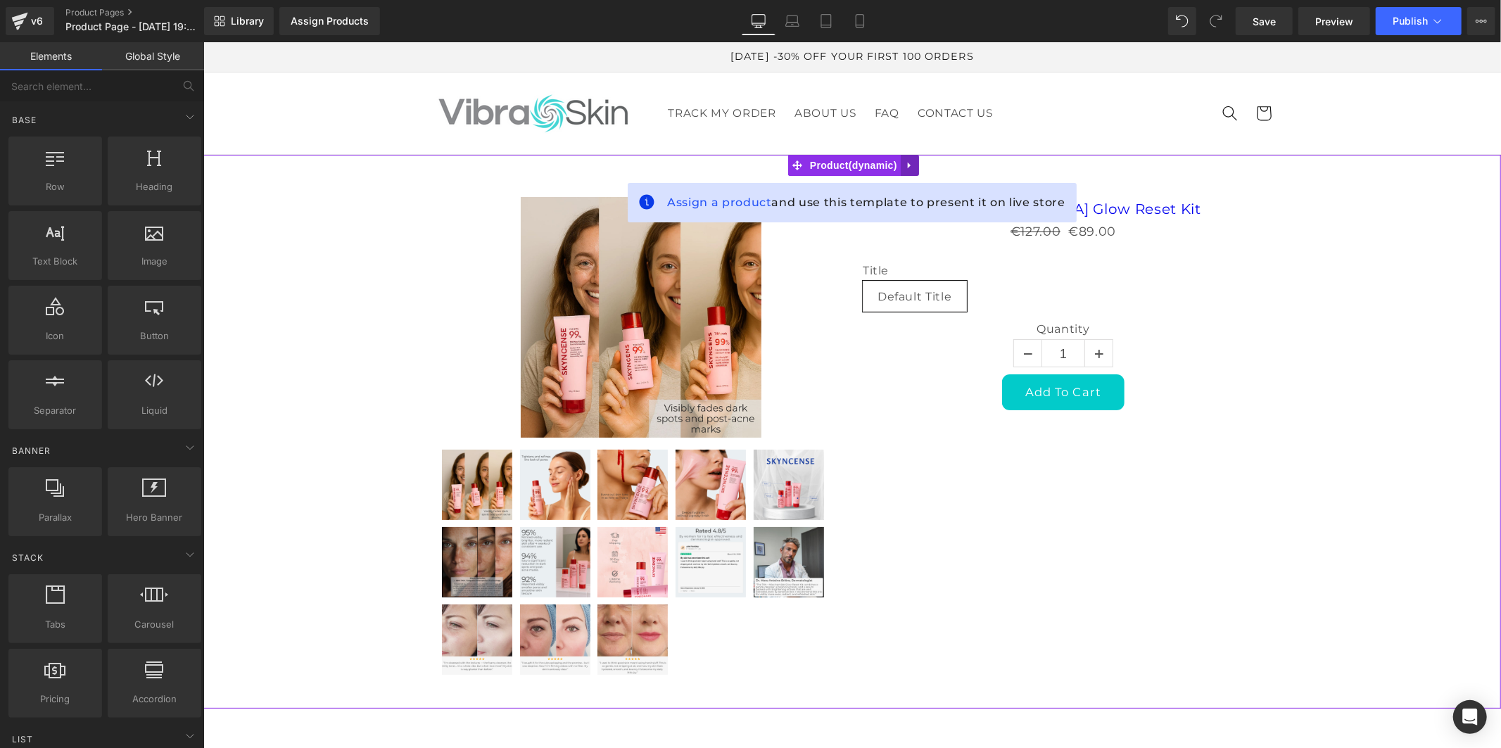
click at [904, 163] on icon at bounding box center [909, 165] width 10 height 11
click at [918, 162] on icon at bounding box center [918, 165] width 10 height 10
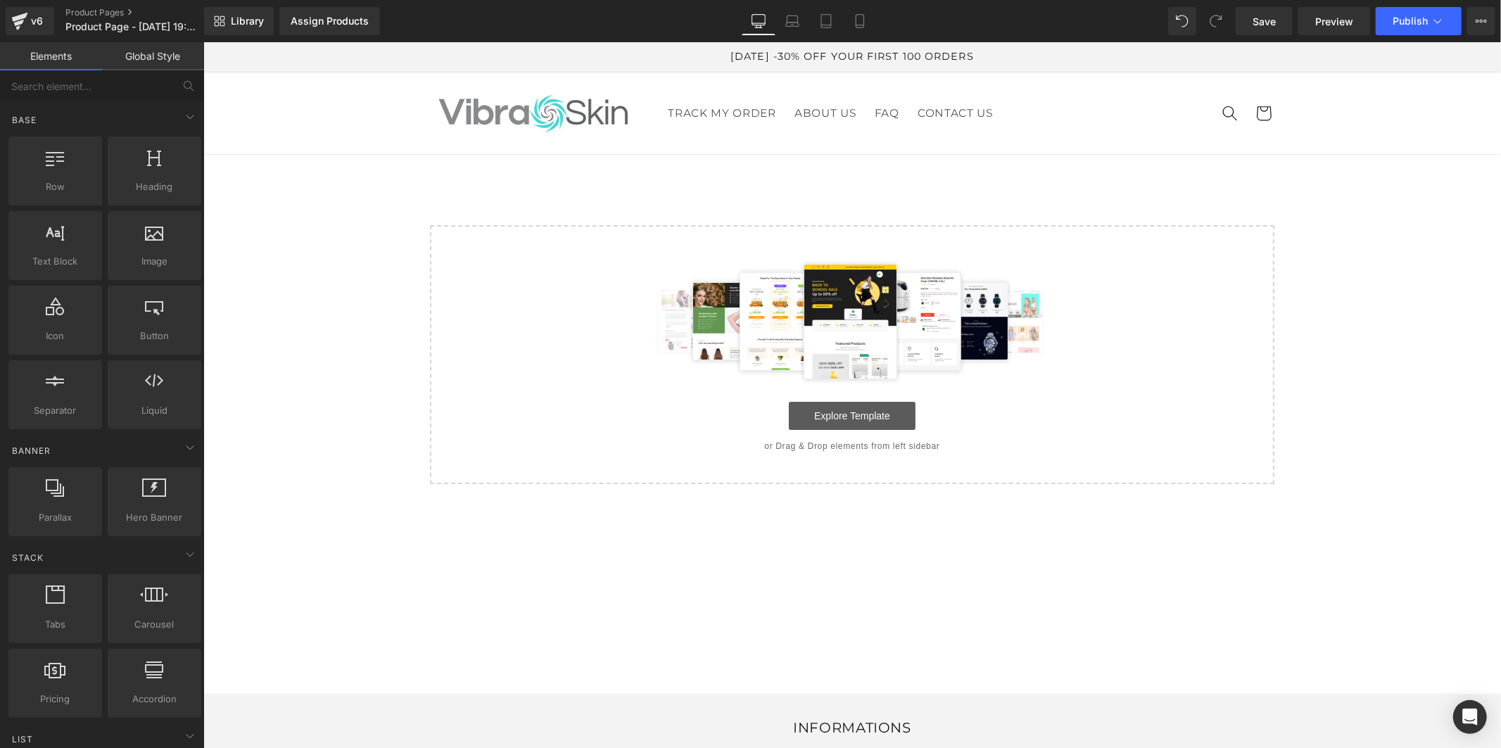
click at [885, 418] on link "Explore Template" at bounding box center [851, 415] width 127 height 28
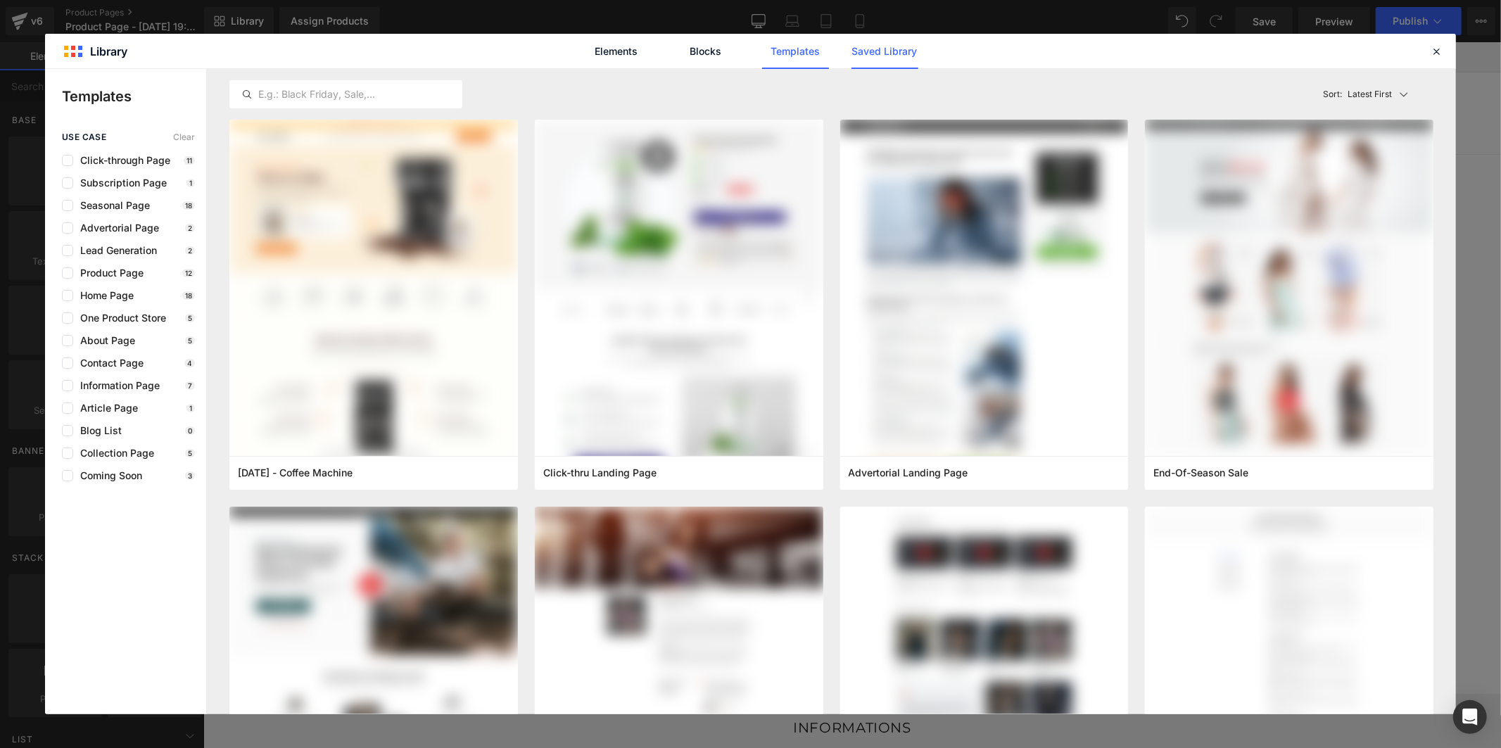
click at [875, 47] on link "Saved Library" at bounding box center [884, 51] width 67 height 35
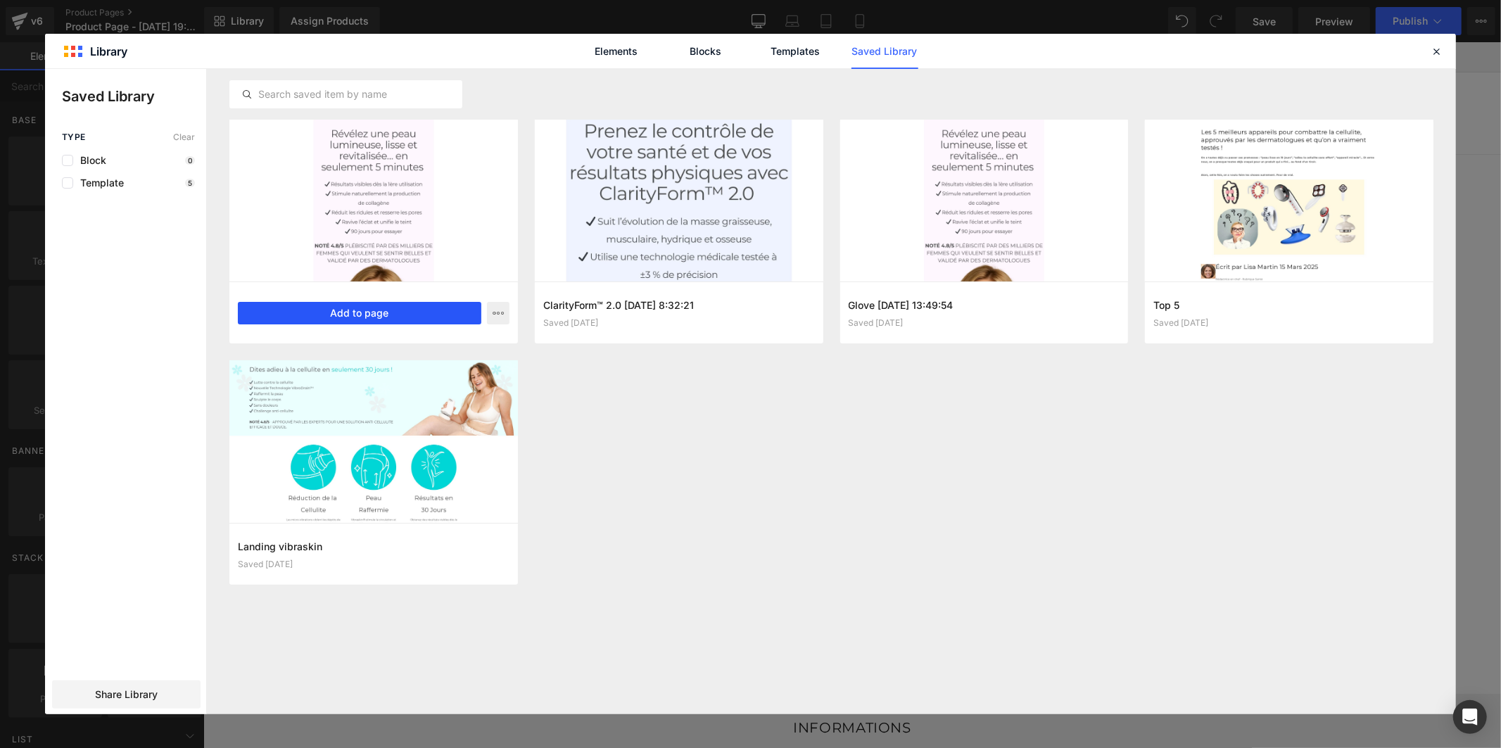
click at [411, 312] on button "Add to page" at bounding box center [359, 313] width 243 height 23
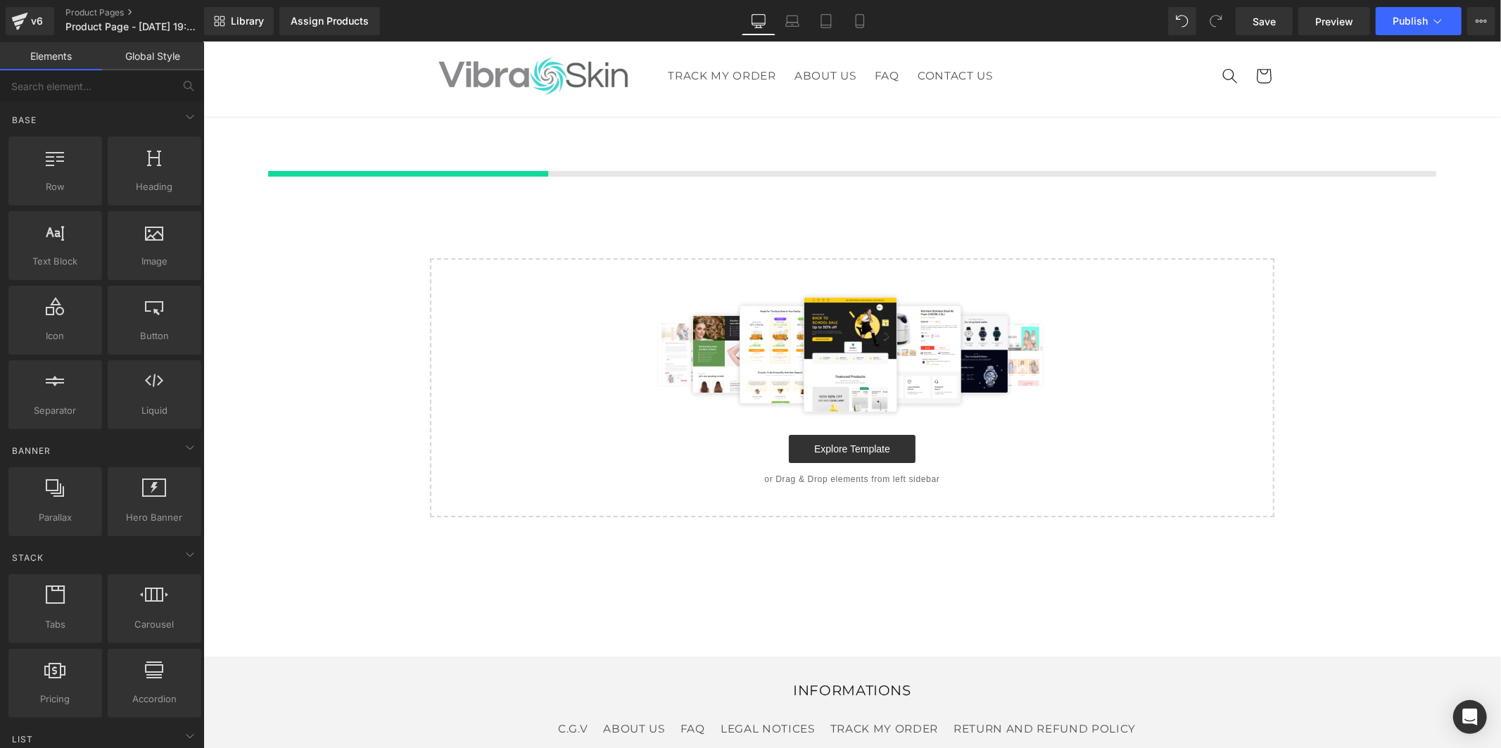
scroll to position [42, 0]
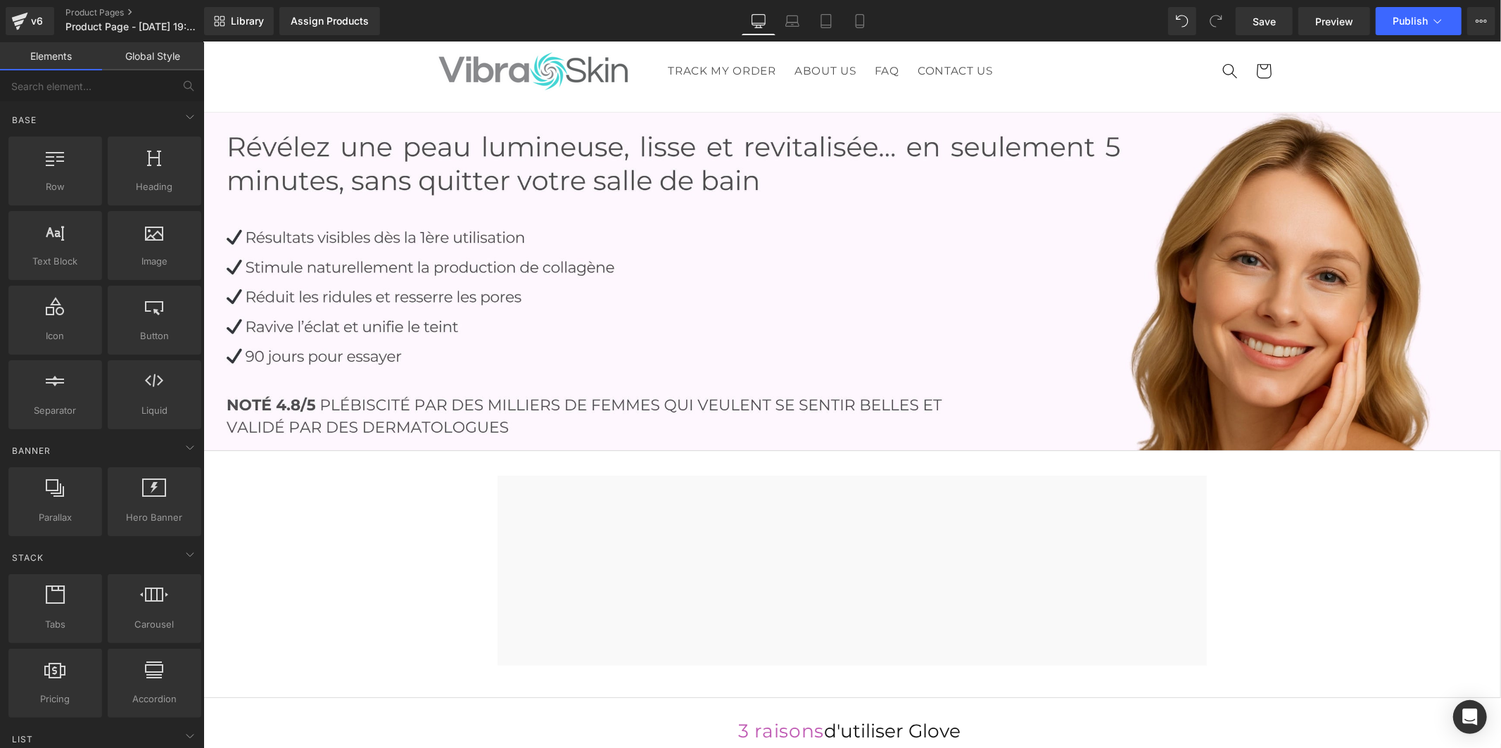
click at [163, 54] on link "Global Style" at bounding box center [153, 56] width 102 height 28
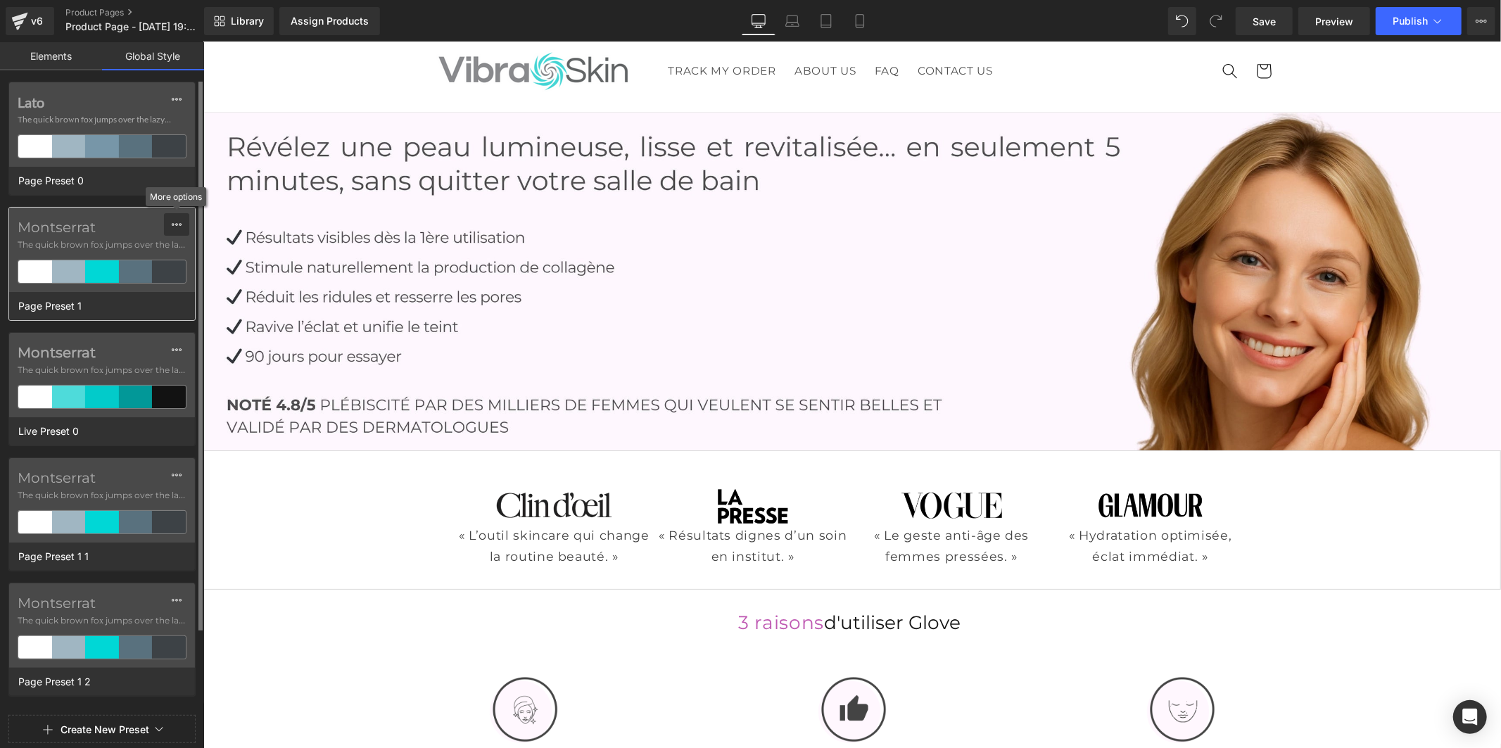
click at [183, 224] on button at bounding box center [176, 224] width 25 height 23
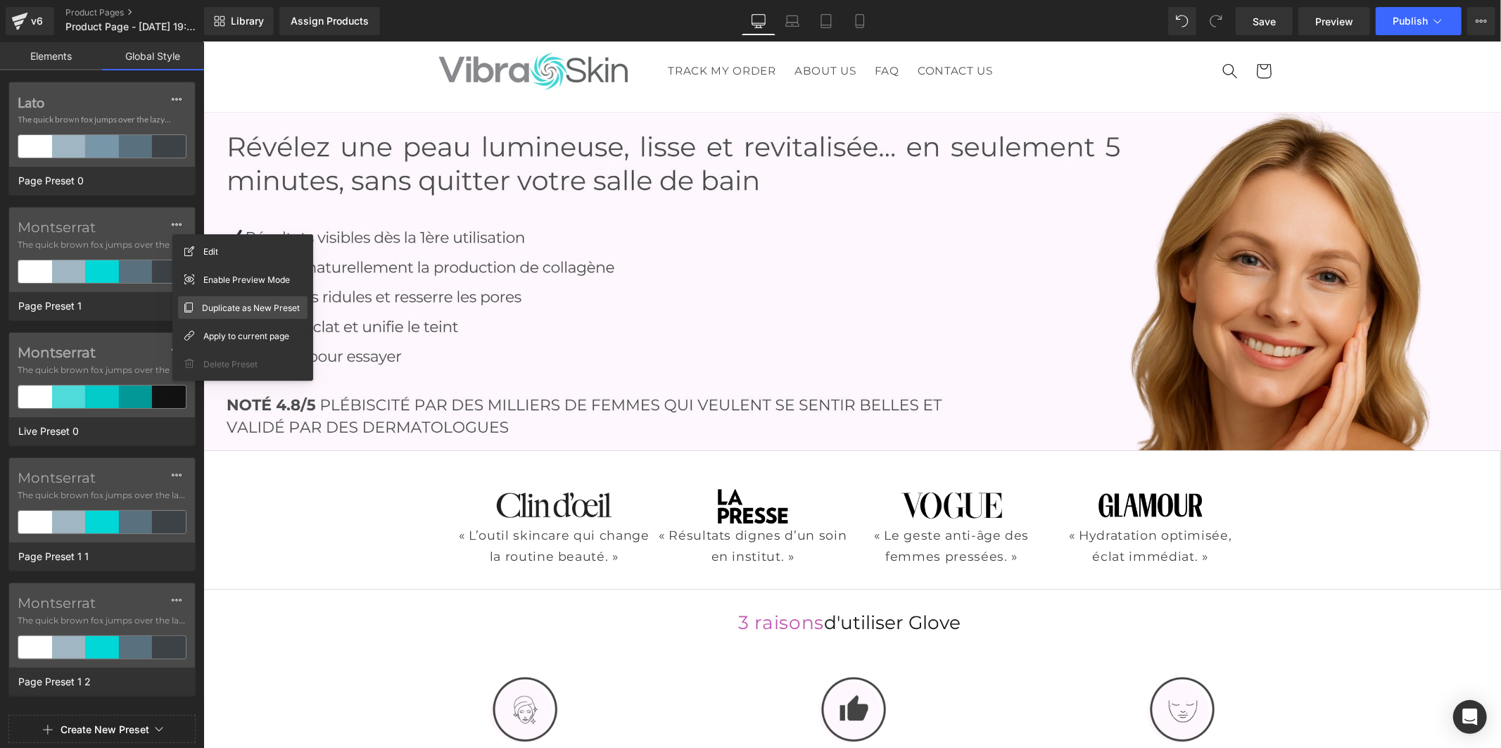
click at [225, 303] on span "Duplicate as New Preset" at bounding box center [251, 307] width 98 height 15
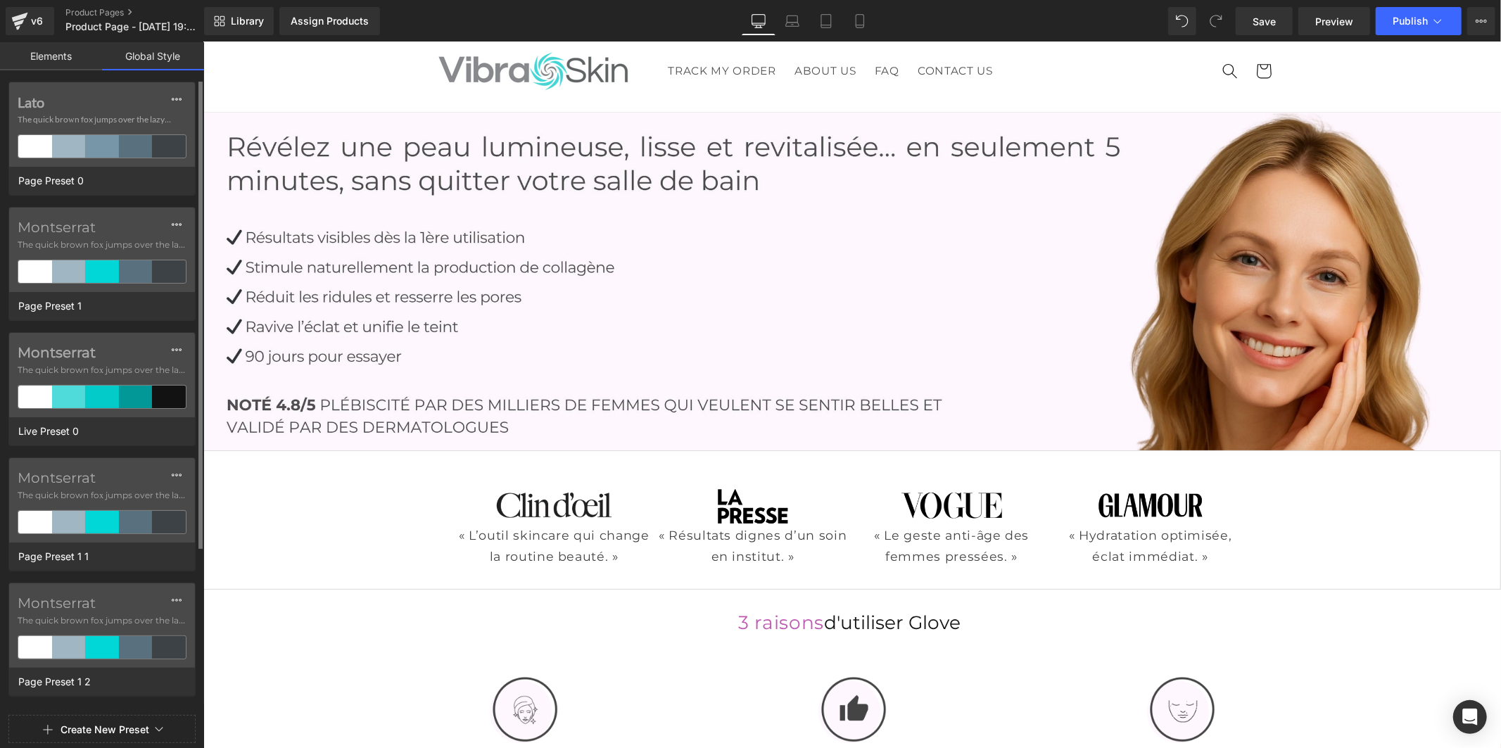
scroll to position [215, 0]
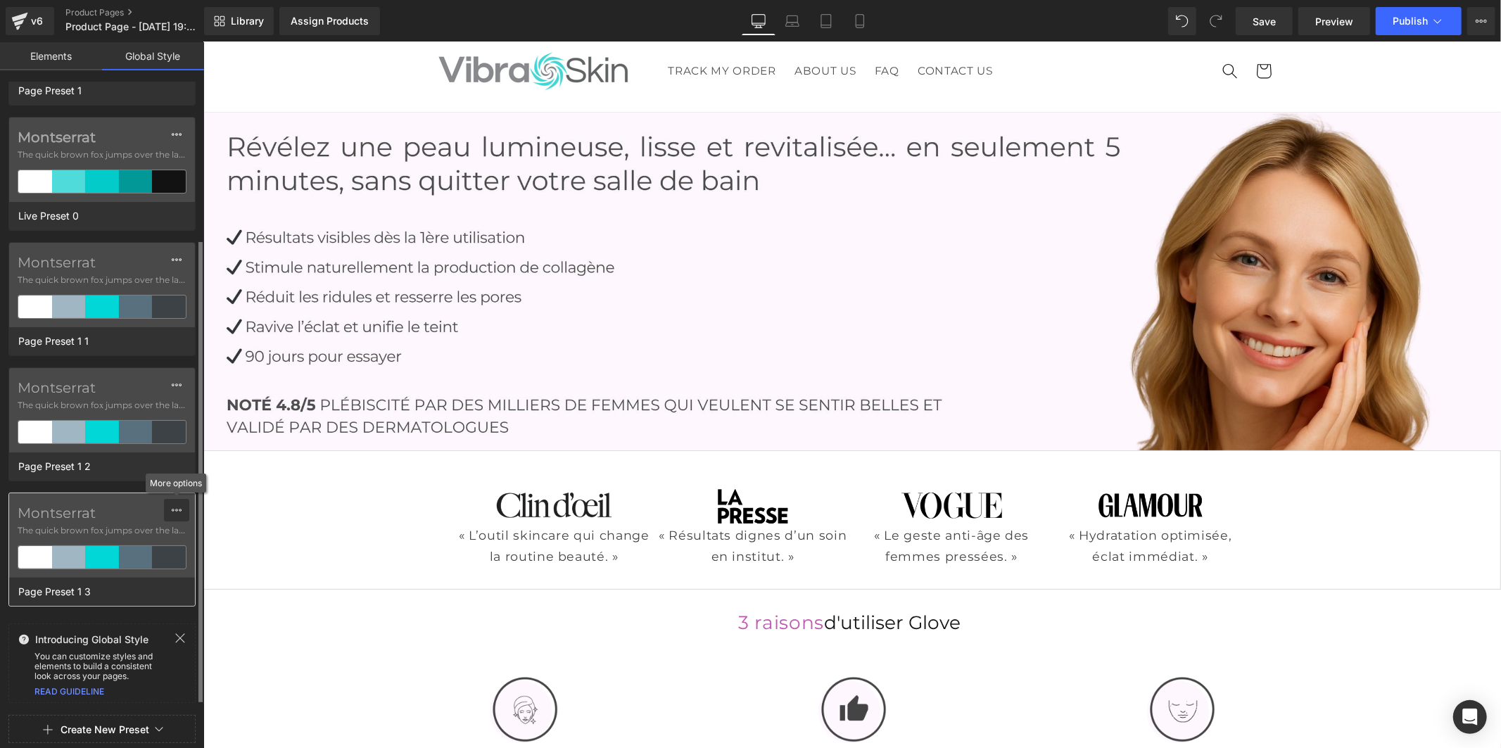
click at [167, 509] on button at bounding box center [176, 510] width 25 height 23
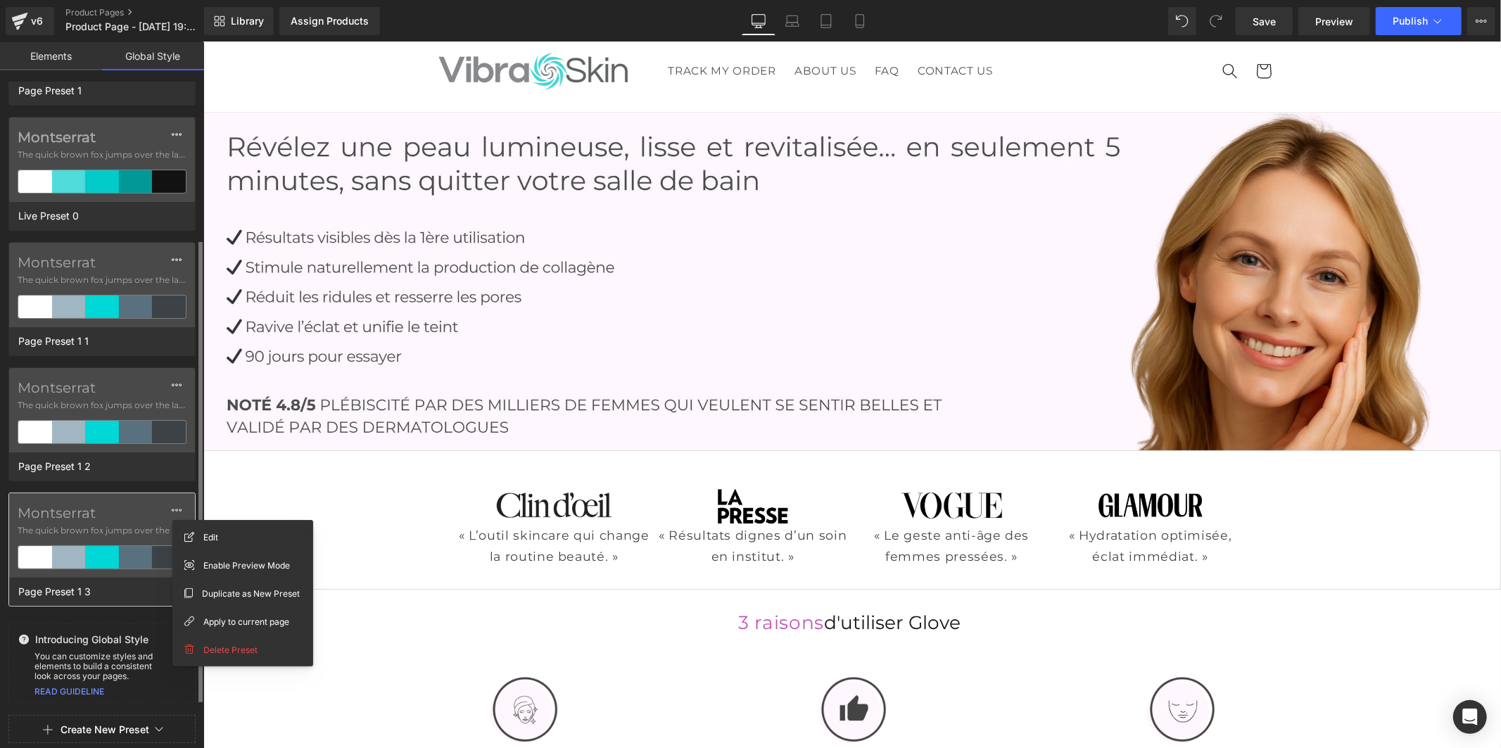
click at [122, 524] on span "The quick brown fox jumps over the lazy..." at bounding box center [102, 530] width 169 height 13
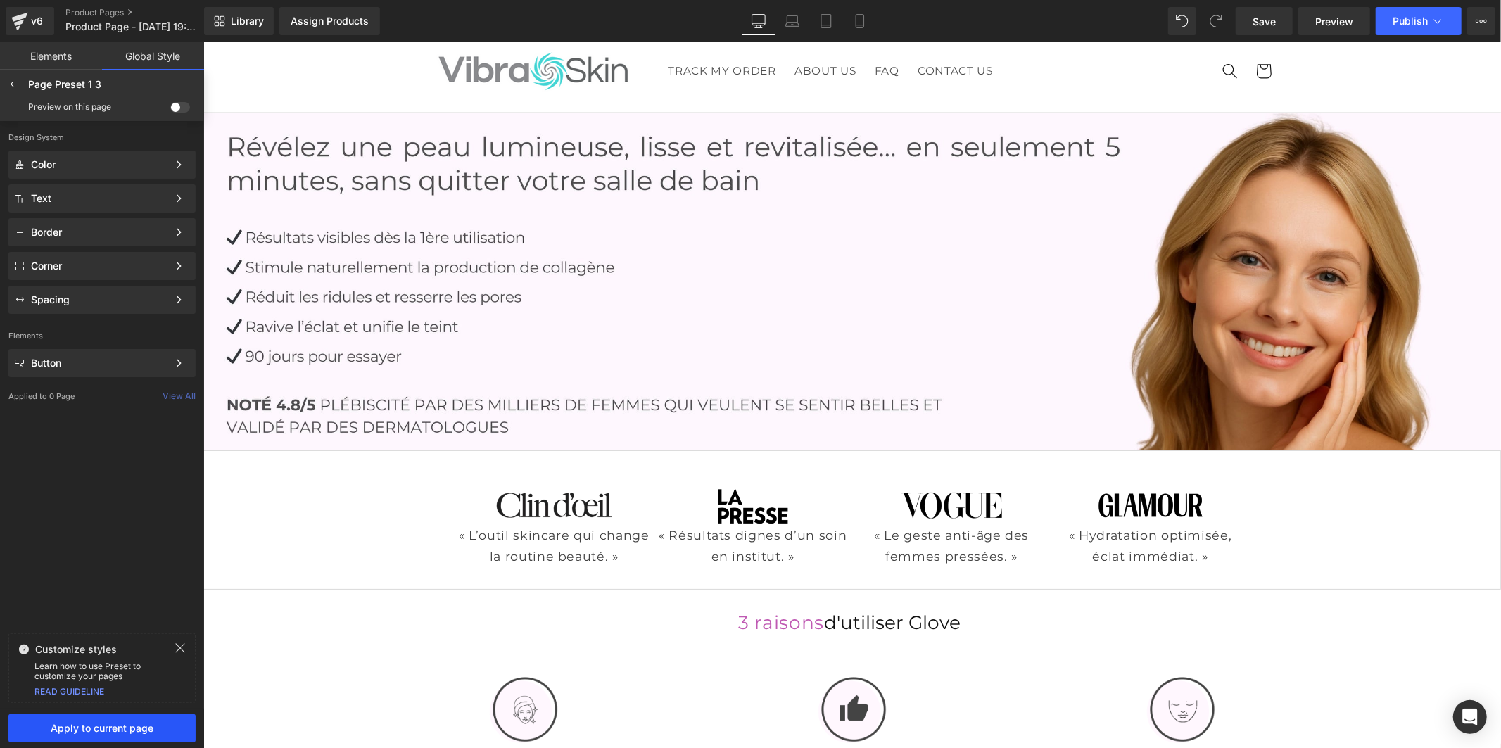
click at [139, 735] on button "Apply to current page" at bounding box center [101, 728] width 187 height 28
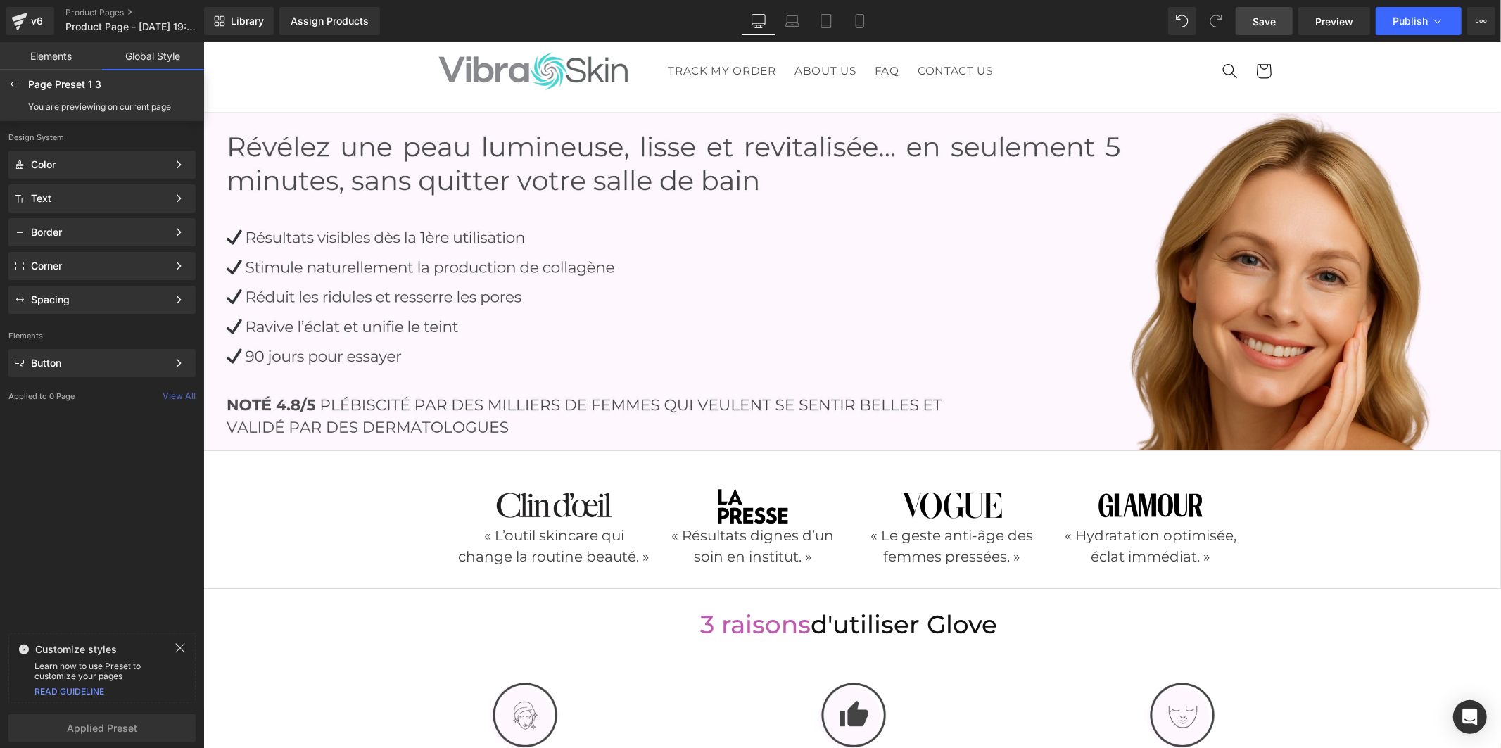
click at [1246, 25] on link "Save" at bounding box center [1263, 21] width 57 height 28
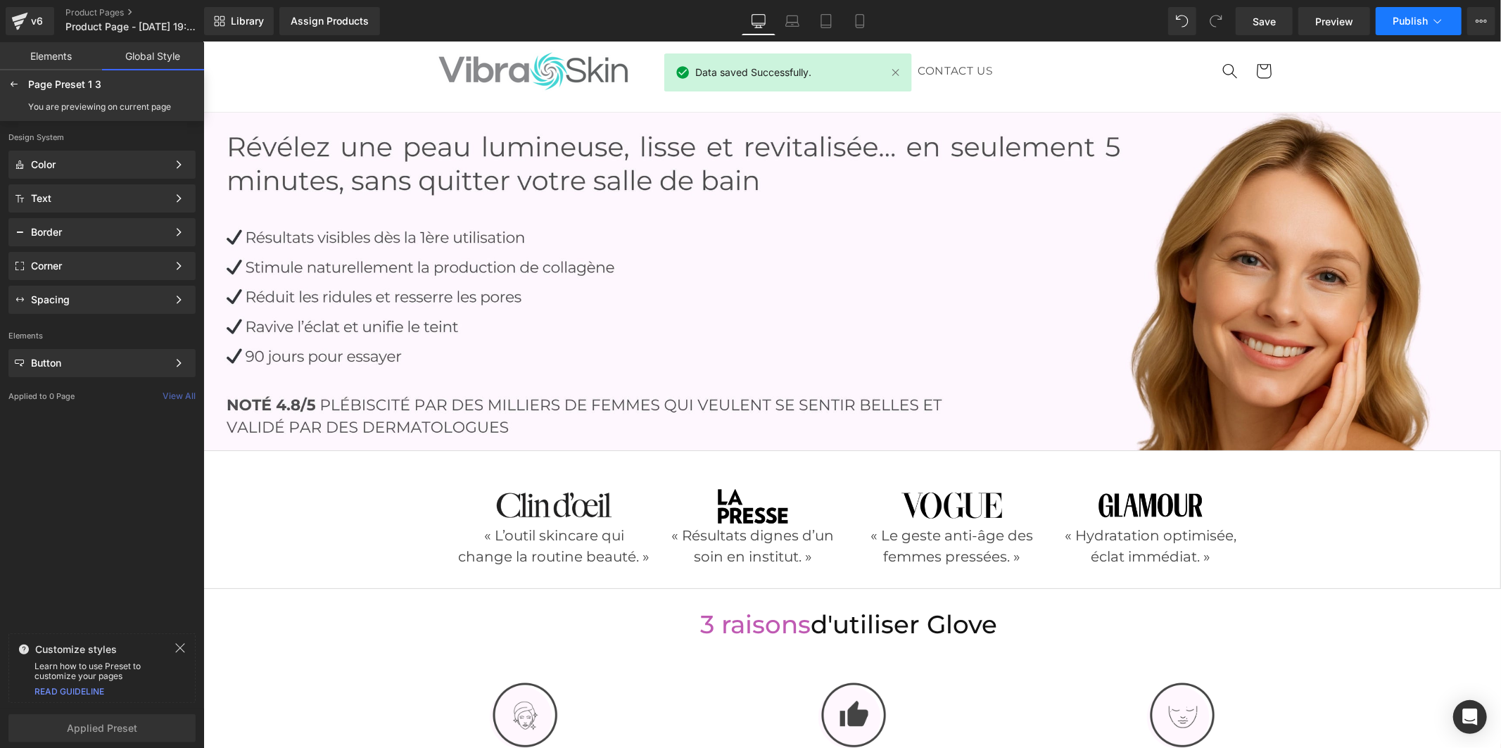
click at [1393, 16] on span "Publish" at bounding box center [1409, 20] width 35 height 11
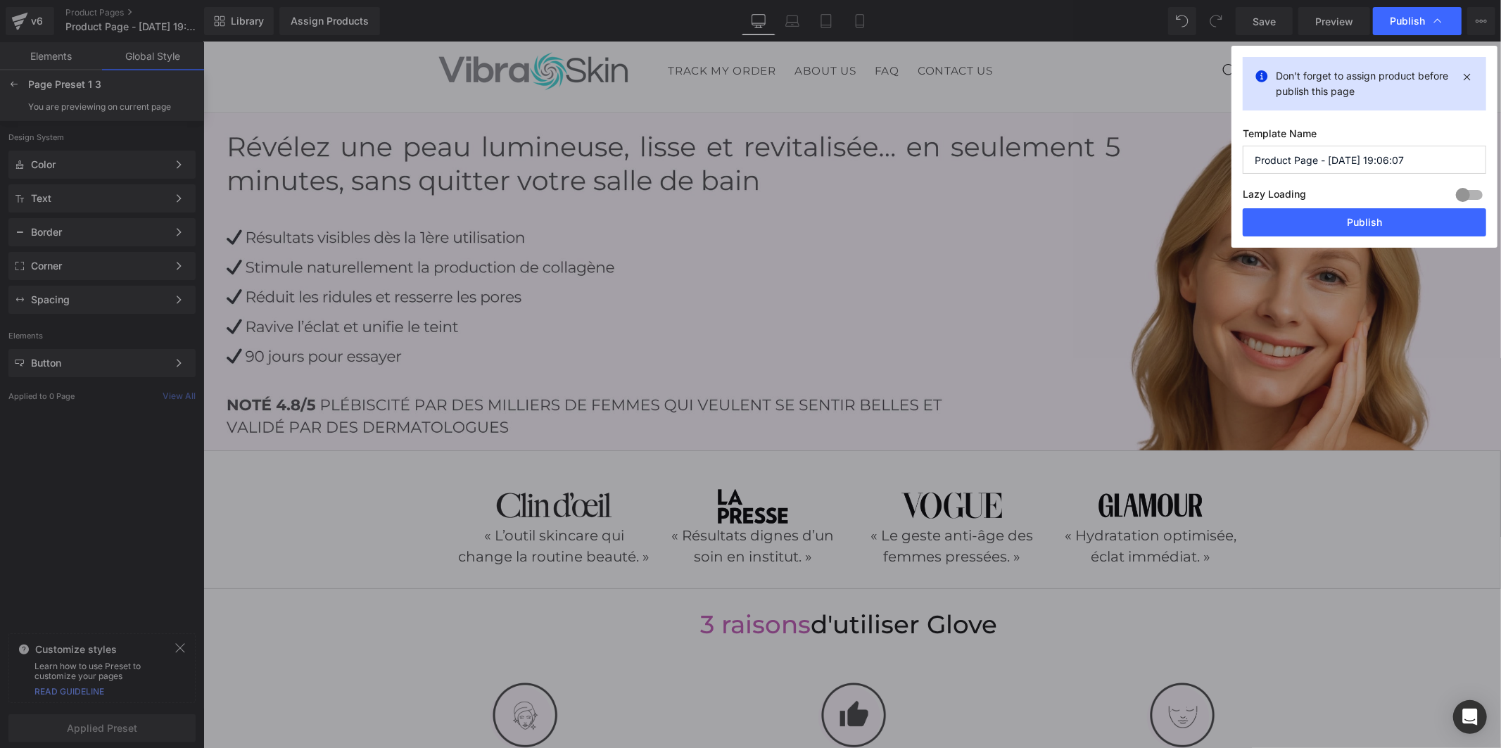
drag, startPoint x: 1414, startPoint y: 157, endPoint x: 1244, endPoint y: 153, distance: 170.3
click at [0, 0] on input "Product Page - Aug 25, 19:06:07" at bounding box center [0, 0] width 0 height 0
type input "lumiOil"
click at [0, 0] on button "Publish" at bounding box center [0, 0] width 0 height 0
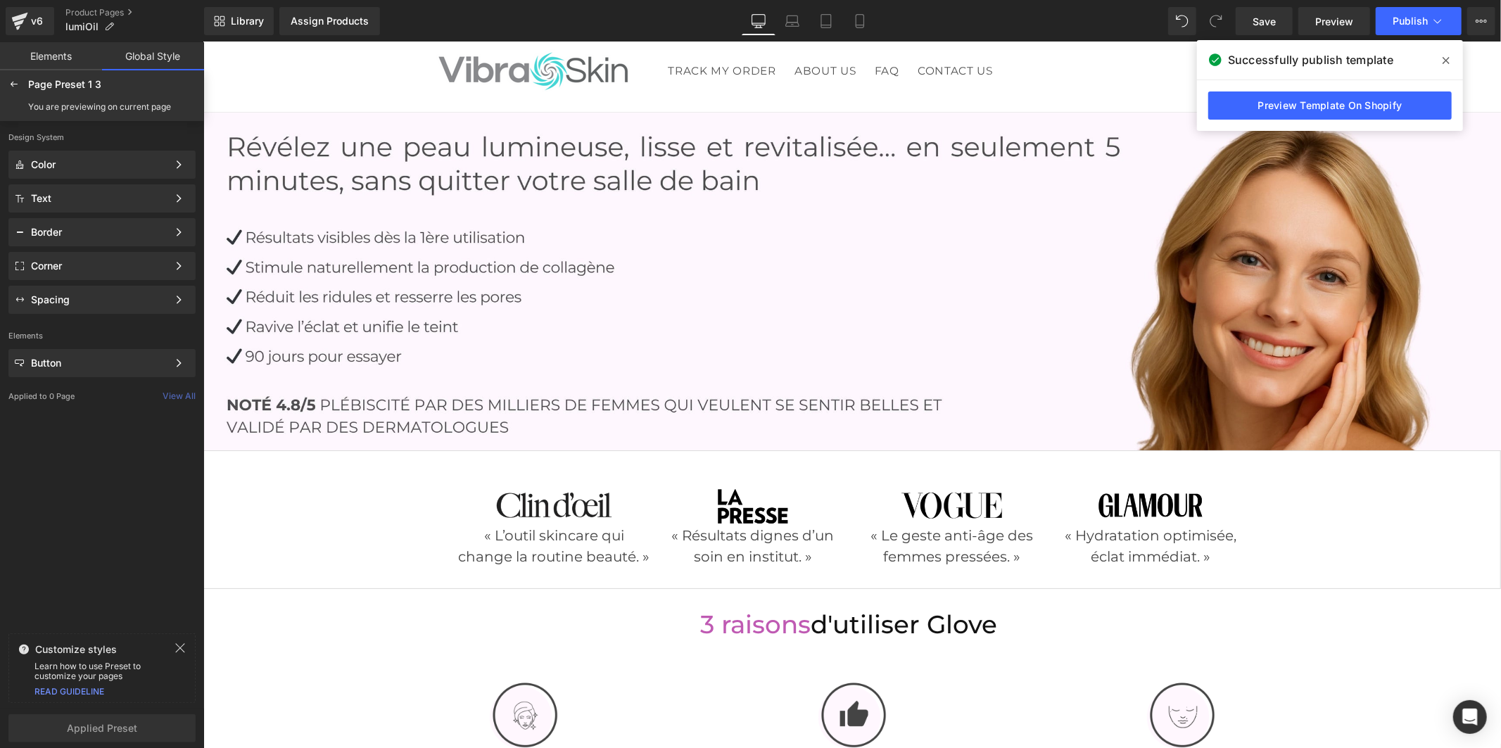
click at [1444, 58] on icon at bounding box center [1445, 60] width 7 height 11
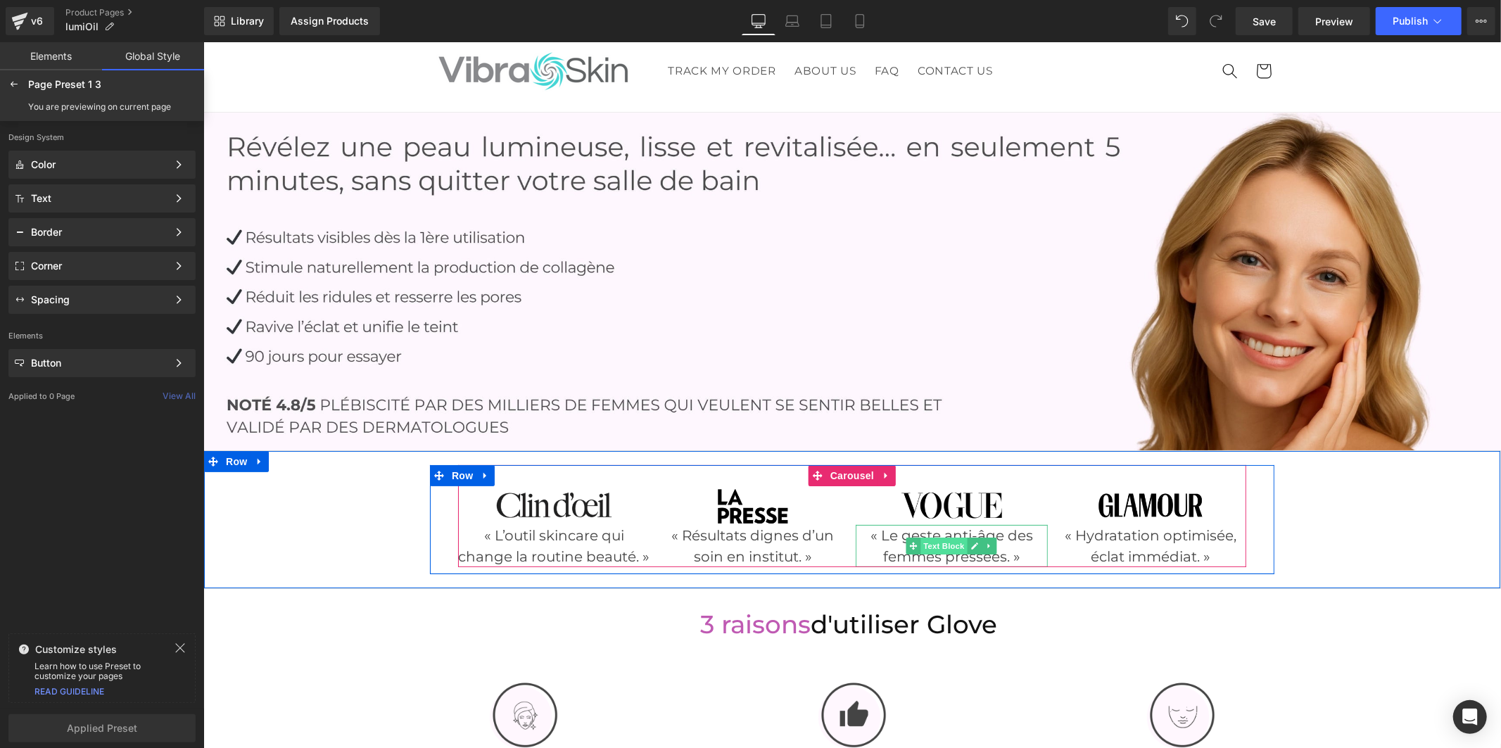
click at [929, 545] on span "Text Block" at bounding box center [943, 545] width 46 height 17
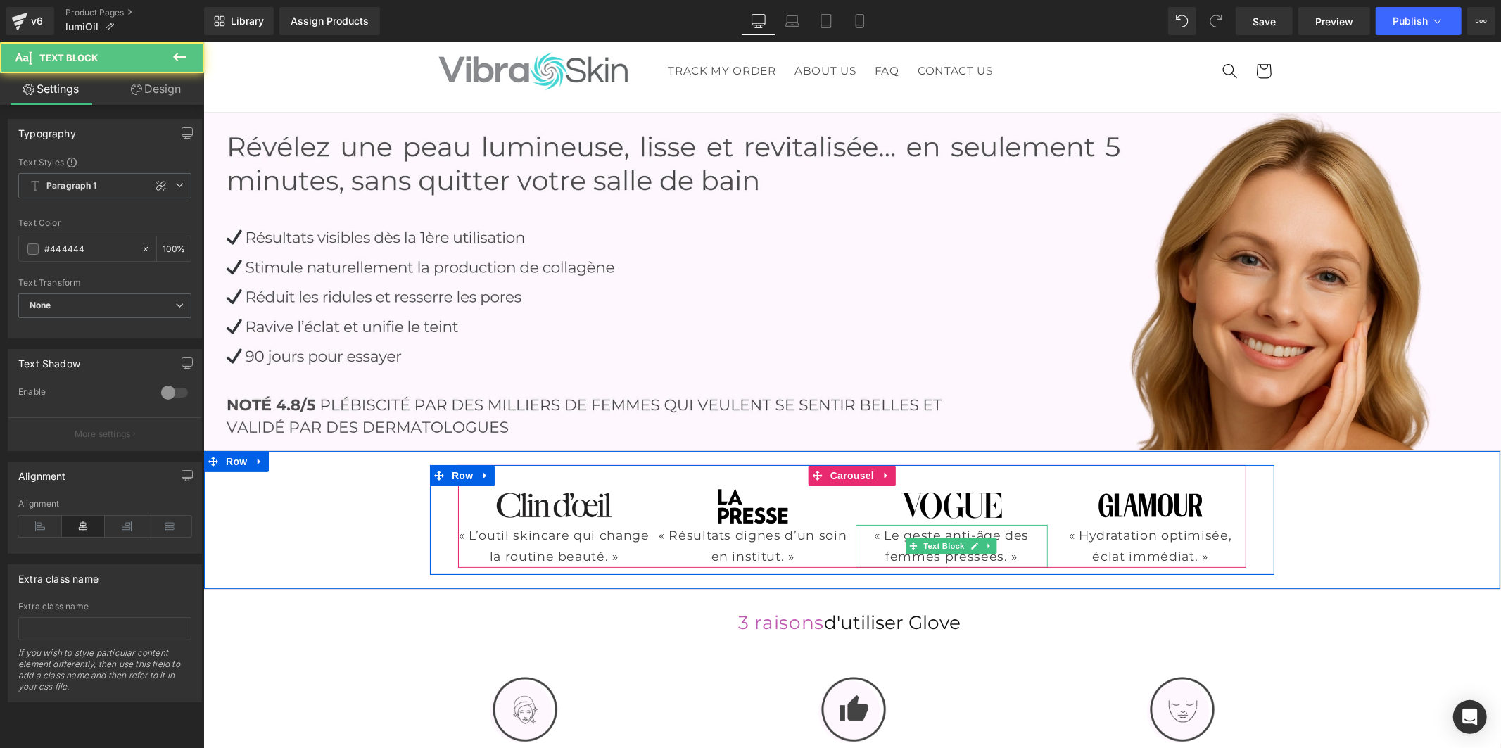
click at [886, 545] on p "« Le geste anti-âge des femmes pressées. »" at bounding box center [951, 545] width 192 height 43
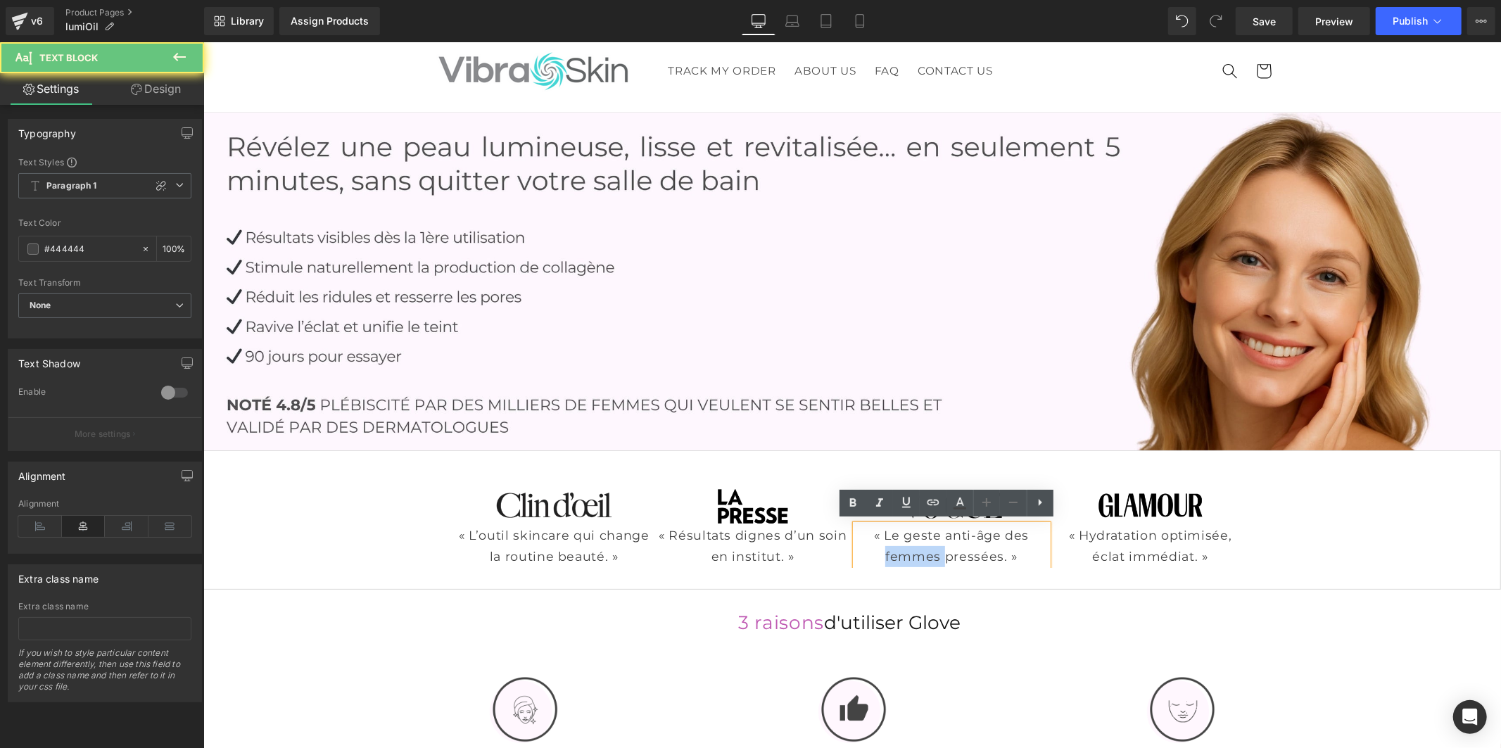
click at [886, 545] on p "« Le geste anti-âge des femmes pressées. »" at bounding box center [951, 545] width 192 height 43
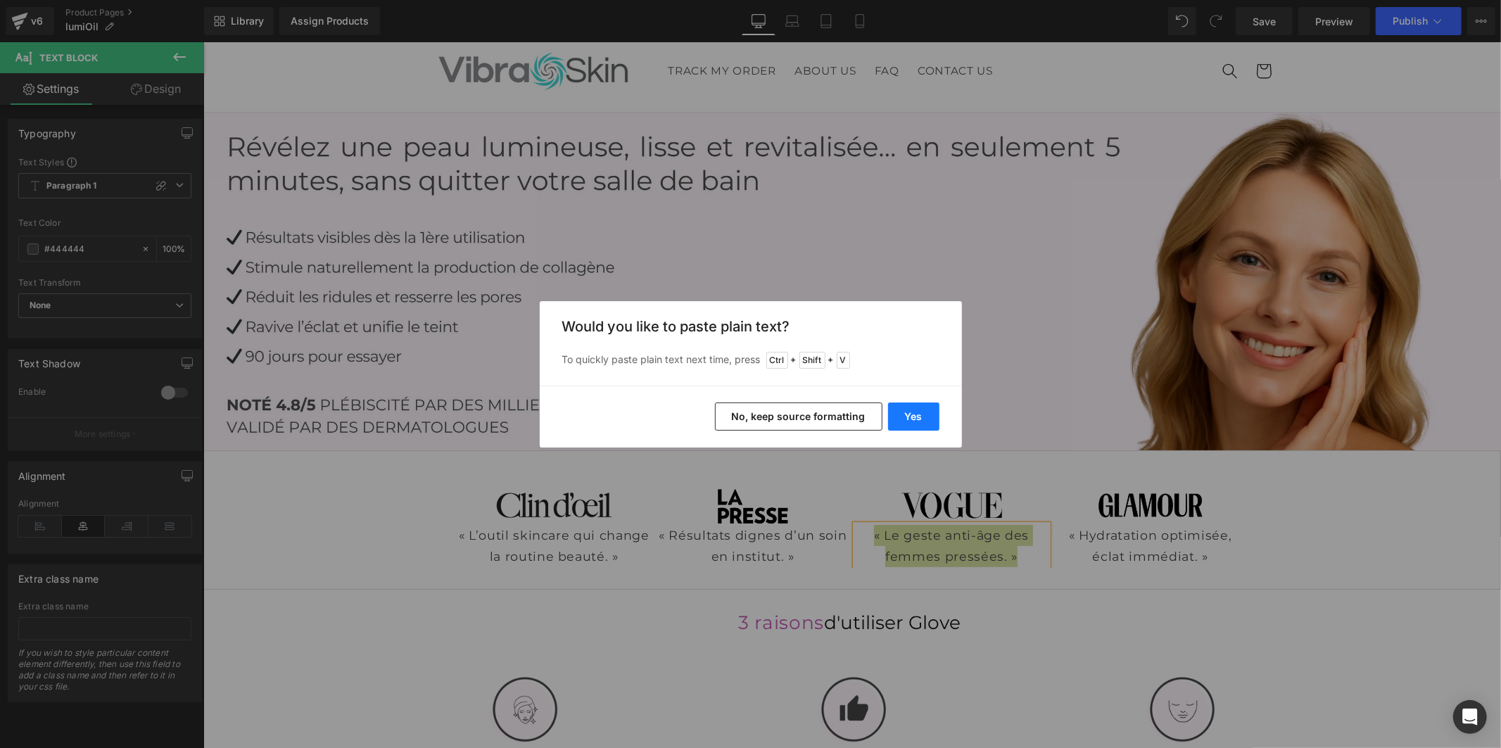
click at [0, 0] on button "Yes" at bounding box center [0, 0] width 0 height 0
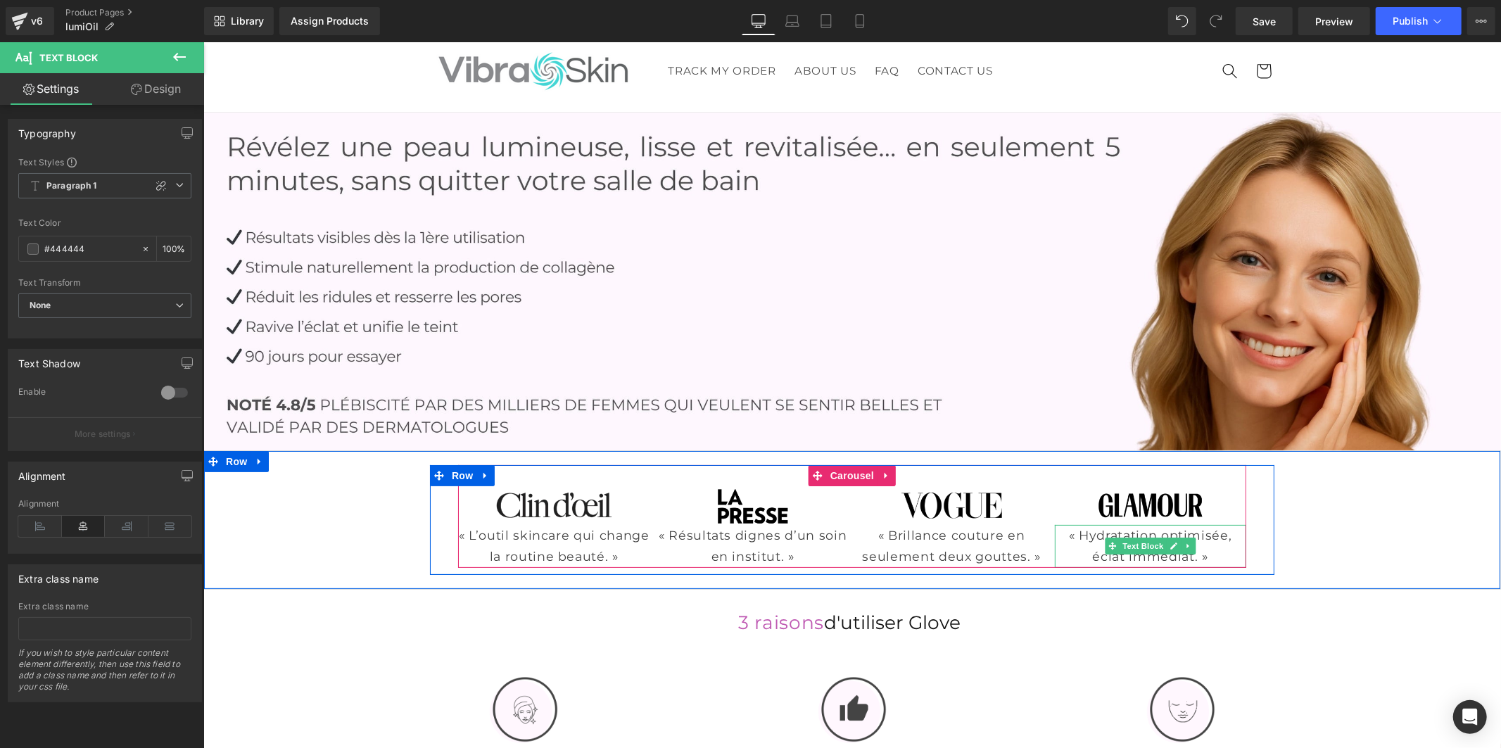
click at [1086, 533] on p "« Hydratation optimisée, éclat immédiat. »" at bounding box center [1150, 545] width 192 height 43
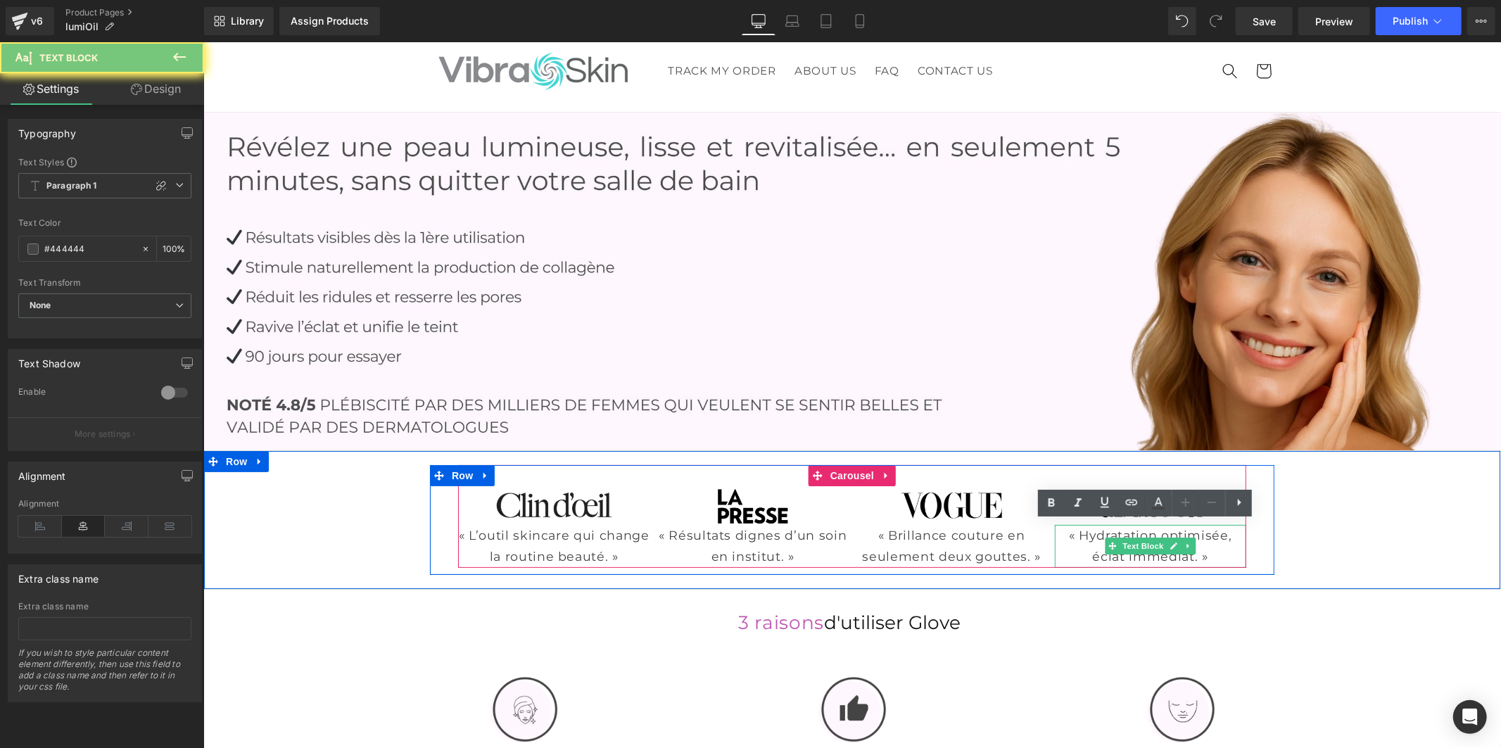
click at [1086, 533] on p "« Hydratation optimisée, éclat immédiat. »" at bounding box center [1150, 545] width 192 height 43
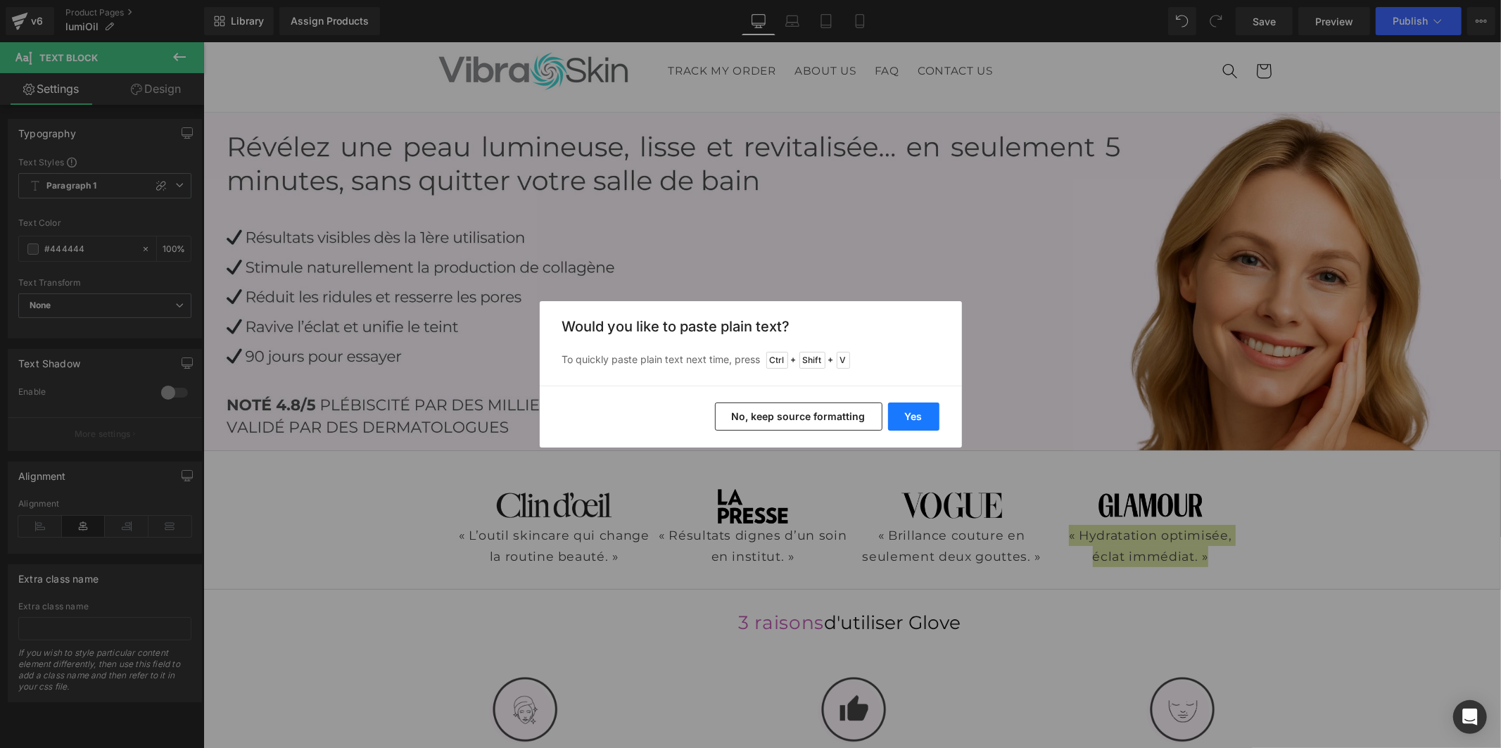
click at [0, 0] on button "Yes" at bounding box center [0, 0] width 0 height 0
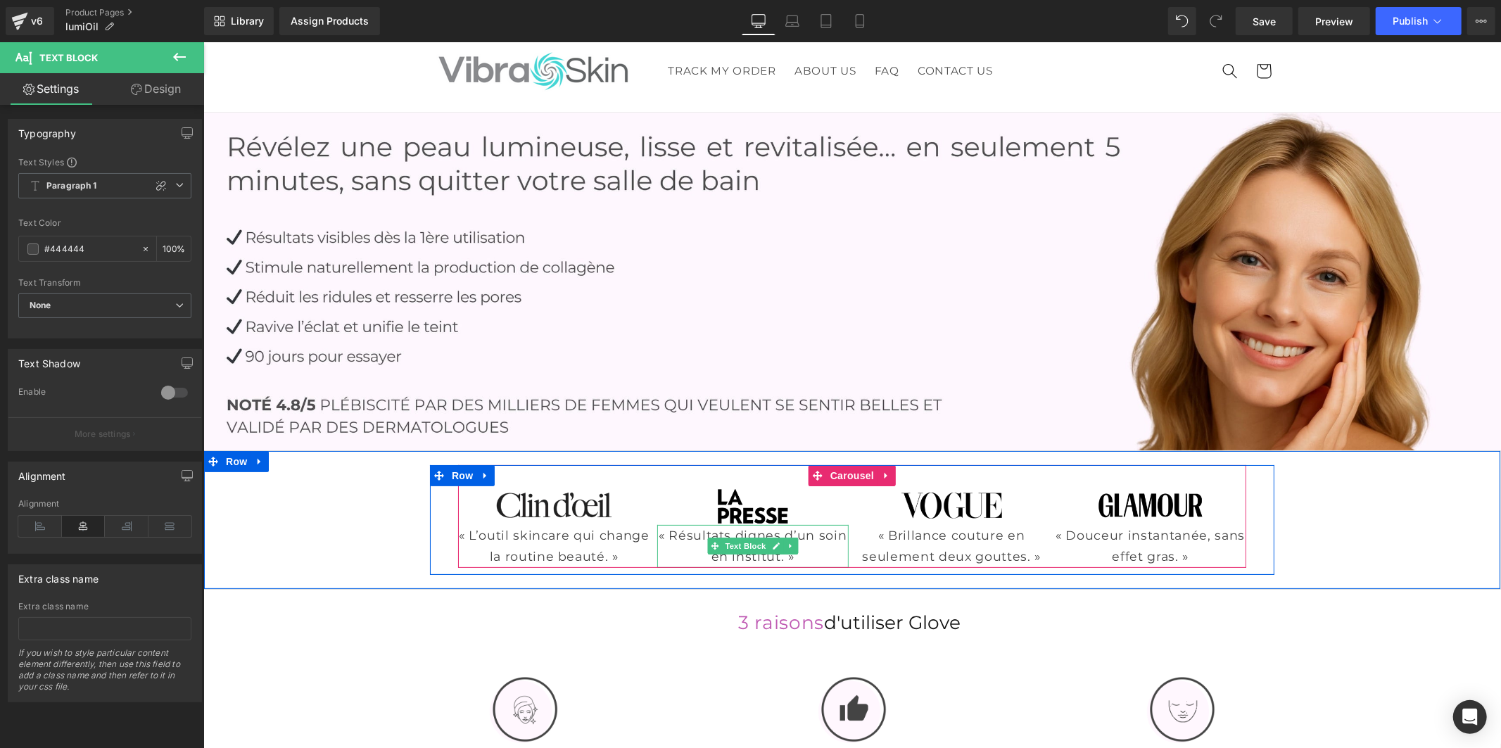
click at [692, 535] on p "« Résultats dignes d’un soin en institut. »" at bounding box center [752, 545] width 192 height 43
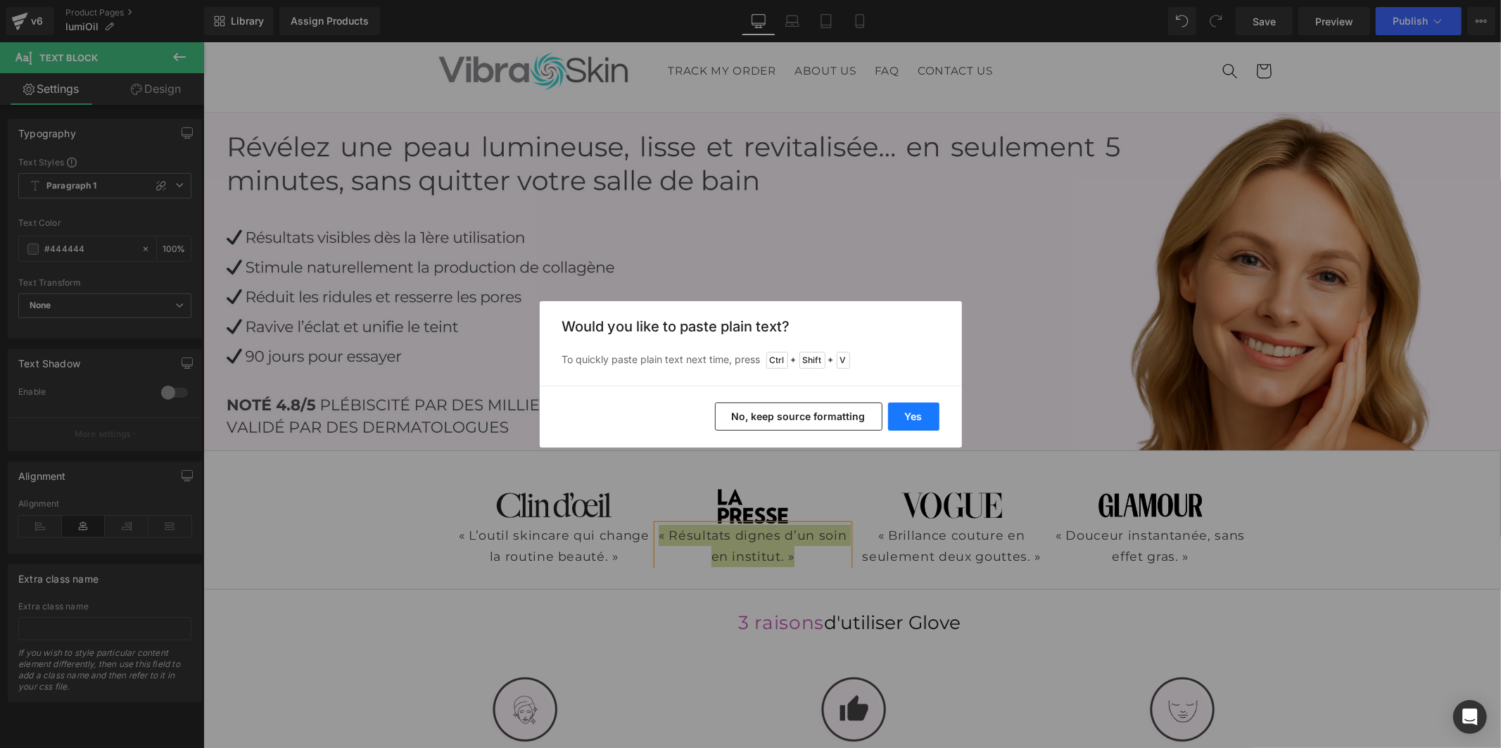
click at [0, 0] on button "Yes" at bounding box center [0, 0] width 0 height 0
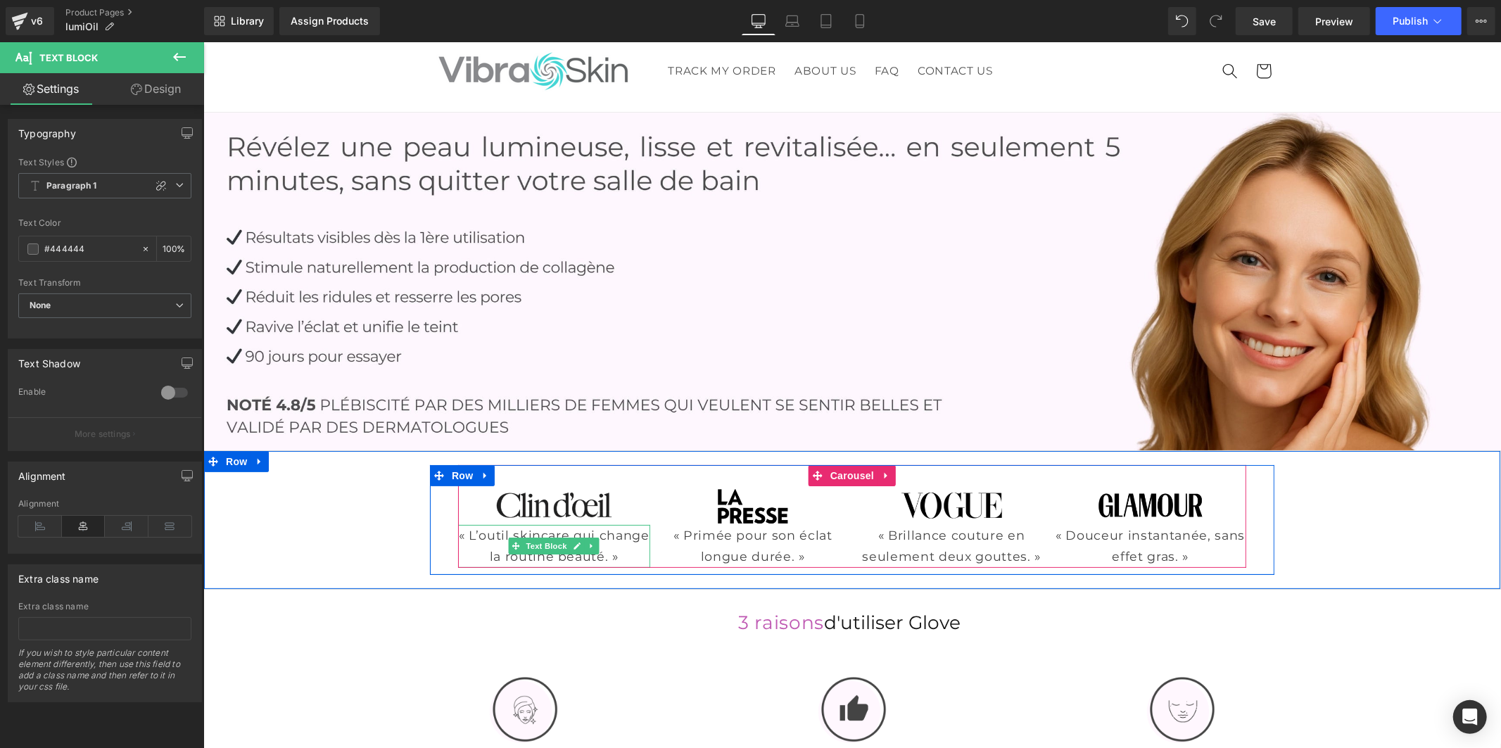
click at [619, 539] on p "« L’outil skincare qui change la routine beauté. »" at bounding box center [553, 545] width 192 height 43
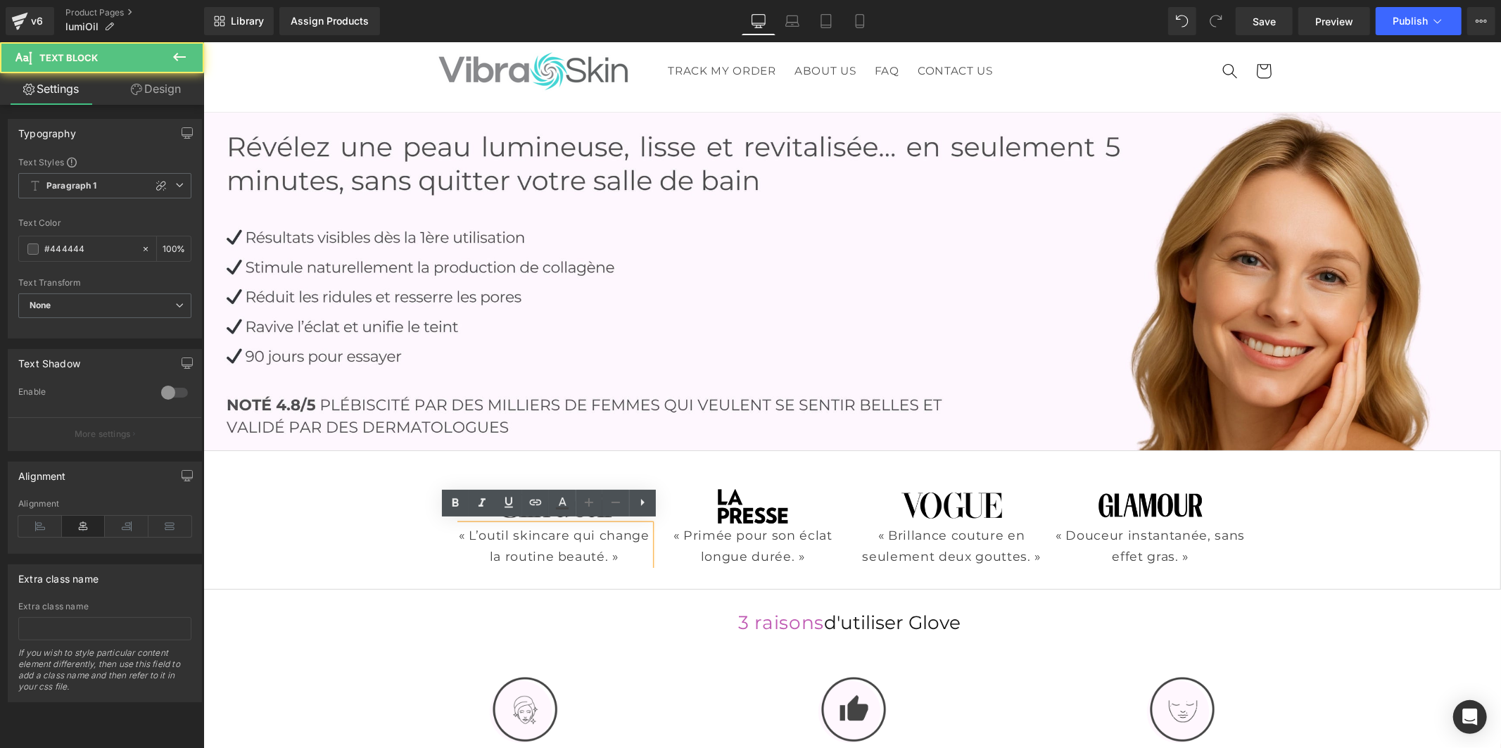
click at [607, 549] on p "« L’outil skincare qui change la routine beauté. »" at bounding box center [553, 545] width 192 height 43
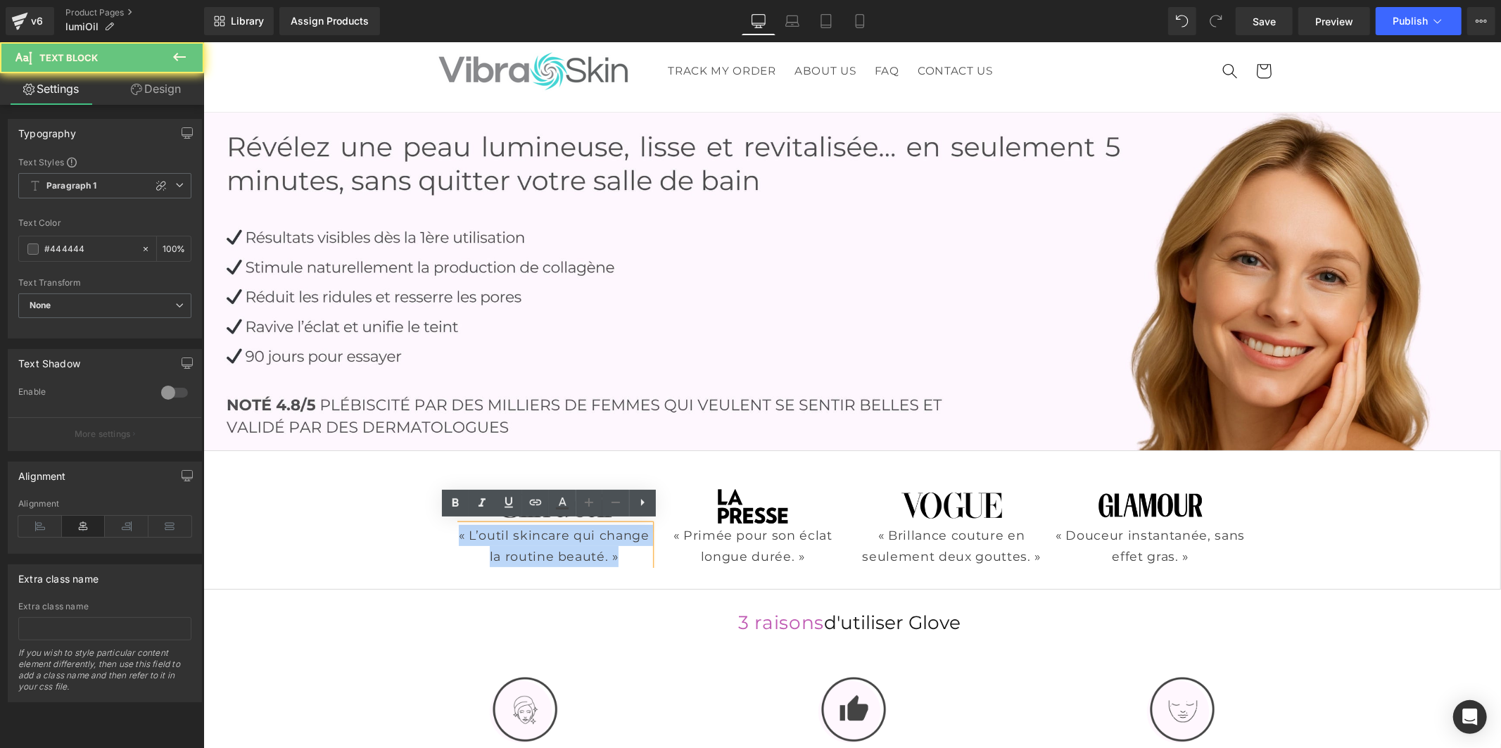
click at [607, 549] on p "« L’outil skincare qui change la routine beauté. »" at bounding box center [553, 545] width 192 height 43
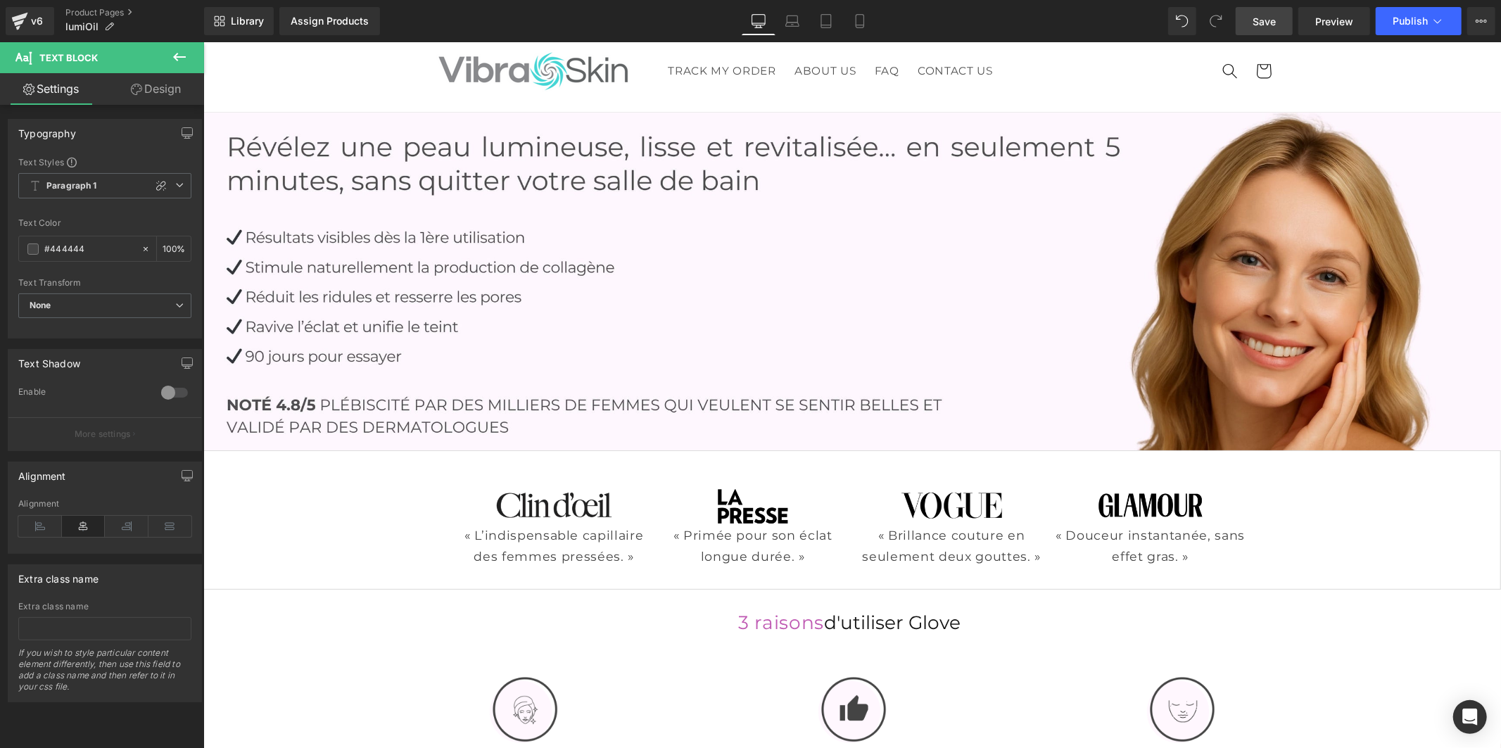
click at [1248, 15] on link "Save" at bounding box center [1263, 21] width 57 height 28
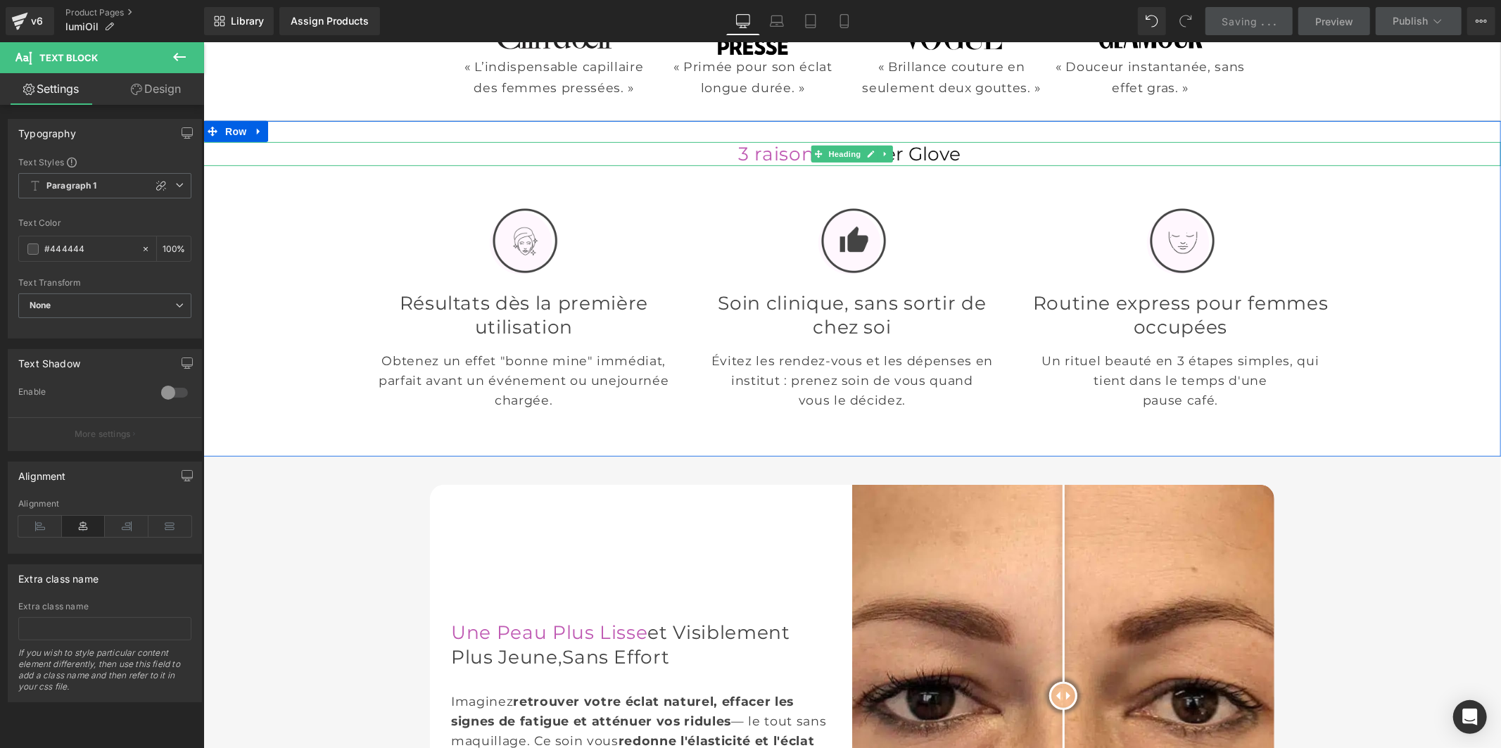
click at [960, 152] on font "d'utiliser Glove" at bounding box center [891, 152] width 136 height 23
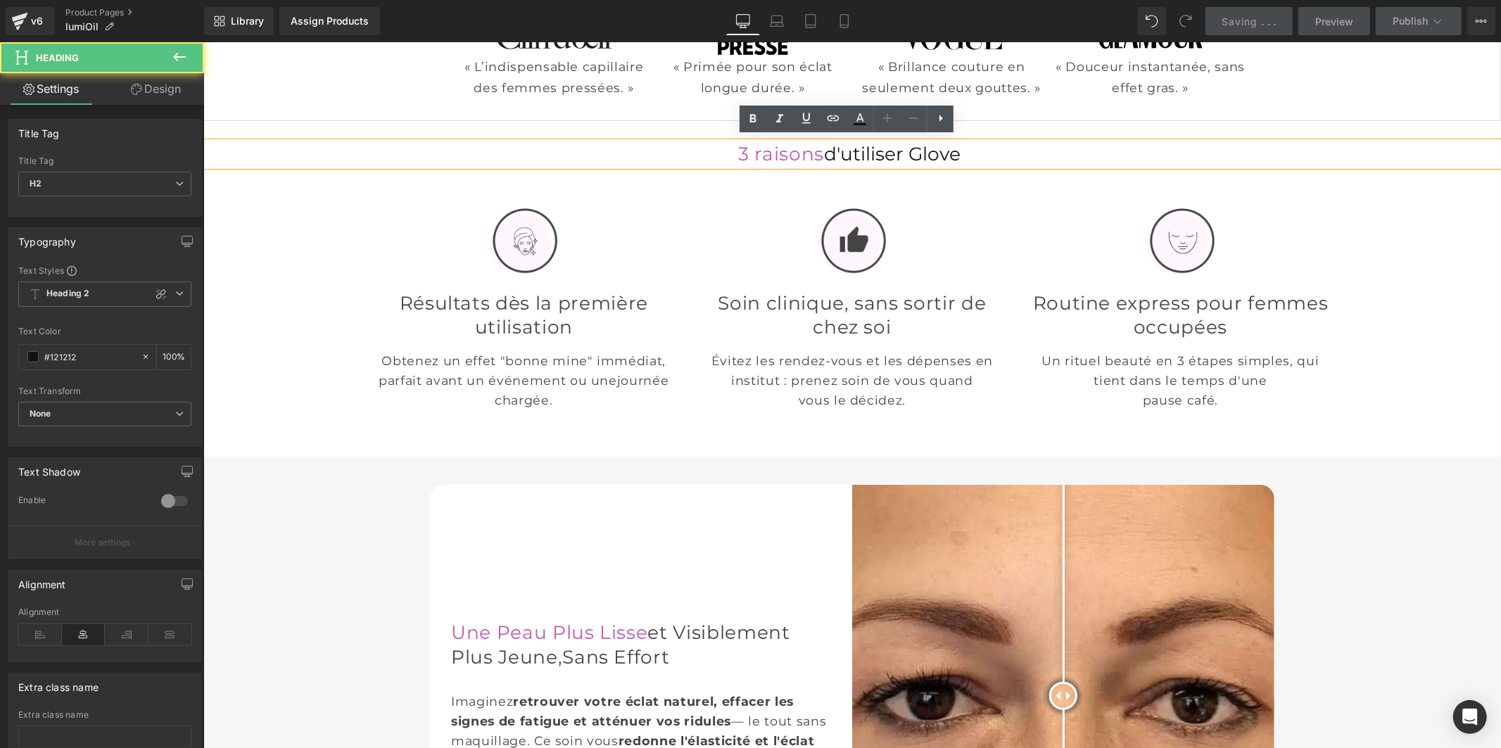
click at [960, 151] on font "d'utiliser Glove" at bounding box center [891, 152] width 136 height 23
drag, startPoint x: 1005, startPoint y: 151, endPoint x: 927, endPoint y: 156, distance: 78.3
click at [927, 156] on h2 "3 raisons d'utiliser Glove" at bounding box center [851, 153] width 1297 height 24
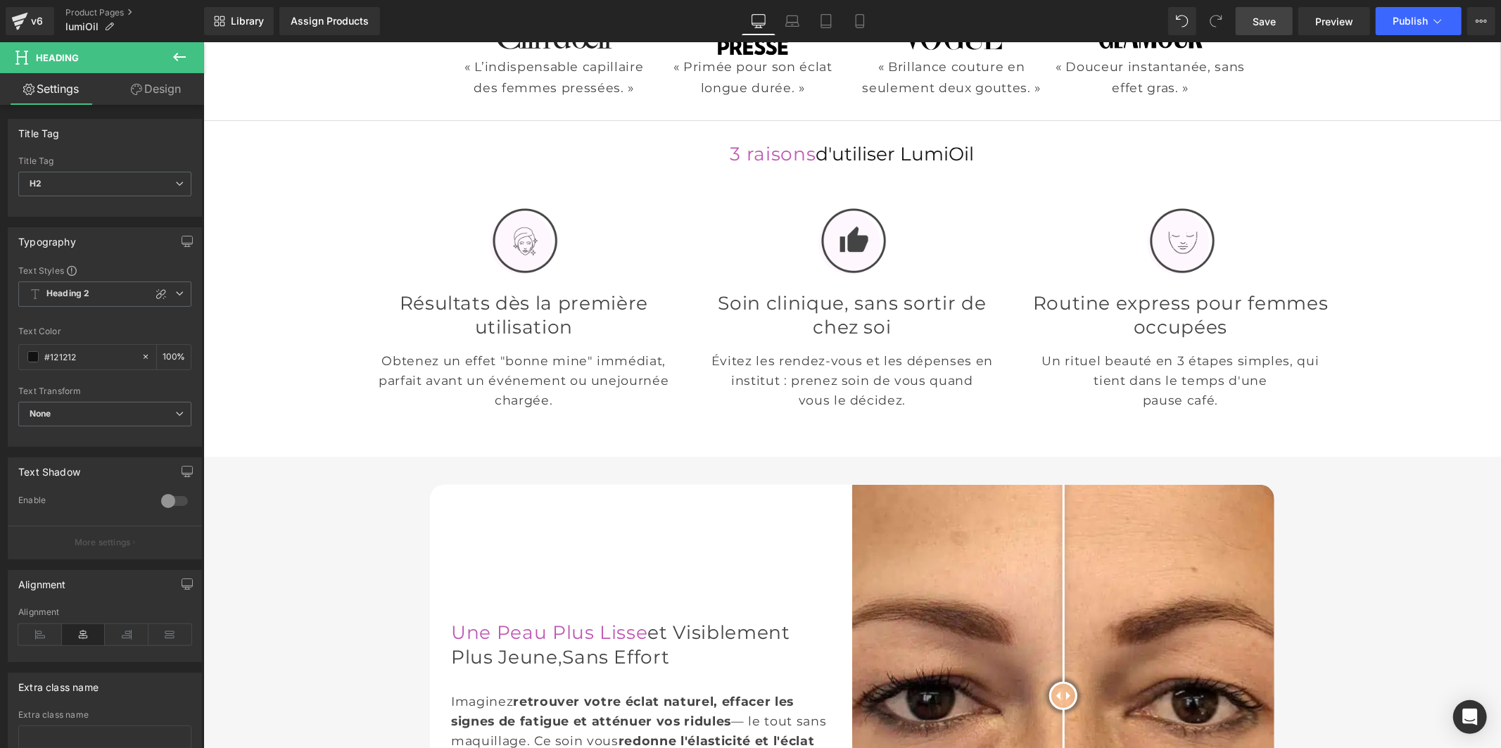
click at [1265, 19] on span "Save" at bounding box center [1263, 21] width 23 height 15
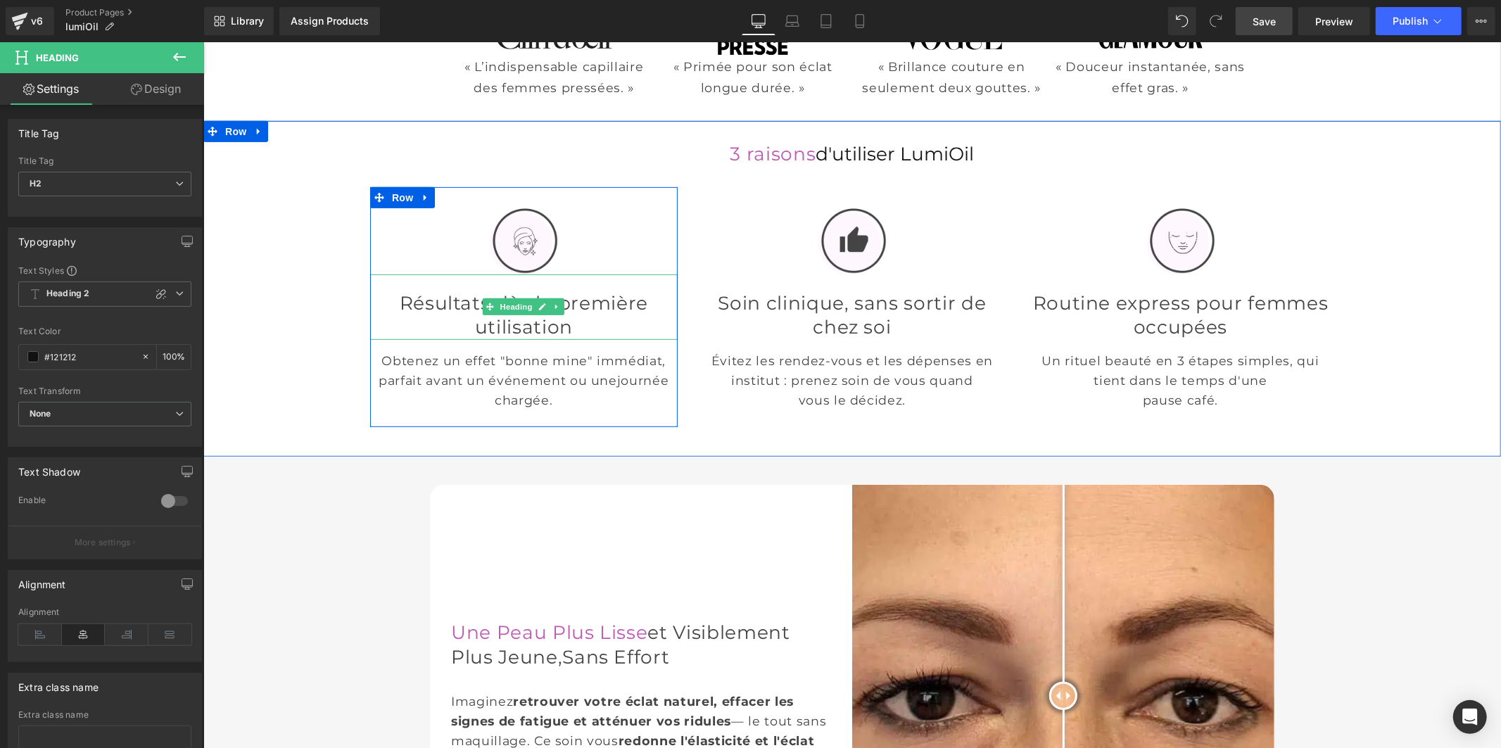
drag, startPoint x: 426, startPoint y: 328, endPoint x: 456, endPoint y: 326, distance: 29.6
click at [426, 327] on font "Résultats dès la première utilisation" at bounding box center [523, 314] width 249 height 47
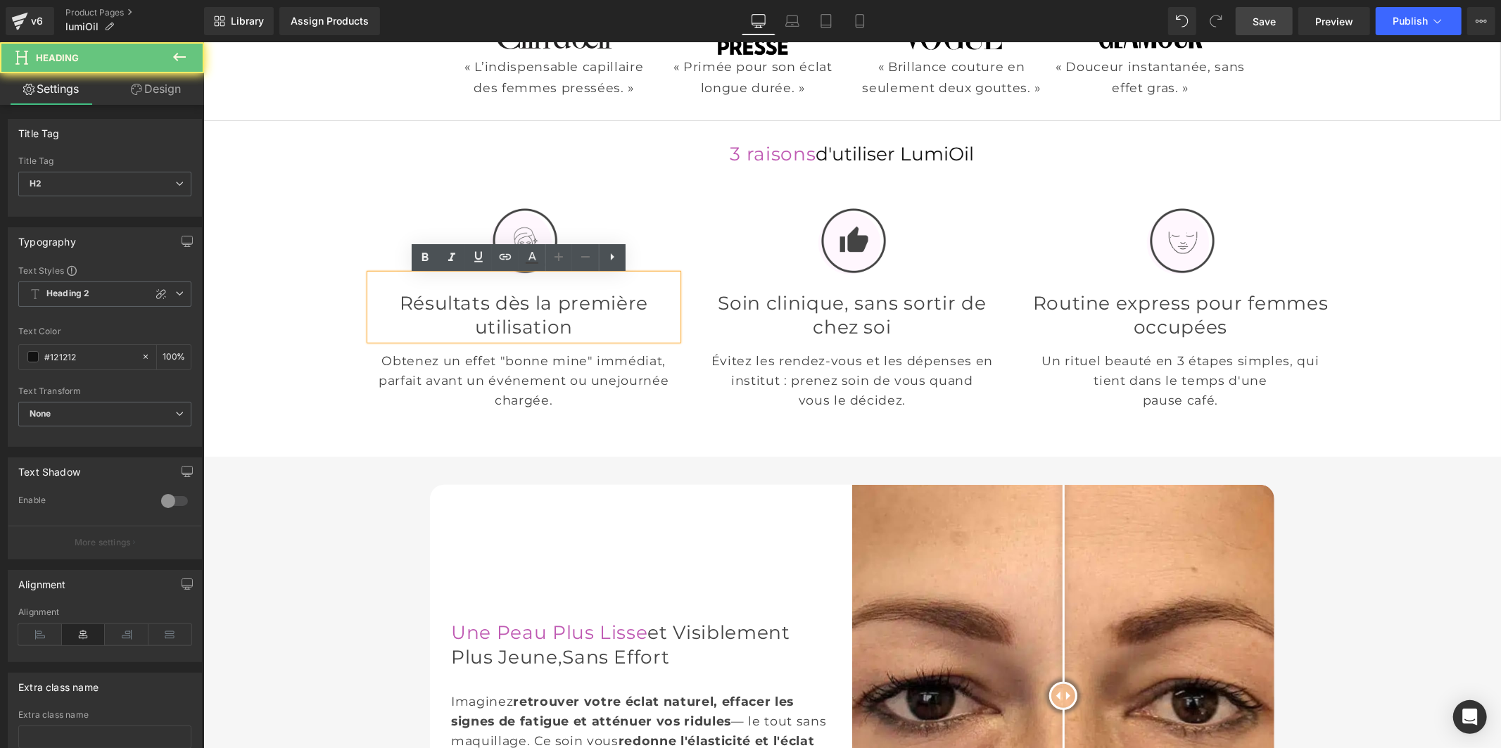
click at [456, 326] on font "Résultats dès la première utilisation" at bounding box center [523, 314] width 249 height 47
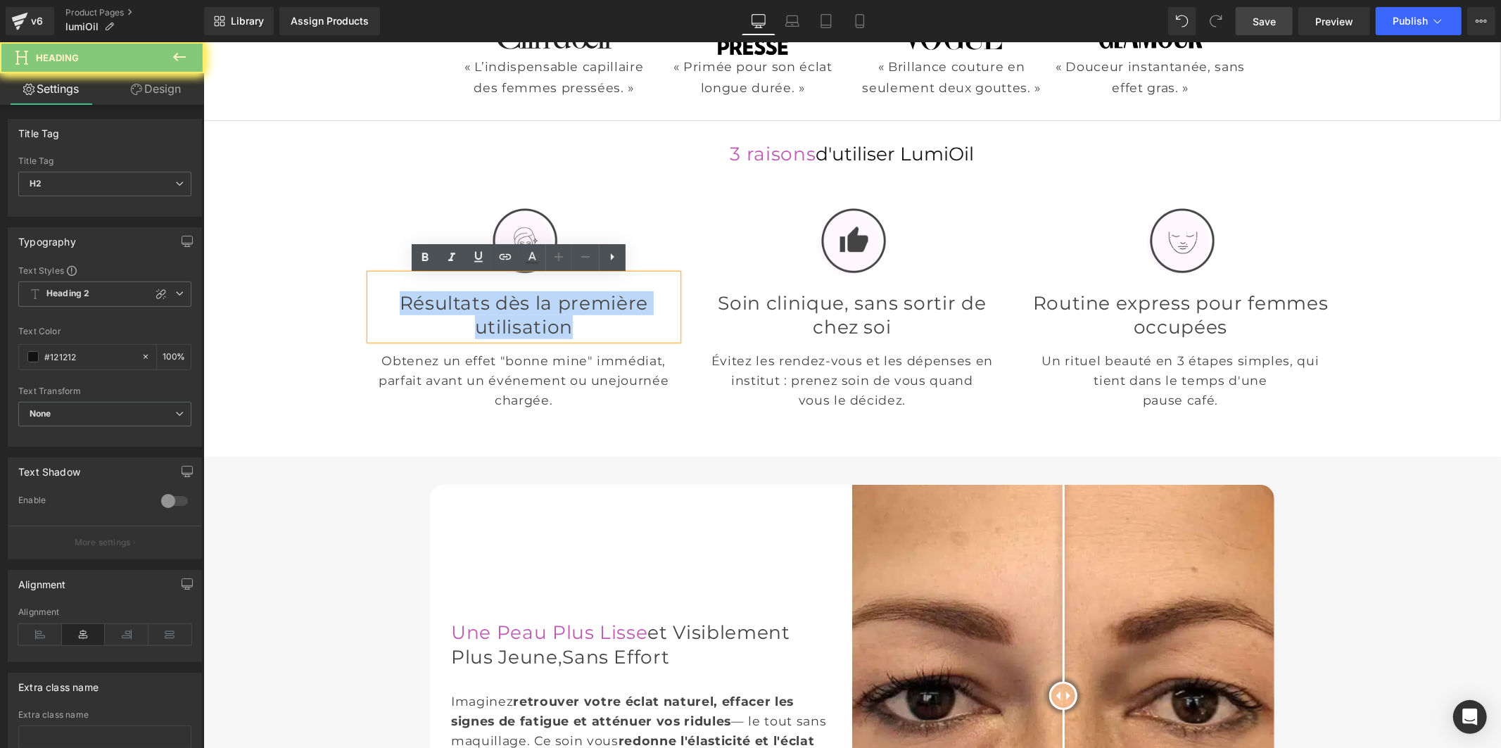
click at [457, 326] on font "Résultats dès la première utilisation" at bounding box center [523, 314] width 249 height 47
paste div
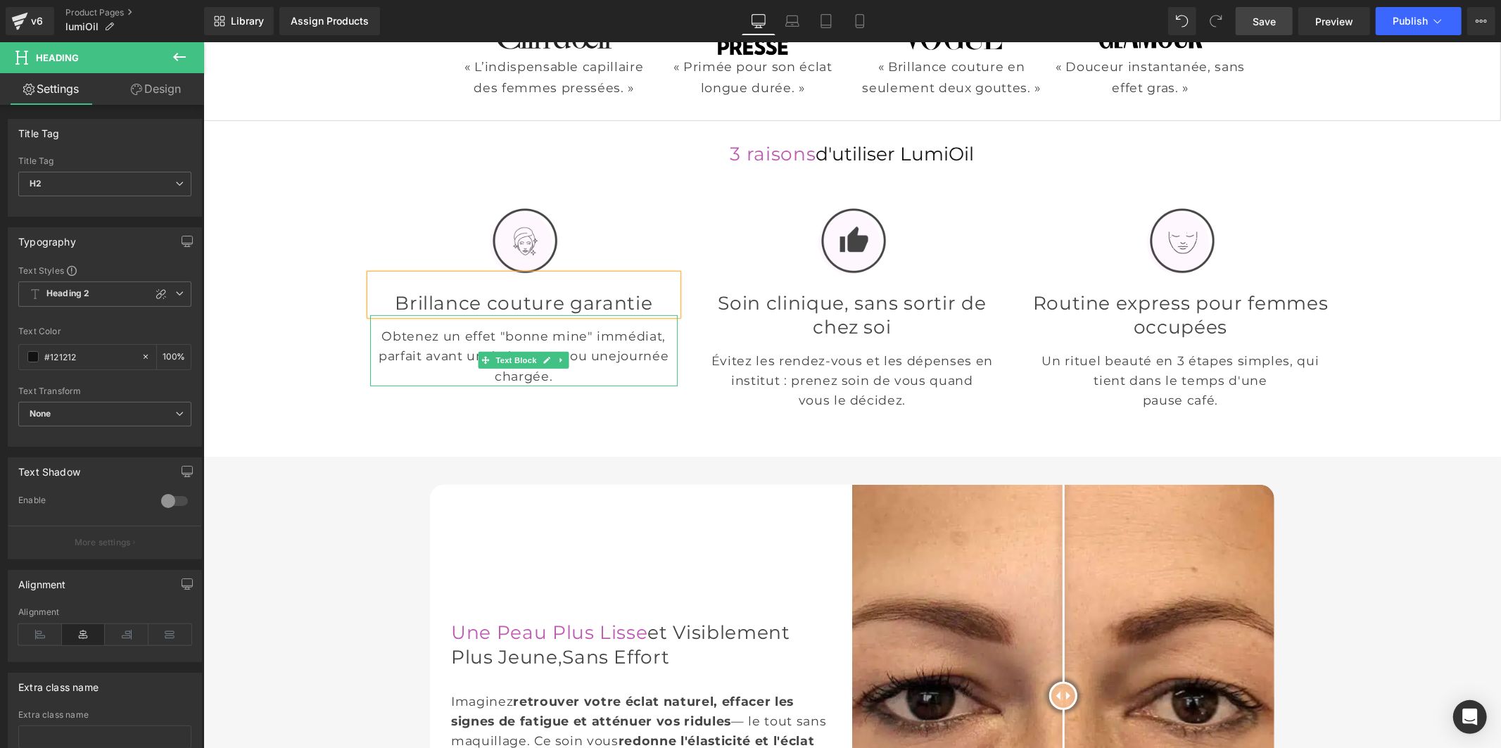
click at [445, 362] on font "Obtenez un effet "bonne mine" immédiat, parfait avant un événement ou une" at bounding box center [521, 345] width 287 height 34
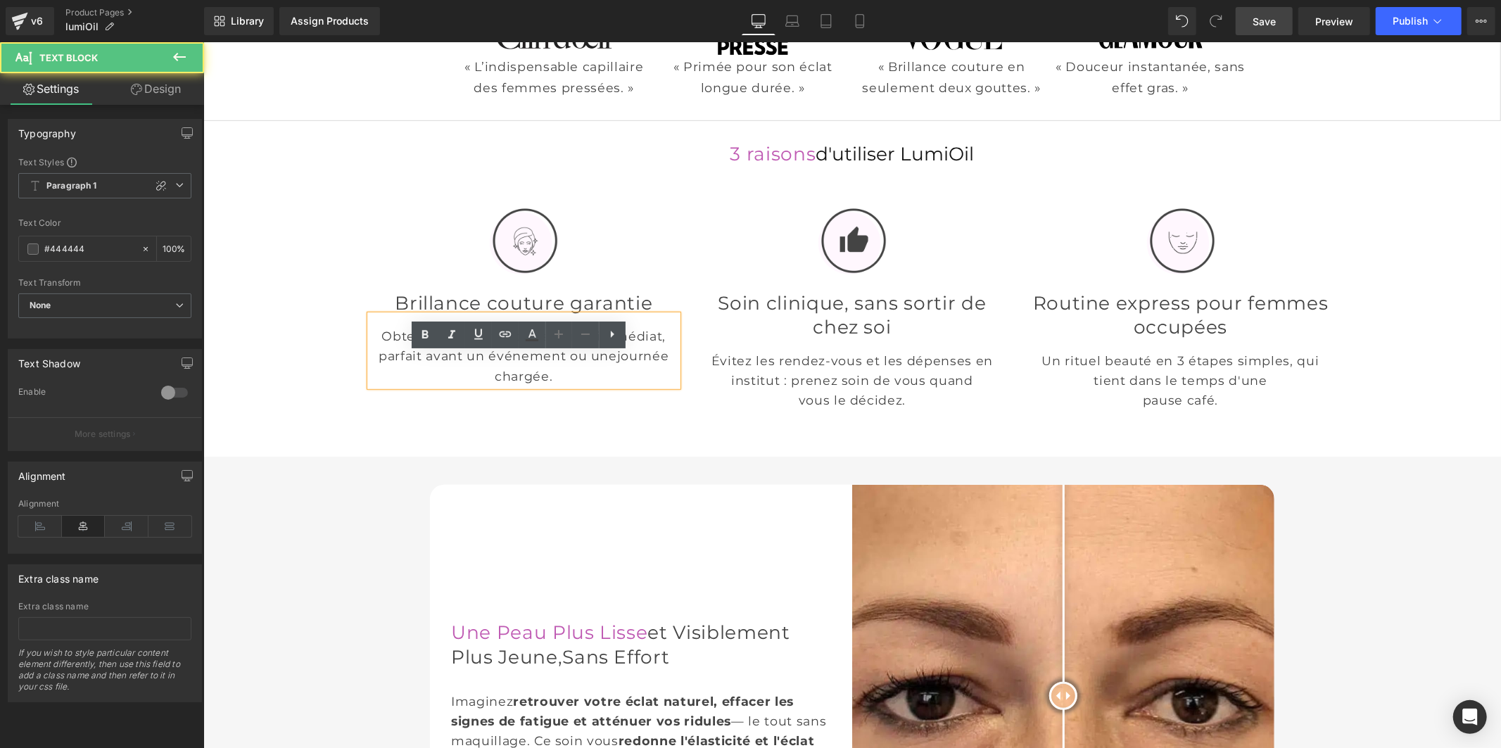
click at [452, 362] on font "Obtenez un effet "bonne mine" immédiat, parfait avant un événement ou une" at bounding box center [521, 345] width 287 height 34
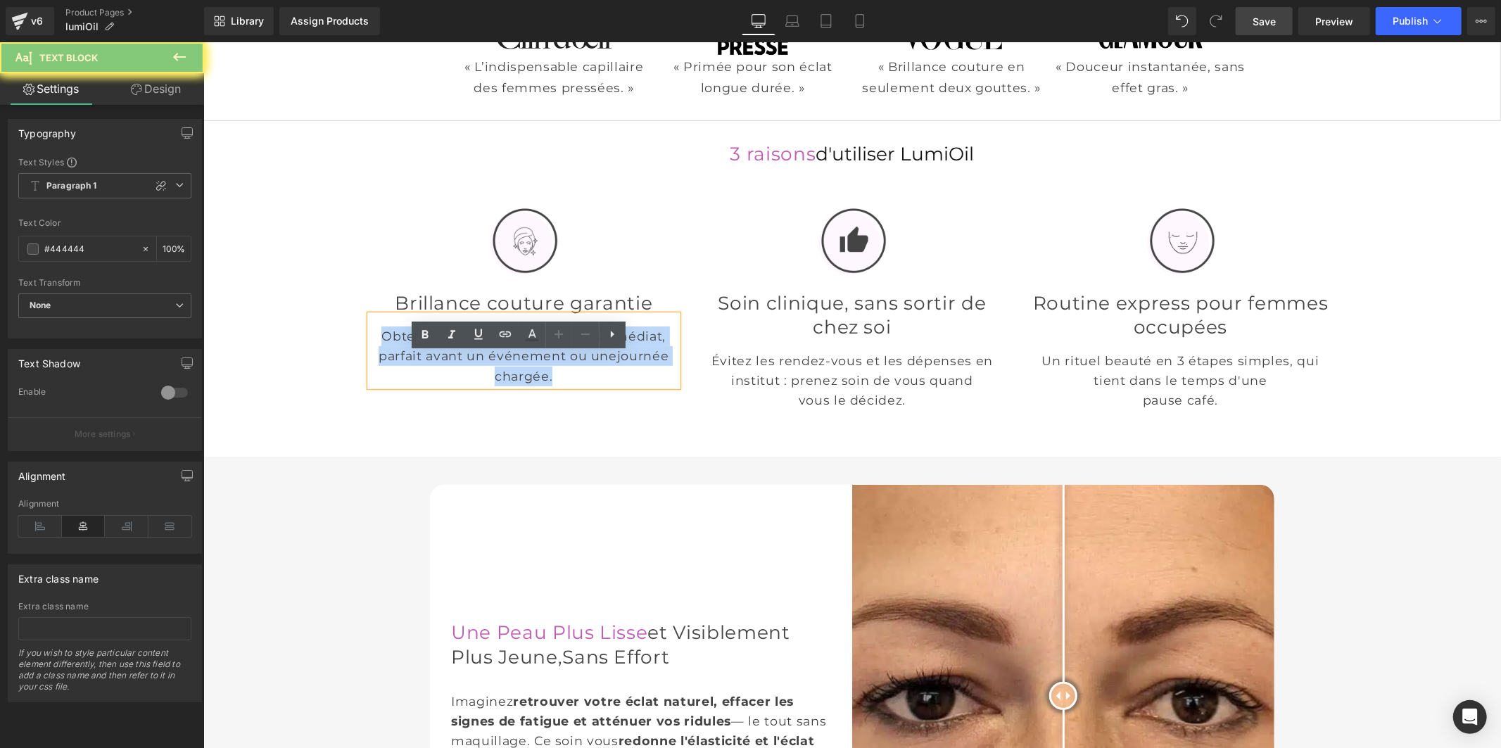
click at [452, 362] on font "Obtenez un effet "bonne mine" immédiat, parfait avant un événement ou une" at bounding box center [521, 345] width 287 height 34
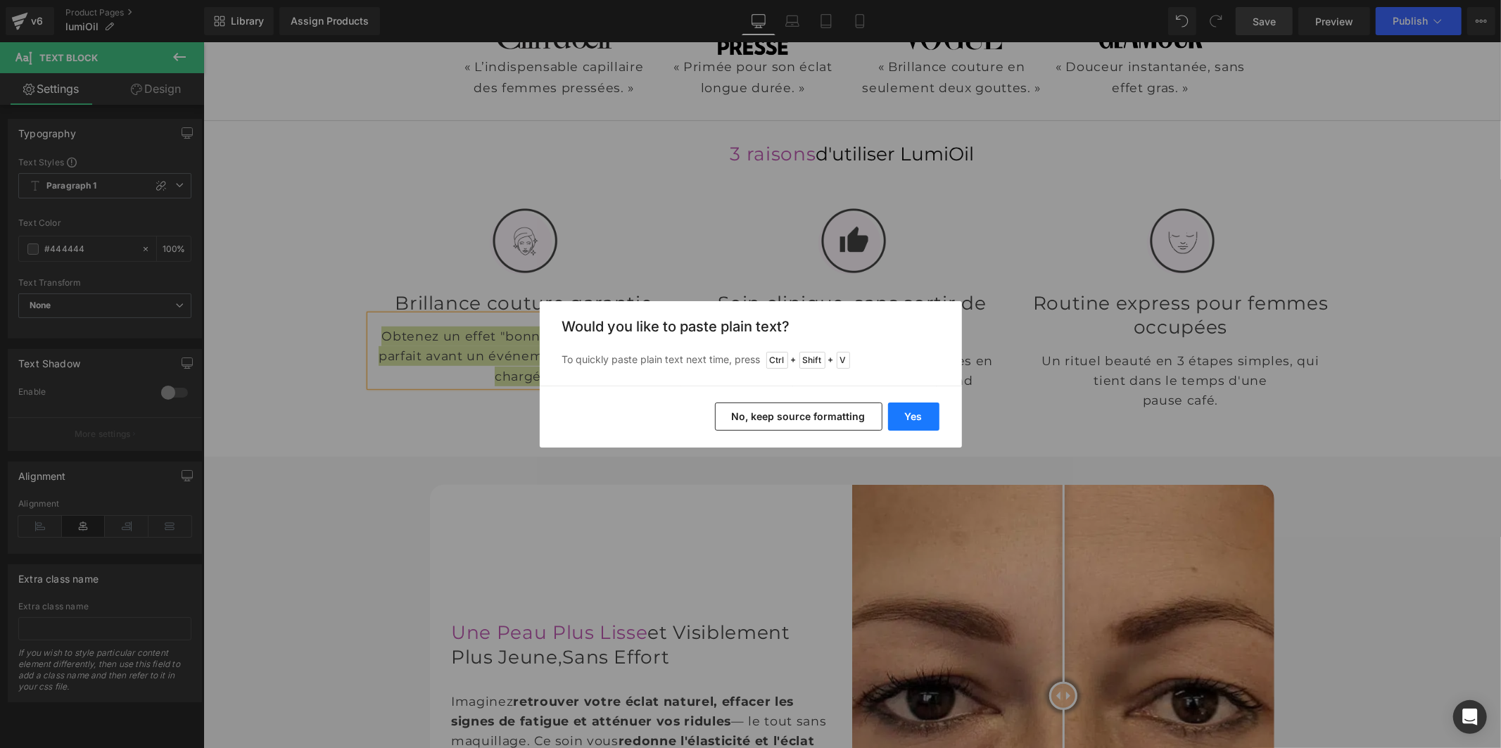
drag, startPoint x: 906, startPoint y: 417, endPoint x: 702, endPoint y: 376, distance: 208.1
click at [0, 0] on button "Yes" at bounding box center [0, 0] width 0 height 0
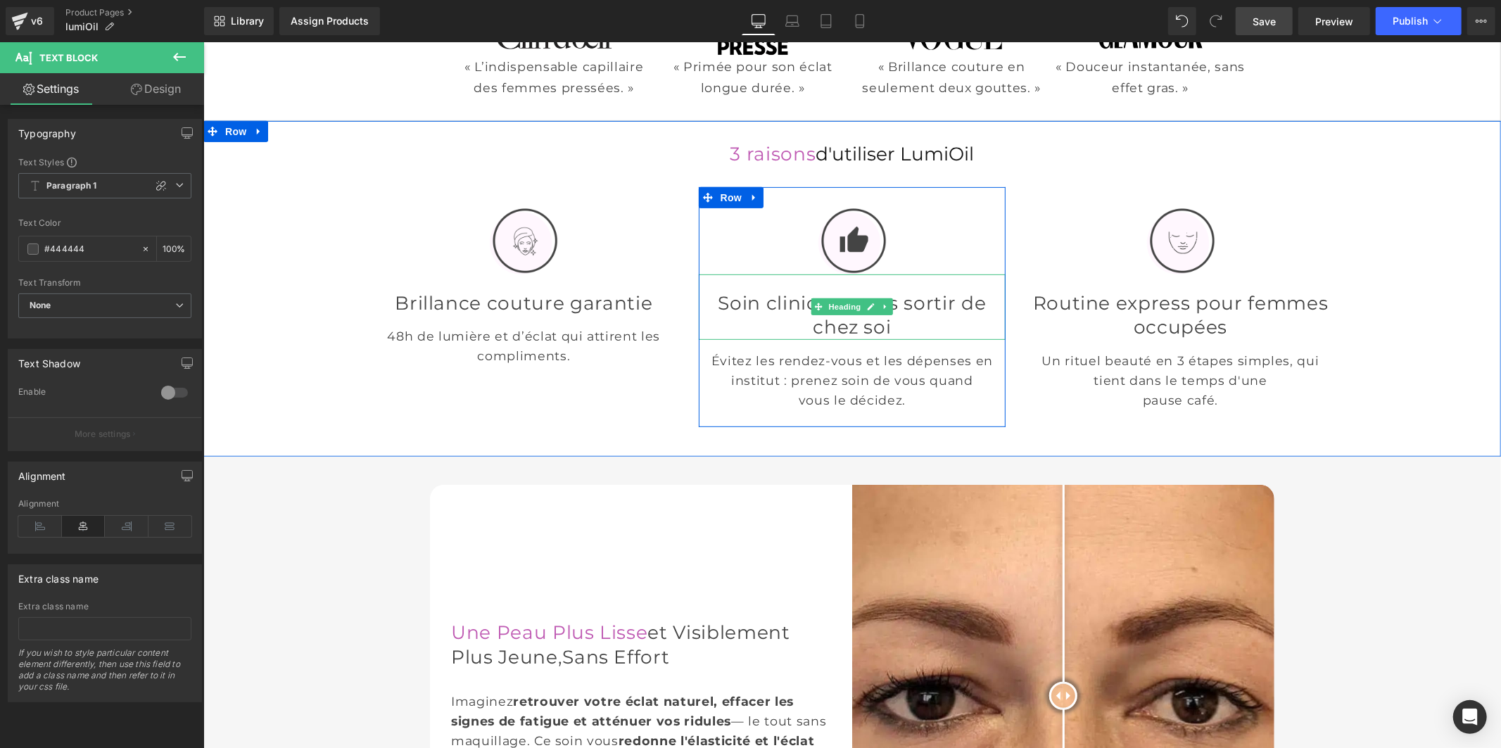
click at [766, 324] on h2 "Soin clinique, sans sortir de chez soi" at bounding box center [851, 315] width 307 height 49
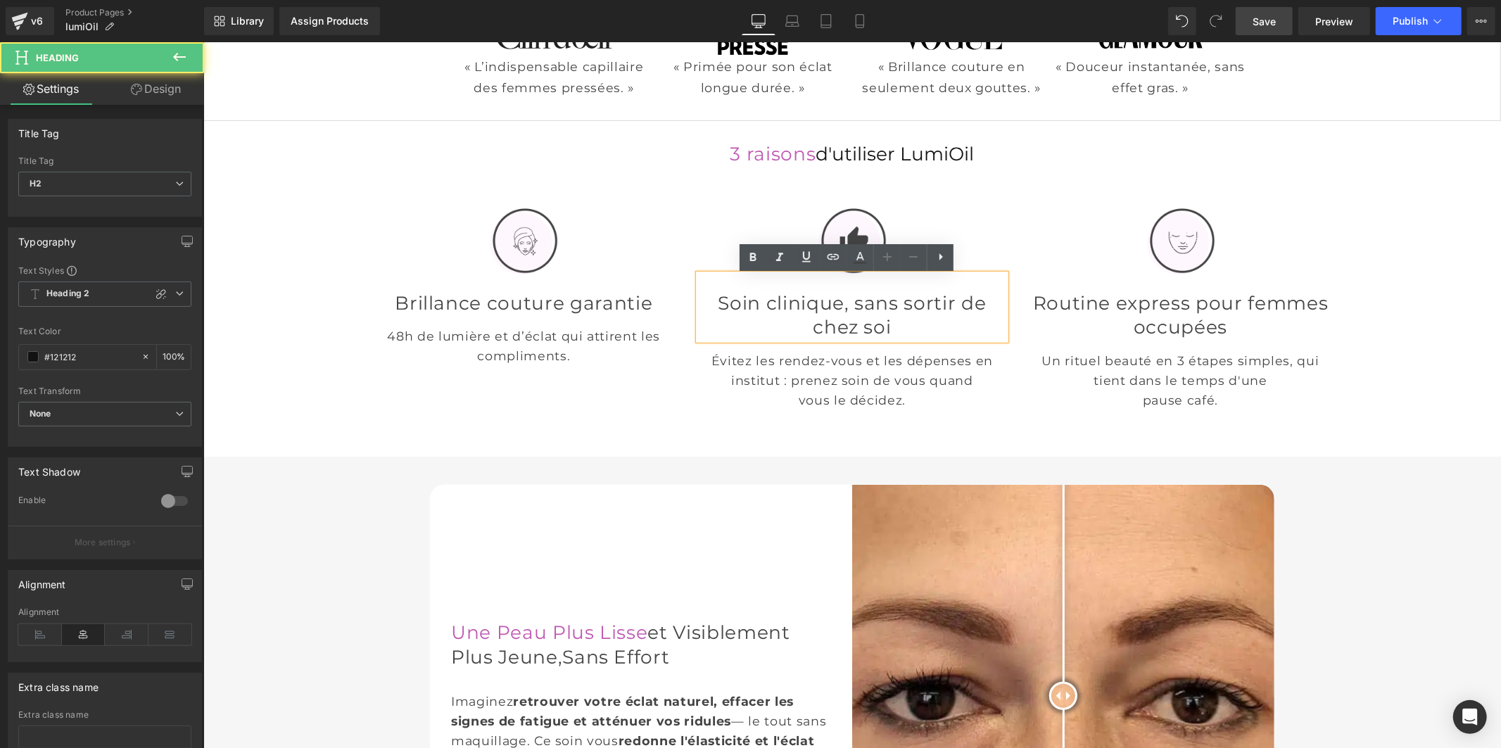
click at [767, 312] on font "Soin clinique, sans sortir de chez soi" at bounding box center [851, 314] width 268 height 47
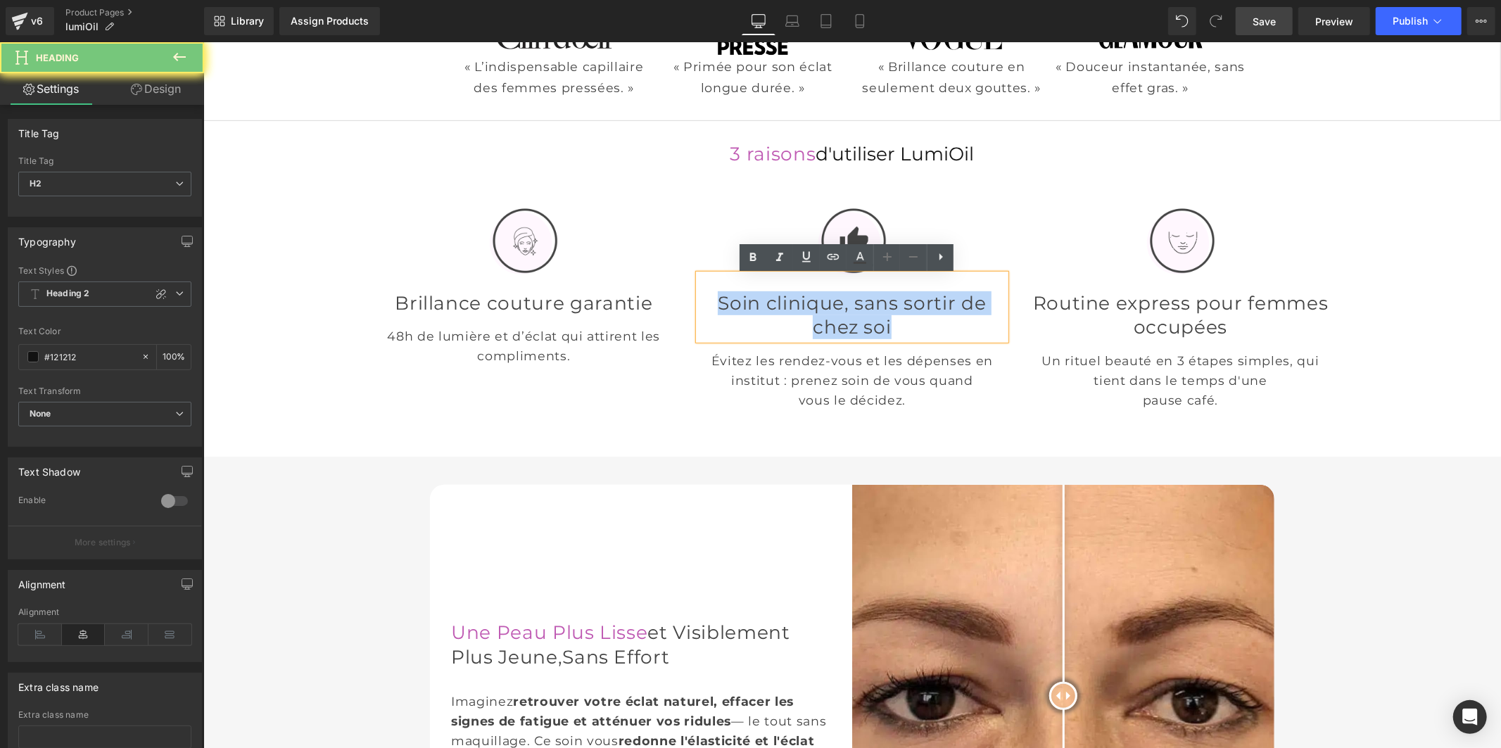
click at [767, 312] on font "Soin clinique, sans sortir de chez soi" at bounding box center [851, 314] width 268 height 47
paste div
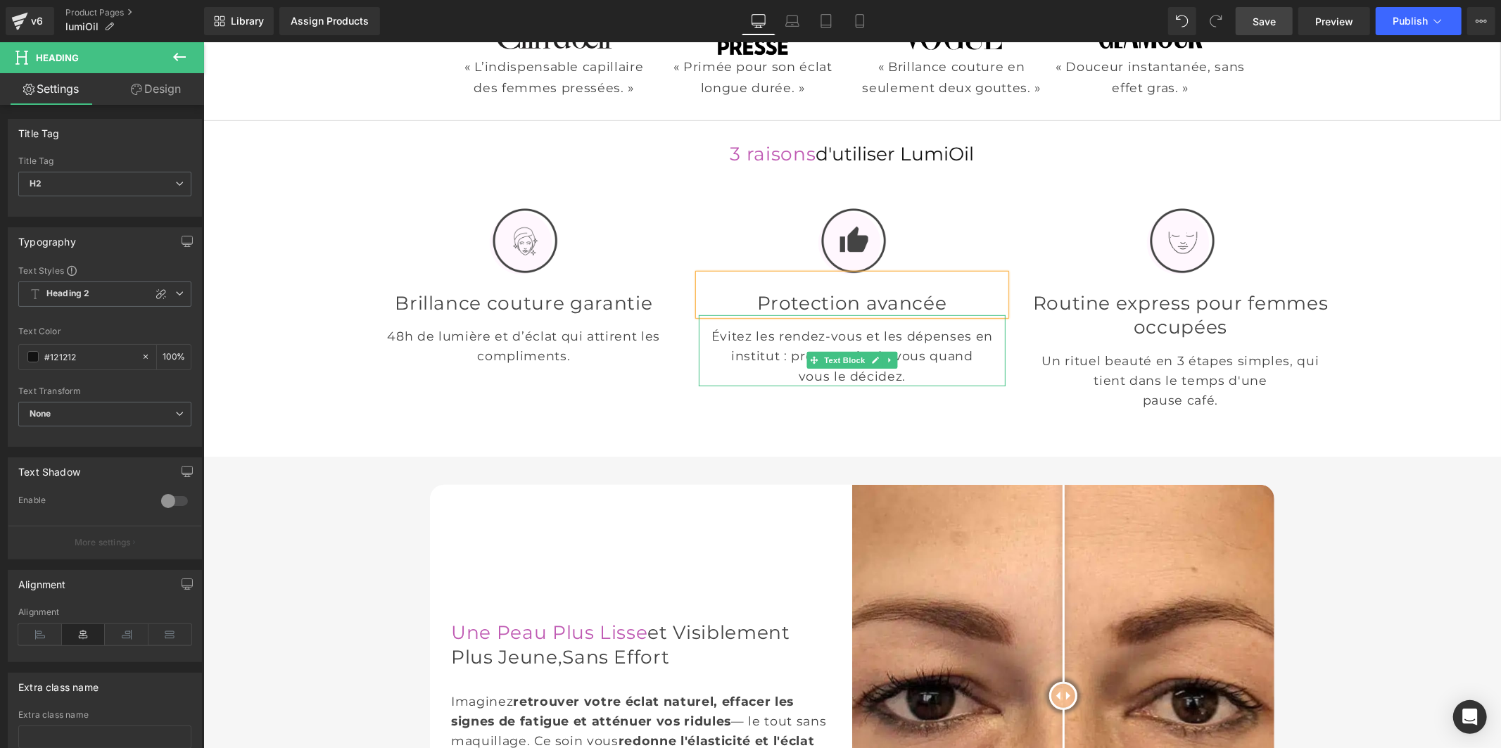
click at [798, 357] on p "Évitez les rendez-vous et les dépenses en institut : prenez soin de vous quand …" at bounding box center [851, 355] width 307 height 59
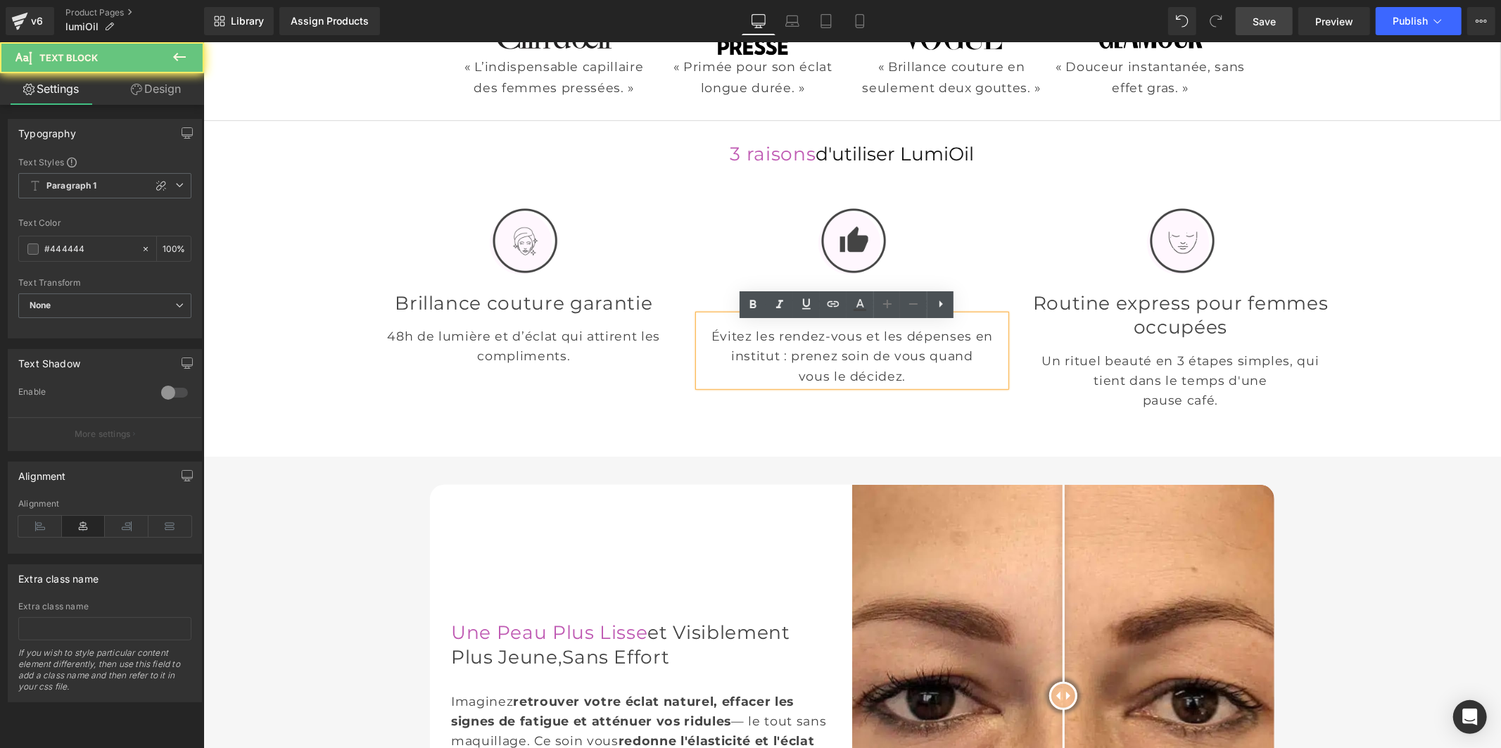
click at [760, 360] on font "Évitez les rendez-vous et les dépenses en institut : prenez soin de vous quand" at bounding box center [851, 345] width 281 height 34
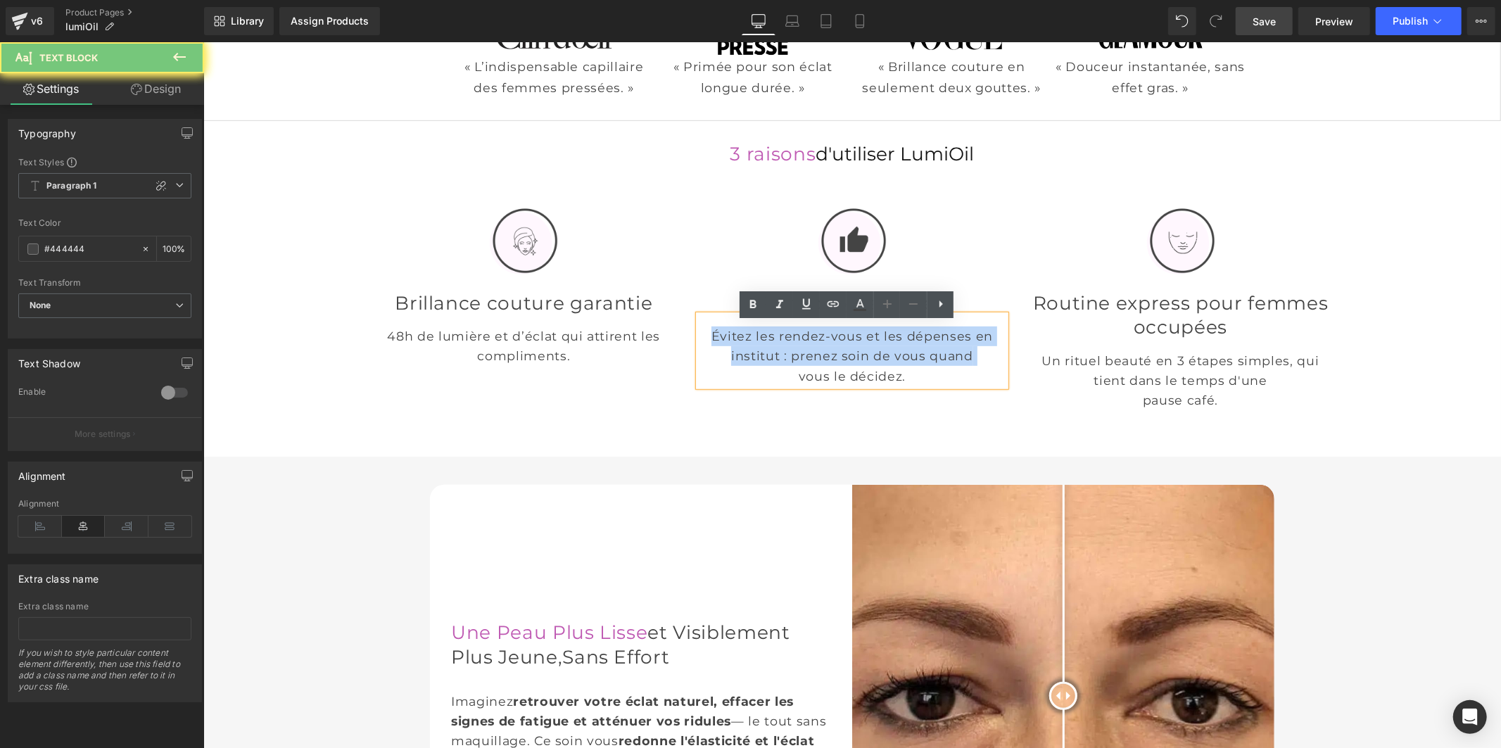
click at [760, 360] on font "Évitez les rendez-vous et les dépenses en institut : prenez soin de vous quand" at bounding box center [851, 345] width 281 height 34
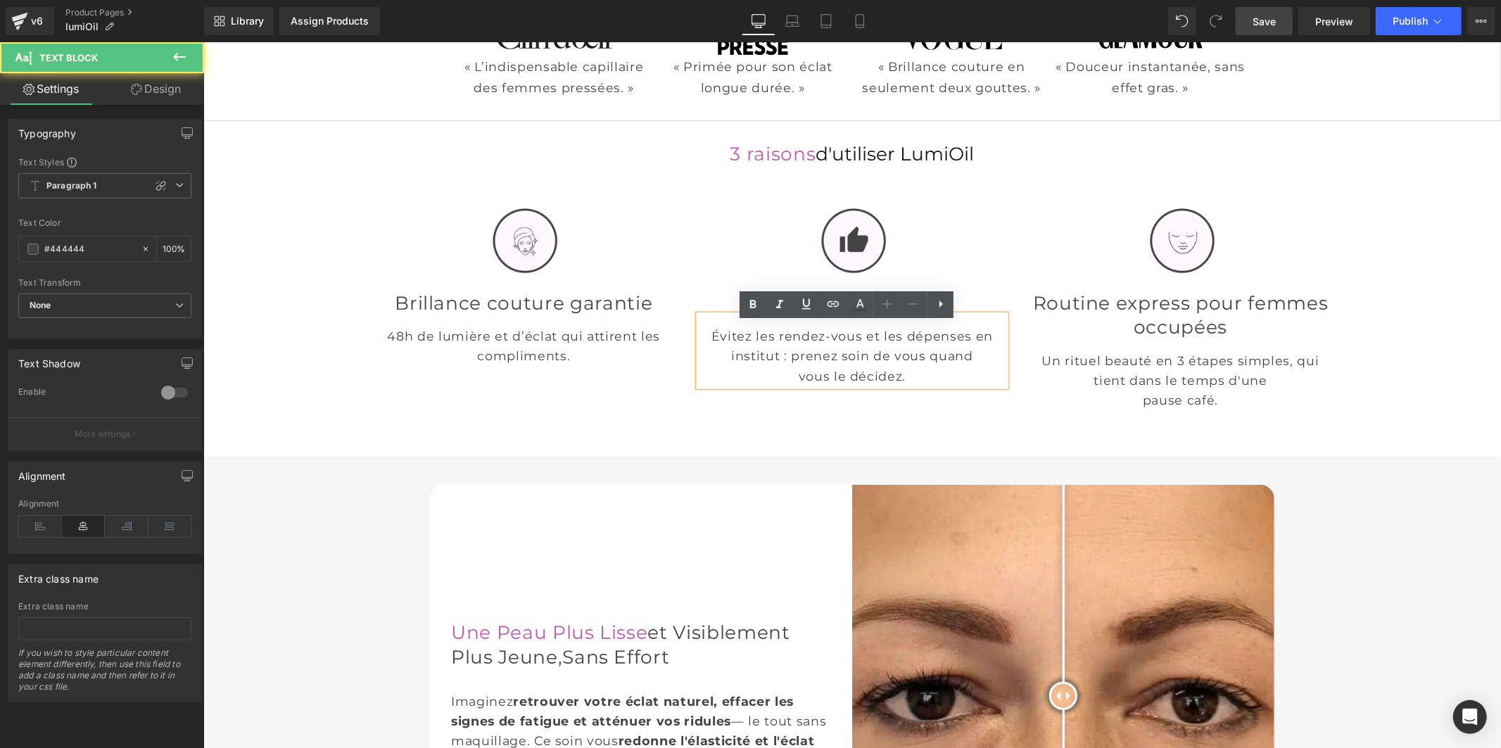
click at [922, 381] on p "Évitez les rendez-vous et les dépenses en institut : prenez soin de vous quand …" at bounding box center [851, 355] width 307 height 59
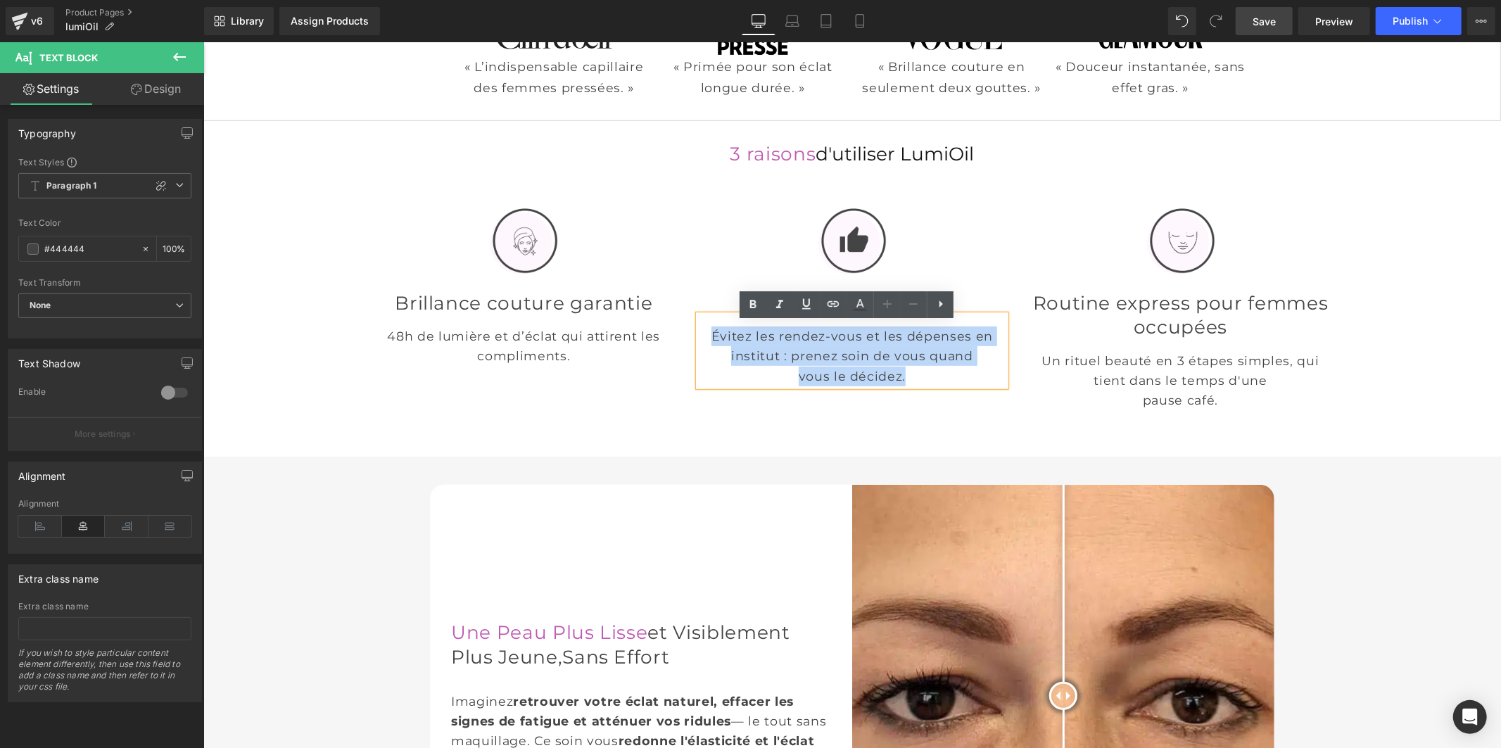
drag, startPoint x: 915, startPoint y: 391, endPoint x: 701, endPoint y: 341, distance: 219.1
click at [701, 341] on p "Évitez les rendez-vous et les dépenses en institut : prenez soin de vous quand …" at bounding box center [851, 355] width 307 height 59
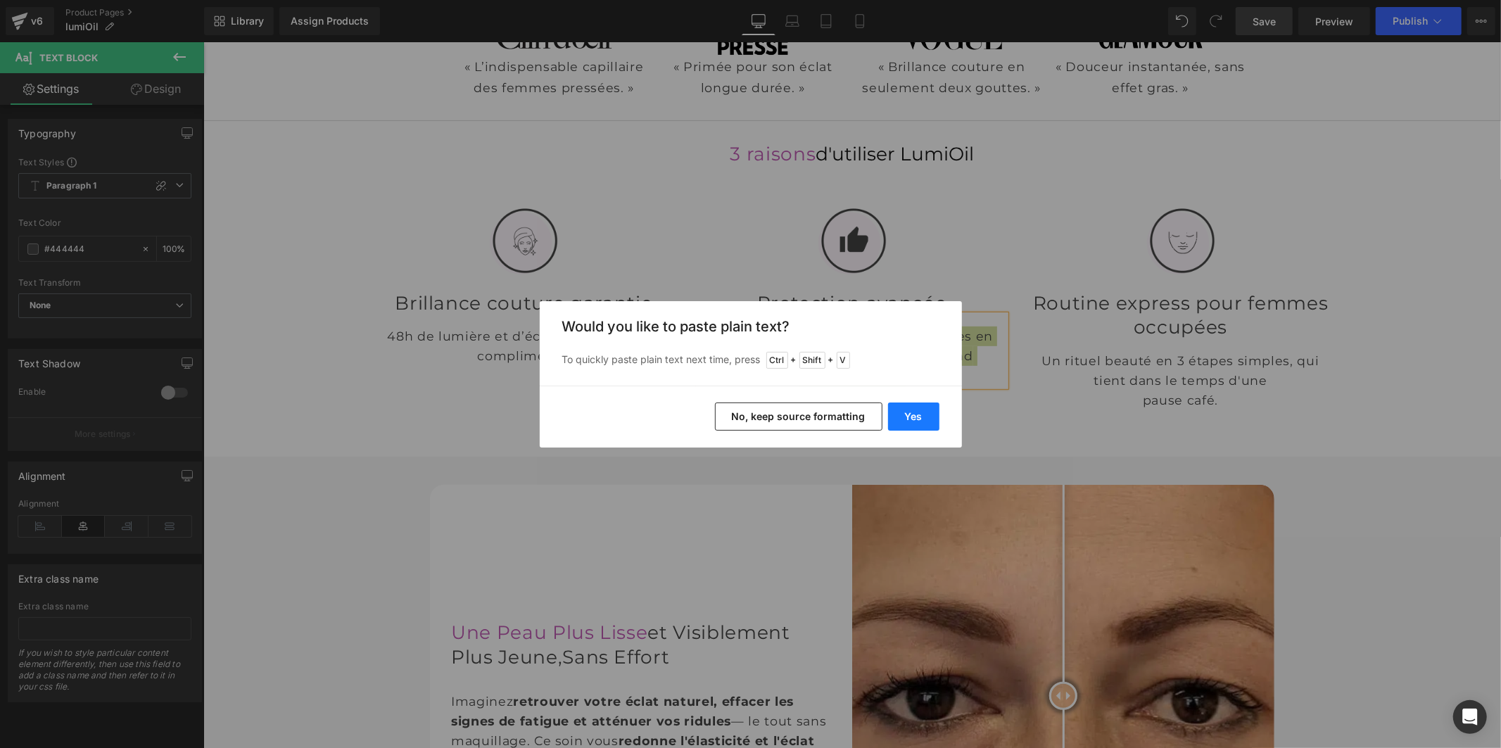
click at [913, 414] on button "Yes" at bounding box center [913, 416] width 51 height 28
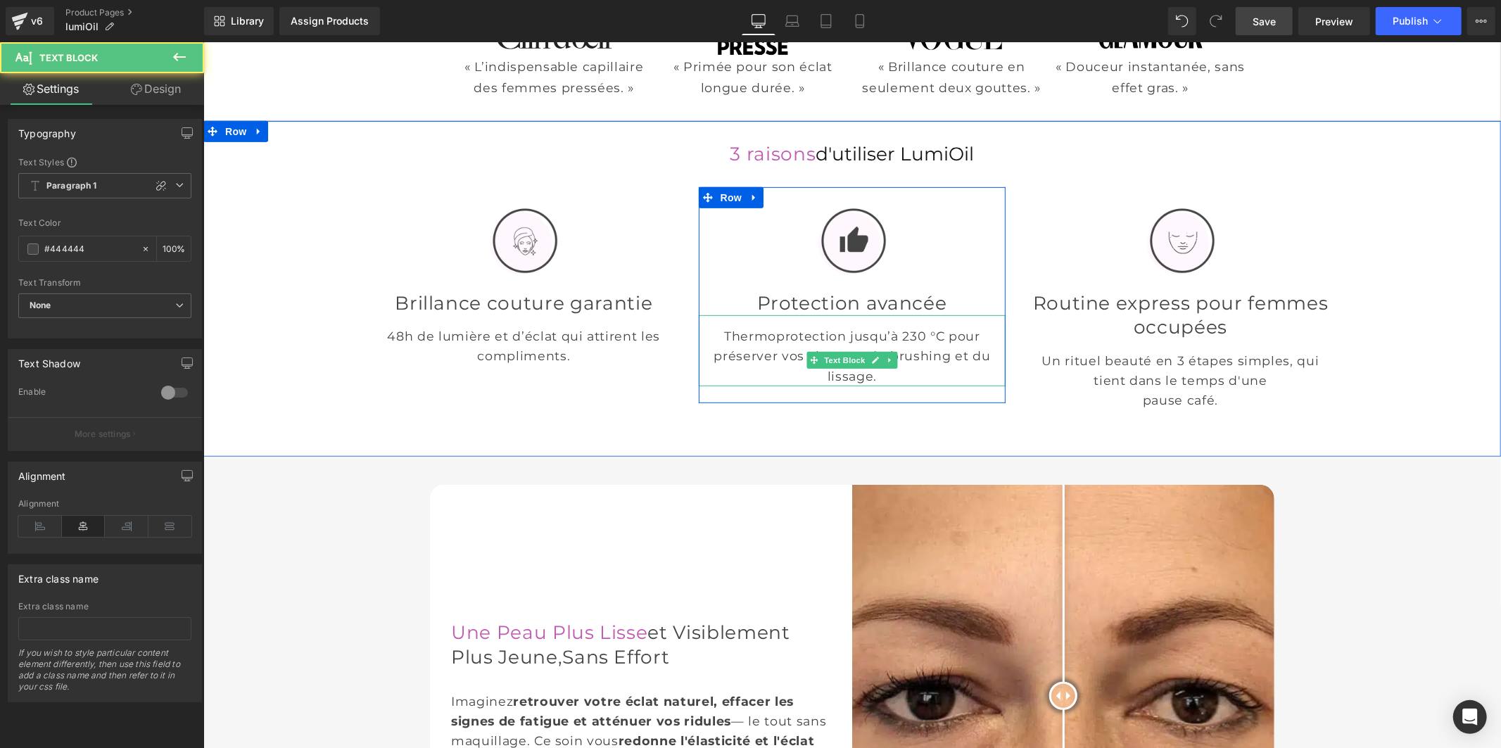
click at [968, 367] on p "Thermoprotection jusqu’à 230 °C pour préserver vos cheveux du brushing et du li…" at bounding box center [851, 355] width 307 height 59
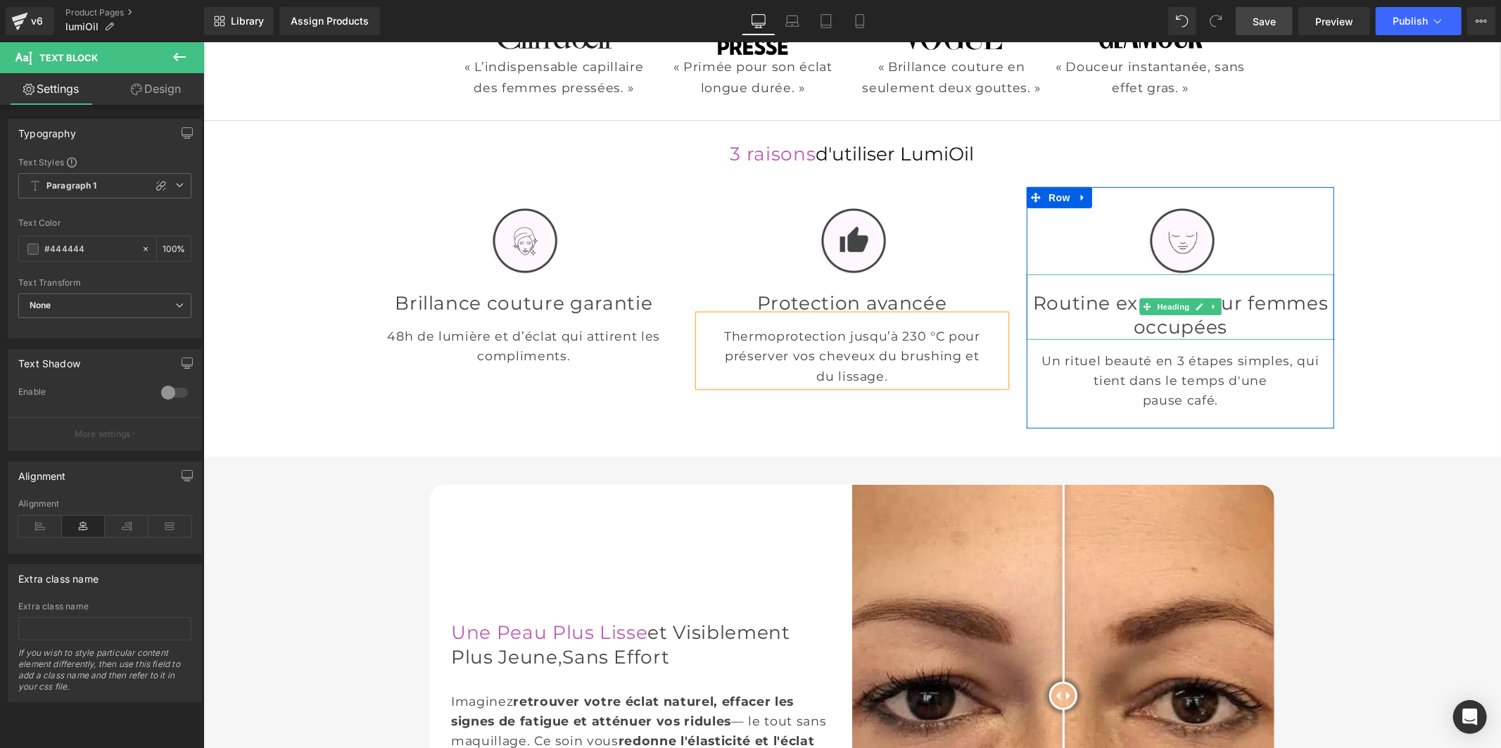
click at [1088, 322] on font "Routine express pour femmes occupées" at bounding box center [1179, 314] width 295 height 47
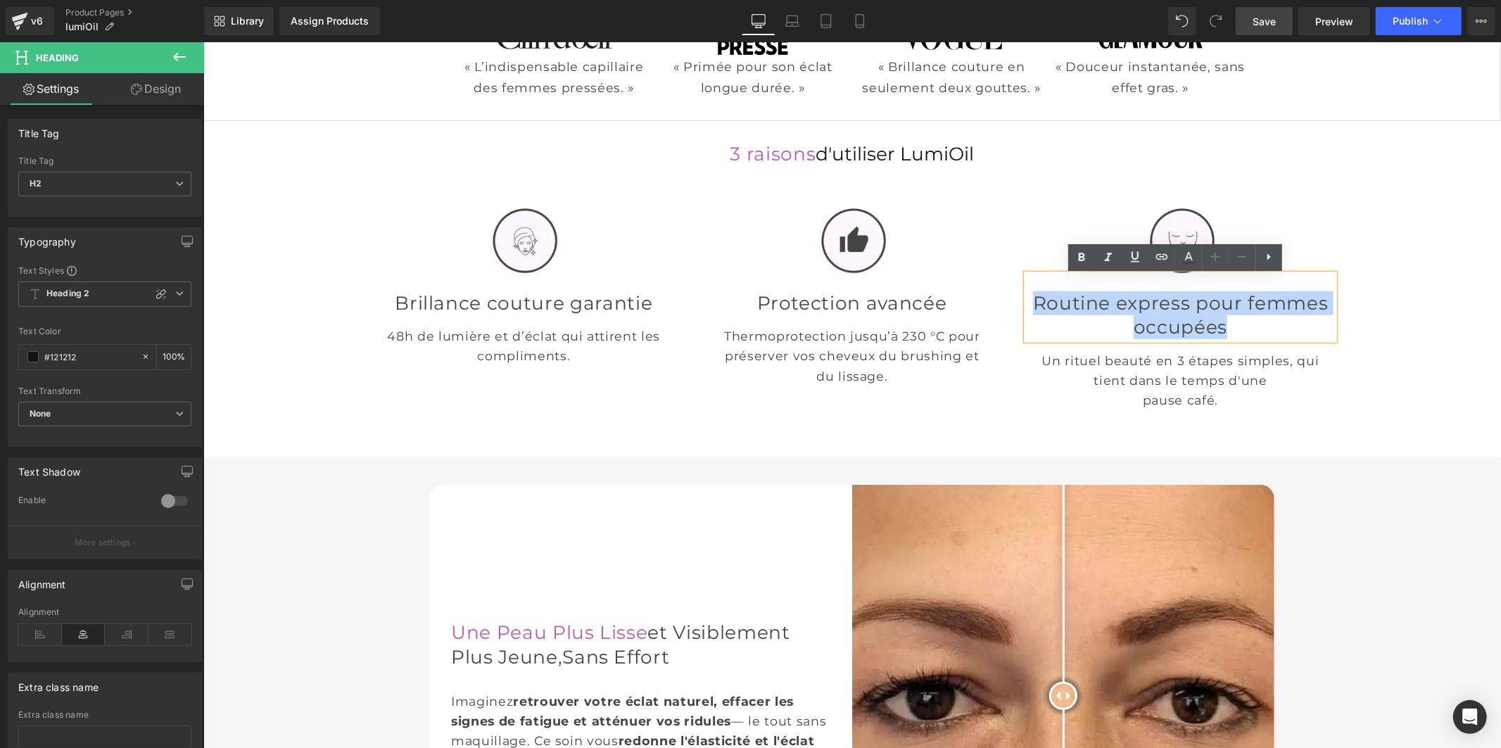
paste div
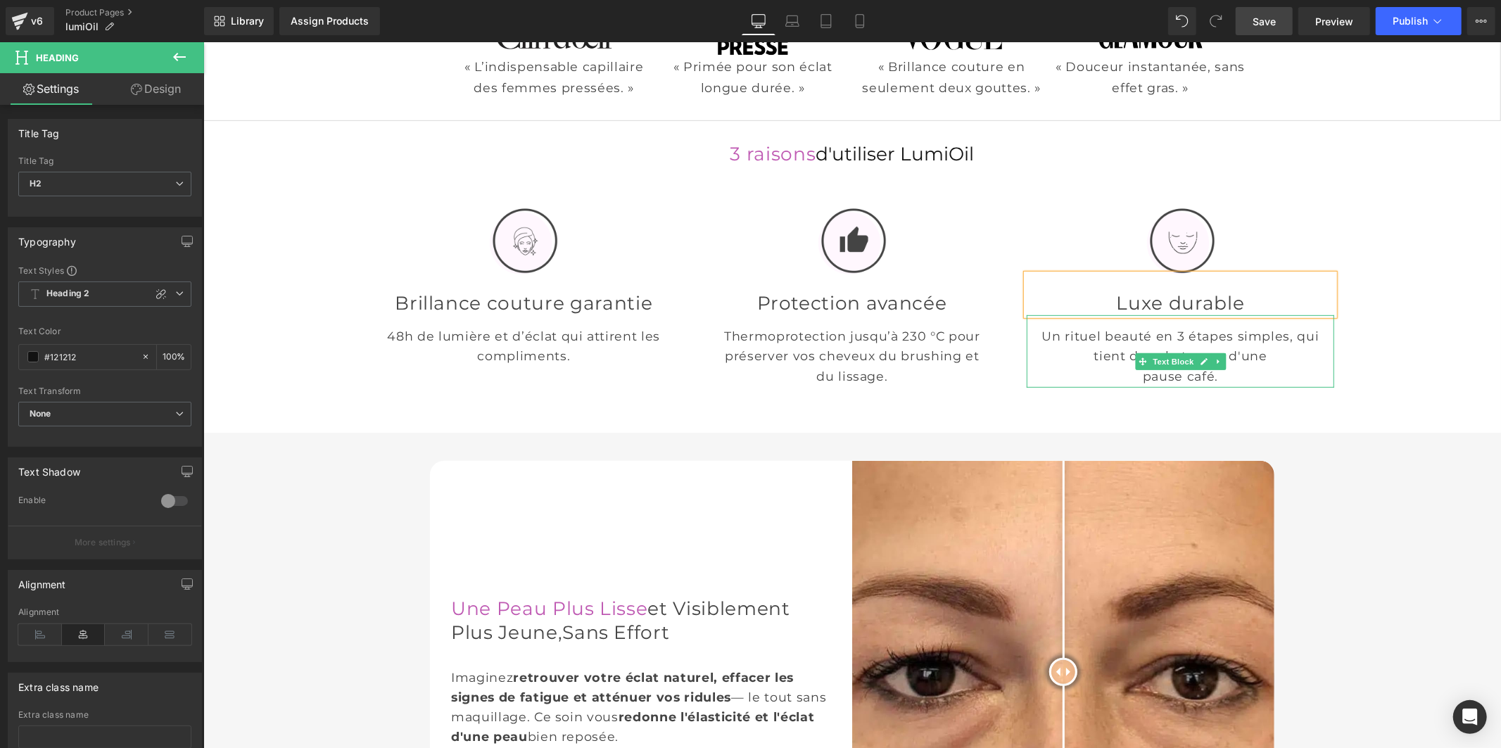
click at [1101, 355] on p "Un rituel beauté en 3 étapes simples, qui tient dans le temps d'une pause café." at bounding box center [1179, 355] width 307 height 59
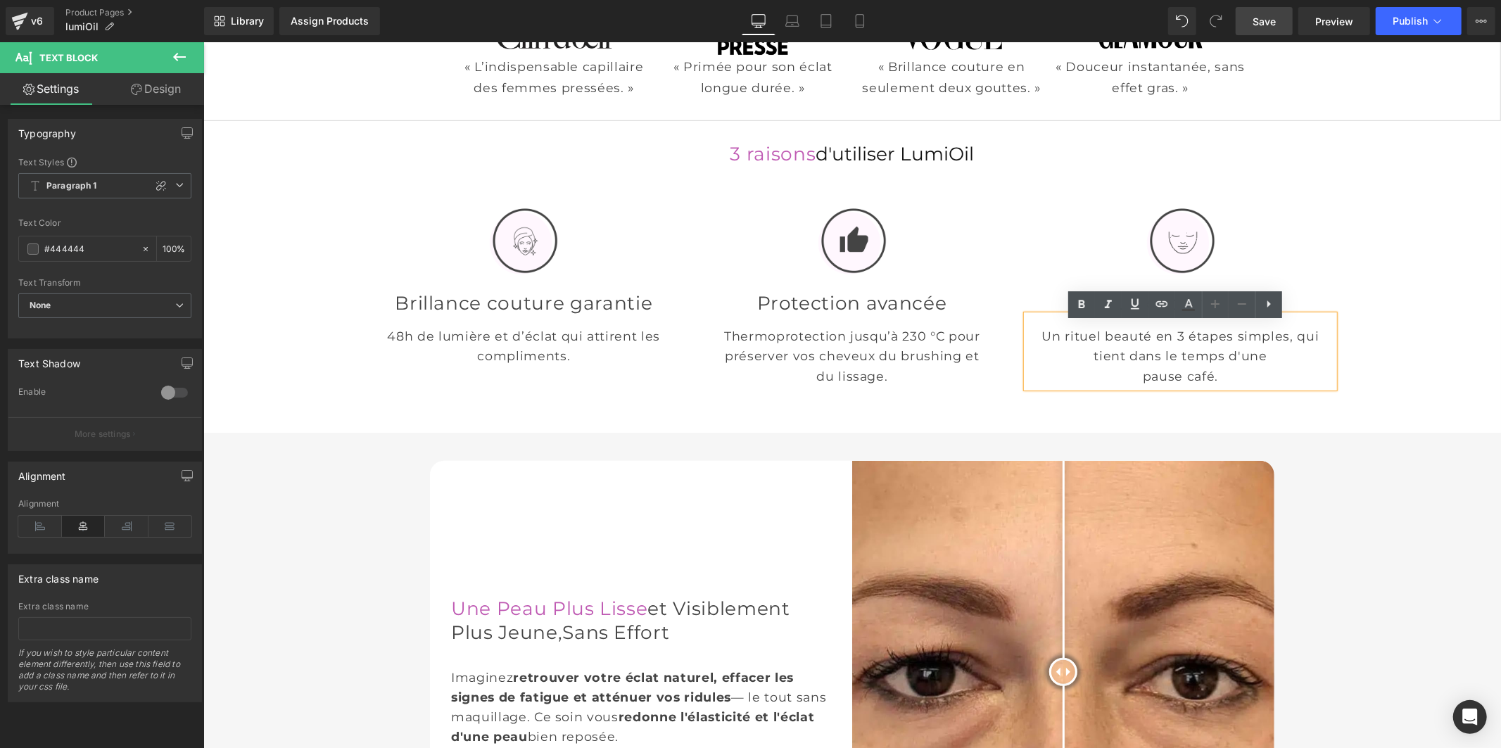
click at [1157, 383] on font "pause café." at bounding box center [1179, 375] width 75 height 15
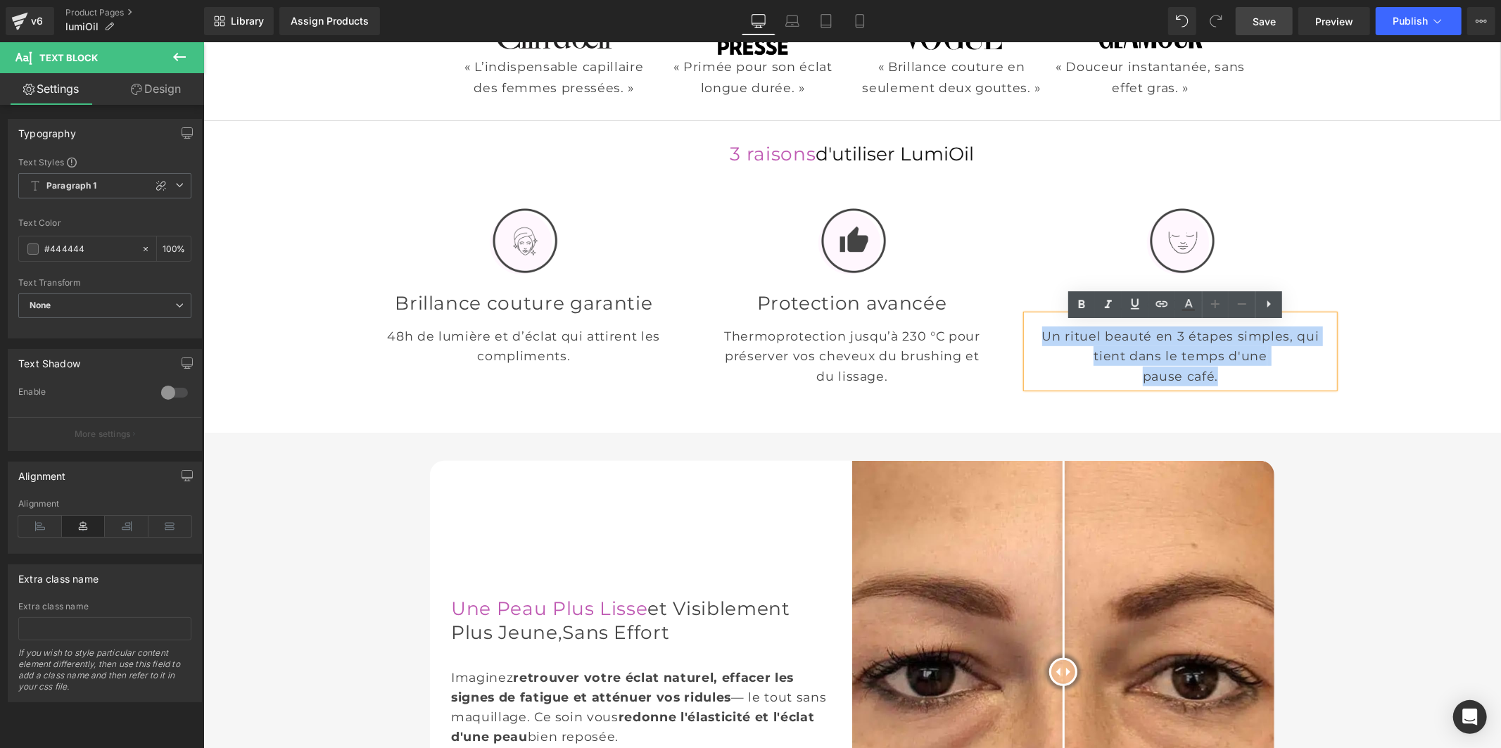
drag, startPoint x: 1217, startPoint y: 385, endPoint x: 1024, endPoint y: 340, distance: 198.0
click at [1026, 340] on p "Un rituel beauté en 3 étapes simples, qui tient dans le temps d'une pause café." at bounding box center [1179, 355] width 307 height 59
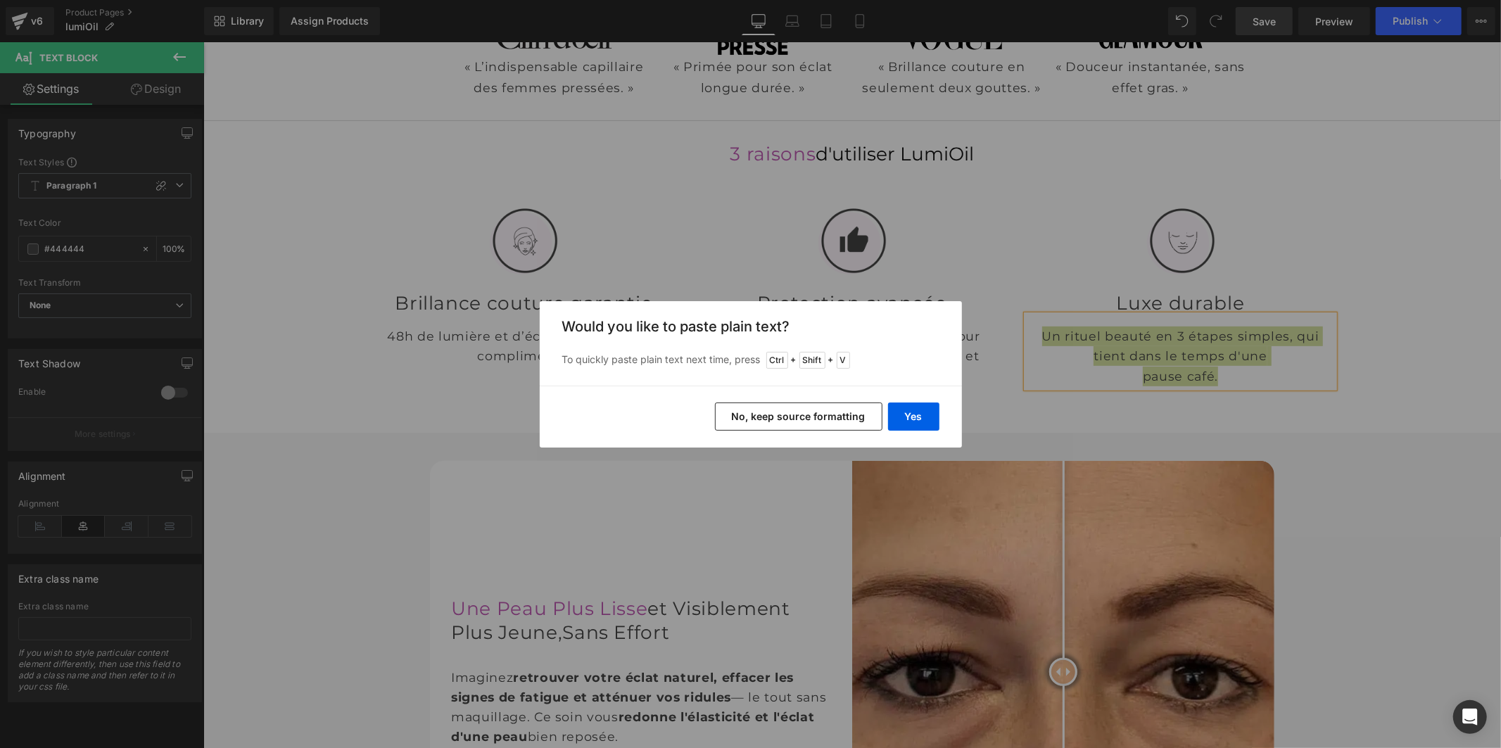
click at [916, 431] on div "Yes No, keep source formatting" at bounding box center [751, 417] width 422 height 62
click at [913, 415] on button "Yes" at bounding box center [913, 416] width 51 height 28
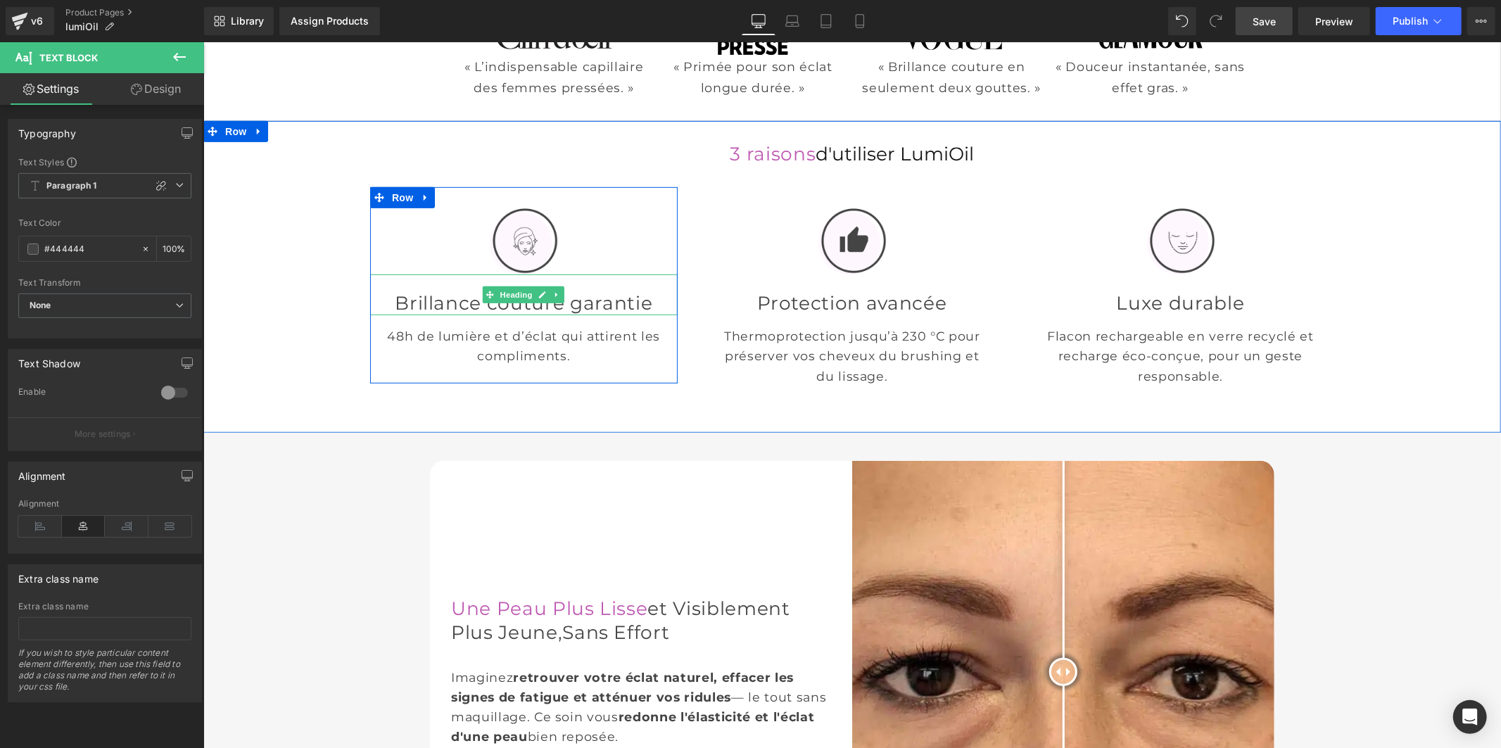
click at [584, 314] on h2 "Brillance couture garantie" at bounding box center [522, 303] width 307 height 24
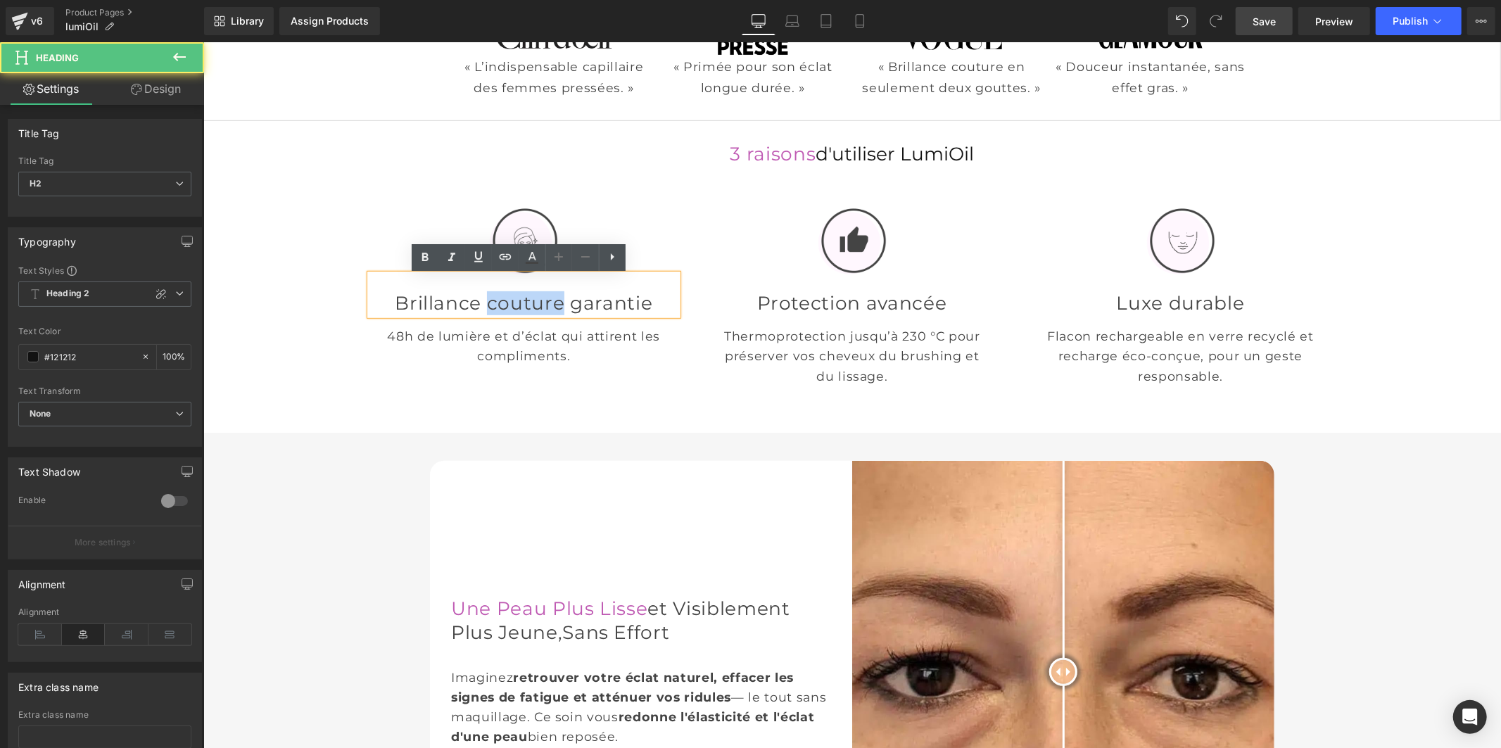
drag, startPoint x: 625, startPoint y: 307, endPoint x: 528, endPoint y: 307, distance: 97.8
click at [528, 307] on font "Brillance couture garantie" at bounding box center [523, 302] width 258 height 23
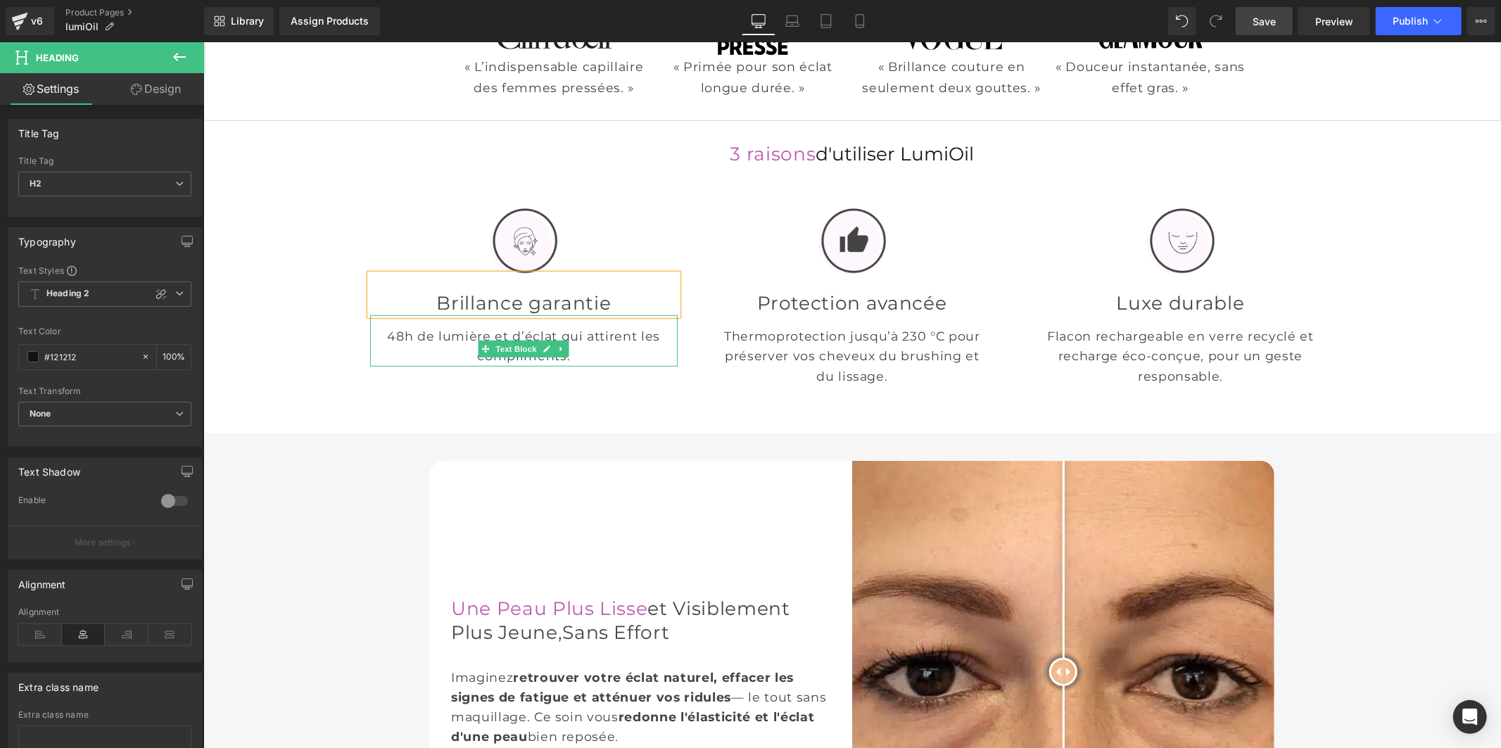
click at [555, 346] on p "48h de lumière et d’éclat qui attirent les compliments." at bounding box center [522, 345] width 307 height 39
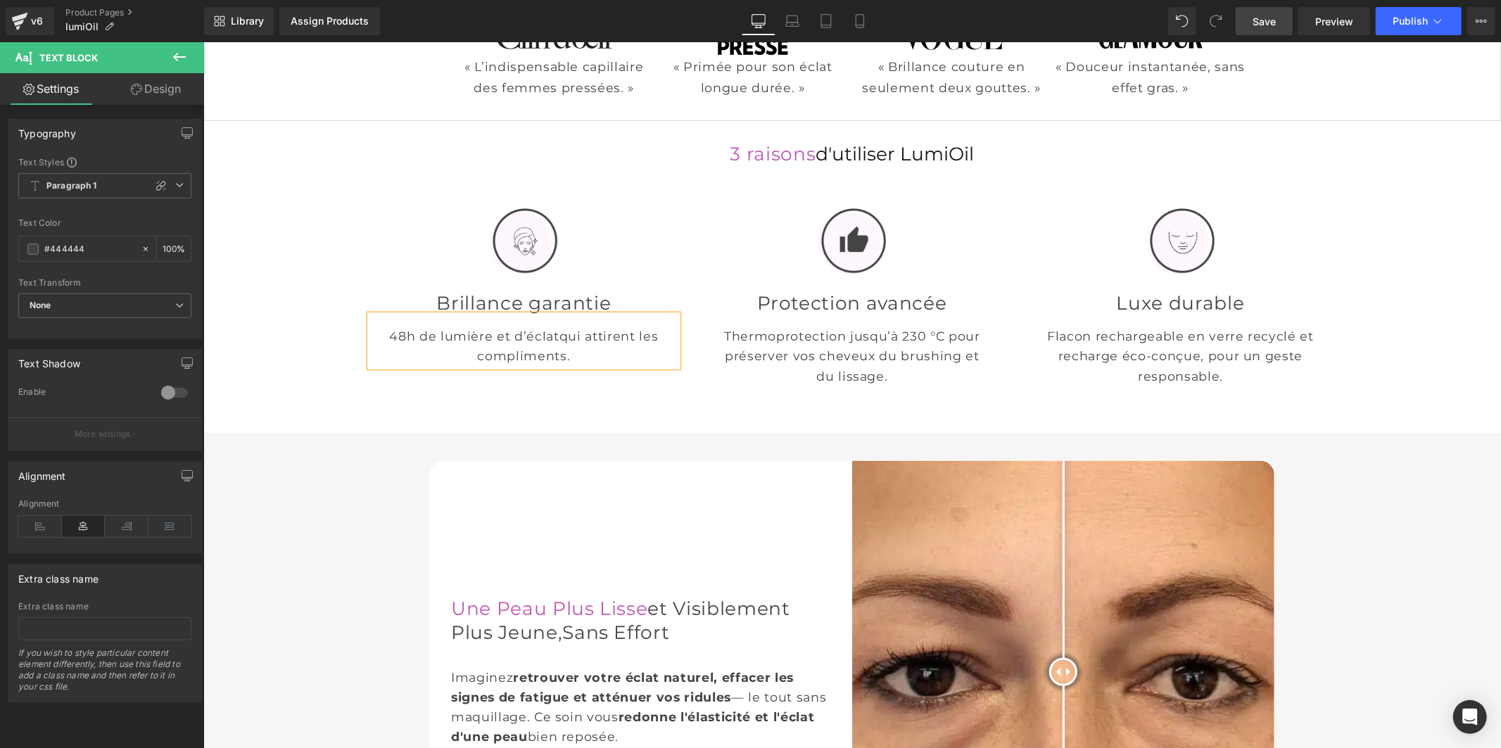
drag, startPoint x: 1277, startPoint y: 12, endPoint x: 1040, endPoint y: 292, distance: 366.9
click at [1277, 12] on link "Save" at bounding box center [1263, 21] width 57 height 28
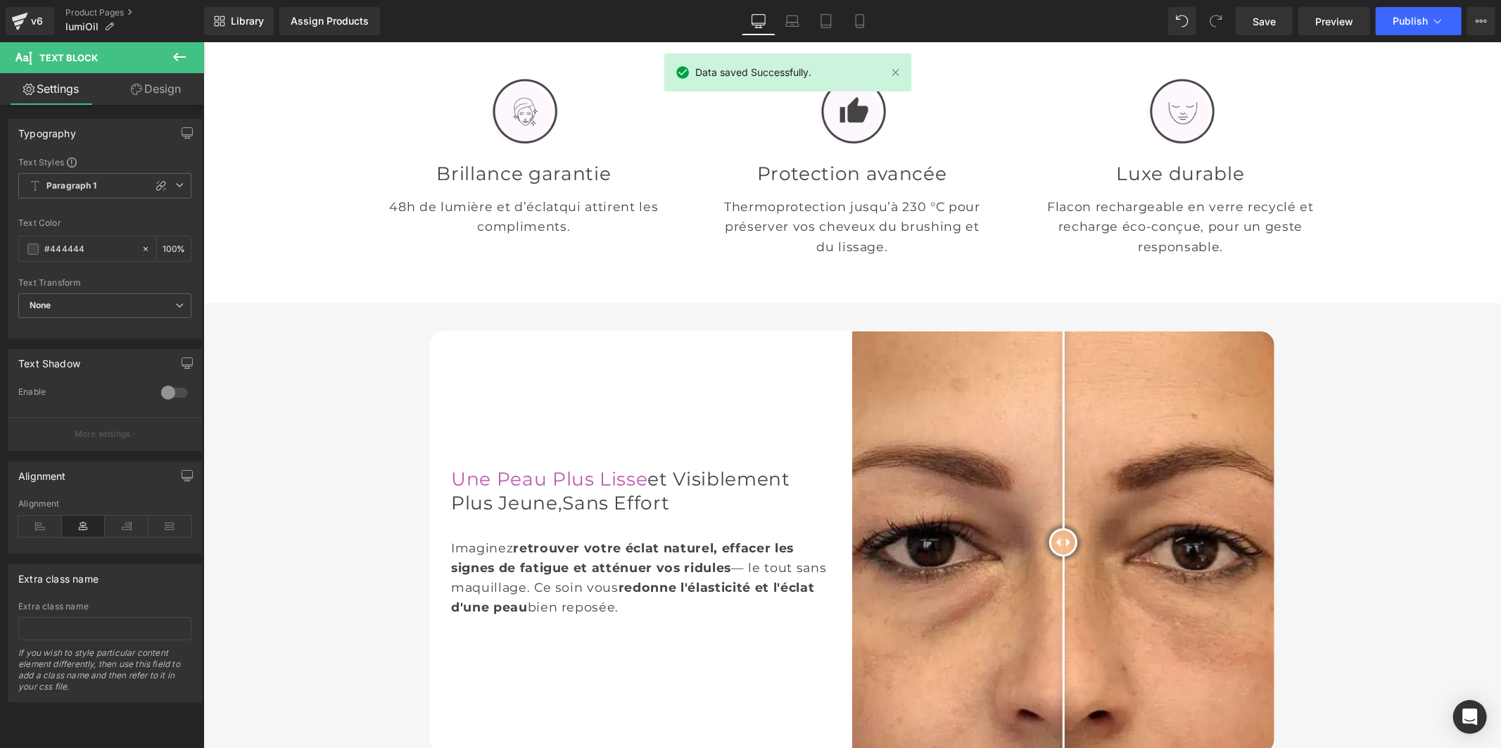
scroll to position [667, 0]
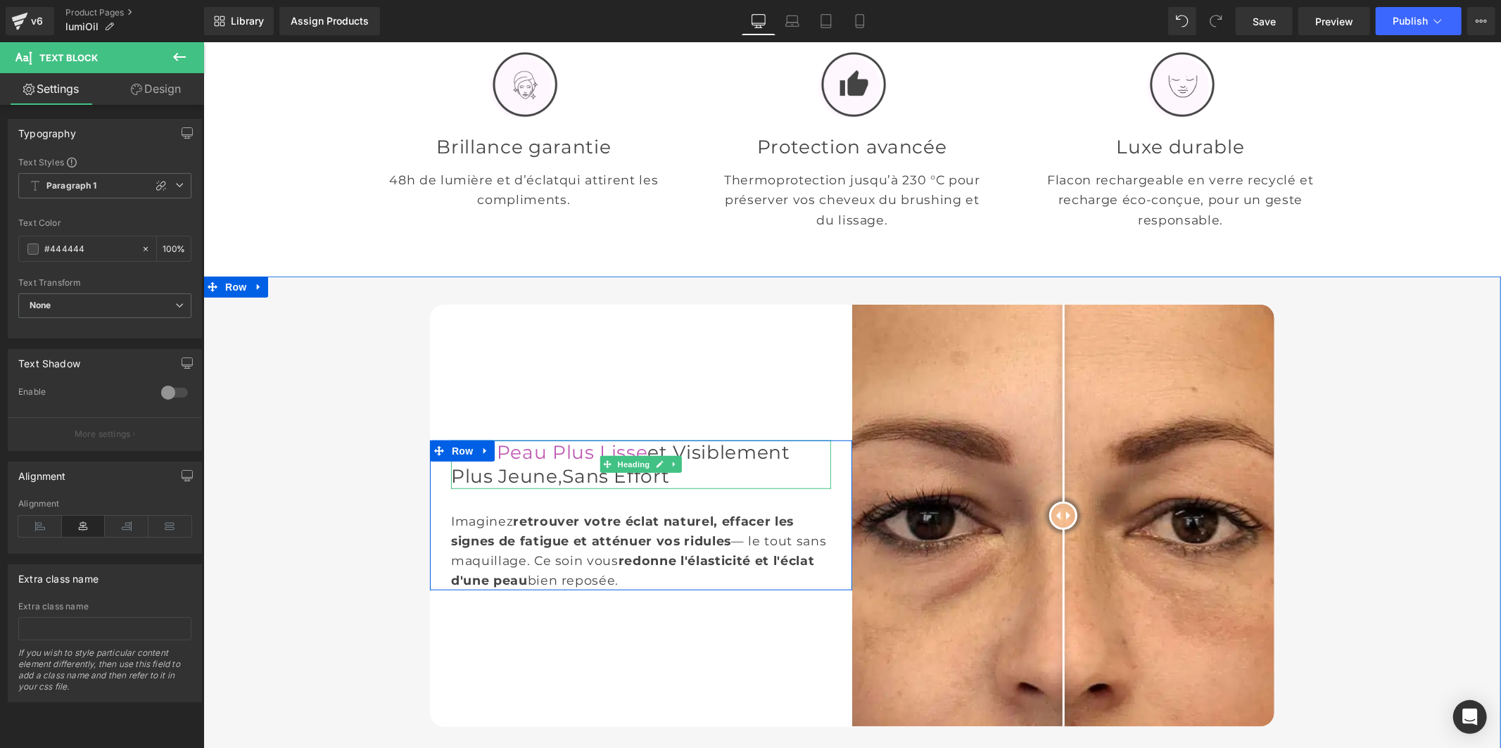
click at [531, 465] on font "et Visiblement Plus Jeune," at bounding box center [619, 463] width 339 height 47
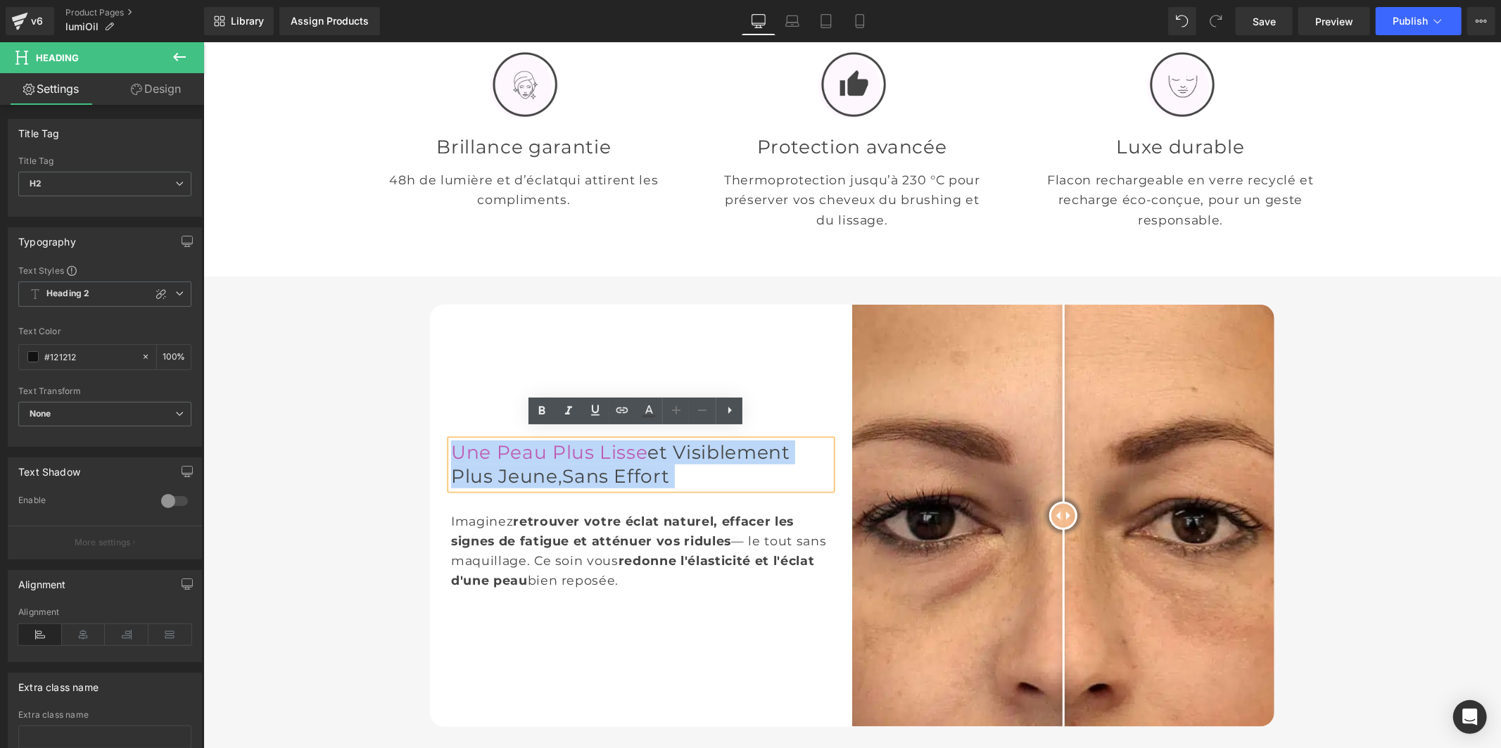
drag, startPoint x: 532, startPoint y: 507, endPoint x: 447, endPoint y: 448, distance: 103.2
click at [450, 448] on h2 "Une Peau Plus Lisse et Visiblement Plus Jeune, Sans Effort" at bounding box center [640, 464] width 380 height 49
paste div
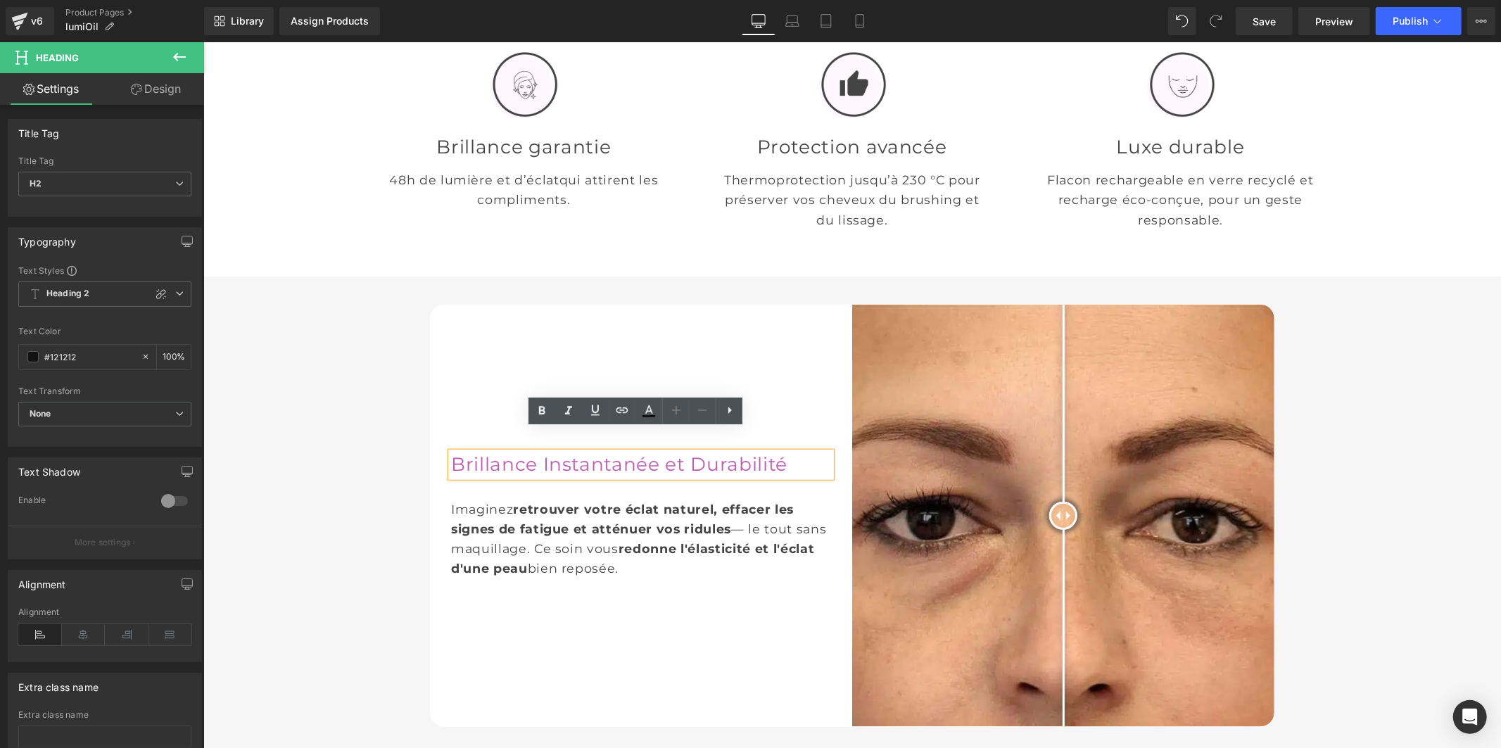
scroll to position [683, 0]
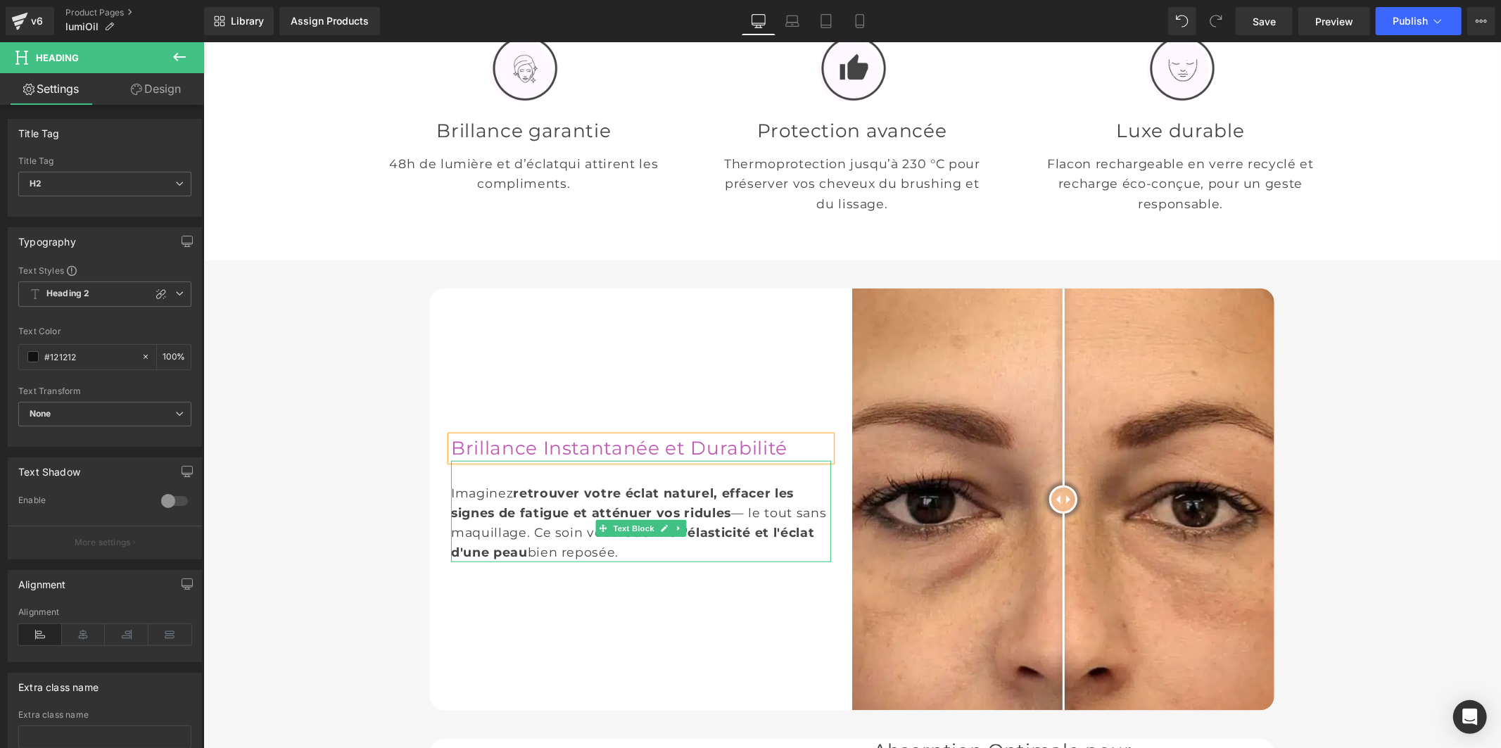
click at [521, 557] on div "Imaginez retrouver votre éclat naturel, effacer les signes de fatigue et atténu…" at bounding box center [640, 511] width 380 height 102
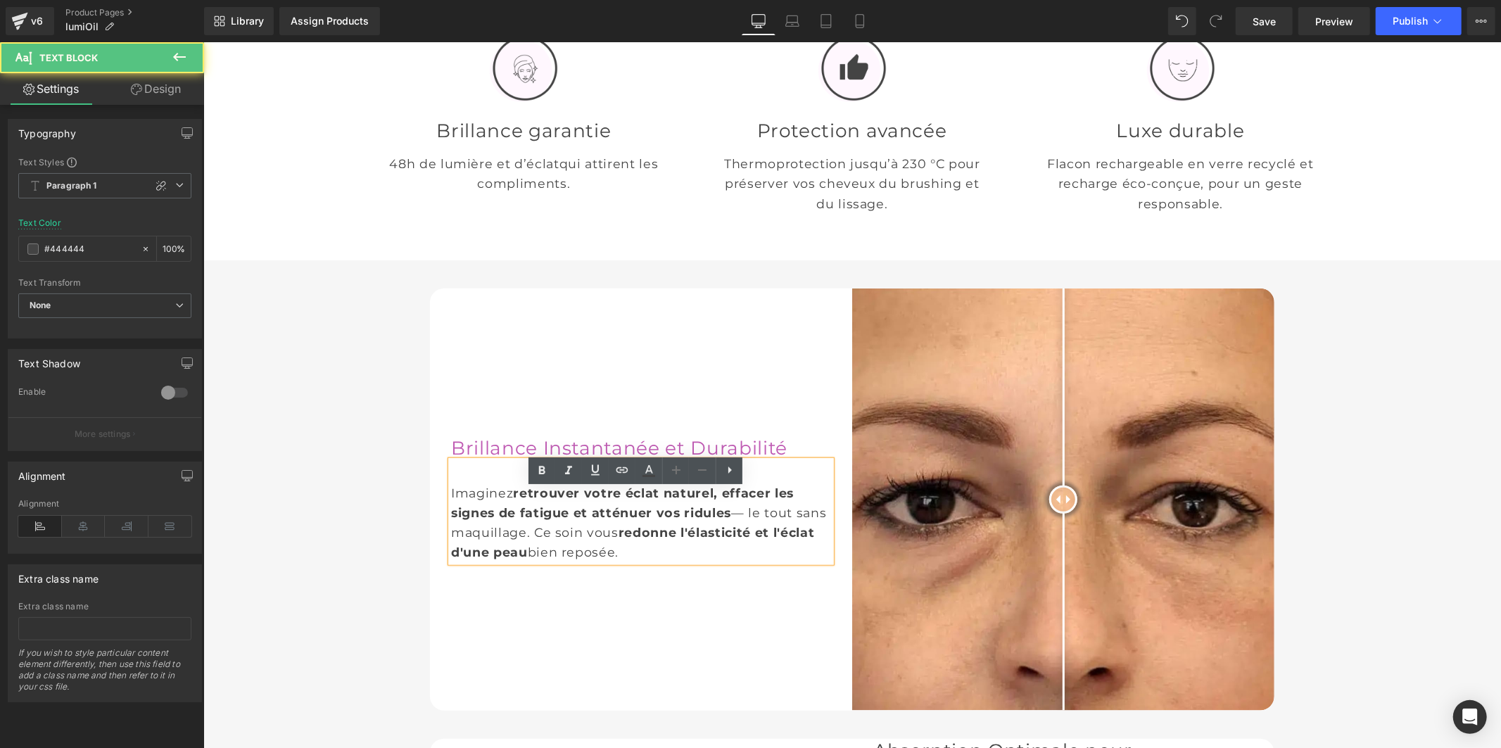
click at [583, 539] on font "— le tout sans maquillage. Ce soin vous" at bounding box center [637, 521] width 375 height 34
drag, startPoint x: 685, startPoint y: 591, endPoint x: 443, endPoint y: 522, distance: 251.7
click at [450, 522] on div "Imaginez retrouver votre éclat naturel, effacer les signes de fatigue et atténu…" at bounding box center [640, 511] width 380 height 102
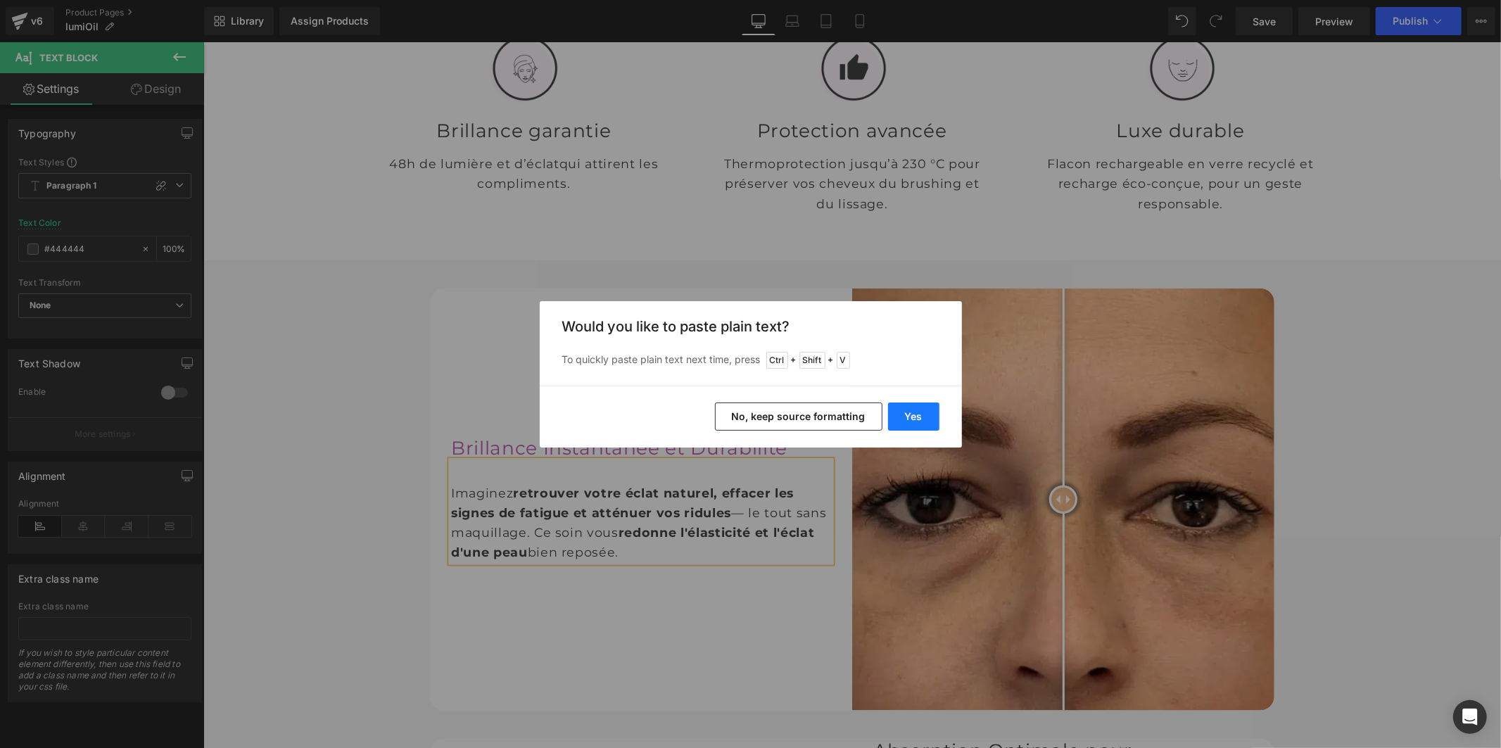
click at [901, 417] on button "Yes" at bounding box center [913, 416] width 51 height 28
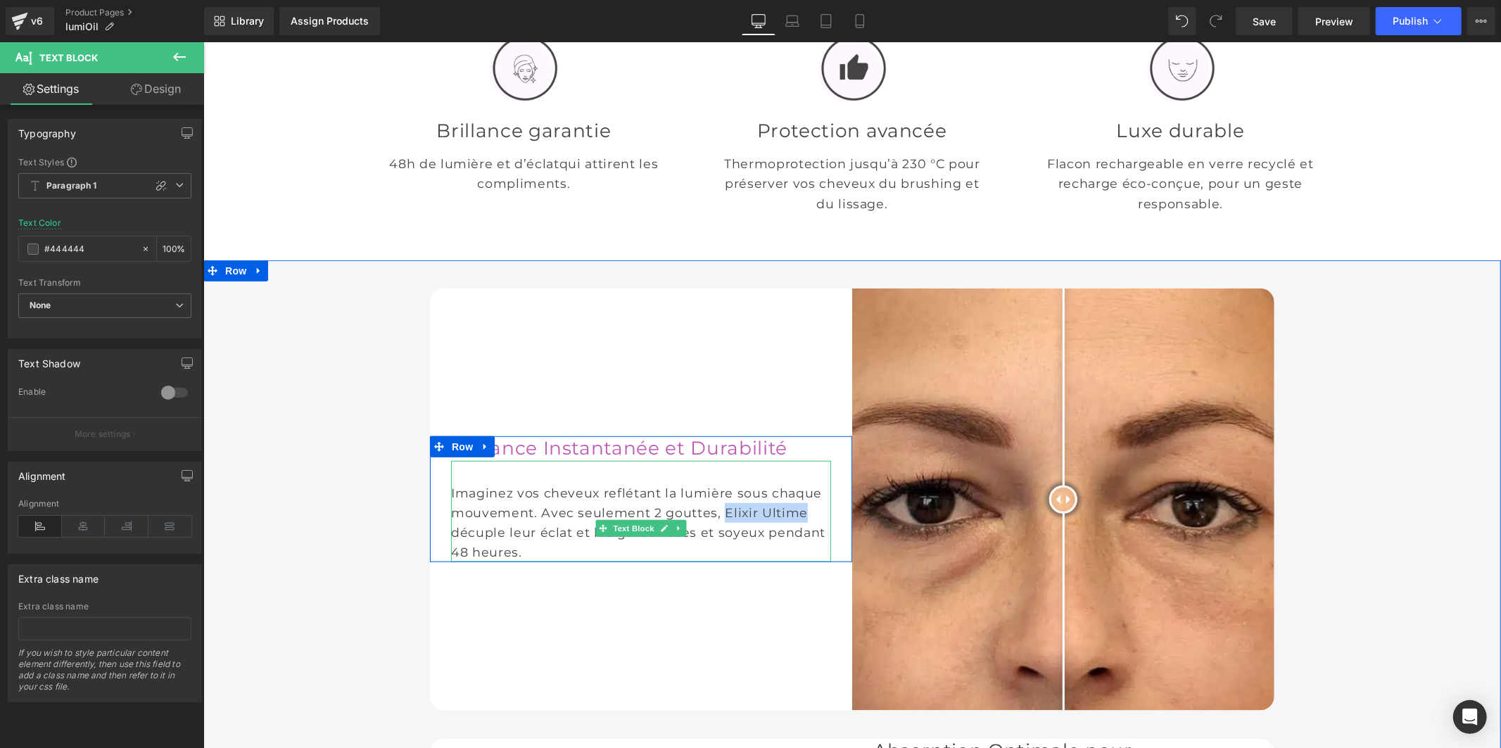
drag, startPoint x: 492, startPoint y: 564, endPoint x: 787, endPoint y: 539, distance: 296.5
click at [787, 539] on div "Imaginez vos cheveux reflétant la lumière sous chaque mouvement. Avec seulement…" at bounding box center [640, 511] width 380 height 102
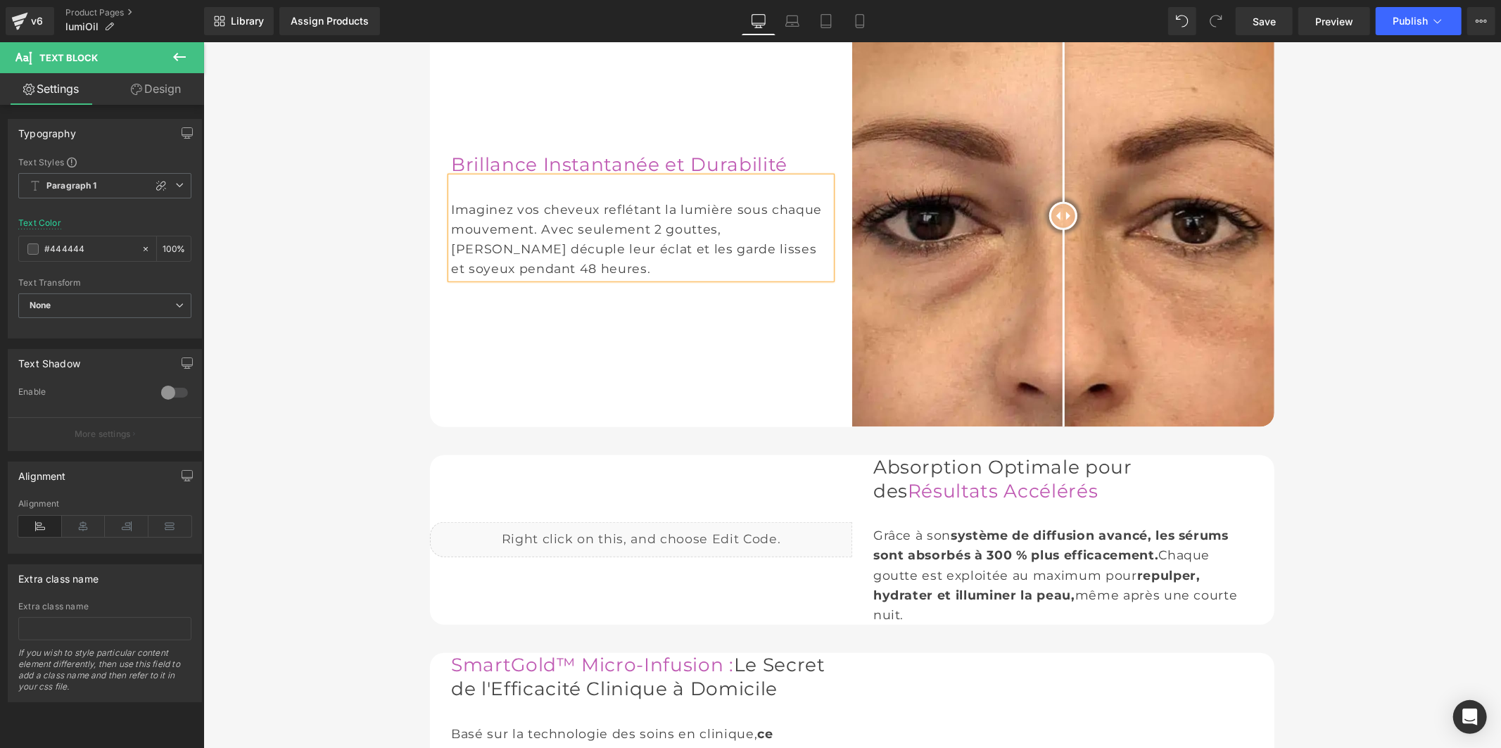
scroll to position [996, 0]
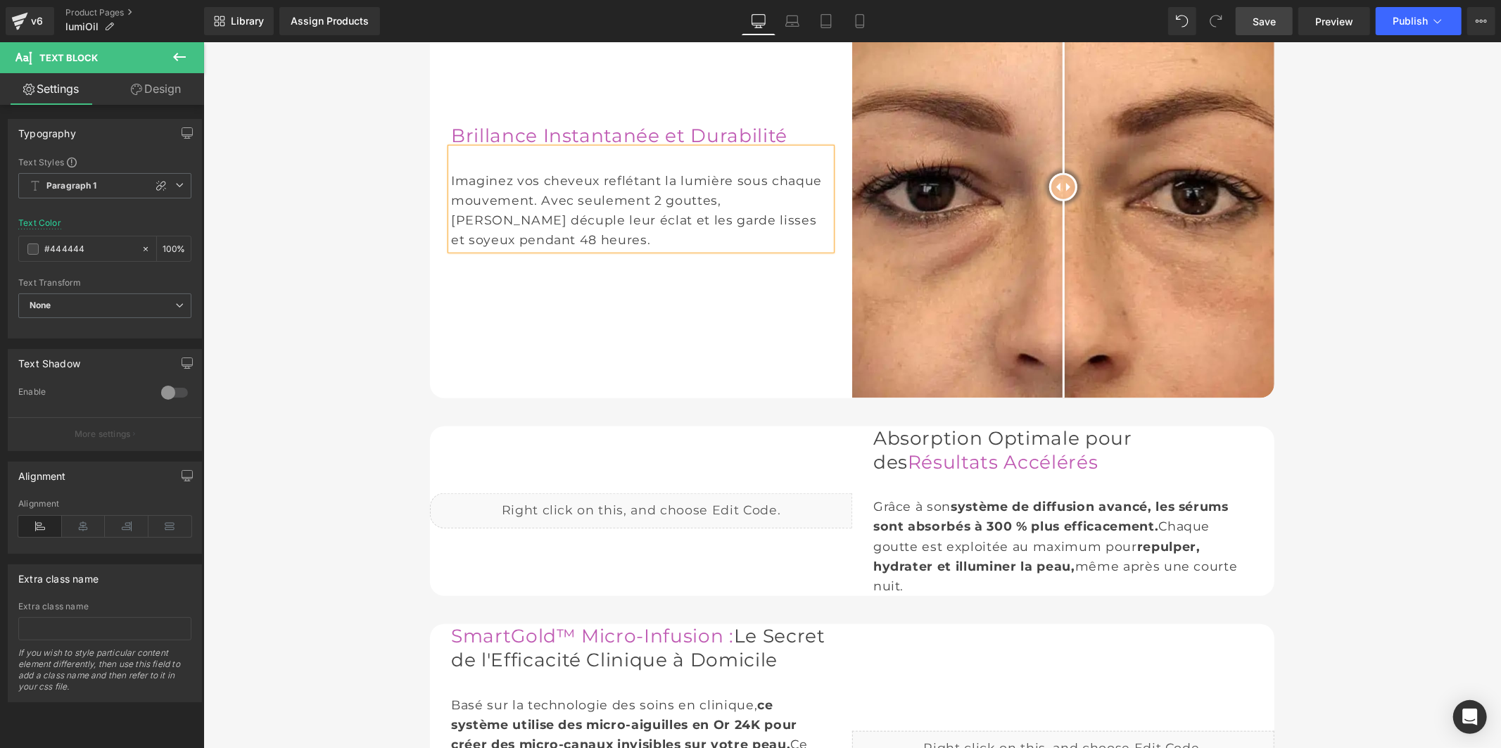
click at [1269, 24] on span "Save" at bounding box center [1263, 21] width 23 height 15
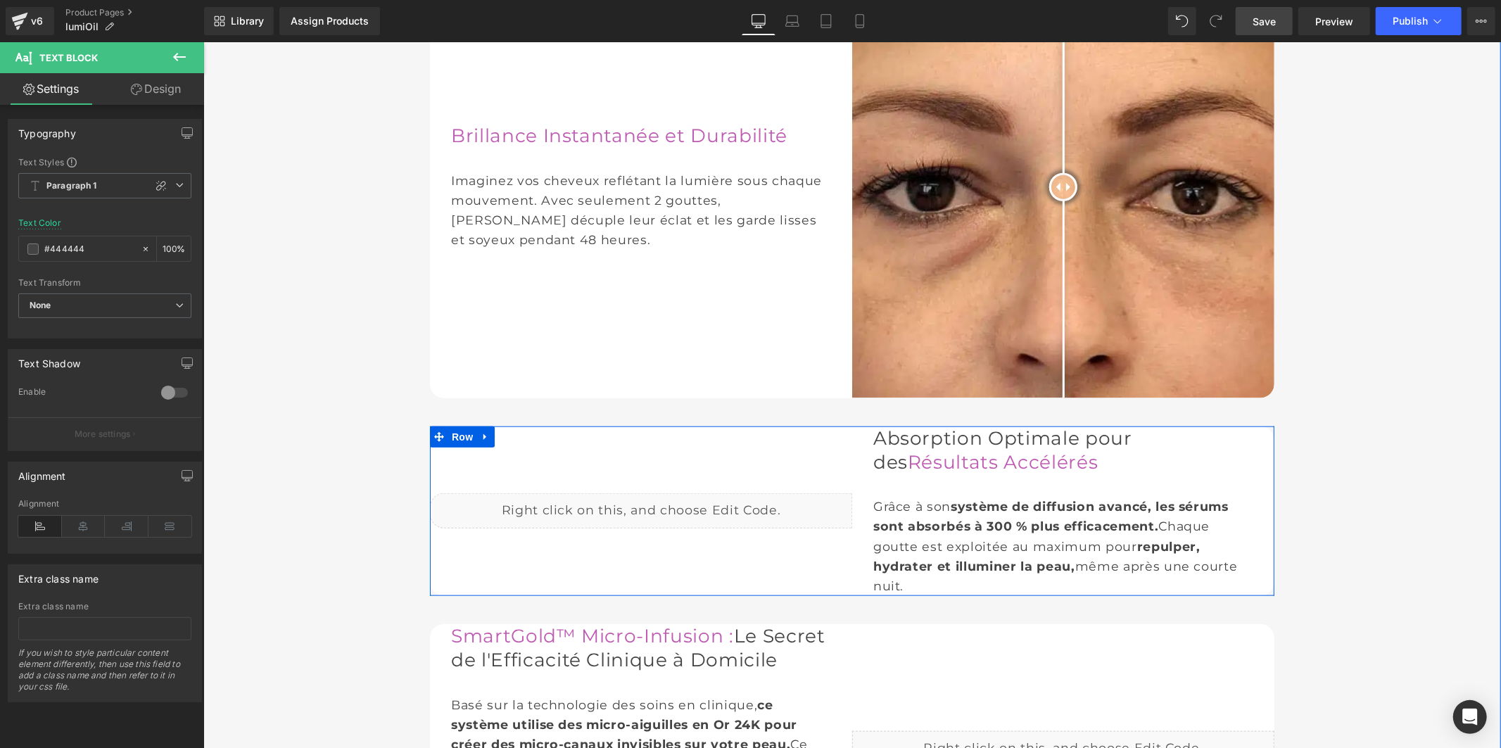
click at [920, 465] on font "Absorption Optimale pour des" at bounding box center [1001, 449] width 259 height 47
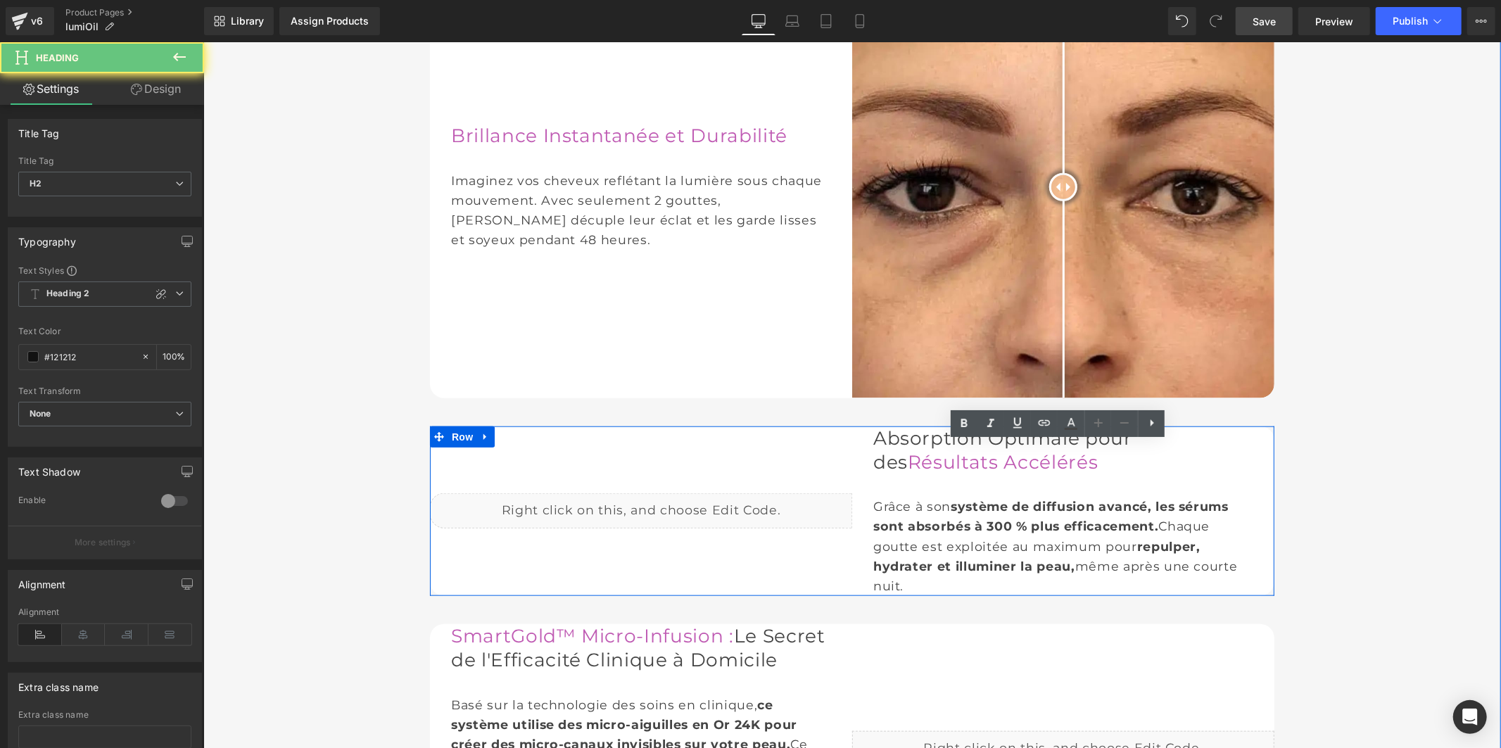
click at [956, 473] on font "Résultats Accélérés" at bounding box center [1002, 461] width 191 height 23
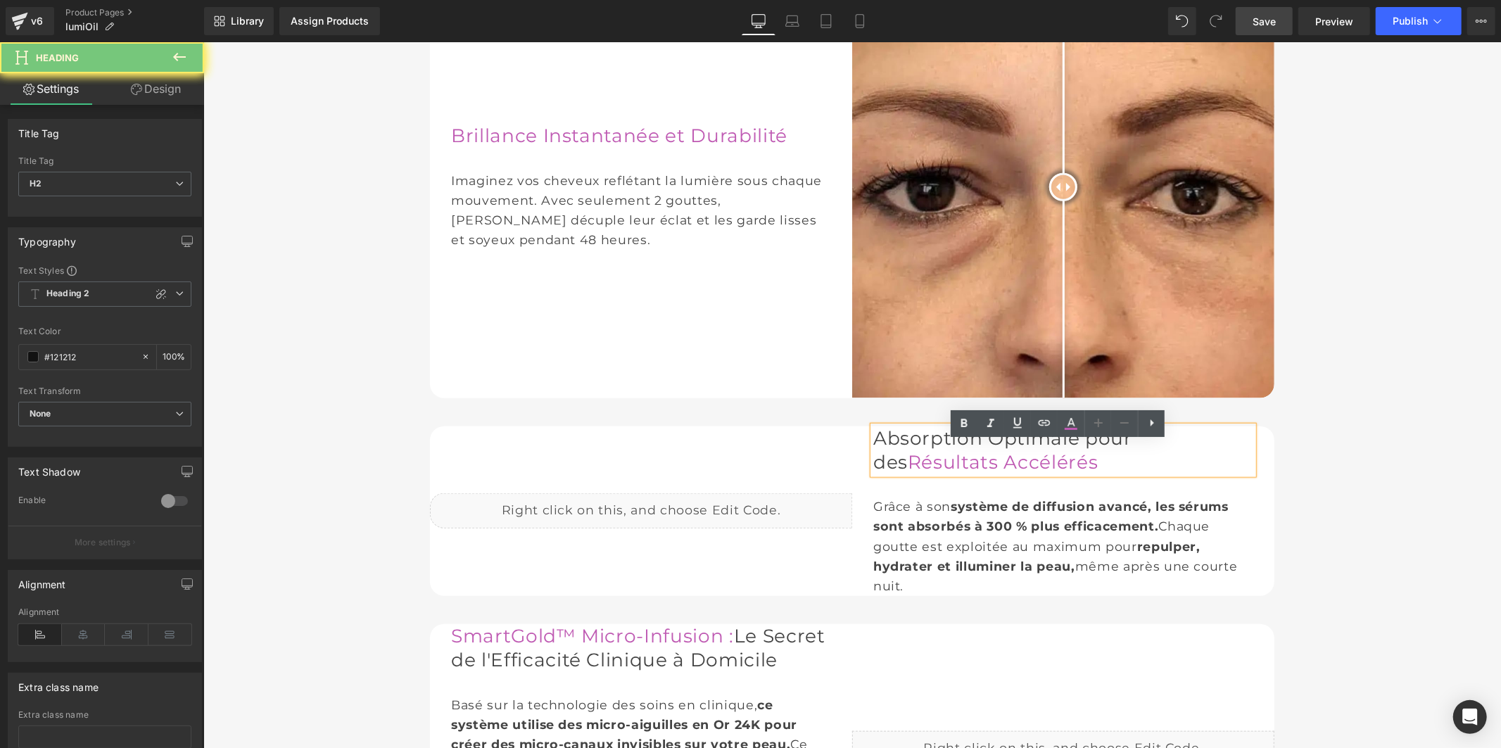
click at [956, 473] on font "Résultats Accélérés" at bounding box center [1002, 461] width 191 height 23
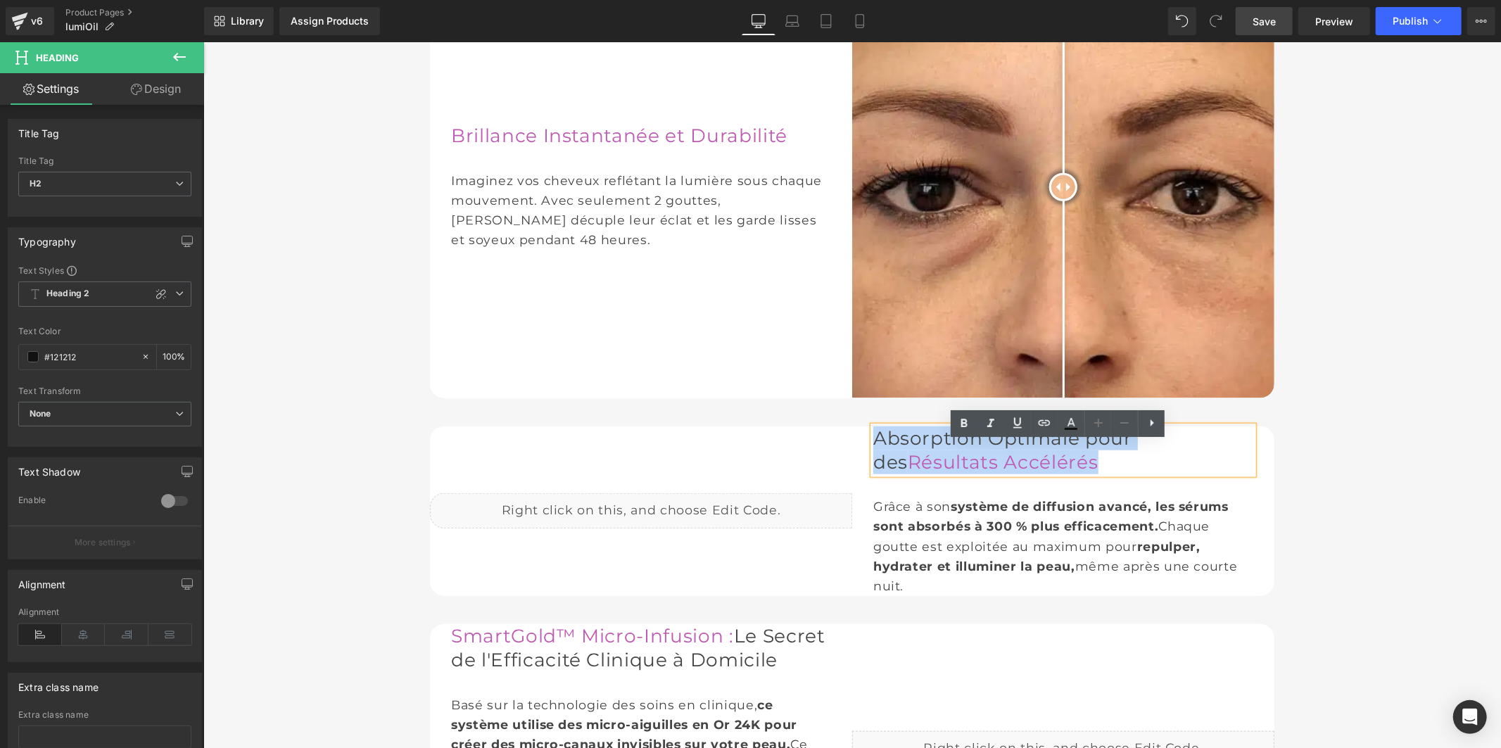
paste div
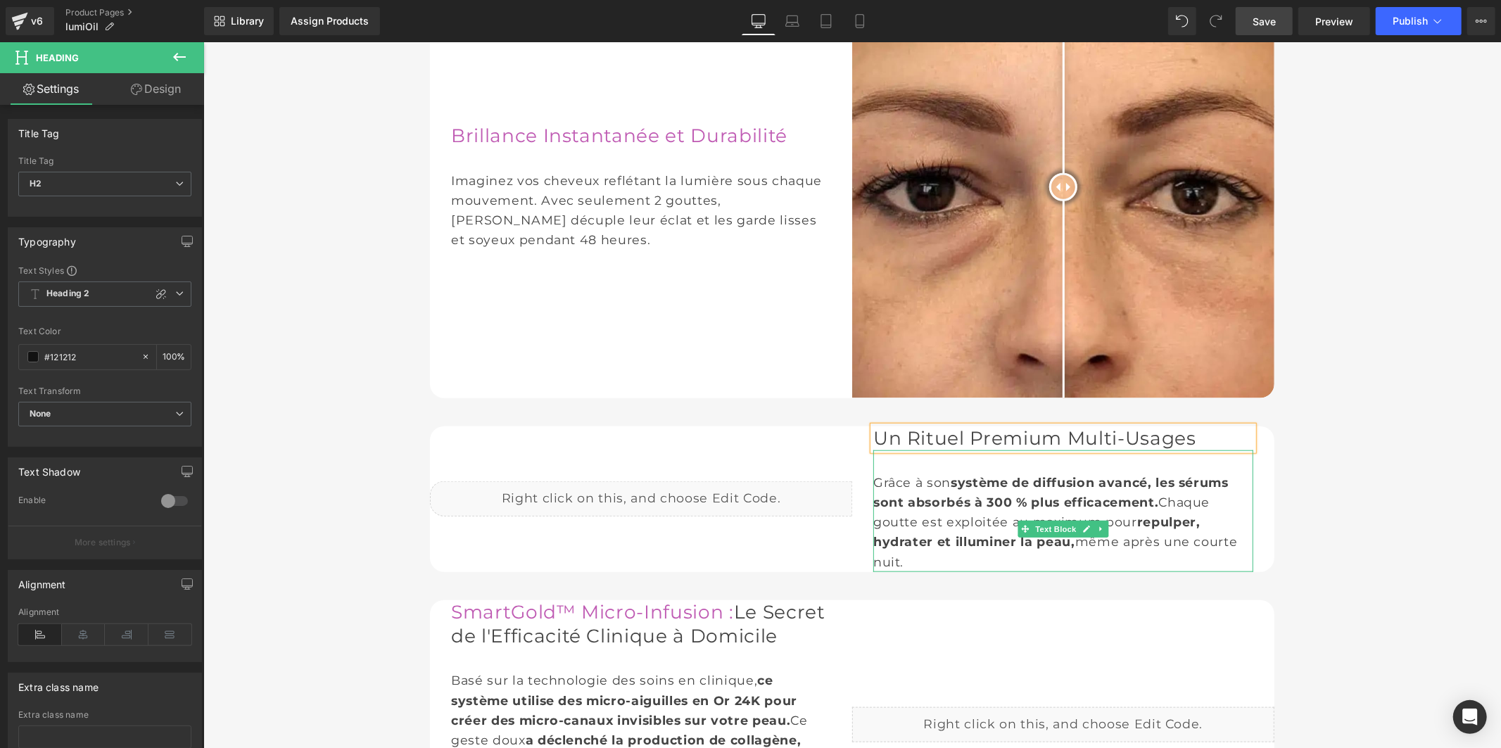
click at [926, 571] on div "Grâce à son système de diffusion avancé, les sérums sont absorbés à 300 % plus …" at bounding box center [1062, 521] width 380 height 99
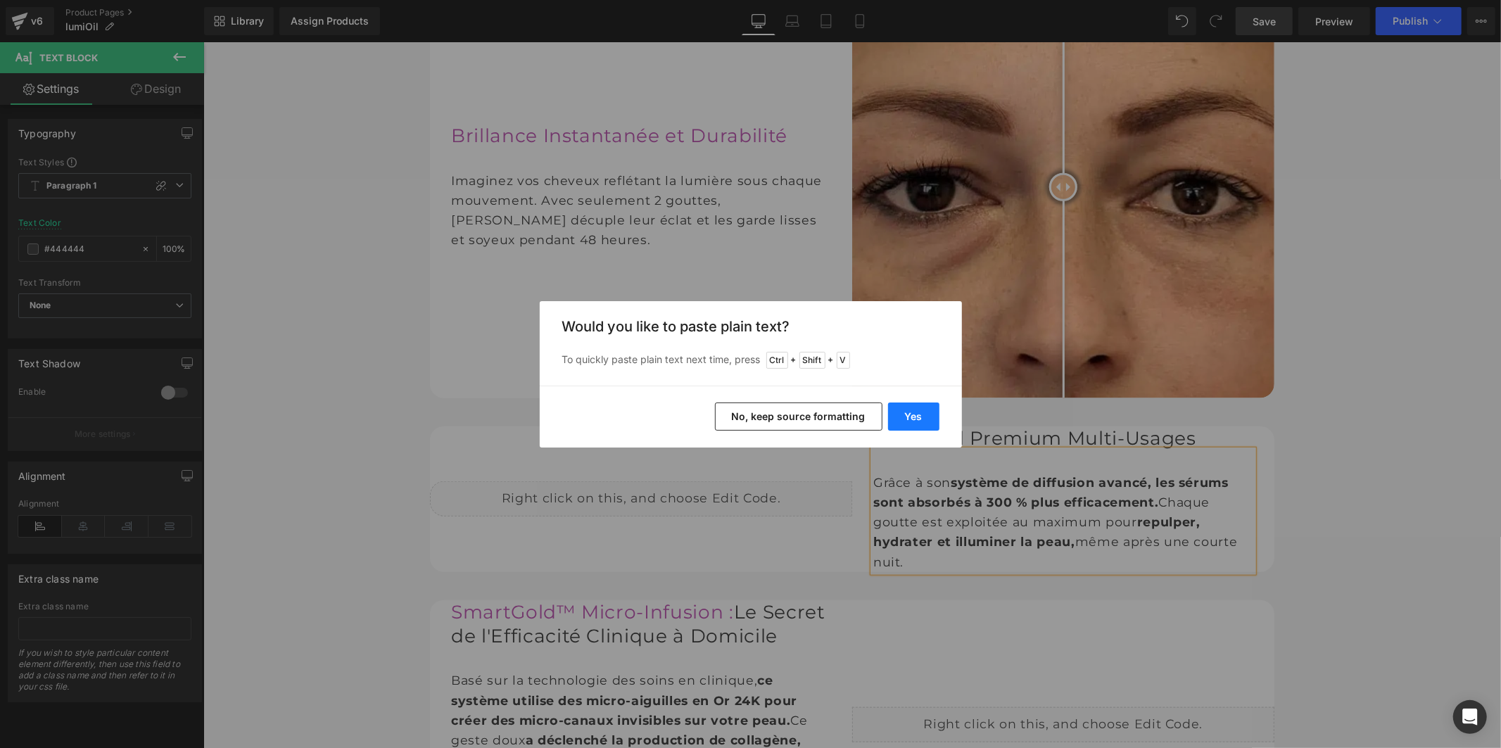
click at [925, 405] on button "Yes" at bounding box center [913, 416] width 51 height 28
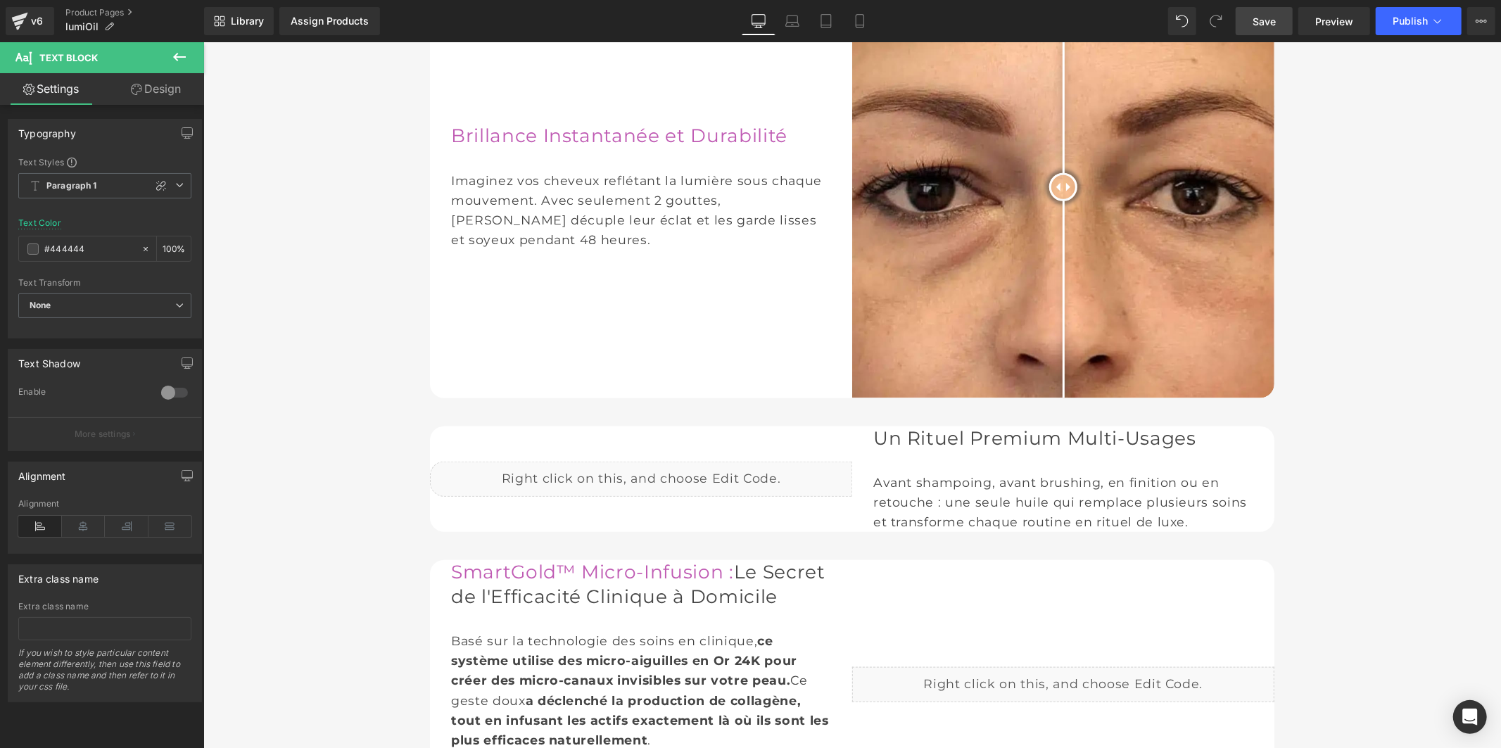
click at [1264, 23] on span "Save" at bounding box center [1263, 21] width 23 height 15
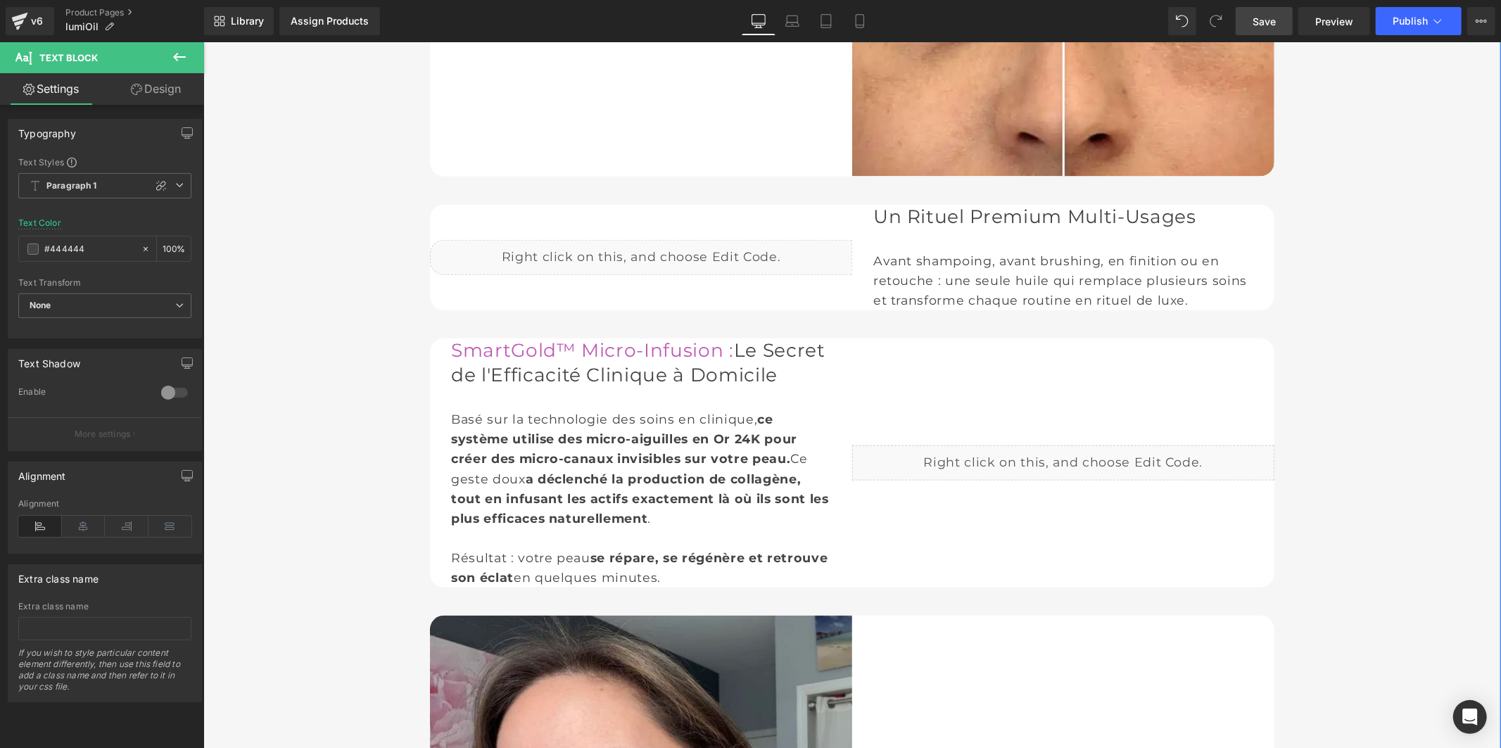
scroll to position [1230, 0]
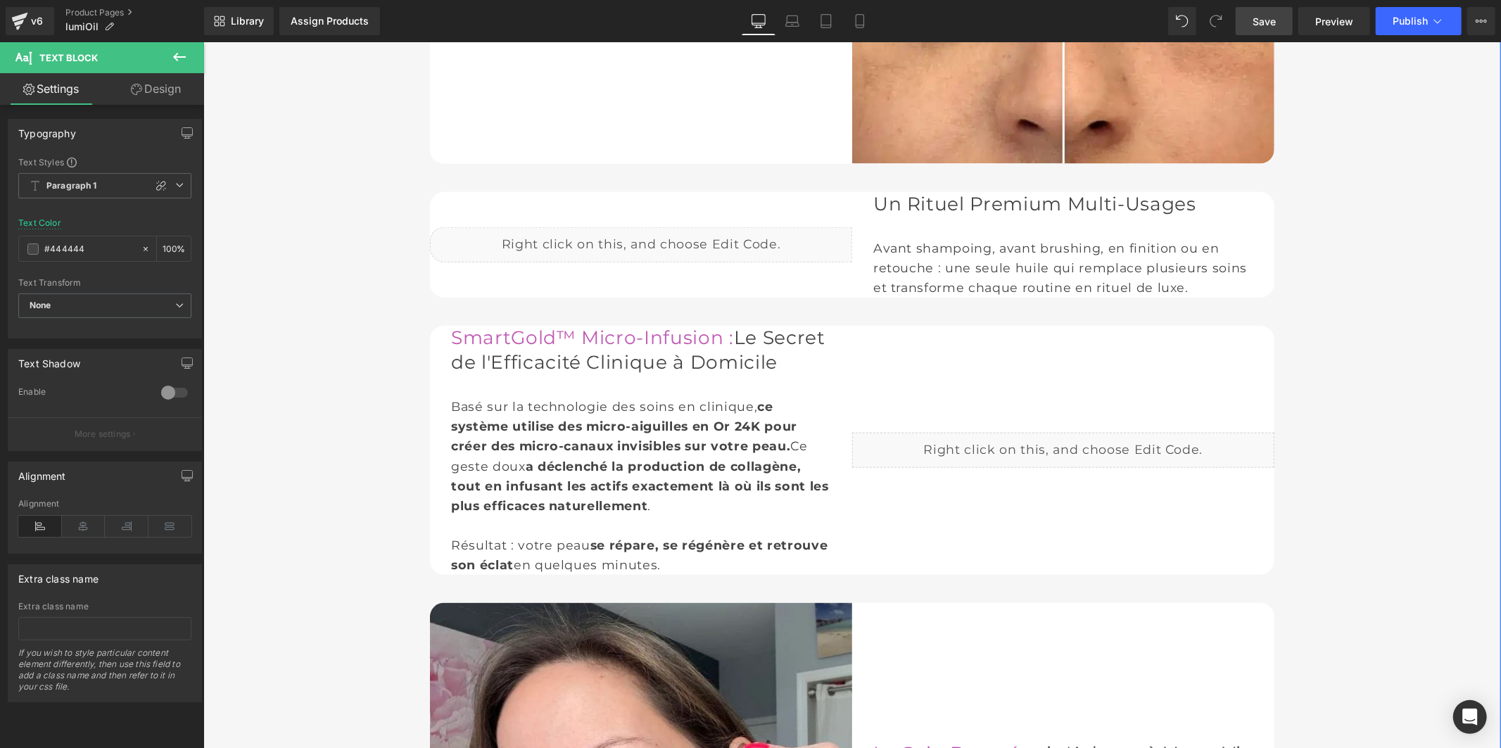
click at [553, 372] on font "Le Secret de l'Efficacité Clinique à Domicile" at bounding box center [637, 348] width 374 height 47
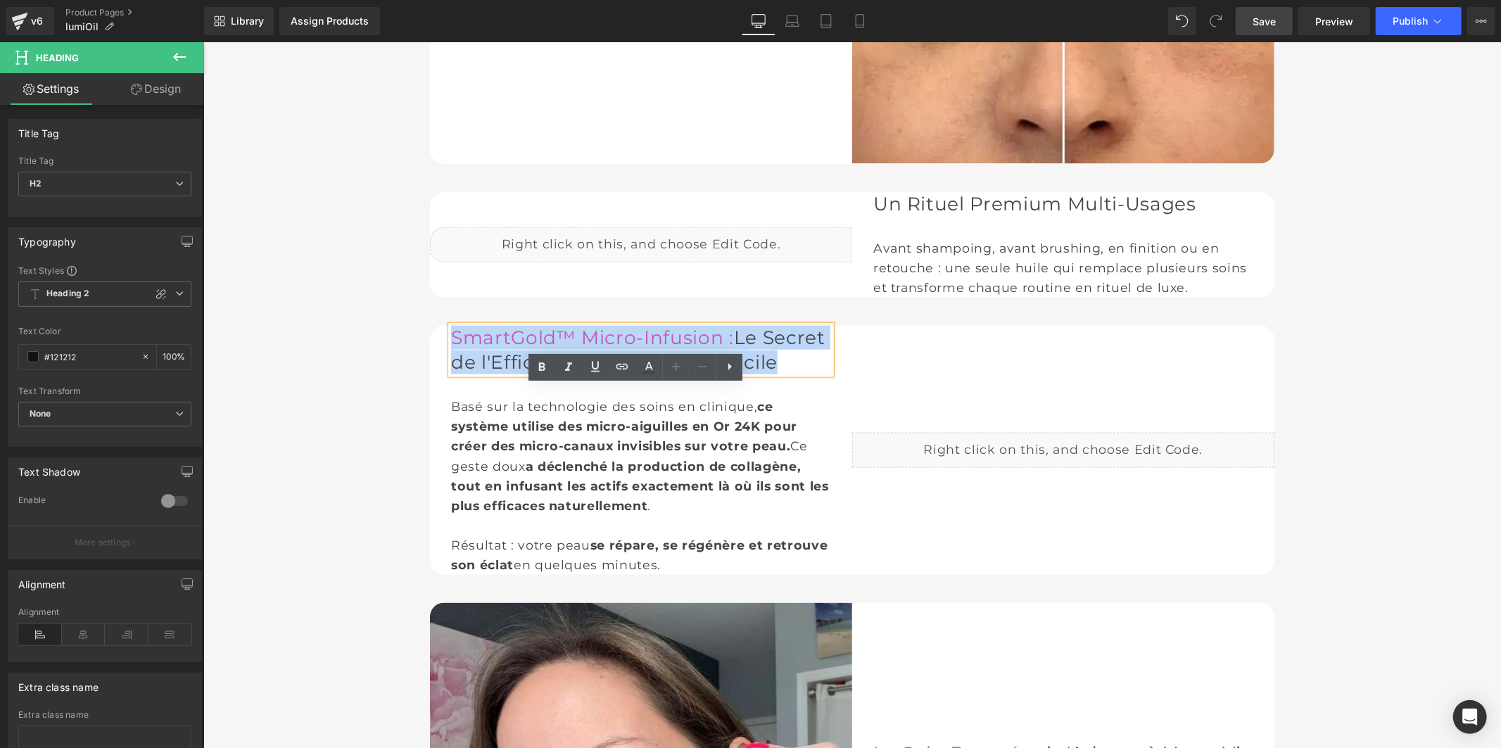
drag, startPoint x: 704, startPoint y: 457, endPoint x: 440, endPoint y: 389, distance: 272.5
click at [440, 389] on div "Liquid SmartGold™ Micro-Infusion : Le Secret de l'Efficacité Clinique à Domicil…" at bounding box center [851, 449] width 844 height 249
paste div
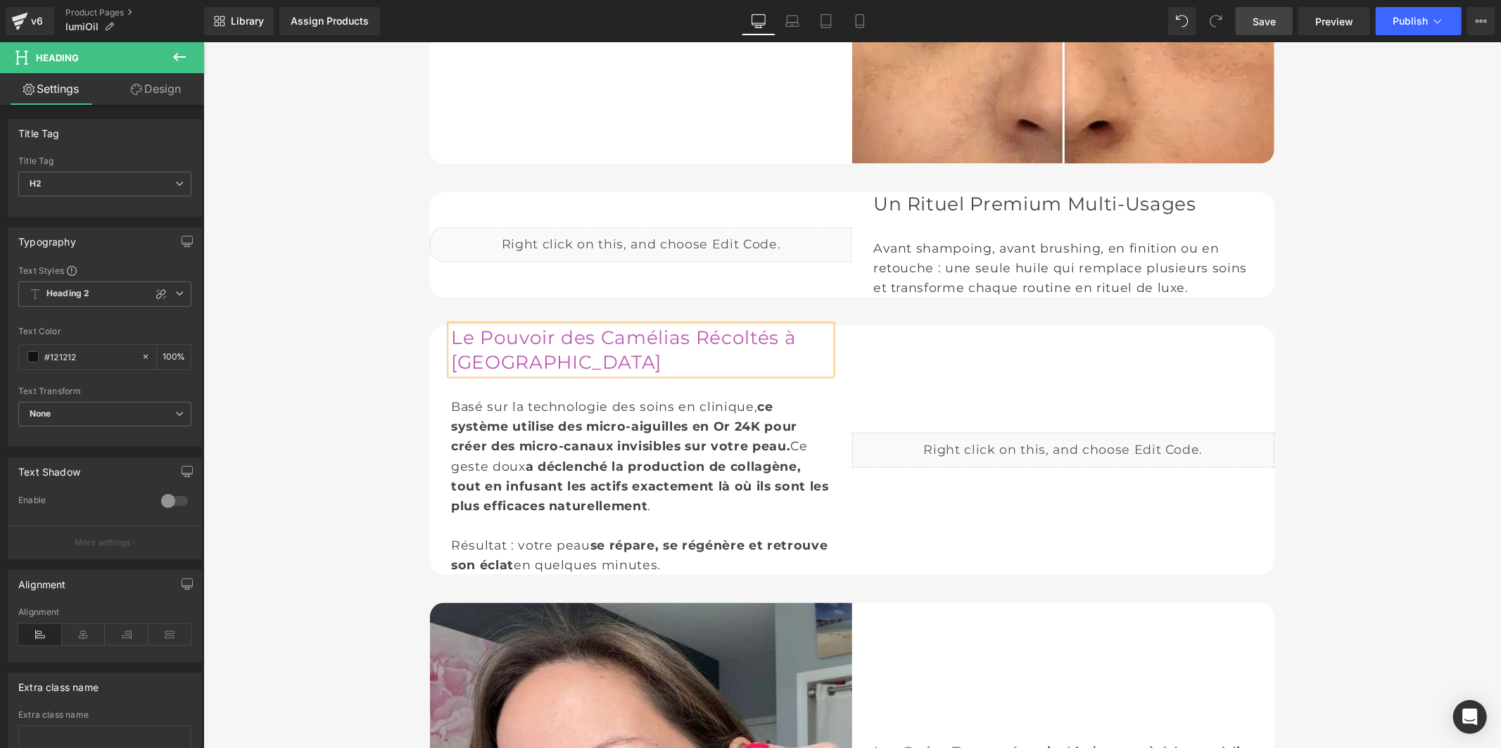
click at [514, 452] on font "ce système utilise des micro-aiguilles en Or 24K pour créer des micro-canaux in…" at bounding box center [623, 425] width 346 height 54
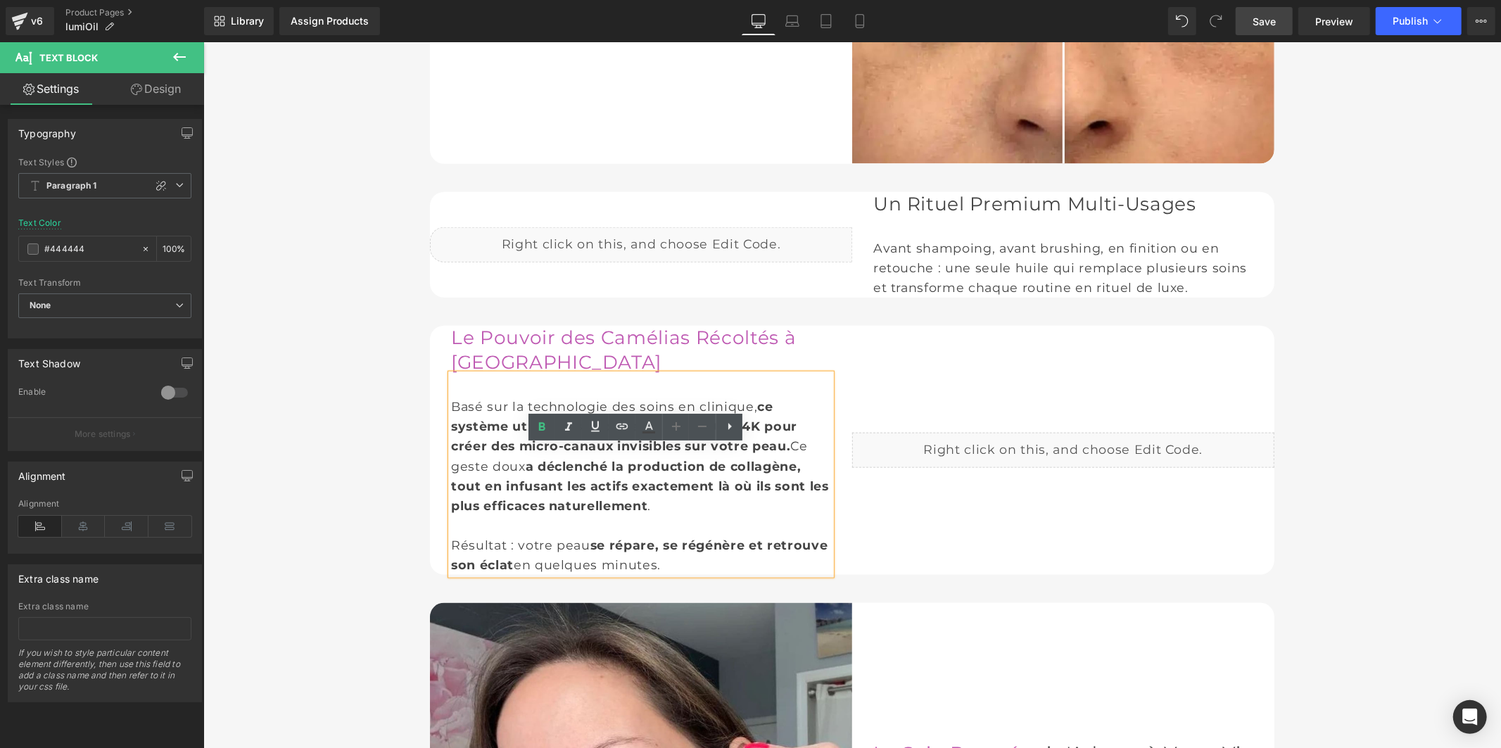
drag, startPoint x: 752, startPoint y: 659, endPoint x: 447, endPoint y: 476, distance: 355.3
click at [450, 476] on div "Basé sur la technologie des soins en clinique, ce système utilise des micro-aig…" at bounding box center [640, 474] width 380 height 201
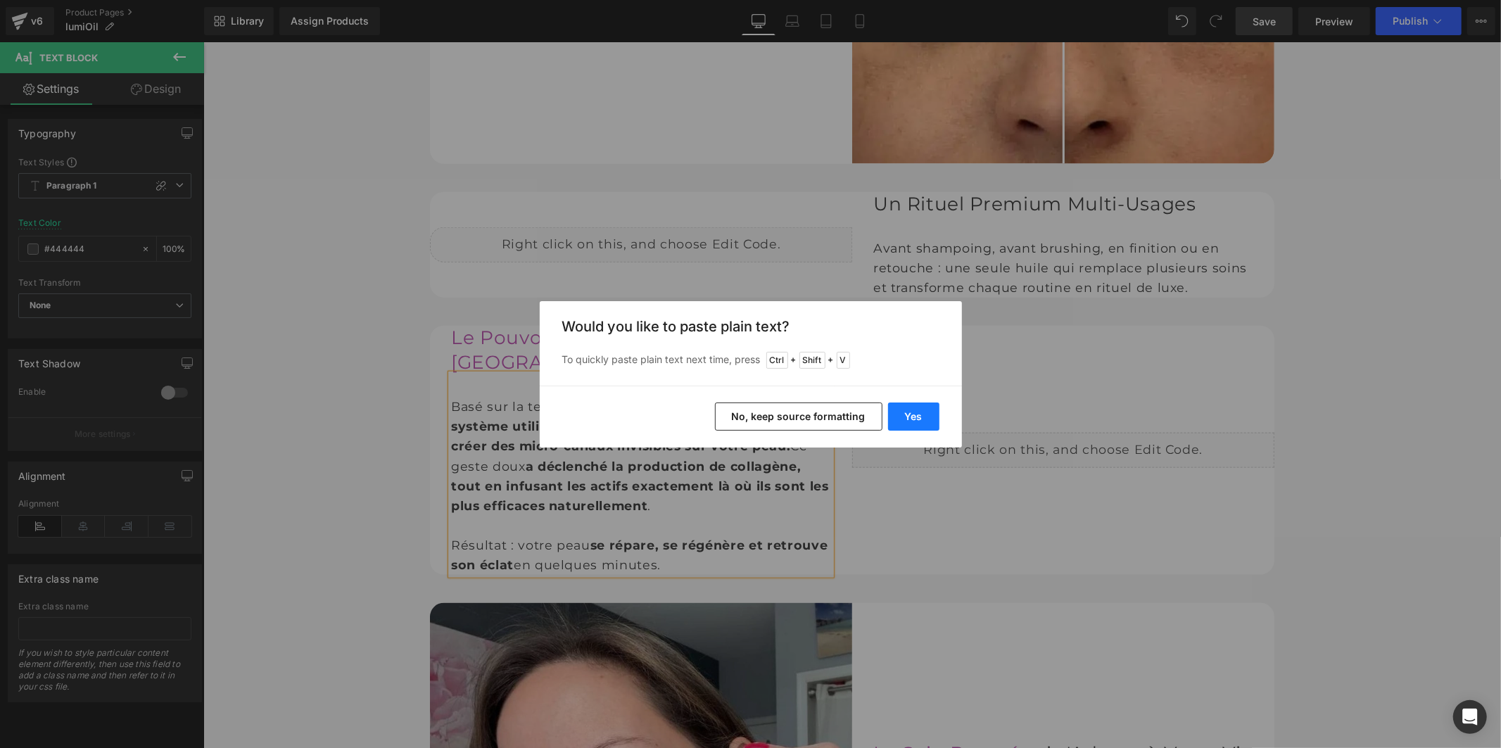
drag, startPoint x: 908, startPoint y: 417, endPoint x: 694, endPoint y: 376, distance: 217.9
click at [908, 417] on button "Yes" at bounding box center [913, 416] width 51 height 28
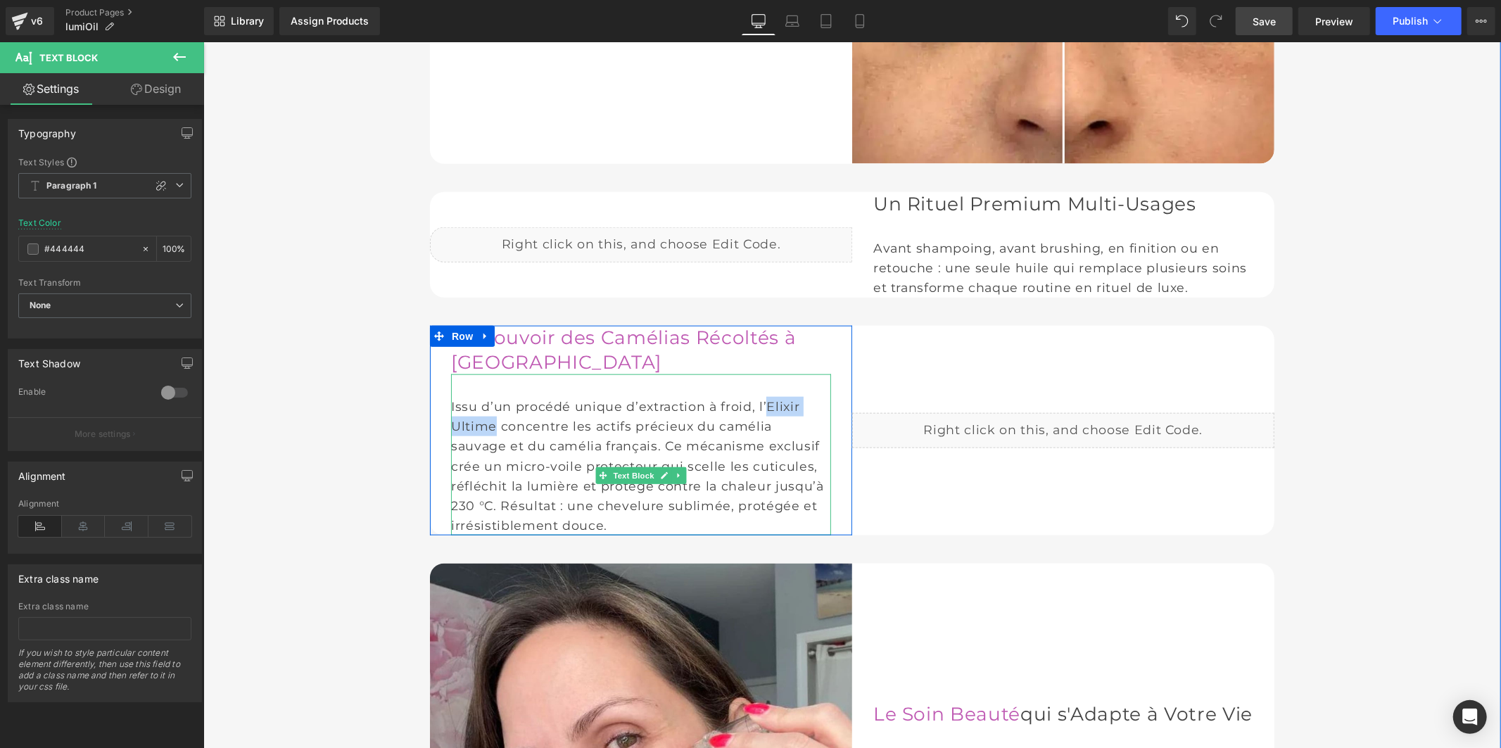
drag, startPoint x: 489, startPoint y: 500, endPoint x: 773, endPoint y: 467, distance: 286.1
click at [773, 467] on div "Issu d’un procédé unique d’extraction à froid, l’Elixir Ultime concentre les ac…" at bounding box center [640, 454] width 380 height 161
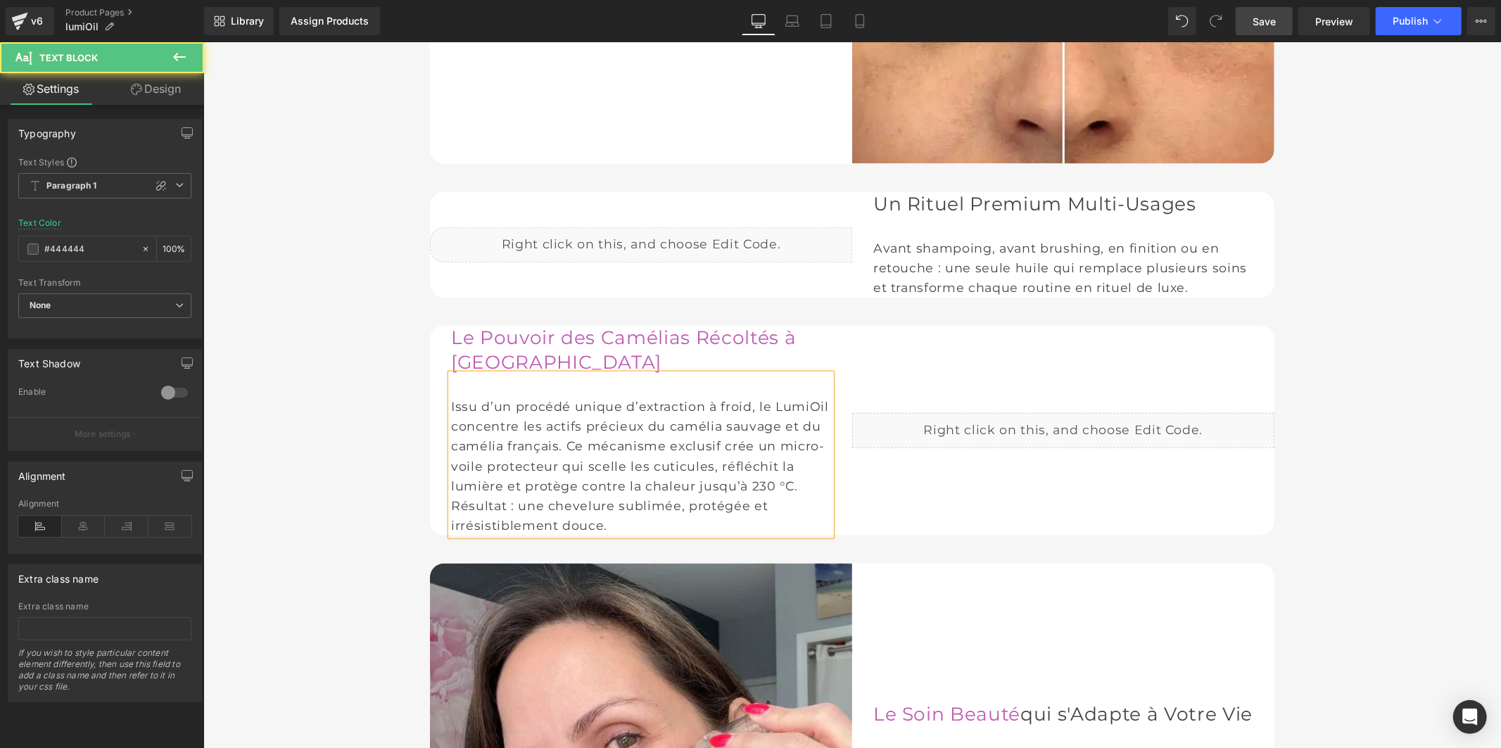
click at [611, 535] on div "Issu d’un procédé unique d’extraction à froid, le LumiOil concentre les actifs …" at bounding box center [640, 454] width 380 height 161
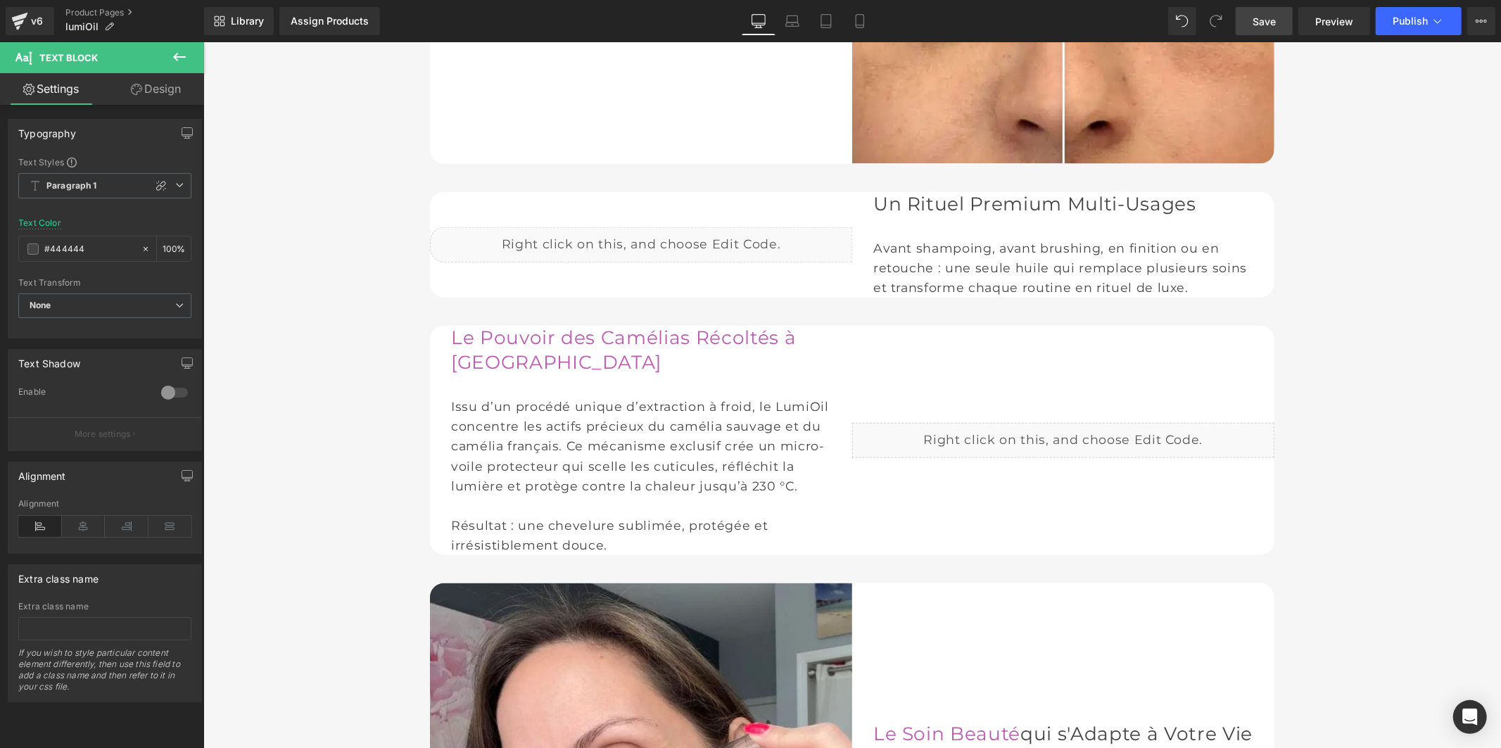
drag, startPoint x: 1249, startPoint y: 20, endPoint x: 1054, endPoint y: 34, distance: 195.4
click at [1249, 20] on link "Save" at bounding box center [1263, 21] width 57 height 28
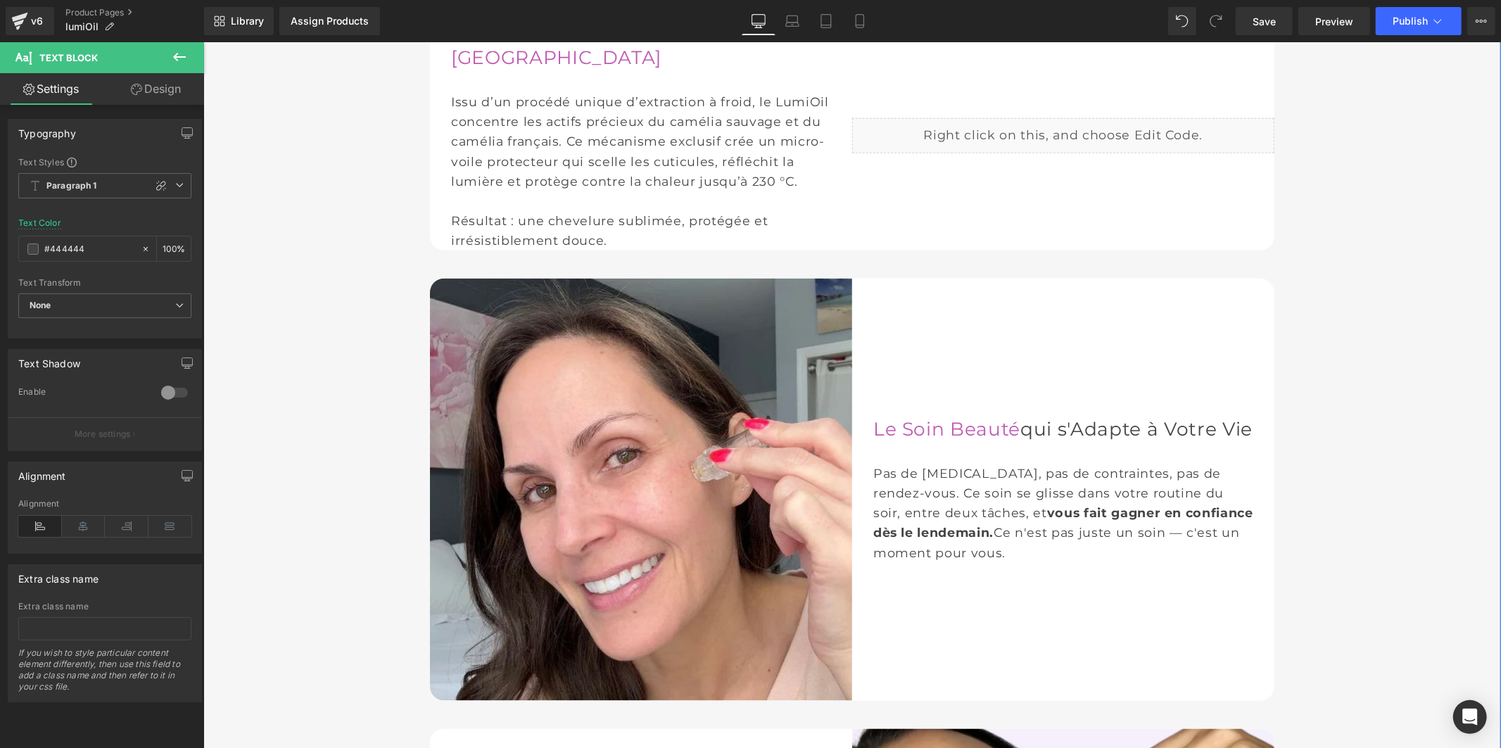
scroll to position [1699, 0]
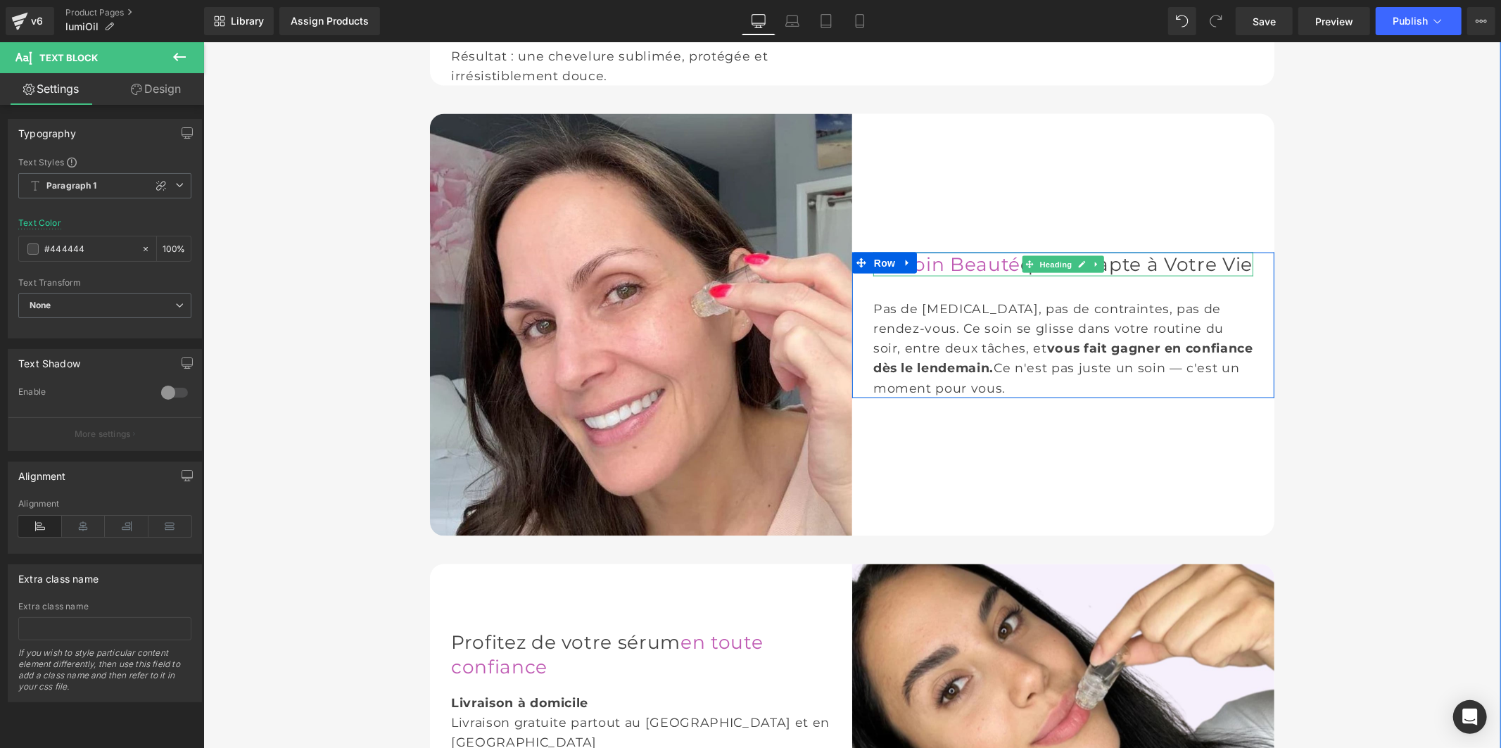
click at [1019, 275] on font "qui s'Adapte à Votre Vie" at bounding box center [1135, 263] width 232 height 23
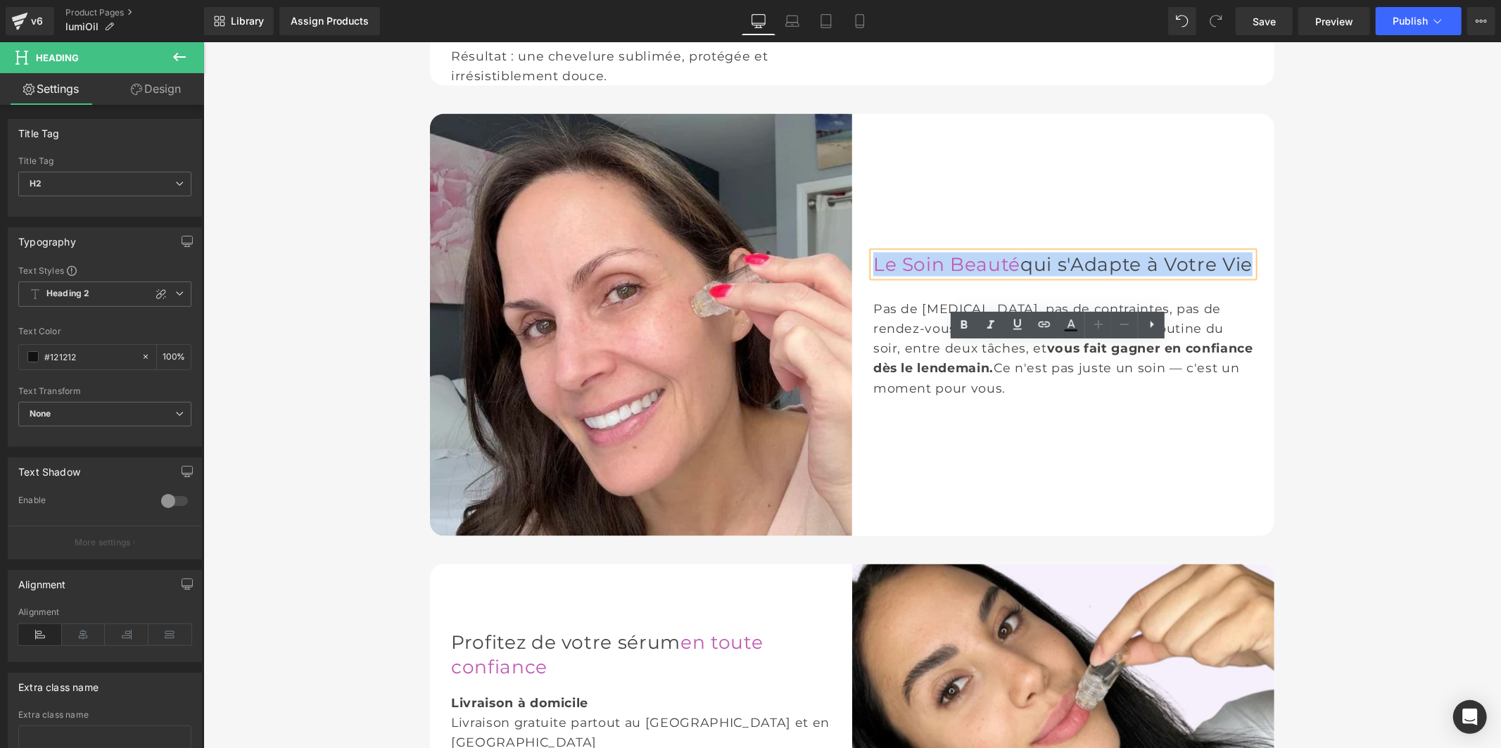
paste div
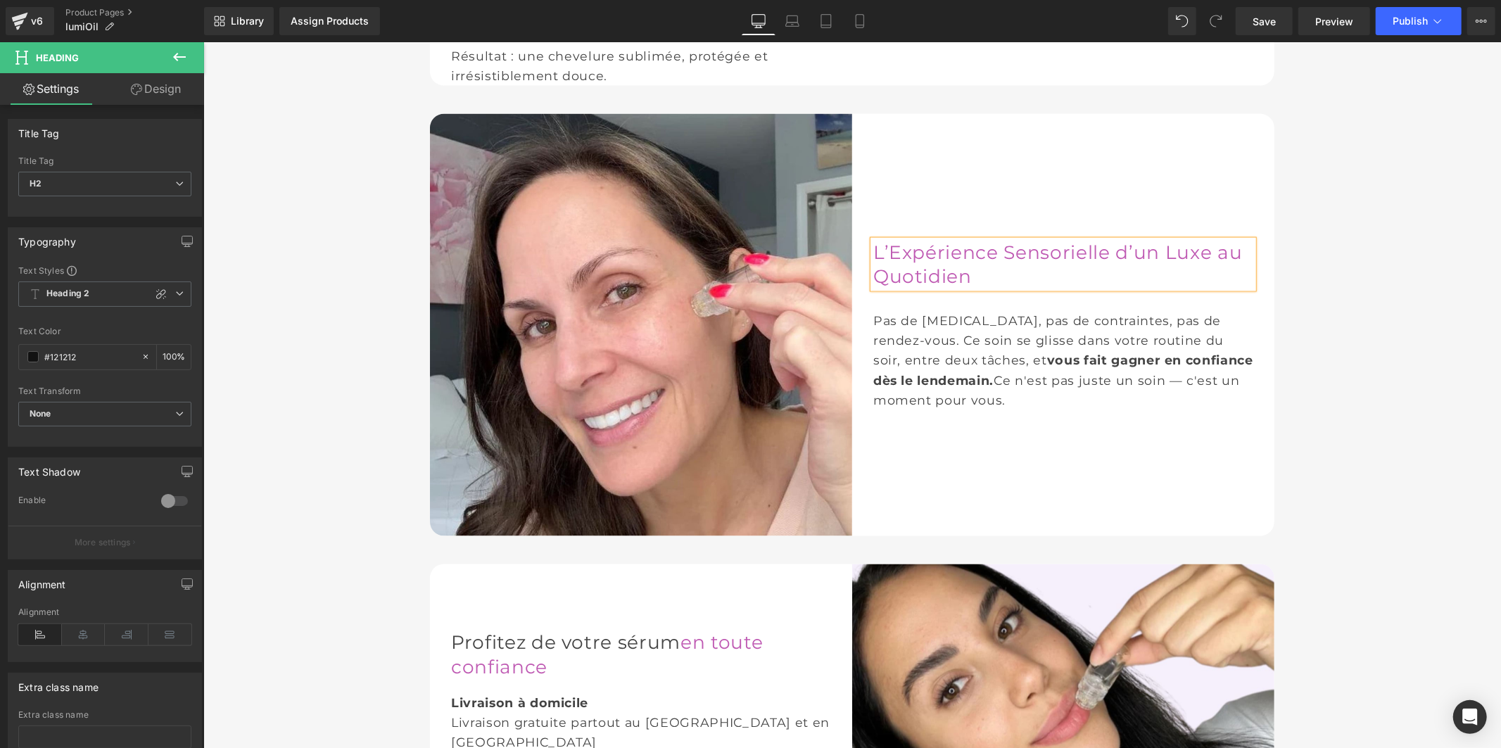
click at [938, 367] on font "Pas de bruit, pas de contraintes, pas de rendez-vous. Ce soin se glisse dans vo…" at bounding box center [1047, 339] width 350 height 54
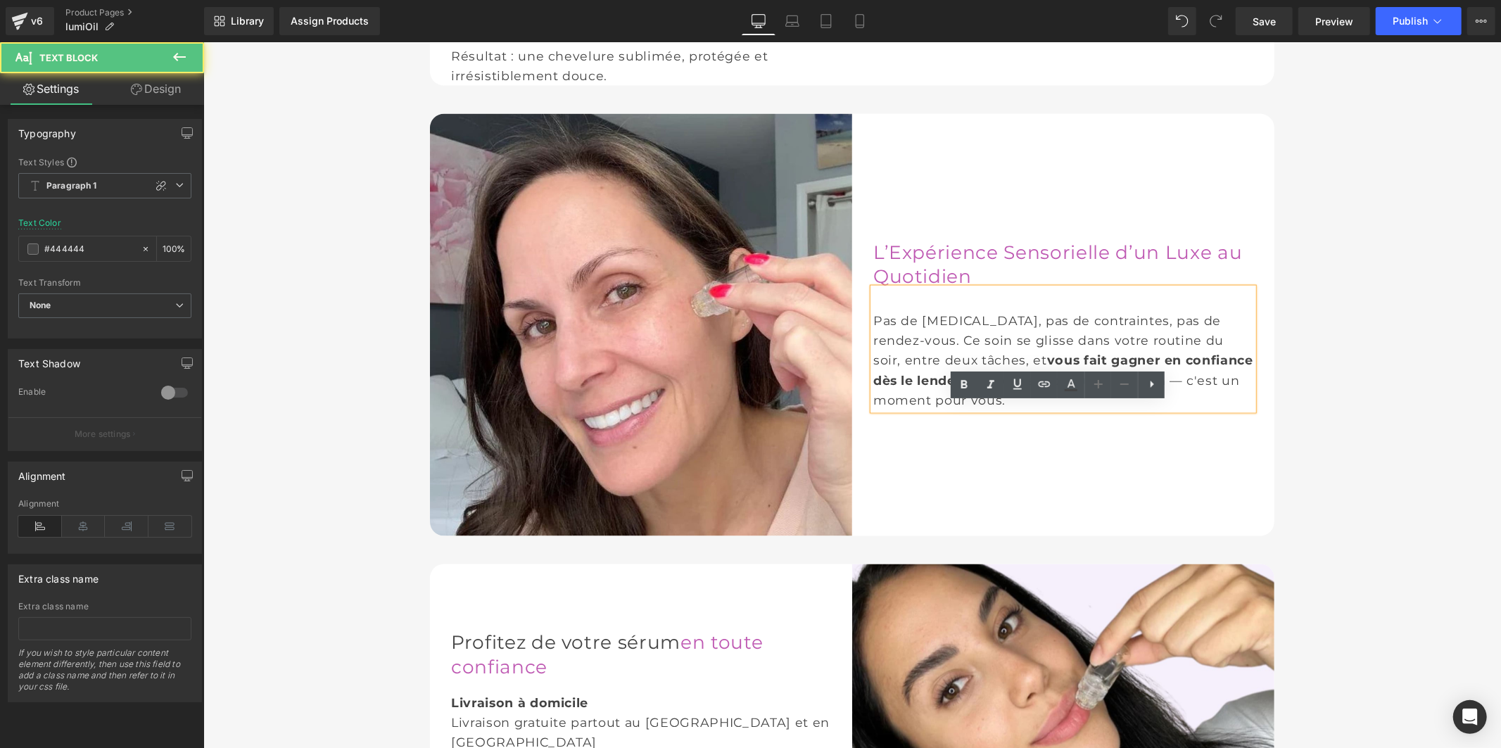
click at [939, 386] on font "vous fait gagner en confiance dès le lendemain." at bounding box center [1062, 369] width 380 height 34
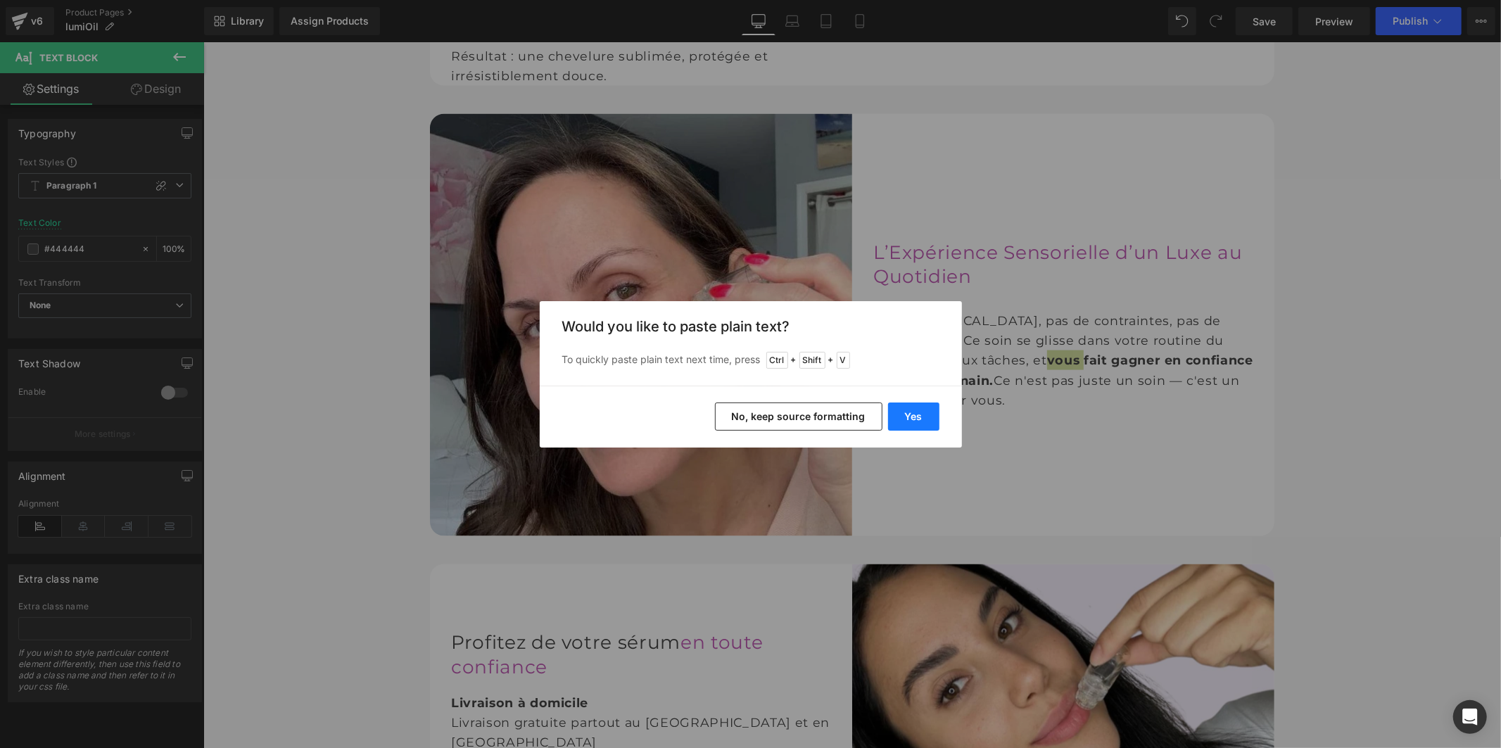
drag, startPoint x: 929, startPoint y: 419, endPoint x: 725, endPoint y: 376, distance: 208.5
click at [929, 419] on button "Yes" at bounding box center [913, 416] width 51 height 28
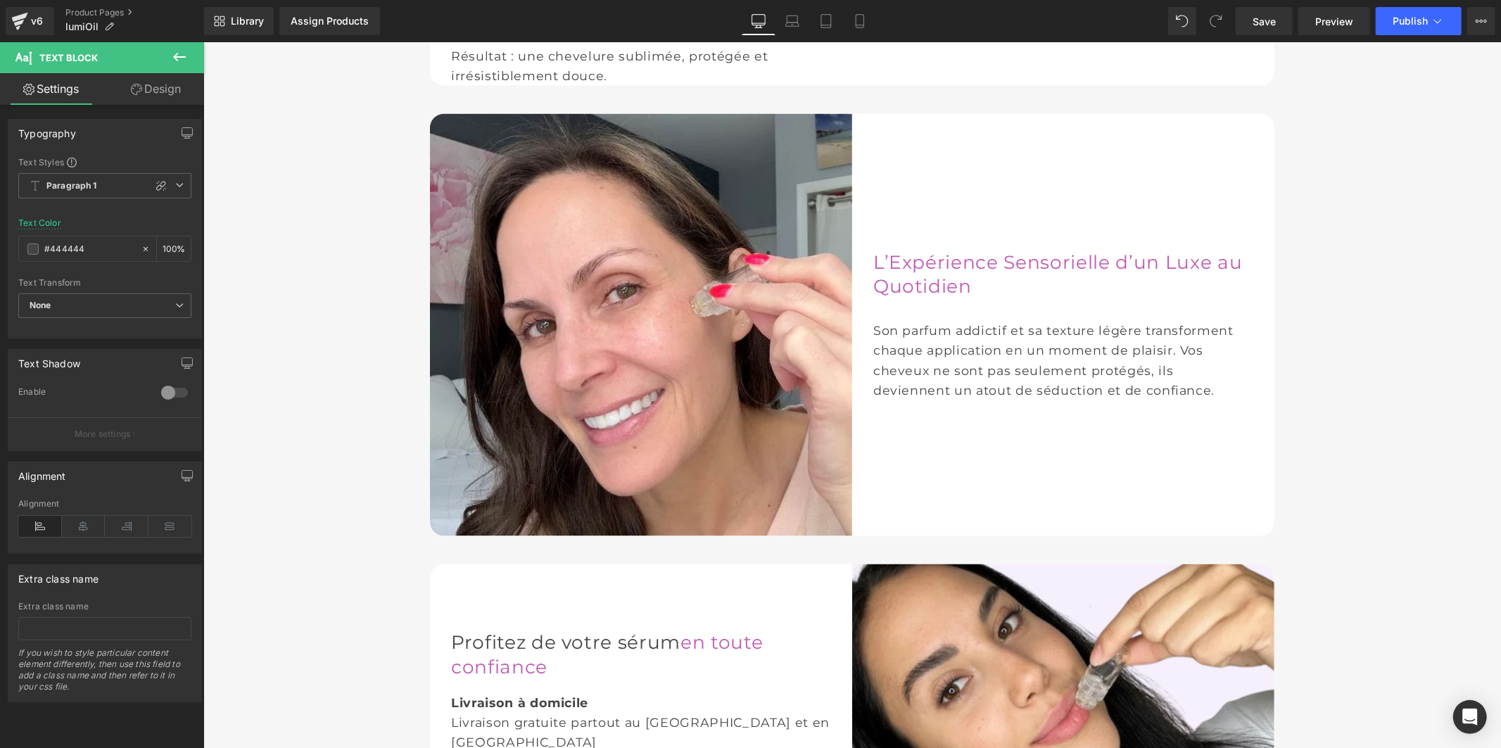
drag, startPoint x: 1258, startPoint y: 21, endPoint x: 1271, endPoint y: 39, distance: 22.7
click at [1261, 22] on span "Save" at bounding box center [1263, 21] width 23 height 15
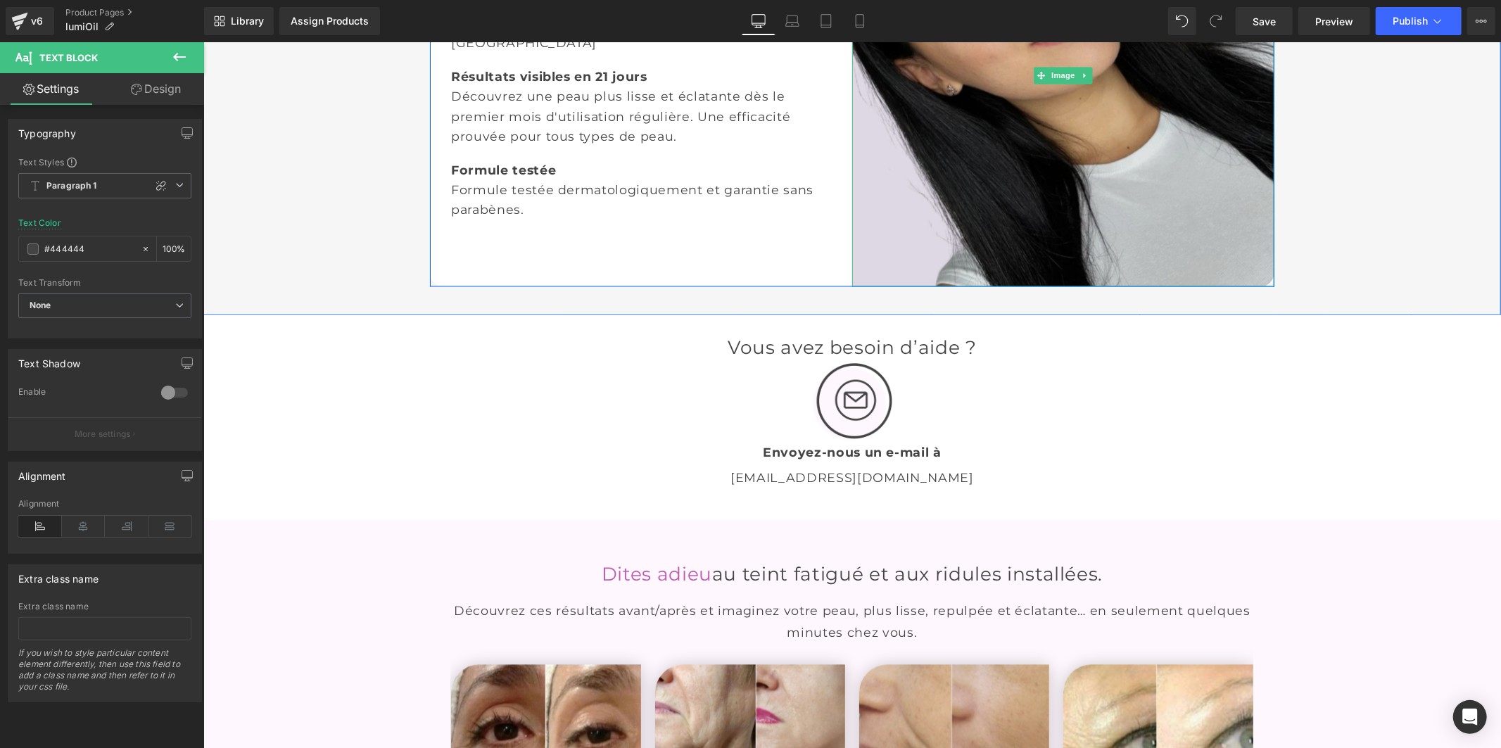
scroll to position [2716, 0]
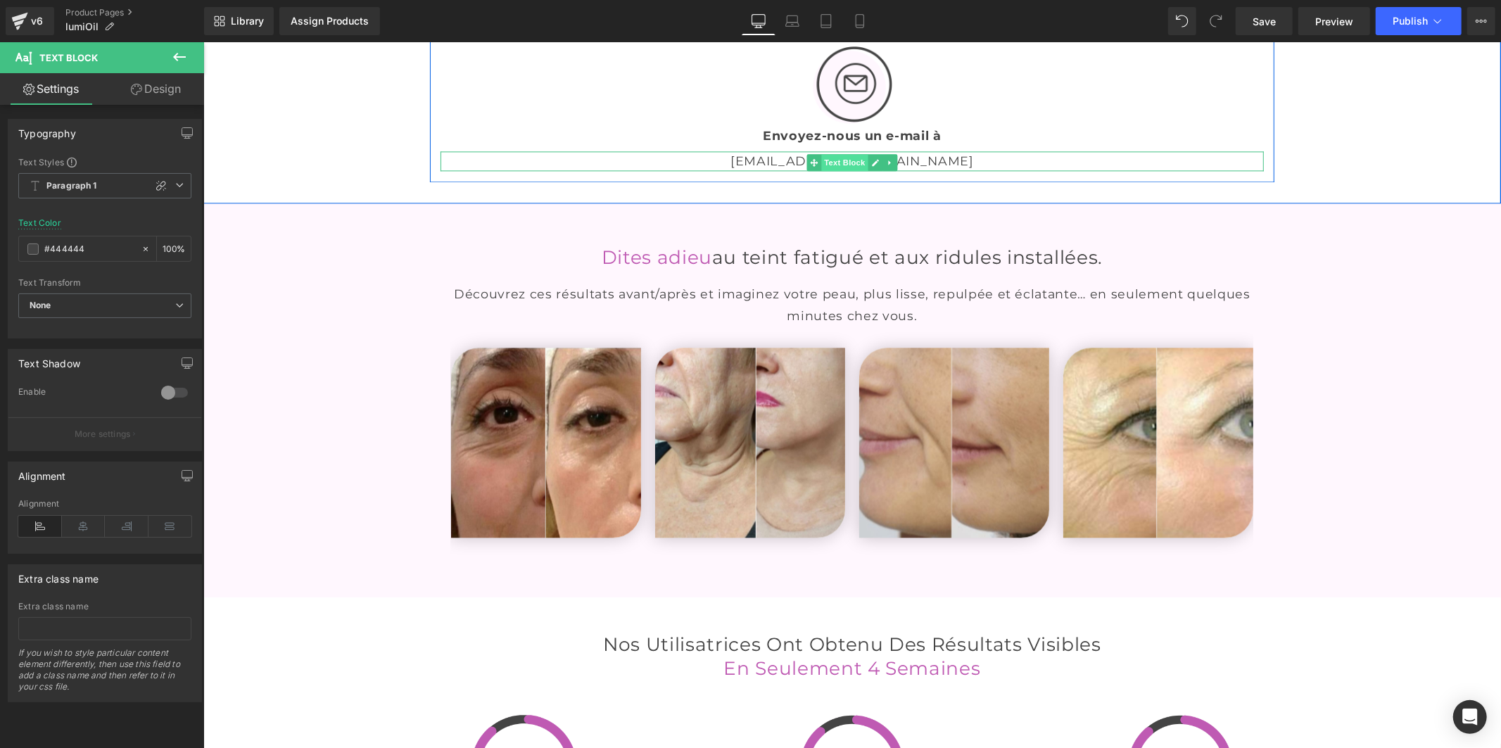
click at [831, 170] on span "Text Block" at bounding box center [843, 161] width 46 height 17
click at [896, 167] on font "info@senoya.co" at bounding box center [851, 160] width 243 height 15
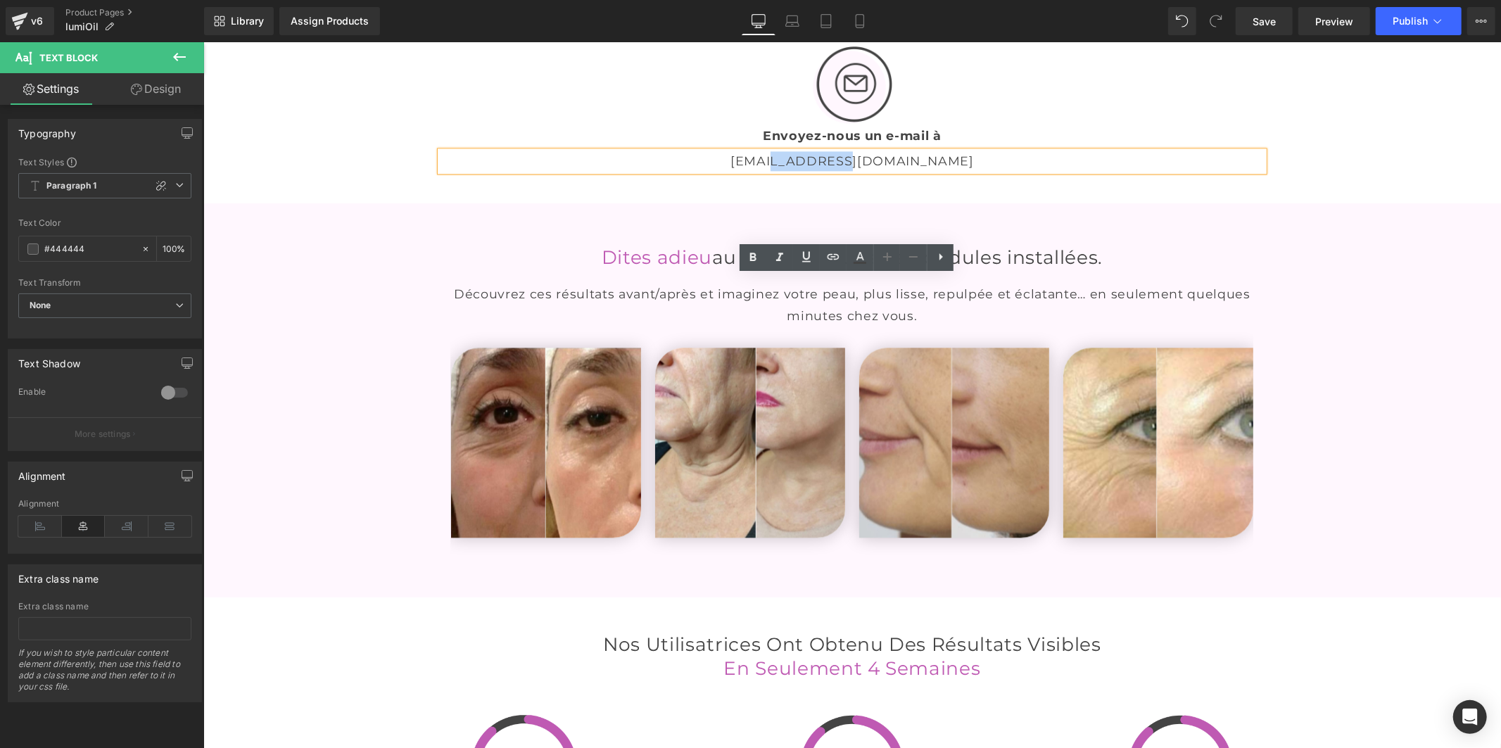
drag, startPoint x: 910, startPoint y: 284, endPoint x: 834, endPoint y: 282, distance: 76.7
click at [834, 170] on p "info@senoya.co" at bounding box center [851, 161] width 823 height 20
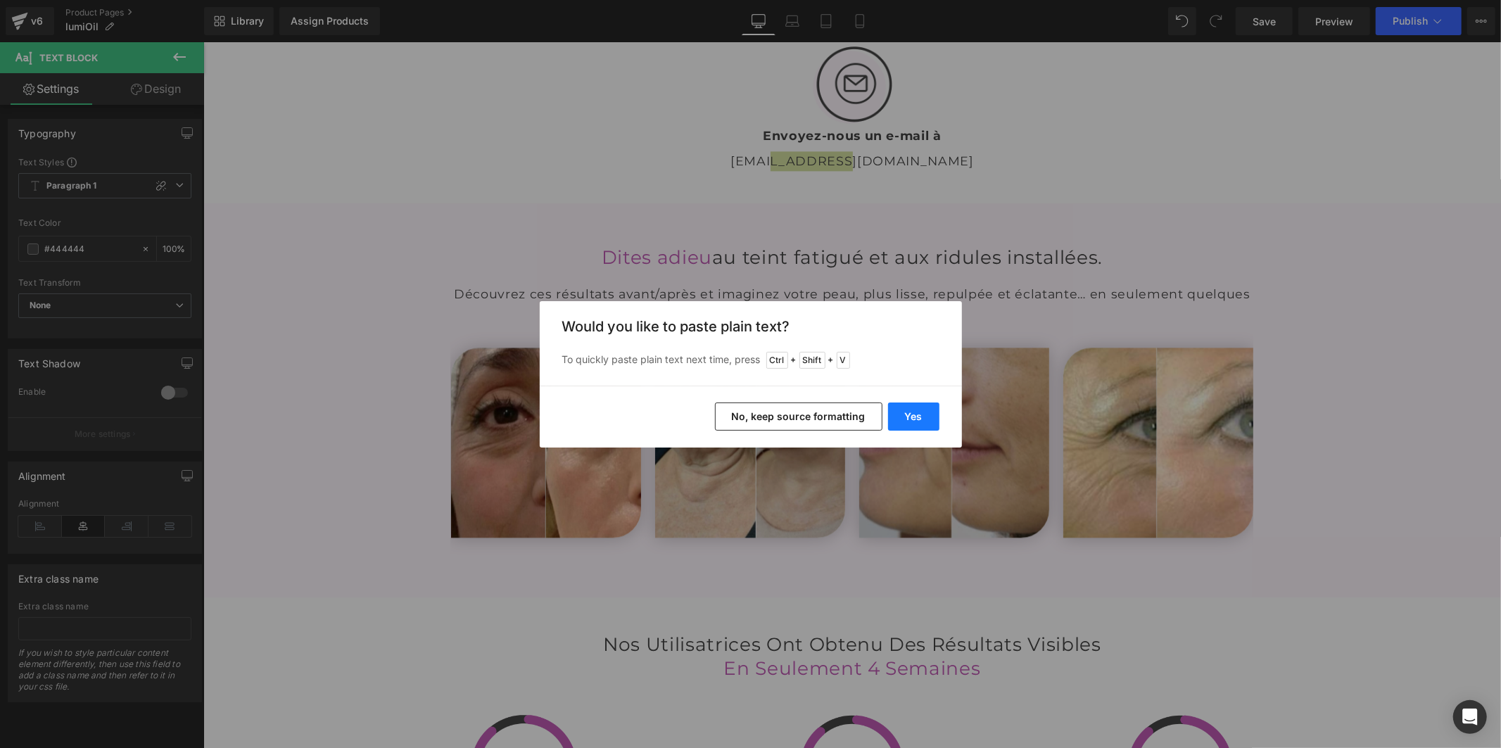
click at [899, 410] on button "Yes" at bounding box center [913, 416] width 51 height 28
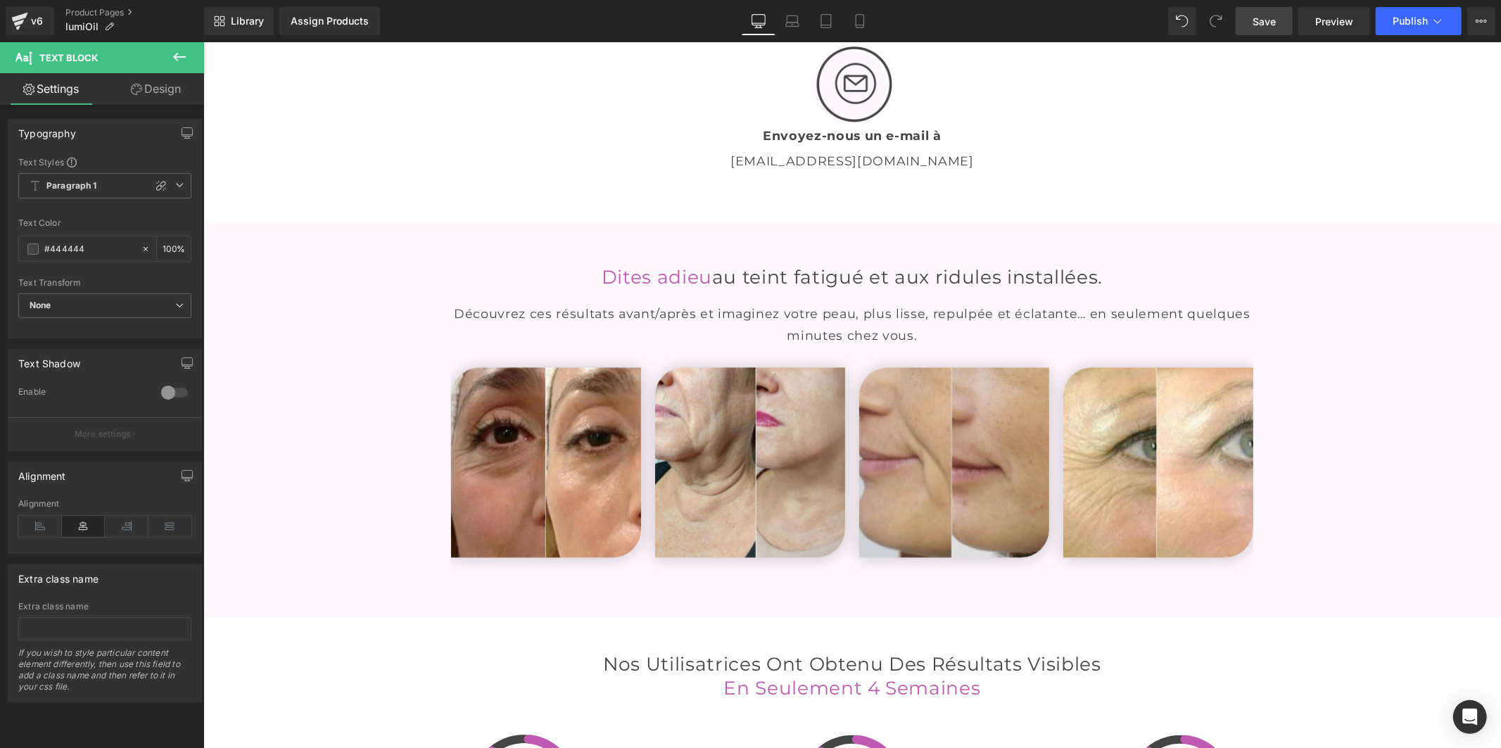
click at [1261, 18] on span "Save" at bounding box center [1263, 21] width 23 height 15
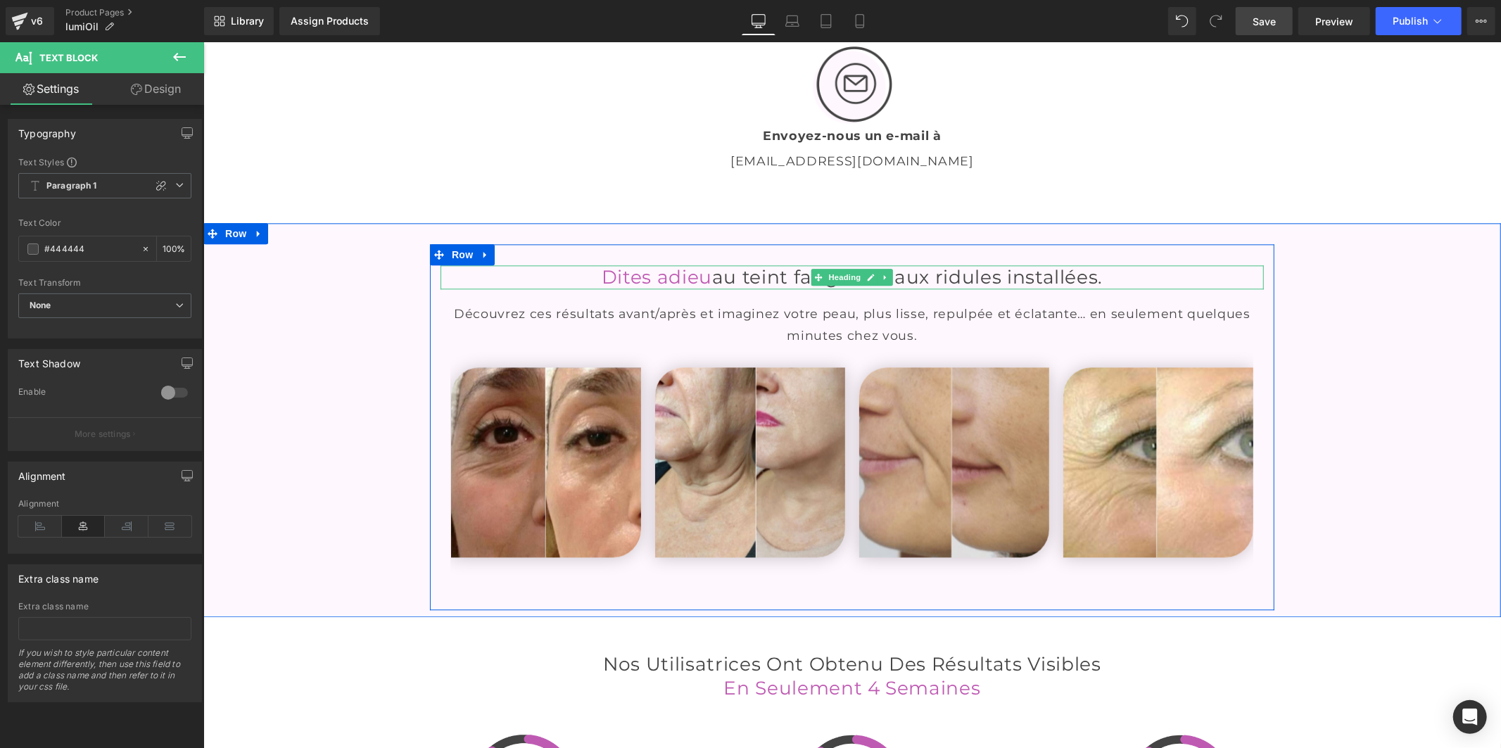
click at [775, 288] on font "au teint fatigué et aux ridules installées." at bounding box center [906, 276] width 390 height 23
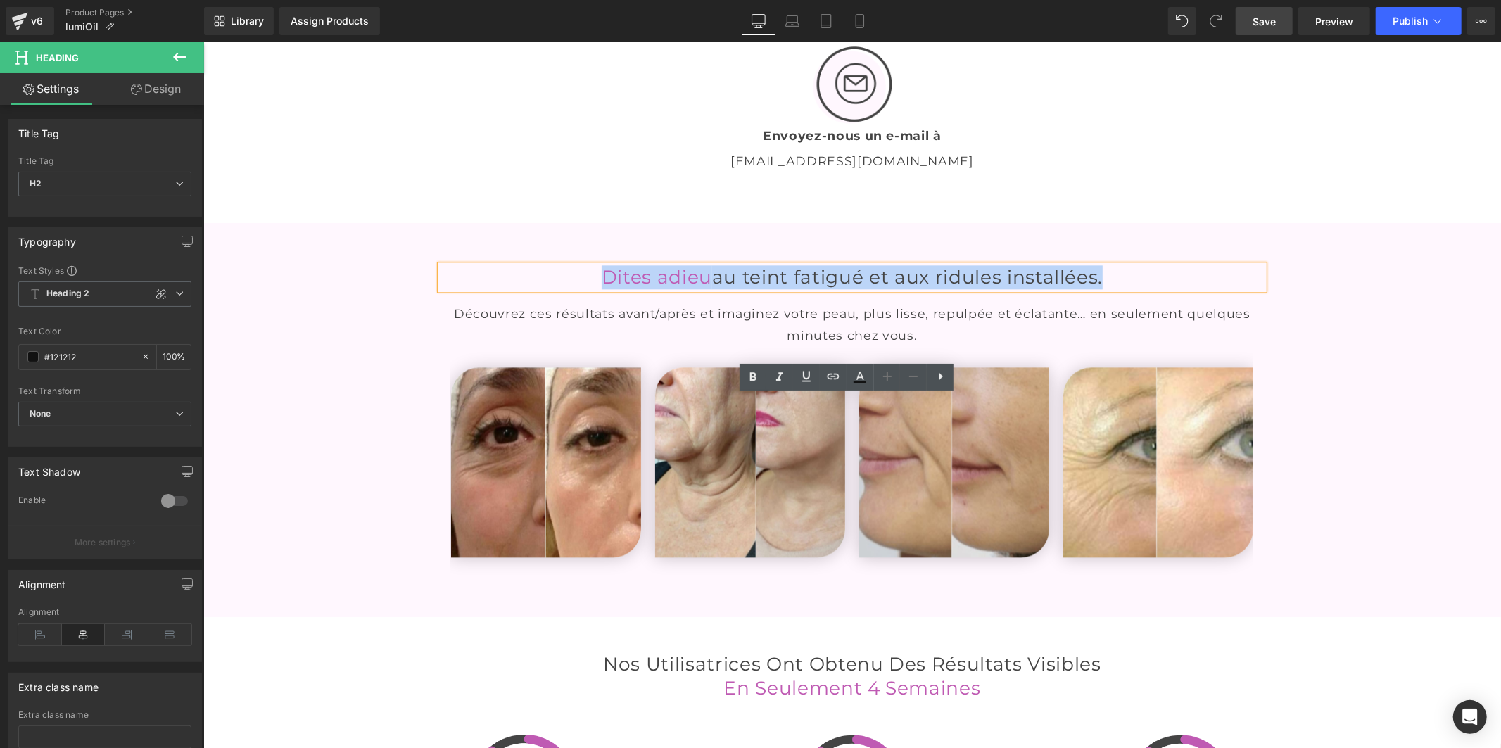
paste div
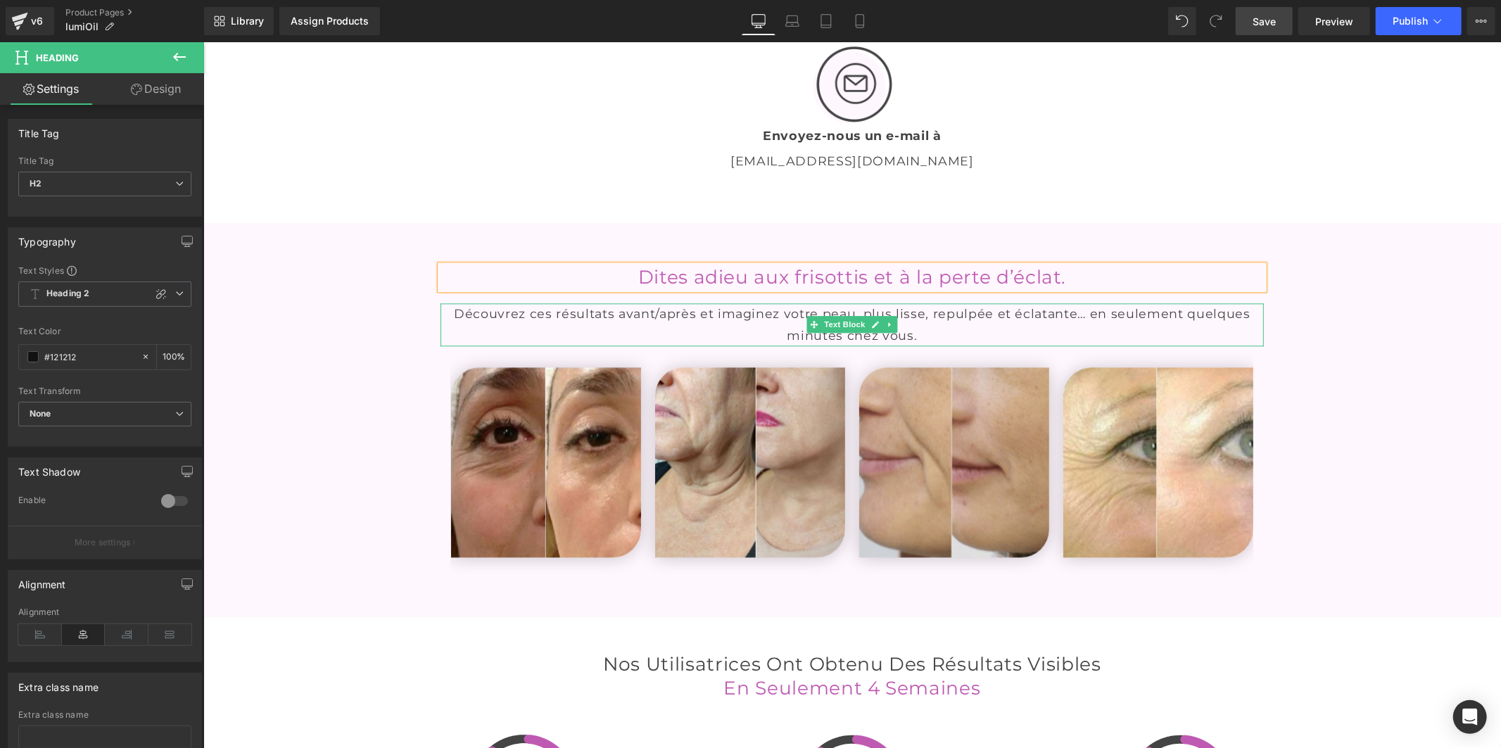
click at [746, 341] on font "Découvrez ces résultats avant/après et imaginez votre peau, plus lisse, repulpé…" at bounding box center [851, 323] width 796 height 36
click at [766, 341] on font "Découvrez ces résultats avant/après et imaginez votre peau, plus lisse, repulpé…" at bounding box center [851, 323] width 796 height 36
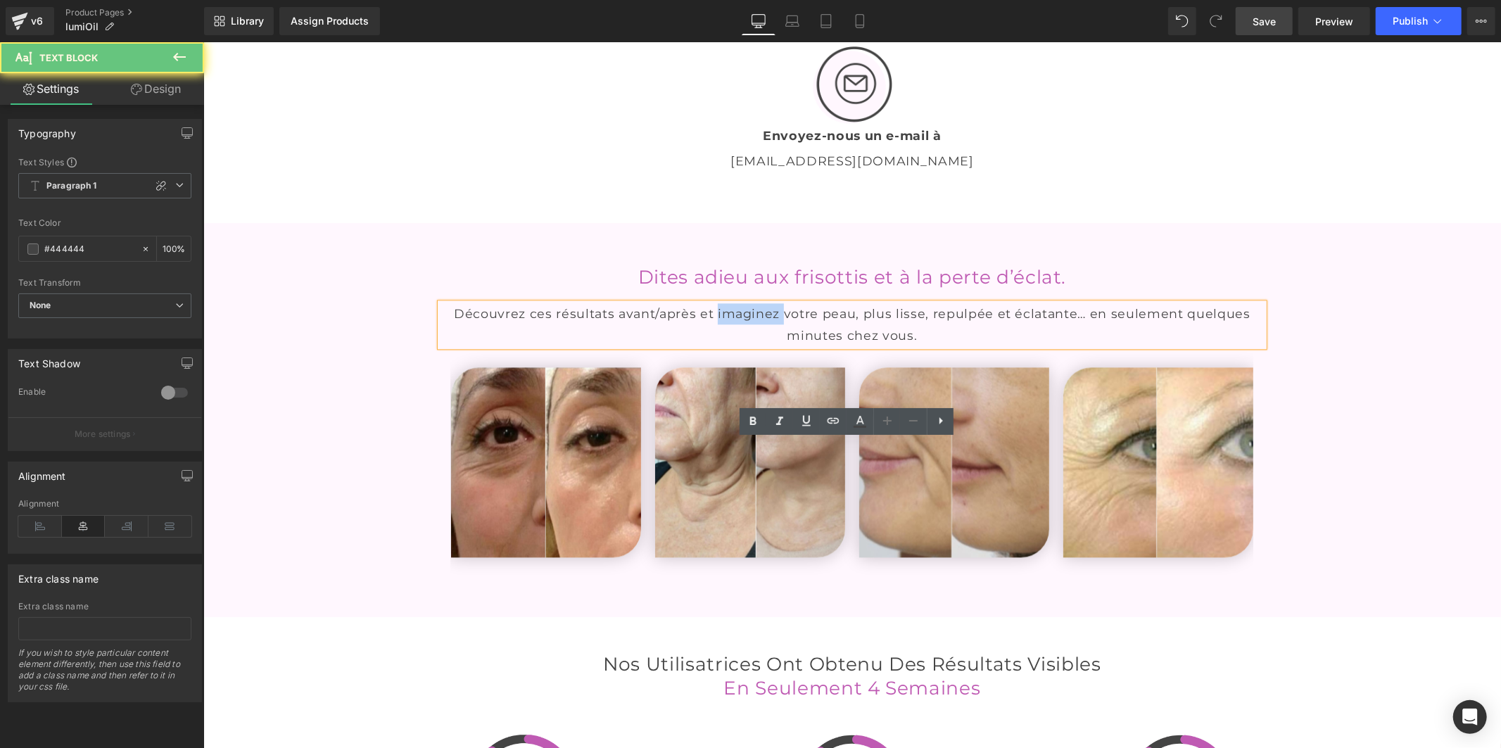
click at [766, 341] on font "Découvrez ces résultats avant/après et imaginez votre peau, plus lisse, repulpé…" at bounding box center [851, 323] width 796 height 36
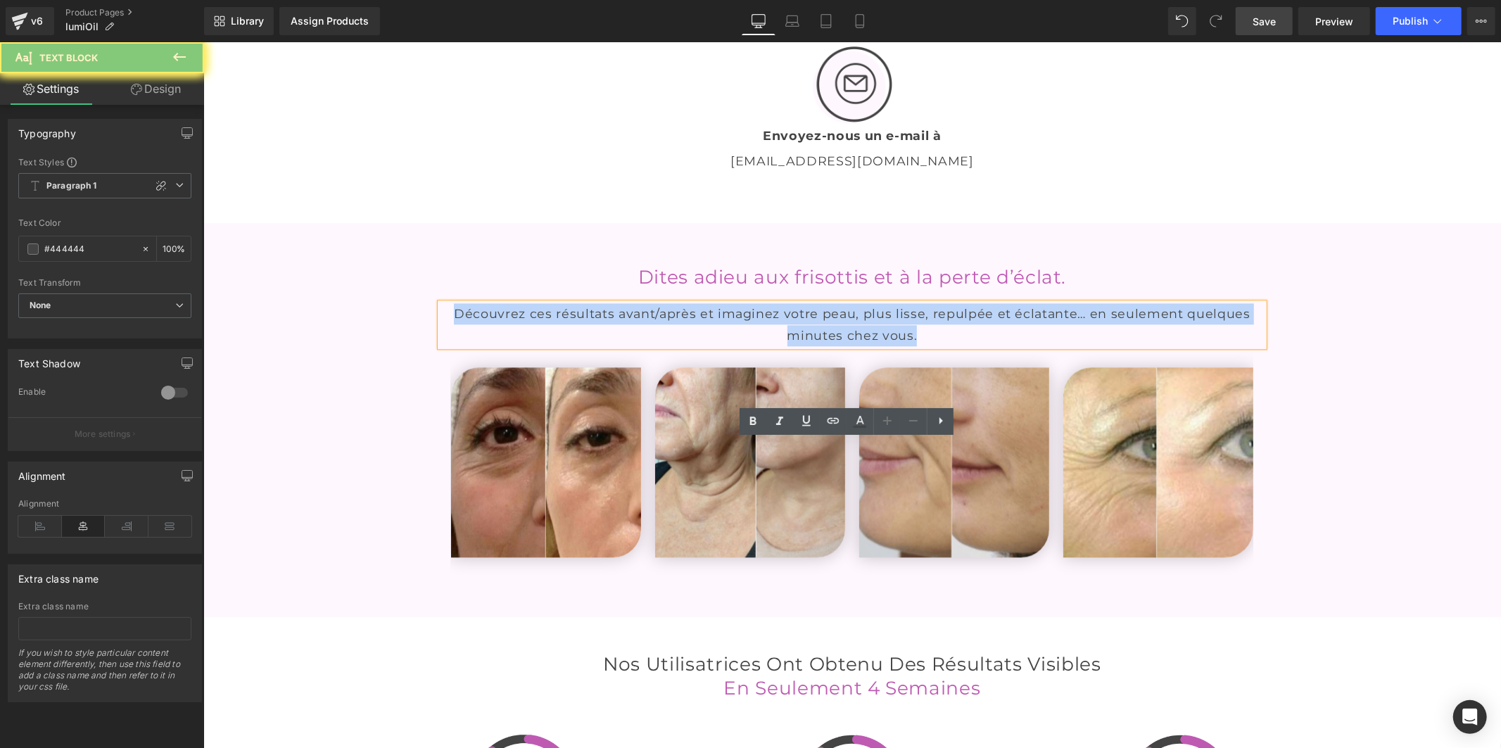
click at [766, 341] on font "Découvrez ces résultats avant/après et imaginez votre peau, plus lisse, repulpé…" at bounding box center [851, 323] width 796 height 36
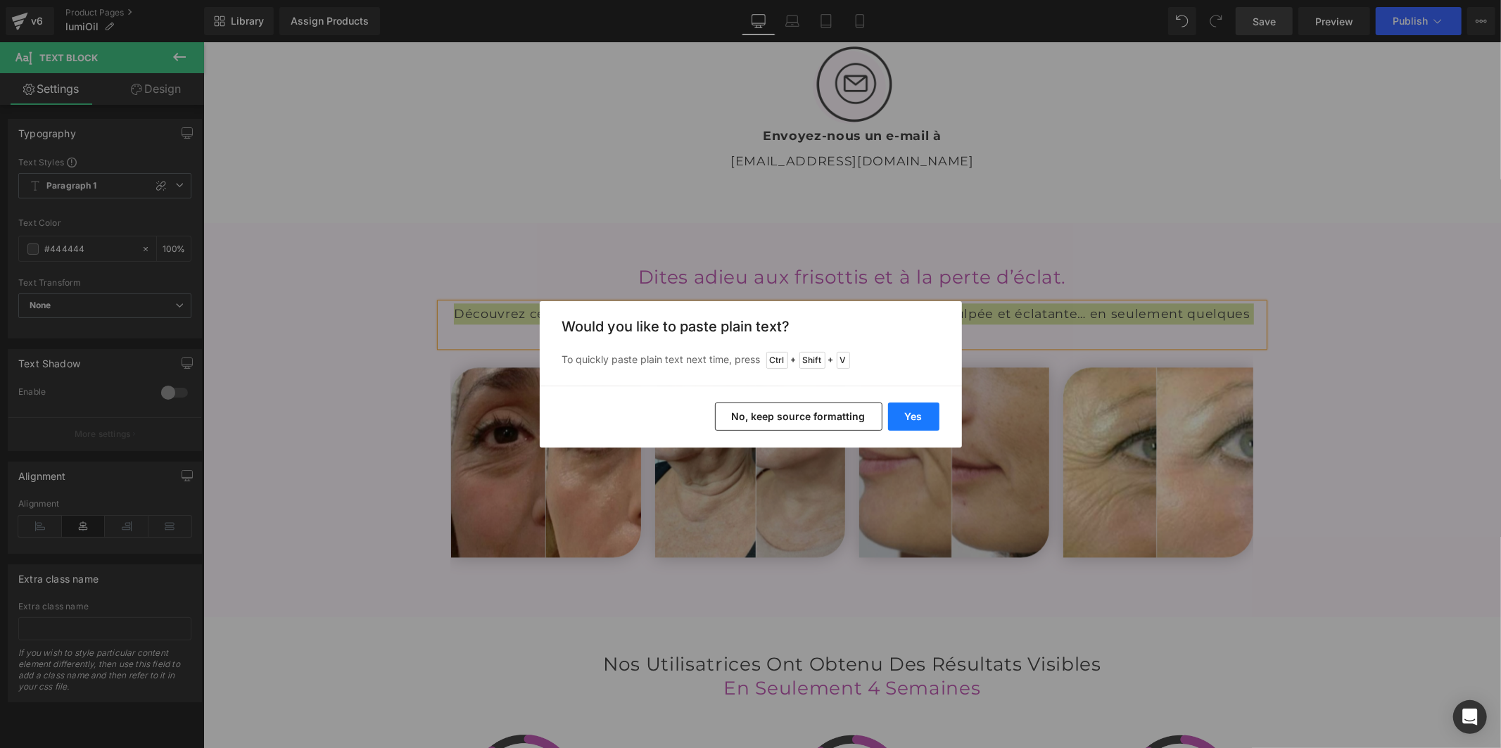
click at [910, 408] on button "Yes" at bounding box center [913, 416] width 51 height 28
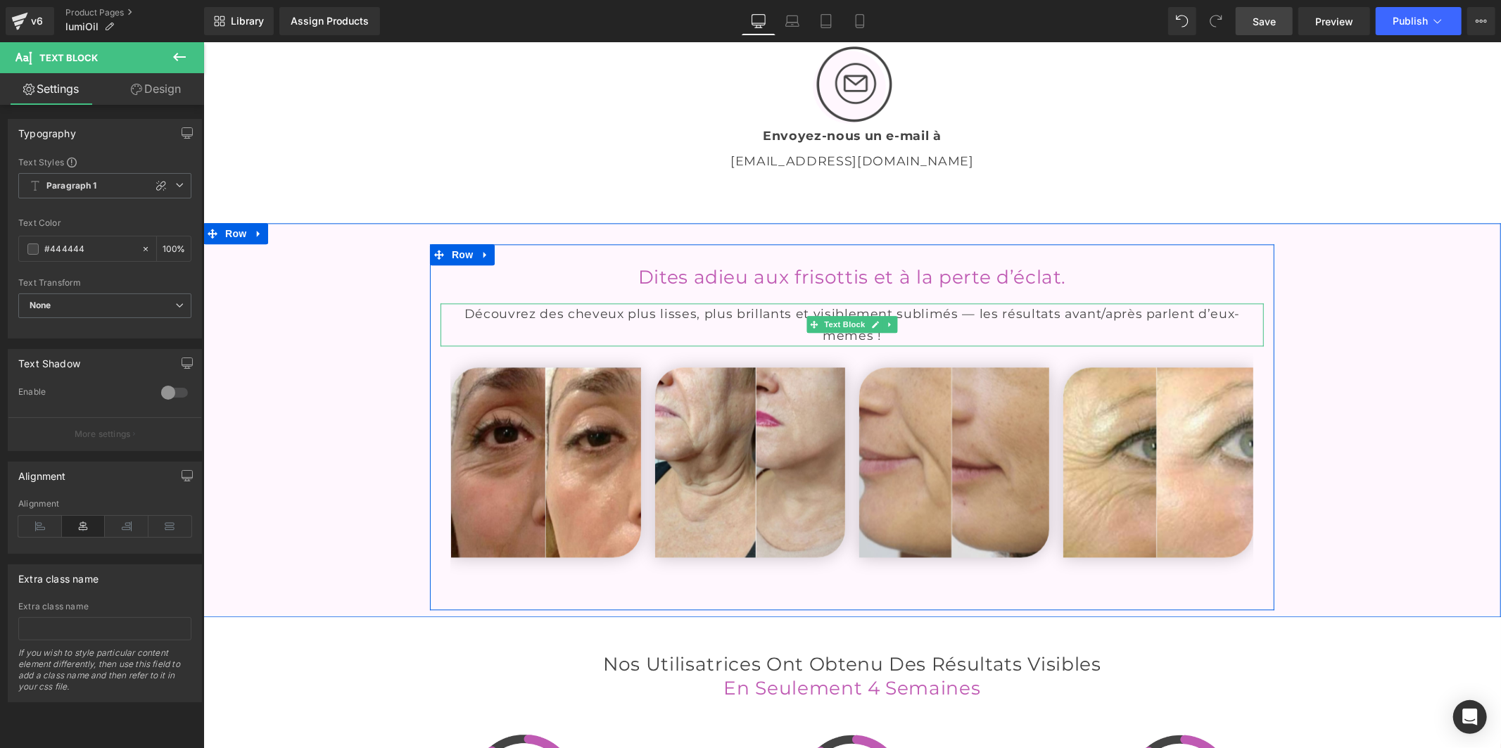
click at [1206, 345] on p "Découvrez des cheveux plus lisses, plus brillants et visiblement sublimés — les…" at bounding box center [851, 324] width 823 height 43
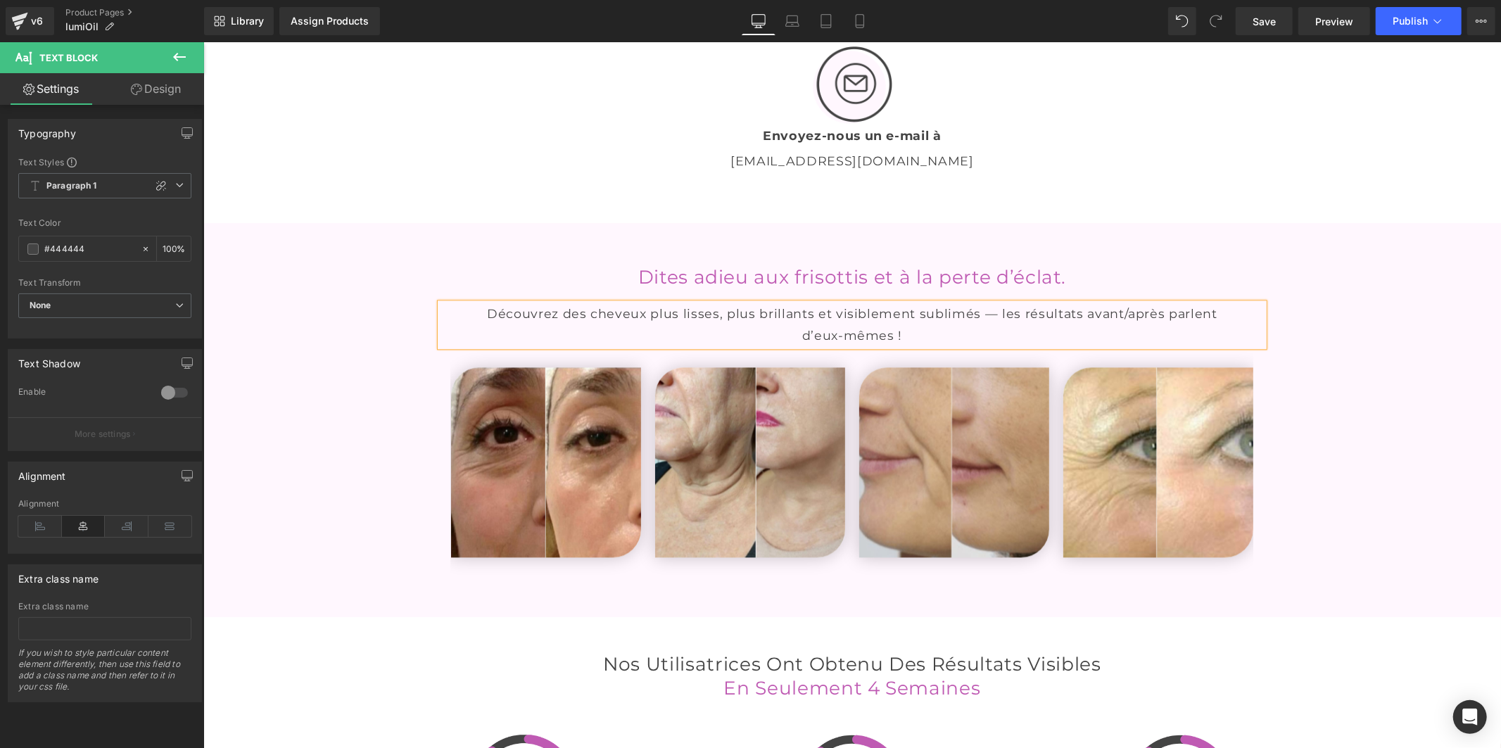
drag, startPoint x: 1272, startPoint y: 23, endPoint x: 1235, endPoint y: 5, distance: 41.5
click at [1272, 24] on span "Save" at bounding box center [1263, 21] width 23 height 15
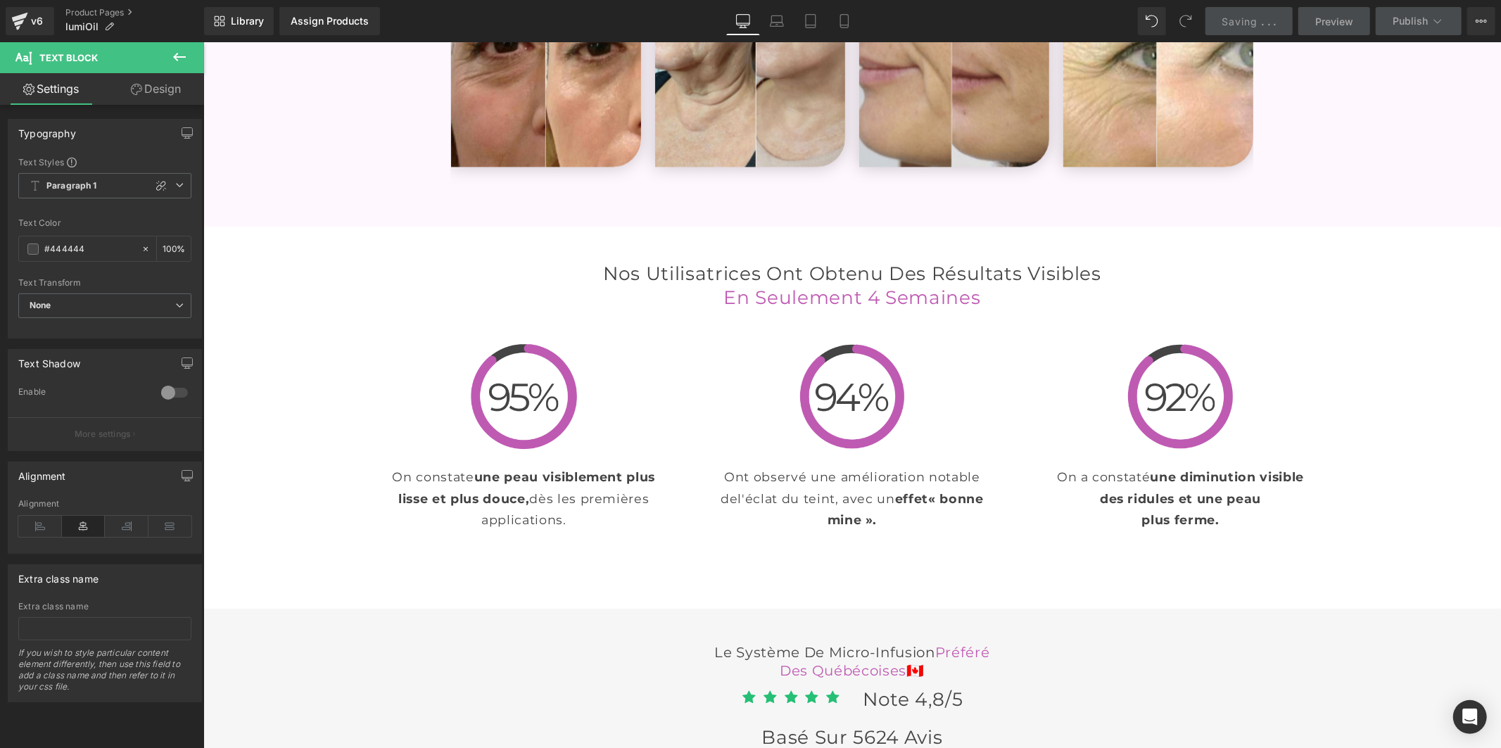
scroll to position [3341, 0]
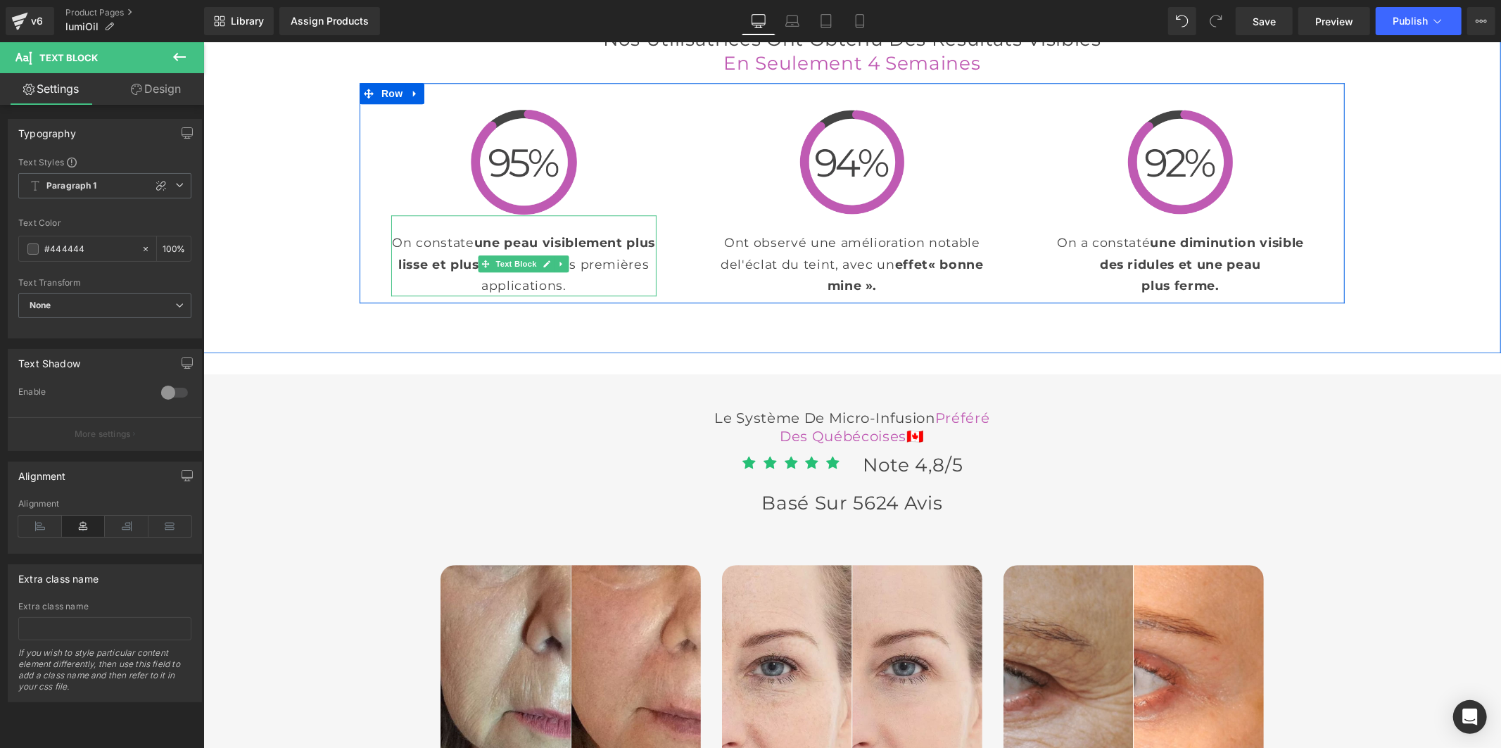
click at [431, 270] on font "une peau visiblement plus lisse et plus douce," at bounding box center [526, 252] width 257 height 36
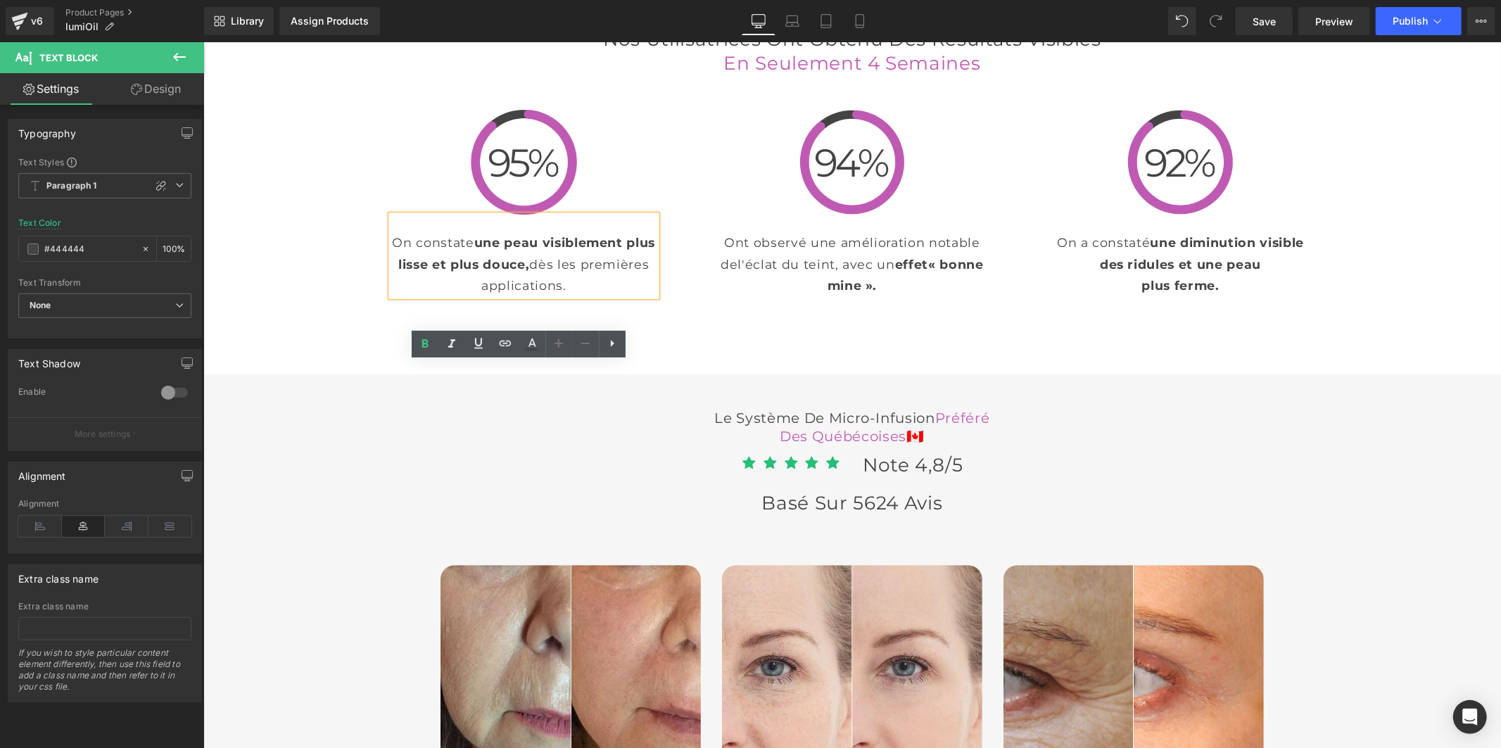
drag, startPoint x: 605, startPoint y: 430, endPoint x: 403, endPoint y: 381, distance: 207.8
click at [403, 295] on p "On constate une peau visiblement plus lisse et plus douce, dès les premières ap…" at bounding box center [522, 263] width 265 height 64
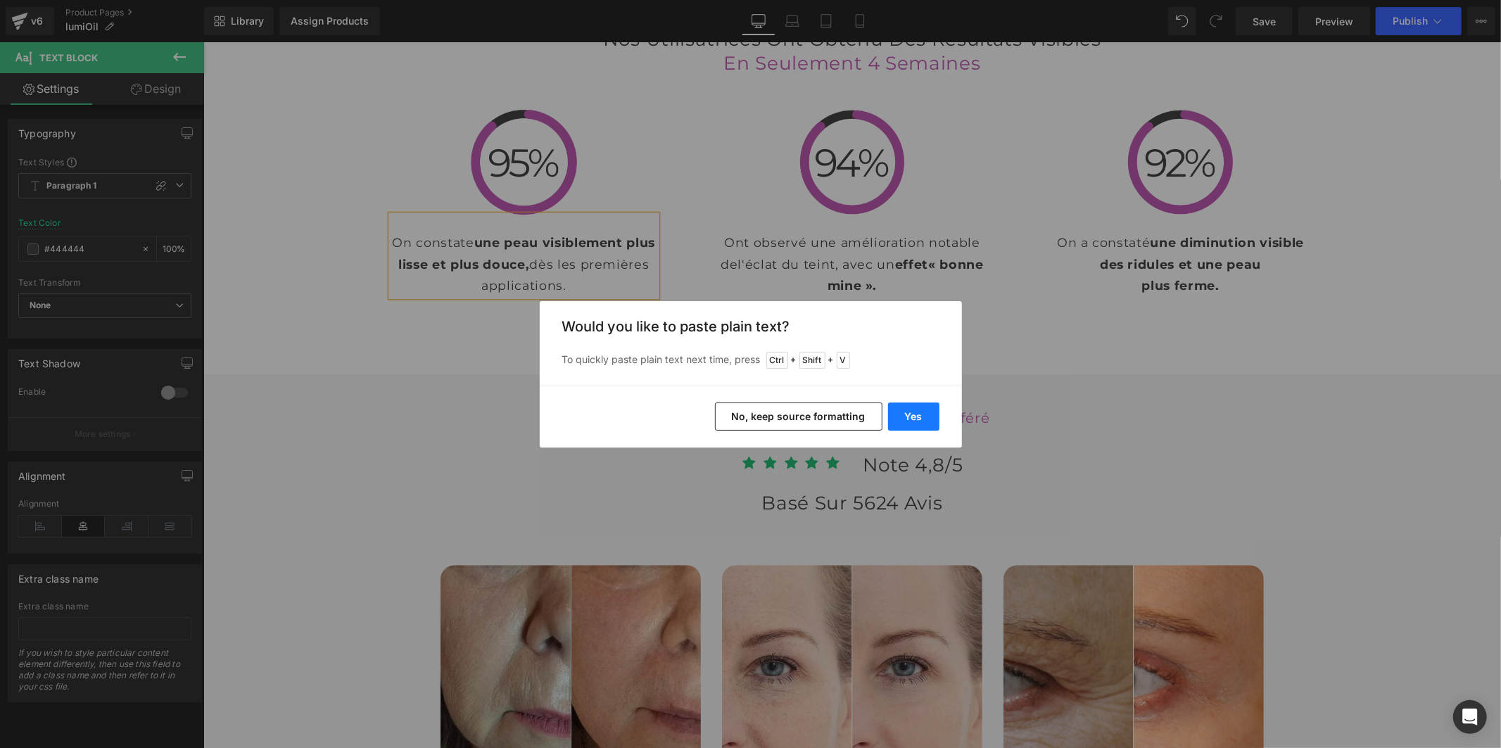
click at [905, 417] on button "Yes" at bounding box center [913, 416] width 51 height 28
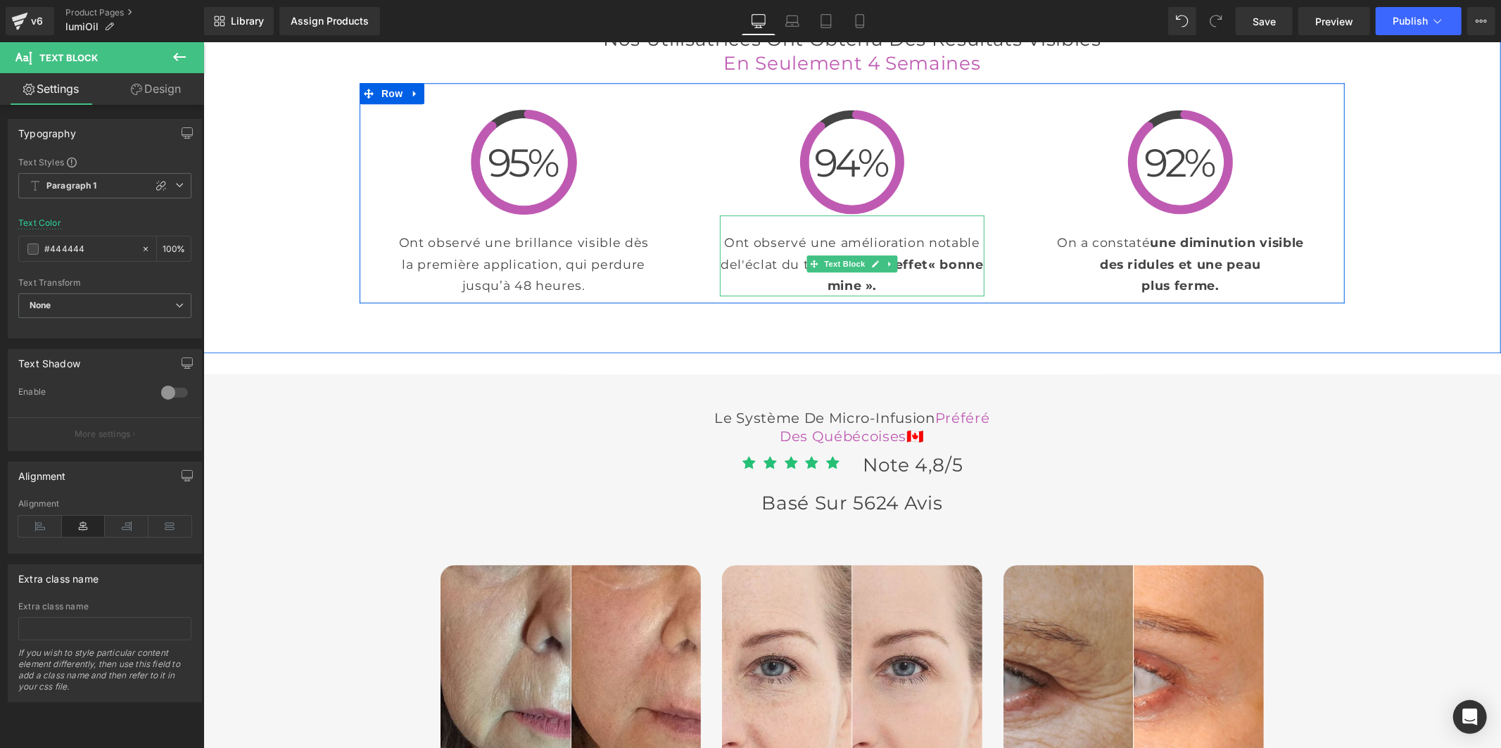
click at [759, 295] on p "Ont observé une amélioration notable de l'éclat du teint, avec un effet « bonne…" at bounding box center [851, 263] width 265 height 64
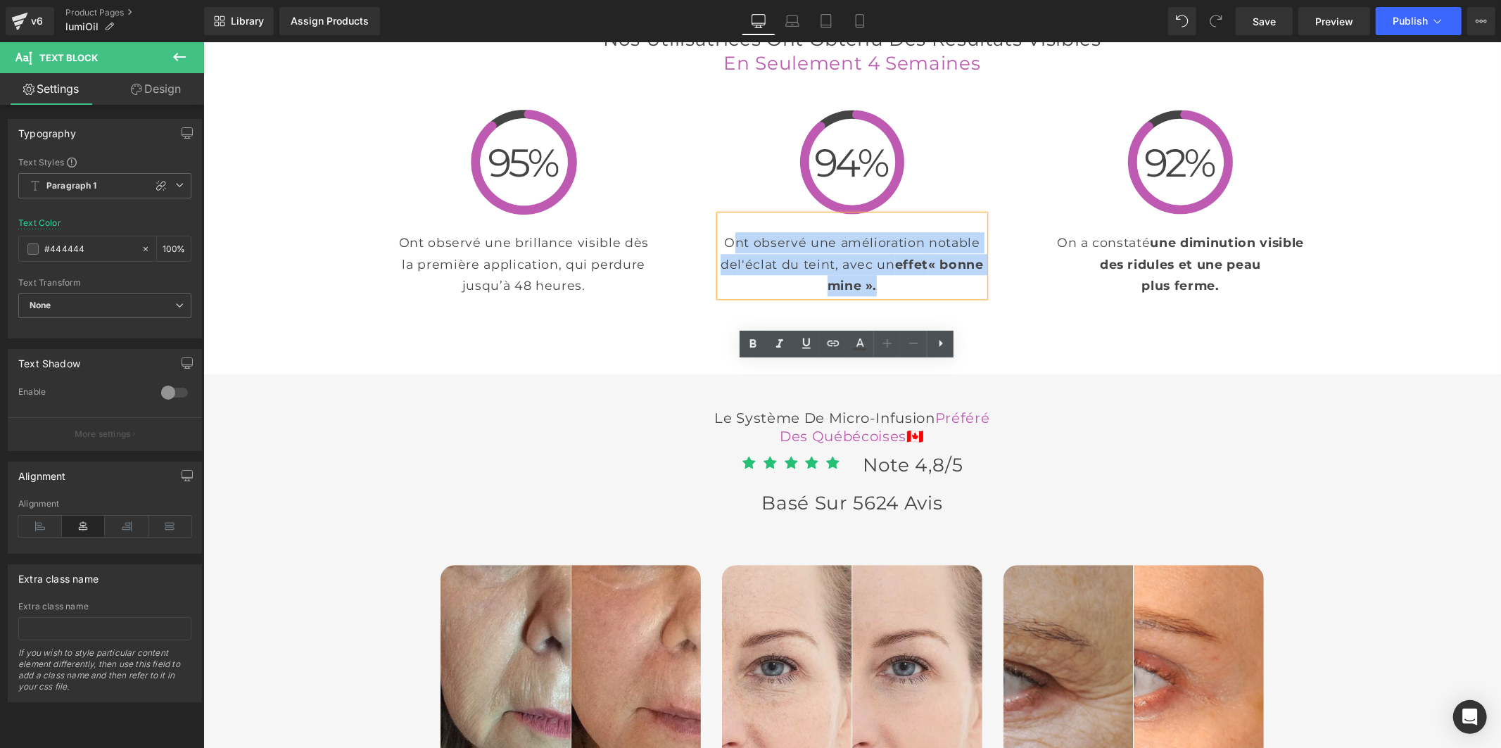
drag, startPoint x: 925, startPoint y: 433, endPoint x: 754, endPoint y: 387, distance: 177.7
click at [754, 295] on p "Ont observé une amélioration notable de l'éclat du teint, avec un effet « bonne…" at bounding box center [851, 263] width 265 height 64
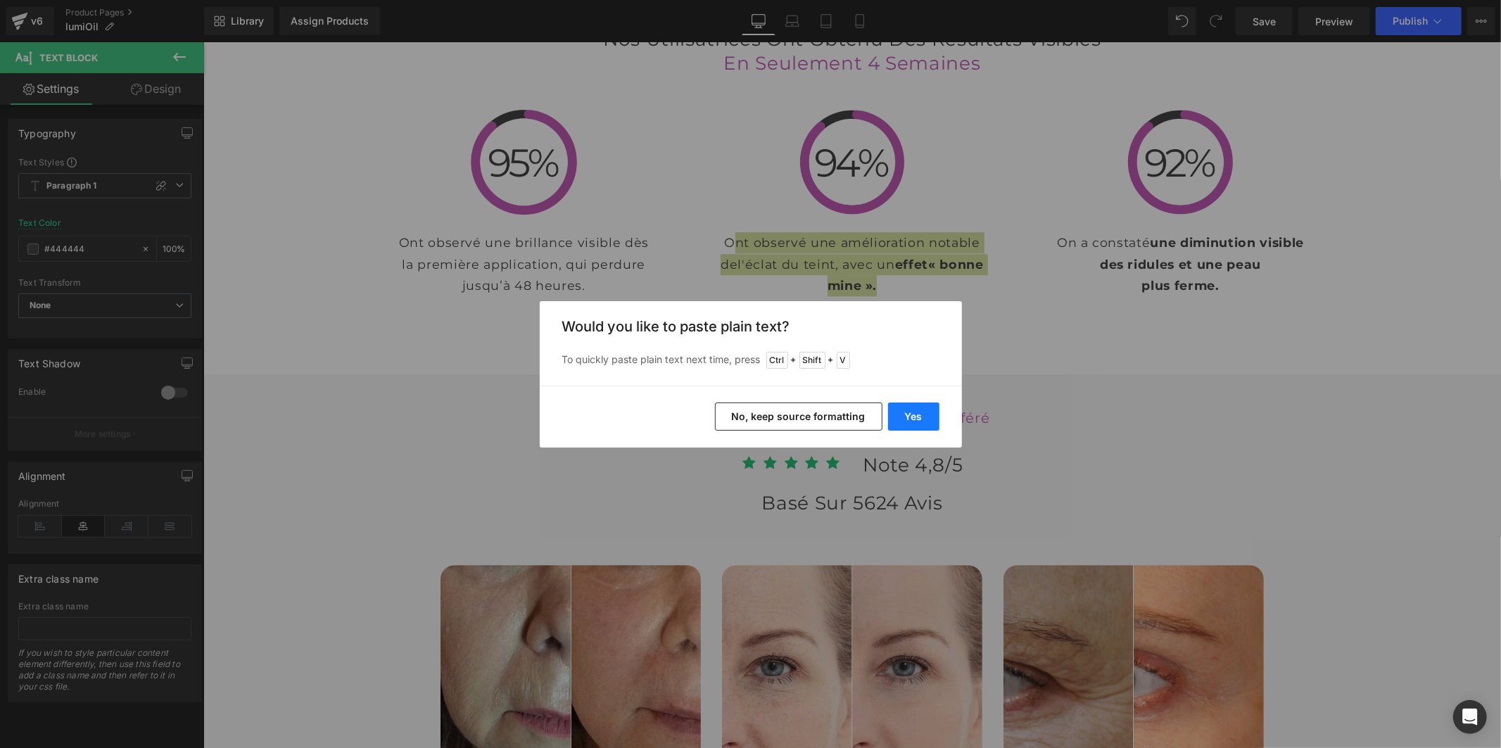
click at [904, 415] on button "Yes" at bounding box center [913, 416] width 51 height 28
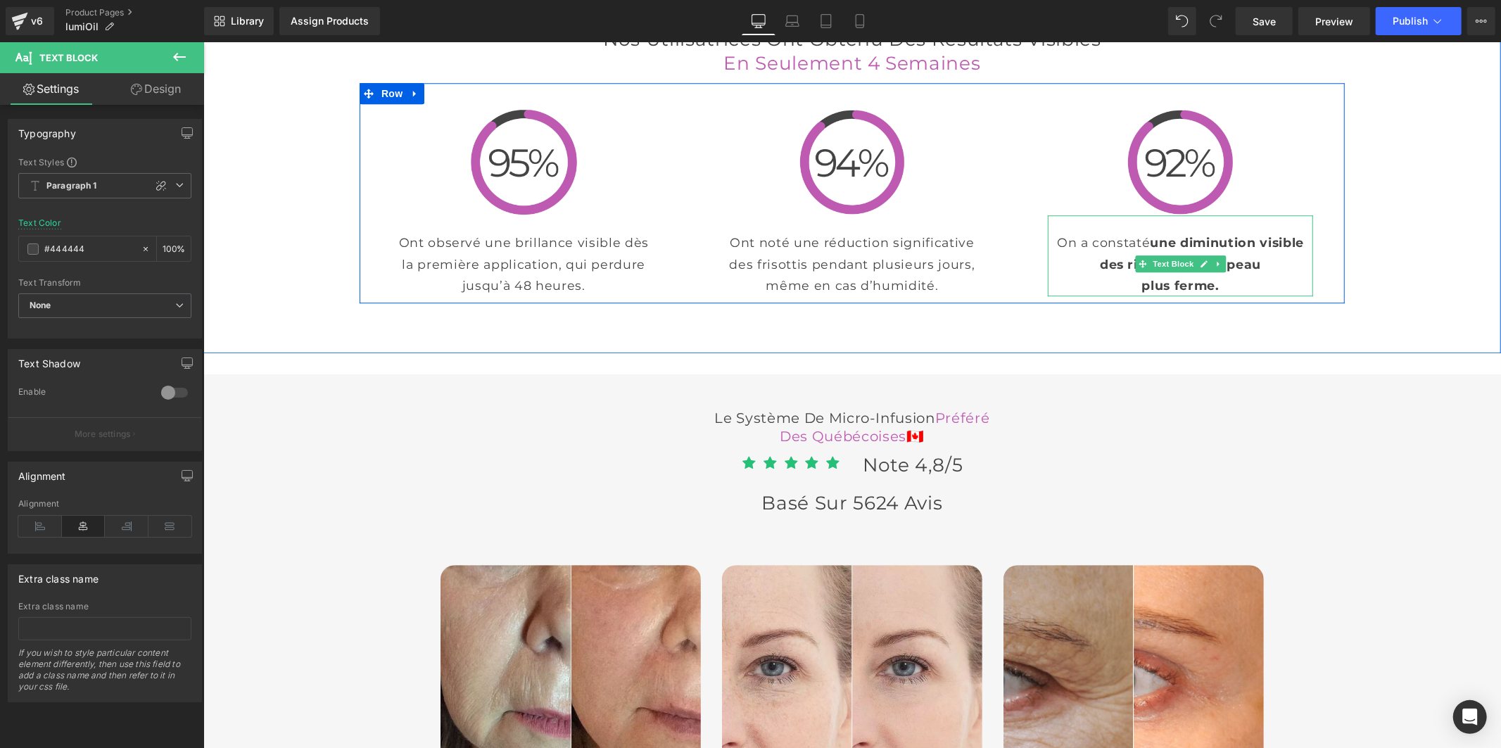
click at [1099, 270] on font "une diminution visible des ridules et une peau" at bounding box center [1201, 252] width 204 height 36
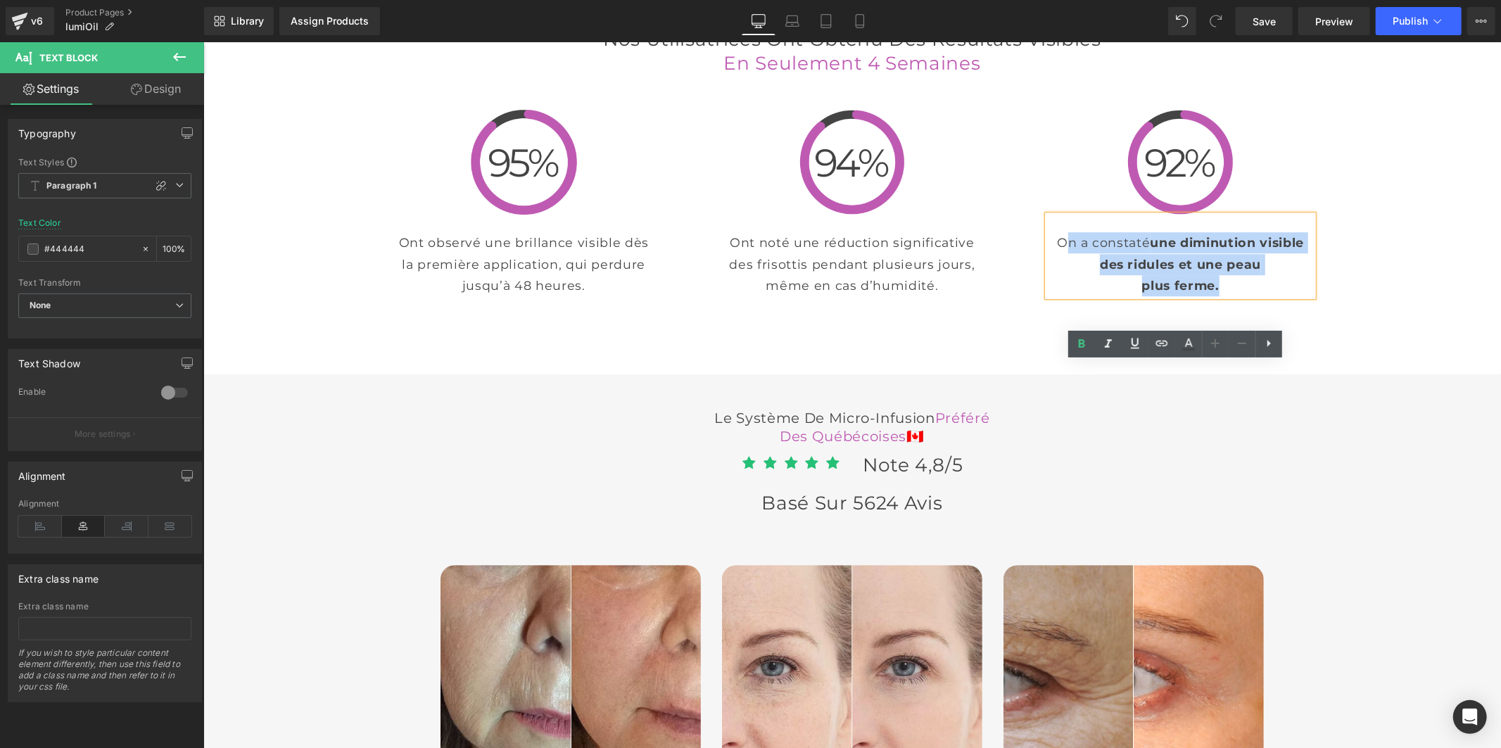
drag, startPoint x: 1232, startPoint y: 431, endPoint x: 1080, endPoint y: 383, distance: 159.3
click at [1080, 295] on p "On a constaté une diminution visible des ridules et une peau plus ferme." at bounding box center [1179, 263] width 265 height 64
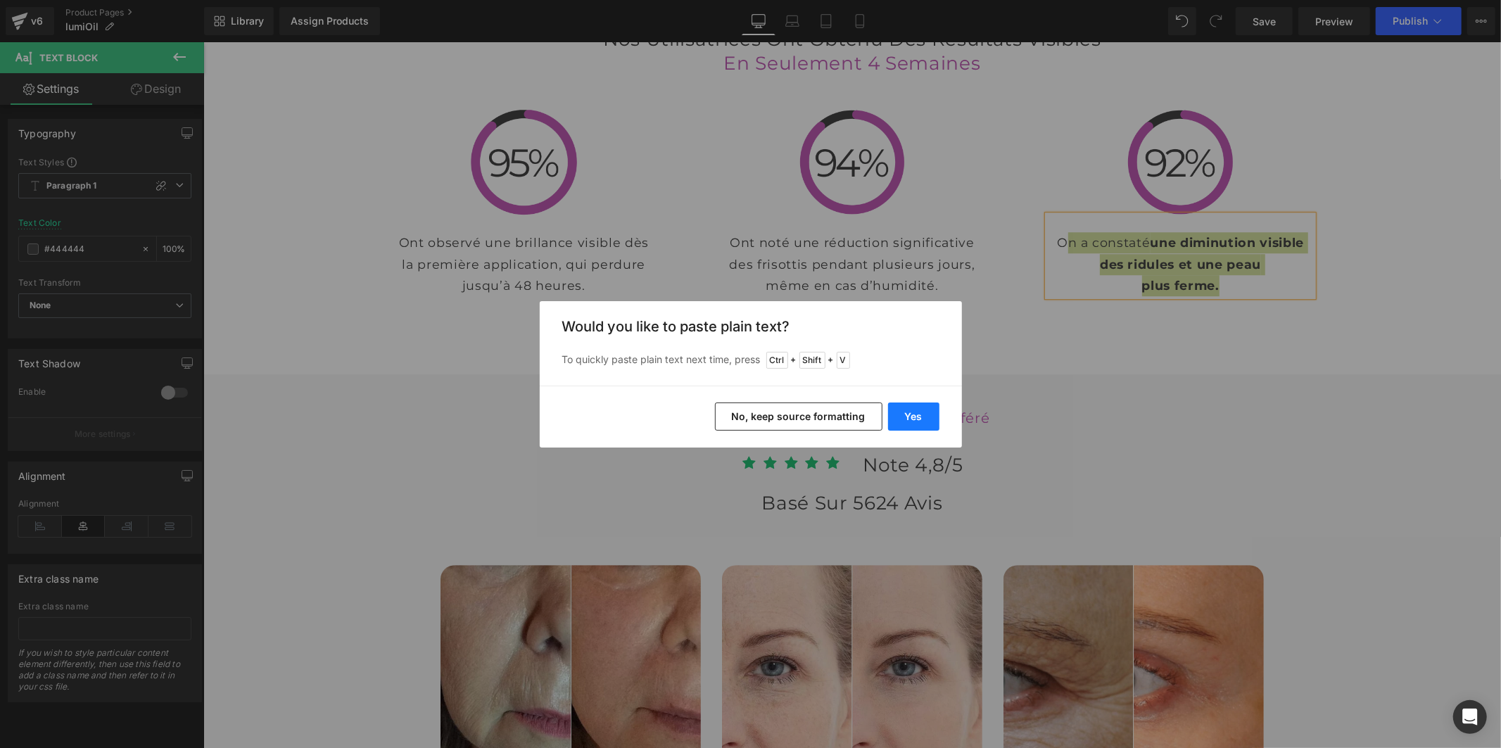
click at [908, 409] on button "Yes" at bounding box center [913, 416] width 51 height 28
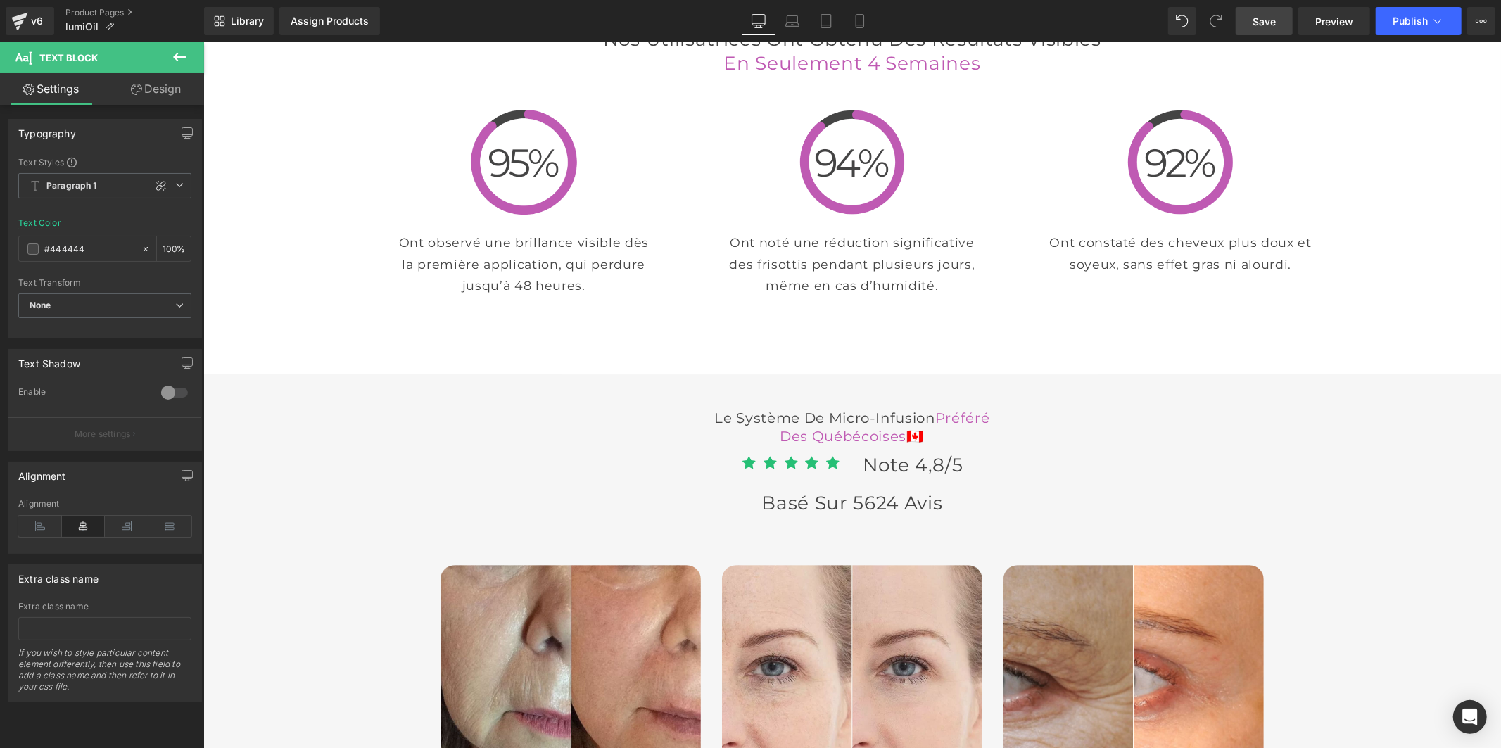
click at [1274, 19] on span "Save" at bounding box center [1263, 21] width 23 height 15
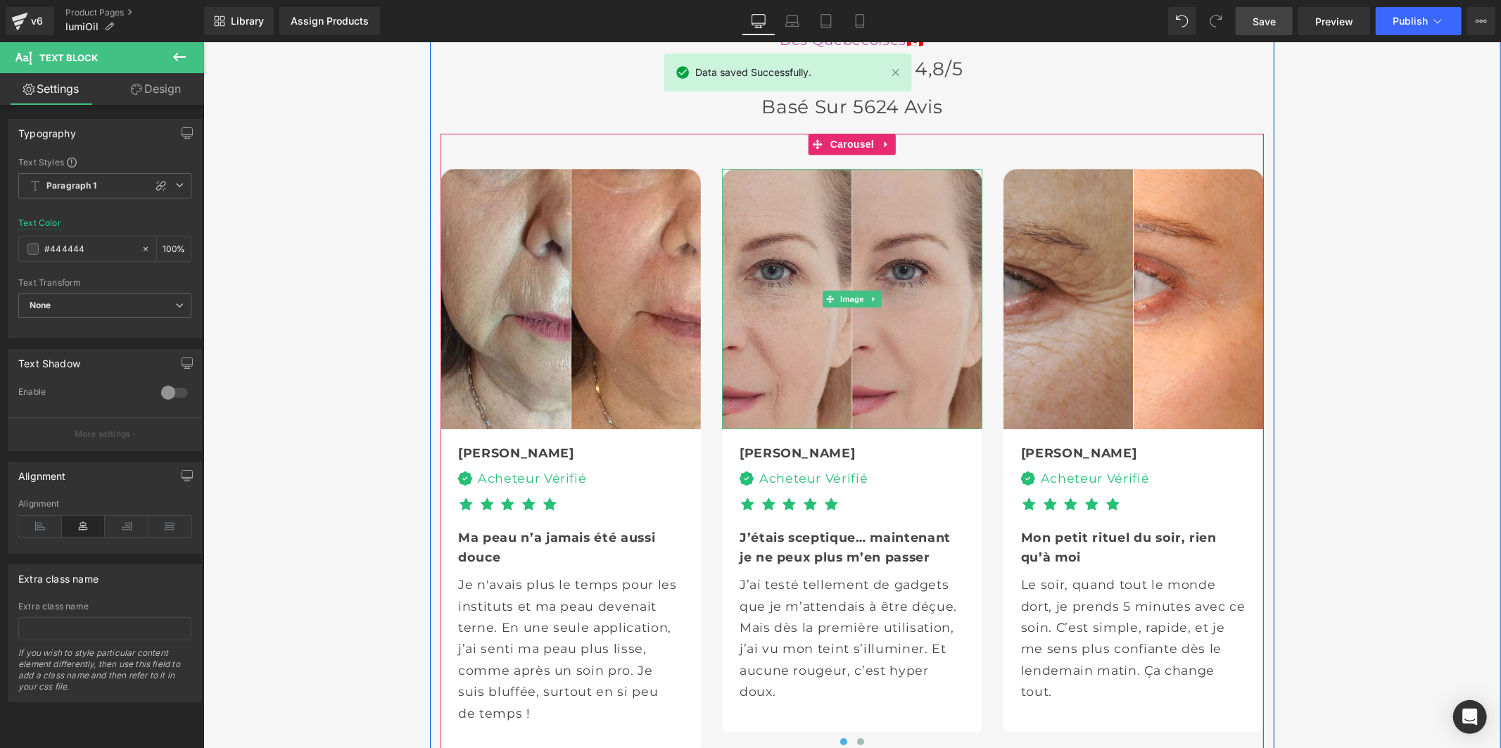
scroll to position [3654, 0]
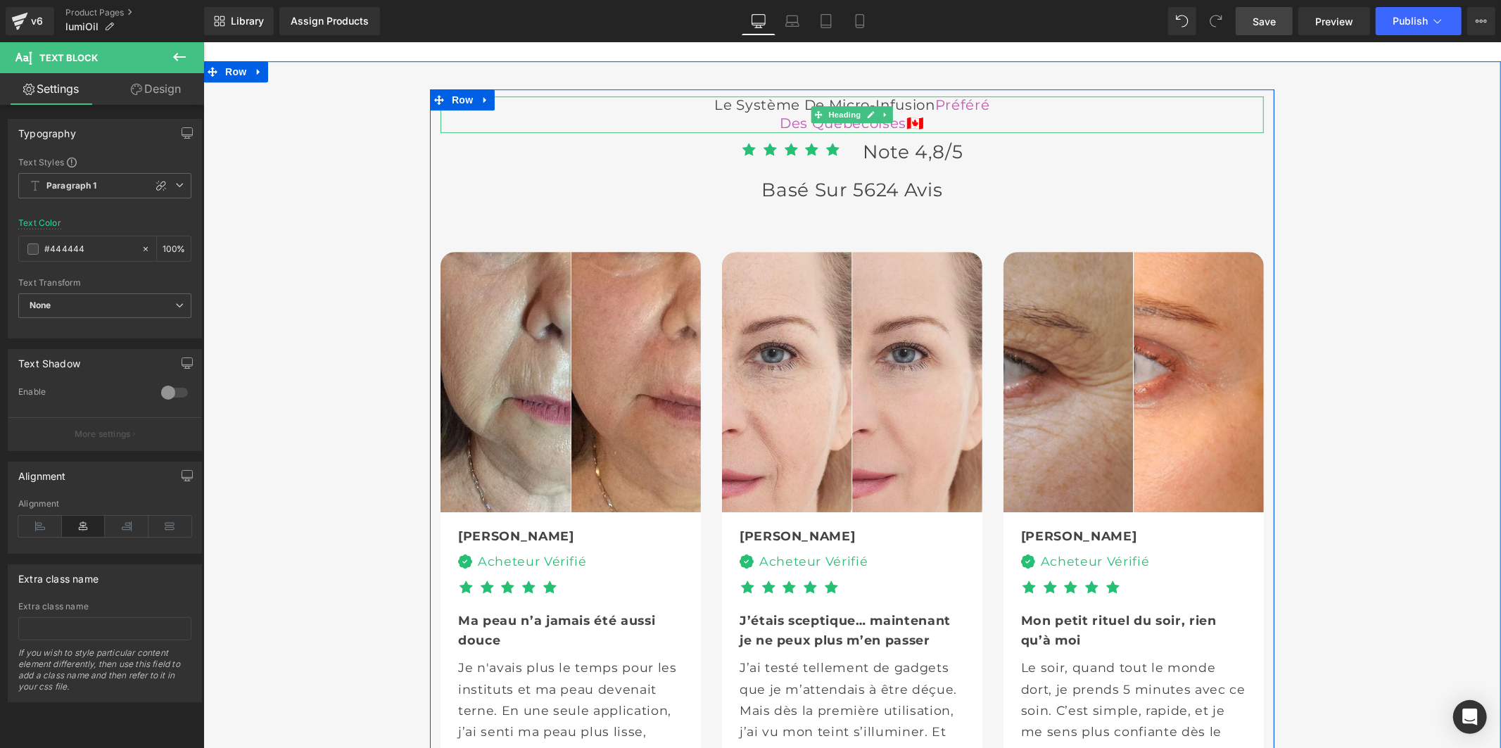
click at [934, 113] on font "Le Système de Micro-Infusion" at bounding box center [823, 104] width 220 height 17
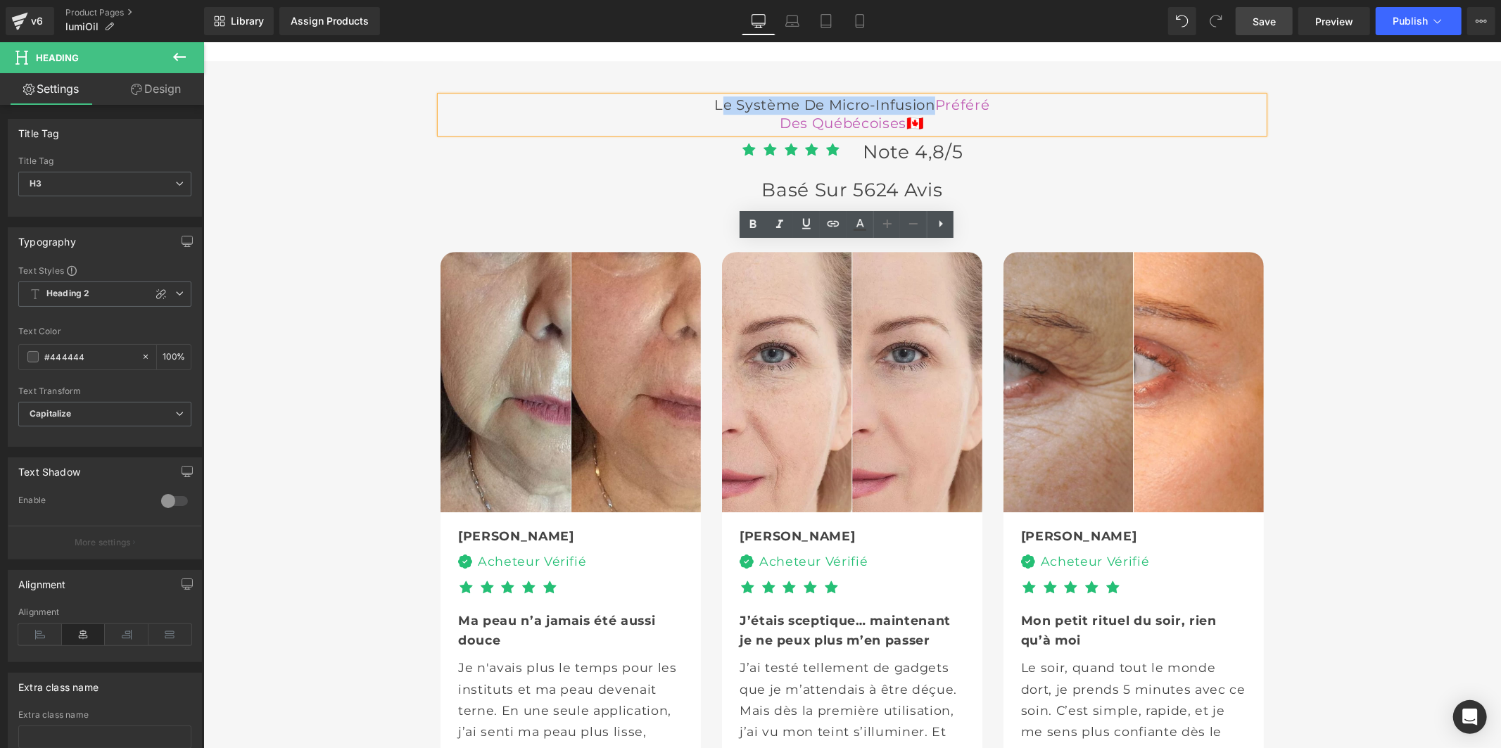
drag, startPoint x: 984, startPoint y: 255, endPoint x: 623, endPoint y: 257, distance: 360.2
click at [713, 113] on font "Le Système de Micro-Infusion" at bounding box center [823, 104] width 220 height 17
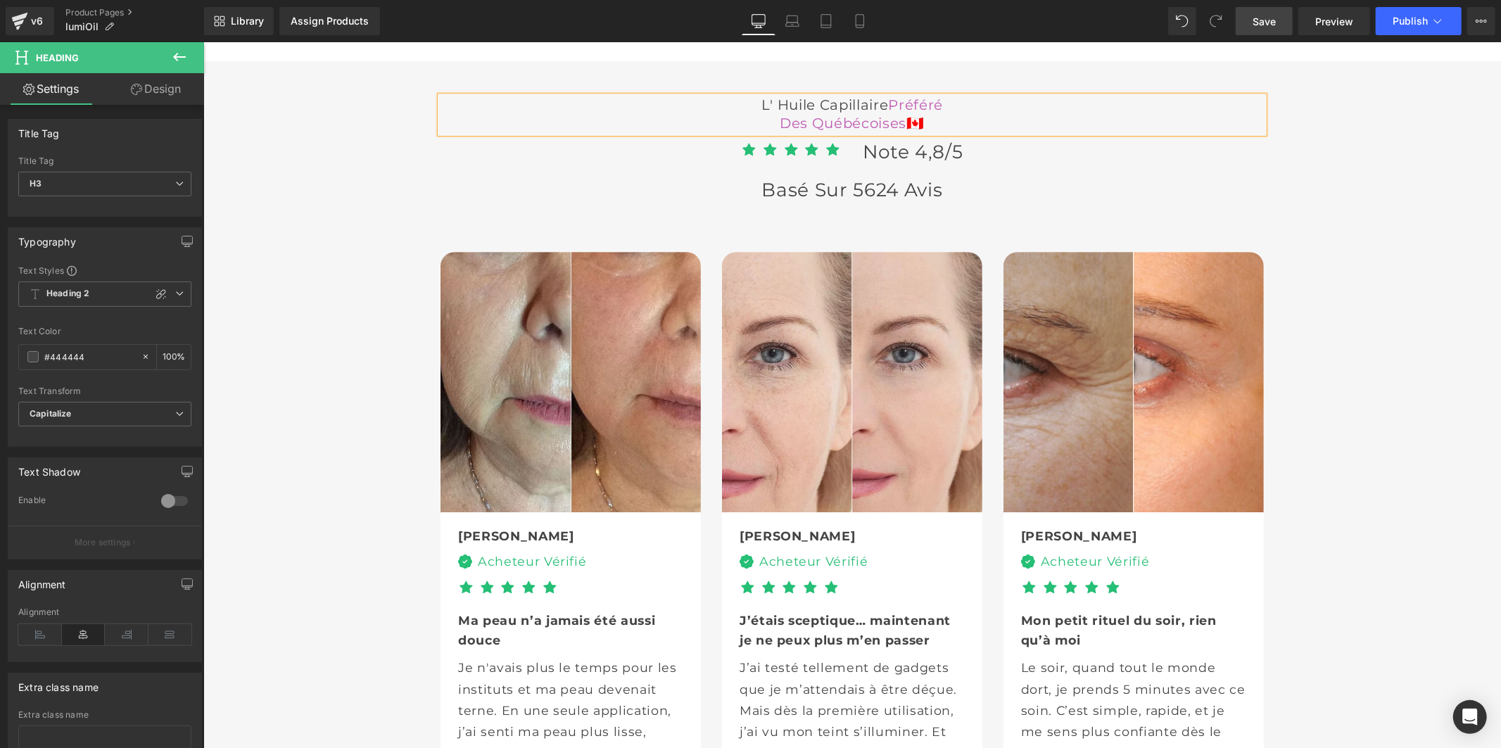
click at [1272, 26] on span "Save" at bounding box center [1263, 21] width 23 height 15
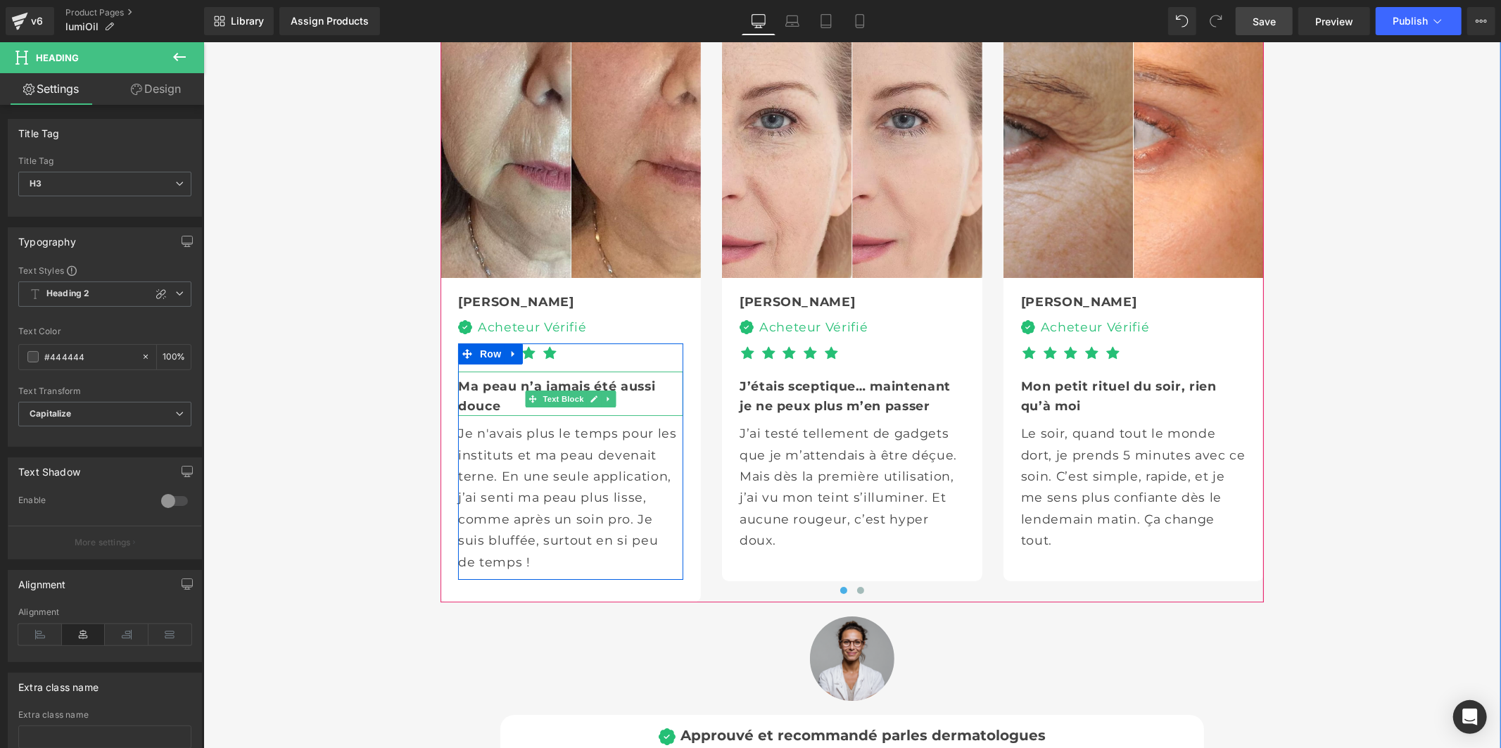
click at [476, 412] on b "Ma peau n’a jamais été aussi douce" at bounding box center [555, 395] width 197 height 34
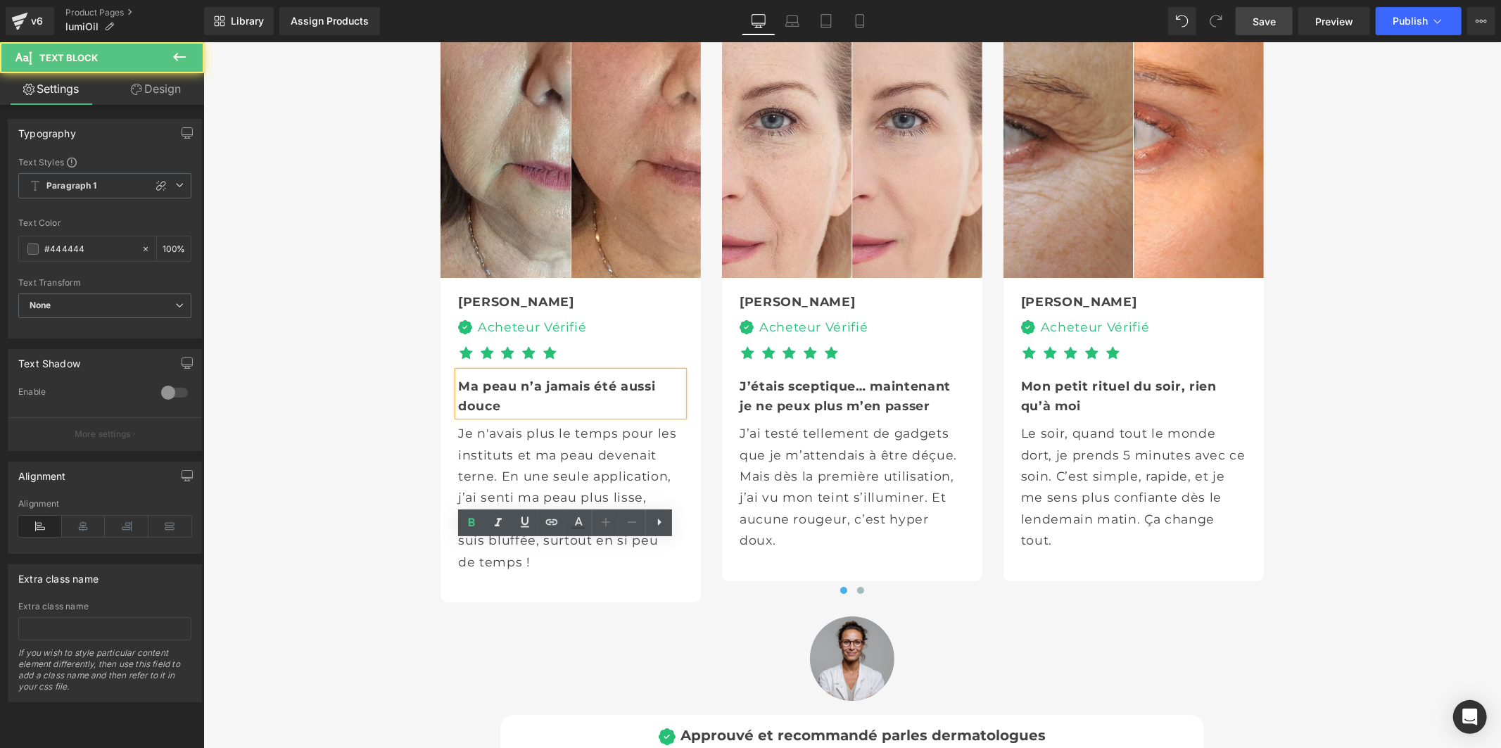
click at [476, 412] on b "Ma peau n’a jamais été aussi douce" at bounding box center [555, 395] width 197 height 34
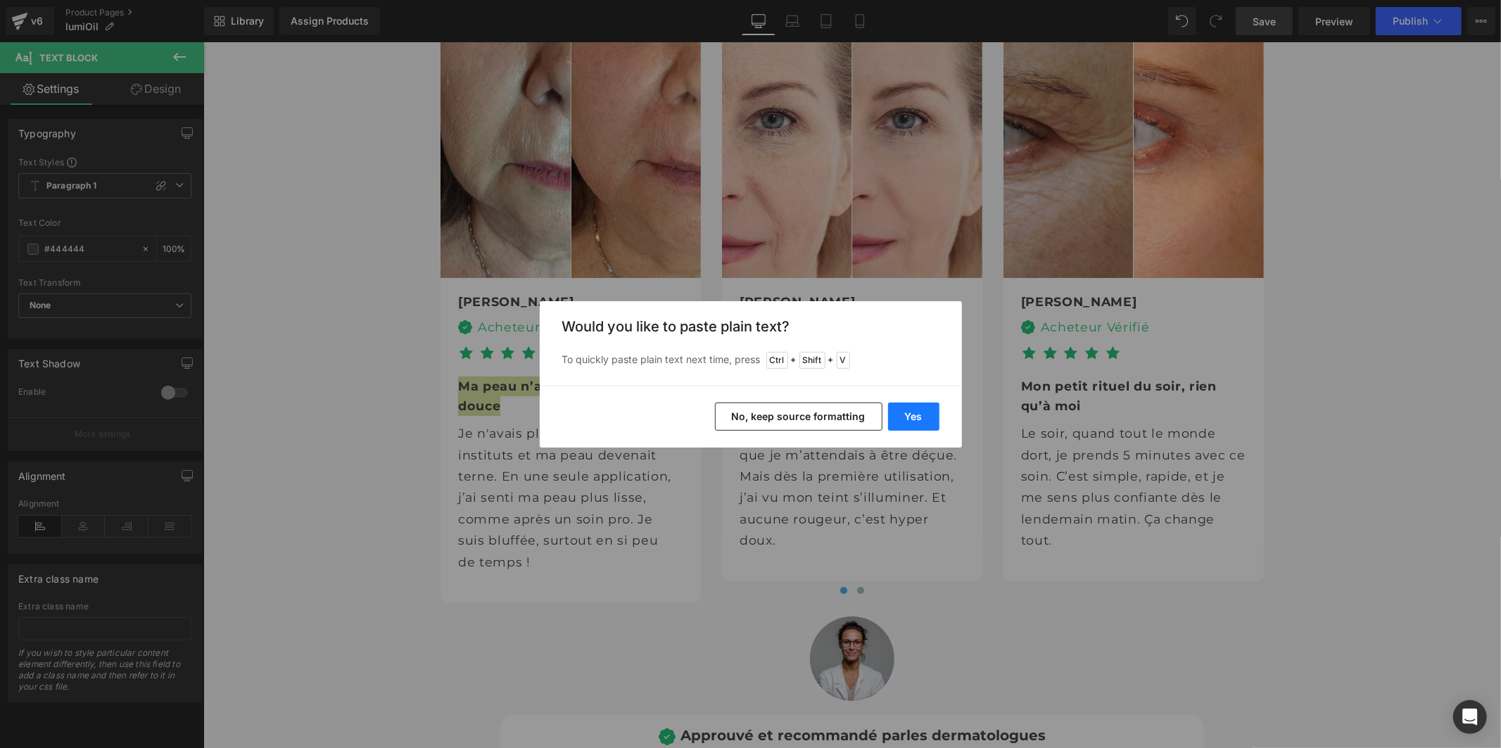
click at [913, 413] on button "Yes" at bounding box center [913, 416] width 51 height 28
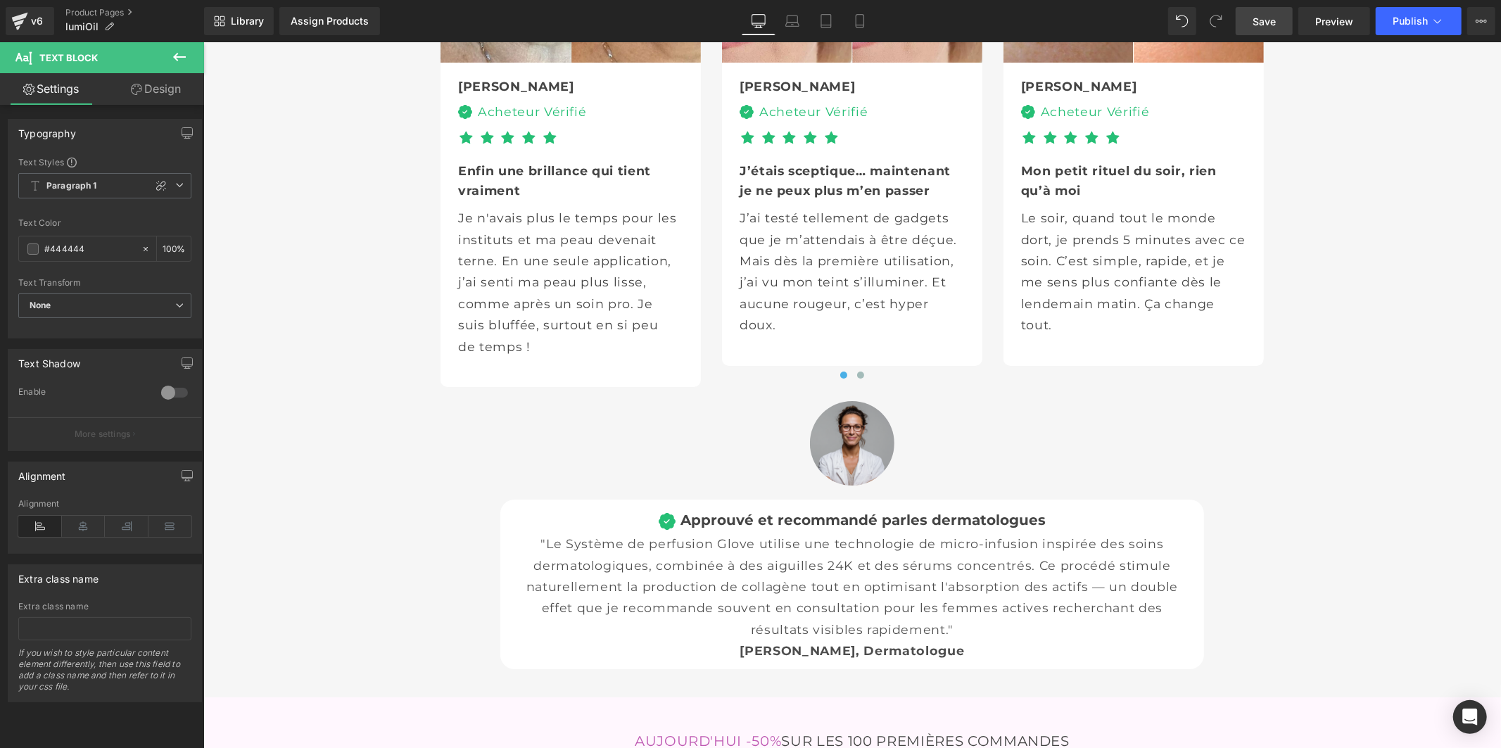
scroll to position [4123, 0]
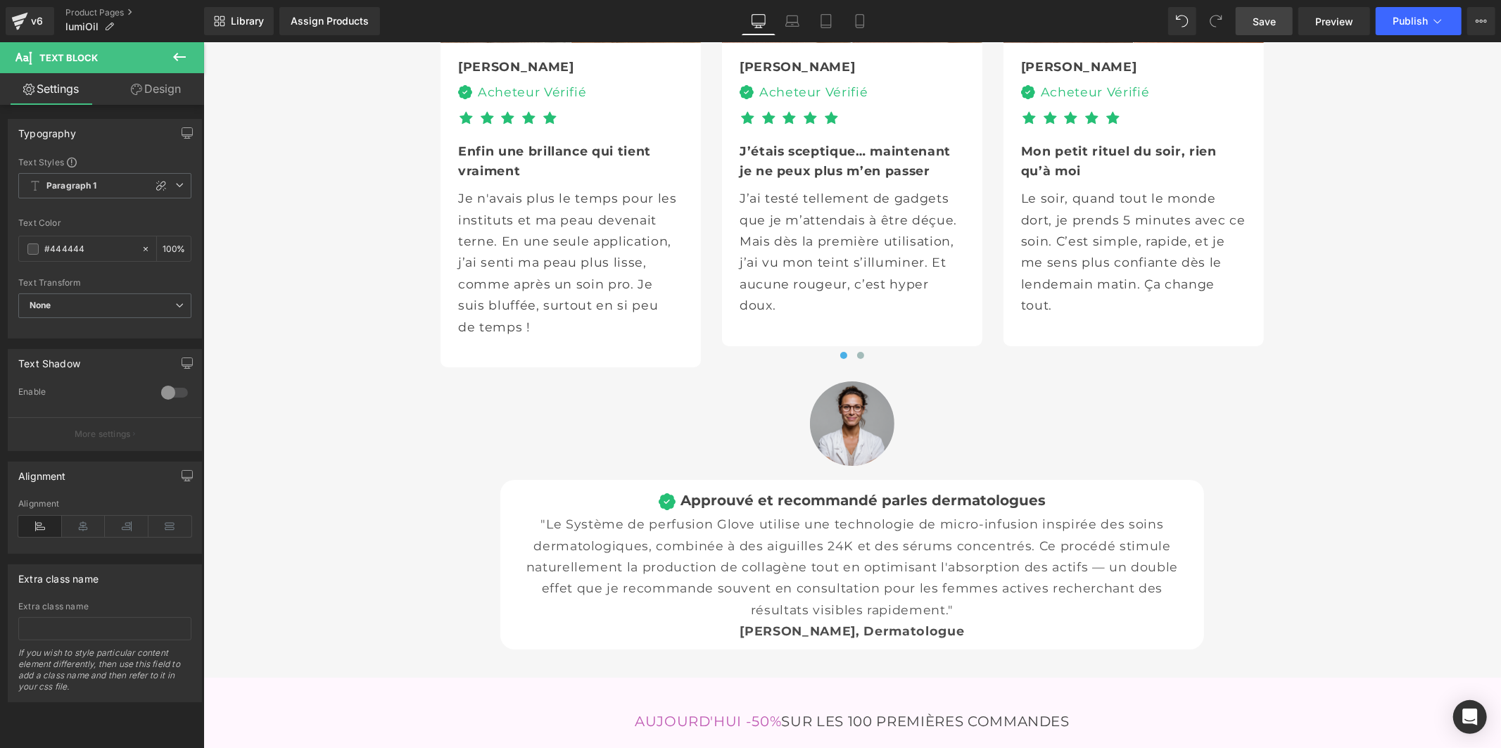
click at [526, 337] on div "Je n'avais plus le temps pour les instituts et ma peau devenait terne. En une s…" at bounding box center [569, 262] width 225 height 150
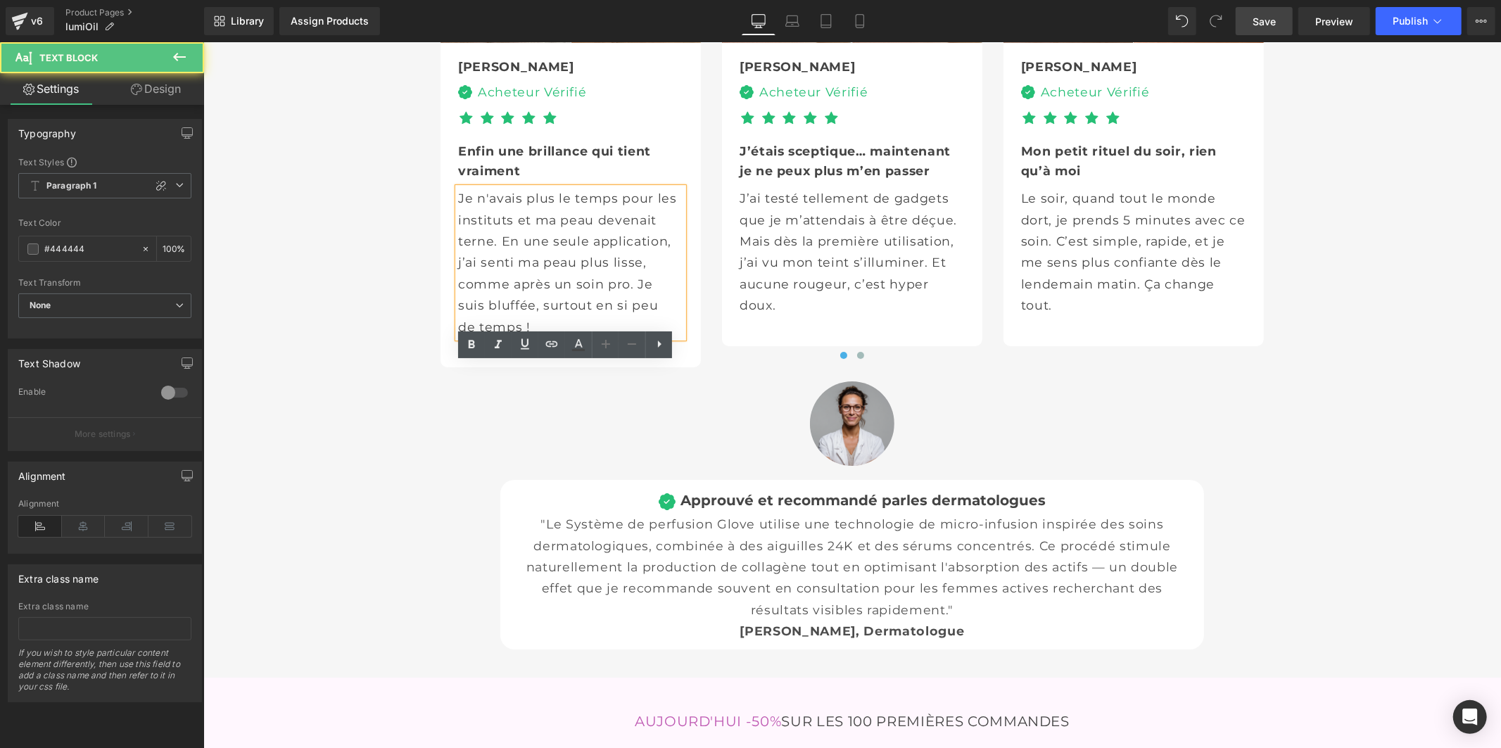
click at [488, 337] on p "Je n'avais plus le temps pour les instituts et ma peau devenait terne. En une s…" at bounding box center [569, 262] width 225 height 150
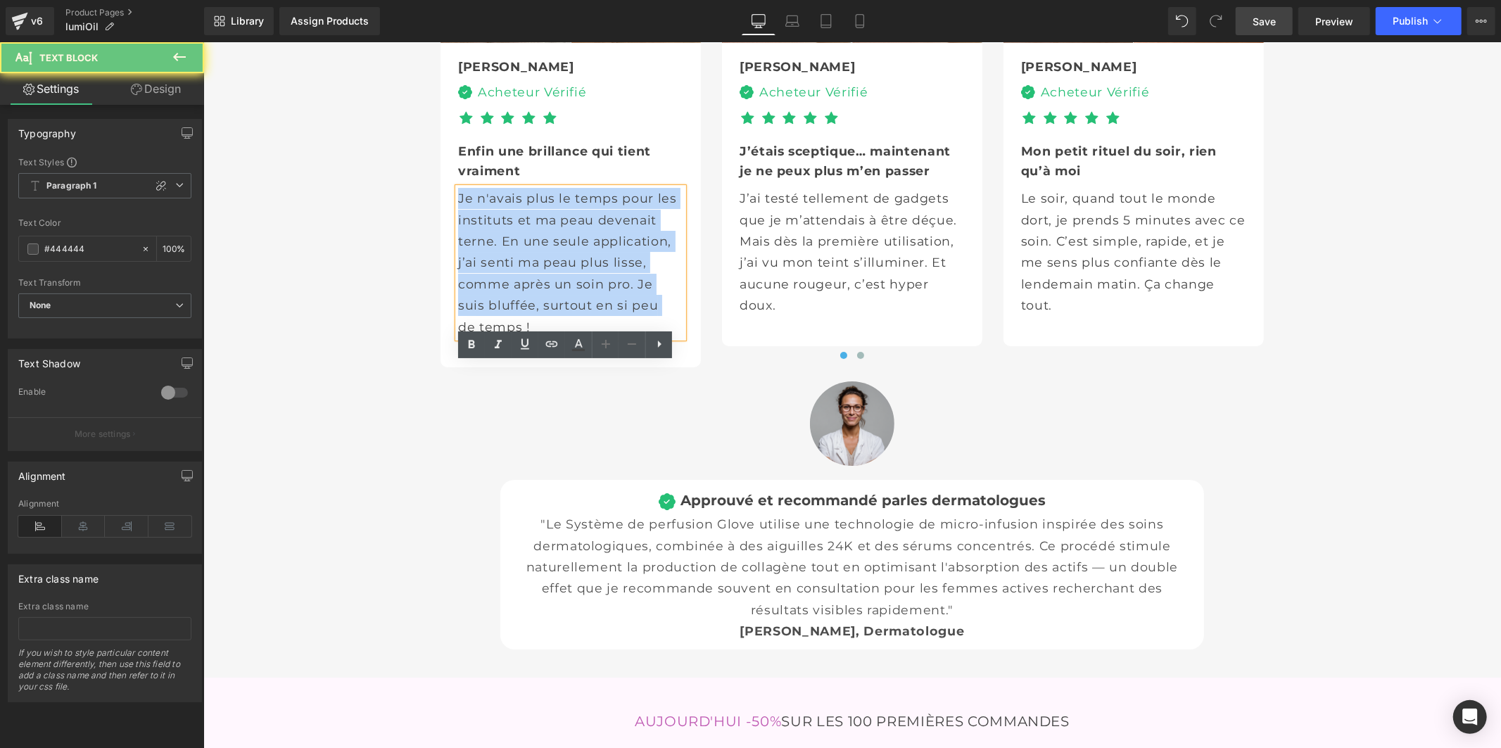
click at [488, 337] on p "Je n'avais plus le temps pour les instituts et ma peau devenait terne. En une s…" at bounding box center [569, 262] width 225 height 150
click at [542, 337] on p "Je n'avais plus le temps pour les instituts et ma peau devenait terne. En une s…" at bounding box center [569, 262] width 225 height 150
drag, startPoint x: 493, startPoint y: 467, endPoint x: 453, endPoint y: 376, distance: 99.2
click at [457, 337] on p "Je n'avais plus le temps pour les instituts et ma peau devenait terne. En une s…" at bounding box center [569, 262] width 225 height 150
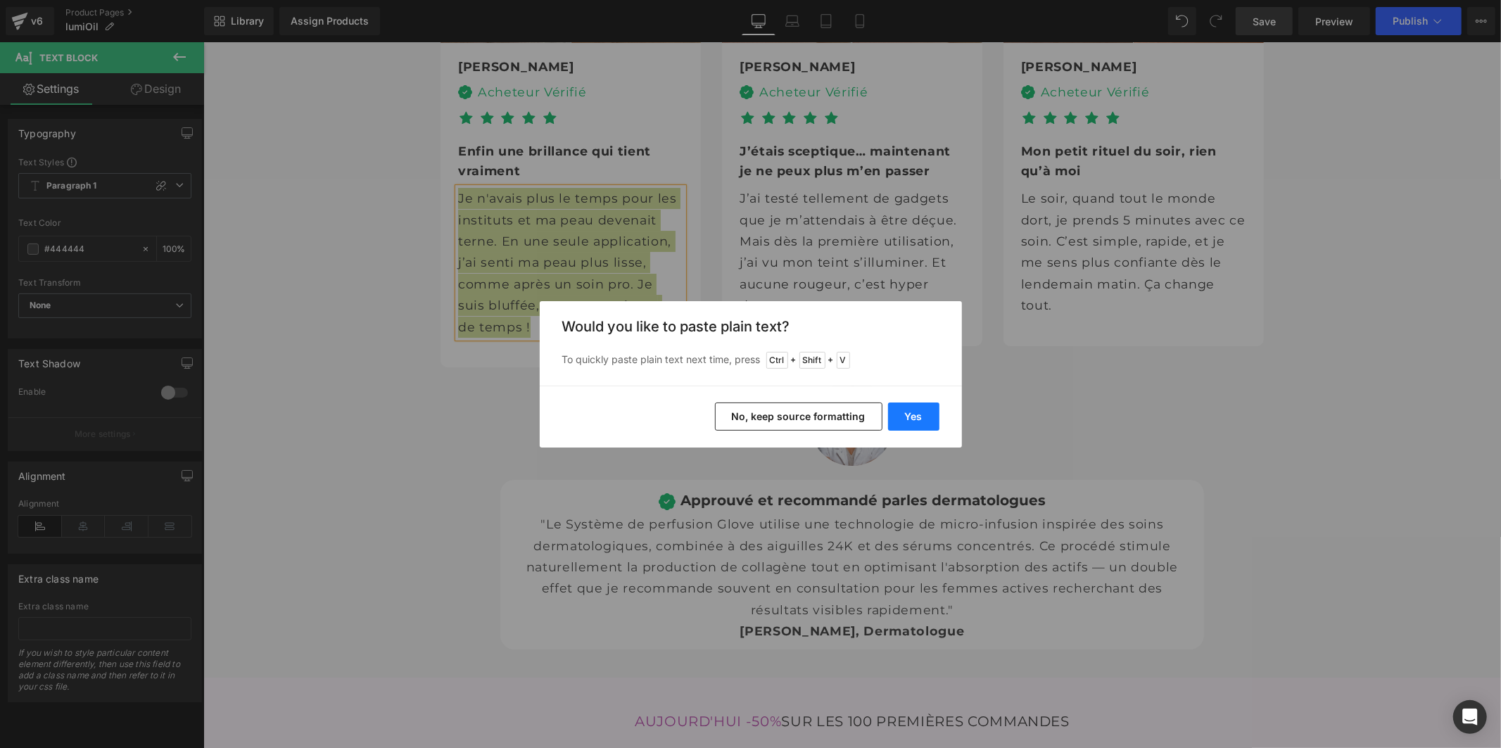
click at [902, 414] on button "Yes" at bounding box center [913, 416] width 51 height 28
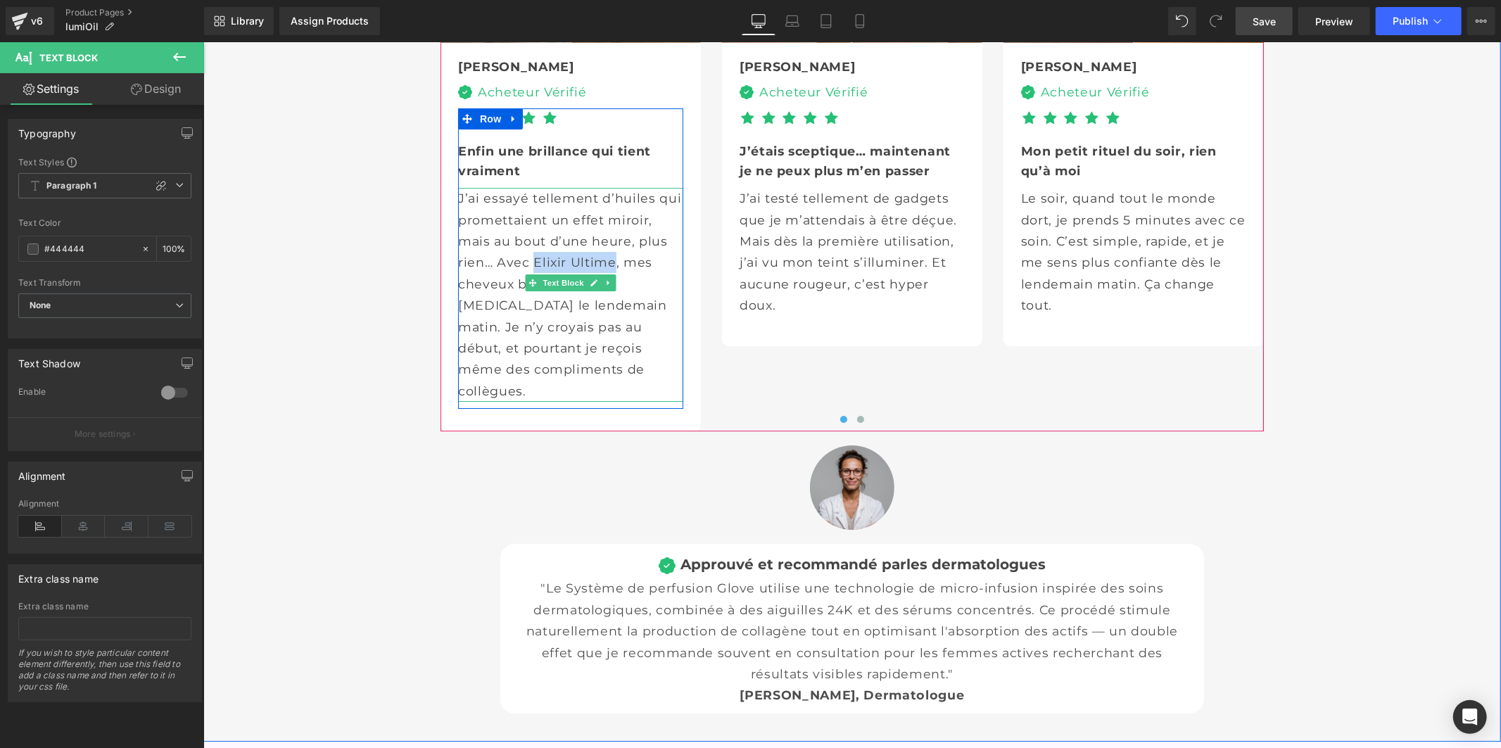
drag, startPoint x: 497, startPoint y: 457, endPoint x: 614, endPoint y: 436, distance: 118.8
click at [614, 401] on p "J’ai essayé tellement d’huiles qui promettaient un effet miroir, mais au bout d…" at bounding box center [569, 294] width 225 height 214
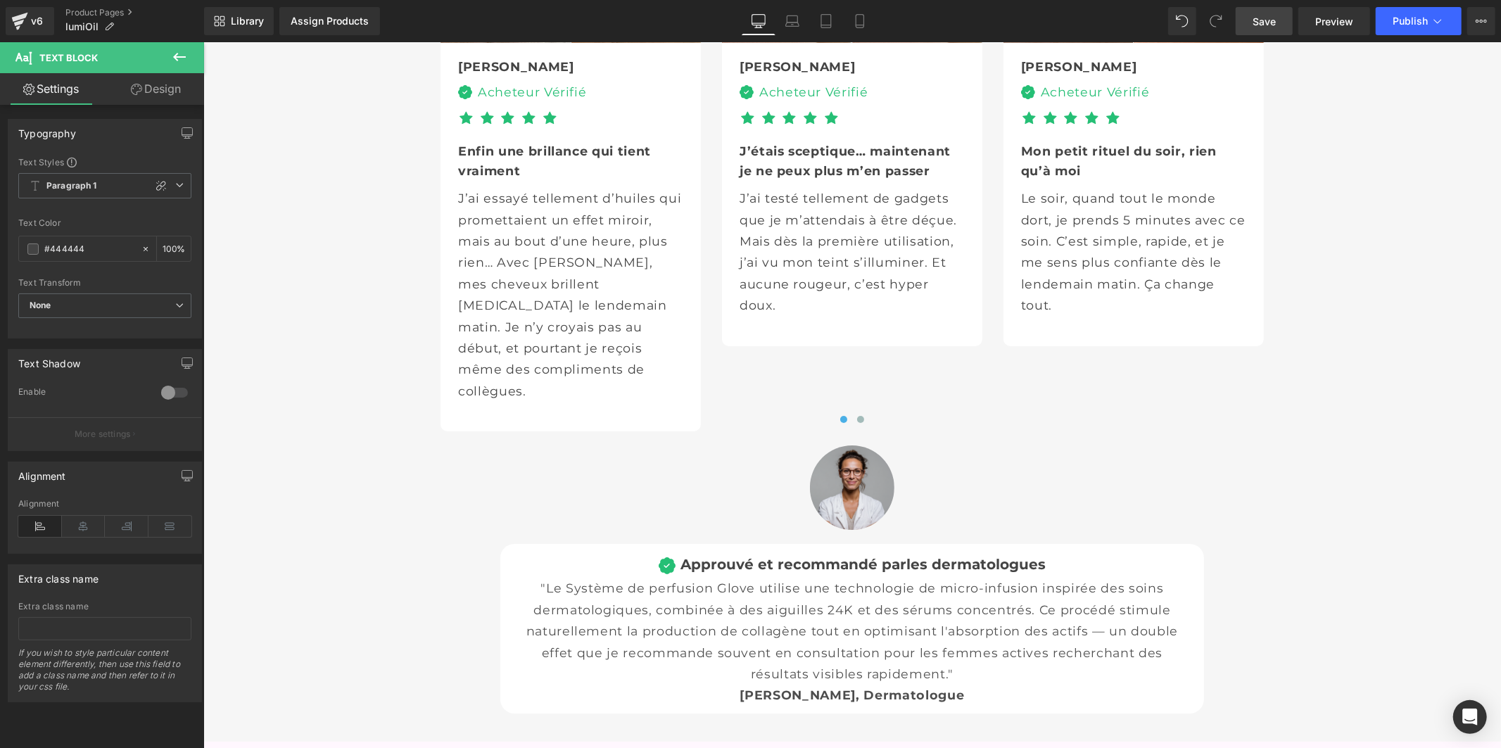
click at [1280, 23] on link "Save" at bounding box center [1263, 21] width 57 height 28
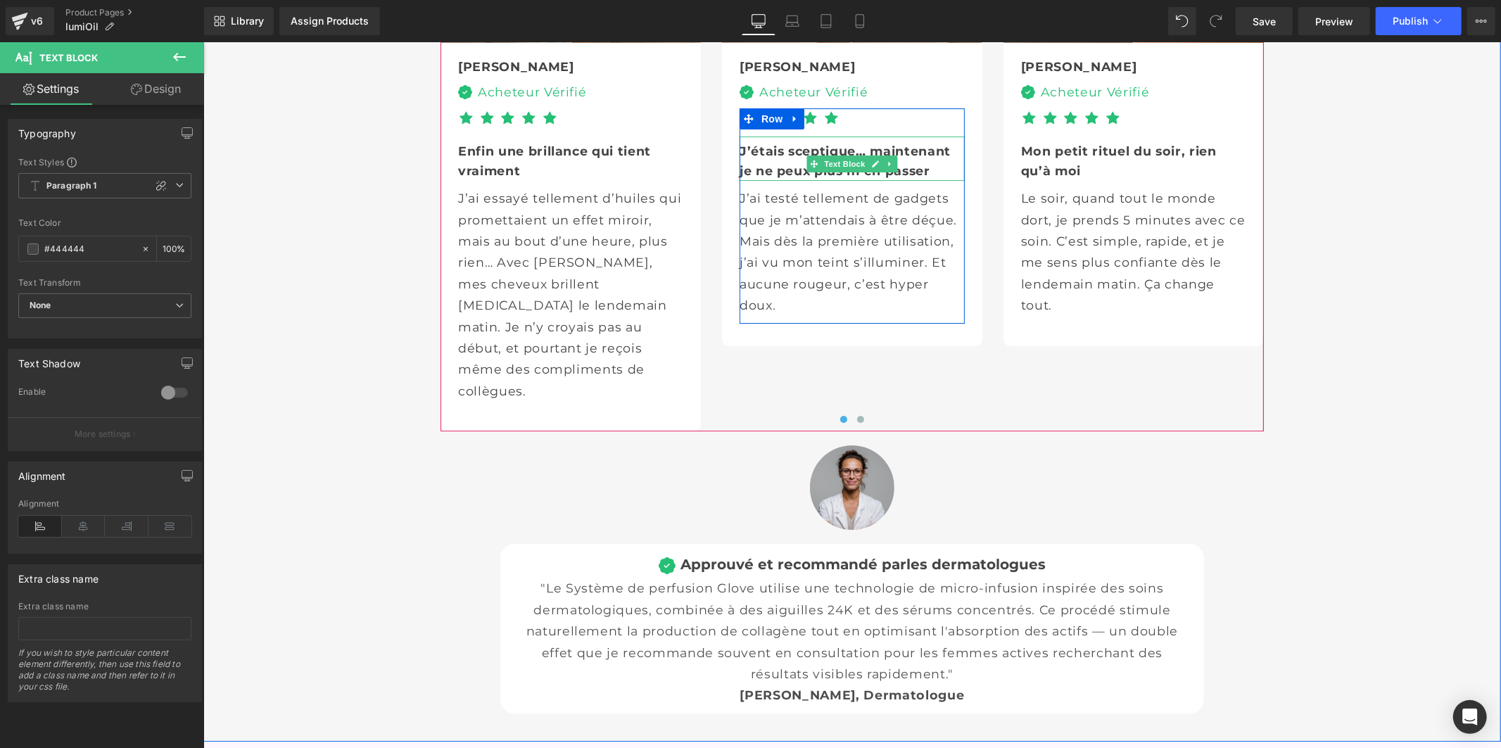
click at [755, 177] on b "J’étais sceptique… maintenant je ne peux plus m’en passer" at bounding box center [844, 160] width 211 height 34
click at [756, 177] on b "J’étais sceptique… maintenant je ne peux plus m’en passer" at bounding box center [844, 160] width 211 height 34
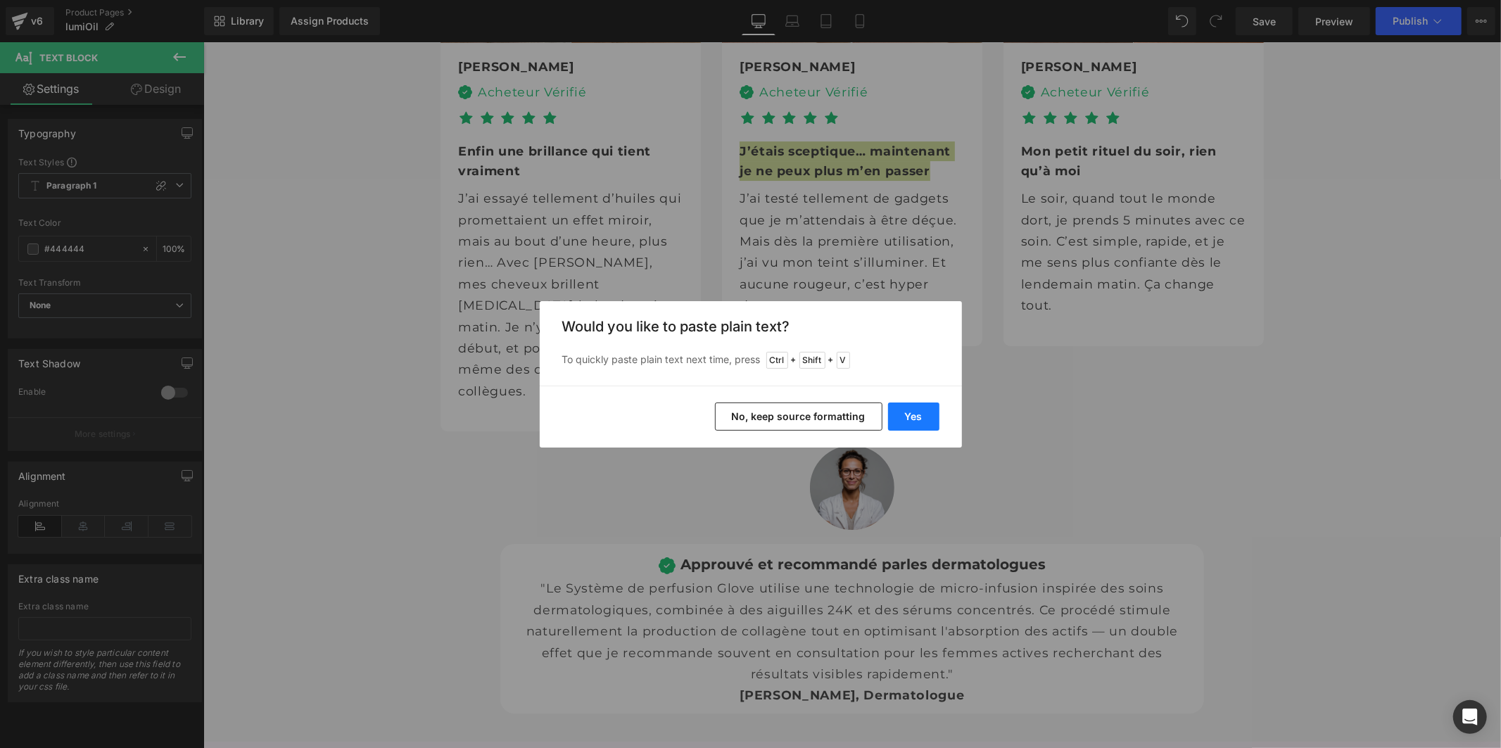
drag, startPoint x: 919, startPoint y: 416, endPoint x: 714, endPoint y: 374, distance: 209.0
click at [919, 416] on button "Yes" at bounding box center [913, 416] width 51 height 28
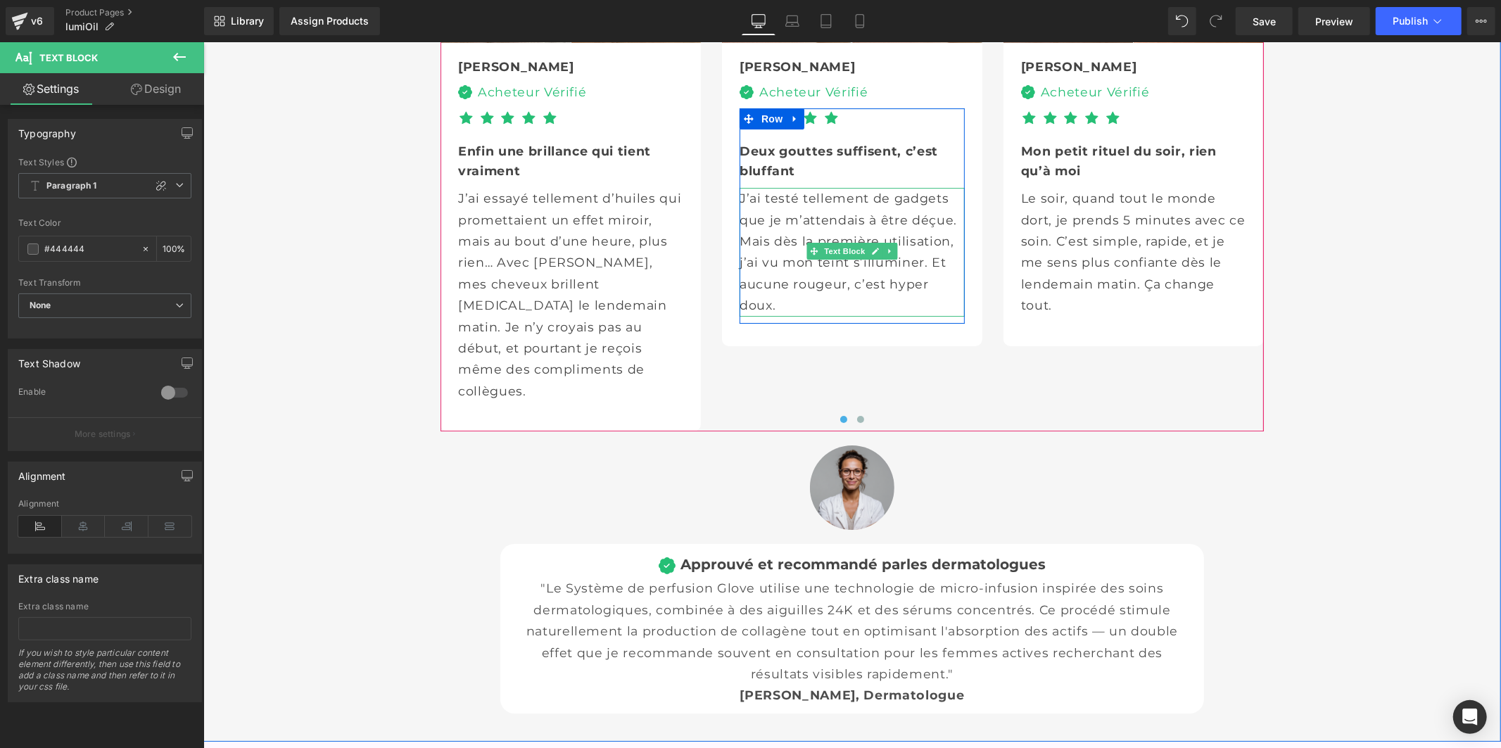
click at [792, 315] on p "J’ai testé tellement de gadgets que je m’attendais à être déçue. Mais dès la pr…" at bounding box center [851, 251] width 225 height 128
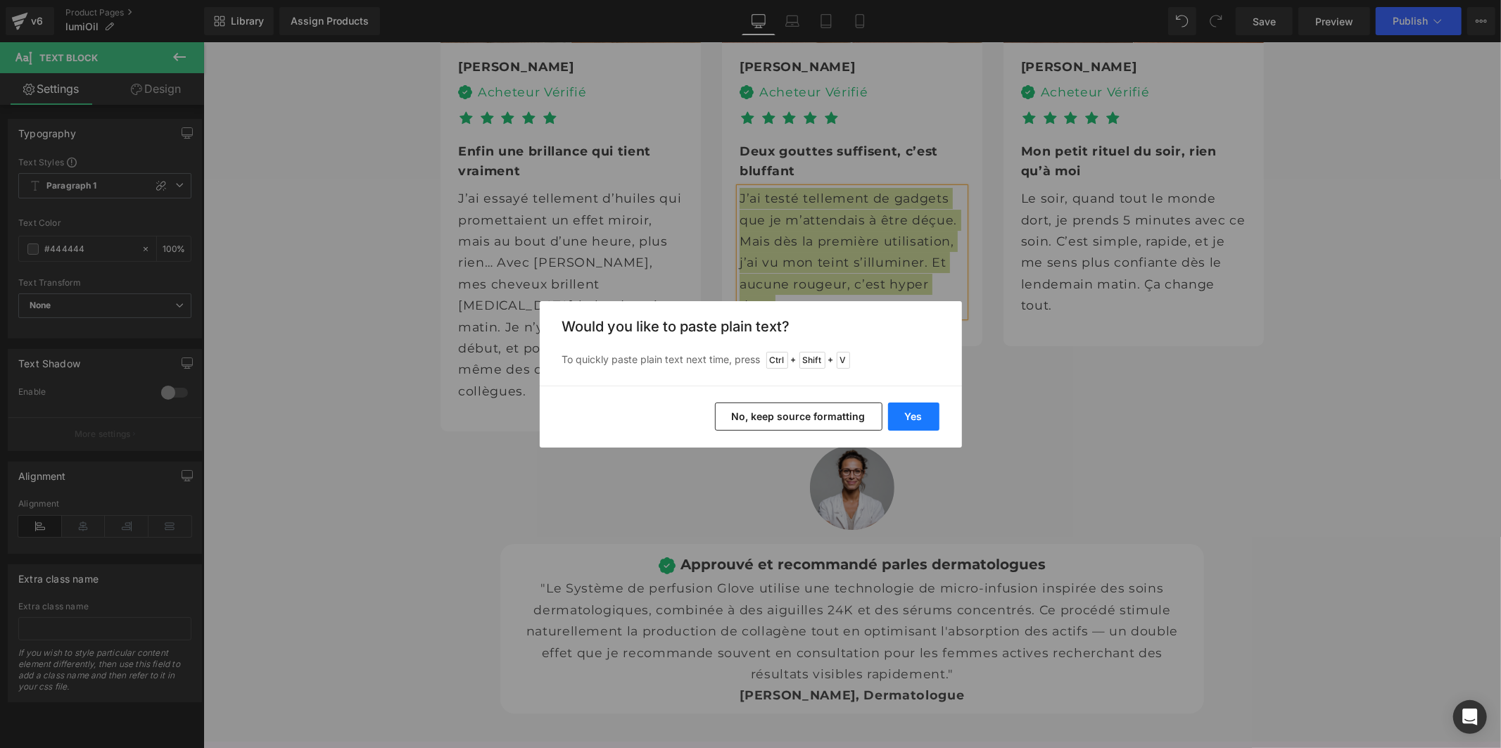
click at [933, 412] on button "Yes" at bounding box center [913, 416] width 51 height 28
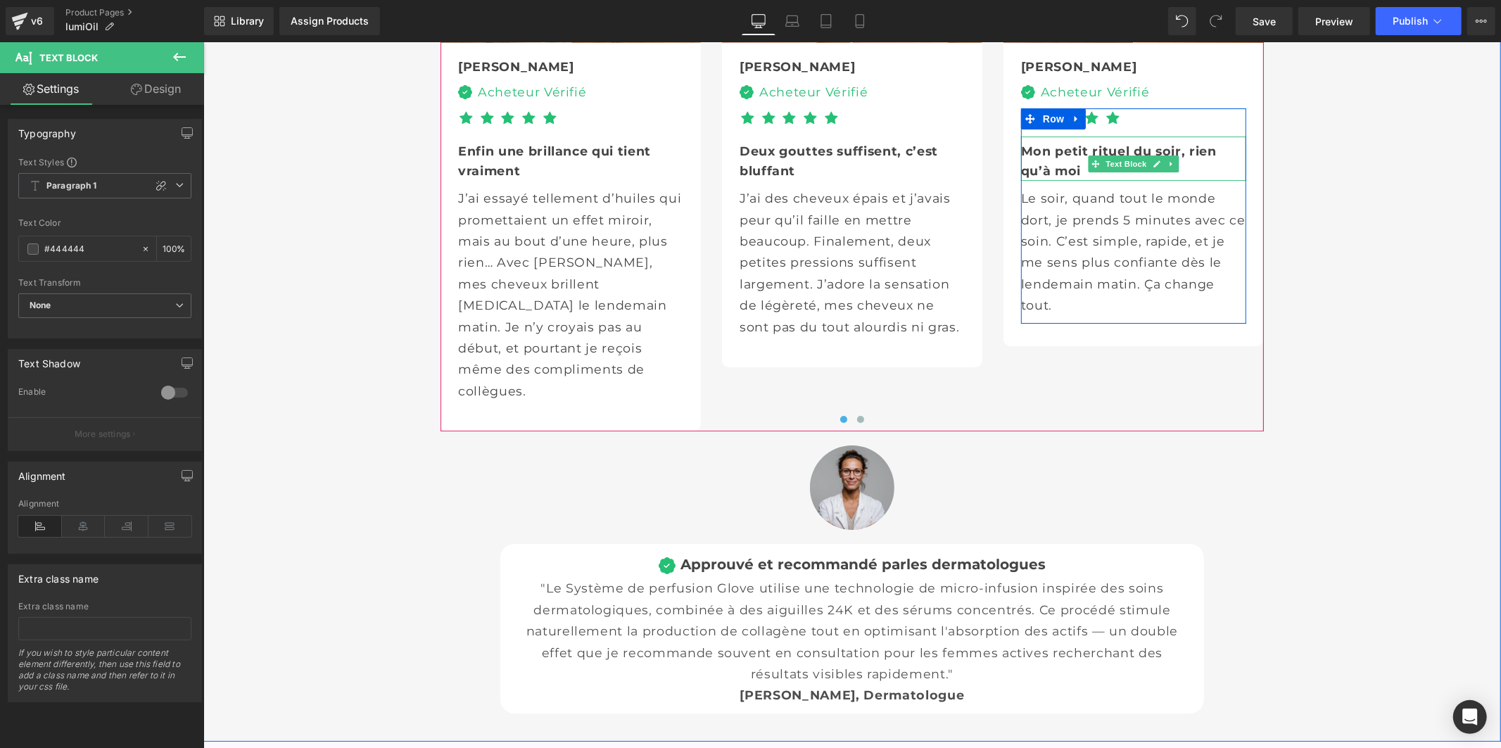
click at [1041, 177] on b "Mon petit rituel du soir, rien qu’à moi" at bounding box center [1118, 160] width 196 height 34
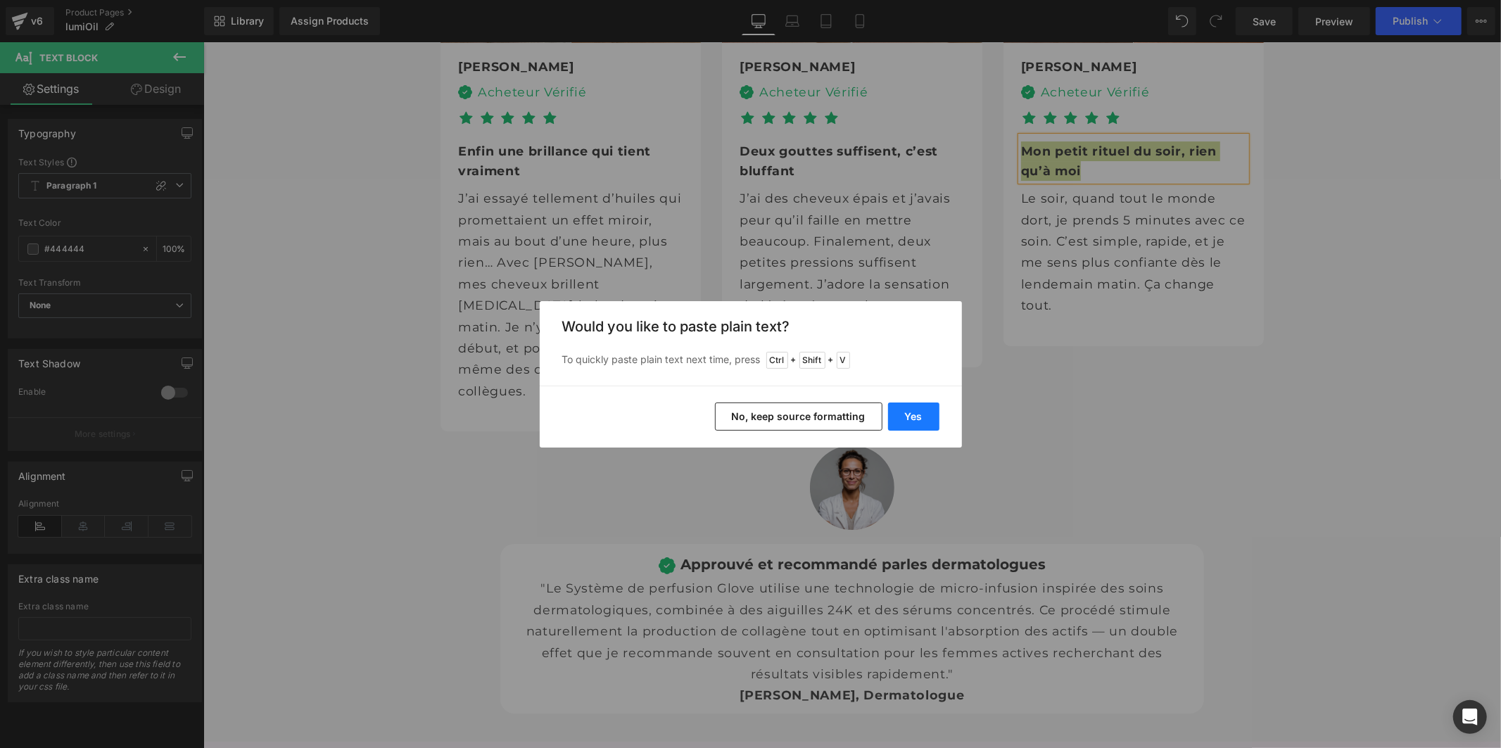
click at [919, 418] on button "Yes" at bounding box center [913, 416] width 51 height 28
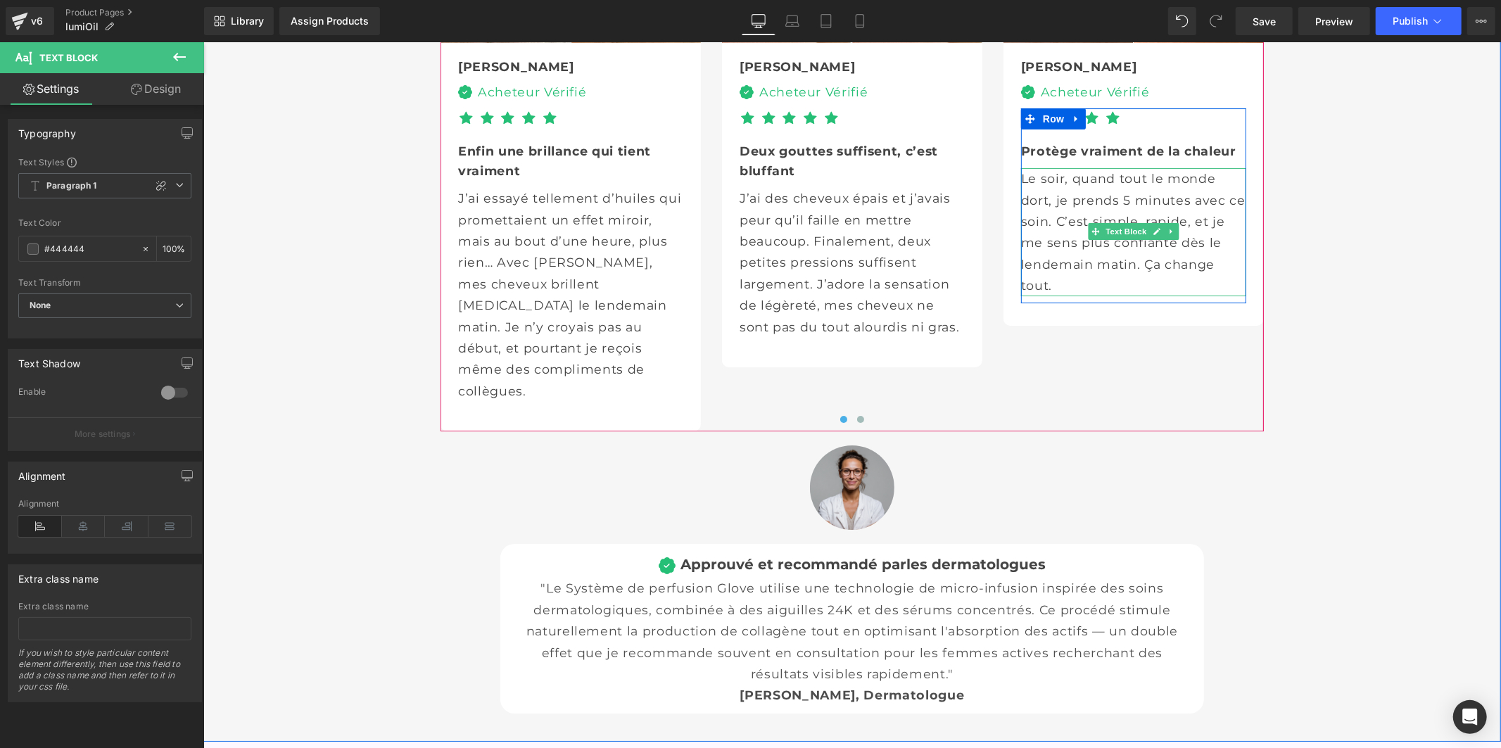
click at [1036, 295] on p "Le soir, quand tout le monde dort, je prends 5 minutes avec ce soin. C’est simp…" at bounding box center [1132, 231] width 225 height 128
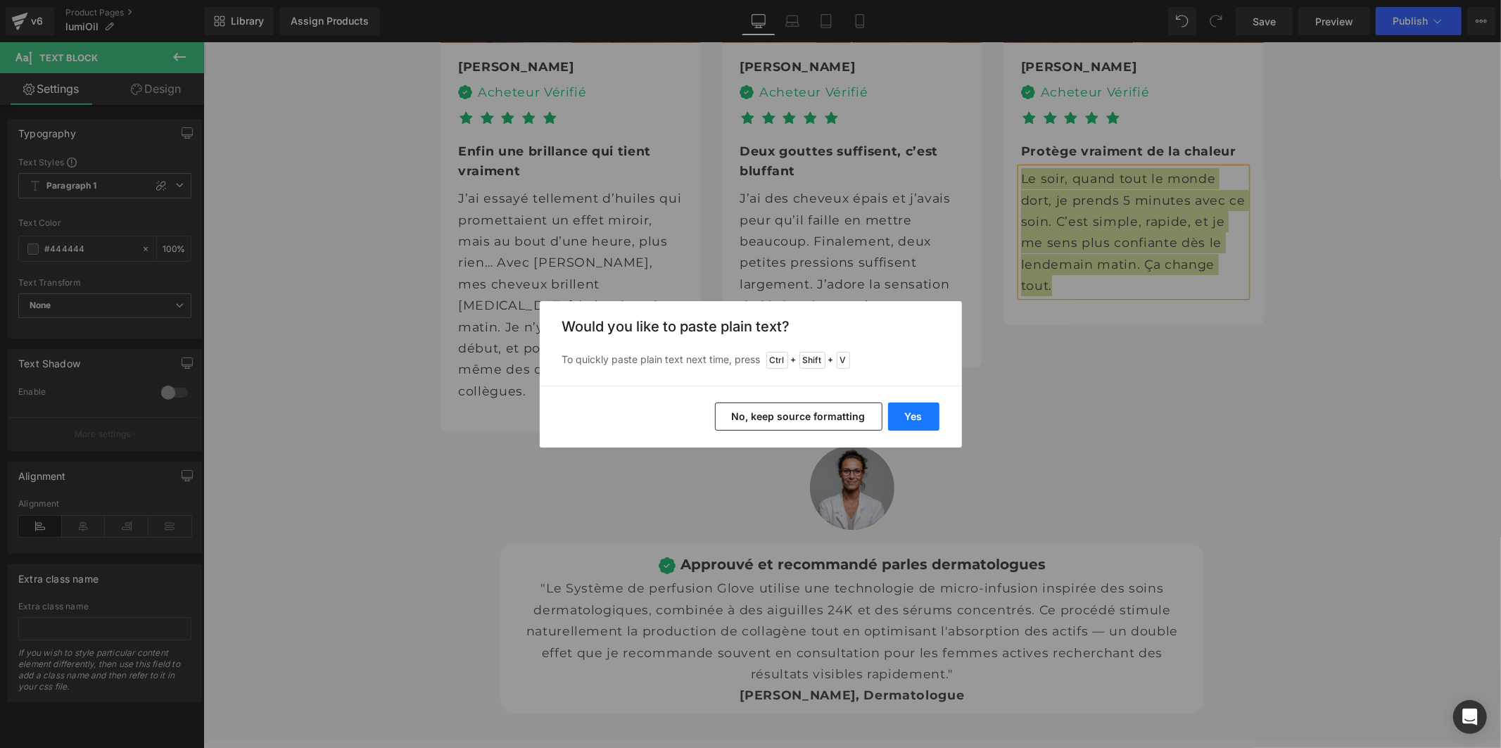
click at [915, 412] on button "Yes" at bounding box center [913, 416] width 51 height 28
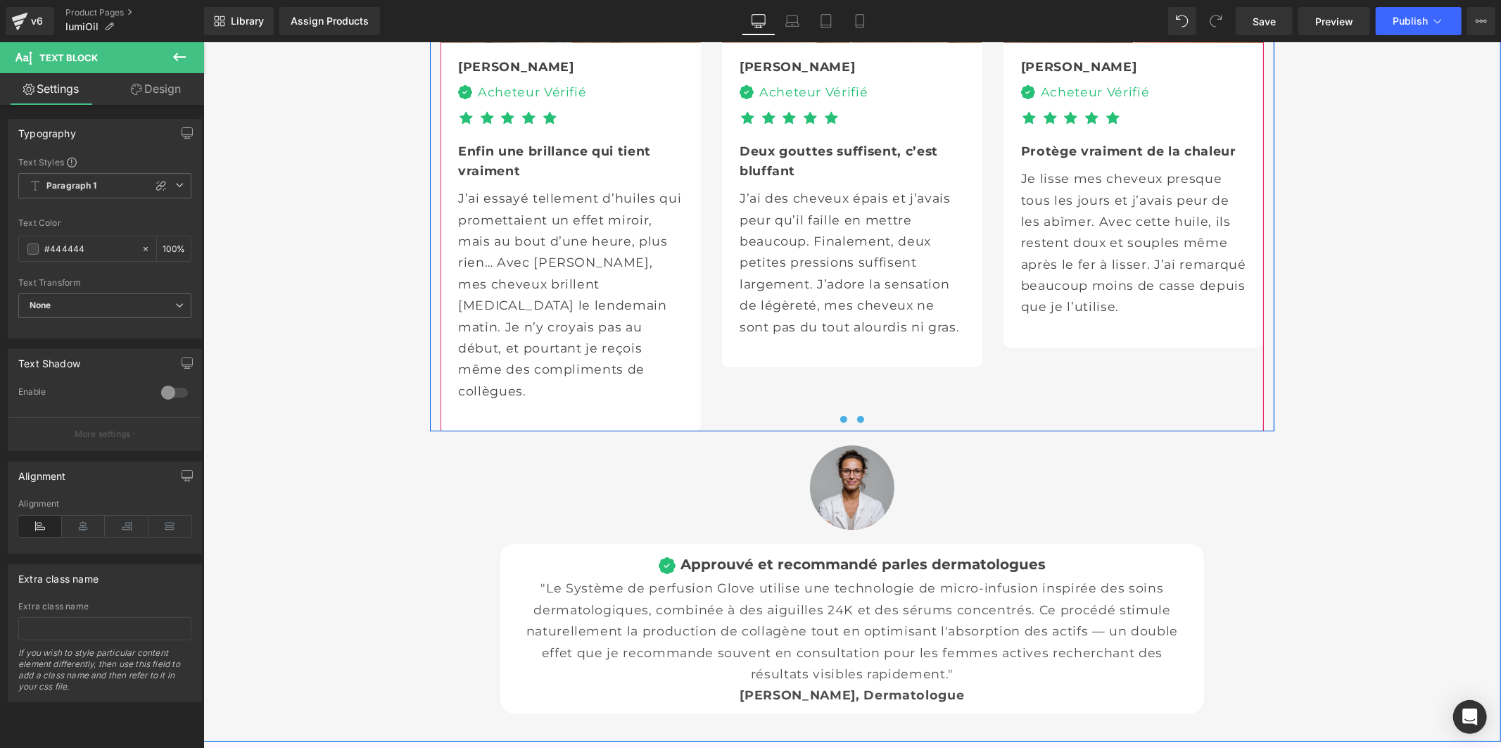
click at [856, 422] on span at bounding box center [859, 418] width 7 height 7
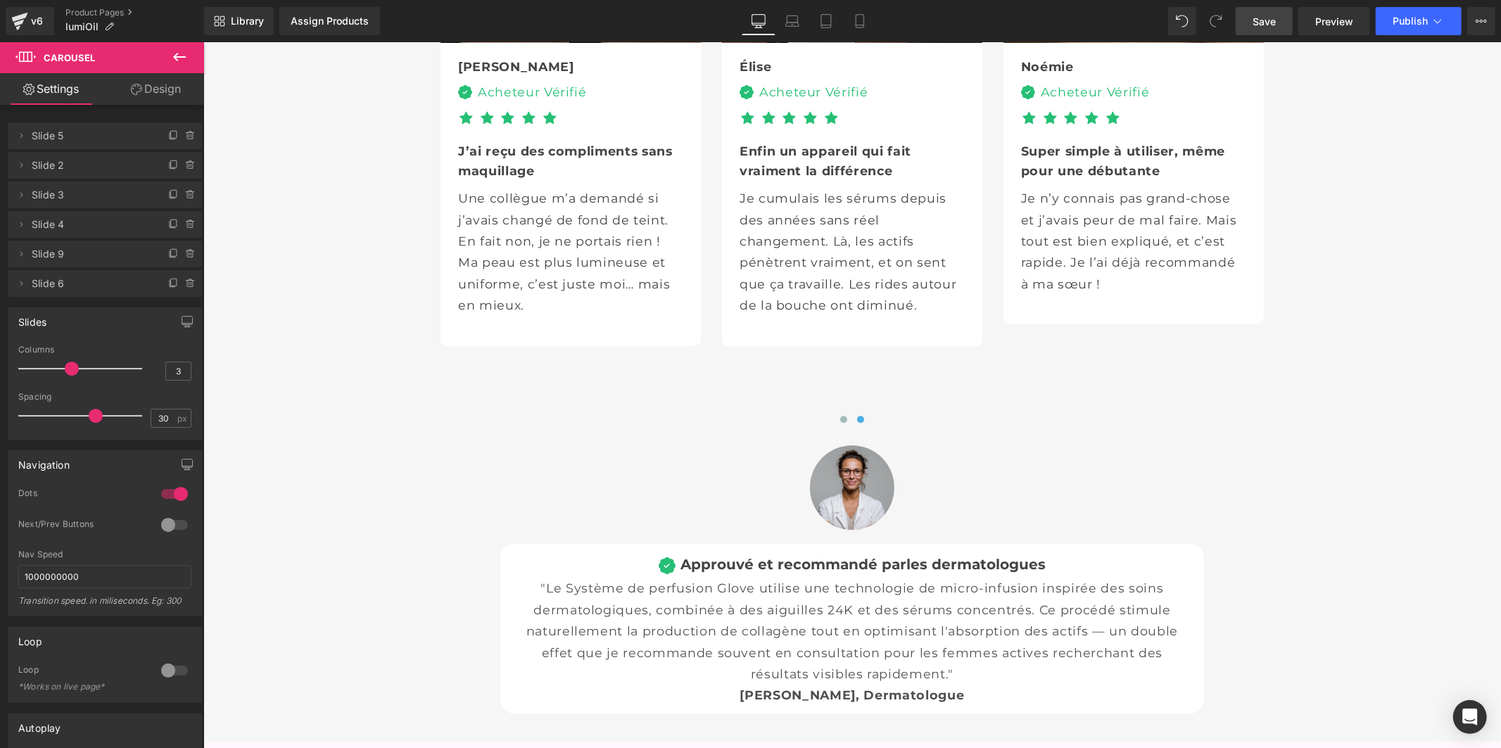
click at [1260, 14] on span "Save" at bounding box center [1263, 21] width 23 height 15
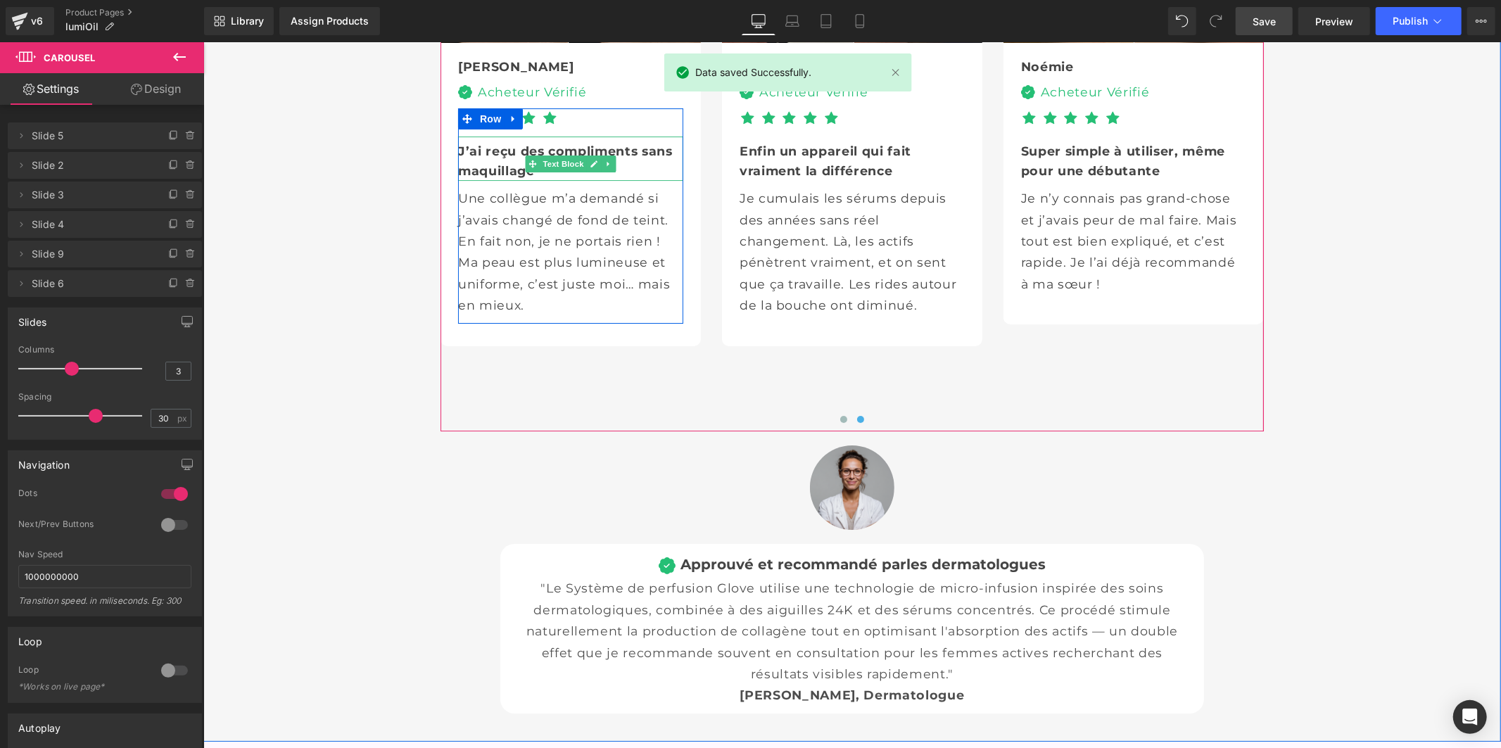
click at [484, 180] on div "J’ai reçu des compliments sans maquillage" at bounding box center [569, 158] width 225 height 44
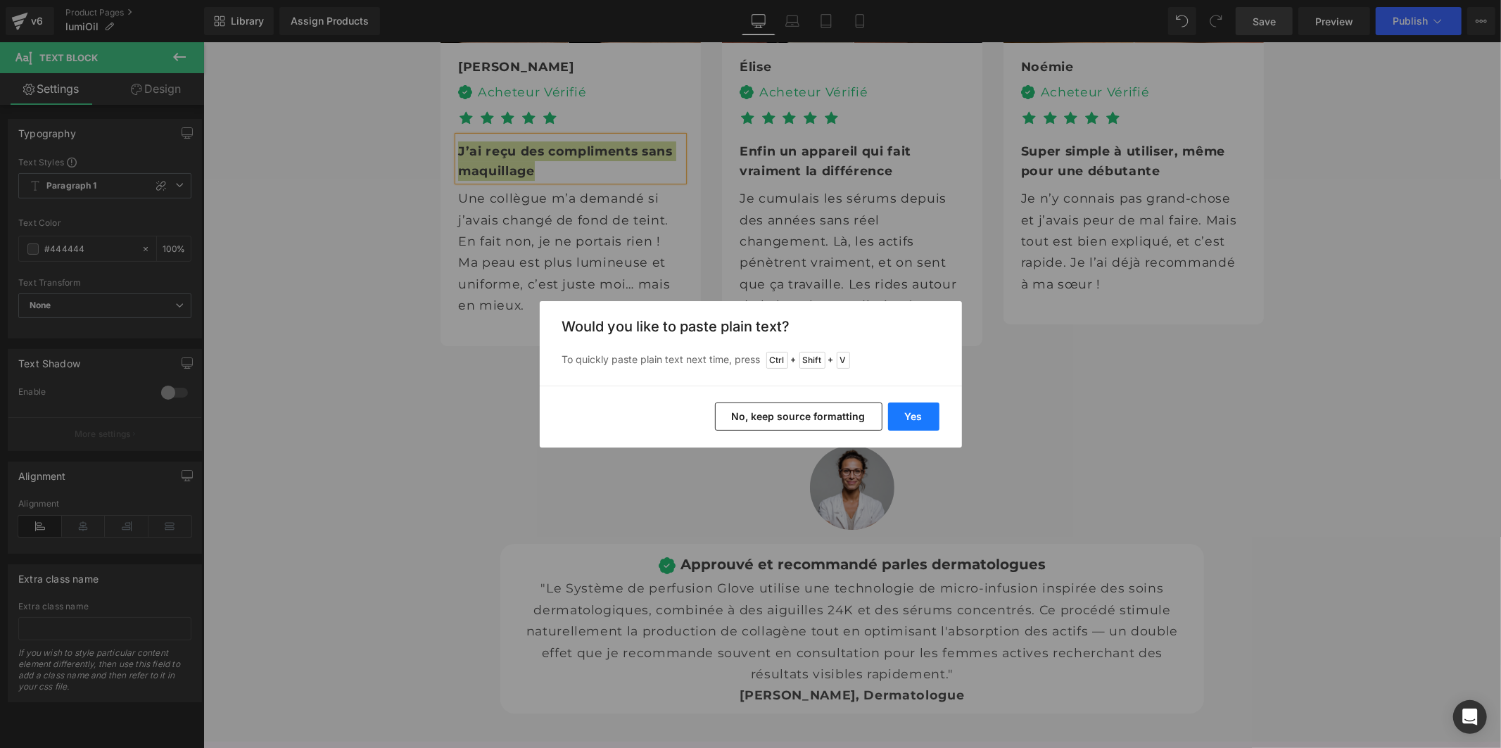
drag, startPoint x: 903, startPoint y: 418, endPoint x: 698, endPoint y: 371, distance: 209.9
click at [903, 418] on button "Yes" at bounding box center [913, 416] width 51 height 28
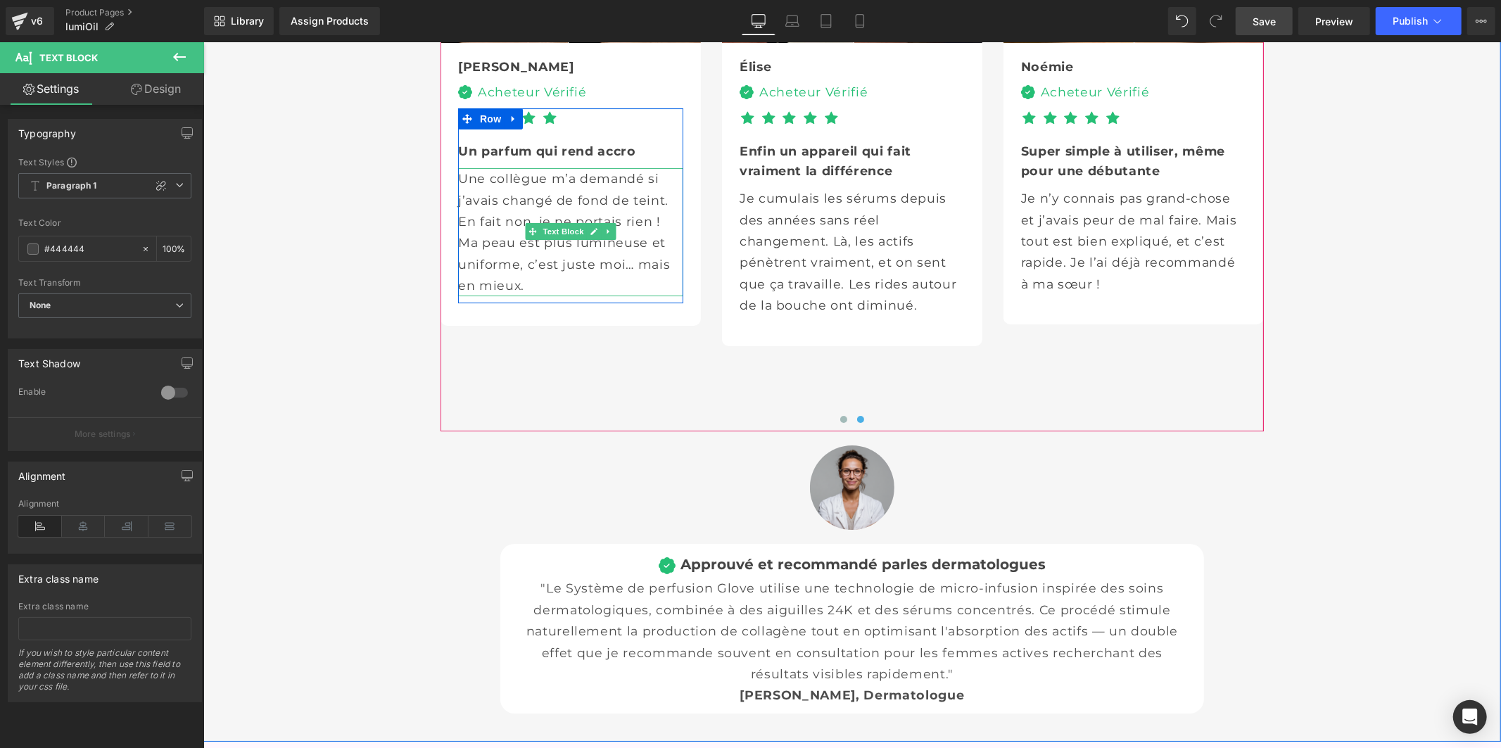
click at [502, 295] on p "Une collègue m’a demandé si j’avais changé de fond de teint. En fait non, je ne…" at bounding box center [569, 231] width 225 height 128
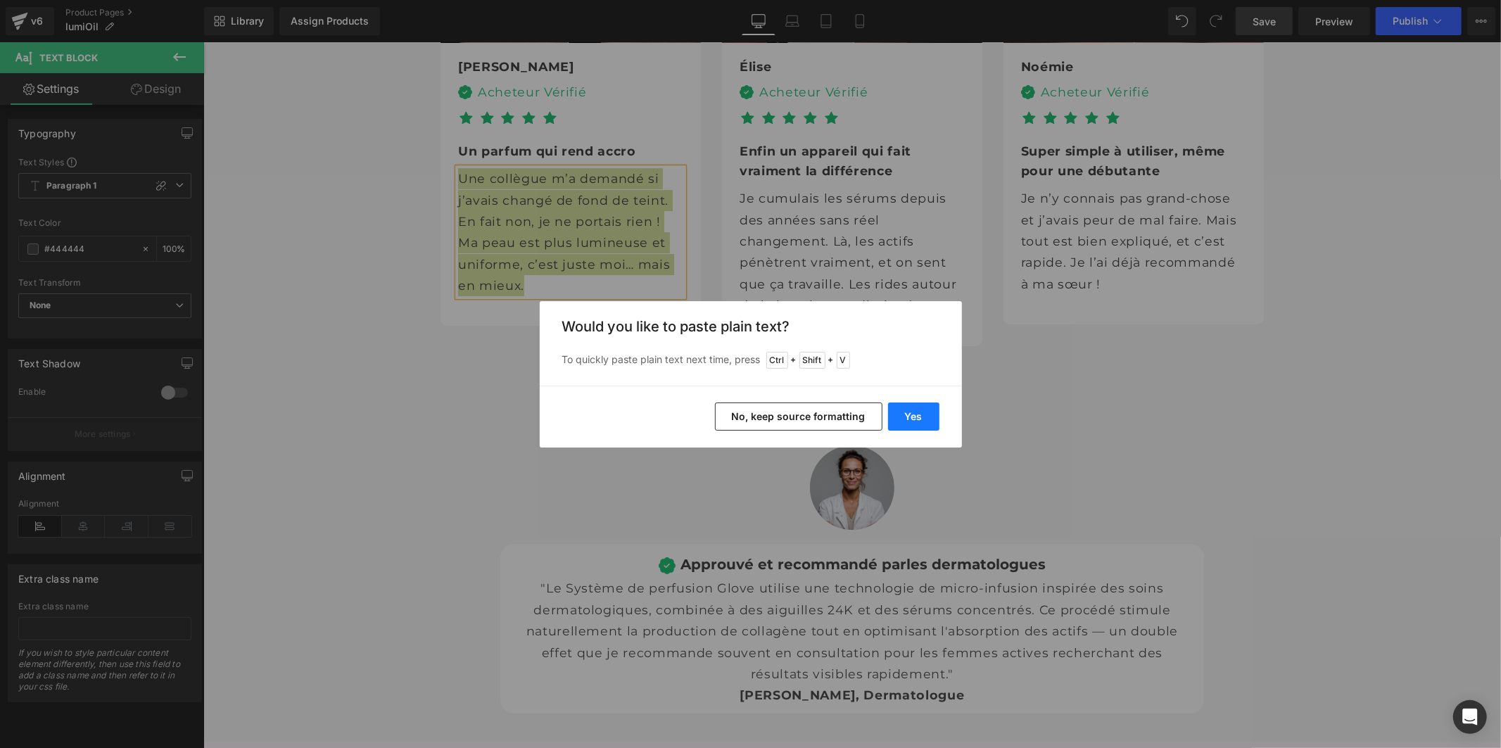
click at [906, 412] on button "Yes" at bounding box center [913, 416] width 51 height 28
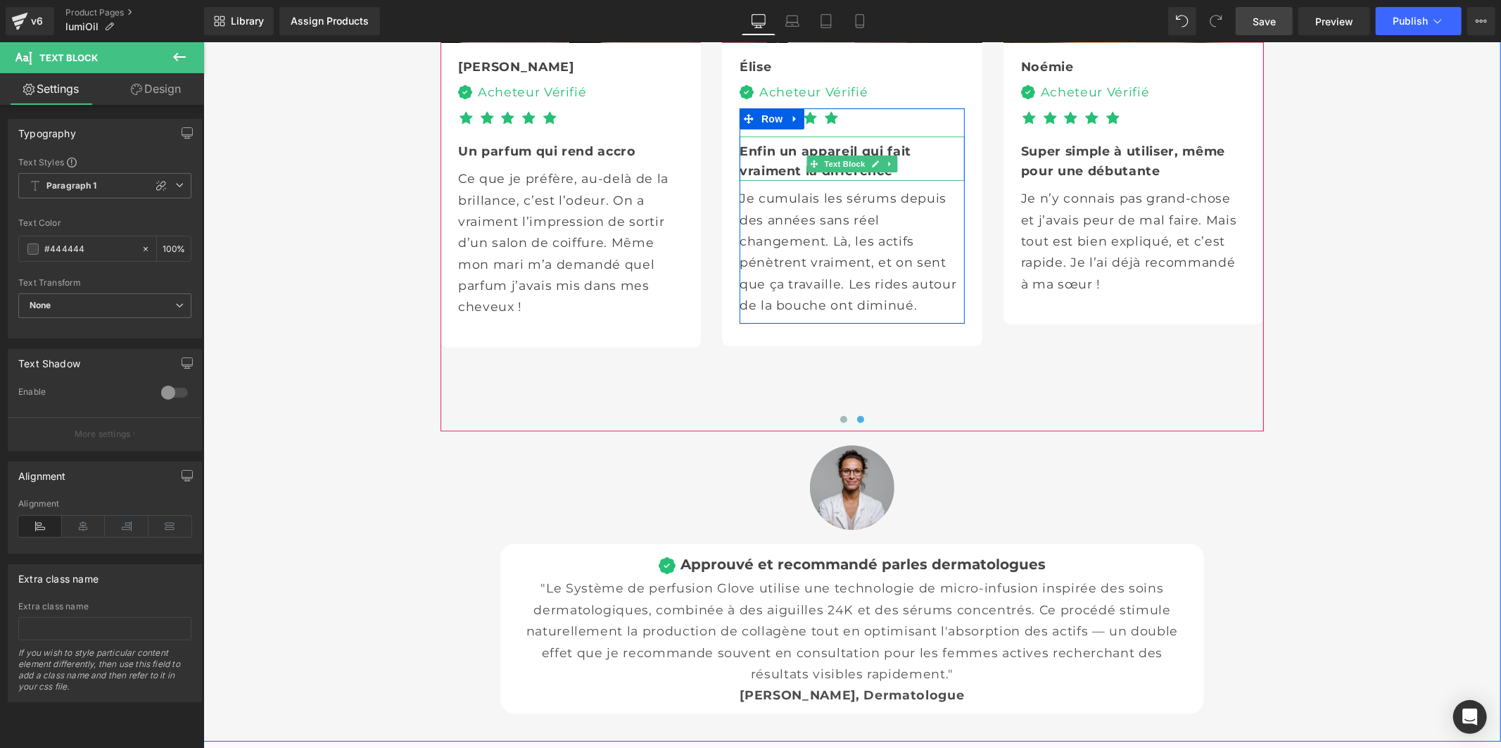
click at [764, 177] on b "Enfin un appareil qui fait vraiment la différence" at bounding box center [825, 160] width 172 height 34
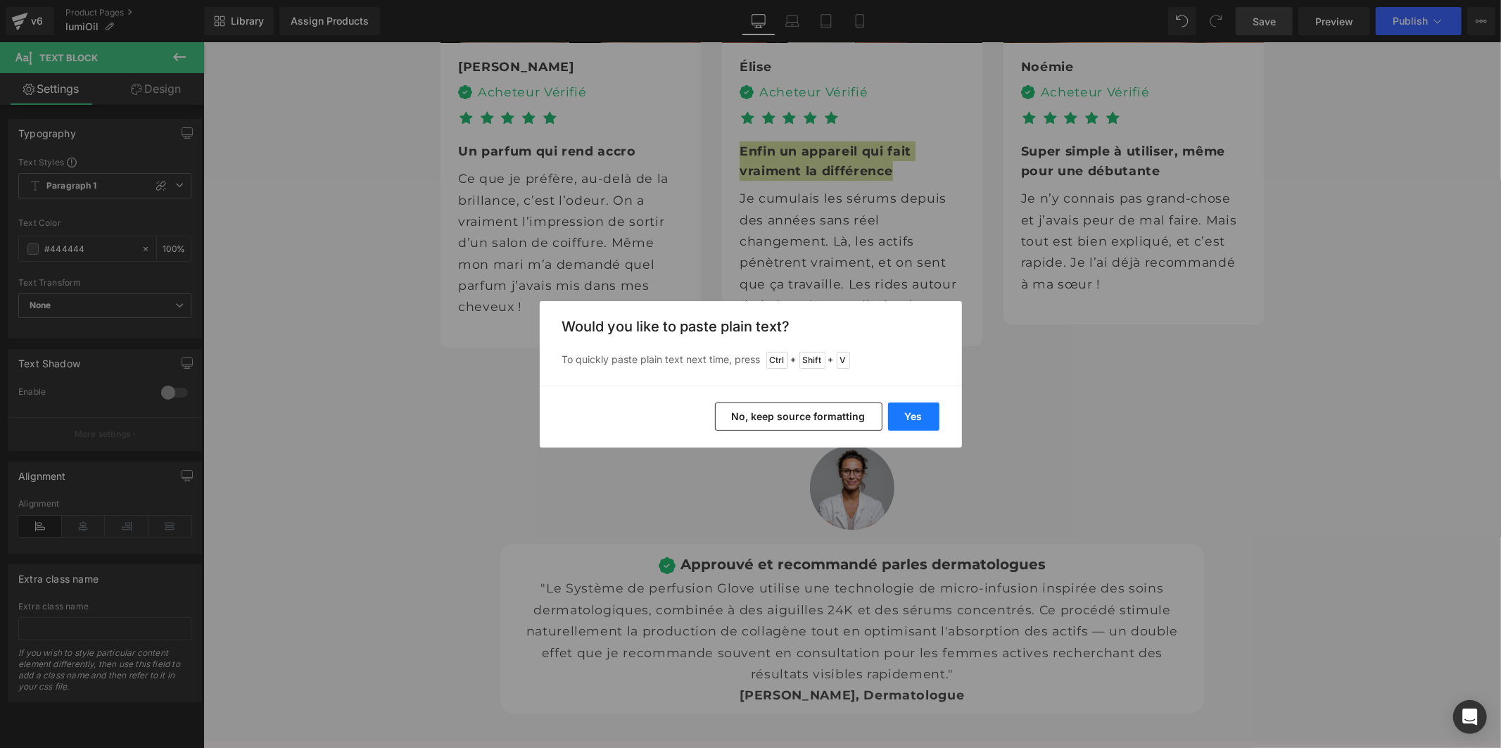
click at [905, 414] on button "Yes" at bounding box center [913, 416] width 51 height 28
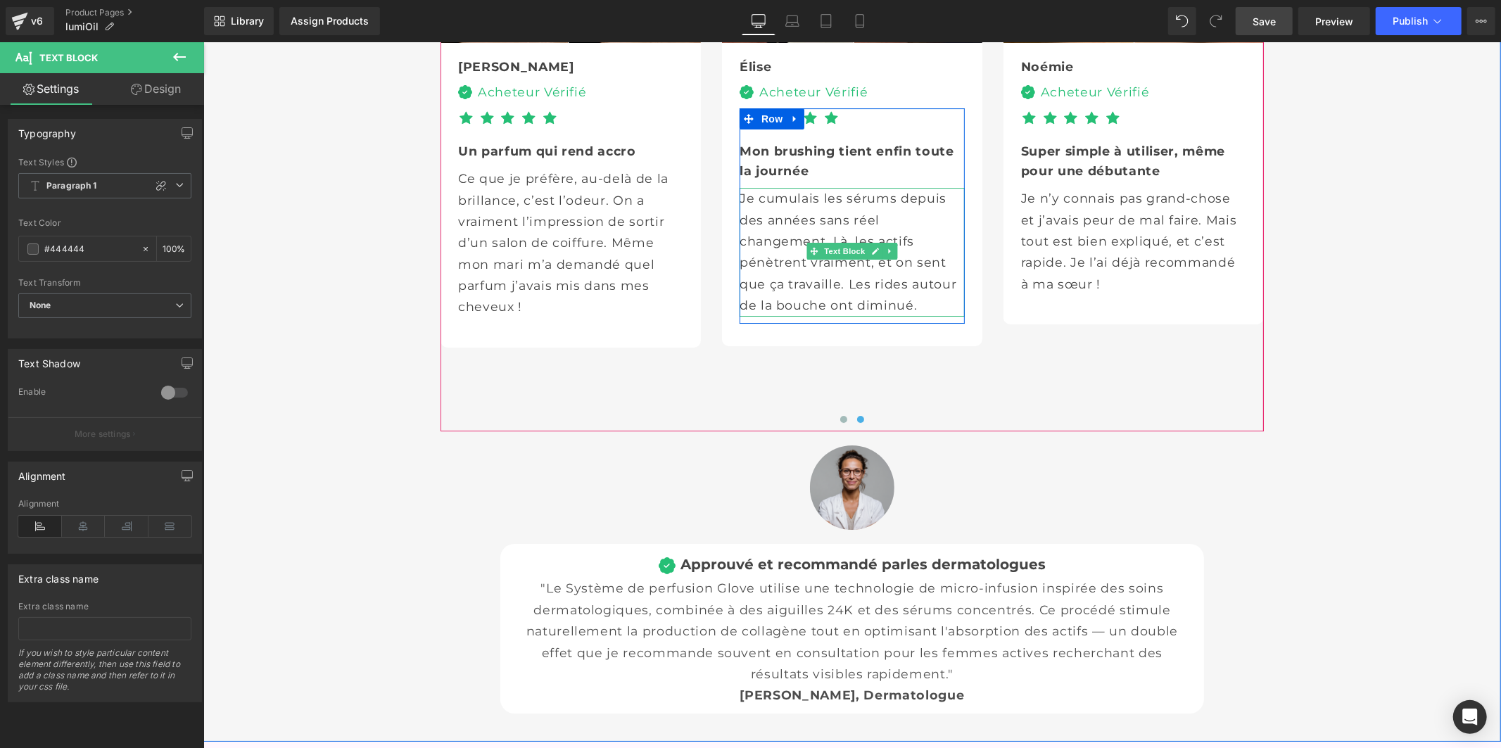
click at [766, 315] on p "Je cumulais les sérums depuis des années sans réel changement. Là, les actifs p…" at bounding box center [851, 251] width 225 height 128
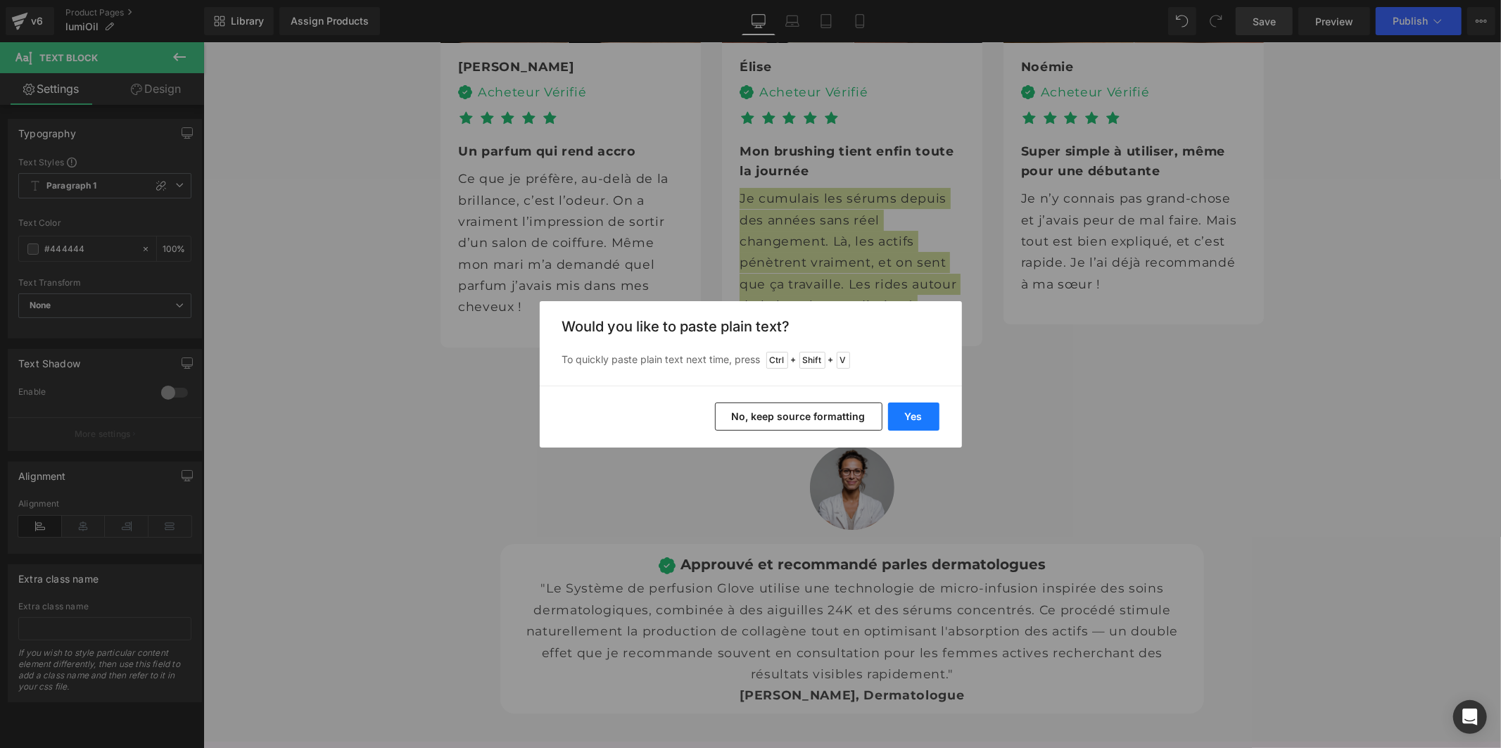
drag, startPoint x: 929, startPoint y: 412, endPoint x: 718, endPoint y: 369, distance: 215.9
click at [929, 412] on button "Yes" at bounding box center [913, 416] width 51 height 28
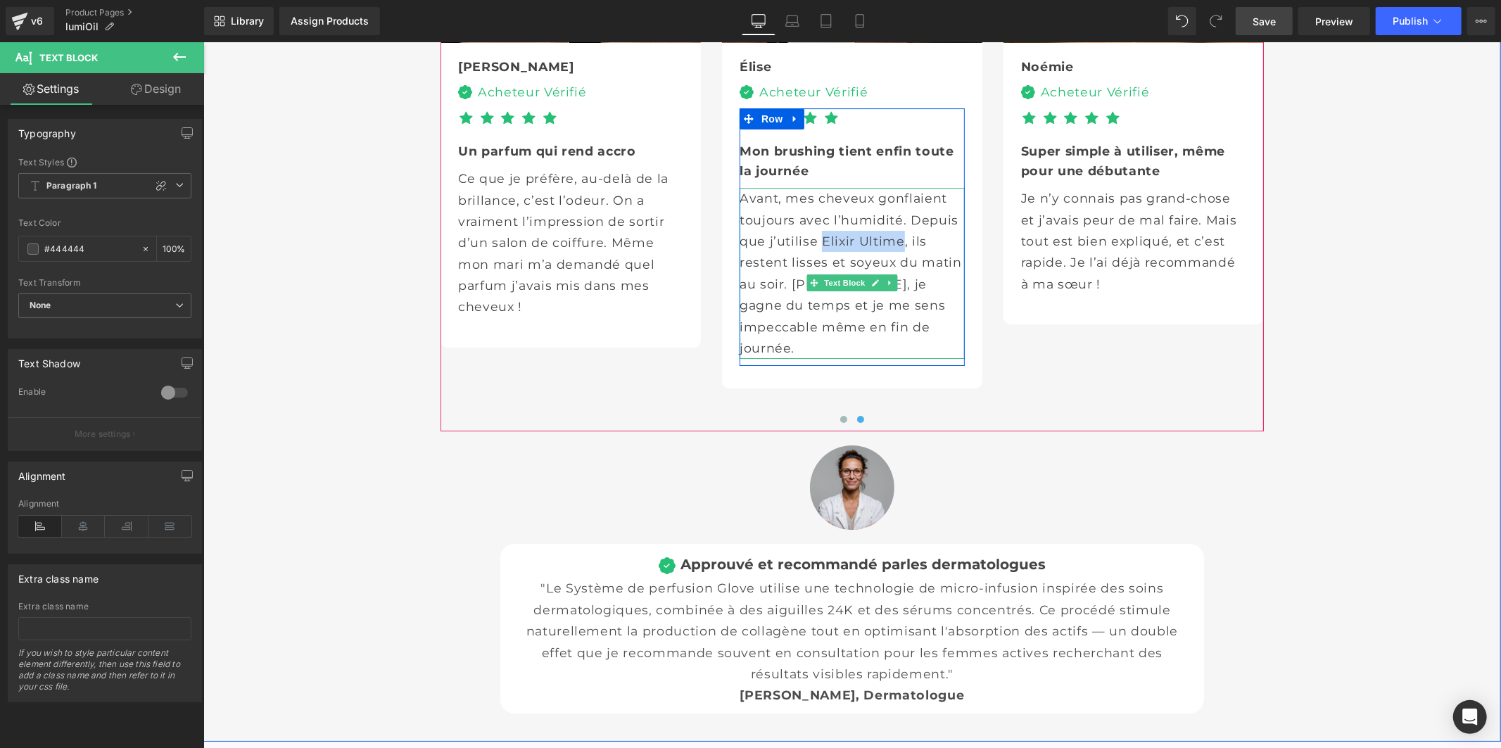
drag, startPoint x: 777, startPoint y: 436, endPoint x: 870, endPoint y: 411, distance: 96.8
click at [870, 358] on p "Avant, mes cheveux gonflaient toujours avec l’humidité. Depuis que j’utilise El…" at bounding box center [851, 272] width 225 height 171
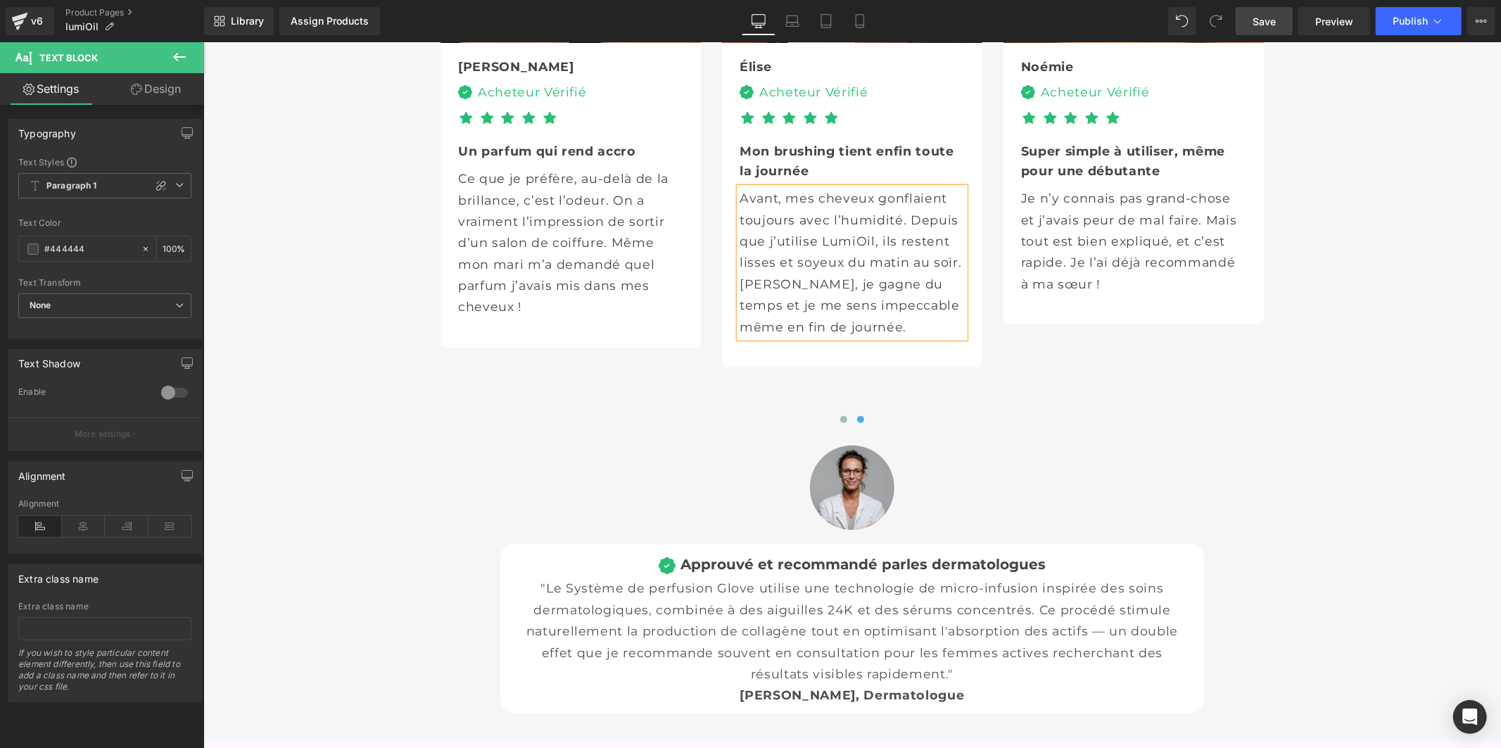
click at [1270, 25] on span "Save" at bounding box center [1263, 21] width 23 height 15
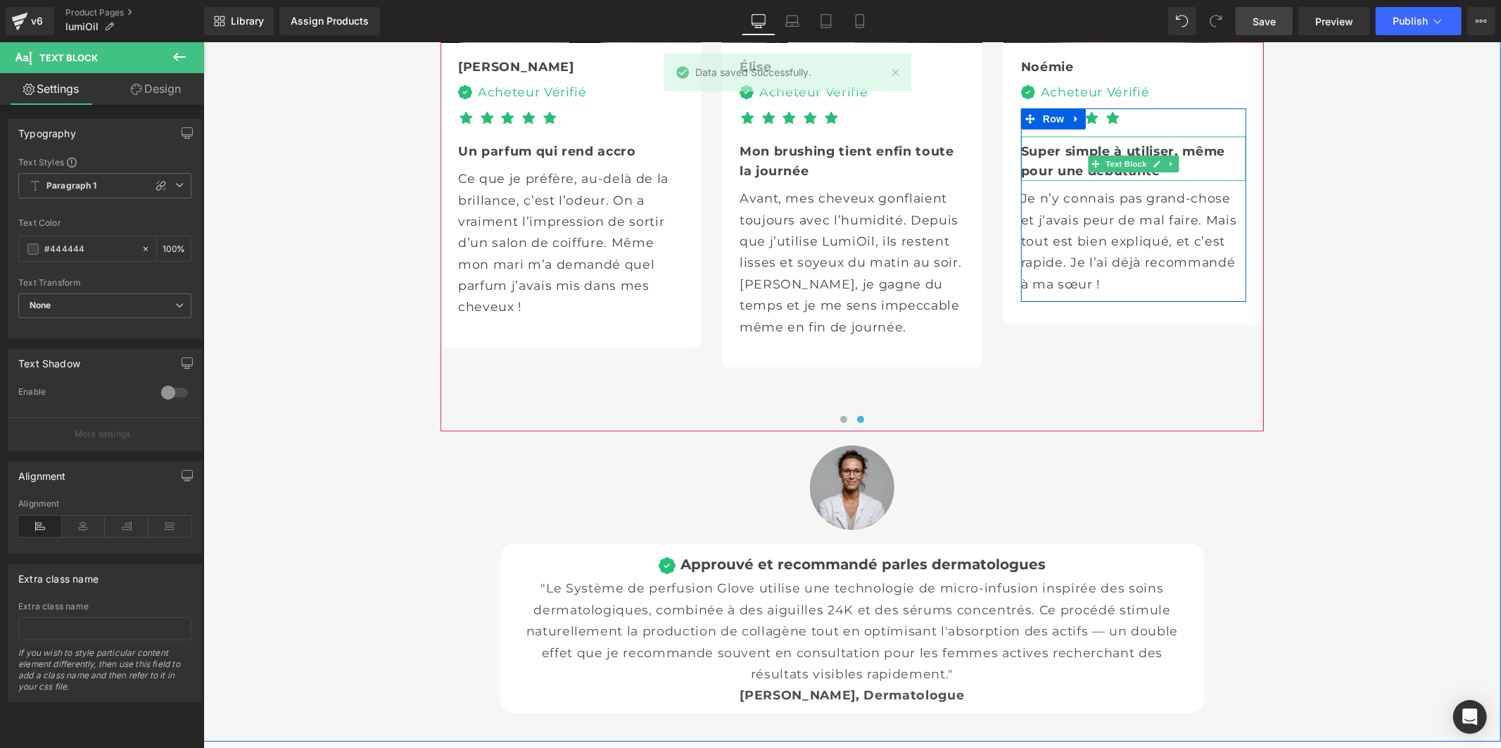
click at [1053, 177] on b "Super simple à utiliser, même pour une débutante" at bounding box center [1122, 160] width 204 height 34
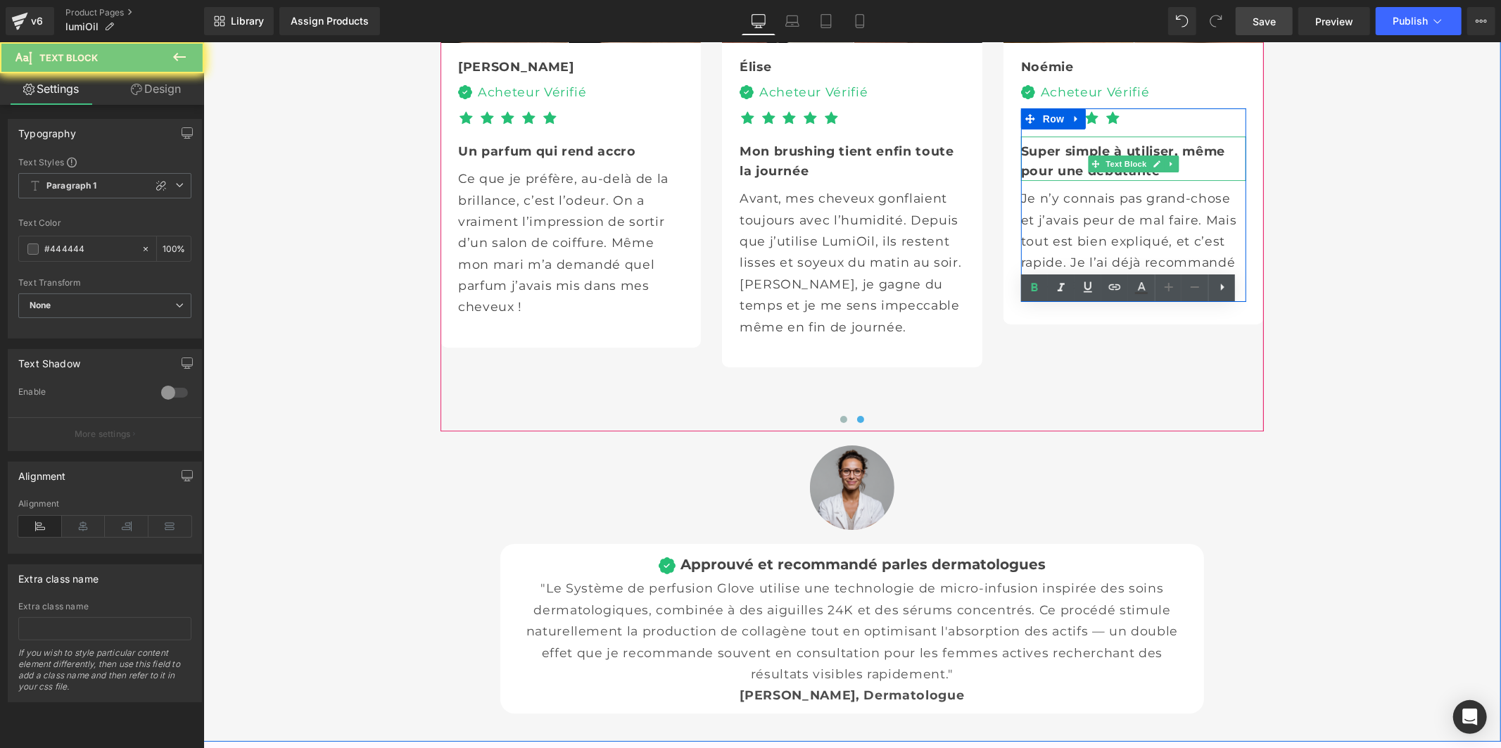
click at [1053, 177] on b "Super simple à utiliser, même pour une débutante" at bounding box center [1122, 160] width 204 height 34
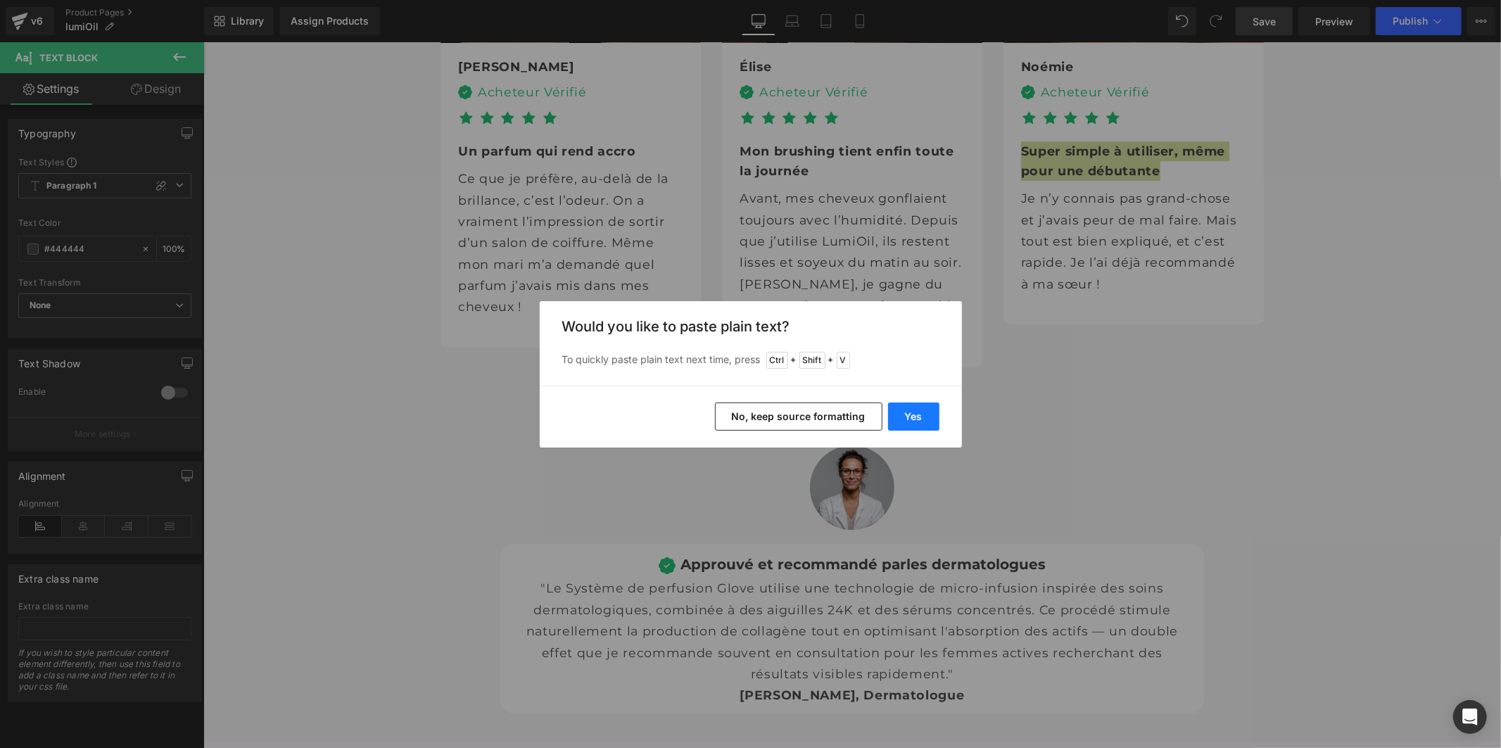
click at [910, 416] on button "Yes" at bounding box center [913, 416] width 51 height 28
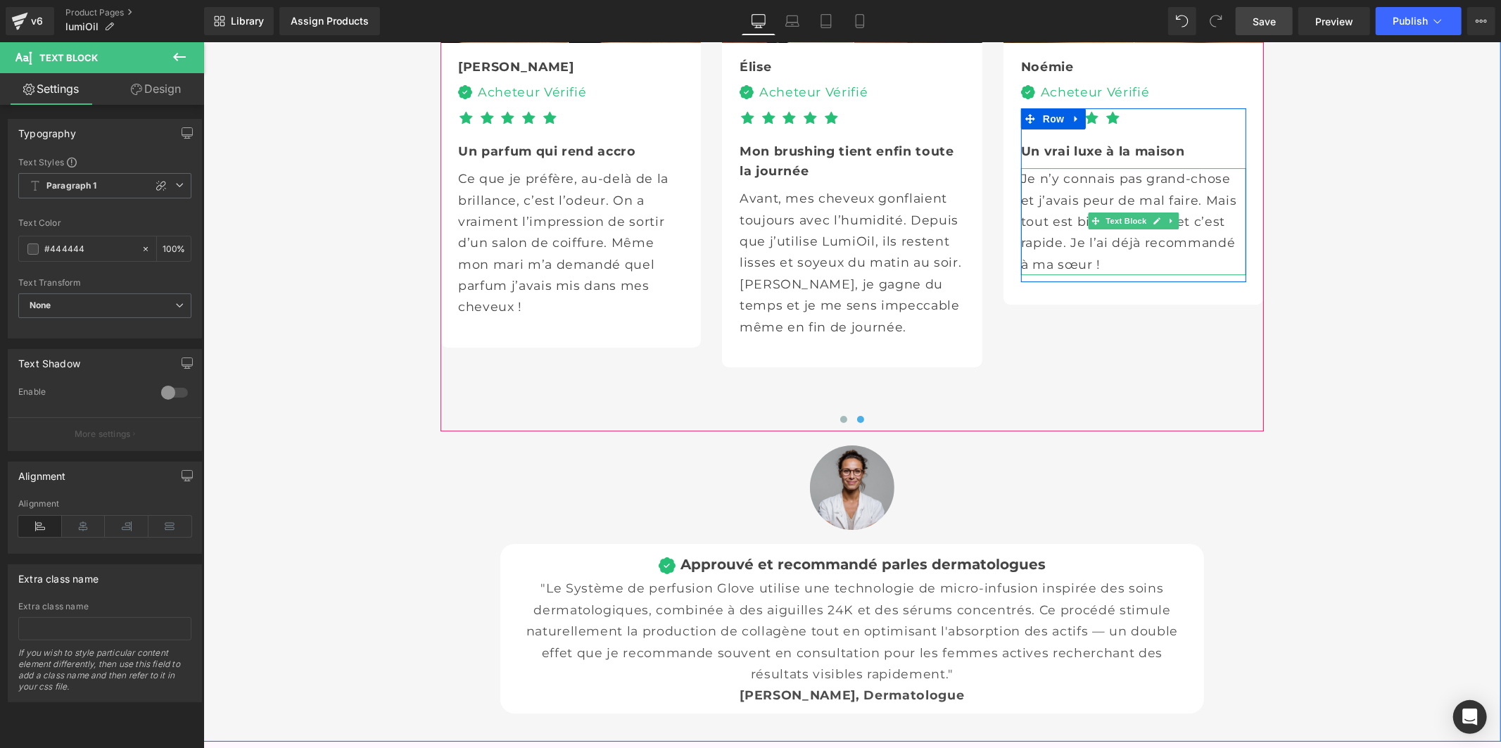
click at [1041, 274] on p "Je n’y connais pas grand-chose et j’avais peur de mal faire. Mais tout est bien…" at bounding box center [1132, 220] width 225 height 107
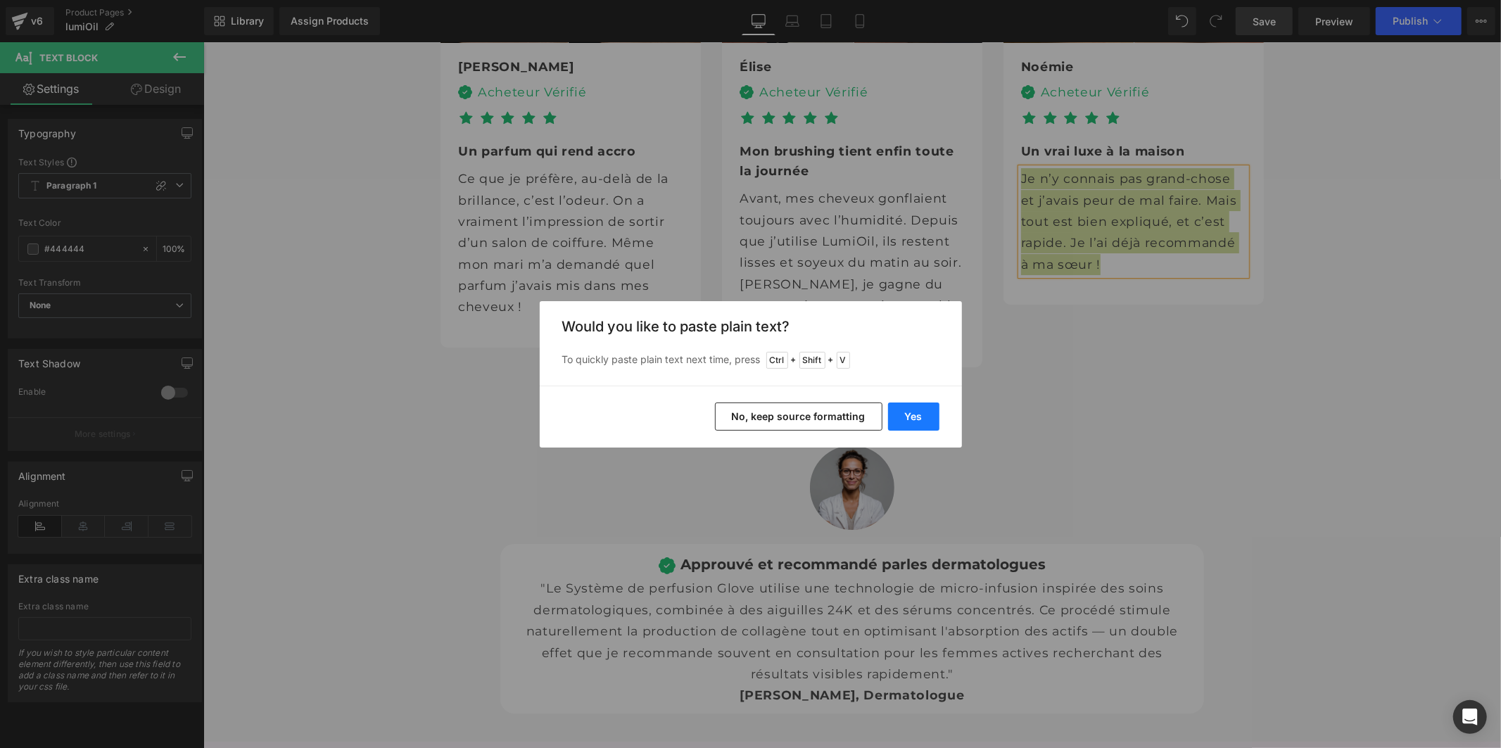
drag, startPoint x: 929, startPoint y: 409, endPoint x: 723, endPoint y: 368, distance: 209.6
click at [929, 409] on button "Yes" at bounding box center [913, 416] width 51 height 28
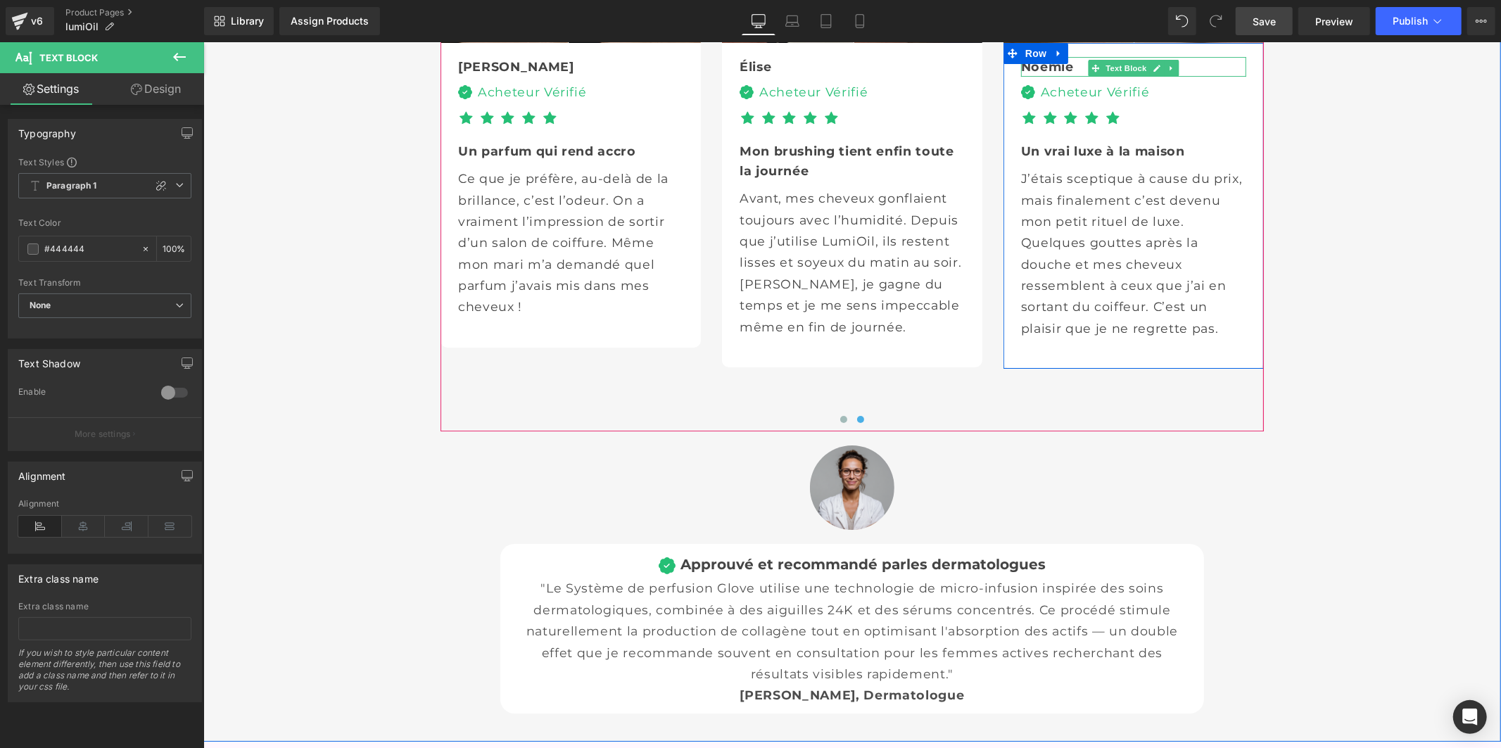
click at [1032, 73] on b "Noémie" at bounding box center [1046, 65] width 53 height 15
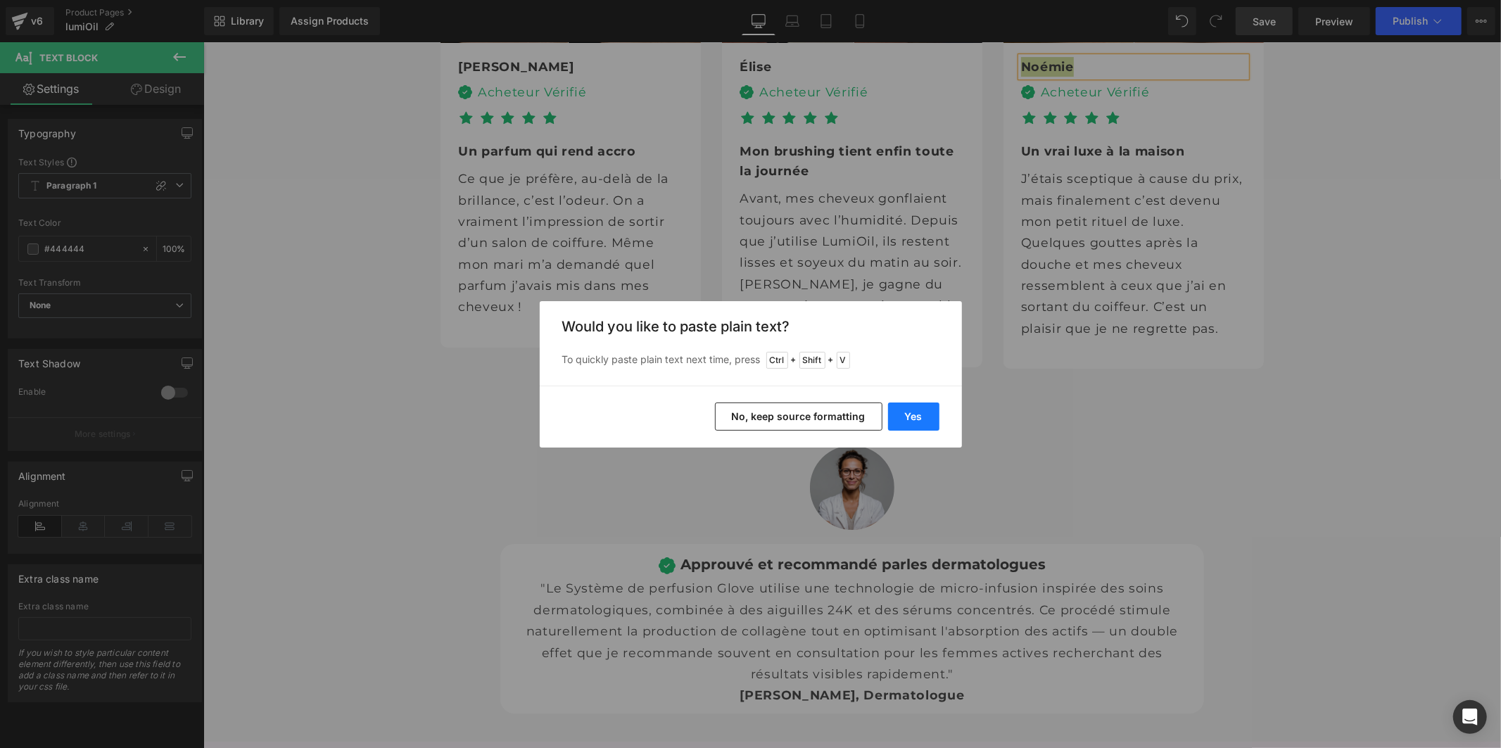
click at [903, 414] on button "Yes" at bounding box center [913, 416] width 51 height 28
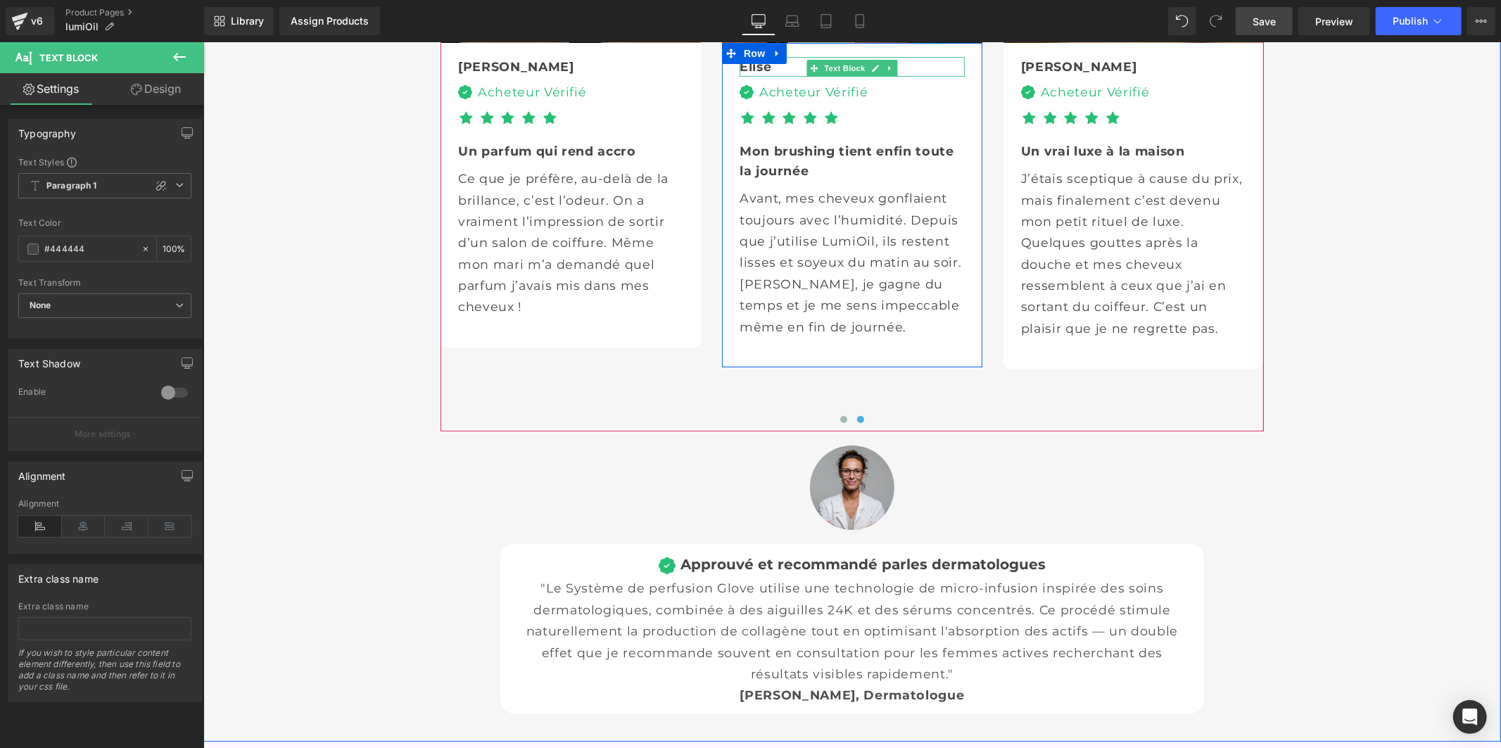
click at [745, 73] on b "Élise" at bounding box center [755, 65] width 32 height 15
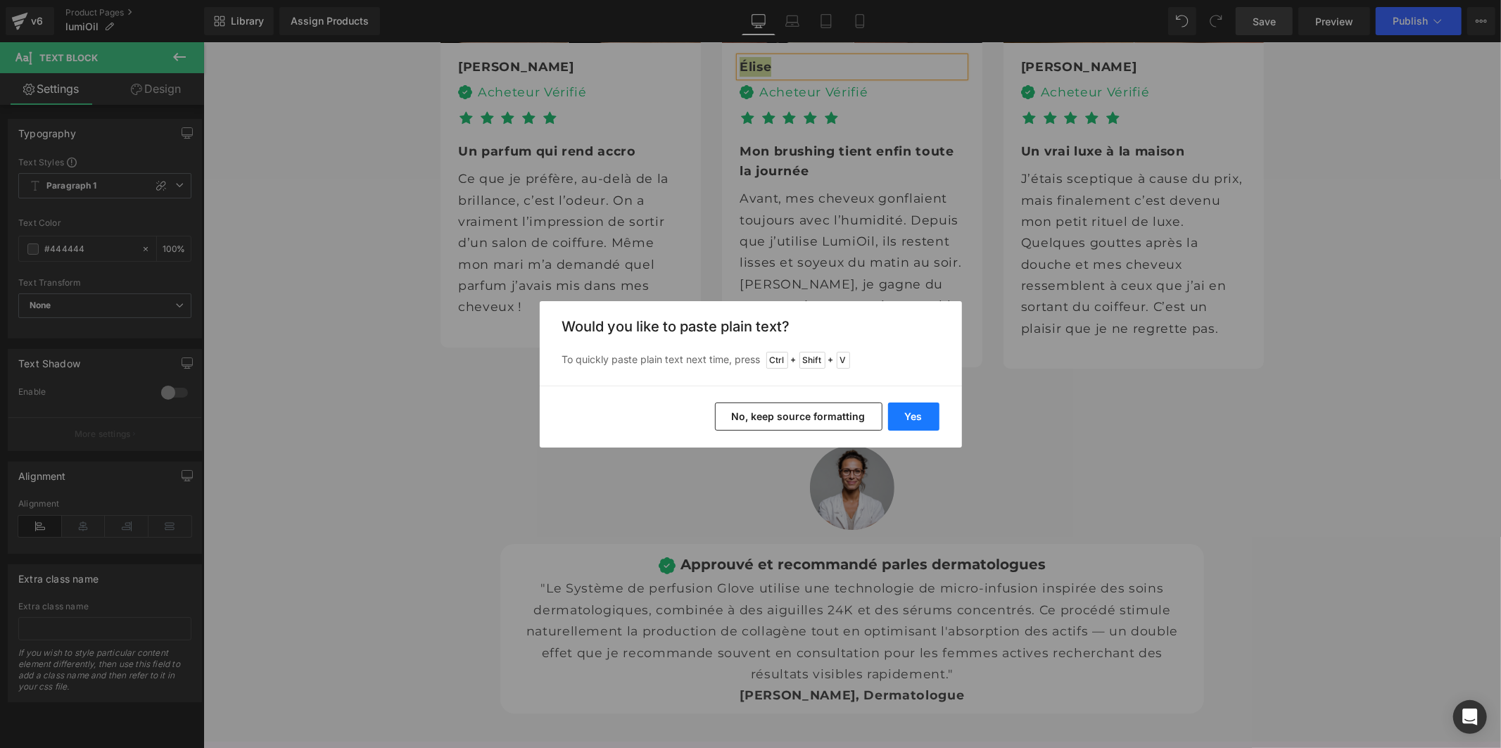
drag, startPoint x: 901, startPoint y: 416, endPoint x: 697, endPoint y: 374, distance: 208.4
click at [901, 416] on button "Yes" at bounding box center [913, 416] width 51 height 28
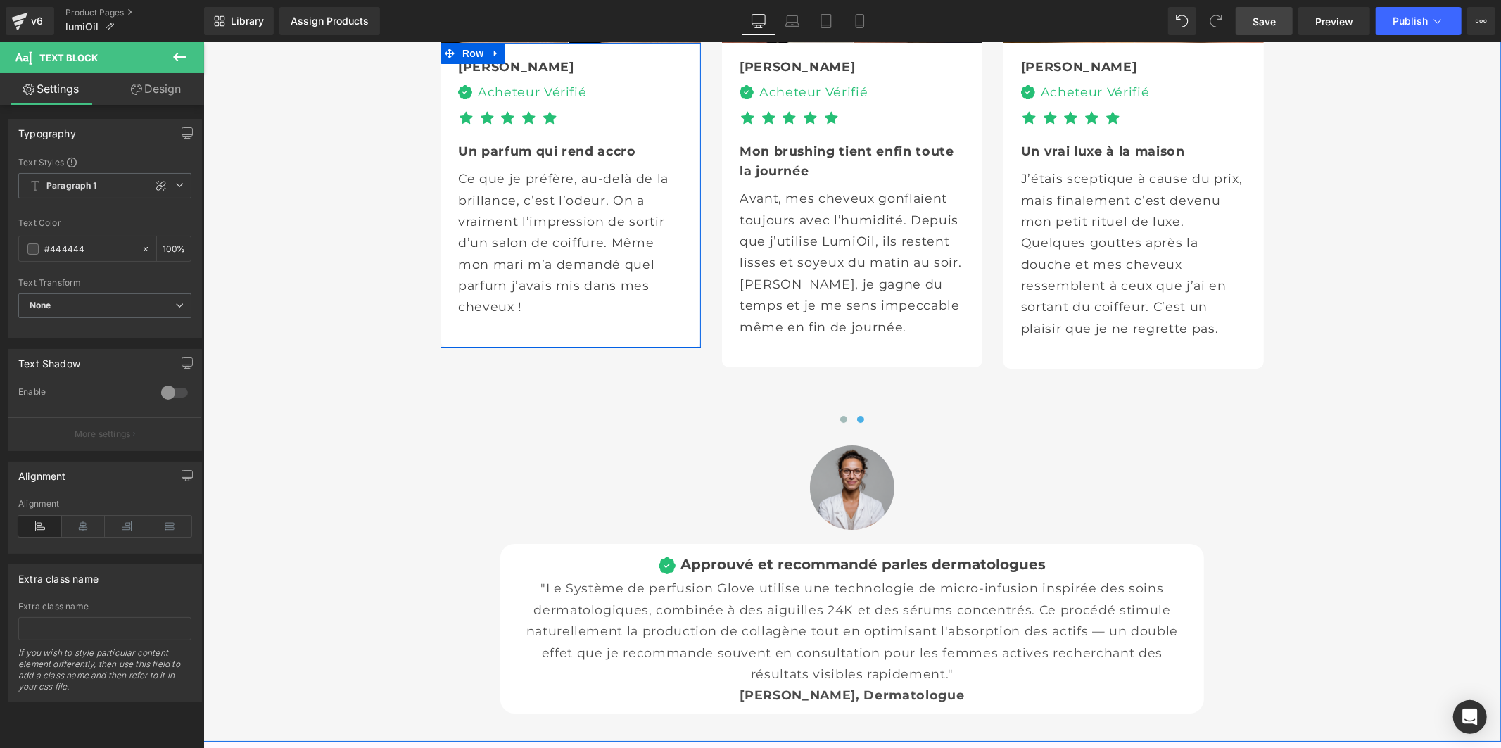
click at [471, 73] on b "Claire" at bounding box center [515, 65] width 116 height 15
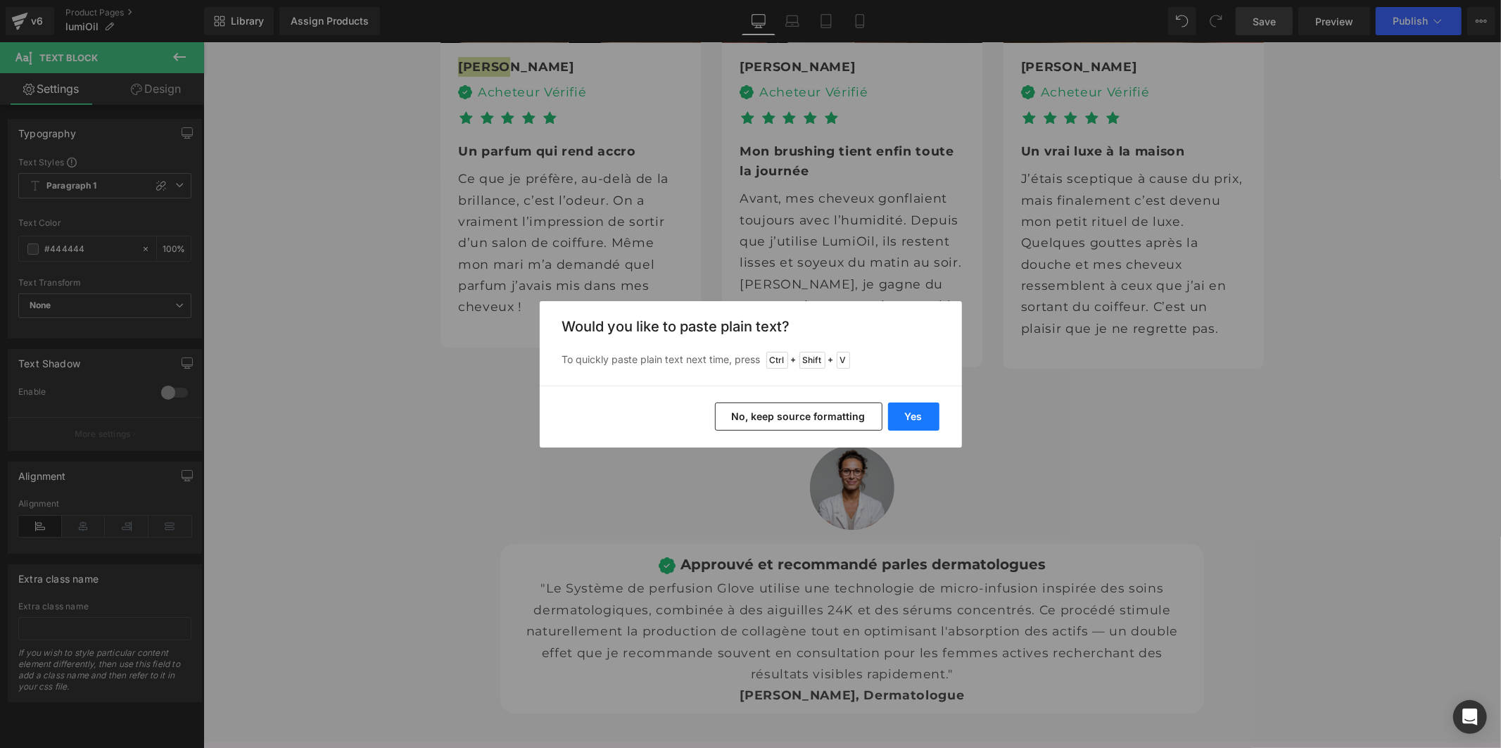
click at [910, 417] on button "Yes" at bounding box center [913, 416] width 51 height 28
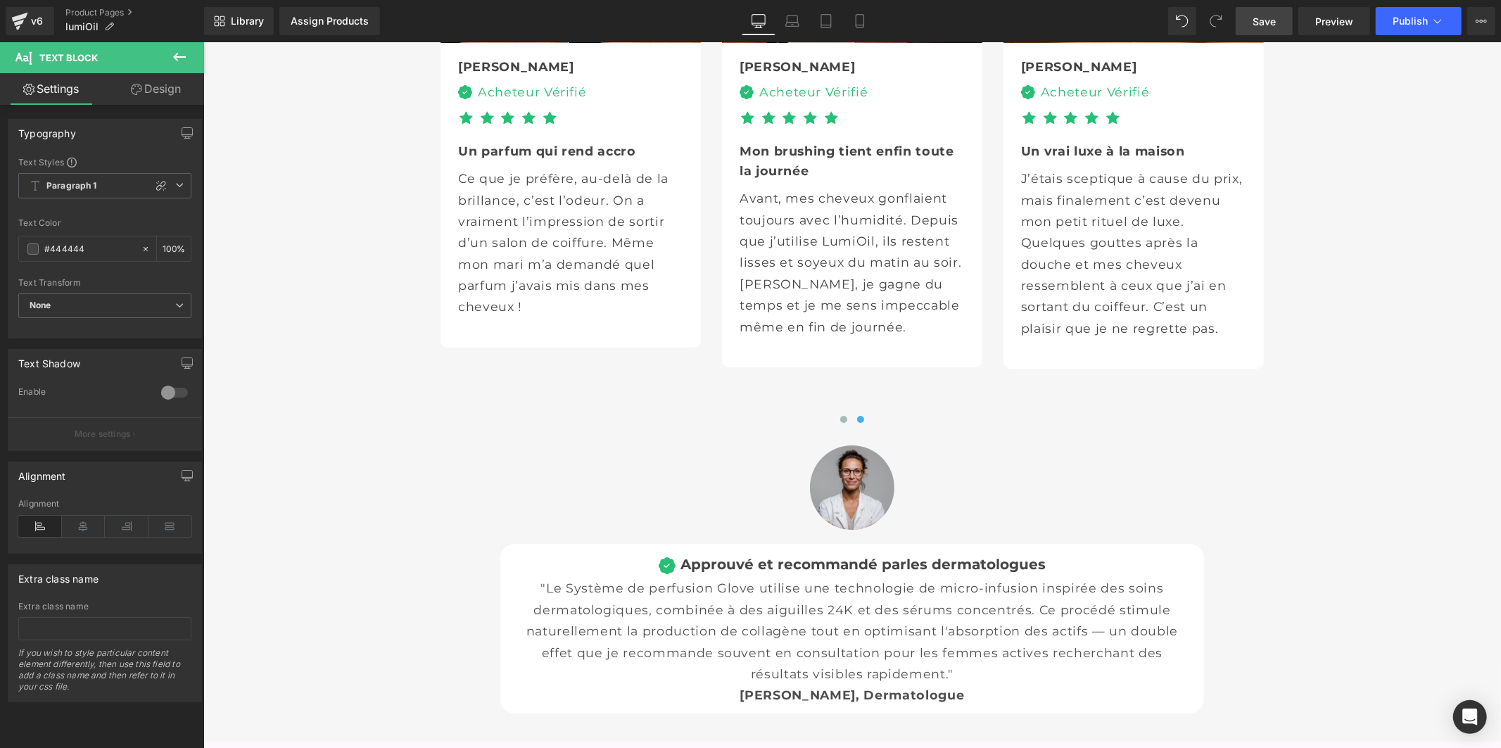
click at [1277, 12] on link "Save" at bounding box center [1263, 21] width 57 height 28
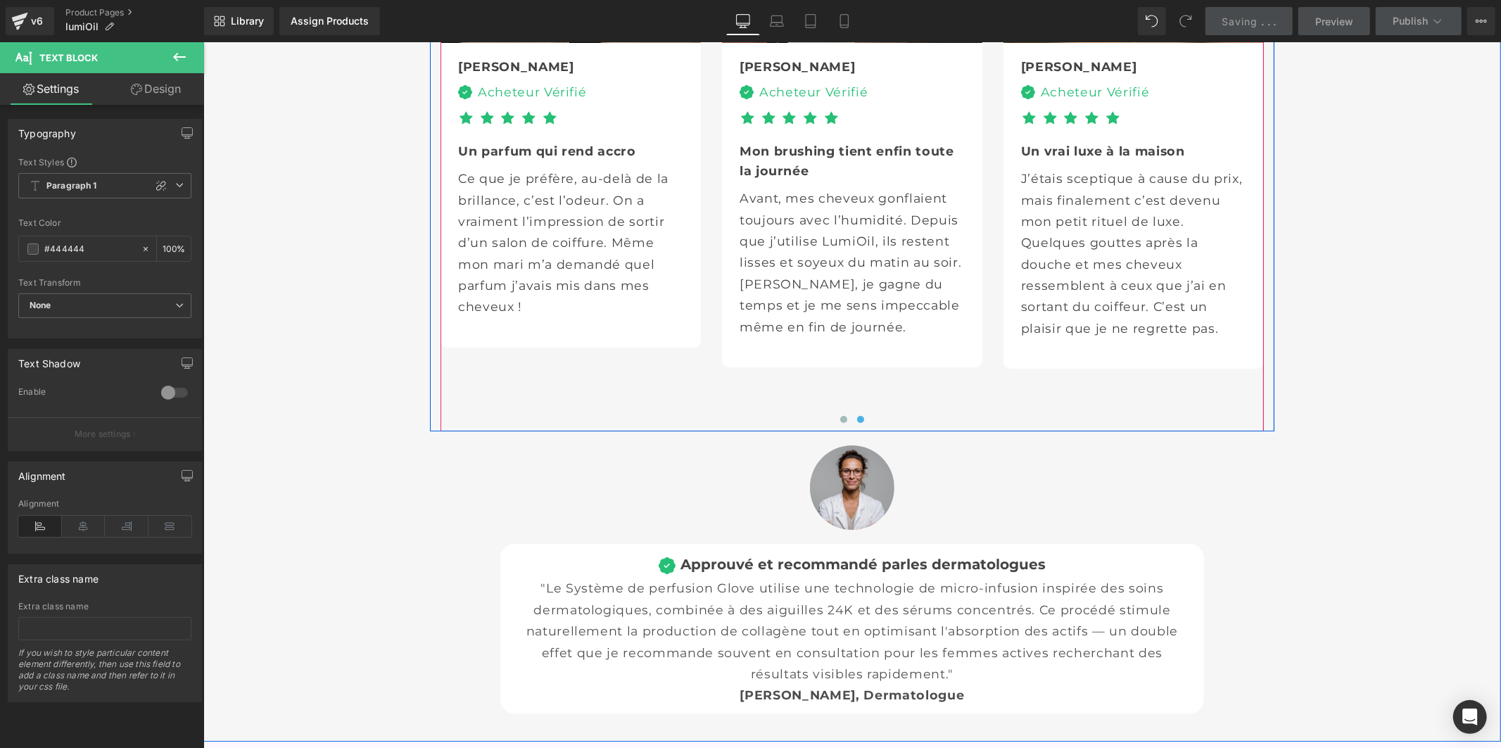
click at [839, 422] on span at bounding box center [842, 418] width 7 height 7
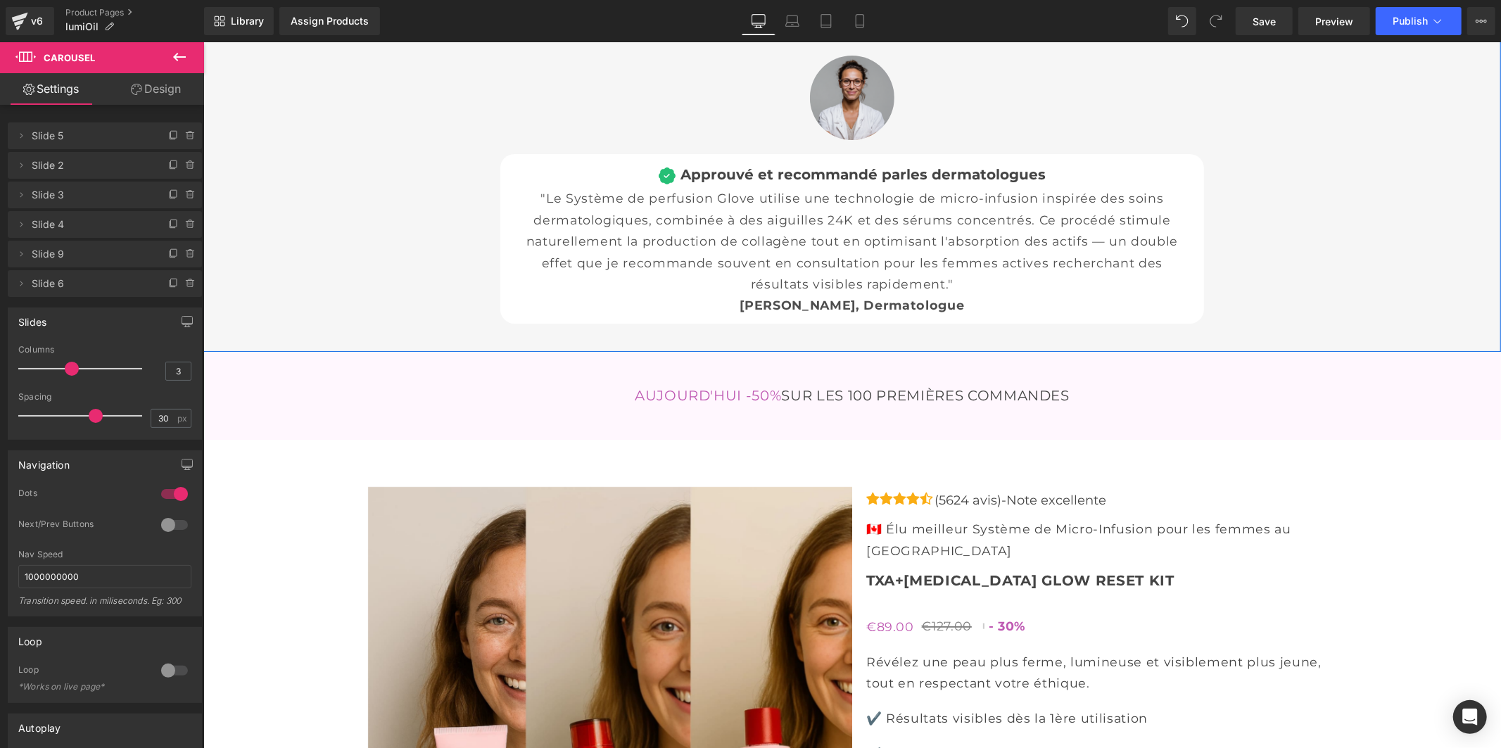
scroll to position [4513, 0]
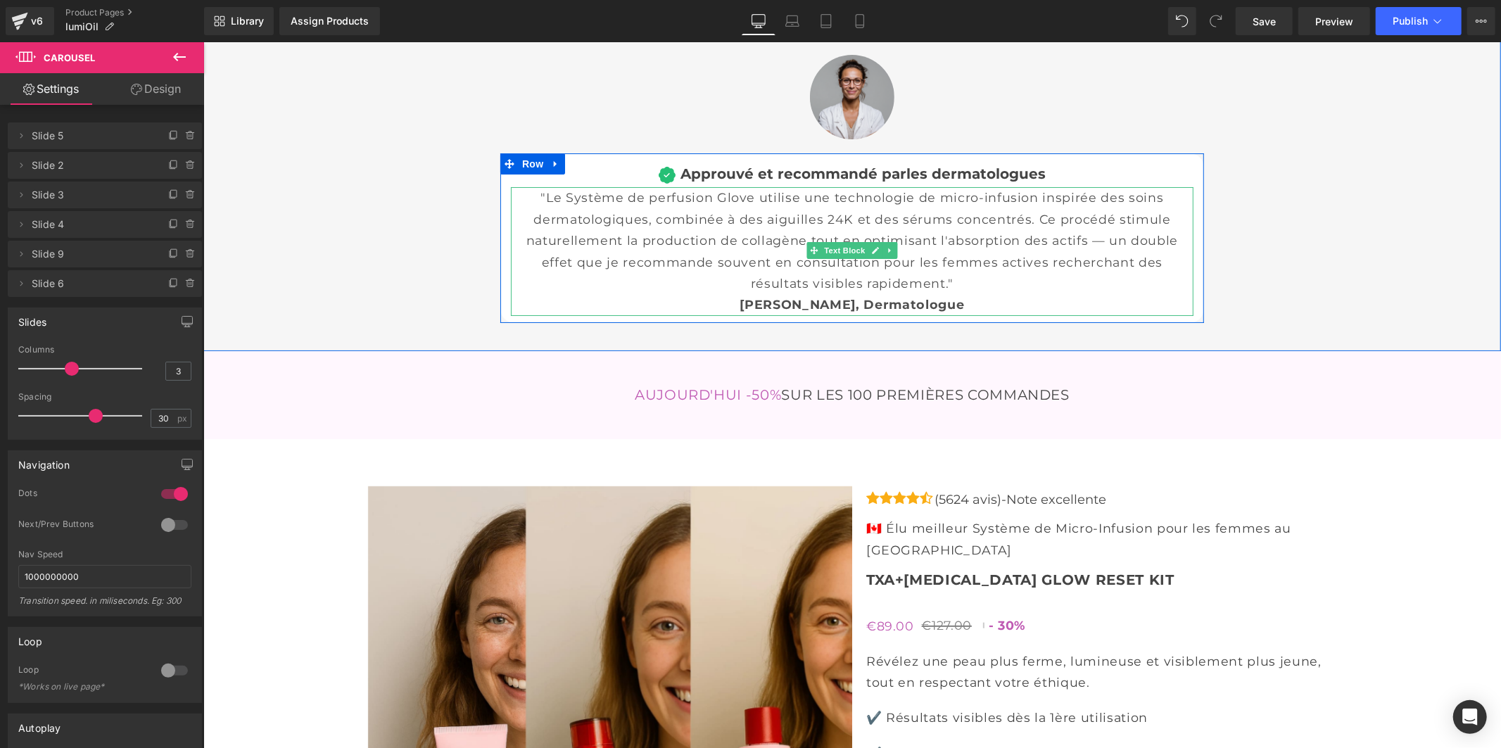
click at [701, 290] on font ""Le Système de perfusion Glove utilise une technologie de micro-infusion inspir…" at bounding box center [852, 239] width 652 height 101
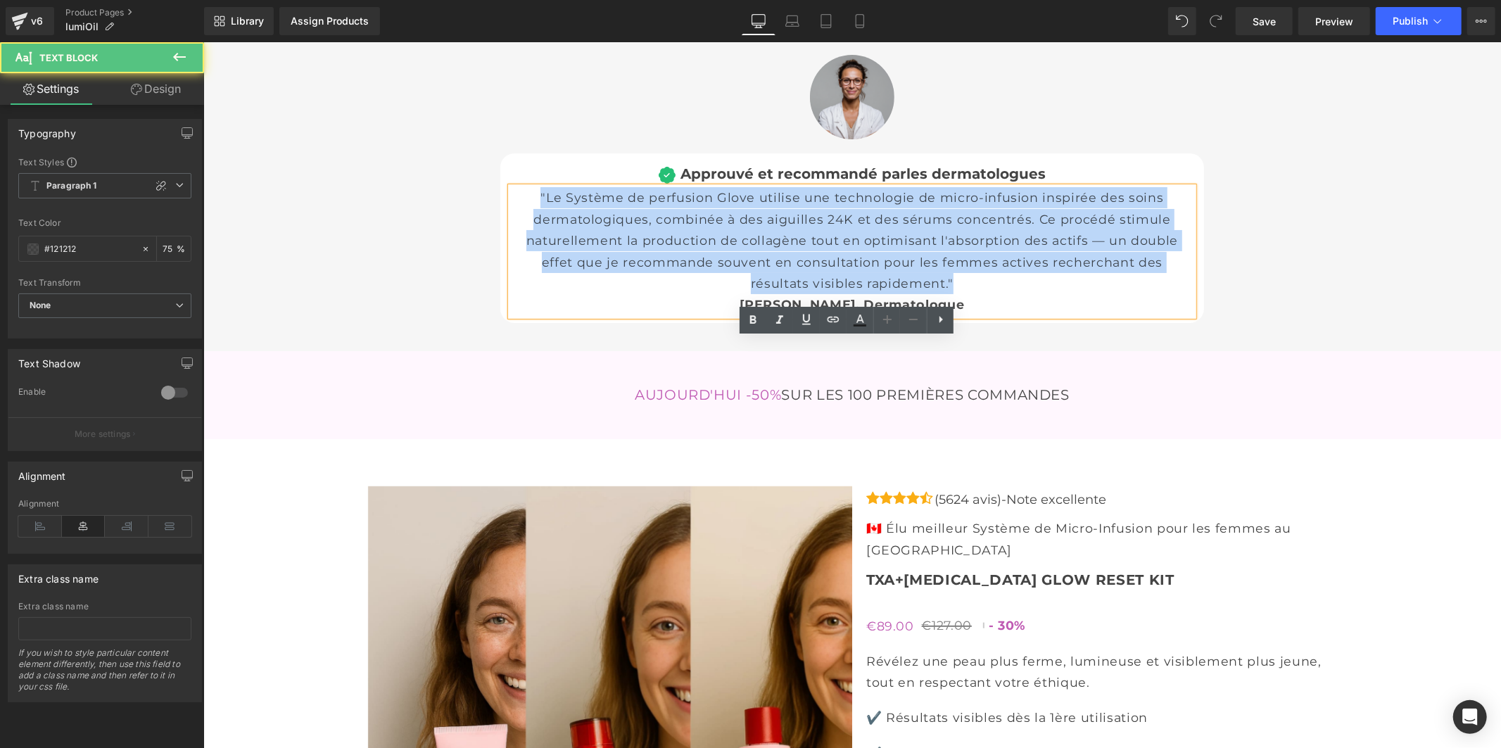
drag, startPoint x: 958, startPoint y: 434, endPoint x: 511, endPoint y: 353, distance: 453.3
click at [511, 293] on p ""Le Système de perfusion Glove utilise une technologie de micro-infusion inspir…" at bounding box center [851, 239] width 682 height 107
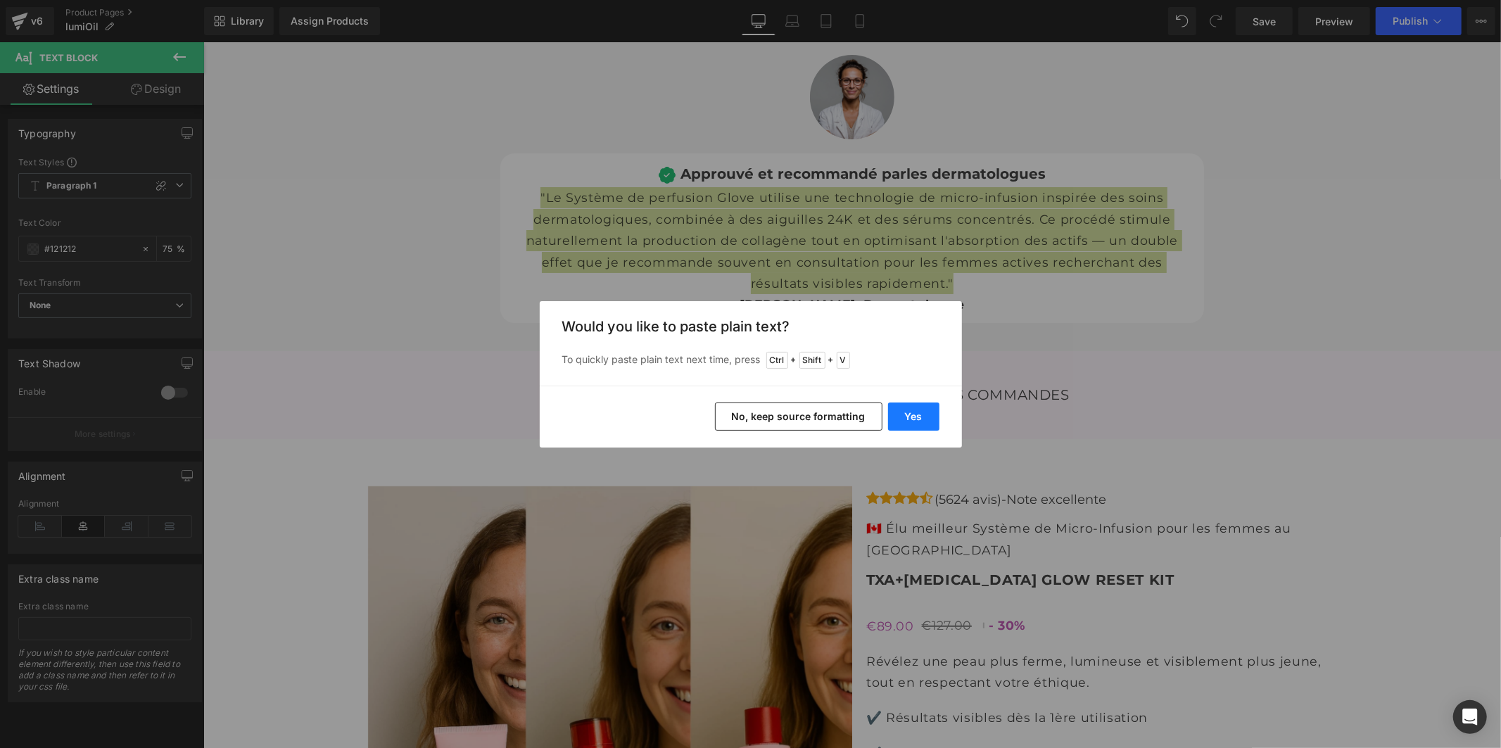
click at [903, 412] on button "Yes" at bounding box center [913, 416] width 51 height 28
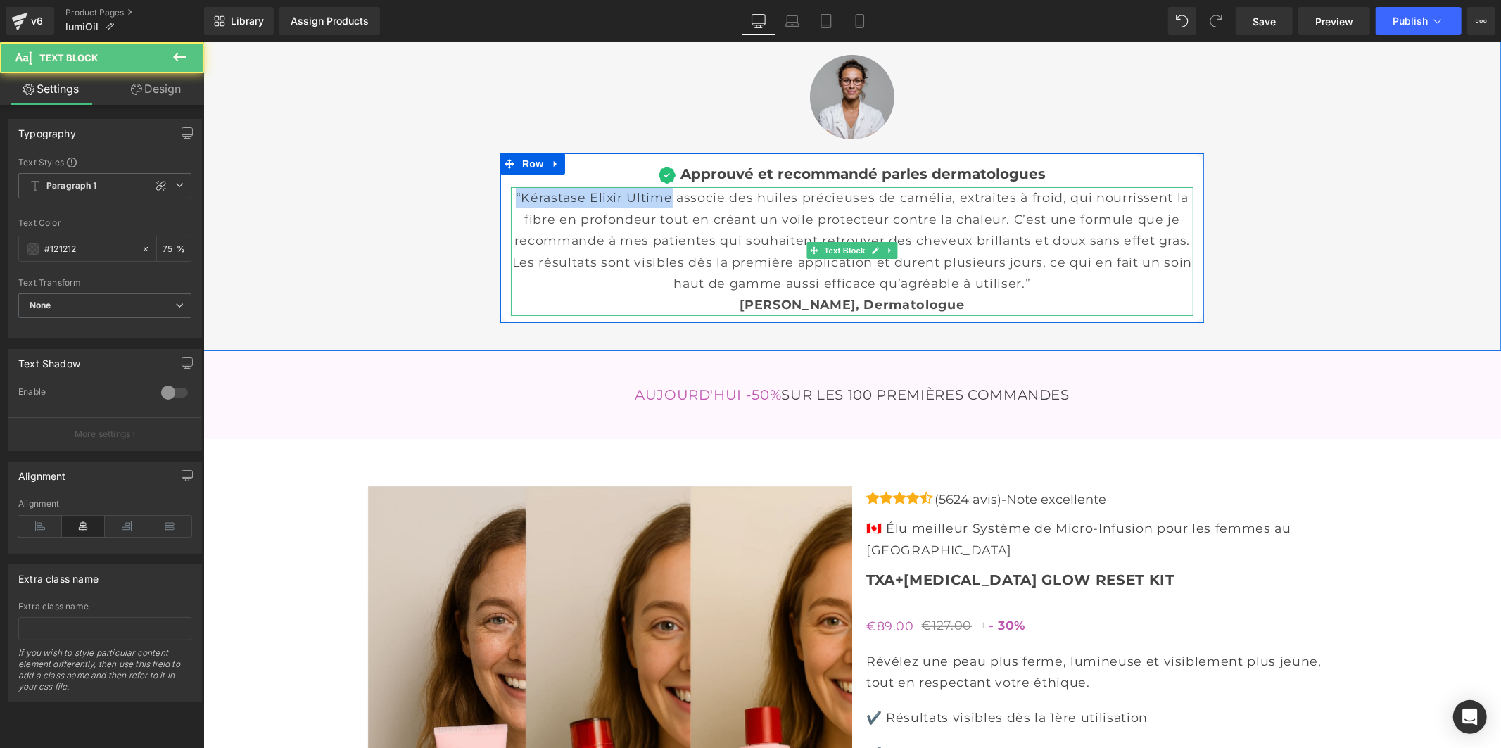
drag, startPoint x: 669, startPoint y: 347, endPoint x: 509, endPoint y: 352, distance: 160.5
click at [510, 293] on p "“Kérastase Elixir Ultime associe des huiles précieuses de camélia, extraites à …" at bounding box center [851, 239] width 682 height 107
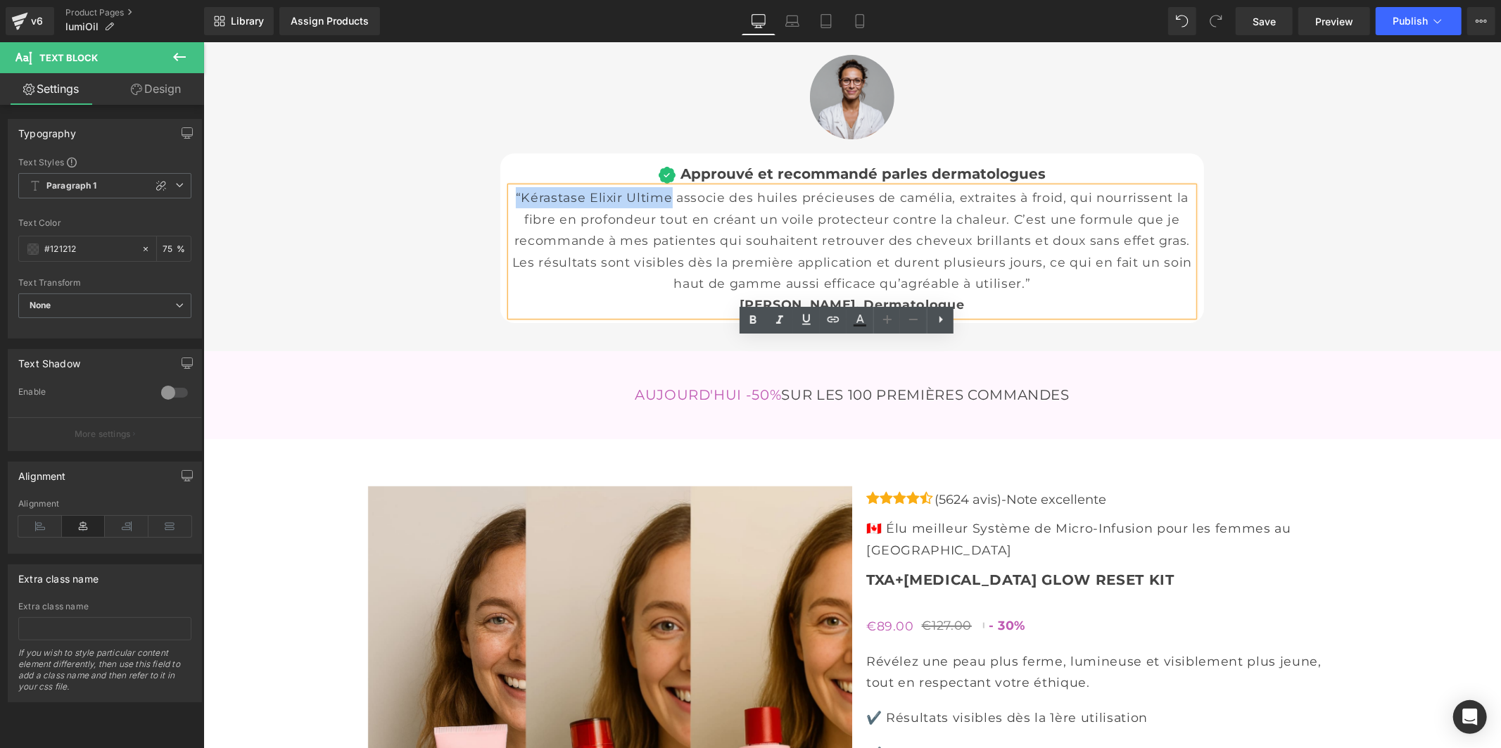
drag, startPoint x: 537, startPoint y: 348, endPoint x: 598, endPoint y: 351, distance: 61.3
click at [538, 293] on p "“Kérastase Elixir Ultime associe des huiles précieuses de camélia, extraites à …" at bounding box center [851, 239] width 682 height 107
drag, startPoint x: 662, startPoint y: 354, endPoint x: 670, endPoint y: 356, distance: 8.7
click at [665, 293] on p "“Kérastase Elixir Ultime associe des huiles précieuses de camélia, extraites à …" at bounding box center [851, 239] width 682 height 107
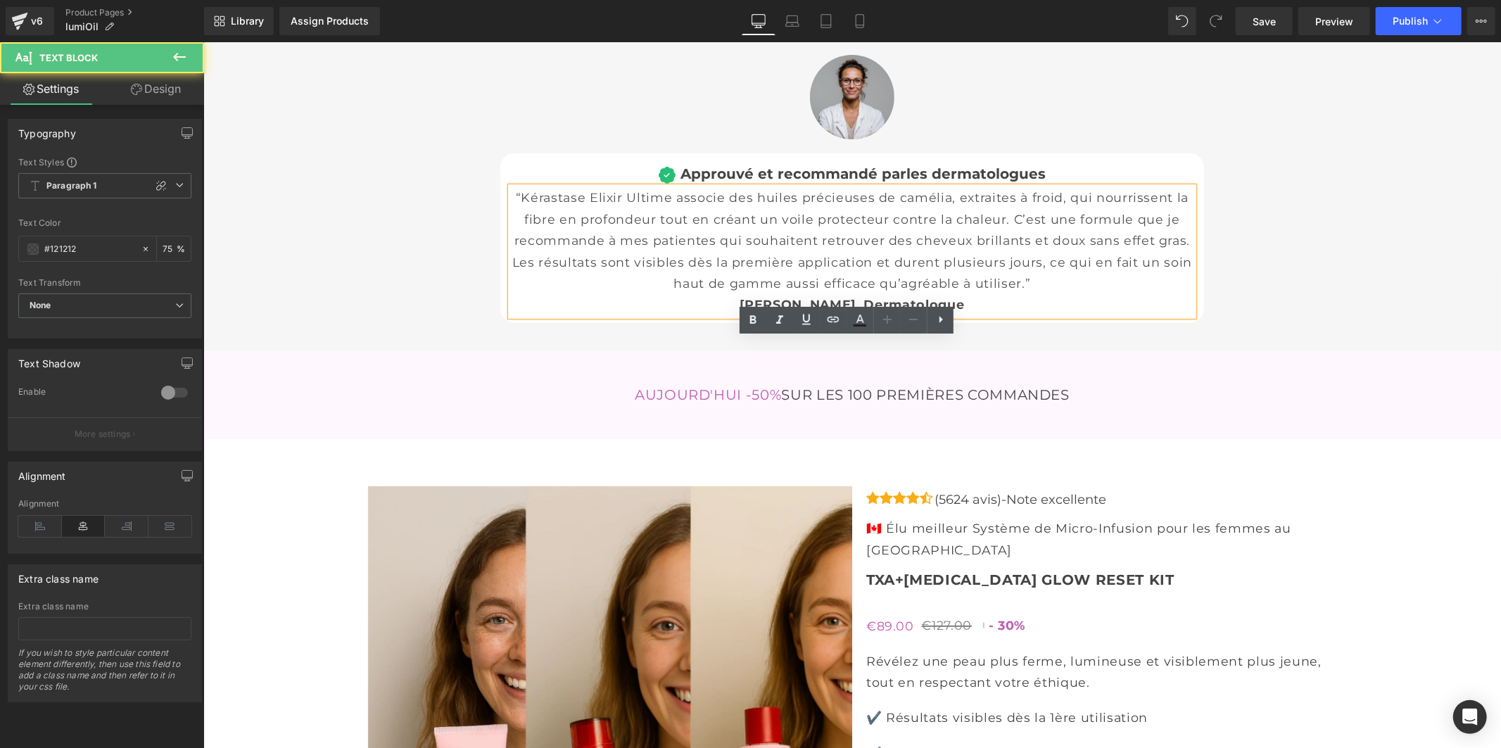
click at [671, 293] on p "“Kérastase Elixir Ultime associe des huiles précieuses de camélia, extraites à …" at bounding box center [851, 239] width 682 height 107
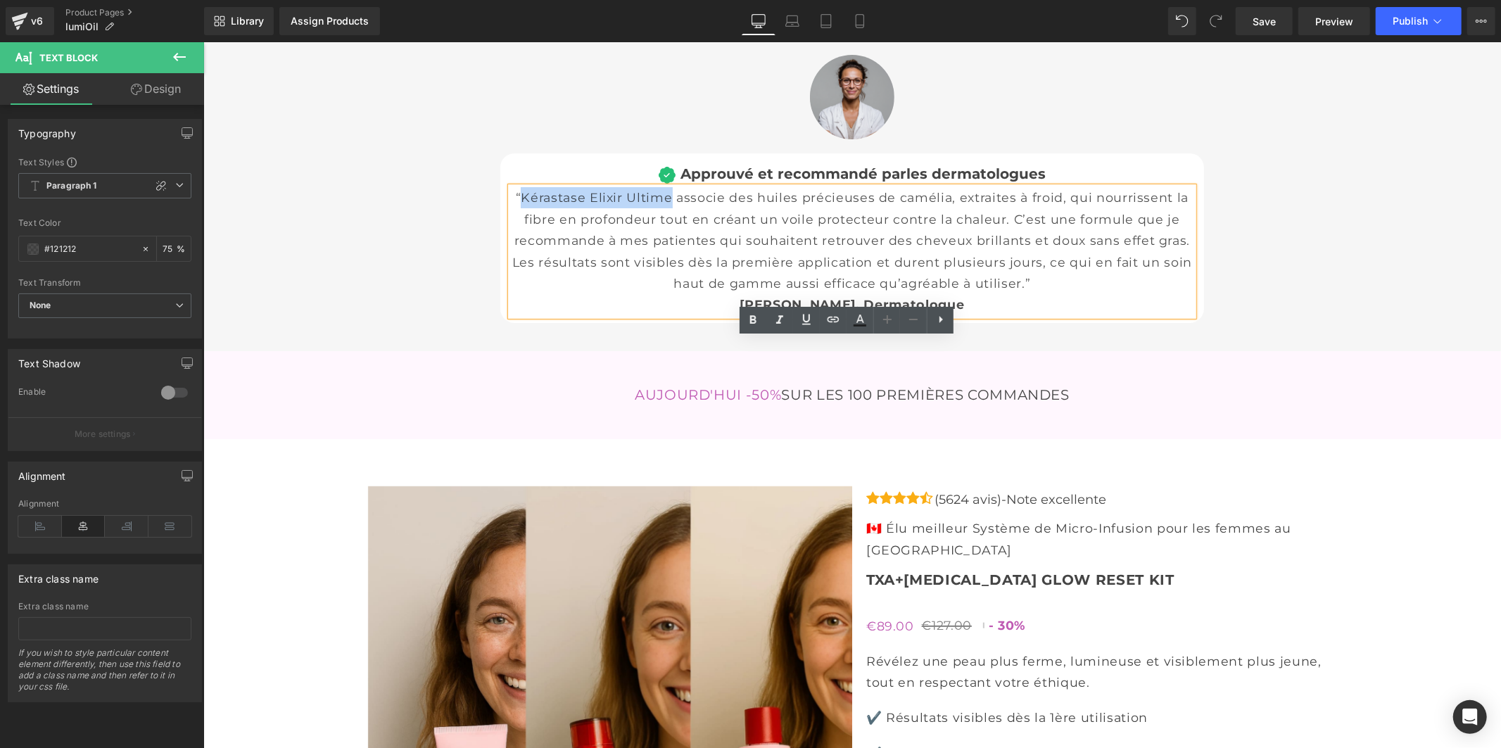
drag, startPoint x: 665, startPoint y: 348, endPoint x: 514, endPoint y: 352, distance: 150.6
click at [514, 293] on p "“Kérastase Elixir Ultime associe des huiles précieuses de camélia, extraites à …" at bounding box center [851, 239] width 682 height 107
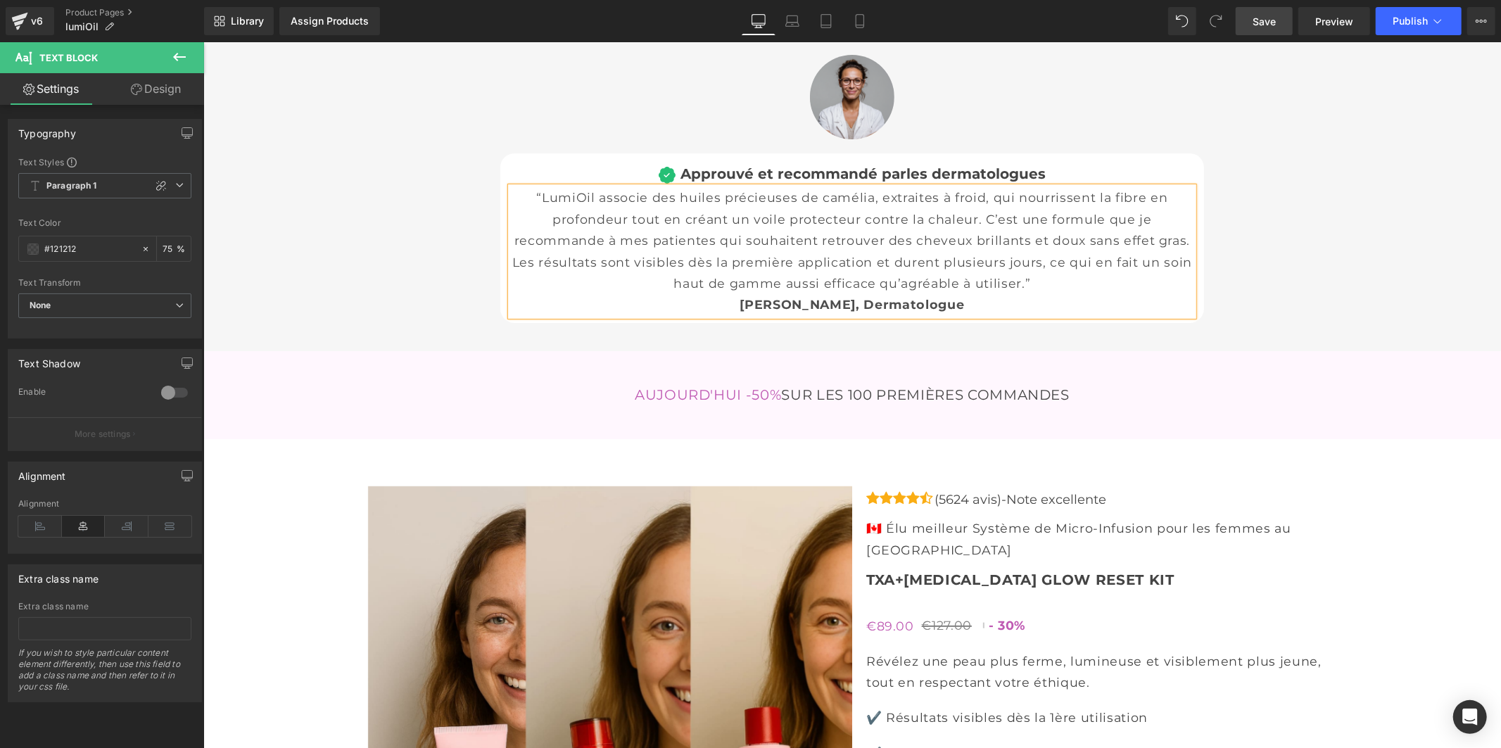
drag, startPoint x: 1273, startPoint y: 9, endPoint x: 1036, endPoint y: 40, distance: 239.8
click at [1273, 9] on link "Save" at bounding box center [1263, 21] width 57 height 28
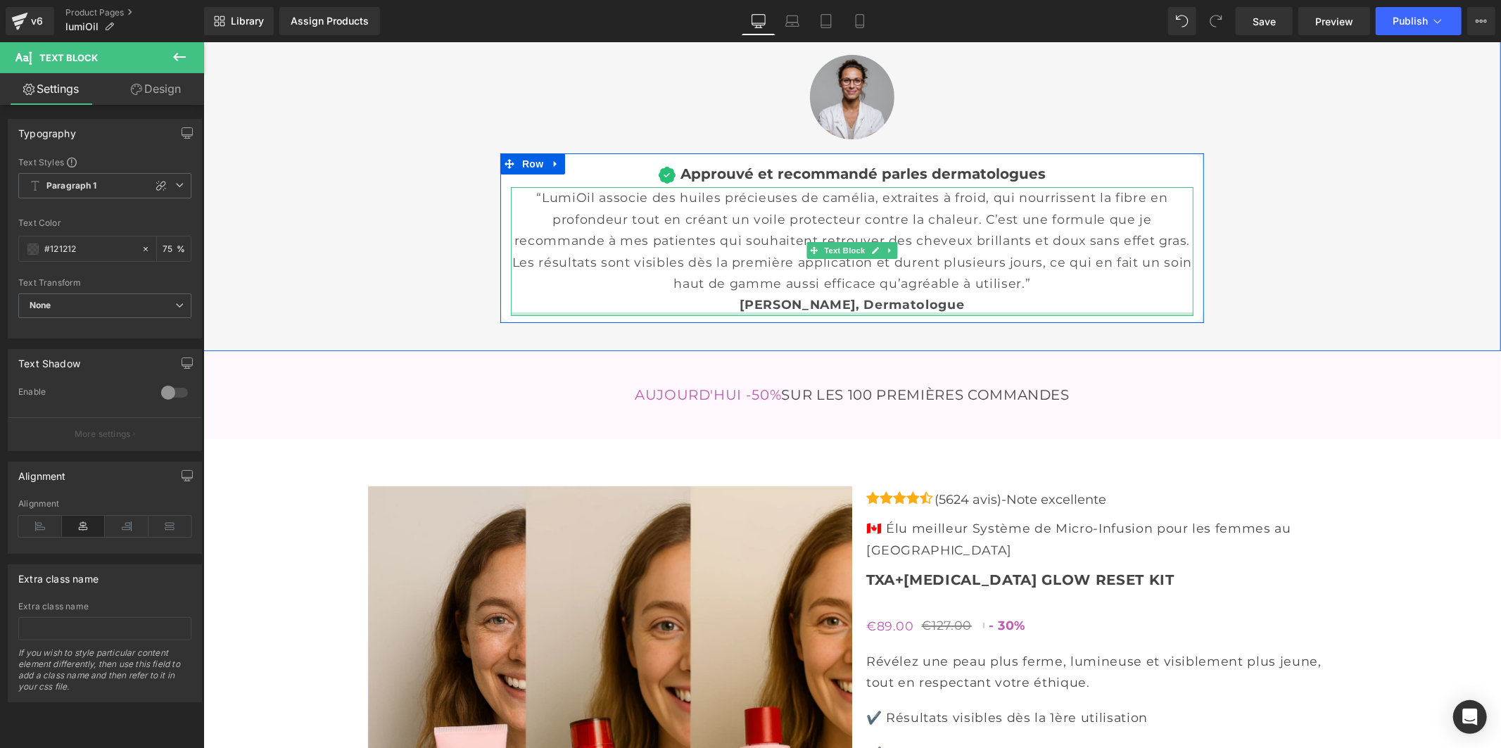
click at [877, 315] on div at bounding box center [851, 314] width 682 height 4
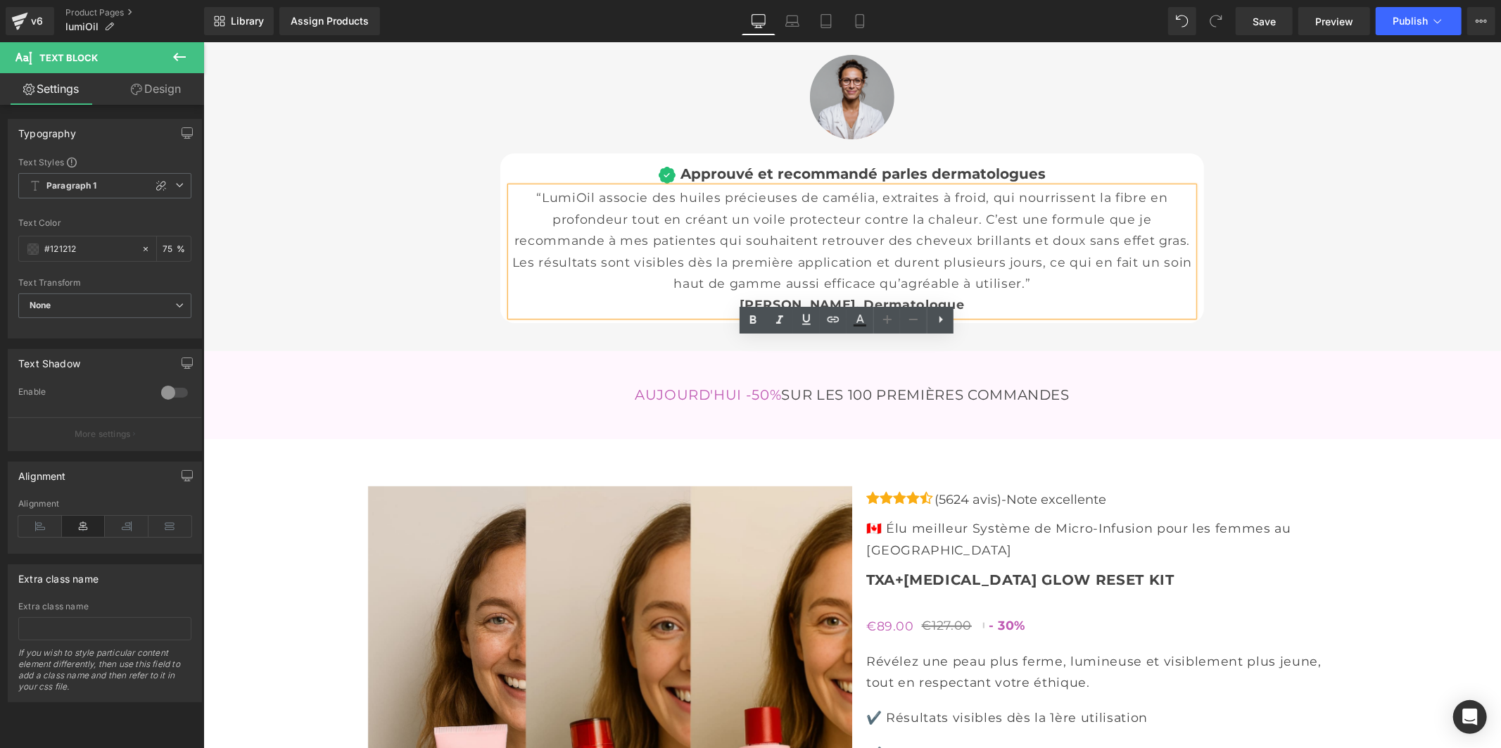
drag, startPoint x: 982, startPoint y: 455, endPoint x: 870, endPoint y: 455, distance: 112.6
click at [870, 314] on p "Dr Isabelle Fontaine, Dermatologue" at bounding box center [851, 303] width 682 height 21
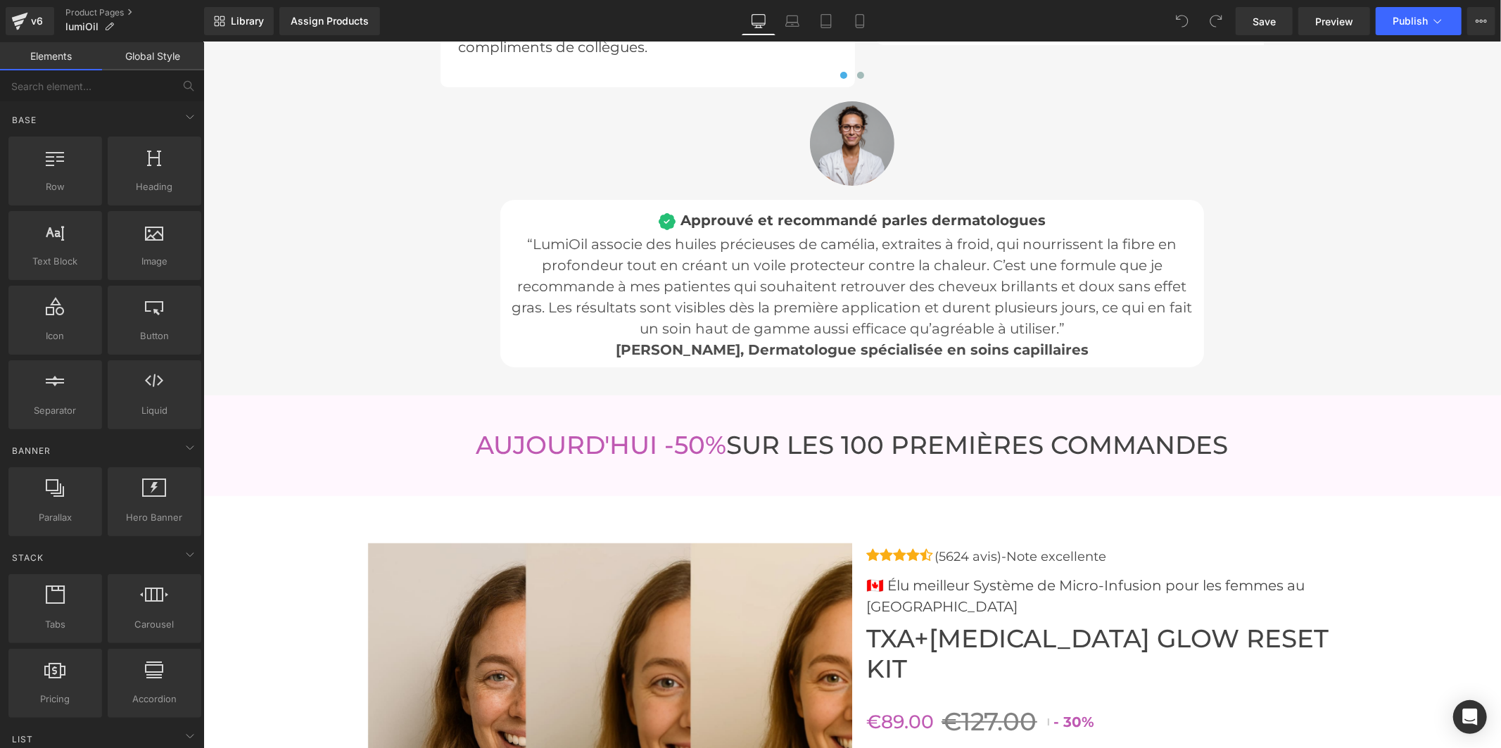
scroll to position [4800, 0]
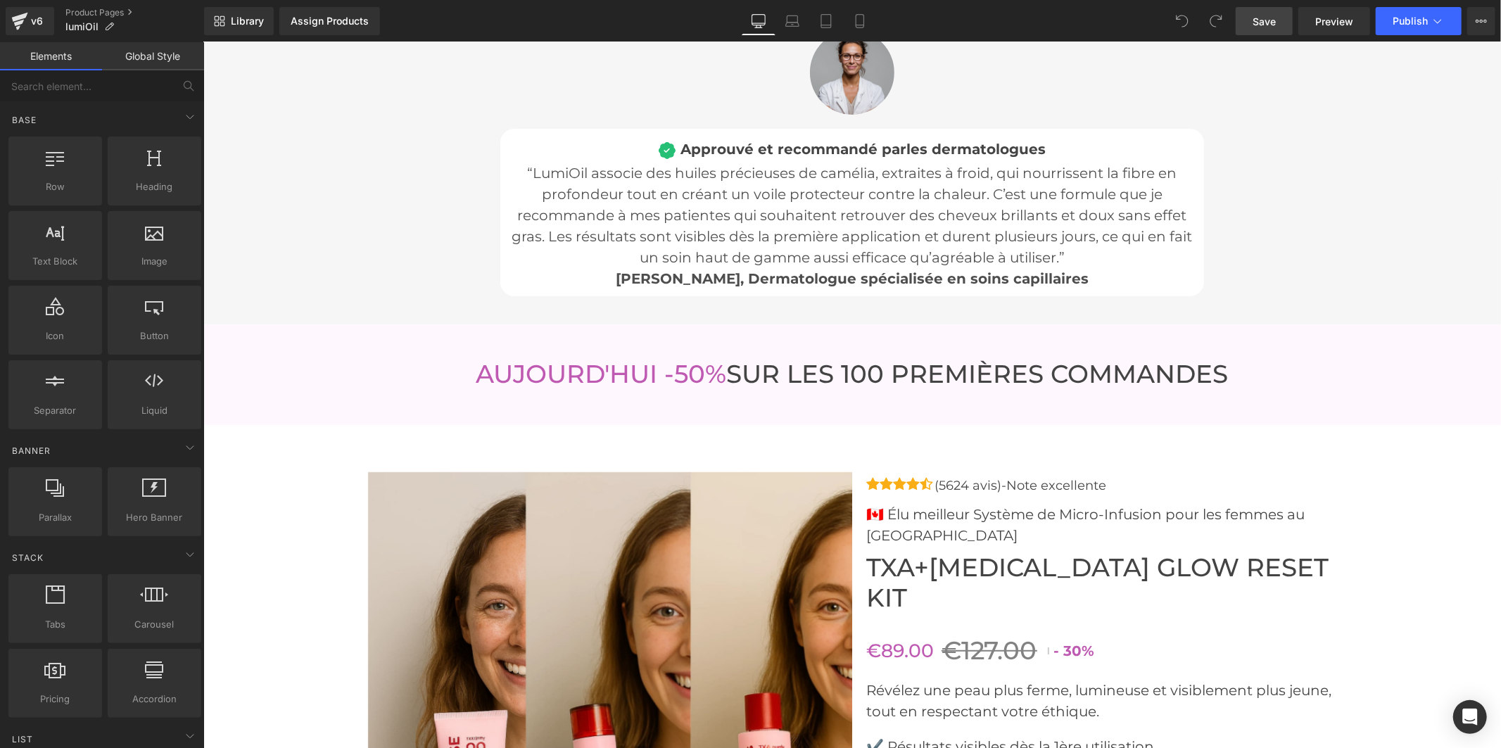
drag, startPoint x: 1252, startPoint y: 23, endPoint x: 1050, endPoint y: 73, distance: 208.7
click at [1252, 23] on link "Save" at bounding box center [1263, 21] width 57 height 28
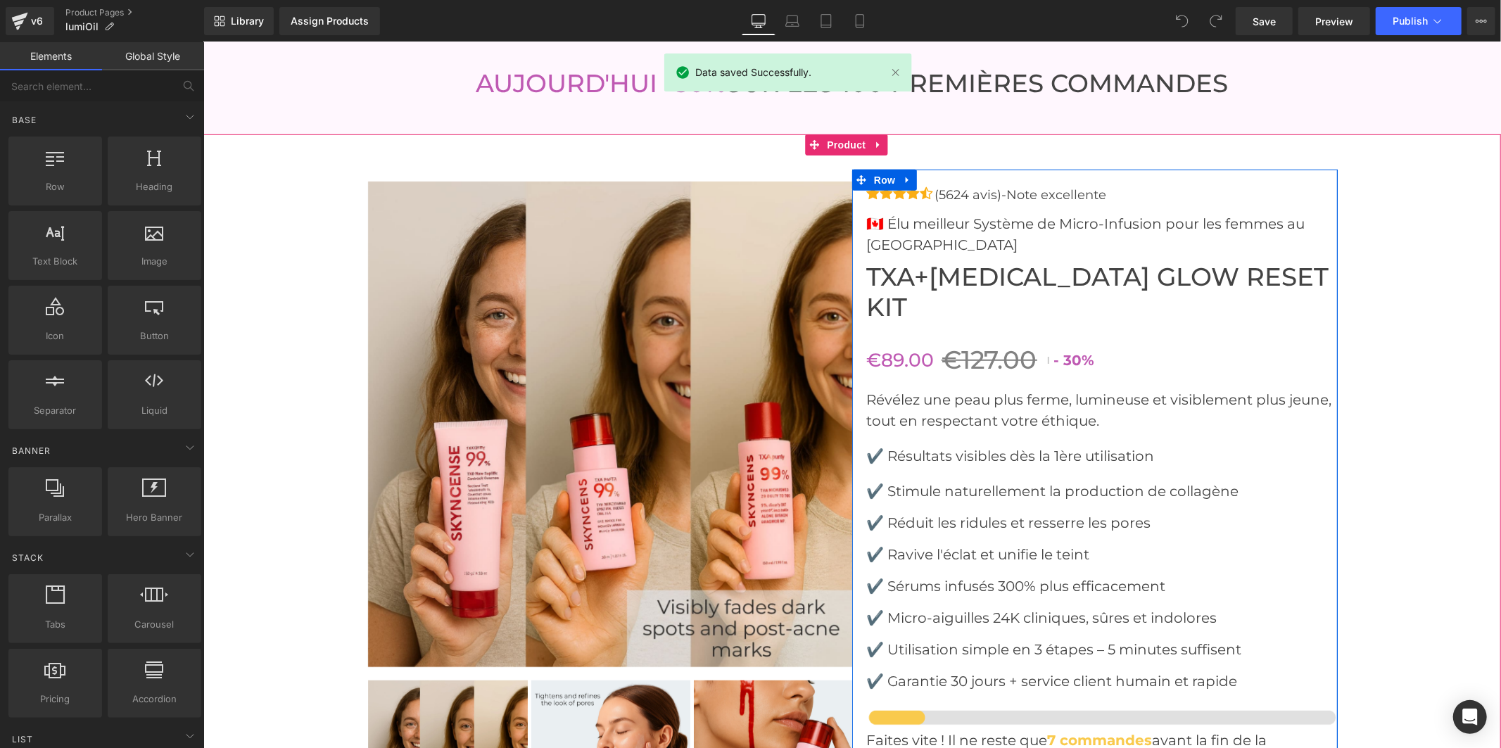
scroll to position [5112, 0]
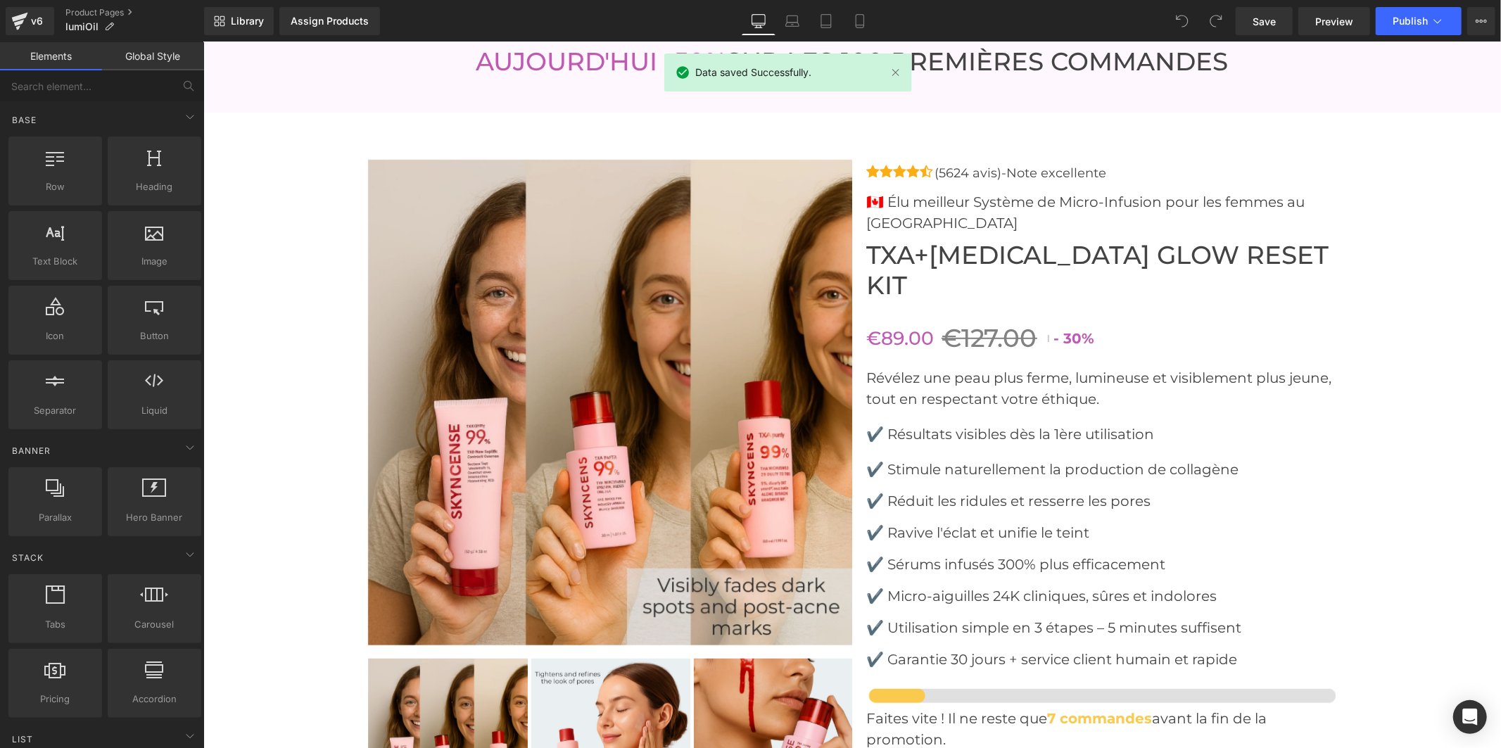
click at [601, 699] on img at bounding box center [610, 738] width 160 height 160
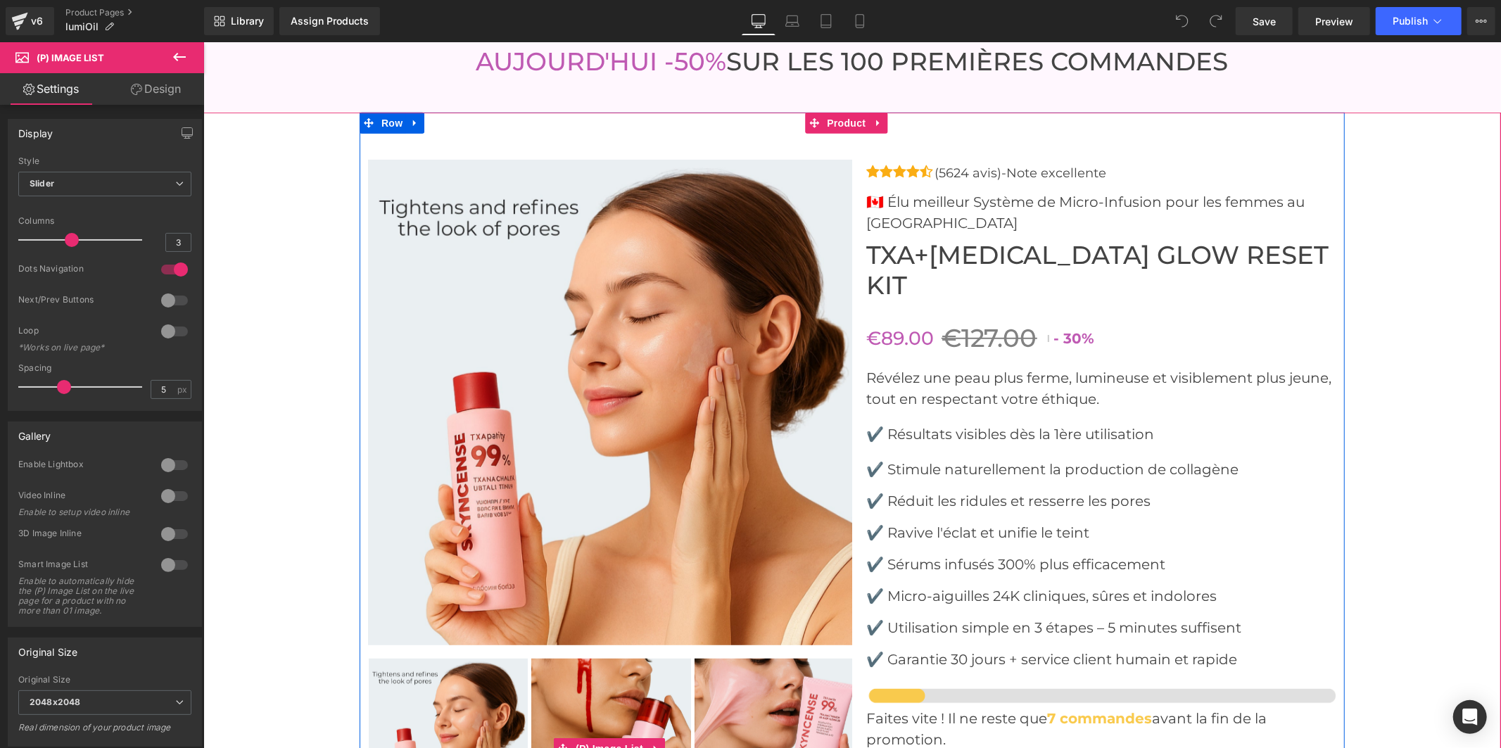
click at [591, 662] on img at bounding box center [610, 738] width 160 height 160
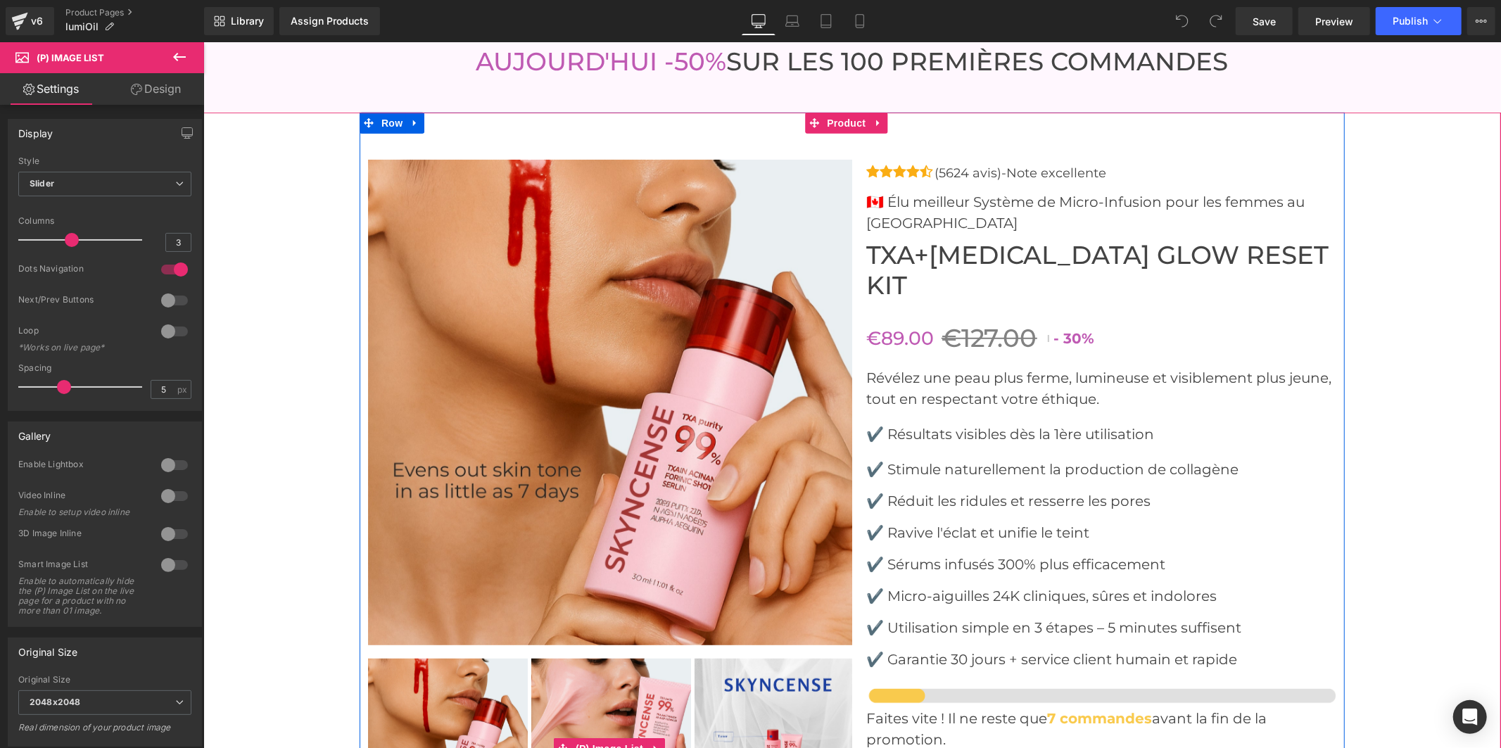
click at [623, 670] on img at bounding box center [610, 738] width 160 height 160
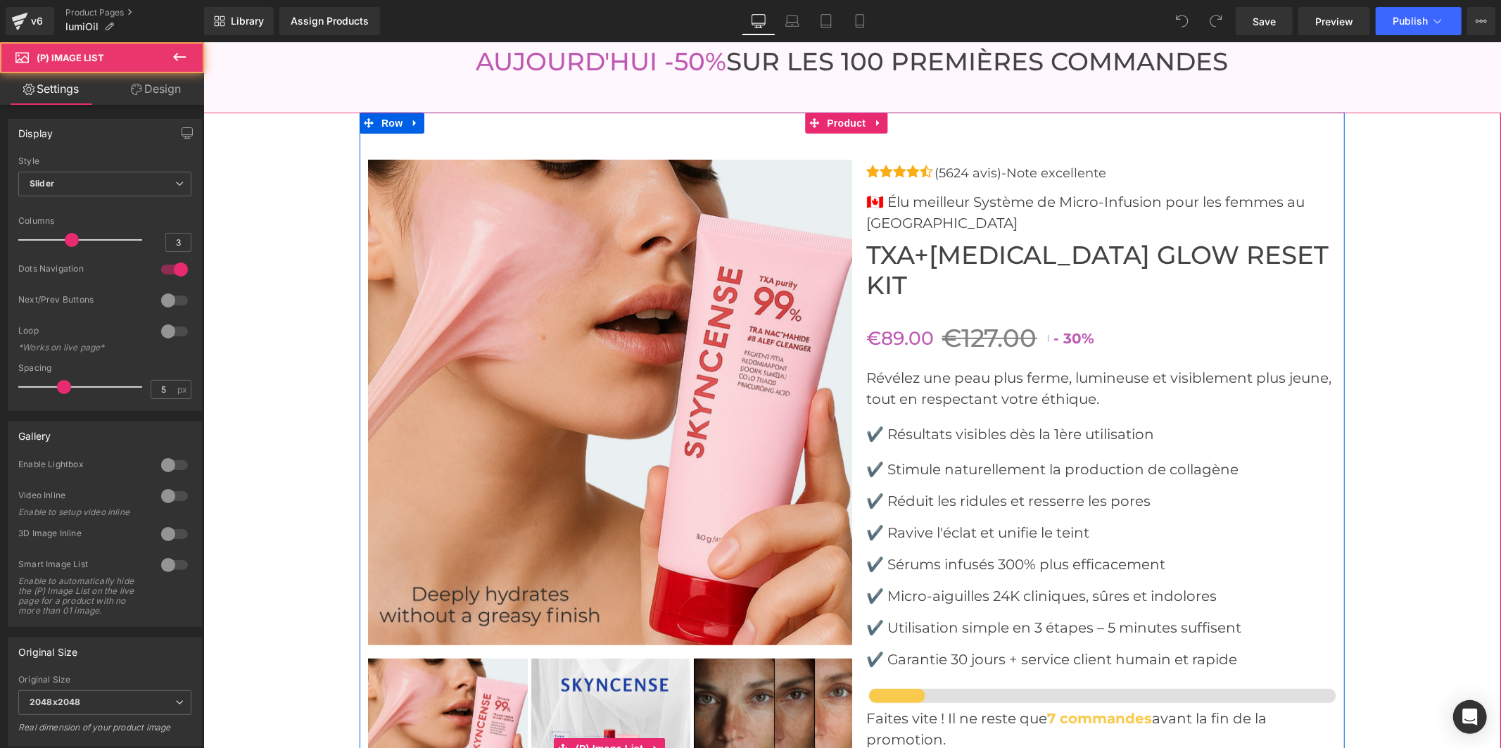
click at [626, 664] on img at bounding box center [610, 738] width 160 height 160
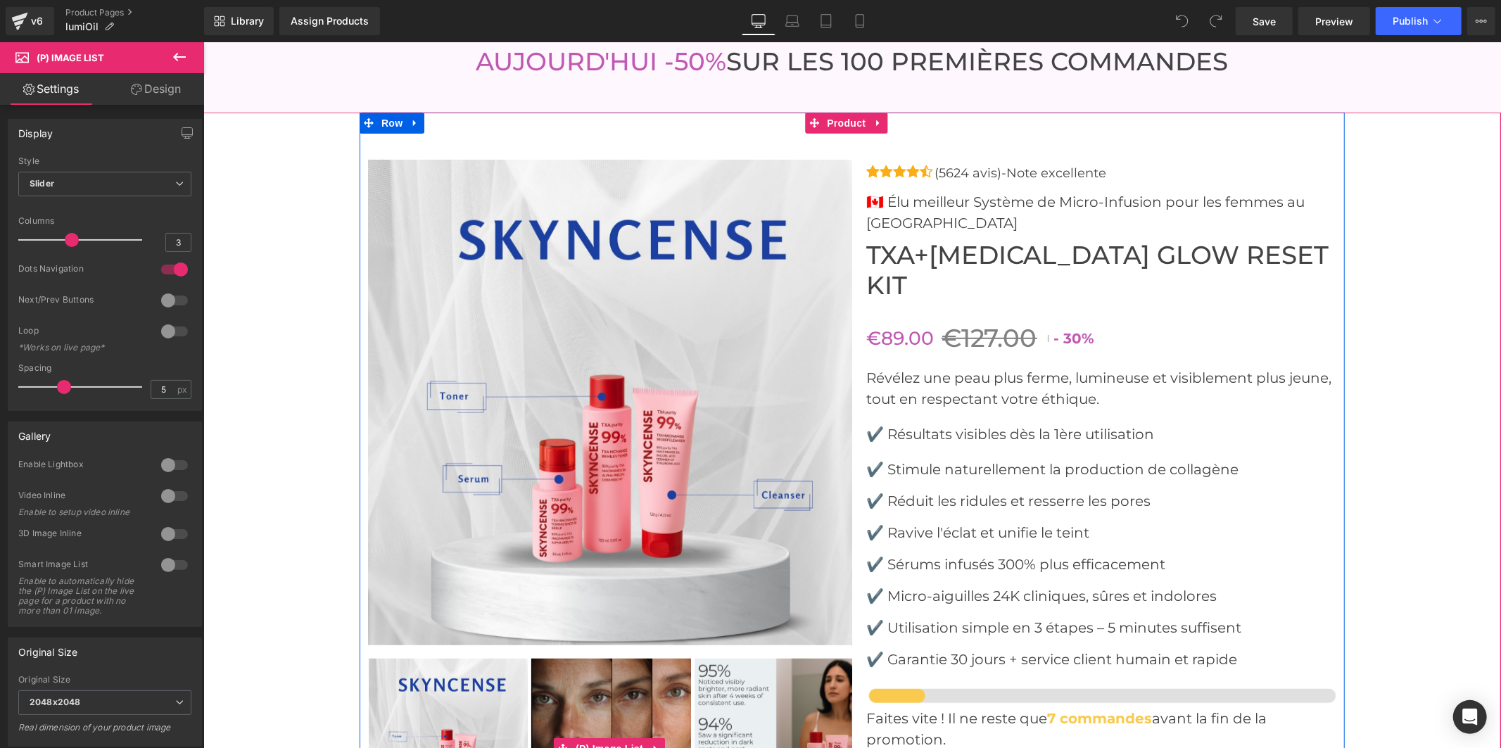
click at [637, 661] on img at bounding box center [610, 738] width 160 height 160
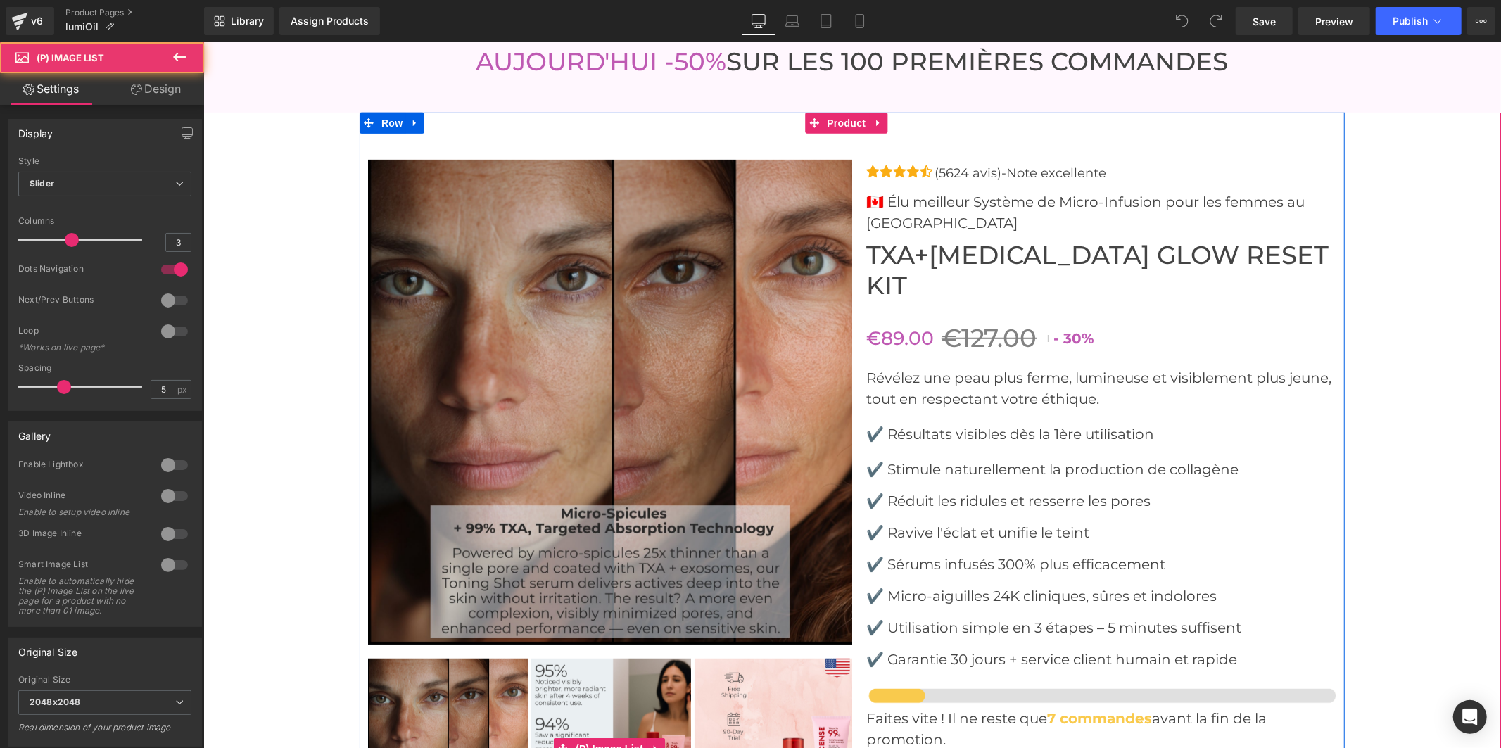
click at [637, 661] on img at bounding box center [610, 738] width 160 height 160
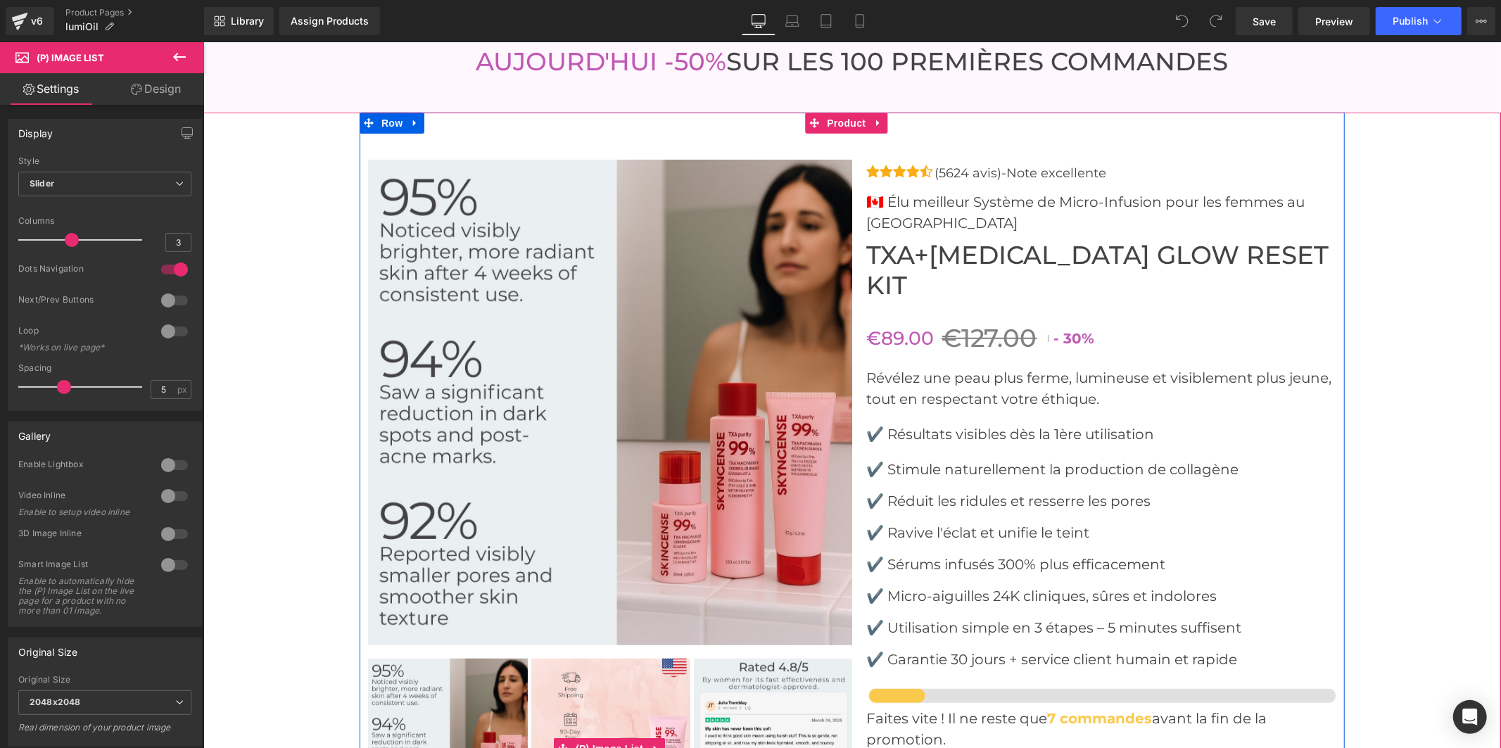
click at [637, 661] on img at bounding box center [610, 738] width 160 height 160
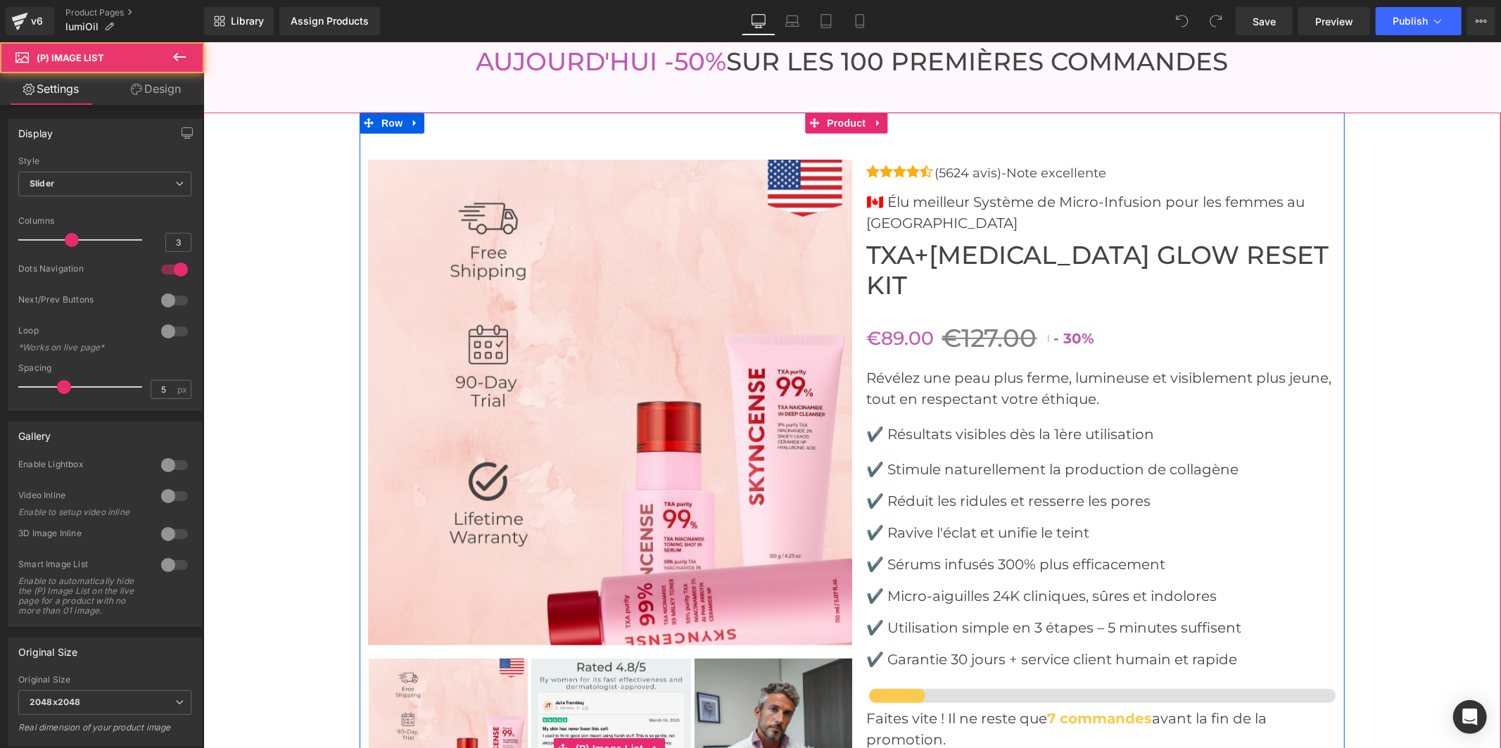
click at [637, 661] on img at bounding box center [610, 738] width 160 height 160
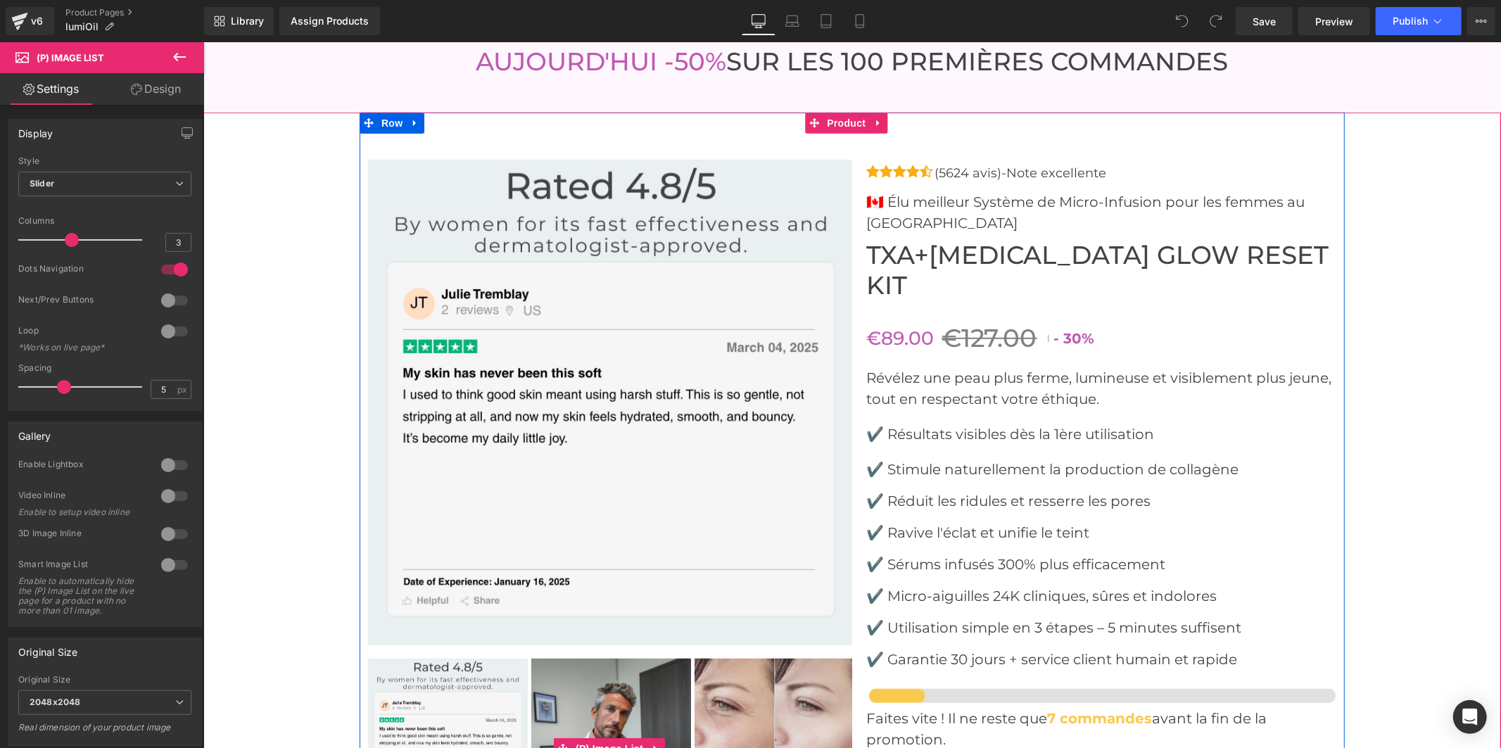
click at [610, 659] on img at bounding box center [610, 738] width 160 height 160
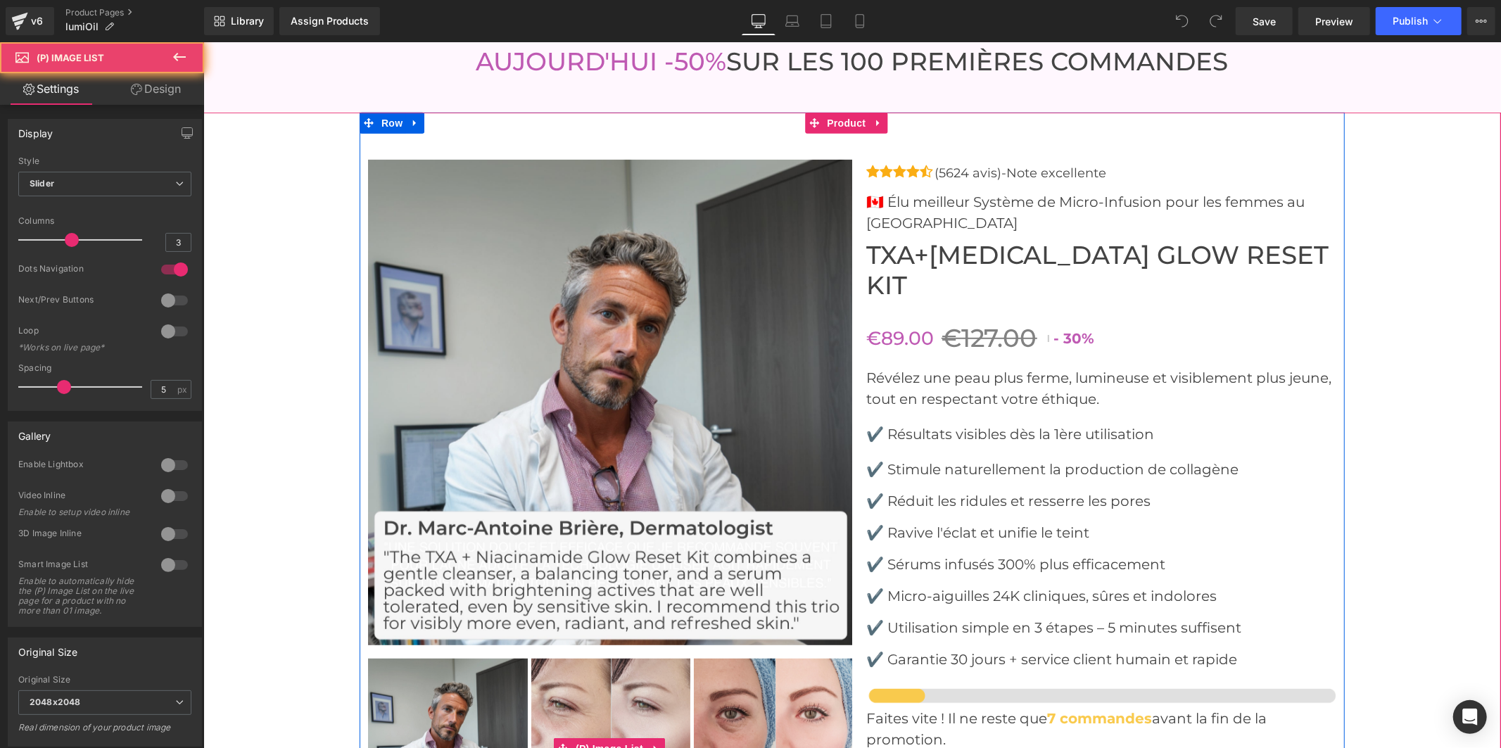
click at [610, 659] on img at bounding box center [610, 738] width 160 height 160
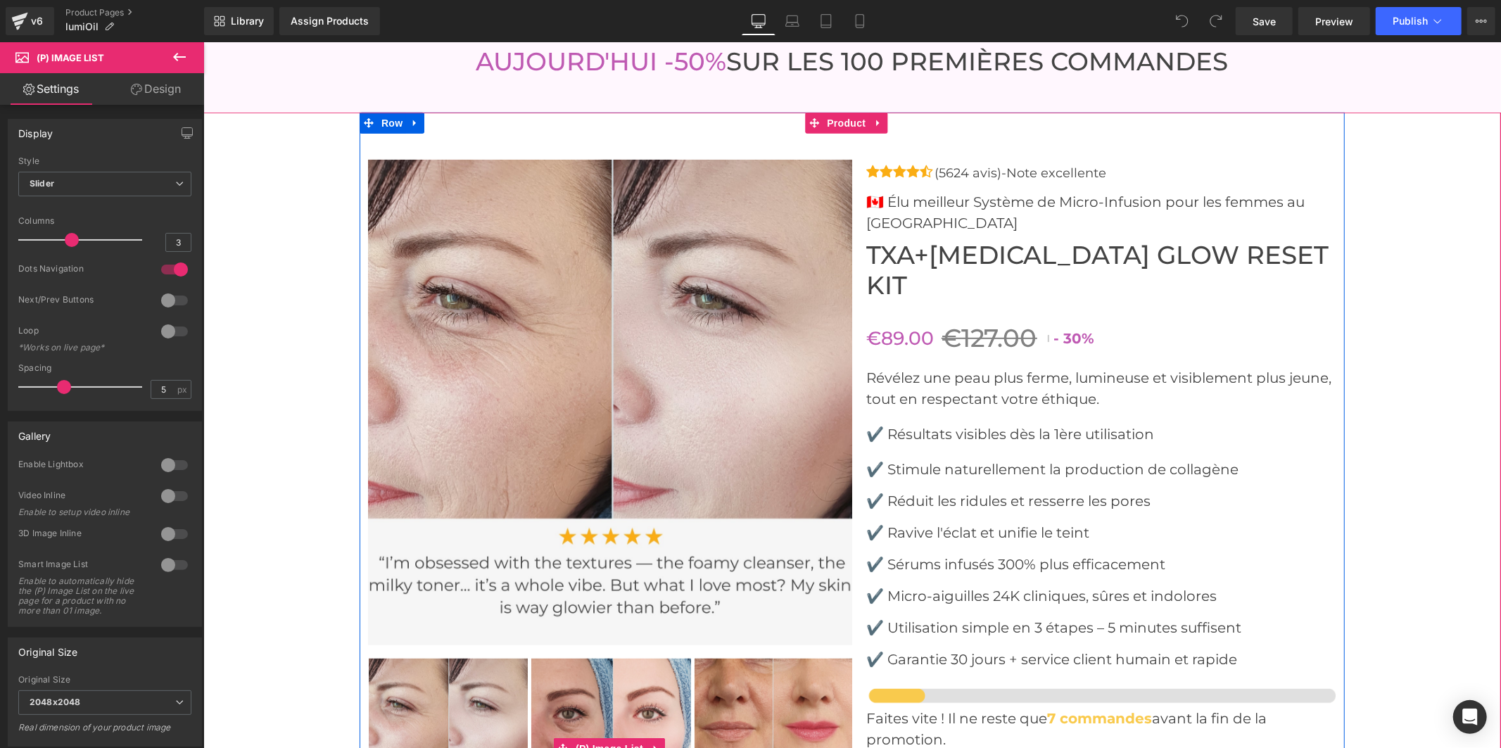
click at [610, 659] on img at bounding box center [610, 738] width 160 height 160
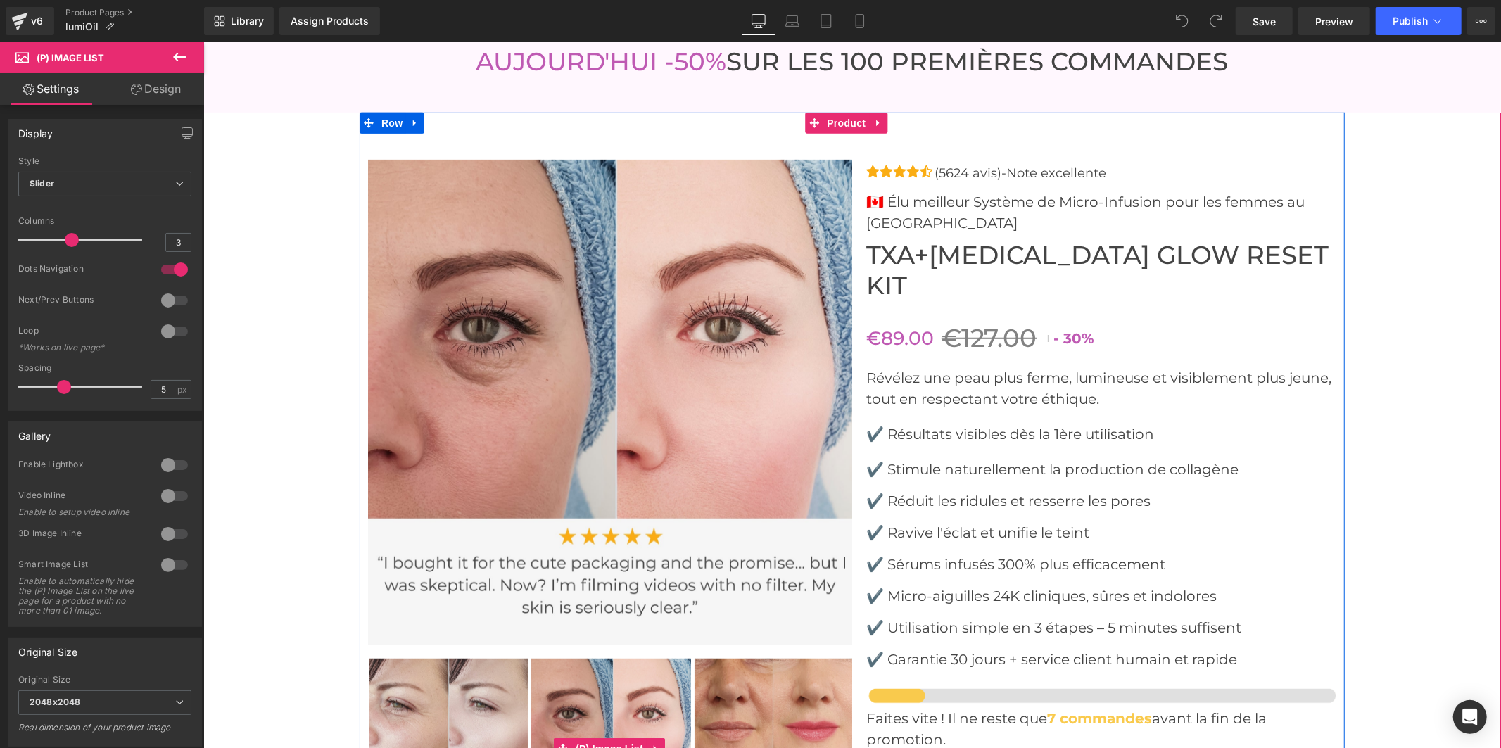
click at [749, 661] on img at bounding box center [774, 738] width 160 height 160
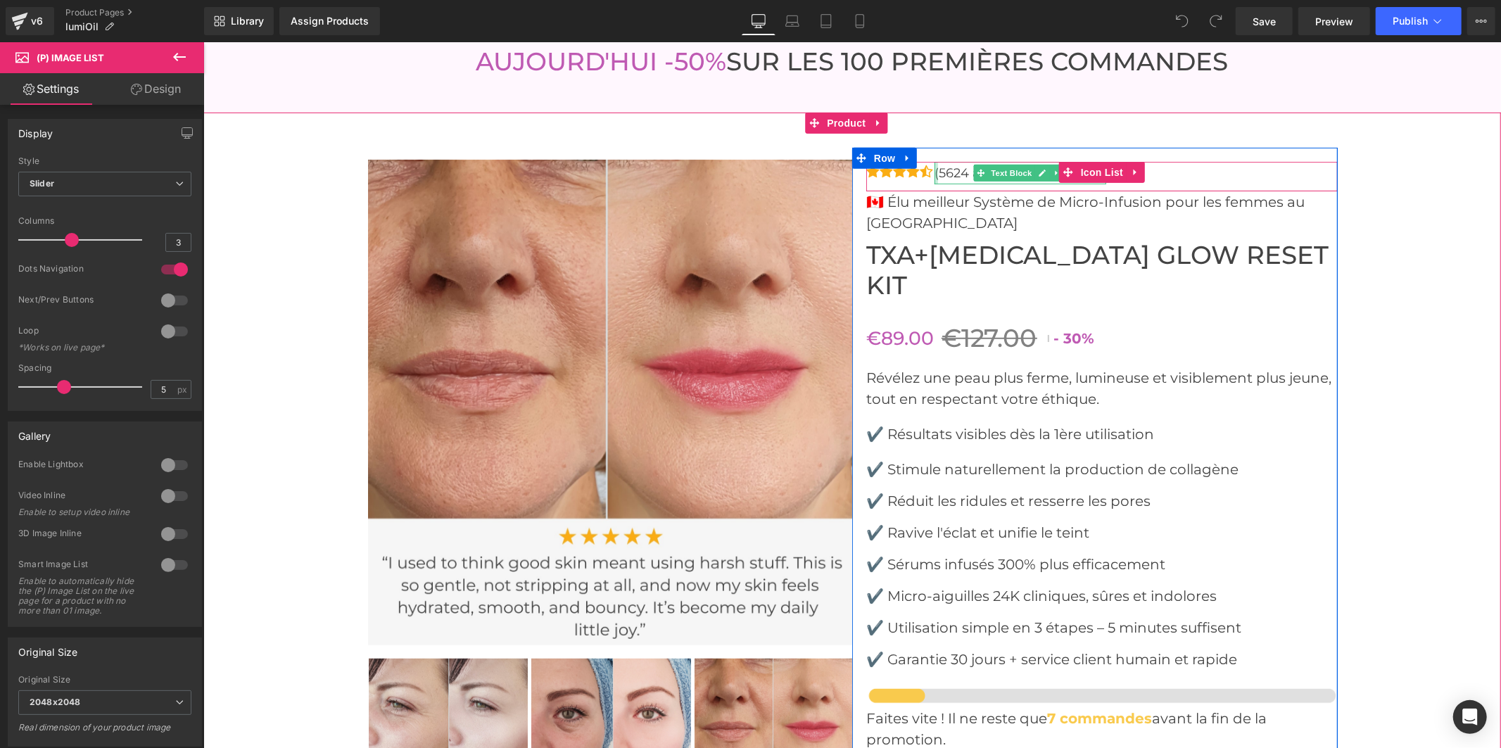
click at [934, 161] on div at bounding box center [936, 172] width 4 height 23
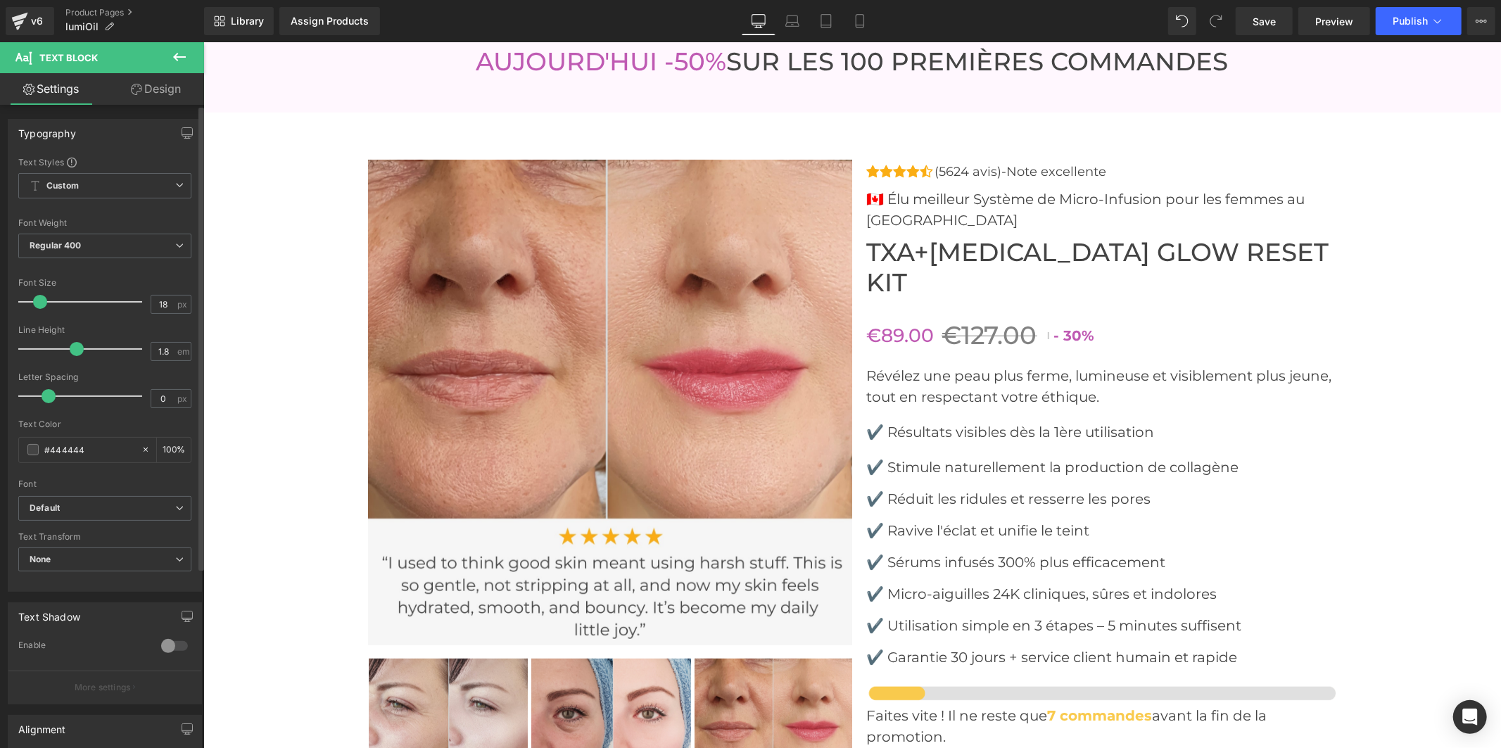
drag, startPoint x: 82, startPoint y: 350, endPoint x: 72, endPoint y: 345, distance: 10.7
click at [72, 345] on span at bounding box center [77, 349] width 14 height 14
click at [1268, 19] on span "Save" at bounding box center [1263, 21] width 23 height 15
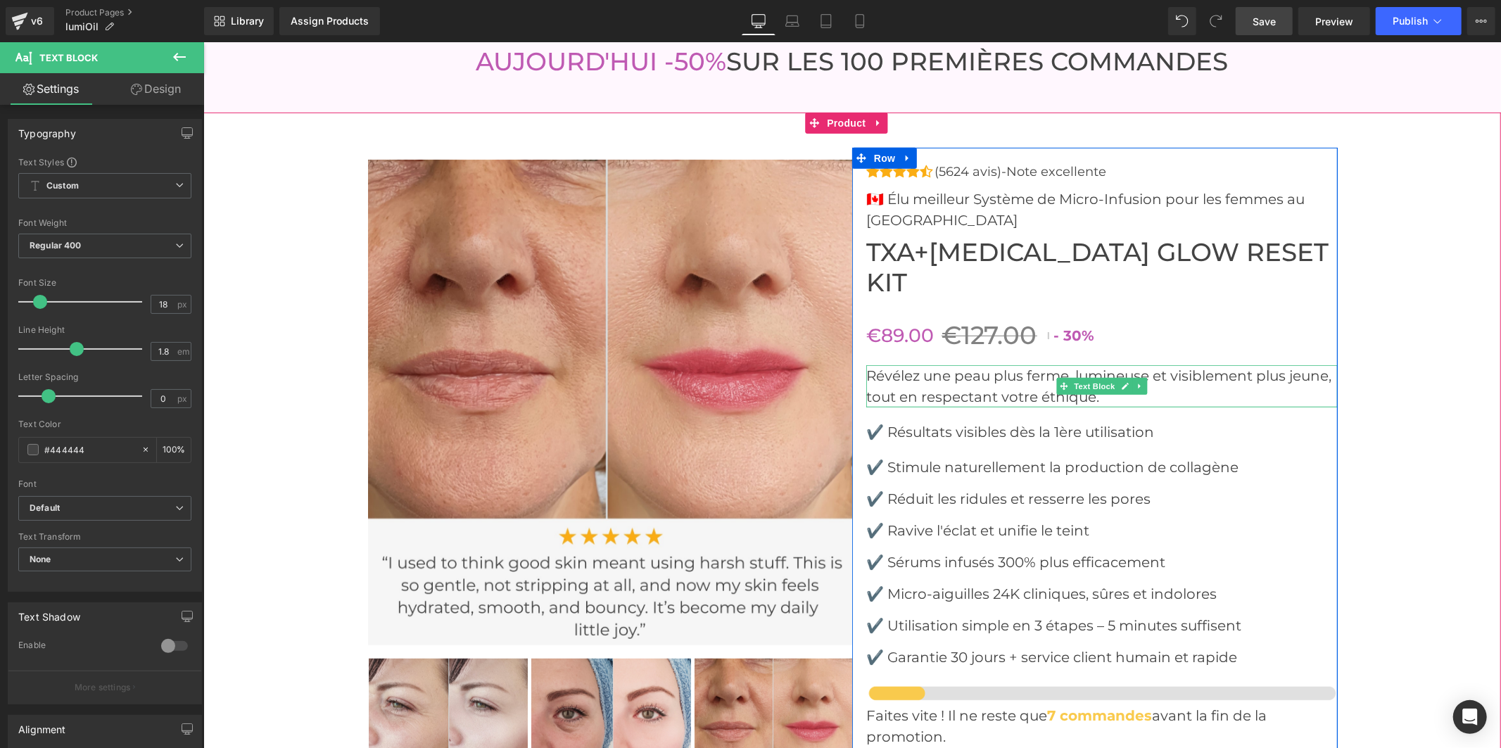
click at [956, 367] on font "Révélez une peau plus ferme, lumineuse et visiblement plus jeune, tout en respe…" at bounding box center [1097, 386] width 465 height 38
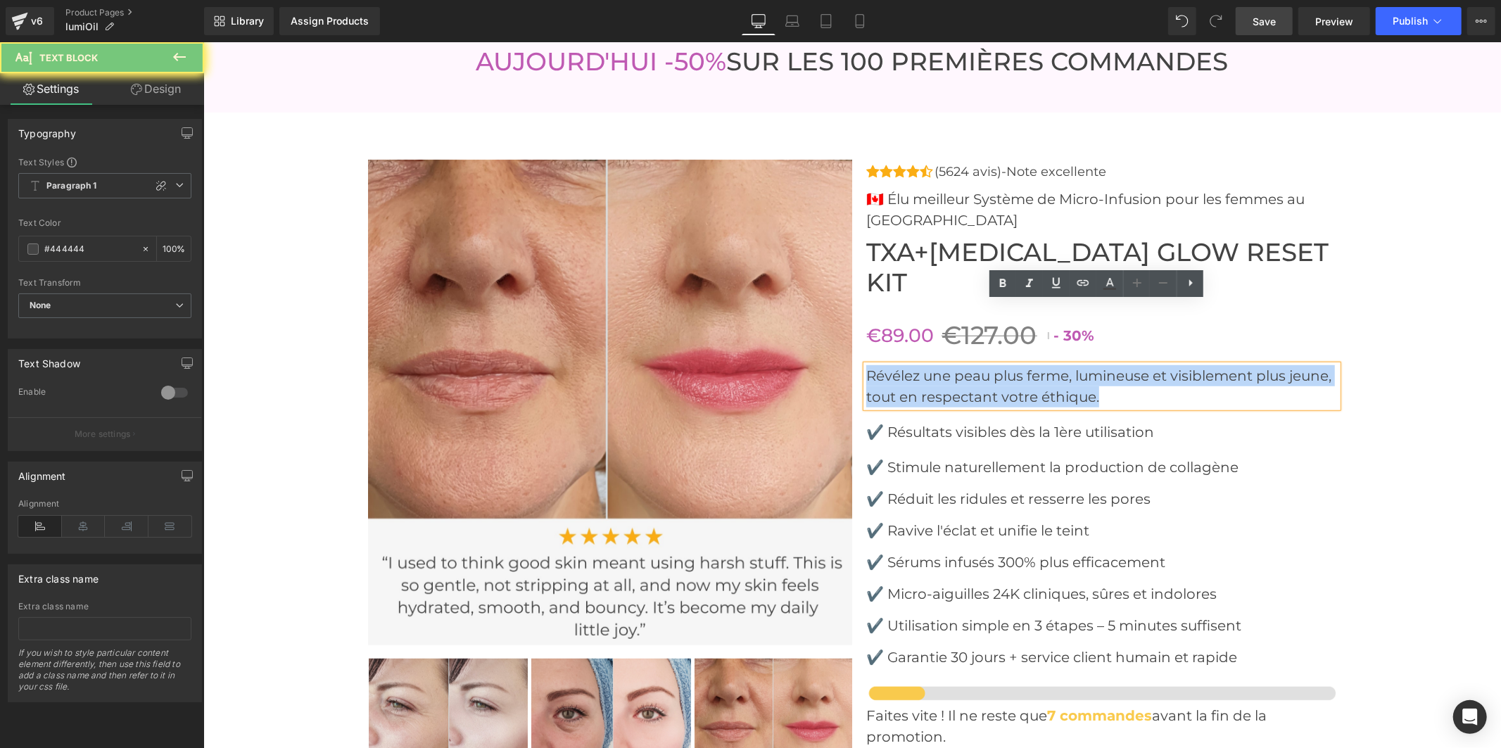
click at [956, 367] on font "Révélez une peau plus ferme, lumineuse et visiblement plus jeune, tout en respe…" at bounding box center [1097, 386] width 465 height 38
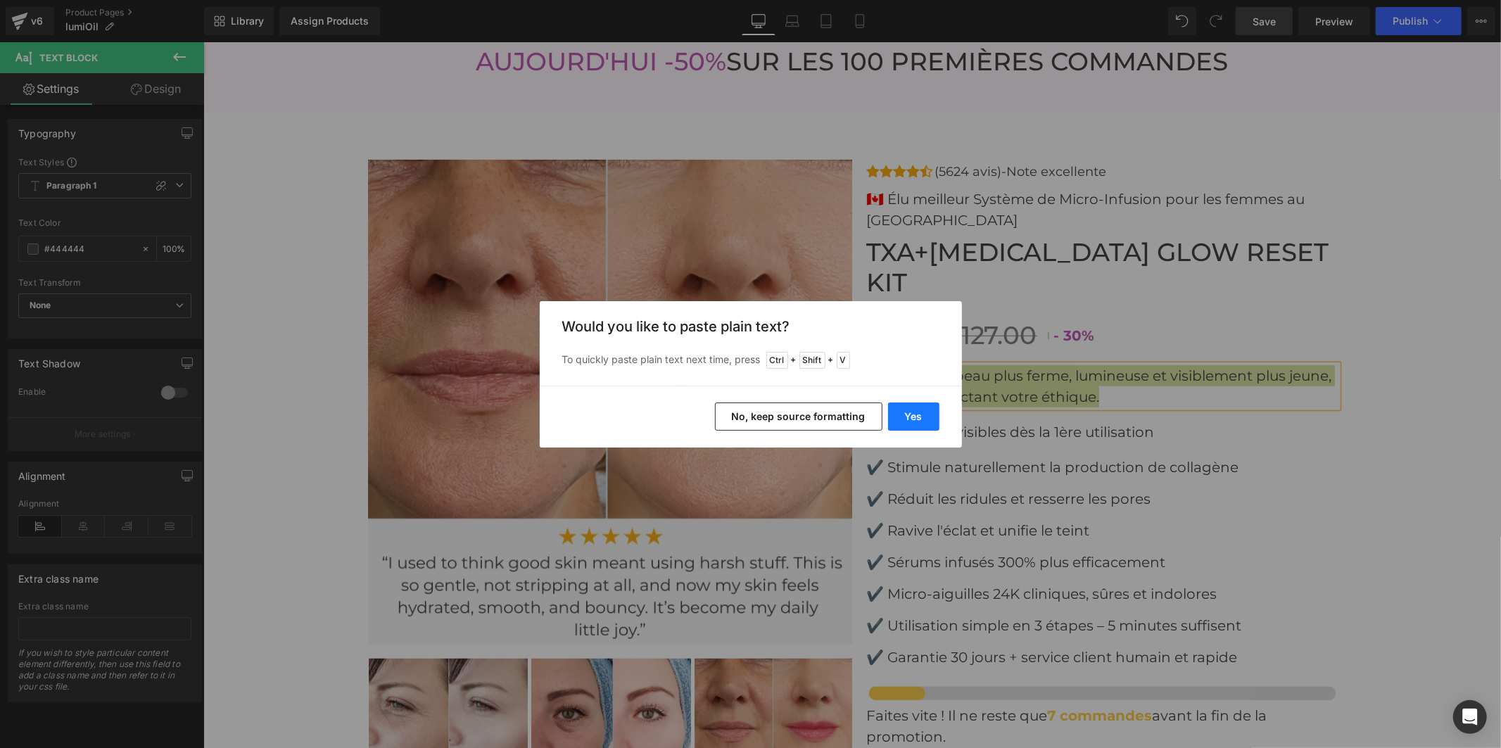
click at [920, 414] on button "Yes" at bounding box center [913, 416] width 51 height 28
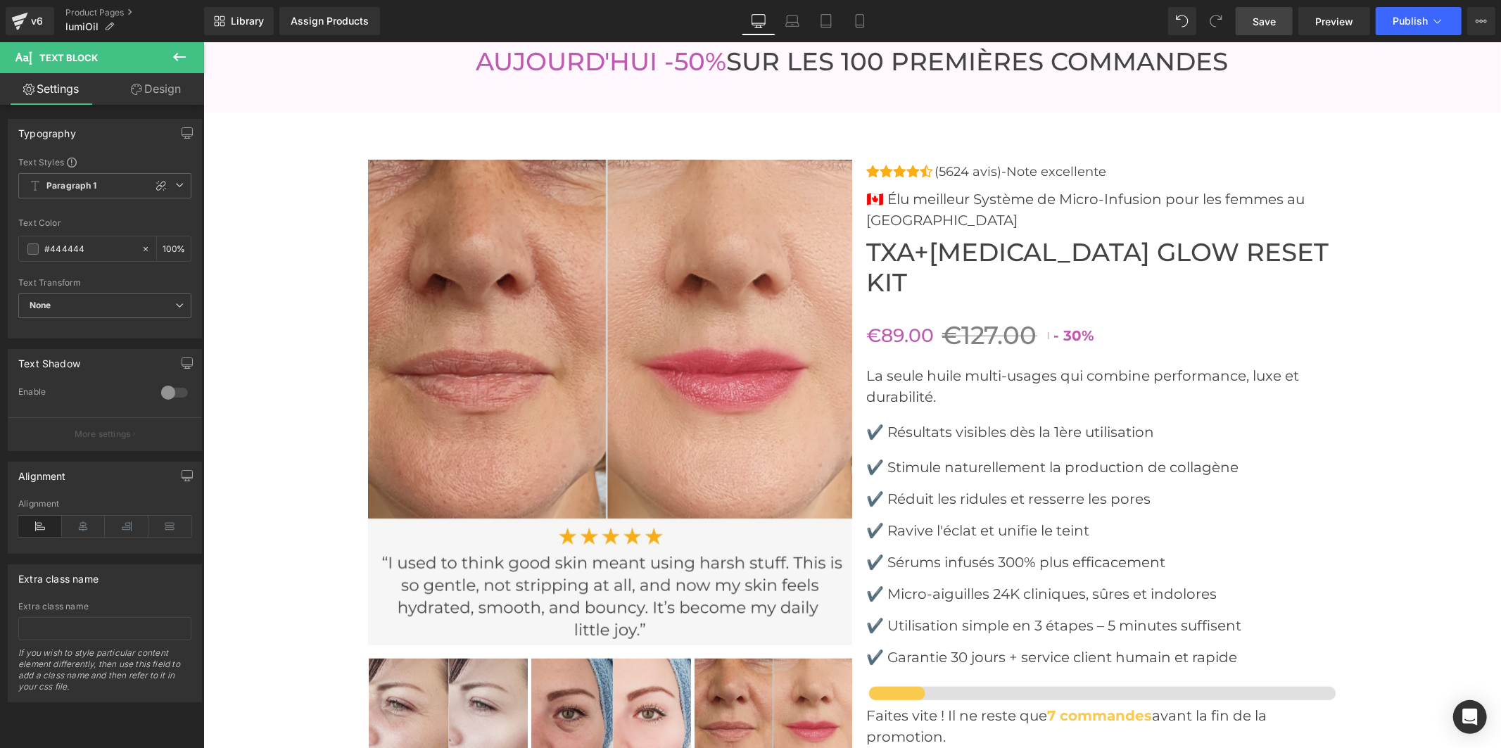
click at [1254, 27] on span "Save" at bounding box center [1263, 21] width 23 height 15
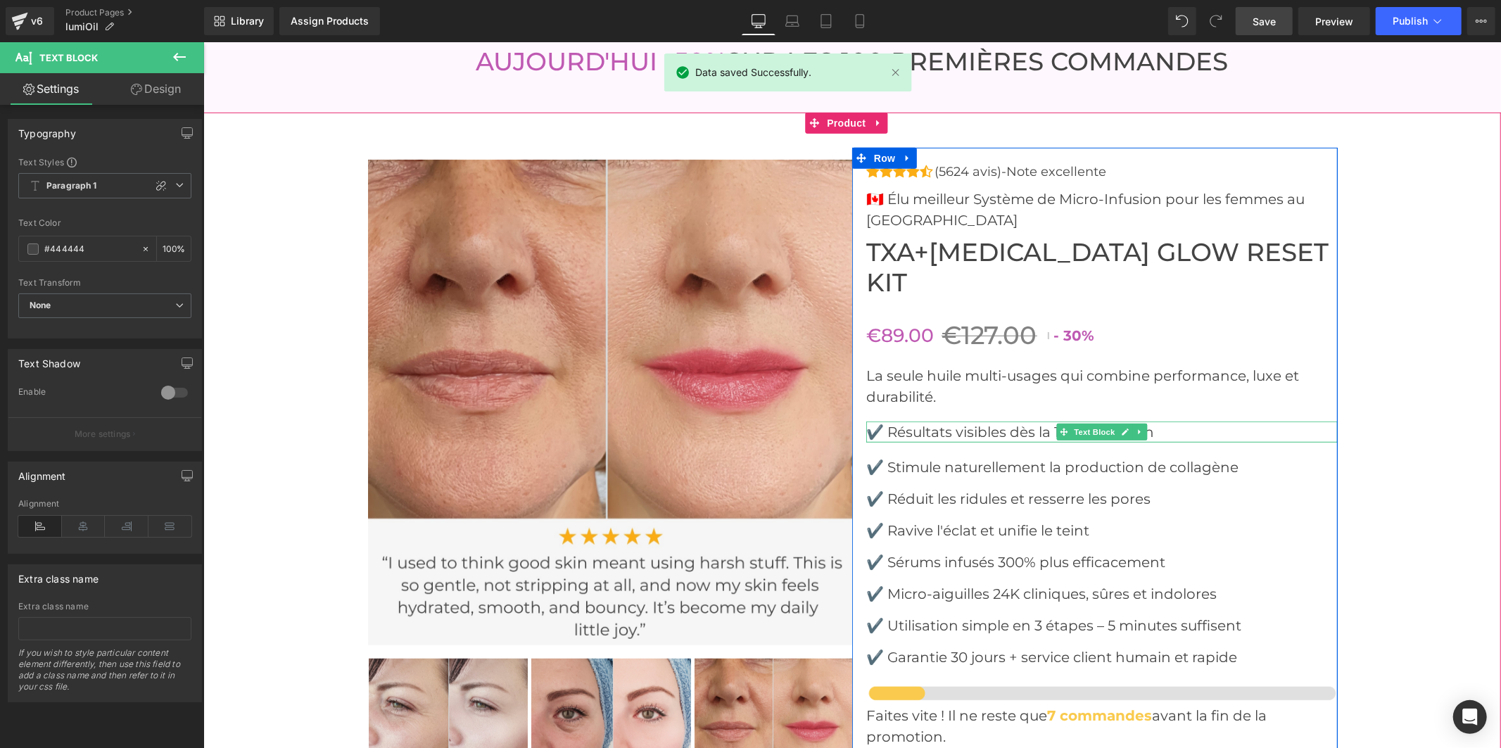
click at [964, 423] on font "✔️ Résultats visibles dès la 1ère utilisation" at bounding box center [1009, 431] width 288 height 17
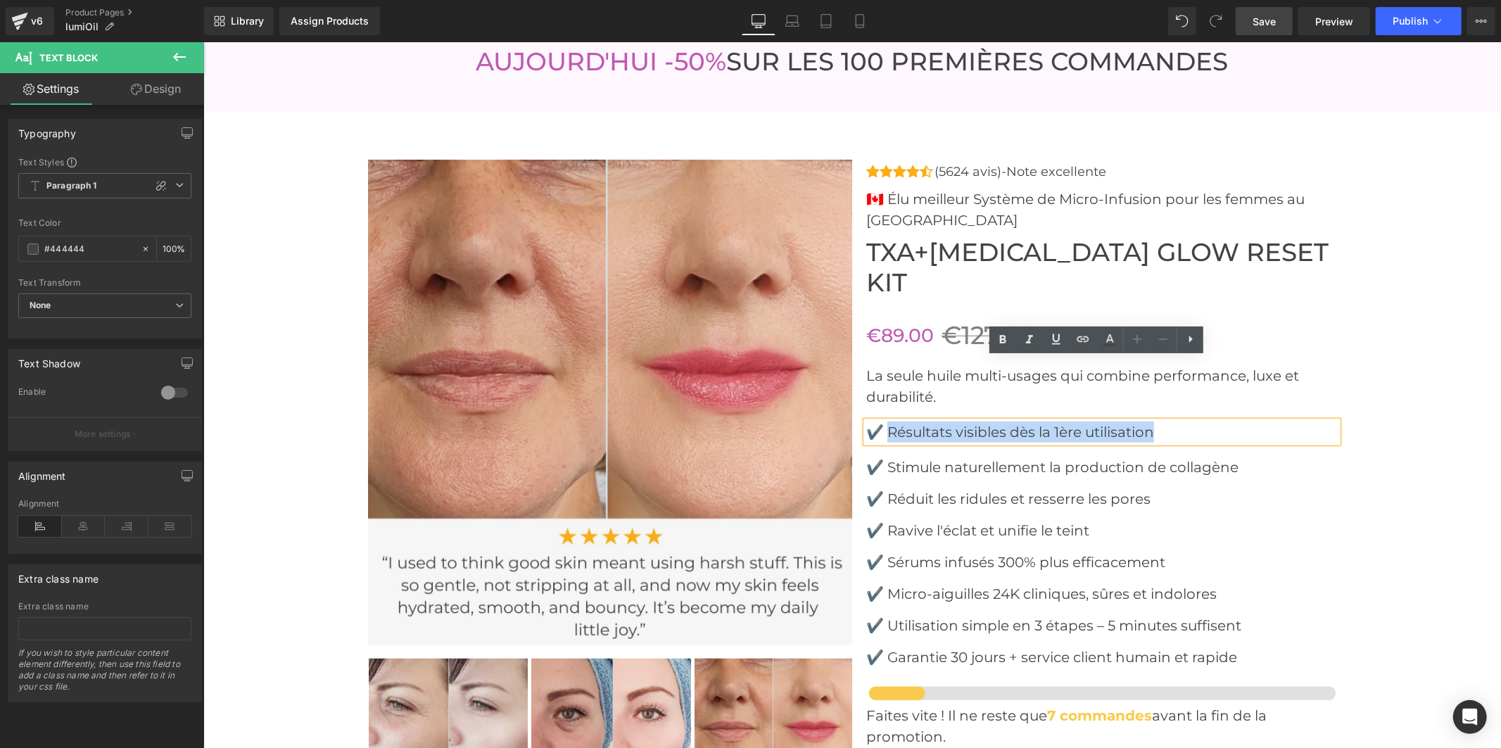
drag, startPoint x: 1157, startPoint y: 368, endPoint x: 885, endPoint y: 370, distance: 272.3
click at [885, 421] on p "✔️ Résultats visibles dès la 1ère utilisation" at bounding box center [1100, 431] width 471 height 21
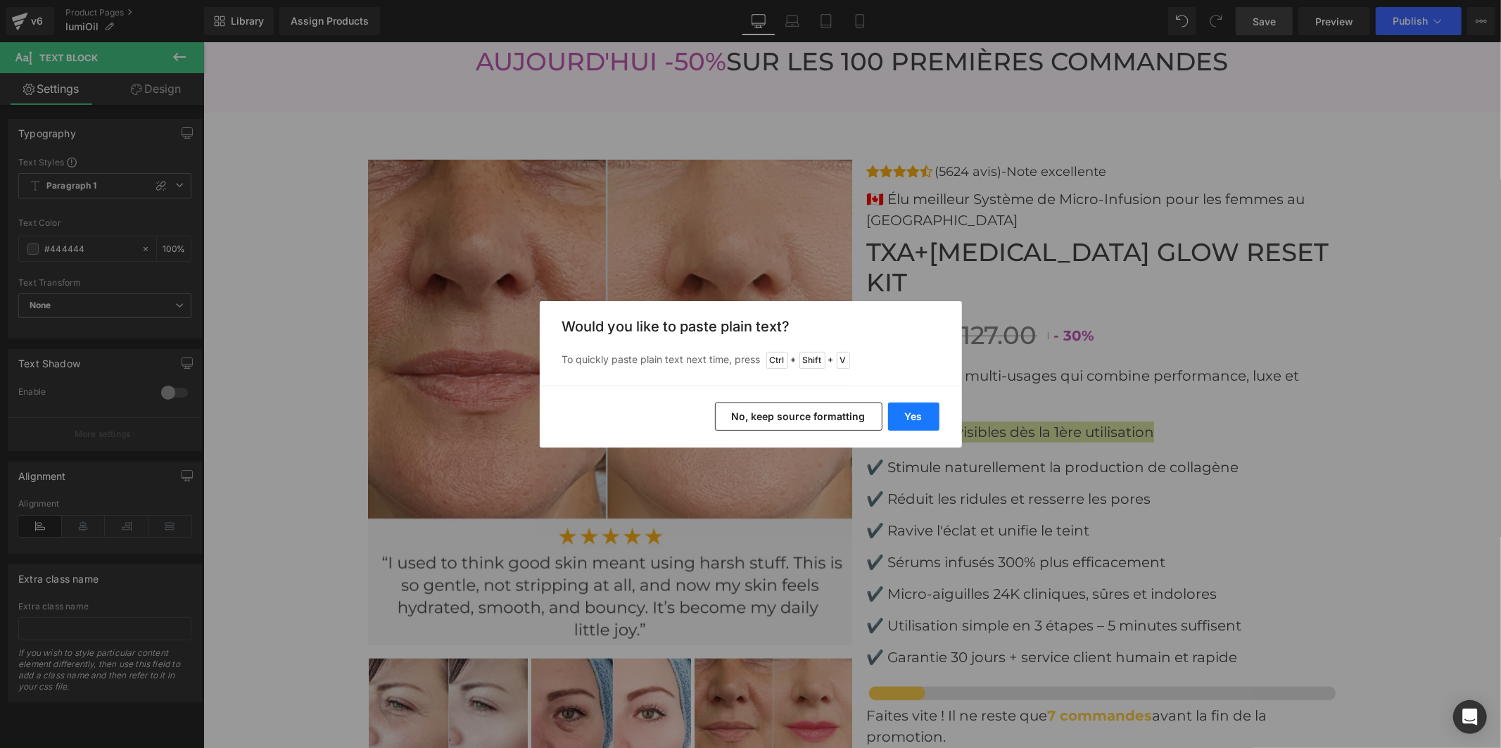
drag, startPoint x: 897, startPoint y: 415, endPoint x: 695, endPoint y: 369, distance: 207.0
click at [897, 415] on button "Yes" at bounding box center [913, 416] width 51 height 28
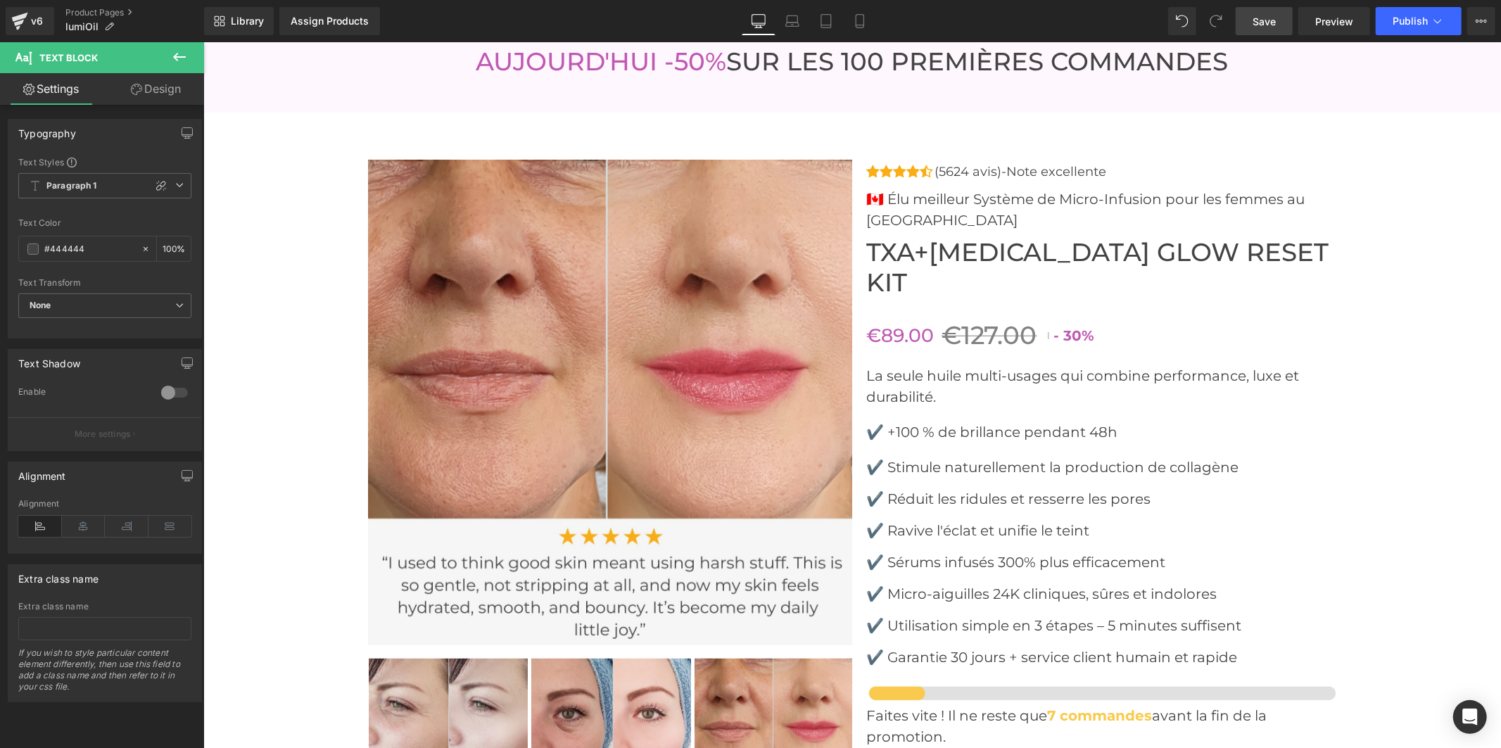
click at [978, 458] on font "✔️ Stimule naturellement la production de collagène" at bounding box center [1051, 466] width 372 height 17
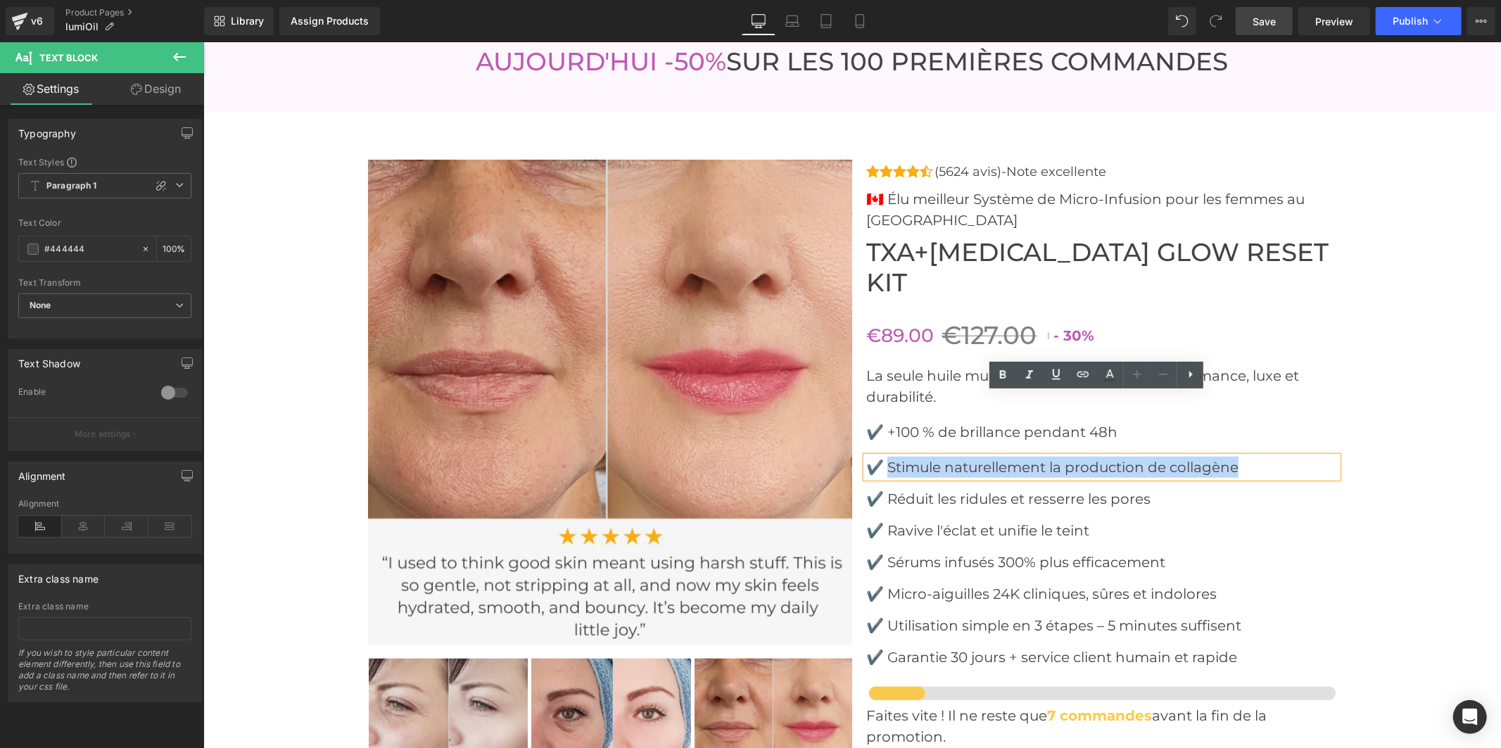
drag, startPoint x: 1178, startPoint y: 403, endPoint x: 884, endPoint y: 408, distance: 293.4
click at [884, 456] on p "✔️ Stimule naturellement la production de collagène" at bounding box center [1100, 466] width 471 height 21
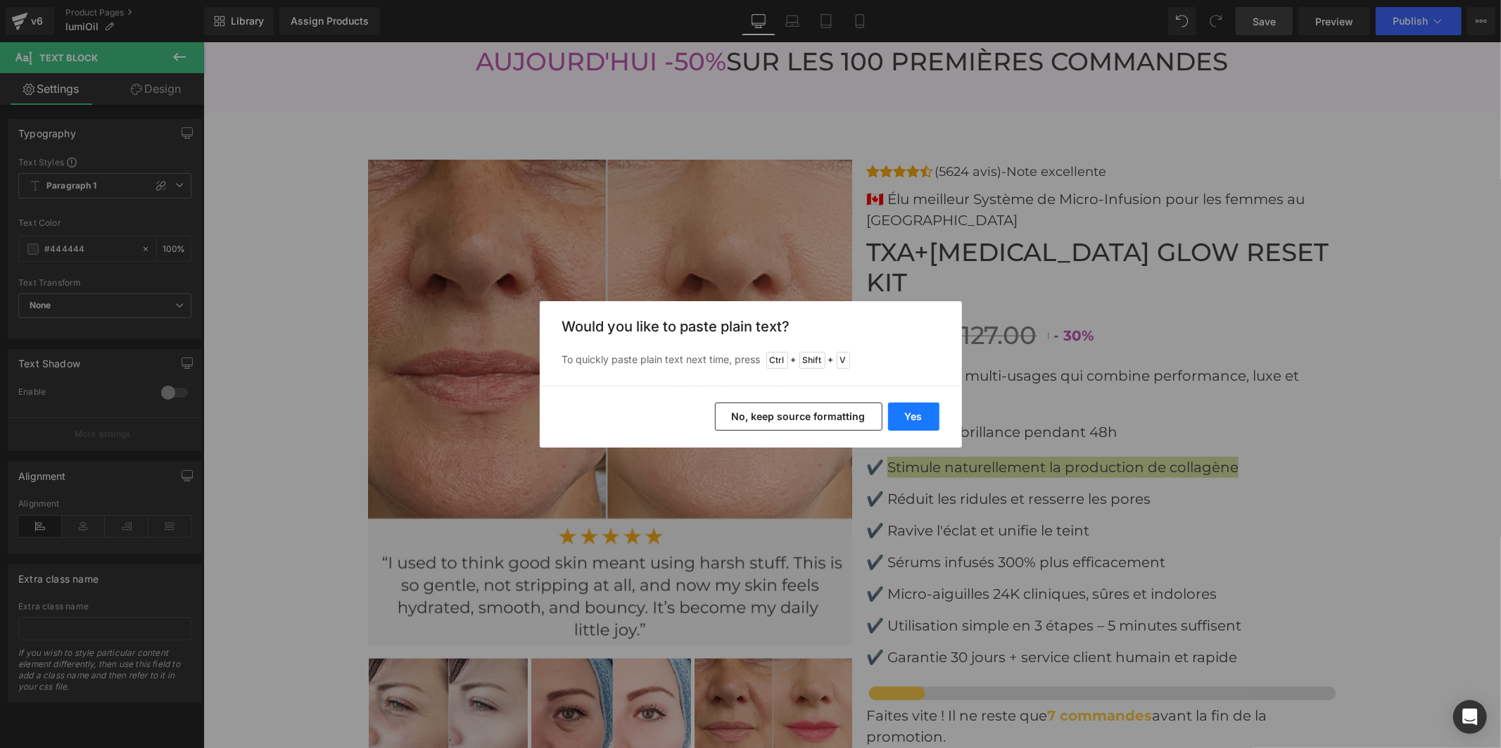
click at [906, 420] on button "Yes" at bounding box center [913, 416] width 51 height 28
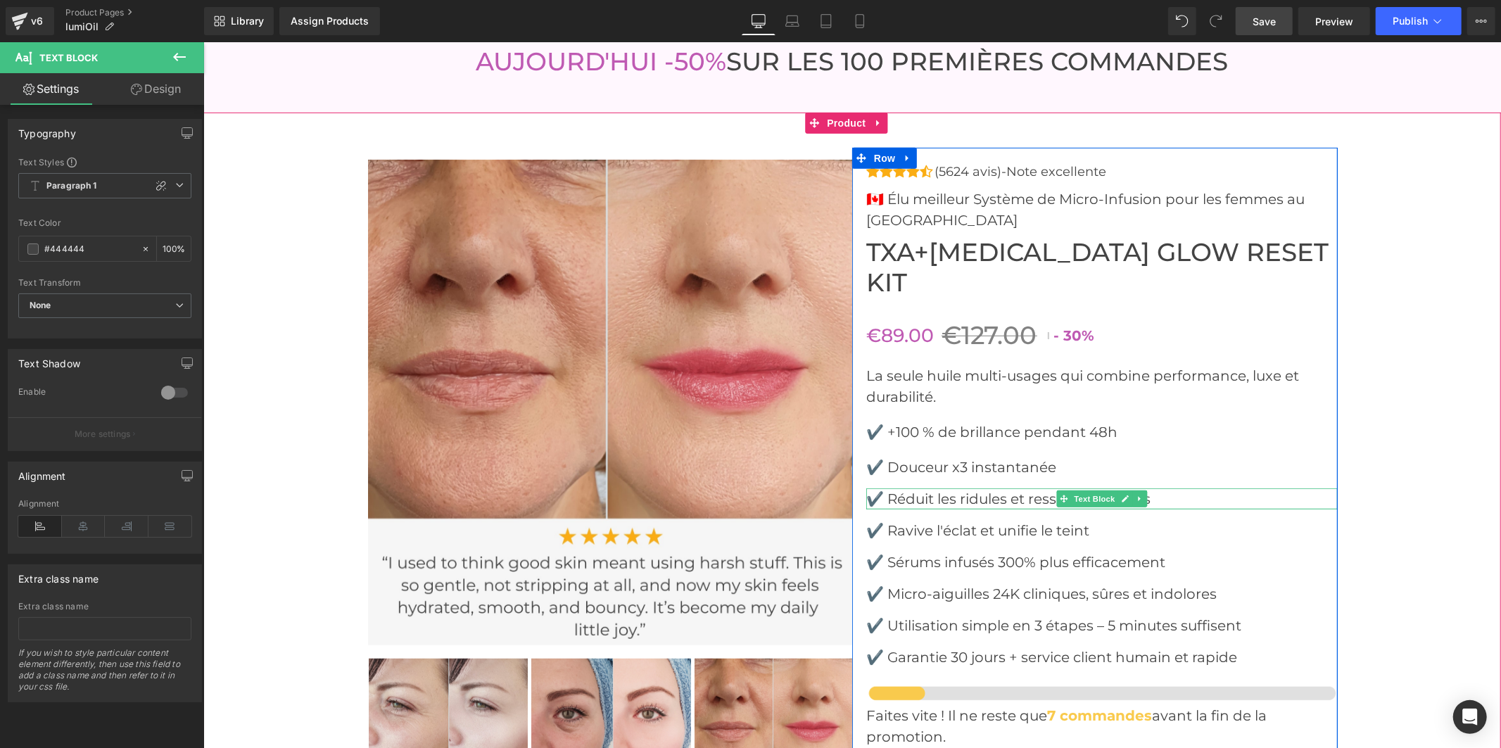
click at [1145, 490] on font "✔️ Réduit les ridules et resserre les pores" at bounding box center [1007, 498] width 284 height 17
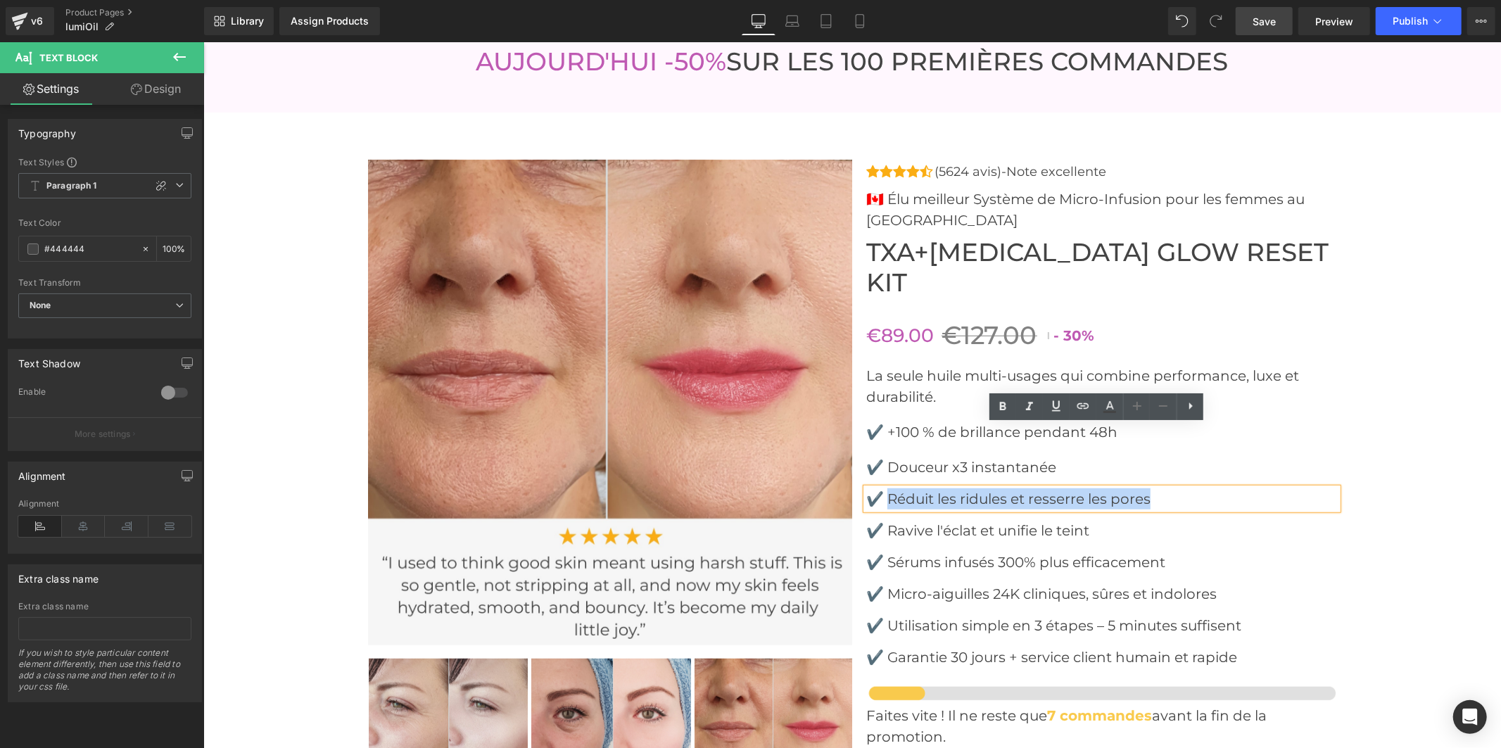
drag, startPoint x: 1164, startPoint y: 432, endPoint x: 884, endPoint y: 440, distance: 280.1
click at [884, 488] on p "✔️ Réduit les ridules et resserre les pores" at bounding box center [1100, 498] width 471 height 21
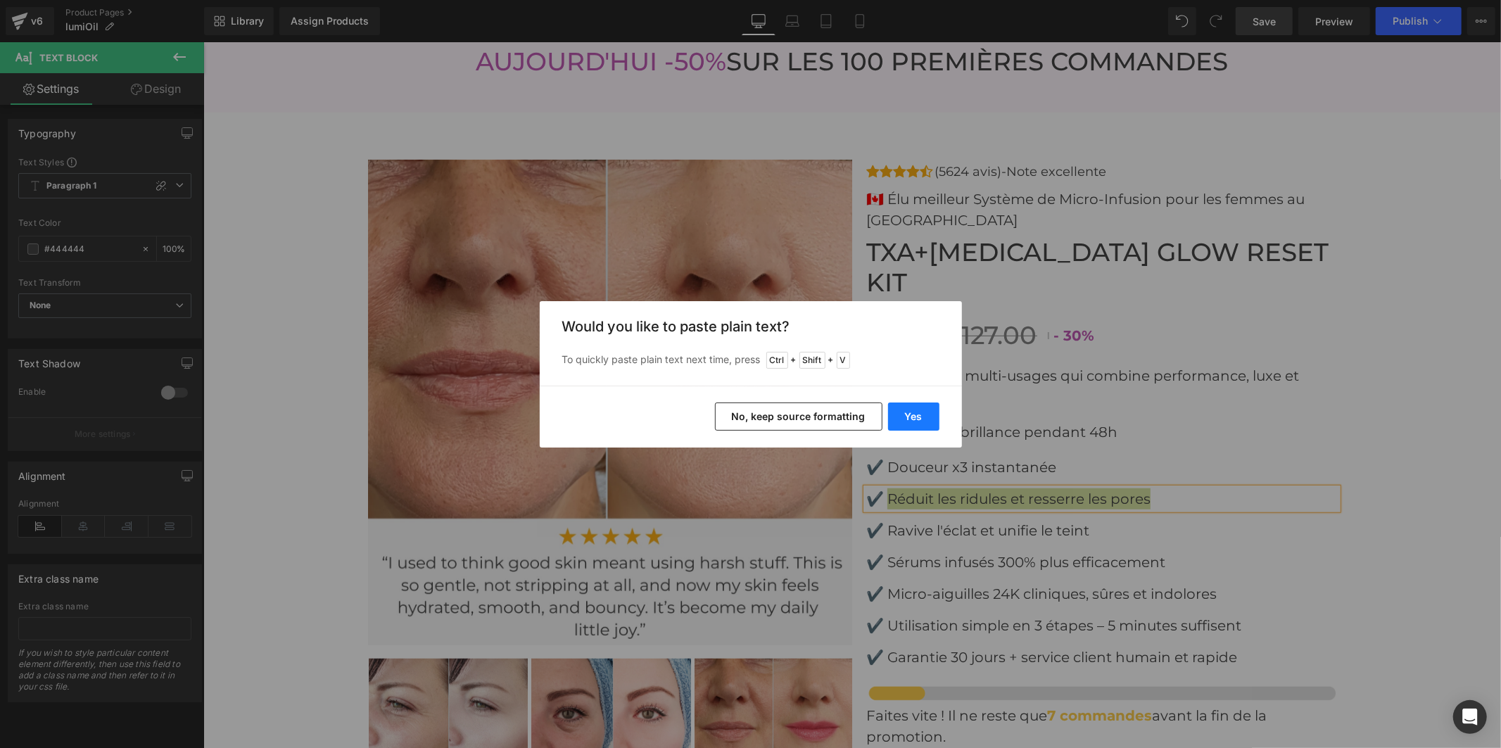
click at [0, 0] on button "Yes" at bounding box center [0, 0] width 0 height 0
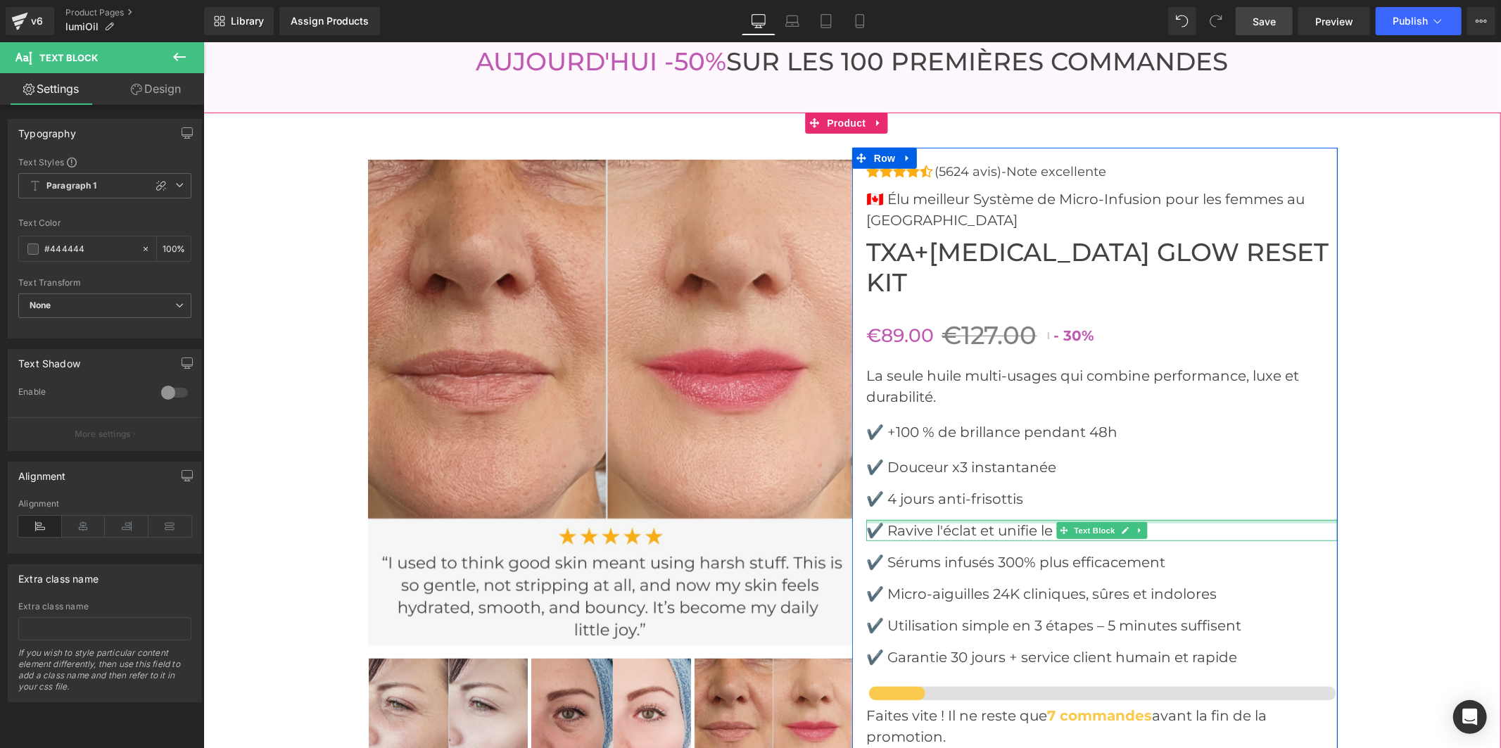
click at [950, 521] on font "✔️ Ravive l'éclat et unifie le teint" at bounding box center [976, 529] width 223 height 17
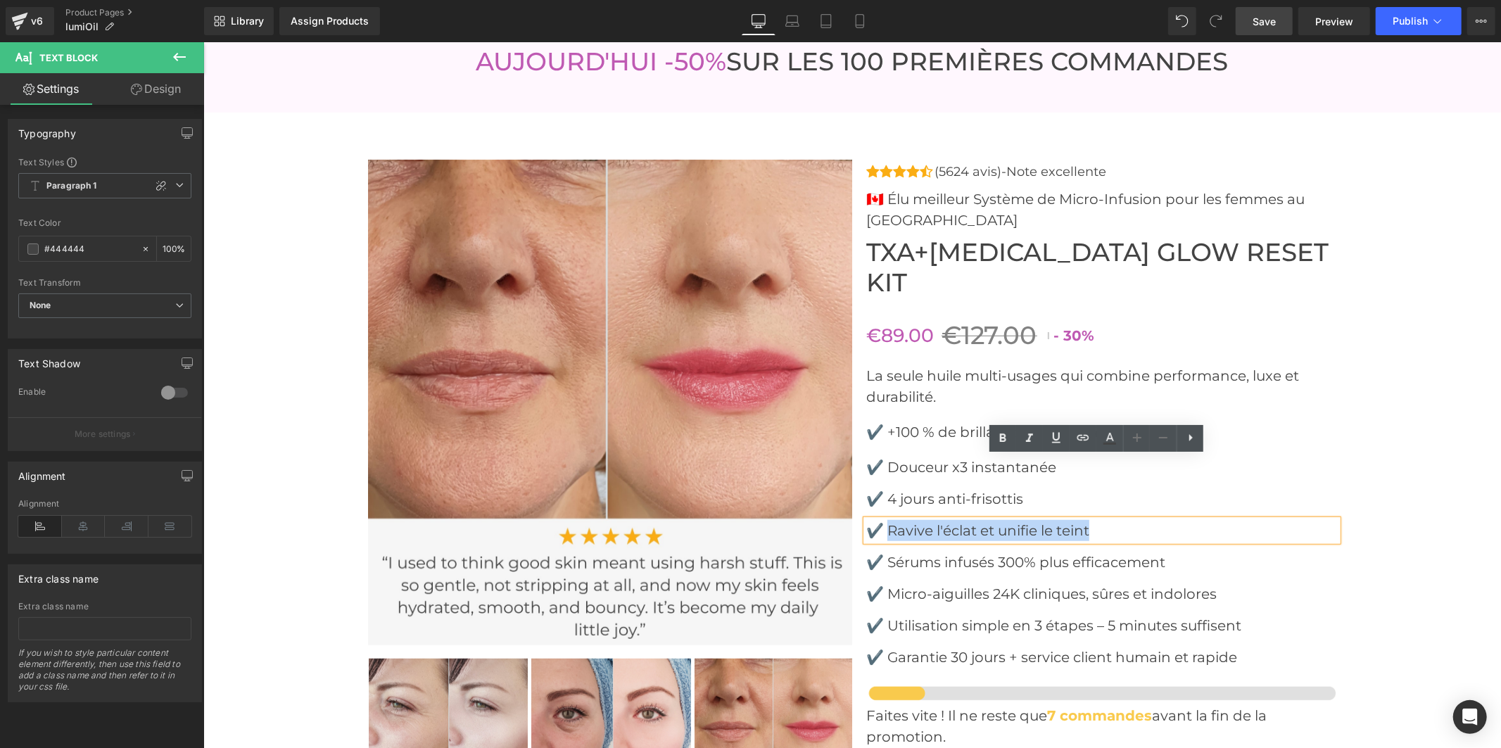
drag, startPoint x: 1119, startPoint y: 465, endPoint x: 884, endPoint y: 467, distance: 235.0
click at [884, 519] on p "✔️ Ravive l'éclat et unifie le teint" at bounding box center [1100, 529] width 471 height 21
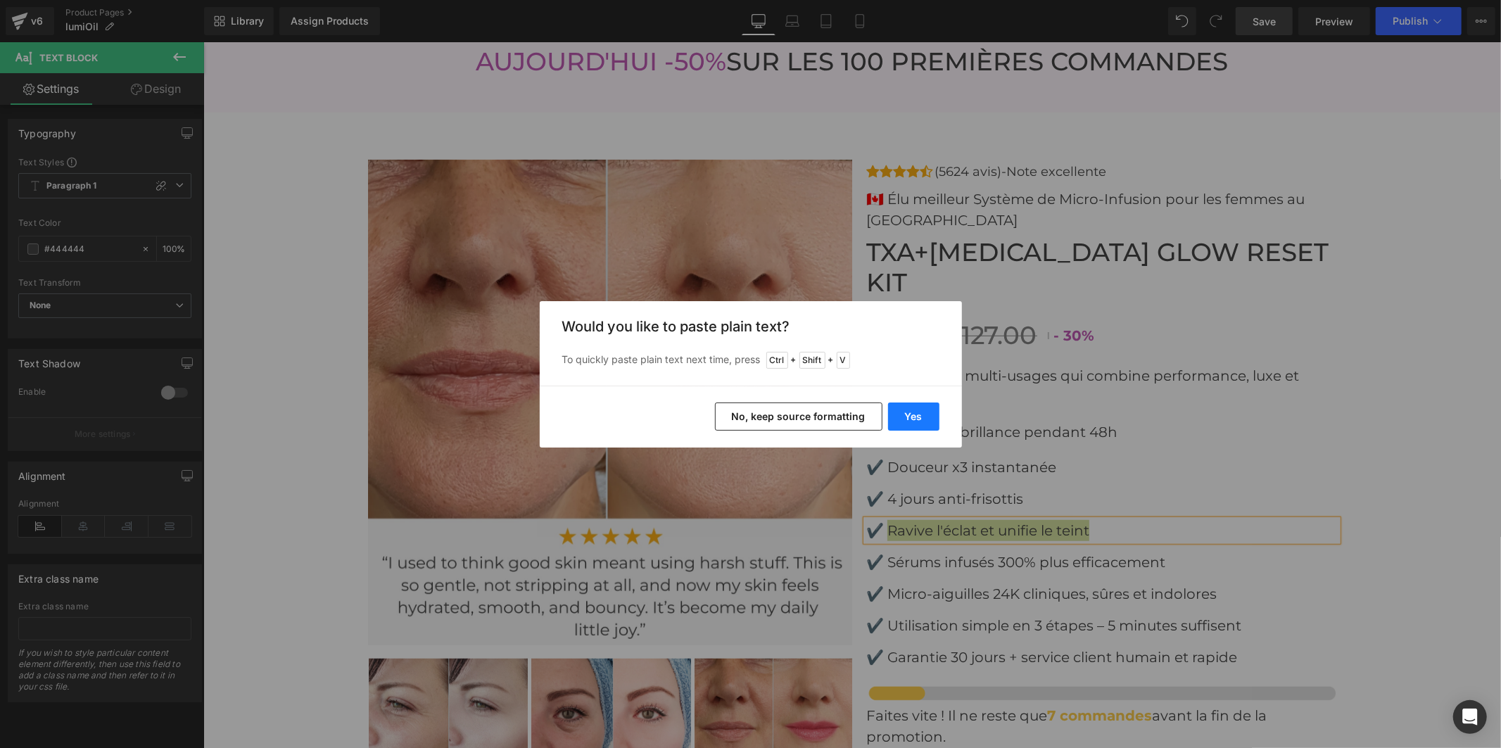
click at [0, 0] on button "Yes" at bounding box center [0, 0] width 0 height 0
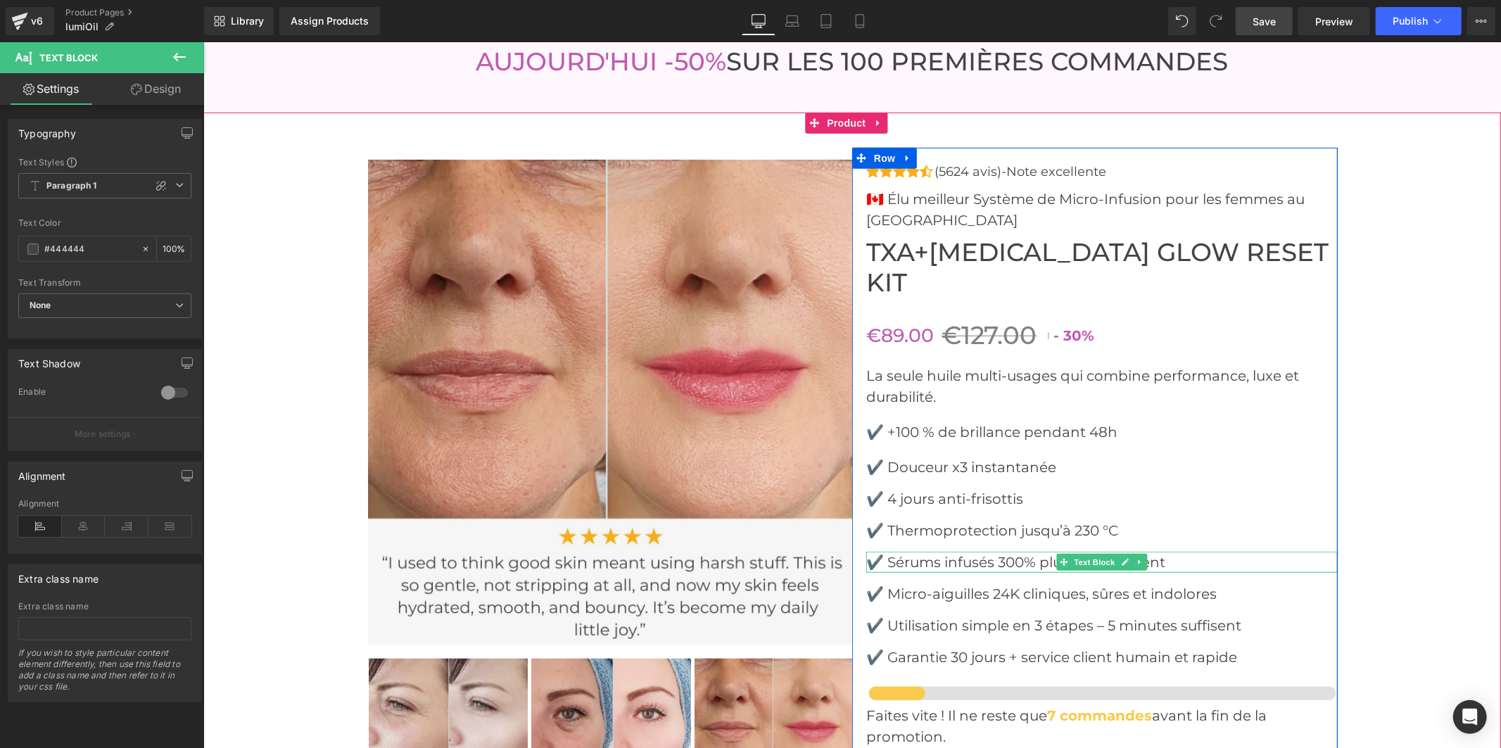
click at [1027, 553] on font "✔️ Sérums infusés 300% plus efficacement" at bounding box center [1014, 561] width 299 height 17
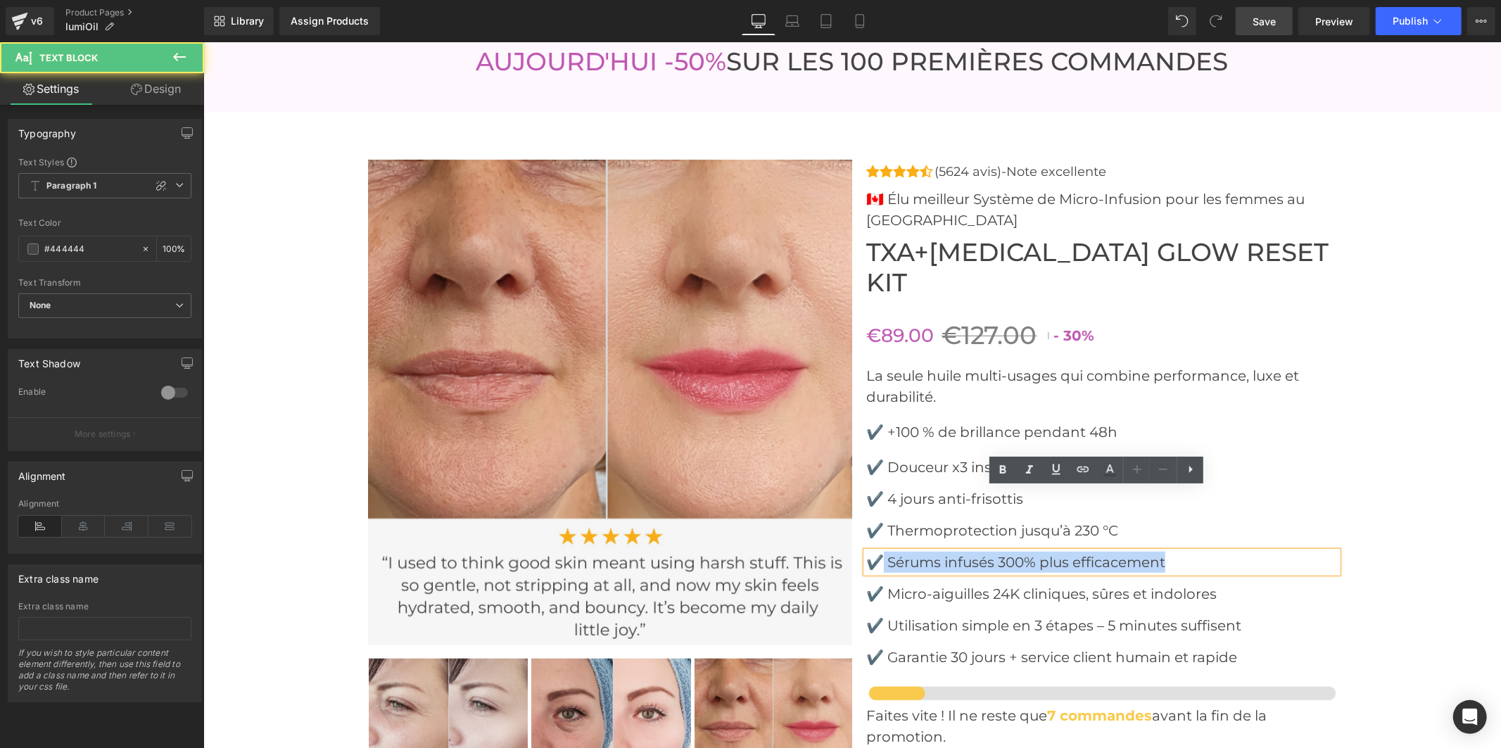
drag, startPoint x: 1105, startPoint y: 495, endPoint x: 880, endPoint y: 499, distance: 224.5
click at [879, 551] on p "✔️ Sérums infusés 300% plus efficacement" at bounding box center [1100, 561] width 471 height 21
click at [918, 553] on font "✔️ Sérums infusés 300% plus efficacement" at bounding box center [1014, 561] width 299 height 17
drag, startPoint x: 1181, startPoint y: 500, endPoint x: 885, endPoint y: 497, distance: 296.2
click at [885, 551] on p "✔️ Sérums infusés 300% plus efficacement" at bounding box center [1100, 561] width 471 height 21
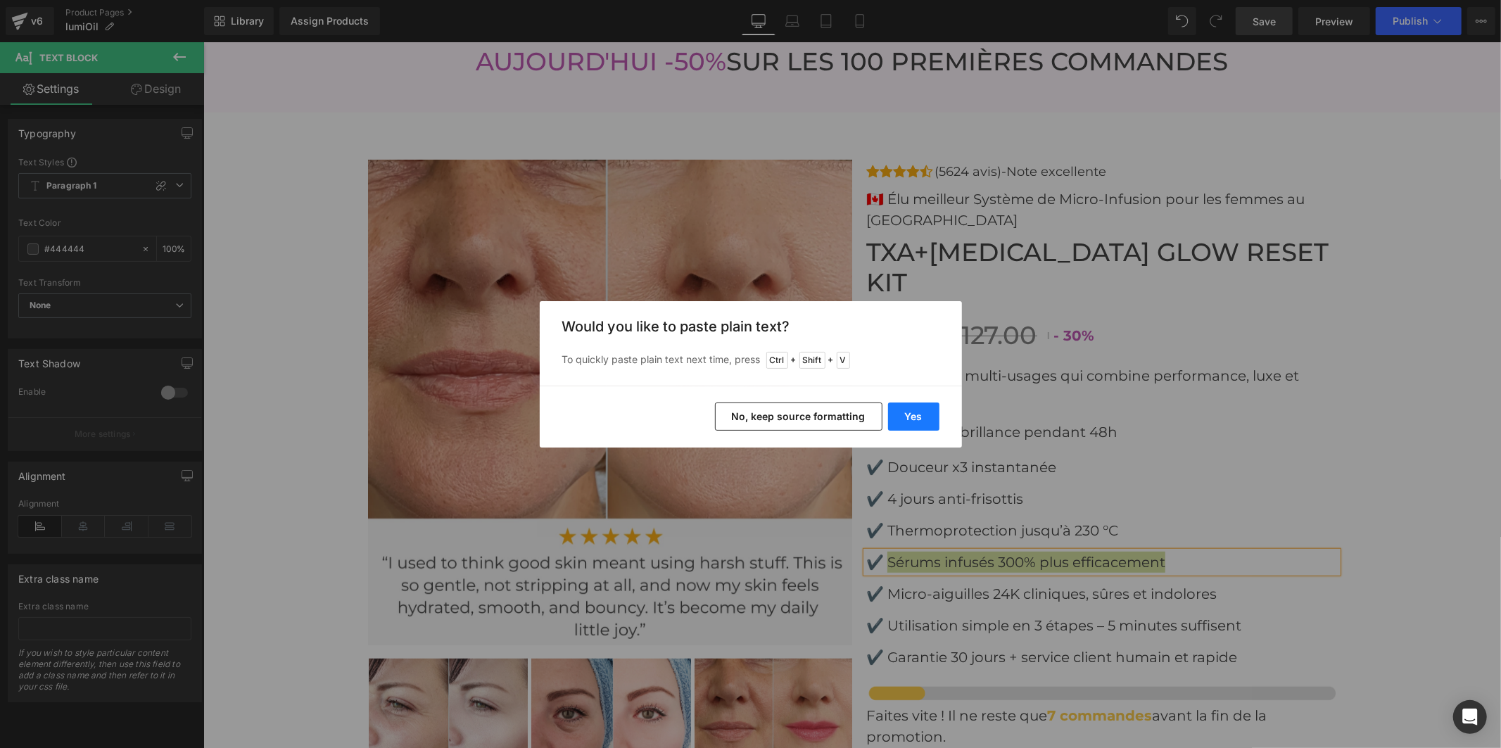
click at [0, 0] on button "Yes" at bounding box center [0, 0] width 0 height 0
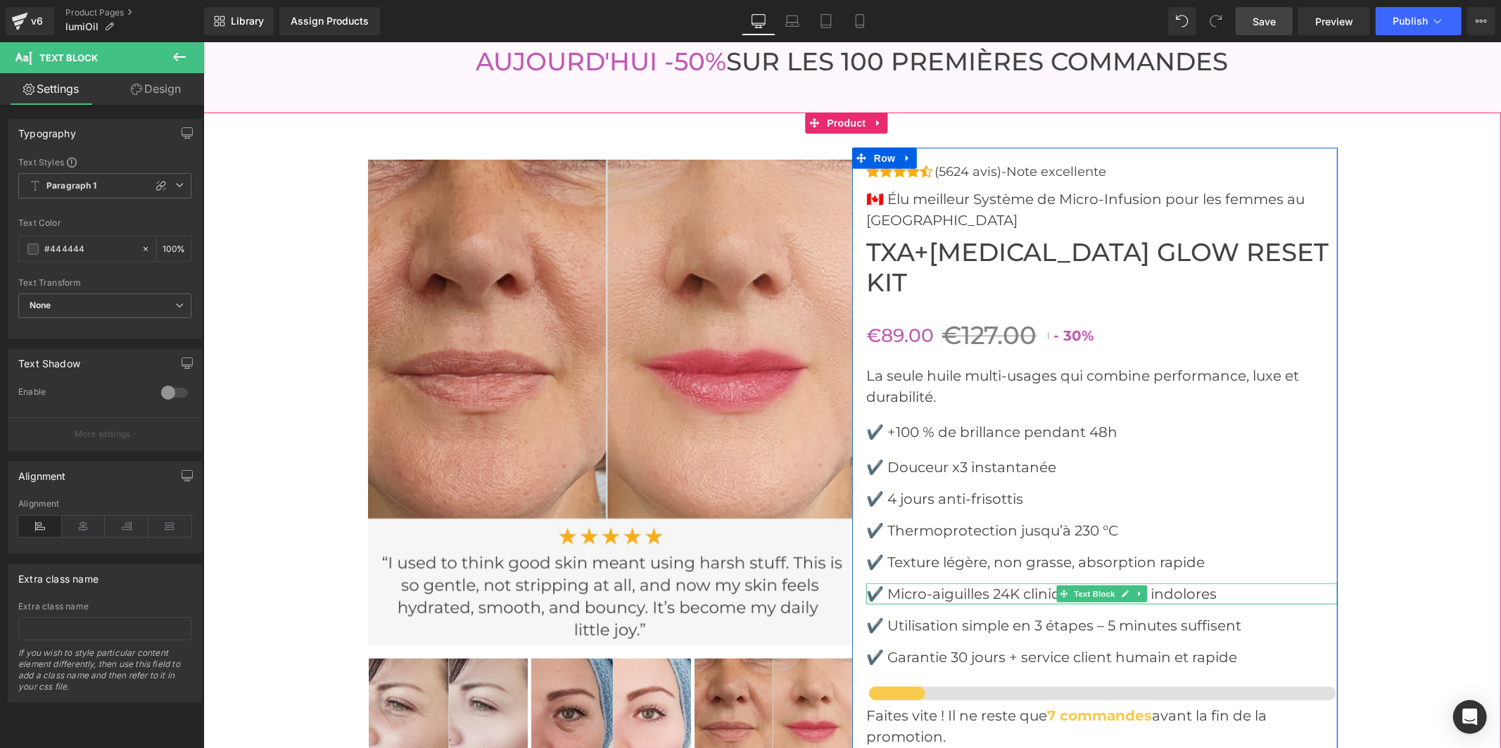
click at [1000, 585] on font "✔️ Micro-aiguilles 24K cliniques, sûres et indolores" at bounding box center [1040, 593] width 350 height 17
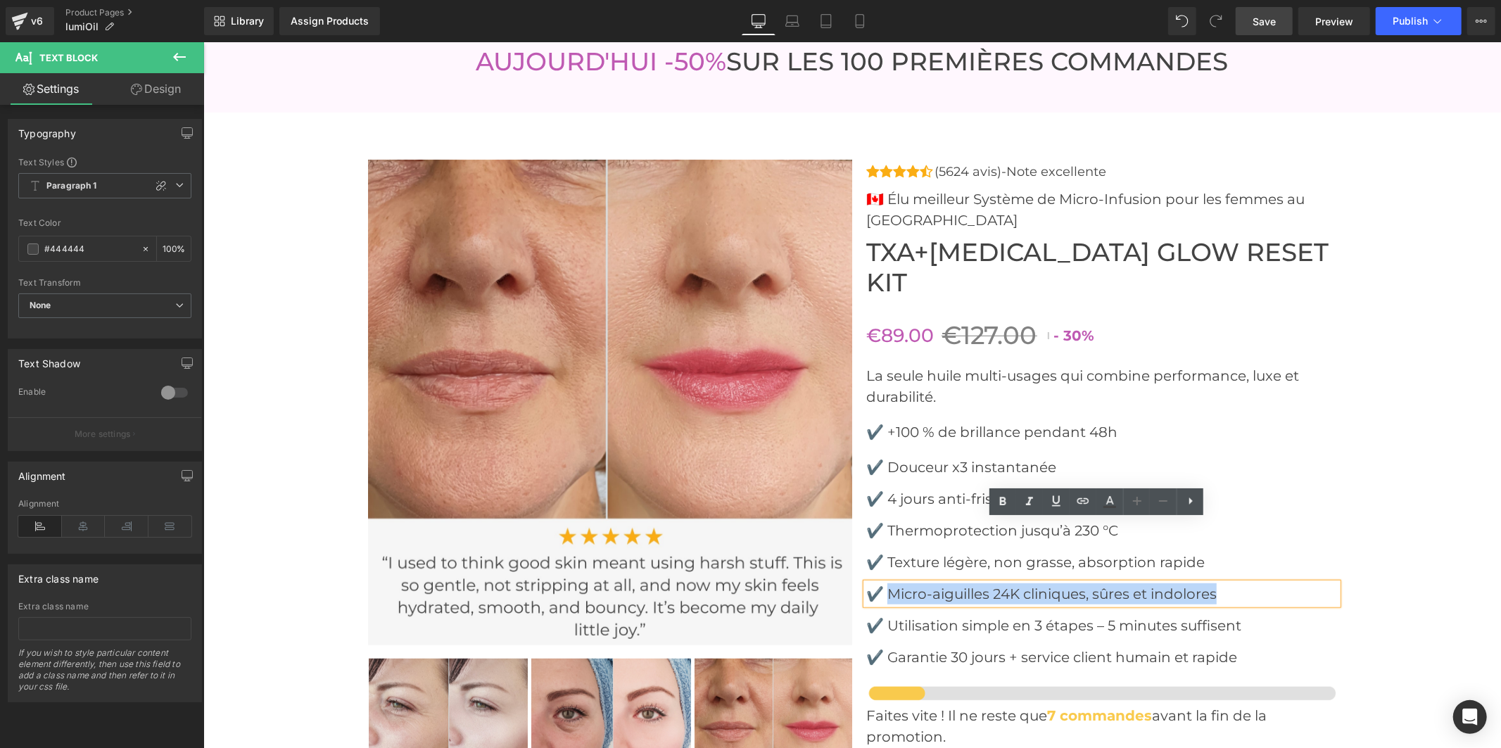
drag, startPoint x: 1221, startPoint y: 533, endPoint x: 883, endPoint y: 524, distance: 338.5
click at [883, 583] on p "✔️ Micro-aiguilles 24K cliniques, sûres et indolores" at bounding box center [1100, 593] width 471 height 21
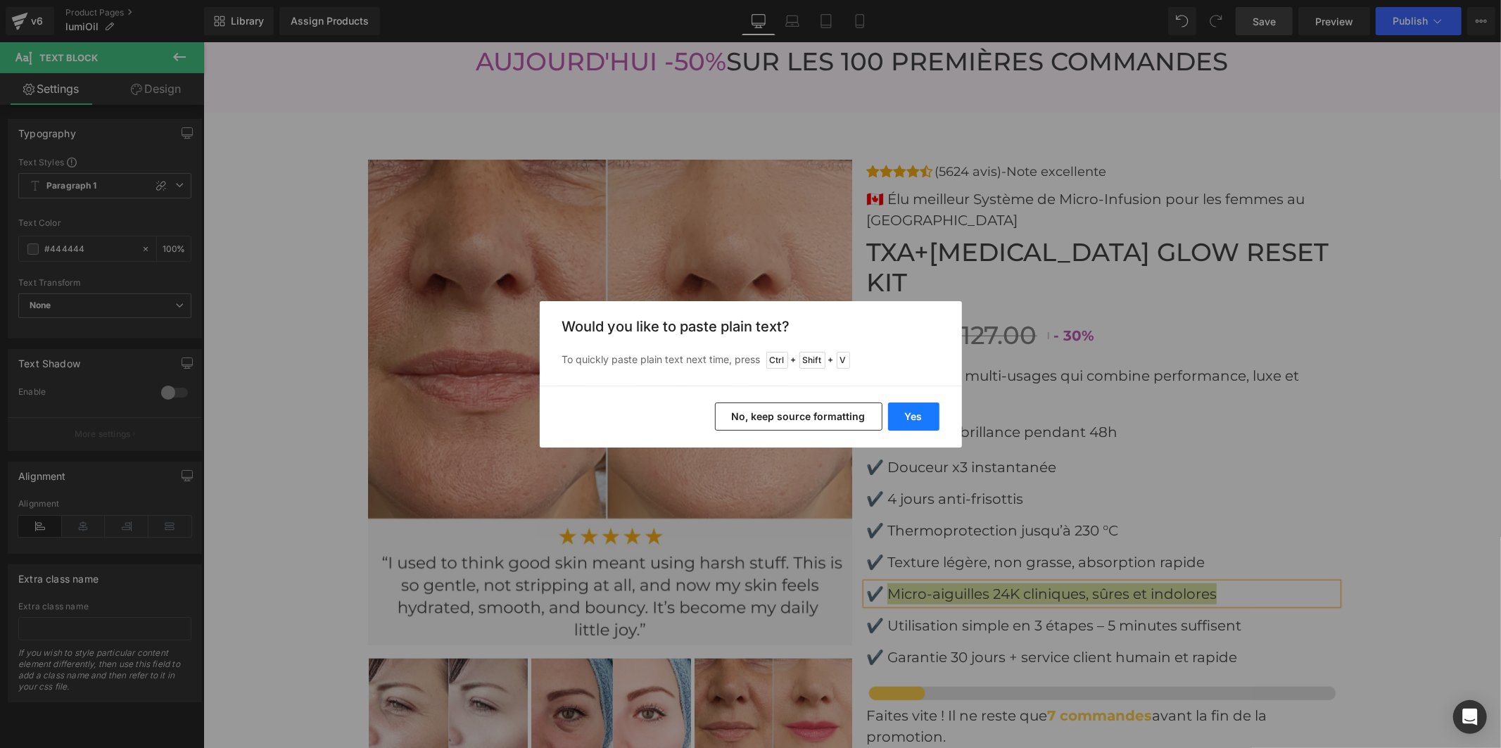
click at [902, 419] on button "Yes" at bounding box center [913, 416] width 51 height 28
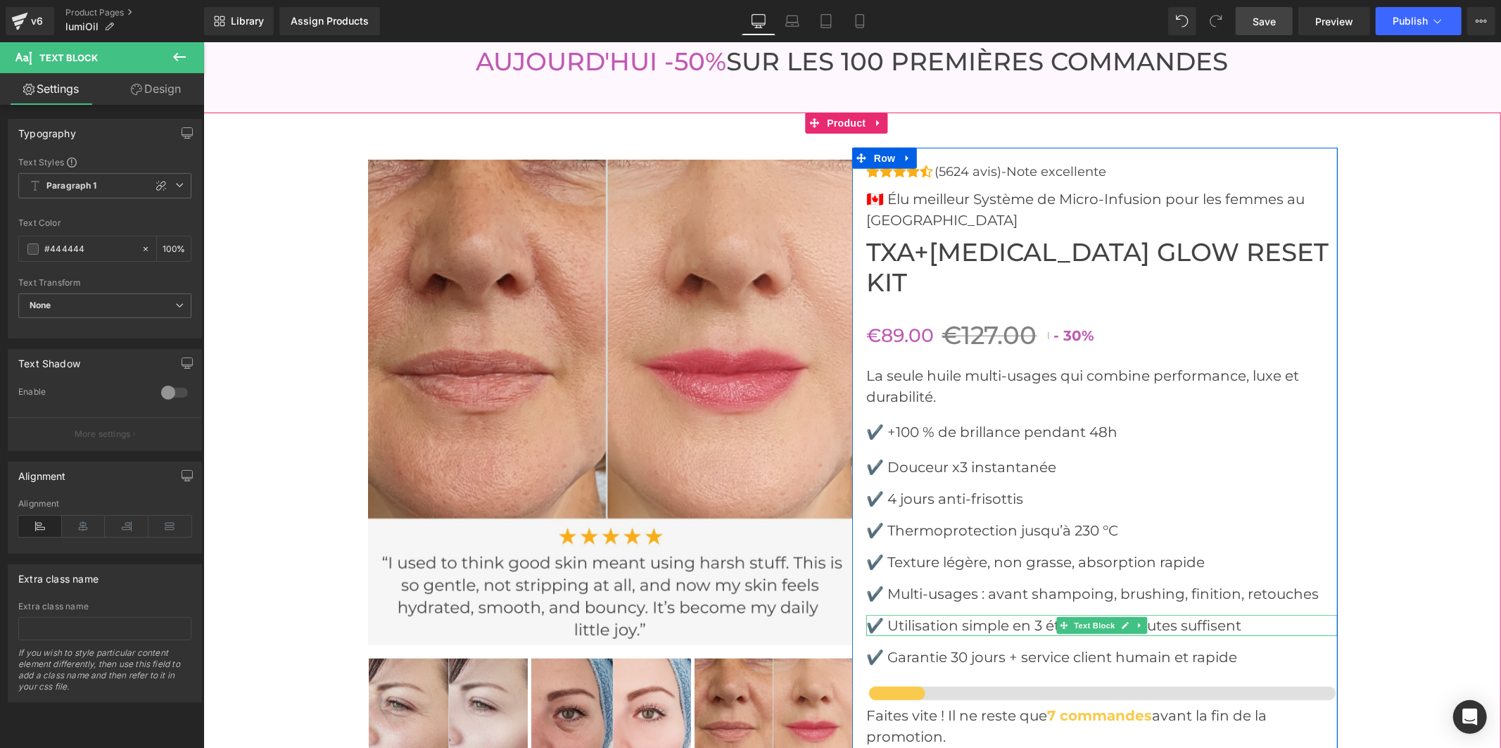
click at [995, 616] on font "✔️ Utilisation simple en 3 étapes – 5 minutes suffisent" at bounding box center [1052, 624] width 375 height 17
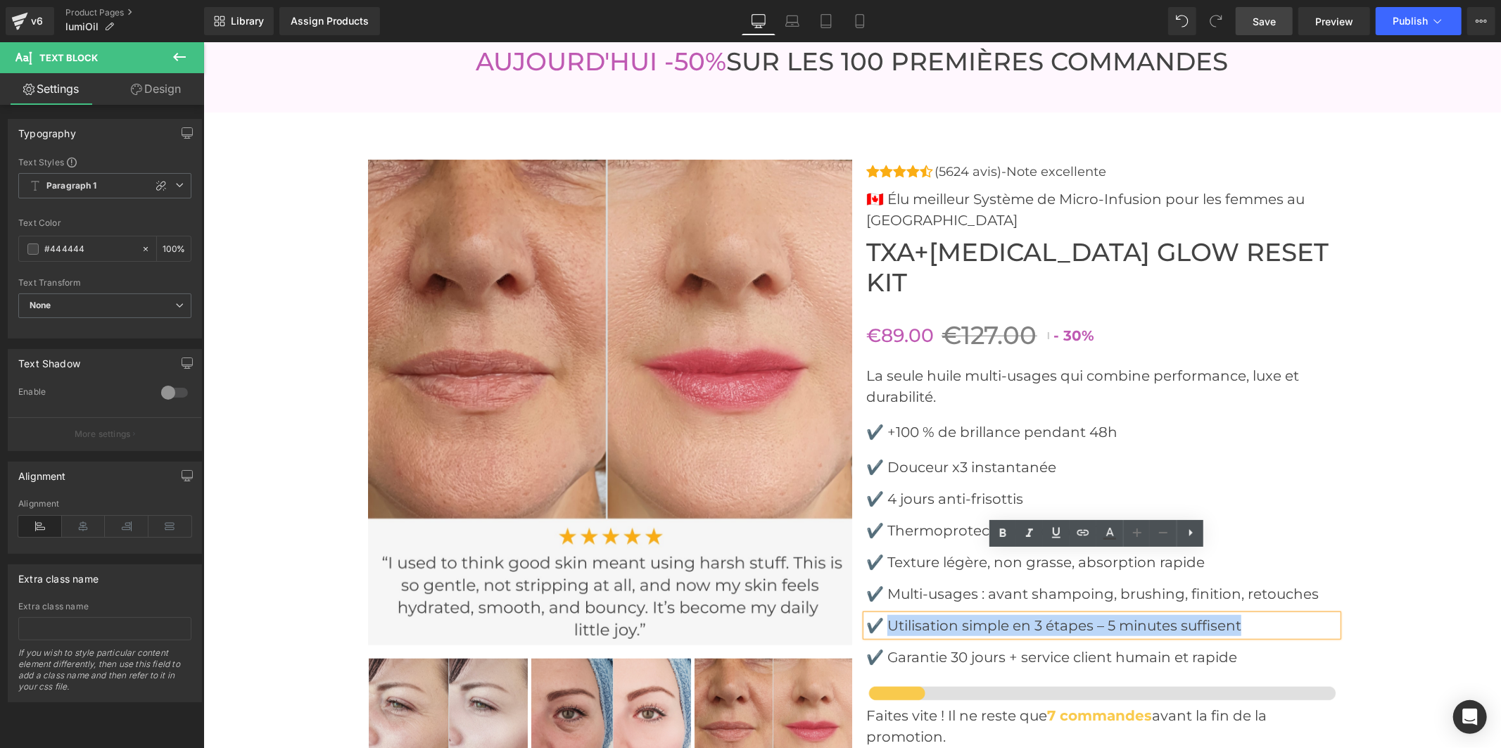
drag, startPoint x: 1236, startPoint y: 564, endPoint x: 887, endPoint y: 564, distance: 349.0
click at [887, 614] on p "✔️ Utilisation simple en 3 étapes – 5 minutes suffisent" at bounding box center [1100, 624] width 471 height 21
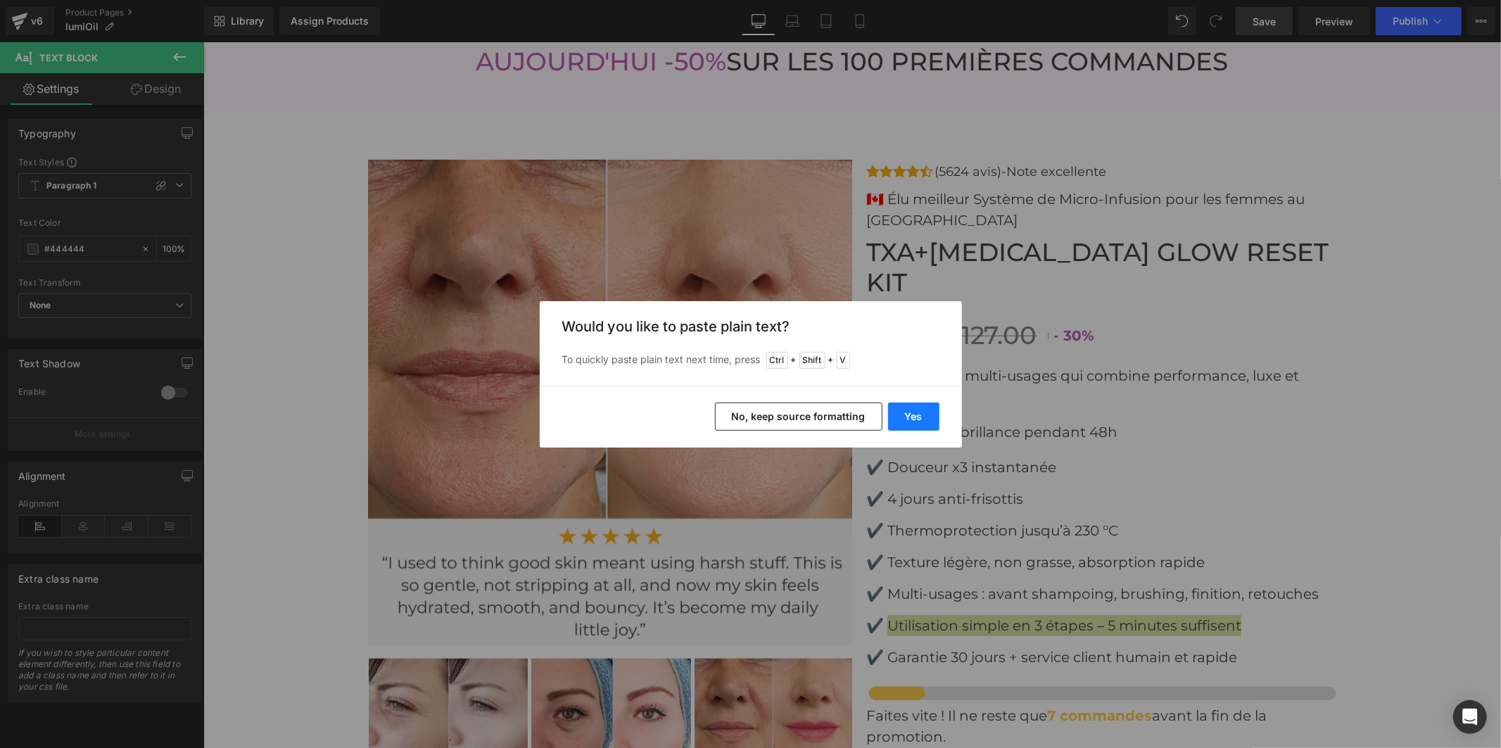
click at [0, 0] on button "Yes" at bounding box center [0, 0] width 0 height 0
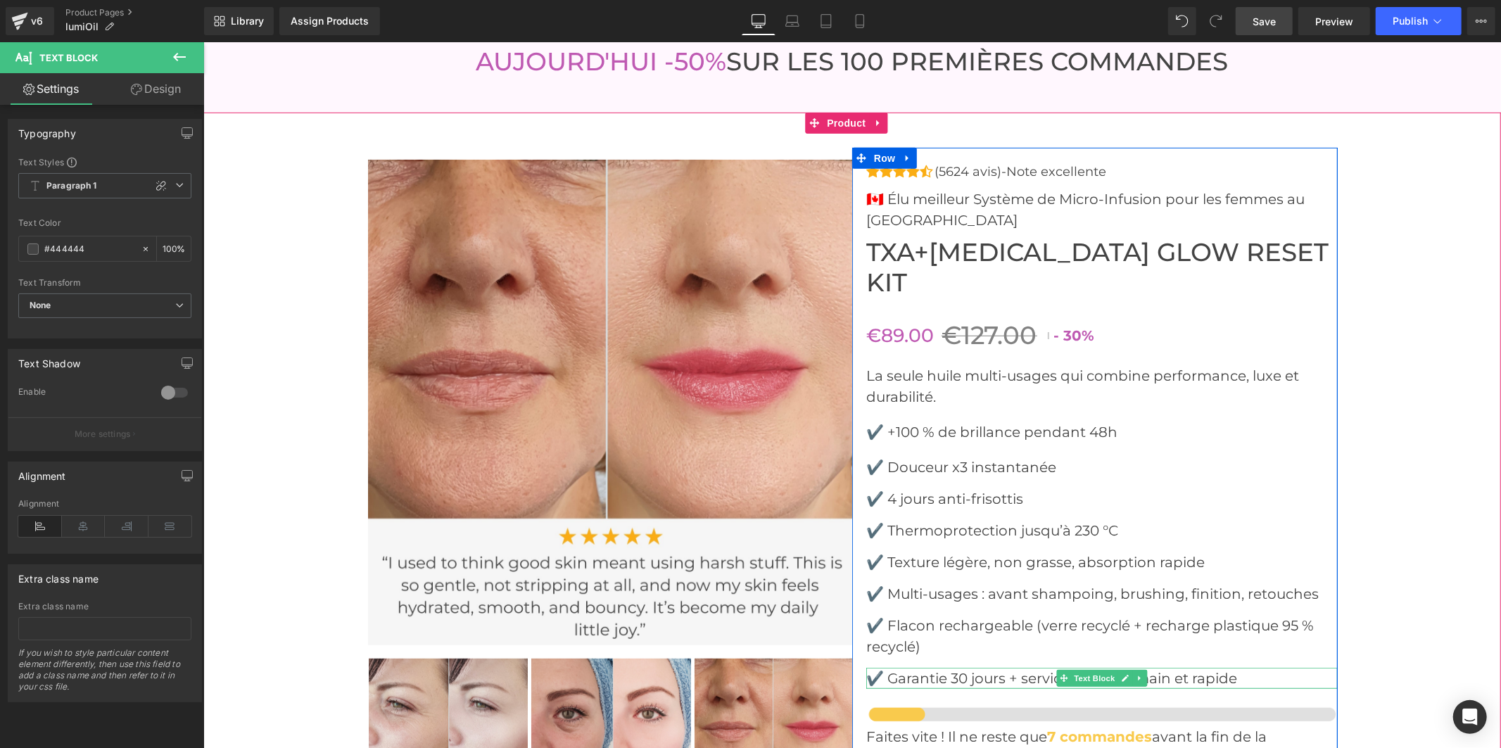
click at [990, 669] on font "✔️ Garantie 30 jours + service client humain et rapide" at bounding box center [1050, 677] width 371 height 17
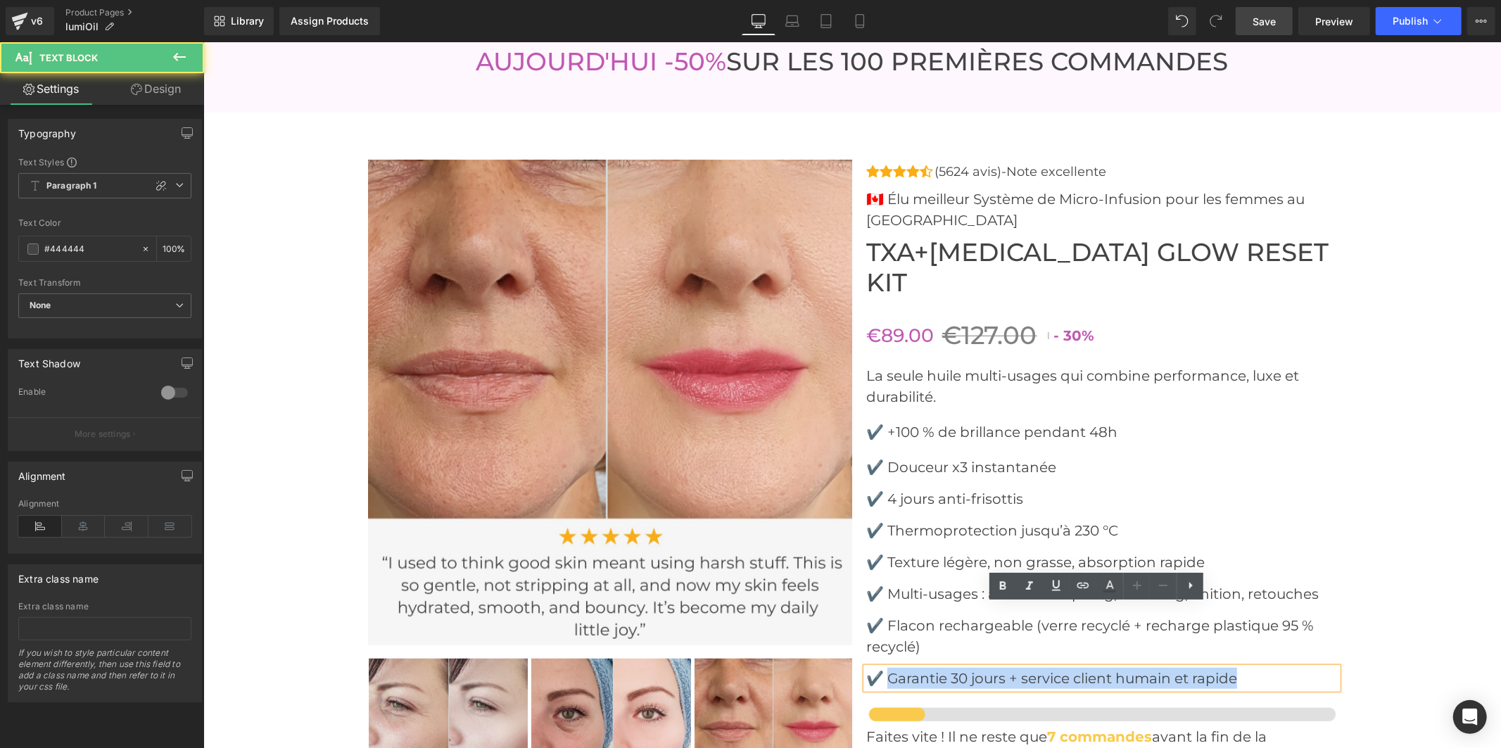
drag, startPoint x: 1240, startPoint y: 614, endPoint x: 884, endPoint y: 613, distance: 356.7
click at [884, 667] on p "✔️ Garantie 30 jours + service client humain et rapide" at bounding box center [1100, 677] width 471 height 21
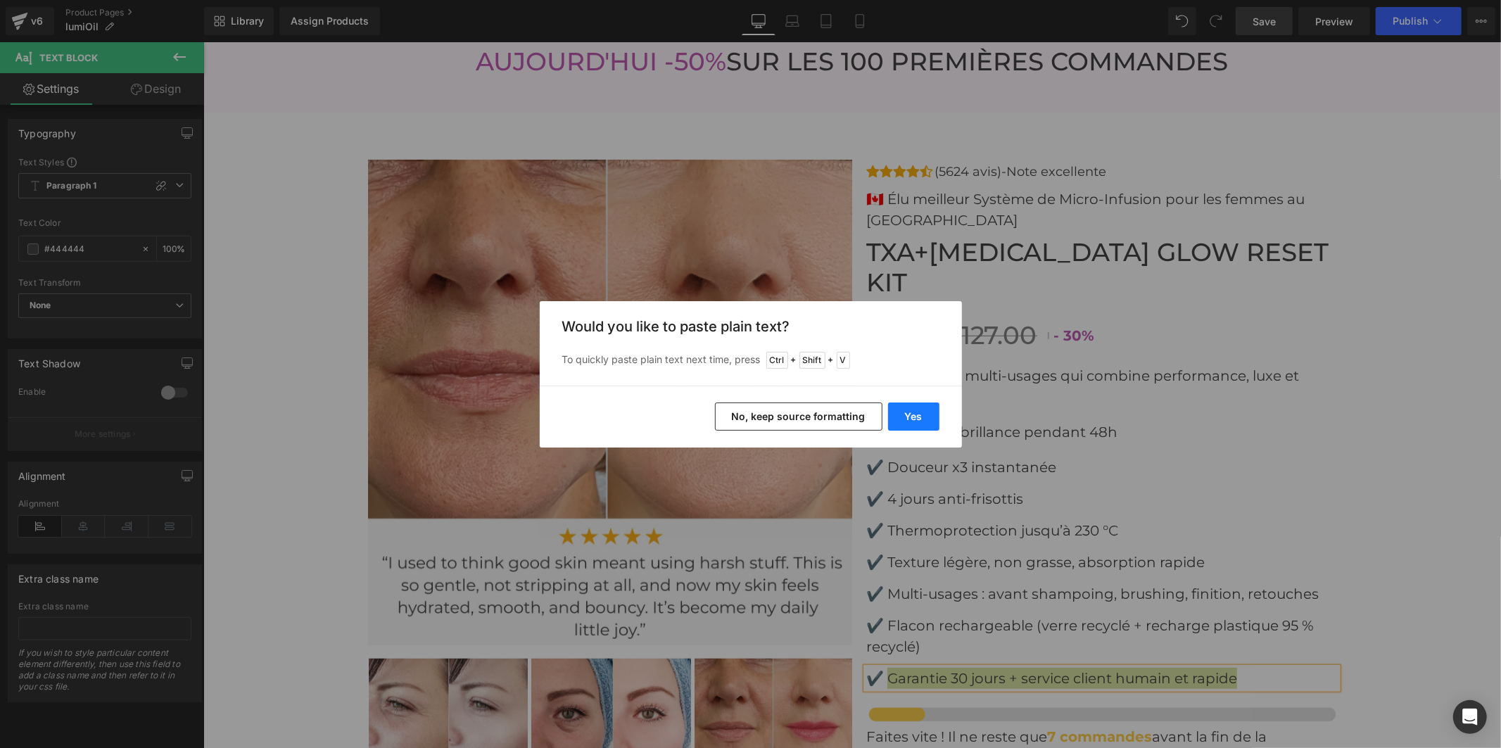
click at [0, 0] on button "Yes" at bounding box center [0, 0] width 0 height 0
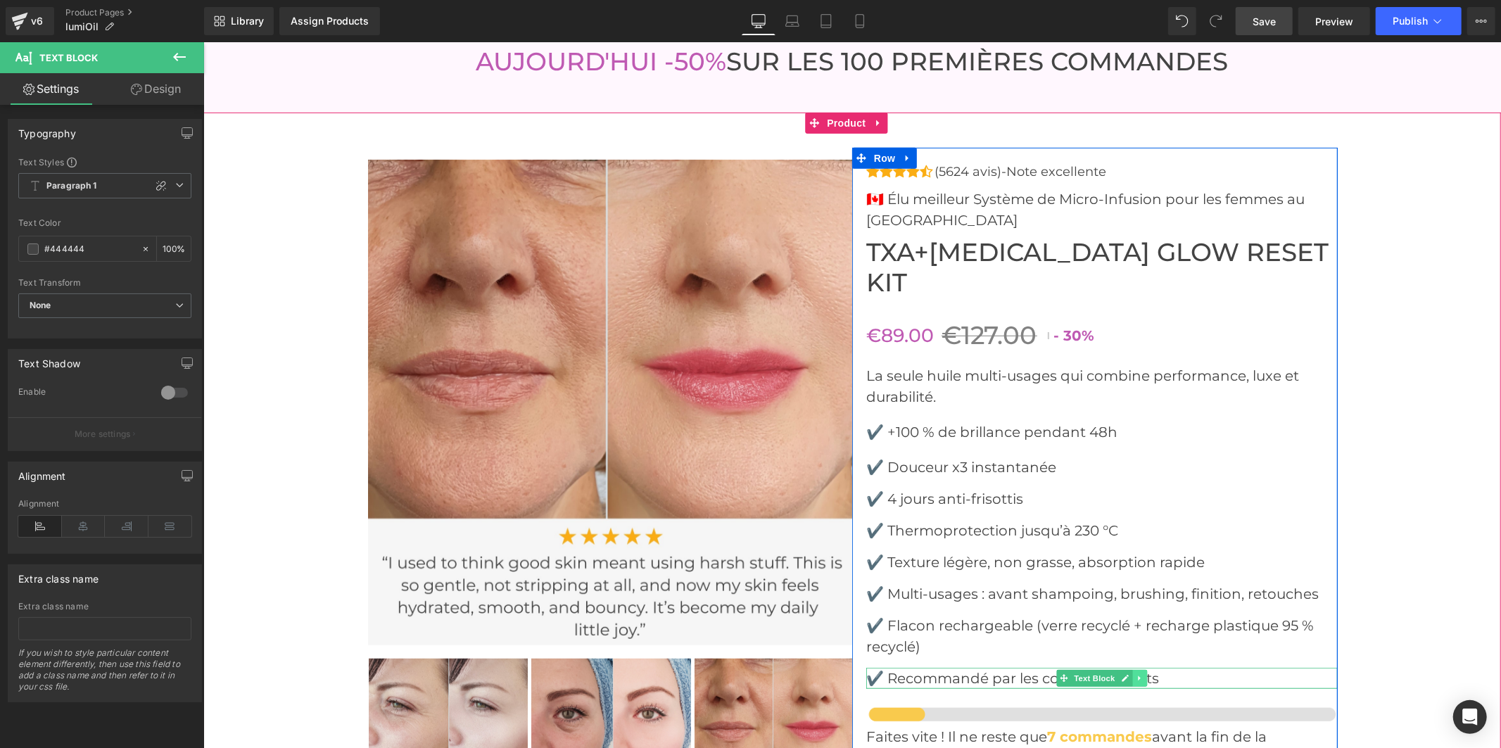
click at [1135, 673] on icon at bounding box center [1139, 677] width 8 height 8
click at [1128, 673] on icon at bounding box center [1132, 677] width 8 height 8
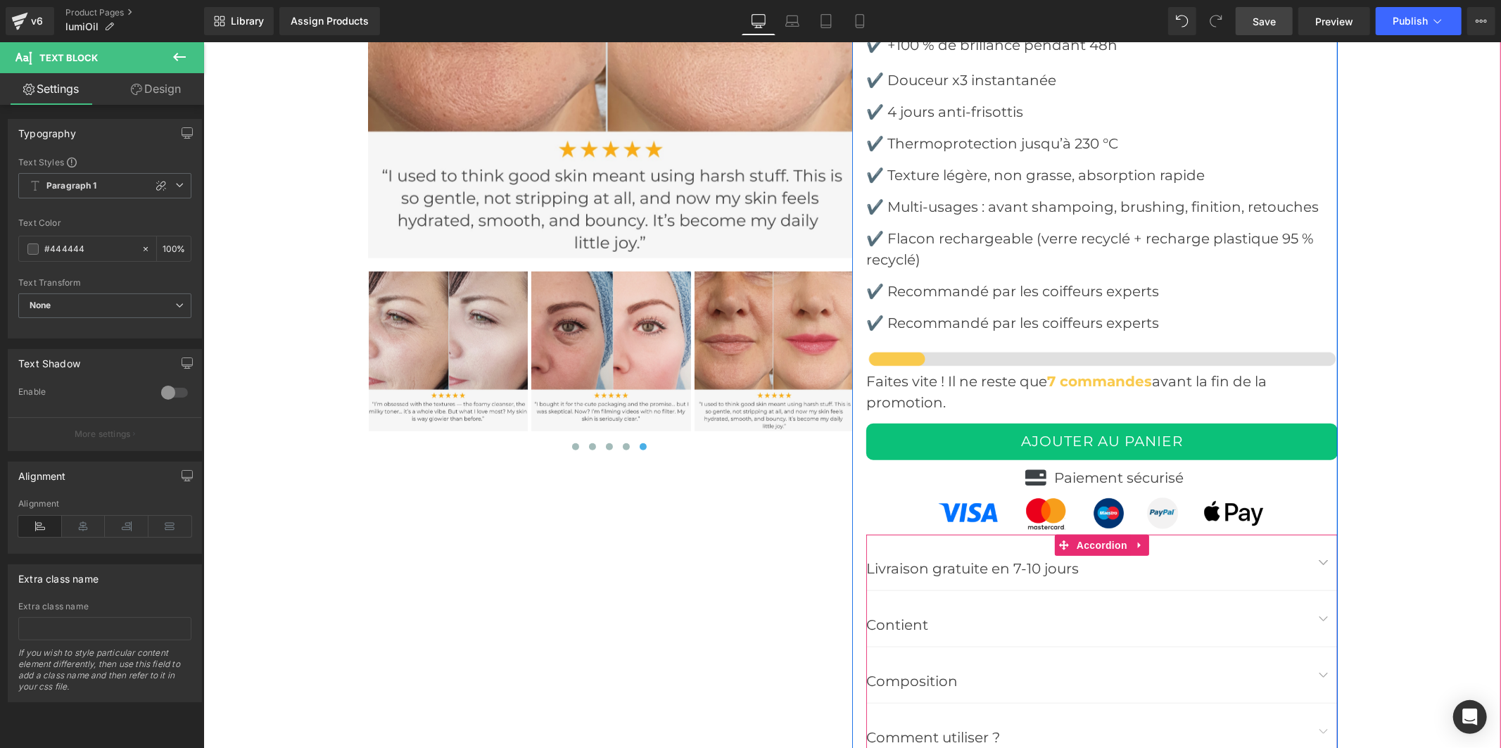
scroll to position [5415, 0]
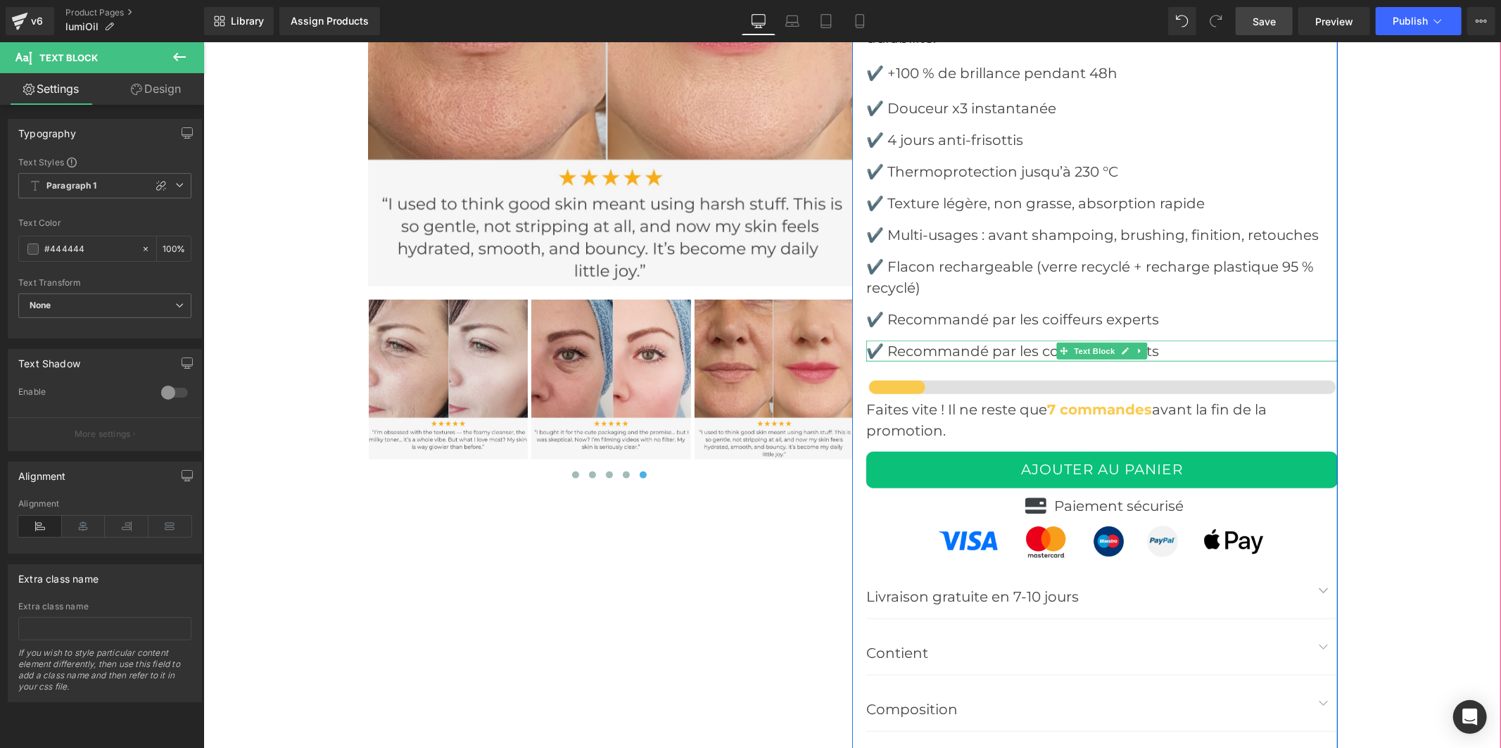
click at [931, 342] on font "✔️ Recommandé par les coiffeurs experts" at bounding box center [1011, 350] width 293 height 17
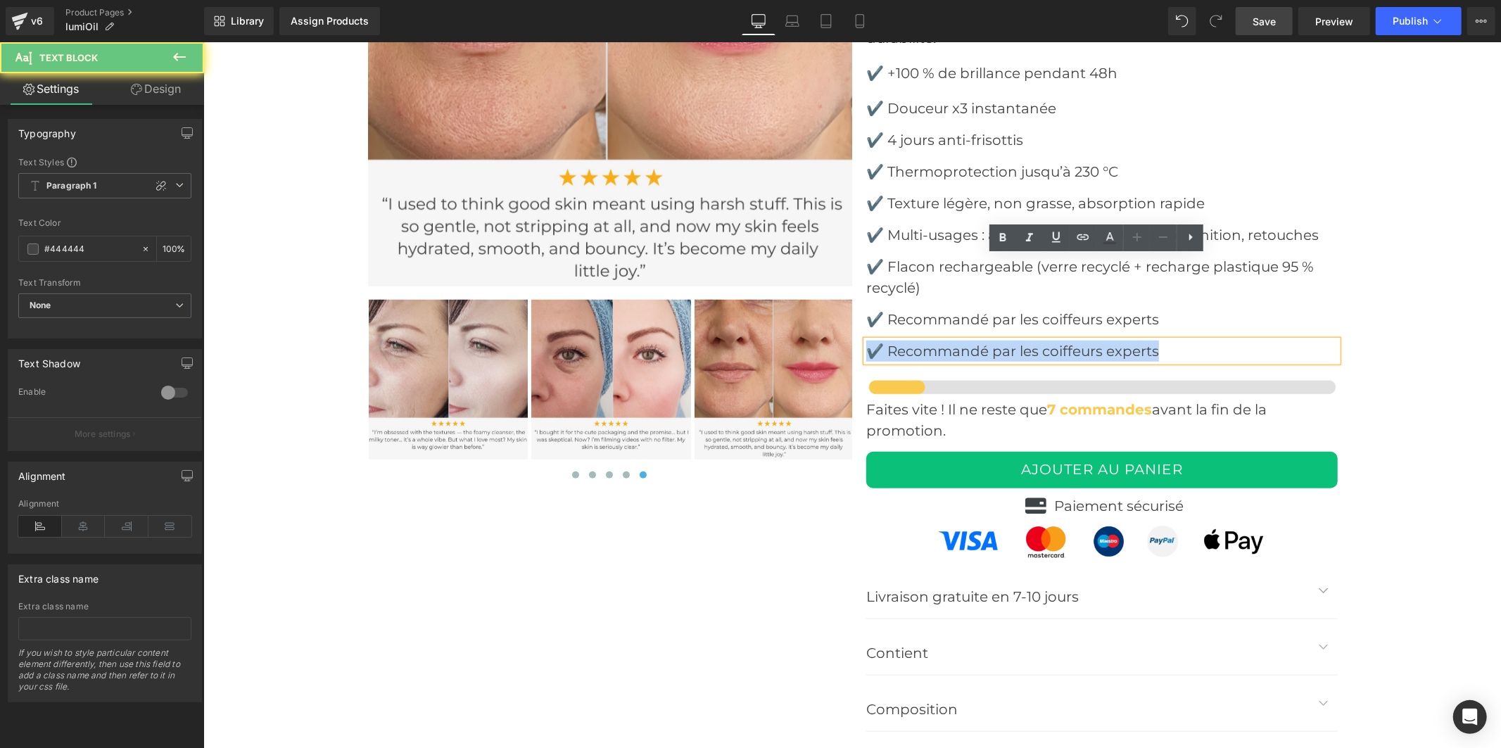
click at [931, 342] on font "✔️ Recommandé par les coiffeurs experts" at bounding box center [1011, 350] width 293 height 17
click at [1054, 342] on font "✔️ Recommandé par les coiffeurs experts" at bounding box center [1011, 350] width 293 height 17
drag, startPoint x: 1164, startPoint y: 267, endPoint x: 885, endPoint y: 268, distance: 278.6
click at [885, 340] on p "✔️ Recommandé par les coiffeurs experts" at bounding box center [1100, 350] width 471 height 21
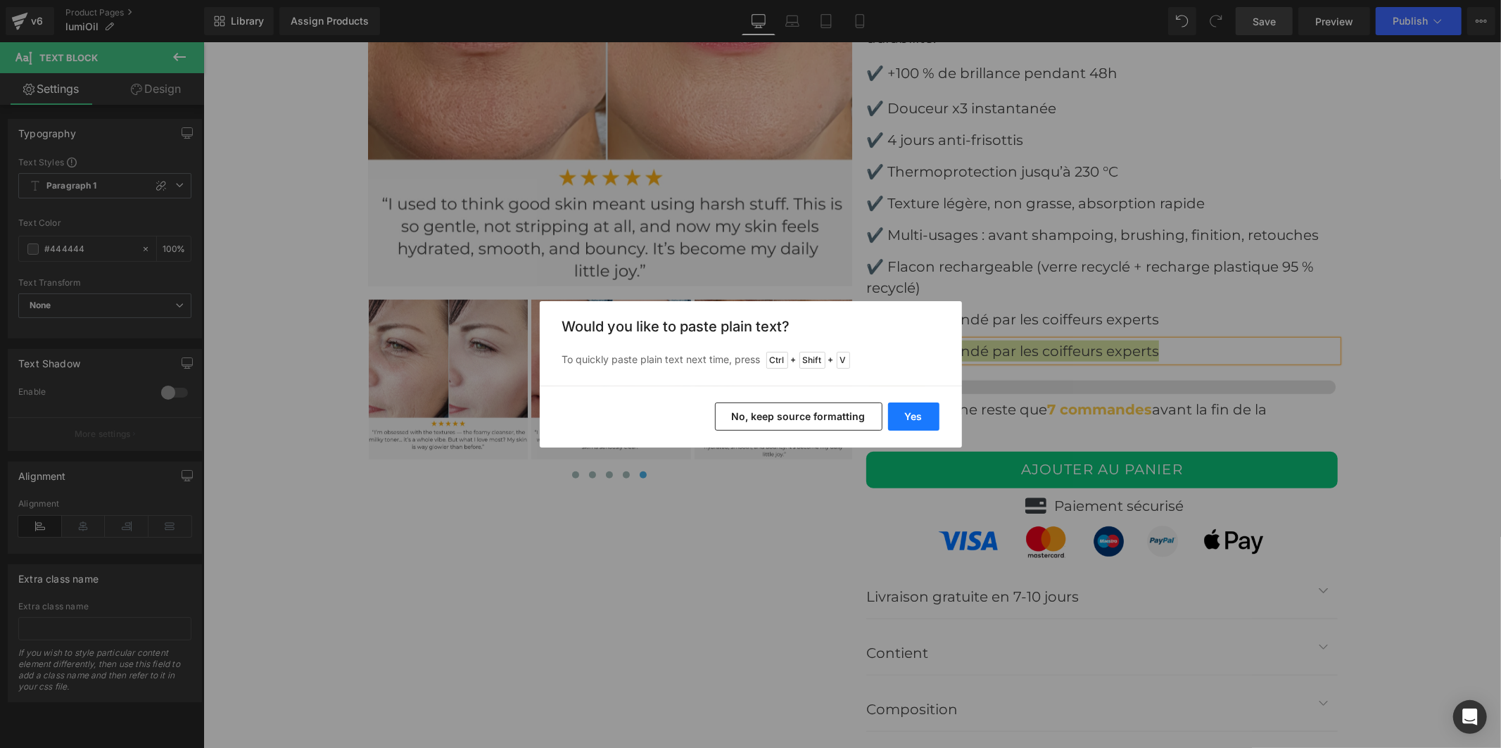
drag, startPoint x: 903, startPoint y: 412, endPoint x: 835, endPoint y: 148, distance: 271.7
click at [903, 412] on button "Yes" at bounding box center [913, 416] width 51 height 28
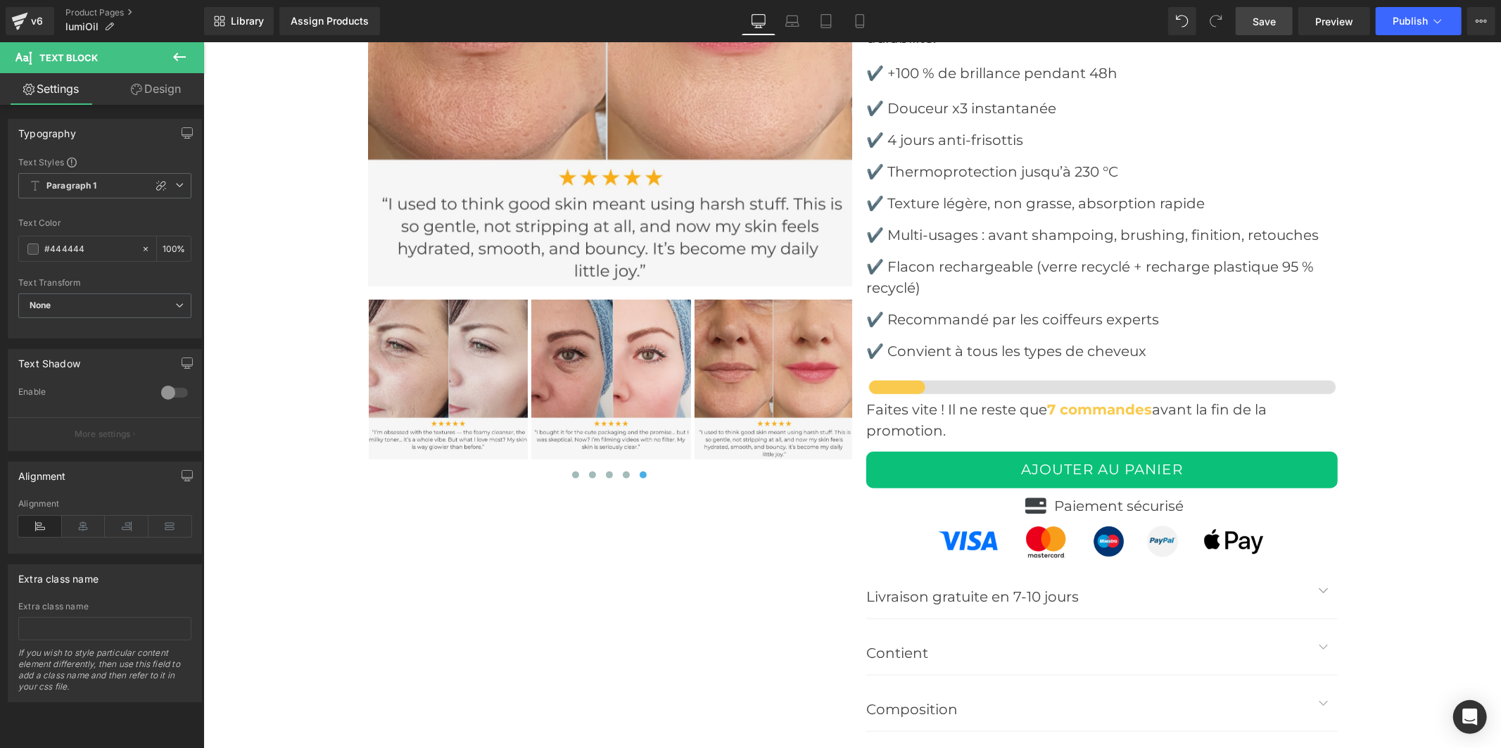
click at [1257, 19] on span "Save" at bounding box center [1263, 21] width 23 height 15
click at [1309, 562] on button "button" at bounding box center [1323, 590] width 28 height 56
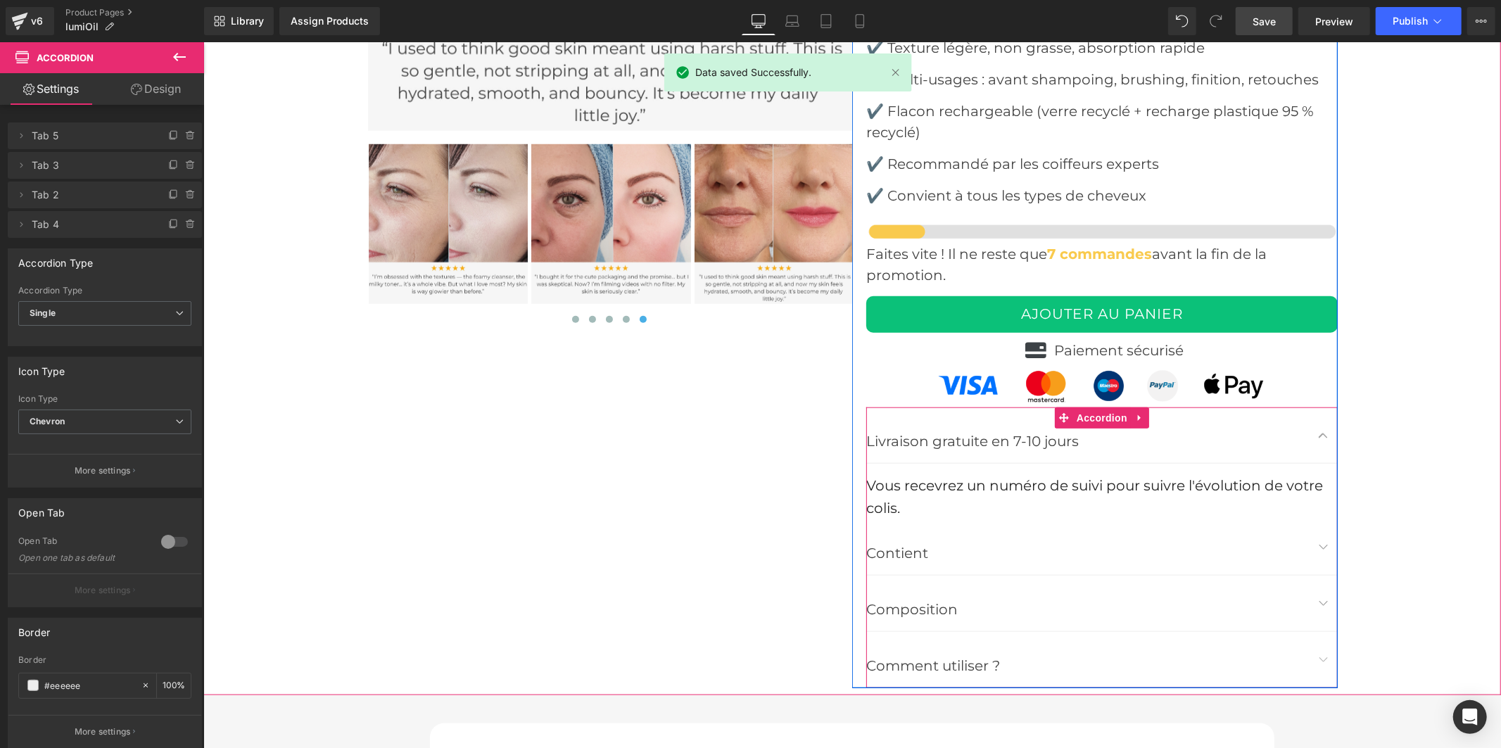
scroll to position [5572, 0]
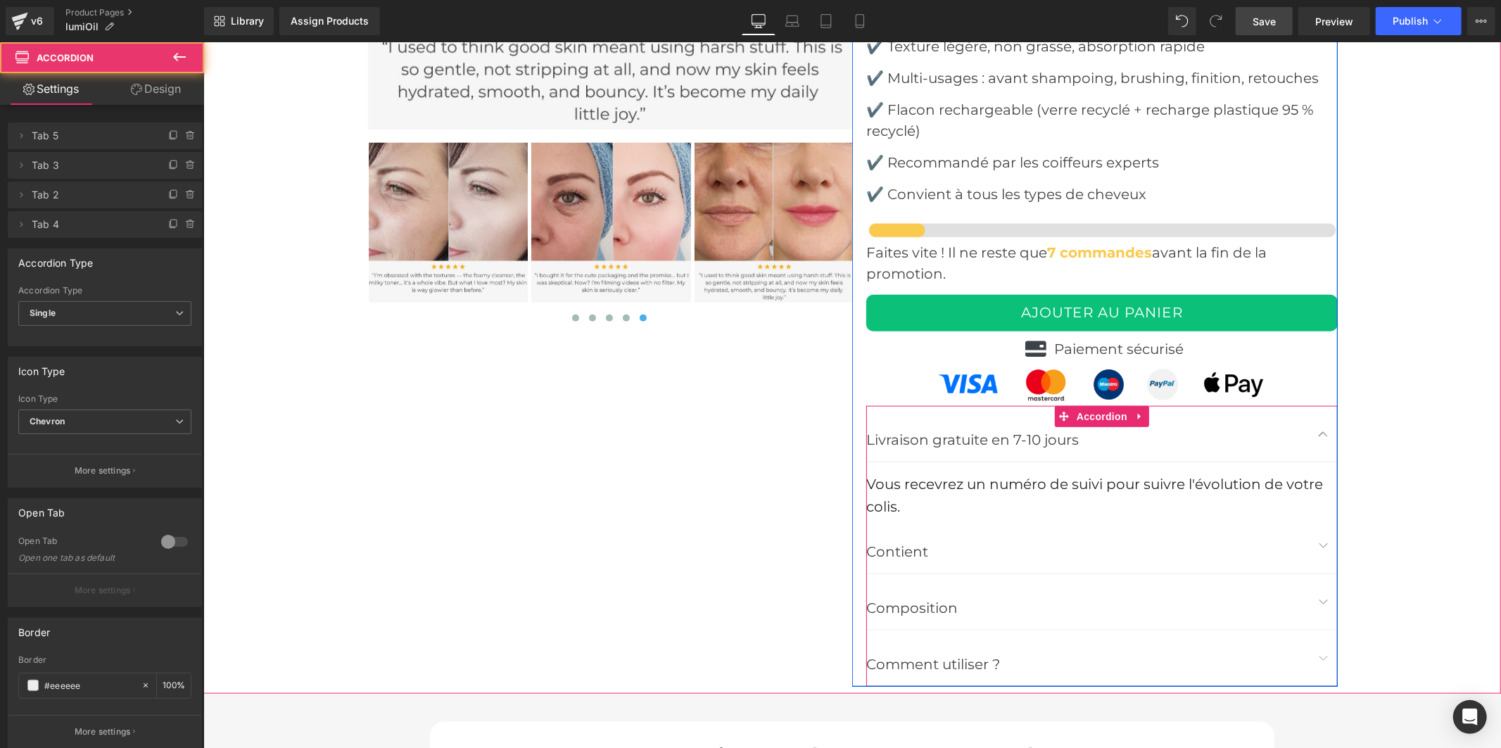
click at [1314, 517] on button "button" at bounding box center [1323, 545] width 28 height 56
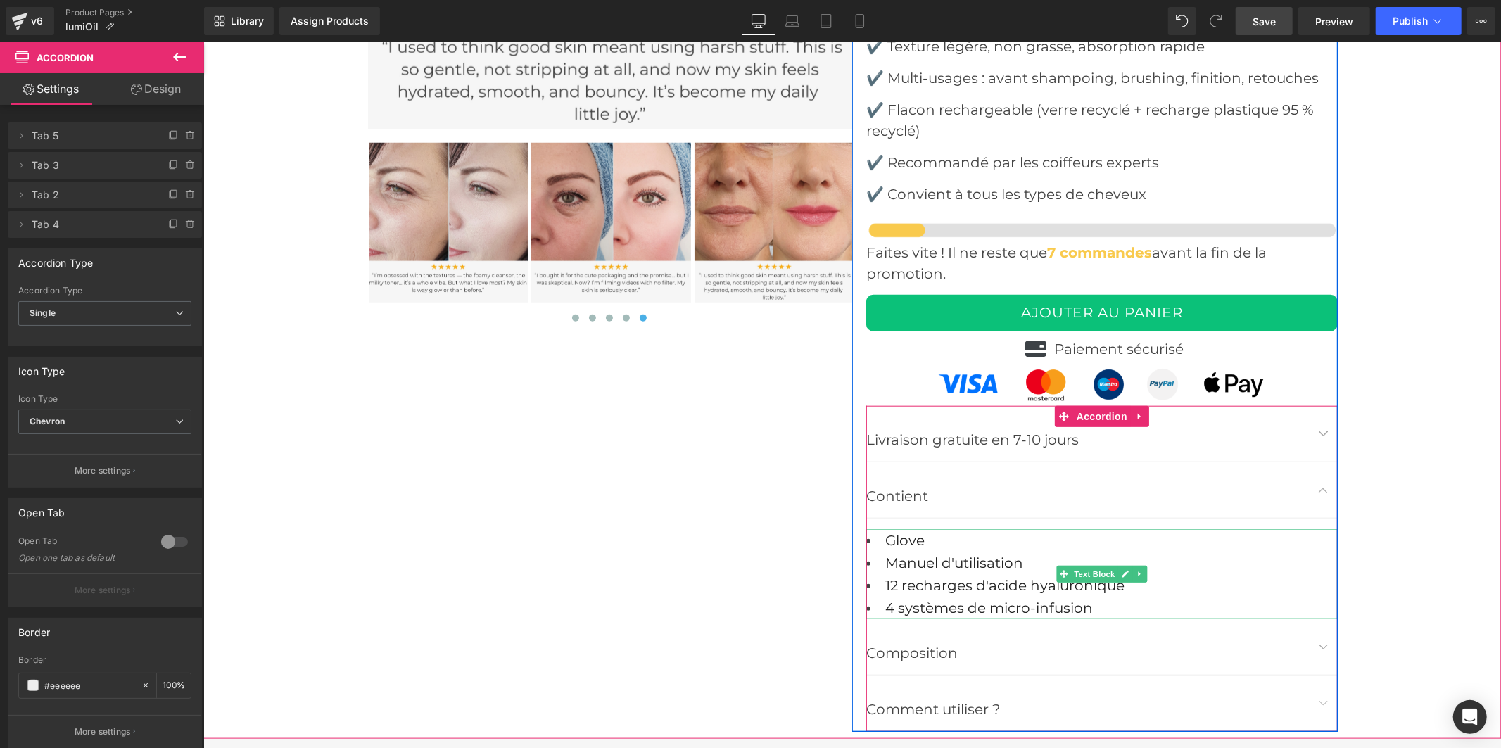
click at [919, 528] on li "Glove" at bounding box center [1100, 539] width 471 height 23
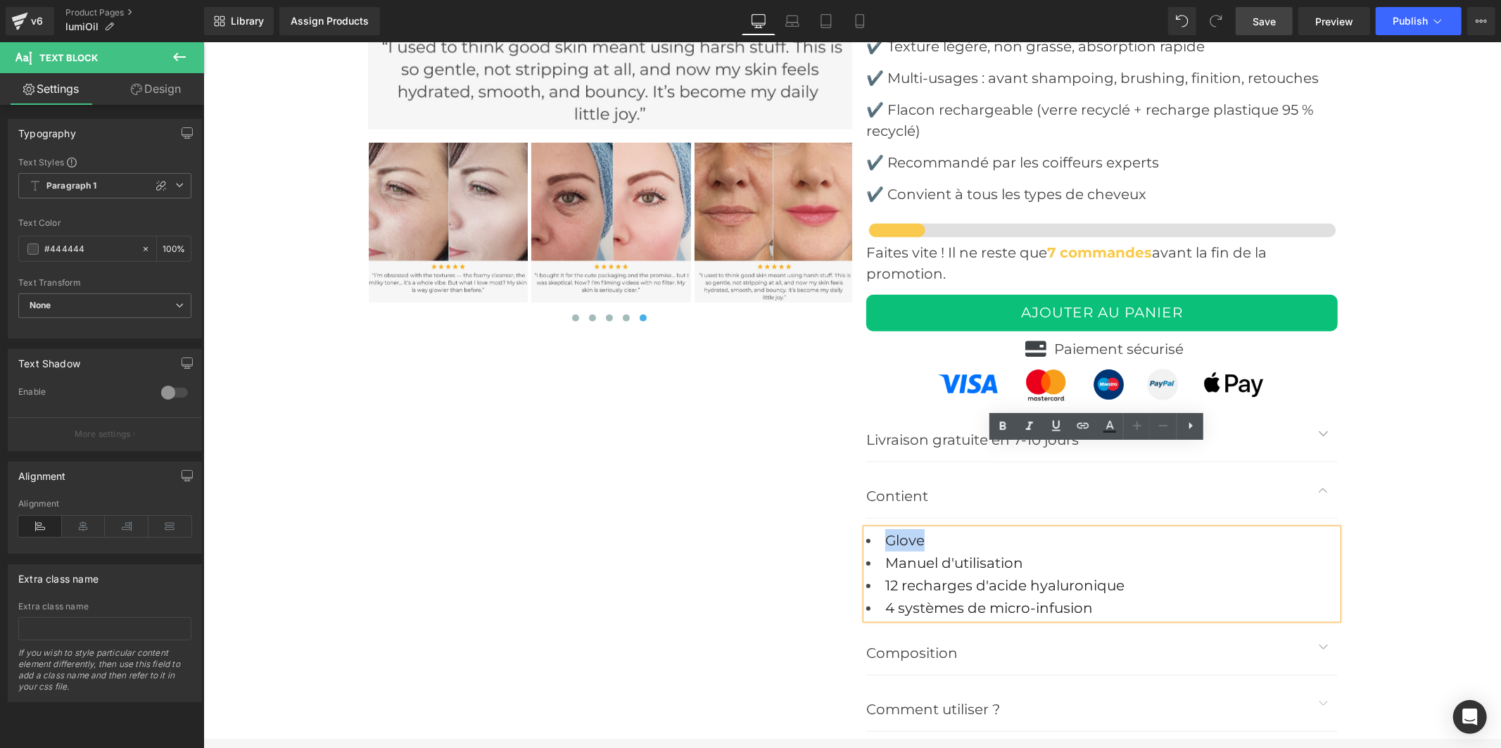
drag, startPoint x: 921, startPoint y: 454, endPoint x: 871, endPoint y: 454, distance: 50.0
click at [871, 528] on li "Glove" at bounding box center [1100, 539] width 471 height 23
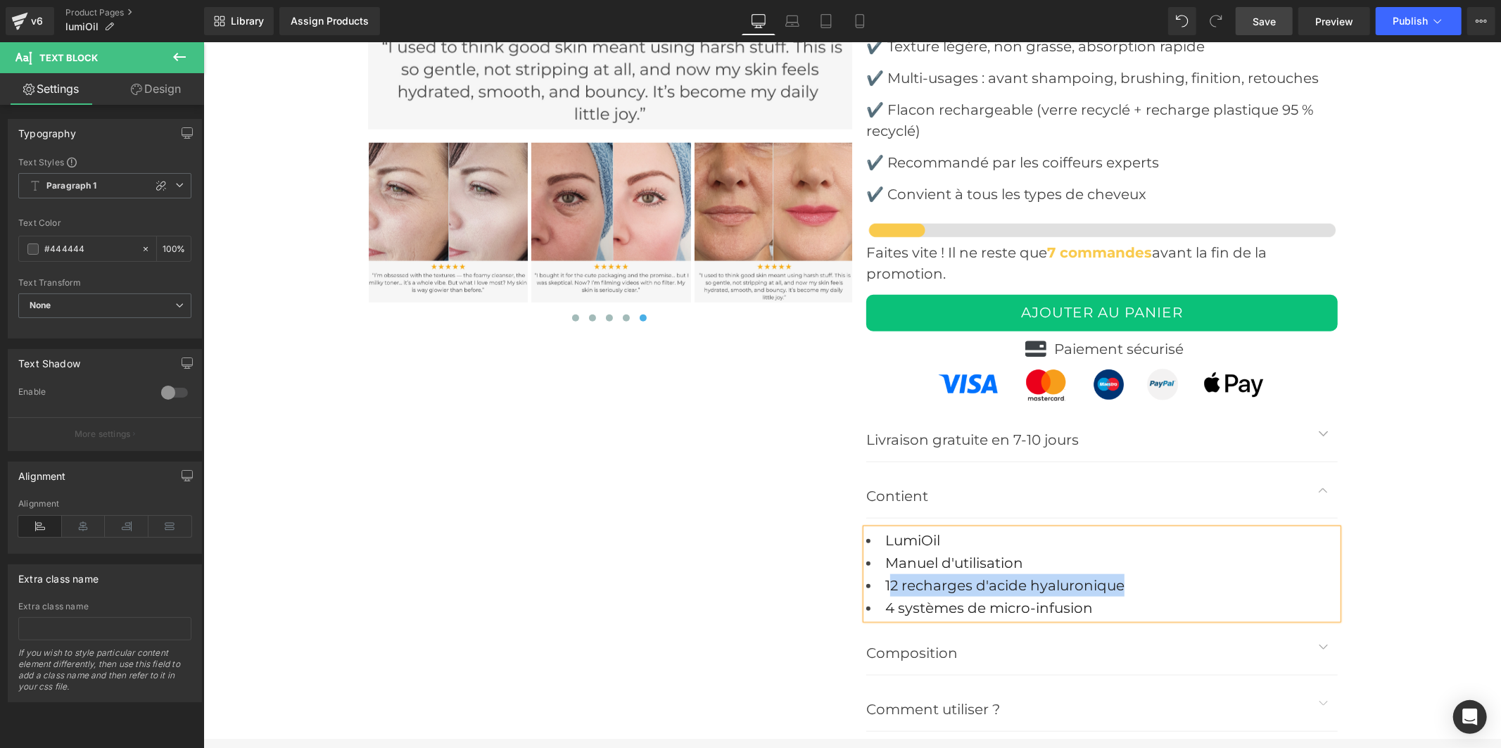
drag, startPoint x: 1125, startPoint y: 502, endPoint x: 884, endPoint y: 495, distance: 241.4
click at [884, 573] on li "12 recharges d'acide hyaluronique" at bounding box center [1100, 584] width 471 height 23
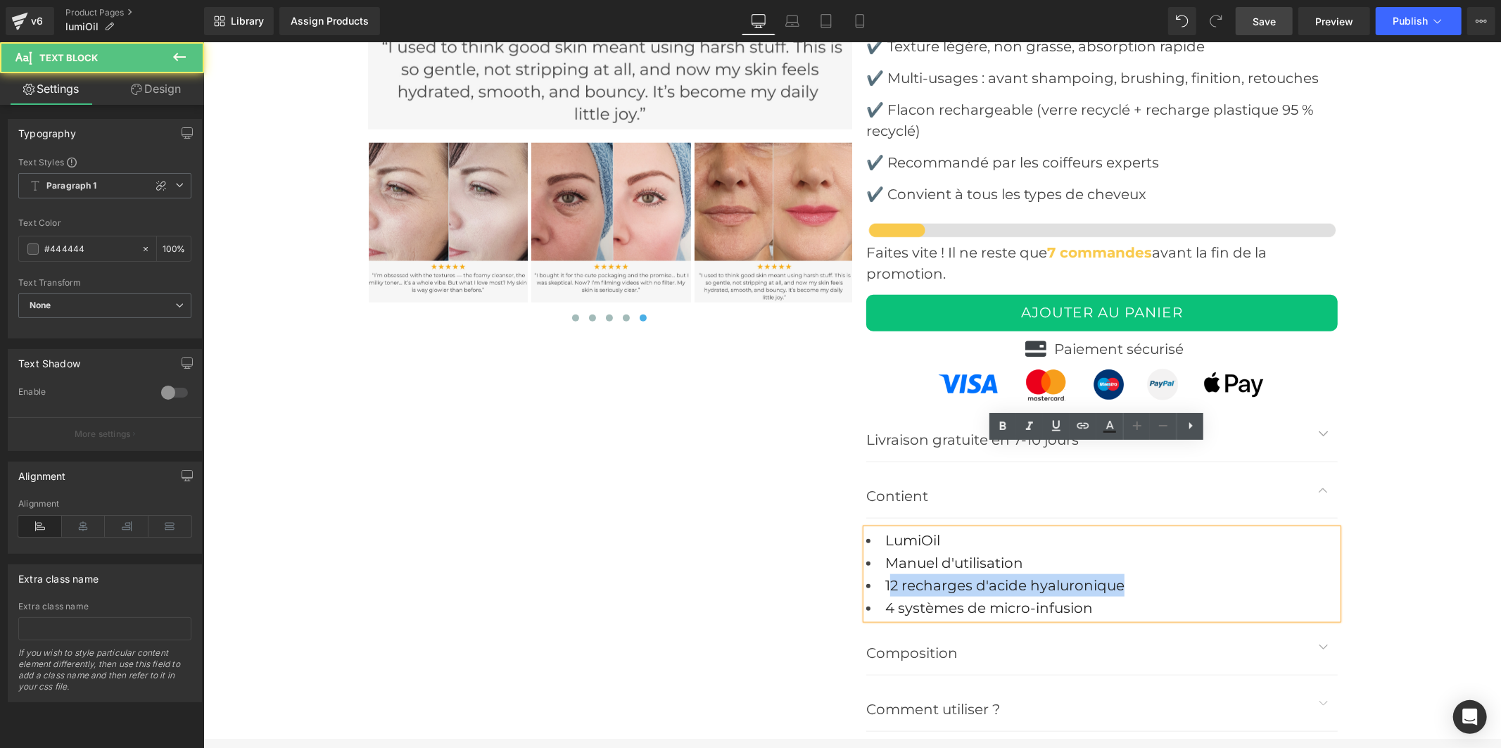
click at [887, 576] on font "12 recharges d'acide hyaluronique" at bounding box center [1003, 584] width 239 height 17
click at [891, 576] on font "12 recharges d'acide hyaluronique" at bounding box center [1003, 584] width 239 height 17
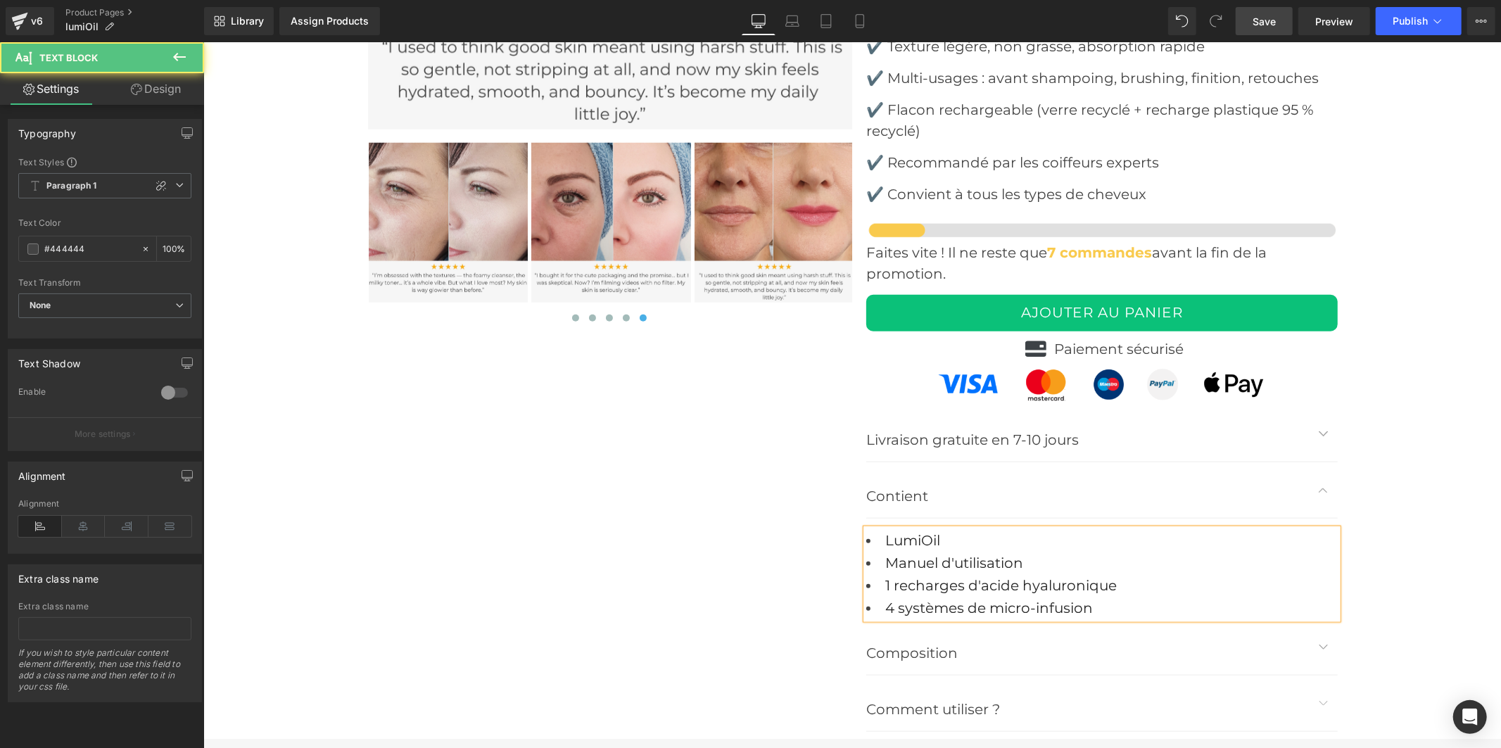
click at [956, 576] on font "1 recharges d'acide hyaluronique" at bounding box center [999, 584] width 231 height 17
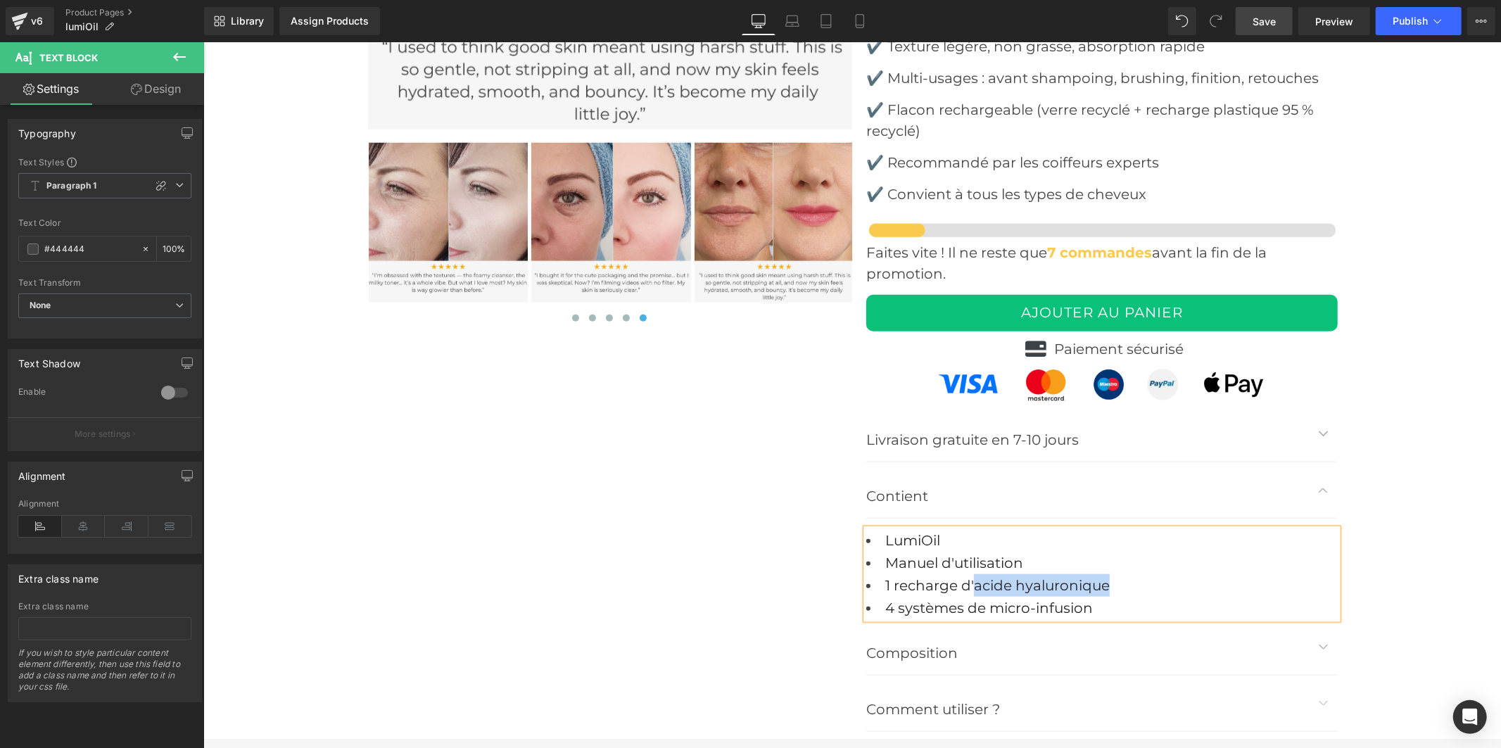
drag, startPoint x: 1102, startPoint y: 501, endPoint x: 970, endPoint y: 495, distance: 131.7
click at [970, 576] on font "1 recharge d'acide hyaluronique" at bounding box center [996, 584] width 224 height 17
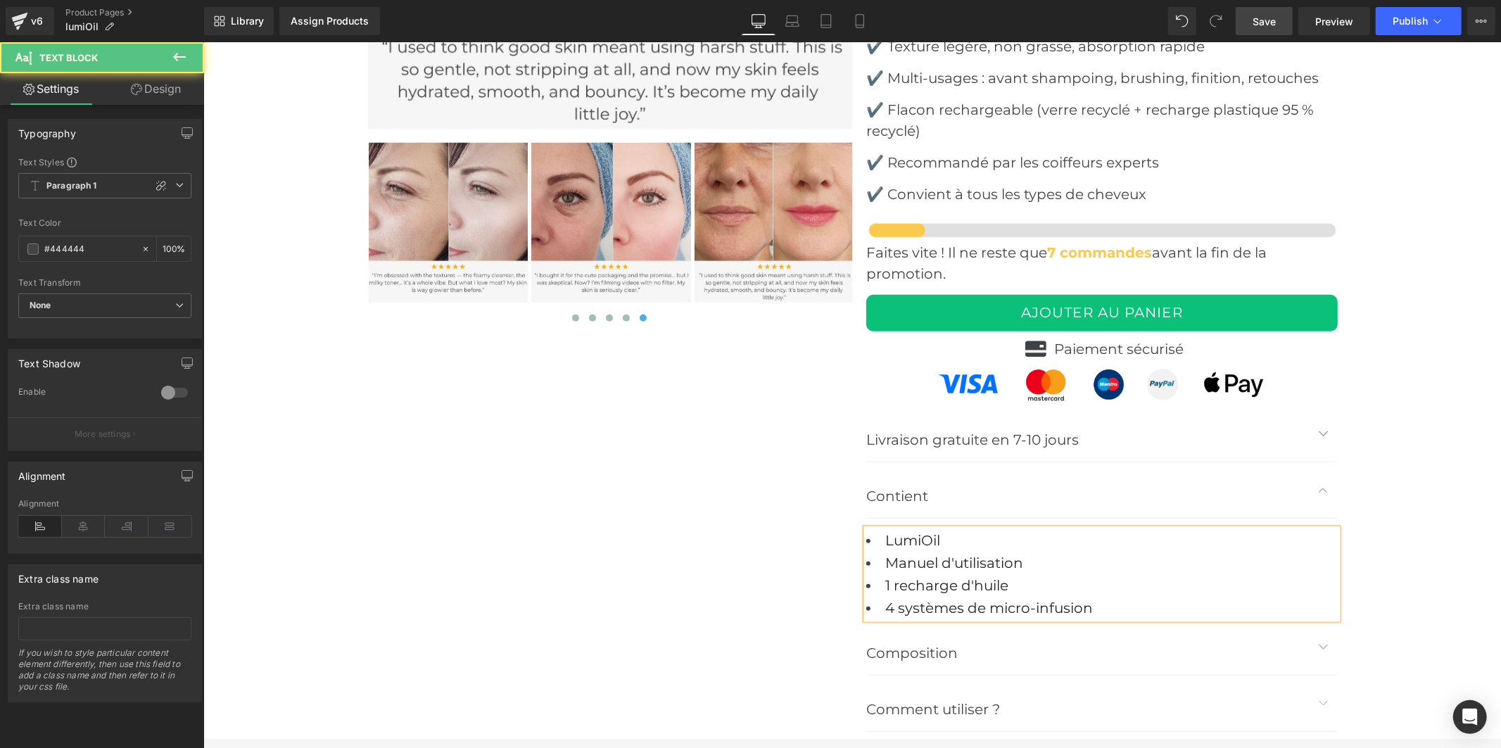
drag, startPoint x: 1097, startPoint y: 521, endPoint x: 855, endPoint y: 523, distance: 242.0
click at [855, 523] on div "Icon Icon Icon Icon Icon Icon List Hoz (5624 avis)-Note excellente Text Block I…" at bounding box center [1093, 181] width 485 height 1100
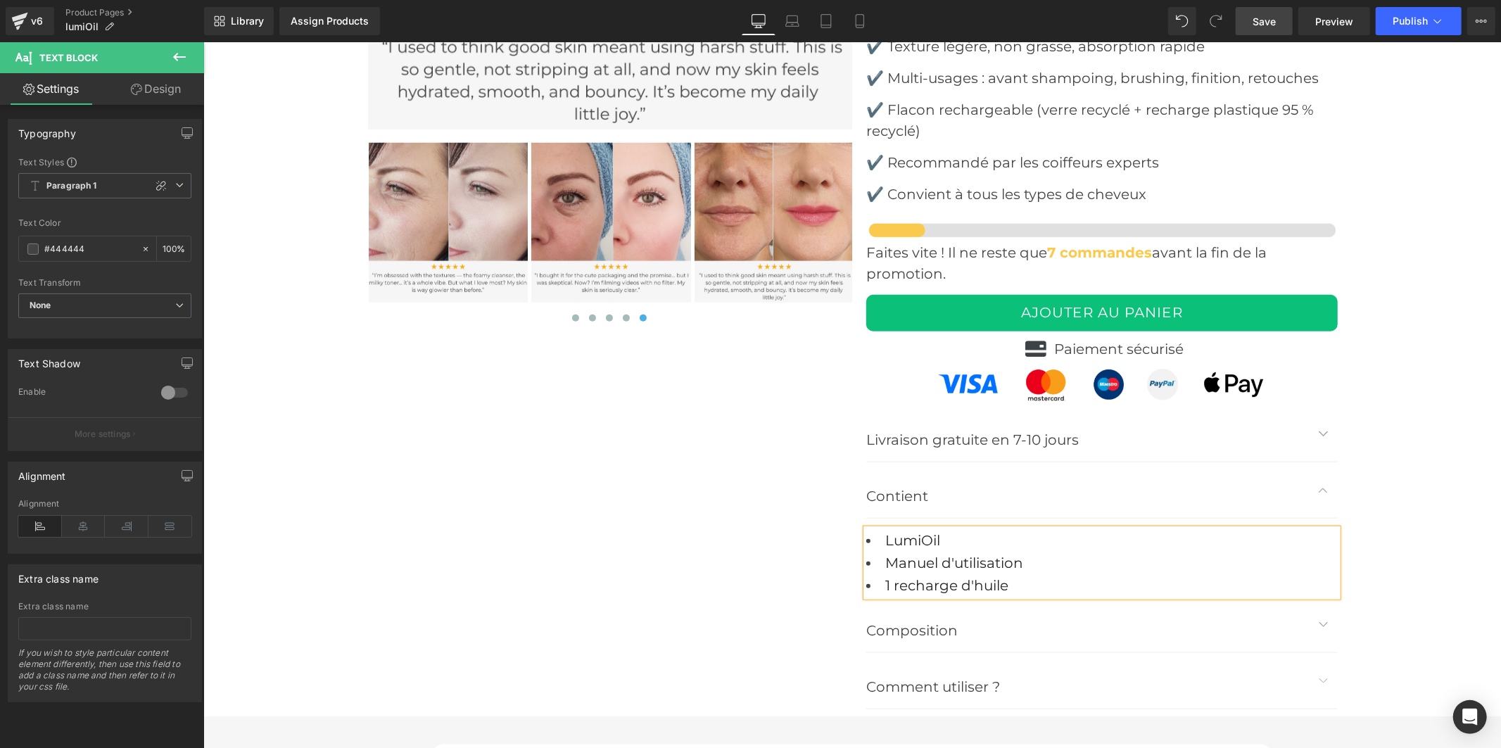
click at [1261, 16] on span "Save" at bounding box center [1263, 21] width 23 height 15
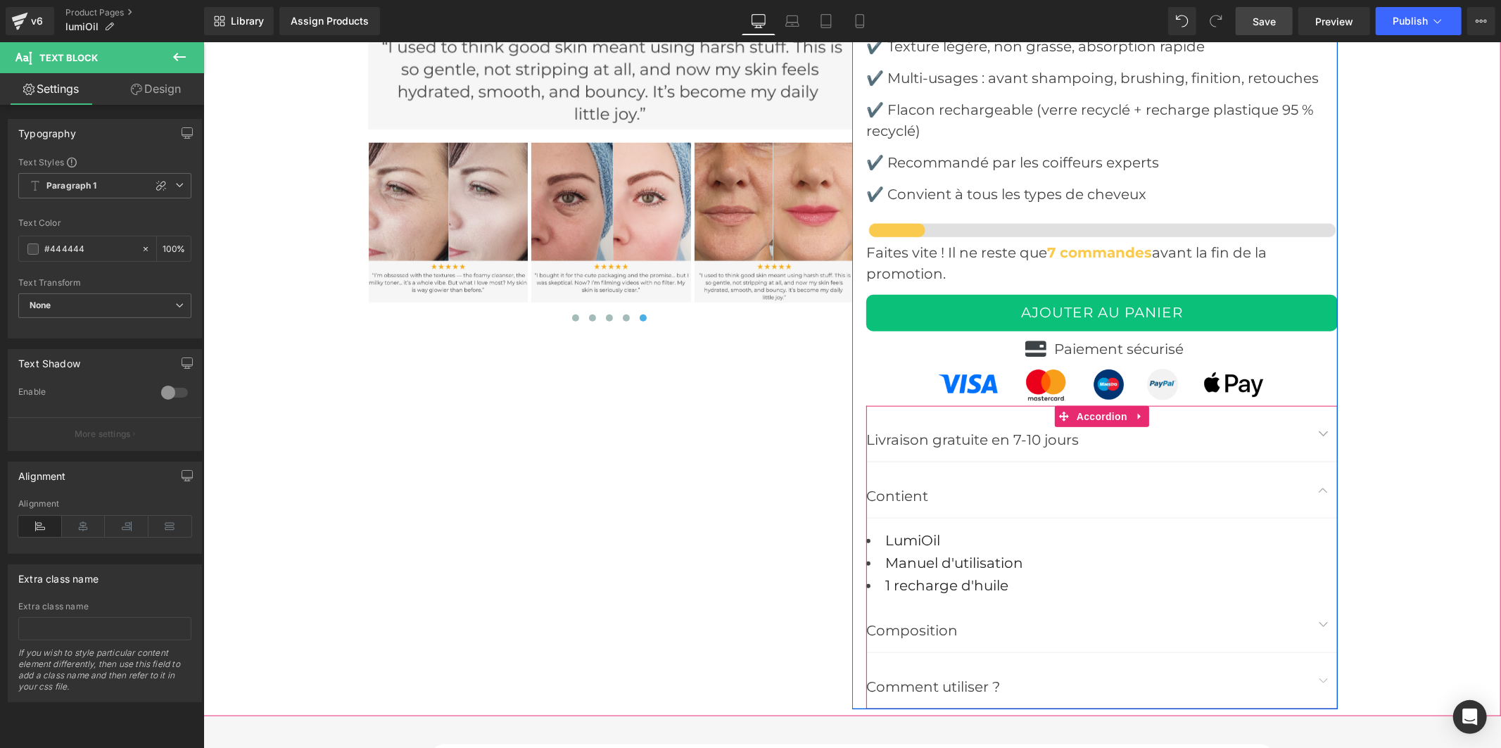
click at [1323, 627] on span "button" at bounding box center [1323, 627] width 0 height 0
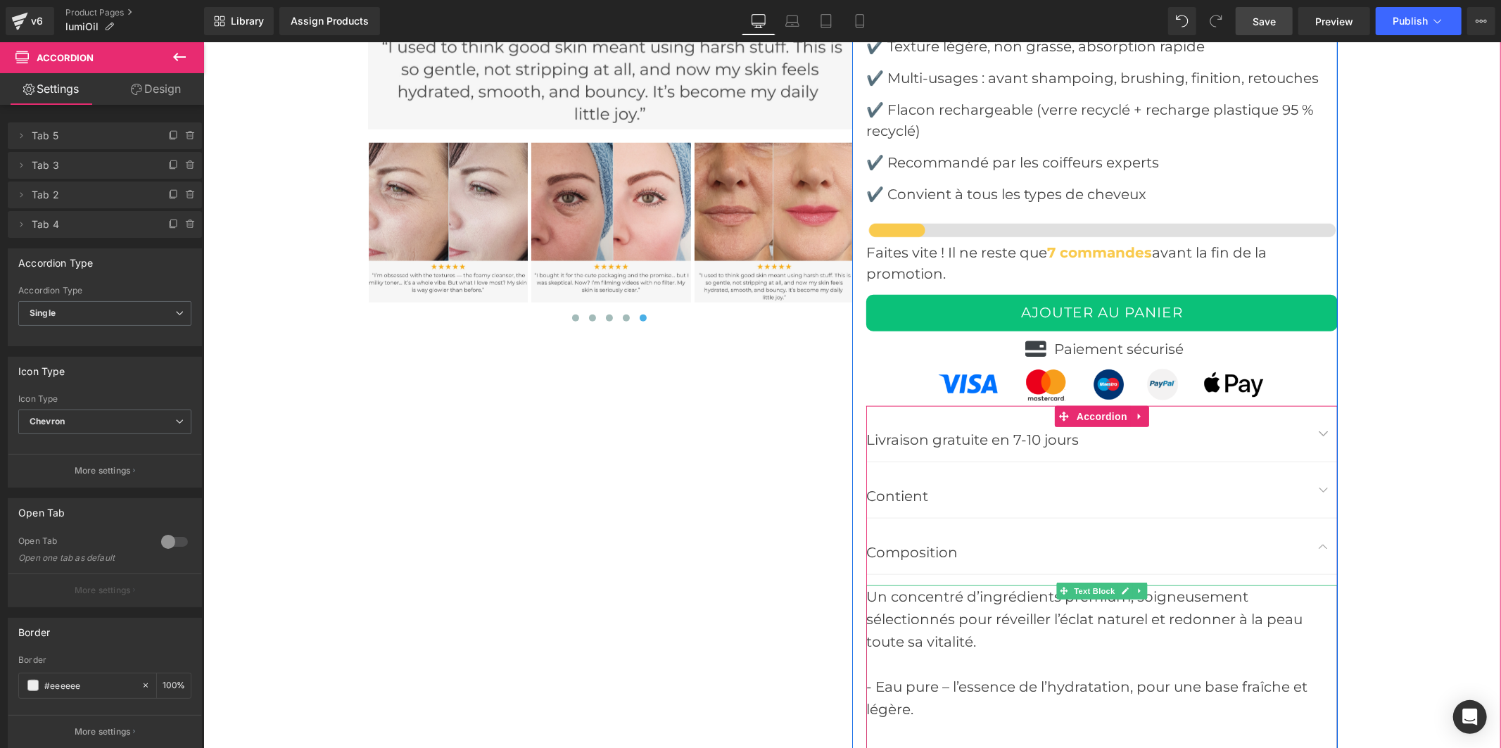
click at [1095, 585] on div "Un concentré d’ingrédients premium, soigneusement sélectionnés pour réveiller l…" at bounding box center [1100, 630] width 471 height 90
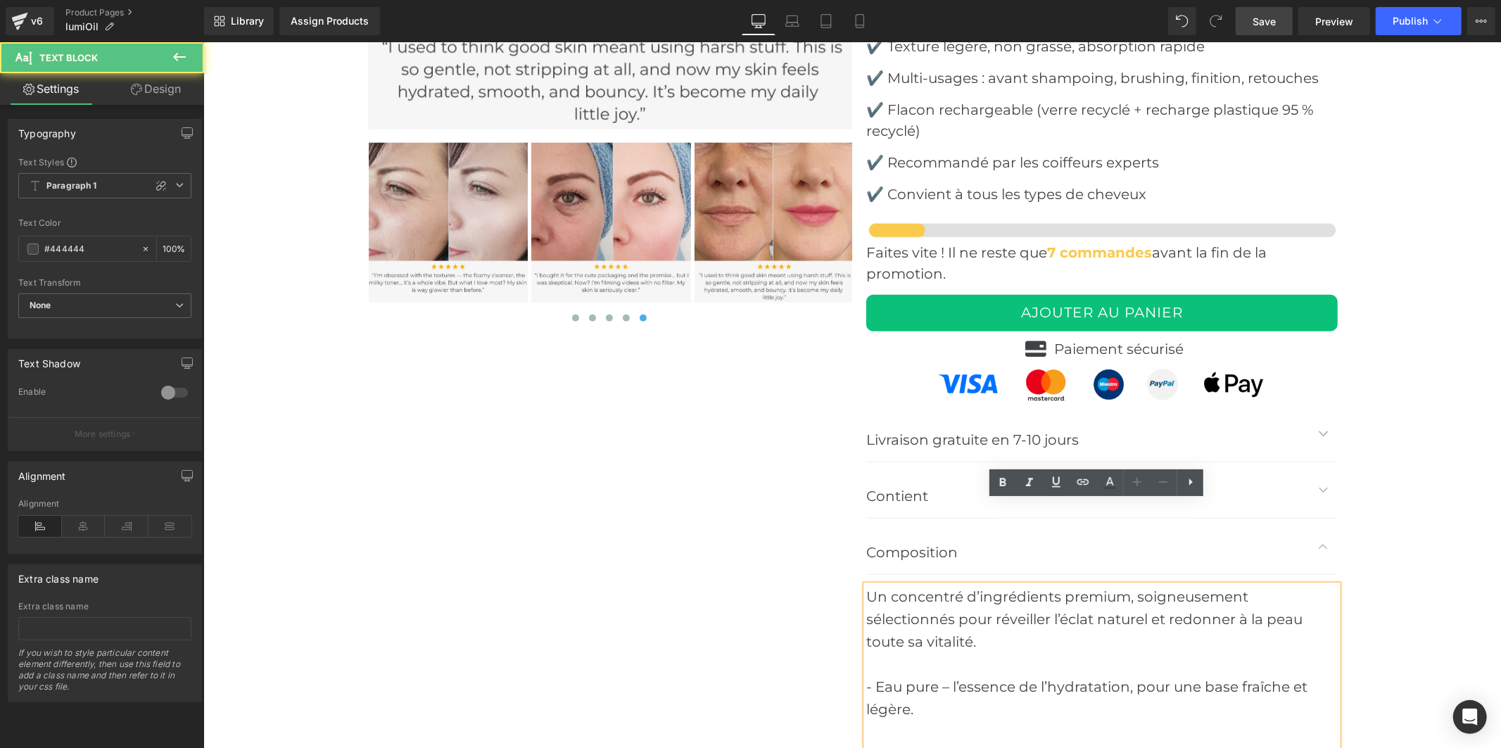
click at [1088, 585] on div "Un concentré d’ingrédients premium, soigneusement sélectionnés pour réveiller l…" at bounding box center [1100, 630] width 471 height 90
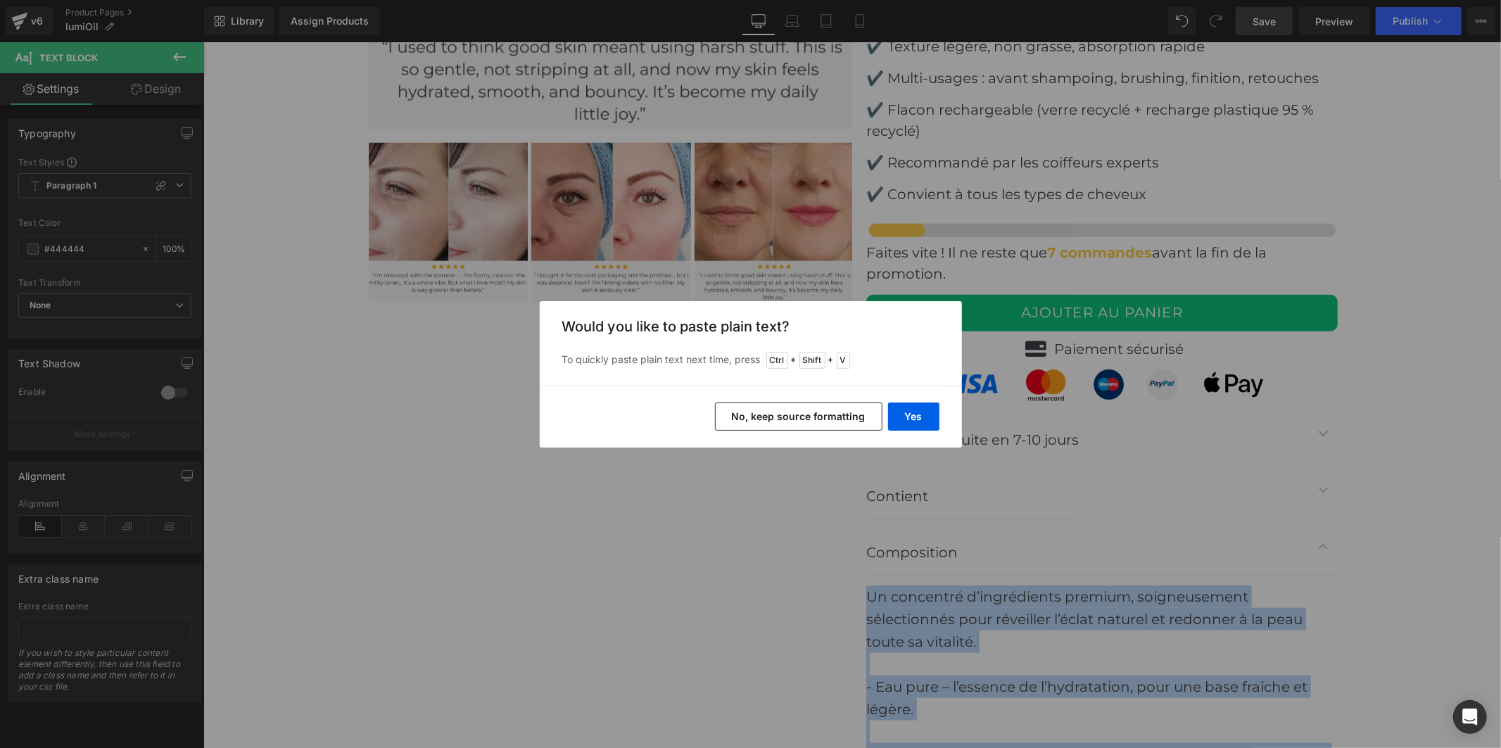
click at [903, 484] on p "Contient" at bounding box center [1086, 495] width 443 height 23
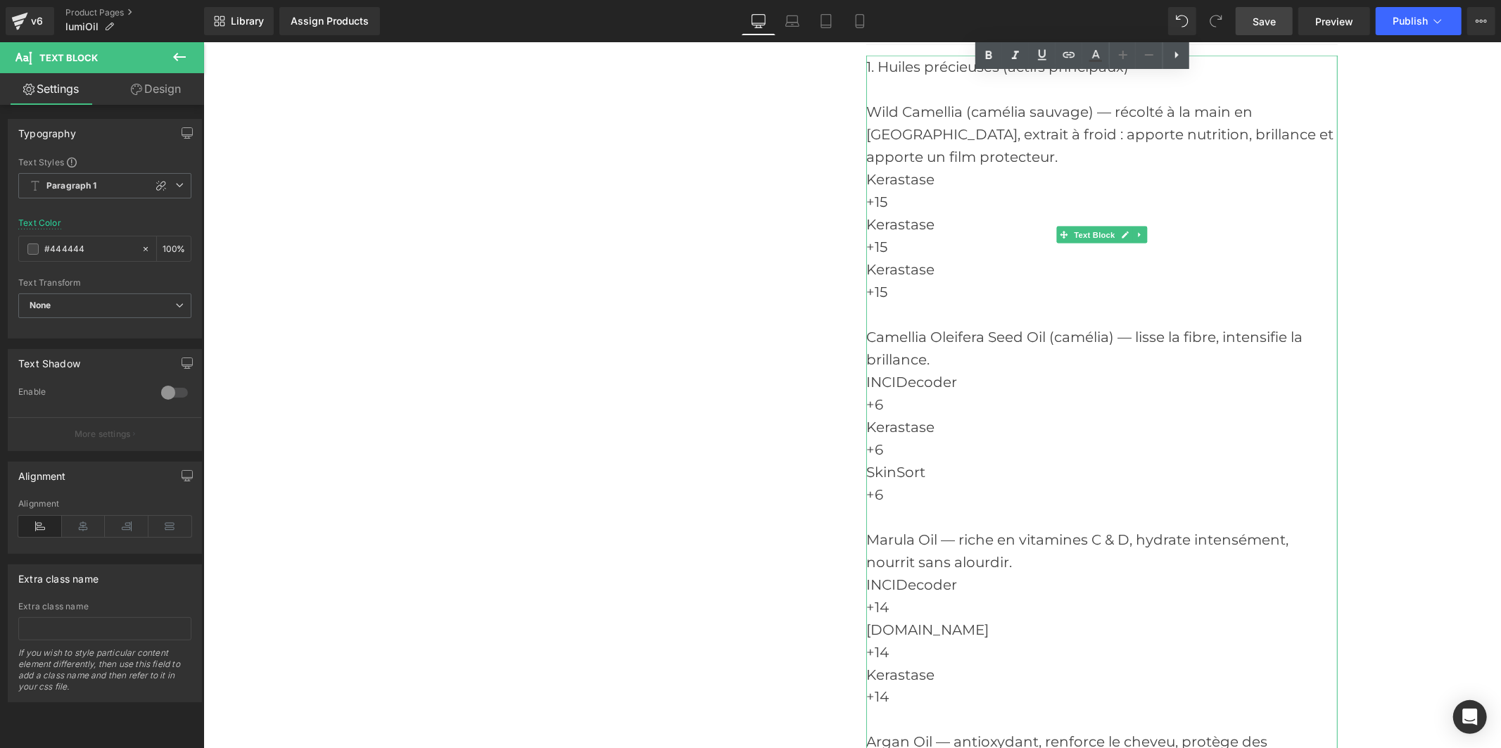
scroll to position [5807, 0]
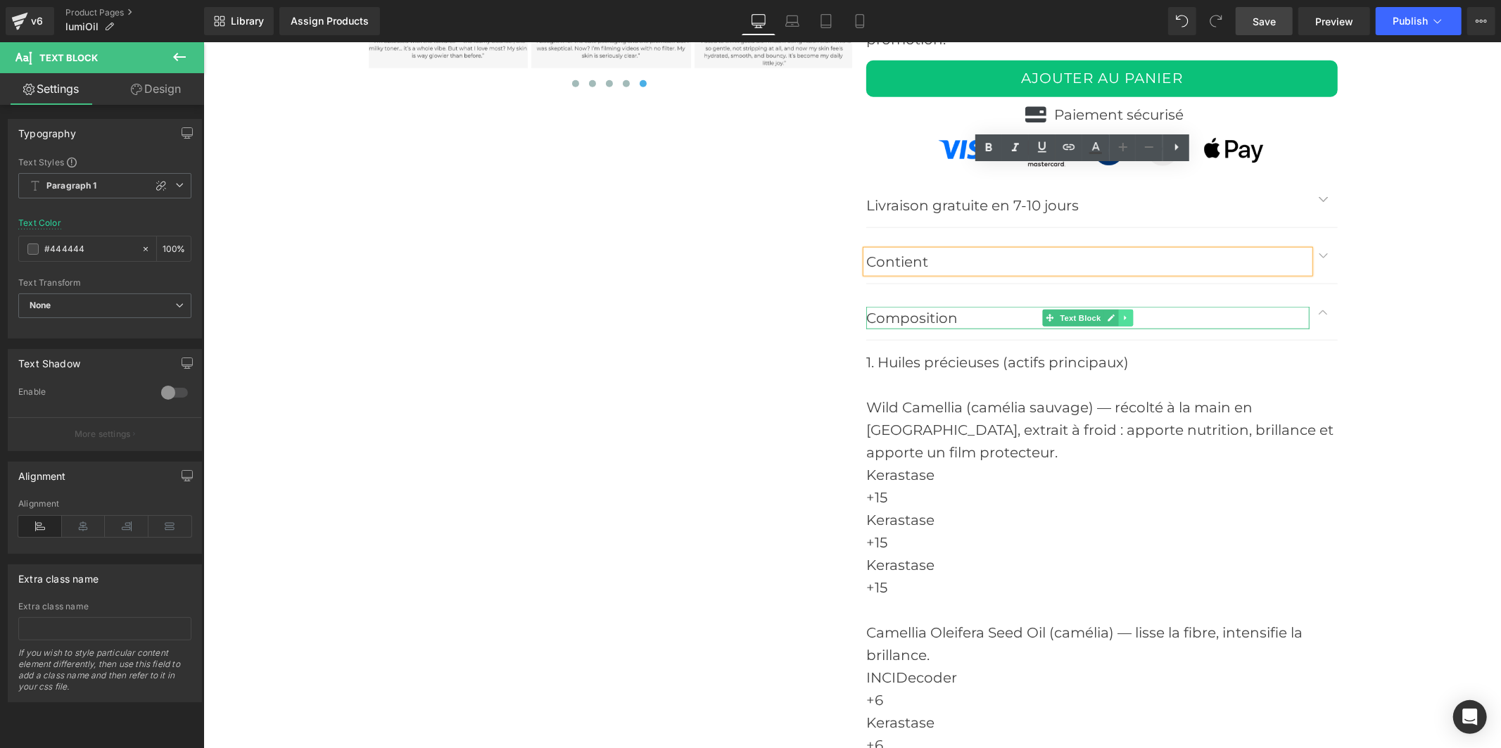
click at [1121, 313] on icon at bounding box center [1125, 317] width 8 height 8
click at [1125, 309] on link at bounding box center [1132, 317] width 15 height 17
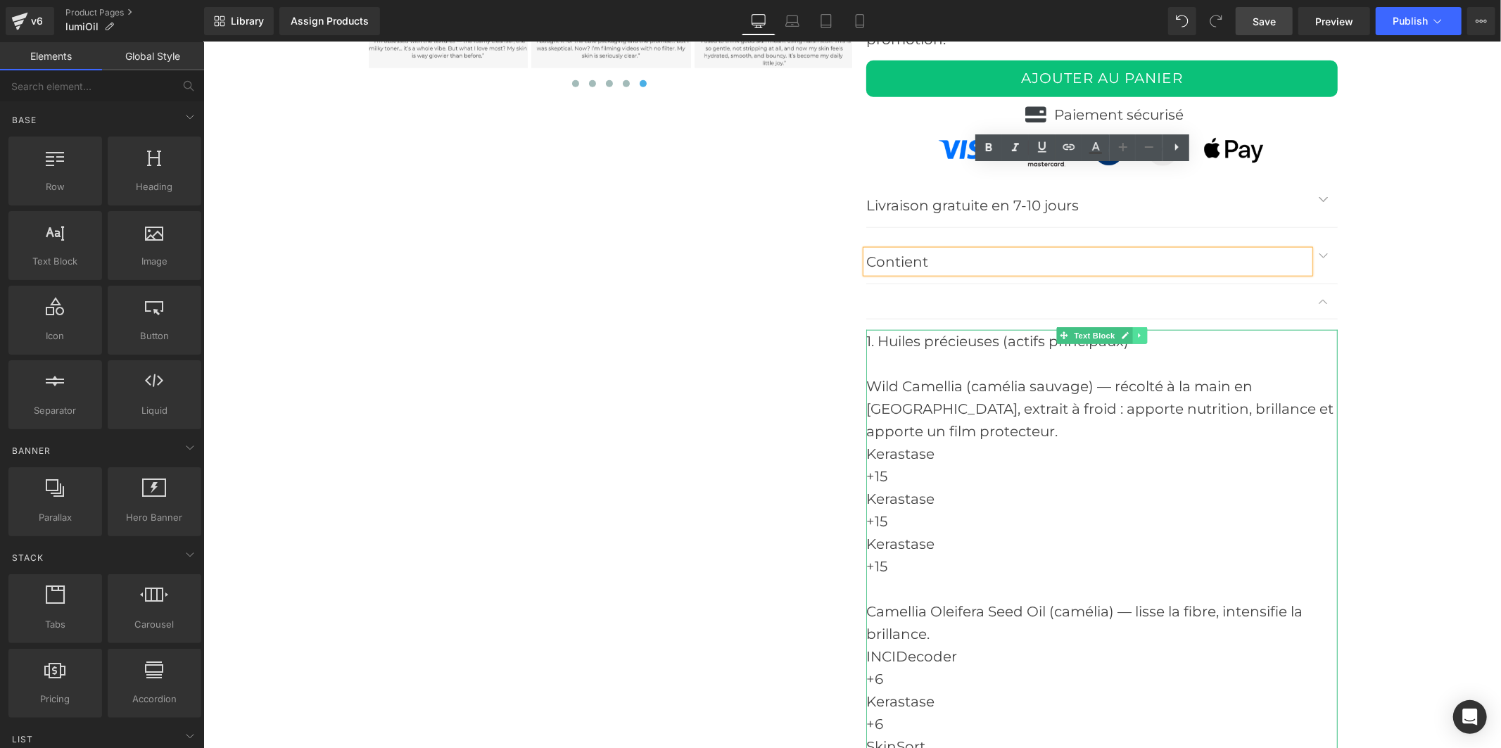
click at [1135, 331] on icon at bounding box center [1139, 335] width 8 height 8
click at [1143, 331] on icon at bounding box center [1147, 335] width 8 height 8
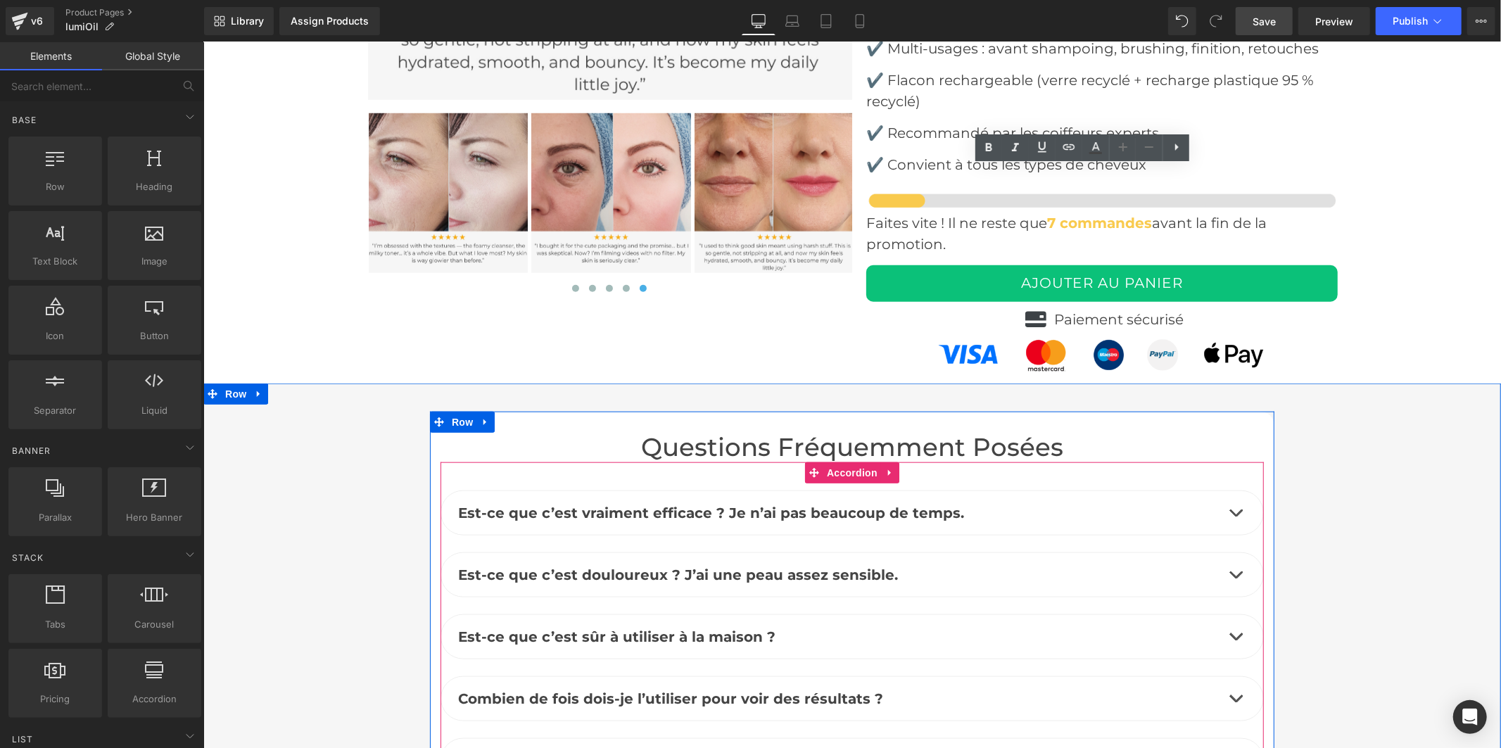
scroll to position [5415, 0]
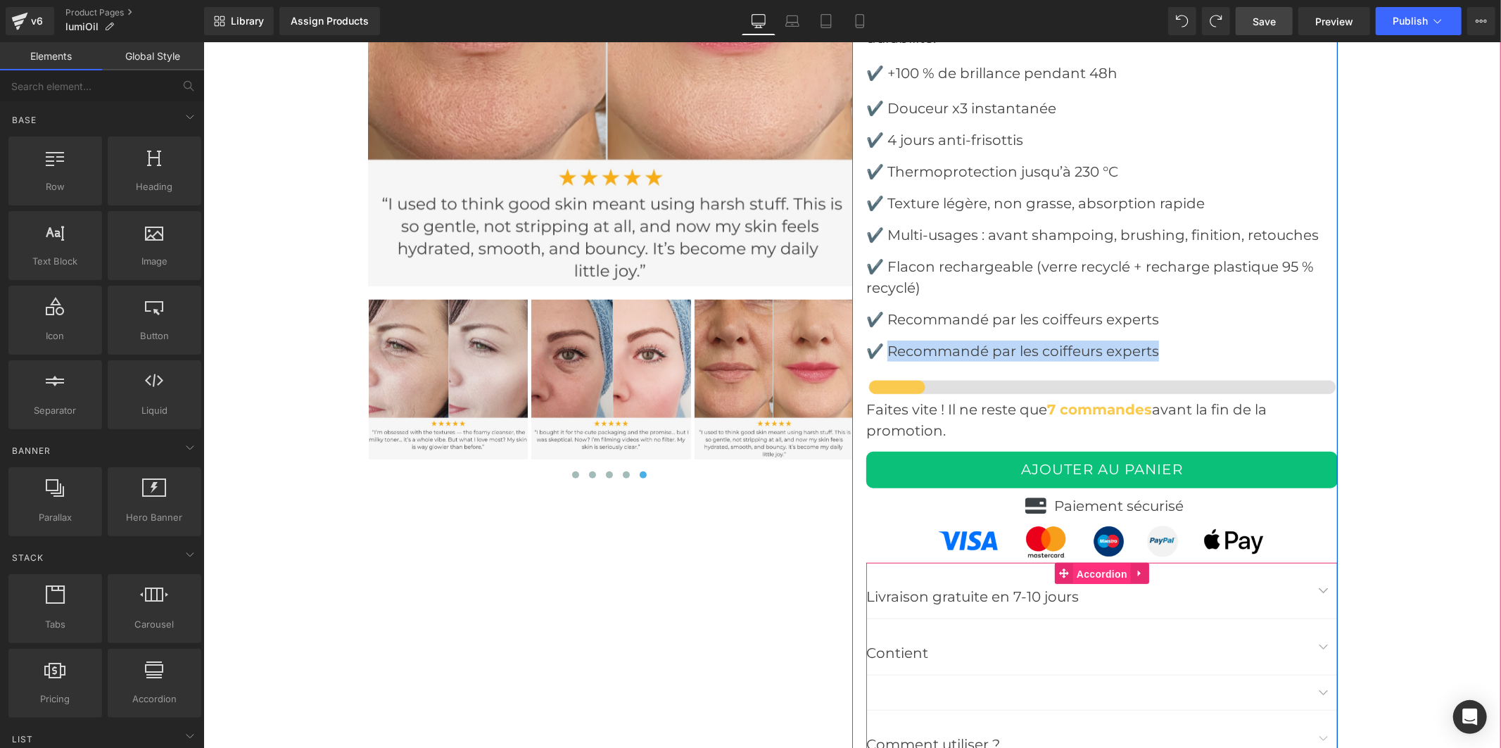
click at [1095, 563] on span "Accordion" at bounding box center [1101, 573] width 58 height 21
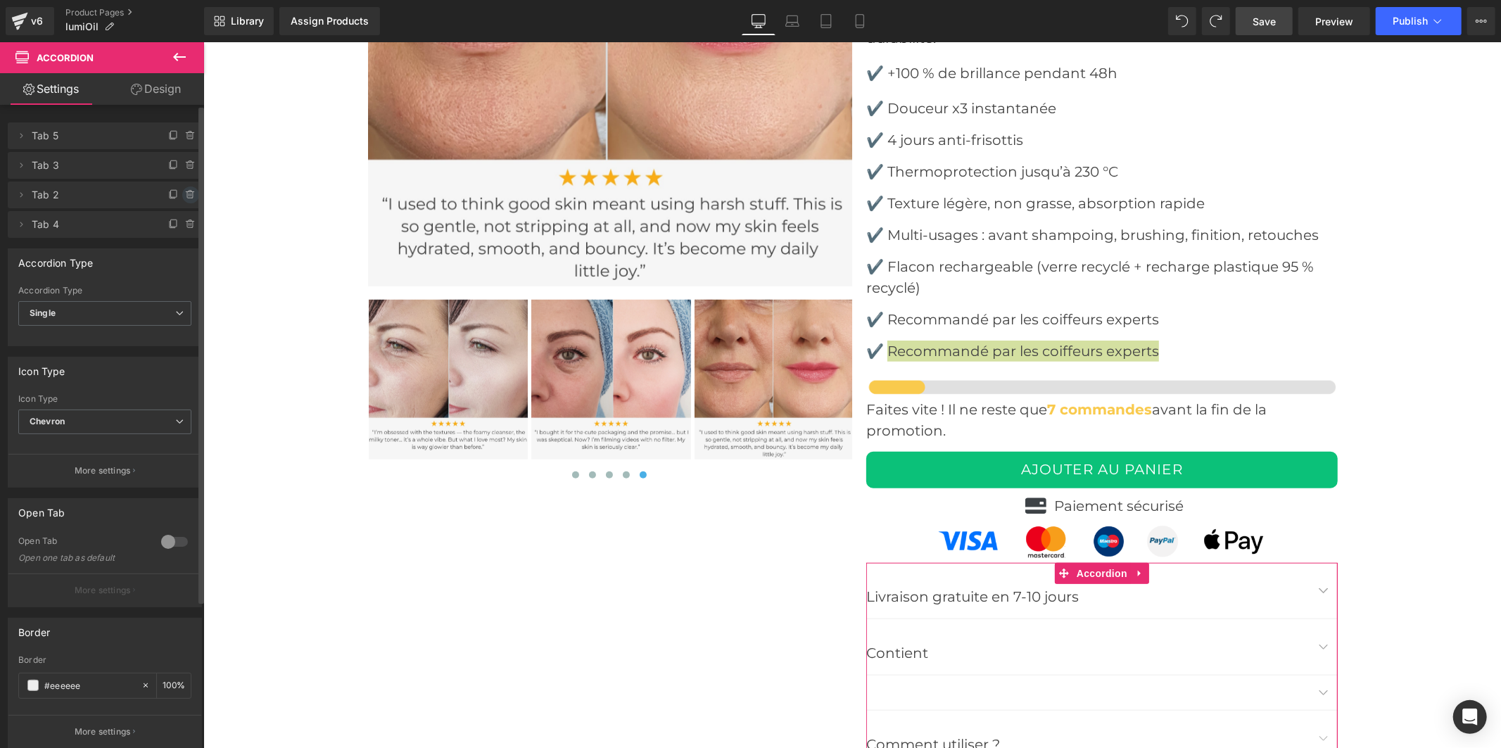
click at [189, 195] on icon at bounding box center [189, 194] width 0 height 3
click at [184, 194] on button "Delete" at bounding box center [175, 195] width 44 height 18
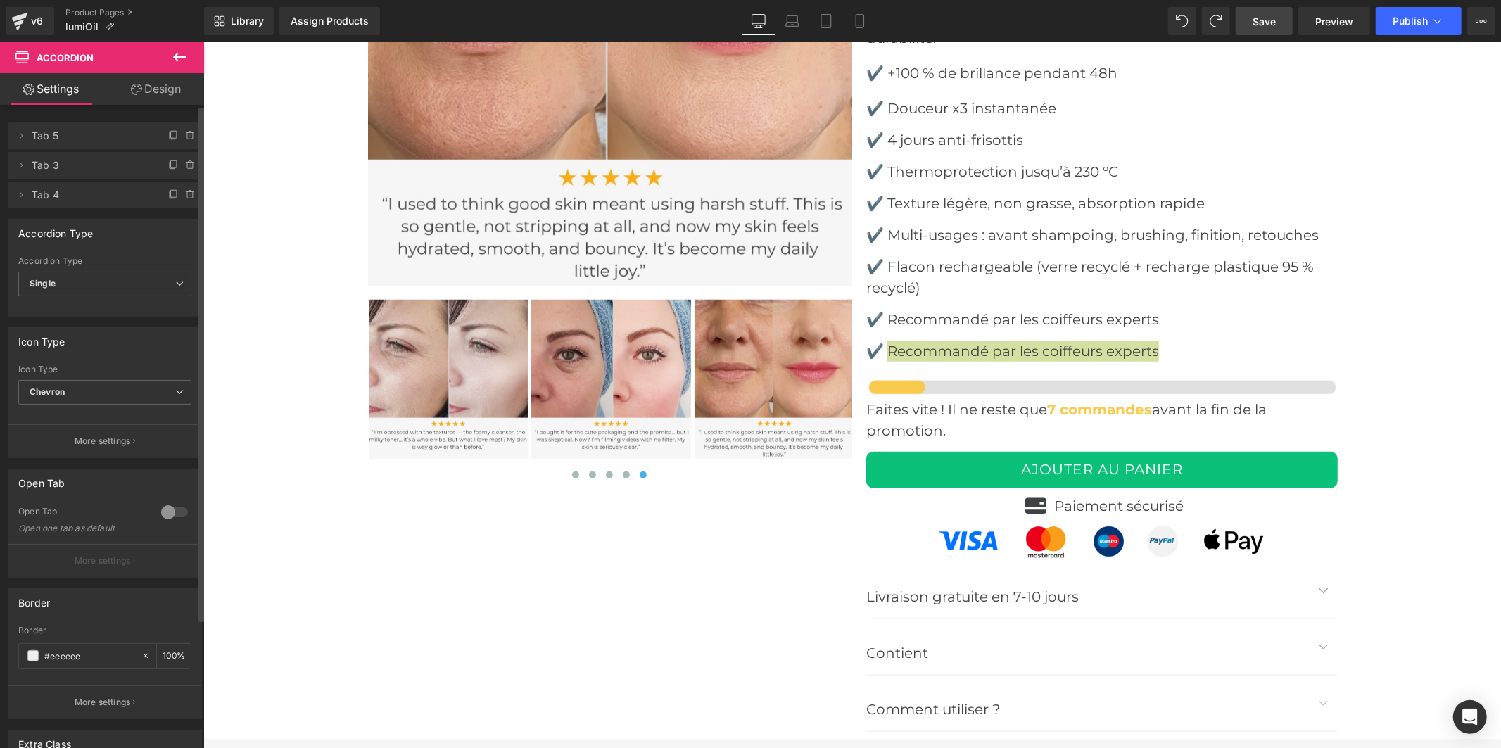
click at [1261, 24] on span "Save" at bounding box center [1263, 21] width 23 height 15
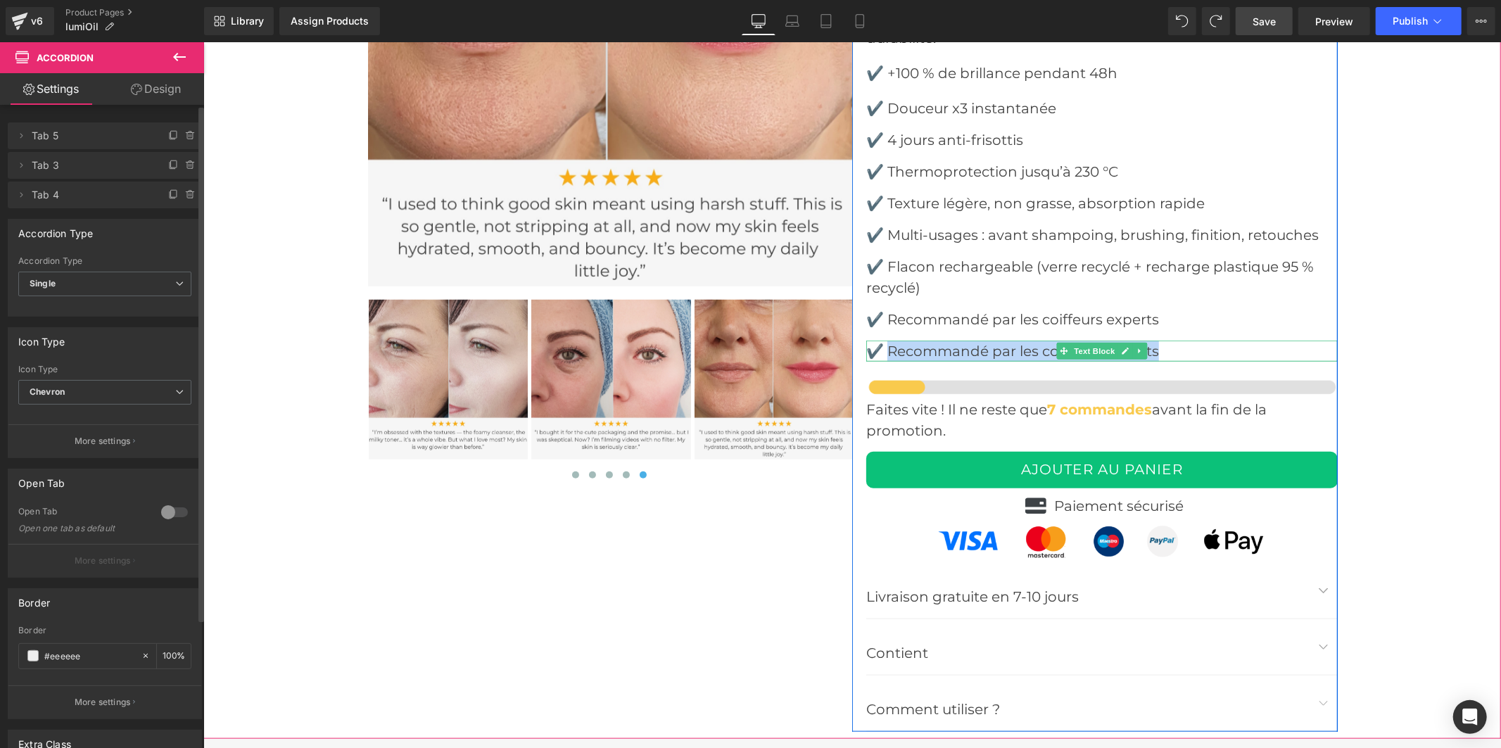
click at [988, 342] on font "✔️ Recommandé par les coiffeurs experts" at bounding box center [1011, 350] width 293 height 17
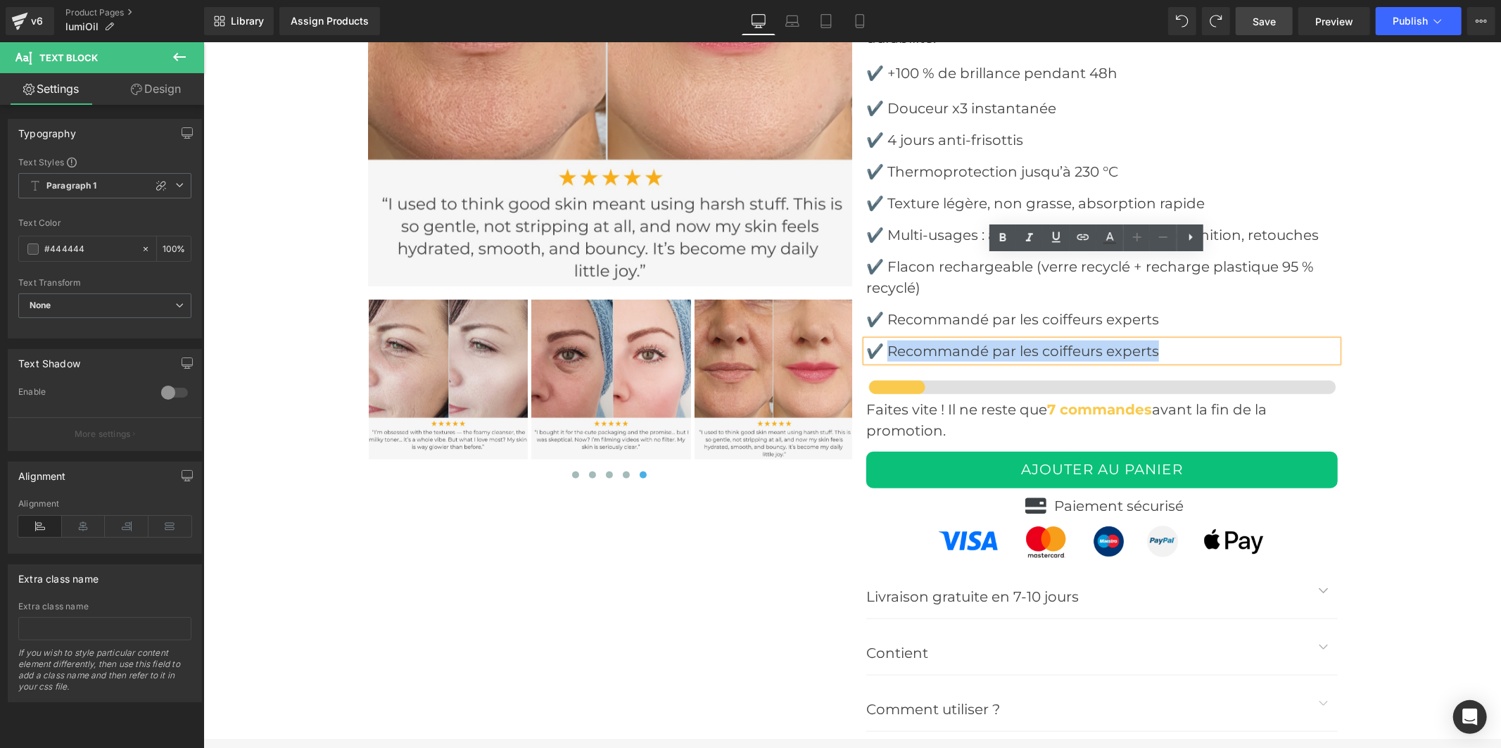
drag, startPoint x: 1157, startPoint y: 270, endPoint x: 886, endPoint y: 268, distance: 270.2
click at [886, 340] on p "✔️ Recommandé par les coiffeurs experts" at bounding box center [1100, 350] width 471 height 21
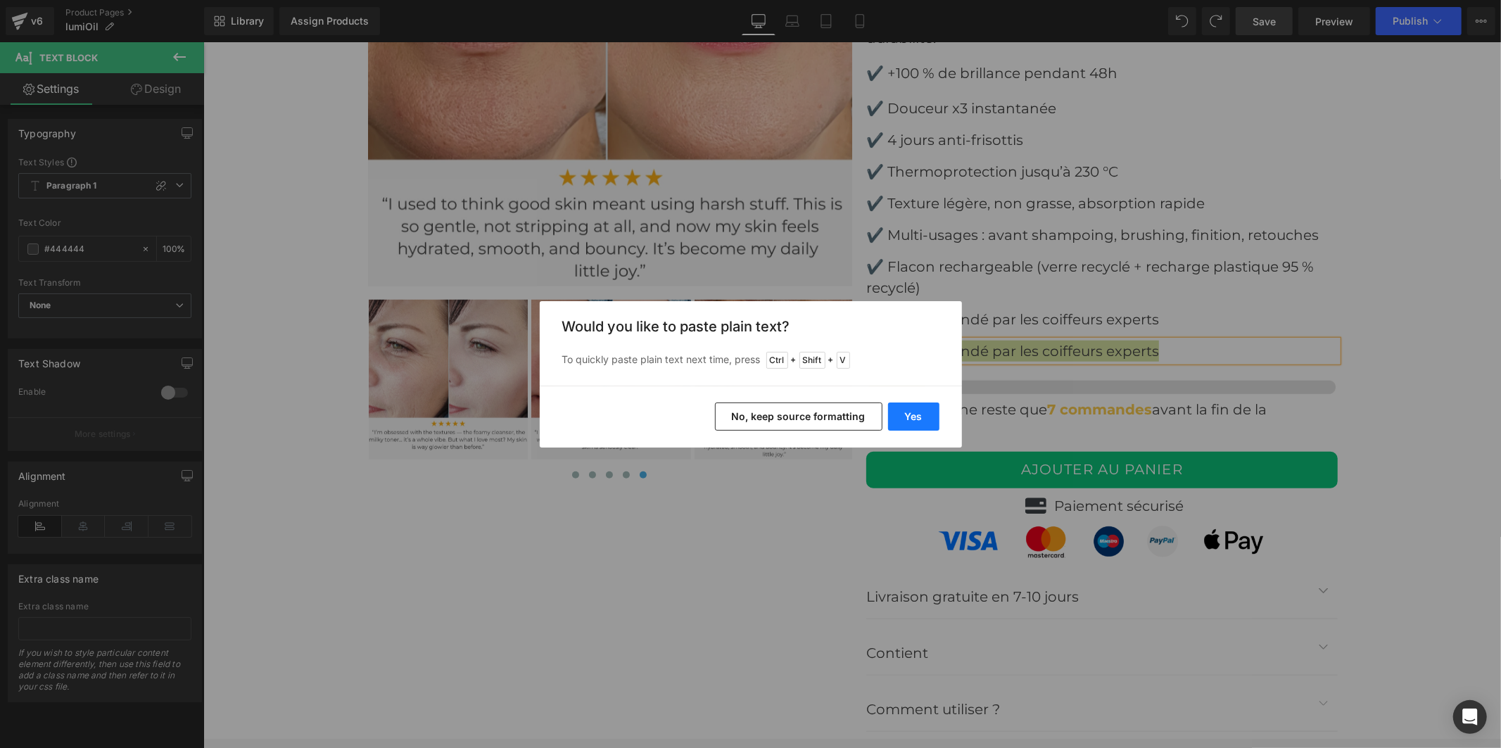
click at [904, 415] on button "Yes" at bounding box center [913, 416] width 51 height 28
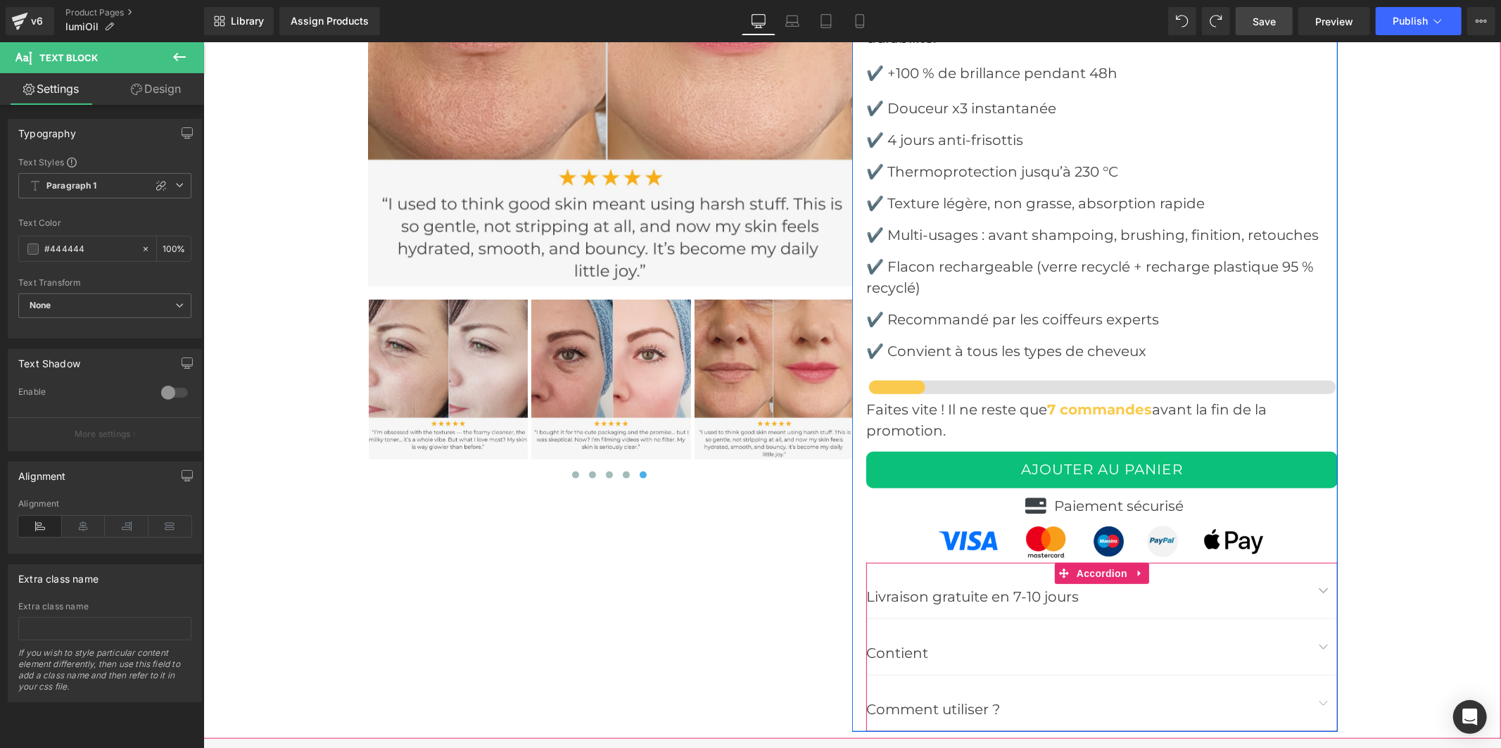
click at [961, 641] on p "Contient" at bounding box center [1086, 652] width 443 height 23
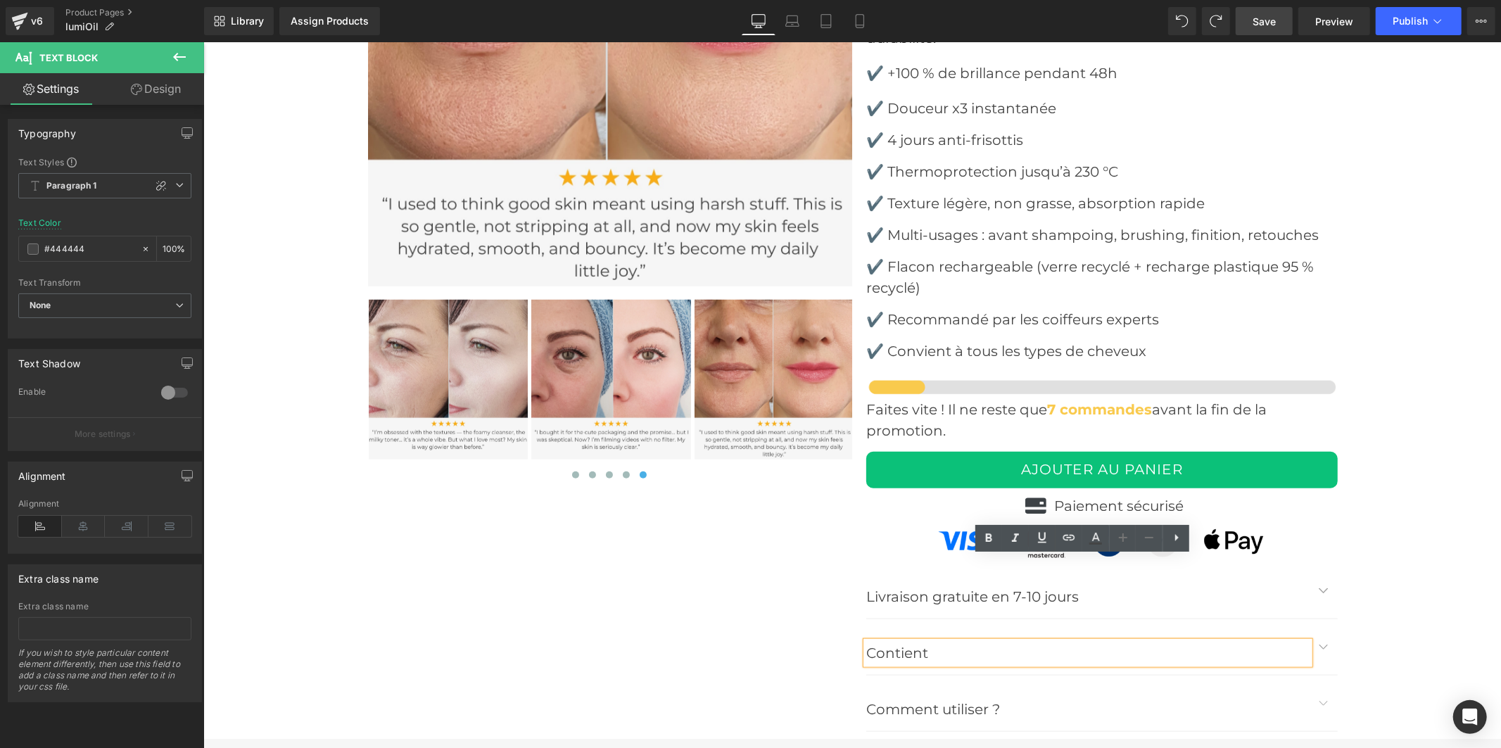
click at [1313, 618] on button "button" at bounding box center [1323, 646] width 28 height 56
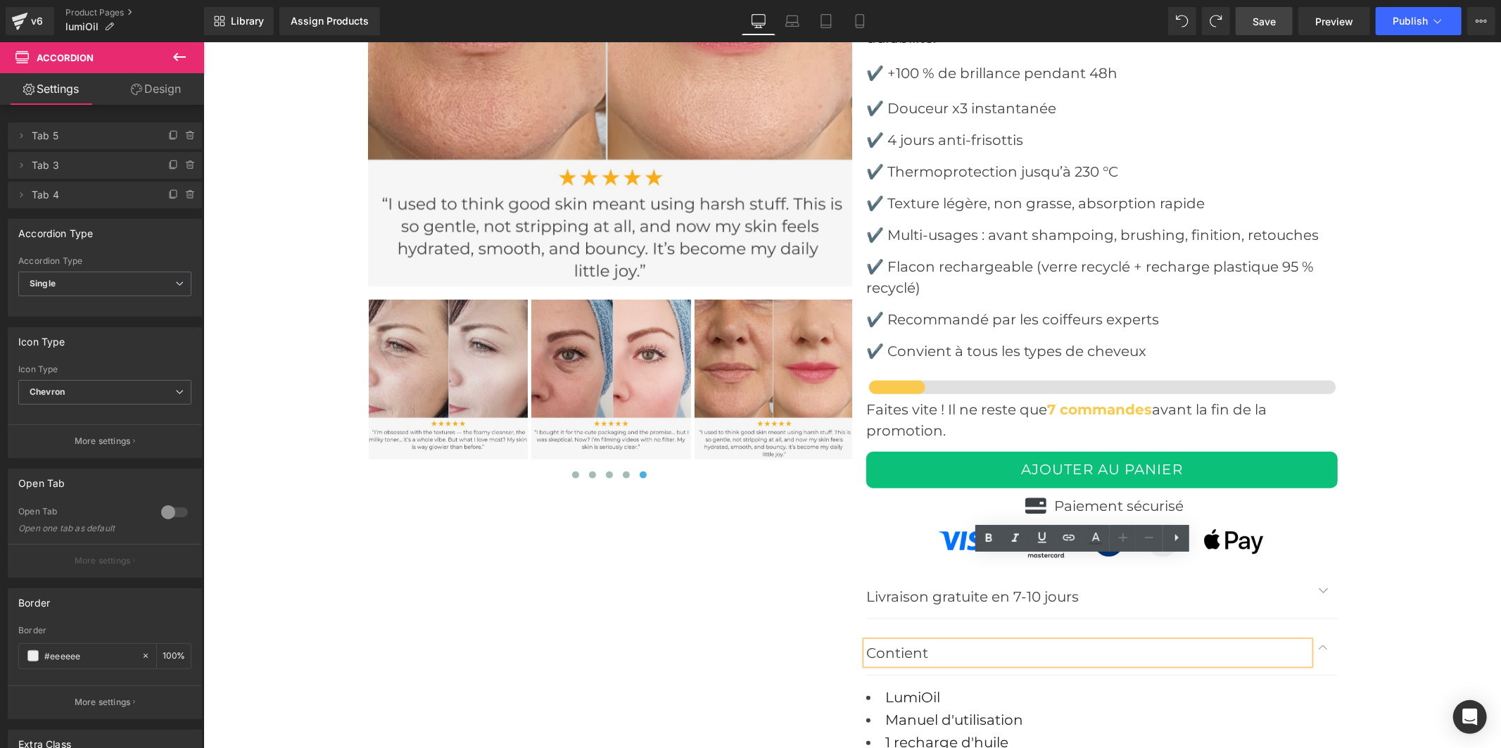
click at [1263, 17] on span "Save" at bounding box center [1263, 21] width 23 height 15
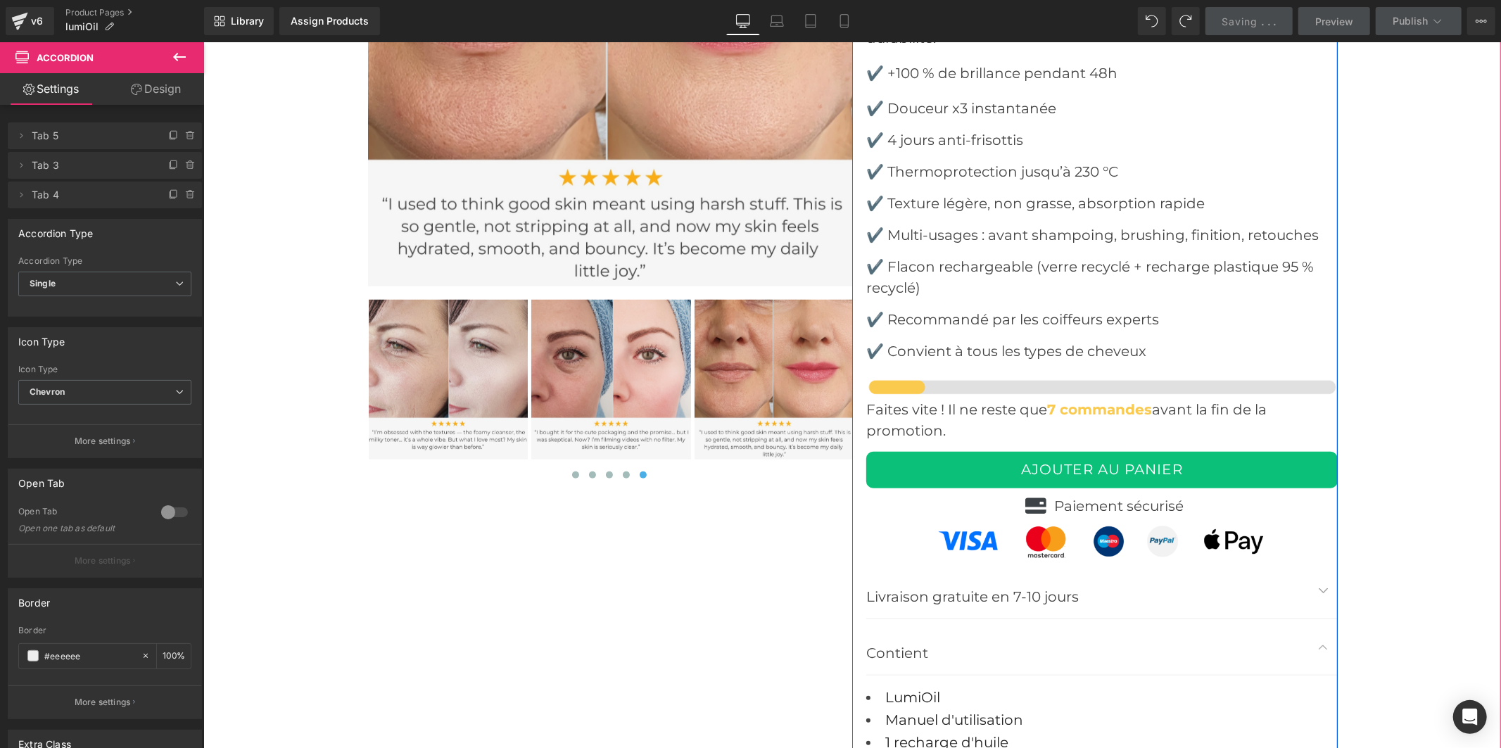
scroll to position [5728, 0]
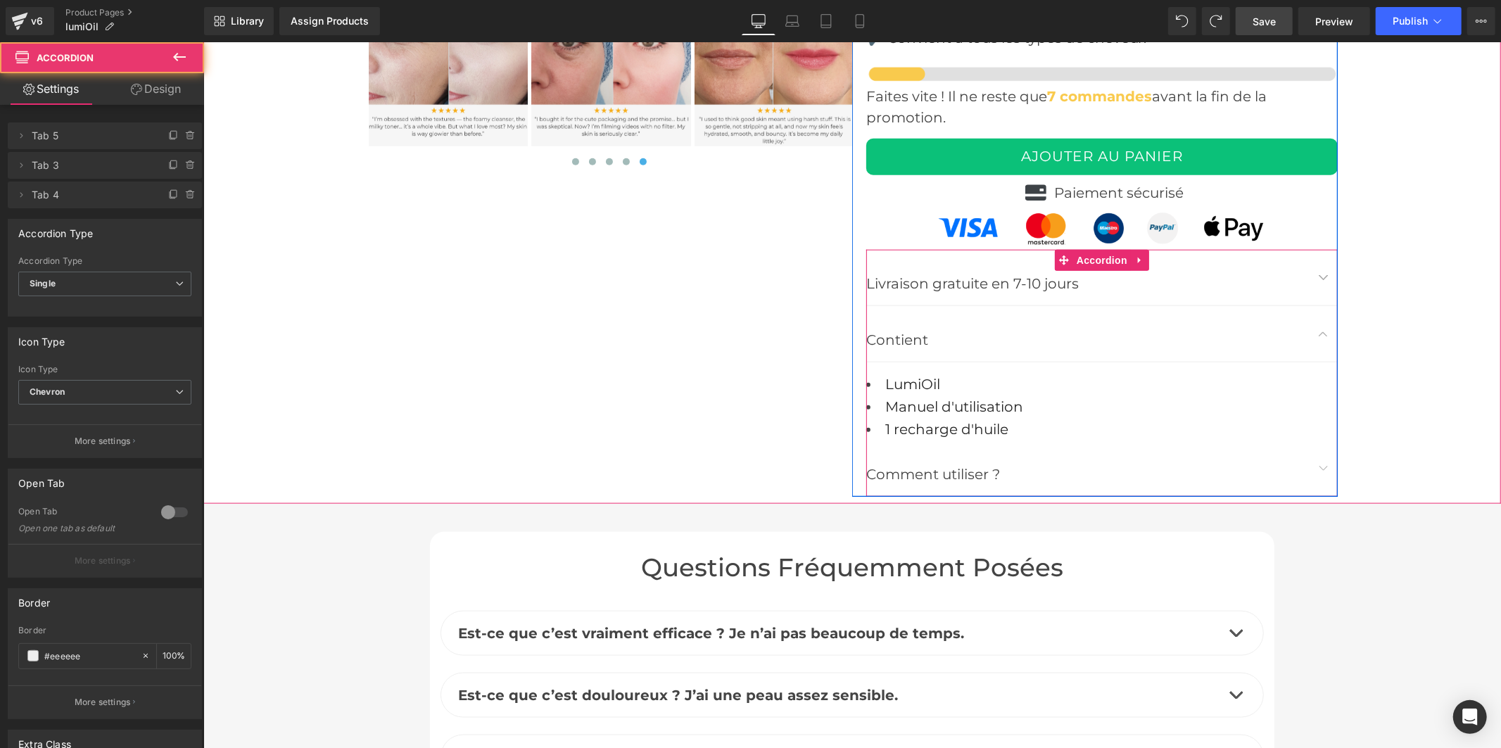
click at [1323, 471] on span "button" at bounding box center [1323, 471] width 0 height 0
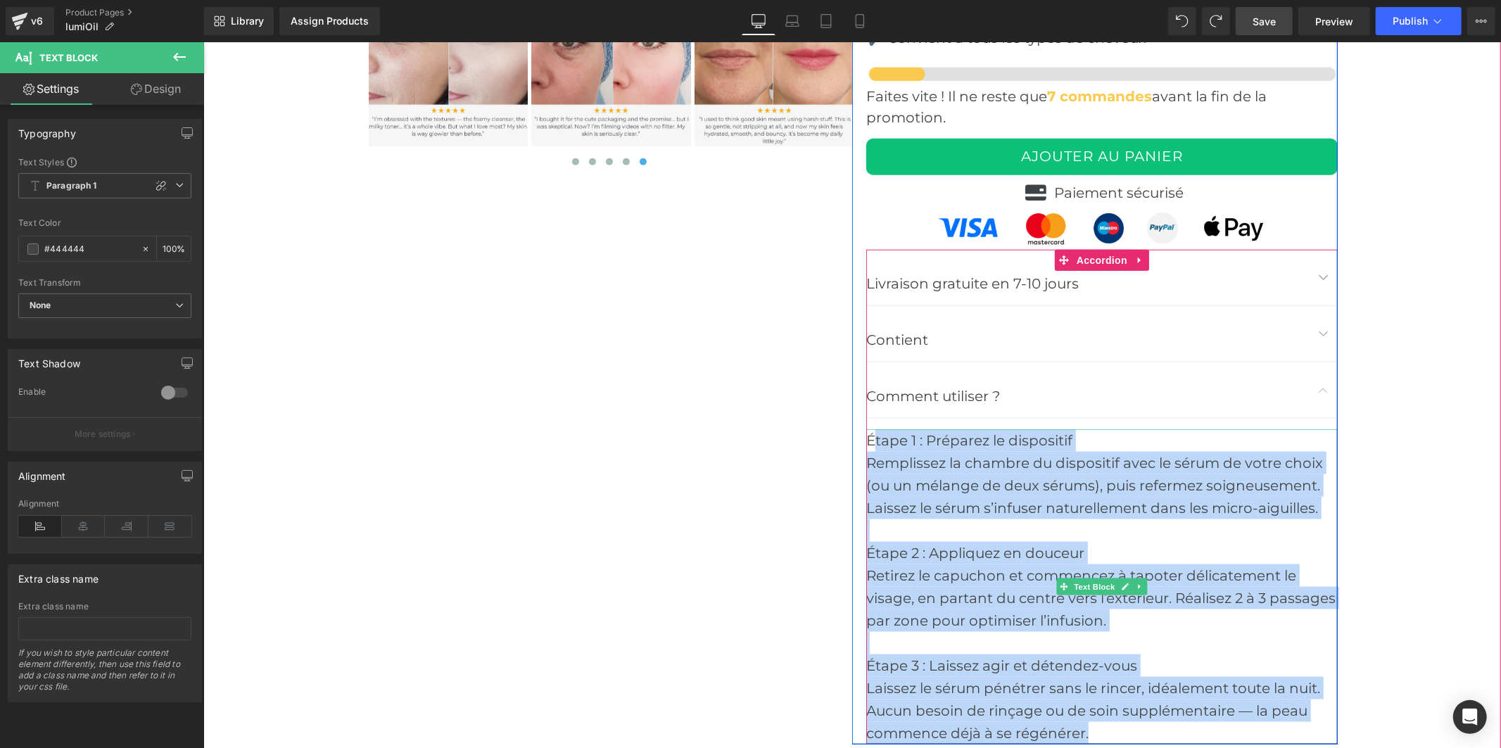
drag, startPoint x: 1097, startPoint y: 645, endPoint x: 865, endPoint y: 354, distance: 372.1
click at [865, 428] on div "Étape 1 : Préparez le dispositif Remplissez la chambre du dispositif avec le sé…" at bounding box center [1100, 585] width 471 height 315
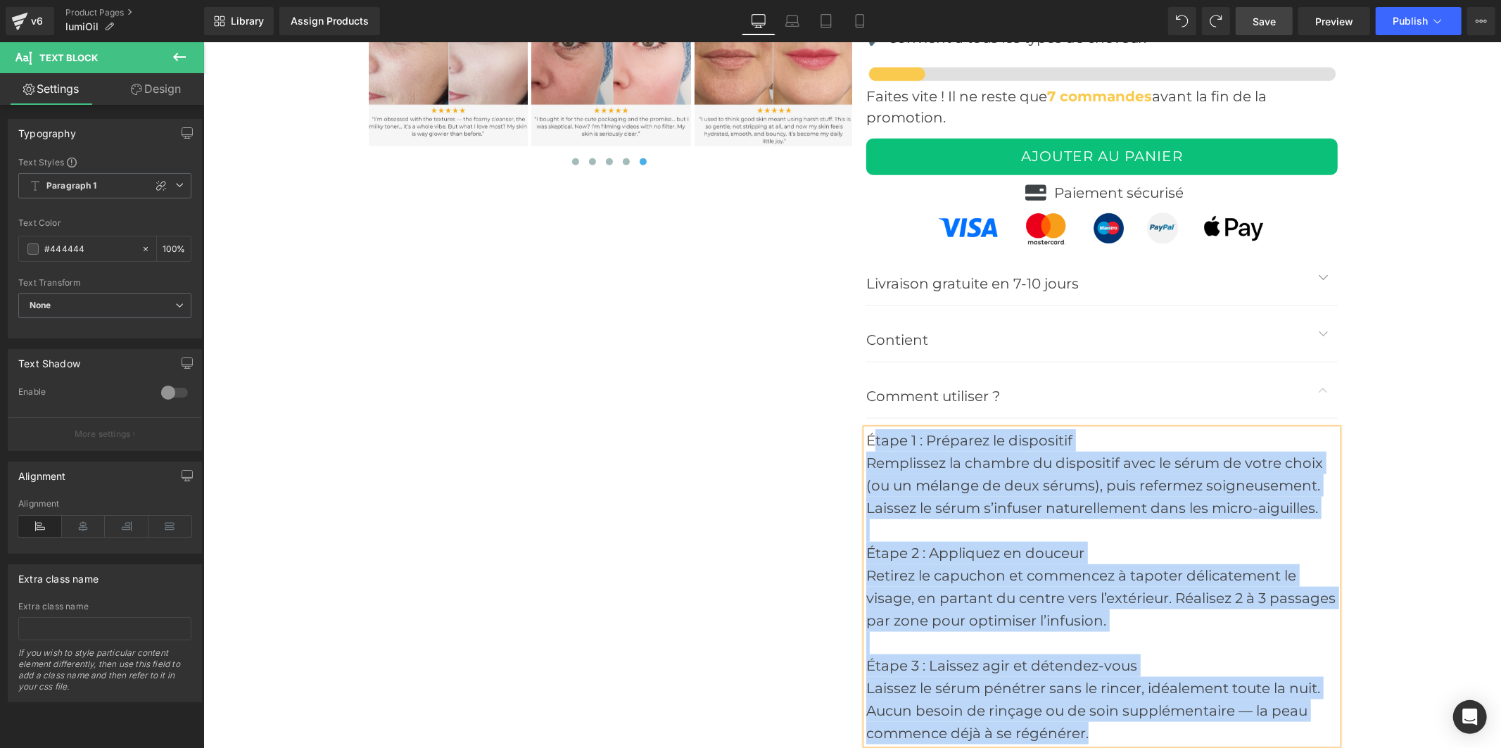
click at [903, 451] on div "Remplissez la chambre du dispositif avec le sérum de votre choix (ou un mélange…" at bounding box center [1100, 485] width 471 height 68
drag, startPoint x: 1102, startPoint y: 655, endPoint x: 853, endPoint y: 355, distance: 389.7
click at [853, 355] on div "Icon Icon Icon Icon Icon Icon List Hoz (5624 avis)-Note excellente Text Block I…" at bounding box center [1093, 109] width 485 height 1269
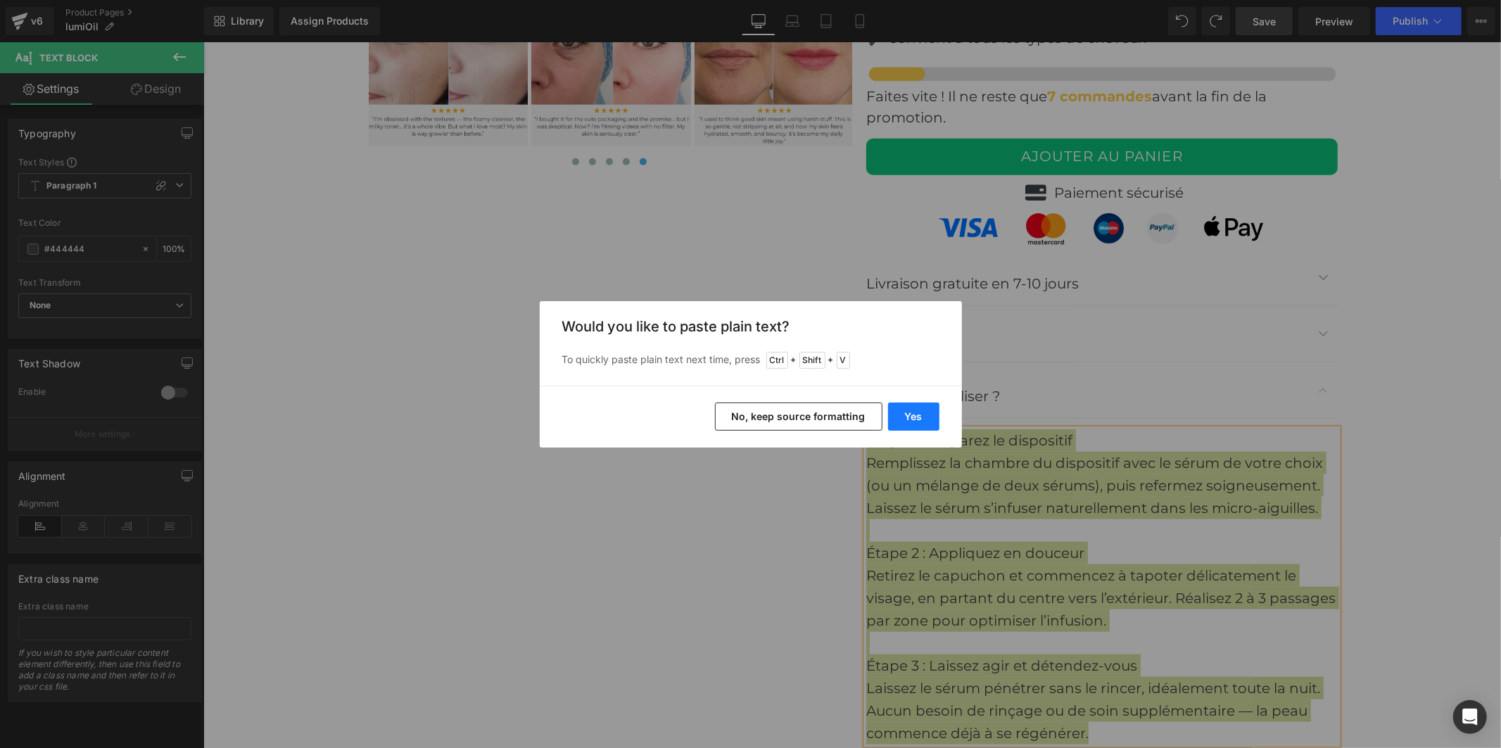
click at [901, 414] on button "Yes" at bounding box center [913, 416] width 51 height 28
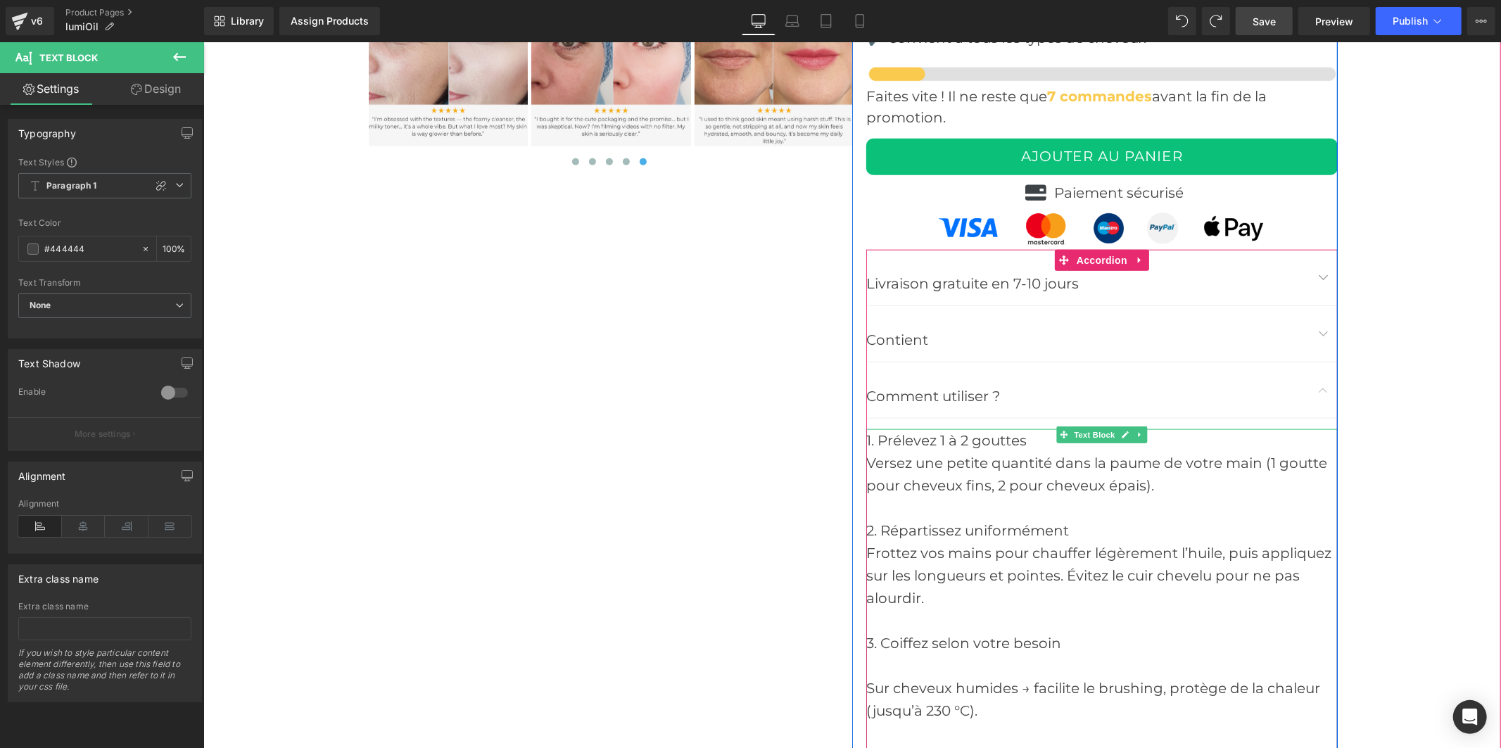
scroll to position [5807, 0]
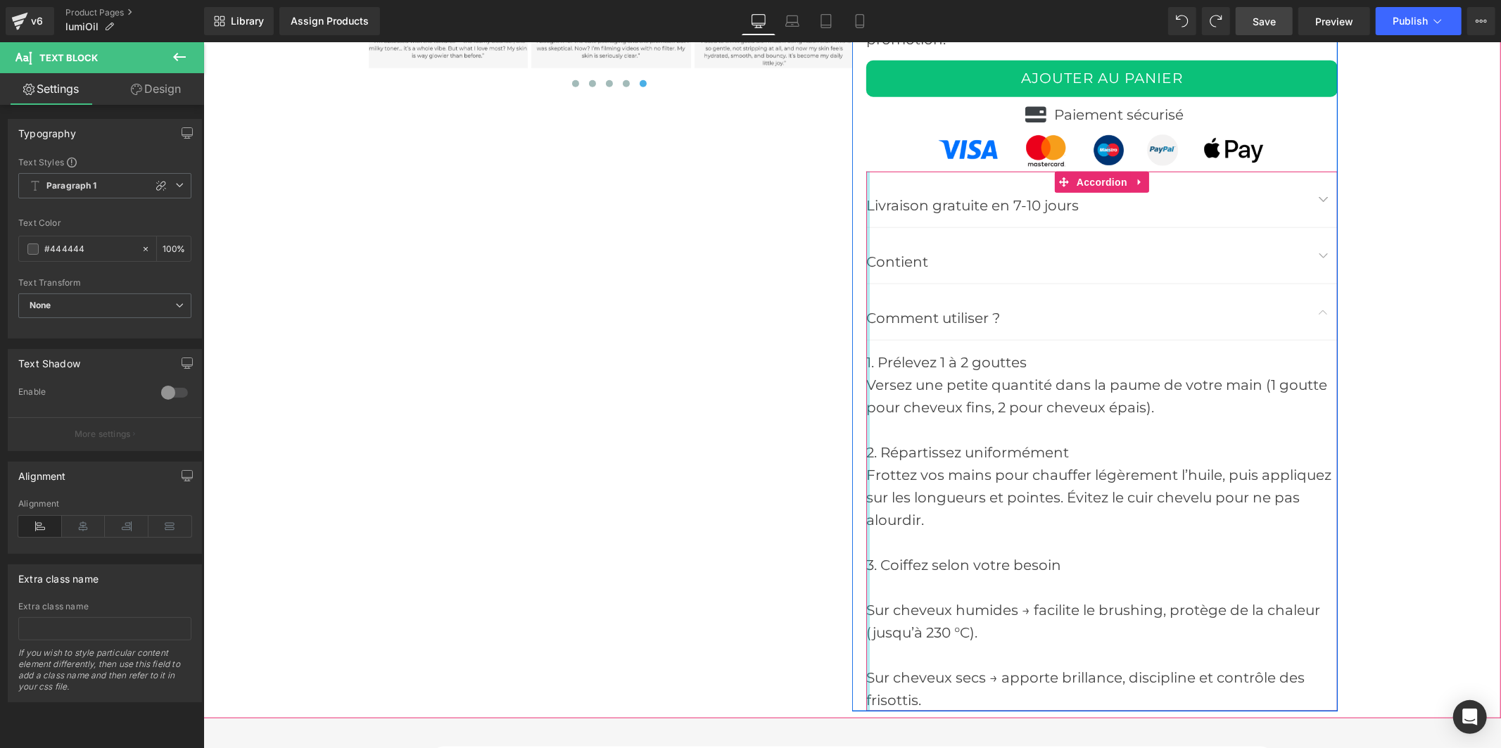
click at [865, 523] on div at bounding box center [867, 441] width 4 height 540
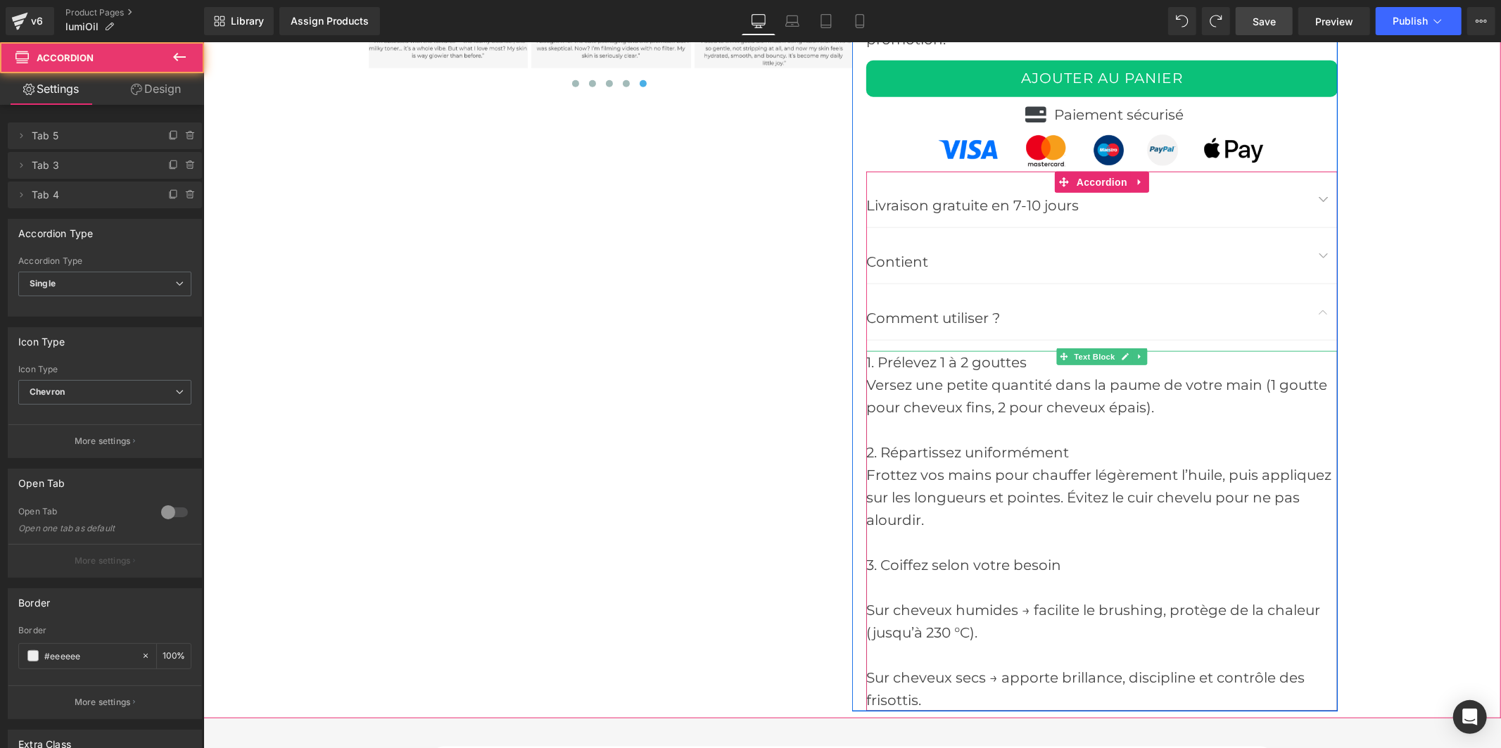
click at [865, 598] on div "Sur cheveux humides → facilite le brushing, protège de la chaleur (jusqu’à 230 …" at bounding box center [1100, 620] width 471 height 45
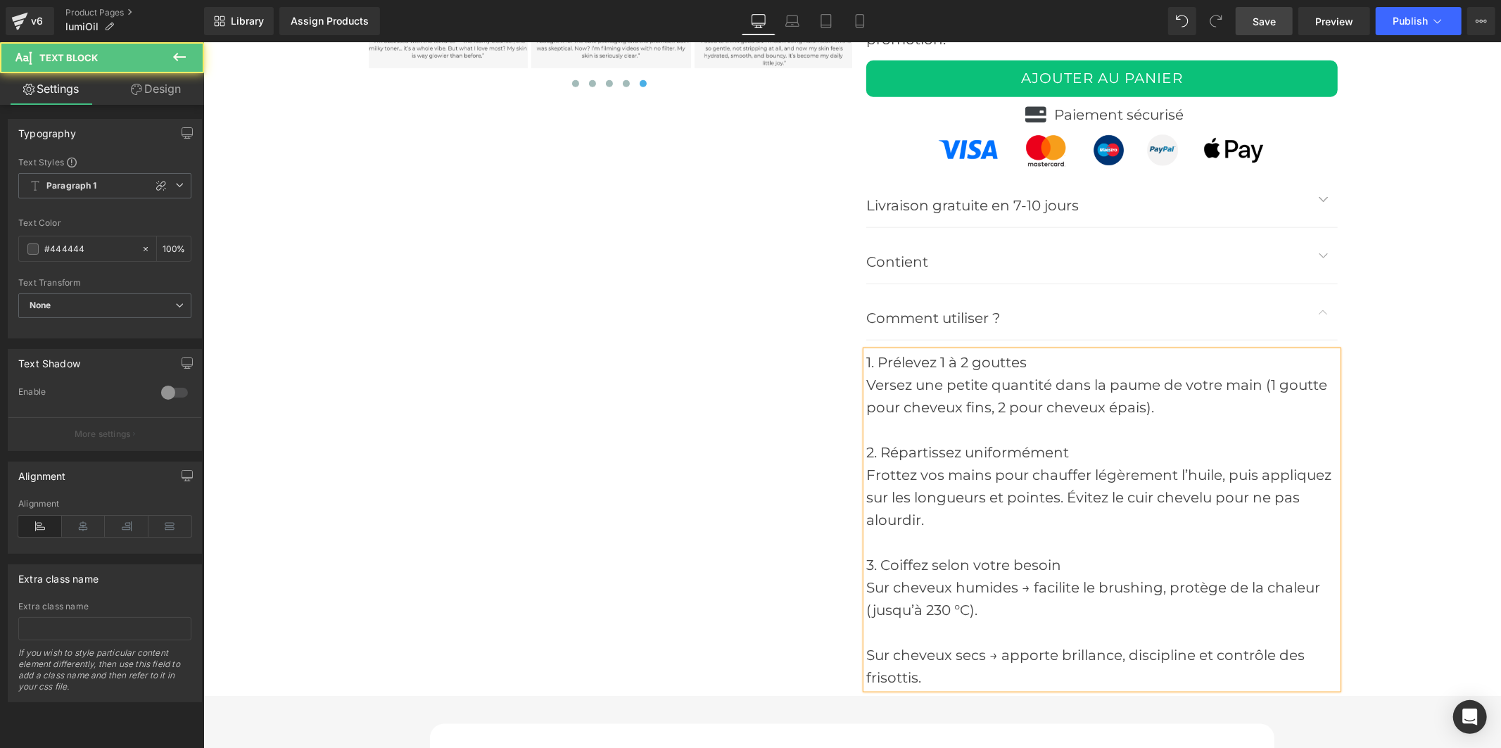
click at [865, 643] on div "Sur cheveux secs → apporte brillance, discipline et contrôle des frisottis." at bounding box center [1100, 665] width 471 height 45
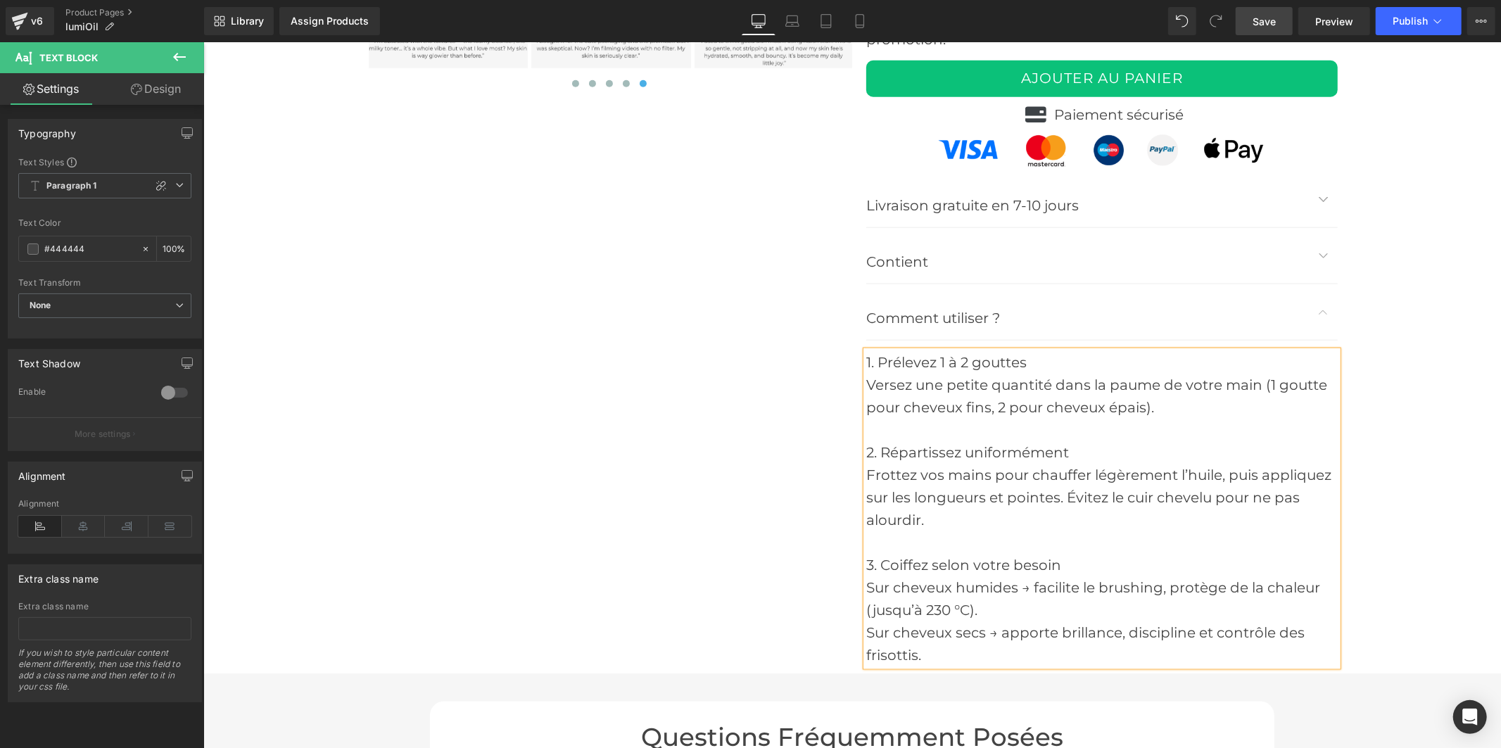
click at [1261, 20] on span "Save" at bounding box center [1263, 21] width 23 height 15
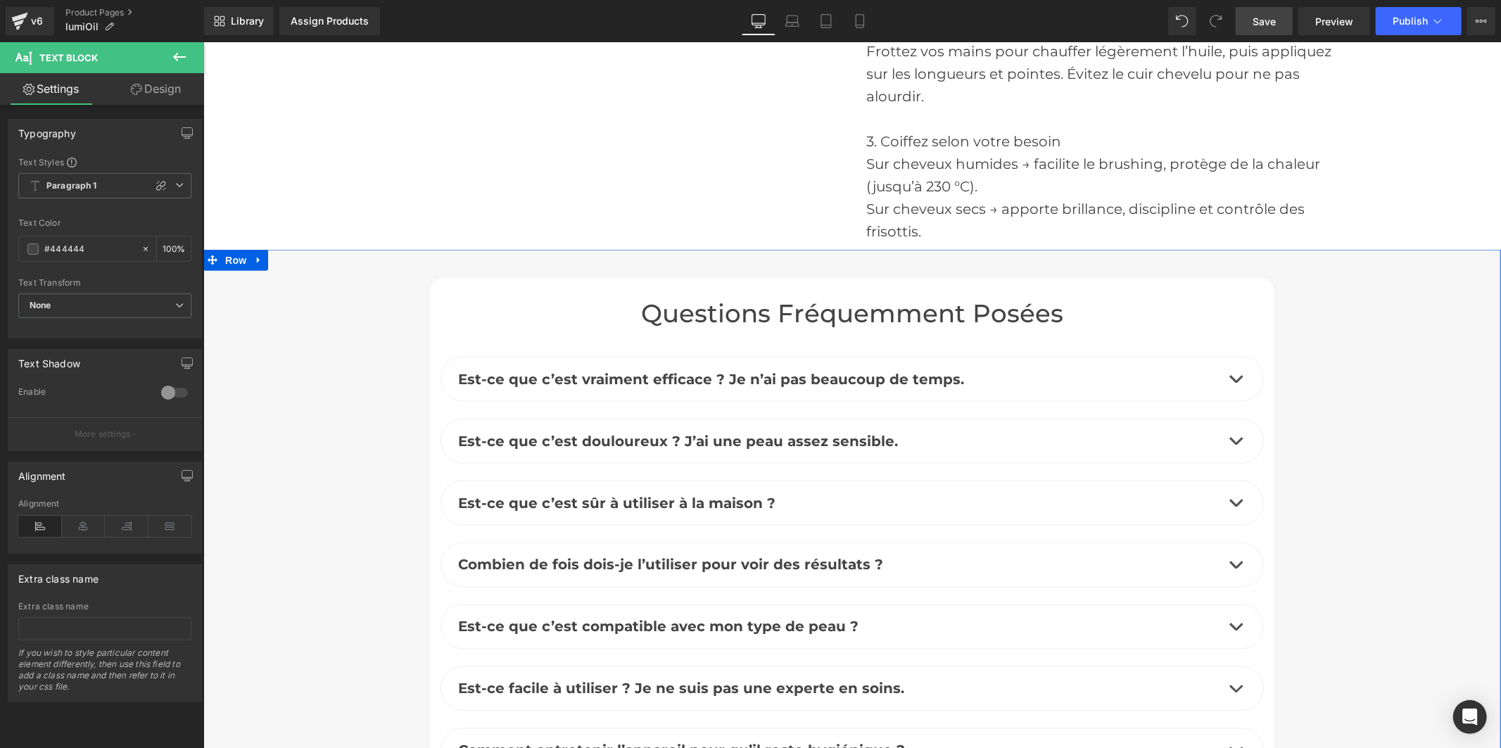
scroll to position [6276, 0]
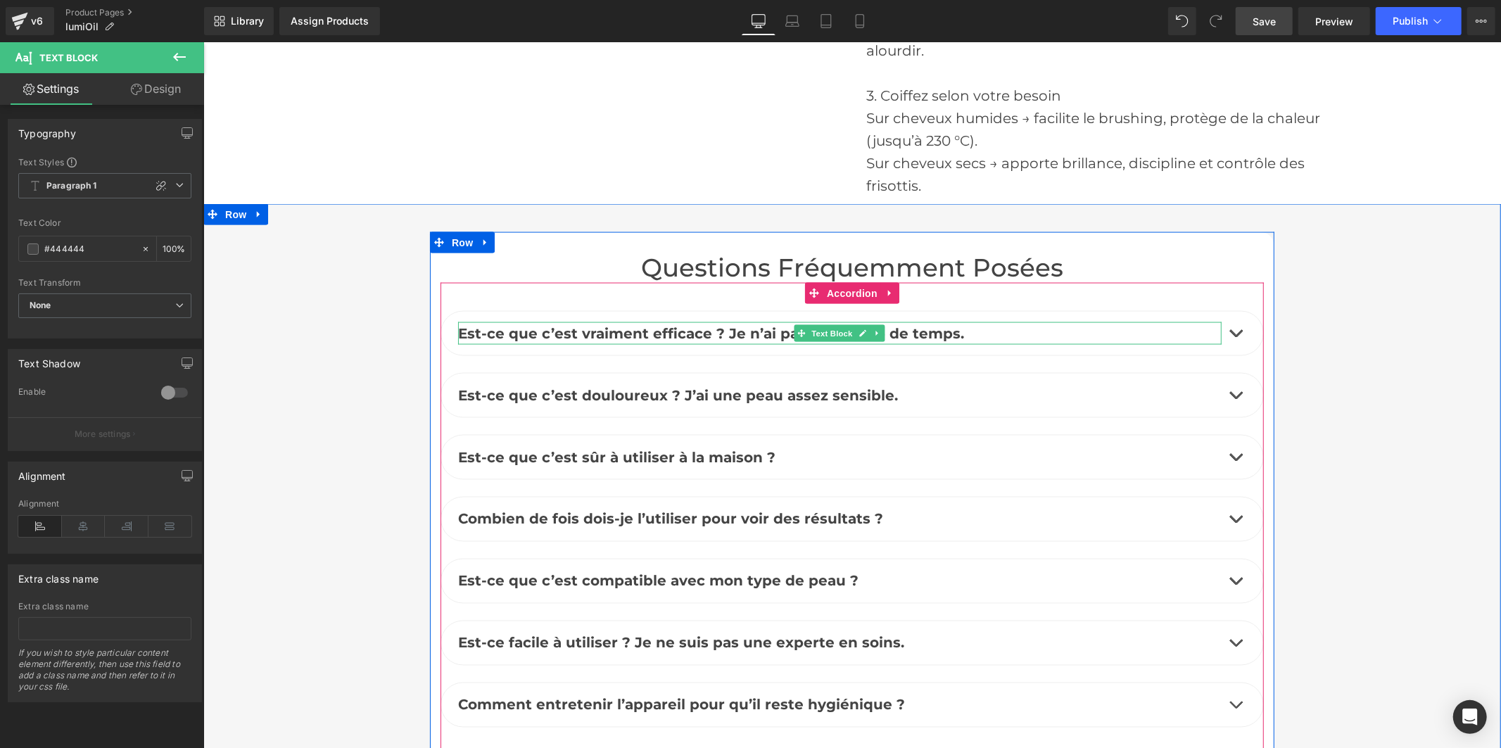
click at [702, 324] on b "Est-ce que c’est vraiment efficace ? Je n’ai pas beaucoup de temps." at bounding box center [710, 332] width 506 height 17
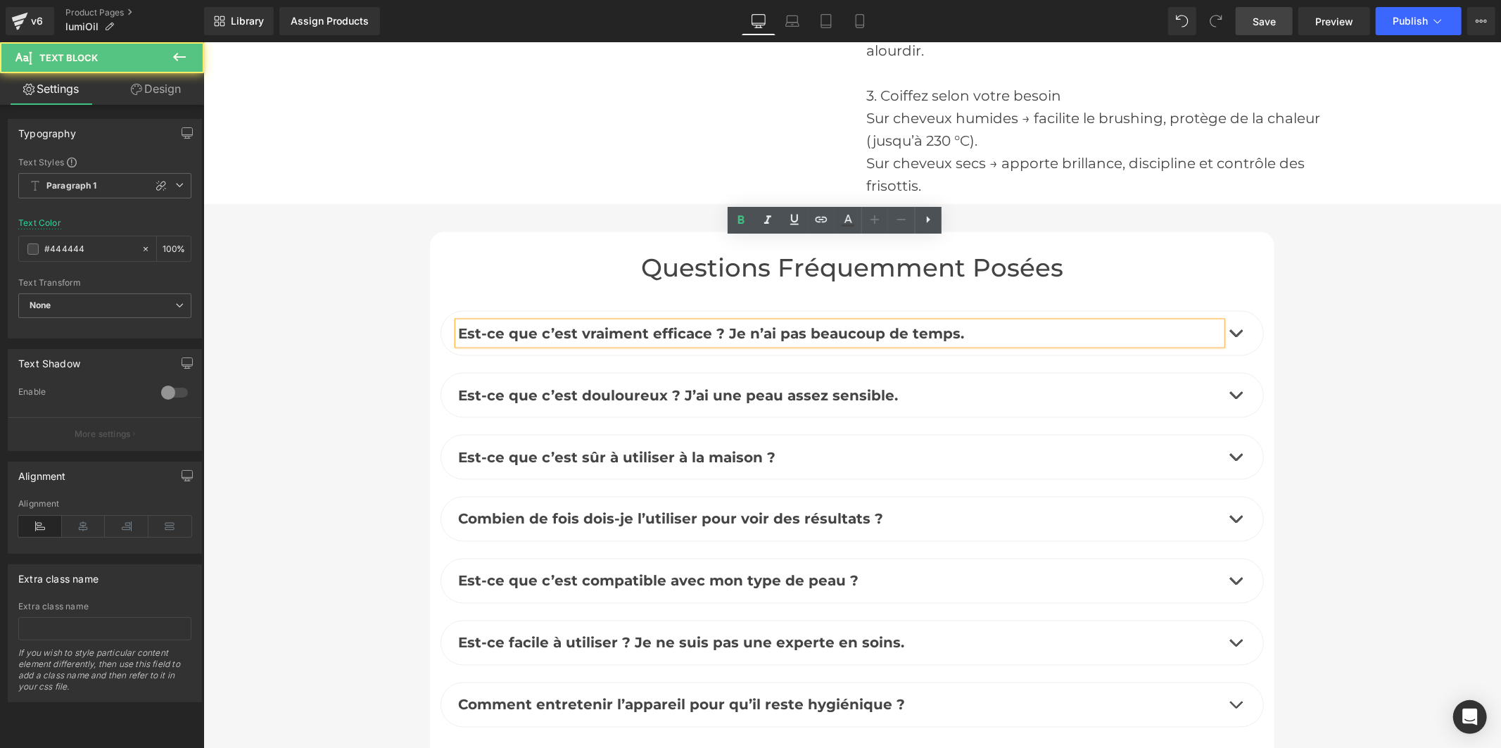
click at [696, 324] on b "Est-ce que c’est vraiment efficace ? Je n’ai pas beaucoup de temps." at bounding box center [710, 332] width 506 height 17
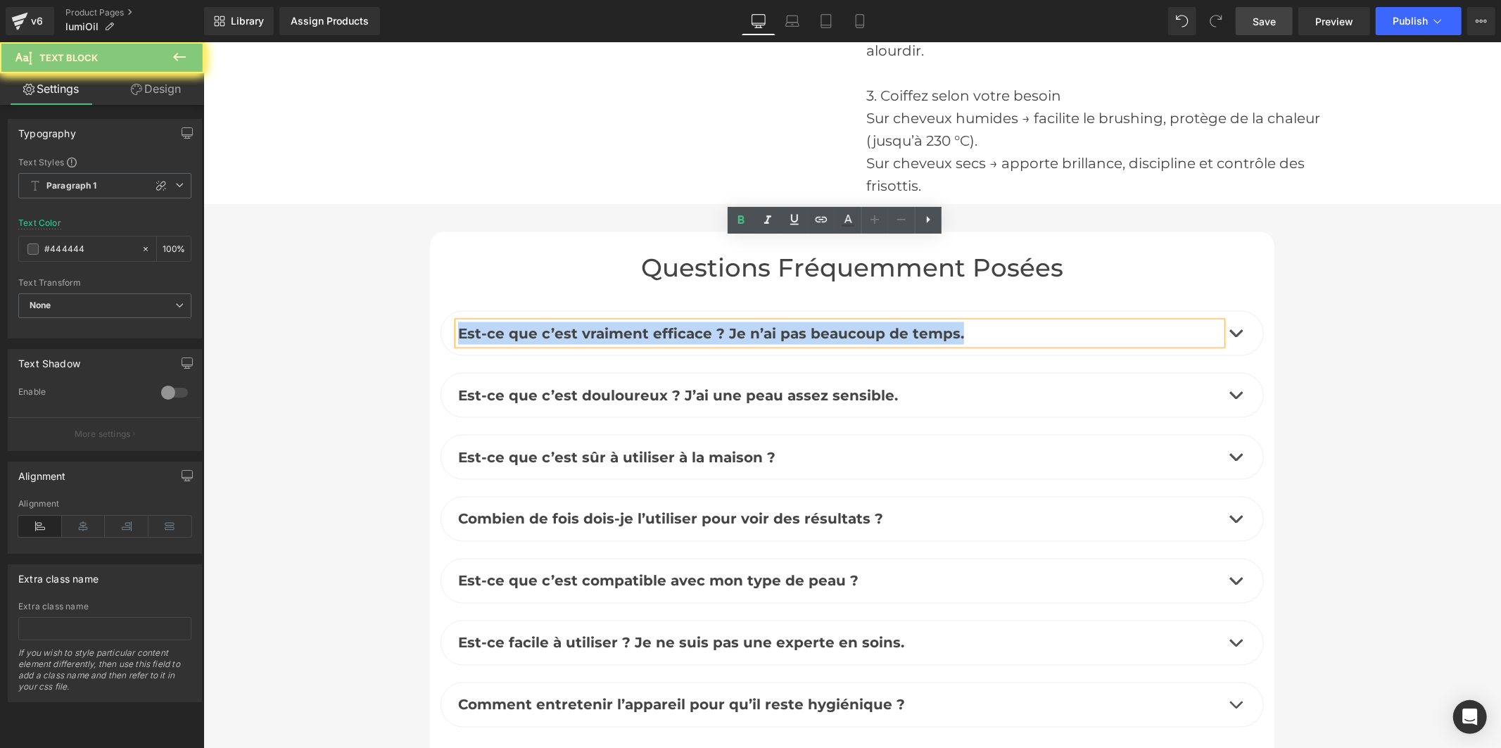
click at [696, 324] on b "Est-ce que c’est vraiment efficace ? Je n’ai pas beaucoup de temps." at bounding box center [710, 332] width 506 height 17
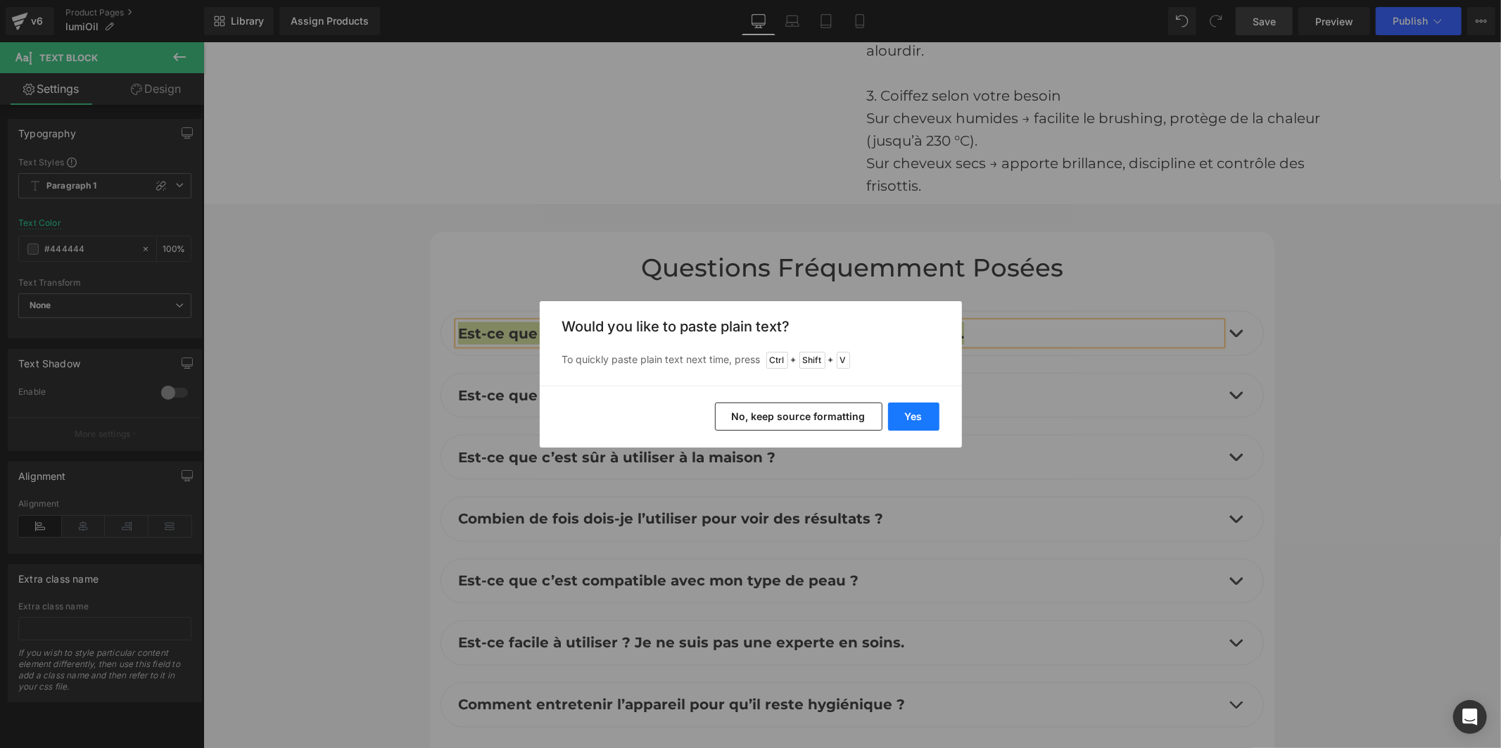
click at [916, 417] on button "Yes" at bounding box center [913, 416] width 51 height 28
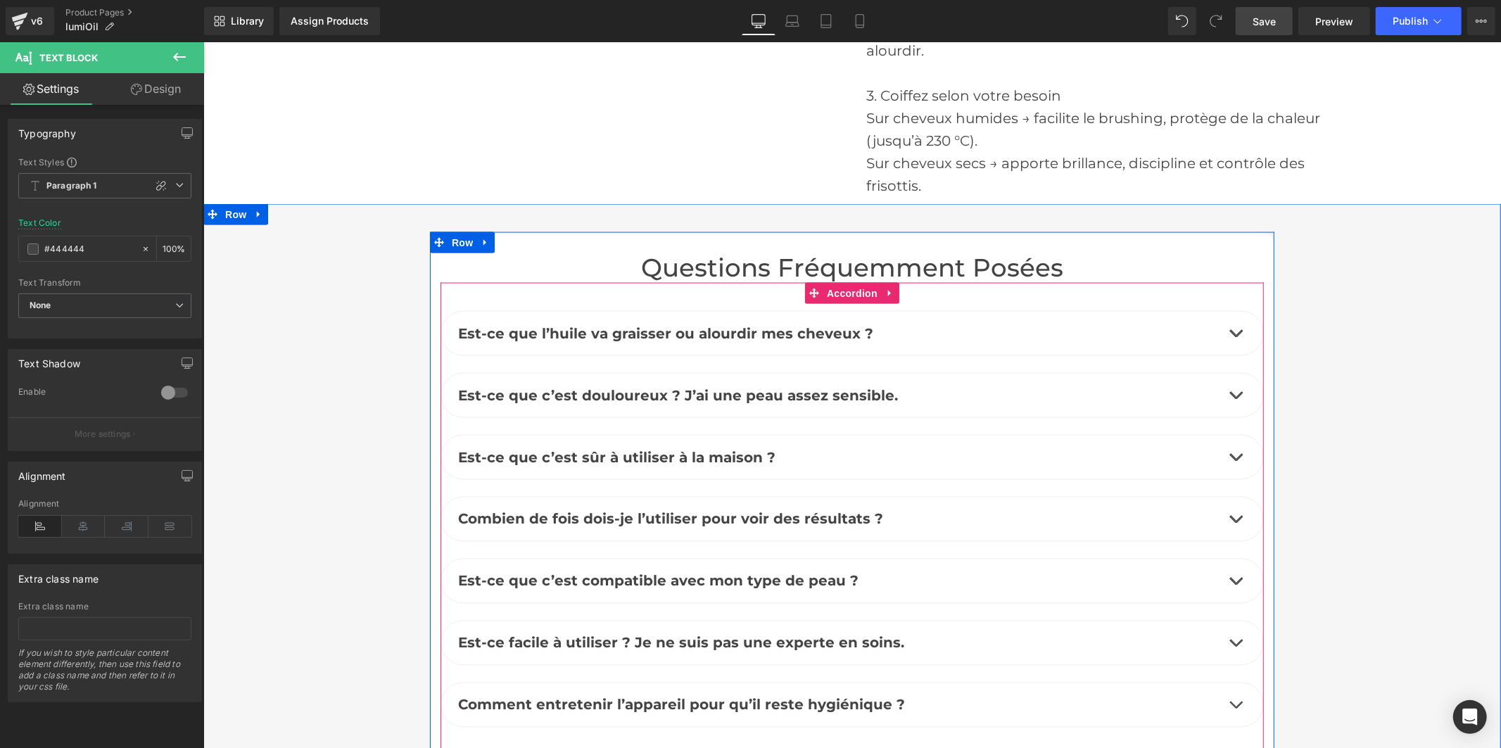
click at [1228, 311] on button "button" at bounding box center [1235, 333] width 28 height 44
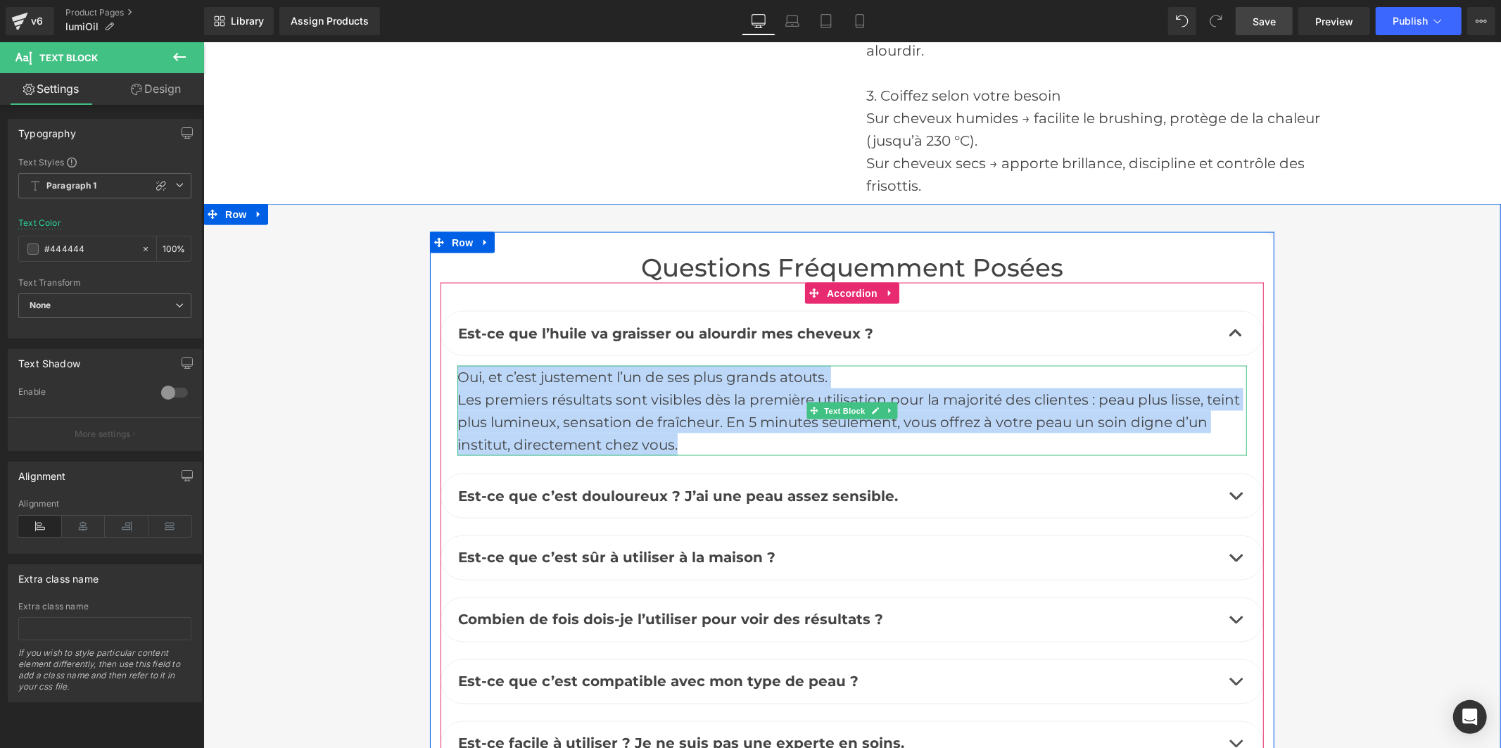
drag, startPoint x: 567, startPoint y: 314, endPoint x: 455, endPoint y: 295, distance: 113.6
click at [457, 365] on div "Oui, et c’est justement l’un de ses plus grands atouts. Les premiers résultats …" at bounding box center [851, 410] width 789 height 90
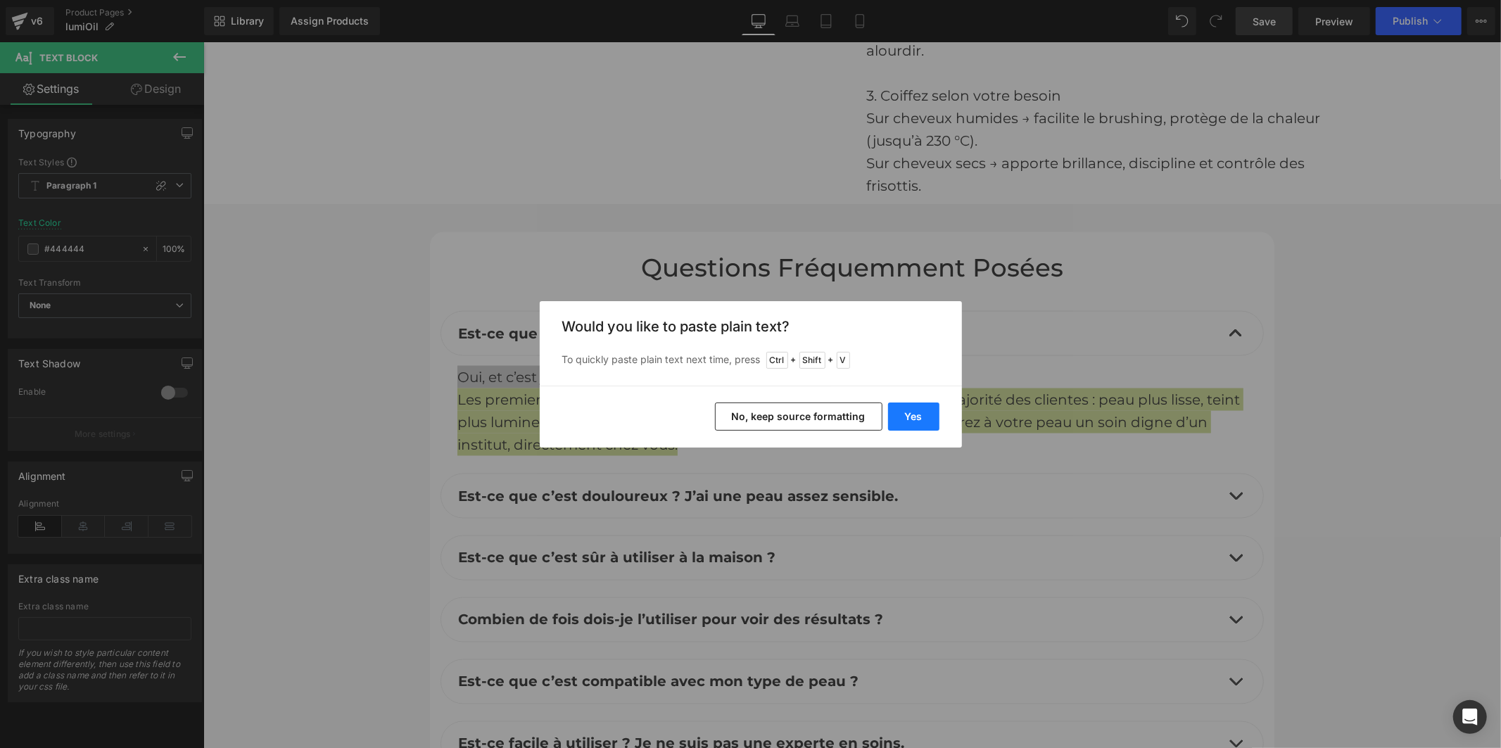
click at [905, 420] on button "Yes" at bounding box center [913, 416] width 51 height 28
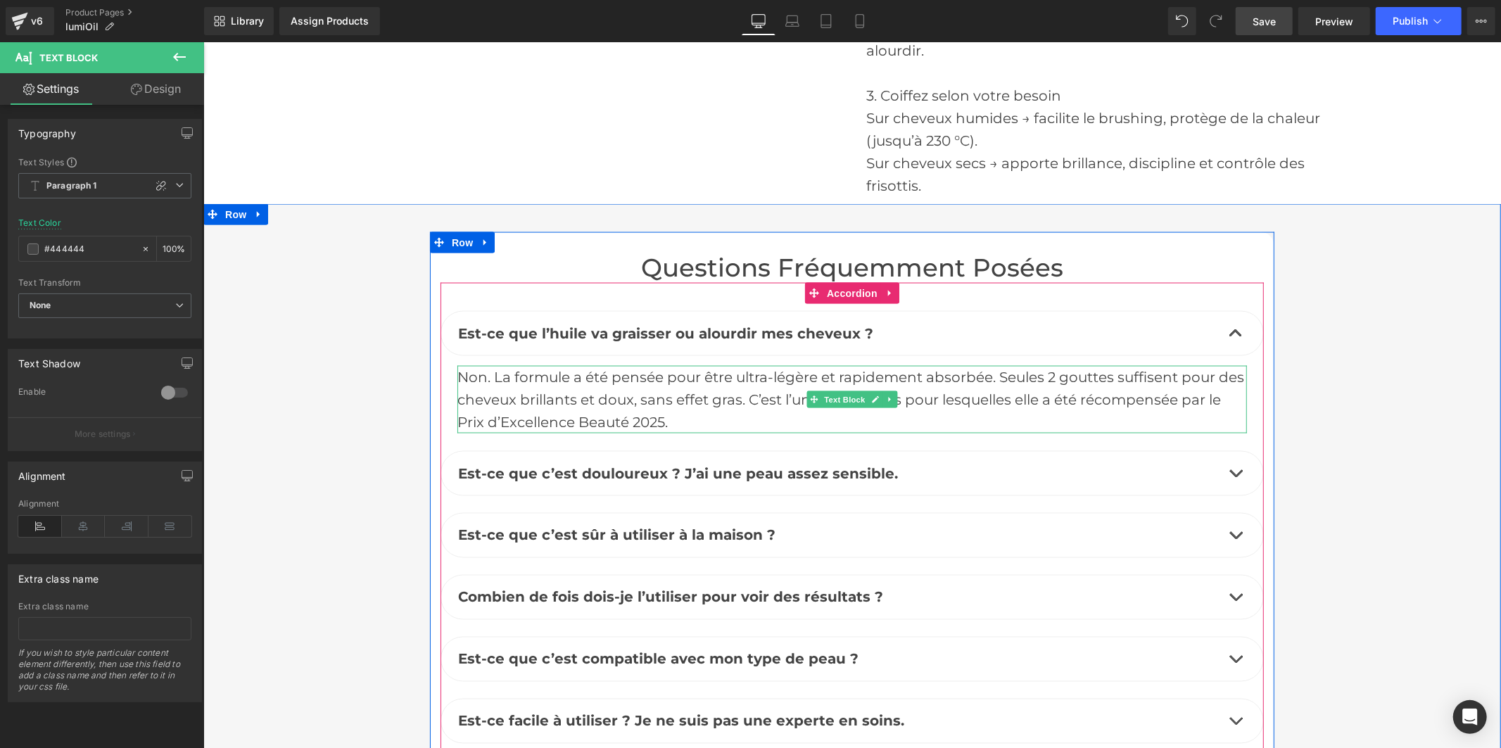
click at [713, 365] on div "Non. La formule a été pensée pour être ultra-légère et rapidement absorbée. Seu…" at bounding box center [851, 399] width 789 height 68
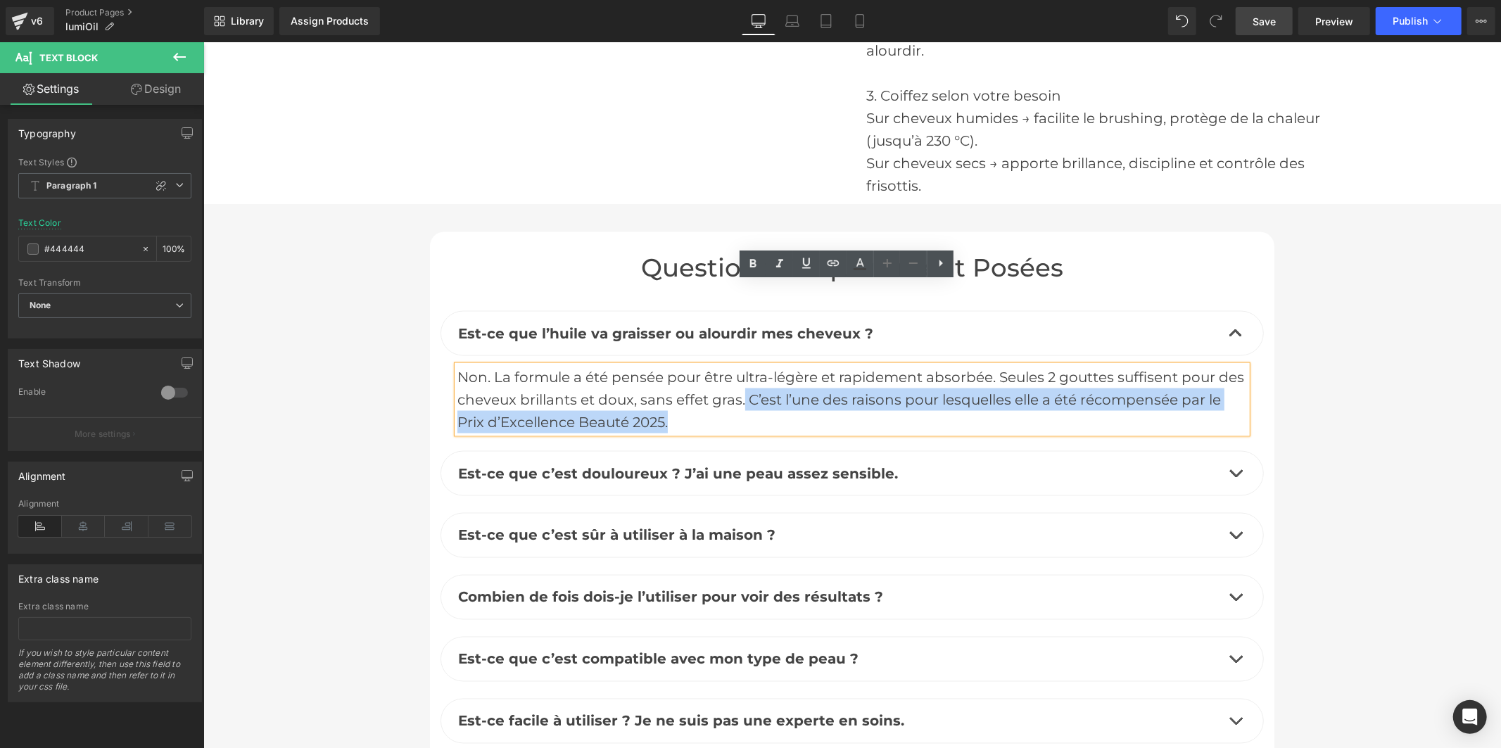
drag, startPoint x: 667, startPoint y: 340, endPoint x: 737, endPoint y: 316, distance: 74.3
click at [737, 365] on div "Non. La formule a été pensée pour être ultra-légère et rapidement absorbée. Seu…" at bounding box center [851, 399] width 789 height 68
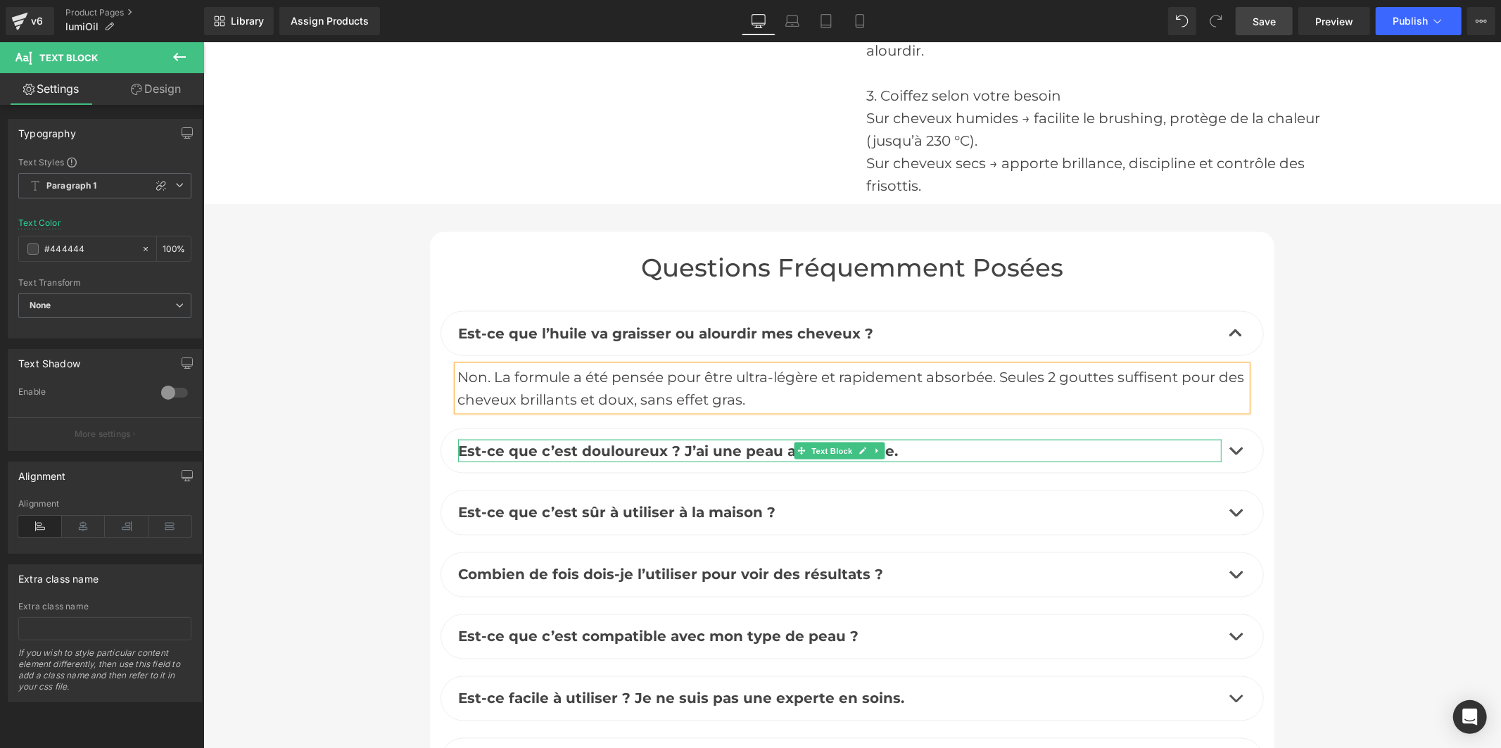
click at [727, 442] on b "Est-ce que c’est douloureux ? J’ai une peau assez sensible." at bounding box center [677, 450] width 440 height 17
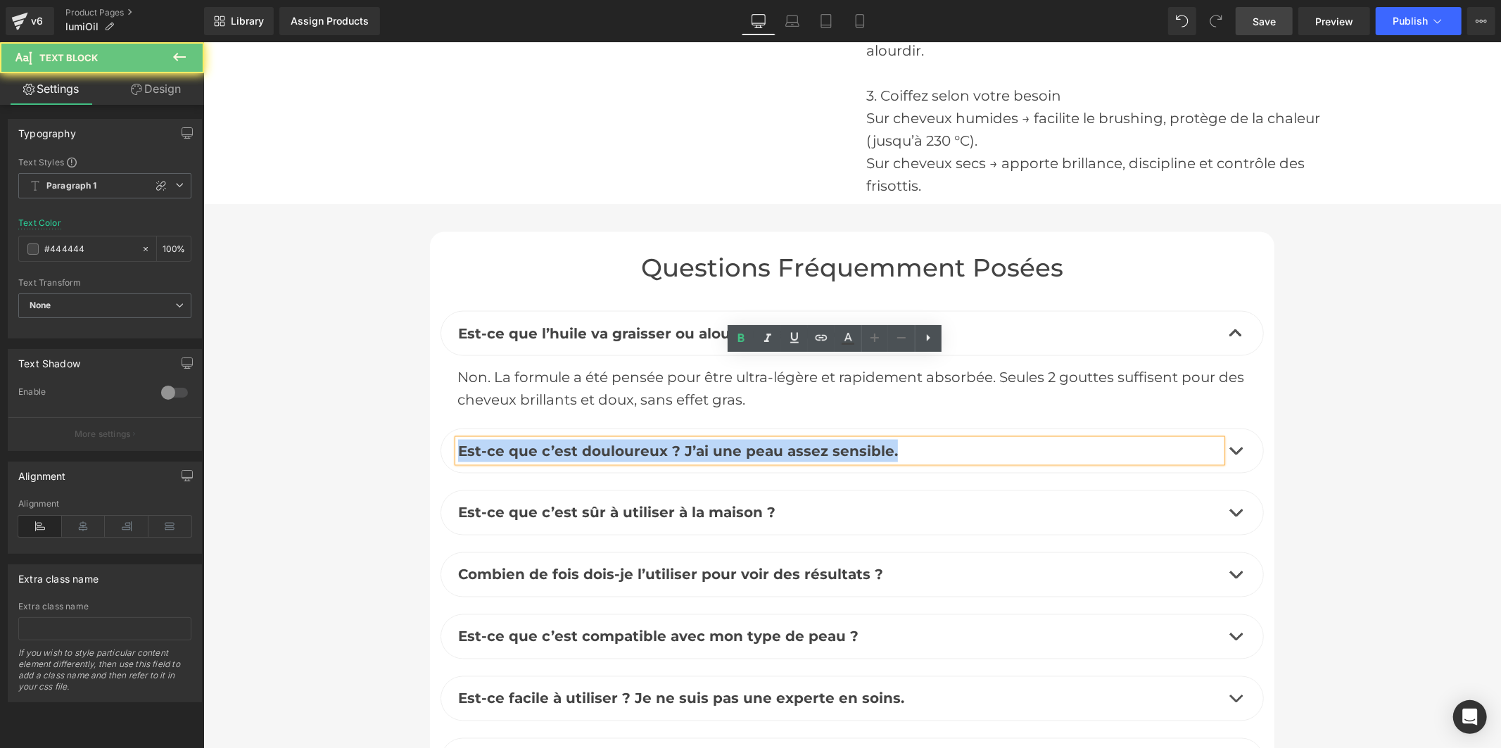
click at [727, 442] on b "Est-ce que c’est douloureux ? J’ai une peau assez sensible." at bounding box center [677, 450] width 440 height 17
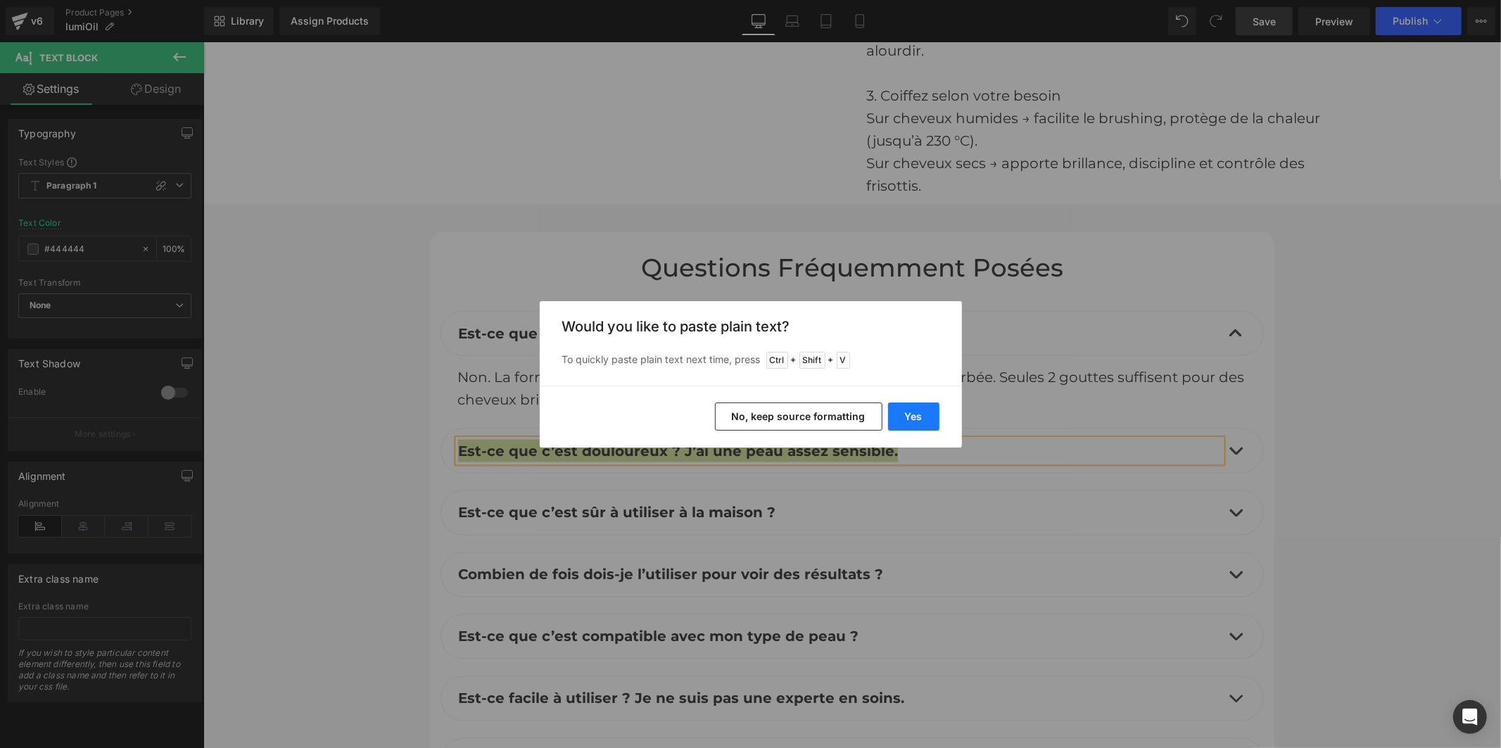
click at [908, 417] on button "Yes" at bounding box center [913, 416] width 51 height 28
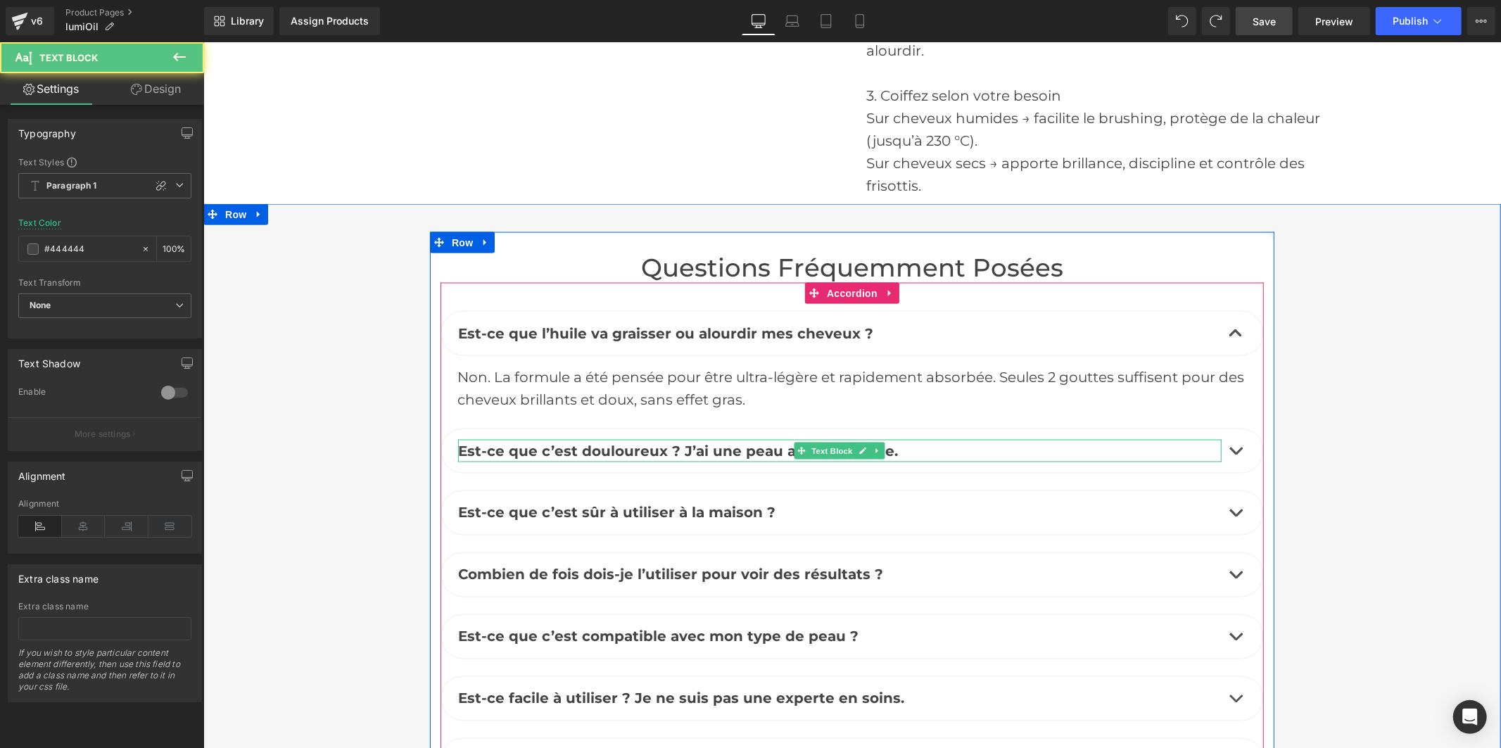
click at [632, 442] on b "Est-ce que c’est douloureux ? J’ai une peau assez sensible." at bounding box center [677, 450] width 440 height 17
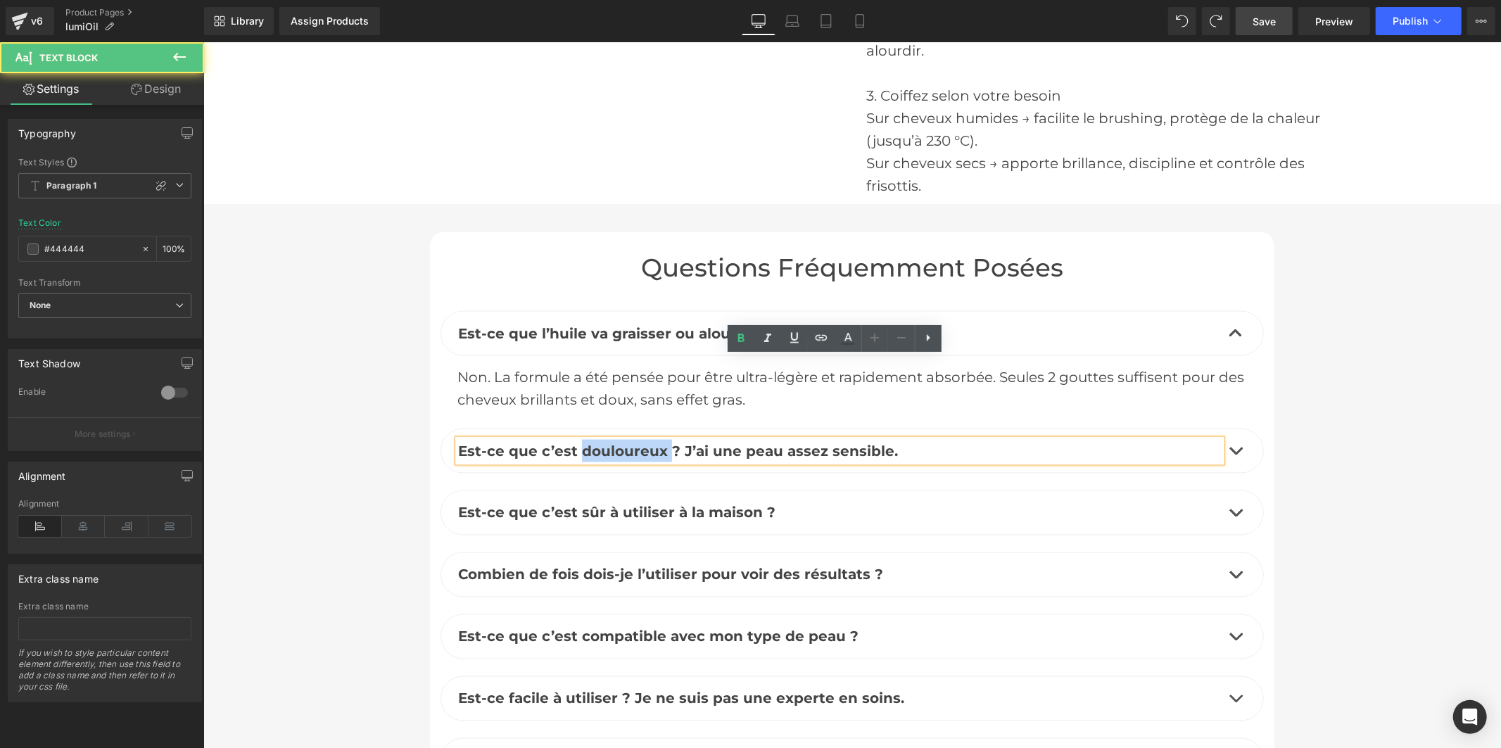
click at [632, 442] on b "Est-ce que c’est douloureux ? J’ai une peau assez sensible." at bounding box center [677, 450] width 440 height 17
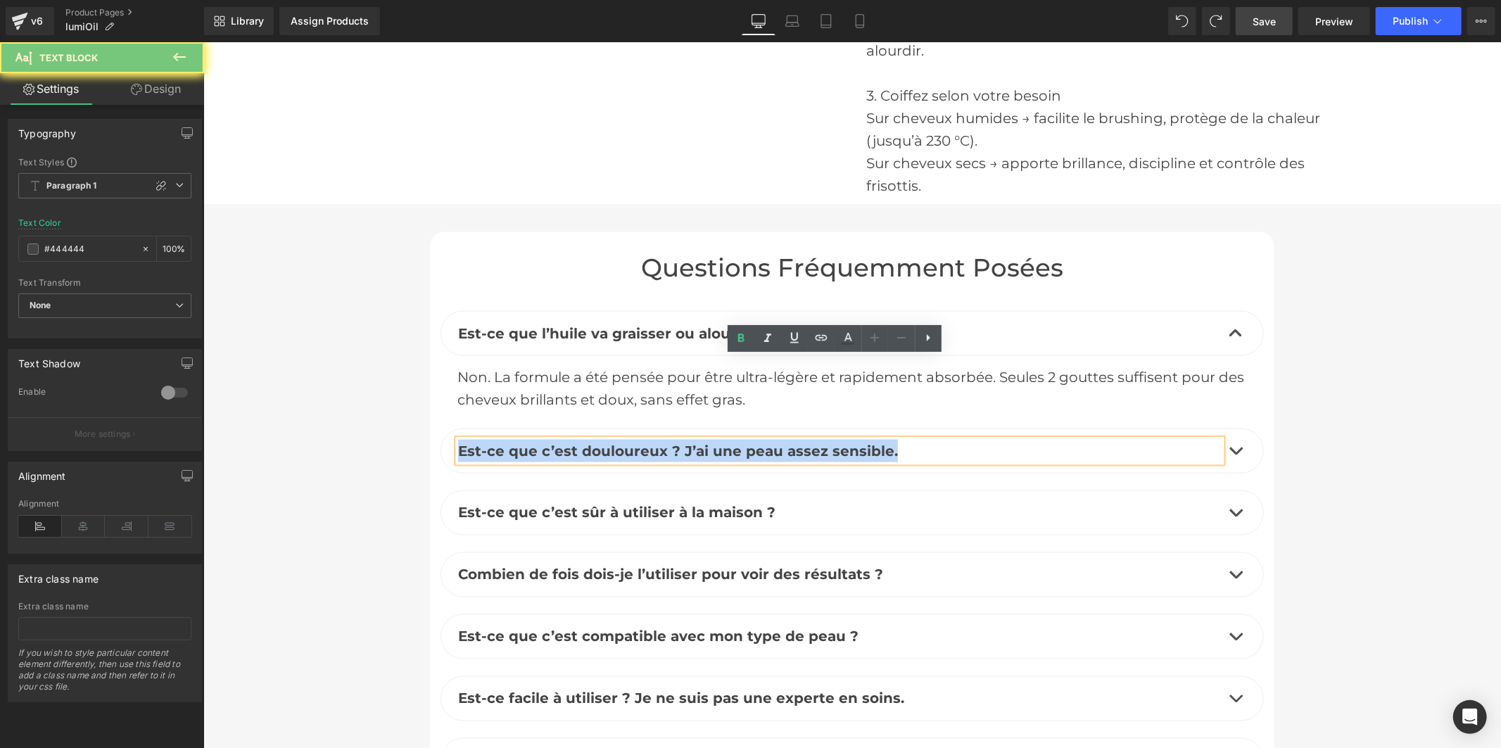
click at [632, 442] on b "Est-ce que c’est douloureux ? J’ai une peau assez sensible." at bounding box center [677, 450] width 440 height 17
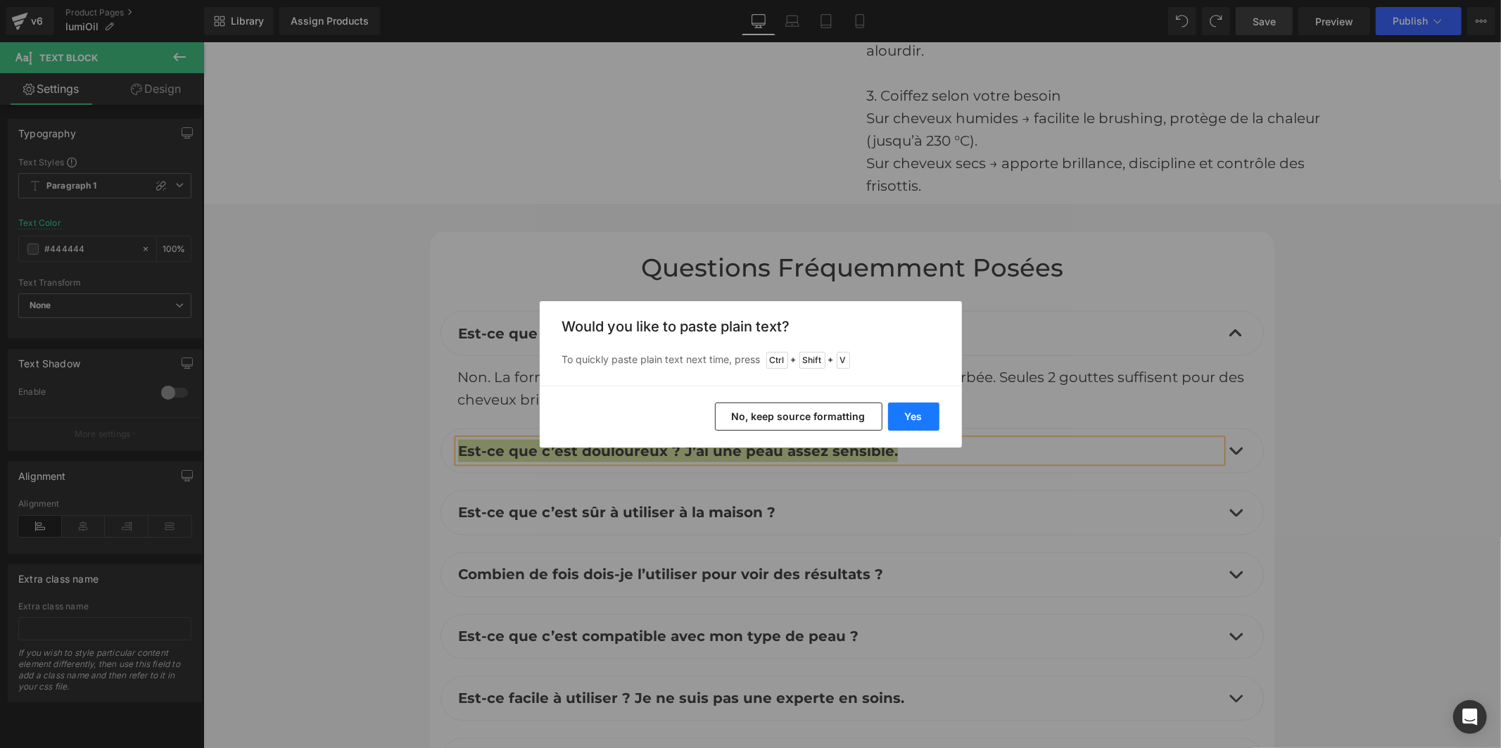
drag, startPoint x: 915, startPoint y: 416, endPoint x: 710, endPoint y: 370, distance: 210.5
click at [915, 416] on button "Yes" at bounding box center [913, 416] width 51 height 28
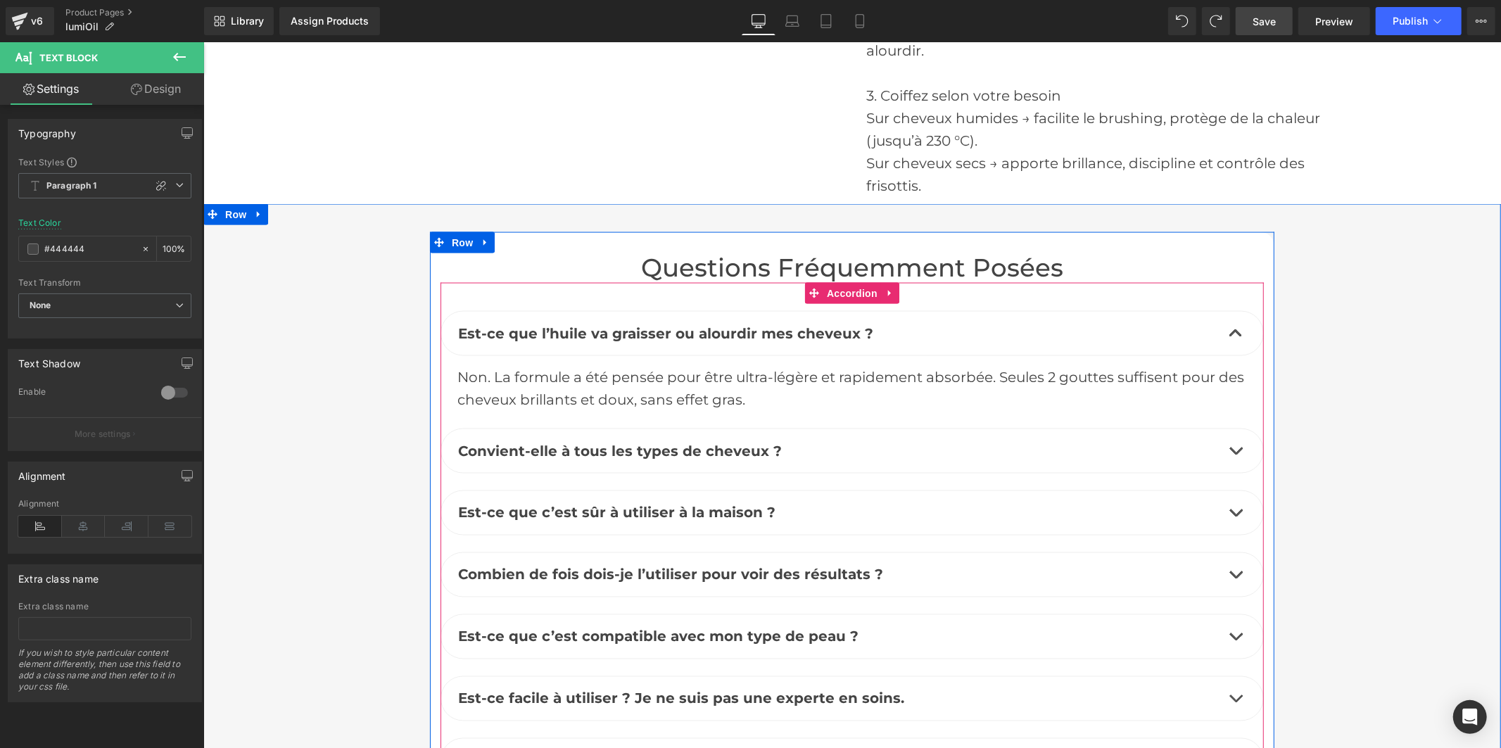
click at [1228, 428] on button "button" at bounding box center [1235, 450] width 28 height 44
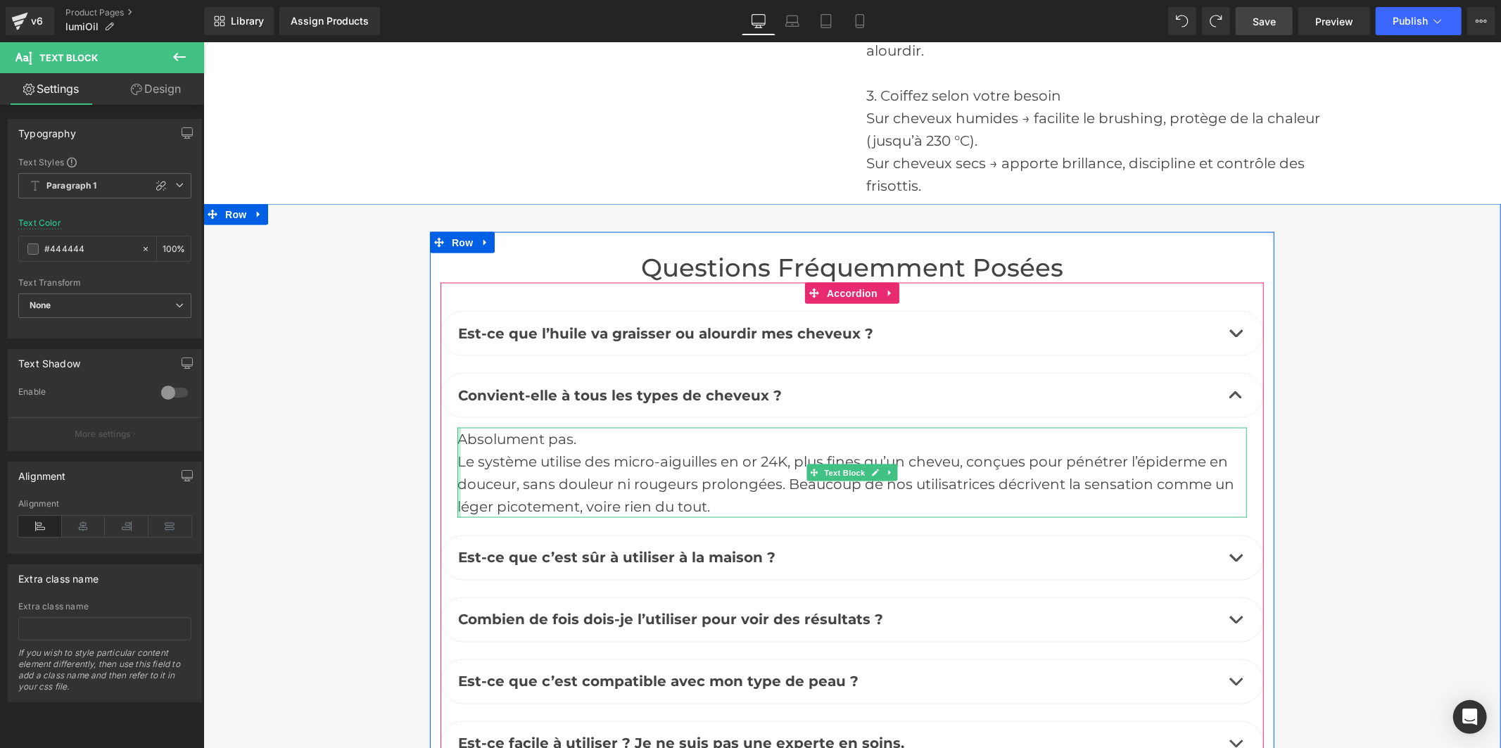
drag, startPoint x: 718, startPoint y: 423, endPoint x: 453, endPoint y: 352, distance: 274.6
click at [457, 427] on div "Absolument pas. Le système utilise des micro-aiguilles en or 24K, plus fines qu…" at bounding box center [851, 472] width 789 height 90
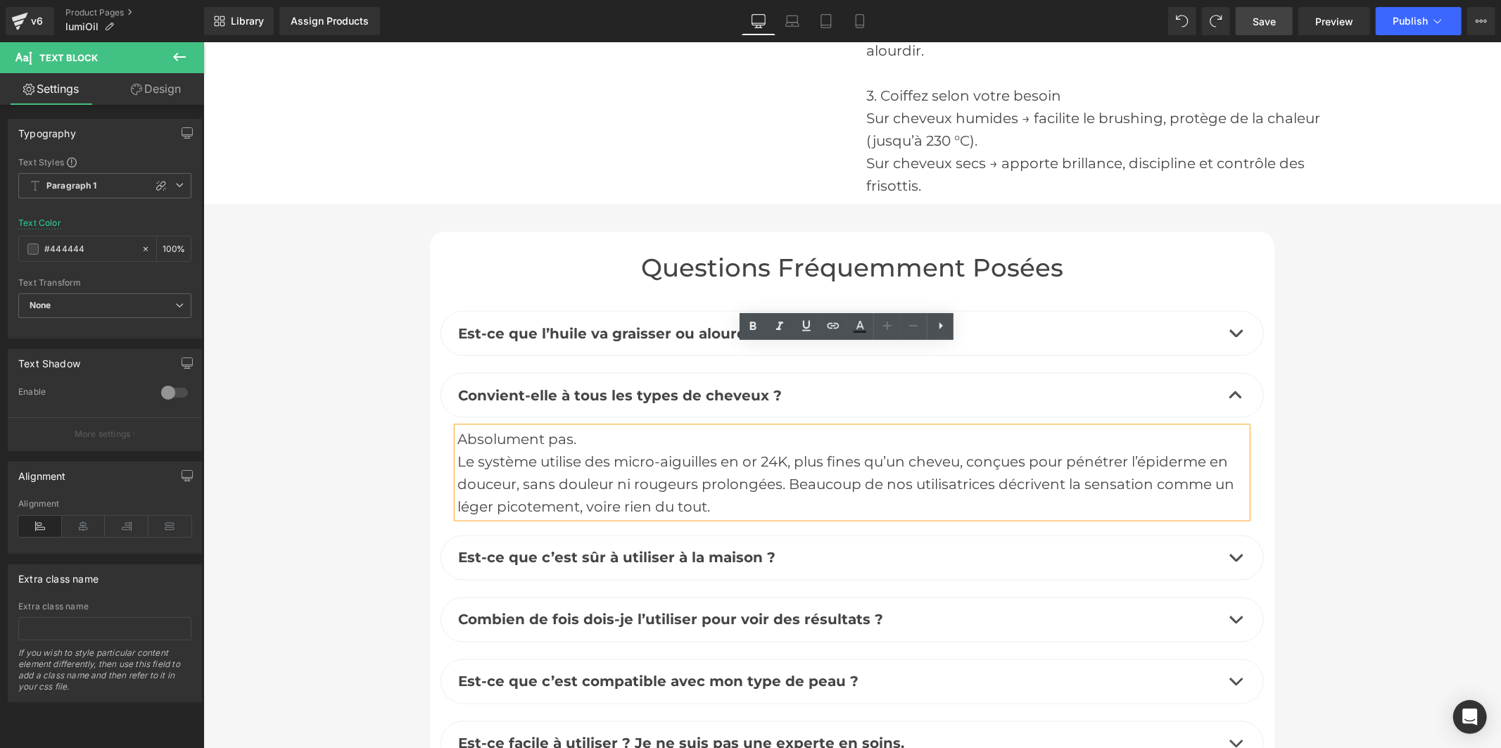
click at [460, 427] on div "Absolument pas. Le système utilise des micro-aiguilles en or 24K, plus fines qu…" at bounding box center [851, 472] width 789 height 90
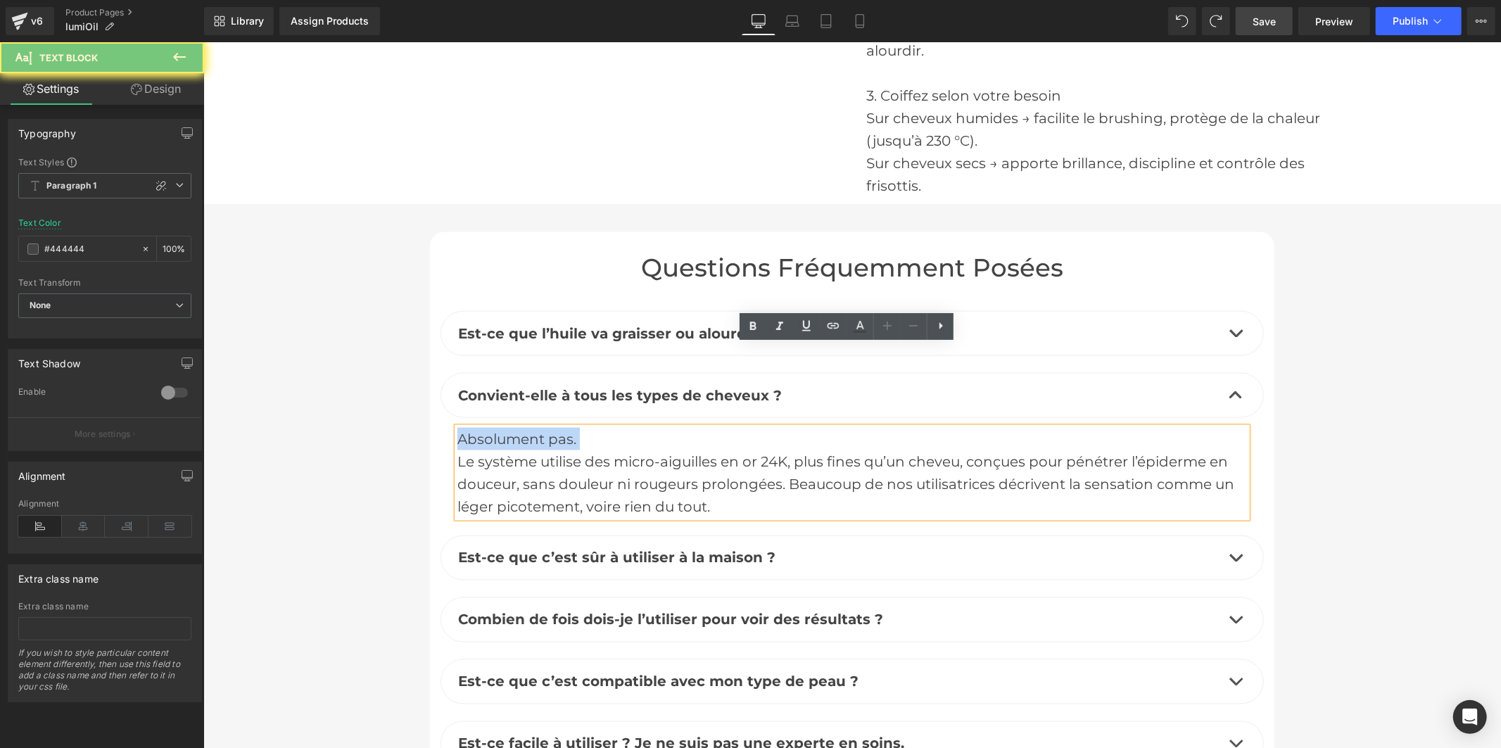
click at [460, 427] on div "Absolument pas. Le système utilise des micro-aiguilles en or 24K, plus fines qu…" at bounding box center [851, 472] width 789 height 90
click at [628, 450] on div "Le système utilise des micro-aiguilles en or 24K, plus fines qu’un cheveu, conç…" at bounding box center [851, 484] width 789 height 68
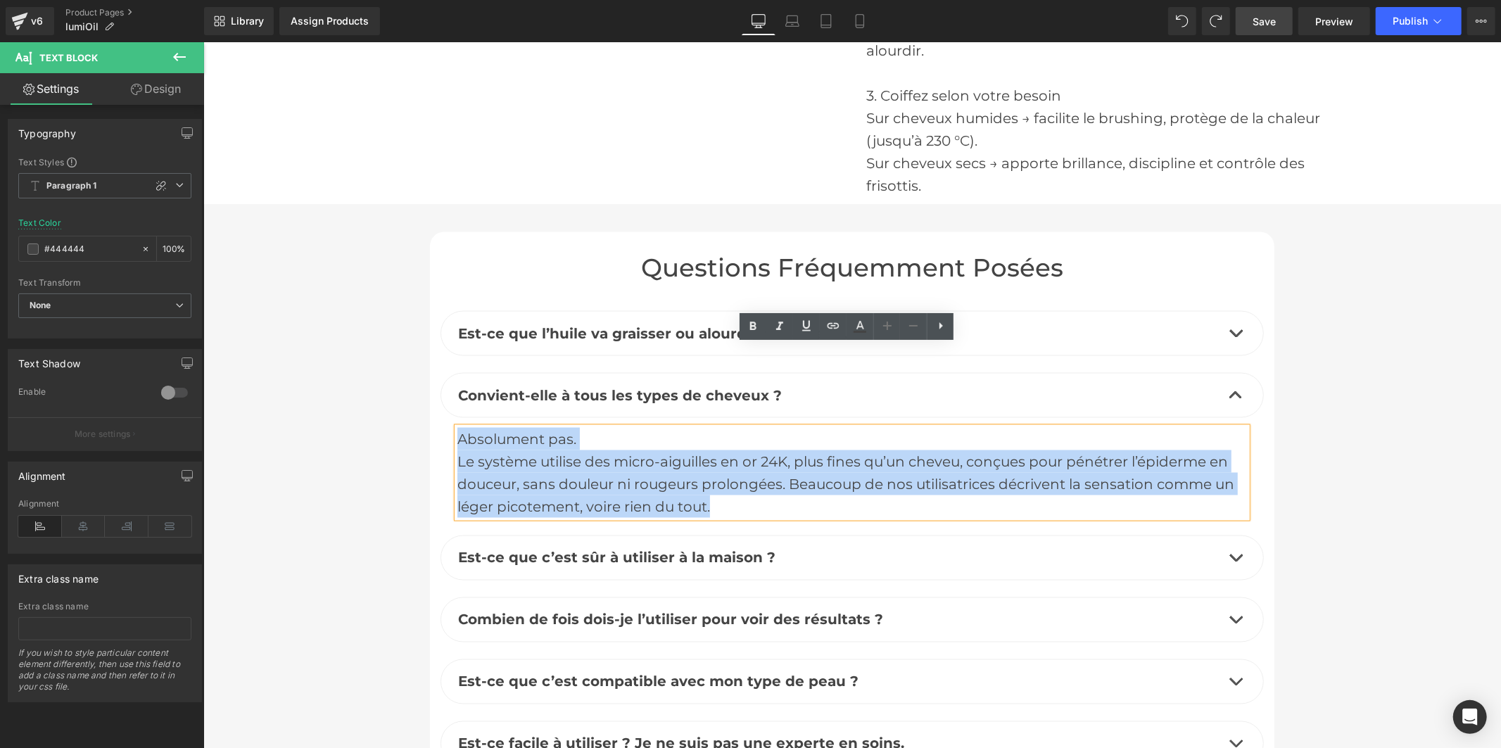
drag, startPoint x: 725, startPoint y: 419, endPoint x: 454, endPoint y: 352, distance: 279.5
click at [457, 427] on div "Absolument pas. Le système utilise des micro-aiguilles en or 24K, plus fines qu…" at bounding box center [851, 472] width 789 height 90
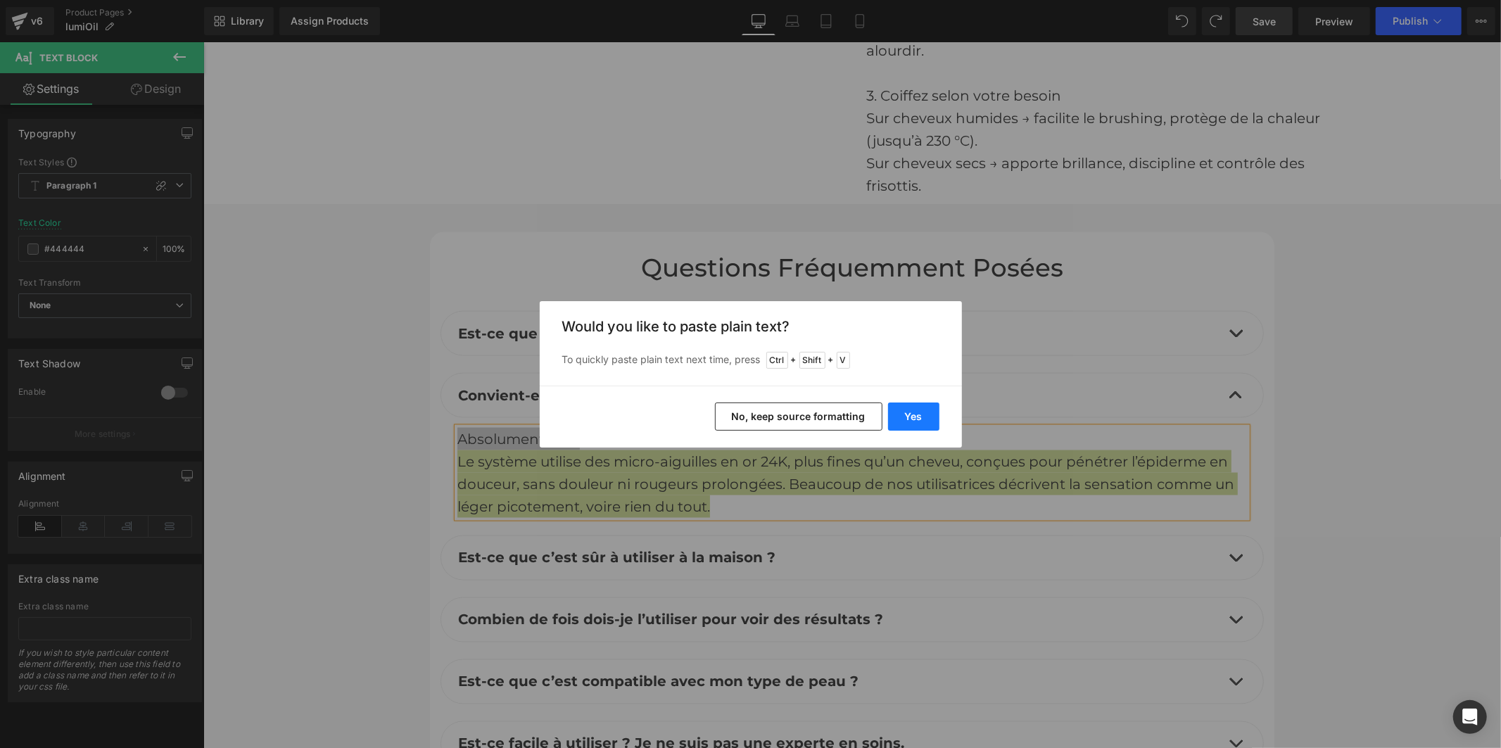
click at [917, 420] on button "Yes" at bounding box center [913, 416] width 51 height 28
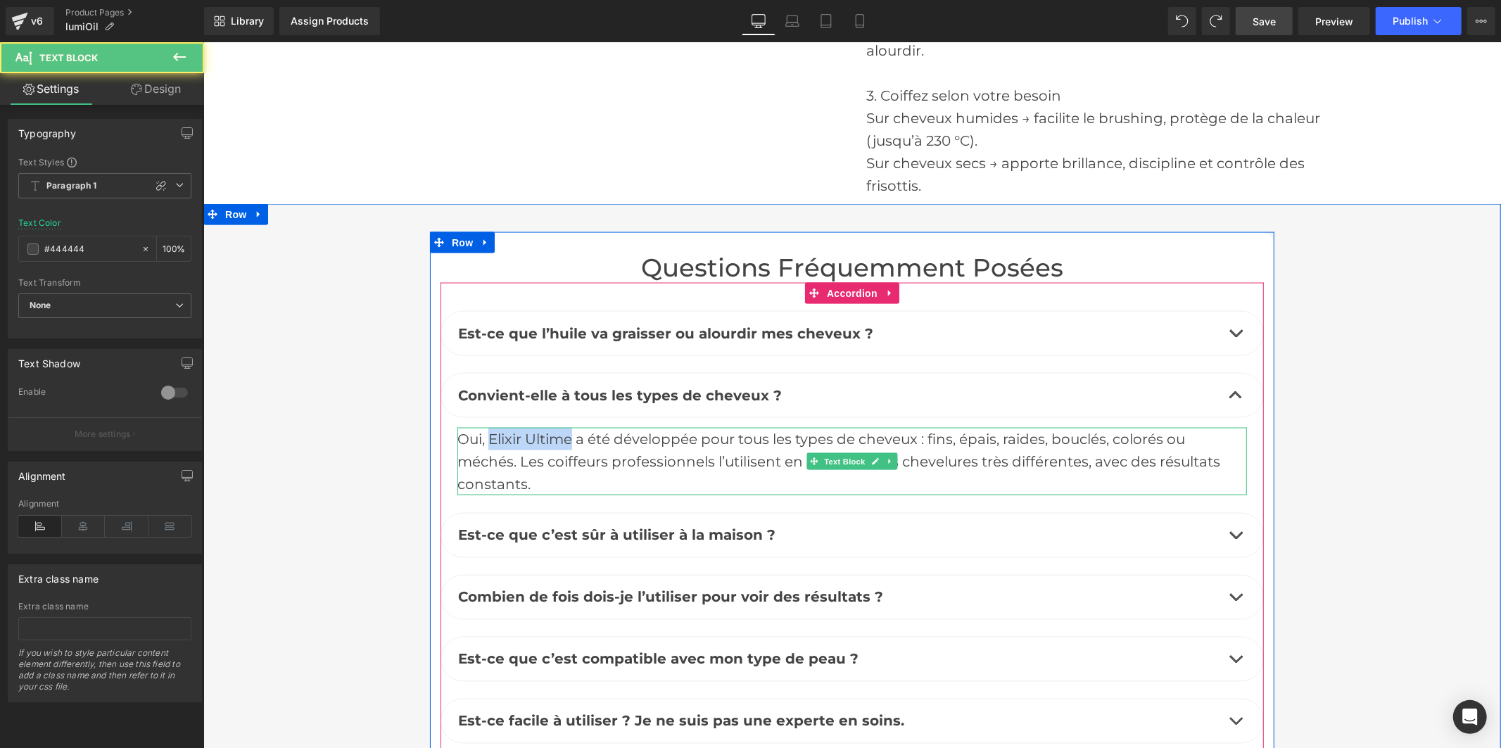
drag, startPoint x: 565, startPoint y: 355, endPoint x: 485, endPoint y: 352, distance: 80.3
click at [485, 427] on div "Oui, Elixir Ultime a été développée pour tous les types de cheveux : fins, épai…" at bounding box center [851, 461] width 789 height 68
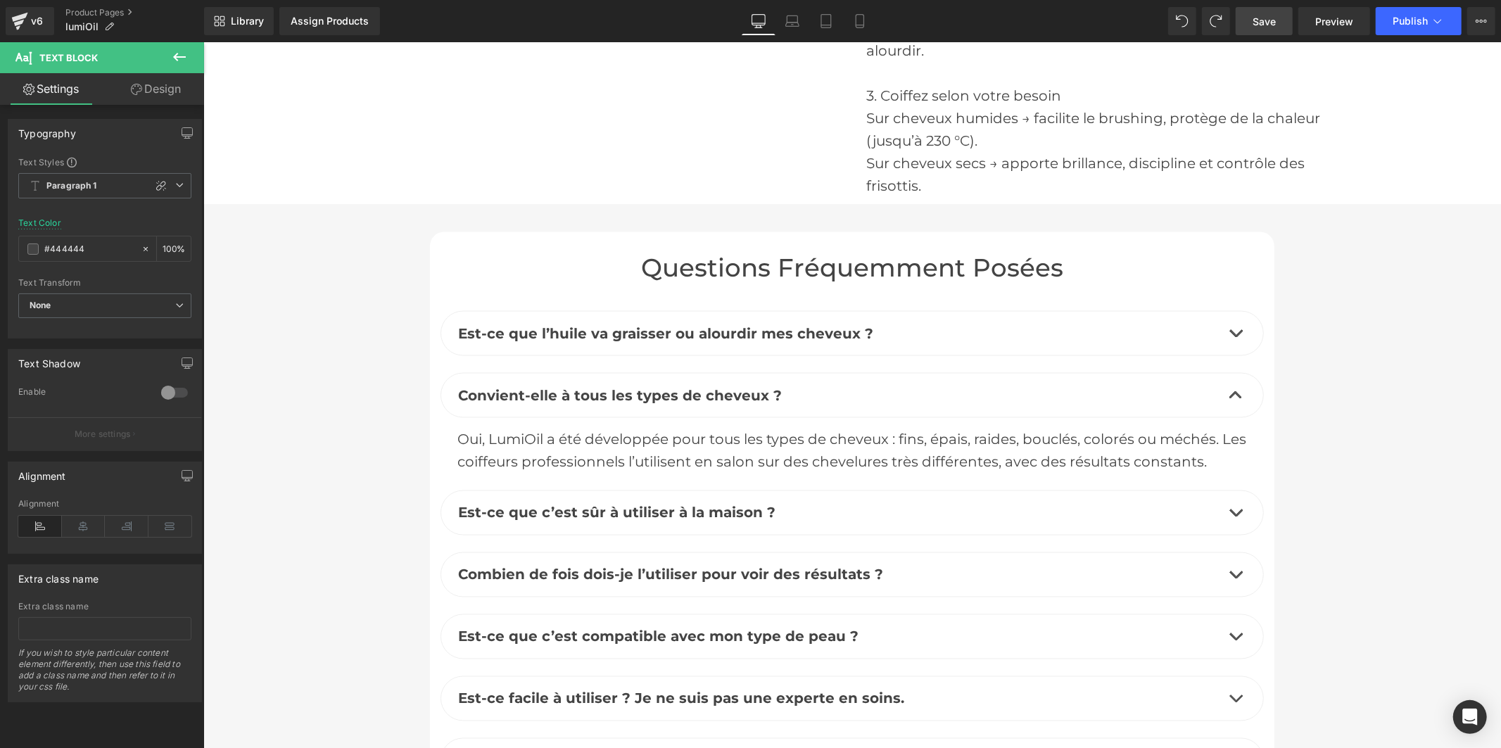
click at [1266, 18] on span "Save" at bounding box center [1263, 21] width 23 height 15
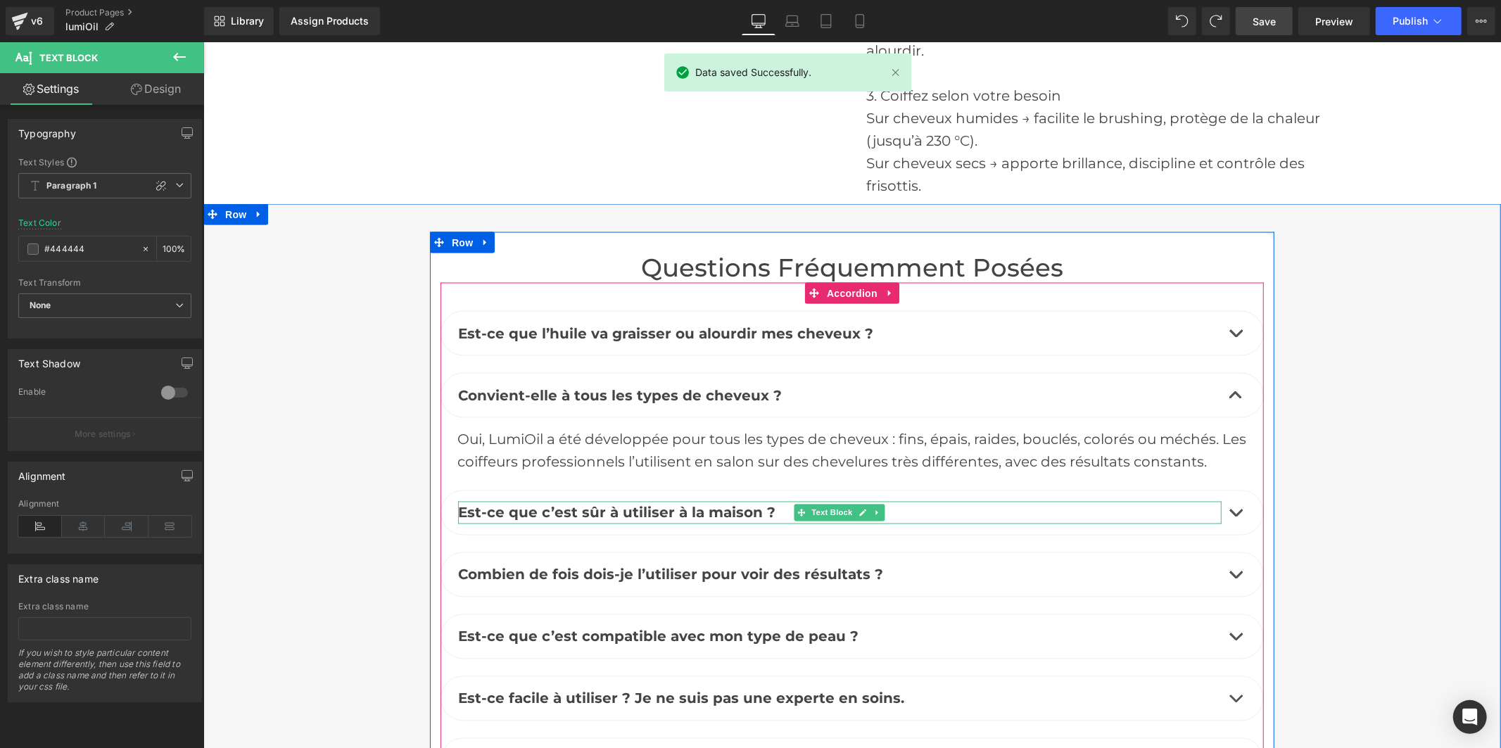
click at [732, 504] on b "Est-ce que c’est sûr à utiliser à la maison ?" at bounding box center [615, 512] width 317 height 17
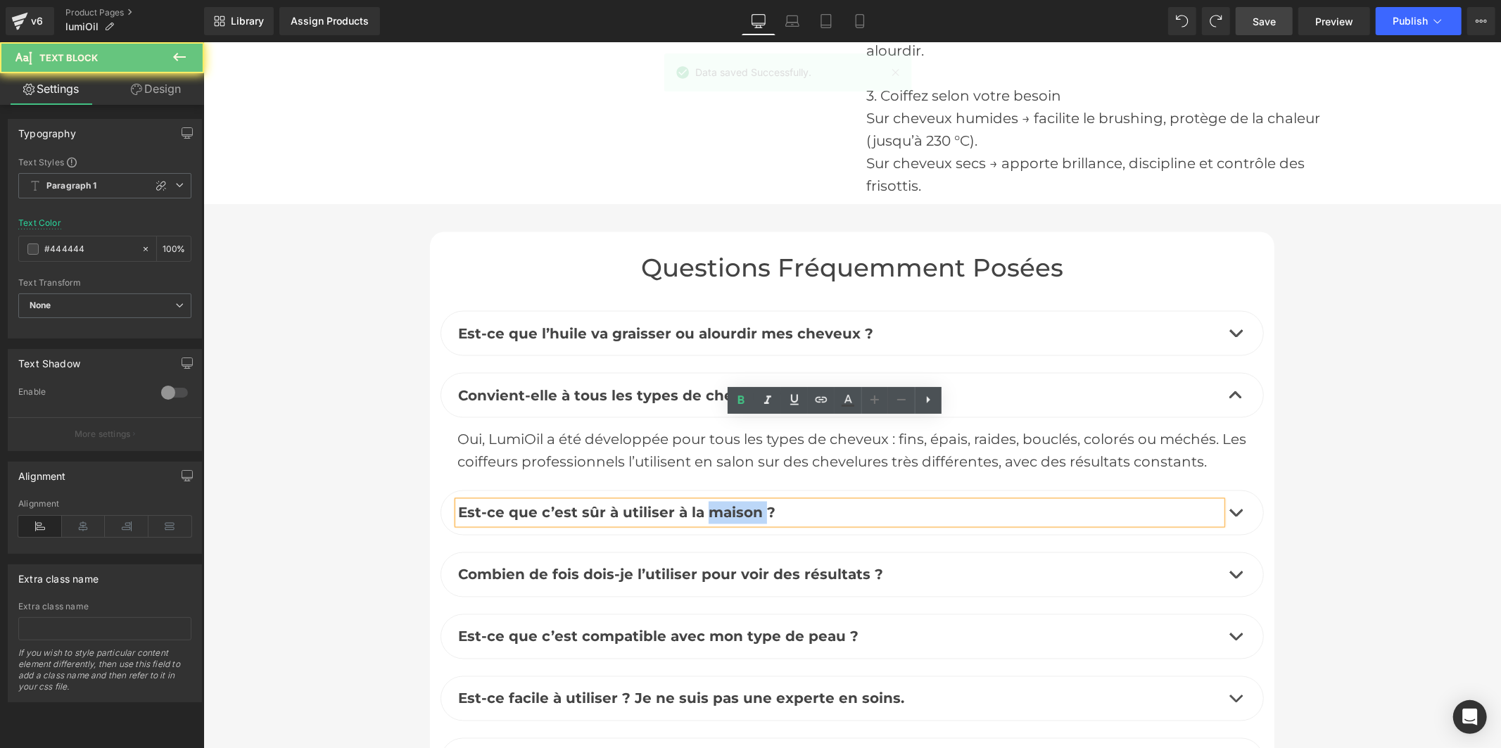
click at [732, 504] on b "Est-ce que c’est sûr à utiliser à la maison ?" at bounding box center [615, 512] width 317 height 17
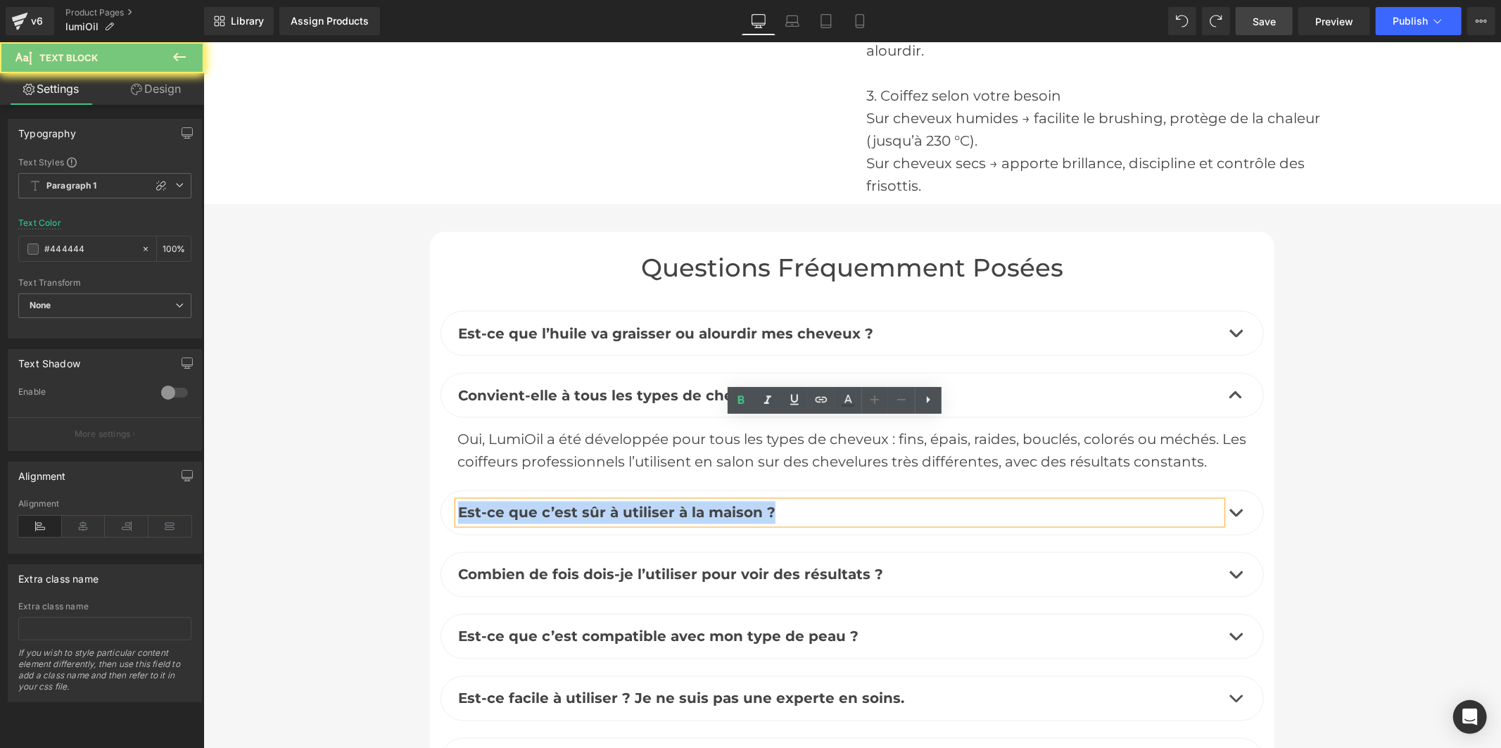
click at [732, 504] on b "Est-ce que c’est sûr à utiliser à la maison ?" at bounding box center [615, 512] width 317 height 17
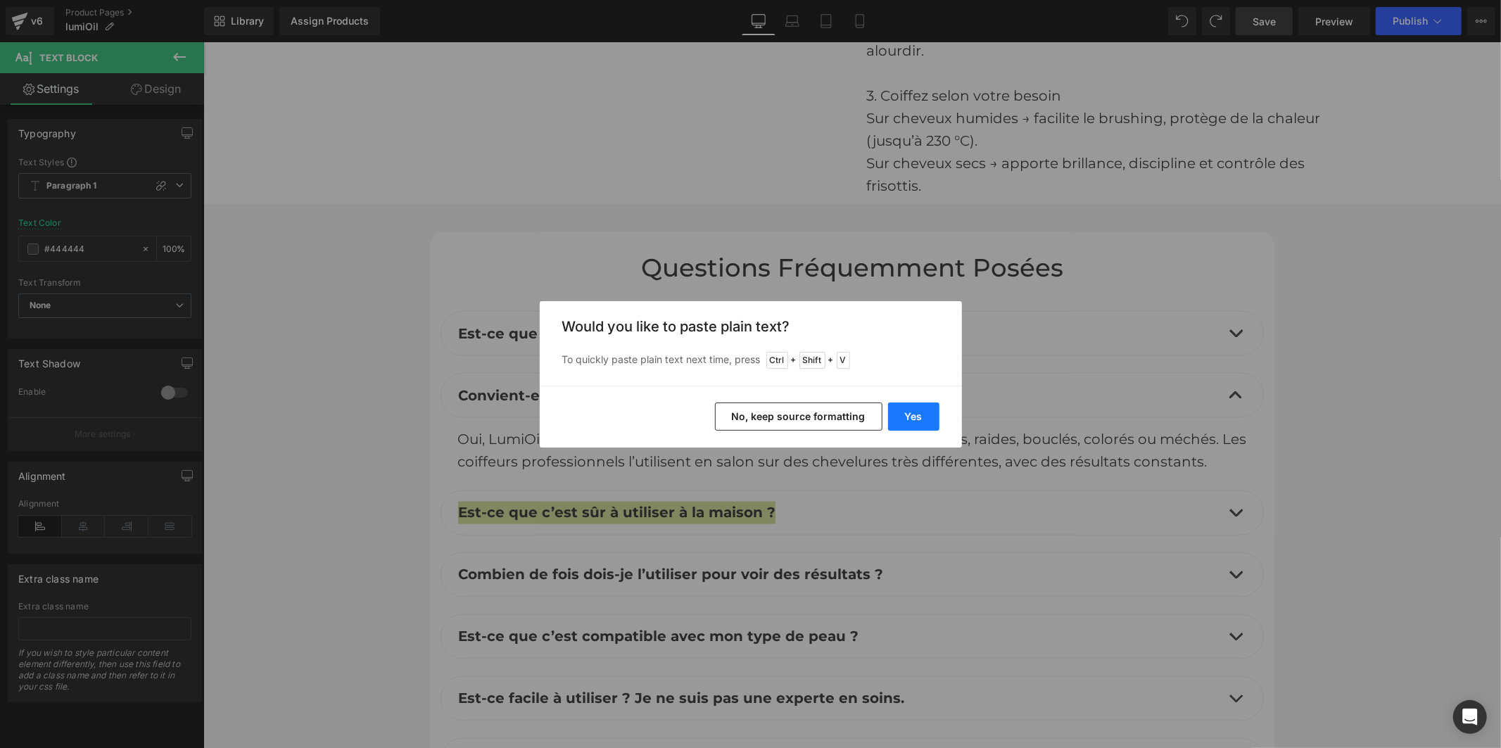
click at [917, 414] on button "Yes" at bounding box center [913, 416] width 51 height 28
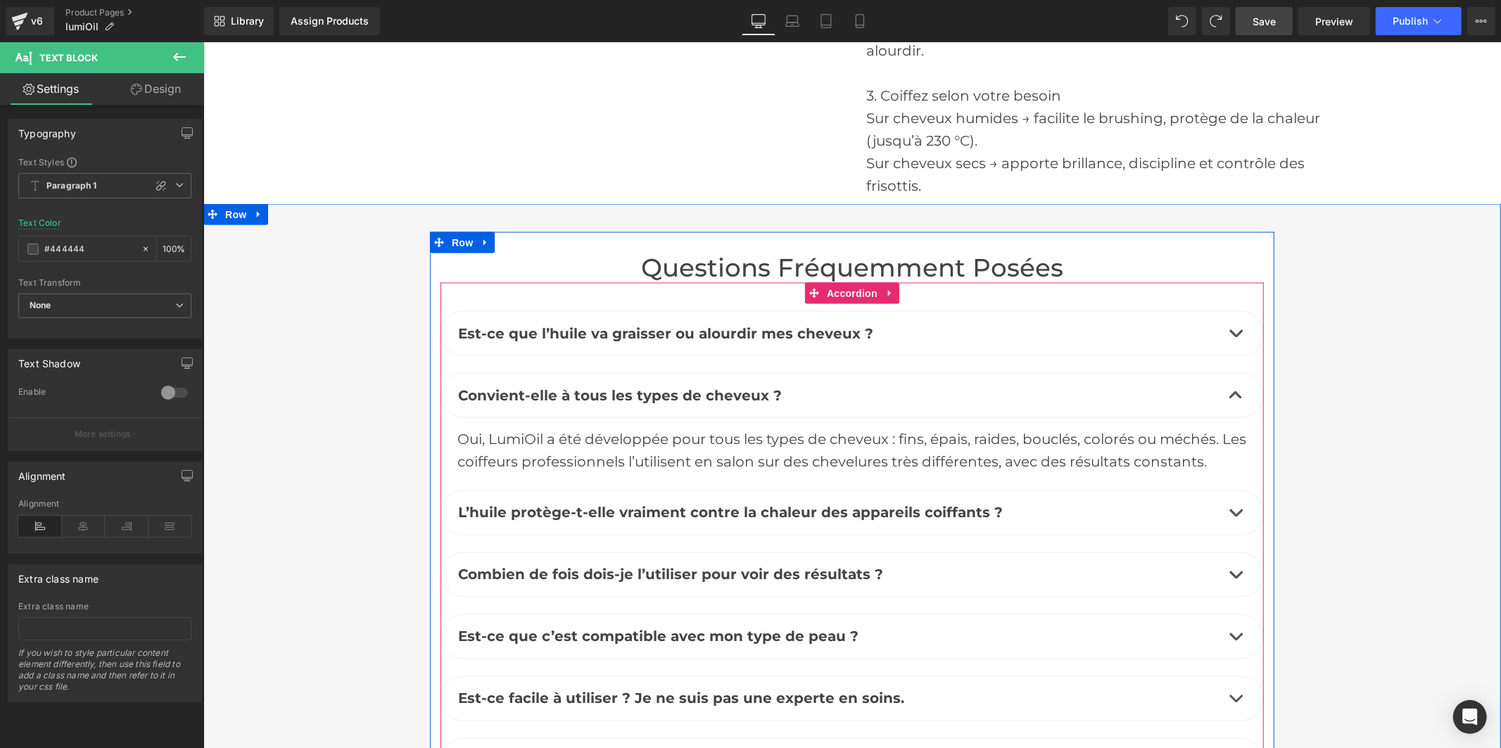
click at [1223, 490] on button "button" at bounding box center [1235, 512] width 28 height 44
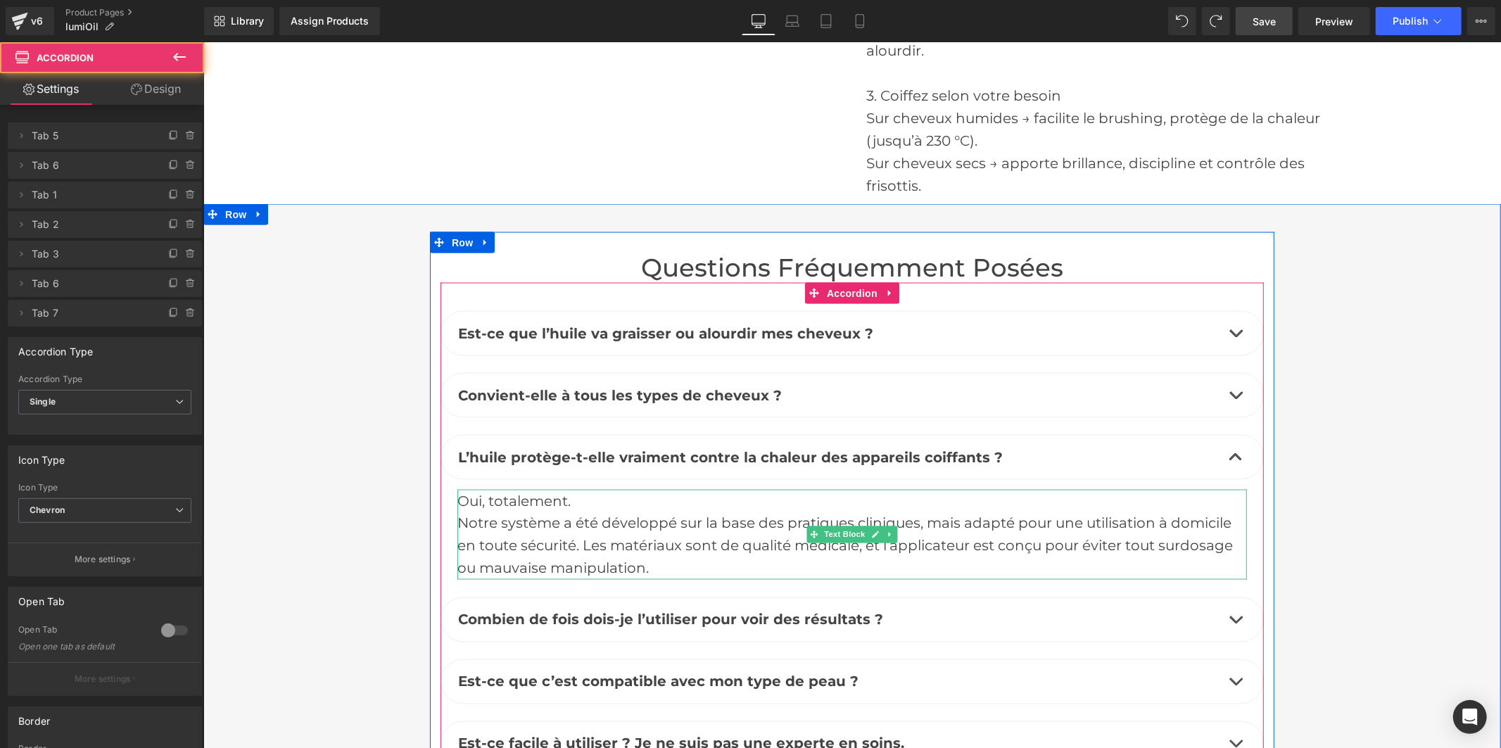
click at [595, 511] on div "Notre système a été développé sur la base des pratiques cliniques, mais adapté …" at bounding box center [851, 545] width 789 height 68
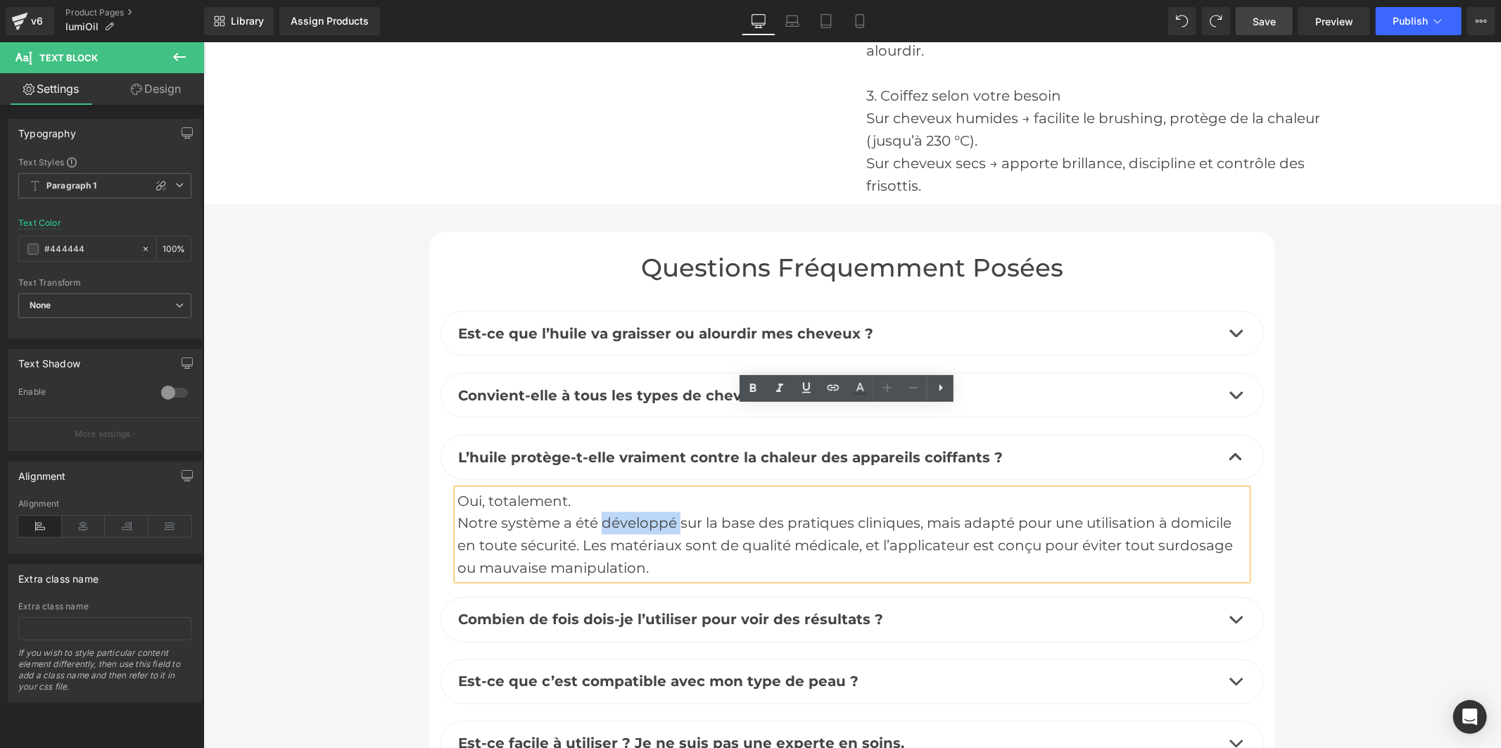
click at [595, 511] on div "Notre système a été développé sur la base des pratiques cliniques, mais adapté …" at bounding box center [851, 545] width 789 height 68
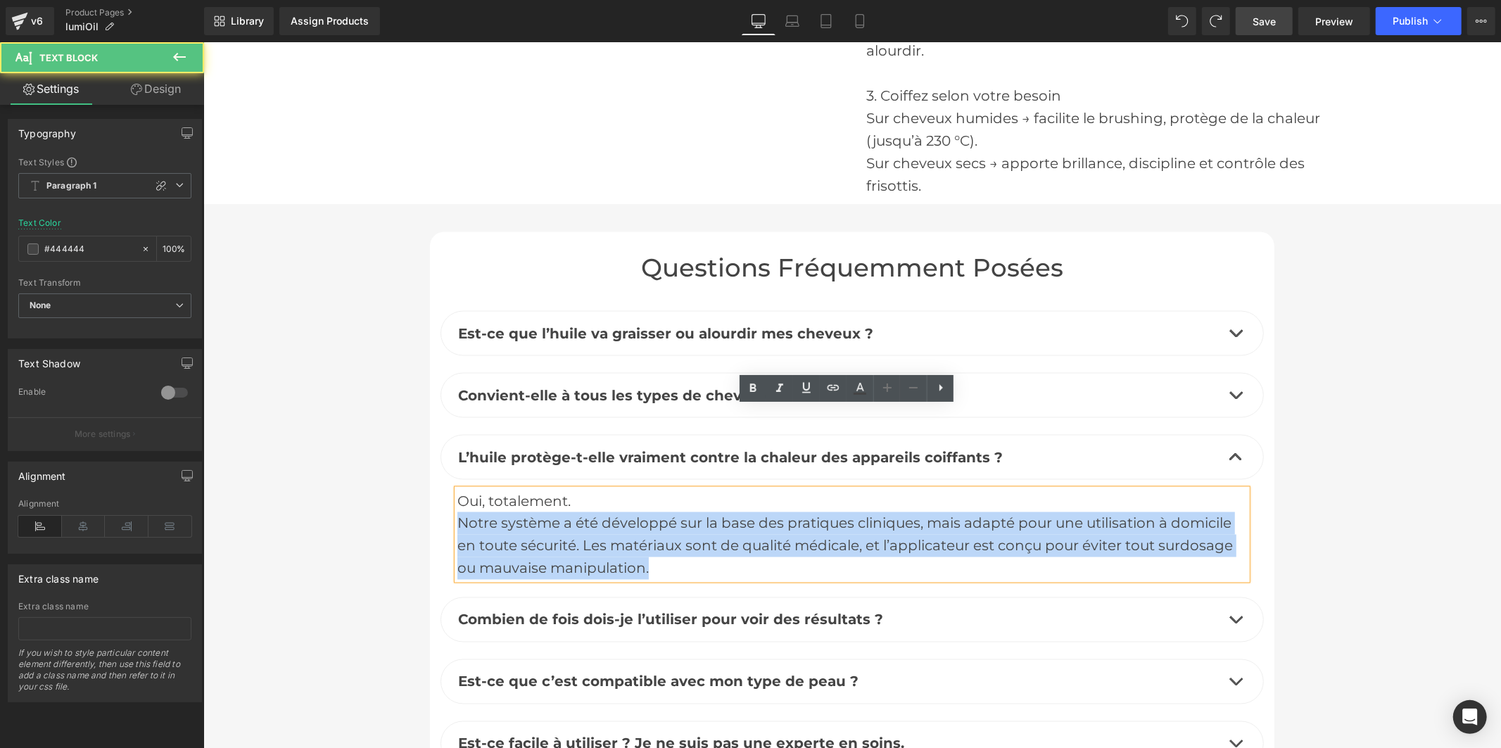
click at [595, 511] on div "Notre système a été développé sur la base des pratiques cliniques, mais adapté …" at bounding box center [851, 545] width 789 height 68
click at [662, 511] on div "Notre système a été développé sur la base des pratiques cliniques, mais adapté …" at bounding box center [851, 545] width 789 height 68
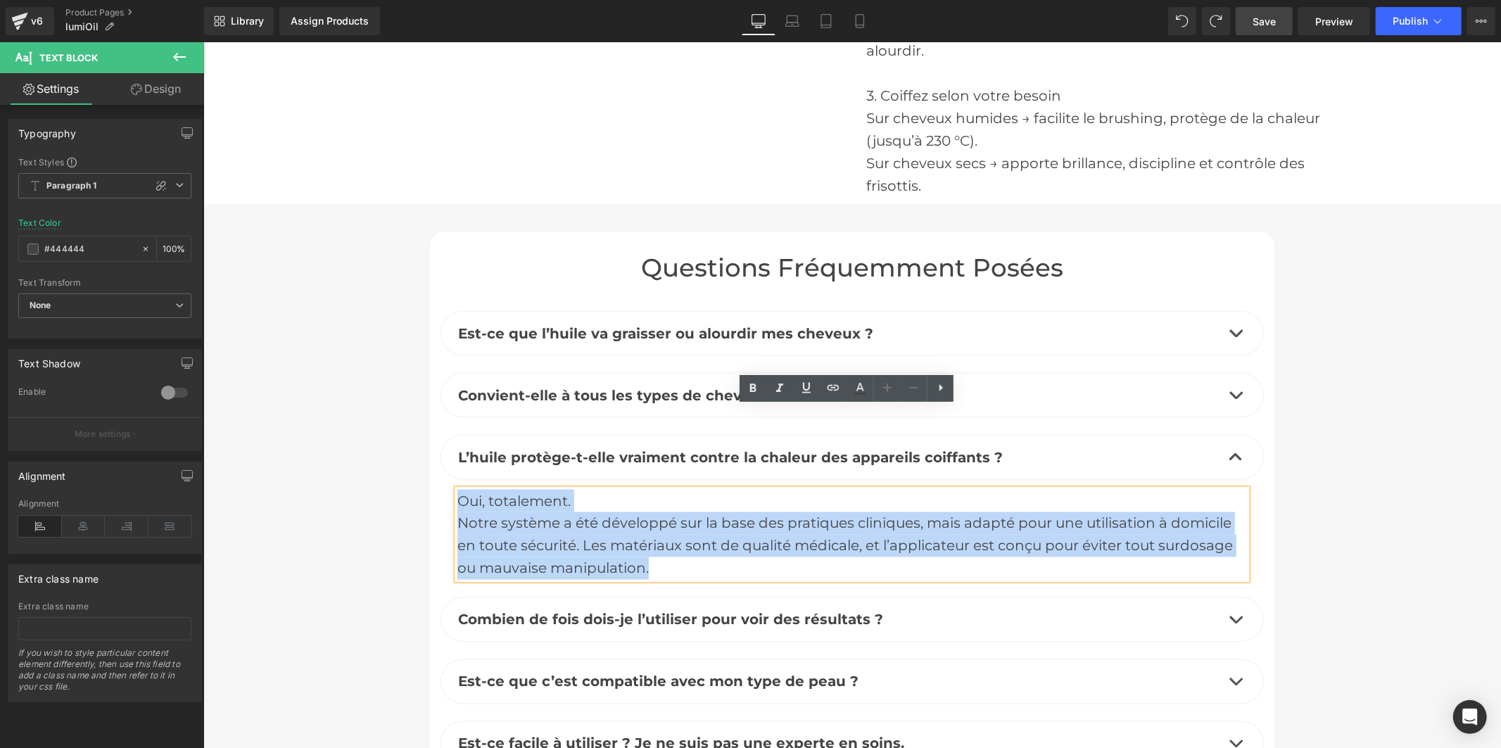
drag, startPoint x: 625, startPoint y: 481, endPoint x: 455, endPoint y: 420, distance: 180.7
click at [457, 489] on div "Oui, totalement. Notre système a été développé sur la base des pratiques cliniq…" at bounding box center [851, 534] width 789 height 90
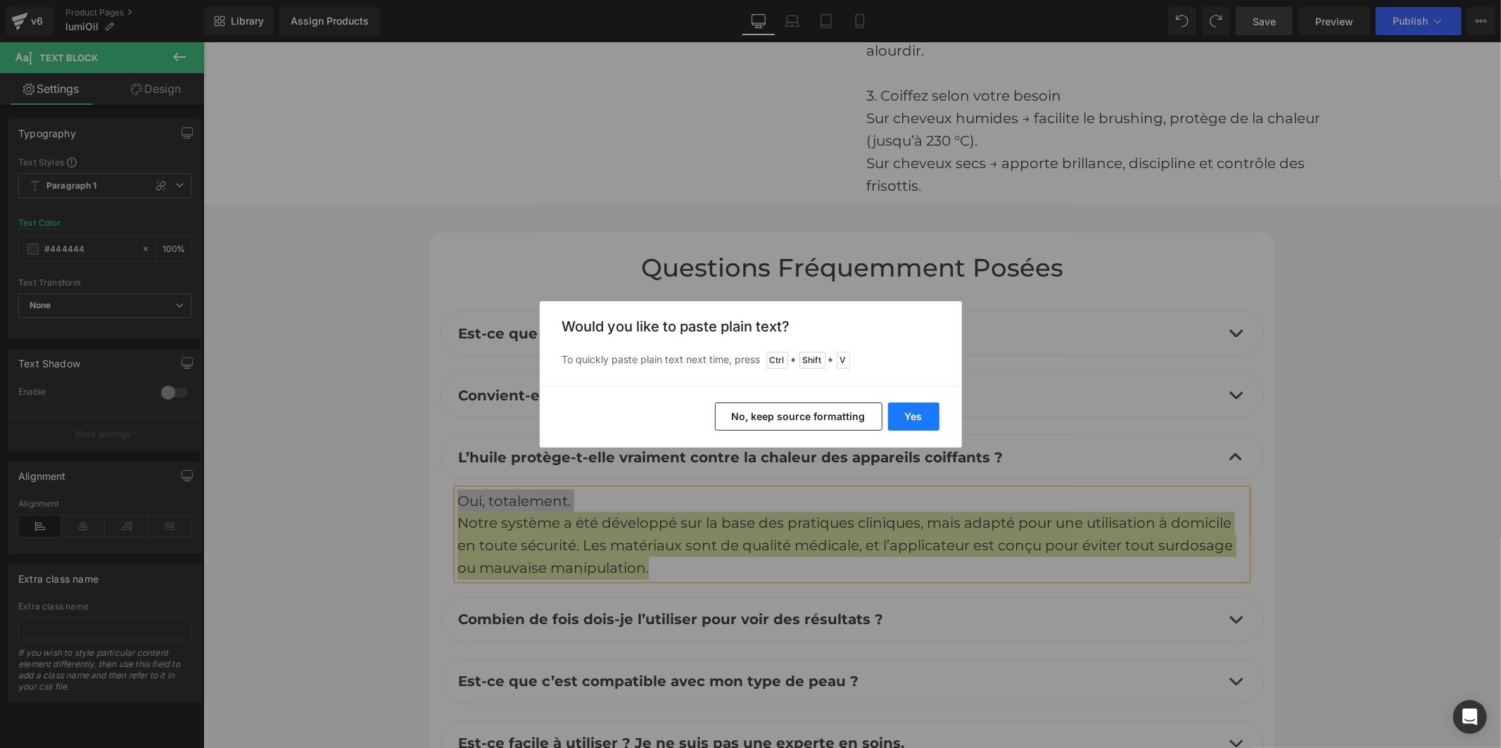
click at [924, 423] on button "Yes" at bounding box center [913, 416] width 51 height 28
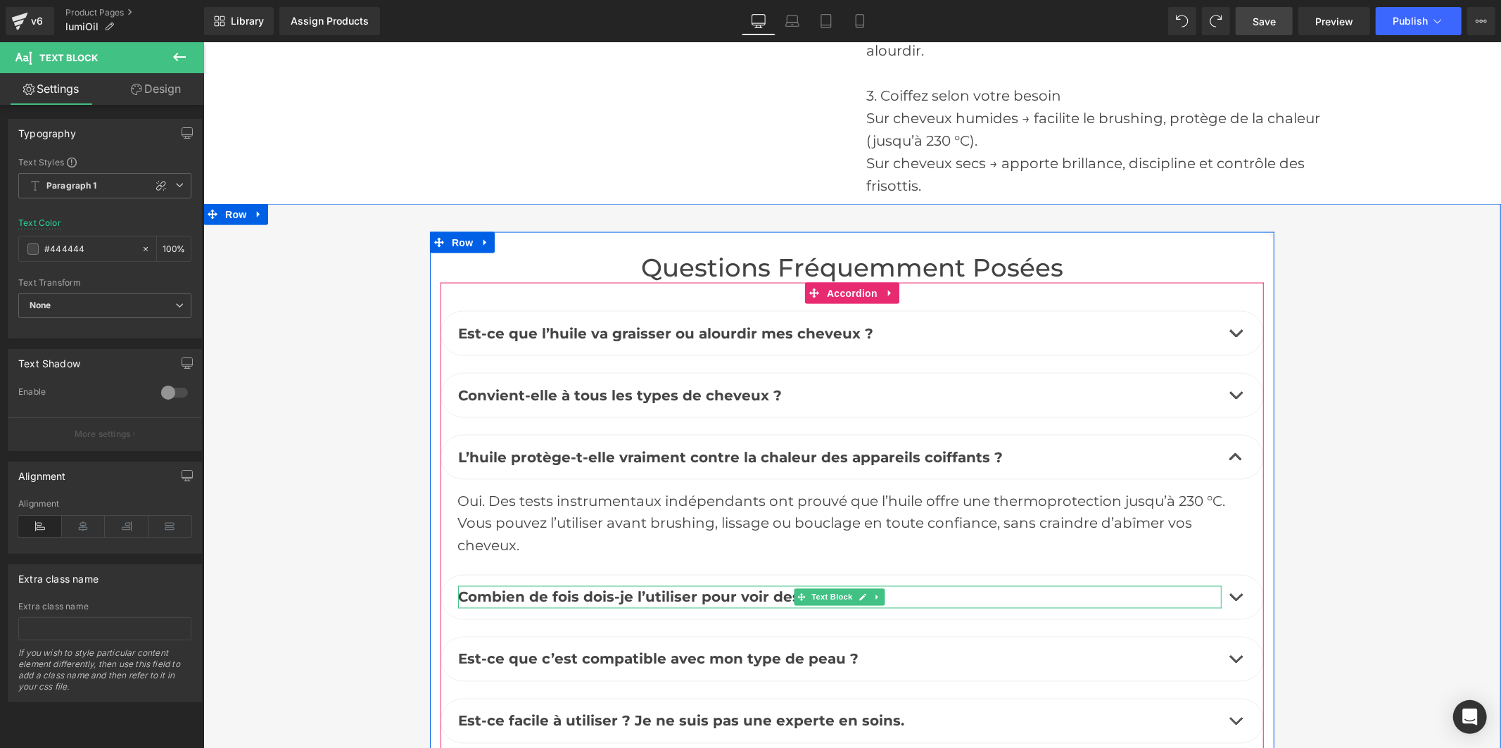
click at [649, 588] on b "Combien de fois dois-je l’utiliser pour voir des résultats ?" at bounding box center [669, 596] width 425 height 17
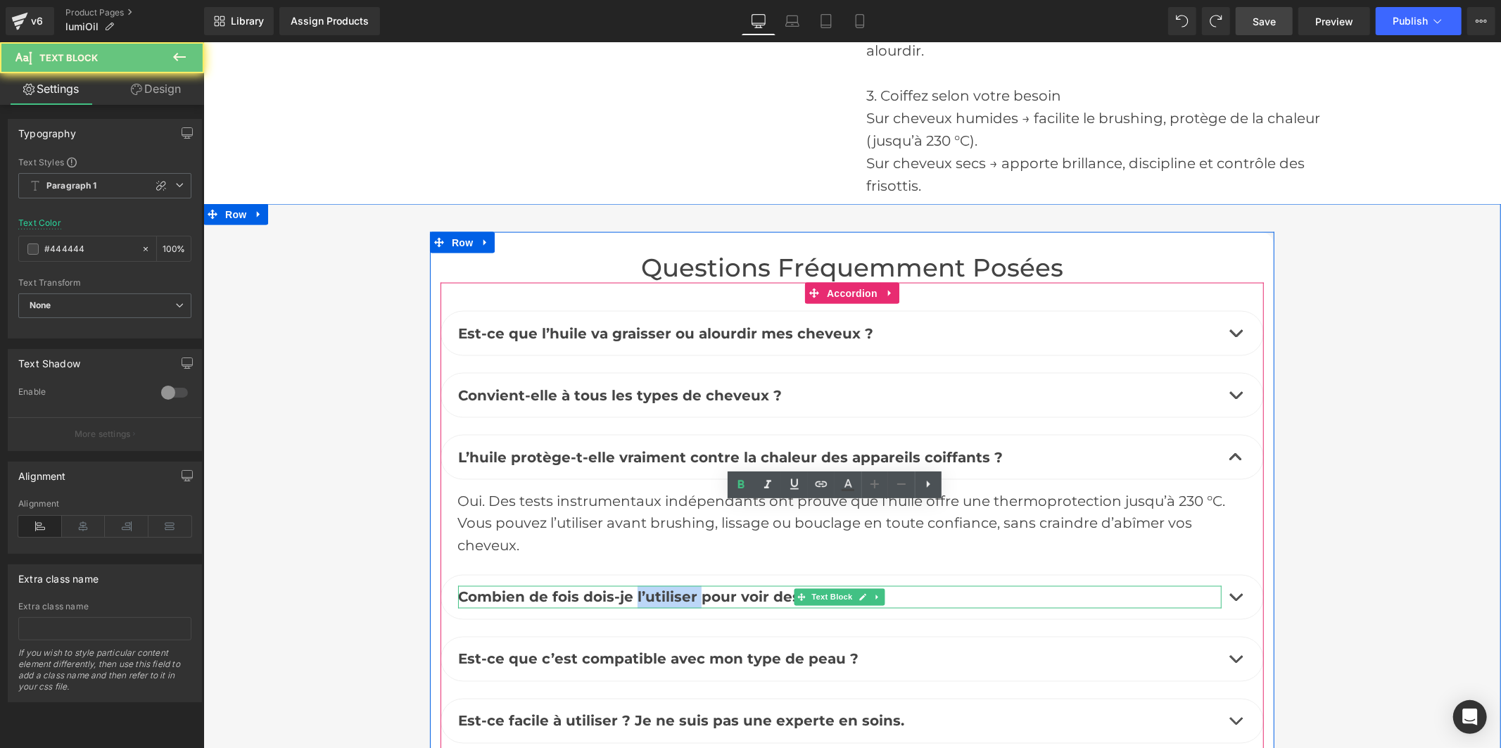
click at [649, 588] on b "Combien de fois dois-je l’utiliser pour voir des résultats ?" at bounding box center [669, 596] width 425 height 17
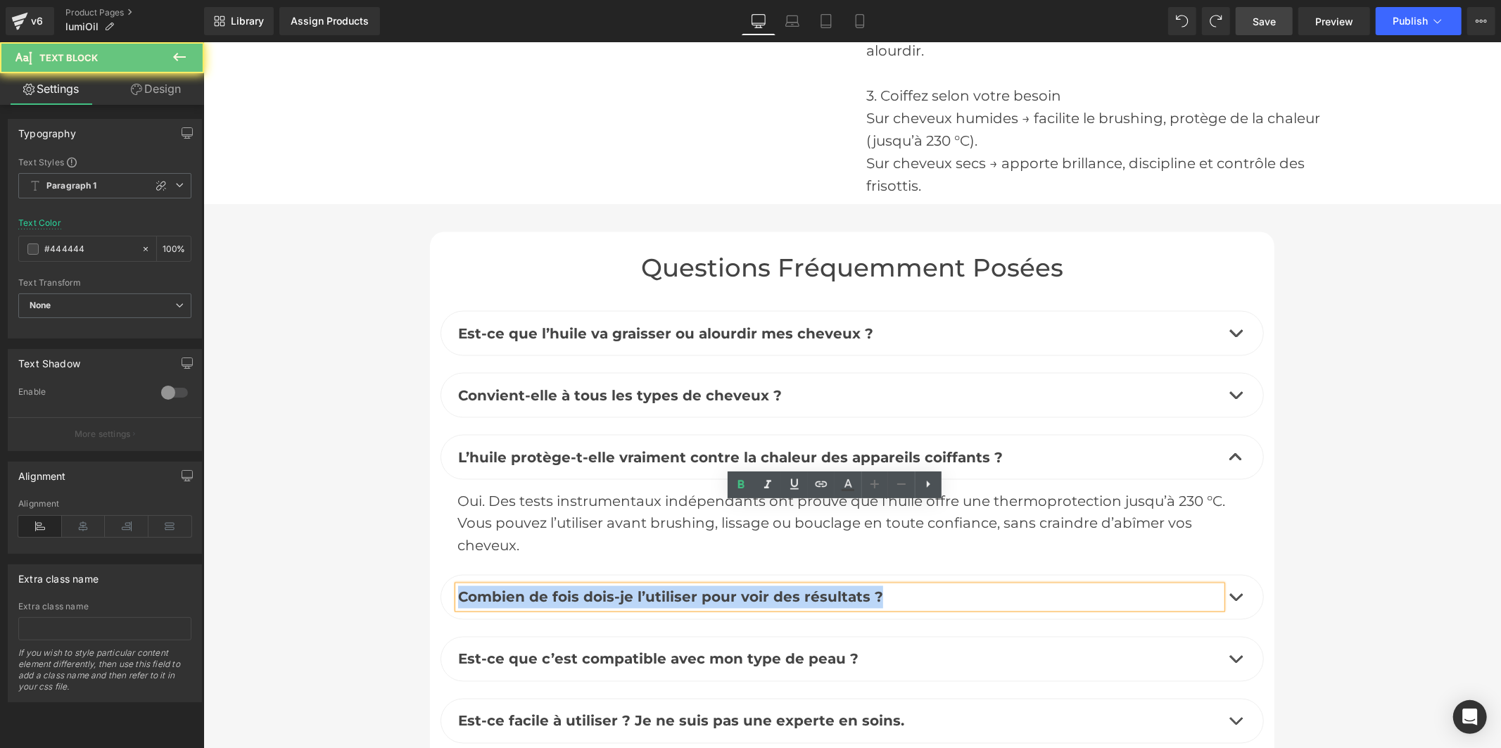
click at [649, 588] on b "Combien de fois dois-je l’utiliser pour voir des résultats ?" at bounding box center [669, 596] width 425 height 17
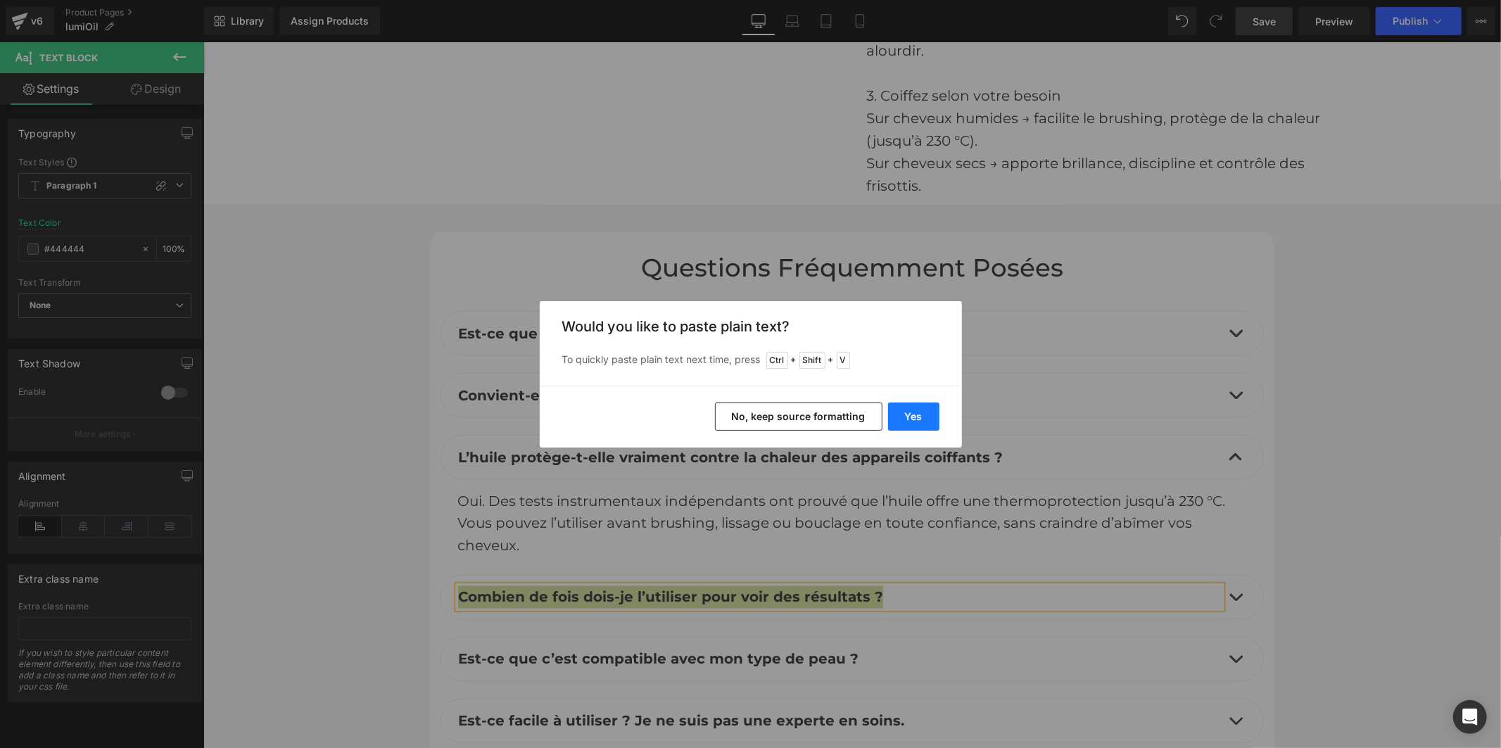
drag, startPoint x: 903, startPoint y: 417, endPoint x: 706, endPoint y: 367, distance: 203.2
click at [903, 417] on button "Yes" at bounding box center [913, 416] width 51 height 28
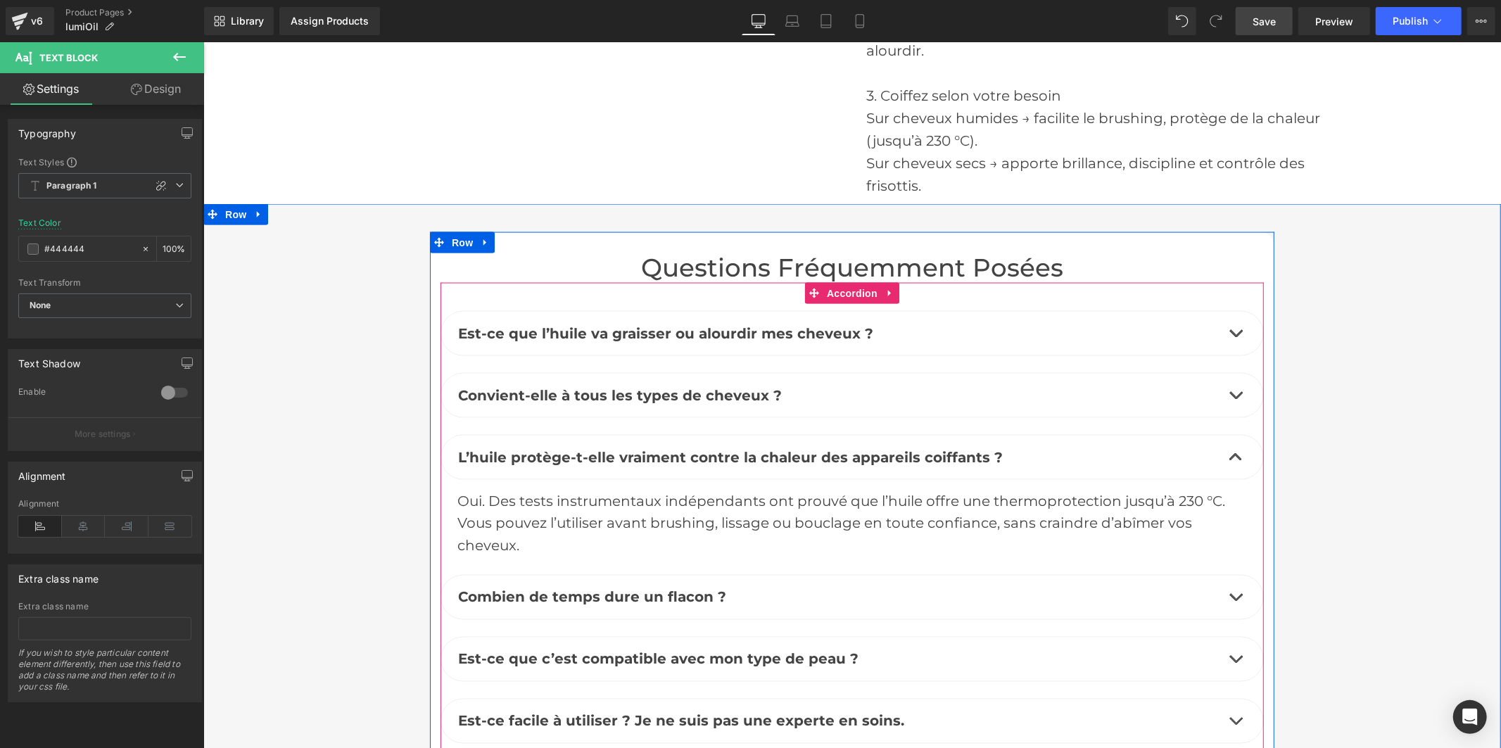
click at [1226, 575] on button "button" at bounding box center [1235, 597] width 28 height 44
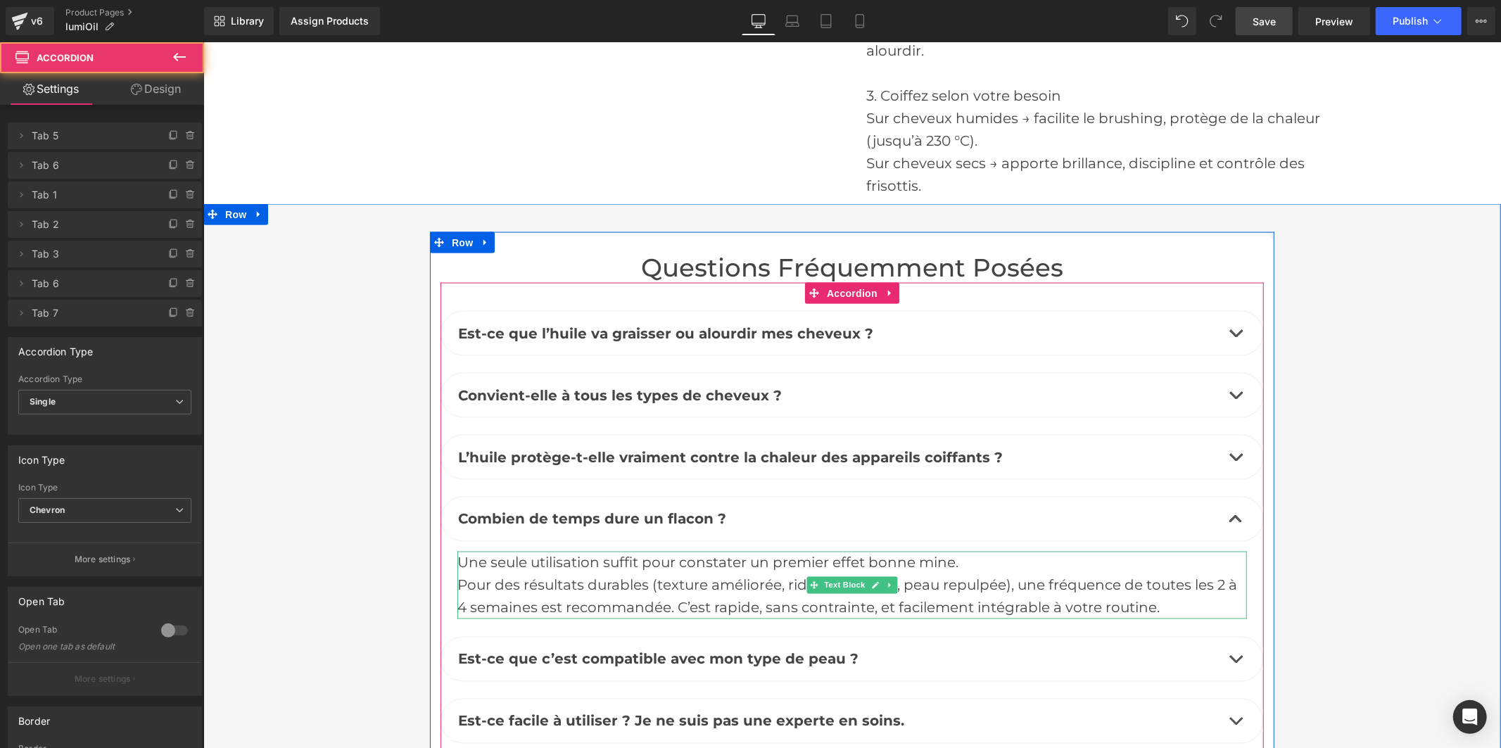
click at [661, 573] on div "Pour des résultats durables (texture améliorée, rides atténuées, peau repulpée)…" at bounding box center [851, 595] width 789 height 45
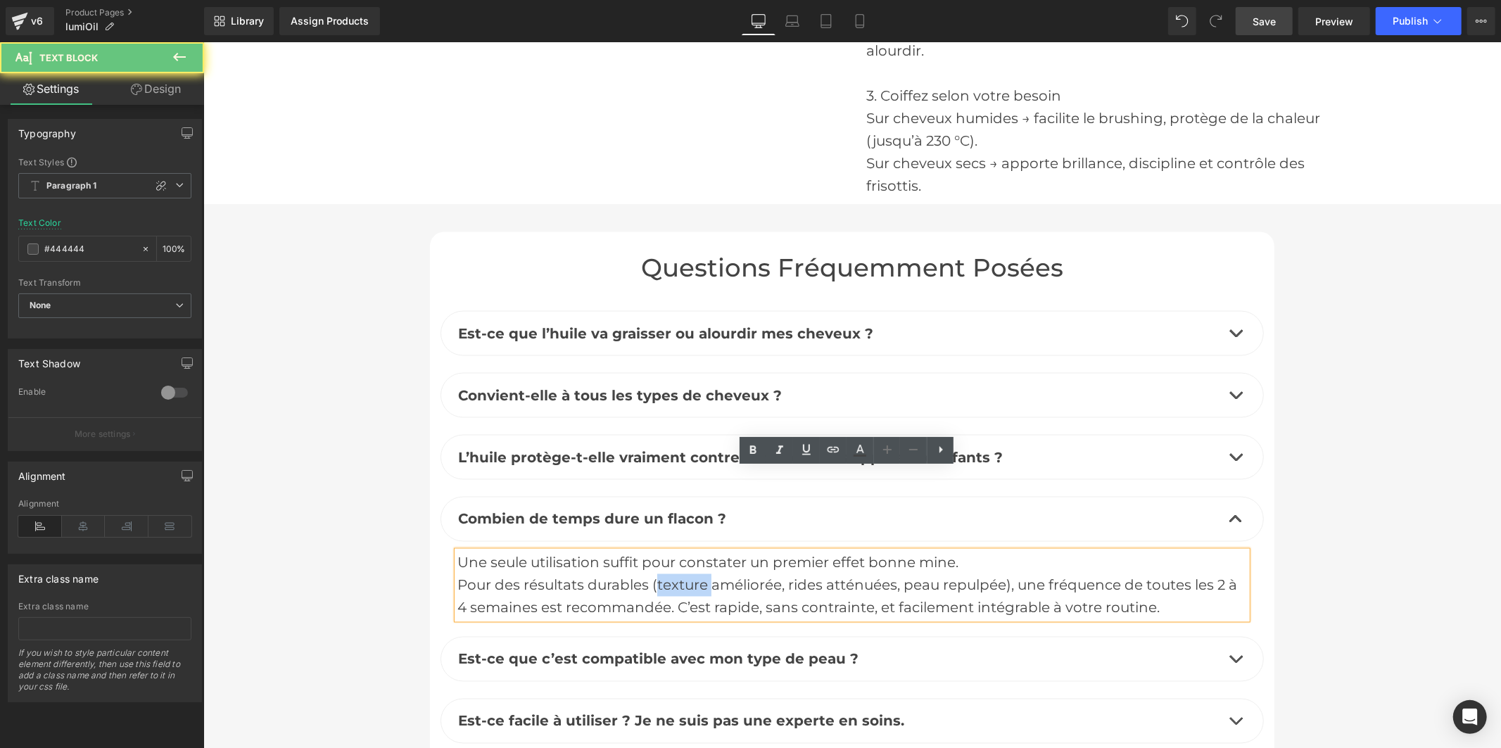
click at [661, 573] on div "Pour des résultats durables (texture améliorée, rides atténuées, peau repulpée)…" at bounding box center [851, 595] width 789 height 45
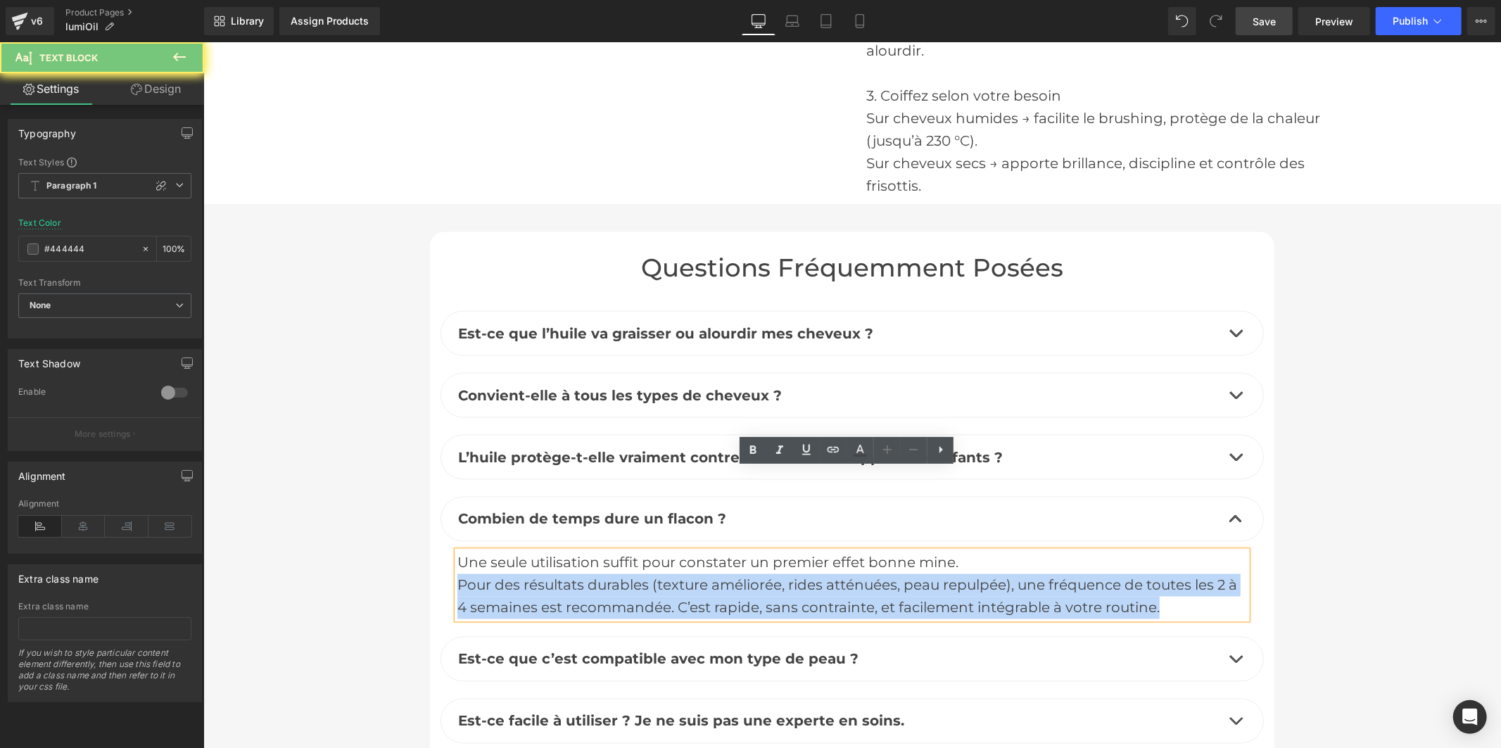
click at [661, 573] on div "Pour des résultats durables (texture améliorée, rides atténuées, peau repulpée)…" at bounding box center [851, 595] width 789 height 45
drag, startPoint x: 720, startPoint y: 492, endPoint x: 863, endPoint y: 528, distance: 146.6
click at [721, 573] on div "Pour des résultats durables (texture améliorée, rides atténuées, peau repulpée)…" at bounding box center [851, 595] width 789 height 45
click at [1157, 573] on div "Pour des résultats durables (texture améliorée, rides atténuées, peau repulpée)…" at bounding box center [851, 595] width 789 height 45
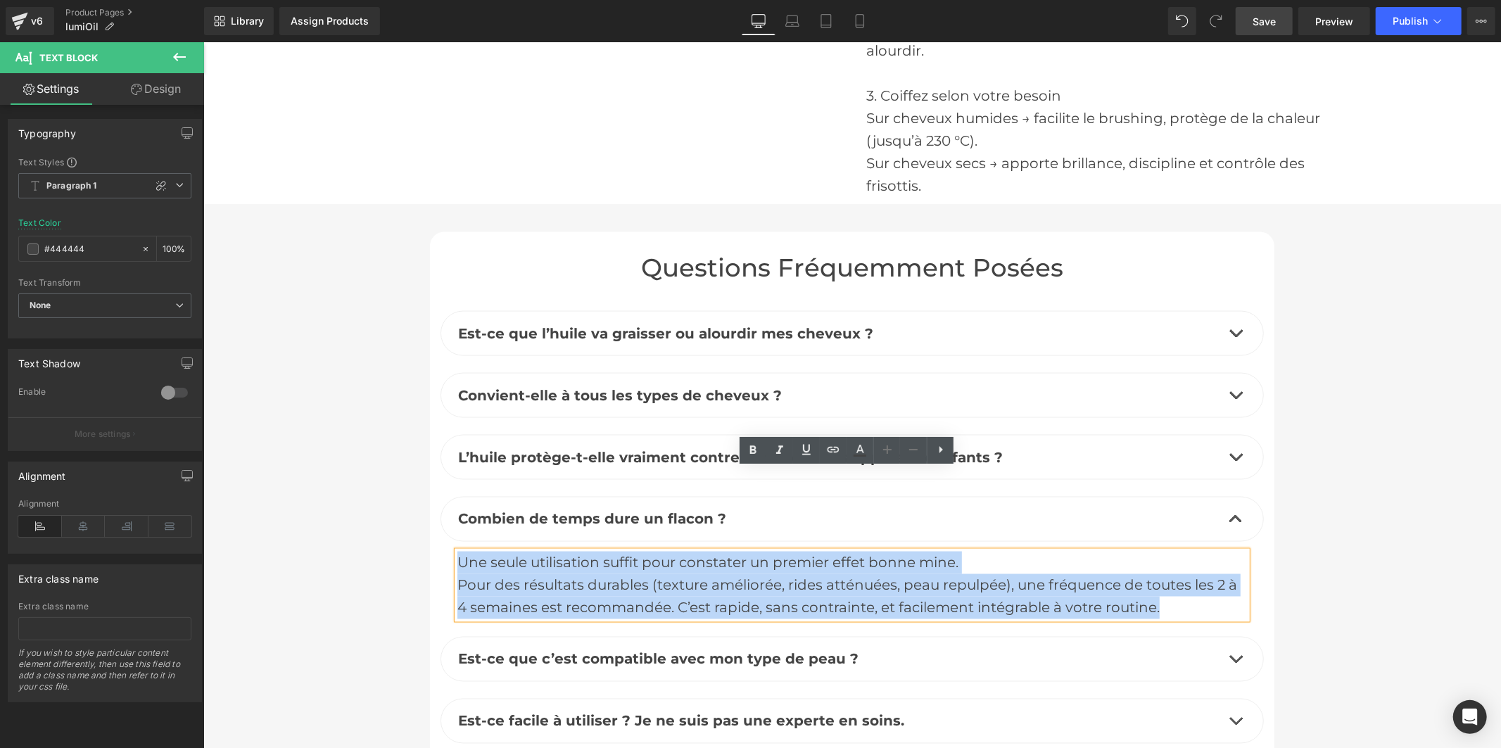
drag, startPoint x: 1166, startPoint y: 526, endPoint x: 434, endPoint y: 474, distance: 733.5
click at [440, 541] on article "Une seule utilisation suffit pour constater un premier effet bonne mine. Pour d…" at bounding box center [851, 580] width 823 height 78
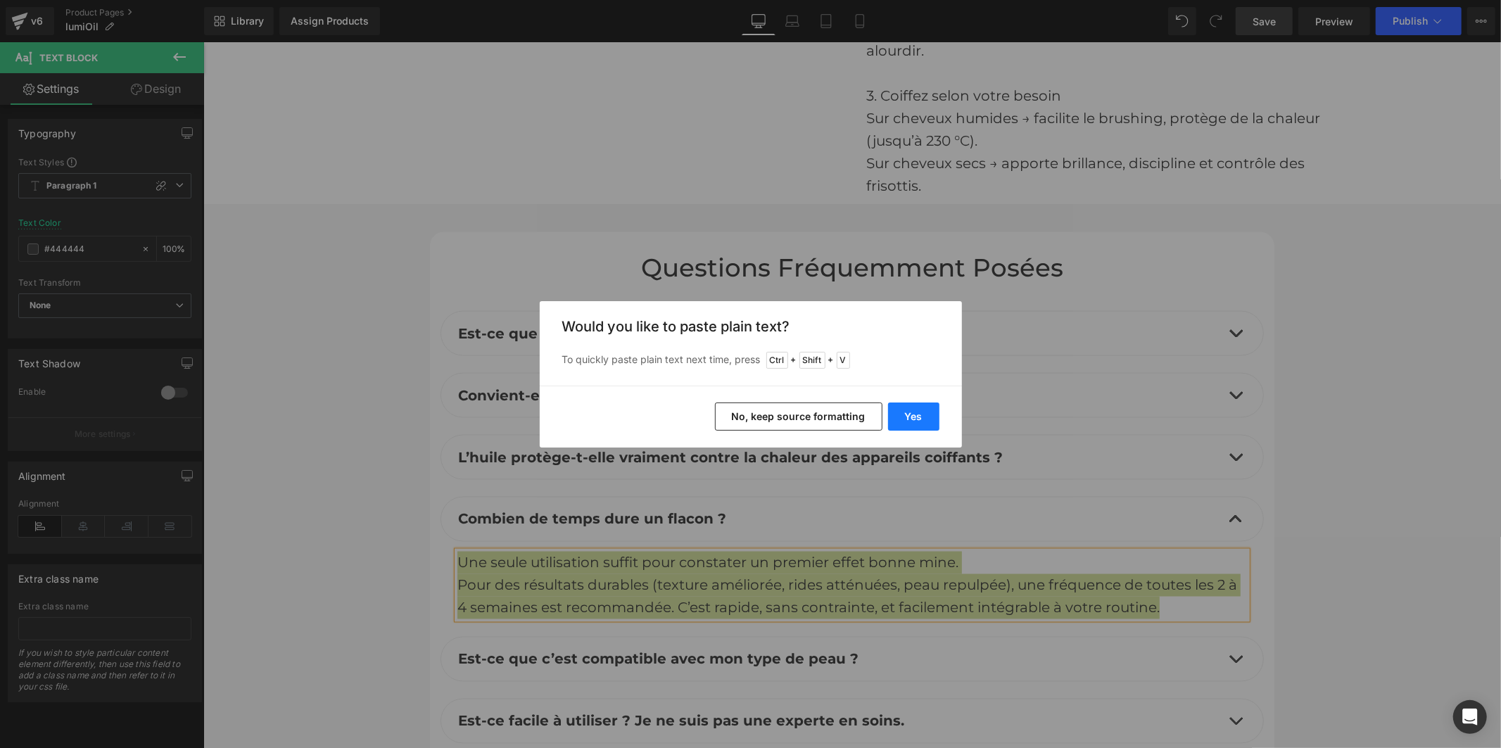
drag, startPoint x: 897, startPoint y: 422, endPoint x: 689, endPoint y: 381, distance: 211.7
click at [897, 422] on button "Yes" at bounding box center [913, 416] width 51 height 28
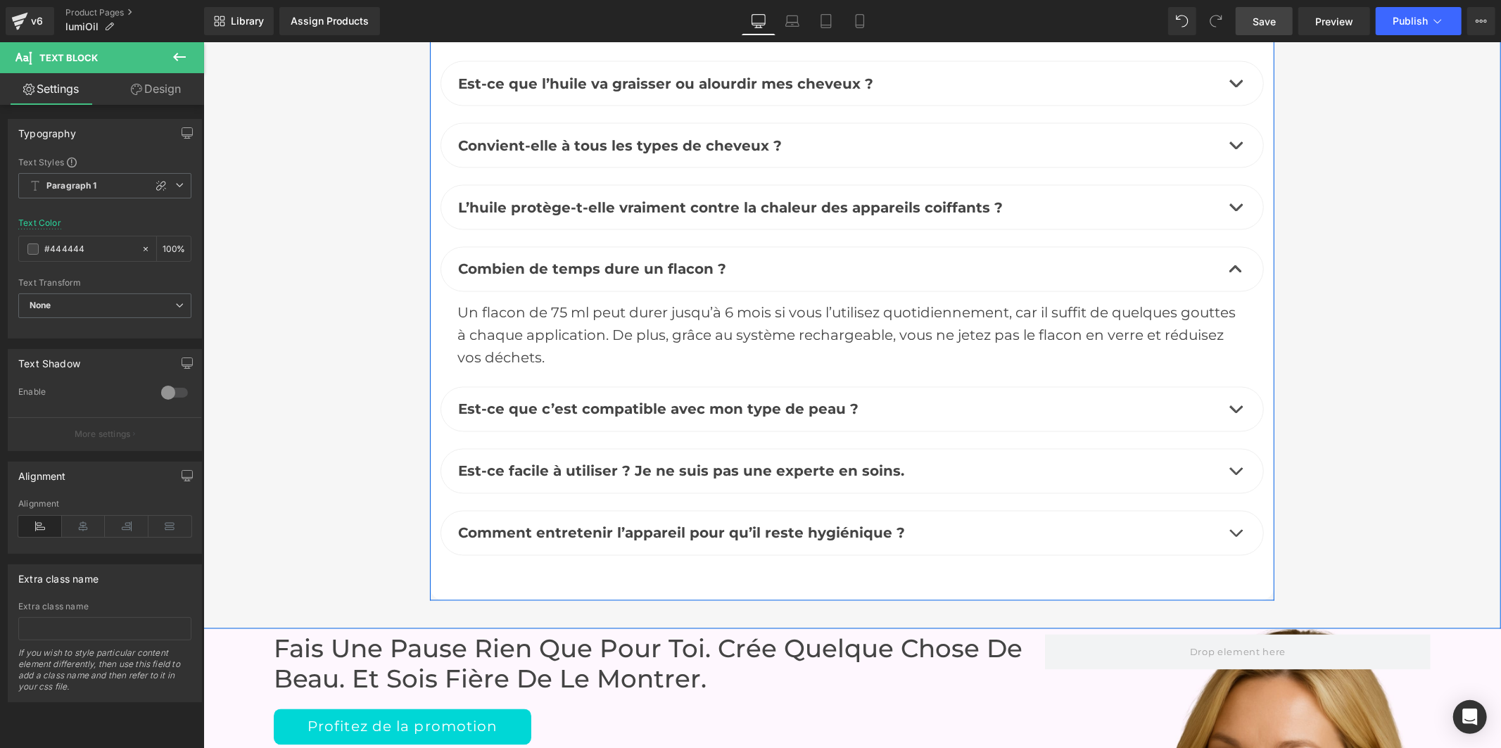
scroll to position [6588, 0]
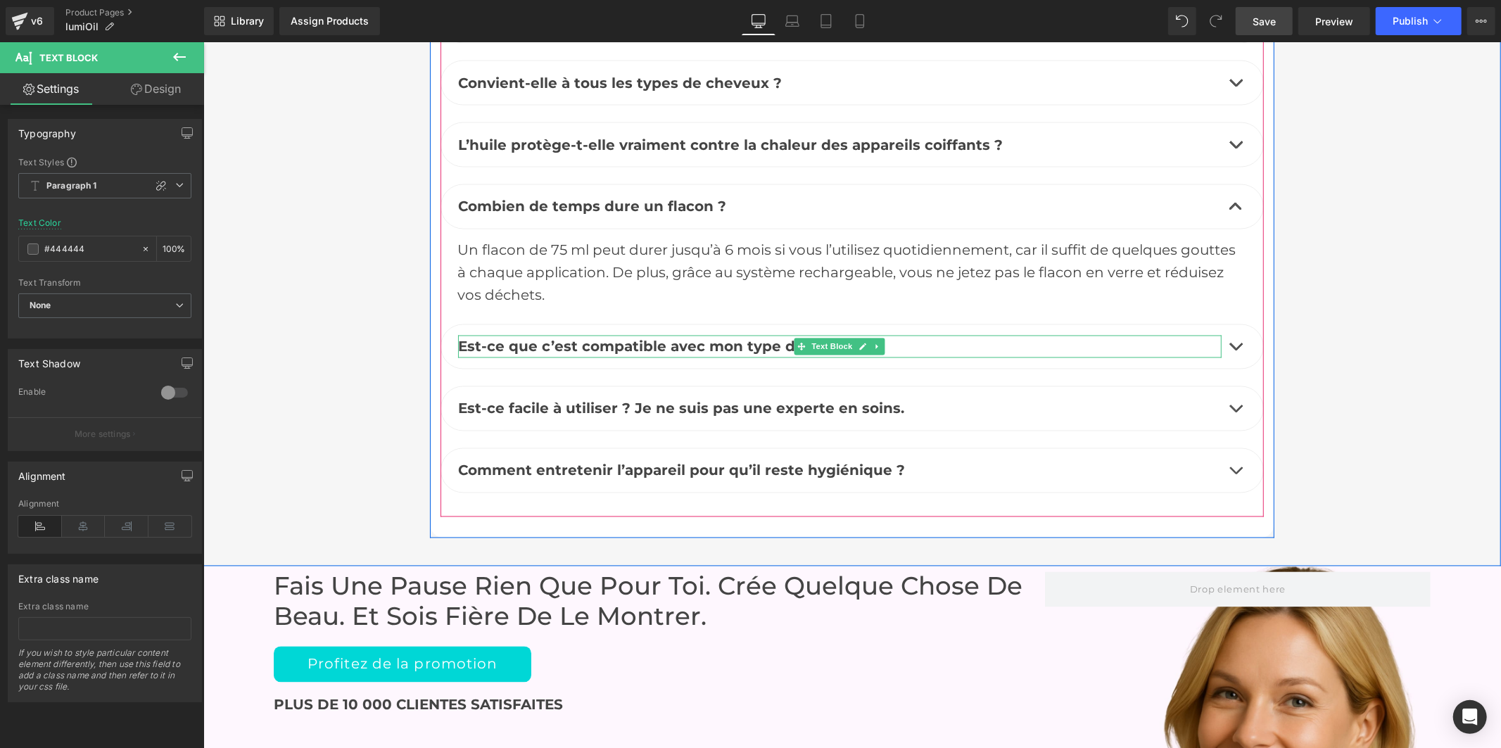
click at [737, 338] on b "Est-ce que c’est compatible avec mon type de peau ?" at bounding box center [657, 346] width 400 height 17
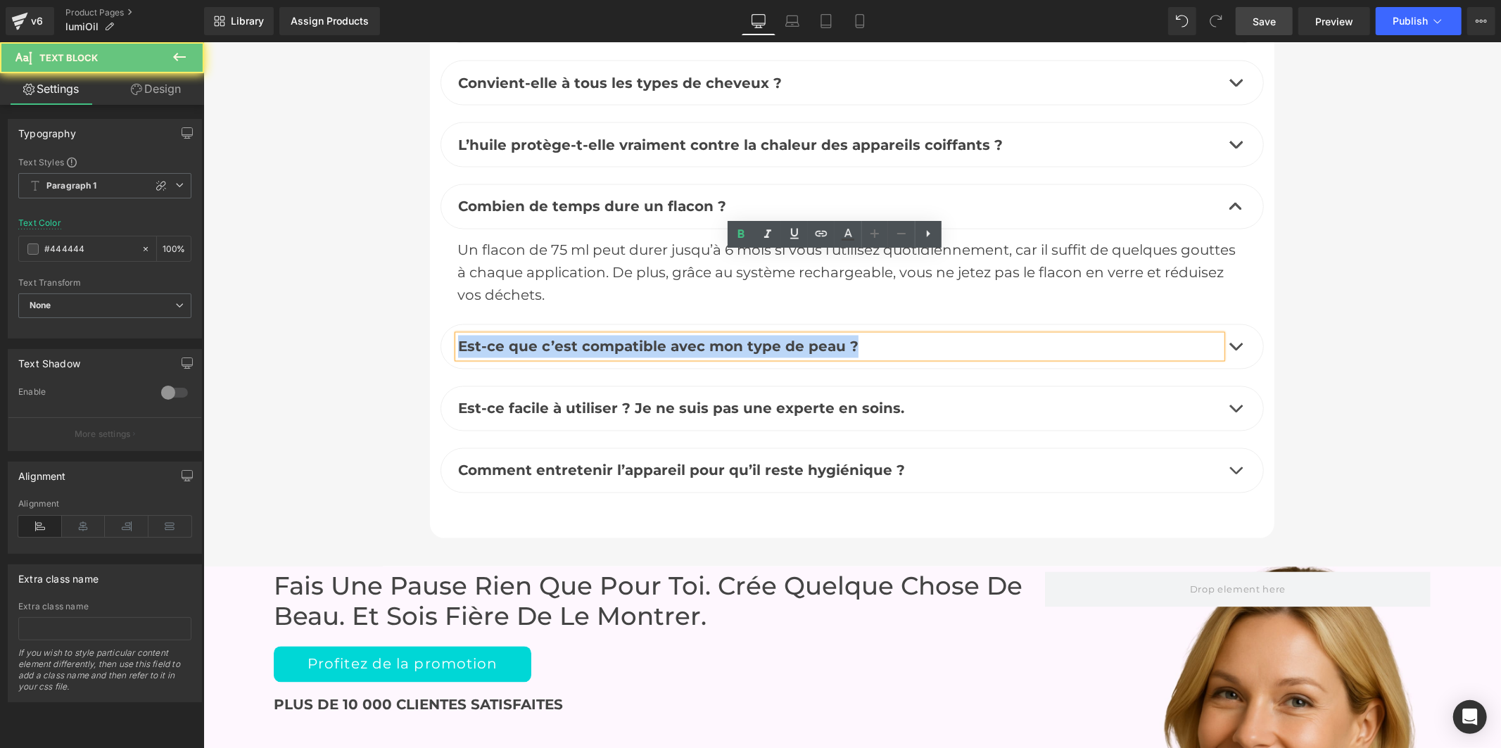
click at [737, 338] on b "Est-ce que c’est compatible avec mon type de peau ?" at bounding box center [657, 346] width 400 height 17
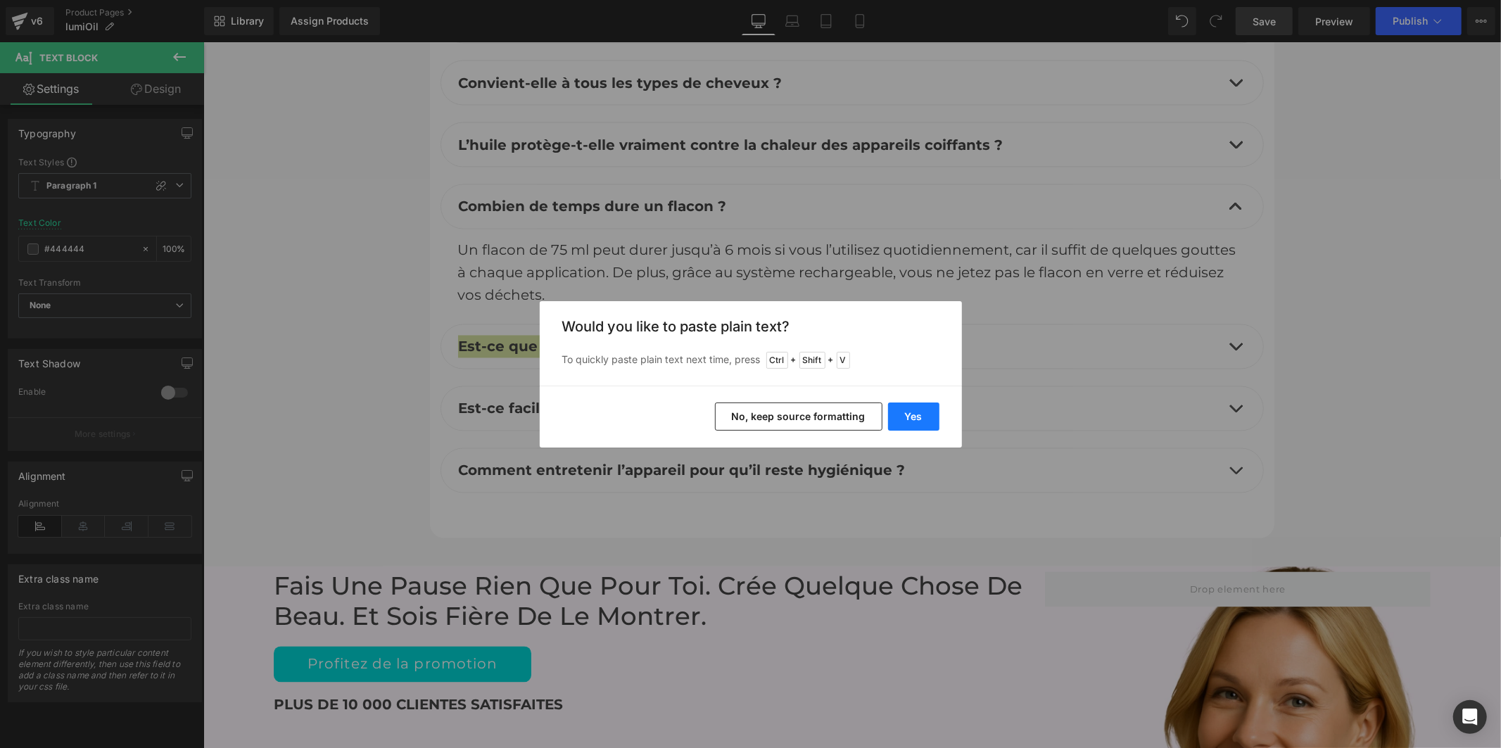
drag, startPoint x: 924, startPoint y: 421, endPoint x: 768, endPoint y: 250, distance: 231.5
click at [924, 421] on button "Yes" at bounding box center [913, 416] width 51 height 28
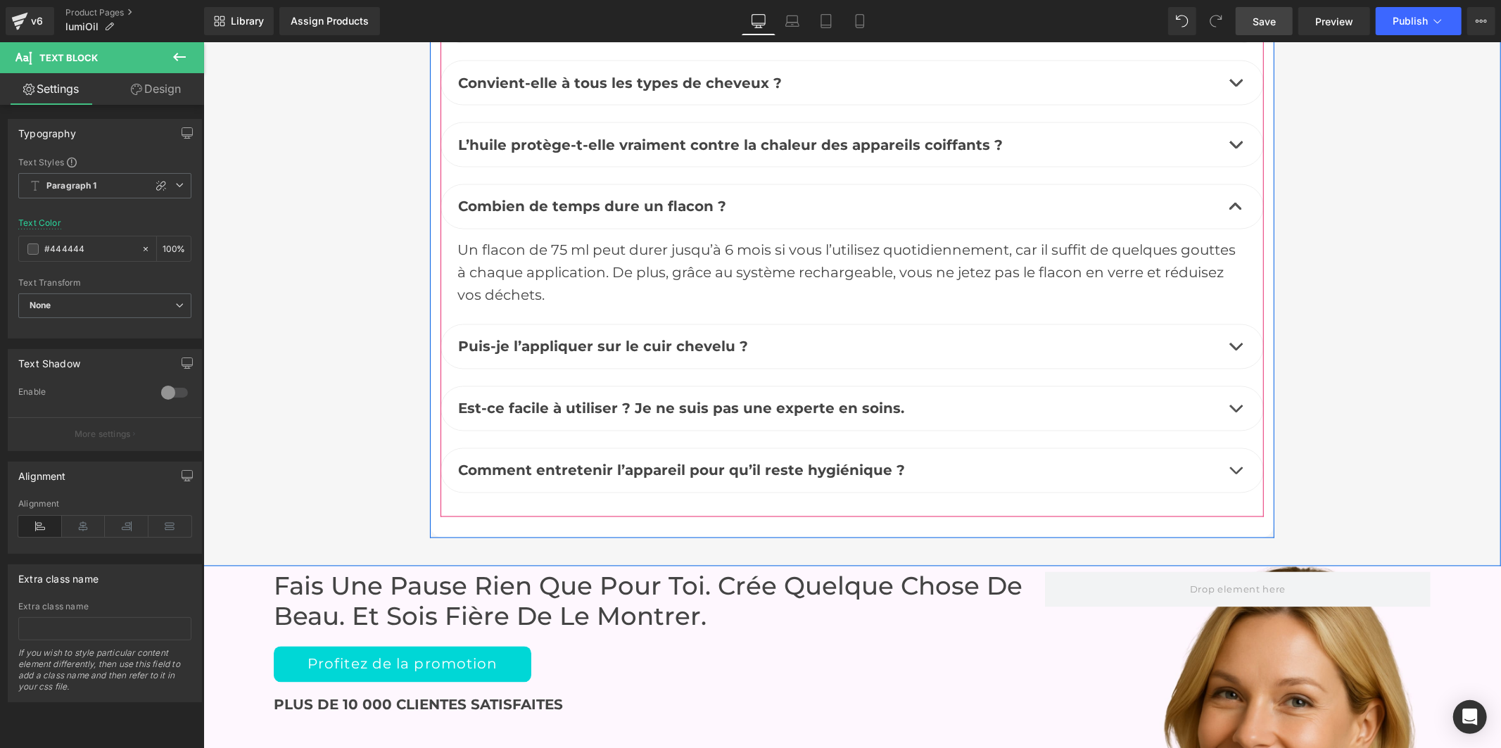
click at [1228, 324] on button "button" at bounding box center [1235, 346] width 28 height 44
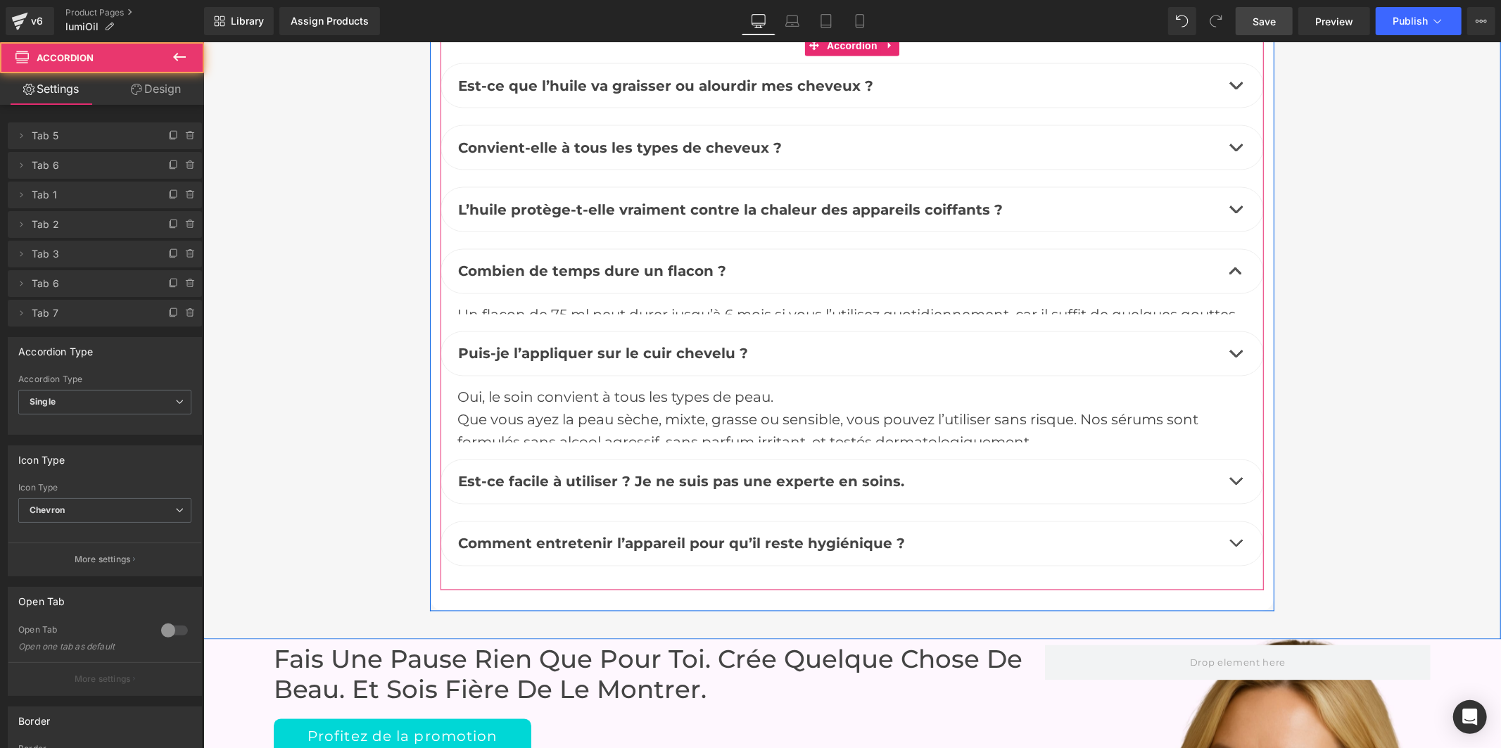
scroll to position [6510, 0]
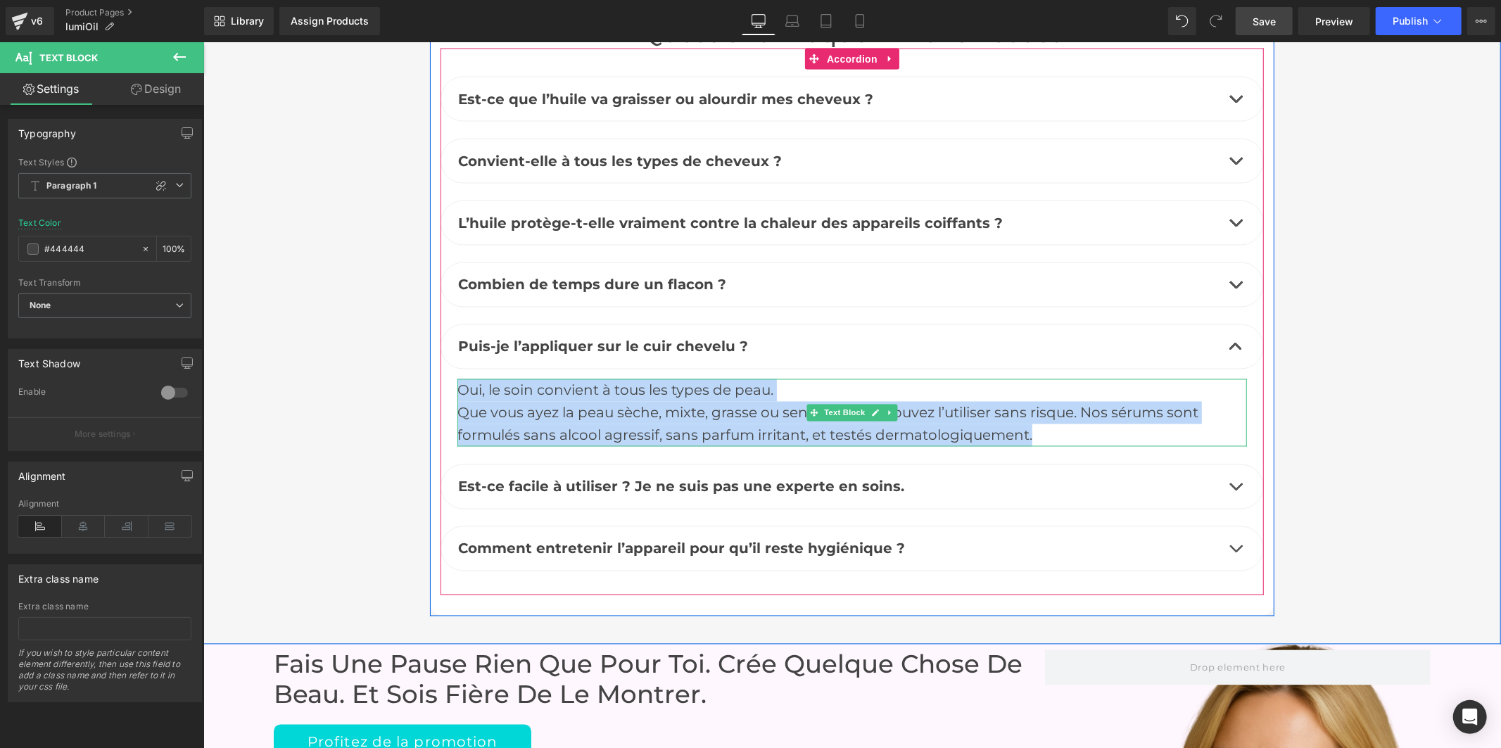
drag, startPoint x: 852, startPoint y: 352, endPoint x: 455, endPoint y: 303, distance: 400.6
click at [457, 379] on div "Oui, le soin convient à tous les types de peau. Que vous ayez la peau sèche, mi…" at bounding box center [851, 413] width 789 height 68
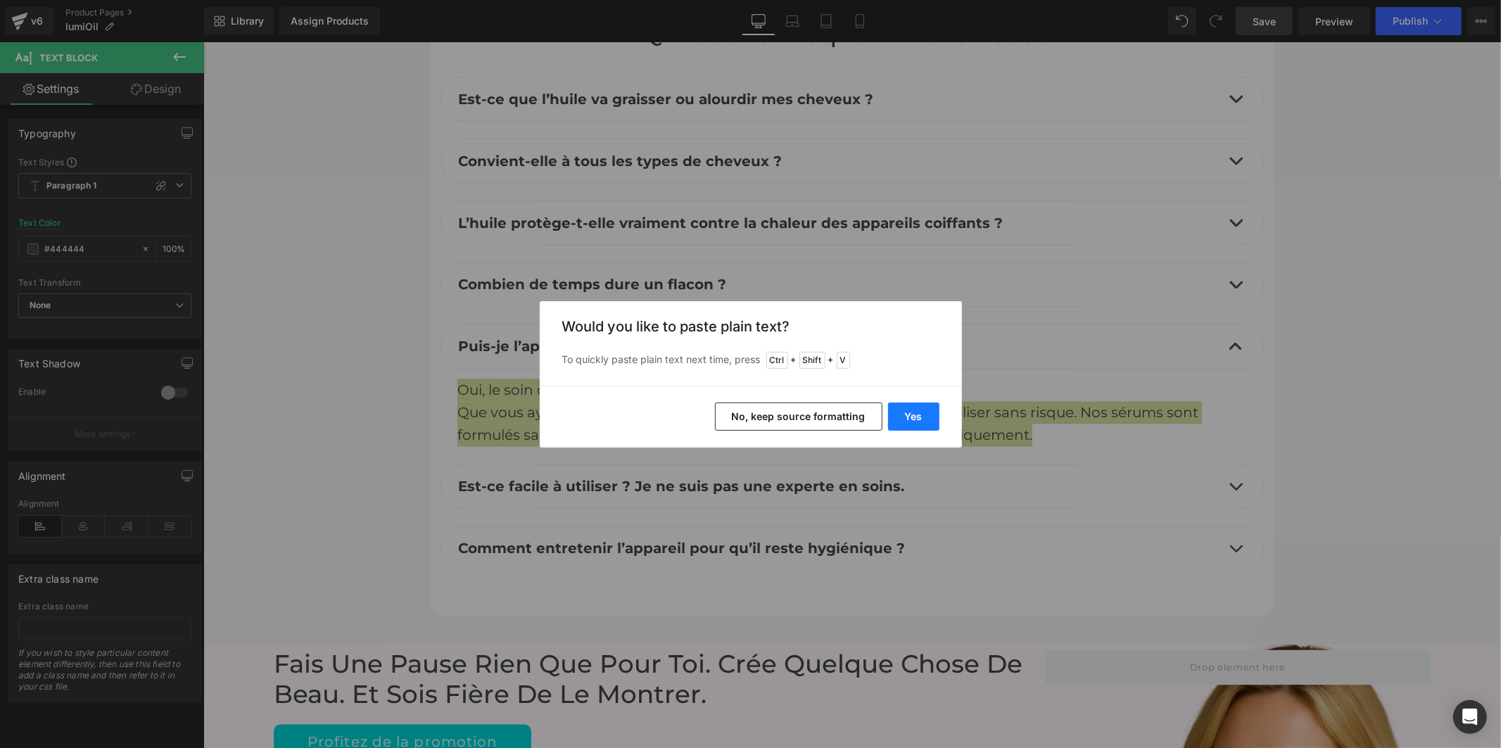
click at [894, 415] on button "Yes" at bounding box center [913, 416] width 51 height 28
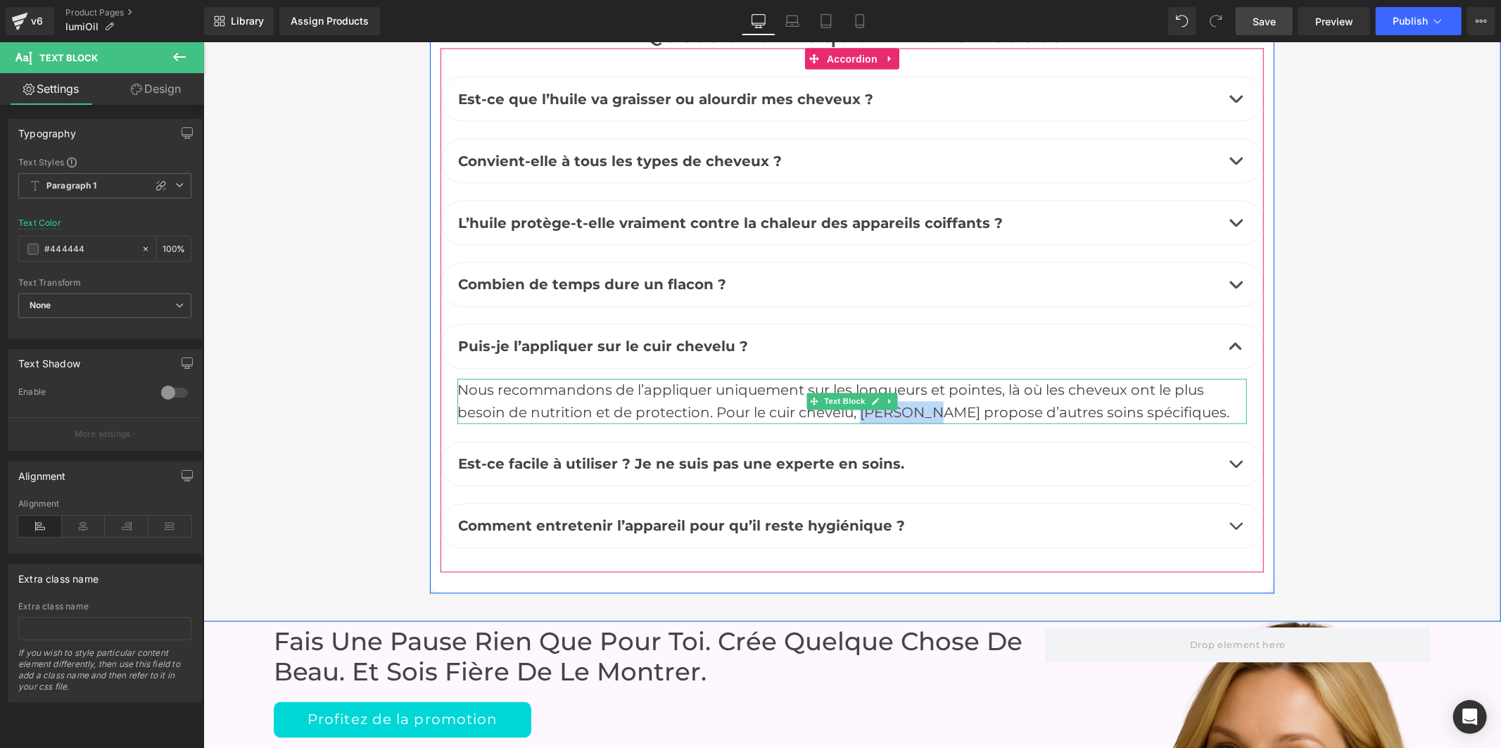
drag, startPoint x: 919, startPoint y: 331, endPoint x: 856, endPoint y: 335, distance: 62.8
click at [856, 379] on div "Nous recommandons de l’appliquer uniquement sur les longueurs et pointes, là où…" at bounding box center [851, 401] width 789 height 45
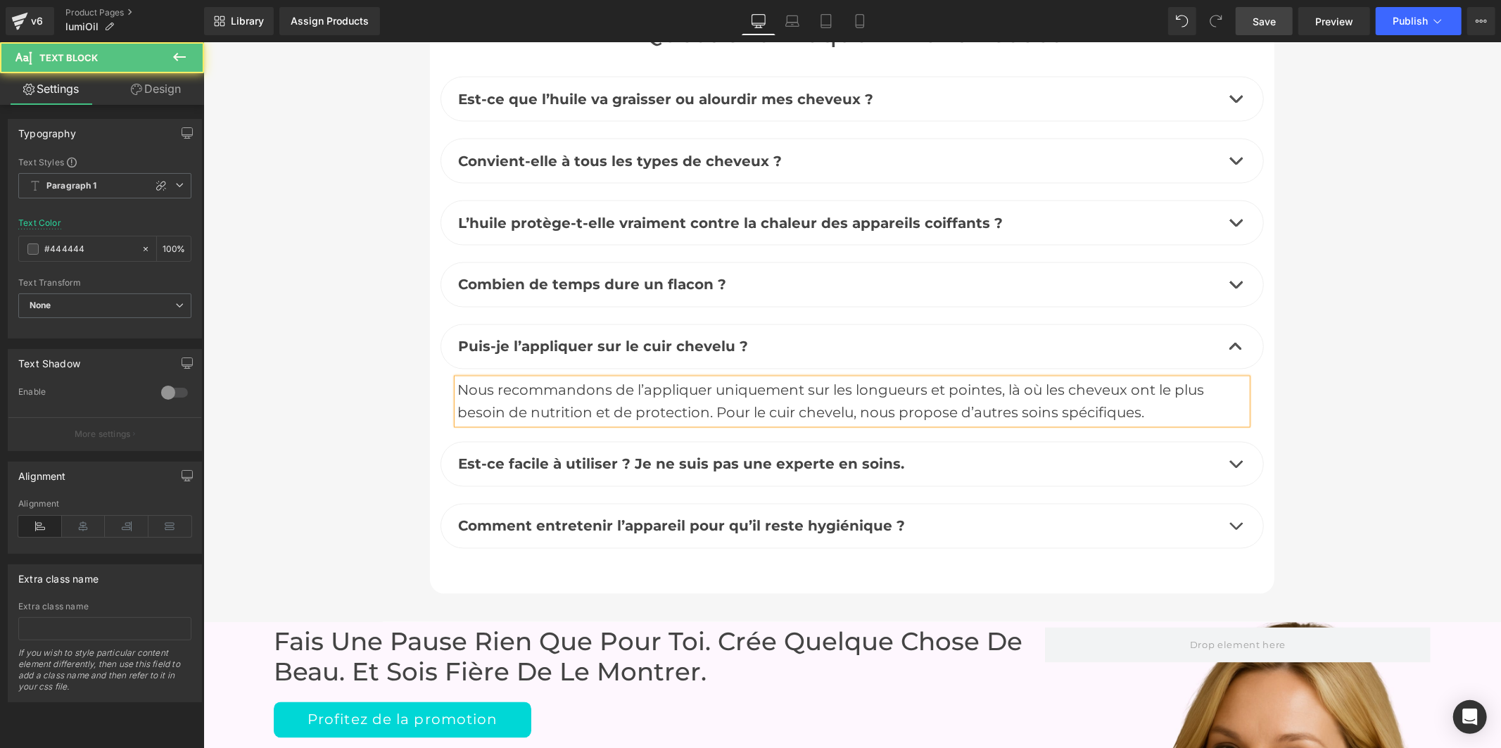
click at [948, 379] on div "Nous recommandons de l’appliquer uniquement sur les longueurs et pointes, là où…" at bounding box center [851, 401] width 789 height 45
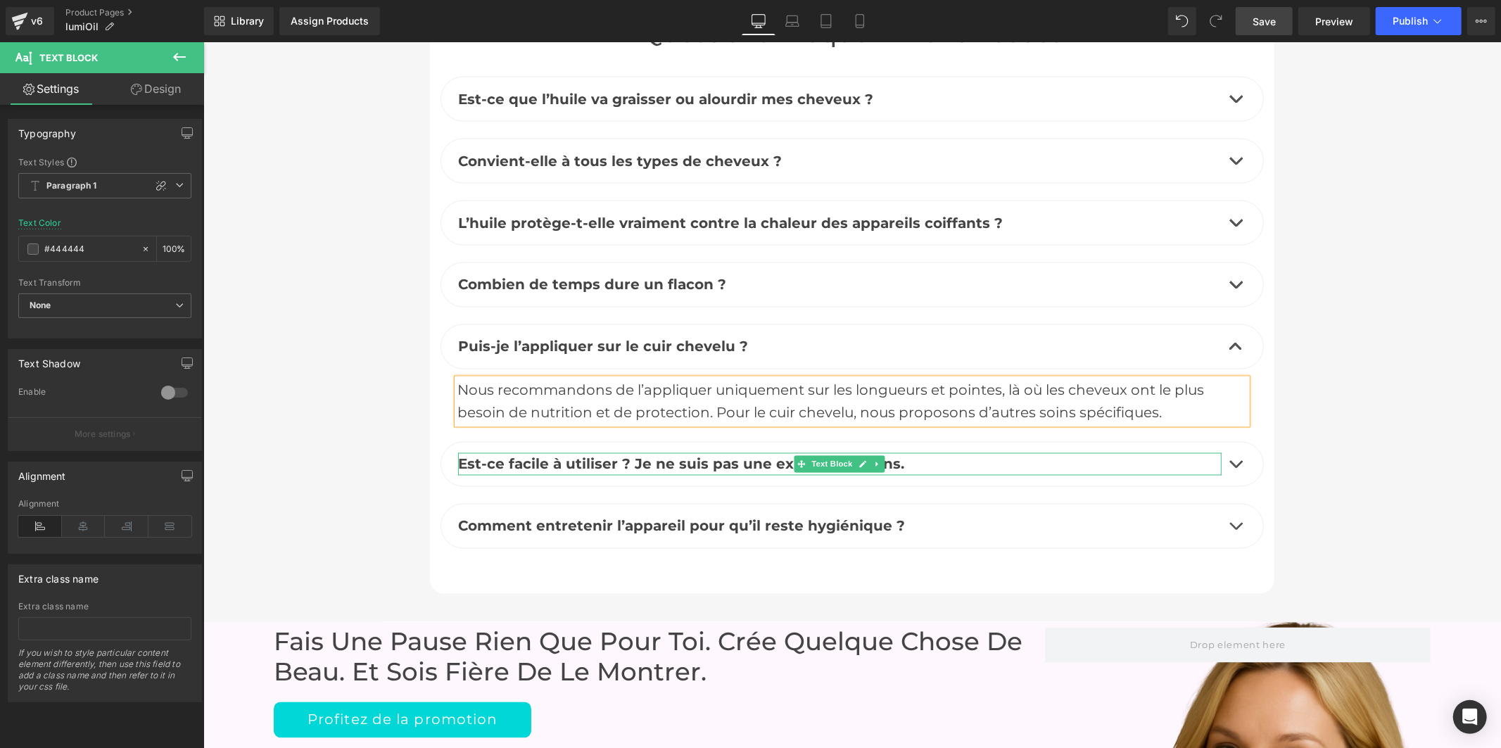
click at [720, 455] on b "Est-ce facile à utiliser ? Je ne suis pas une experte en soins." at bounding box center [680, 463] width 446 height 17
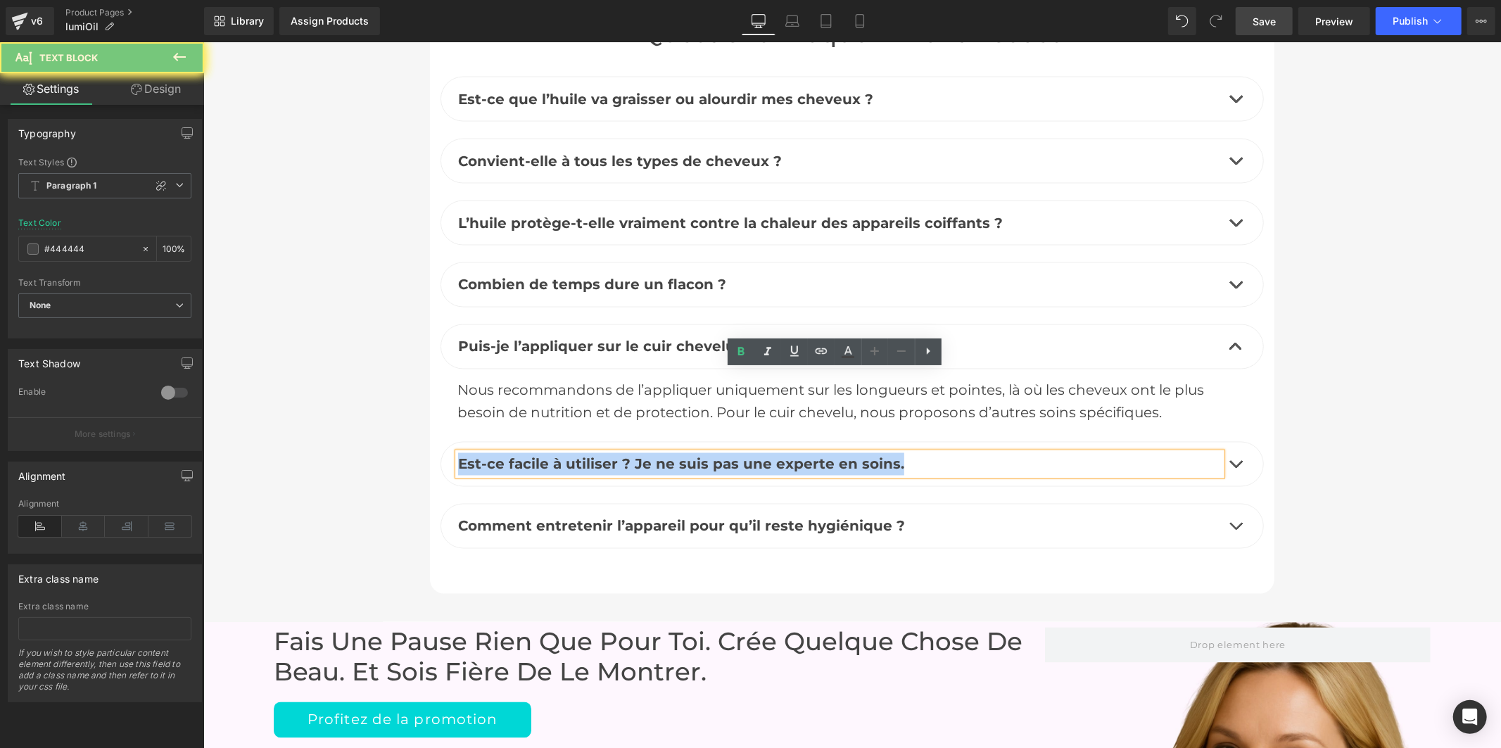
click at [720, 455] on b "Est-ce facile à utiliser ? Je ne suis pas une experte en soins." at bounding box center [680, 463] width 446 height 17
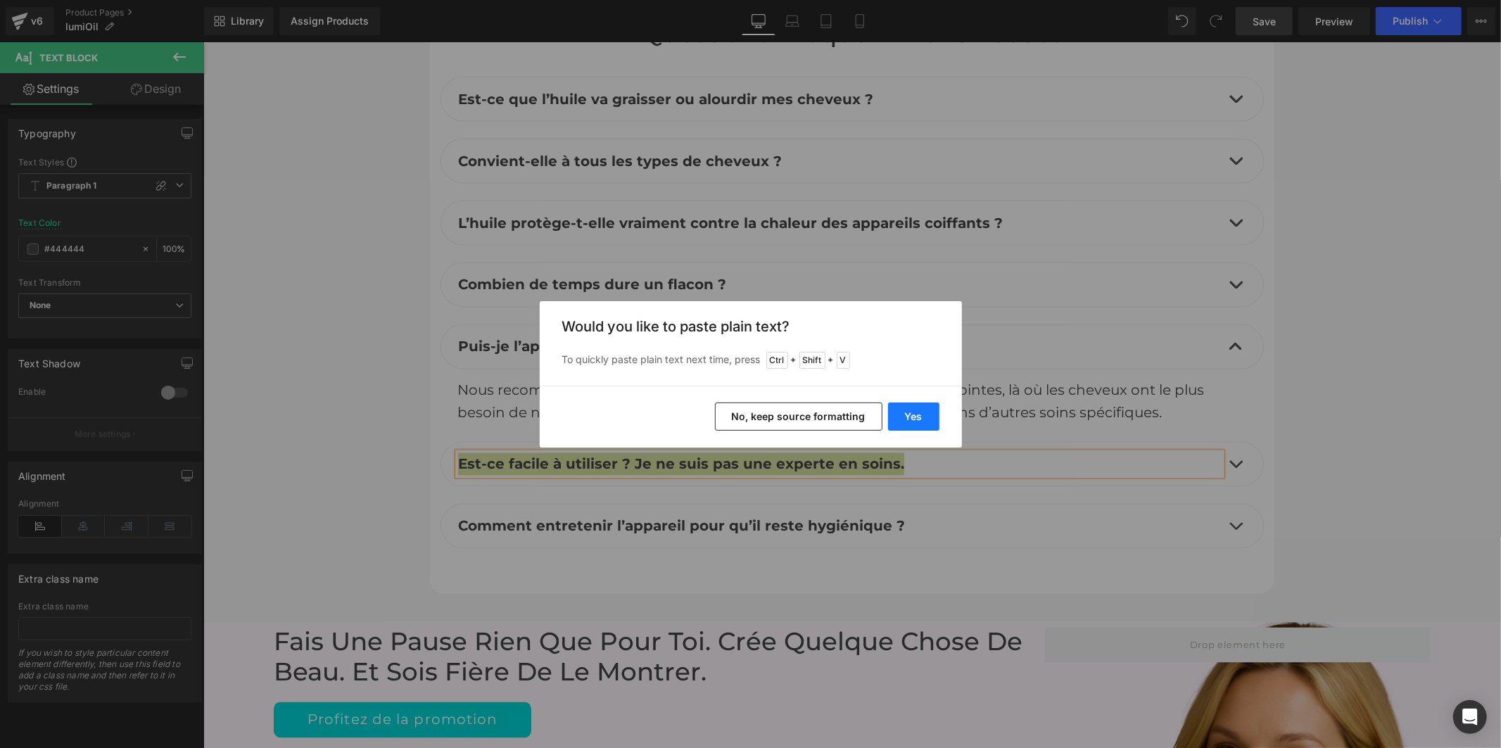
drag, startPoint x: 899, startPoint y: 414, endPoint x: 703, endPoint y: 355, distance: 205.0
click at [899, 414] on button "Yes" at bounding box center [913, 416] width 51 height 28
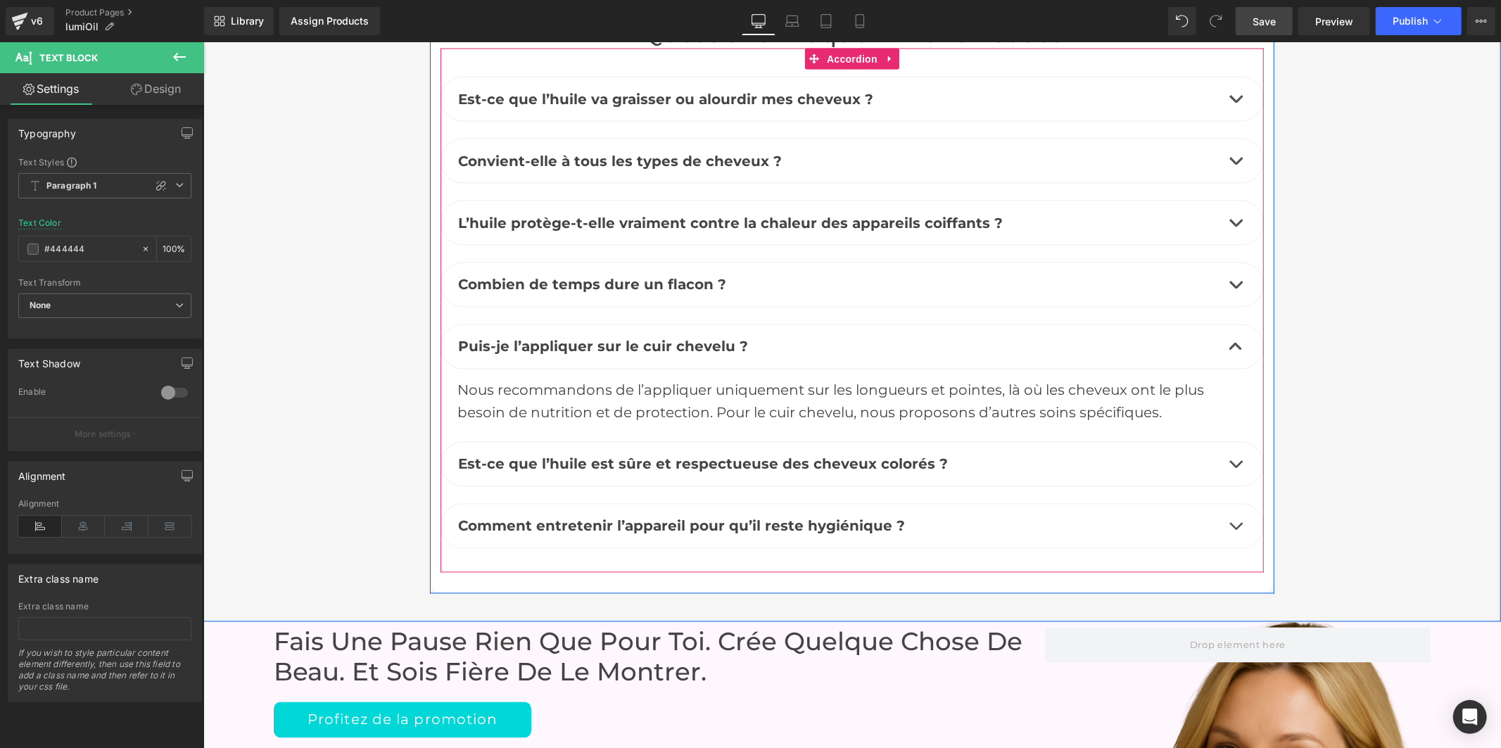
click at [1230, 442] on button "button" at bounding box center [1235, 464] width 28 height 44
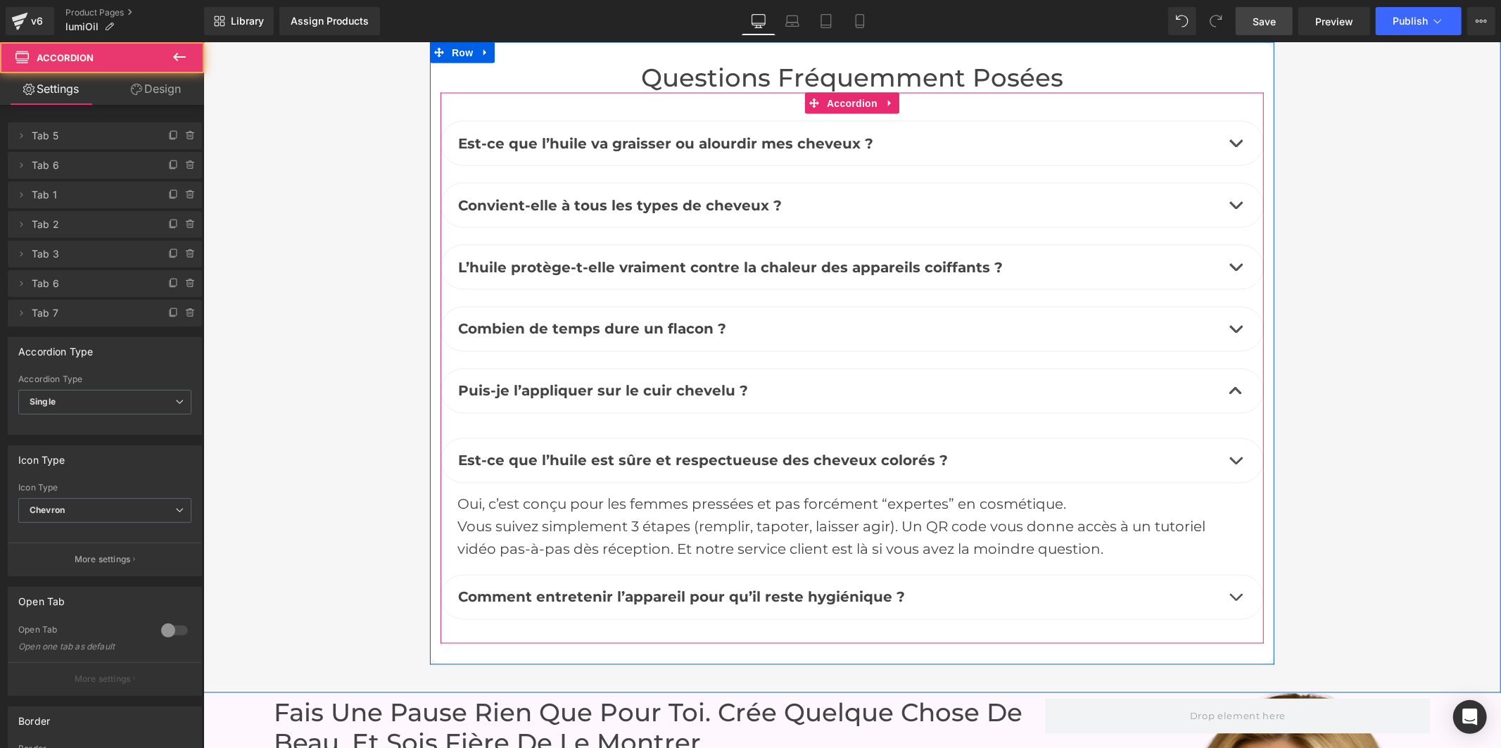
scroll to position [6455, 0]
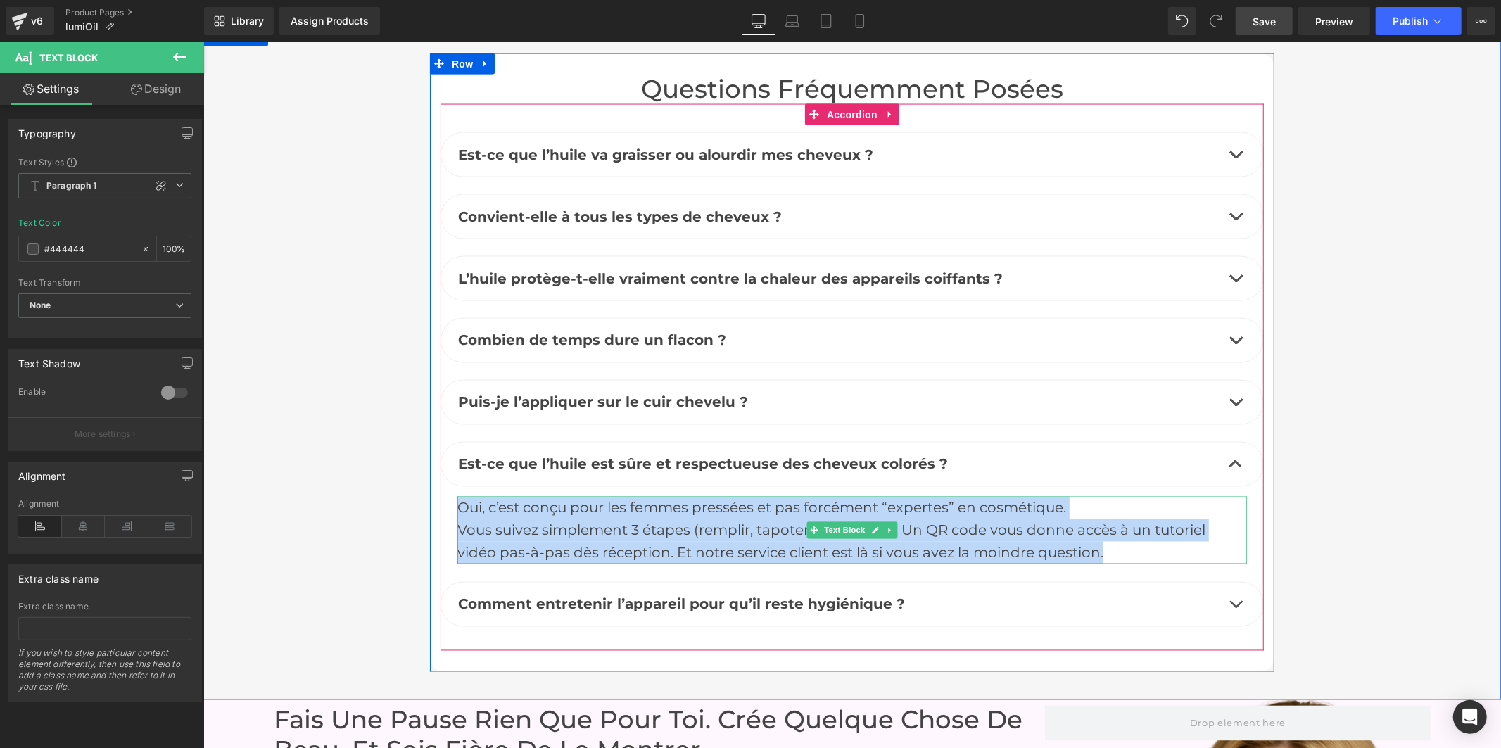
drag, startPoint x: 950, startPoint y: 464, endPoint x: 456, endPoint y: 420, distance: 495.9
click at [457, 496] on div "Oui, c’est conçu pour les femmes pressées et pas forcément “expertes” en cosmét…" at bounding box center [851, 530] width 789 height 68
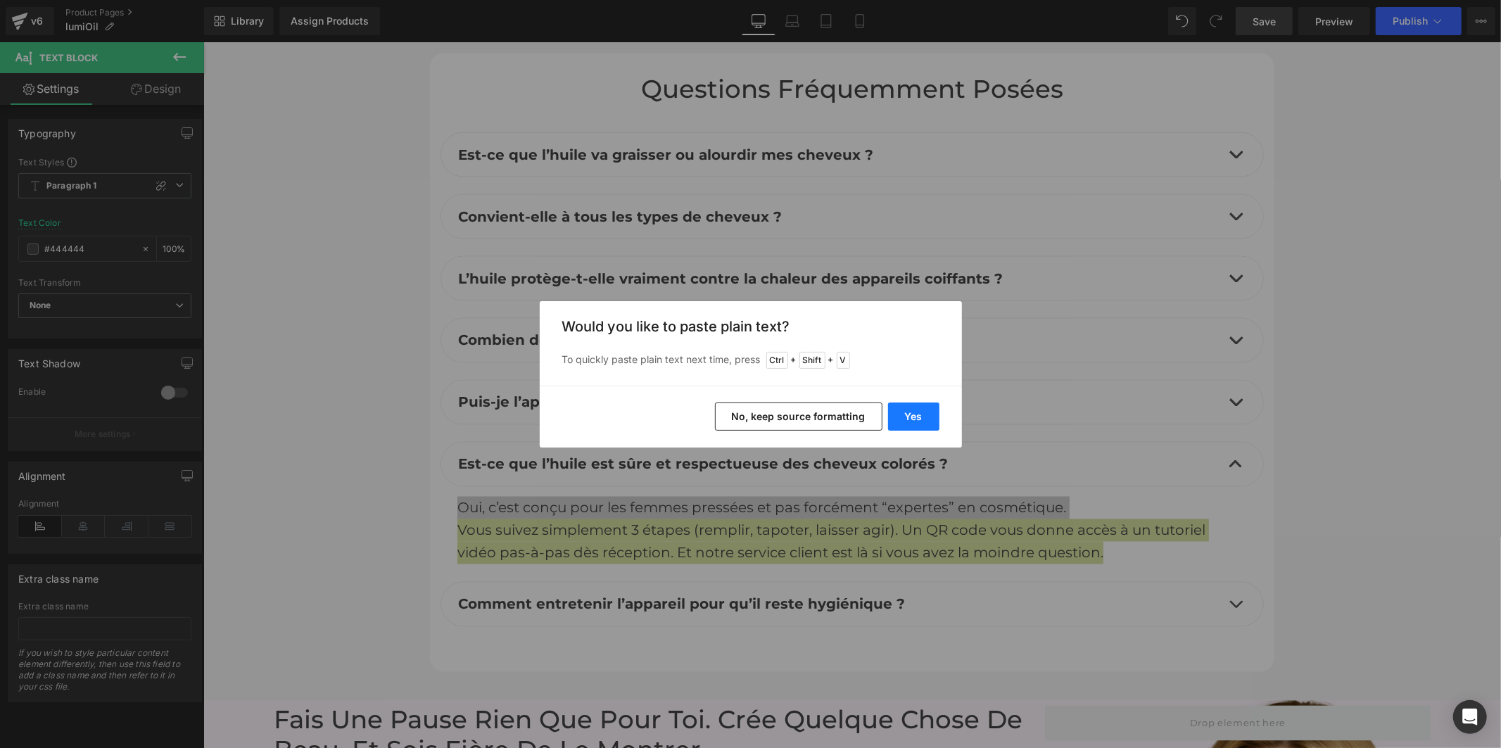
drag, startPoint x: 917, startPoint y: 412, endPoint x: 711, endPoint y: 371, distance: 210.0
click at [917, 412] on button "Yes" at bounding box center [913, 416] width 51 height 28
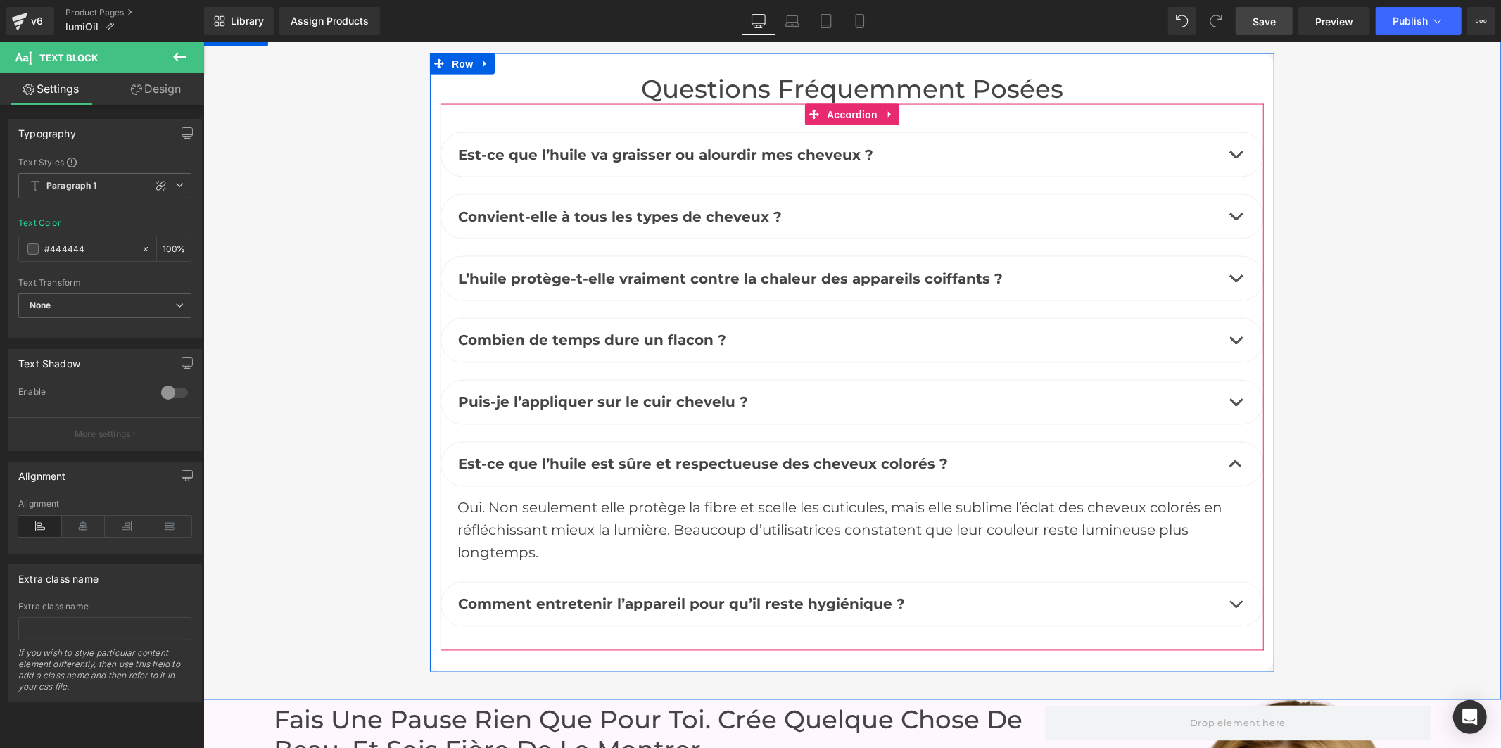
click at [586, 595] on b "Comment entretenir l’appareil pour qu’il reste hygiénique ?" at bounding box center [680, 603] width 447 height 17
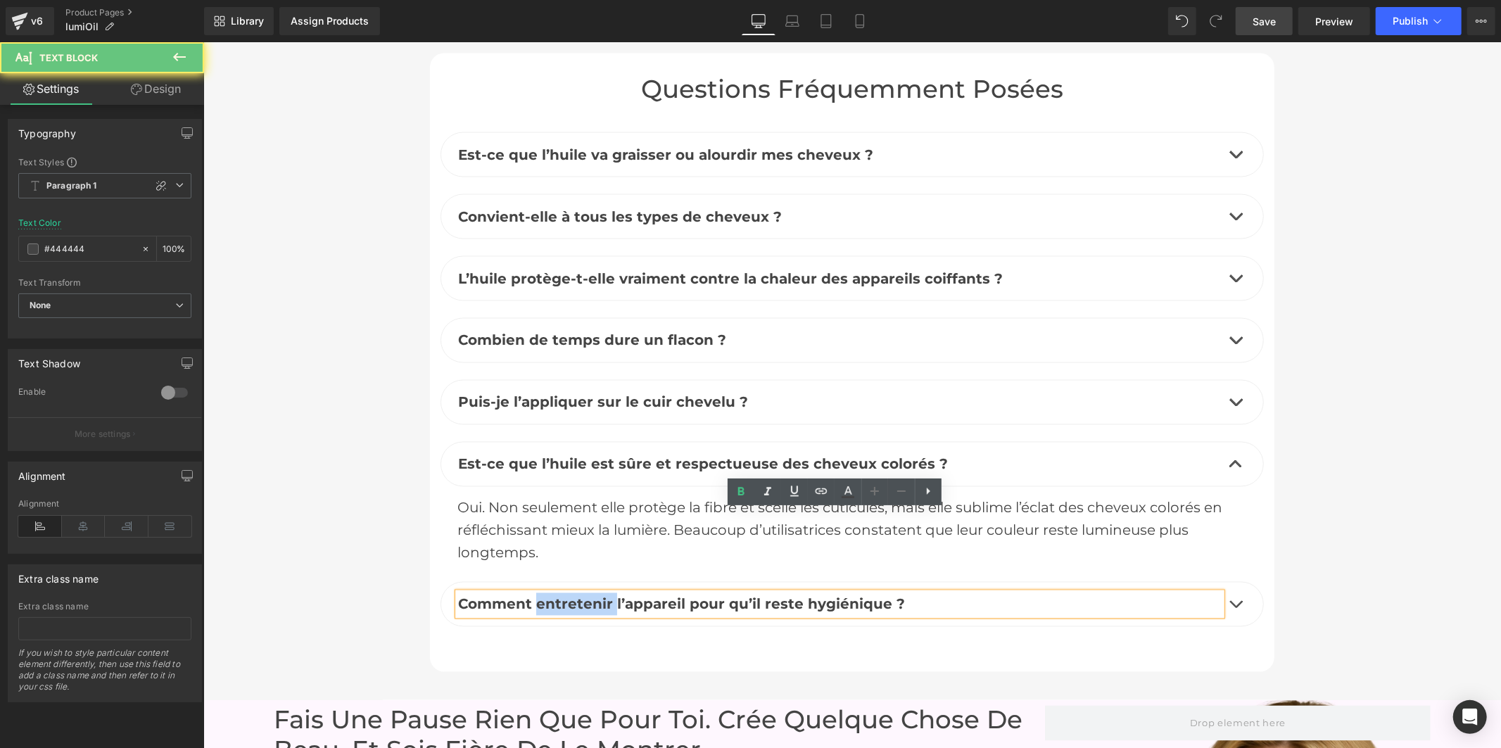
click at [587, 595] on b "Comment entretenir l’appareil pour qu’il reste hygiénique ?" at bounding box center [680, 603] width 447 height 17
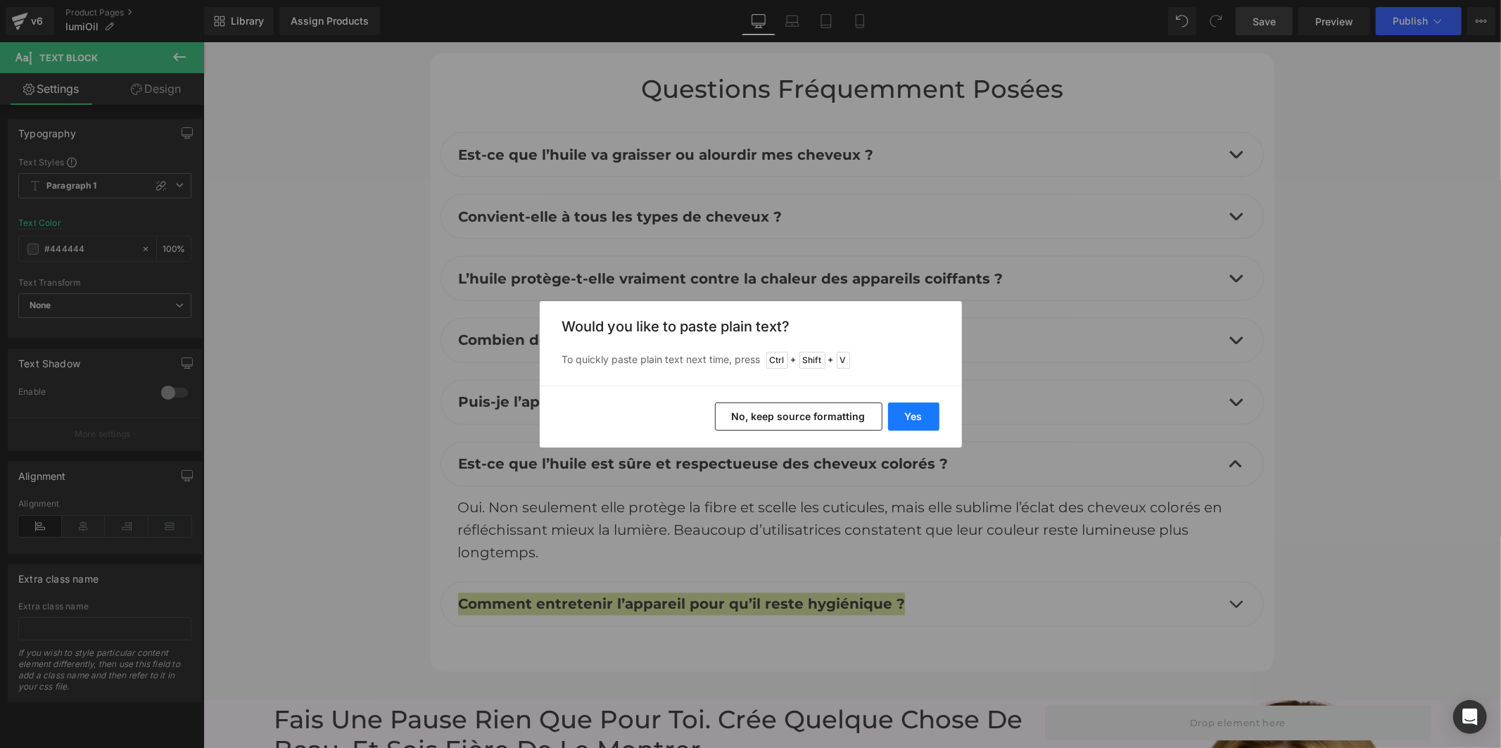
click at [915, 414] on button "Yes" at bounding box center [913, 416] width 51 height 28
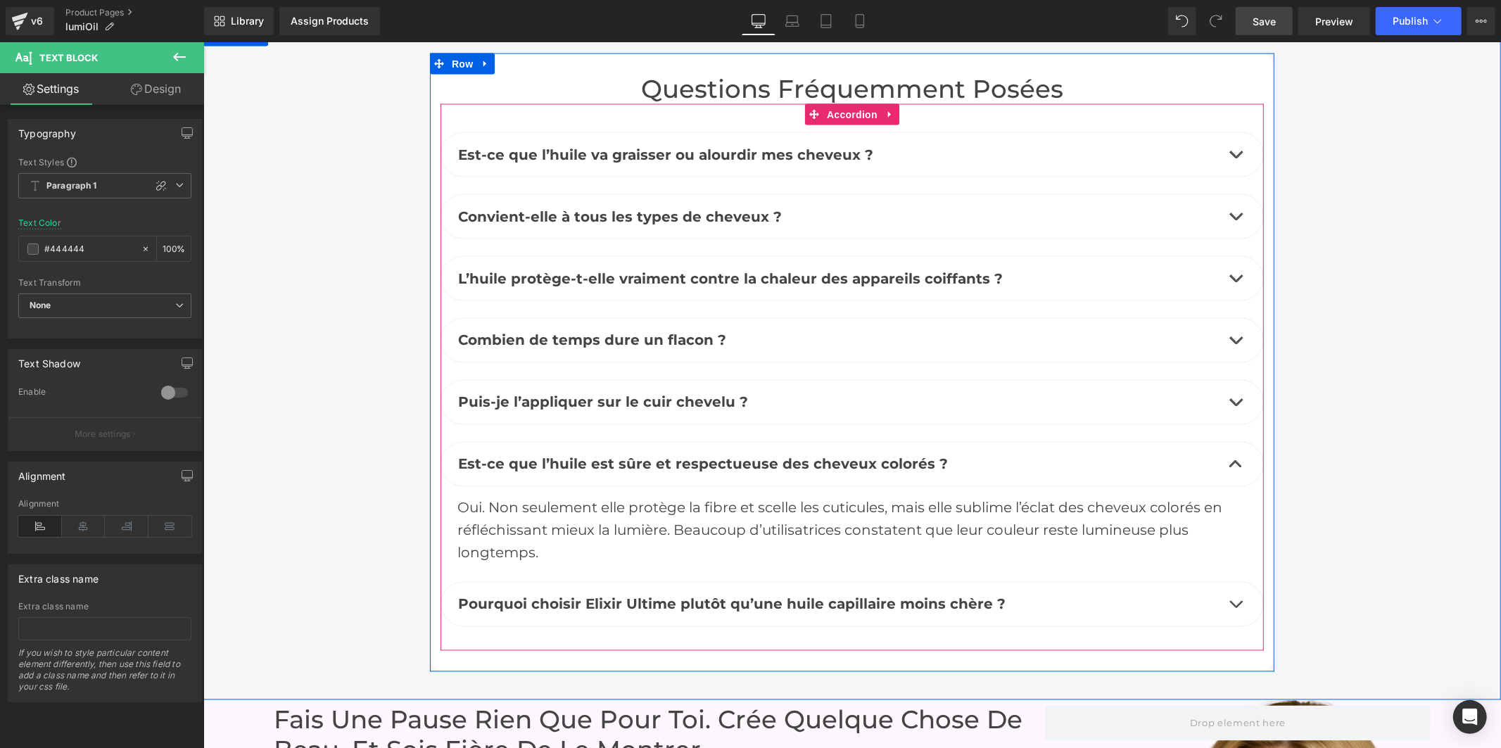
click at [652, 595] on b "Pourquoi choisir Elixir Ultime plutôt qu’une huile capillaire moins chère ?" at bounding box center [730, 603] width 547 height 17
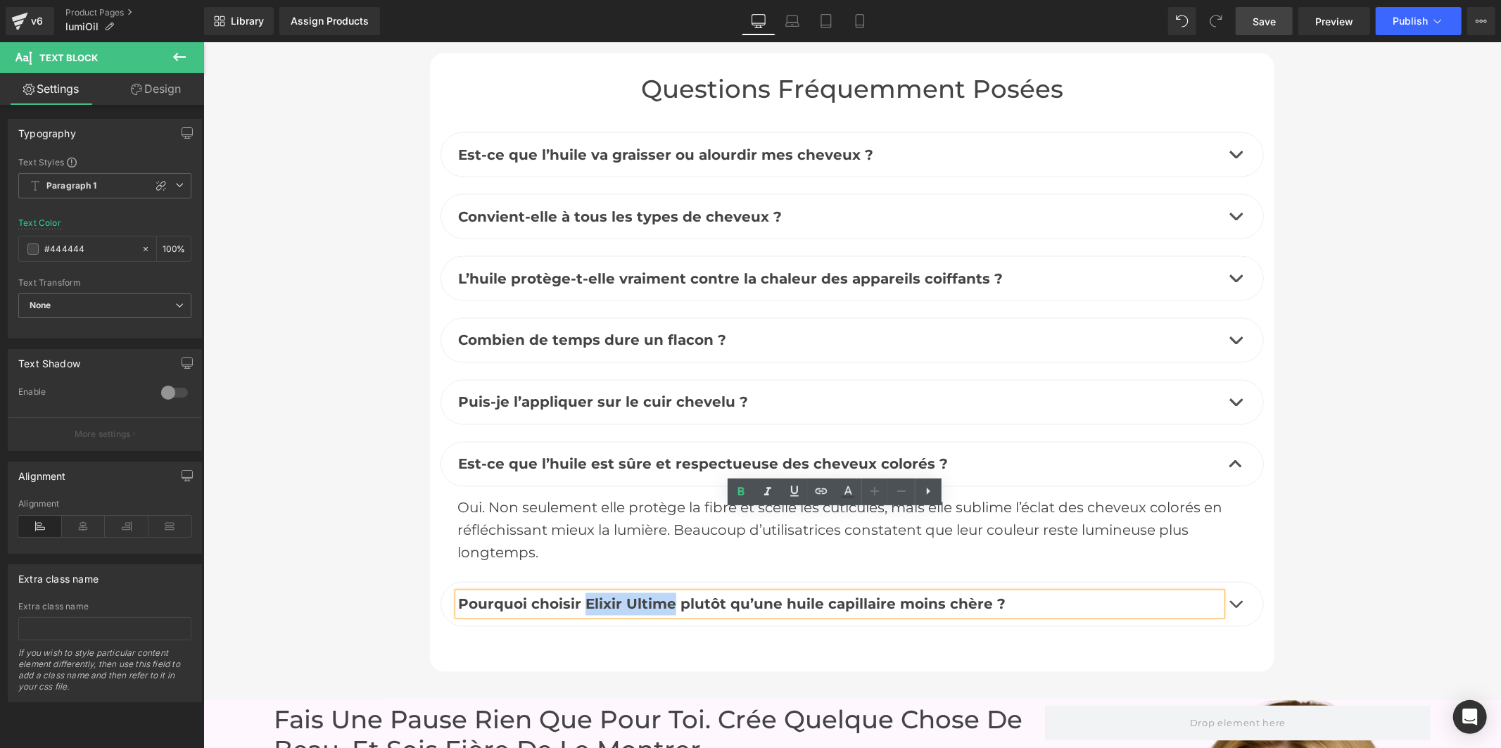
drag, startPoint x: 661, startPoint y: 523, endPoint x: 580, endPoint y: 524, distance: 80.9
click at [580, 595] on b "Pourquoi choisir Elixir Ultime plutôt qu’une huile capillaire moins chère ?" at bounding box center [730, 603] width 547 height 17
click at [1225, 582] on button "button" at bounding box center [1235, 604] width 28 height 44
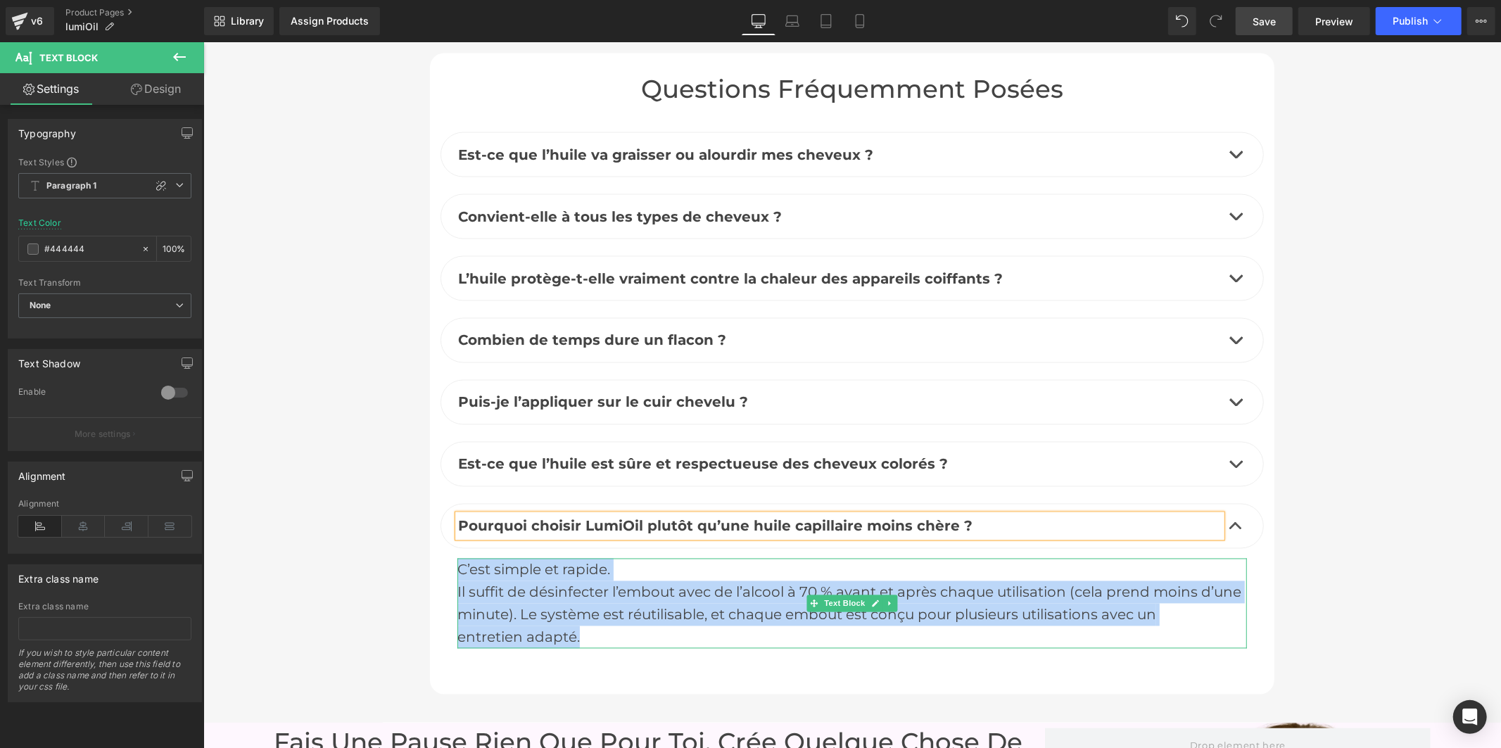
drag, startPoint x: 597, startPoint y: 557, endPoint x: 455, endPoint y: 485, distance: 159.2
click at [457, 558] on div "C’est simple et rapide. Il suffit de désinfecter l’embout avec de l’alcool à 70…" at bounding box center [851, 603] width 789 height 90
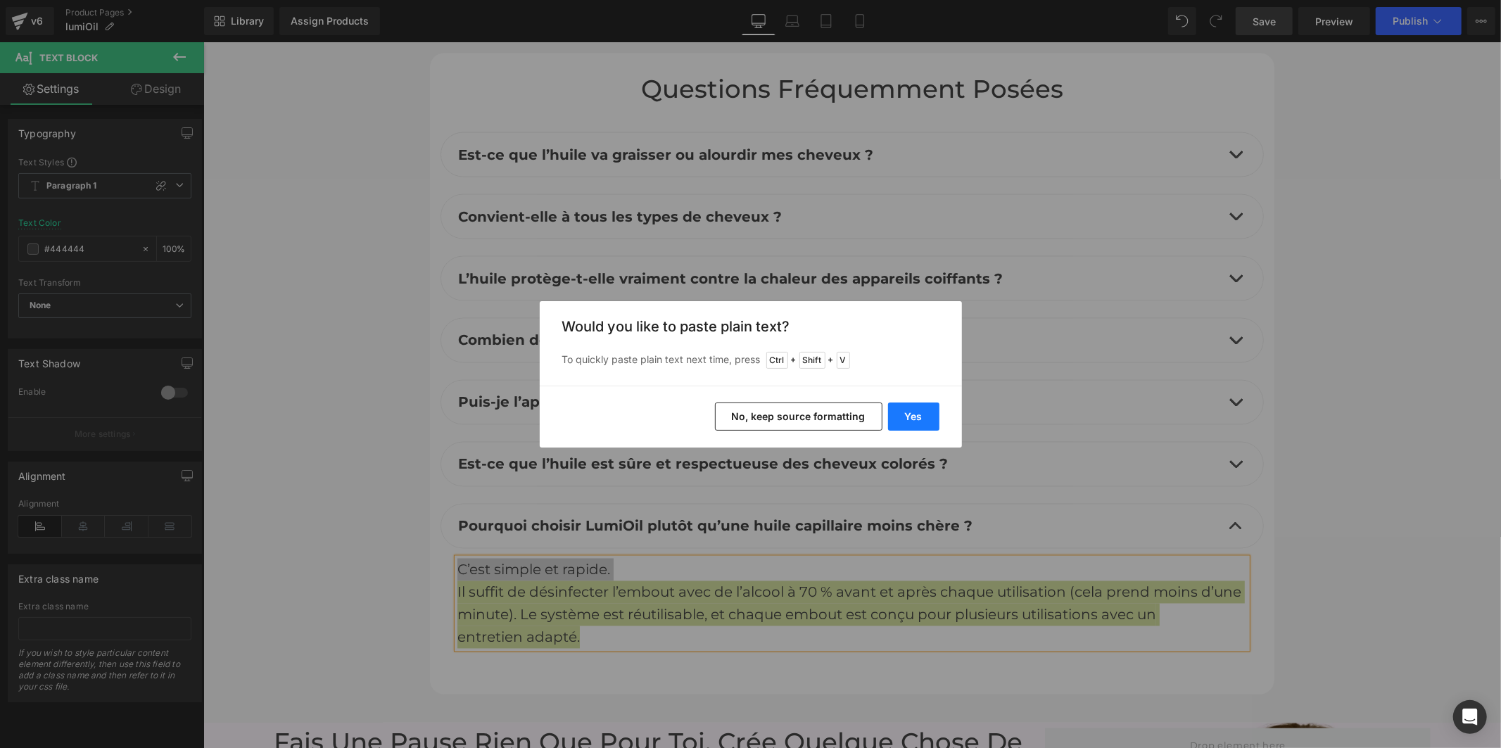
click at [908, 422] on button "Yes" at bounding box center [913, 416] width 51 height 28
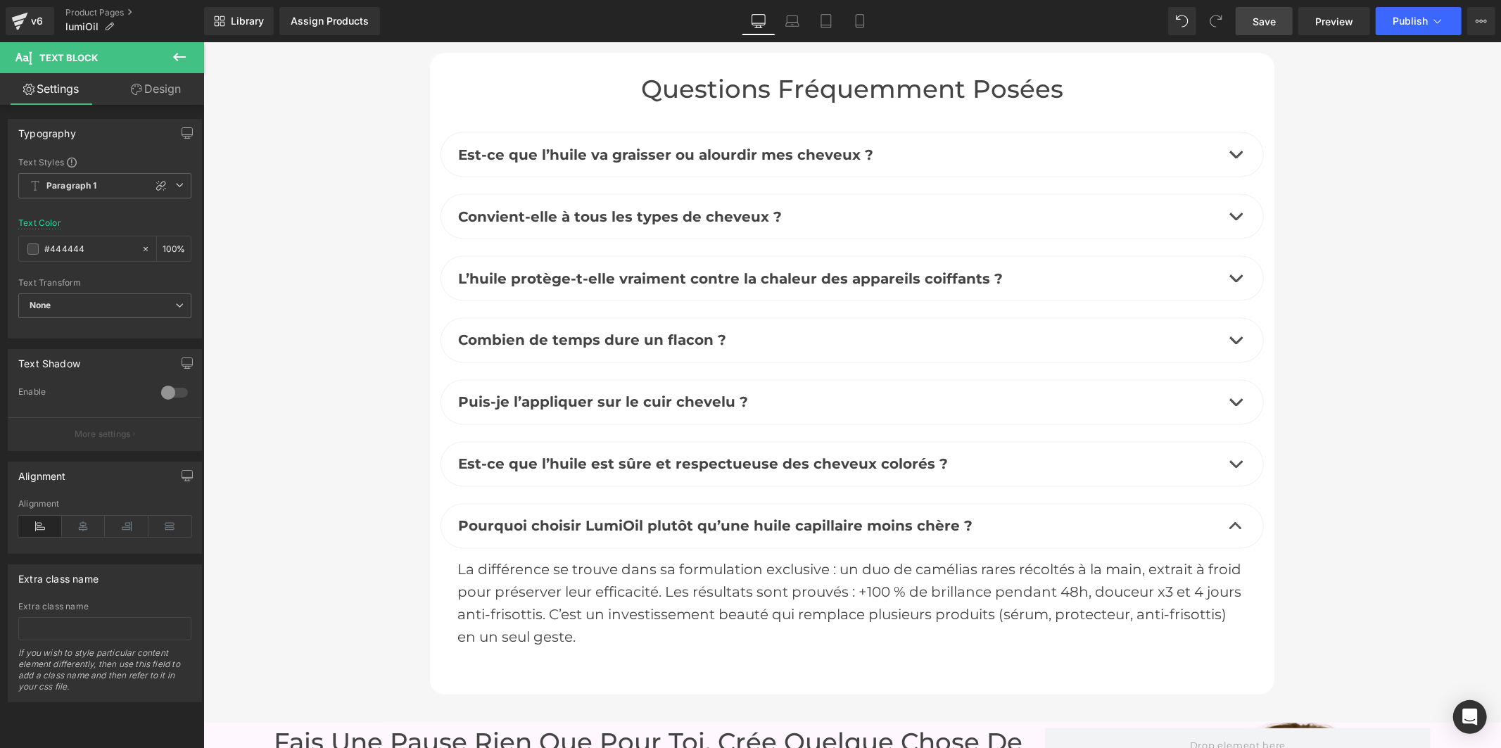
click at [1278, 24] on link "Save" at bounding box center [1263, 21] width 57 height 28
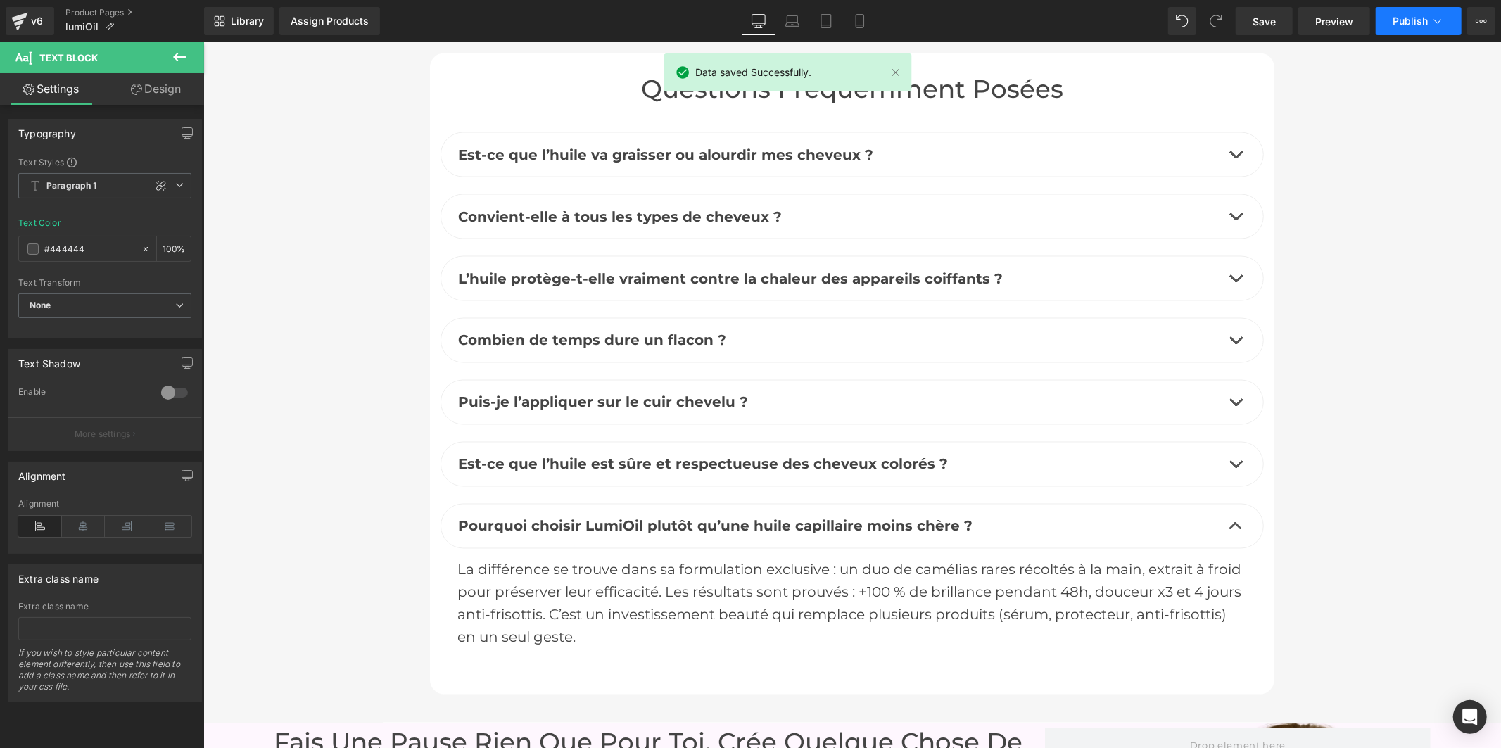
click at [1426, 25] on span "Publish" at bounding box center [1409, 20] width 35 height 11
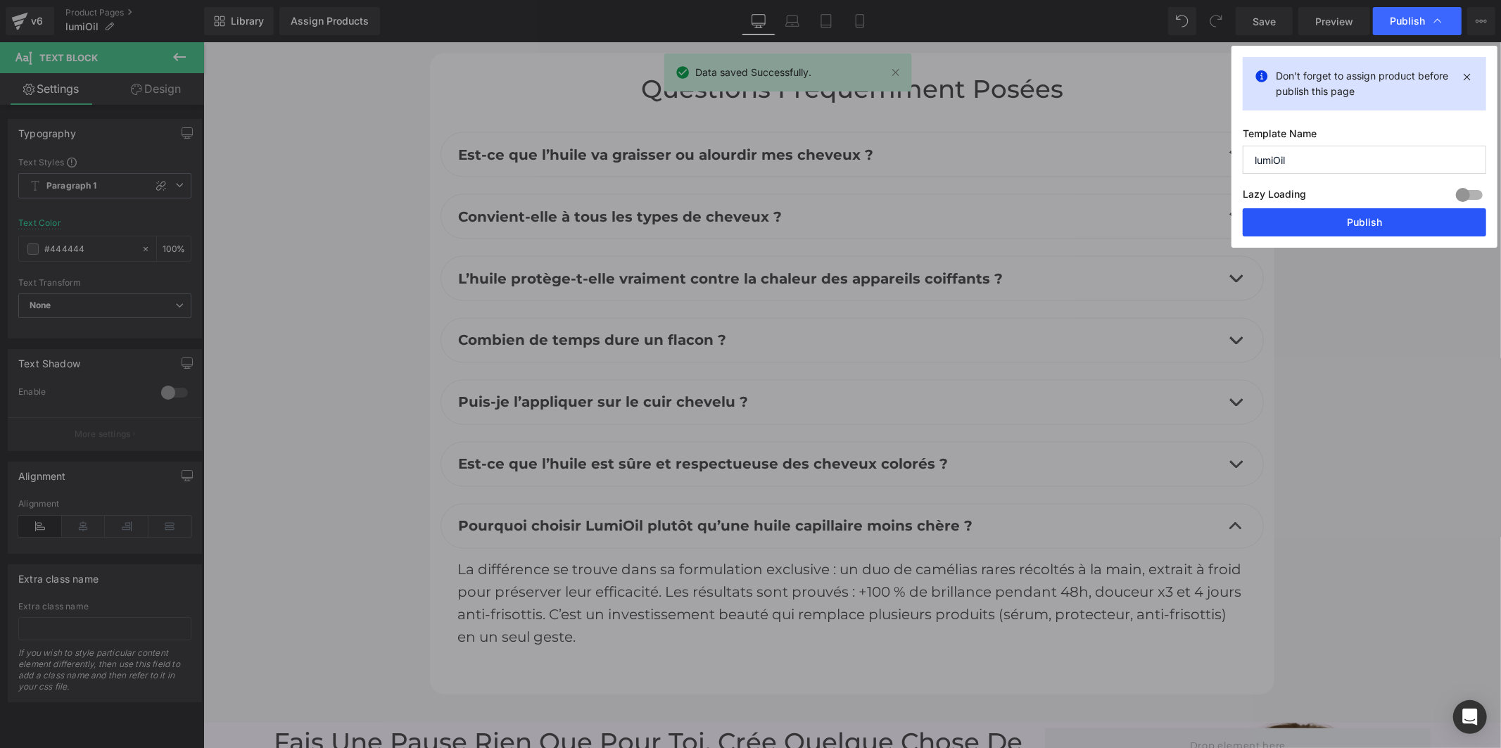
drag, startPoint x: 1437, startPoint y: 234, endPoint x: 1084, endPoint y: 341, distance: 368.8
click at [1437, 234] on button "Publish" at bounding box center [1363, 222] width 243 height 28
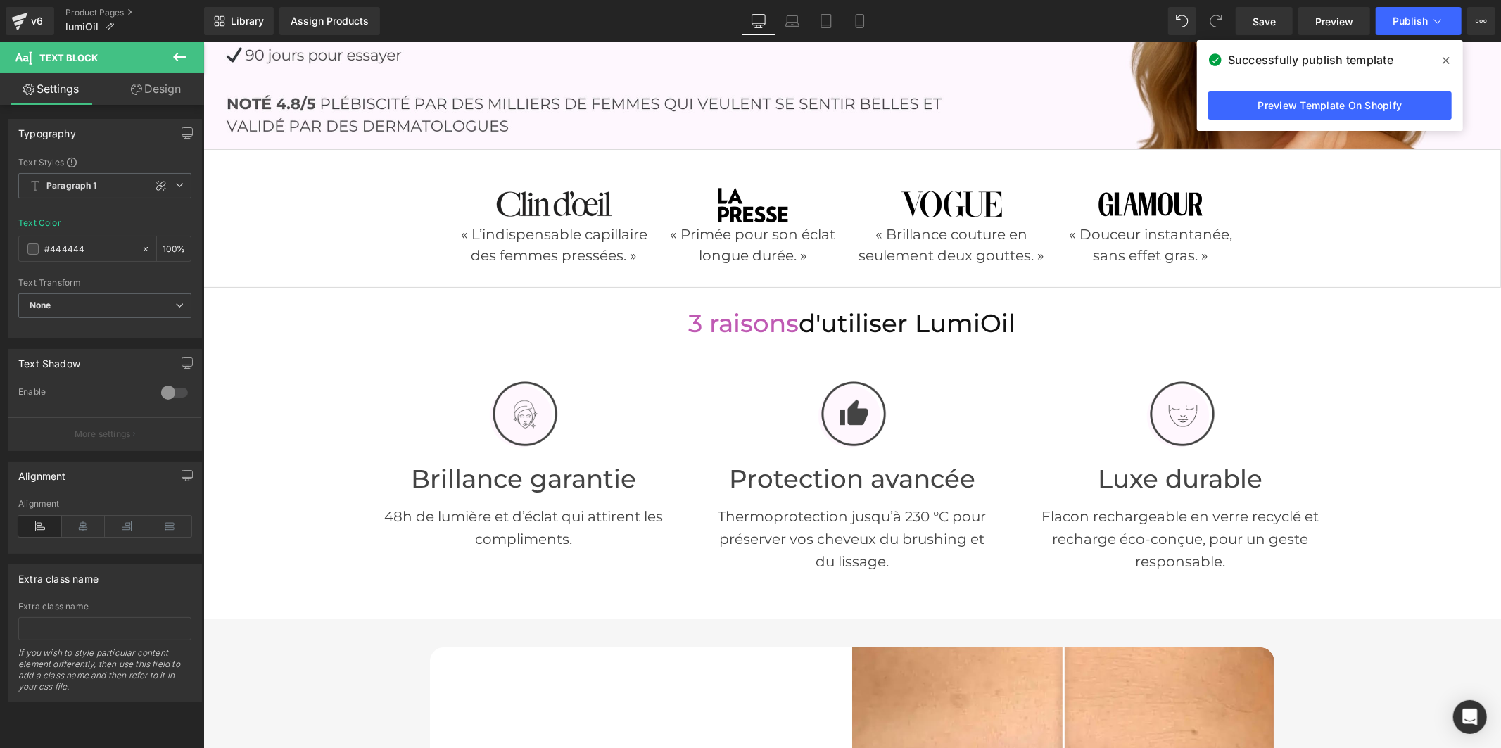
scroll to position [201, 0]
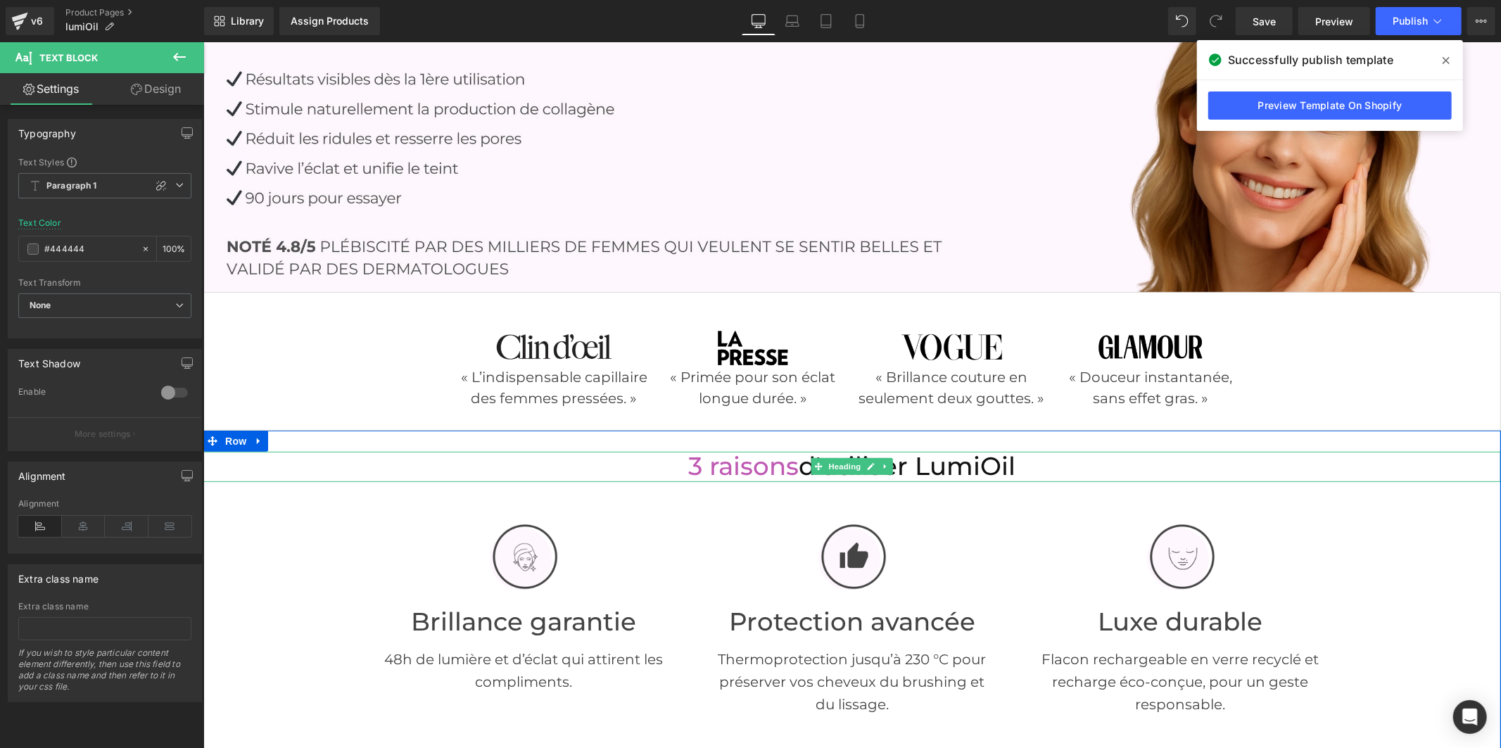
click at [763, 462] on font "3 raisons" at bounding box center [743, 465] width 110 height 30
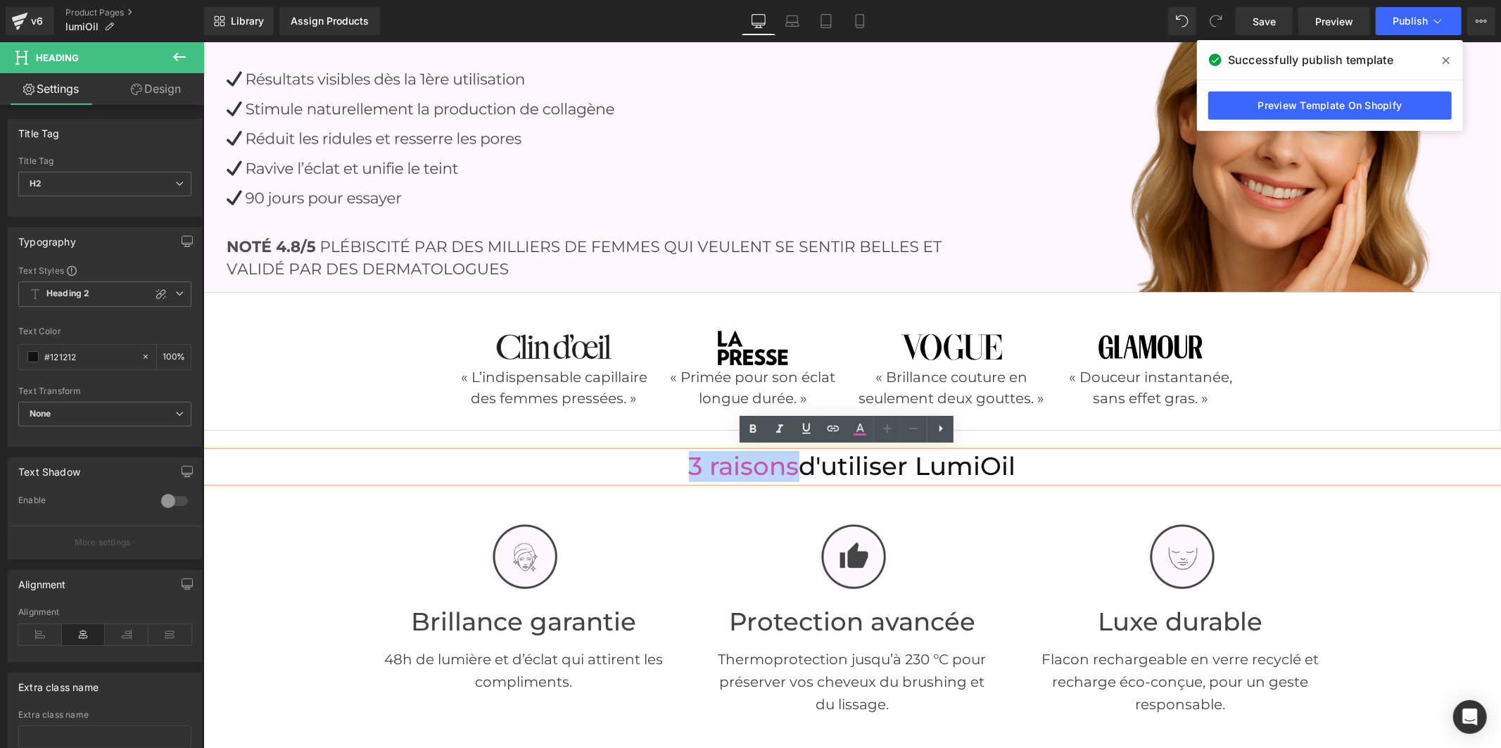
drag, startPoint x: 787, startPoint y: 460, endPoint x: 682, endPoint y: 465, distance: 104.9
click at [688, 465] on font "3 raisons" at bounding box center [743, 465] width 110 height 30
paste div
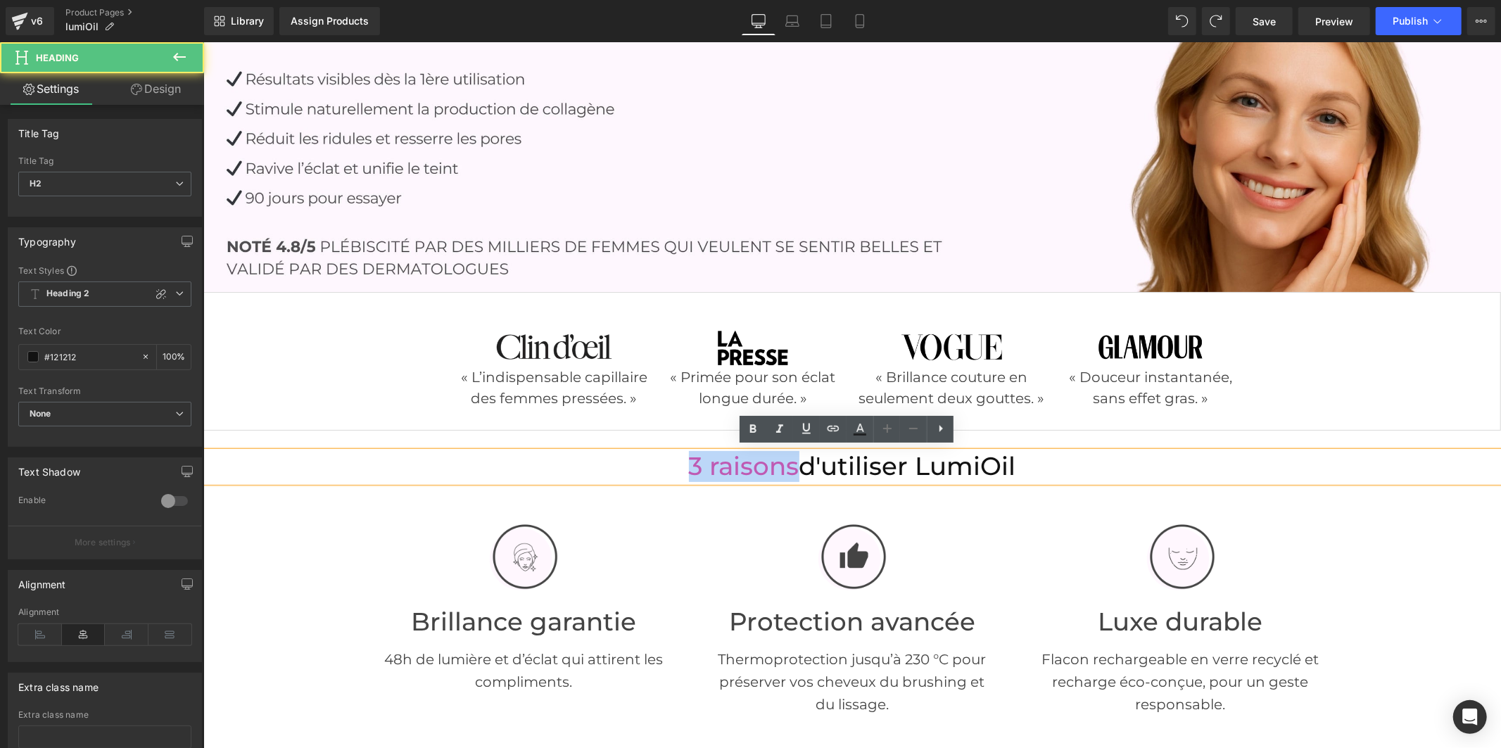
drag, startPoint x: 786, startPoint y: 462, endPoint x: 680, endPoint y: 462, distance: 106.2
click at [688, 462] on font "3 raisons" at bounding box center [743, 465] width 110 height 30
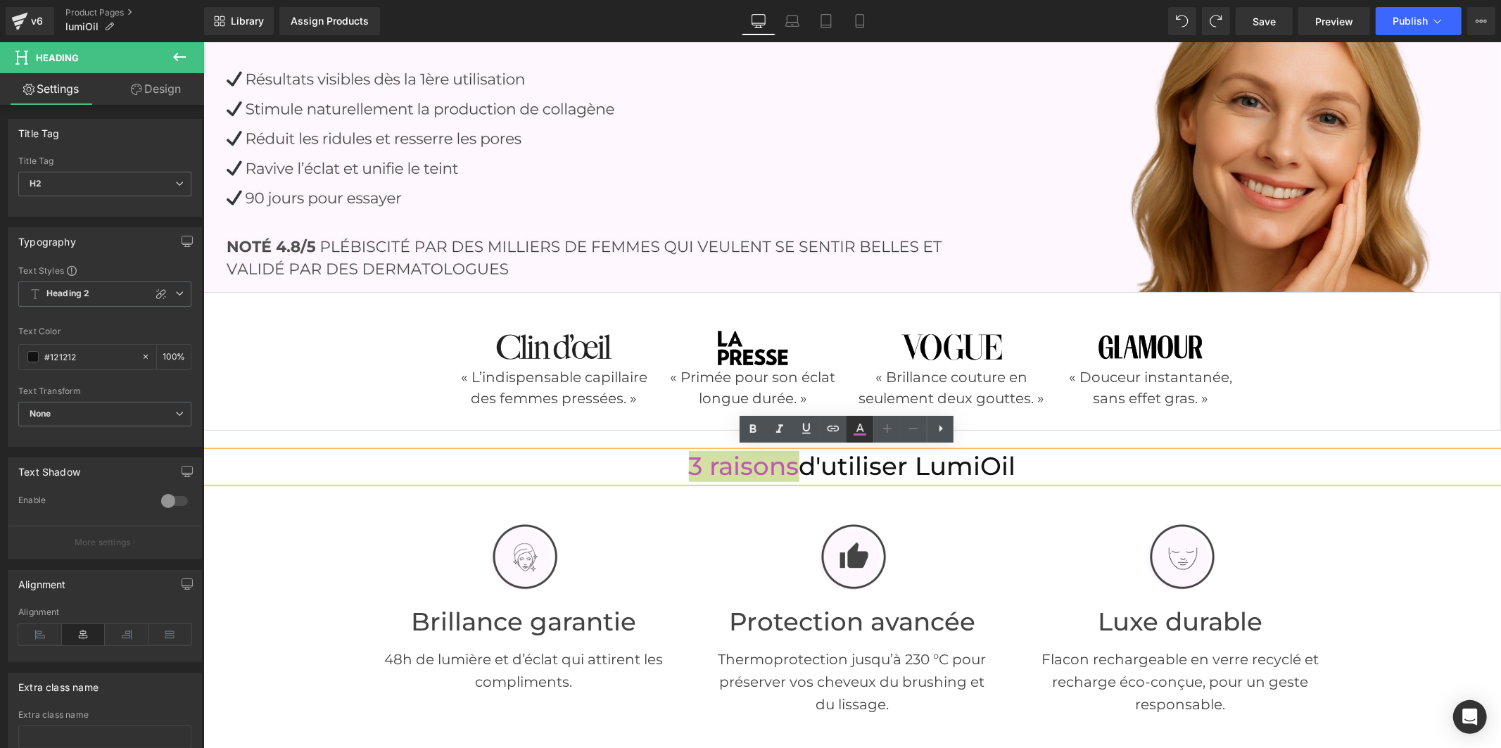
click at [867, 429] on icon at bounding box center [859, 429] width 17 height 17
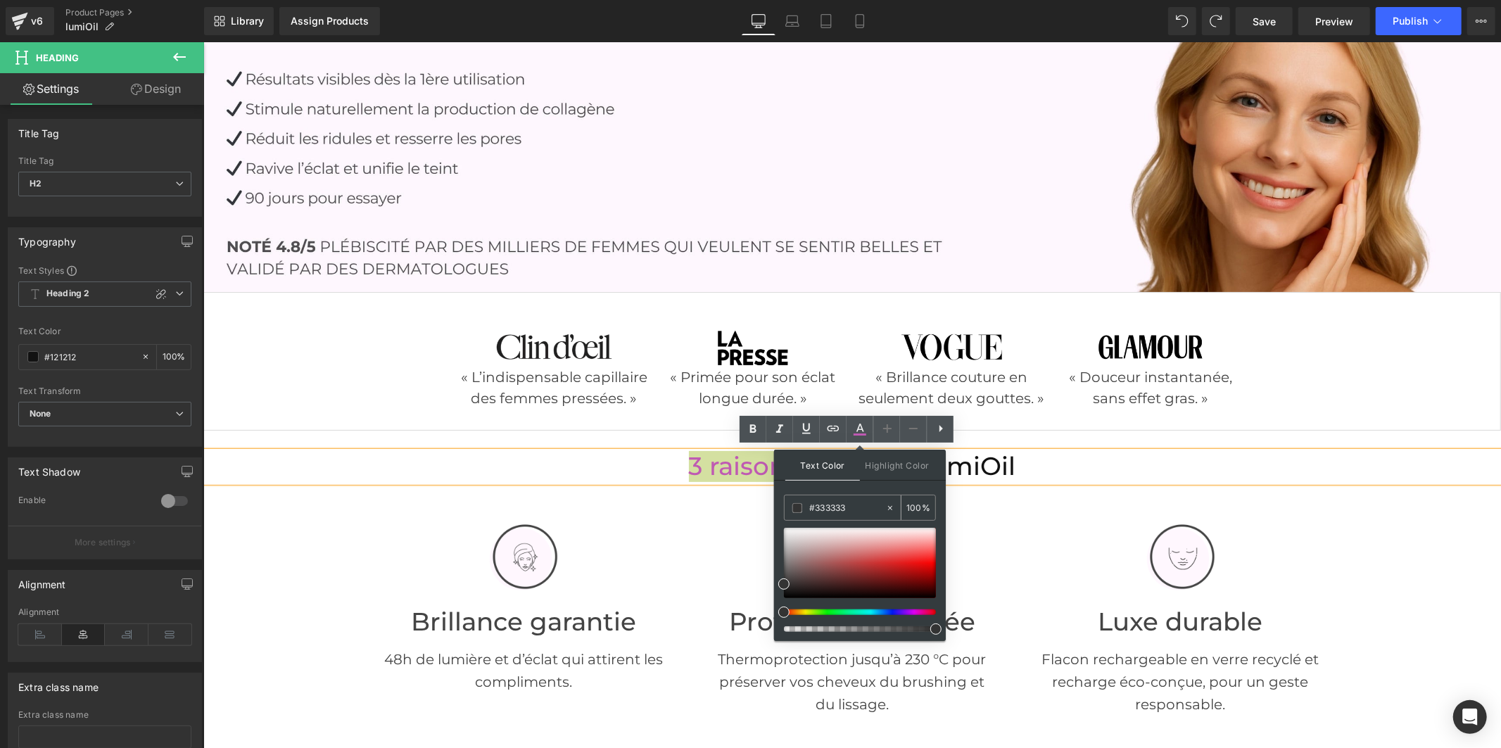
drag, startPoint x: 854, startPoint y: 502, endPoint x: 789, endPoint y: 508, distance: 65.0
click at [789, 508] on div "#333333" at bounding box center [834, 507] width 101 height 25
paste input "dbc165"
type input "#dbc165"
click at [852, 436] on icon at bounding box center [859, 429] width 17 height 17
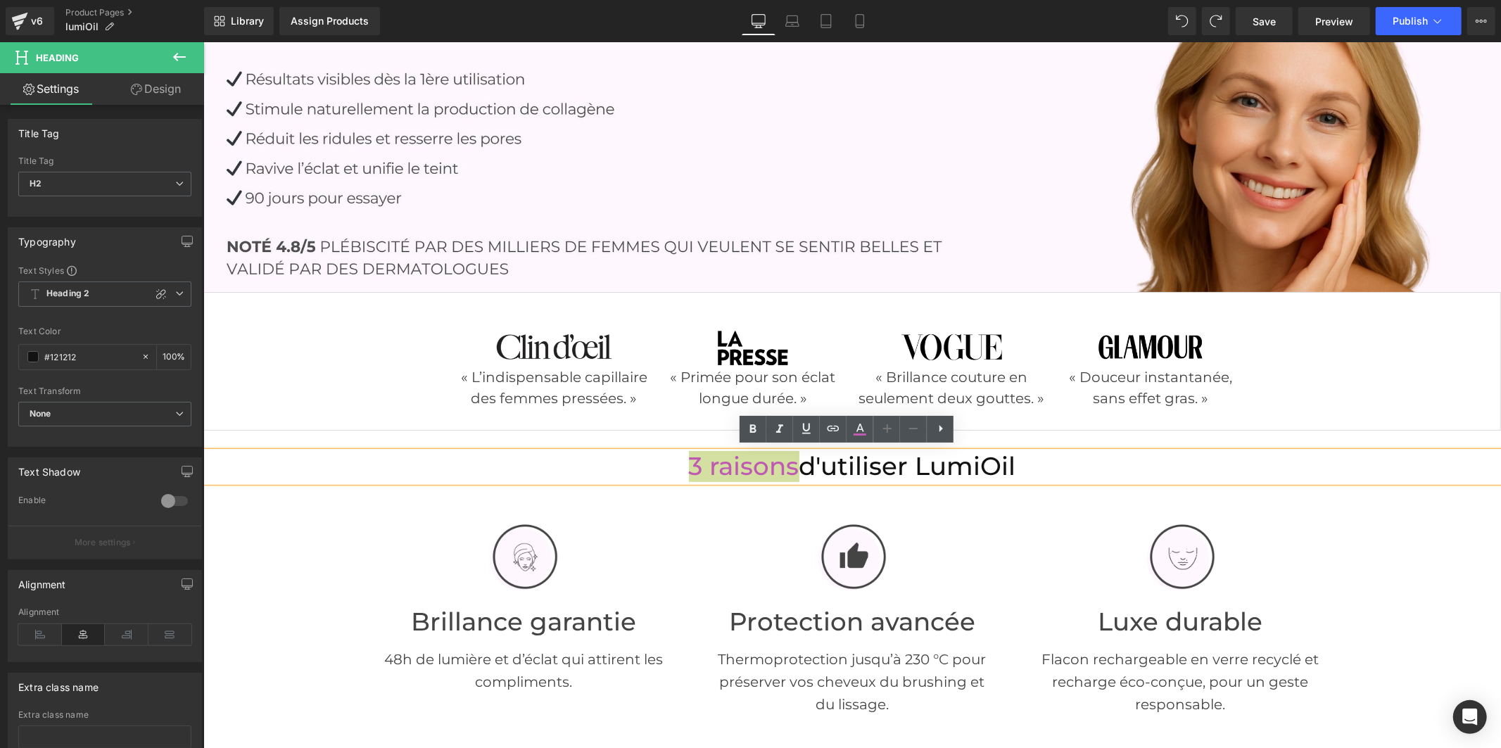
click at [203, 42] on div at bounding box center [203, 42] width 0 height 0
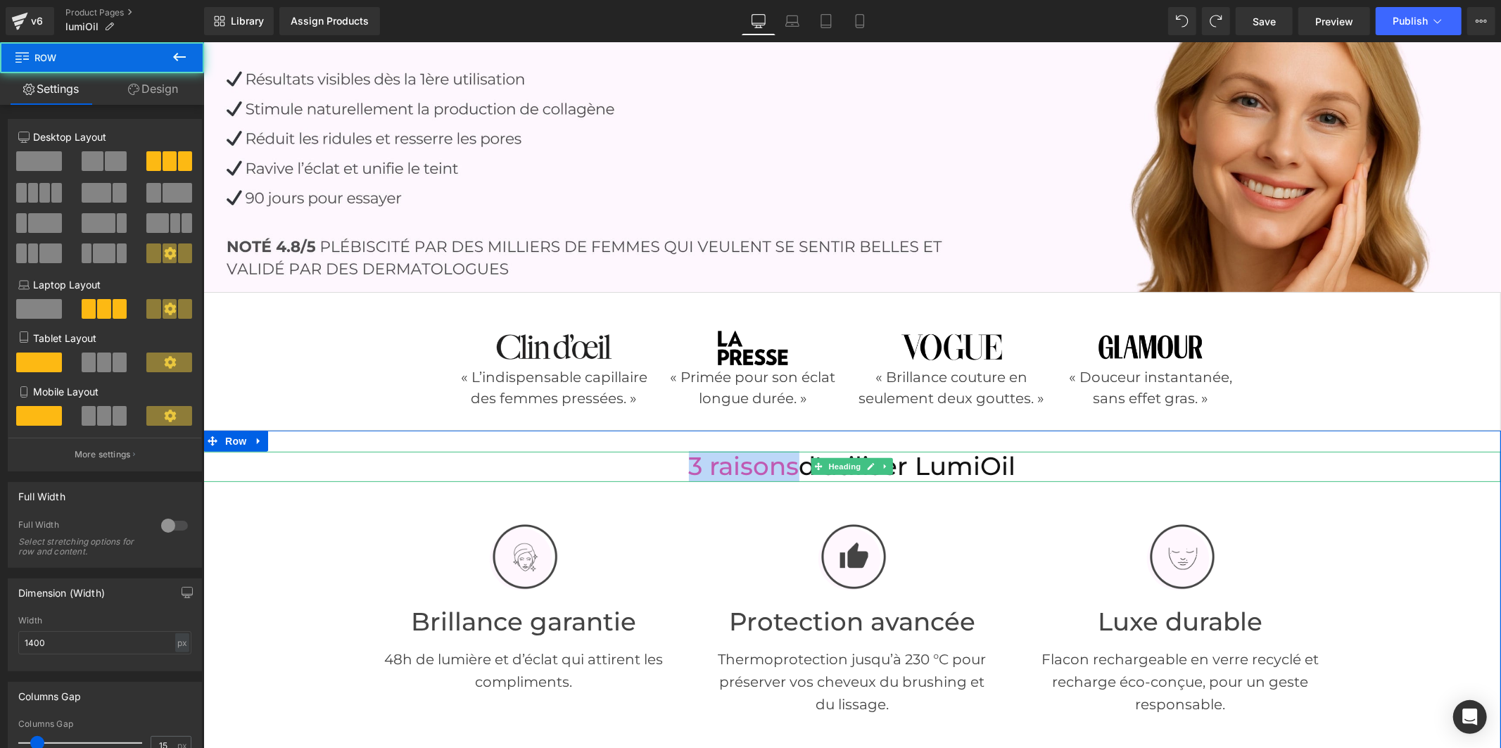
click at [789, 468] on font "3 raisons" at bounding box center [743, 465] width 110 height 30
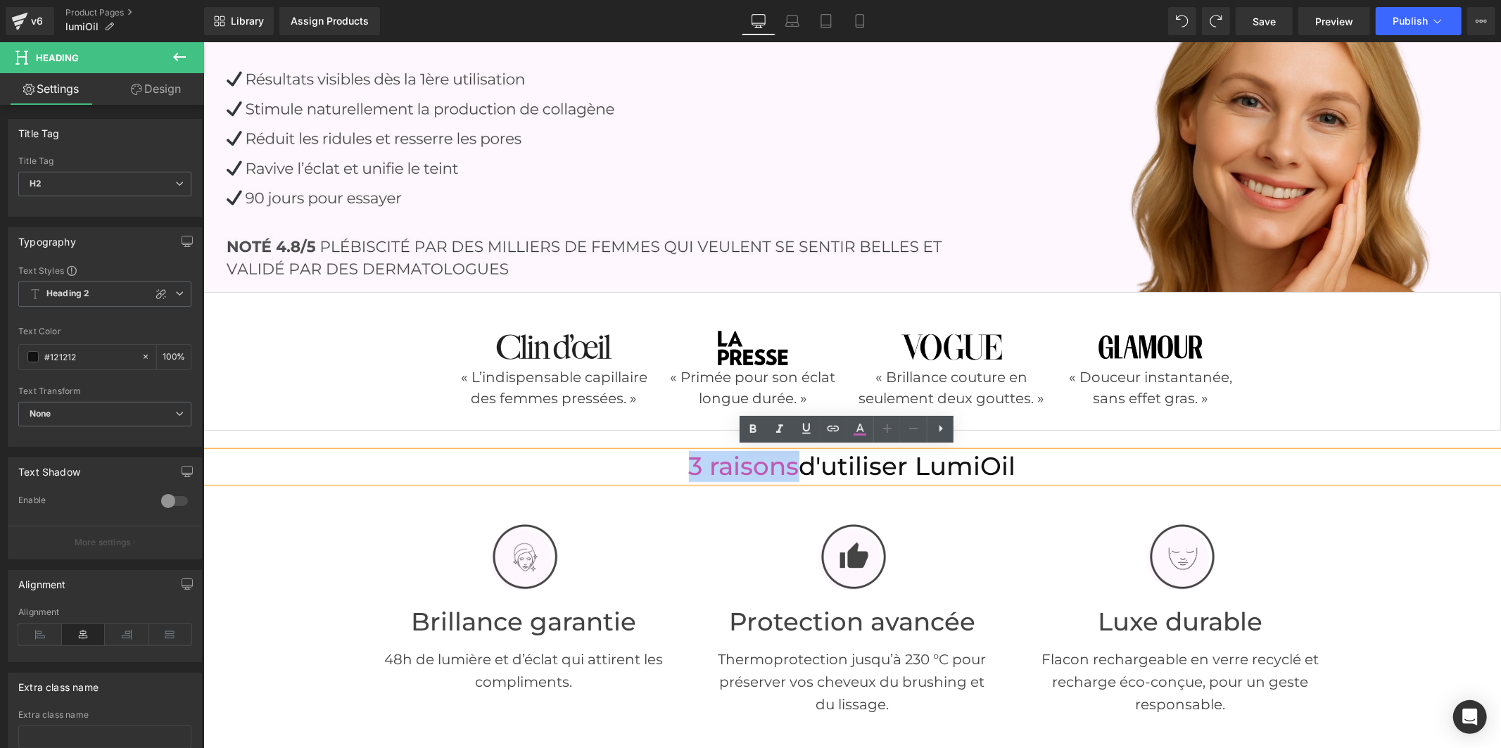
drag, startPoint x: 788, startPoint y: 462, endPoint x: 680, endPoint y: 464, distance: 108.4
click at [688, 464] on font "3 raisons" at bounding box center [743, 465] width 110 height 30
click at [852, 429] on icon at bounding box center [859, 429] width 17 height 17
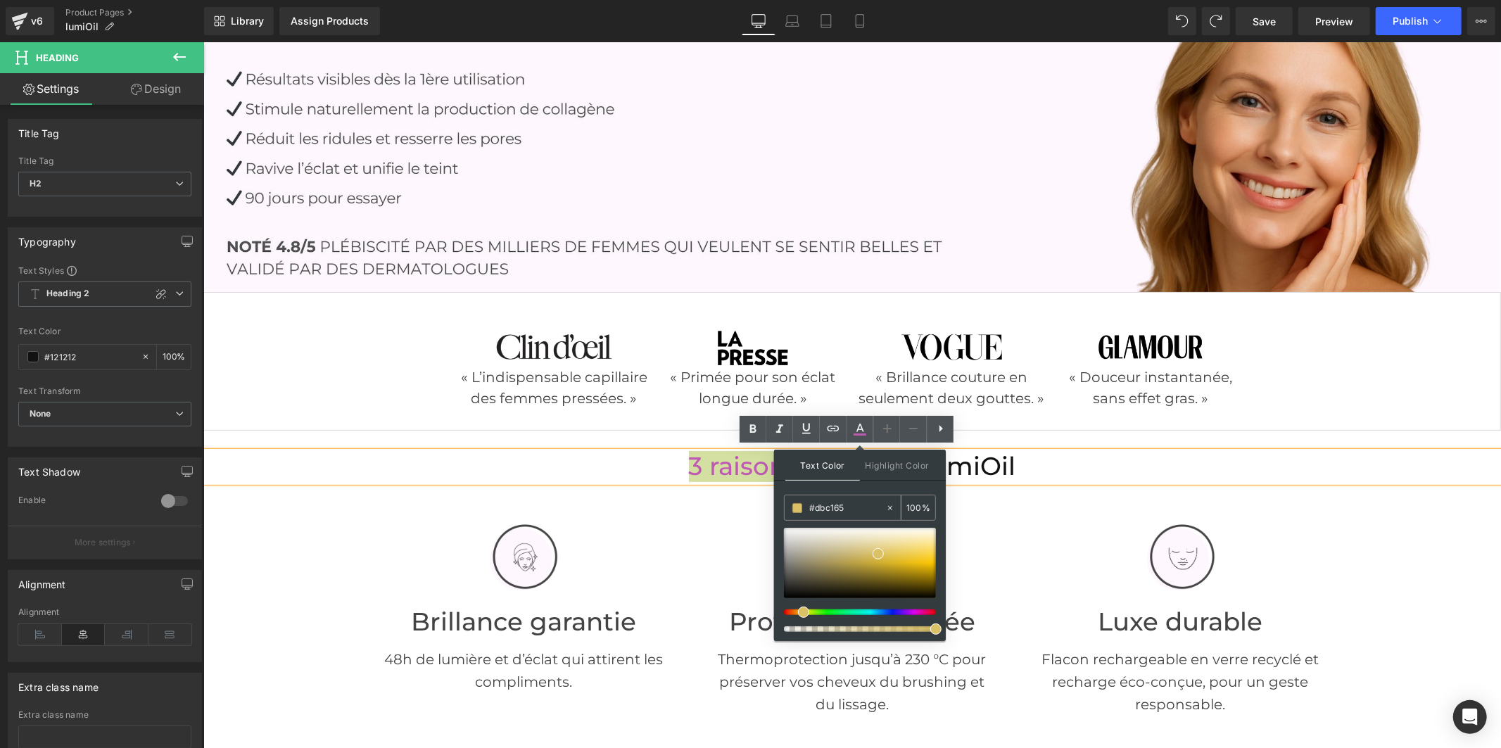
drag, startPoint x: 853, startPoint y: 504, endPoint x: 798, endPoint y: 501, distance: 55.0
click at [798, 501] on div "#dbc165" at bounding box center [834, 507] width 101 height 25
click at [862, 433] on icon at bounding box center [859, 429] width 17 height 17
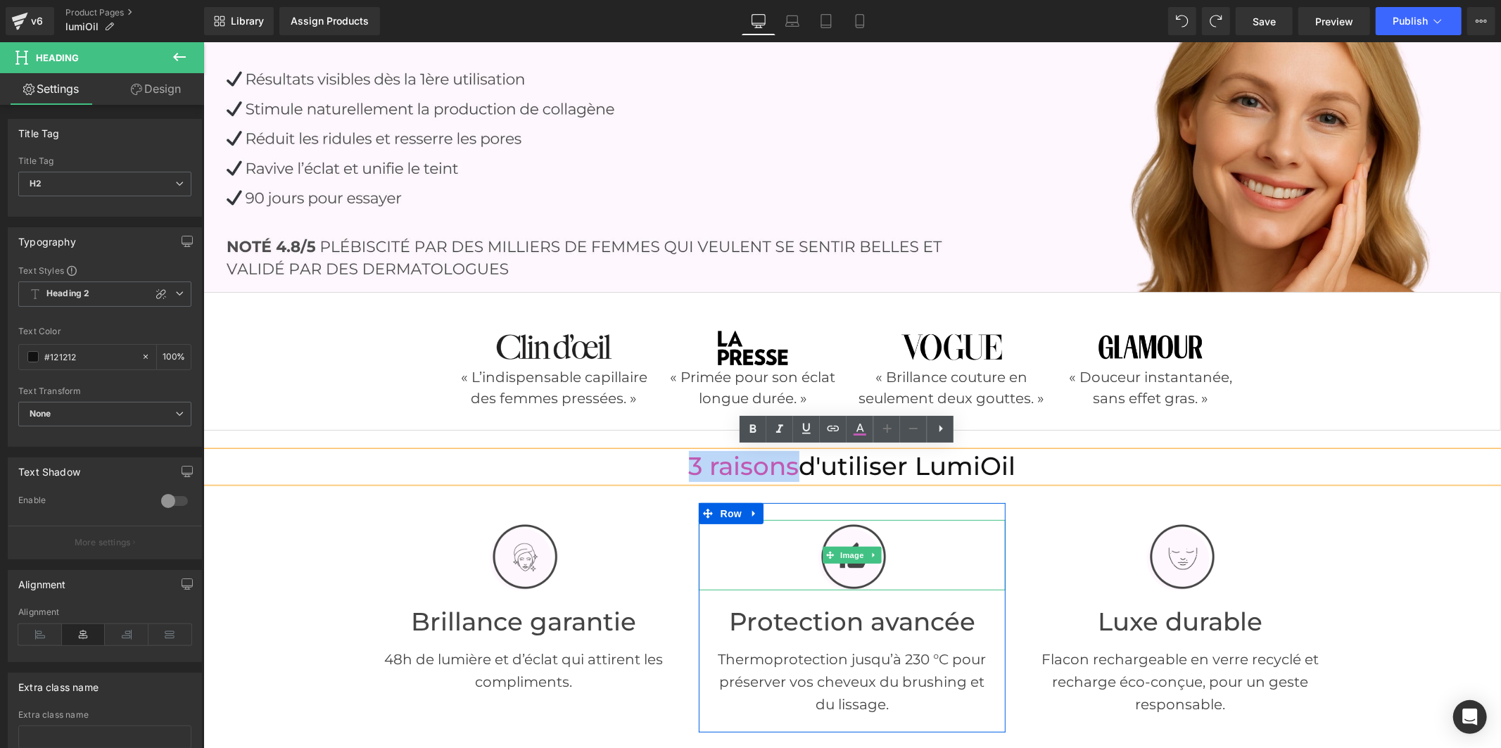
click at [966, 559] on div at bounding box center [851, 554] width 307 height 70
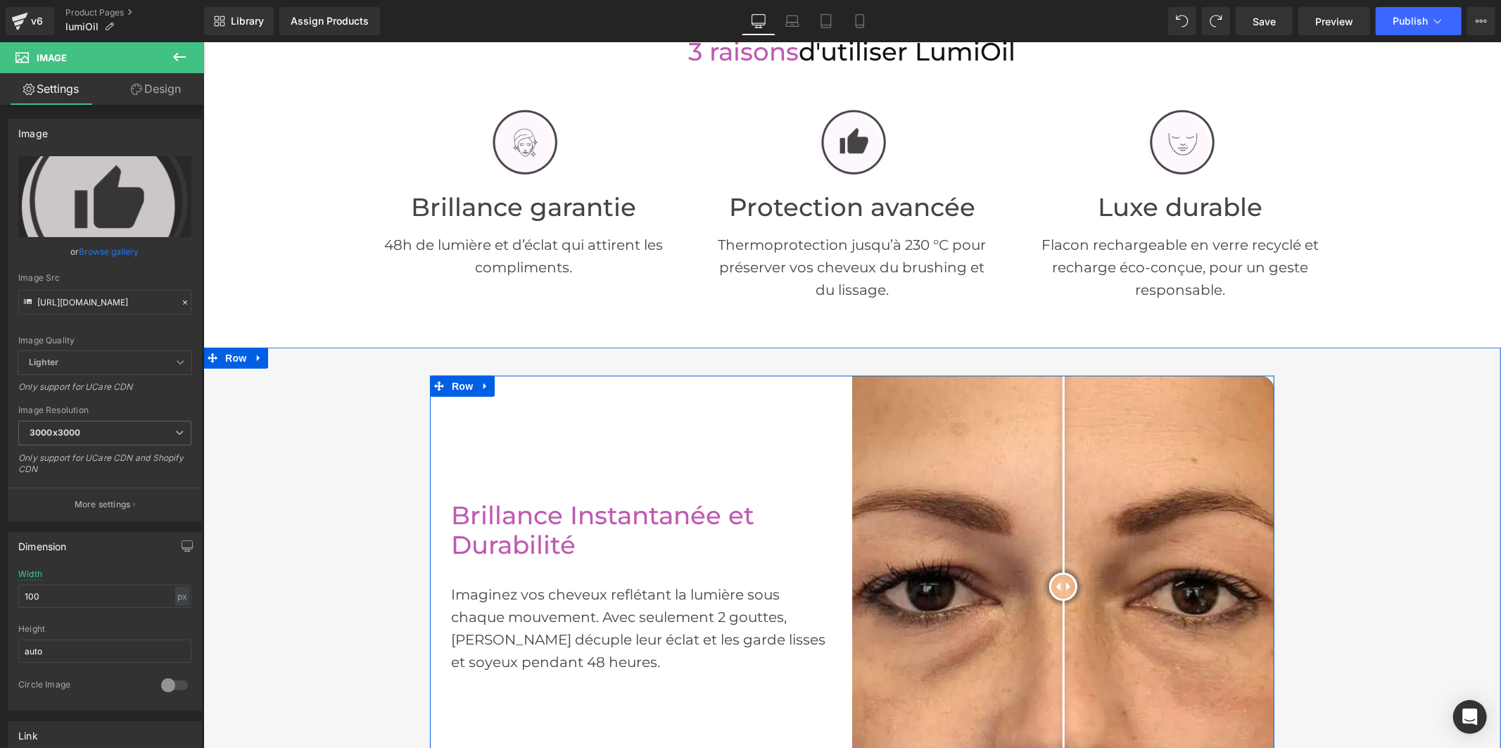
scroll to position [670, 0]
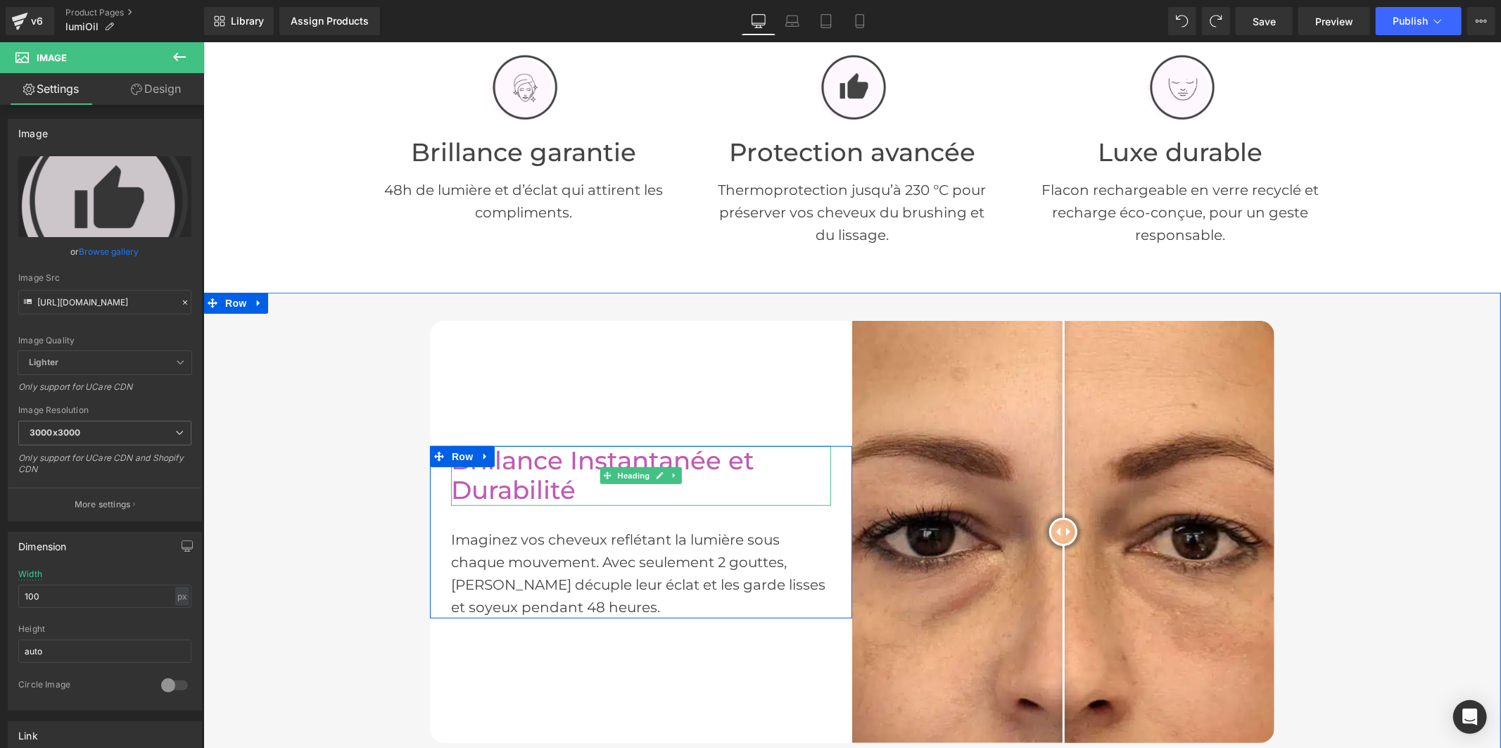
click at [519, 459] on font "Brillance Instantanée et Durabilité" at bounding box center [601, 475] width 303 height 61
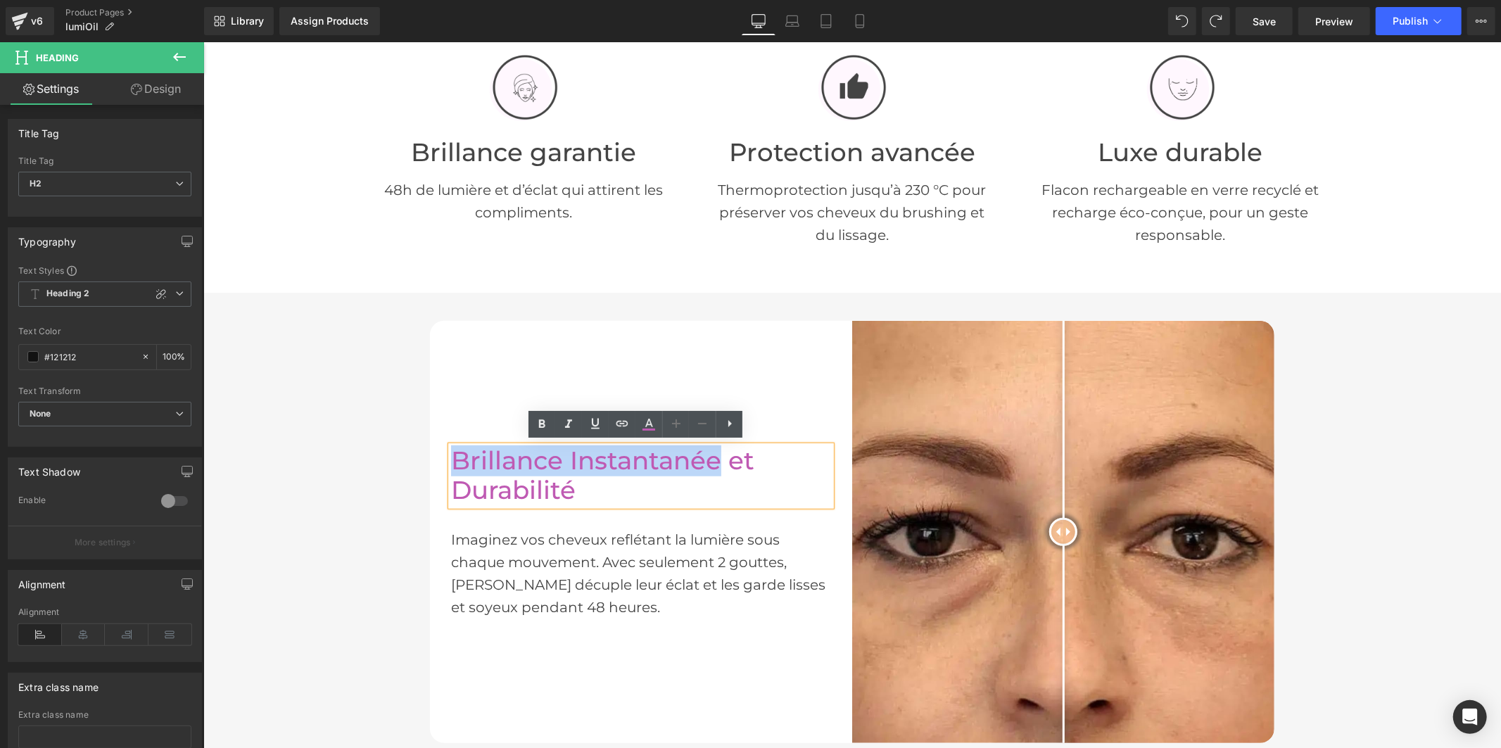
drag, startPoint x: 713, startPoint y: 457, endPoint x: 458, endPoint y: 458, distance: 254.7
click at [450, 458] on font "Brillance Instantanée et Durabilité" at bounding box center [601, 475] width 303 height 61
click at [549, 458] on font "Brillance Instantanée et Durabilité" at bounding box center [601, 475] width 303 height 61
drag, startPoint x: 713, startPoint y: 457, endPoint x: 564, endPoint y: 460, distance: 149.2
click at [564, 460] on font "Brillance Instantanée et Durabilité" at bounding box center [601, 475] width 303 height 61
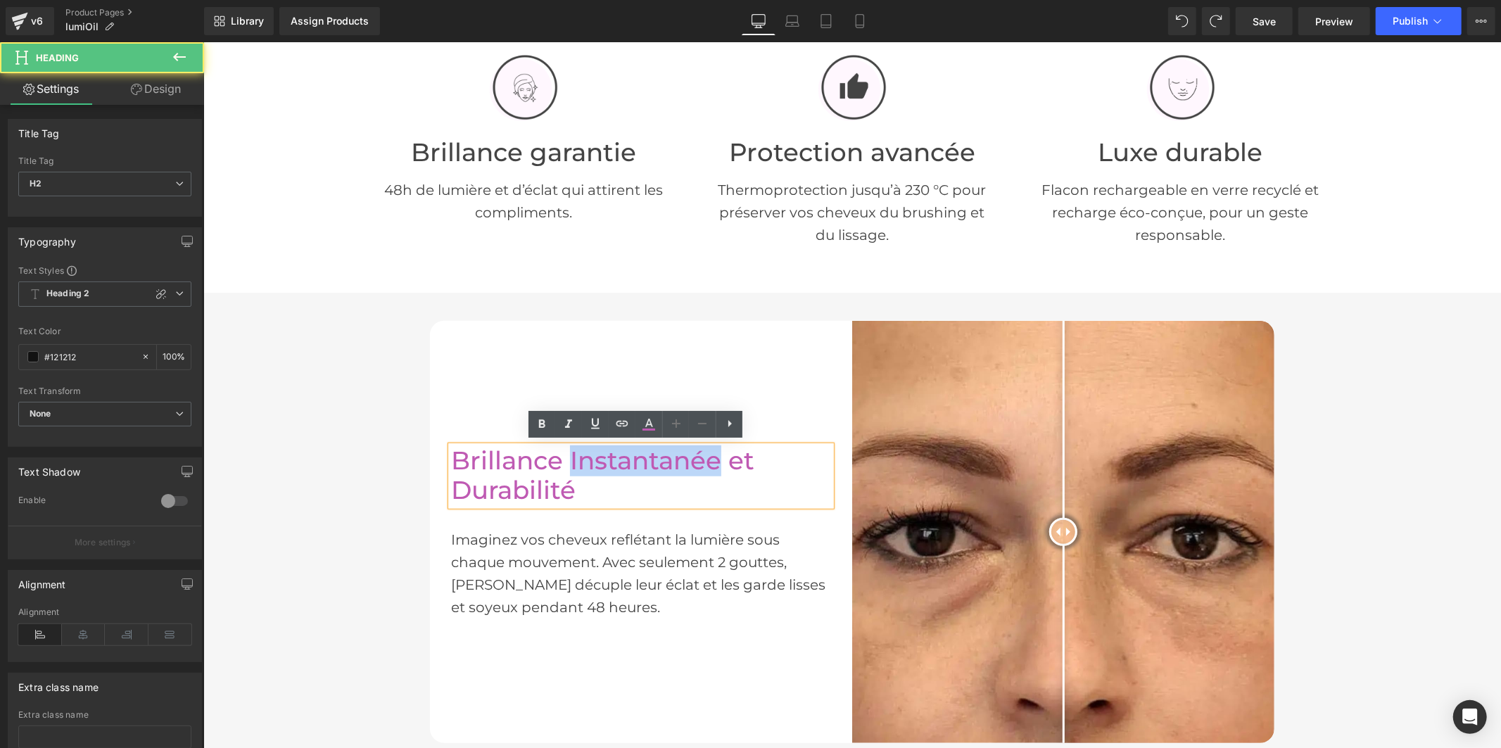
click at [575, 457] on font "Brillance Instantanée et Durabilité" at bounding box center [601, 475] width 303 height 61
drag, startPoint x: 563, startPoint y: 457, endPoint x: 574, endPoint y: 481, distance: 25.8
click at [574, 481] on h2 "Brillance Instantanée et Durabilité" at bounding box center [640, 475] width 380 height 60
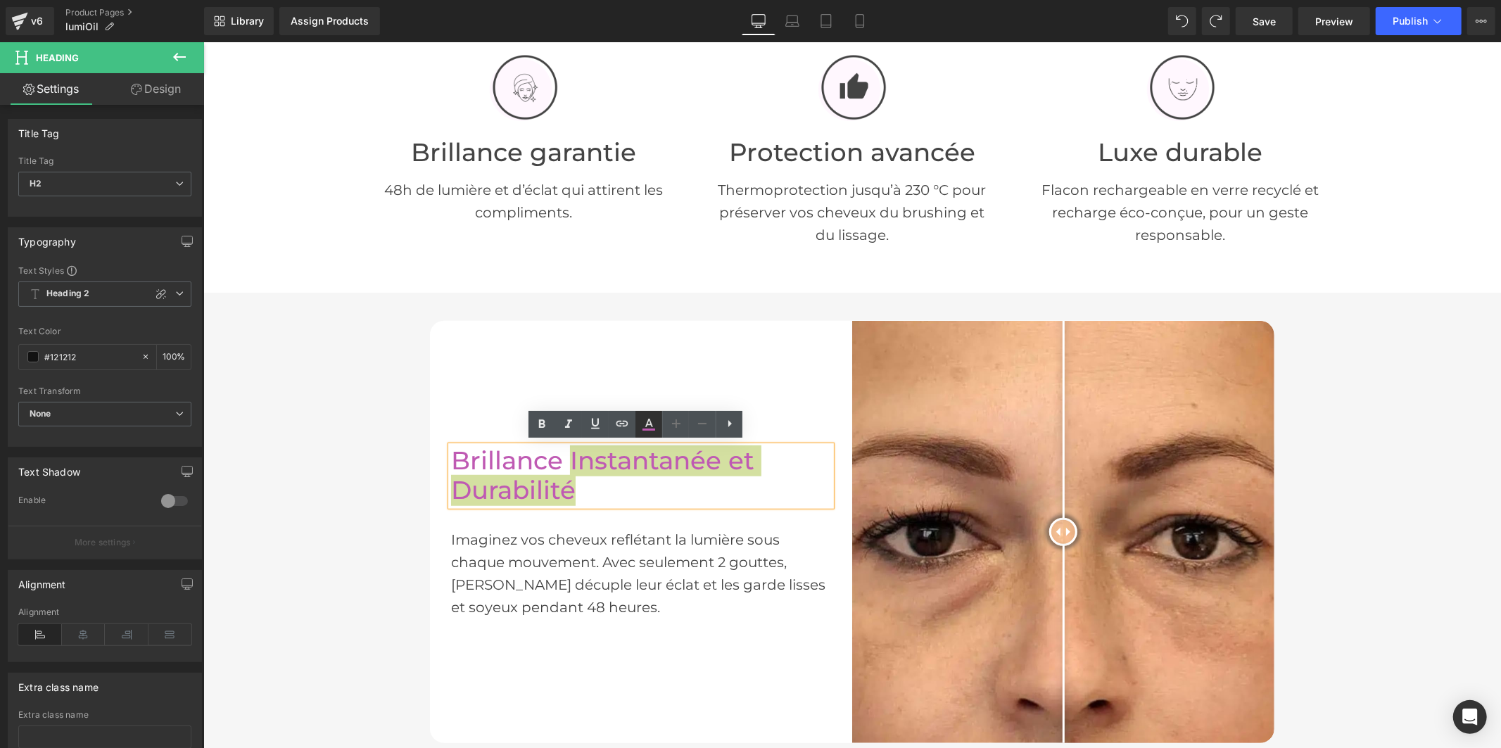
click at [650, 422] on icon at bounding box center [649, 423] width 8 height 8
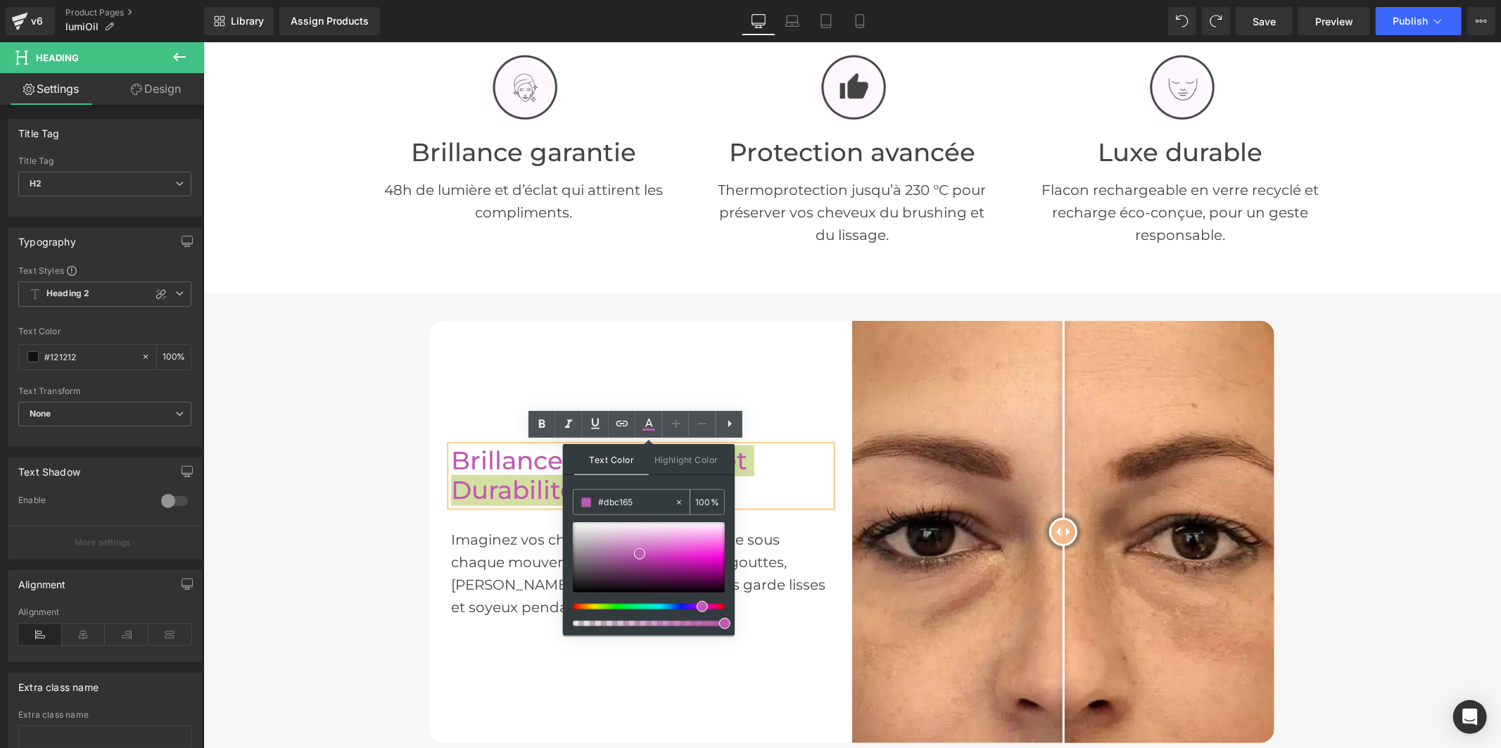
drag, startPoint x: 644, startPoint y: 500, endPoint x: 592, endPoint y: 500, distance: 52.1
click at [592, 500] on div "#dbc165" at bounding box center [623, 502] width 101 height 25
paste input "dbc165"
click at [651, 426] on icon at bounding box center [648, 424] width 17 height 17
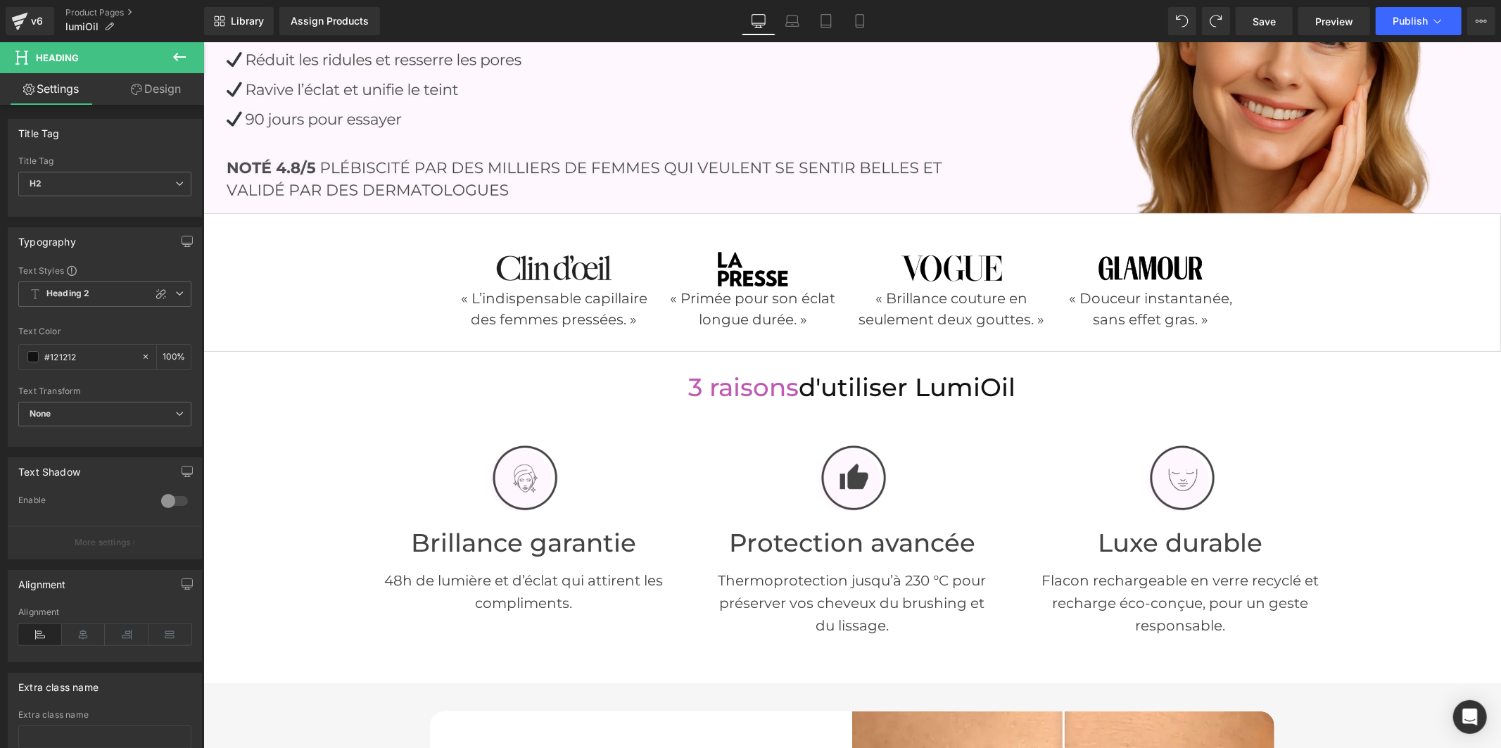
scroll to position [279, 0]
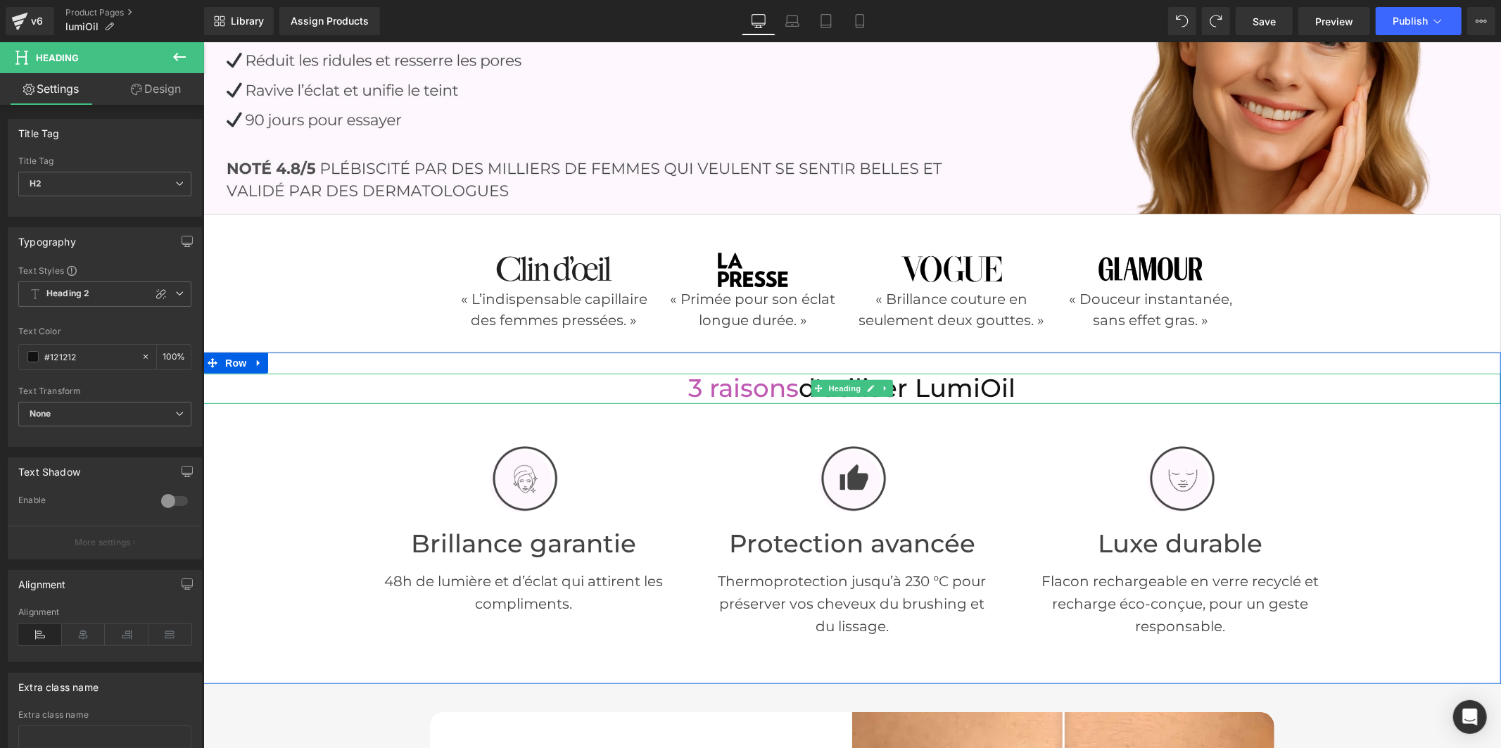
click at [759, 388] on font "3 raisons" at bounding box center [743, 387] width 110 height 30
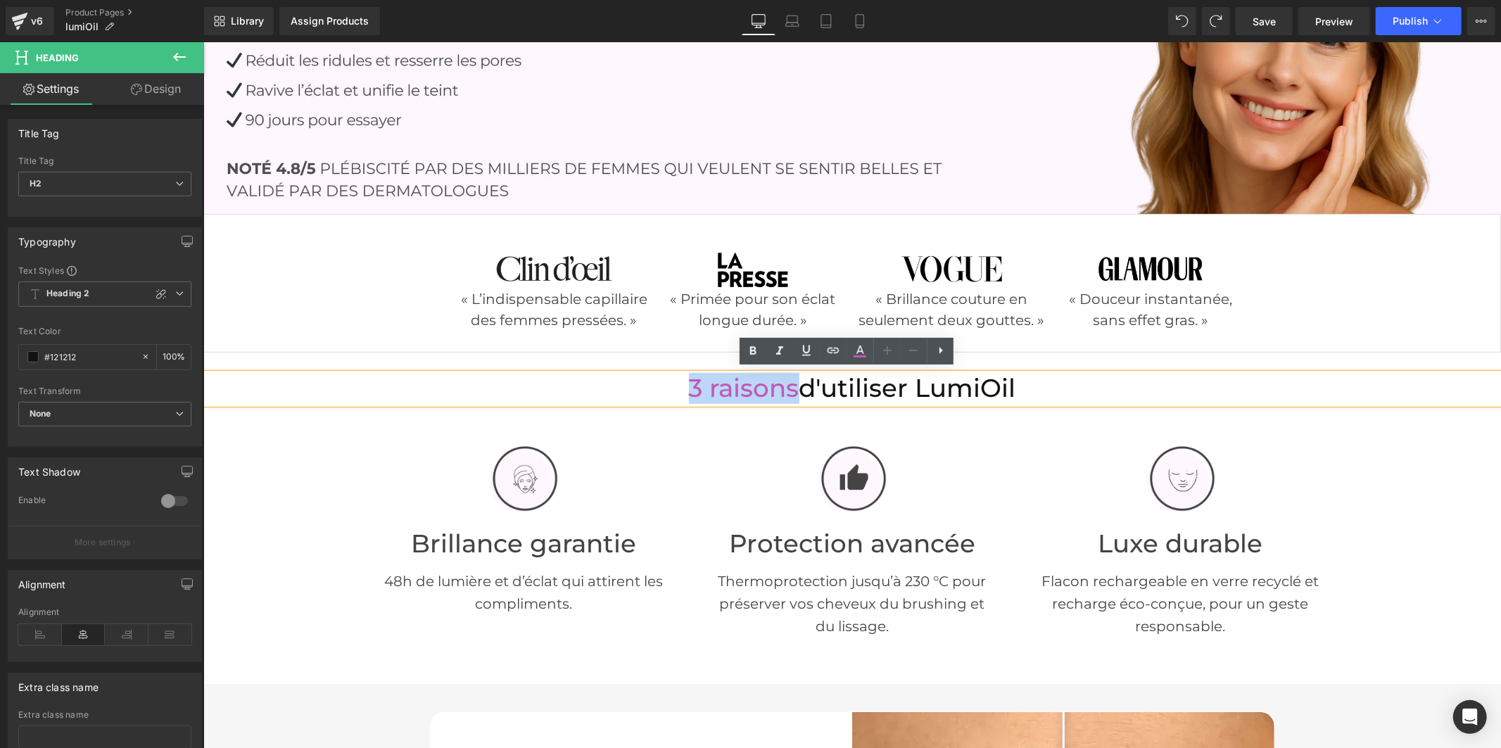
drag, startPoint x: 786, startPoint y: 382, endPoint x: 680, endPoint y: 382, distance: 106.2
click at [688, 382] on font "3 raisons" at bounding box center [743, 387] width 110 height 30
click at [853, 352] on icon at bounding box center [859, 351] width 17 height 17
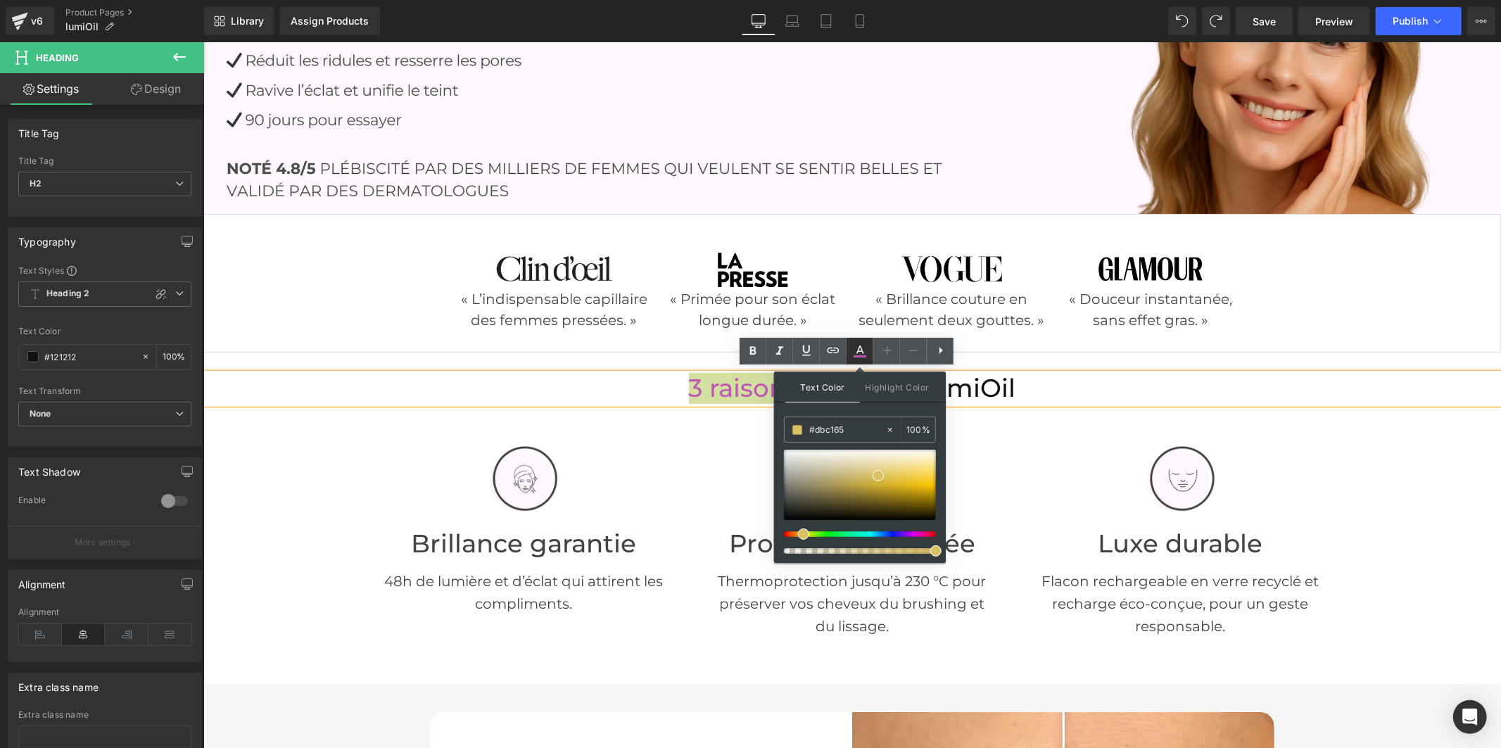
click at [857, 354] on icon at bounding box center [859, 351] width 17 height 17
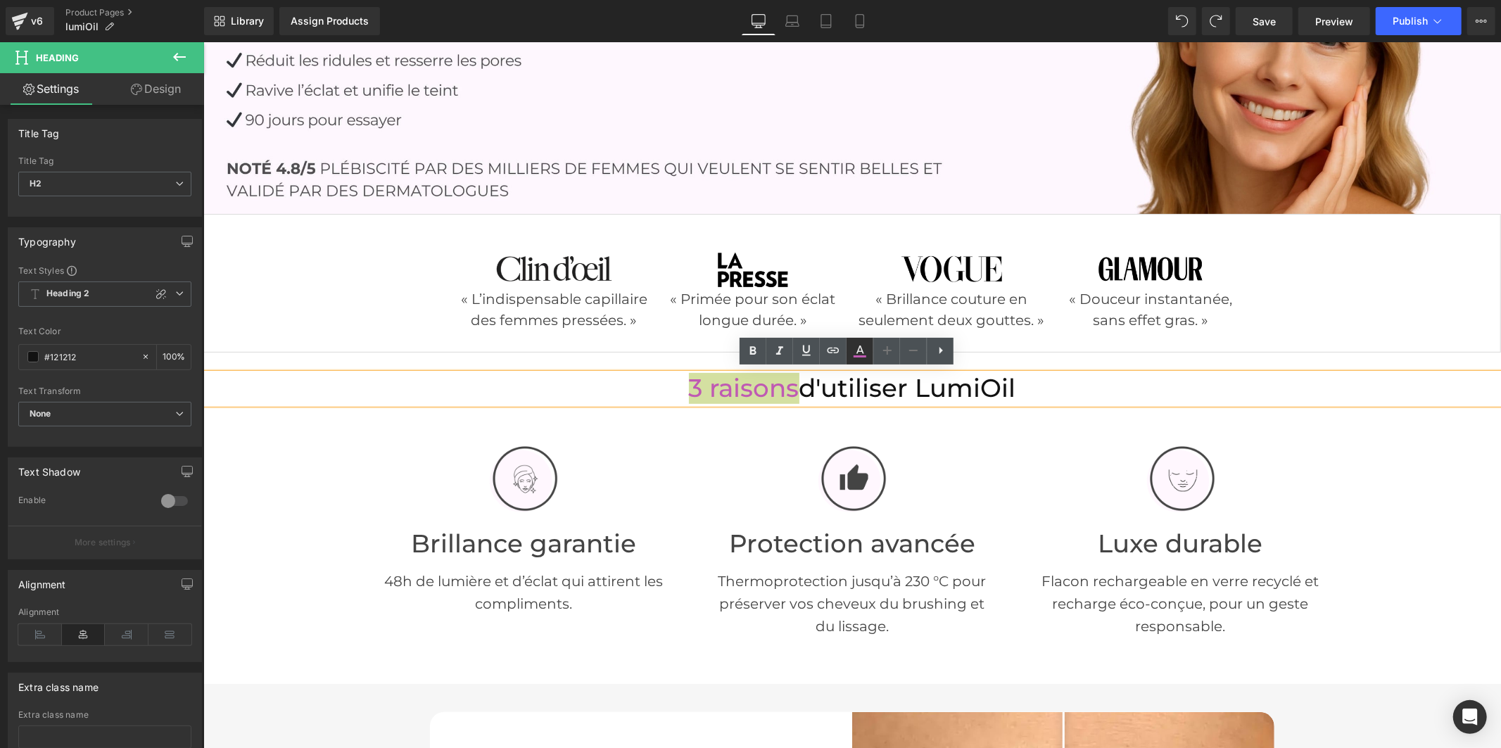
click at [853, 355] on icon at bounding box center [859, 351] width 17 height 17
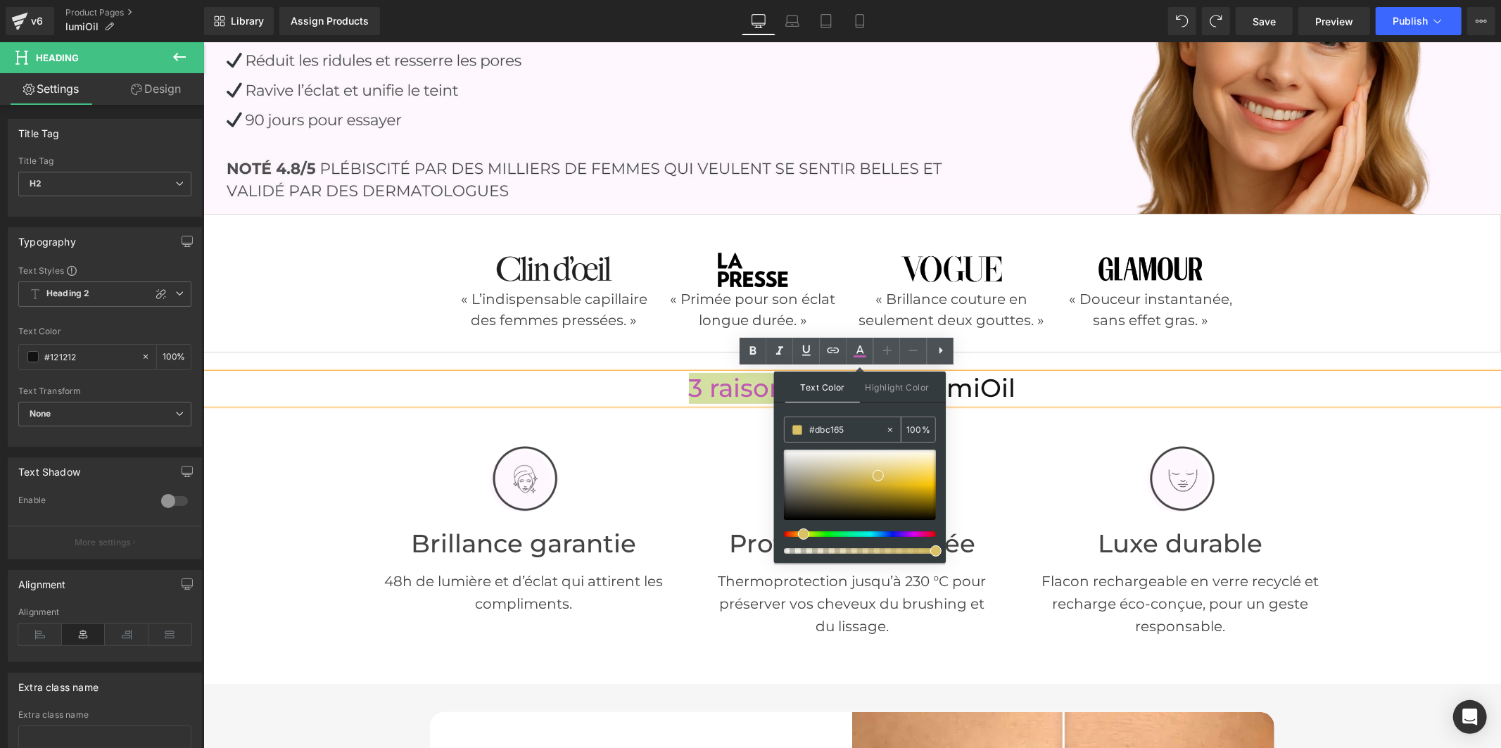
drag, startPoint x: 853, startPoint y: 428, endPoint x: 799, endPoint y: 428, distance: 54.9
click at [799, 428] on div "#dbc165" at bounding box center [834, 429] width 101 height 25
click at [851, 352] on icon at bounding box center [859, 351] width 17 height 17
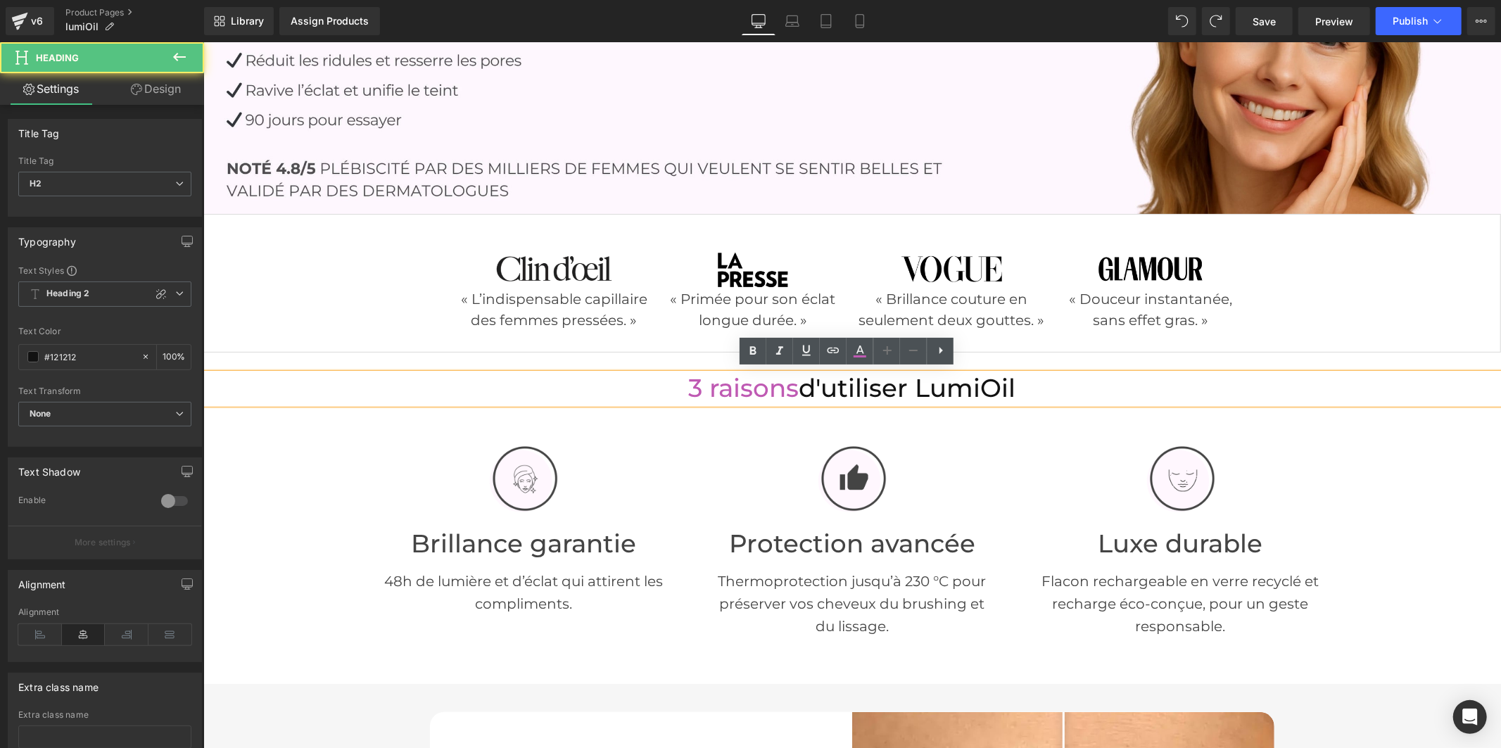
click at [1011, 381] on h2 "3 raisons d'utiliser LumiOil" at bounding box center [851, 388] width 1297 height 30
drag, startPoint x: 982, startPoint y: 385, endPoint x: 791, endPoint y: 387, distance: 191.4
click at [791, 387] on h2 "3 raisons d'utiliser LumiOil" at bounding box center [851, 388] width 1297 height 30
click at [980, 381] on font "d'utiliser LumiOil" at bounding box center [907, 387] width 217 height 30
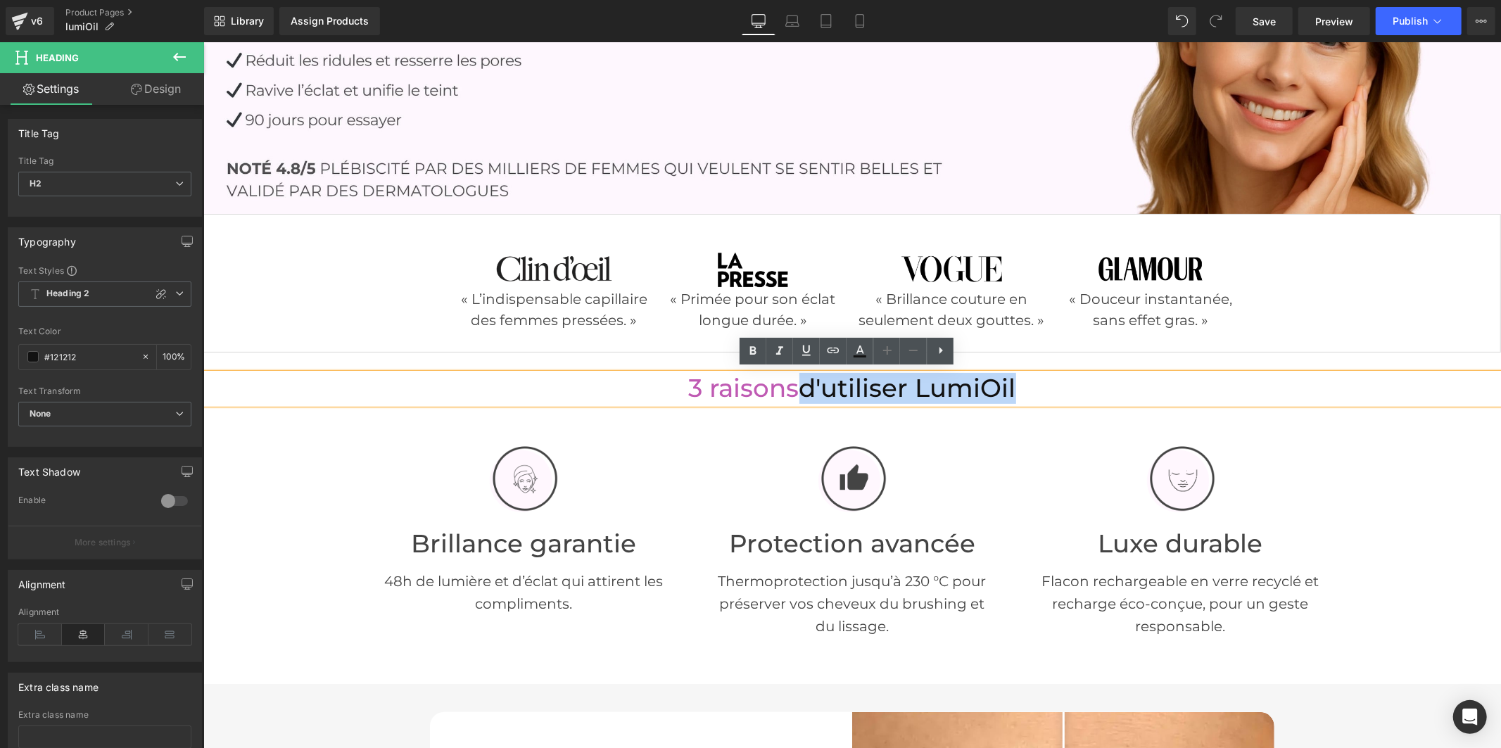
drag, startPoint x: 1019, startPoint y: 386, endPoint x: 799, endPoint y: 381, distance: 220.3
click at [799, 381] on h2 "3 raisons d'utiliser LumiOil" at bounding box center [851, 388] width 1297 height 30
click at [860, 359] on icon at bounding box center [859, 351] width 17 height 17
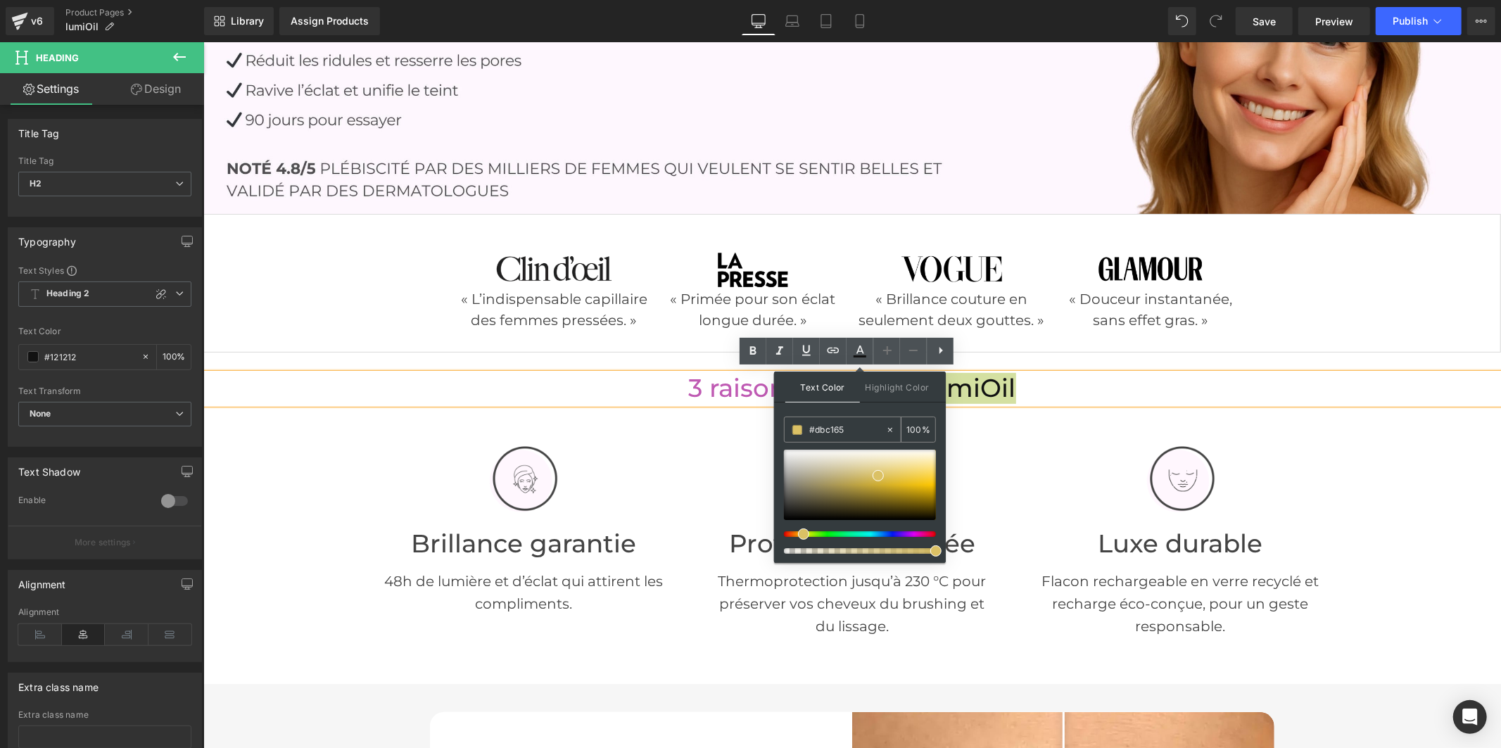
drag, startPoint x: 854, startPoint y: 428, endPoint x: 796, endPoint y: 428, distance: 57.7
click at [796, 428] on div "#dbc165" at bounding box center [834, 429] width 101 height 25
click at [856, 355] on icon at bounding box center [859, 351] width 17 height 17
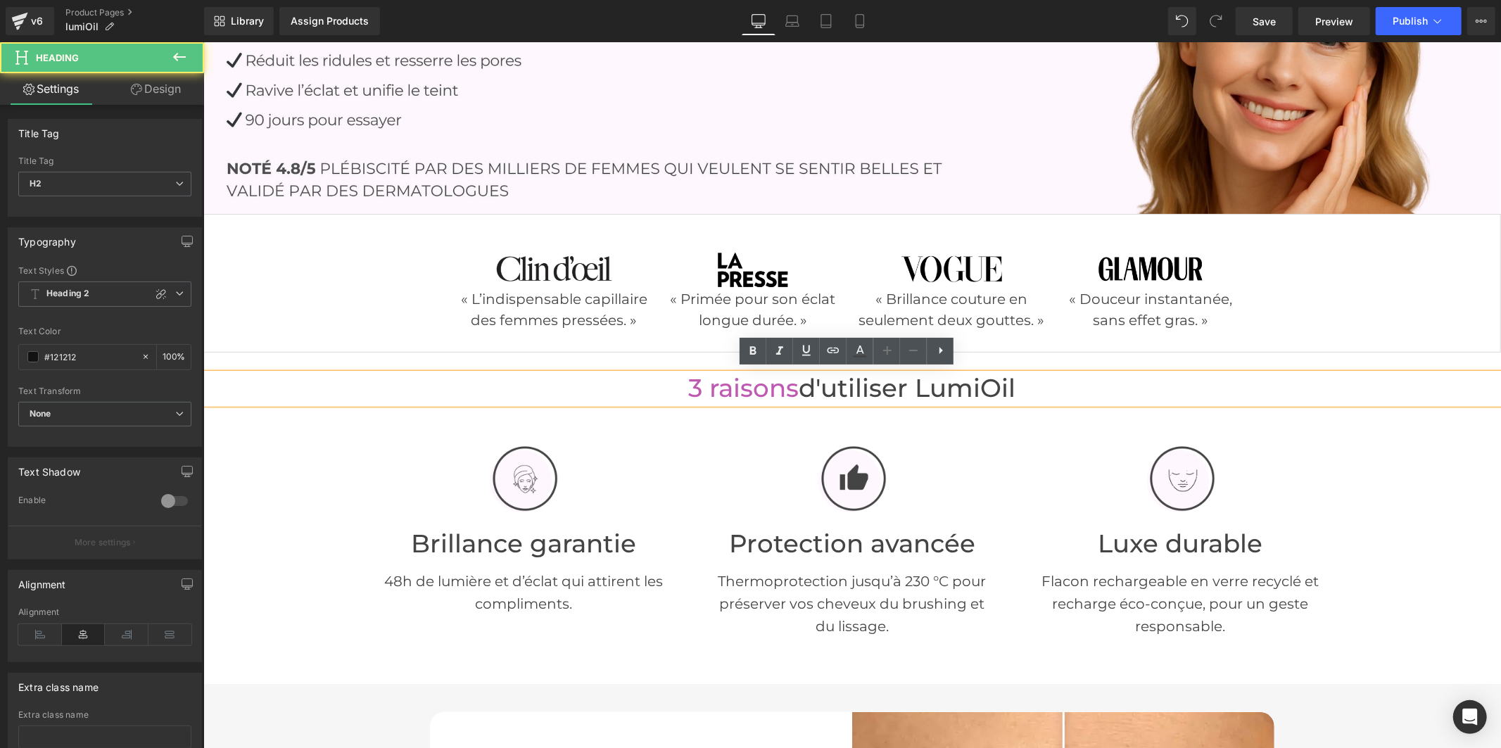
click at [785, 387] on font "3 raisons" at bounding box center [743, 387] width 110 height 30
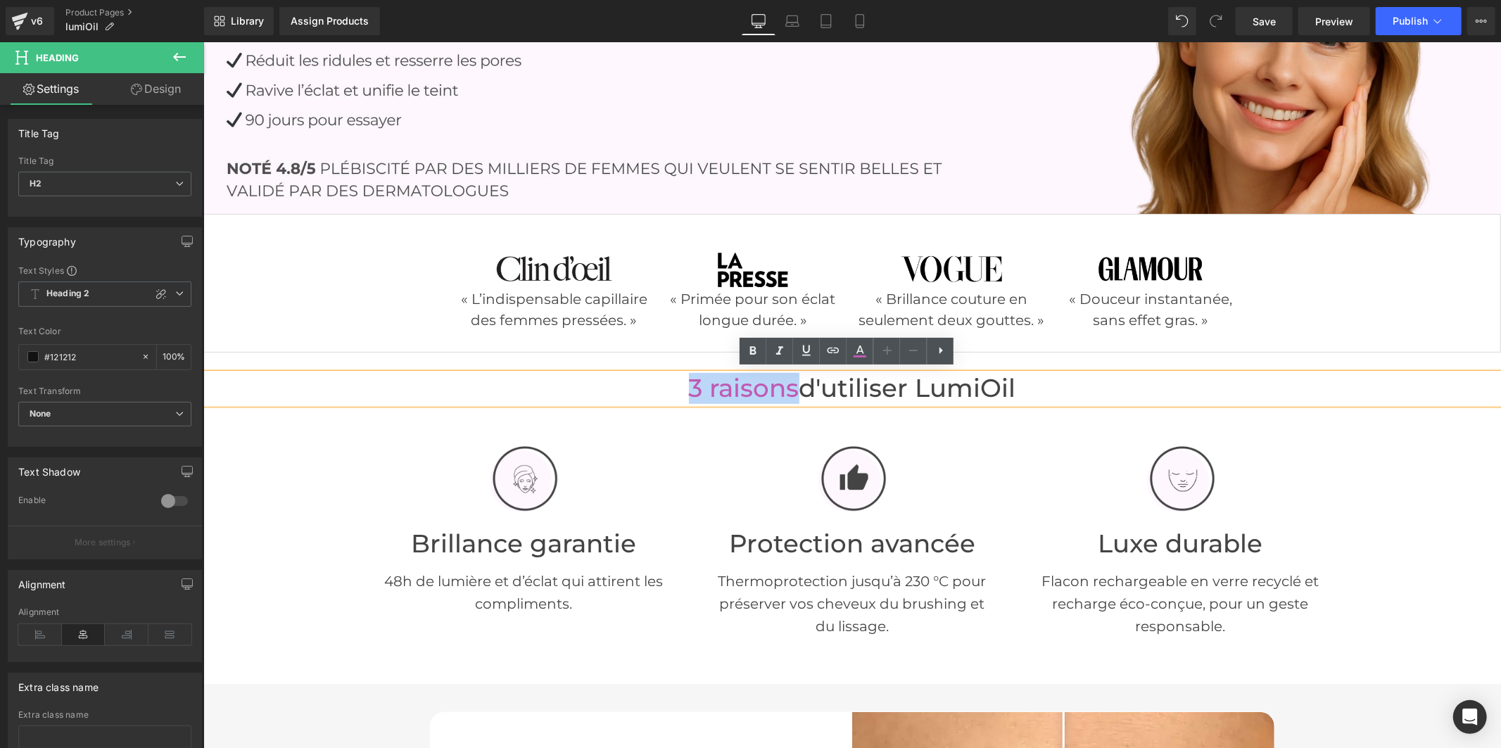
drag, startPoint x: 785, startPoint y: 387, endPoint x: 680, endPoint y: 374, distance: 105.7
click at [688, 374] on font "3 raisons" at bounding box center [743, 387] width 110 height 30
click at [851, 362] on link at bounding box center [859, 351] width 27 height 27
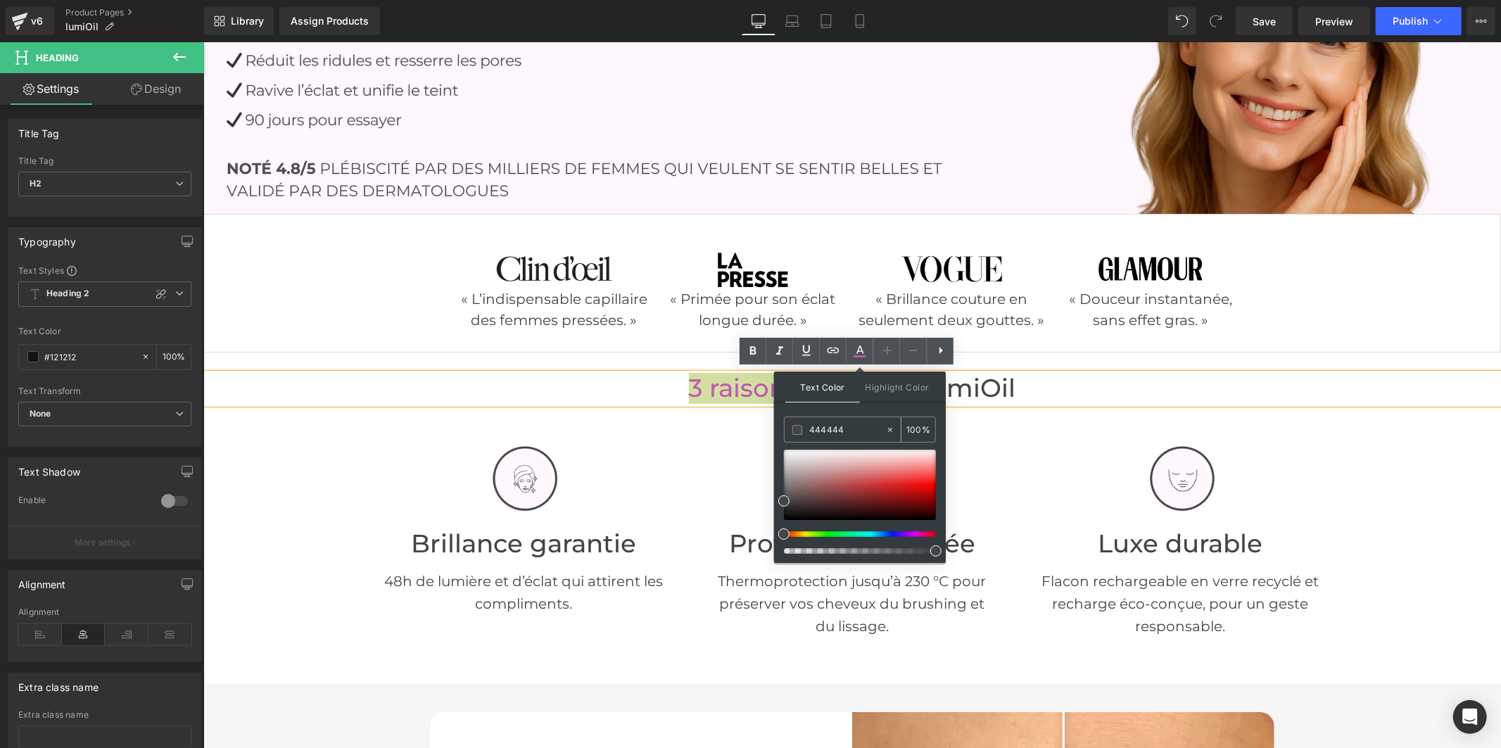
drag, startPoint x: 856, startPoint y: 424, endPoint x: 789, endPoint y: 426, distance: 66.2
click at [789, 426] on div "444444" at bounding box center [834, 429] width 101 height 25
paste input "dbc165"
click at [861, 347] on icon at bounding box center [859, 351] width 17 height 17
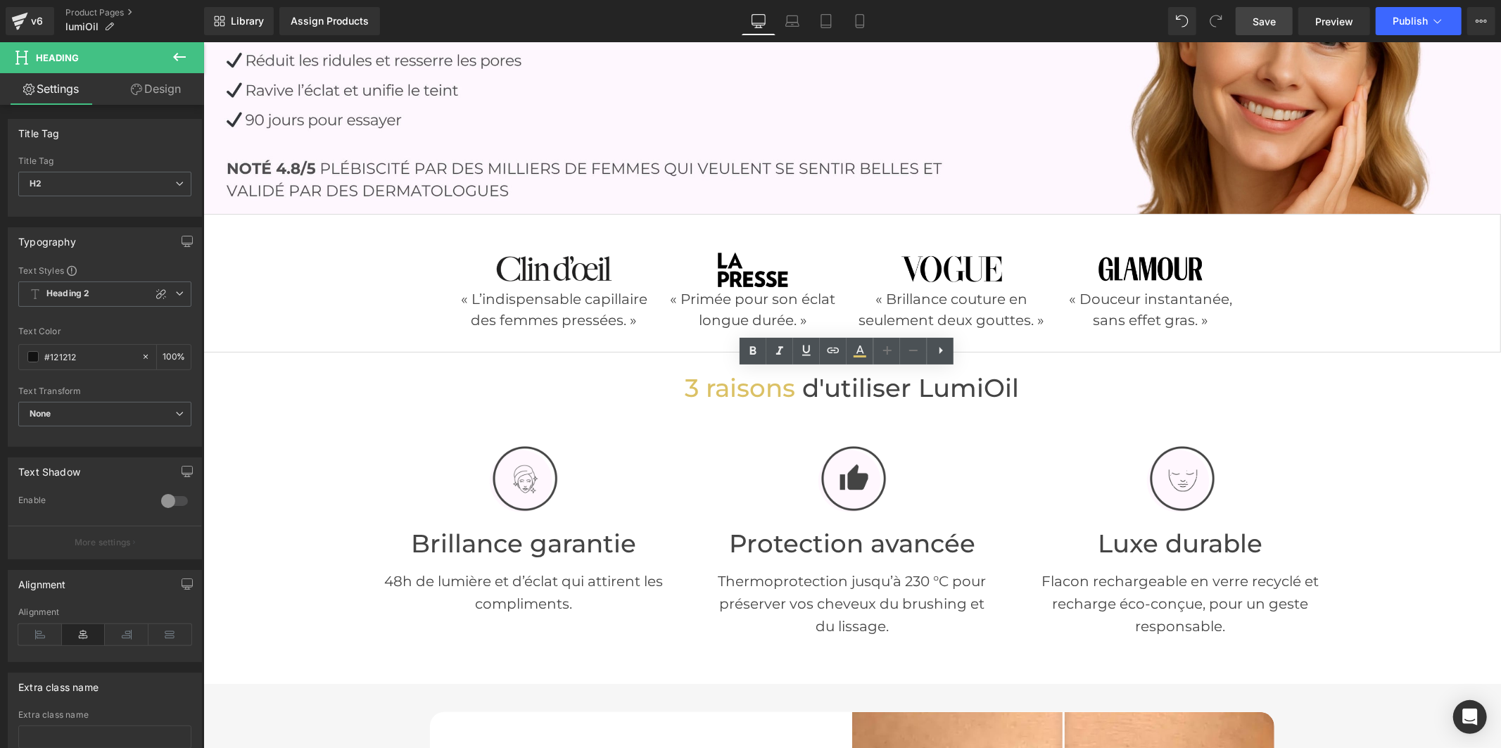
click at [1261, 17] on span "Save" at bounding box center [1263, 21] width 23 height 15
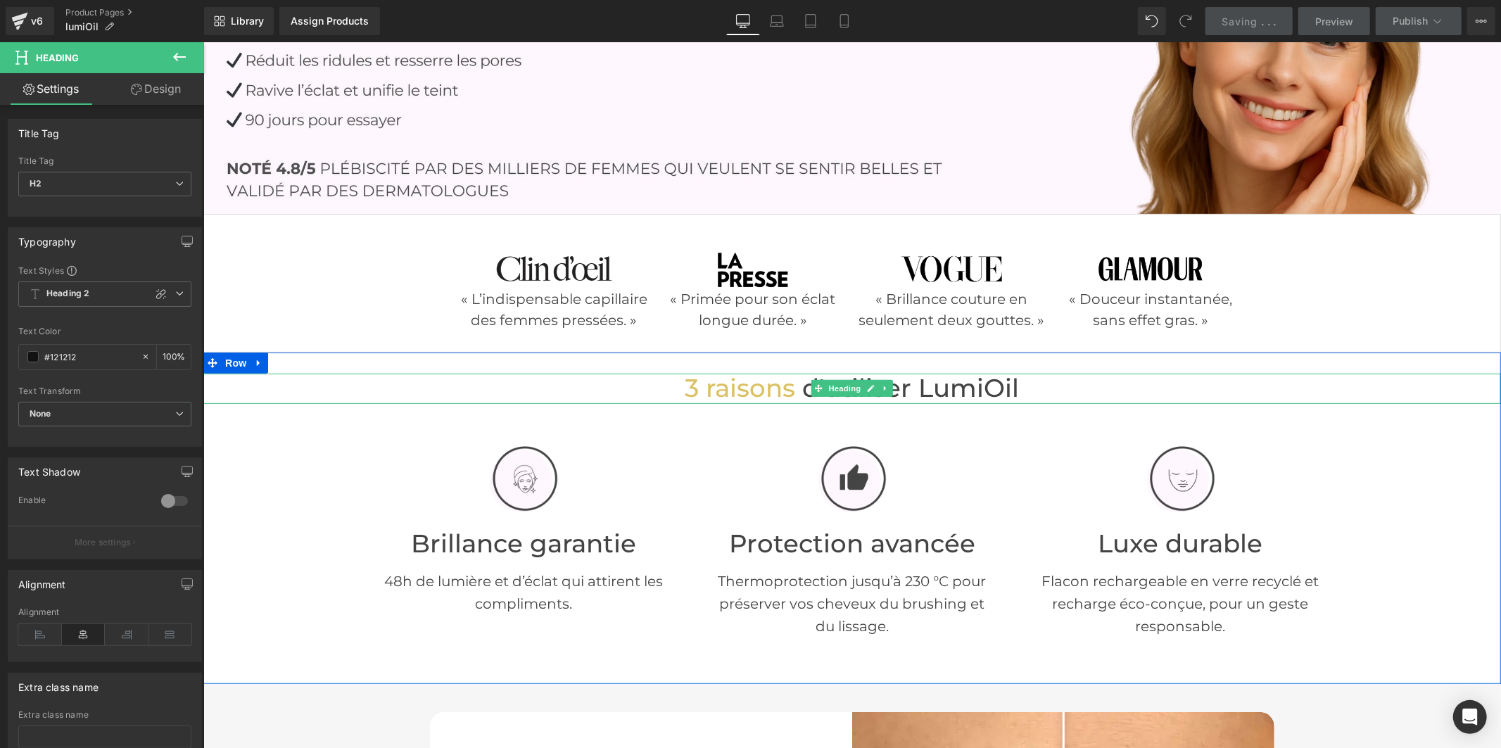
click at [1098, 390] on h2 "3 raisons d'utiliser LumiOil" at bounding box center [851, 388] width 1297 height 30
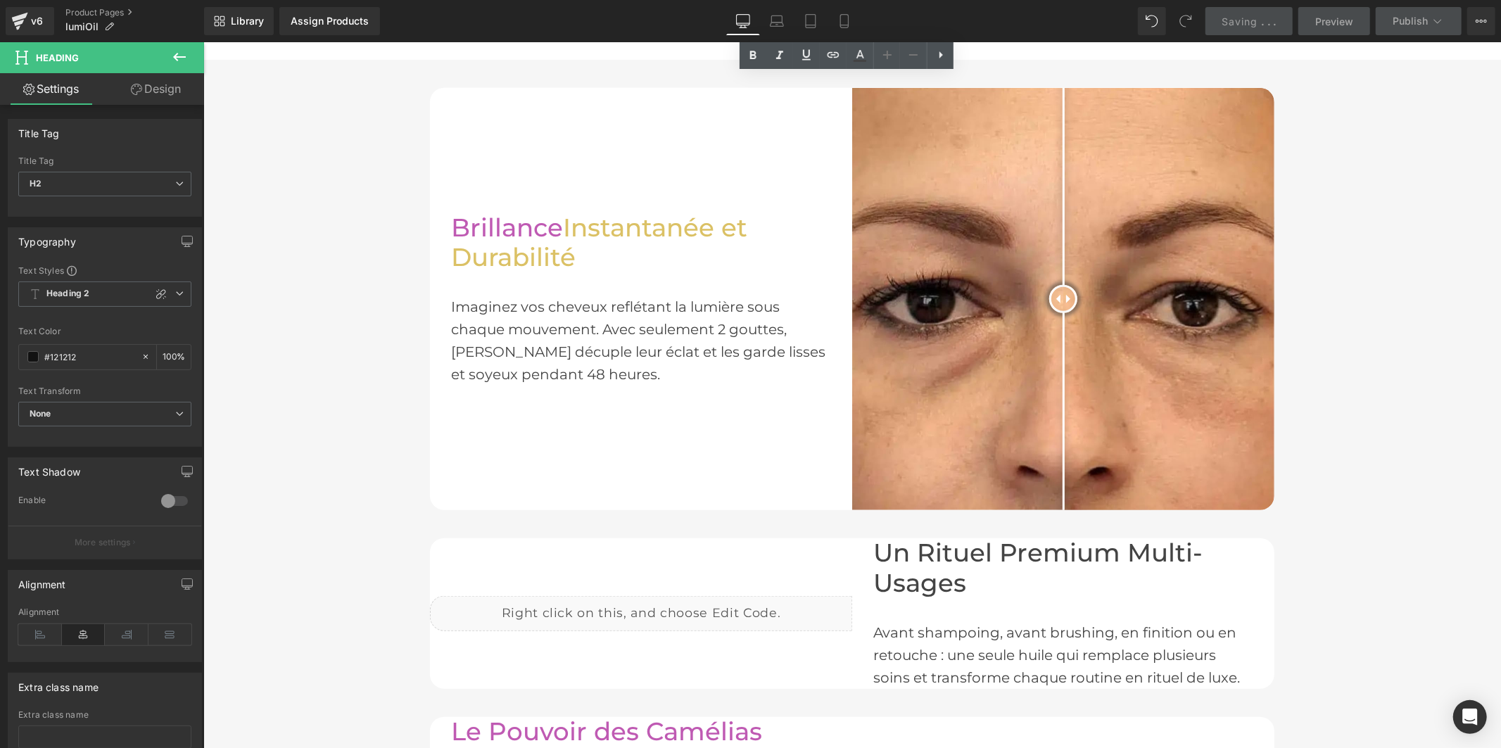
scroll to position [904, 0]
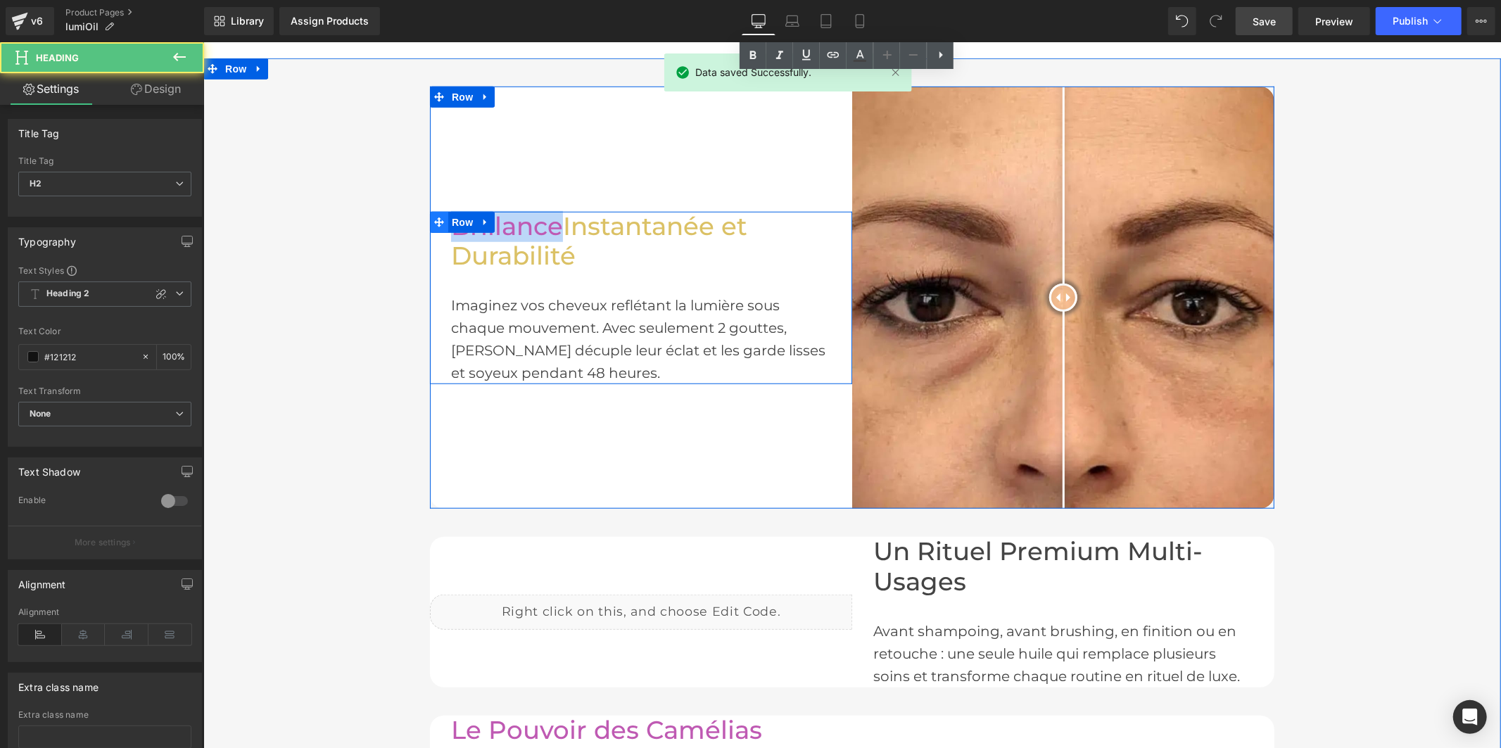
drag, startPoint x: 556, startPoint y: 220, endPoint x: 438, endPoint y: 220, distance: 117.5
click at [438, 220] on div "Brillance Instantanée et Durabilité Heading Imaginez vos cheveux reflétant la l…" at bounding box center [640, 297] width 422 height 172
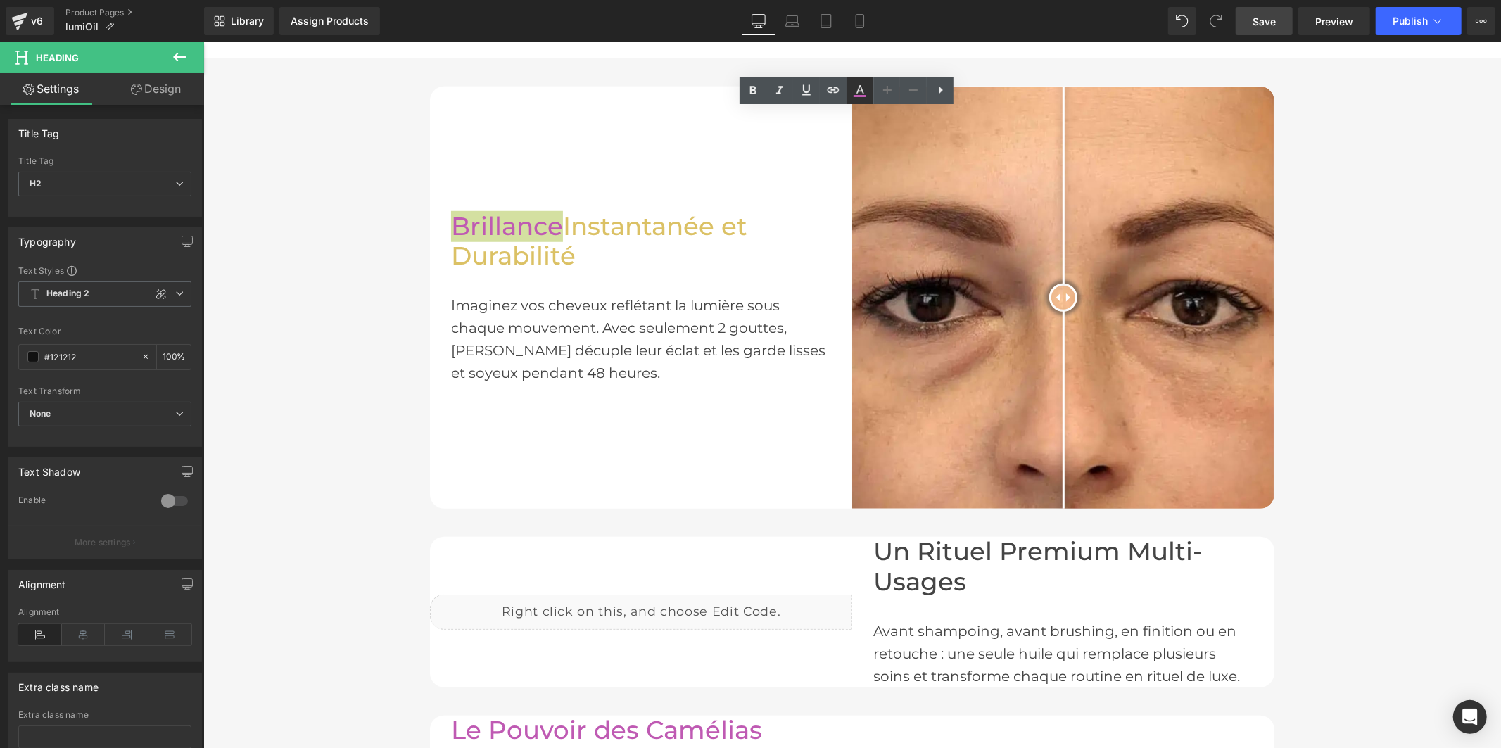
click at [859, 87] on icon at bounding box center [860, 89] width 8 height 8
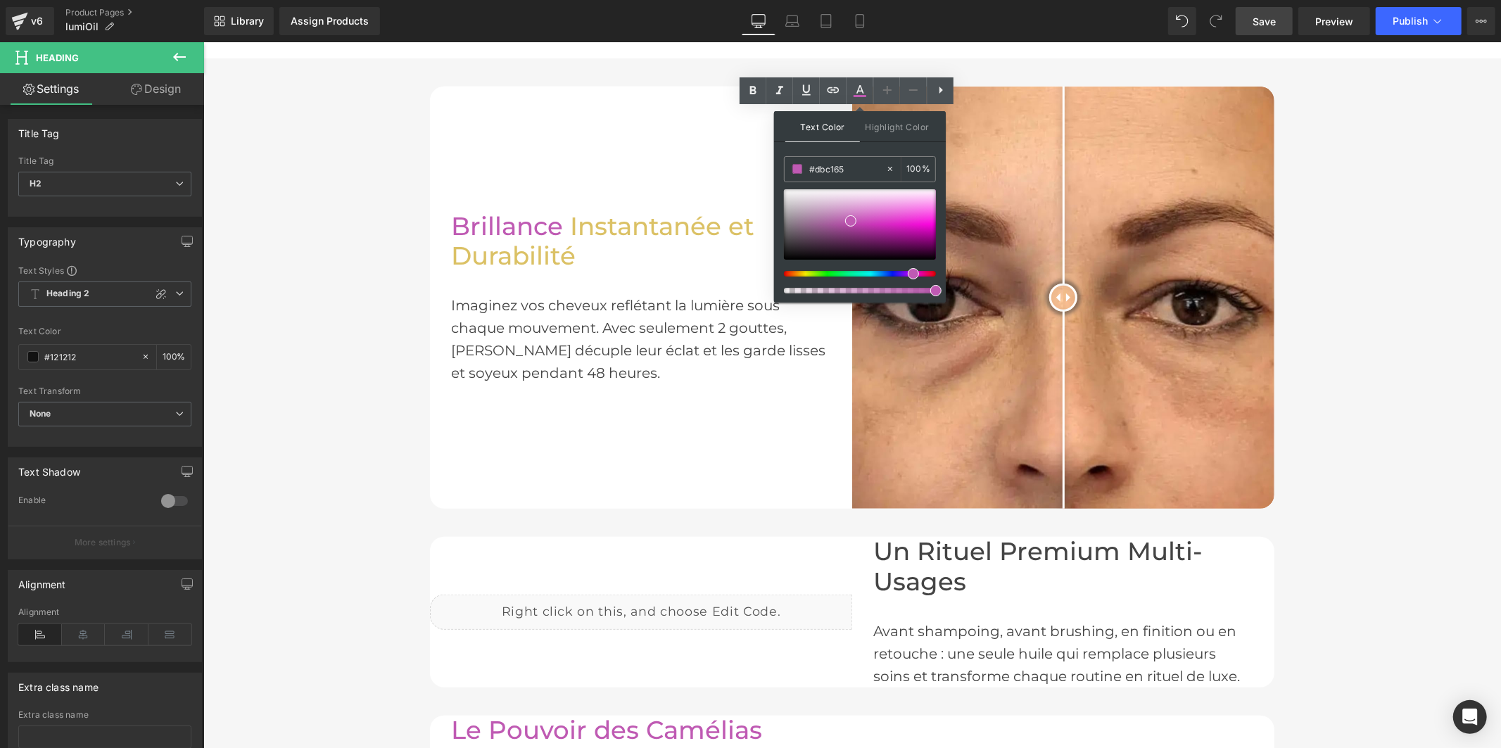
drag, startPoint x: 1055, startPoint y: 207, endPoint x: 765, endPoint y: 164, distance: 293.7
click at [860, 96] on icon at bounding box center [859, 96] width 13 height 2
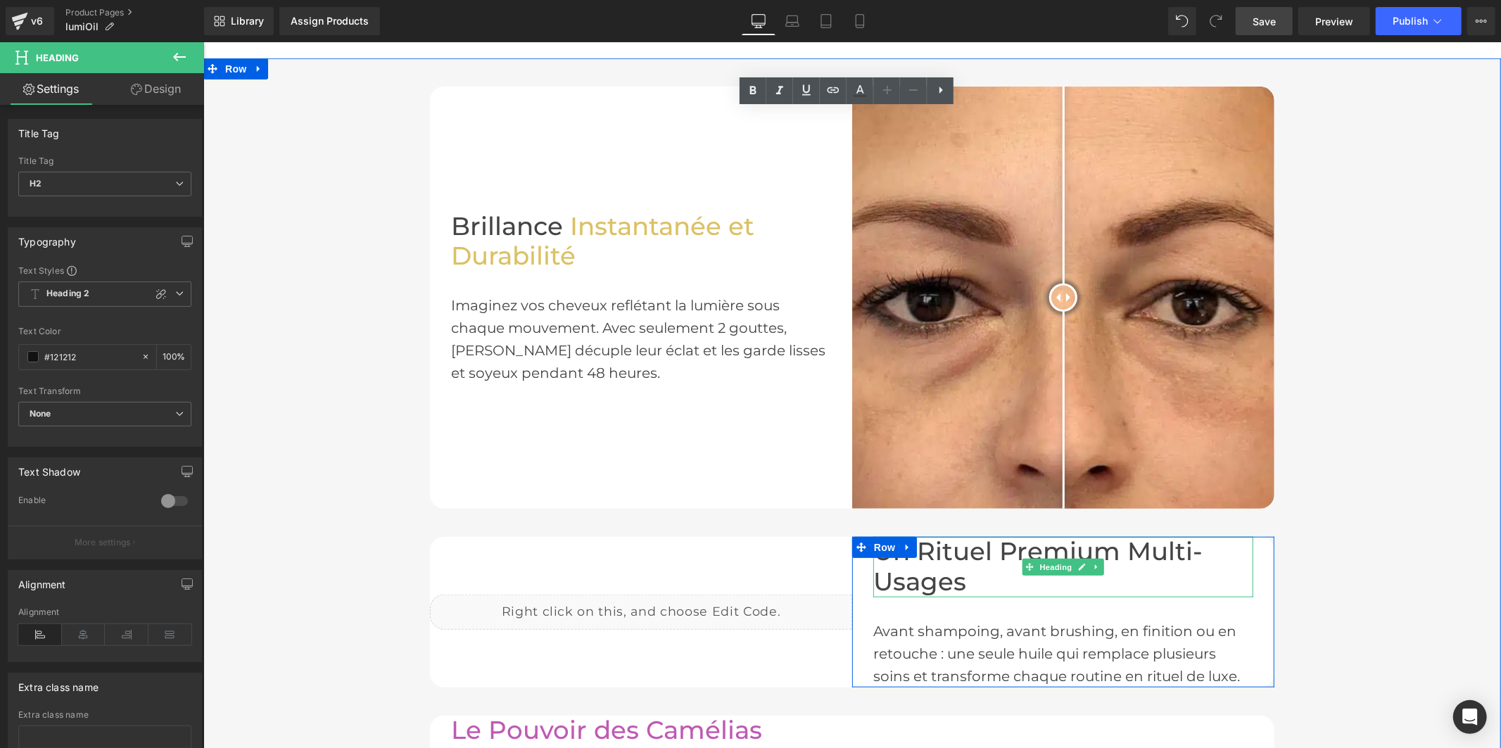
click at [962, 549] on font "Un Rituel Premium Multi-Usages" at bounding box center [1036, 565] width 329 height 61
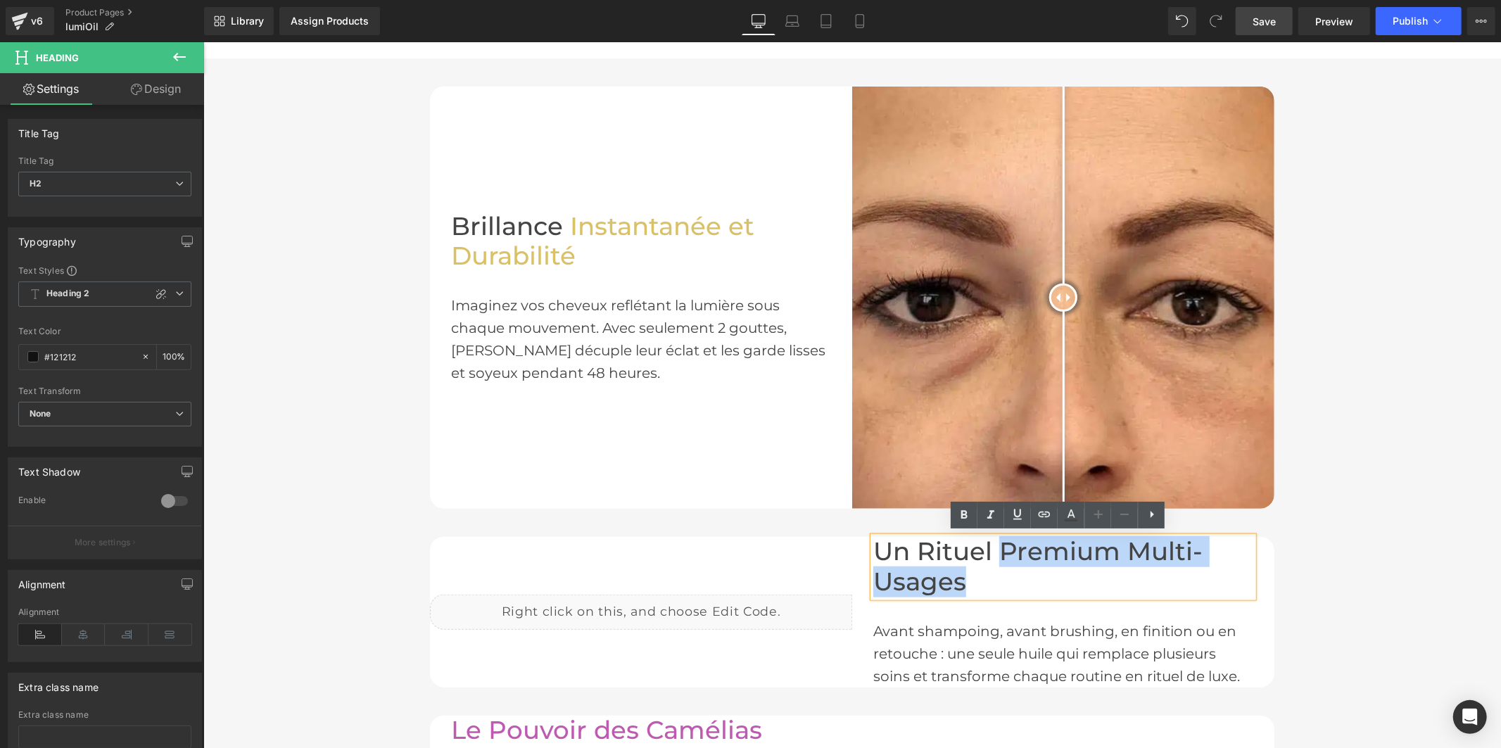
drag, startPoint x: 969, startPoint y: 578, endPoint x: 996, endPoint y: 549, distance: 39.8
click at [996, 549] on h2 "Un Rituel Premium Multi-Usages" at bounding box center [1062, 566] width 380 height 60
click at [1067, 514] on icon at bounding box center [1070, 515] width 17 height 17
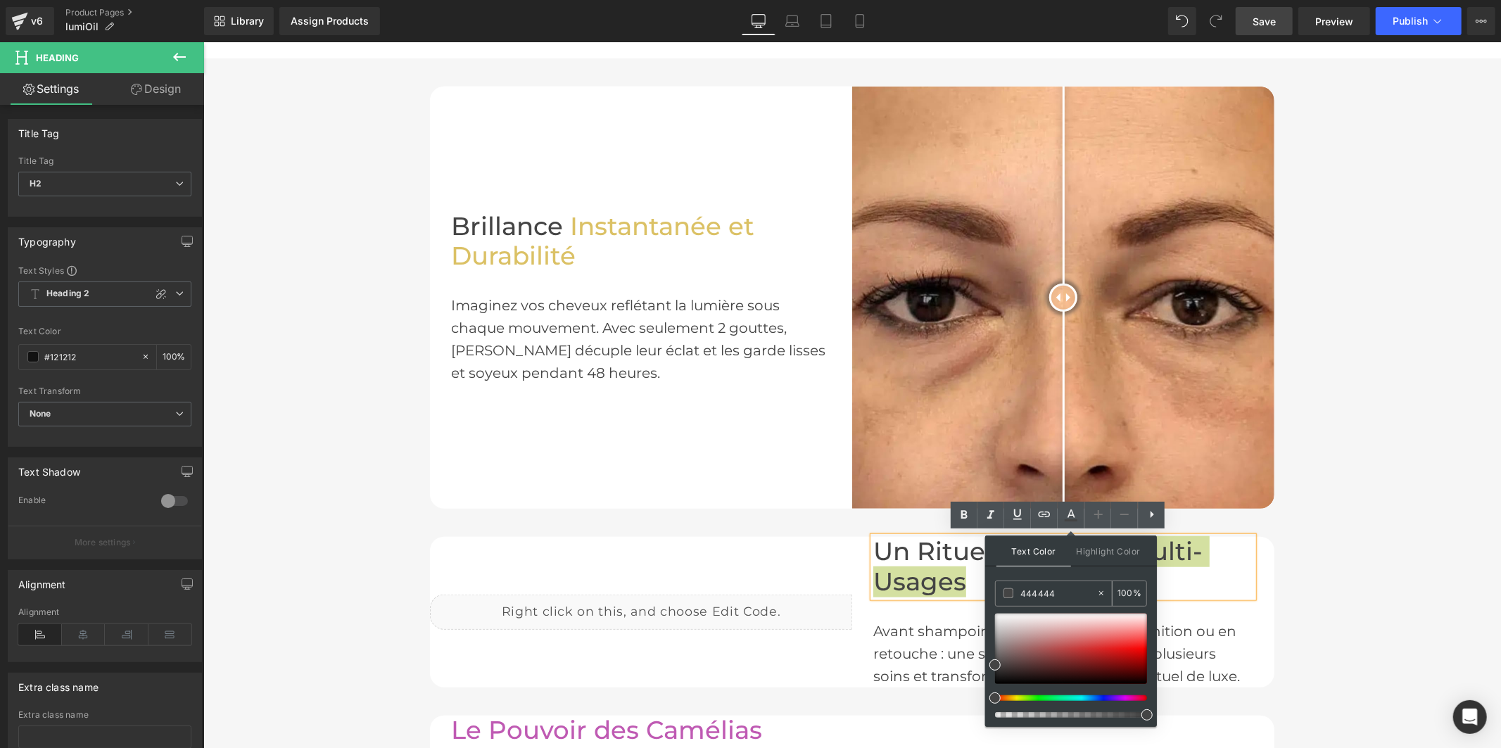
drag, startPoint x: 1068, startPoint y: 592, endPoint x: 1006, endPoint y: 585, distance: 62.4
click at [1006, 585] on div "444444" at bounding box center [1046, 593] width 101 height 25
paste input "dbc165"
type input "#dbc165"
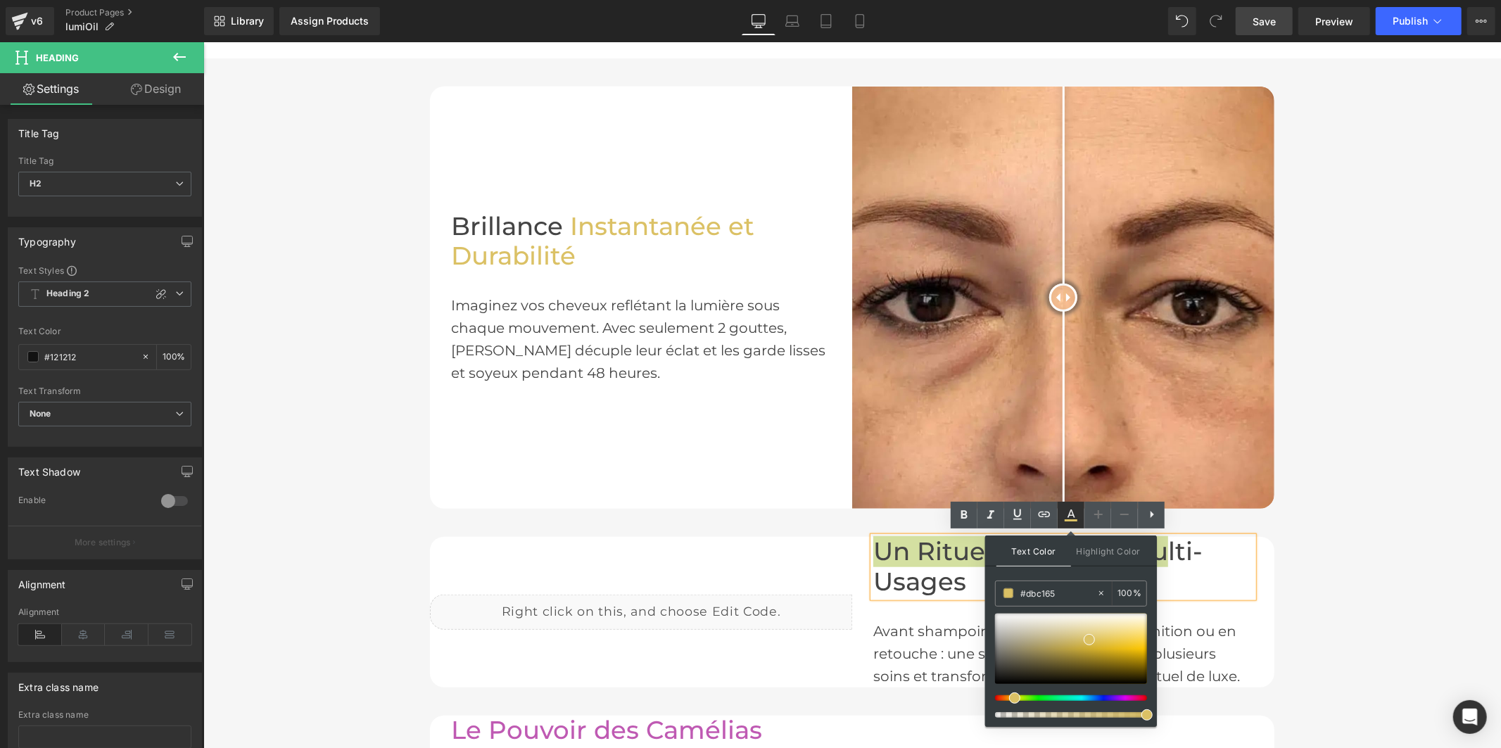
click at [1074, 515] on icon at bounding box center [1071, 513] width 8 height 8
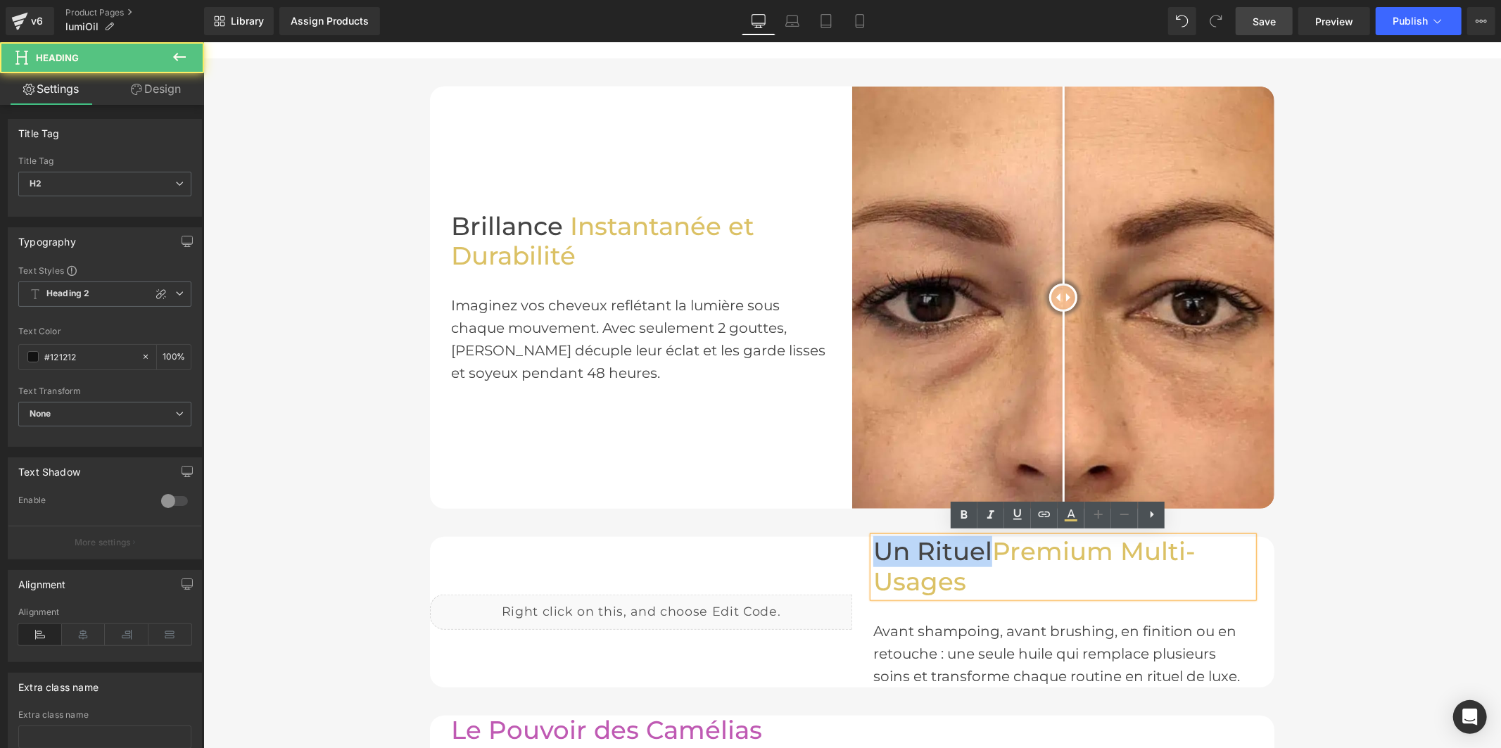
drag, startPoint x: 984, startPoint y: 548, endPoint x: 872, endPoint y: 546, distance: 111.2
click at [872, 546] on font "Un Rituel" at bounding box center [931, 550] width 119 height 30
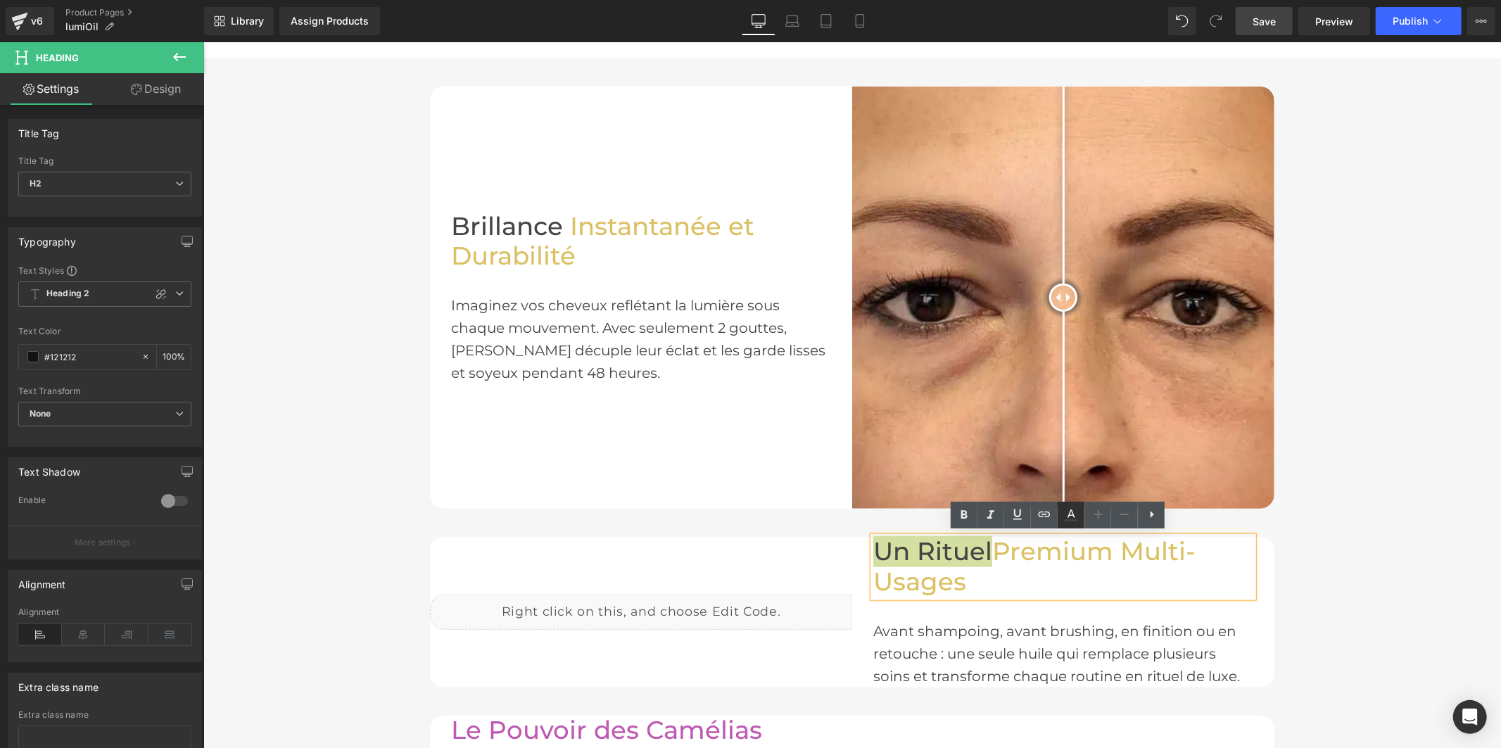
click at [1068, 517] on icon at bounding box center [1071, 513] width 8 height 8
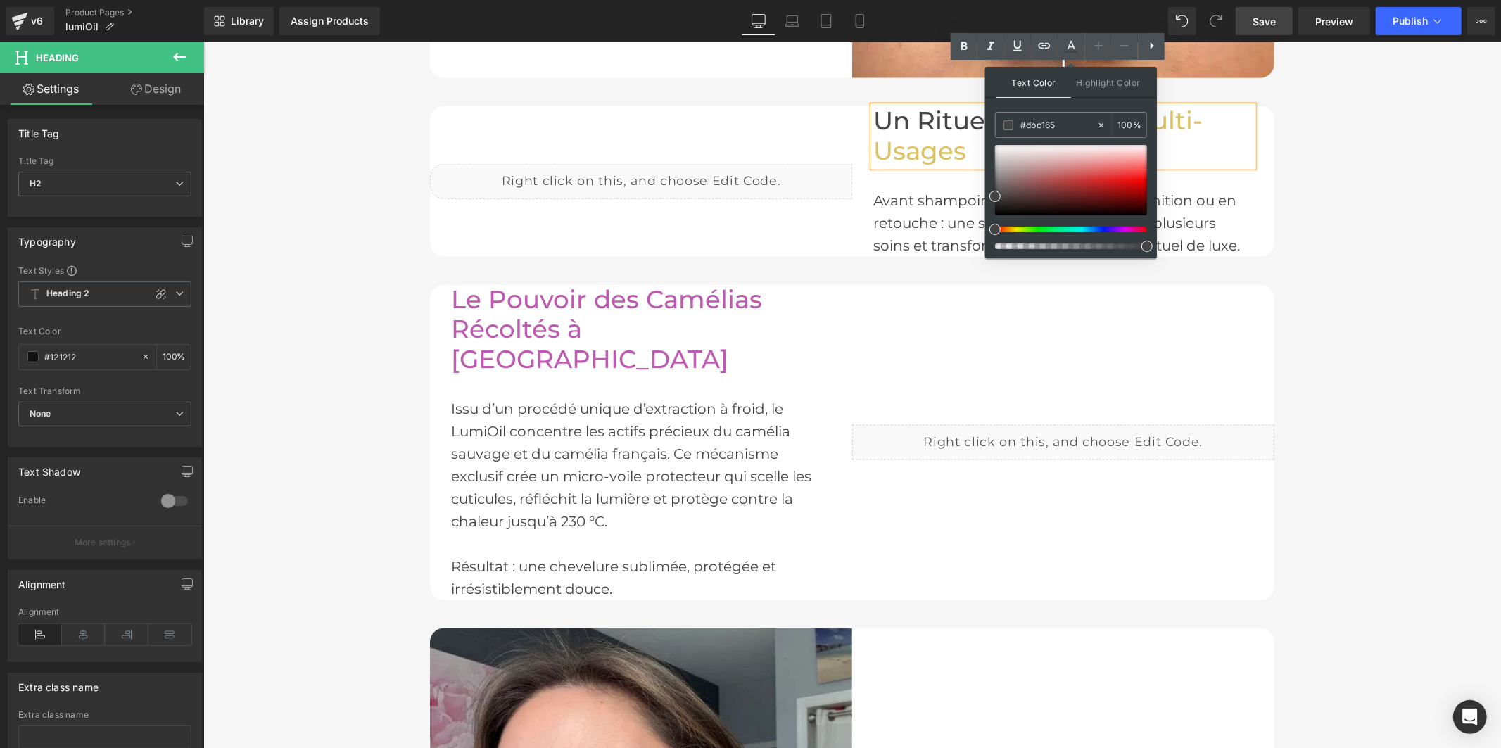
scroll to position [1373, 0]
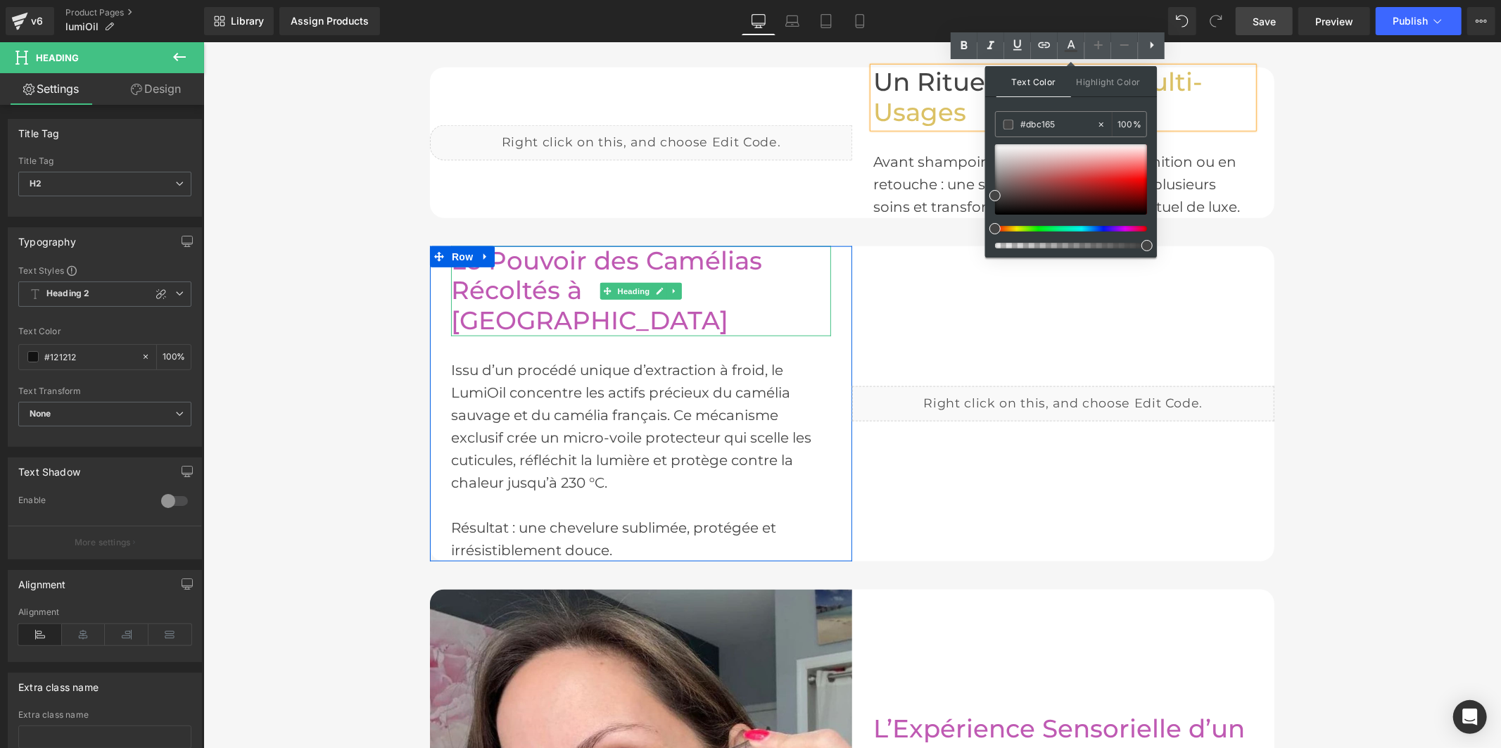
click at [471, 275] on font "Le Pouvoir des Camélias Récoltés à la Main" at bounding box center [605, 290] width 311 height 90
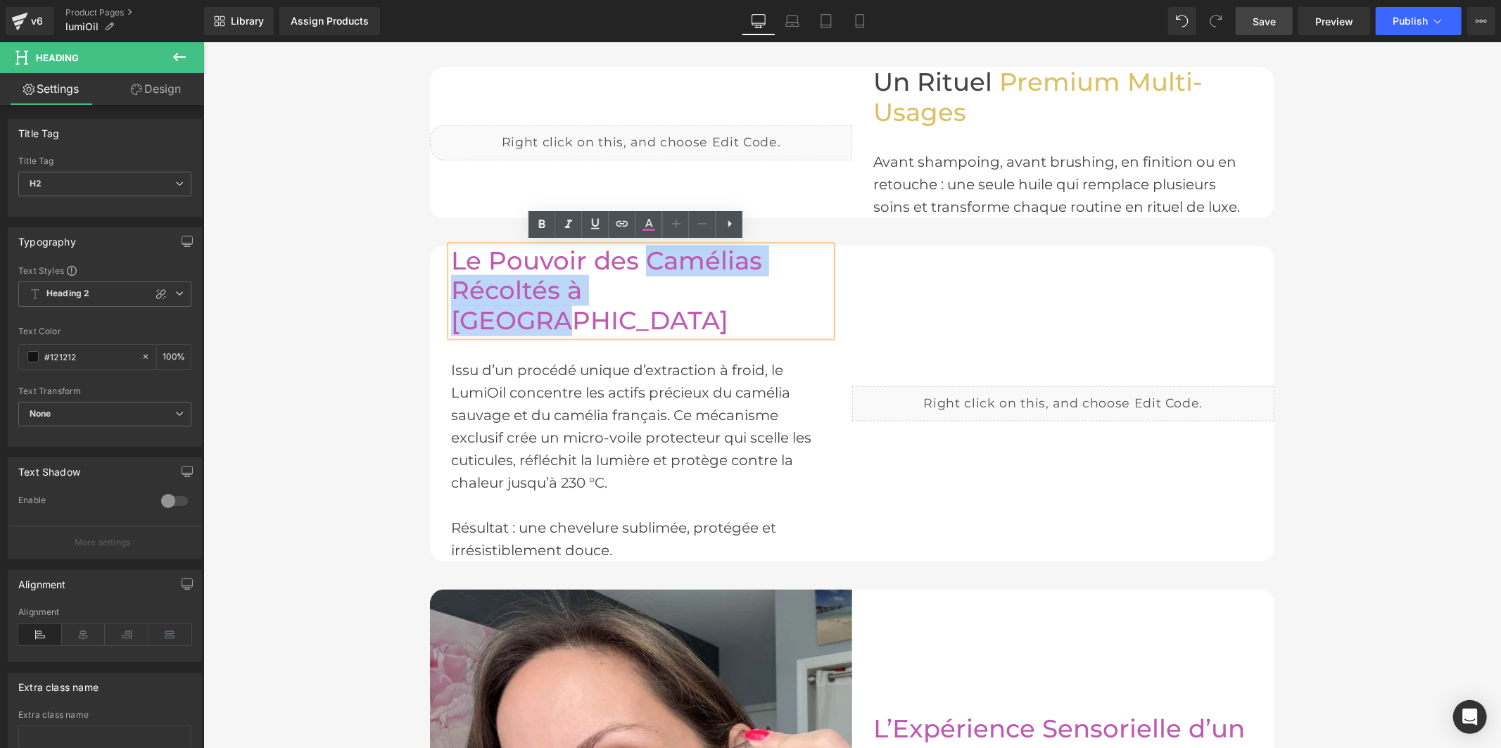
drag, startPoint x: 661, startPoint y: 295, endPoint x: 645, endPoint y: 248, distance: 49.6
click at [645, 248] on h2 "Le Pouvoir des Camélias Récoltés à la Main" at bounding box center [640, 291] width 380 height 90
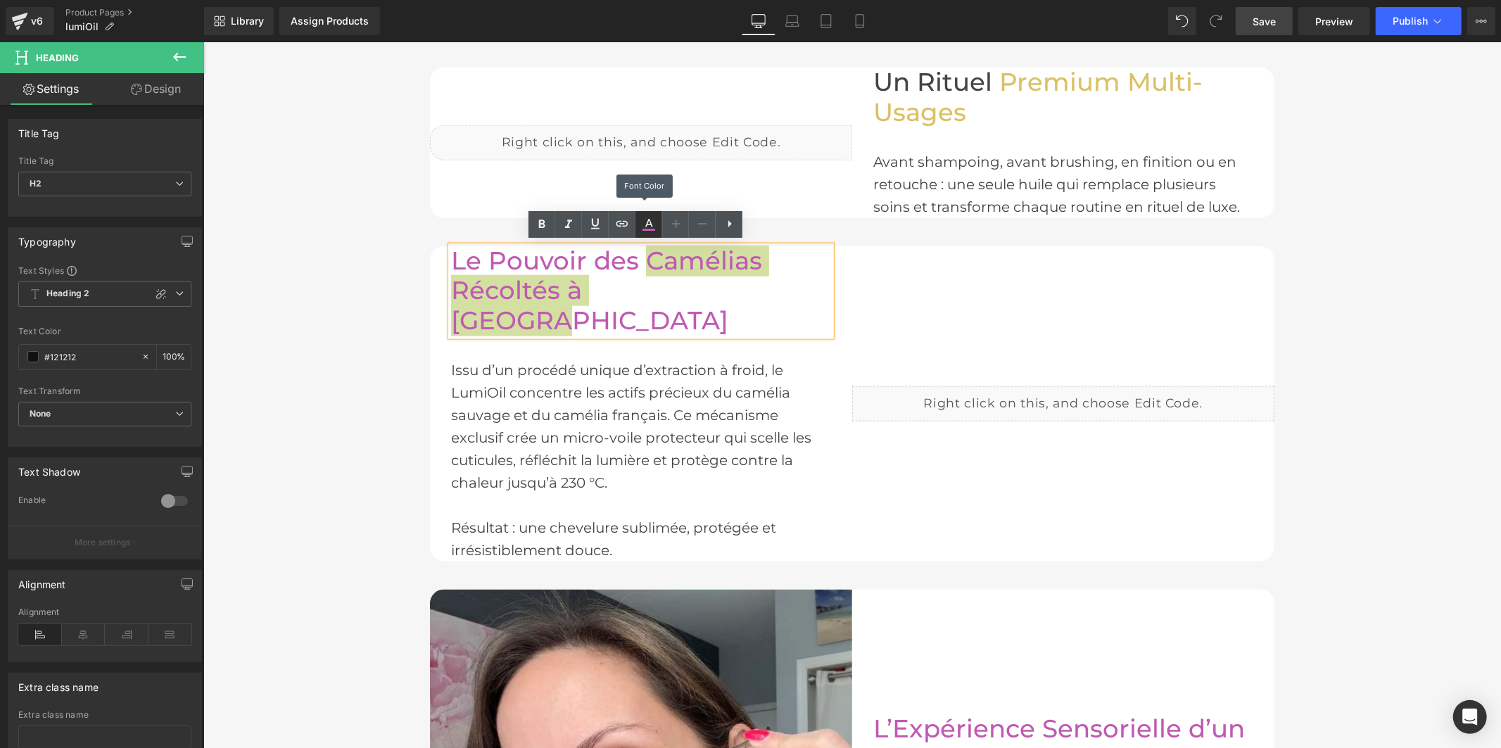
click at [648, 229] on icon at bounding box center [648, 230] width 13 height 2
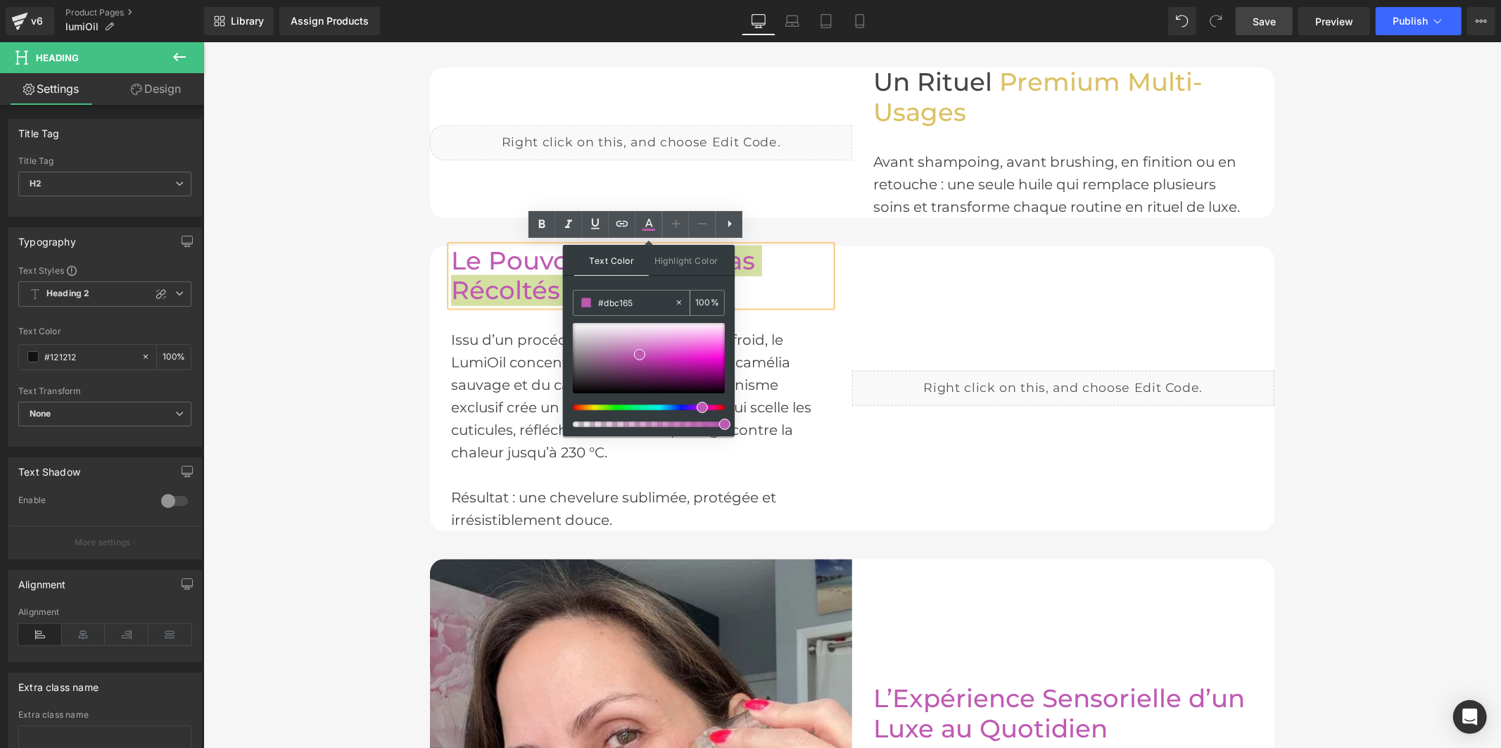
drag, startPoint x: 623, startPoint y: 301, endPoint x: 587, endPoint y: 301, distance: 35.9
click at [587, 301] on div "#dbc165" at bounding box center [623, 303] width 101 height 25
paste input "dbc165"
click at [644, 230] on icon at bounding box center [648, 224] width 17 height 17
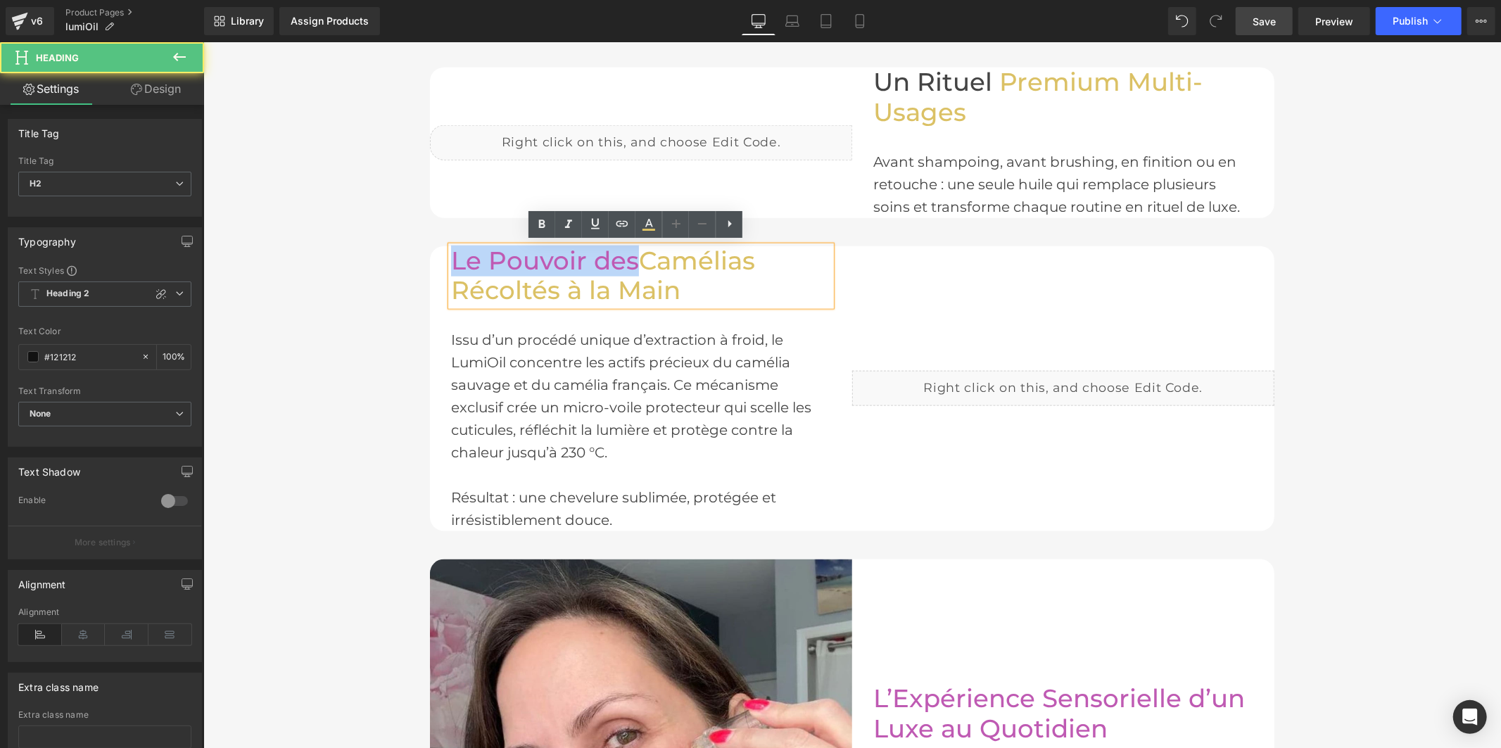
drag, startPoint x: 628, startPoint y: 253, endPoint x: 452, endPoint y: 249, distance: 175.9
click at [452, 249] on div "Liquid Le Pouvoir des Camélias Récoltés à la Main Heading Issu d’un procédé uni…" at bounding box center [851, 388] width 844 height 285
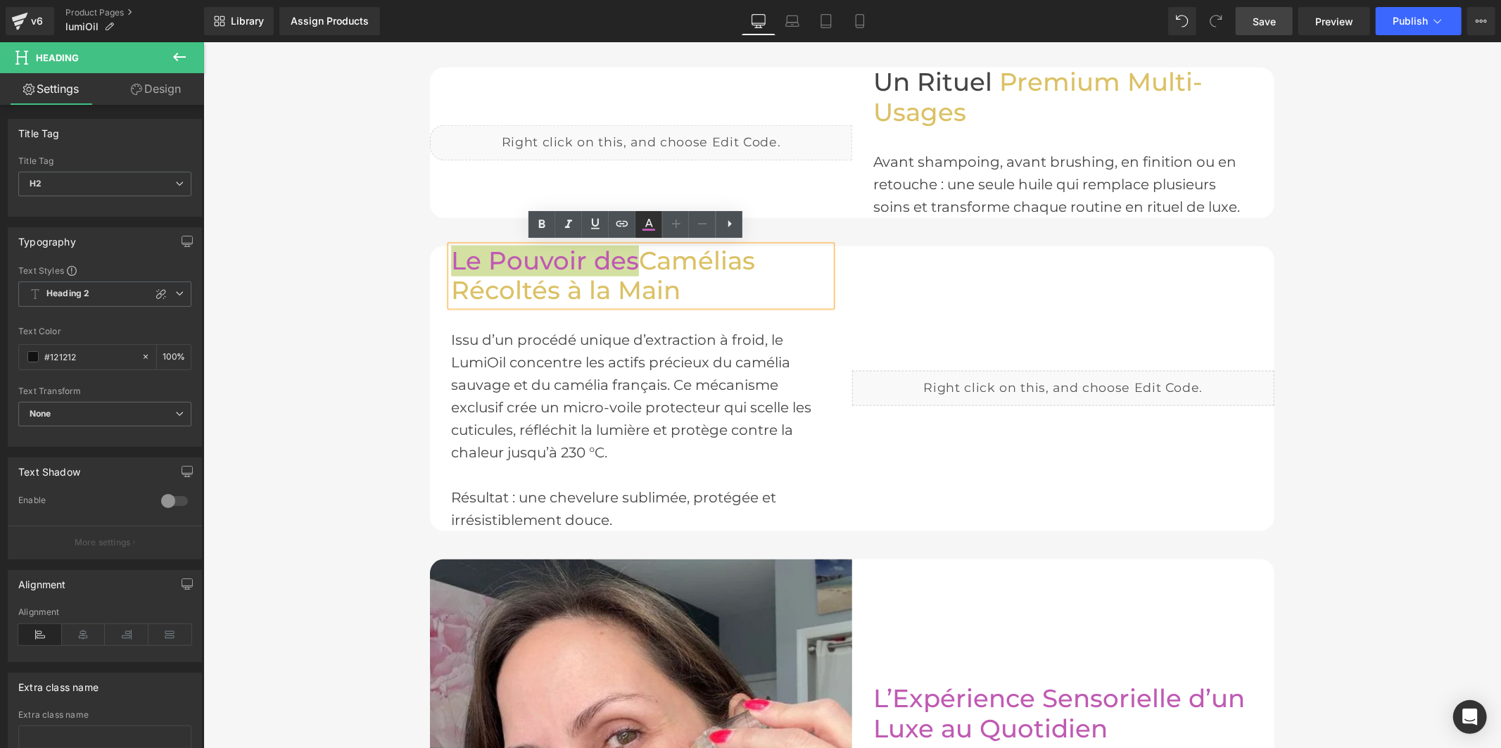
click at [649, 220] on icon at bounding box center [649, 223] width 8 height 8
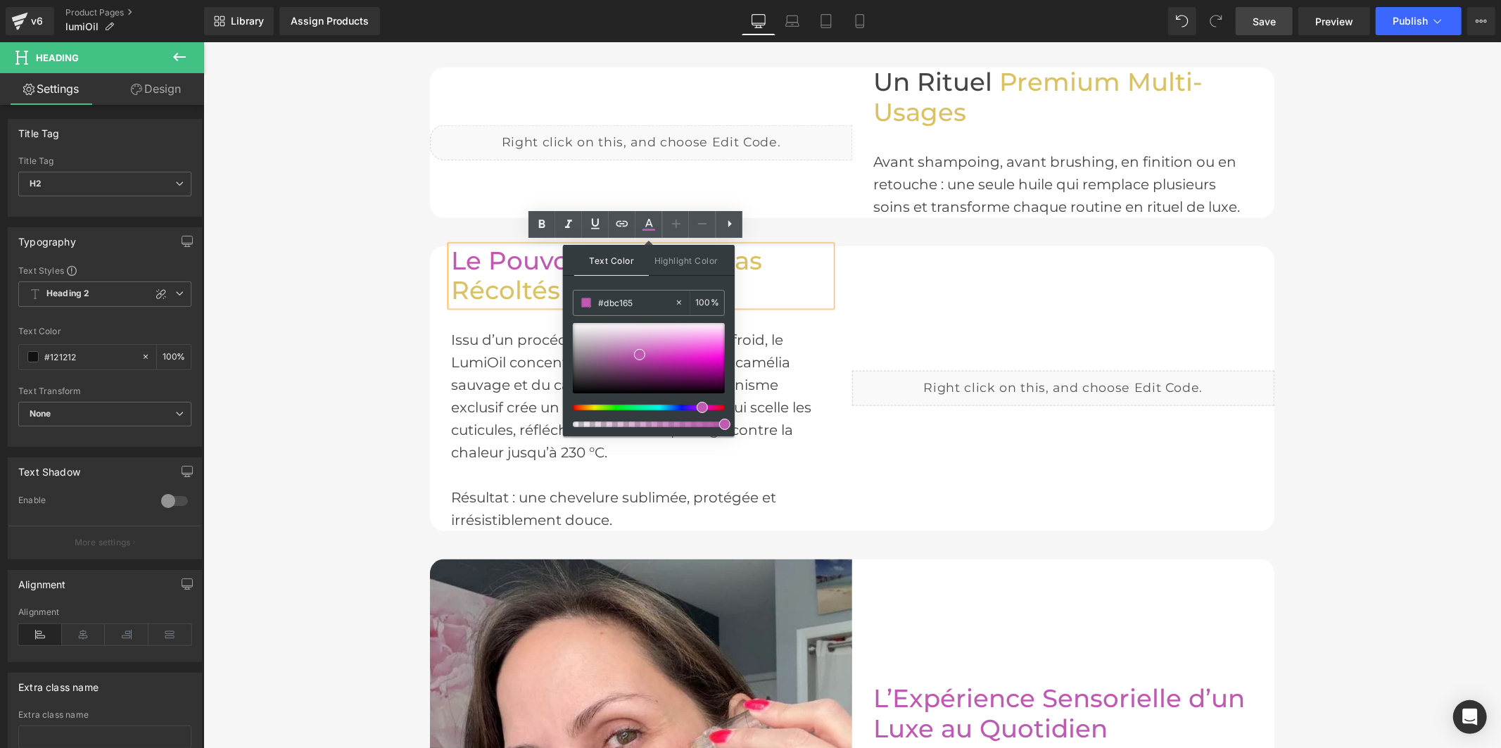
drag, startPoint x: 641, startPoint y: 298, endPoint x: 566, endPoint y: 298, distance: 75.3
click at [566, 298] on div "Text Color Highlight Color #333333 #dbc165 100 % none 0 %" at bounding box center [649, 340] width 172 height 191
type input "444444"
click at [652, 226] on icon at bounding box center [649, 223] width 8 height 8
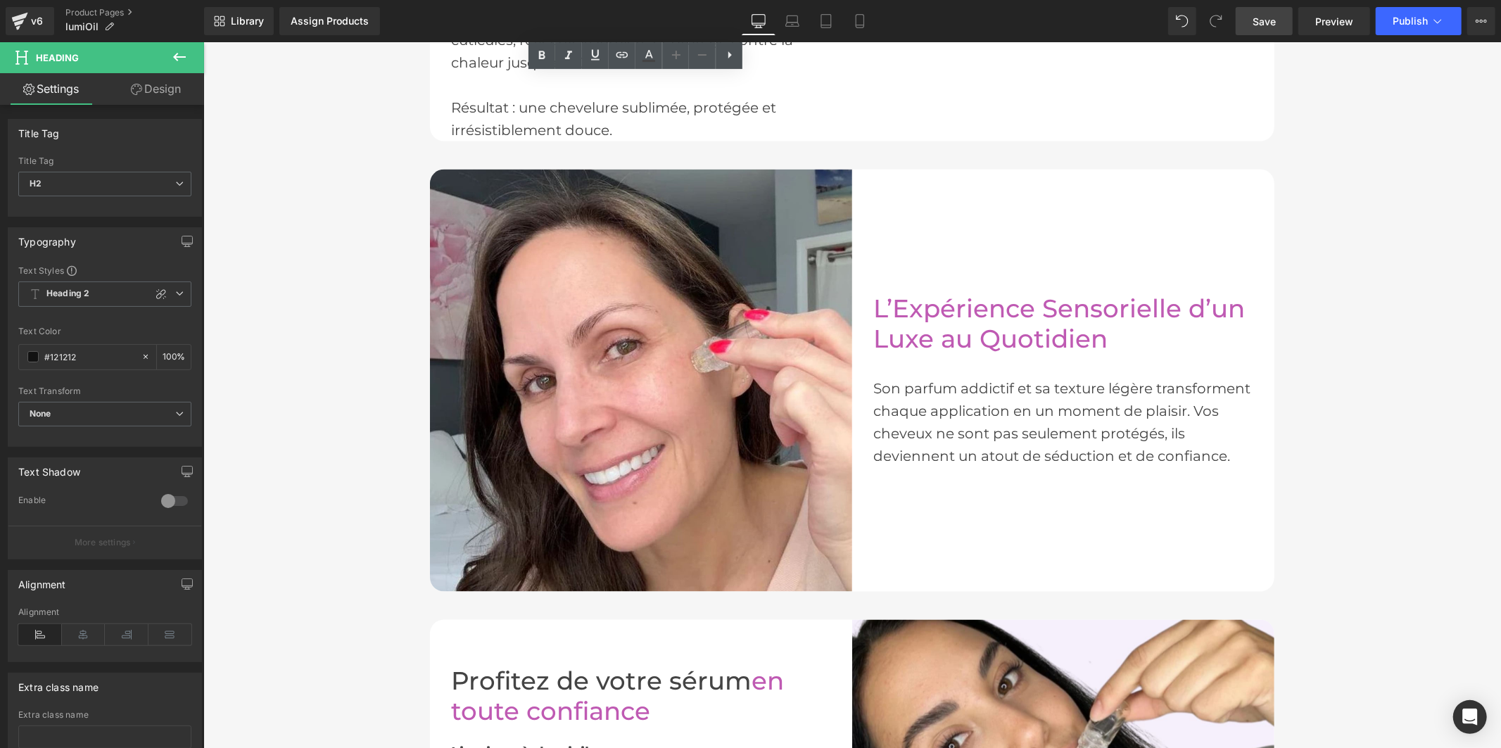
scroll to position [1764, 0]
click at [914, 312] on font "L’Expérience Sensorielle d’un Luxe au Quotidien" at bounding box center [1057, 322] width 371 height 61
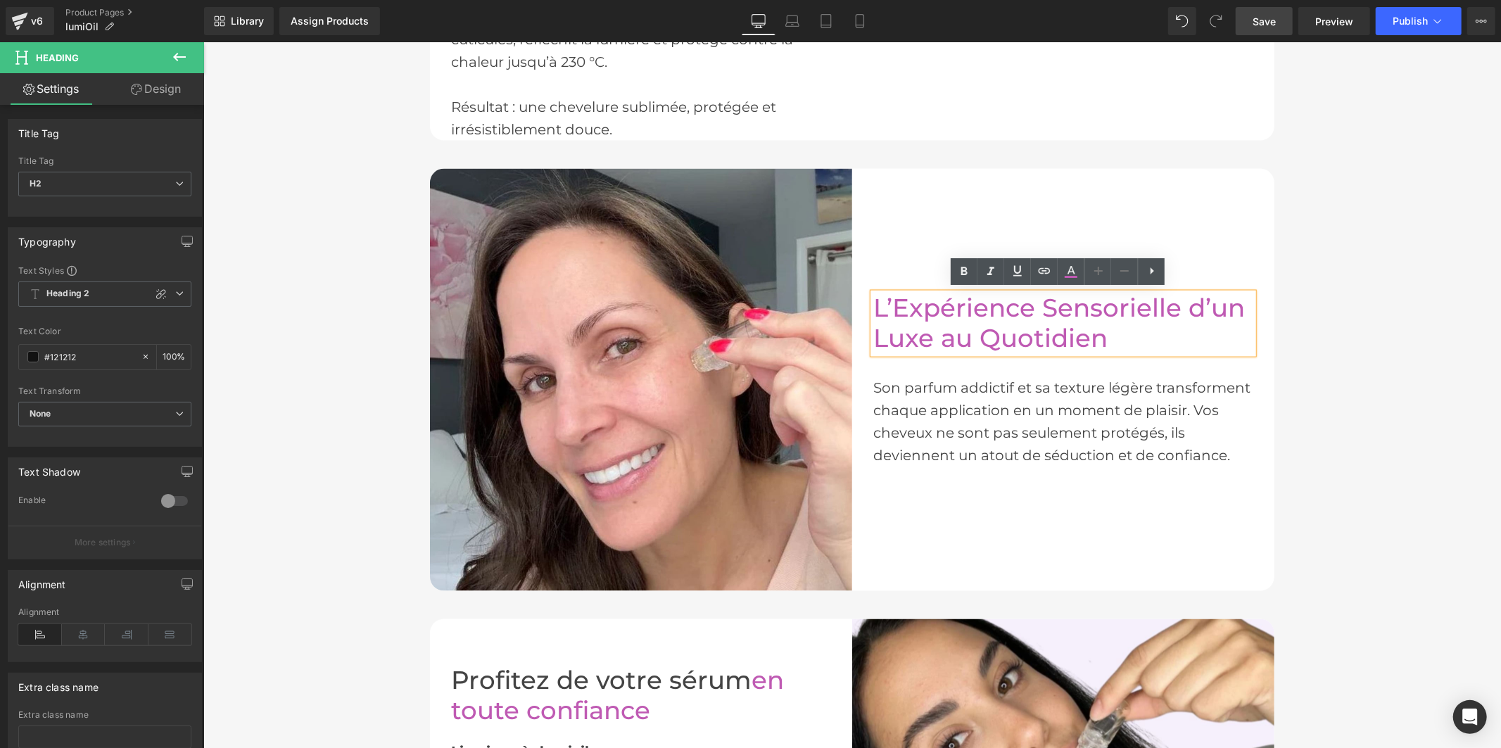
click at [1060, 321] on font "L’Expérience Sensorielle d’un Luxe au Quotidien" at bounding box center [1057, 322] width 371 height 61
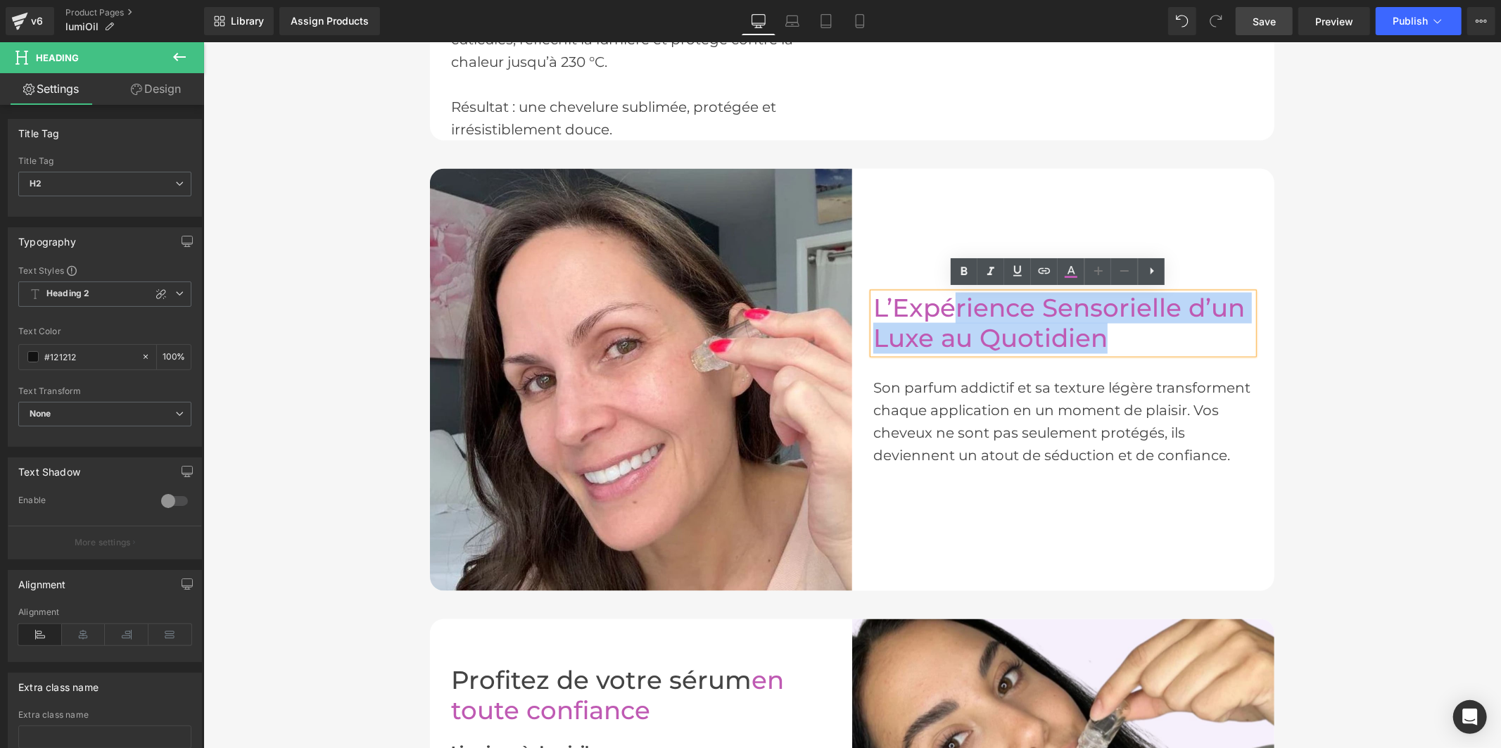
drag, startPoint x: 1091, startPoint y: 337, endPoint x: 951, endPoint y: 319, distance: 141.2
click at [951, 319] on h2 "L’Expérience Sensorielle d’un Luxe au Quotidien" at bounding box center [1062, 323] width 380 height 60
click at [927, 329] on font "L’Expérience Sensorielle d’un Luxe au Quotidien" at bounding box center [1057, 322] width 371 height 61
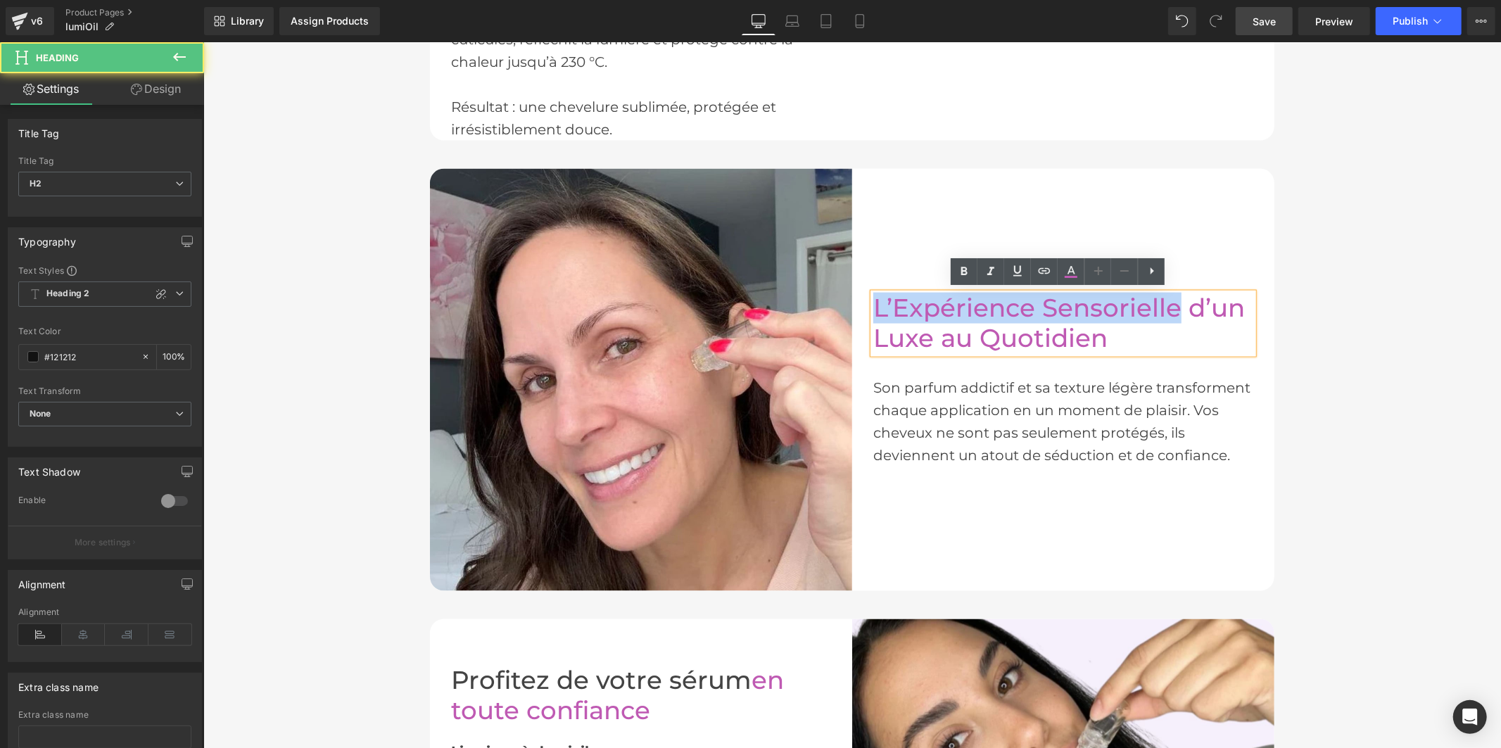
drag, startPoint x: 1169, startPoint y: 304, endPoint x: 870, endPoint y: 305, distance: 299.0
click at [872, 305] on font "L’Expérience Sensorielle d’un Luxe au Quotidien" at bounding box center [1057, 322] width 371 height 61
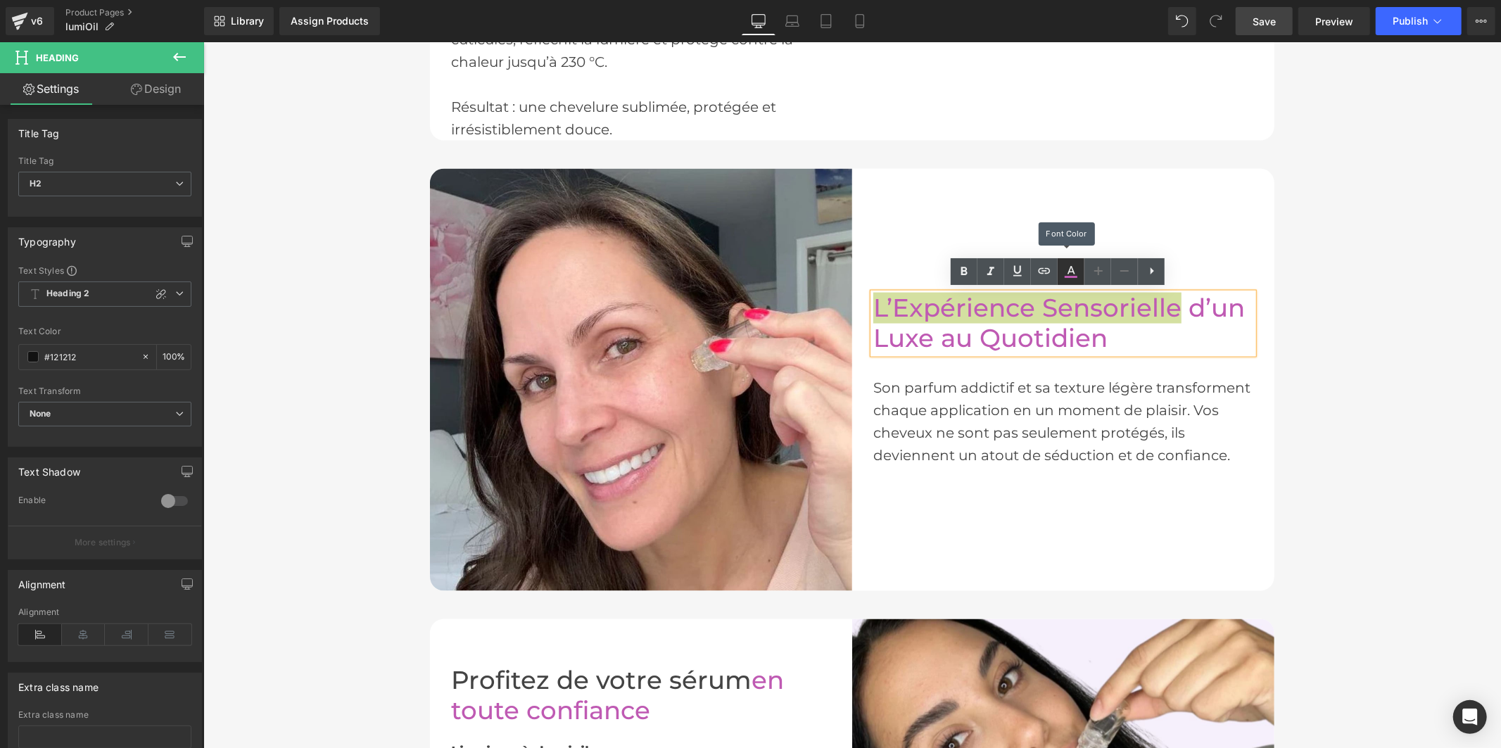
click at [1074, 274] on icon at bounding box center [1070, 271] width 17 height 17
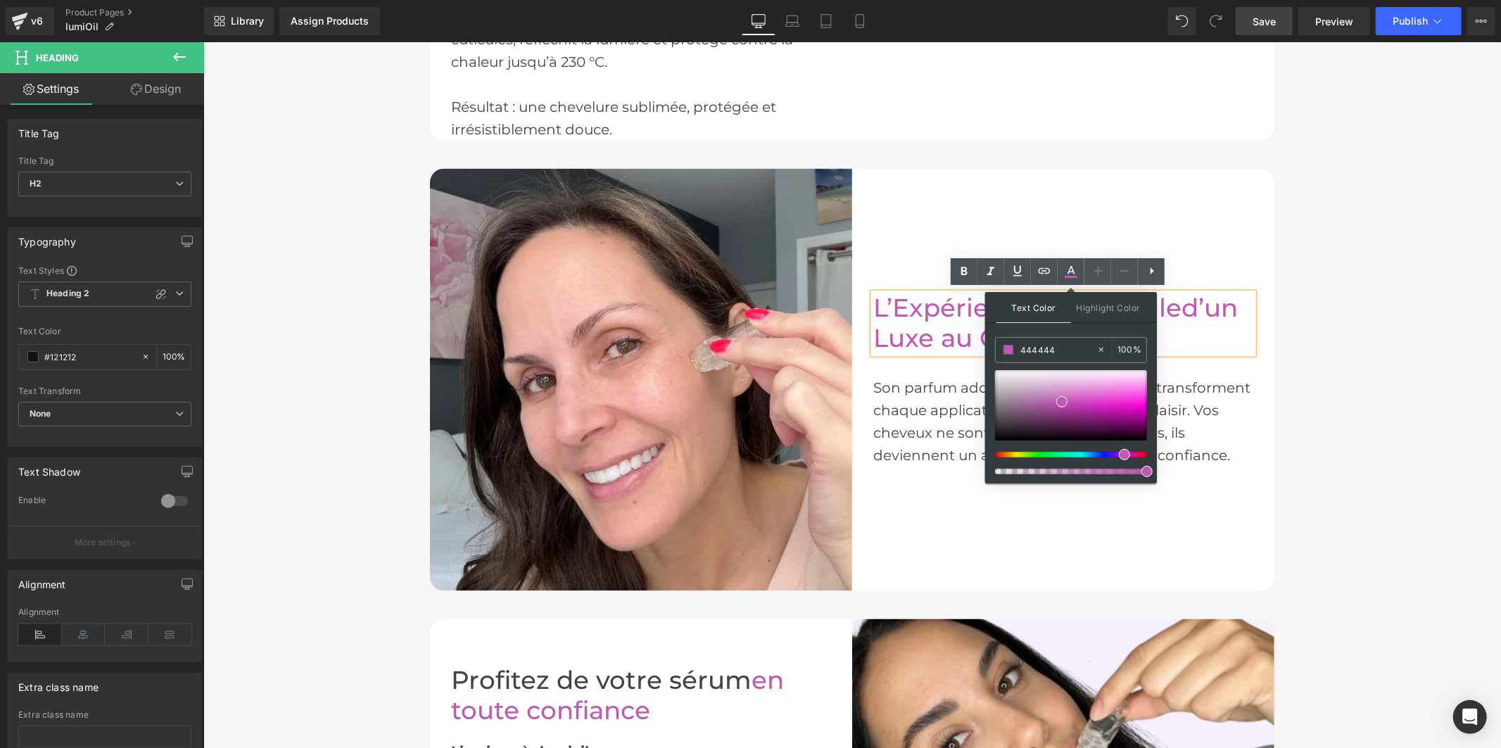
drag, startPoint x: 1260, startPoint y: 393, endPoint x: 978, endPoint y: 347, distance: 285.9
paste input "dbc165"
click at [1068, 269] on icon at bounding box center [1070, 271] width 17 height 17
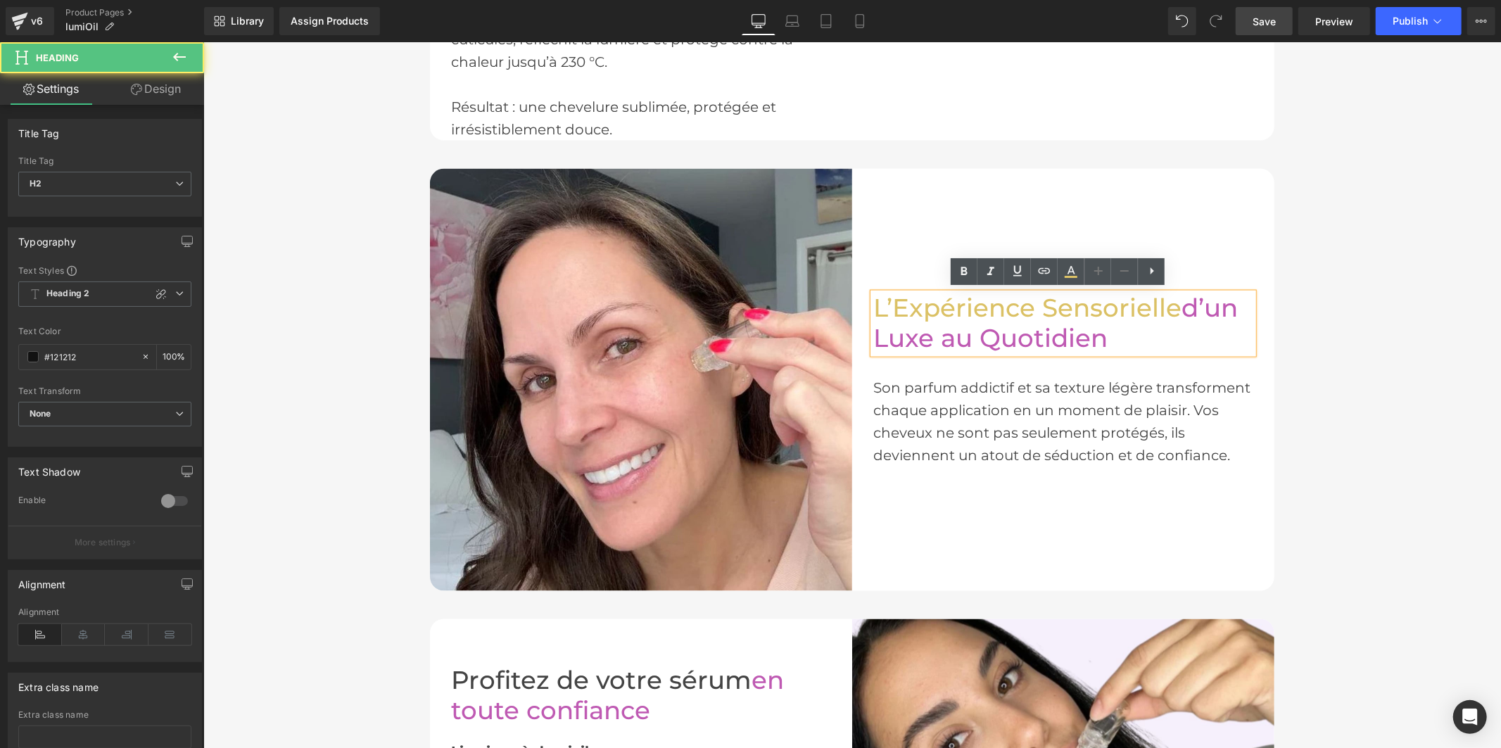
drag, startPoint x: 1102, startPoint y: 336, endPoint x: 1176, endPoint y: 300, distance: 81.8
click at [1176, 300] on h2 "L’Expérience Sensorielle d’un Luxe au Quotidien" at bounding box center [1062, 323] width 380 height 60
click at [1066, 263] on icon at bounding box center [1070, 271] width 17 height 17
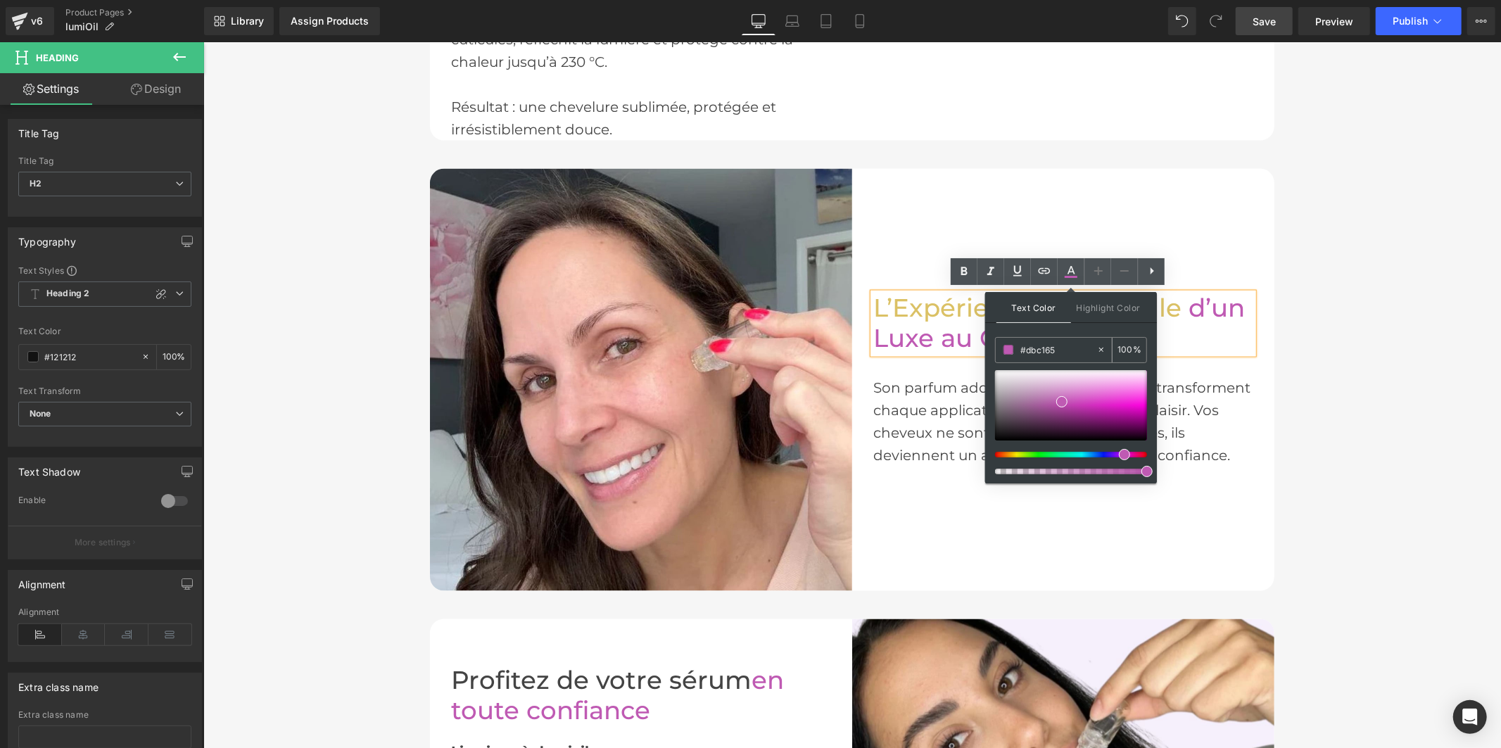
drag, startPoint x: 1036, startPoint y: 345, endPoint x: 1017, endPoint y: 342, distance: 18.6
click at [1017, 342] on div "#dbc165" at bounding box center [1046, 350] width 101 height 25
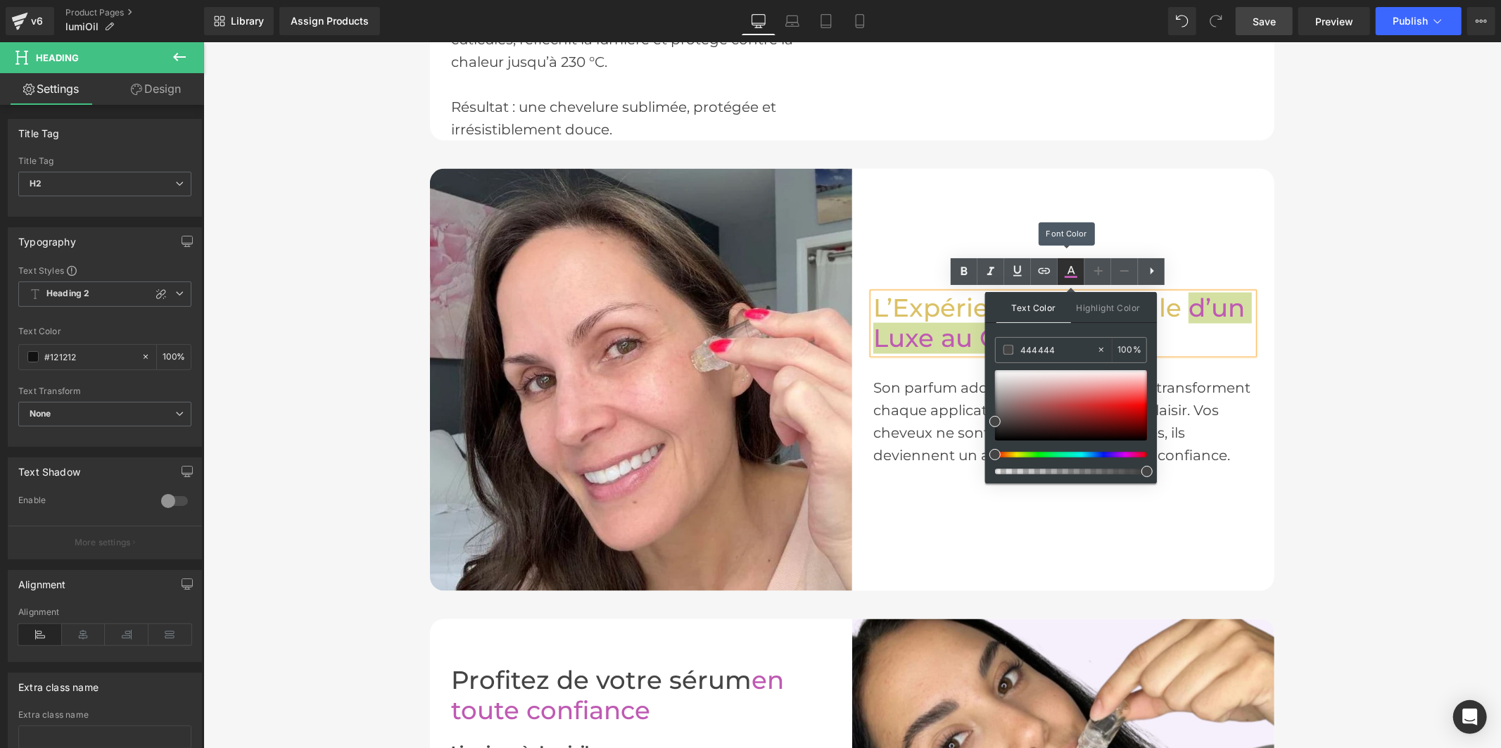
click at [1071, 277] on icon at bounding box center [1070, 277] width 13 height 2
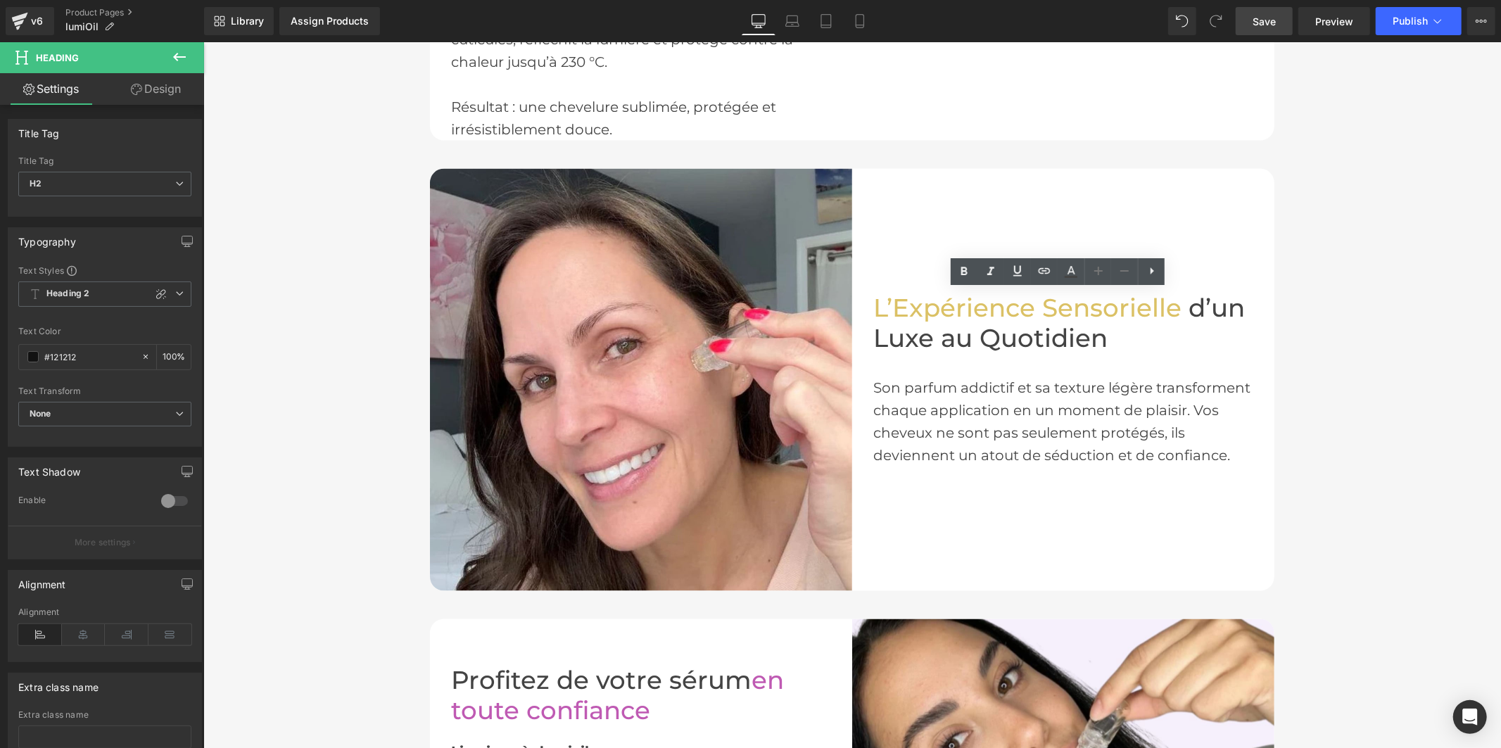
click at [1248, 15] on link "Save" at bounding box center [1263, 21] width 57 height 28
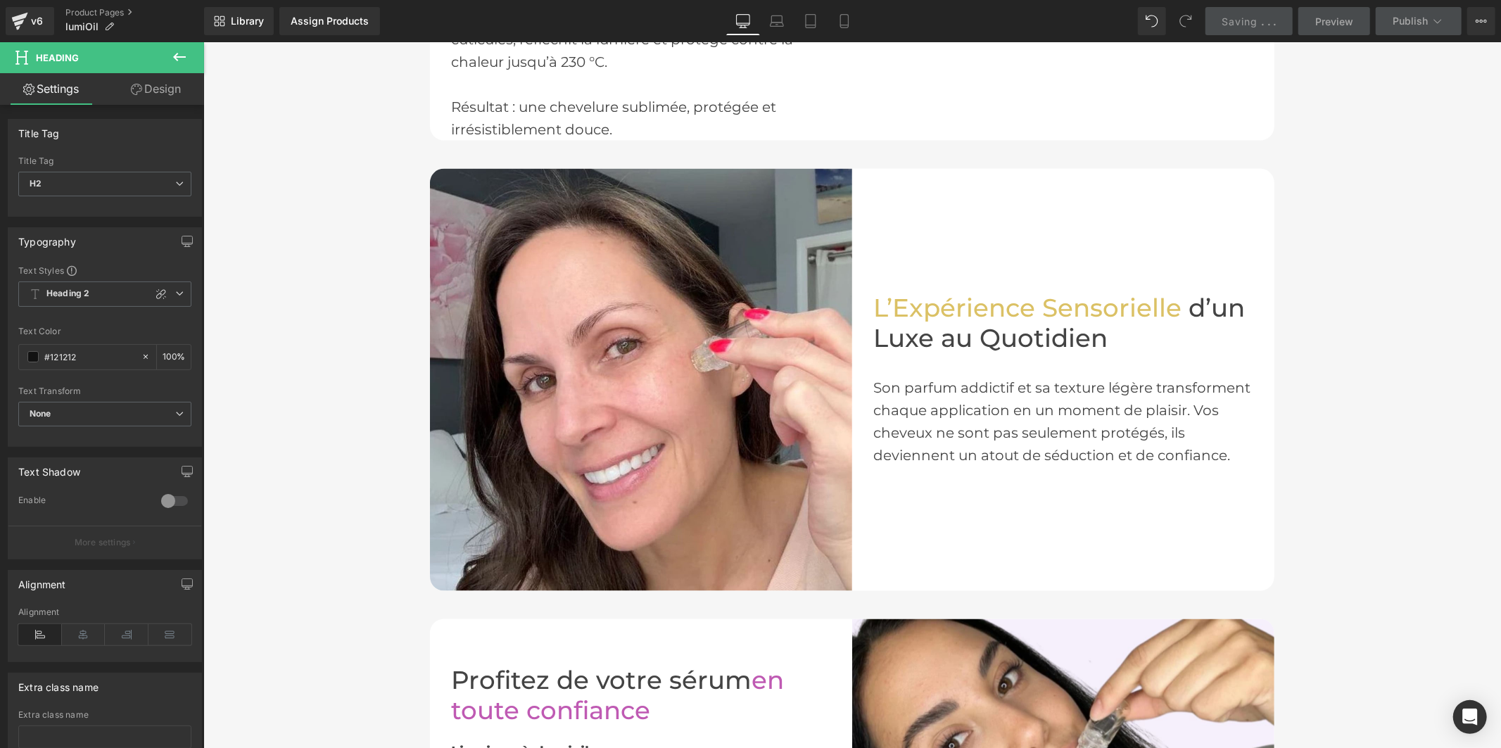
scroll to position [2155, 0]
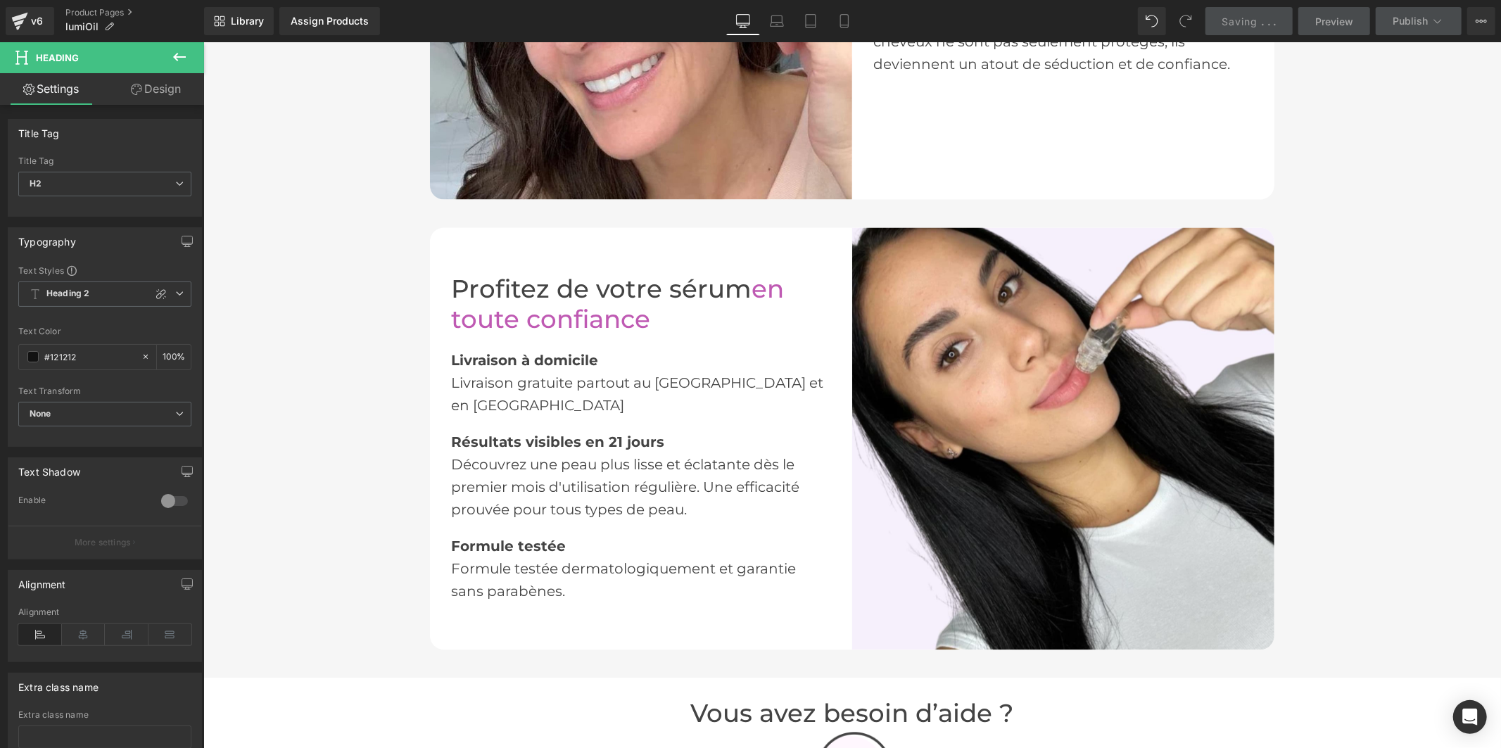
click at [530, 312] on h2 "Profitez de votre sérum en toute confiance" at bounding box center [640, 304] width 380 height 60
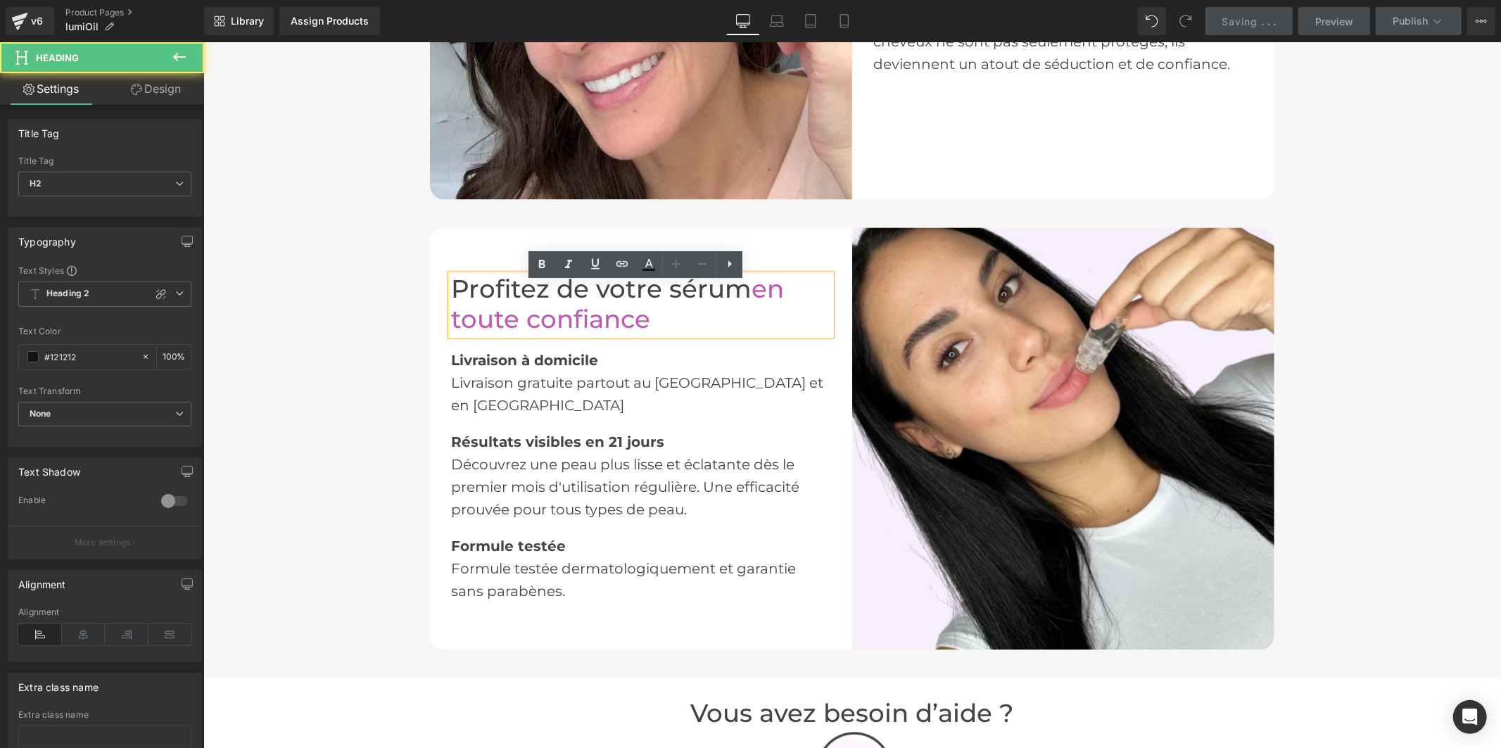
click at [652, 325] on h2 "Profitez de votre sérum en toute confiance" at bounding box center [640, 304] width 380 height 60
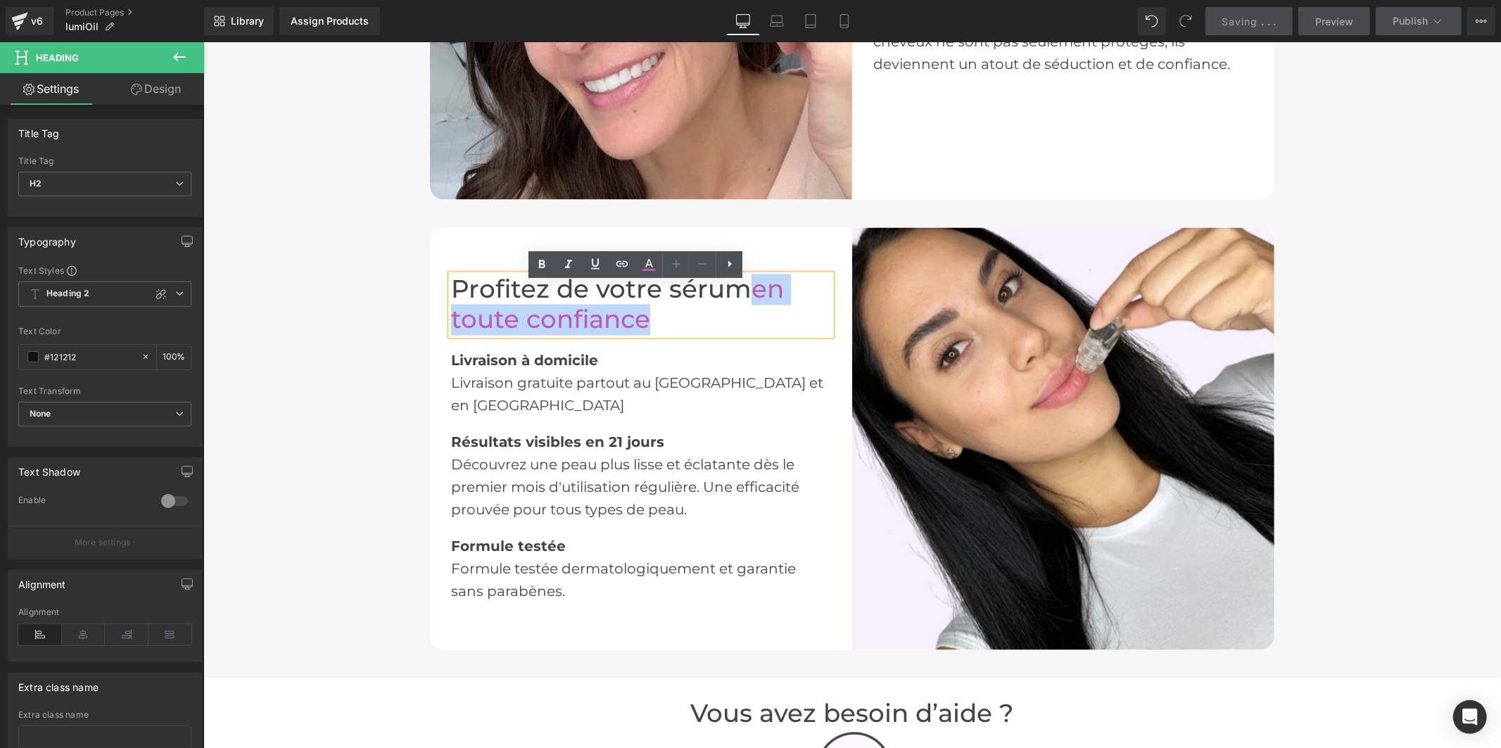
drag, startPoint x: 651, startPoint y: 331, endPoint x: 749, endPoint y: 297, distance: 103.5
click at [749, 297] on h2 "Profitez de votre sérum en toute confiance" at bounding box center [640, 304] width 380 height 60
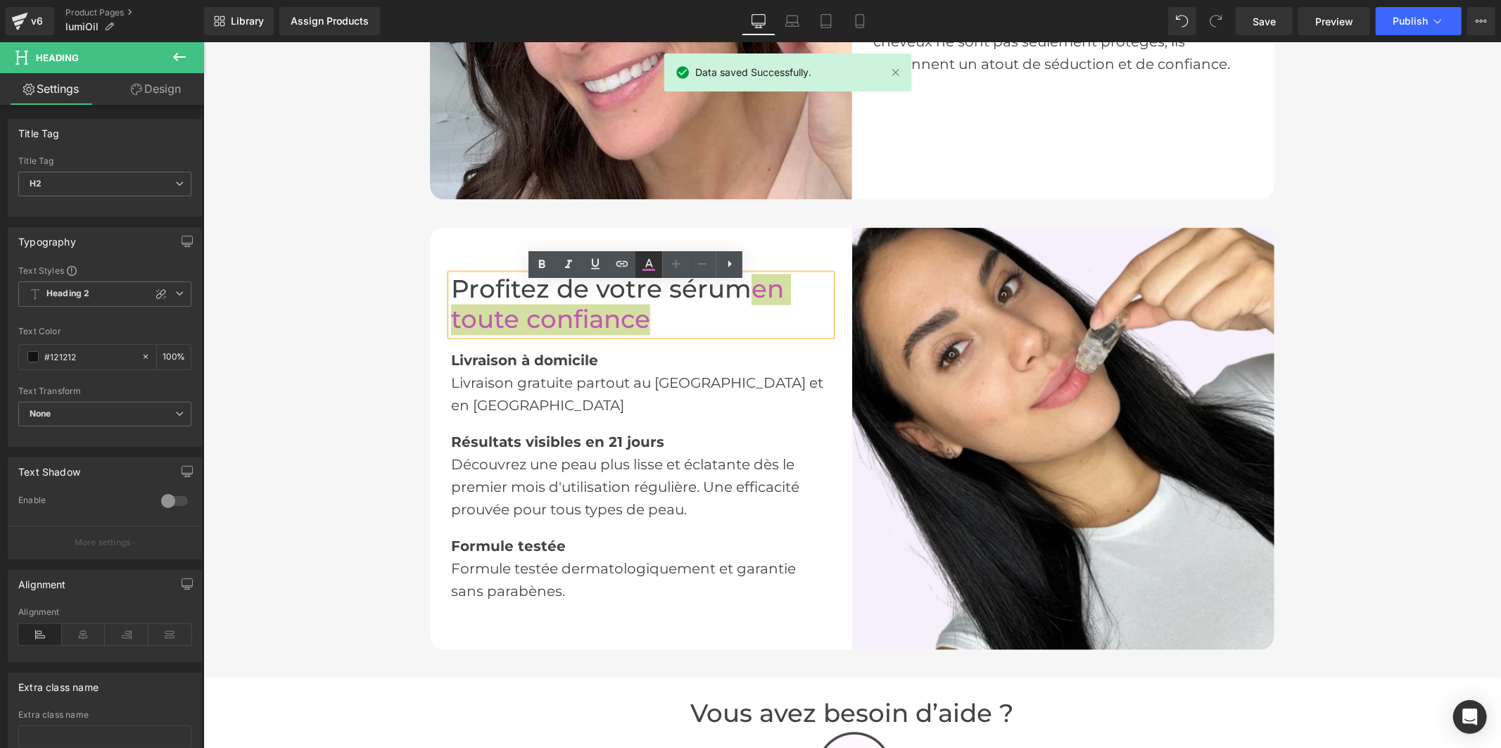
click at [647, 272] on icon at bounding box center [648, 264] width 17 height 17
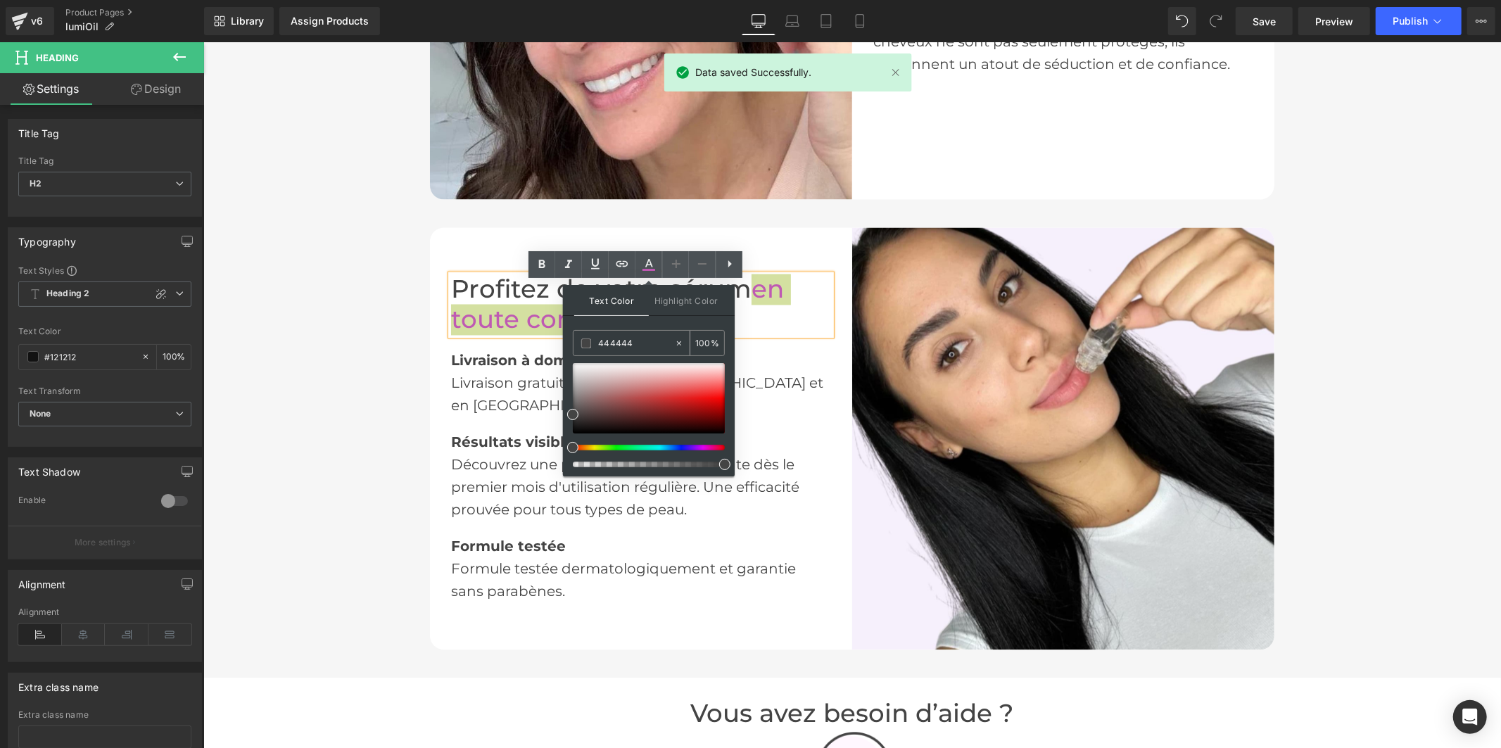
drag, startPoint x: 630, startPoint y: 343, endPoint x: 586, endPoint y: 339, distance: 43.8
click at [586, 339] on div "444444" at bounding box center [623, 343] width 101 height 25
paste input "dbc165"
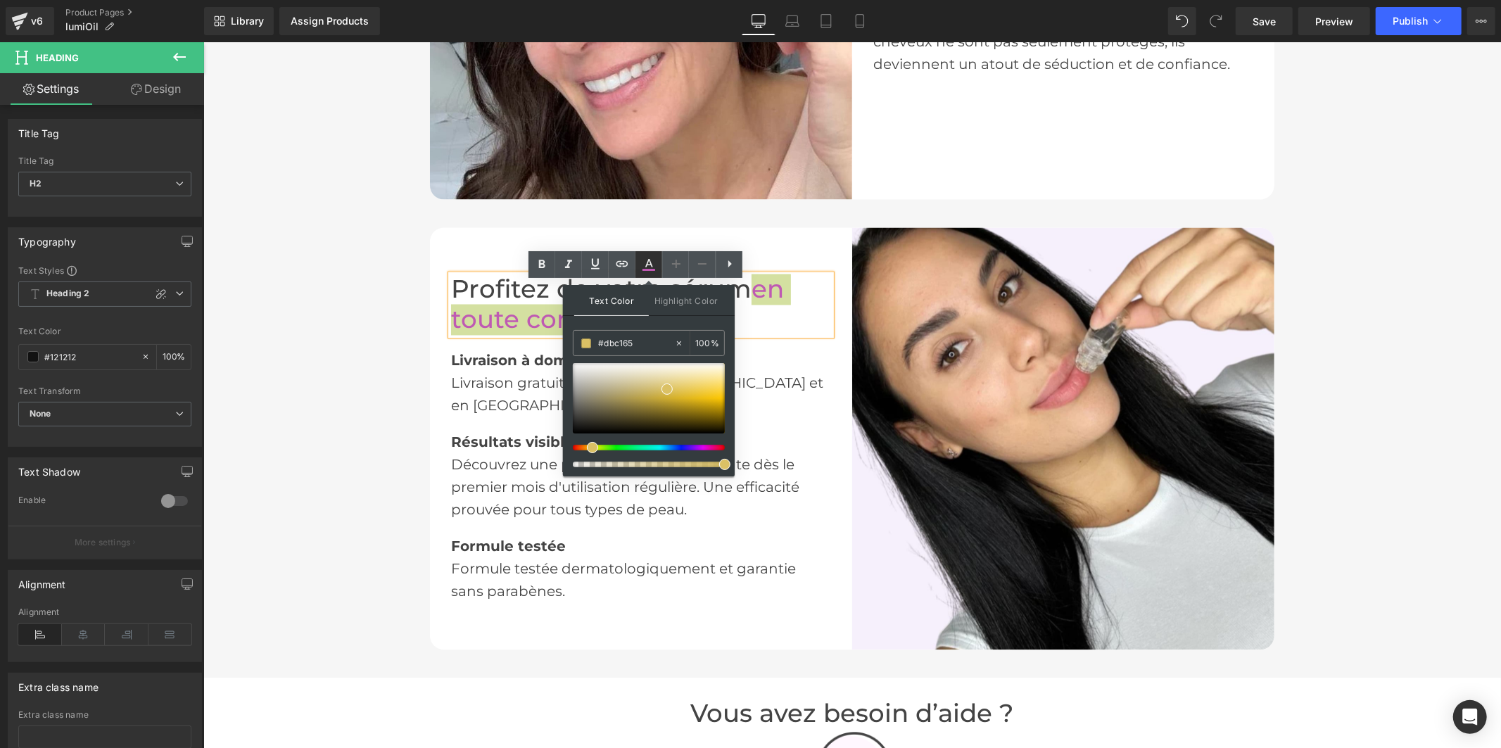
type input "#dbc165"
click at [650, 263] on icon at bounding box center [649, 263] width 8 height 8
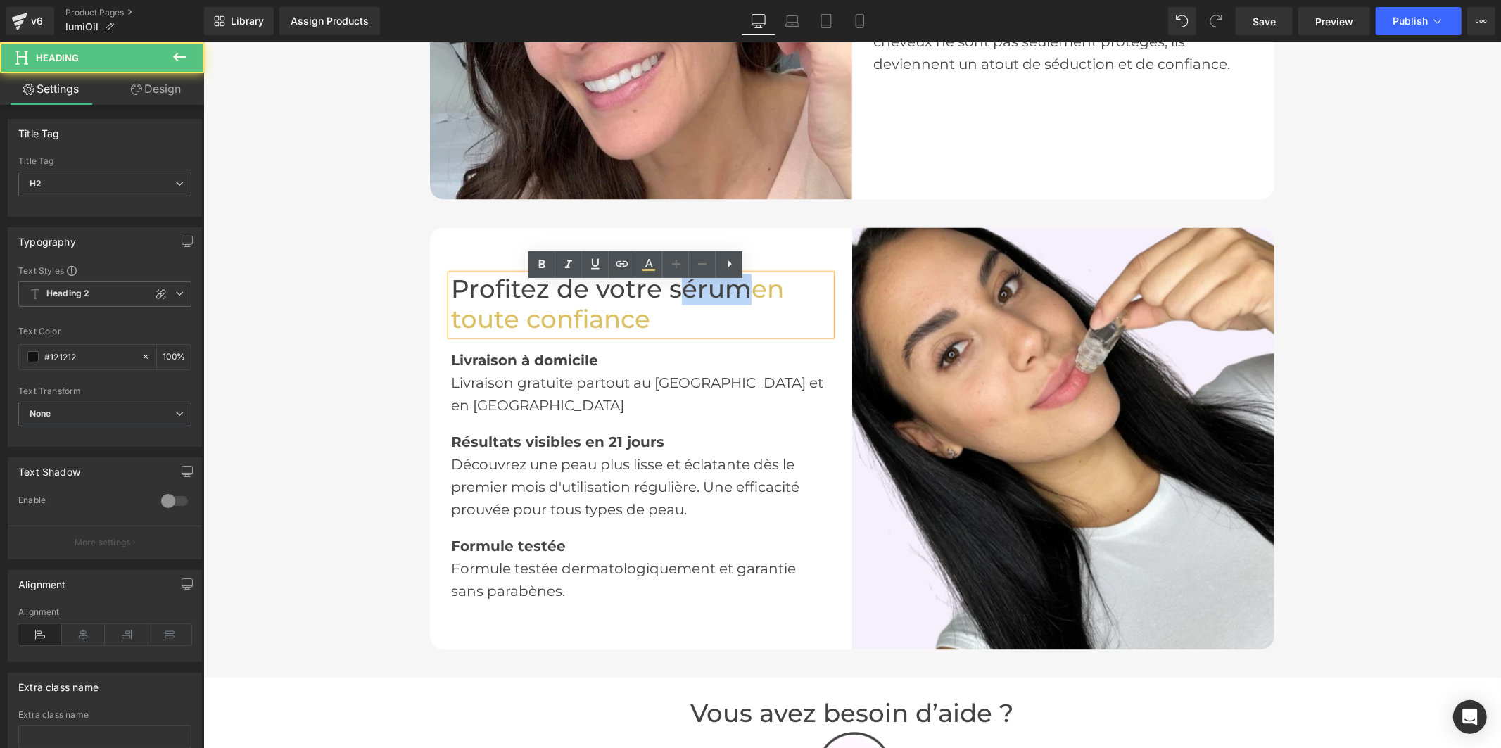
drag, startPoint x: 736, startPoint y: 299, endPoint x: 667, endPoint y: 293, distance: 69.2
click at [667, 293] on font "Profitez de votre sérum" at bounding box center [600, 289] width 300 height 30
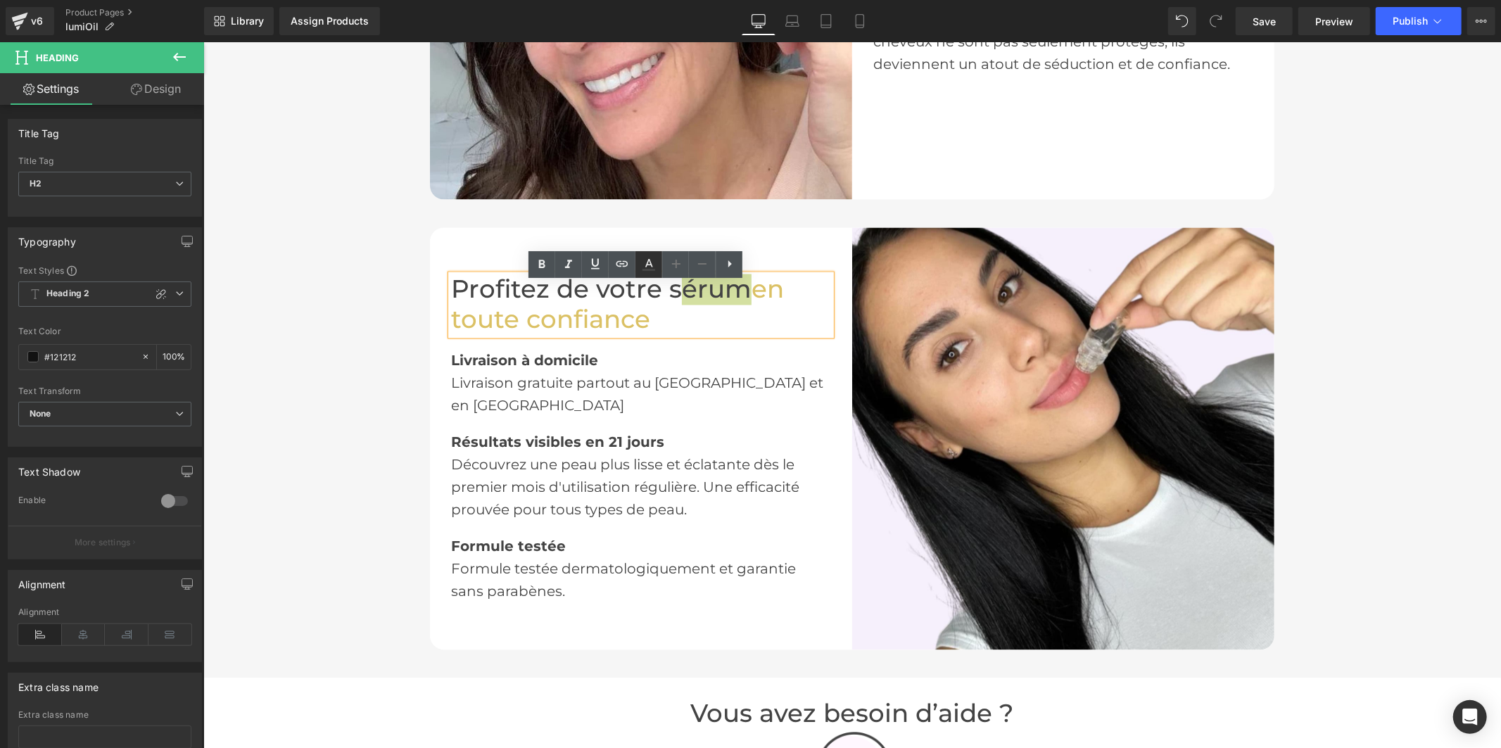
click at [652, 268] on icon at bounding box center [648, 264] width 17 height 17
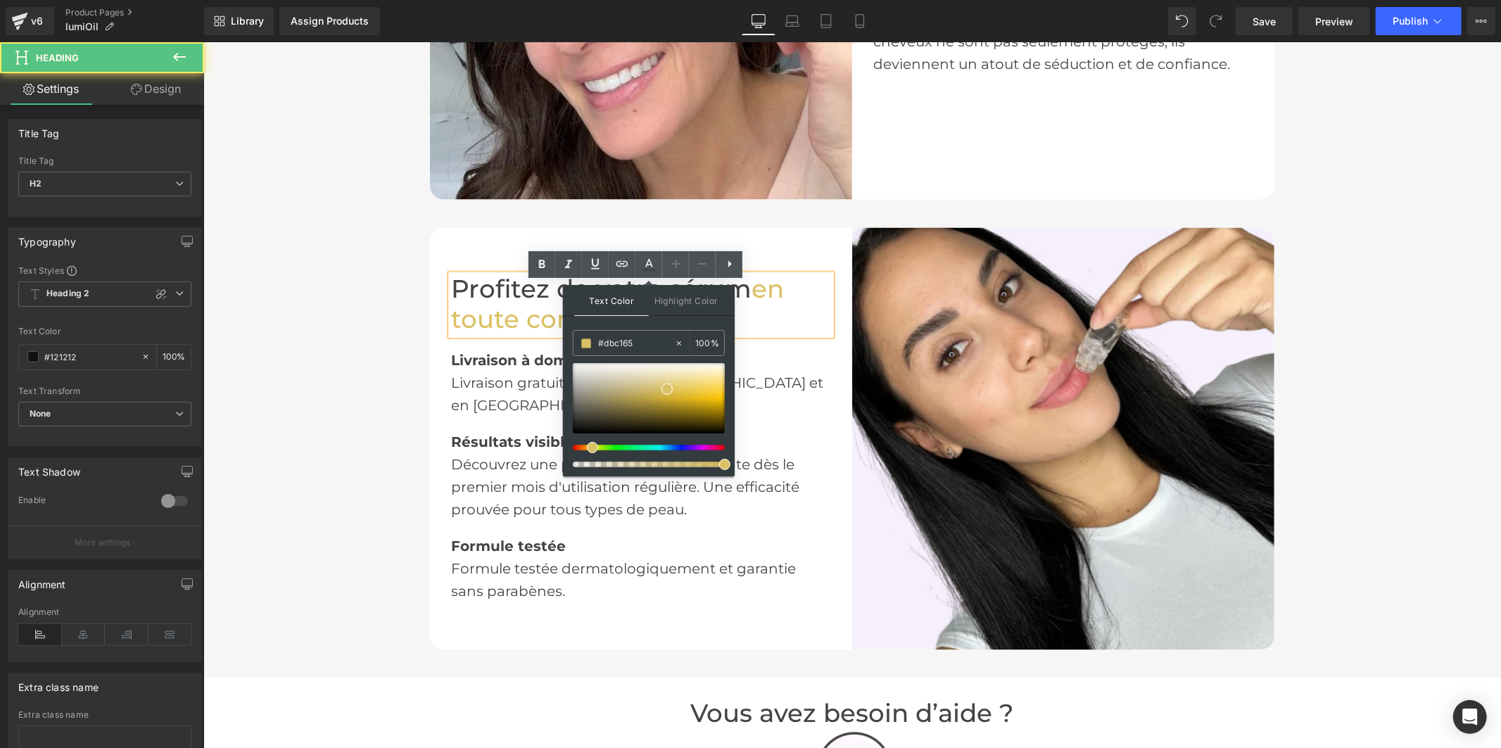
click at [537, 291] on font "Profitez de votre sérum" at bounding box center [600, 289] width 300 height 30
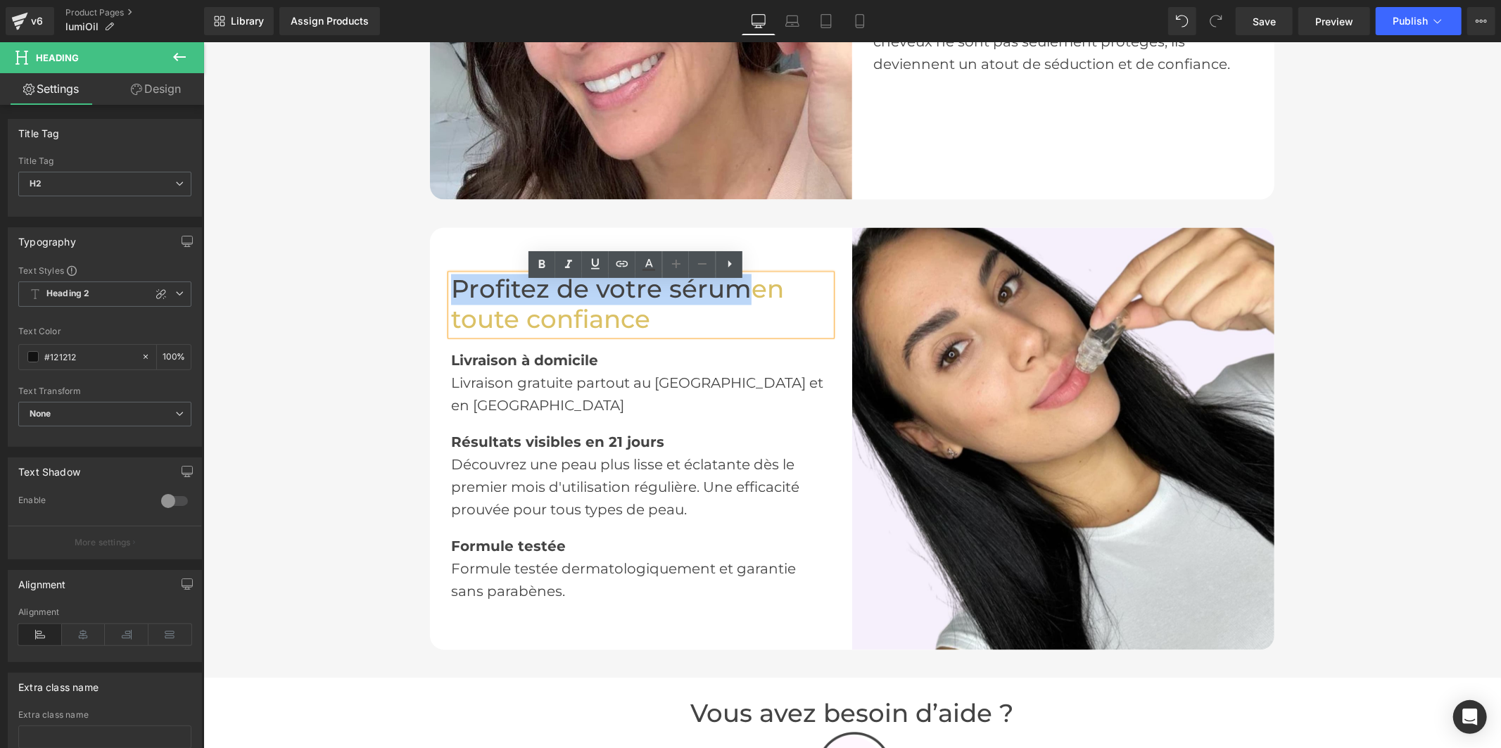
drag, startPoint x: 739, startPoint y: 298, endPoint x: 445, endPoint y: 298, distance: 293.4
click at [450, 298] on font "Profitez de votre sérum" at bounding box center [600, 289] width 300 height 30
click at [641, 263] on icon at bounding box center [648, 264] width 17 height 17
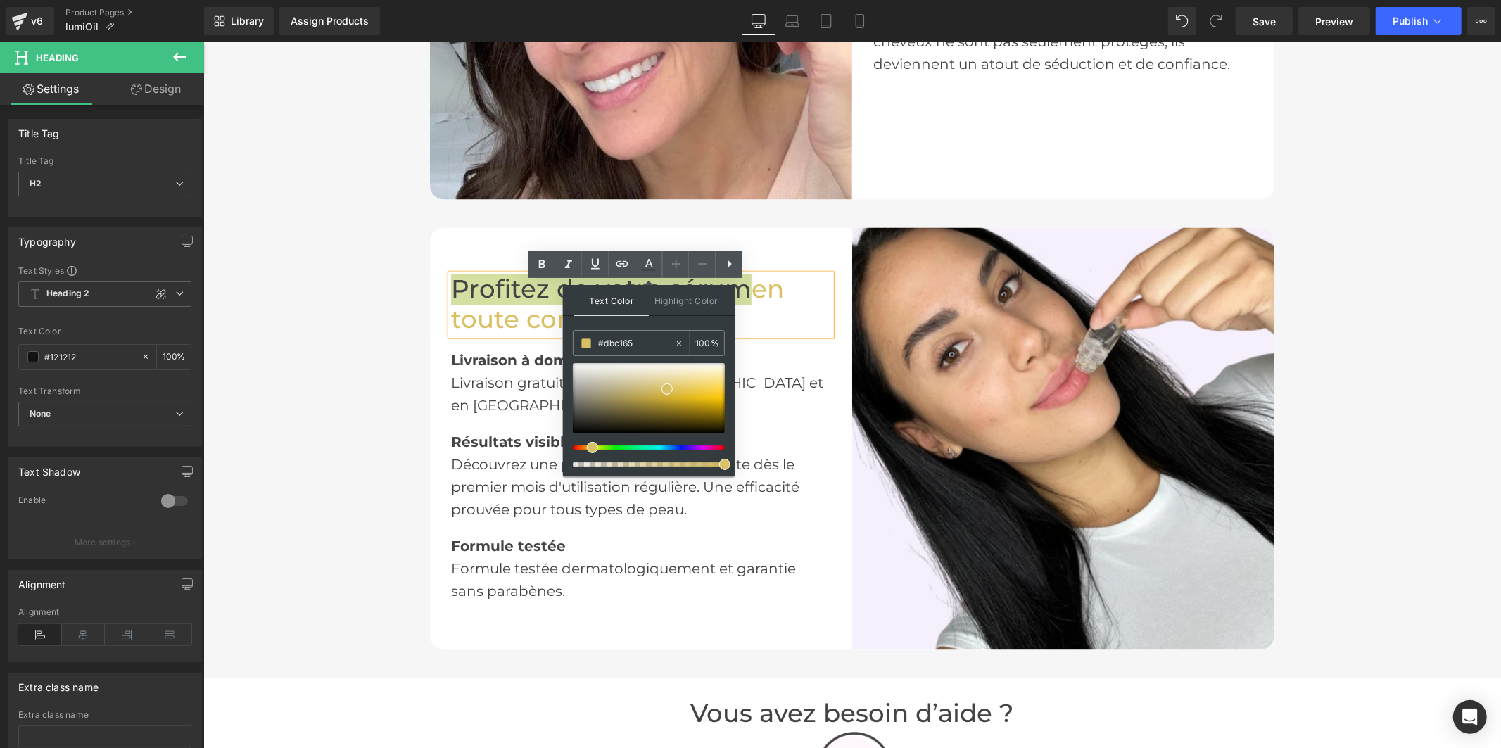
drag, startPoint x: 610, startPoint y: 341, endPoint x: 577, endPoint y: 340, distance: 33.1
click at [577, 340] on div "#dbc165" at bounding box center [623, 343] width 101 height 25
type input "444444"
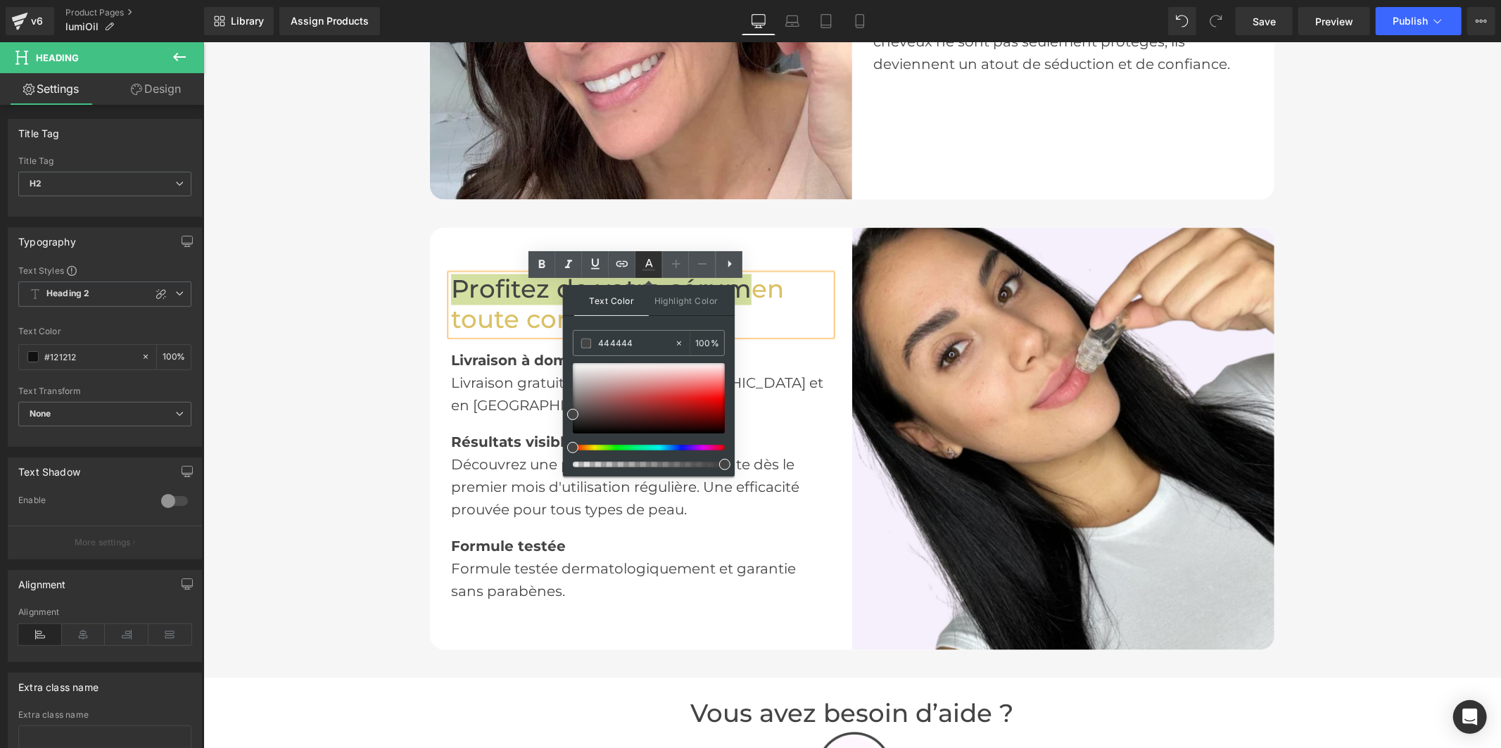
click at [648, 267] on icon at bounding box center [648, 264] width 17 height 17
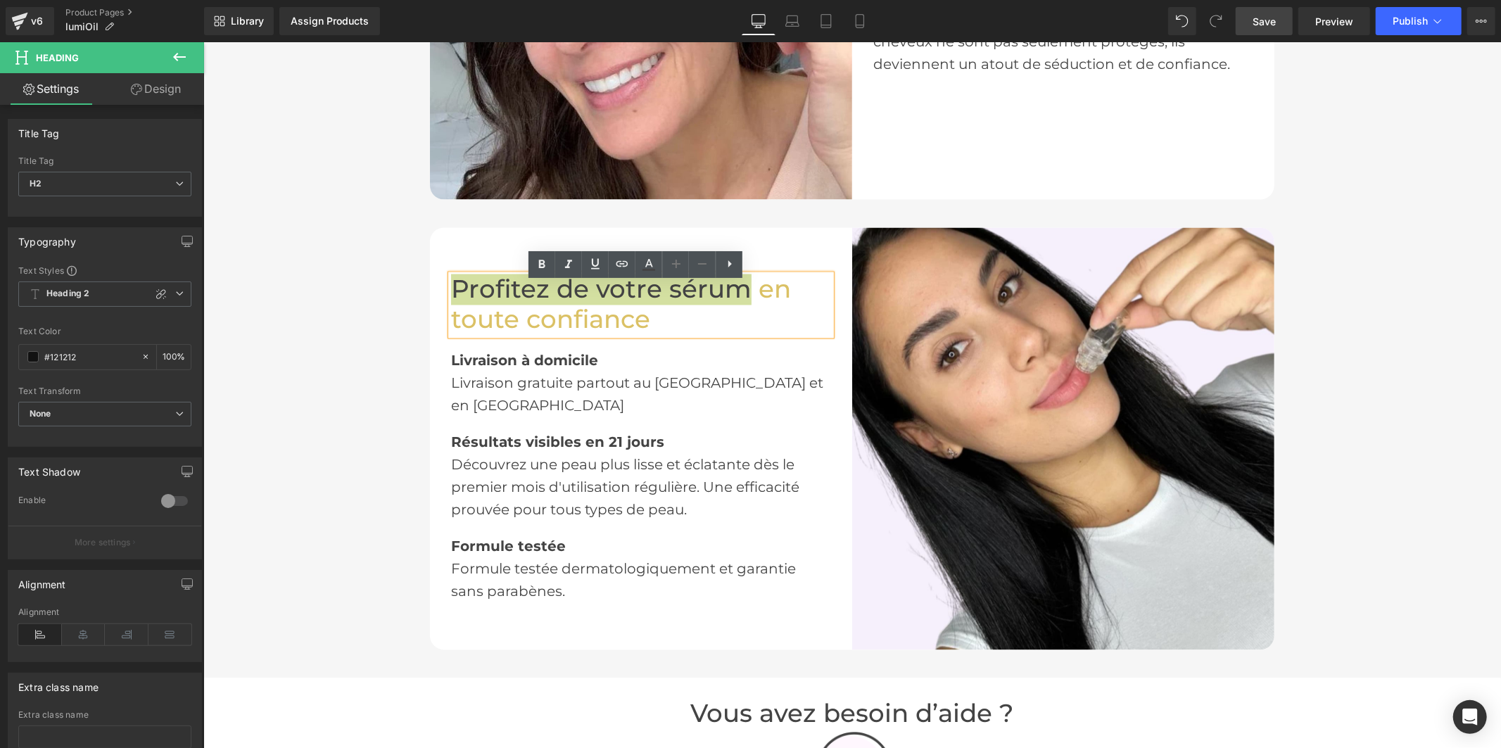
click at [1264, 25] on span "Save" at bounding box center [1263, 21] width 23 height 15
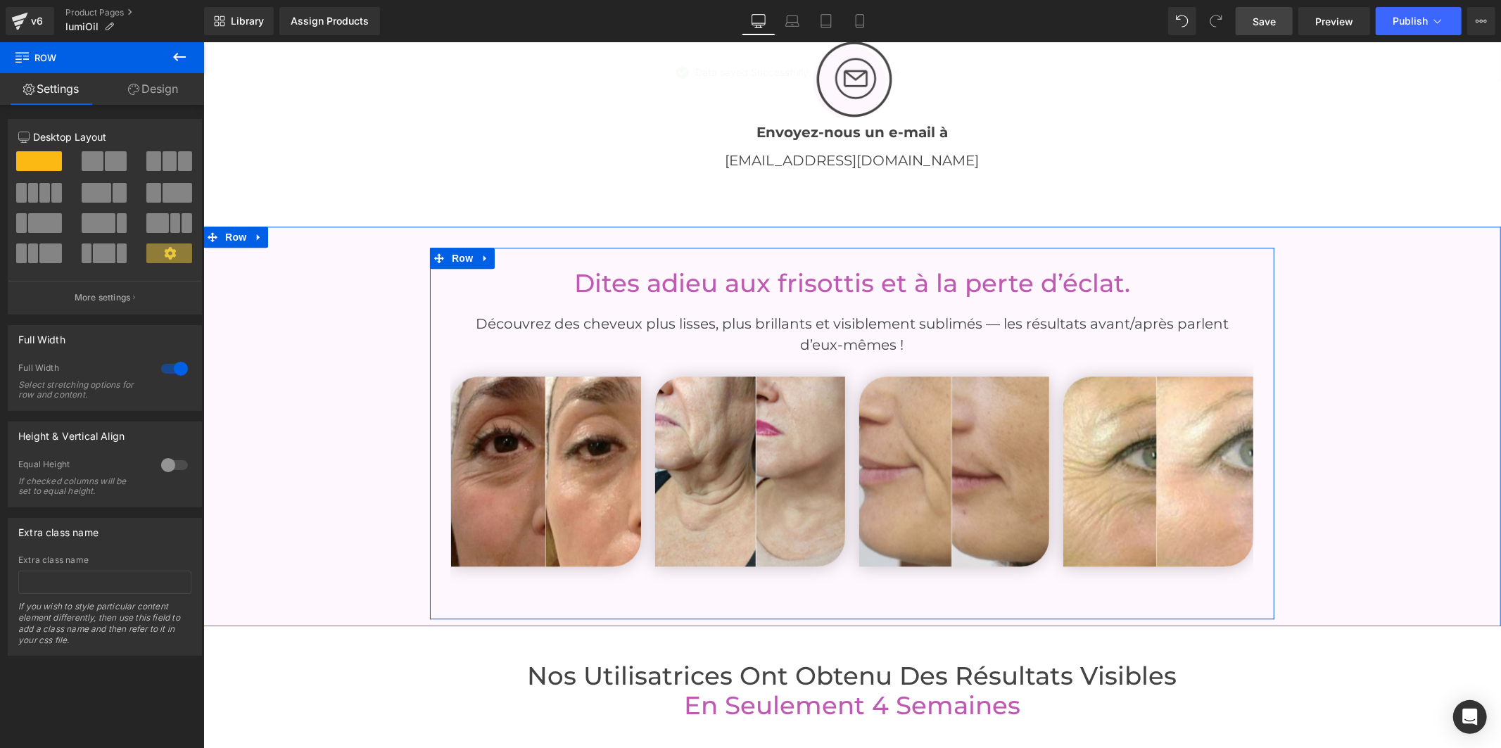
scroll to position [2859, 0]
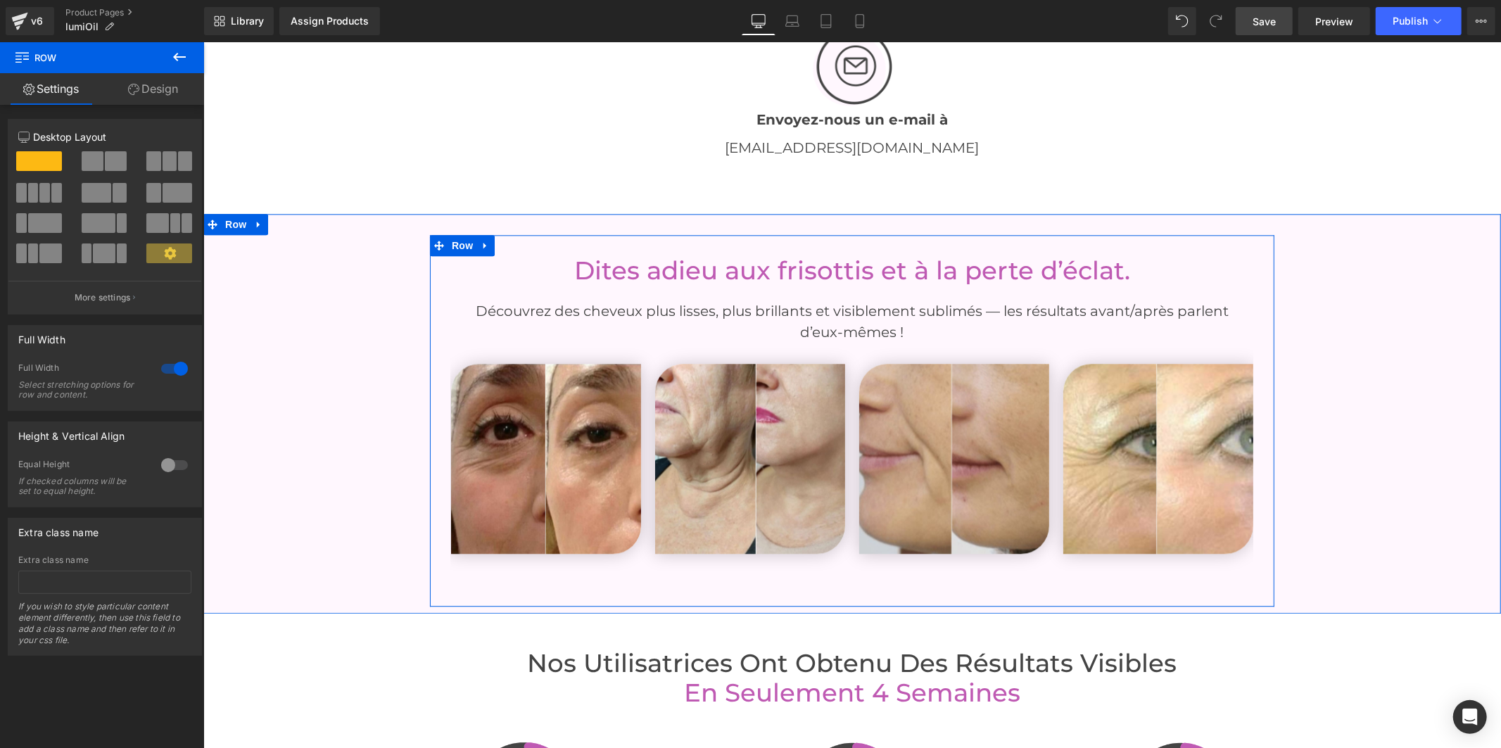
click at [665, 270] on font "Dites adieu aux frisottis et à la perte d’éclat." at bounding box center [851, 270] width 556 height 30
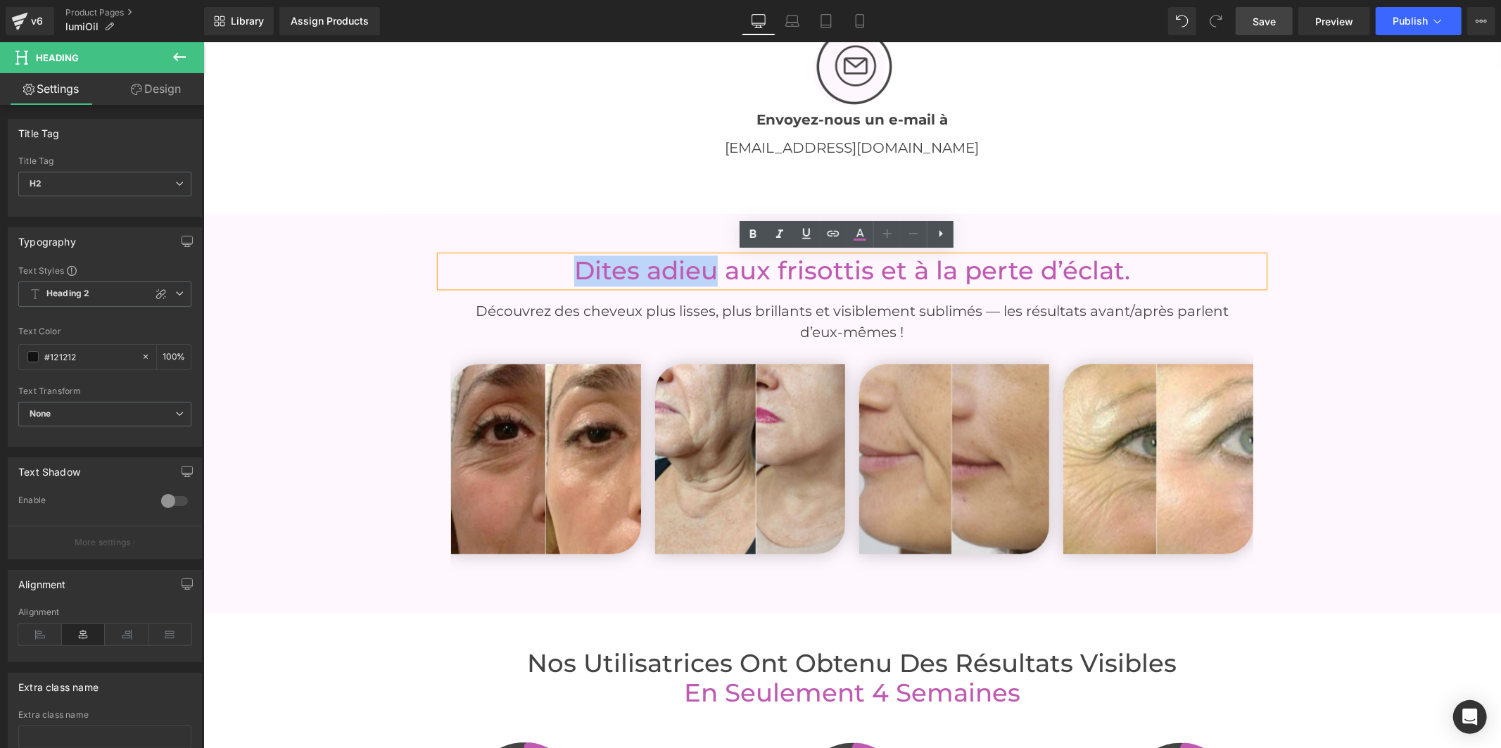
drag, startPoint x: 713, startPoint y: 268, endPoint x: 573, endPoint y: 262, distance: 140.8
click at [573, 262] on font "Dites adieu aux frisottis et à la perte d’éclat." at bounding box center [851, 270] width 556 height 30
click at [859, 233] on icon at bounding box center [859, 234] width 17 height 17
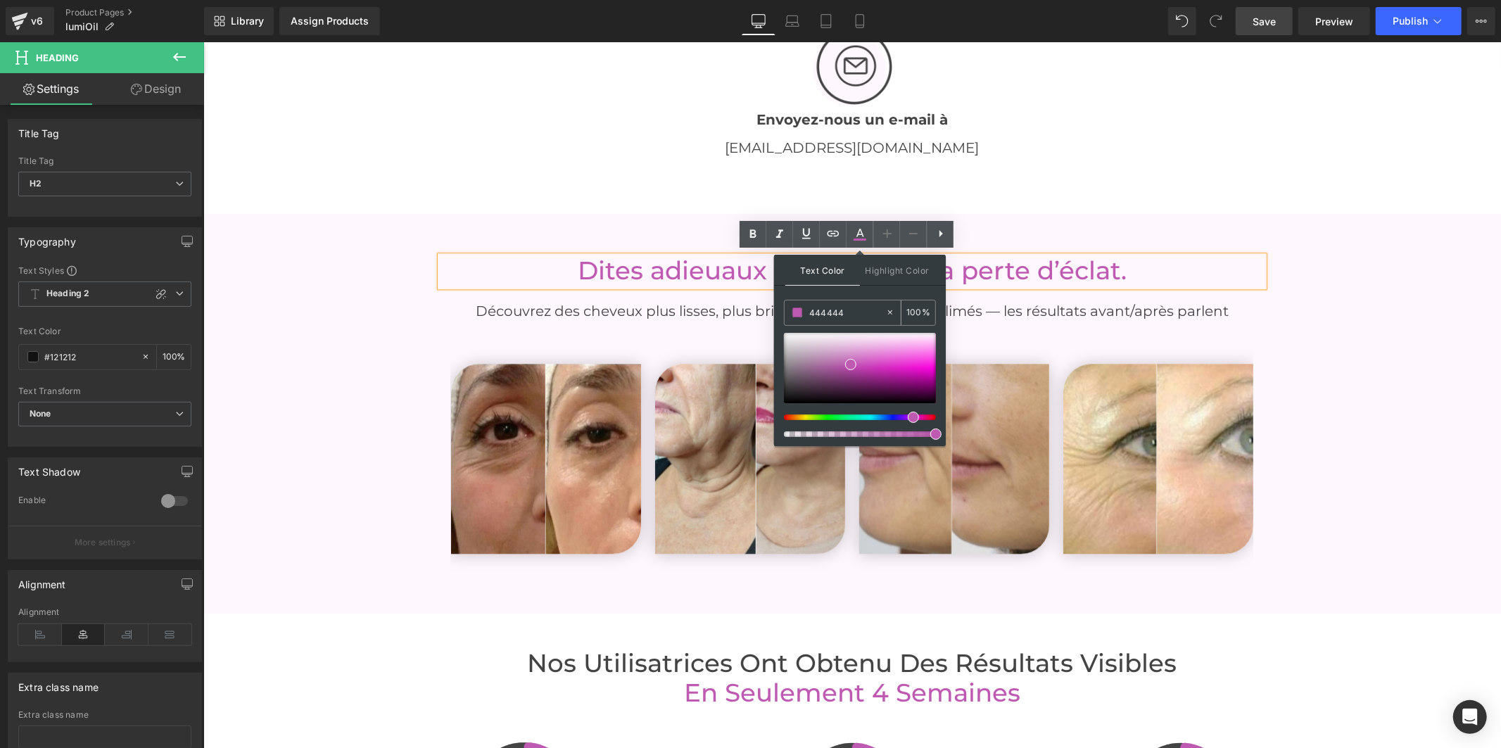
click at [847, 305] on input "444444" at bounding box center [847, 312] width 76 height 15
paste input "dbc165"
click at [863, 239] on icon at bounding box center [859, 240] width 13 height 2
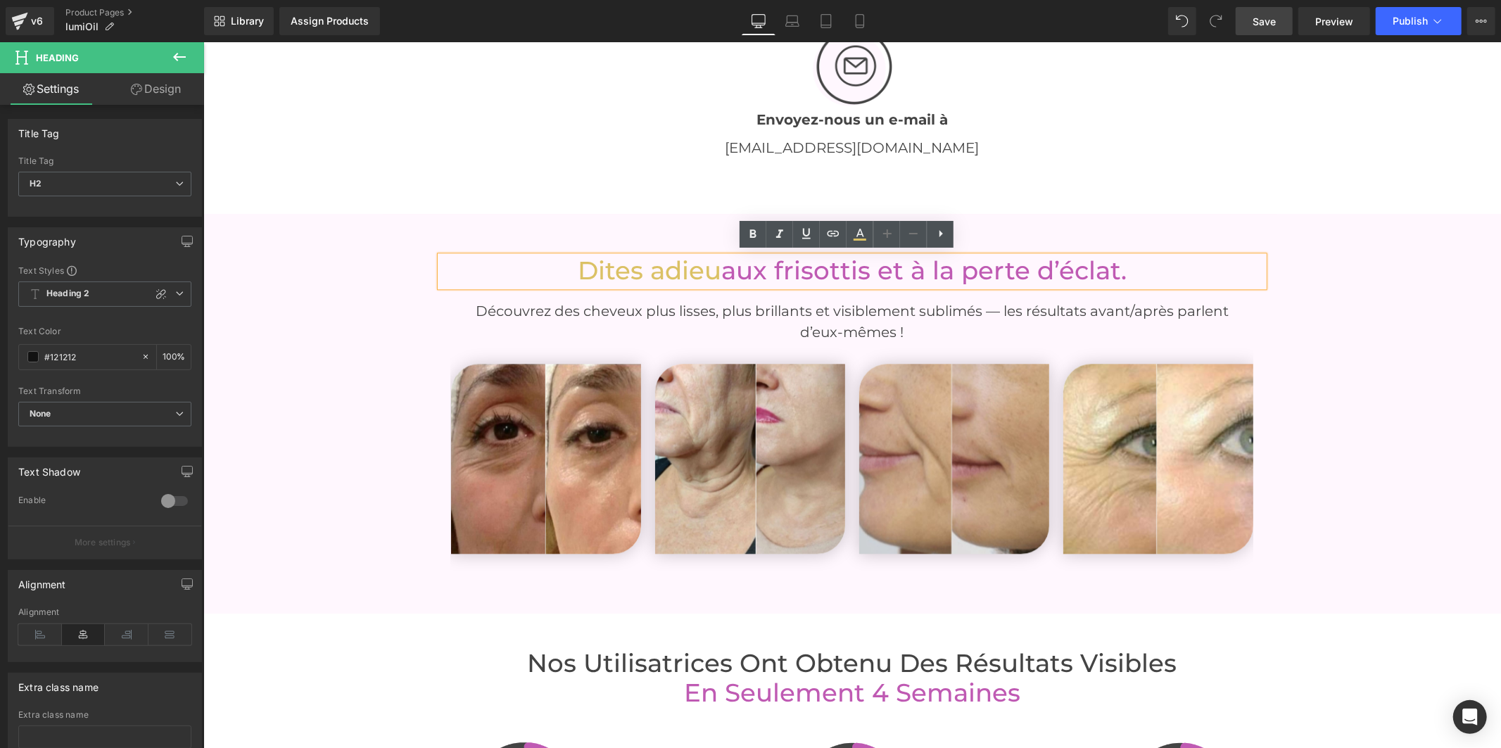
drag, startPoint x: 1126, startPoint y: 270, endPoint x: 716, endPoint y: 255, distance: 409.8
click at [716, 255] on h2 "Dites adieu aux frisottis et à la perte d’éclat." at bounding box center [851, 270] width 823 height 30
click at [739, 258] on span "aux frisottis et à la perte d’éclat." at bounding box center [922, 270] width 405 height 30
drag, startPoint x: 1124, startPoint y: 270, endPoint x: 725, endPoint y: 276, distance: 399.0
click at [725, 276] on h2 "Dites adieu aux frisottis et à la perte d’éclat." at bounding box center [851, 270] width 823 height 30
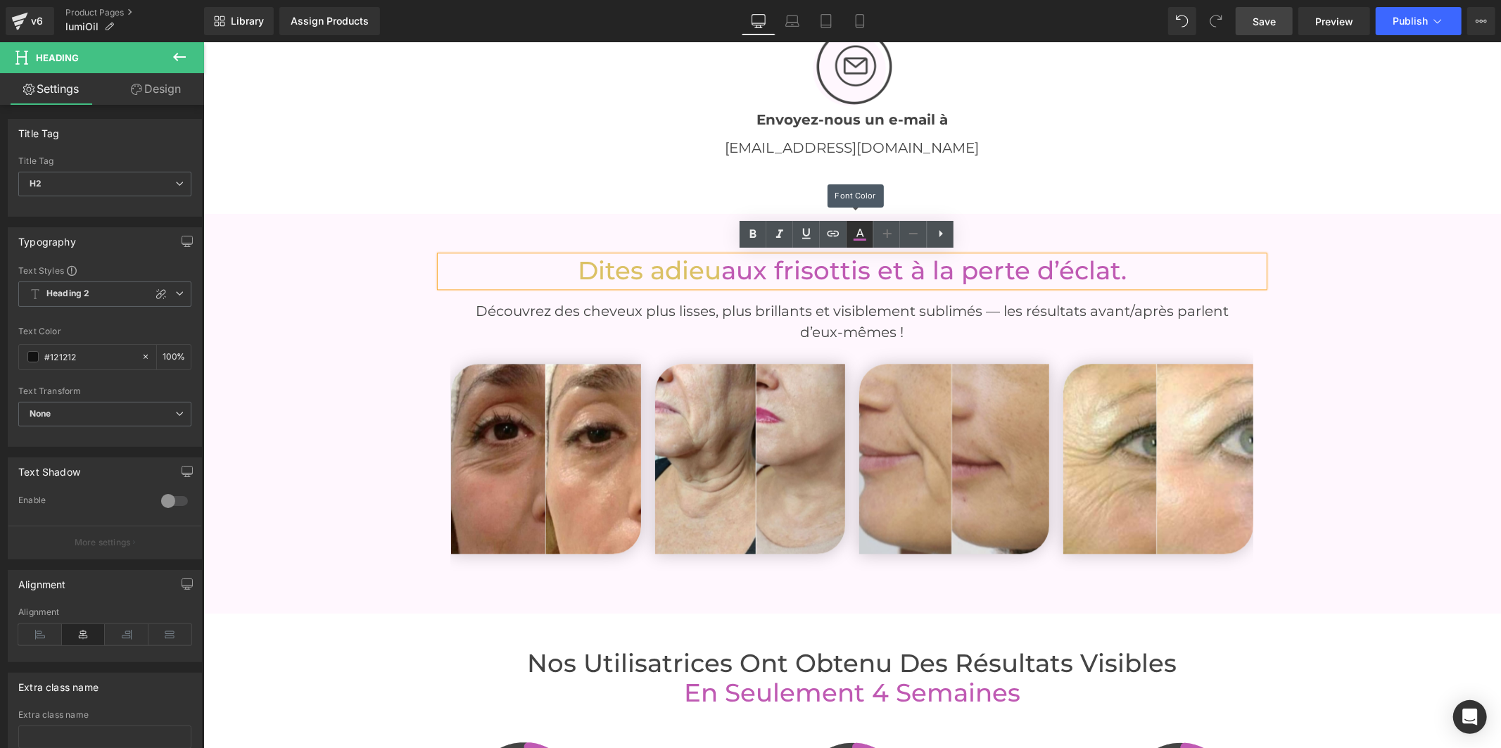
click at [856, 231] on icon at bounding box center [859, 234] width 17 height 17
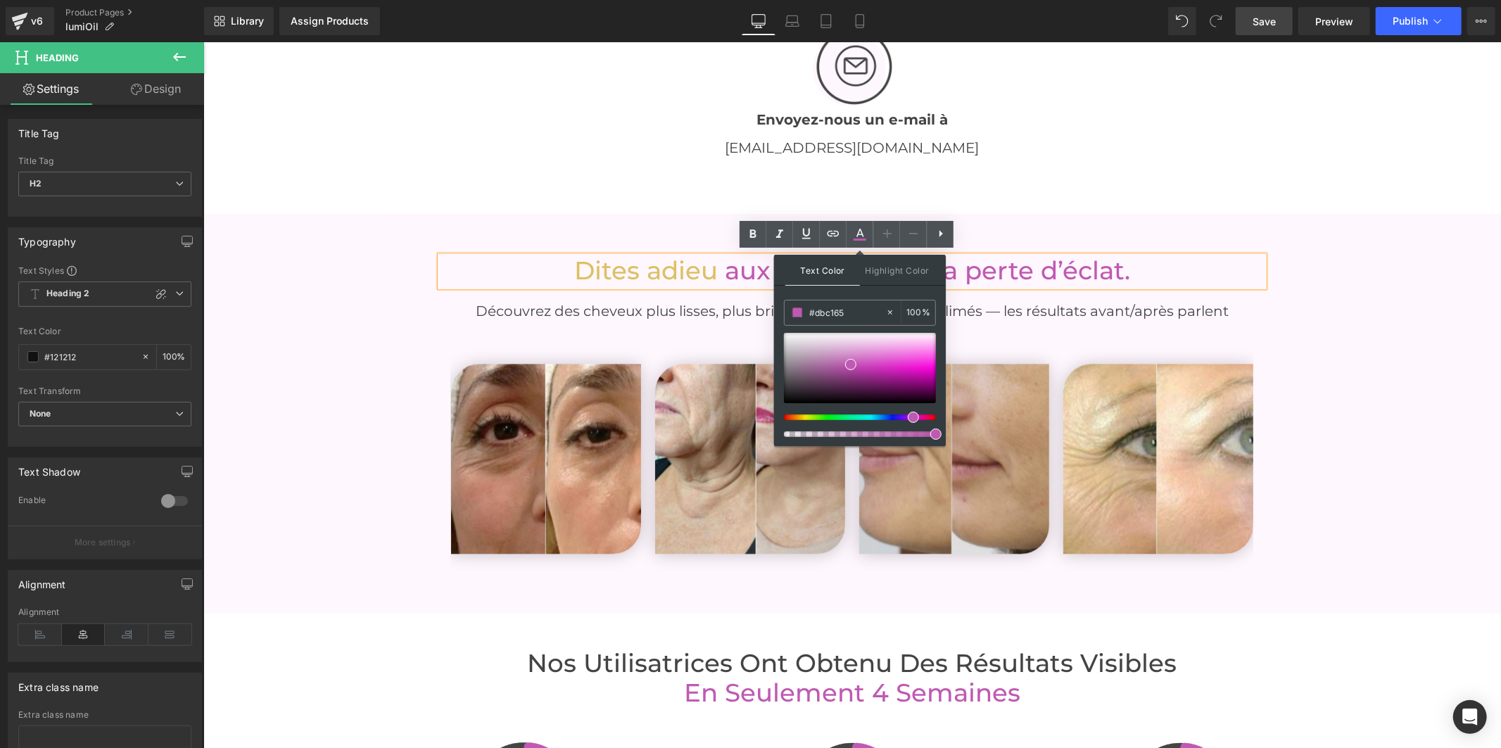
drag, startPoint x: 855, startPoint y: 310, endPoint x: 774, endPoint y: 310, distance: 80.9
click at [774, 310] on div "Text Color Highlight Color #333333 #dbc165 100 % none 0 %" at bounding box center [860, 350] width 172 height 191
click at [865, 240] on icon at bounding box center [859, 240] width 13 height 2
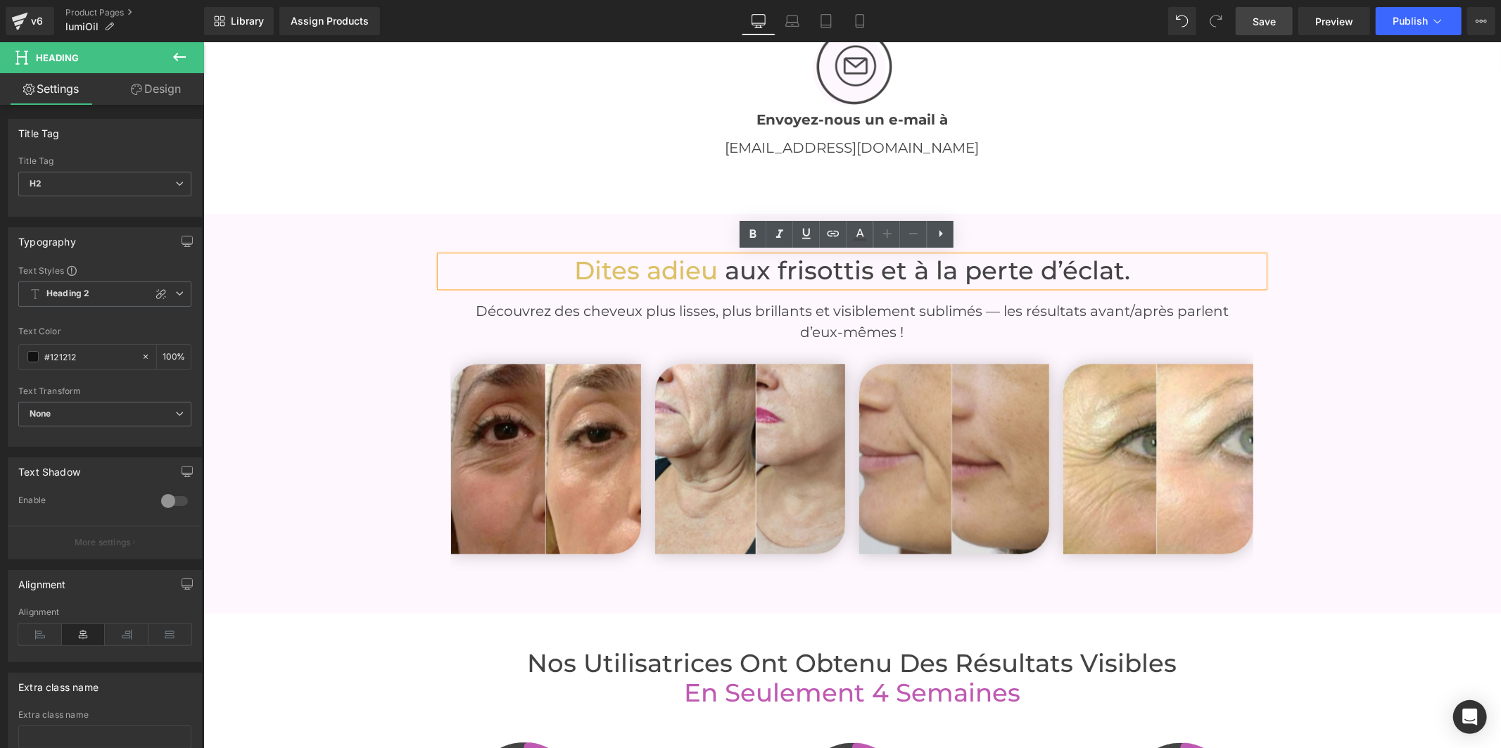
click at [1271, 24] on span "Save" at bounding box center [1263, 21] width 23 height 15
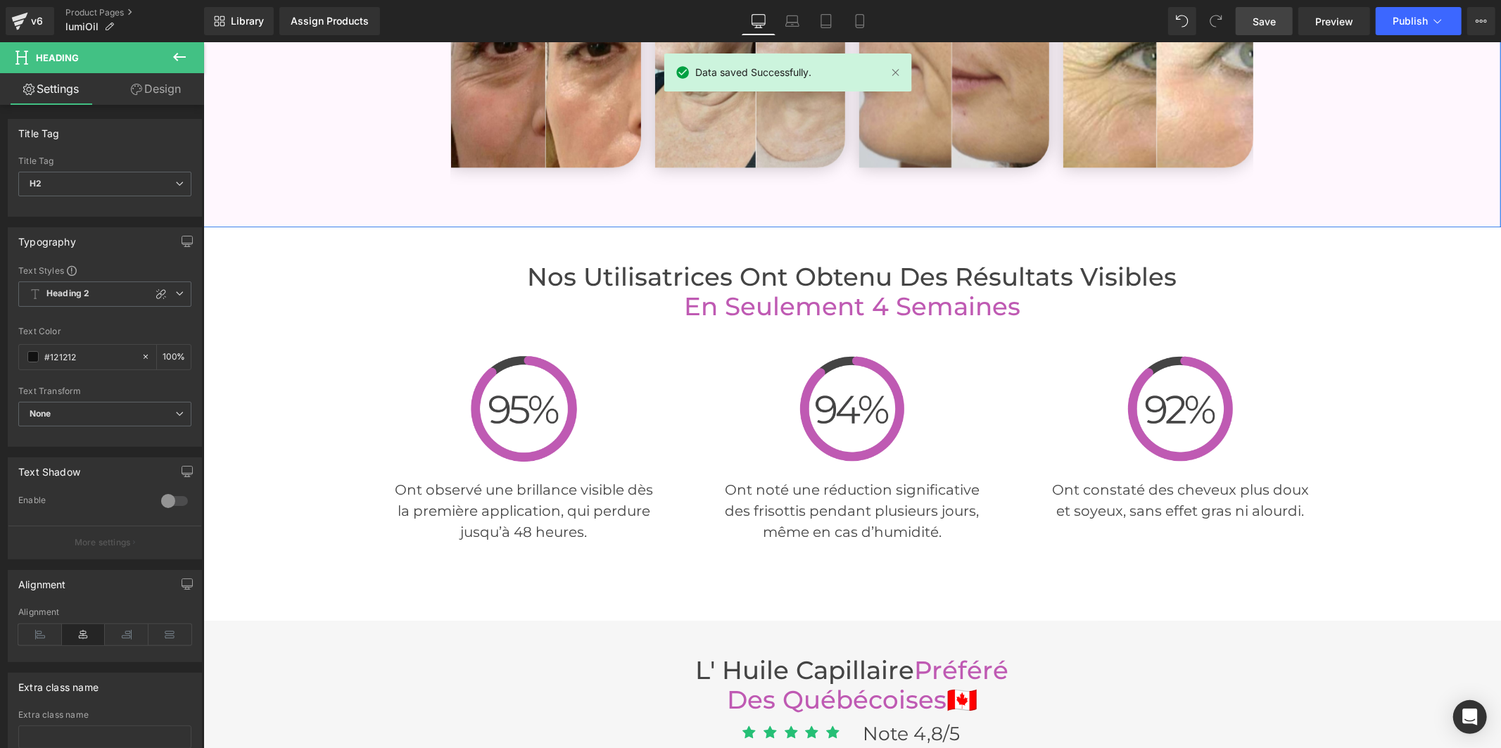
scroll to position [3249, 0]
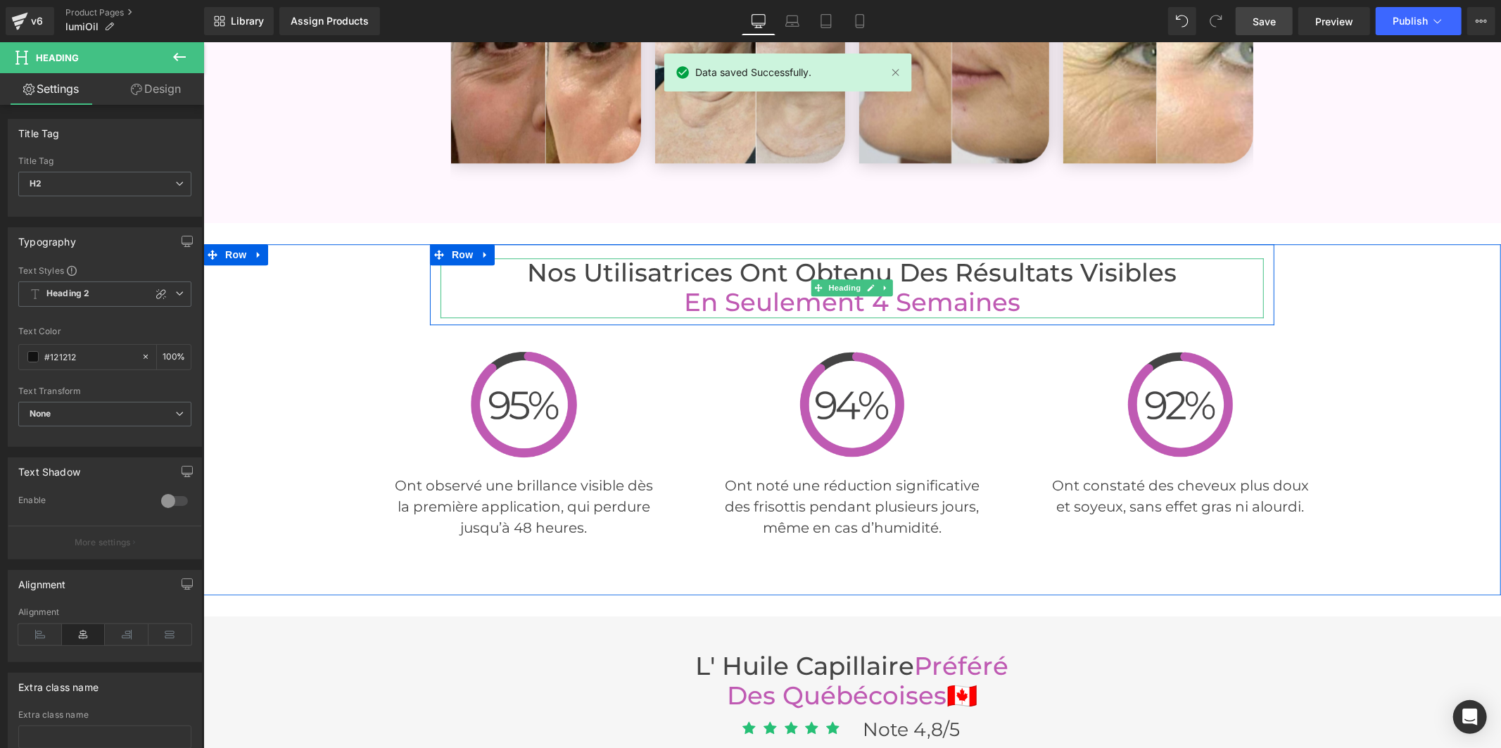
click at [794, 298] on font "en Seulement 4 Semaines" at bounding box center [851, 301] width 336 height 30
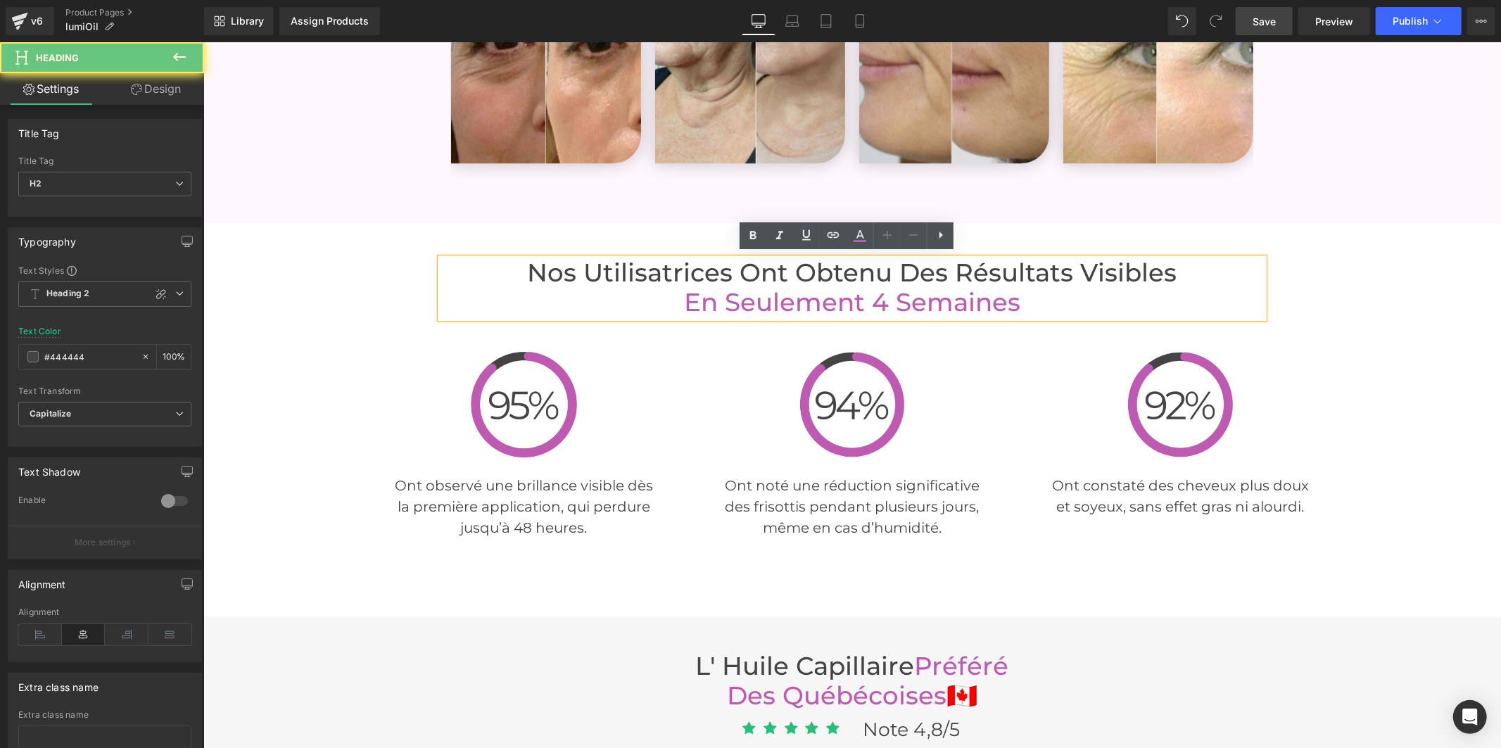
click at [792, 299] on font "en Seulement 4 Semaines" at bounding box center [851, 301] width 336 height 30
click at [968, 277] on font "Nos Utilisatrices Ont Obtenu des Résultats Visibles" at bounding box center [851, 272] width 649 height 30
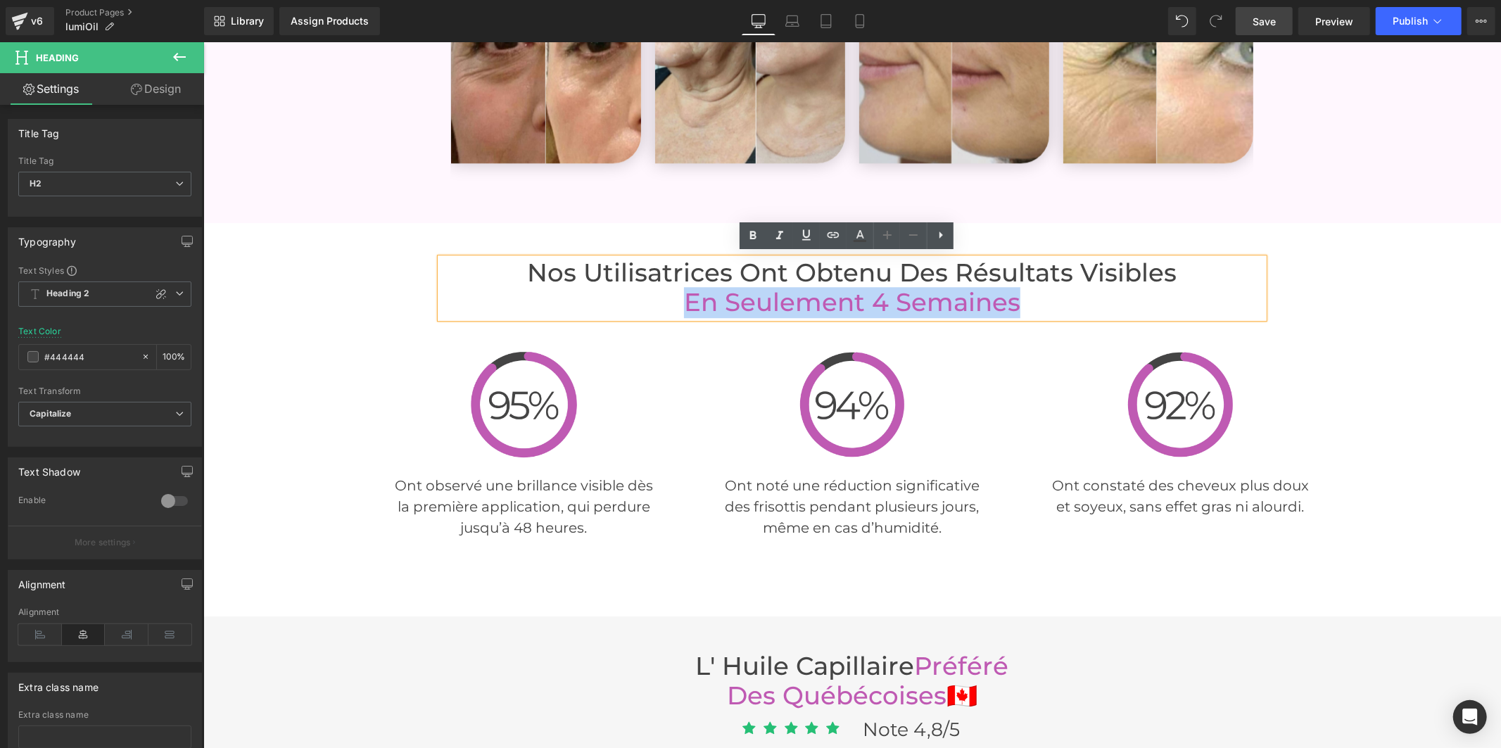
drag, startPoint x: 984, startPoint y: 297, endPoint x: 700, endPoint y: 281, distance: 284.7
click at [683, 291] on font "en Seulement 4 Semaines" at bounding box center [851, 301] width 336 height 30
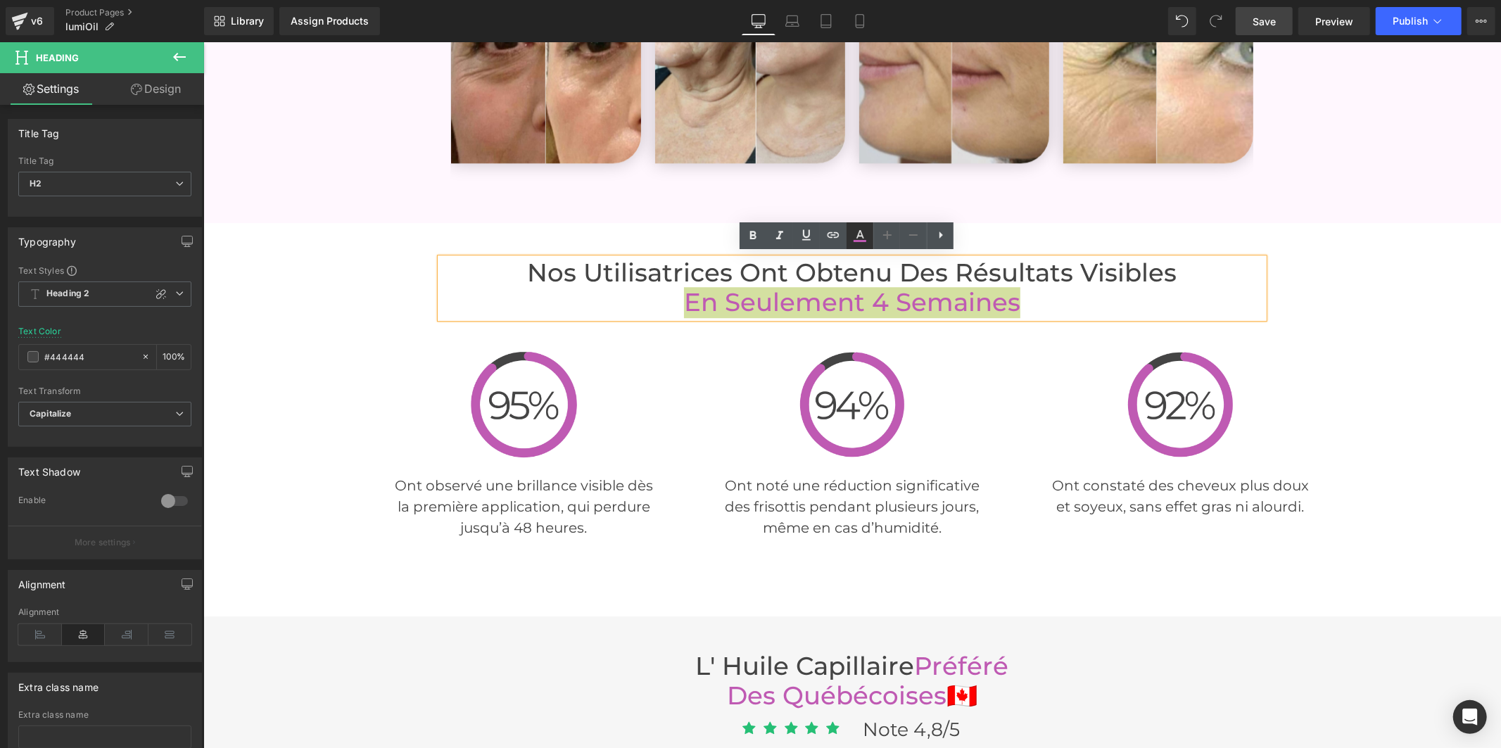
click at [860, 236] on icon at bounding box center [859, 235] width 17 height 17
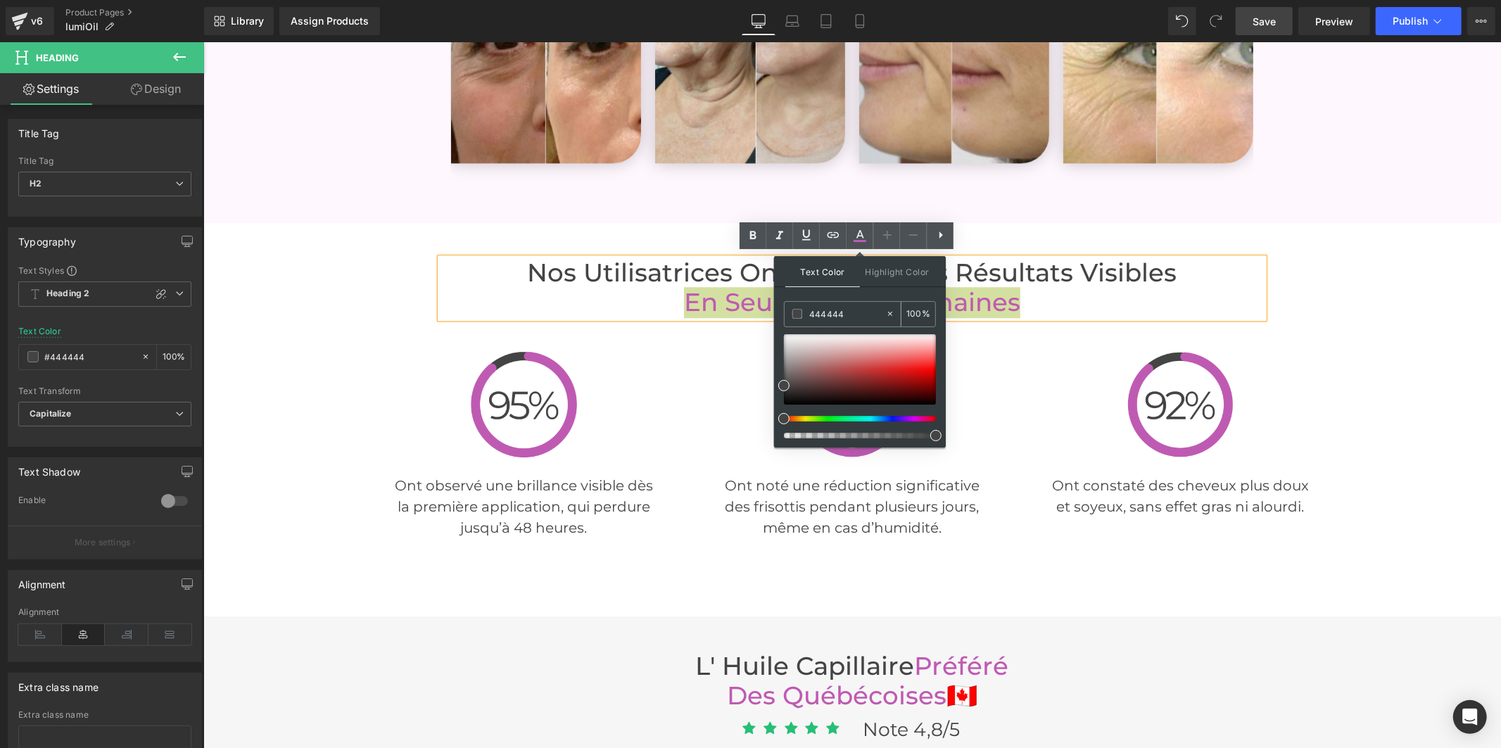
drag, startPoint x: 856, startPoint y: 312, endPoint x: 796, endPoint y: 310, distance: 59.8
click at [796, 310] on div "444444" at bounding box center [834, 314] width 101 height 25
paste input "dbc165"
type input "#dbc165"
click at [863, 237] on icon at bounding box center [860, 234] width 8 height 8
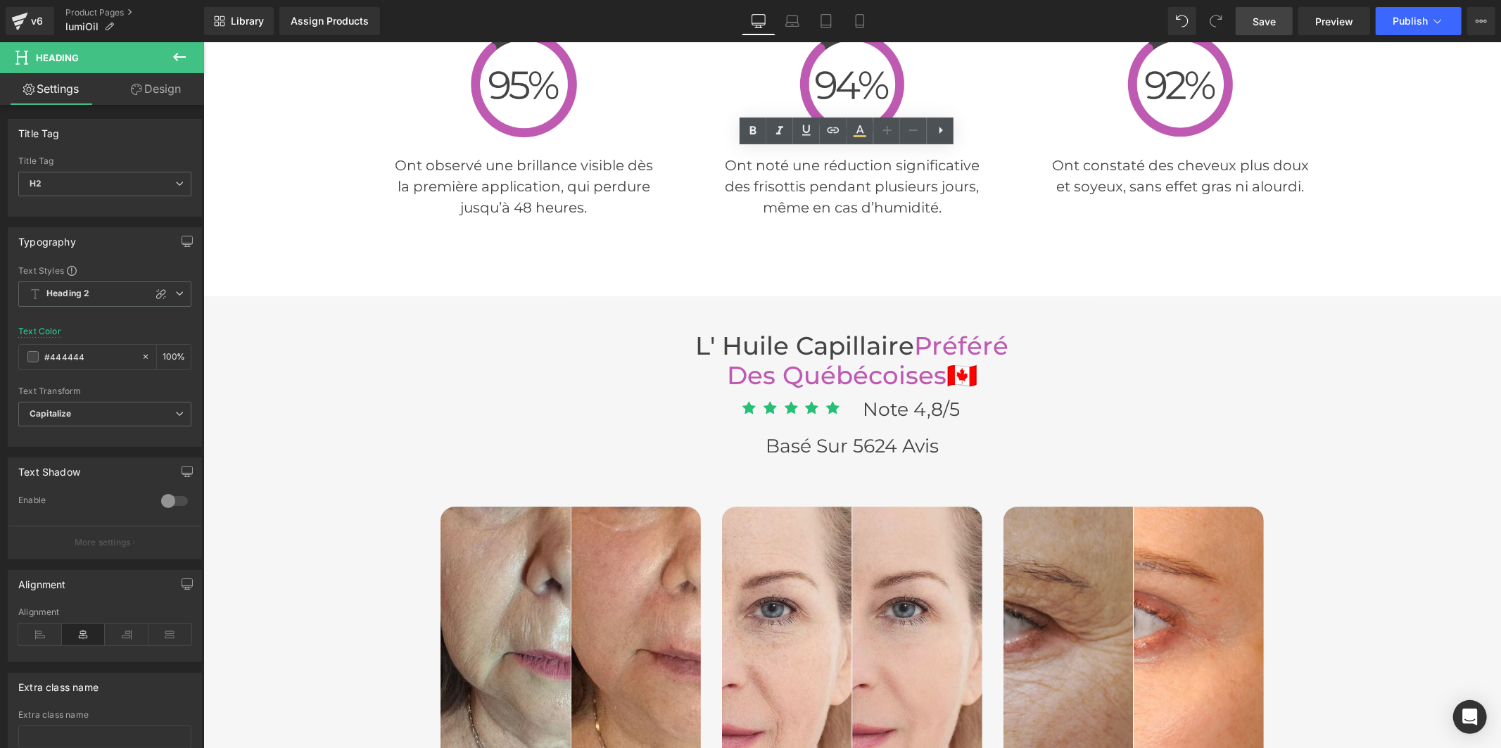
scroll to position [3640, 0]
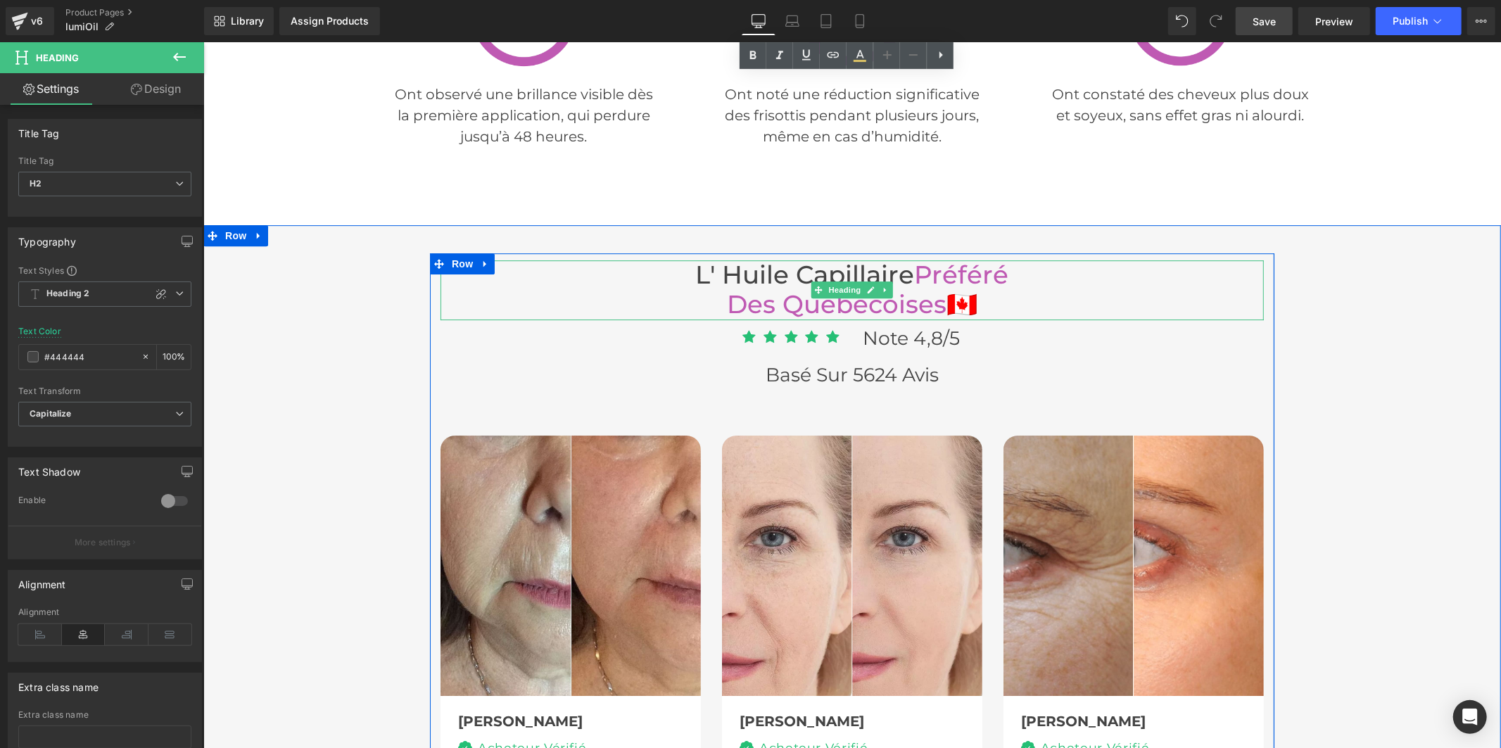
click at [899, 298] on font "Des québécoises" at bounding box center [836, 303] width 220 height 30
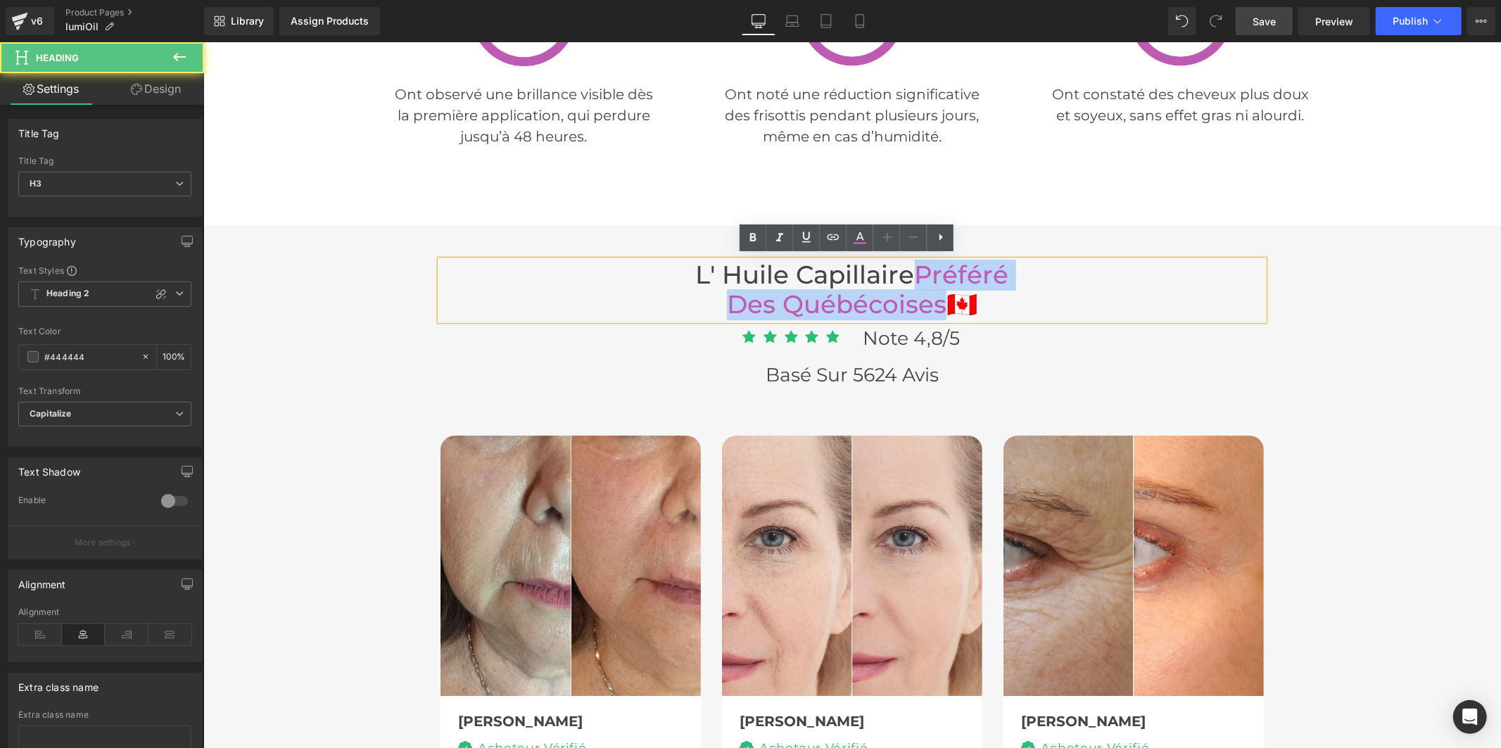
drag, startPoint x: 927, startPoint y: 300, endPoint x: 914, endPoint y: 277, distance: 26.8
click at [914, 277] on span "Préféré Des québécoises" at bounding box center [867, 289] width 282 height 61
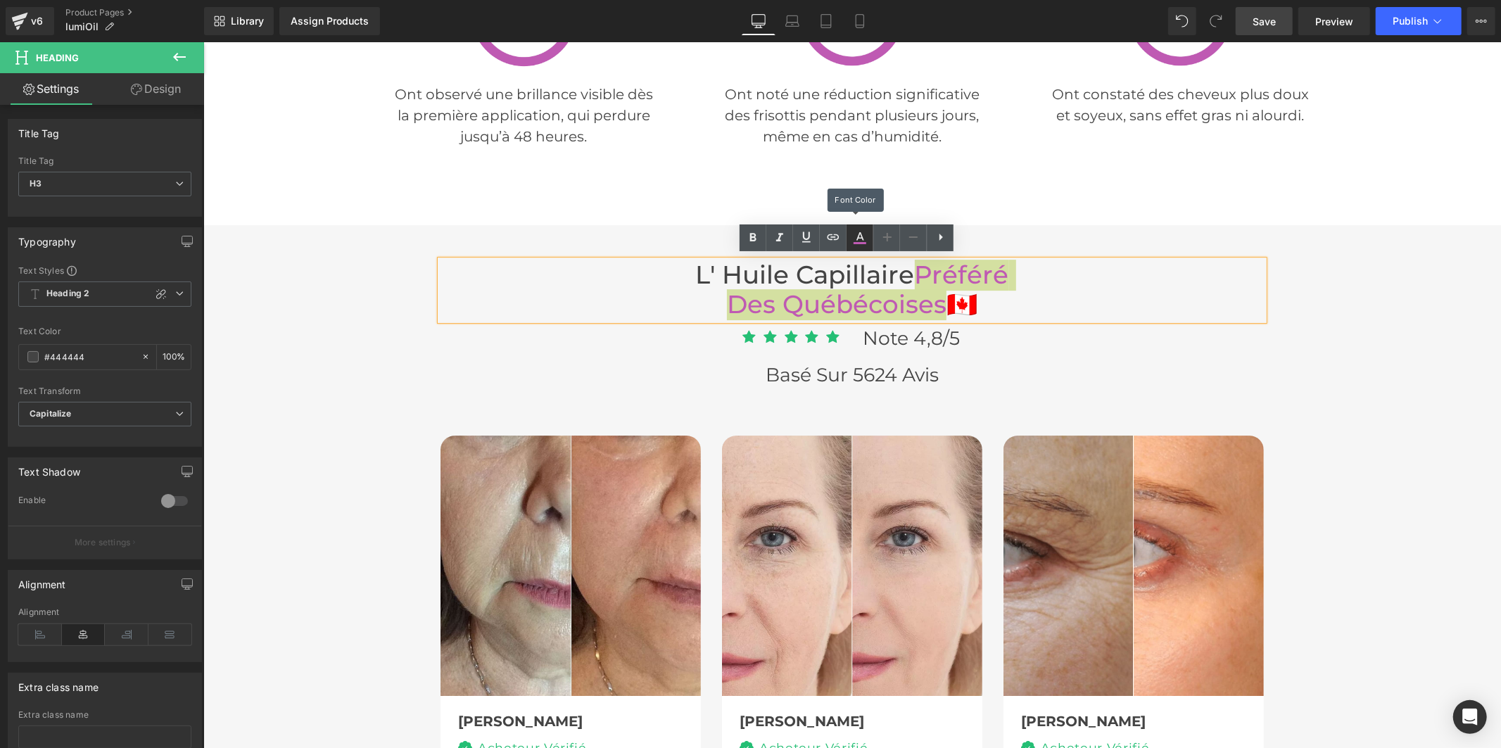
click at [860, 238] on icon at bounding box center [860, 236] width 8 height 8
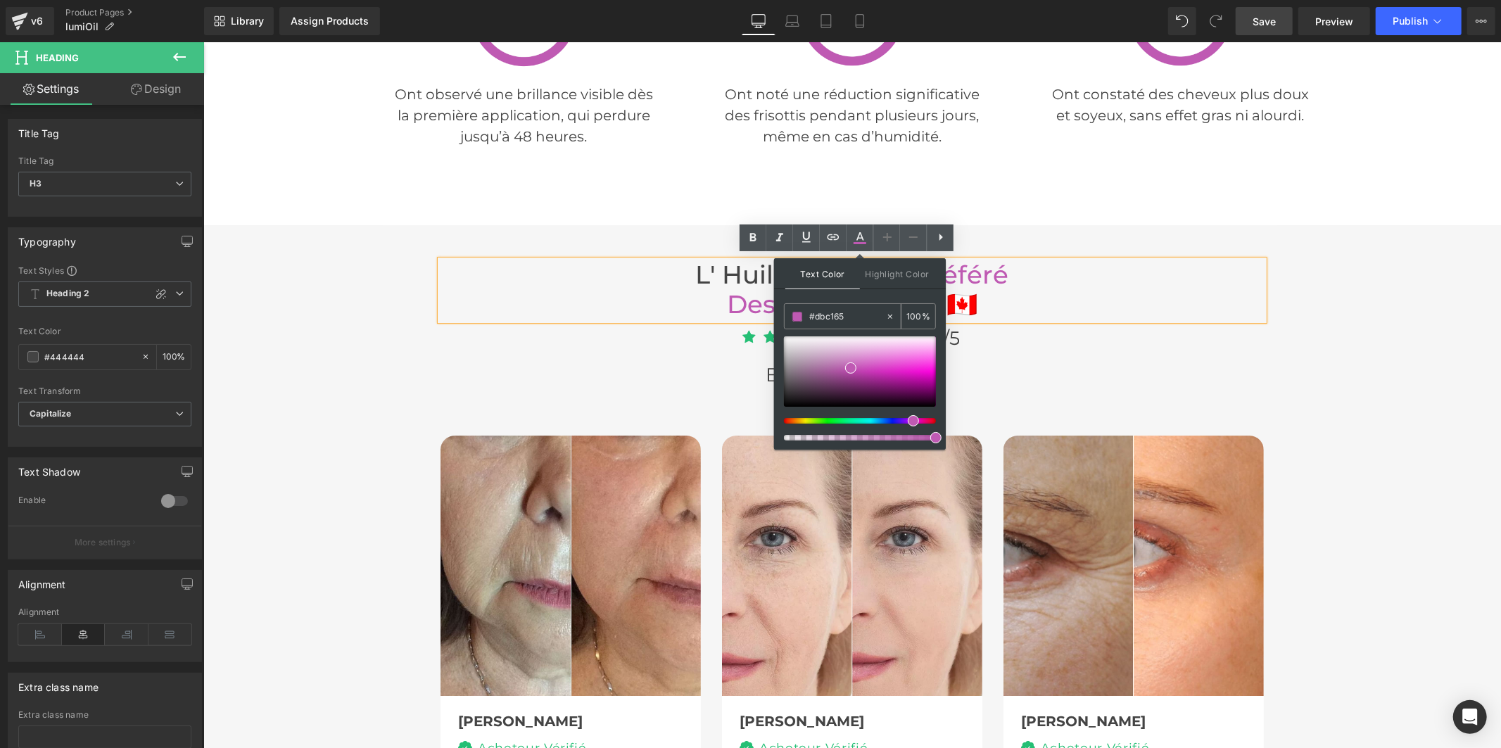
drag, startPoint x: 851, startPoint y: 315, endPoint x: 795, endPoint y: 315, distance: 56.3
click at [795, 315] on div "#dbc165" at bounding box center [834, 316] width 101 height 25
paste input "dbc165"
click at [856, 245] on icon at bounding box center [859, 237] width 17 height 17
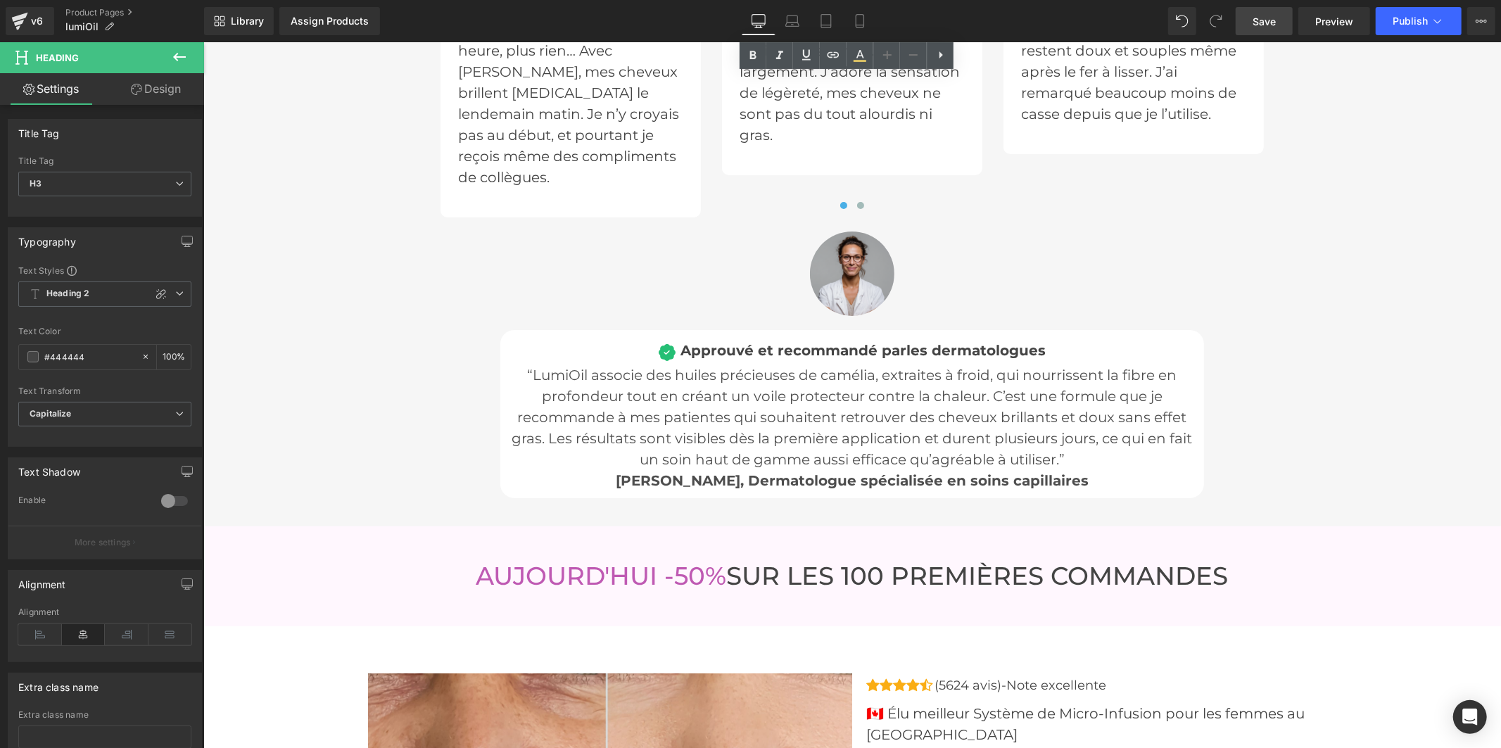
scroll to position [4656, 0]
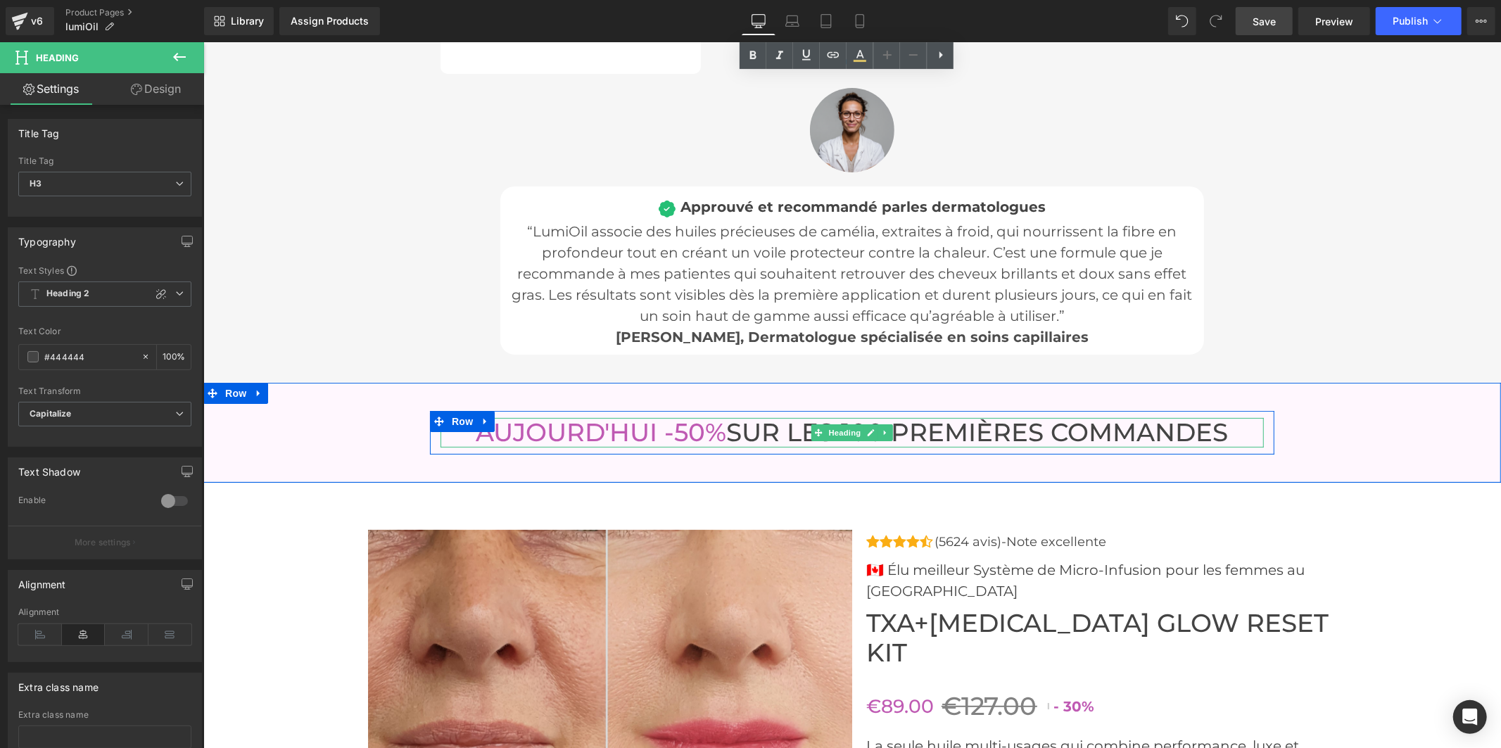
click at [689, 417] on font "AUJOURD'HUI -50%" at bounding box center [601, 432] width 250 height 30
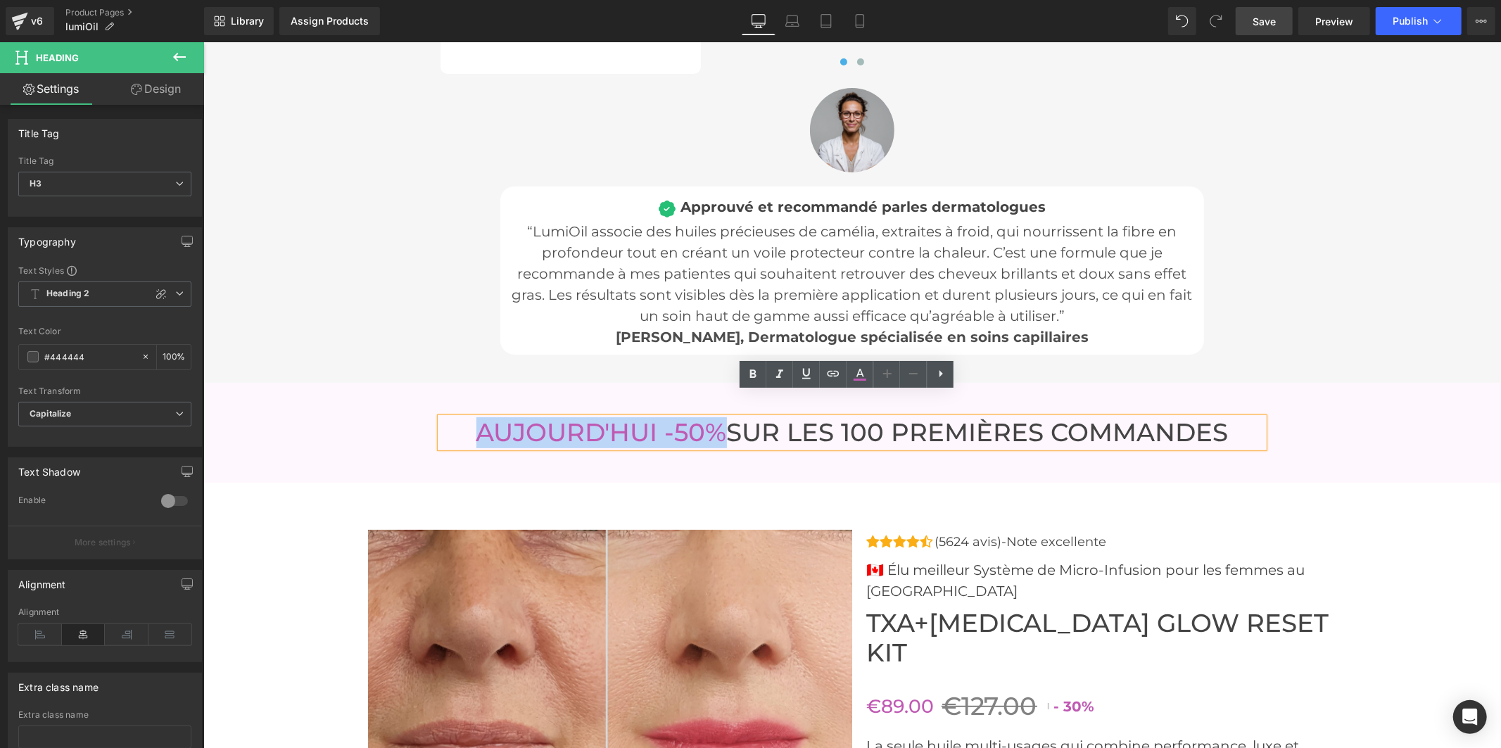
drag, startPoint x: 716, startPoint y: 402, endPoint x: 566, endPoint y: 344, distance: 159.9
click at [471, 410] on div "AUJOURD'HUI -50% SUR LES 100 PREMIÈRES COMMANDES Heading" at bounding box center [851, 432] width 844 height 44
click at [856, 374] on icon at bounding box center [859, 374] width 17 height 17
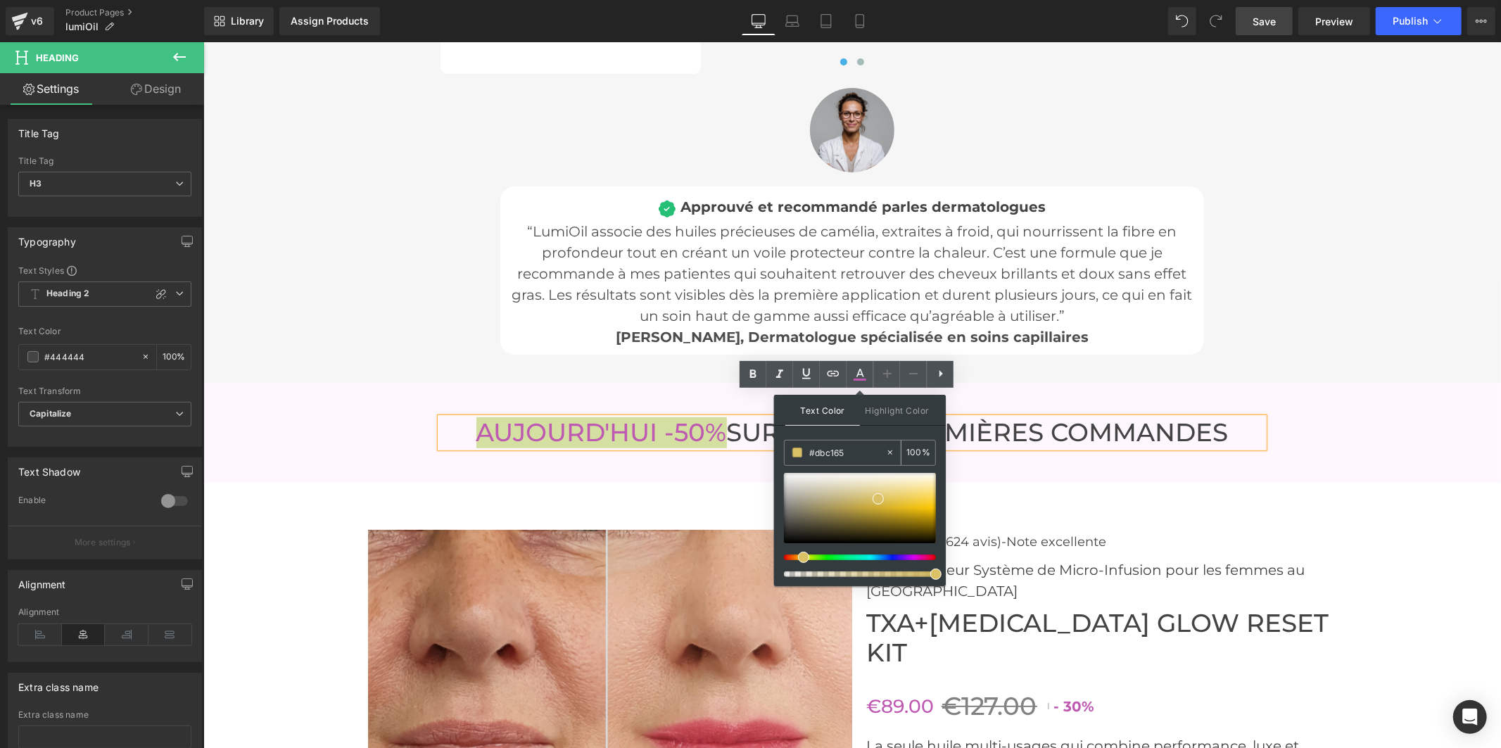
drag, startPoint x: 844, startPoint y: 452, endPoint x: 791, endPoint y: 454, distance: 53.5
click at [791, 454] on div "#dbc165" at bounding box center [834, 452] width 101 height 25
click at [858, 374] on icon at bounding box center [860, 373] width 8 height 8
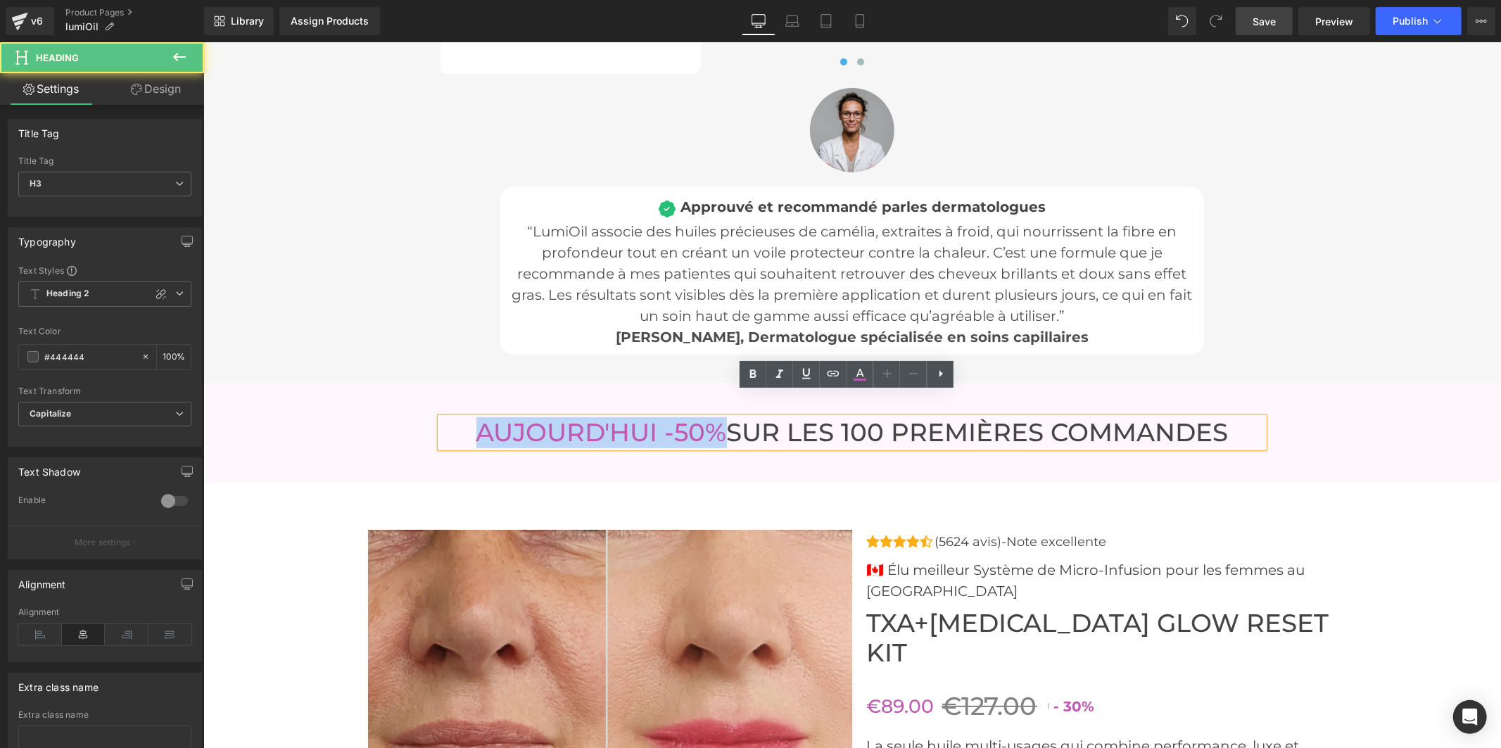
click at [716, 417] on font "AUJOURD'HUI -50%" at bounding box center [601, 432] width 250 height 30
drag, startPoint x: 680, startPoint y: 402, endPoint x: 467, endPoint y: 399, distance: 212.5
click at [476, 417] on font "AUJOURD'HUI -50%" at bounding box center [601, 432] width 250 height 30
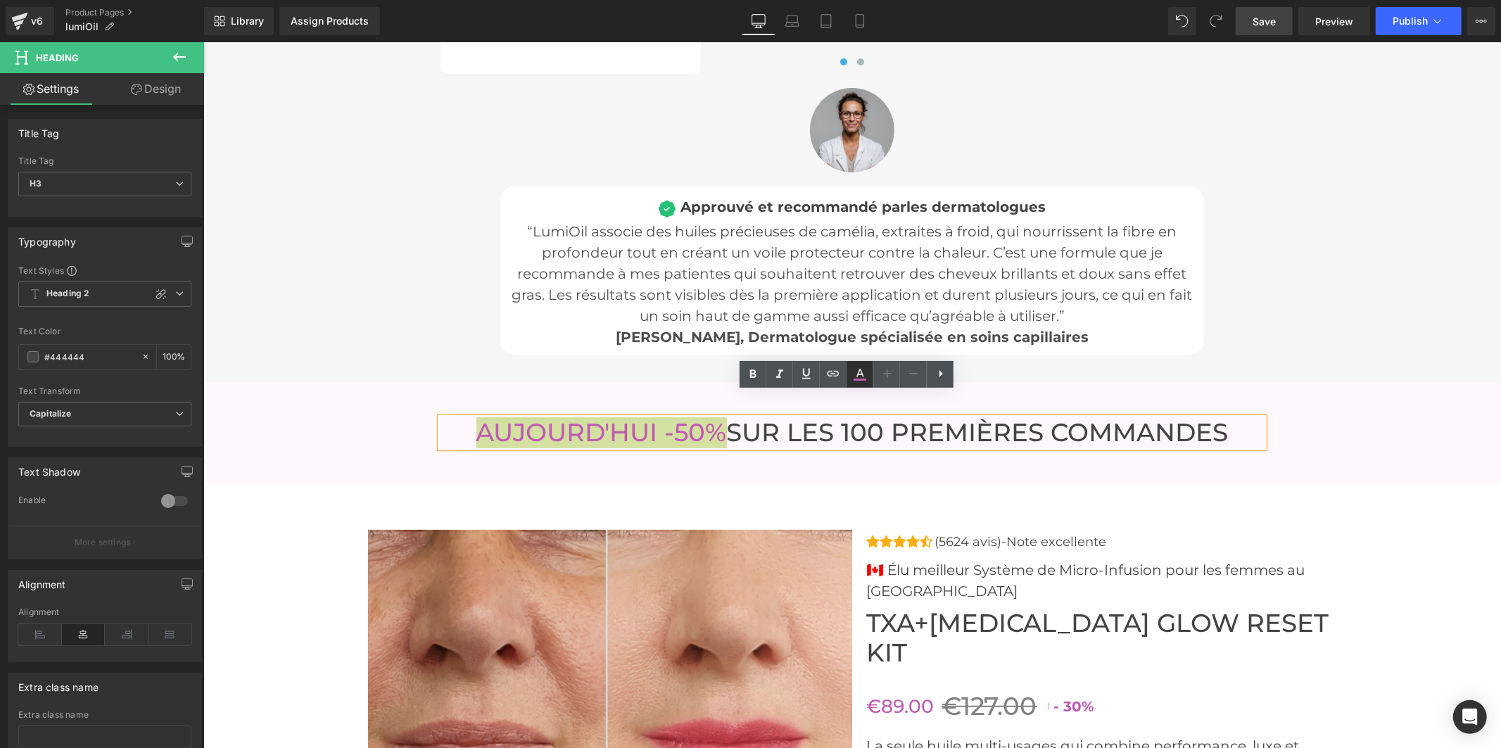
drag, startPoint x: 860, startPoint y: 375, endPoint x: 848, endPoint y: 378, distance: 11.6
click at [860, 376] on icon at bounding box center [859, 374] width 17 height 17
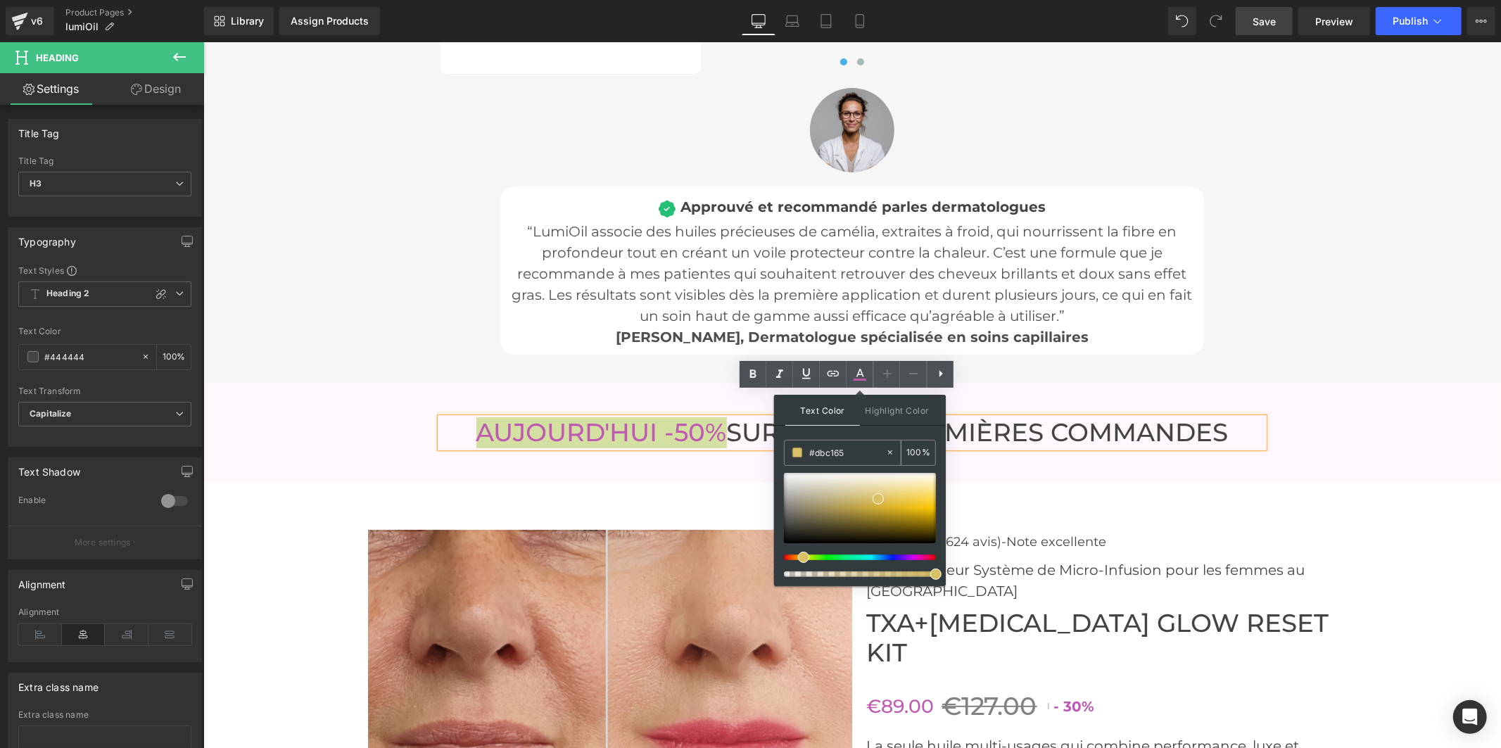
click at [835, 450] on input "#dbc165" at bounding box center [847, 452] width 76 height 15
click at [861, 374] on icon at bounding box center [860, 373] width 8 height 8
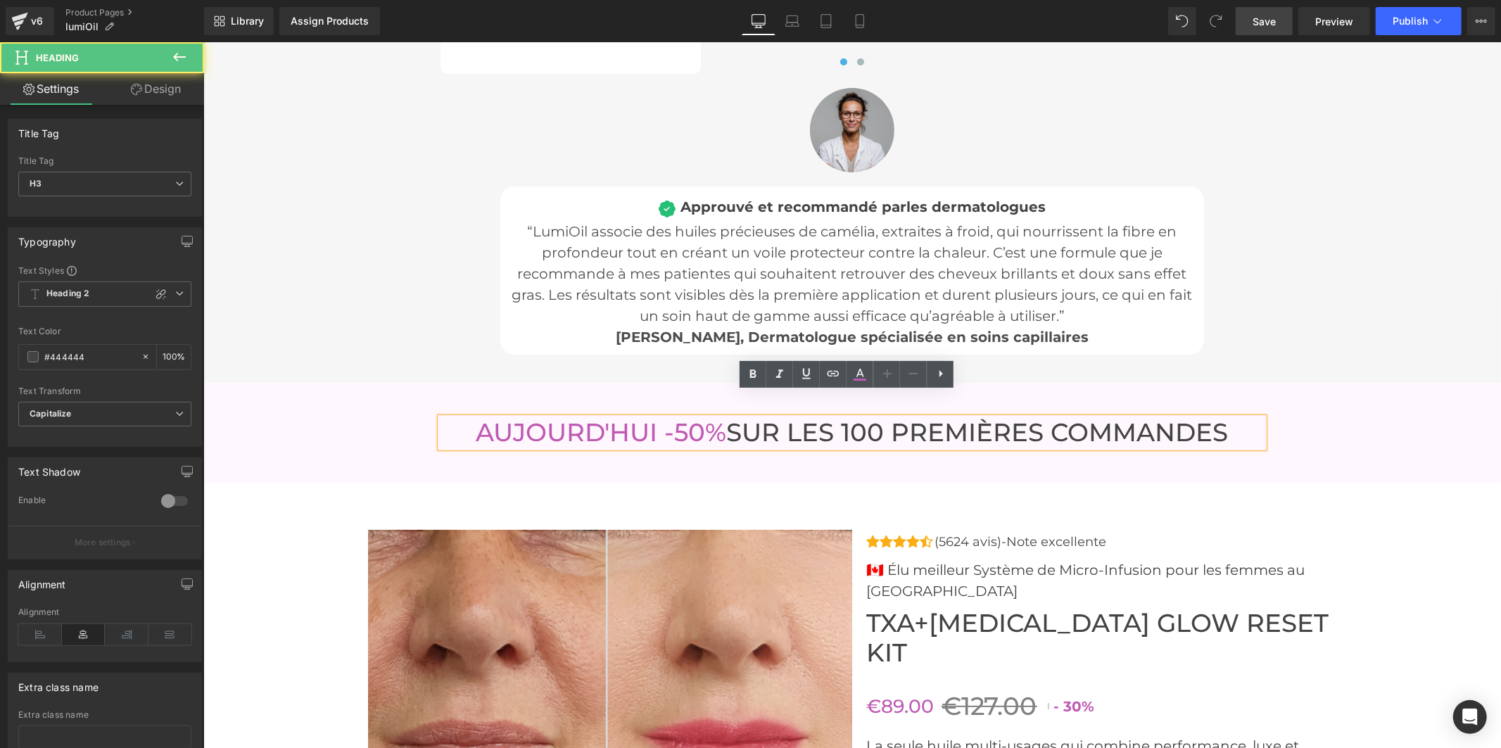
click at [879, 417] on font "SUR LES 100 PREMIÈRES COMMANDES" at bounding box center [977, 432] width 502 height 30
drag, startPoint x: 1226, startPoint y: 407, endPoint x: 728, endPoint y: 409, distance: 498.1
click at [728, 417] on h3 "AUJOURD'HUI -50% SUR LES 100 PREMIÈRES COMMANDES" at bounding box center [851, 432] width 823 height 30
click at [852, 367] on icon at bounding box center [859, 374] width 17 height 17
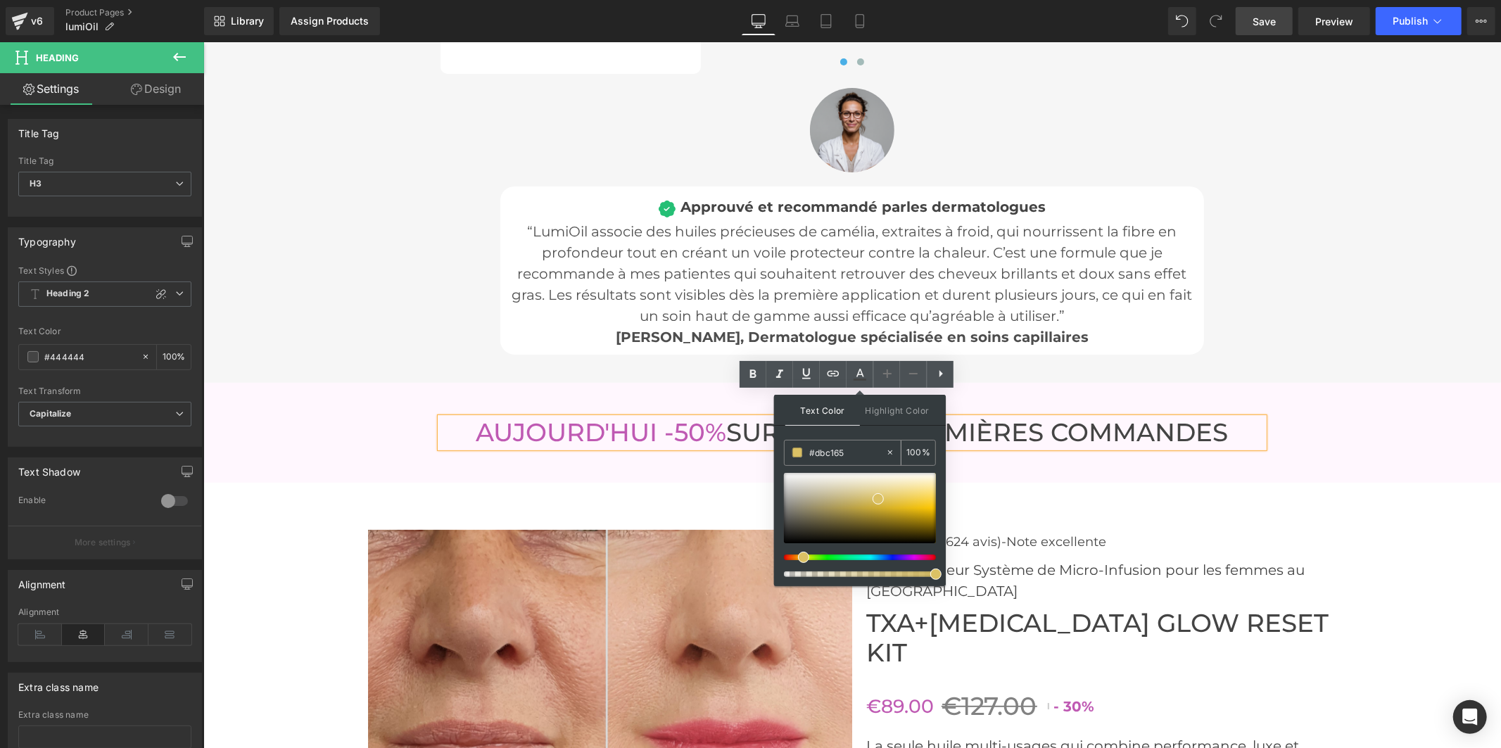
drag, startPoint x: 858, startPoint y: 450, endPoint x: 784, endPoint y: 452, distance: 73.9
click at [784, 452] on div "#dbc165" at bounding box center [834, 452] width 101 height 25
type input "444444"
click at [858, 374] on icon at bounding box center [860, 373] width 8 height 8
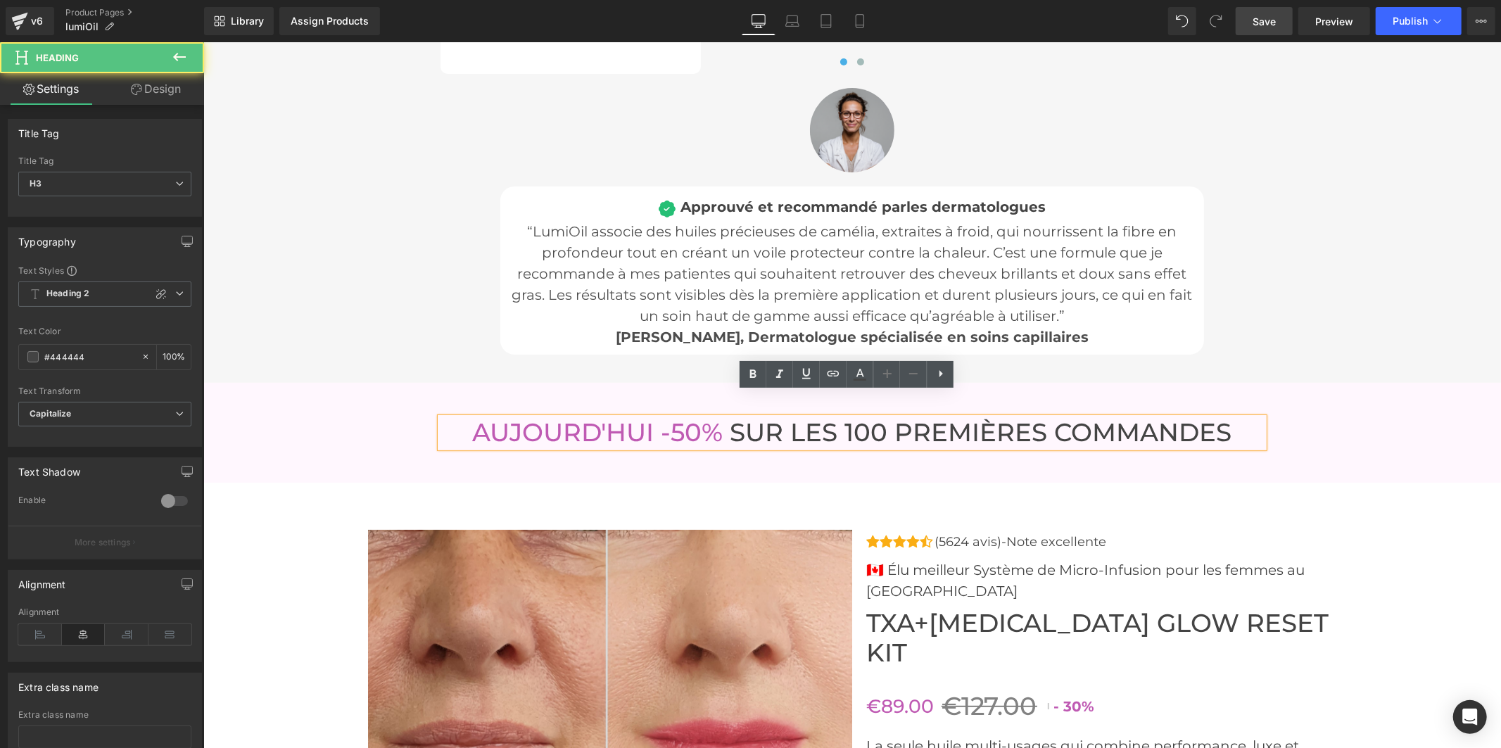
click at [723, 417] on font "SUR LES 100 PREMIÈRES COMMANDES" at bounding box center [977, 432] width 509 height 30
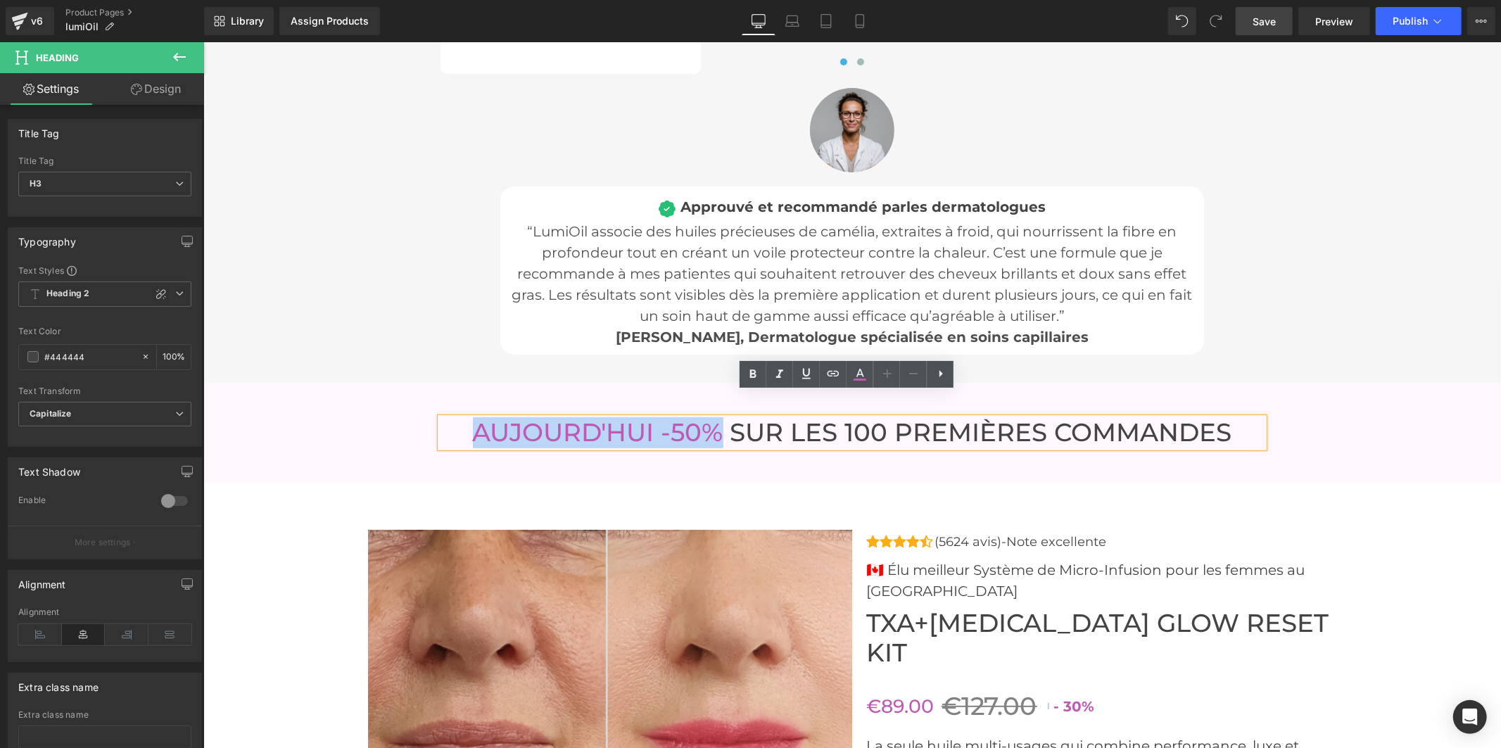
drag, startPoint x: 716, startPoint y: 413, endPoint x: 474, endPoint y: 386, distance: 242.8
click at [474, 410] on div "AUJOURD'HUI -50% SUR LES 100 PREMIÈRES COMMANDES Heading" at bounding box center [851, 432] width 844 height 44
click at [856, 374] on icon at bounding box center [859, 374] width 17 height 17
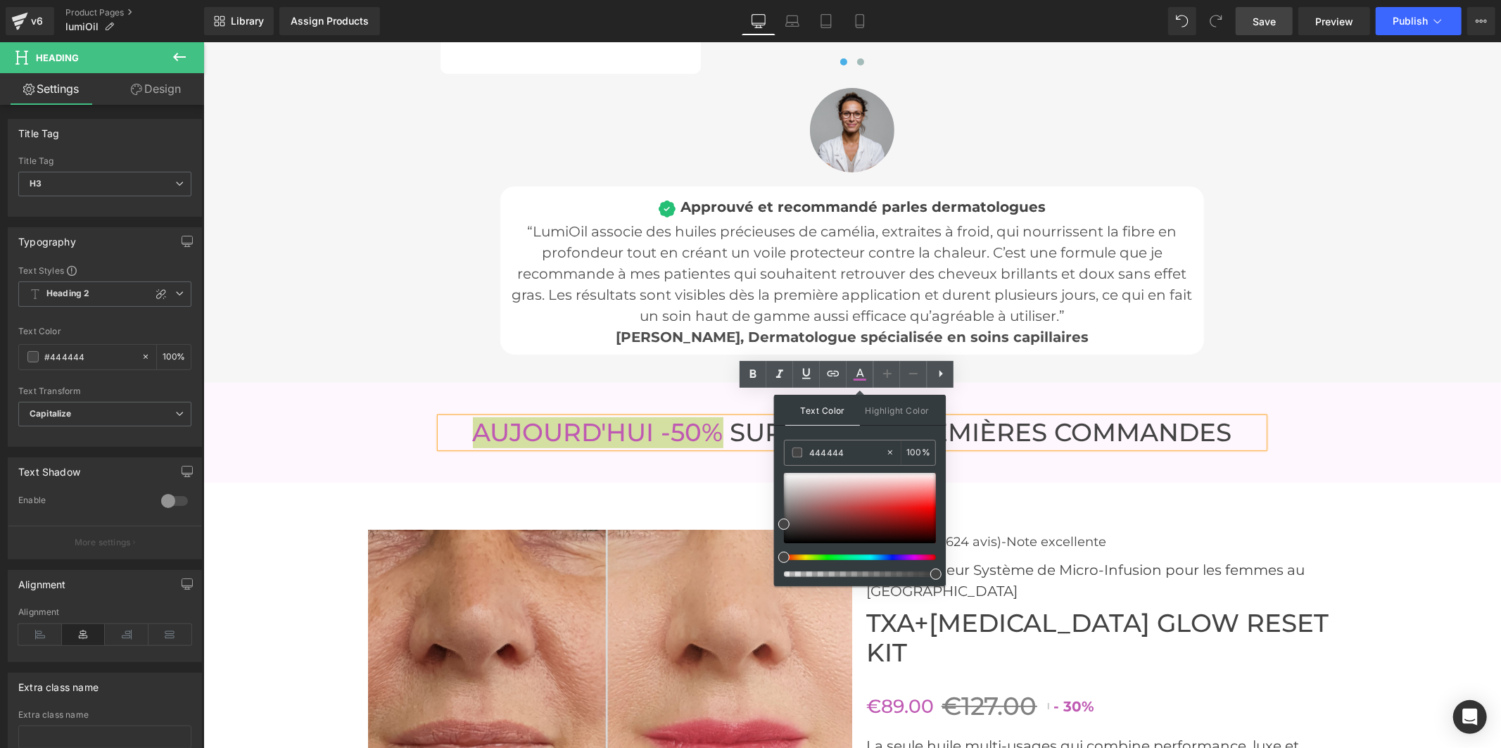
drag, startPoint x: 1049, startPoint y: 492, endPoint x: 764, endPoint y: 450, distance: 288.1
paste input "dbc165"
type input "#dbc165"
click at [862, 376] on icon at bounding box center [859, 374] width 17 height 17
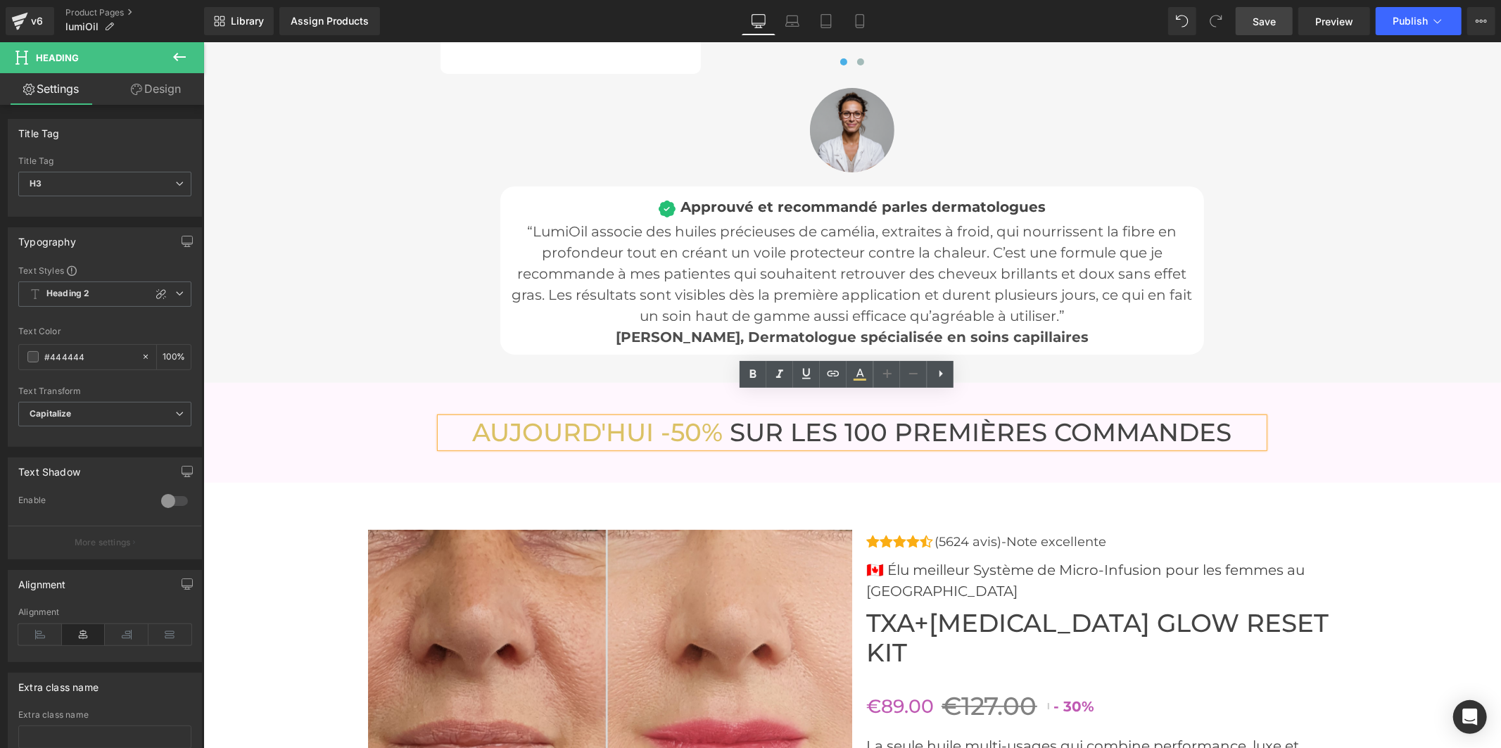
click at [1251, 14] on link "Save" at bounding box center [1263, 21] width 57 height 28
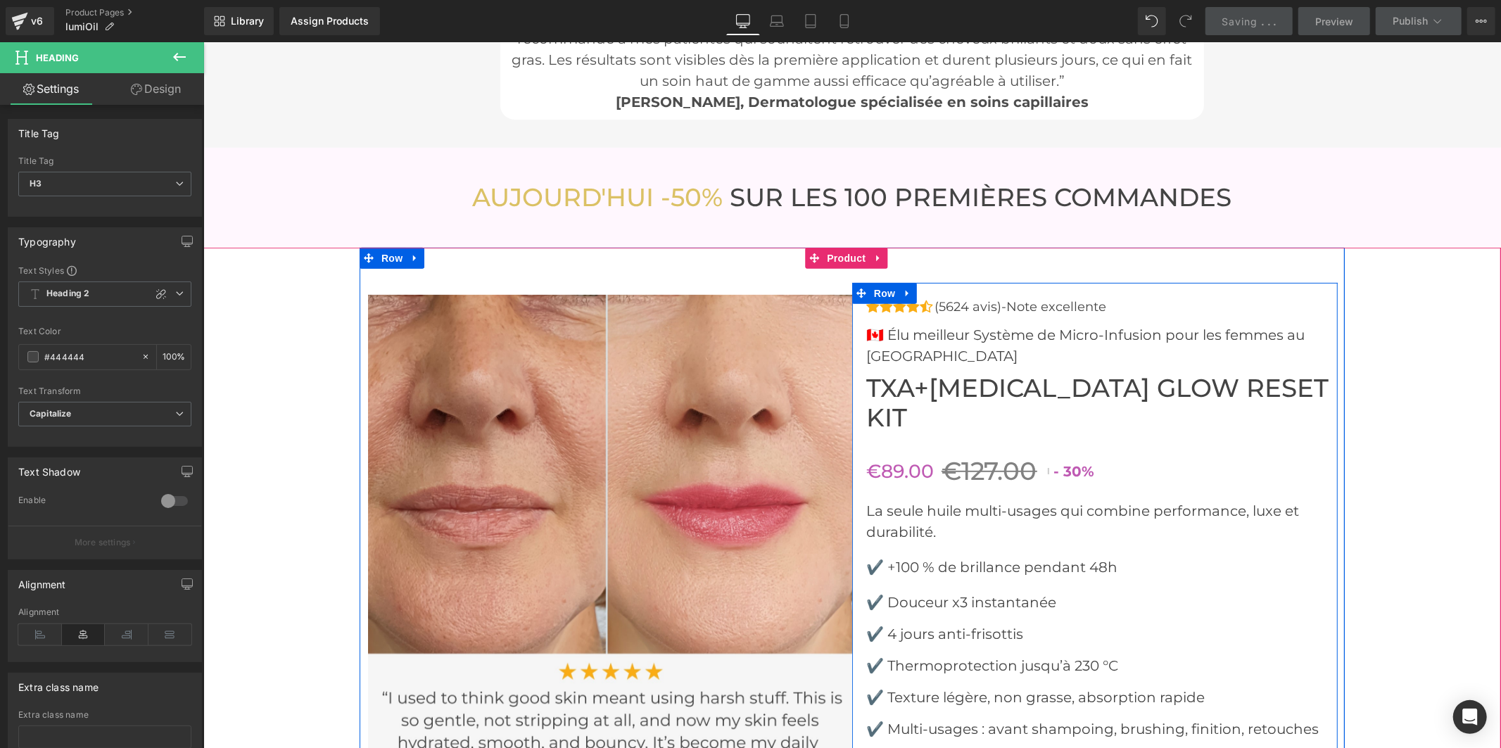
scroll to position [5047, 0]
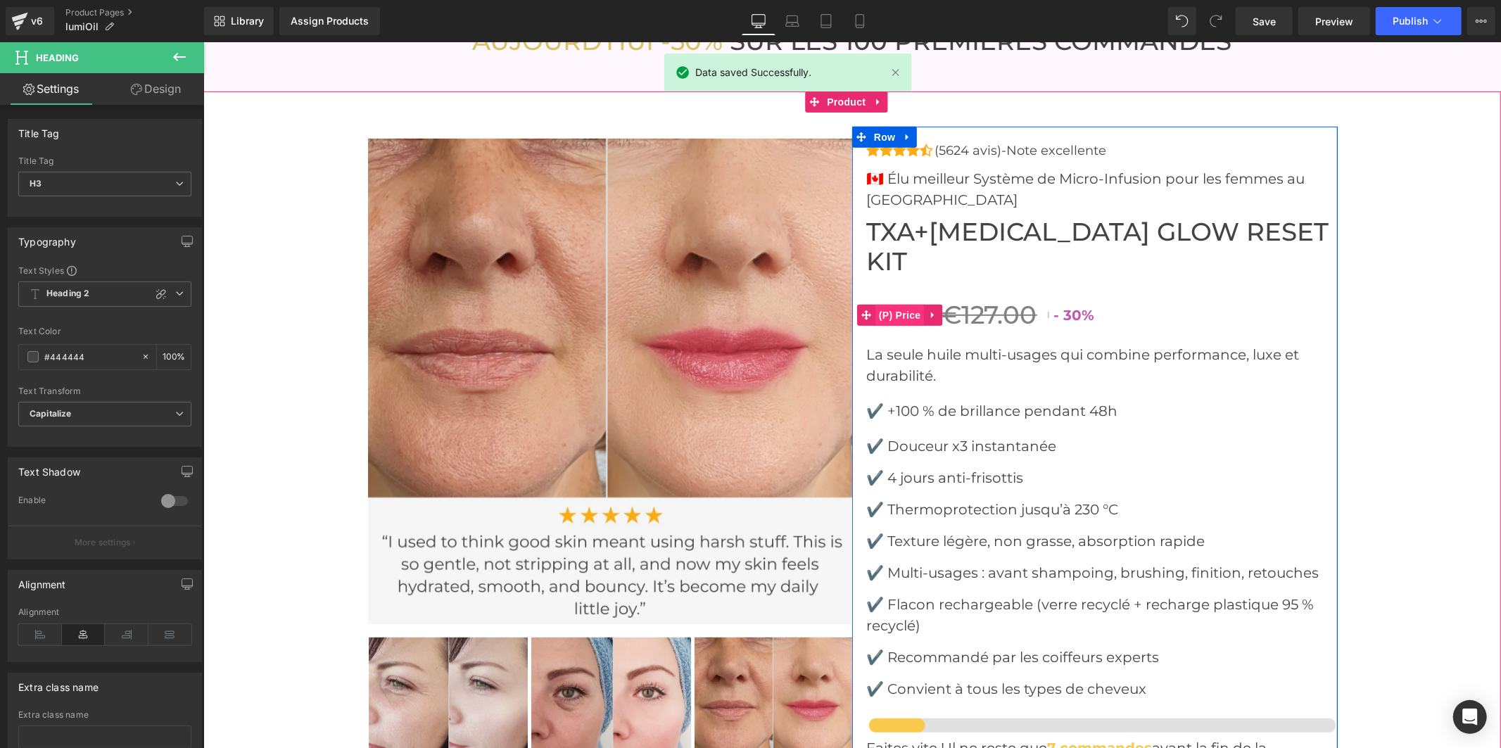
click at [903, 304] on span "(P) Price" at bounding box center [899, 314] width 49 height 21
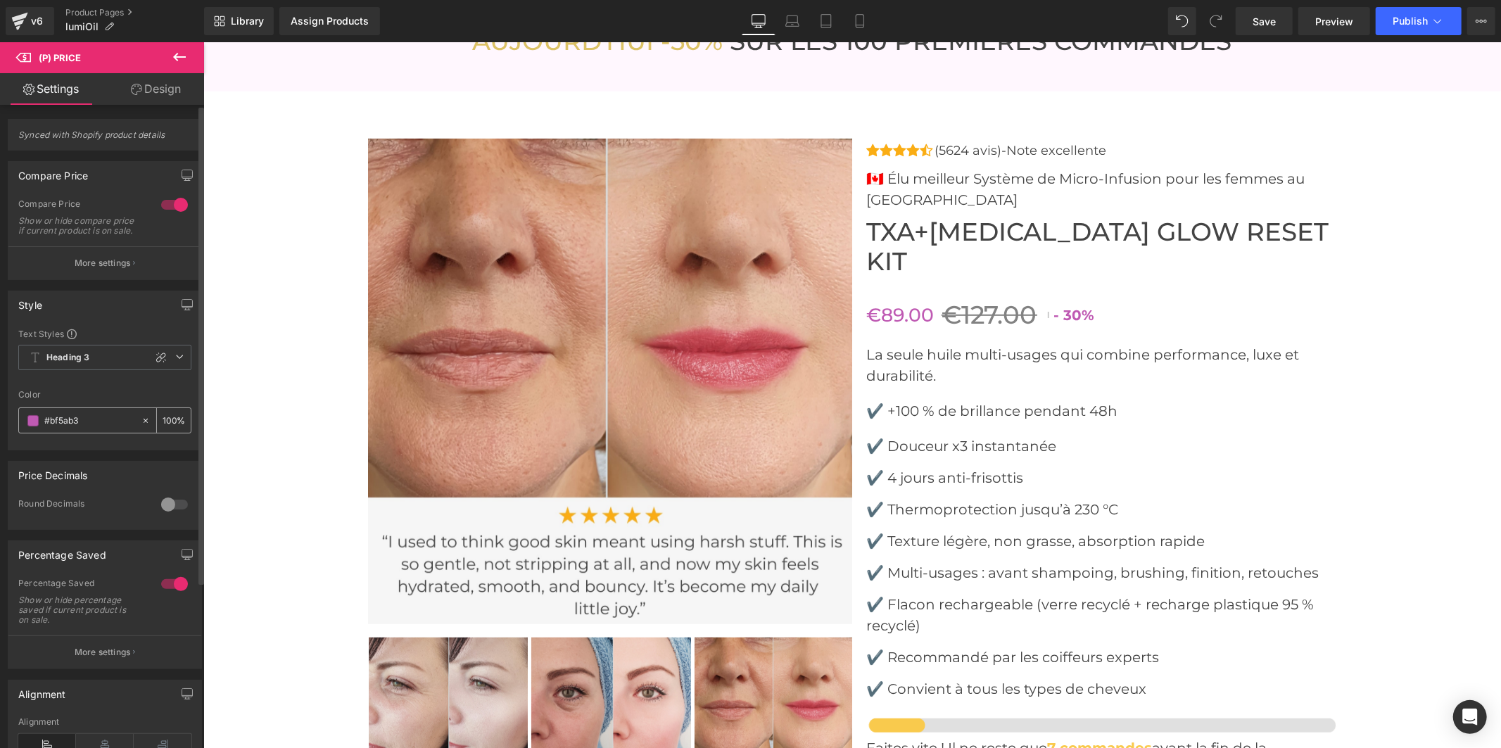
click at [72, 428] on input "#bf5ab3" at bounding box center [89, 420] width 90 height 15
paste input "dbc165"
type input "#dbc165"
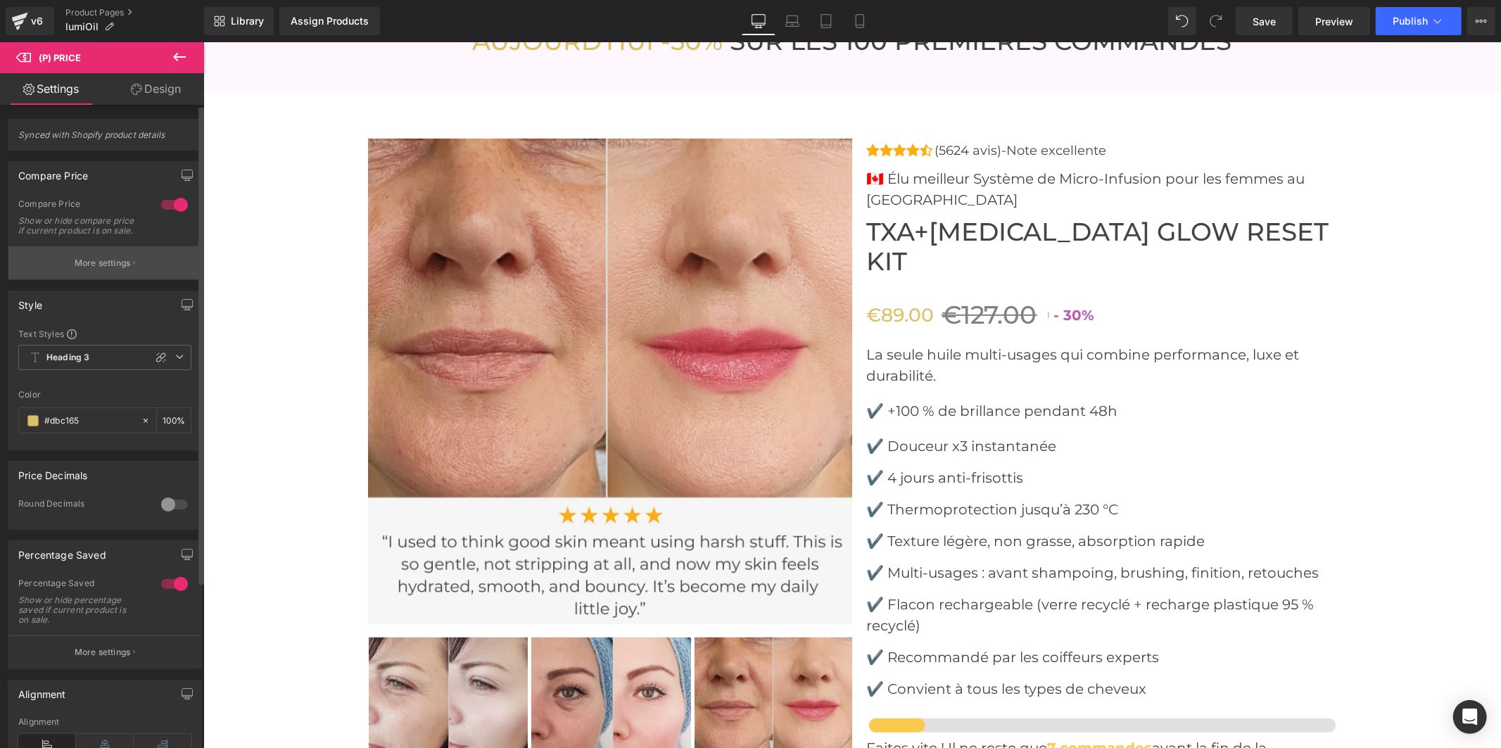
click at [83, 269] on p "More settings" at bounding box center [103, 263] width 56 height 13
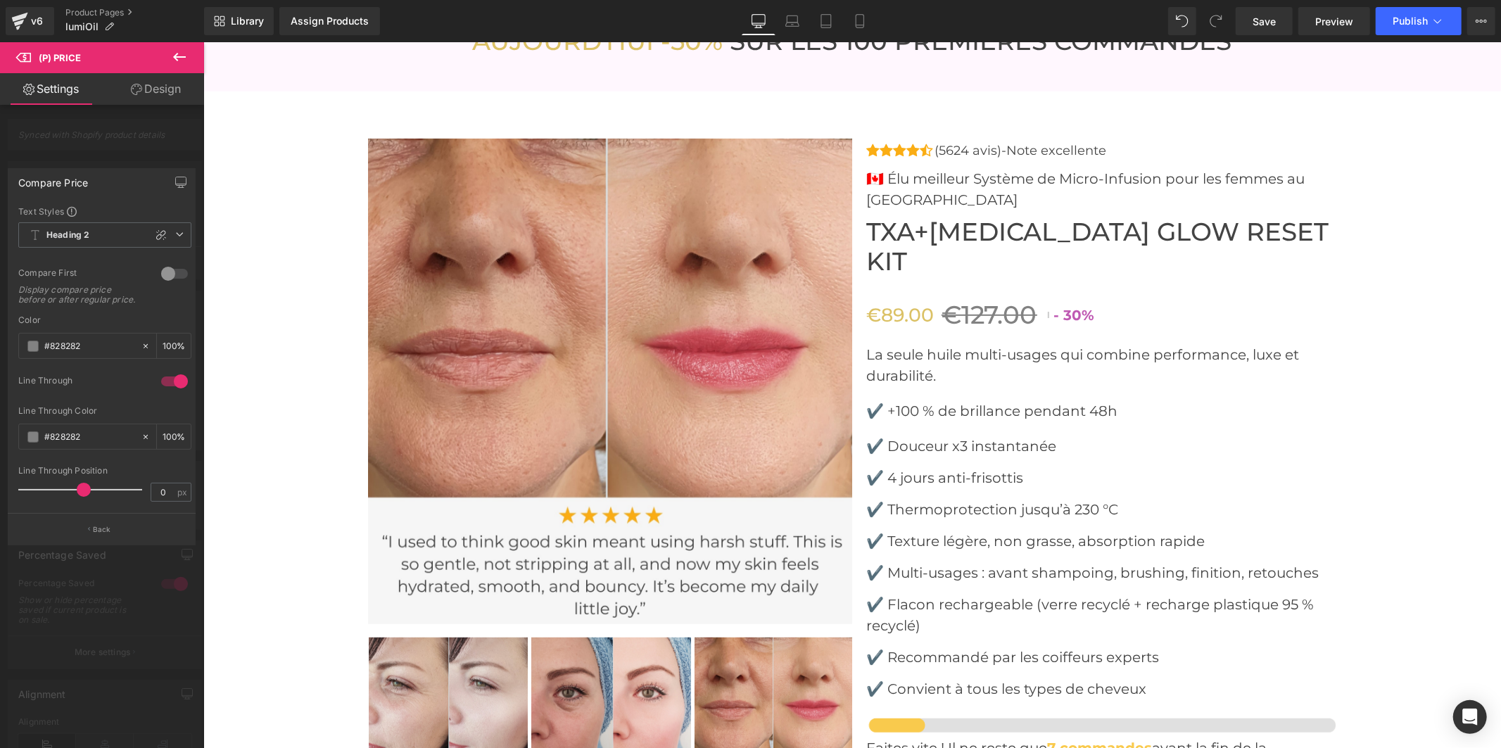
drag, startPoint x: 82, startPoint y: 349, endPoint x: 12, endPoint y: 347, distance: 69.7
click at [12, 347] on div "Text Styles Custom HEADING Heading 1 Heading 2 Heading 3 Heading 4 Heading 5 He…" at bounding box center [101, 358] width 186 height 307
paste input "dbc165"
type input "#828282"
click at [79, 523] on button "Back" at bounding box center [102, 529] width 188 height 32
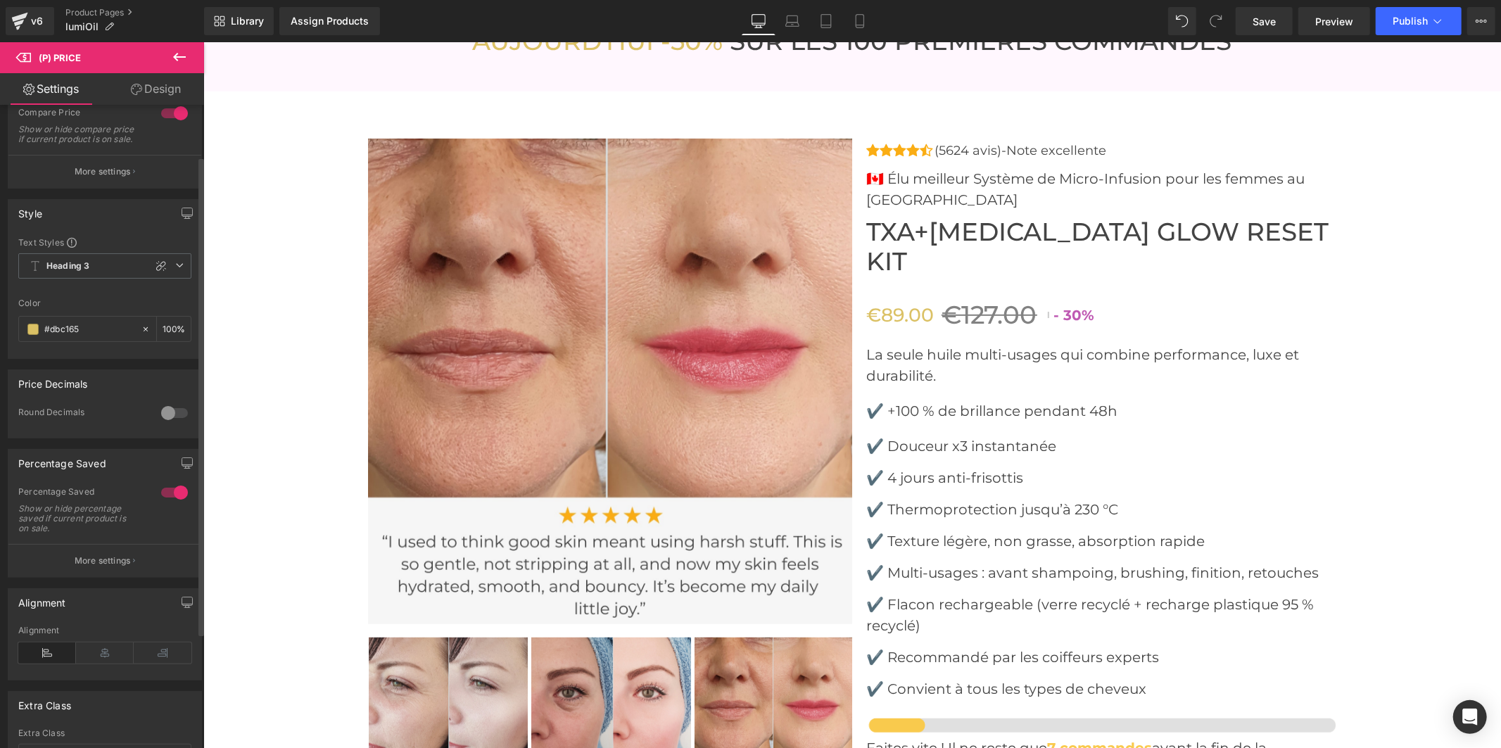
scroll to position [67, 0]
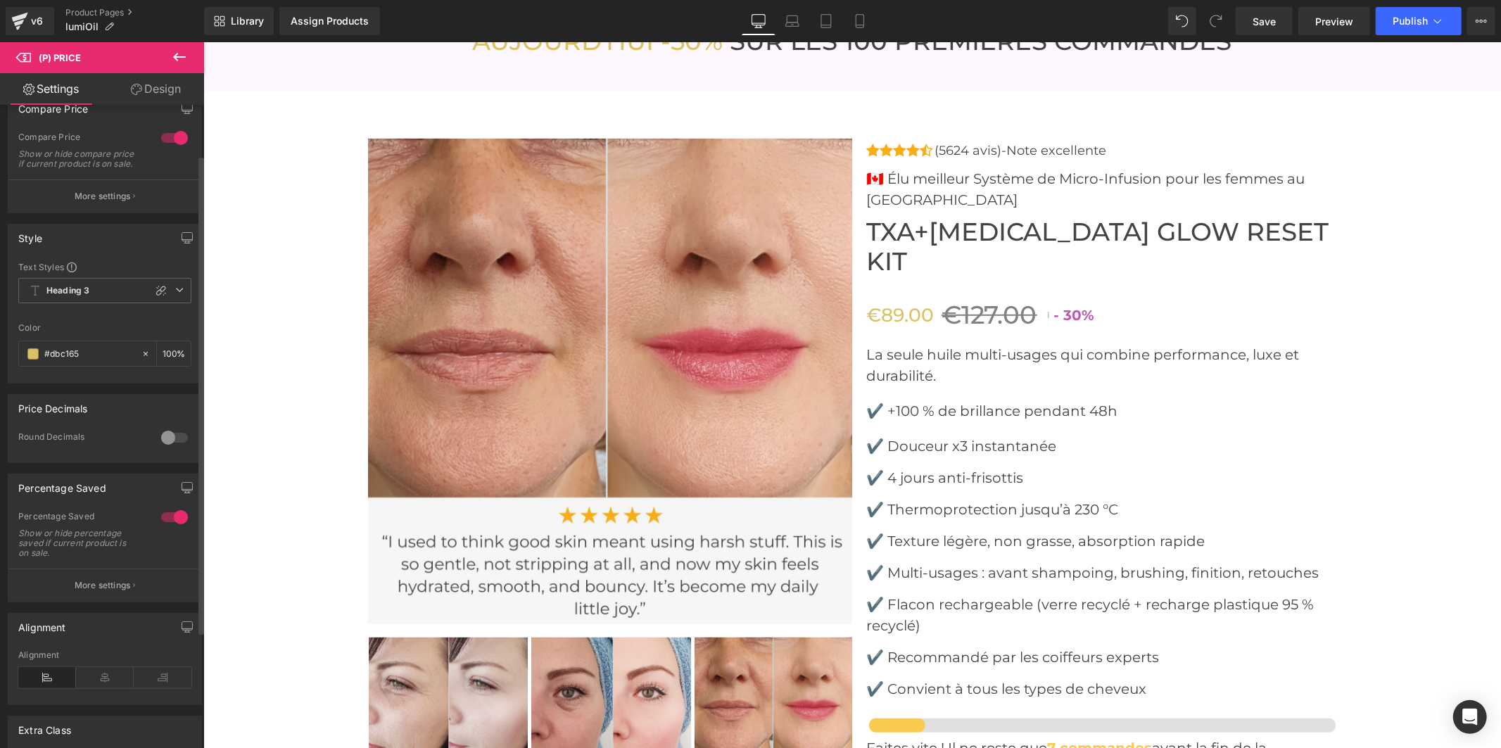
click at [122, 592] on p "More settings" at bounding box center [103, 585] width 56 height 13
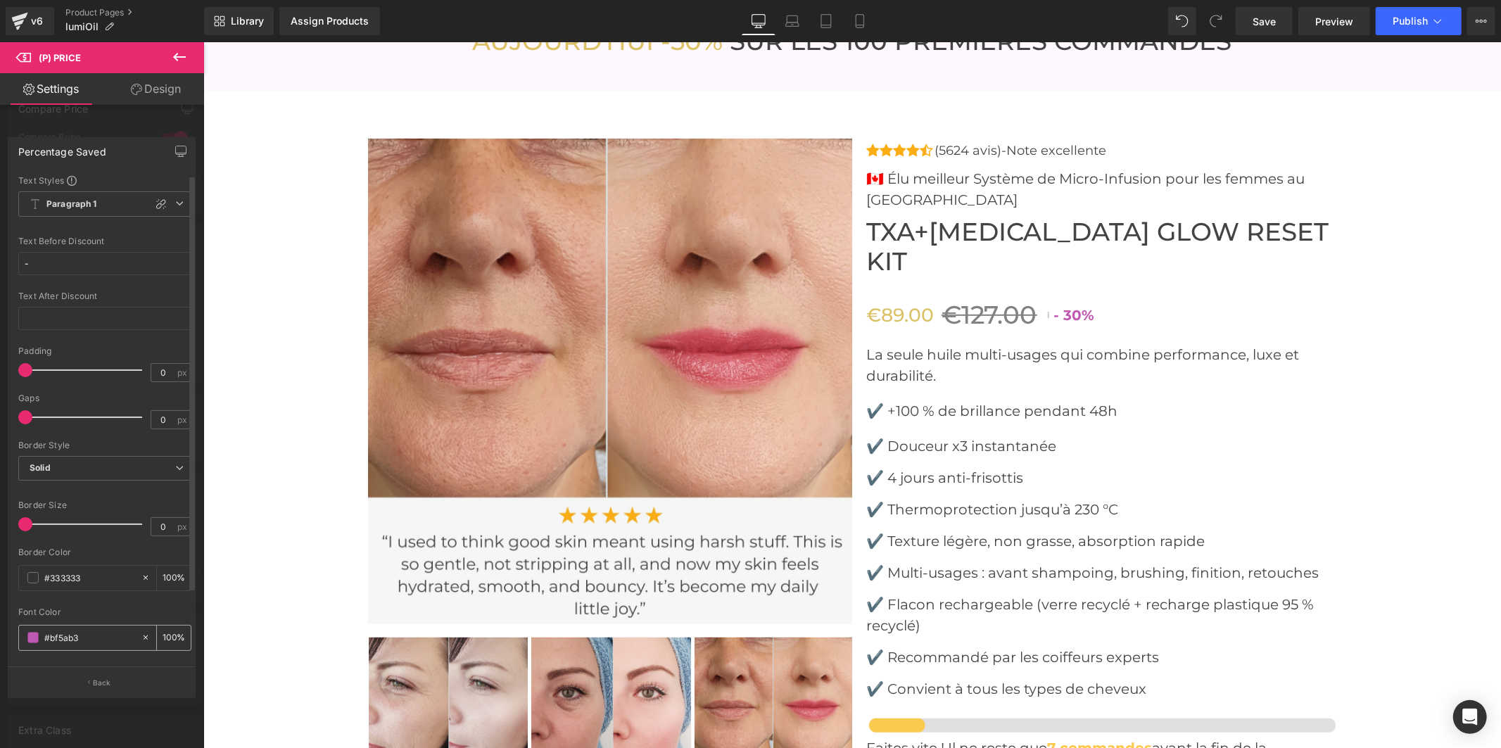
drag, startPoint x: 89, startPoint y: 639, endPoint x: 33, endPoint y: 635, distance: 56.4
click at [33, 635] on div "#bf5ab3" at bounding box center [80, 637] width 122 height 25
paste input "dbc165"
type input "#dbc165"
click at [1273, 23] on span "Save" at bounding box center [1263, 21] width 23 height 15
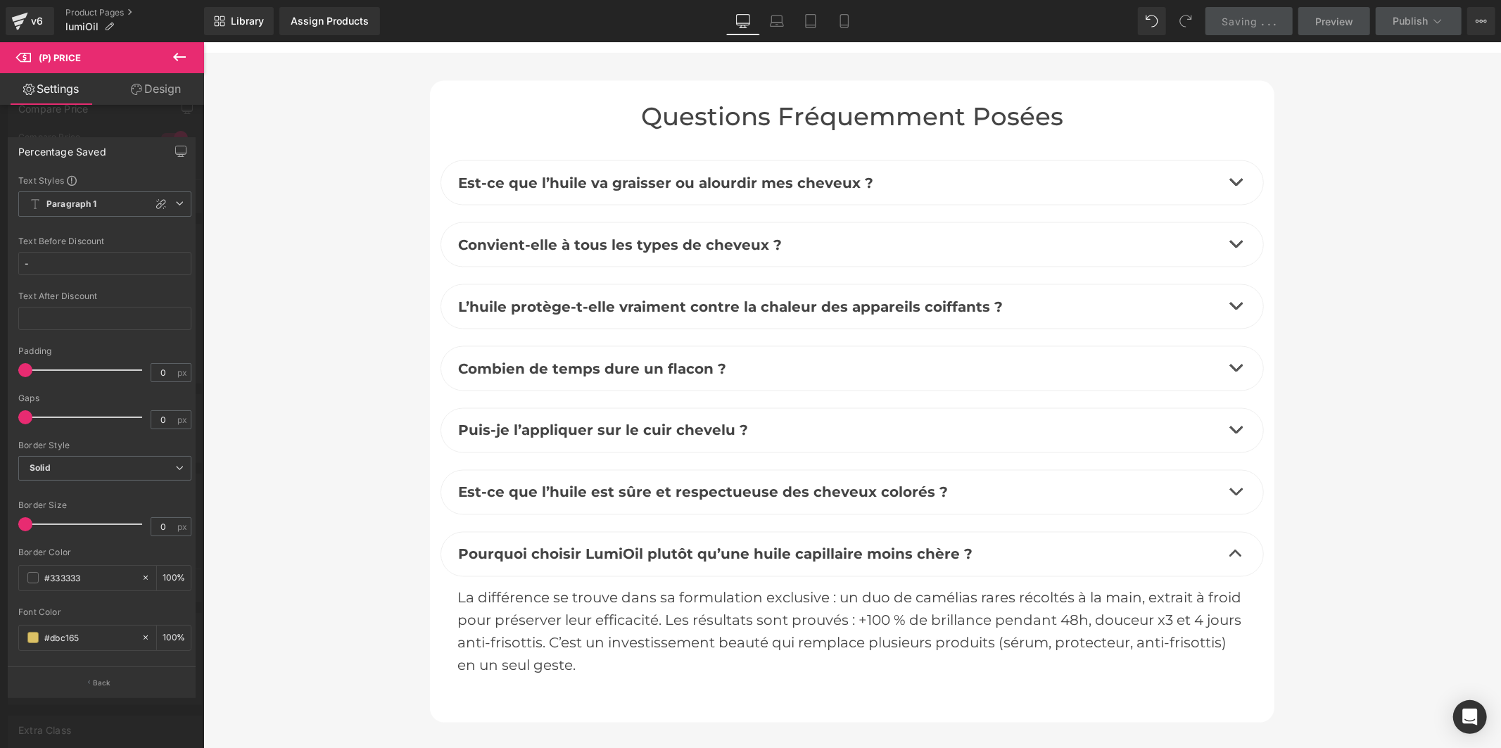
scroll to position [6689, 0]
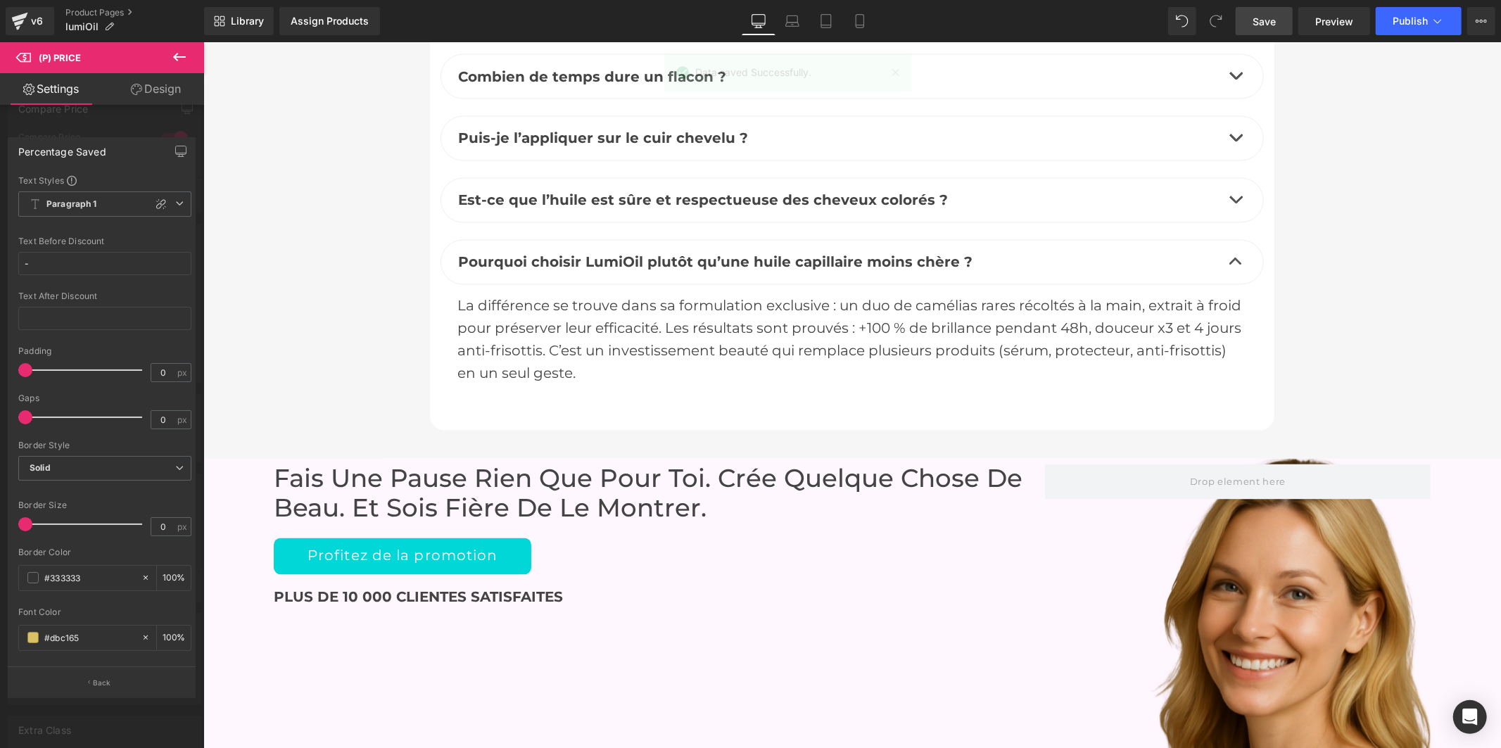
click at [177, 59] on icon at bounding box center [179, 57] width 13 height 8
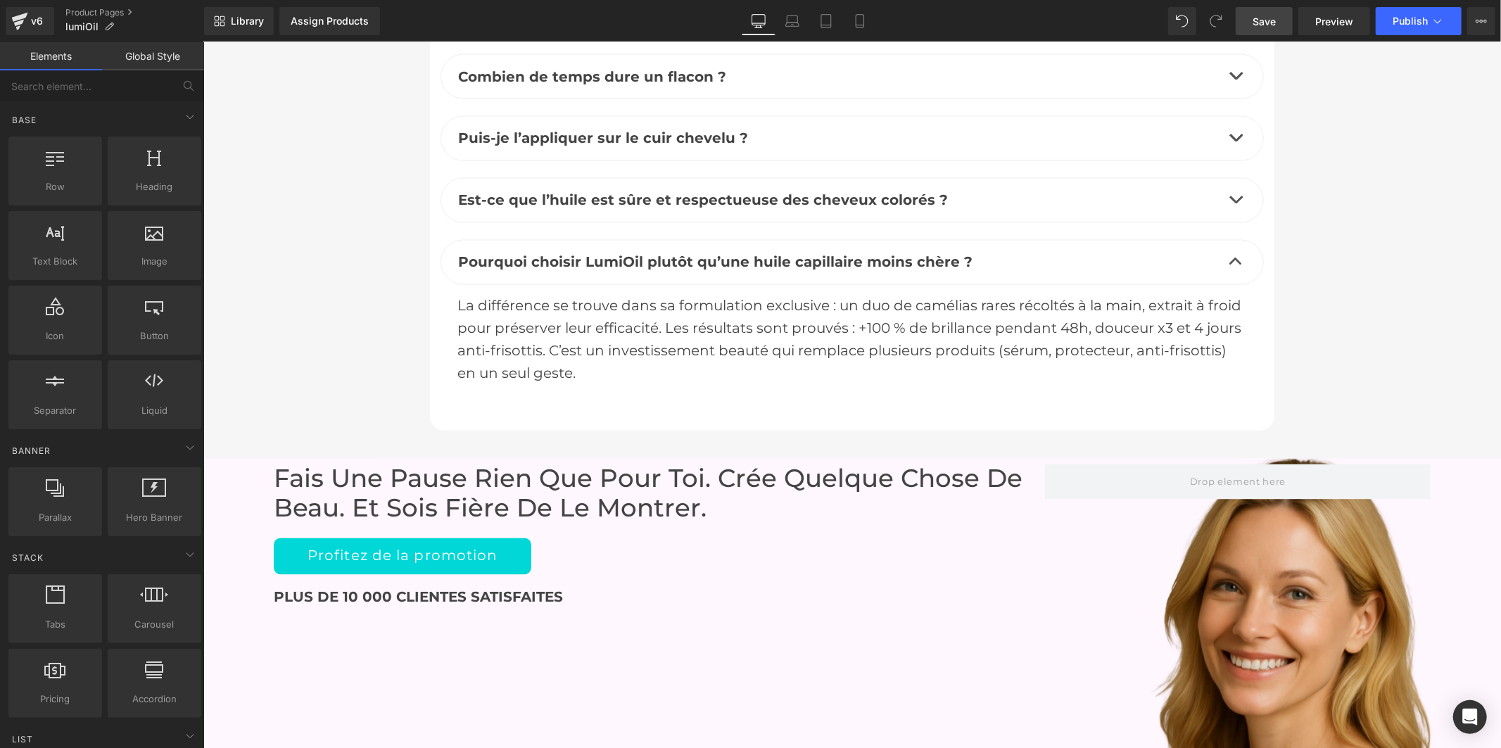
click at [159, 57] on link "Global Style" at bounding box center [153, 56] width 102 height 28
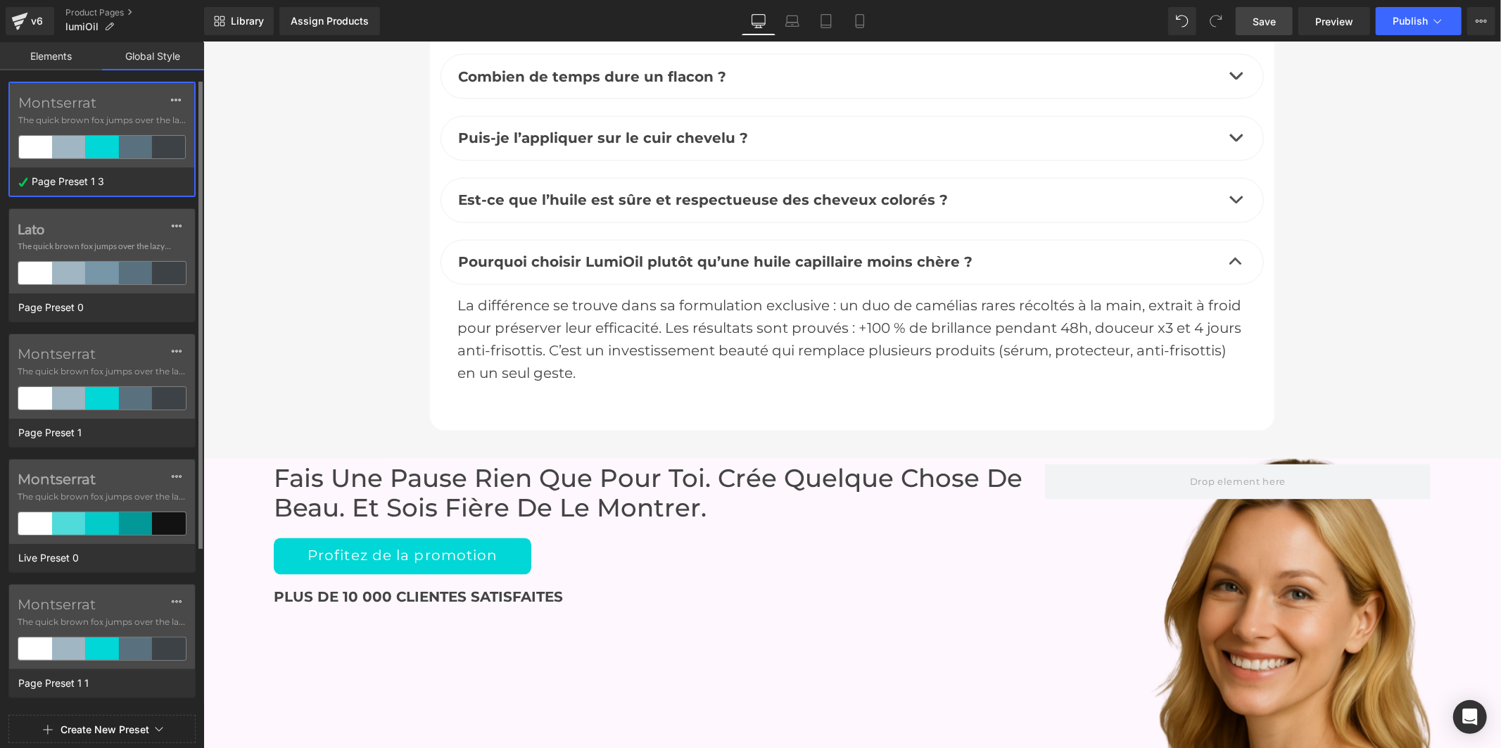
click at [82, 108] on label "Montserrat" at bounding box center [101, 102] width 167 height 17
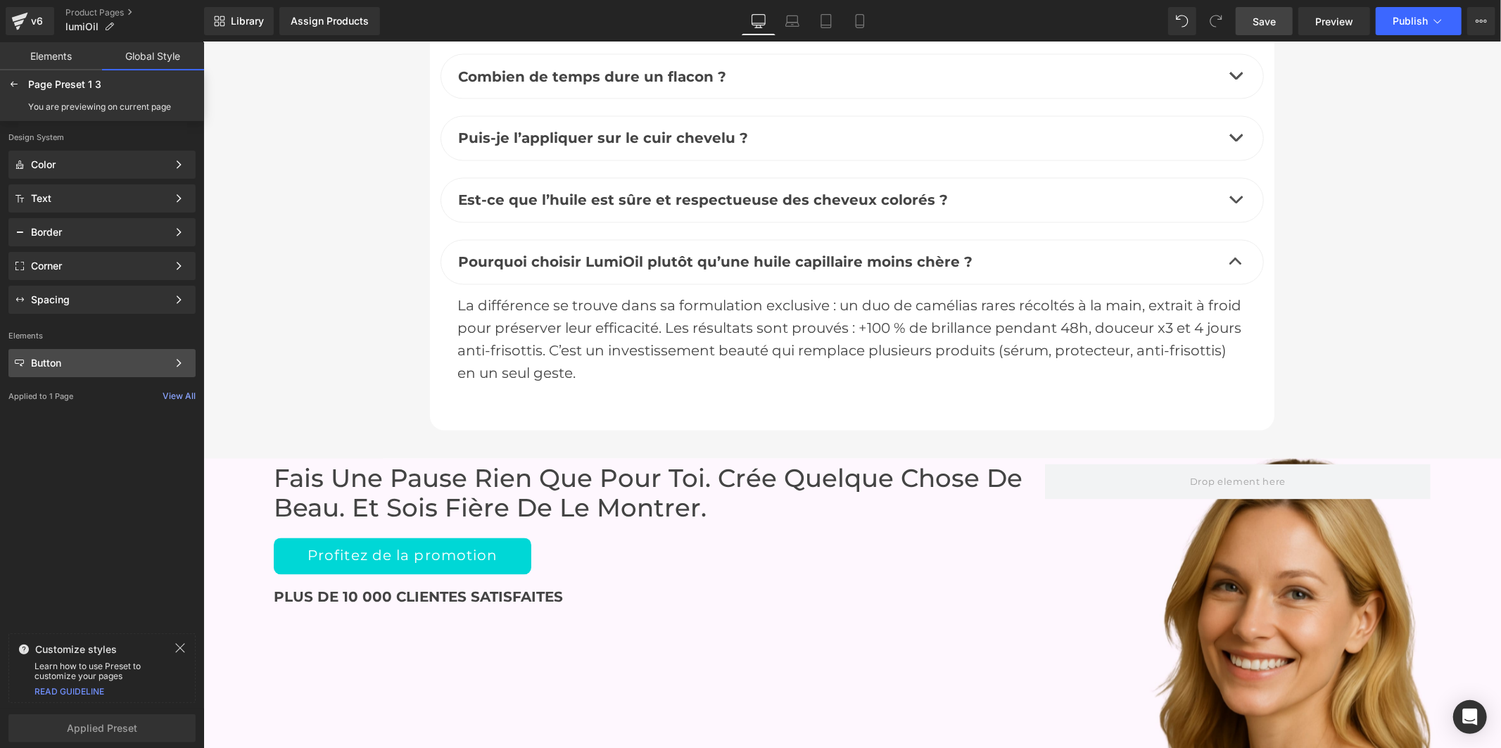
click at [55, 361] on div "Button" at bounding box center [99, 362] width 136 height 11
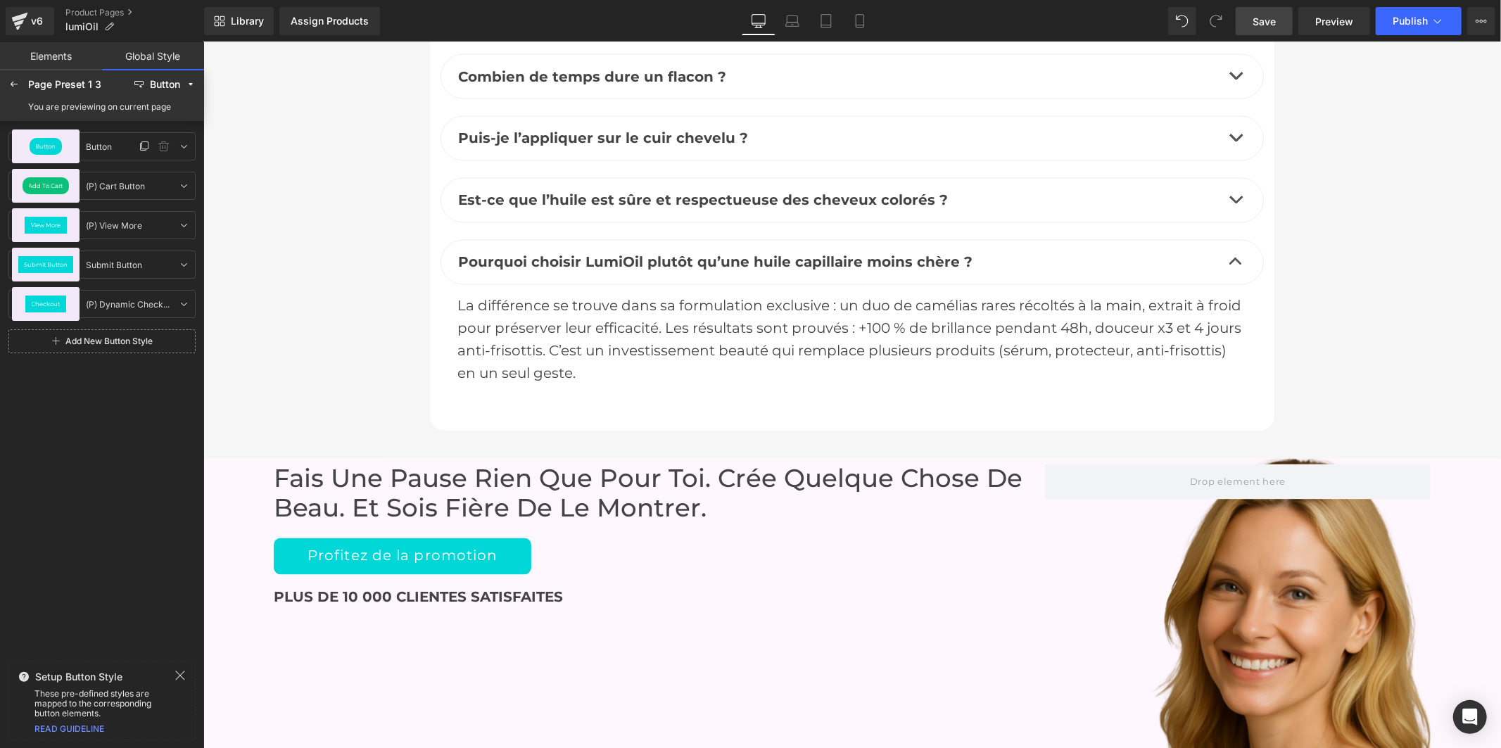
click at [58, 155] on div "Button" at bounding box center [46, 146] width 68 height 34
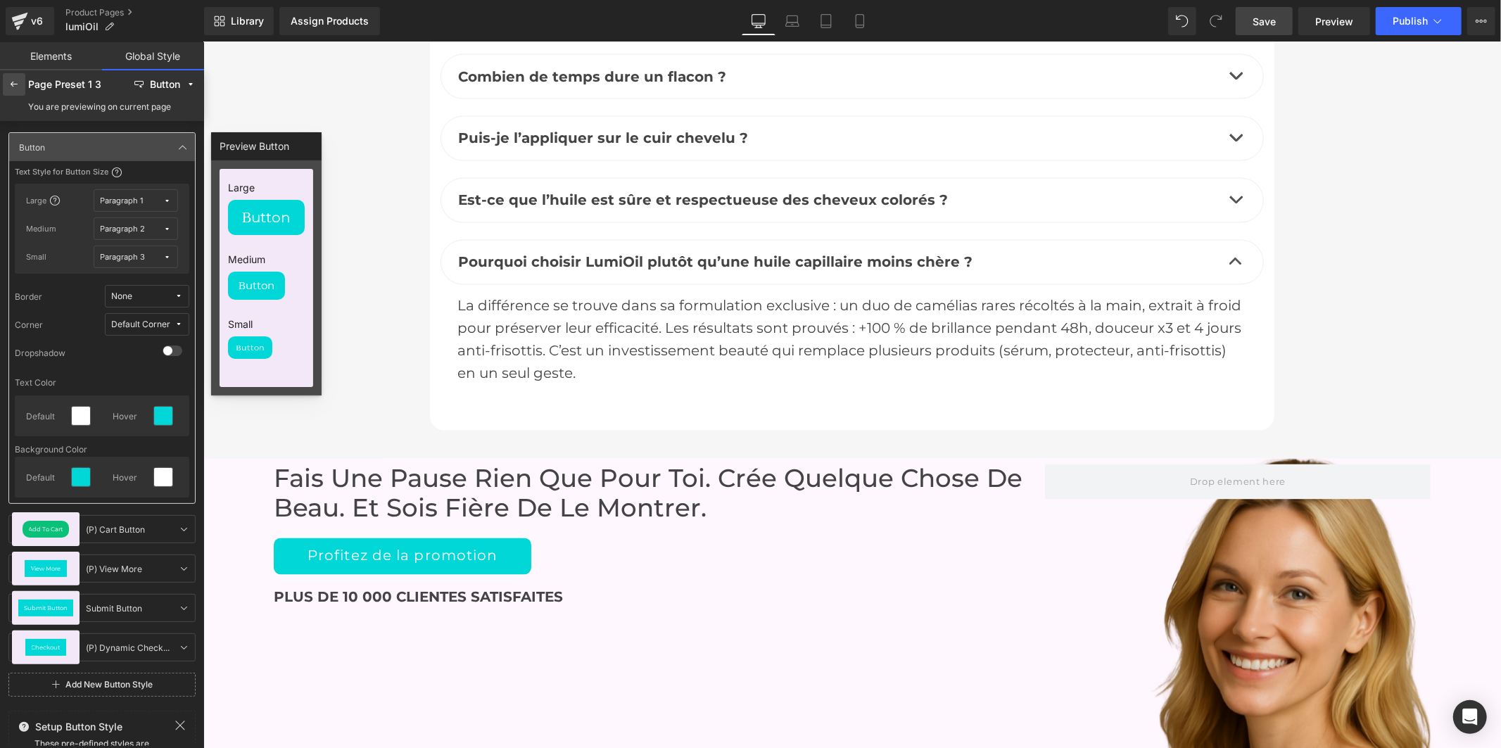
click at [12, 79] on icon at bounding box center [13, 84] width 11 height 11
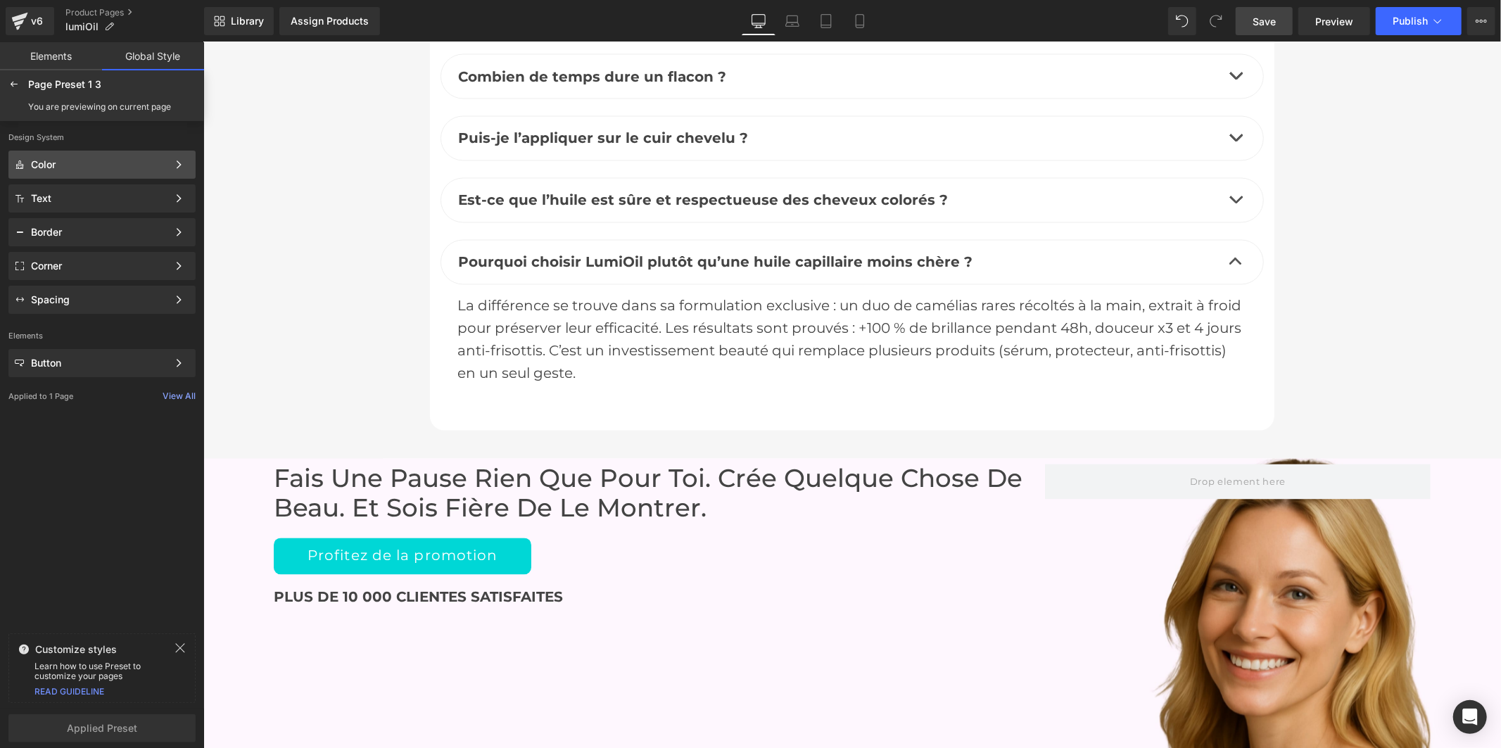
click at [55, 164] on div "Color" at bounding box center [99, 164] width 136 height 11
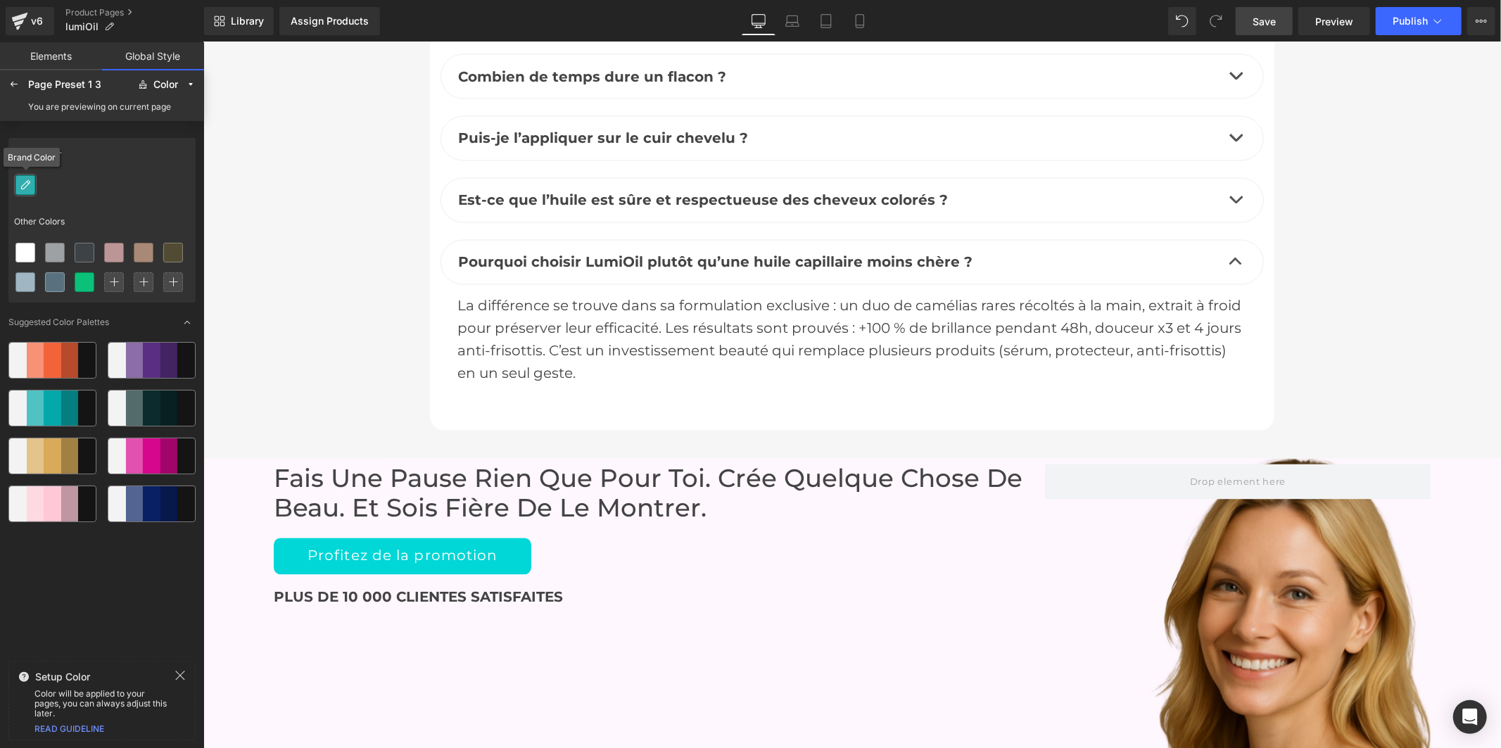
click at [25, 179] on icon at bounding box center [25, 184] width 11 height 11
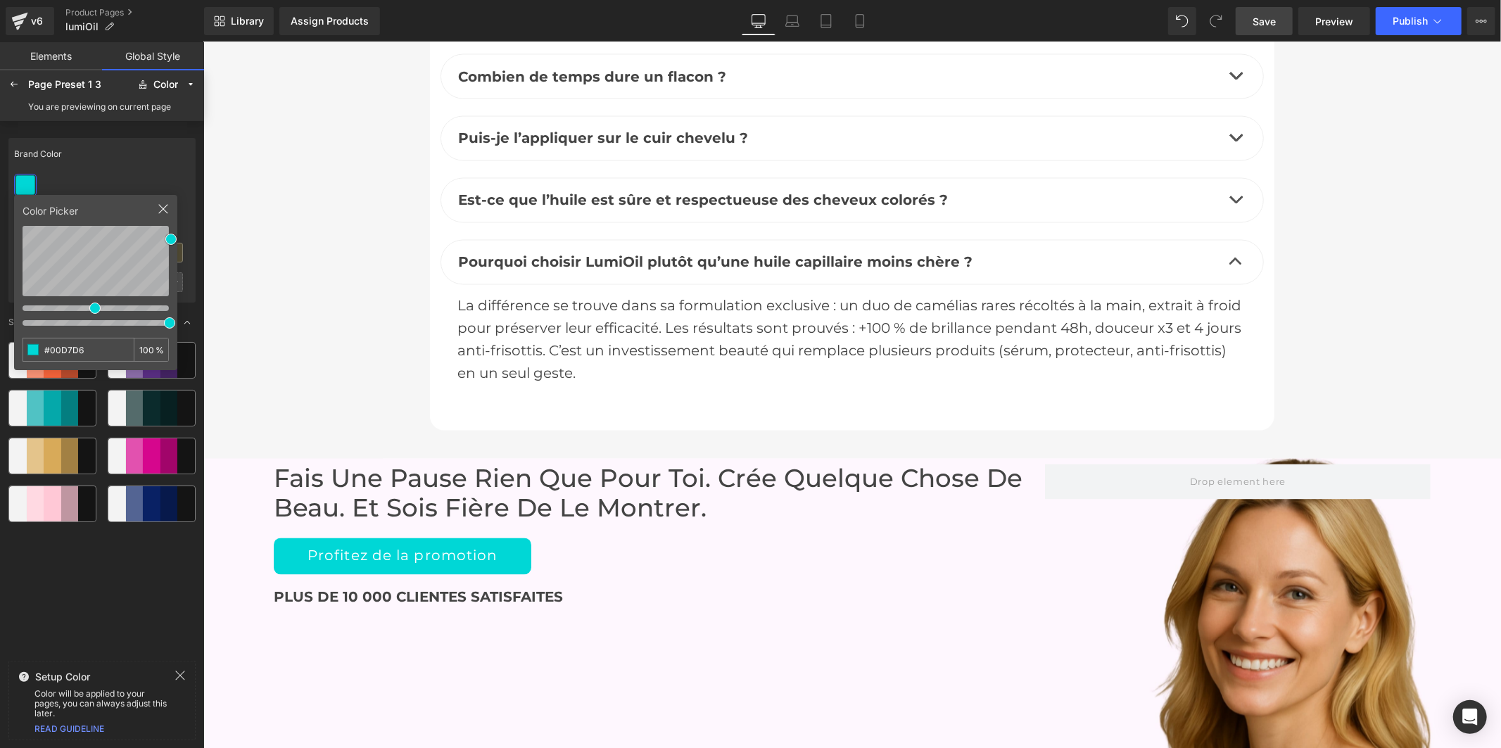
drag, startPoint x: 89, startPoint y: 353, endPoint x: 3, endPoint y: 341, distance: 87.4
click at [8, 341] on div "Brand Color Other Colors Color Picker #00D7D6 100 % Suggested Color Palettes" at bounding box center [101, 393] width 187 height 523
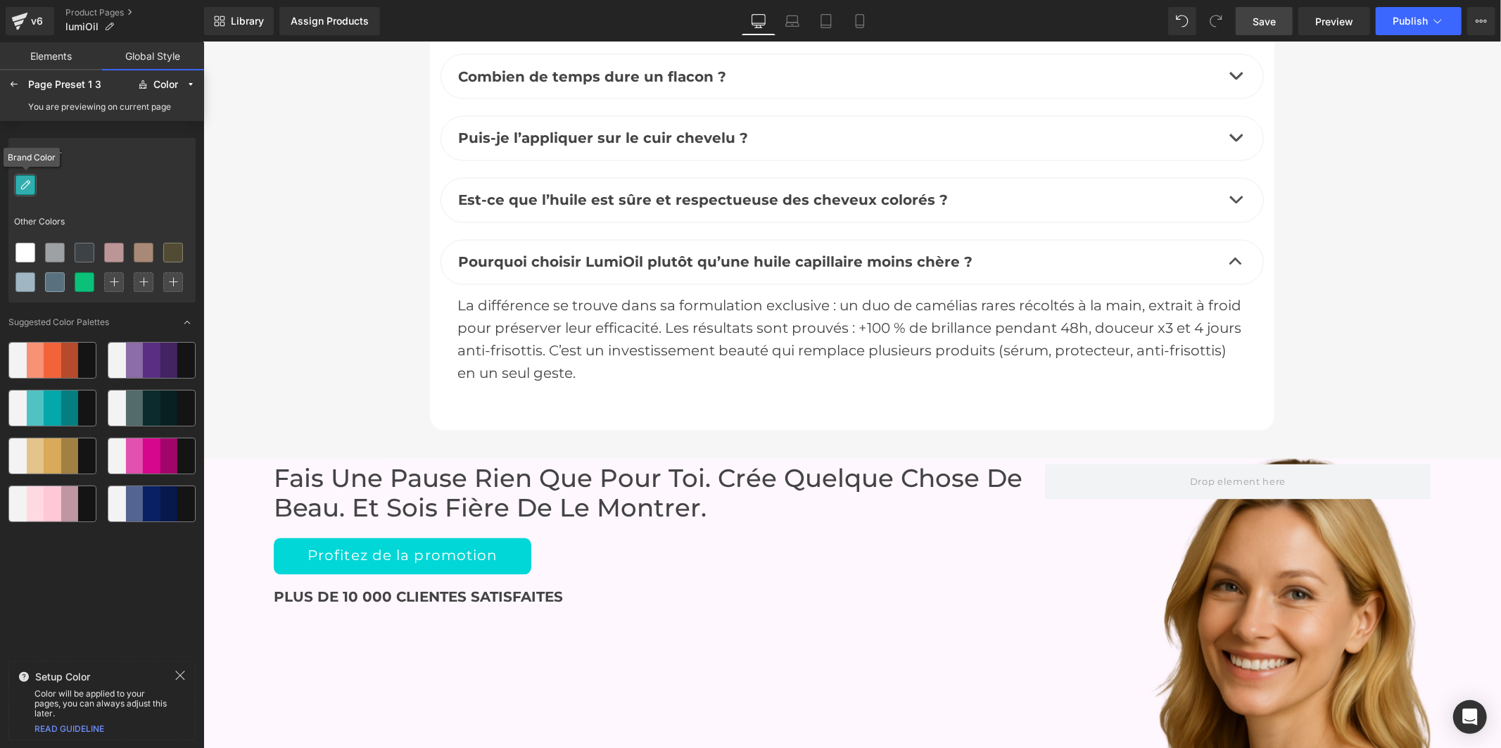
click at [20, 190] on icon at bounding box center [25, 184] width 11 height 11
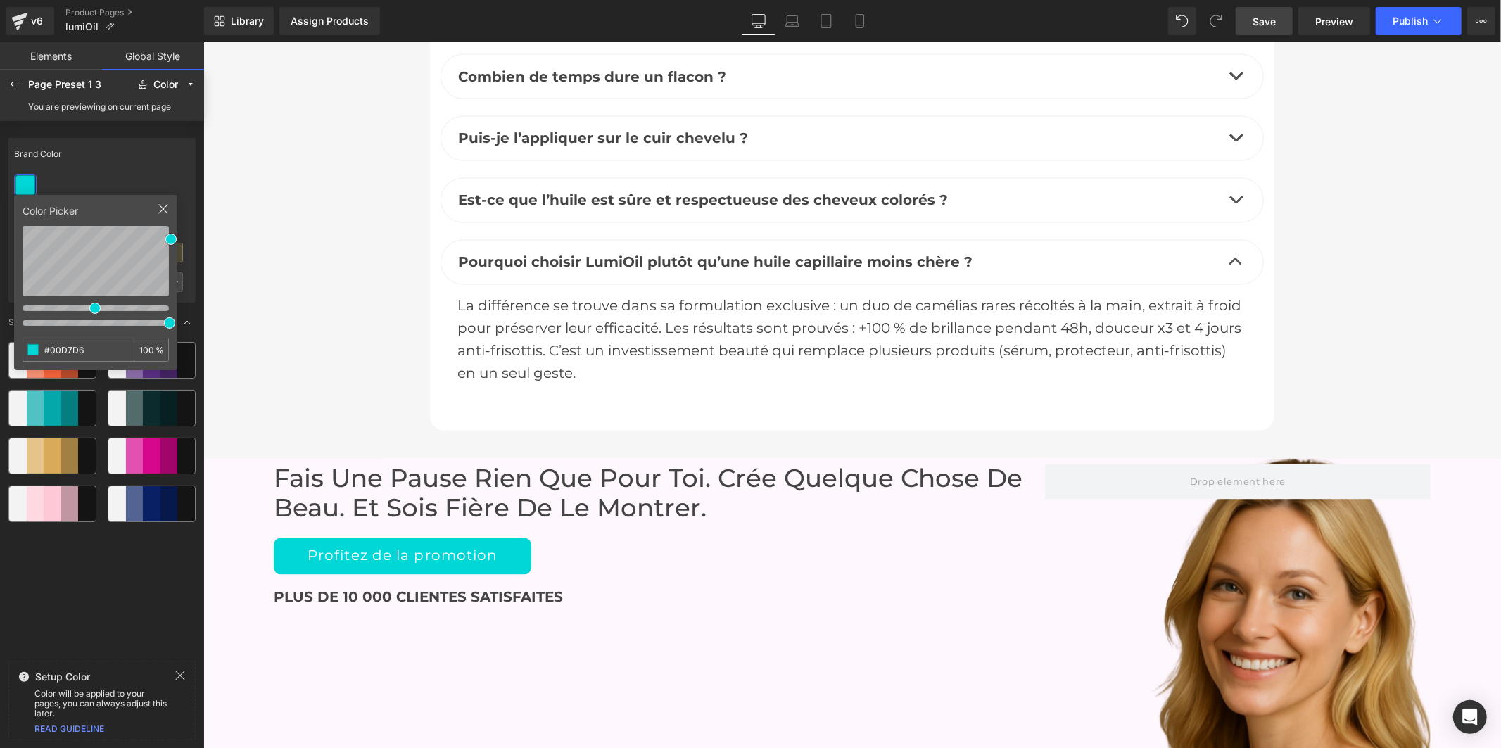
drag, startPoint x: 92, startPoint y: 350, endPoint x: 18, endPoint y: 343, distance: 74.2
click at [20, 343] on div "Color Picker #00D7D6 100 %" at bounding box center [95, 282] width 163 height 175
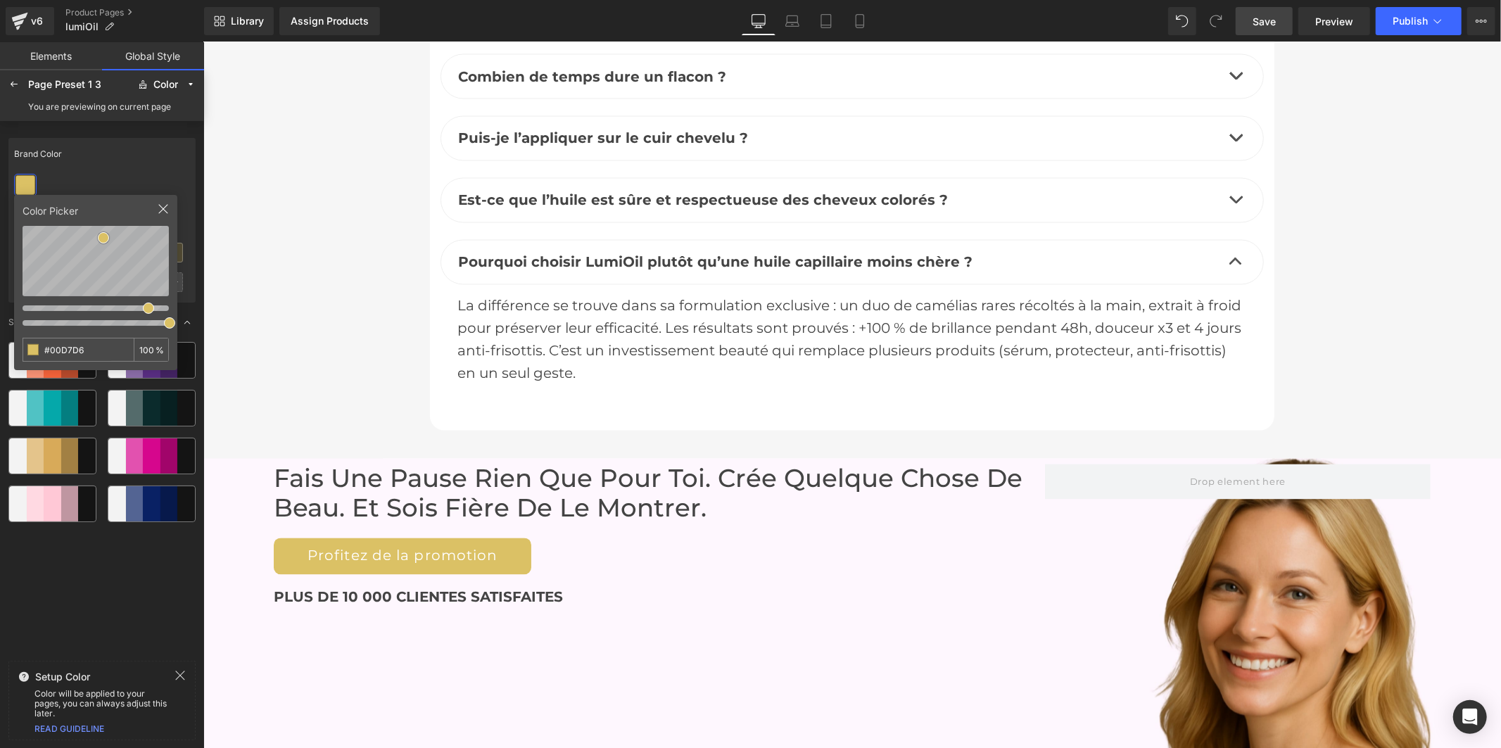
type input "#dbc165"
click at [14, 79] on icon at bounding box center [13, 84] width 11 height 11
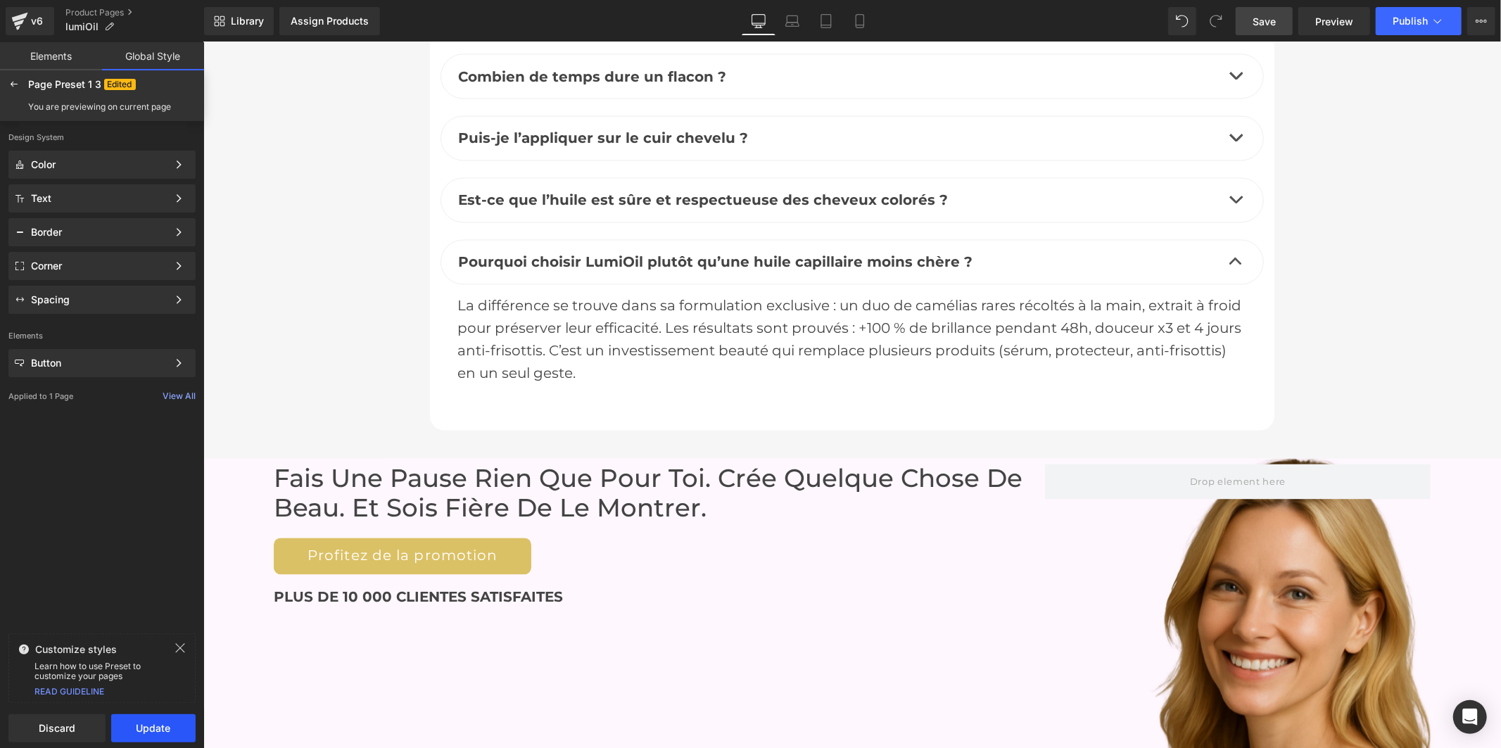
click at [144, 730] on button "Update" at bounding box center [153, 728] width 84 height 28
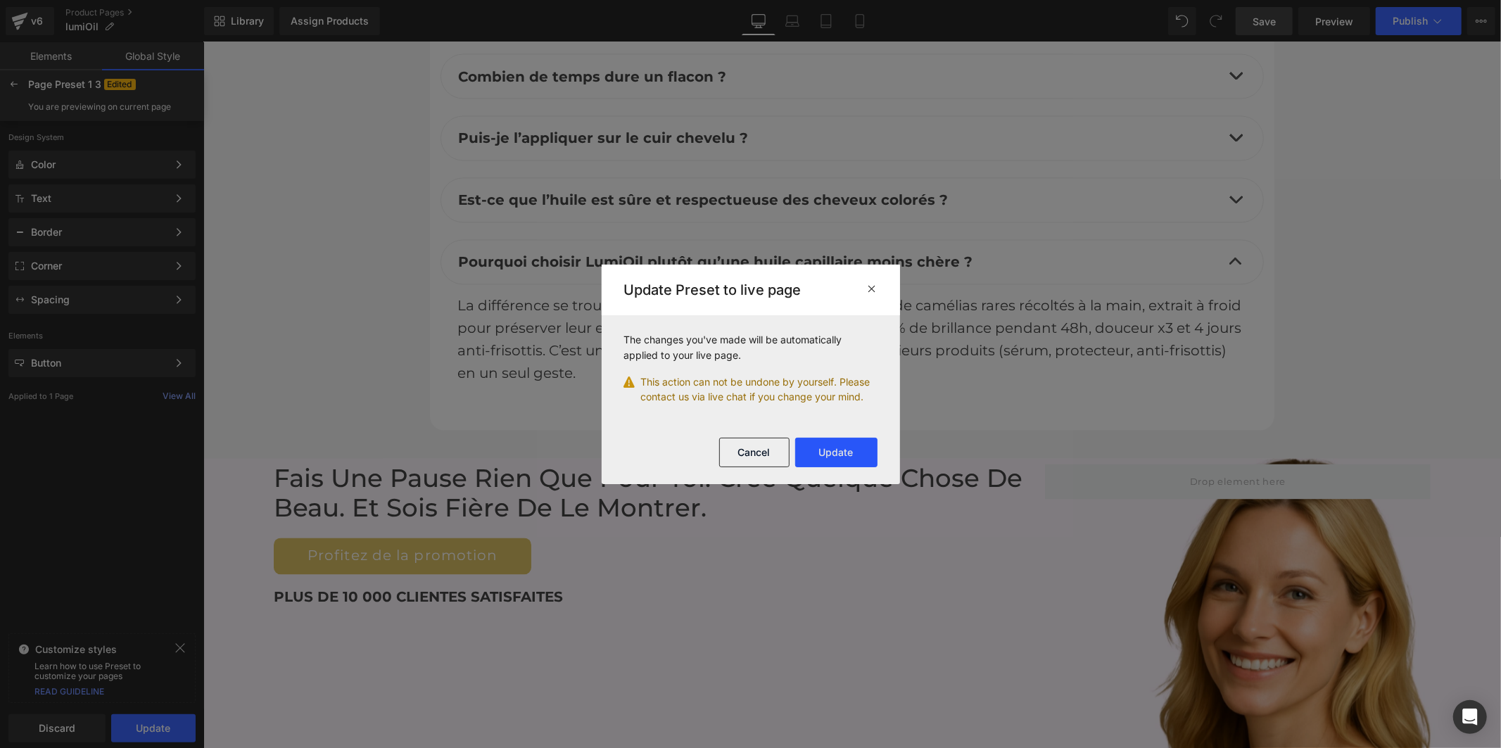
click at [824, 455] on button "Update" at bounding box center [836, 453] width 82 height 30
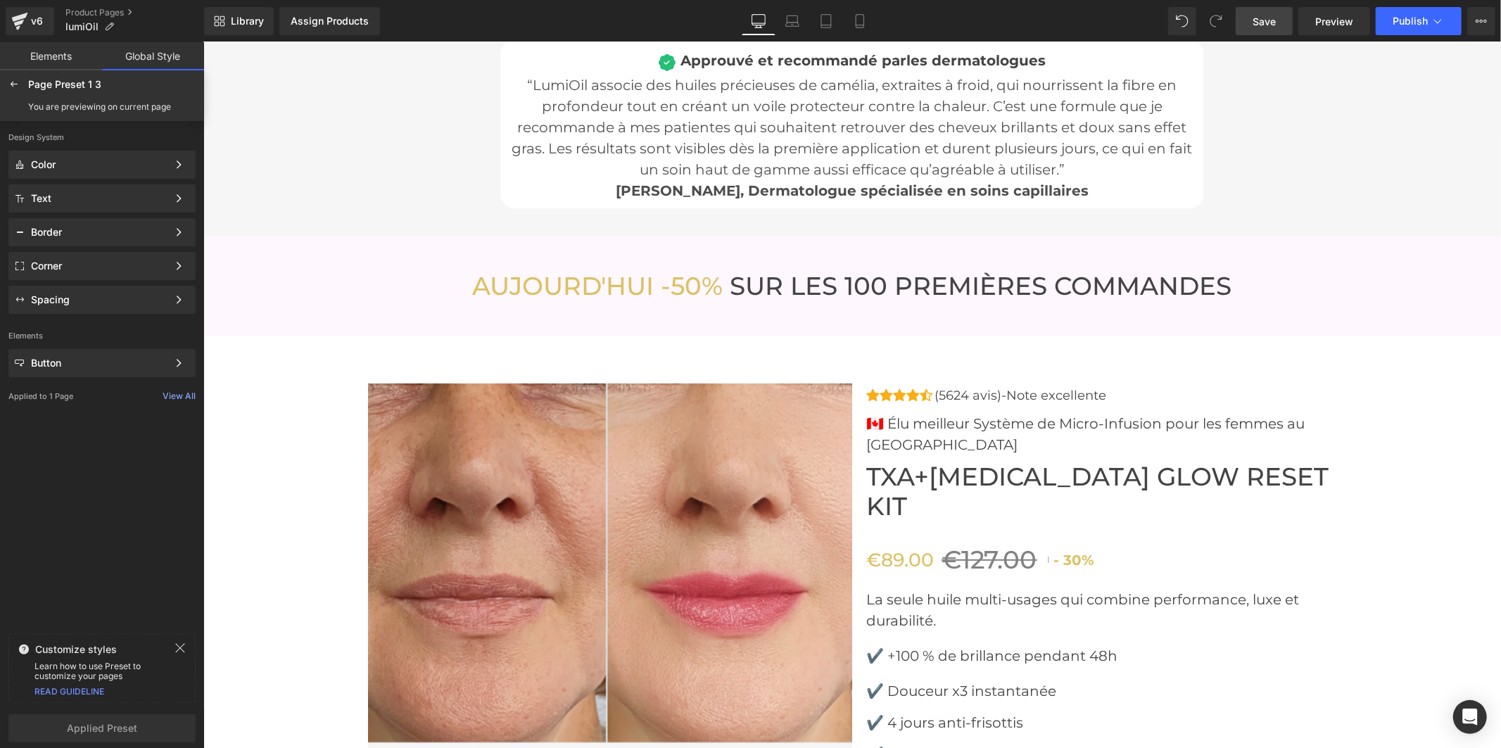
scroll to position [4656, 0]
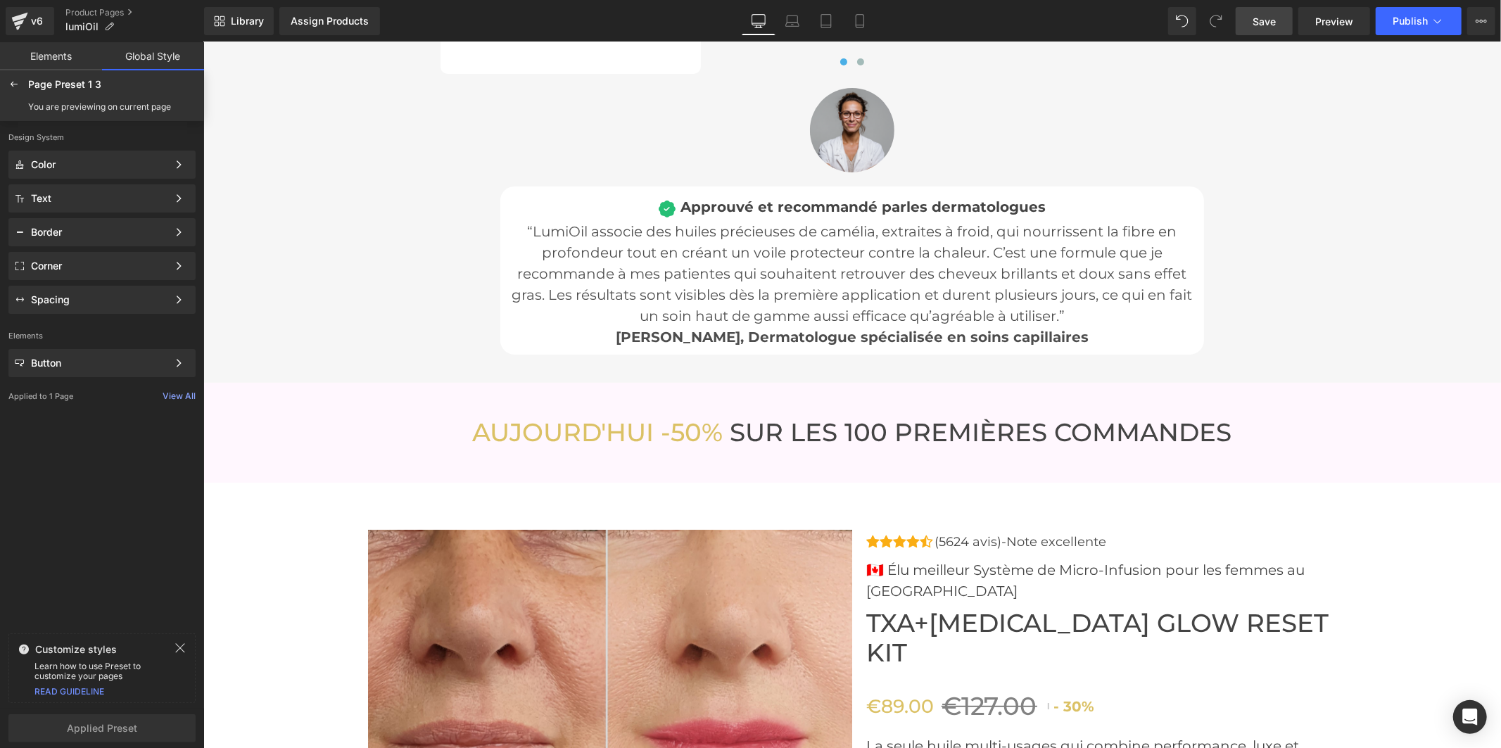
click at [343, 410] on div "AUJOURD'HUI -50% SUR LES 100 PREMIÈRES COMMANDES Heading Row" at bounding box center [851, 432] width 1297 height 44
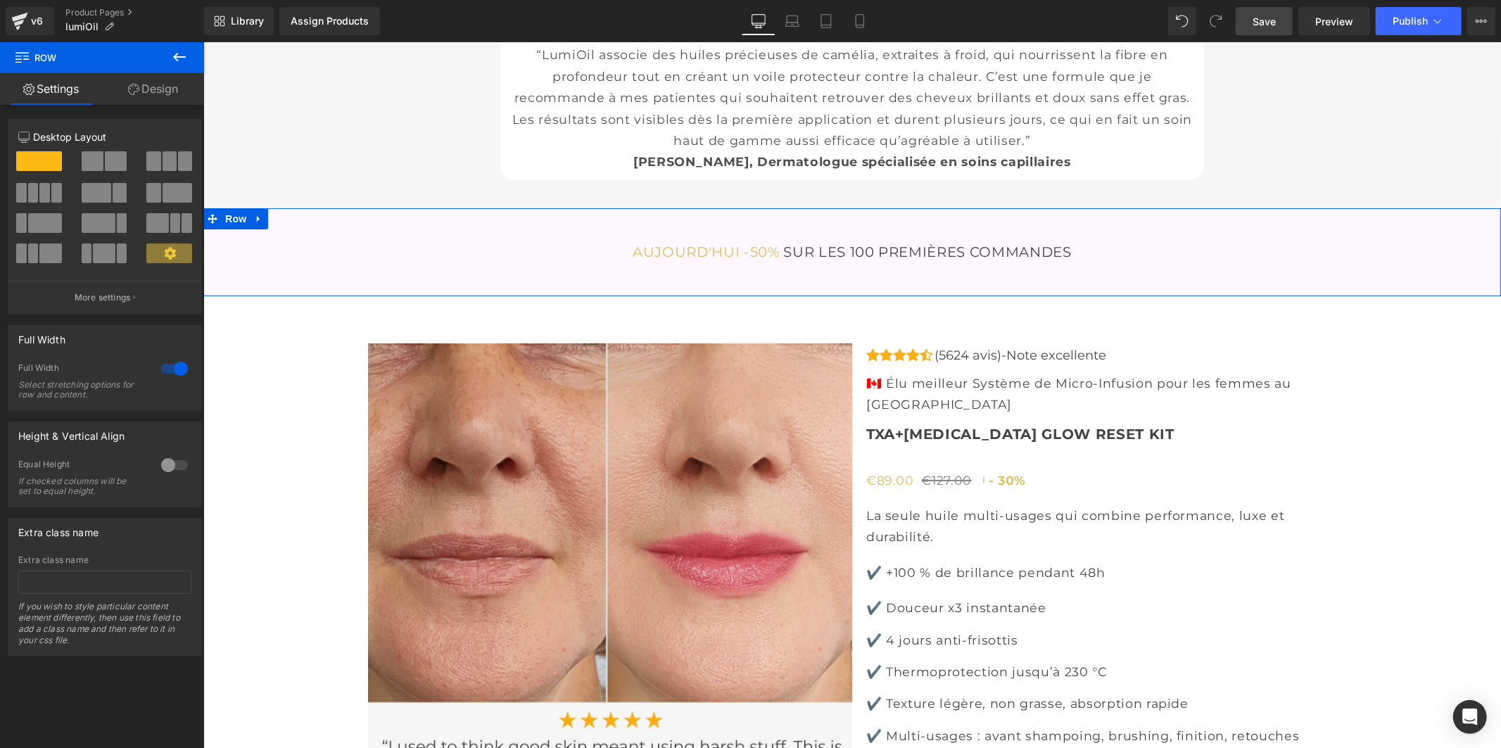
click at [146, 89] on link "Design" at bounding box center [153, 89] width 102 height 32
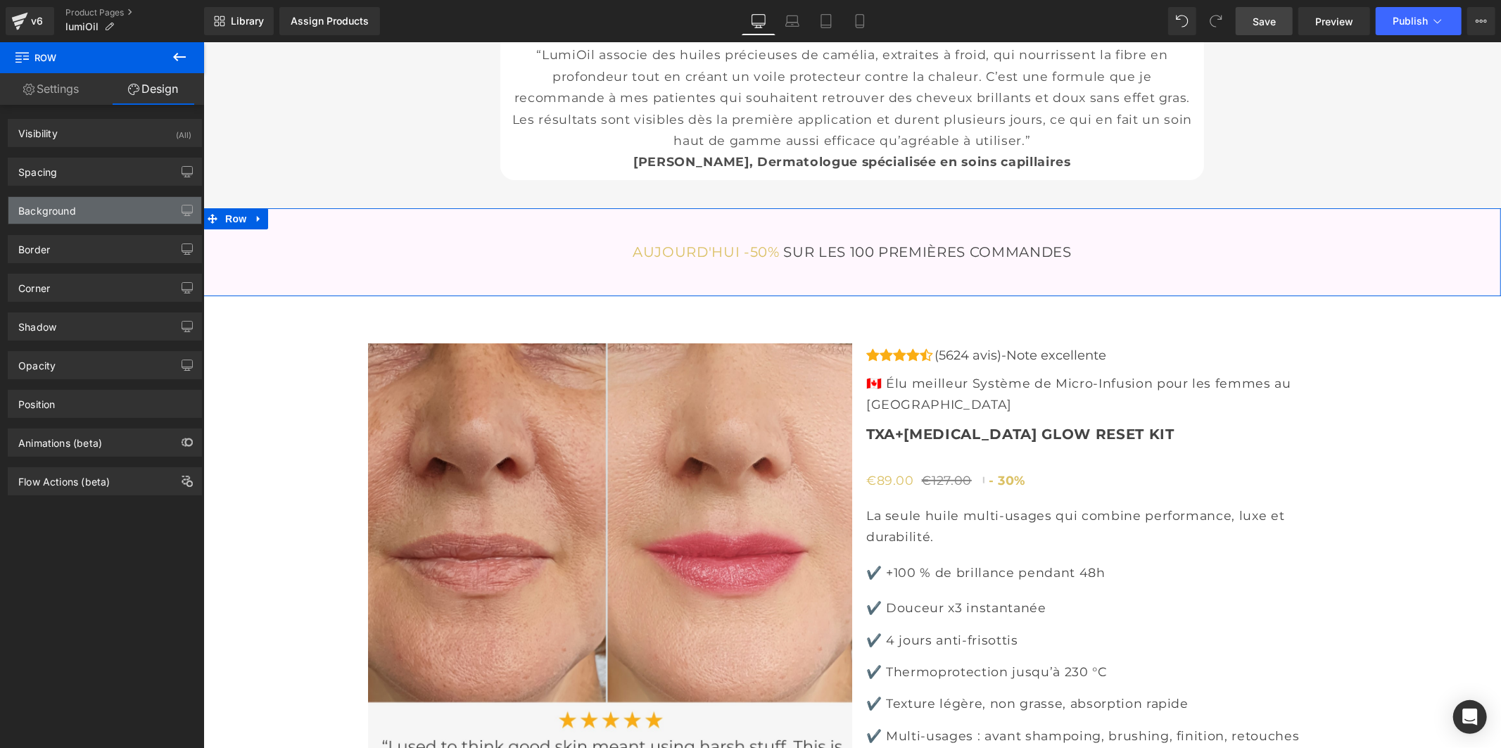
click at [75, 205] on div "Background" at bounding box center [47, 207] width 58 height 20
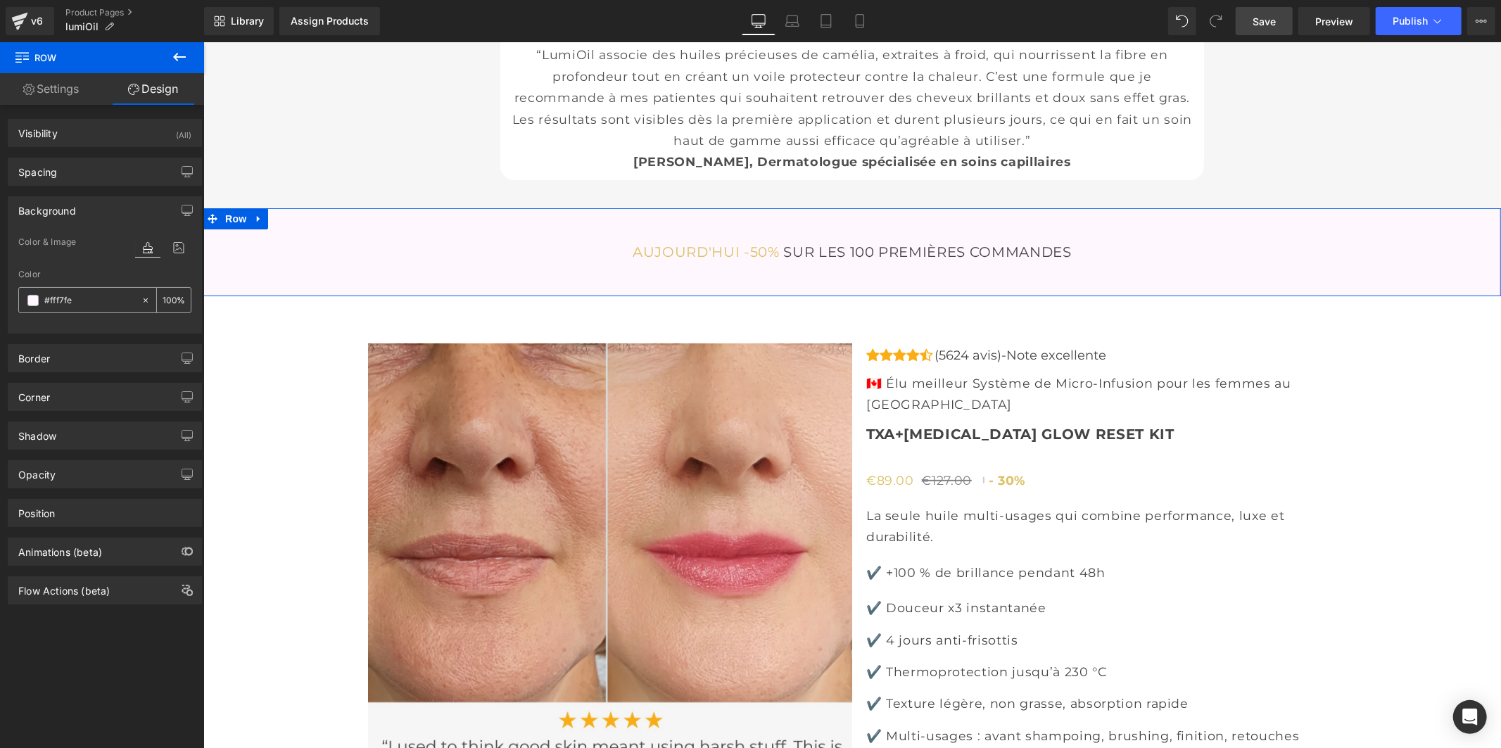
paste input "4f0da"
type input "#f4f0da"
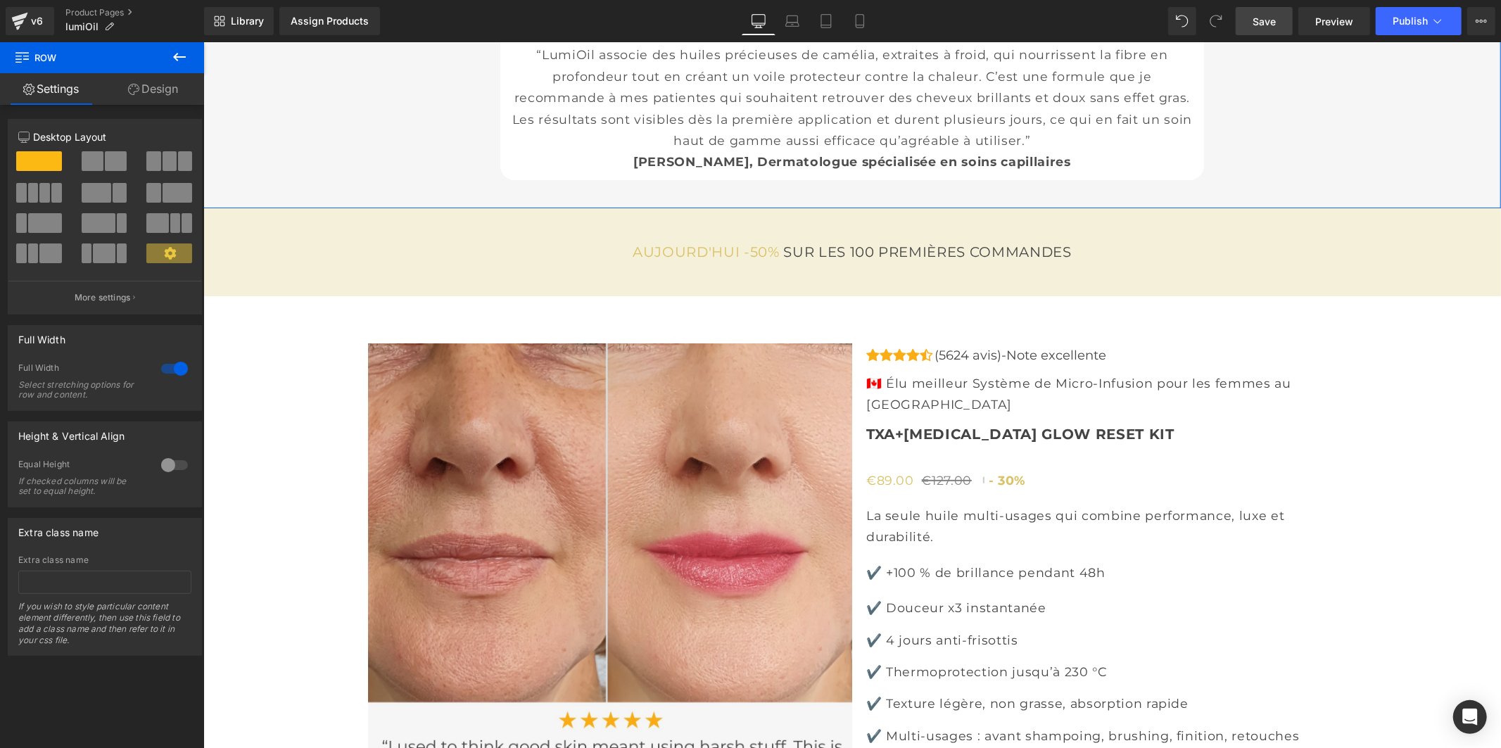
click at [153, 87] on link "Design" at bounding box center [153, 89] width 102 height 32
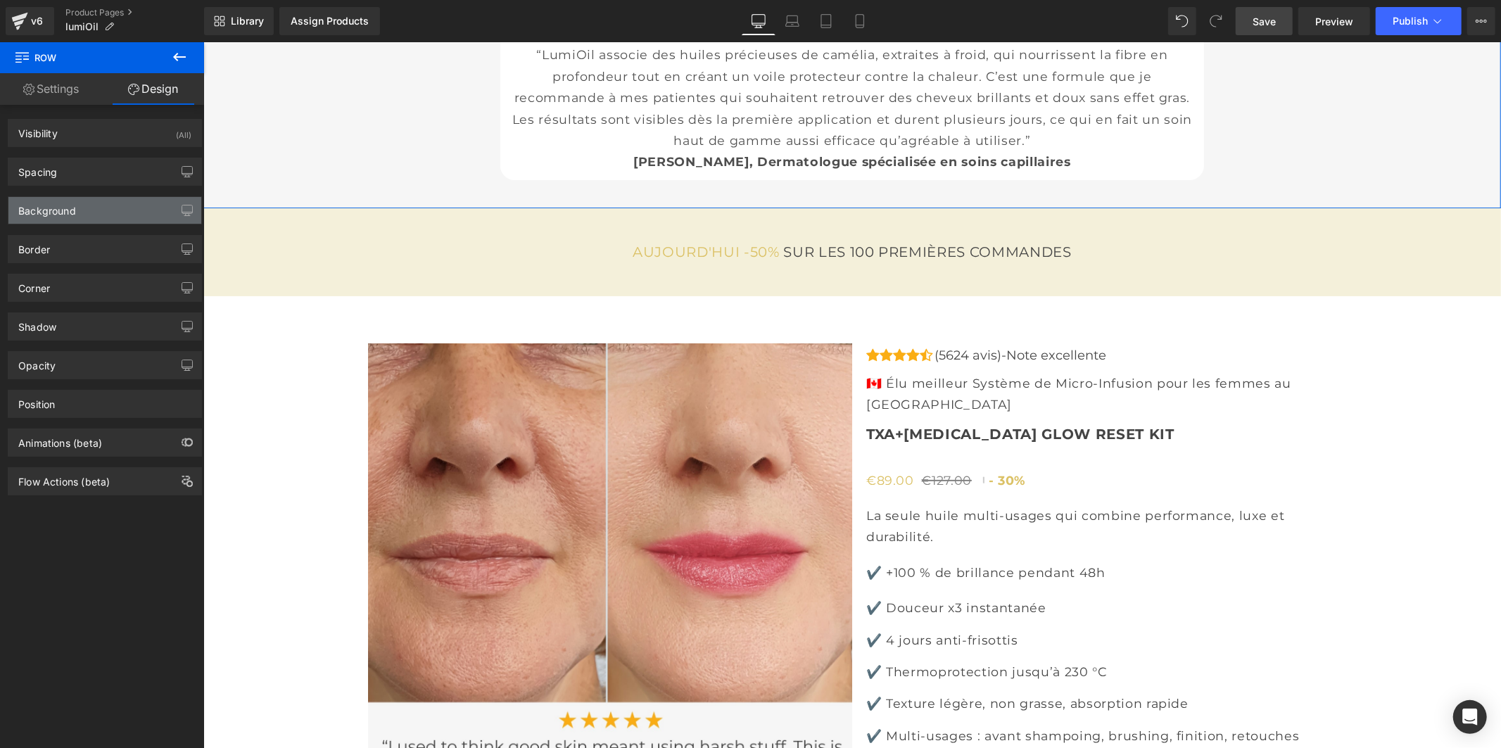
click at [80, 215] on div "Background" at bounding box center [104, 210] width 193 height 27
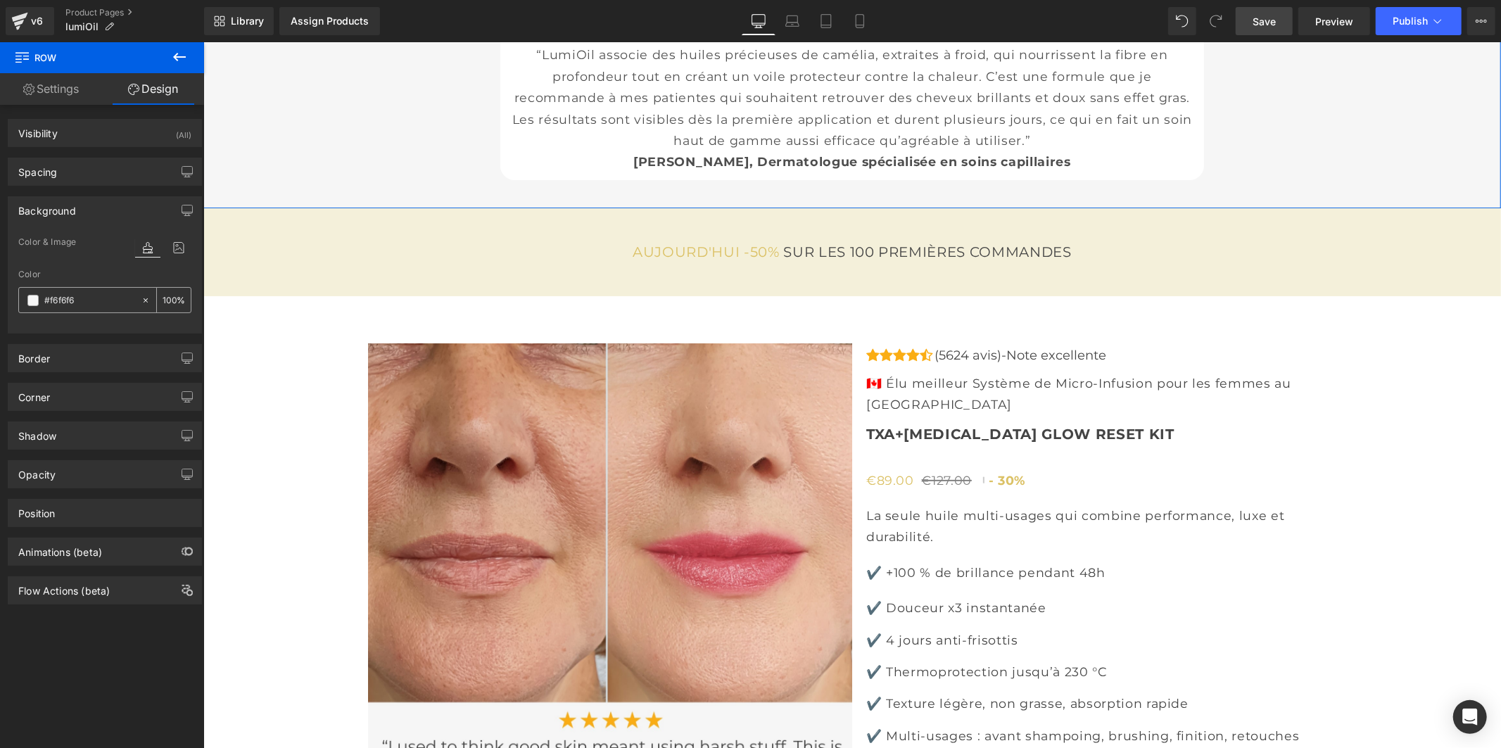
paste input "af8ed"
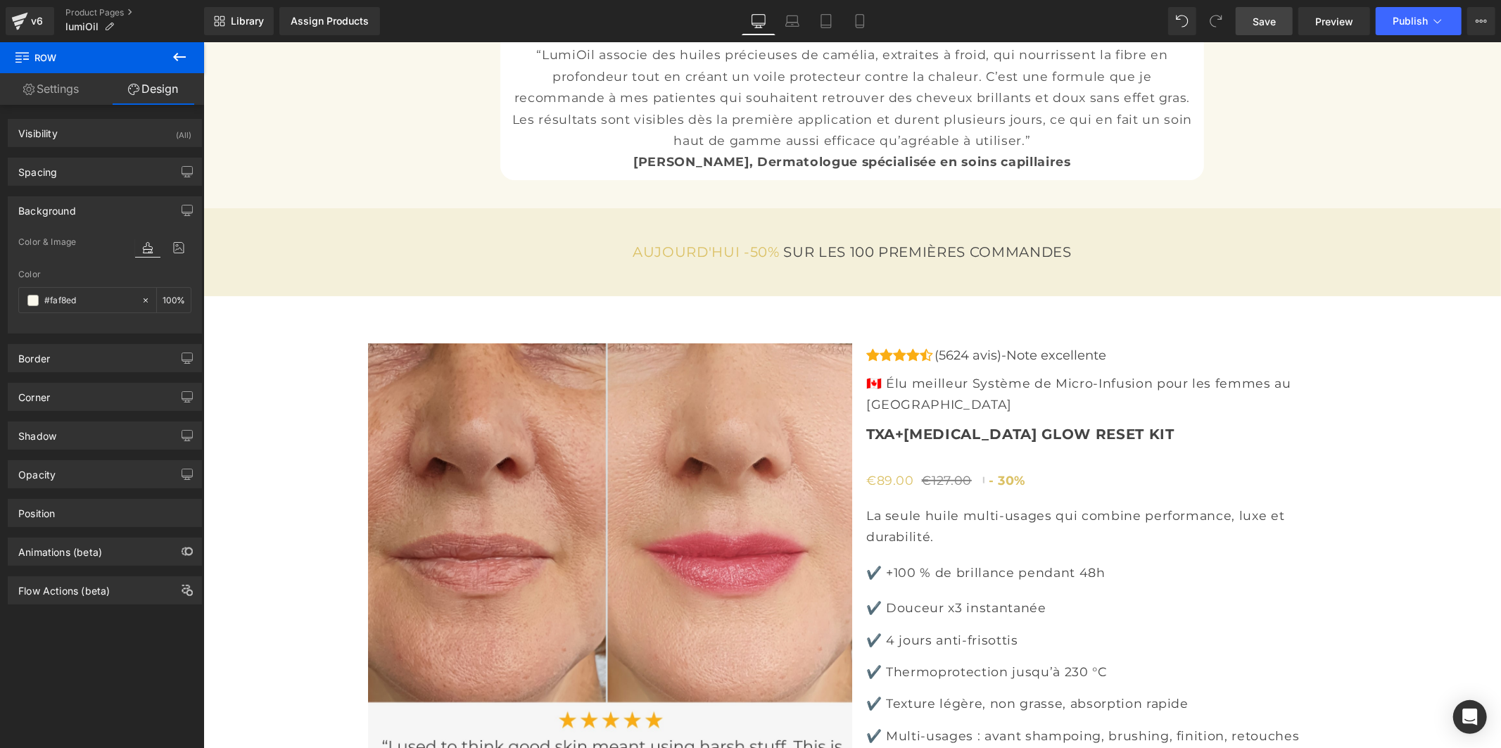
type input "#faf8ed"
click at [300, 268] on div "AUJOURD'HUI -50% SUR LES 100 PREMIÈRES COMMANDES Heading Row" at bounding box center [851, 252] width 1297 height 32
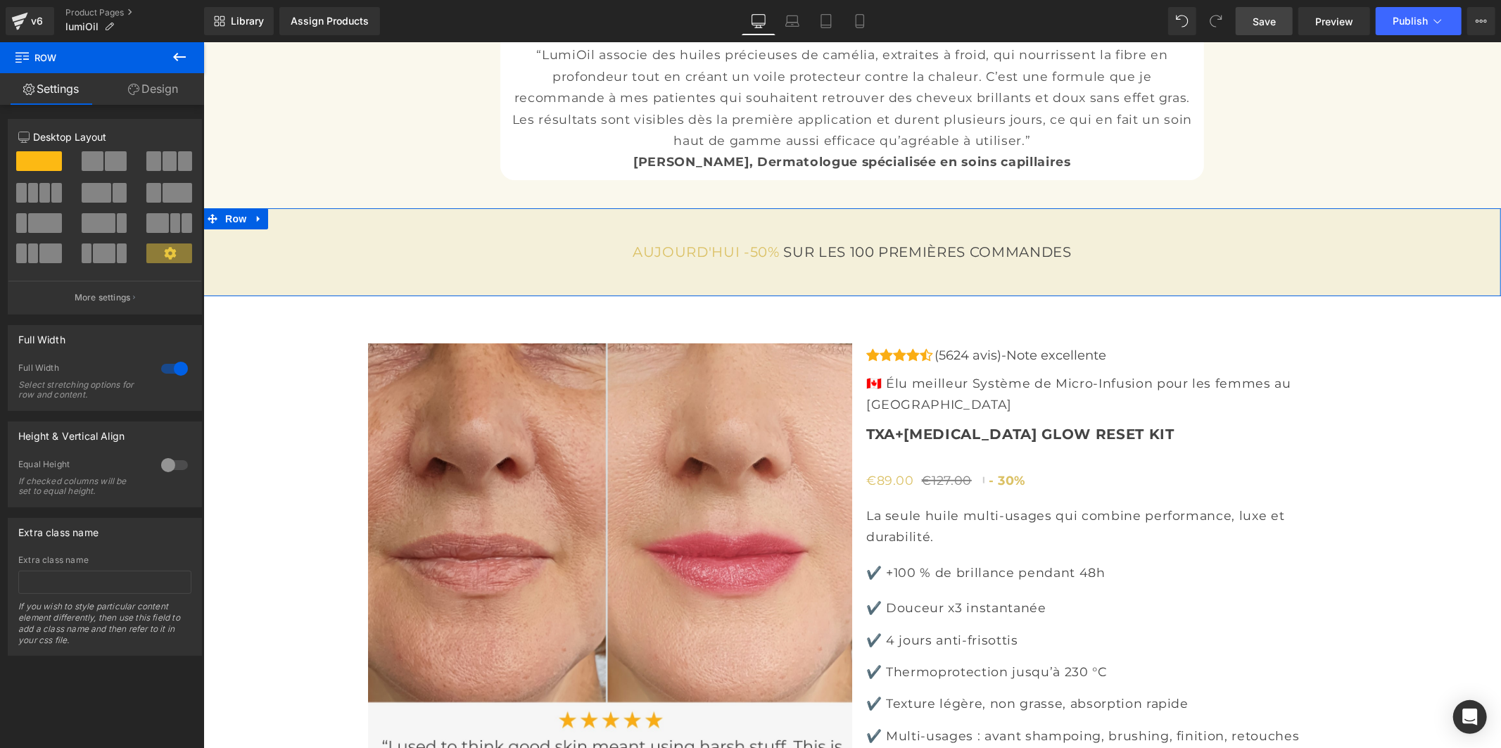
click at [141, 91] on link "Design" at bounding box center [153, 89] width 102 height 32
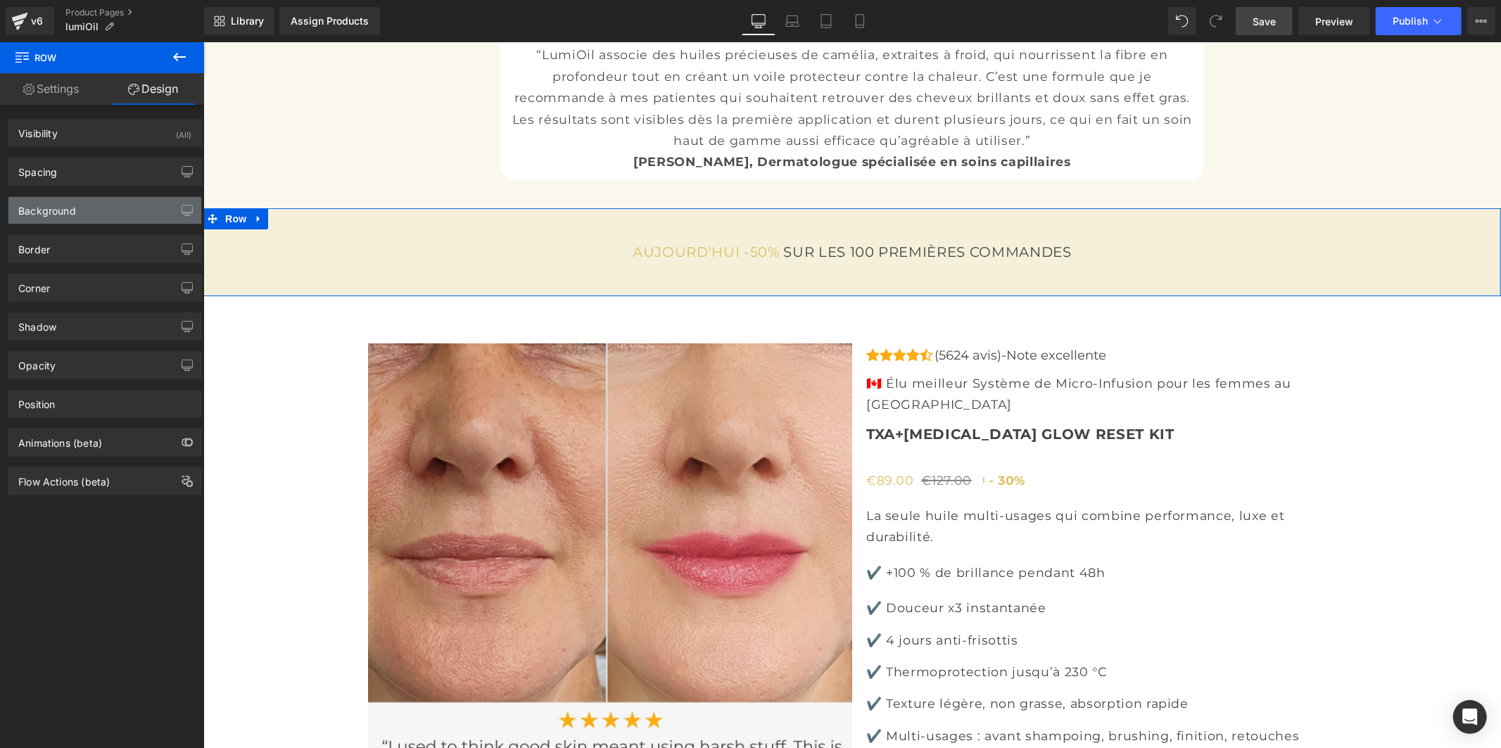
click at [70, 205] on div "Background" at bounding box center [47, 207] width 58 height 20
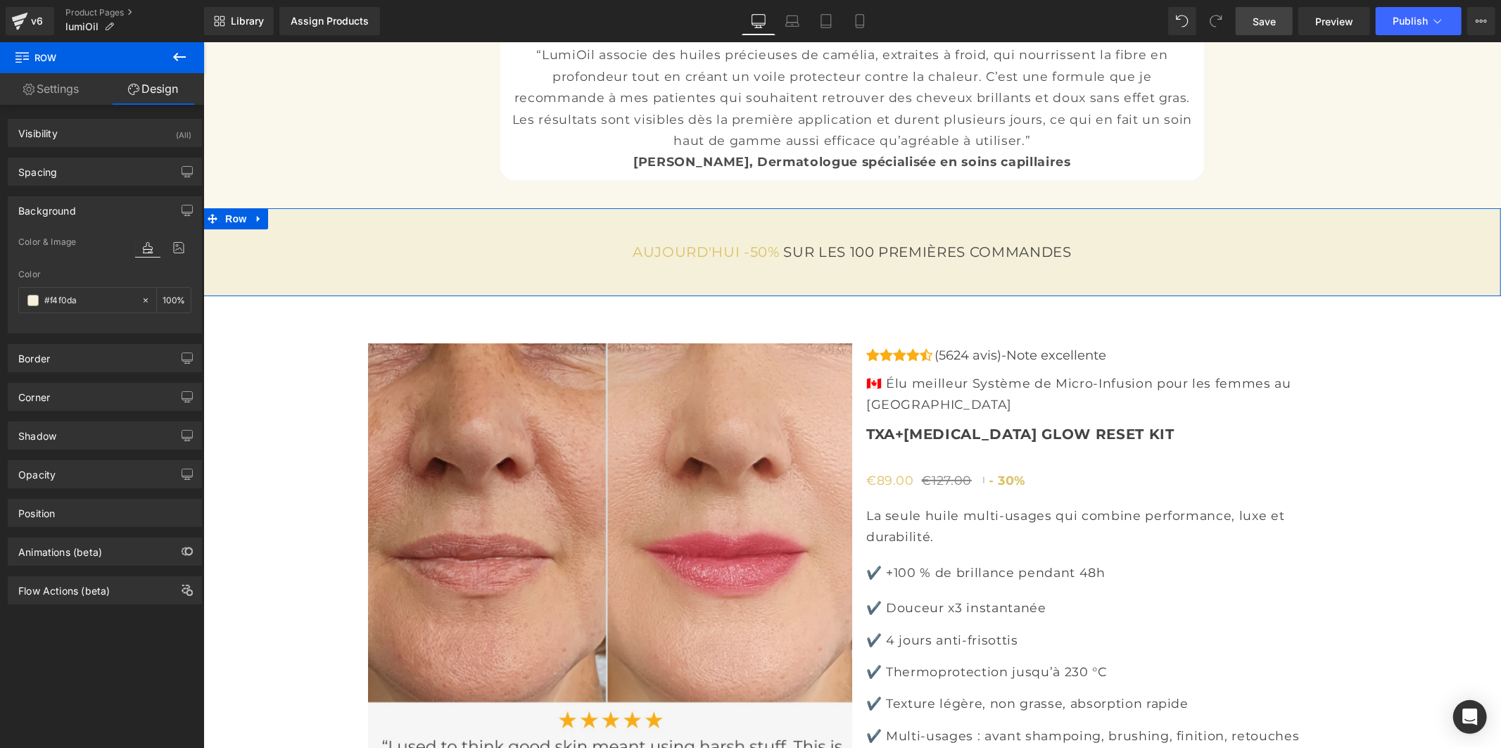
paste input "af8ed"
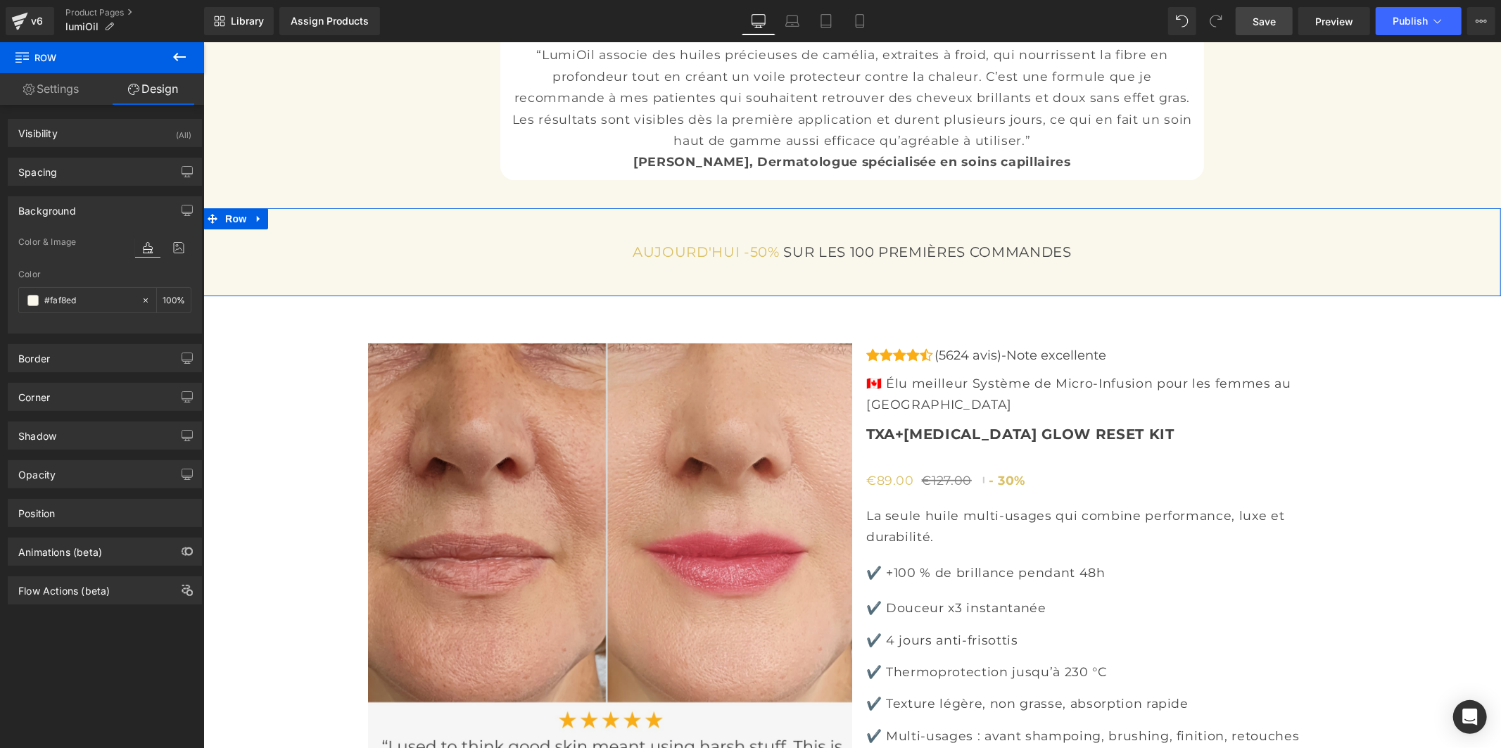
type input "#faf8ed"
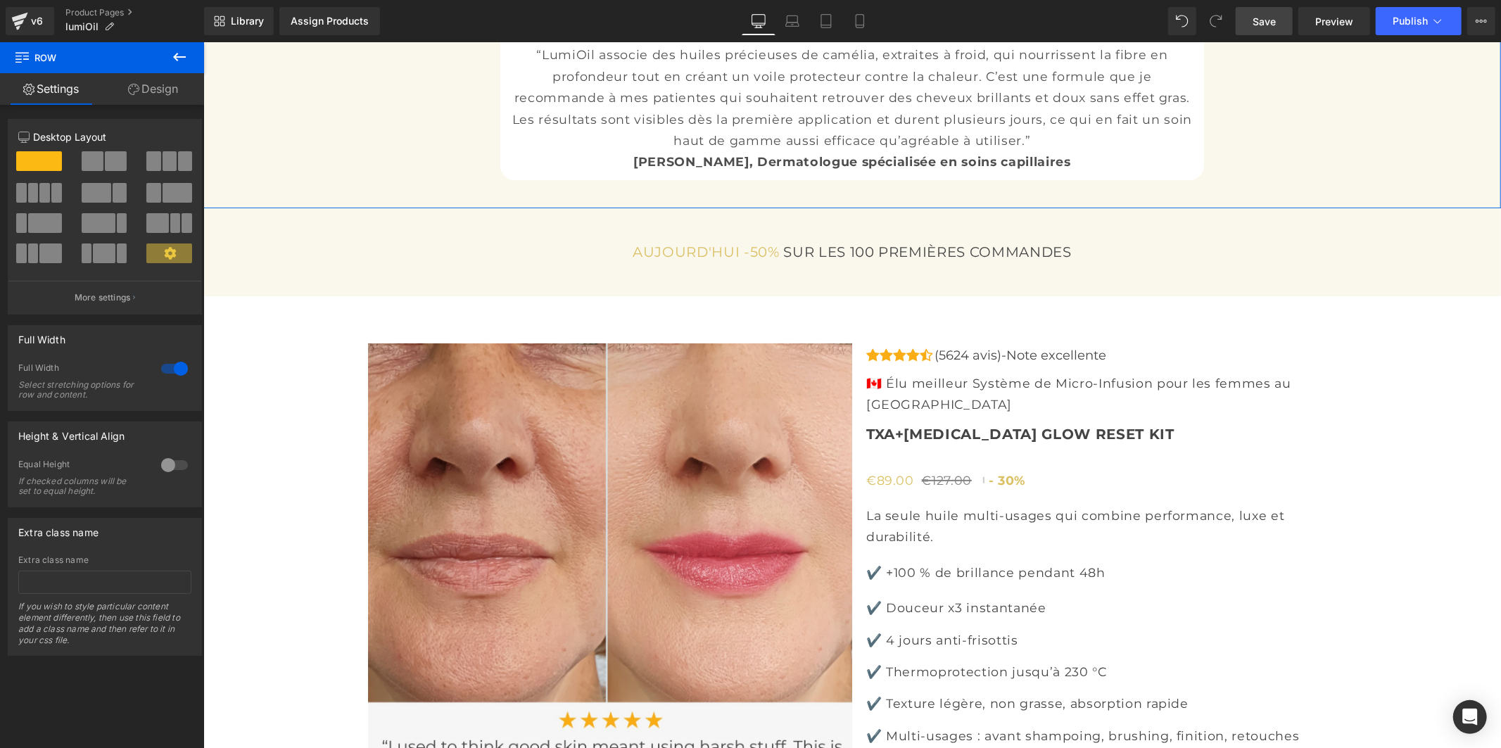
click at [163, 94] on link "Design" at bounding box center [153, 89] width 102 height 32
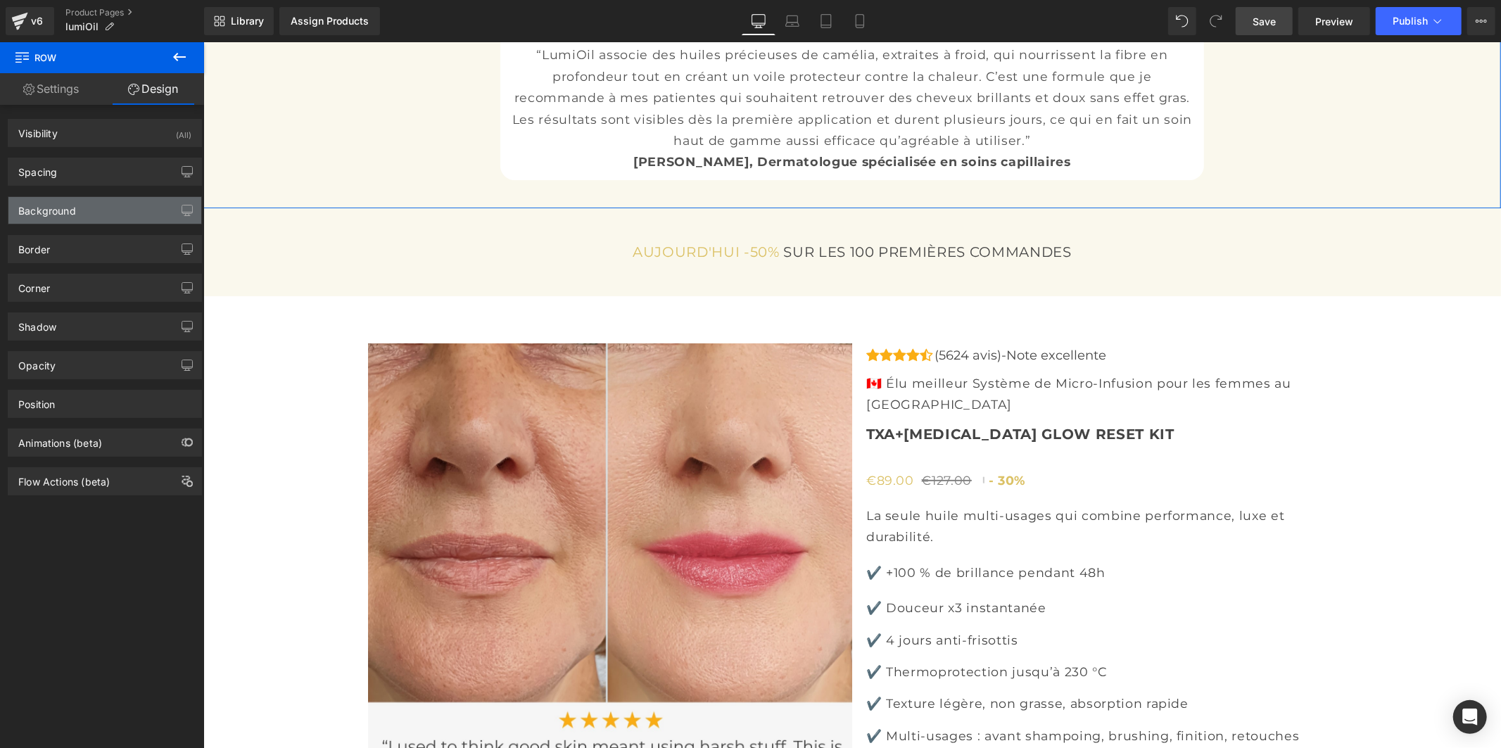
click at [110, 207] on div "Background" at bounding box center [104, 210] width 193 height 27
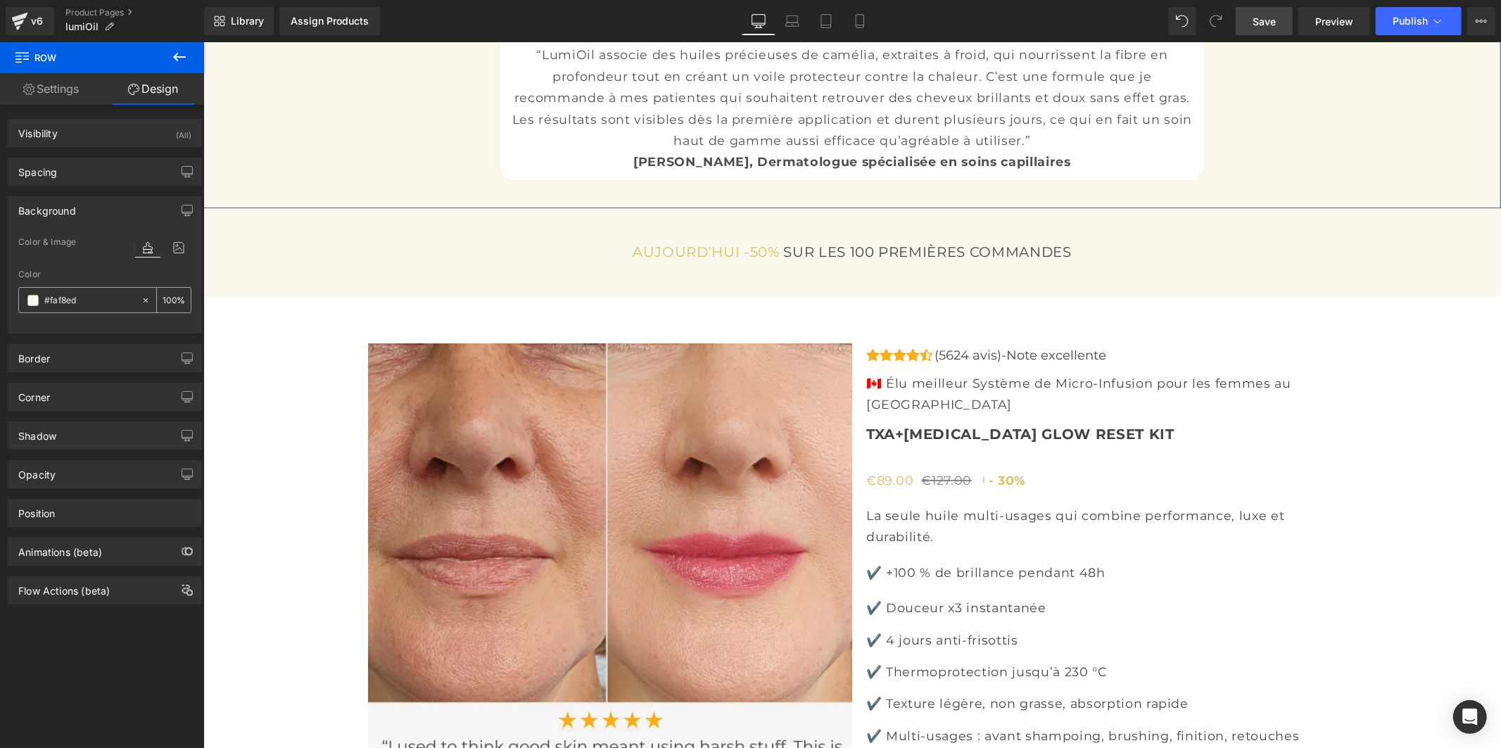
click at [35, 301] on span at bounding box center [32, 300] width 11 height 11
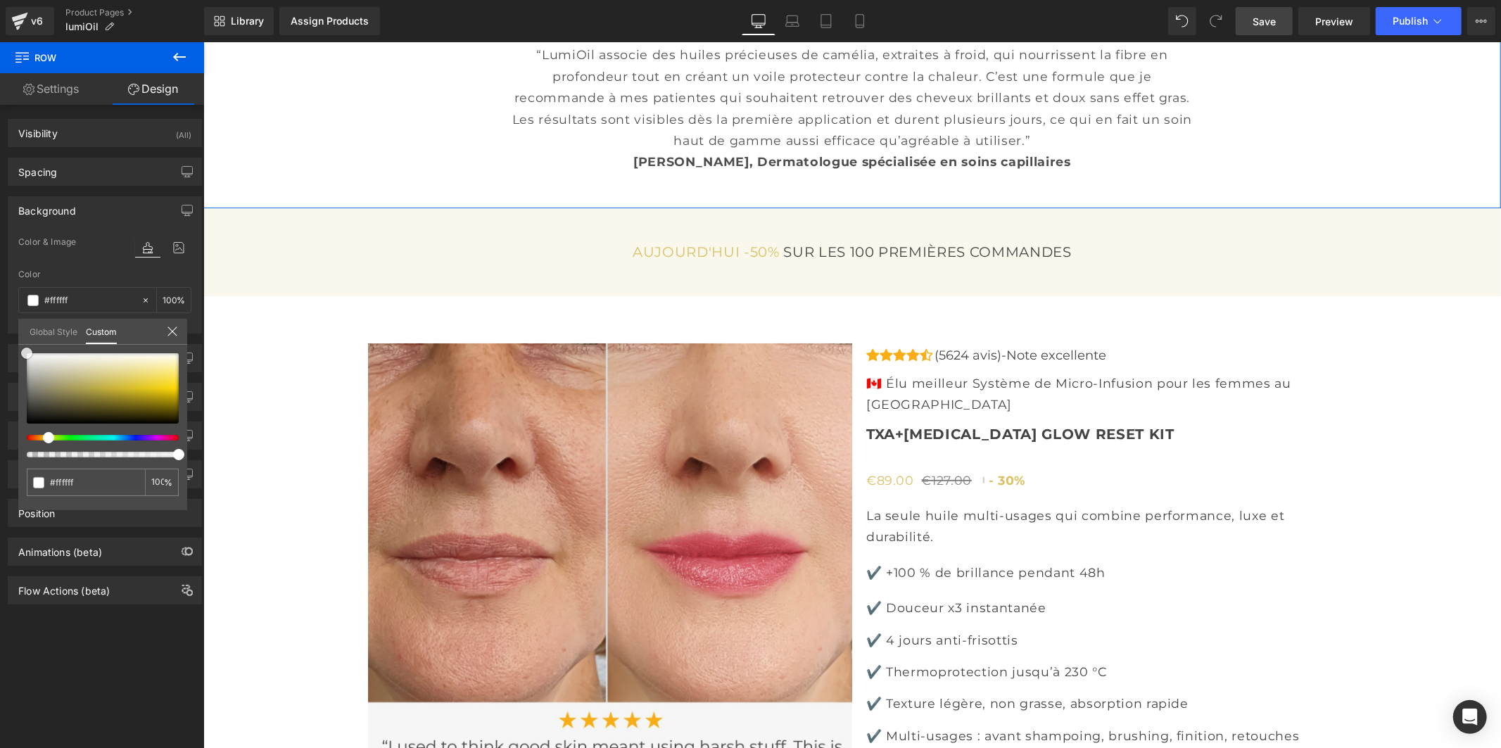
drag, startPoint x: 115, startPoint y: 354, endPoint x: 18, endPoint y: 348, distance: 97.3
click at [18, 348] on div "#faf8ed 100 %" at bounding box center [102, 353] width 169 height 17
click at [173, 338] on div at bounding box center [172, 332] width 11 height 13
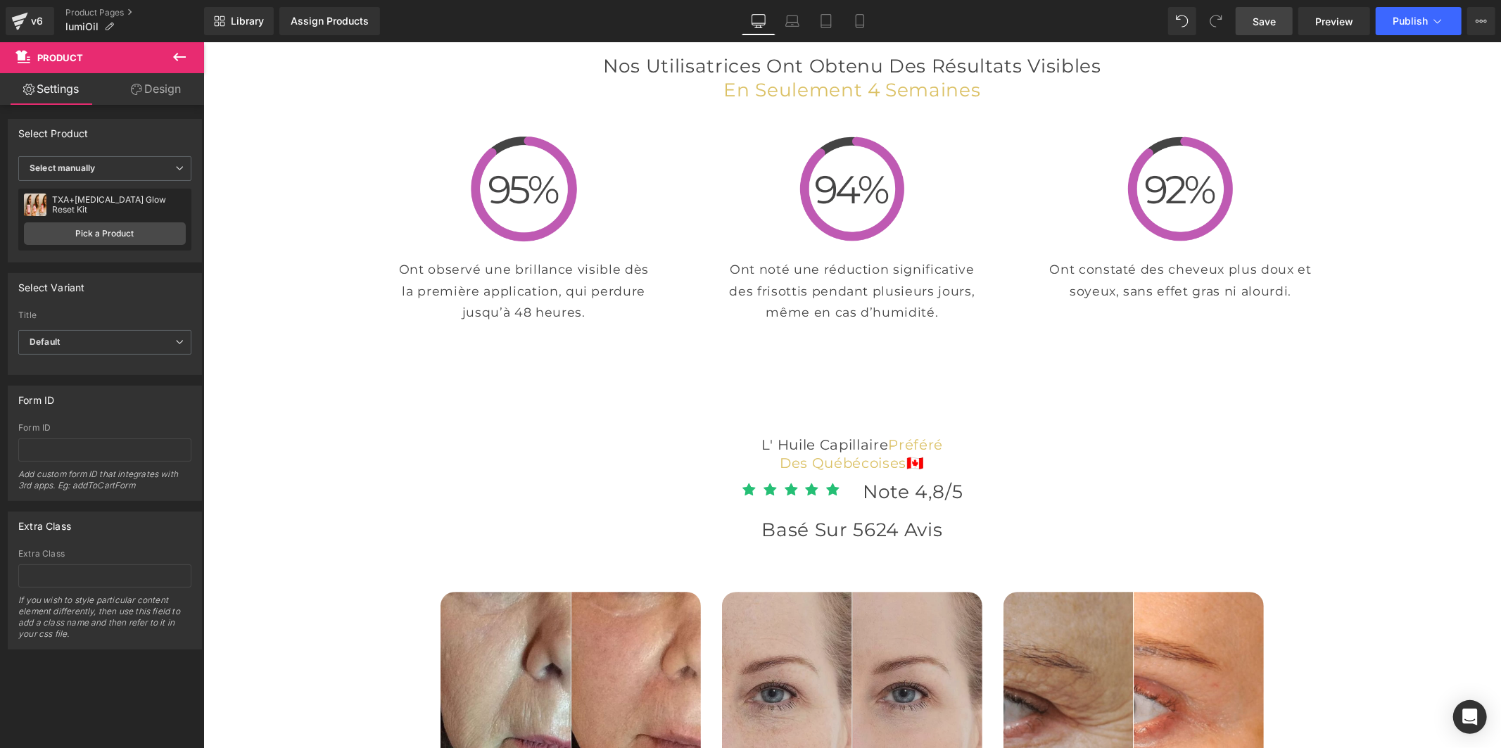
scroll to position [3015, 0]
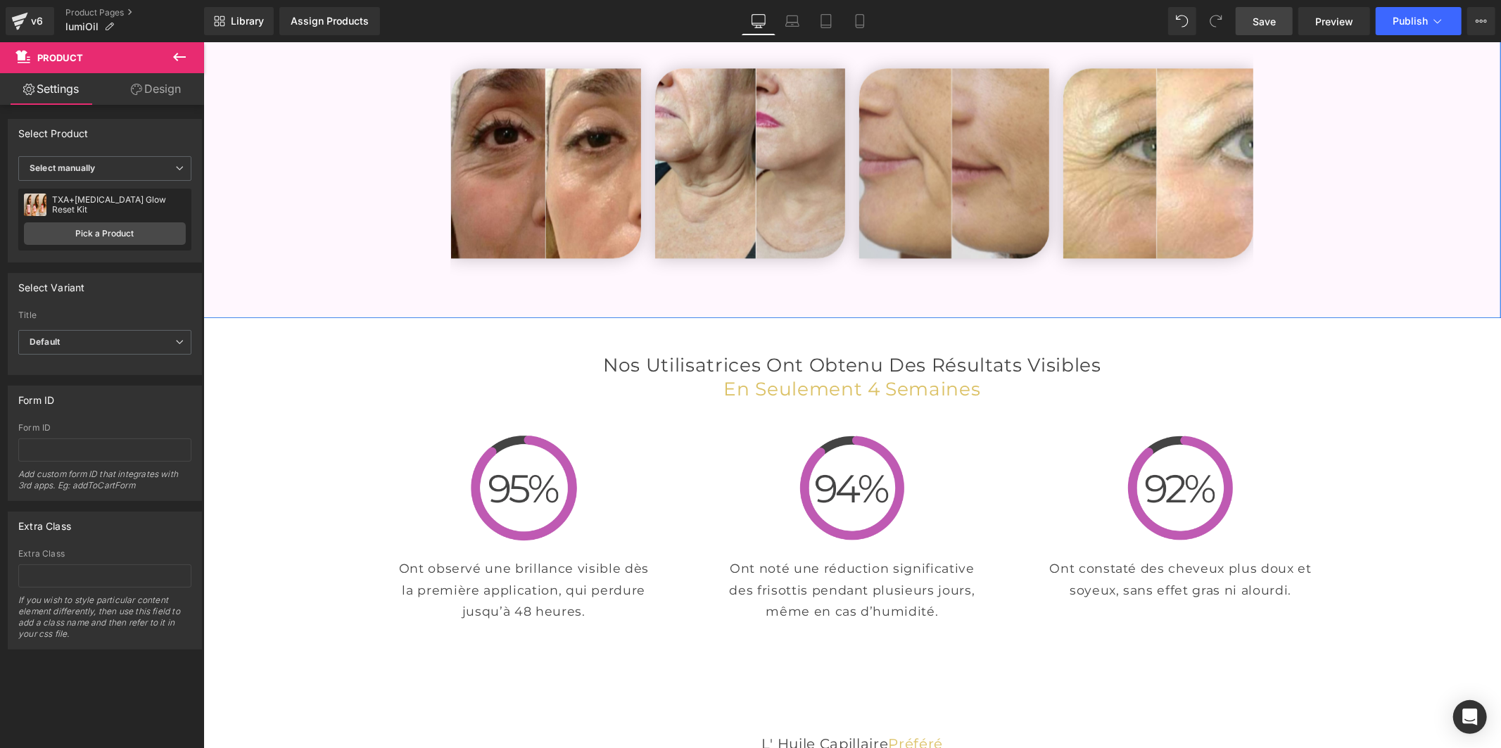
click at [328, 284] on div "Dites adieu aux frisottis et à la perte d’éclat. Heading Découvrez des cheveux …" at bounding box center [851, 127] width 1297 height 366
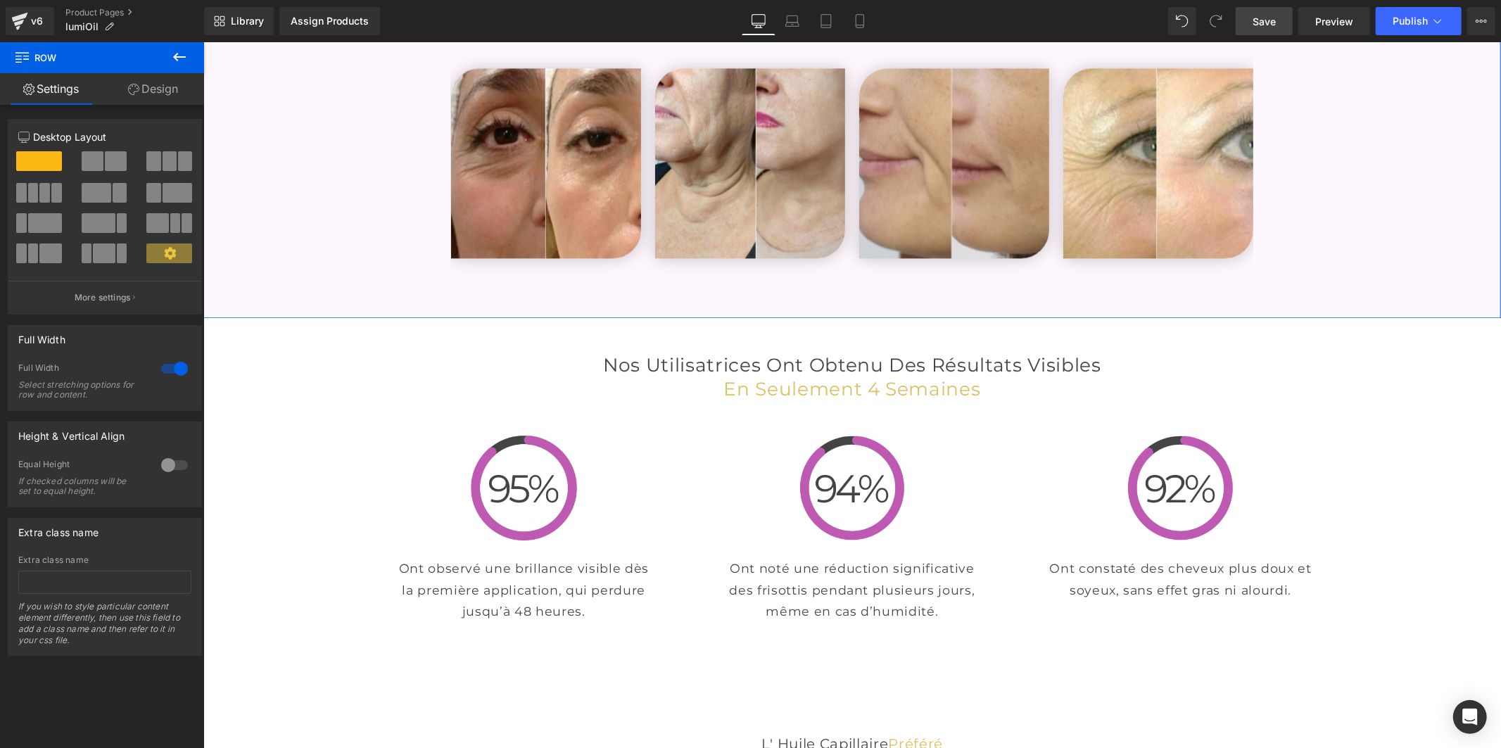
click at [137, 91] on link "Design" at bounding box center [153, 89] width 102 height 32
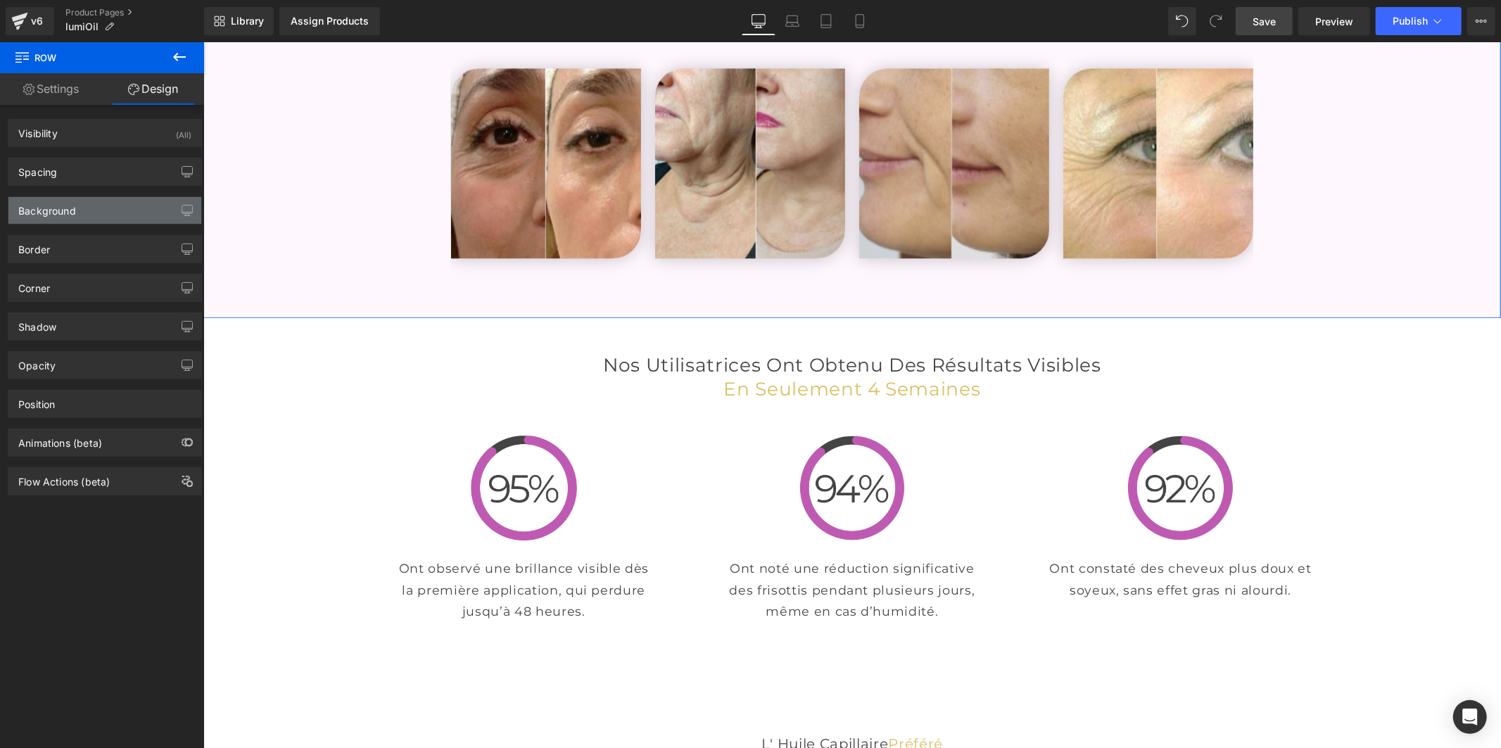
click at [122, 210] on div "Background" at bounding box center [104, 210] width 193 height 27
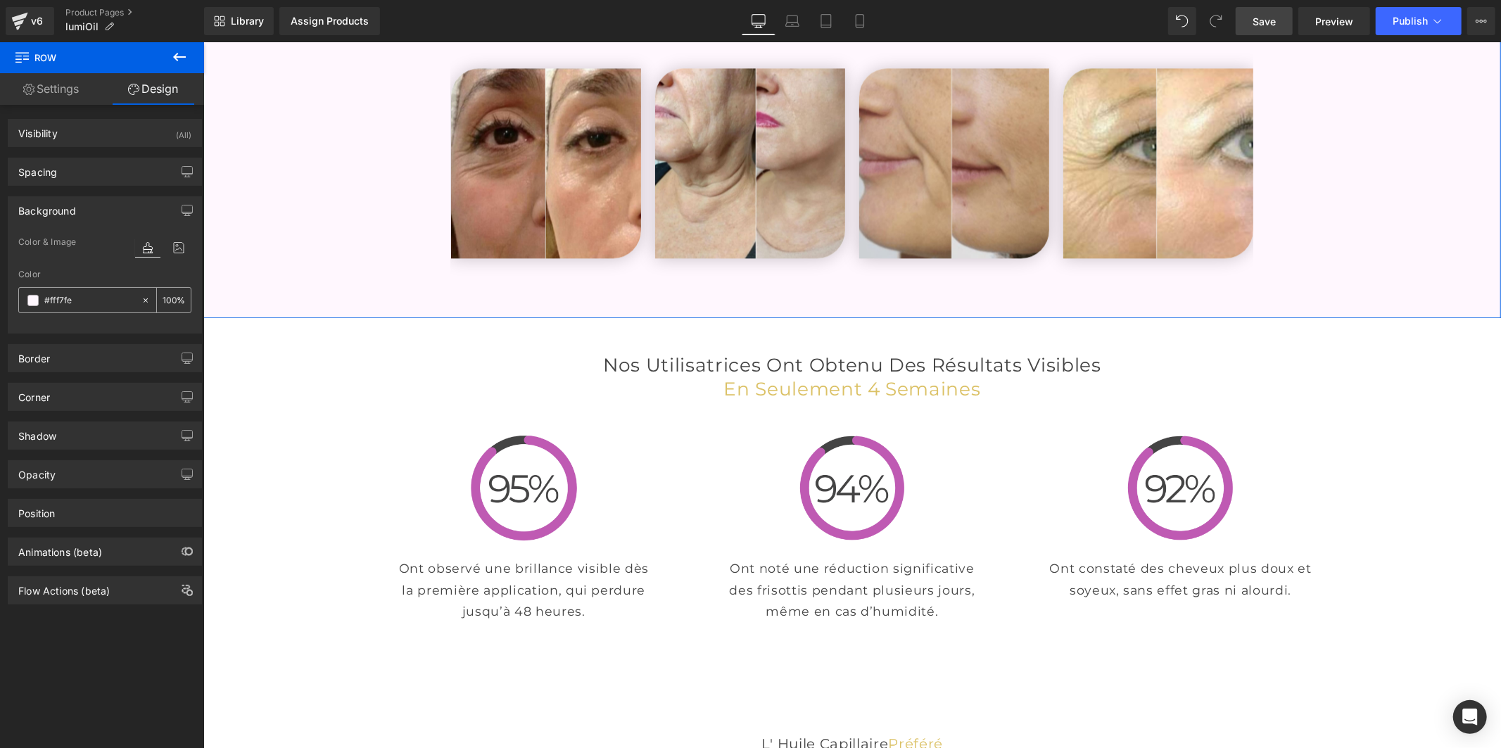
paste input "af8ed"
type input "#faf8ed"
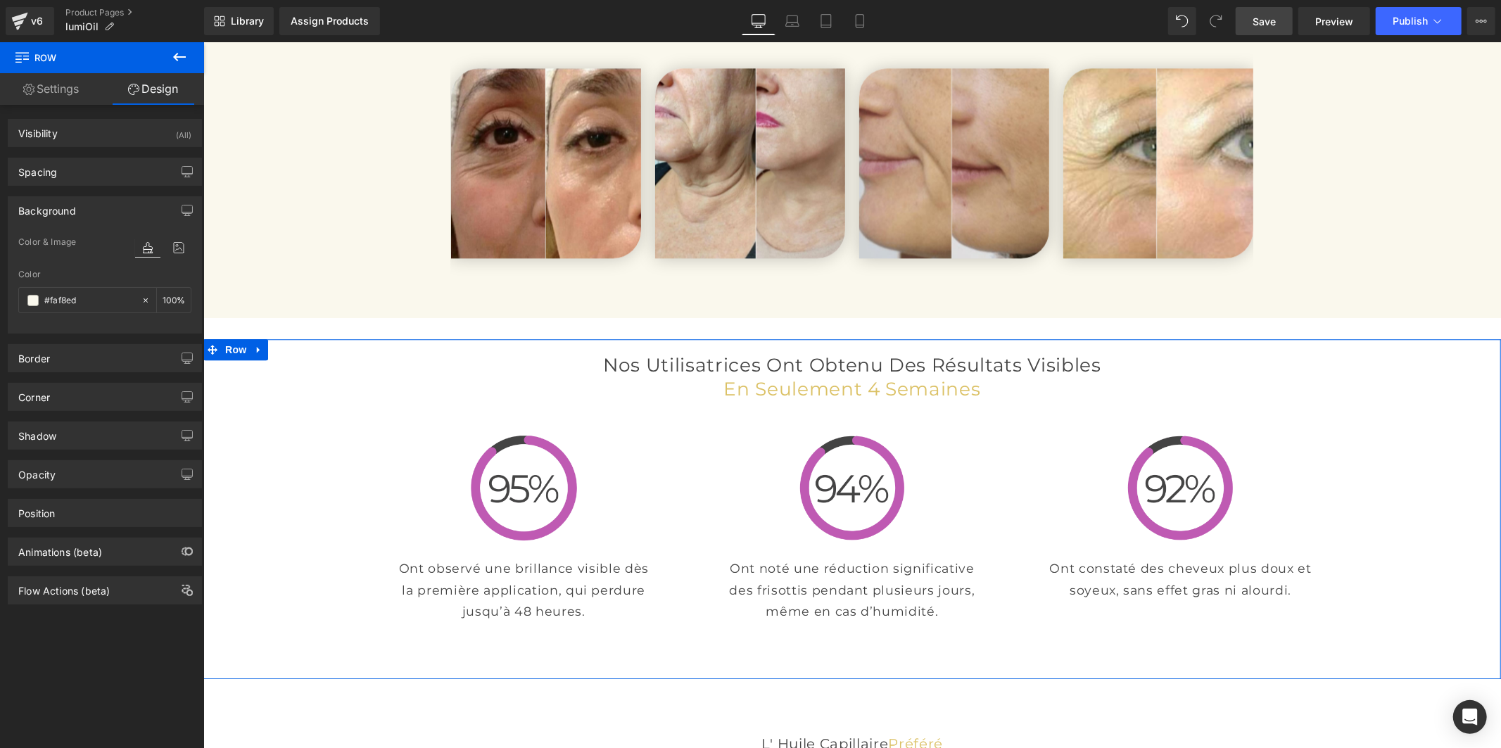
click at [319, 536] on div "Nos Utilisatrices Ont Obtenu des Résultats Visibles en Seulement 4 Semaines Hea…" at bounding box center [851, 483] width 1297 height 290
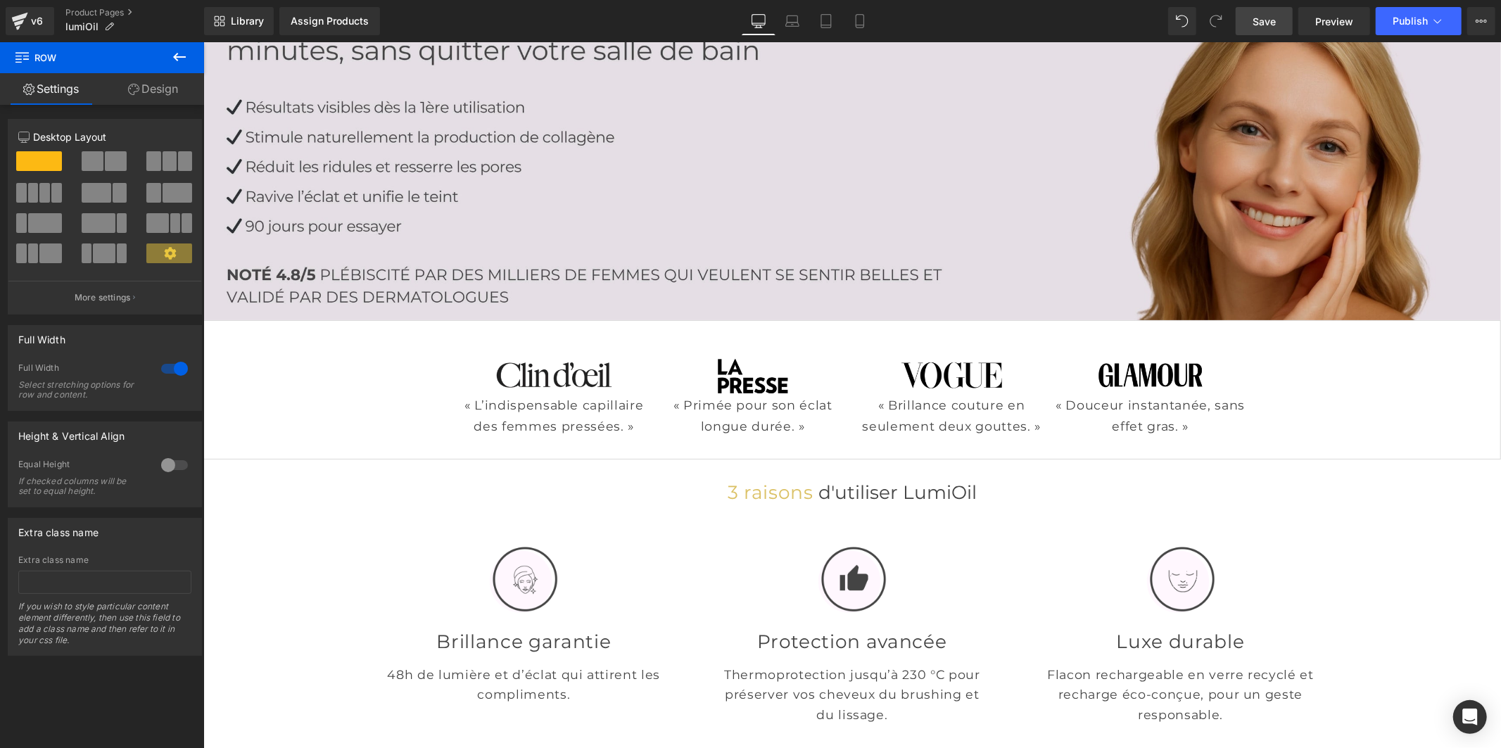
scroll to position [122, 0]
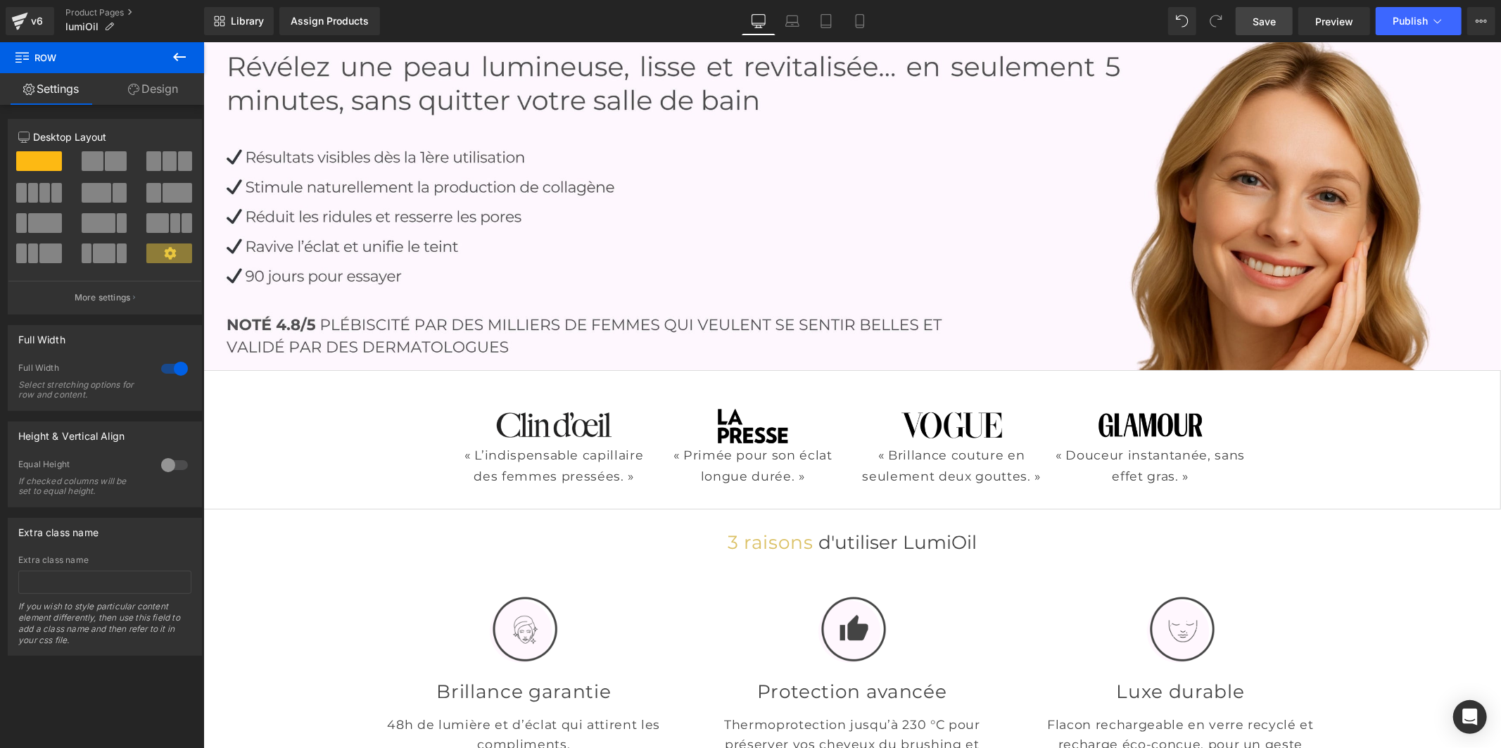
click at [1259, 17] on span "Save" at bounding box center [1263, 21] width 23 height 15
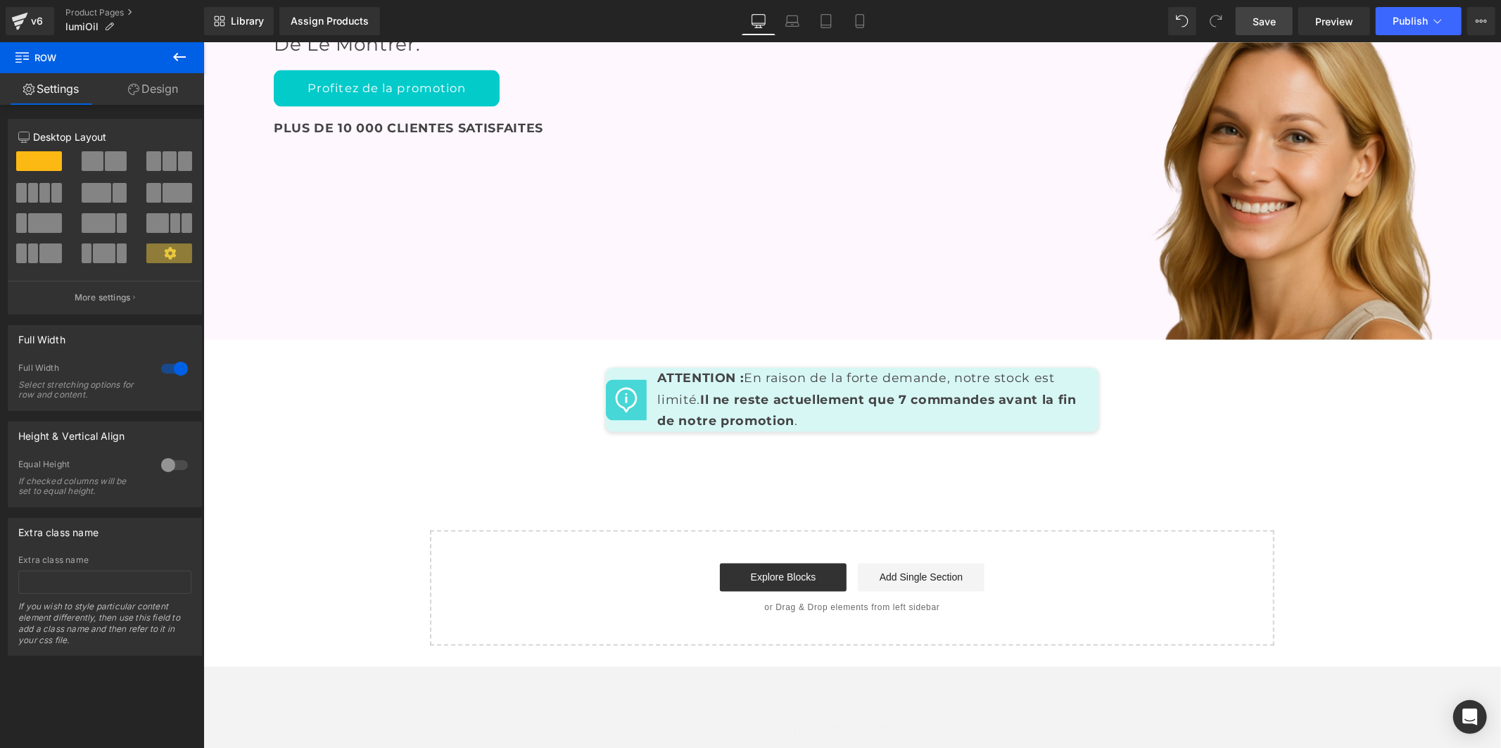
scroll to position [6519, 0]
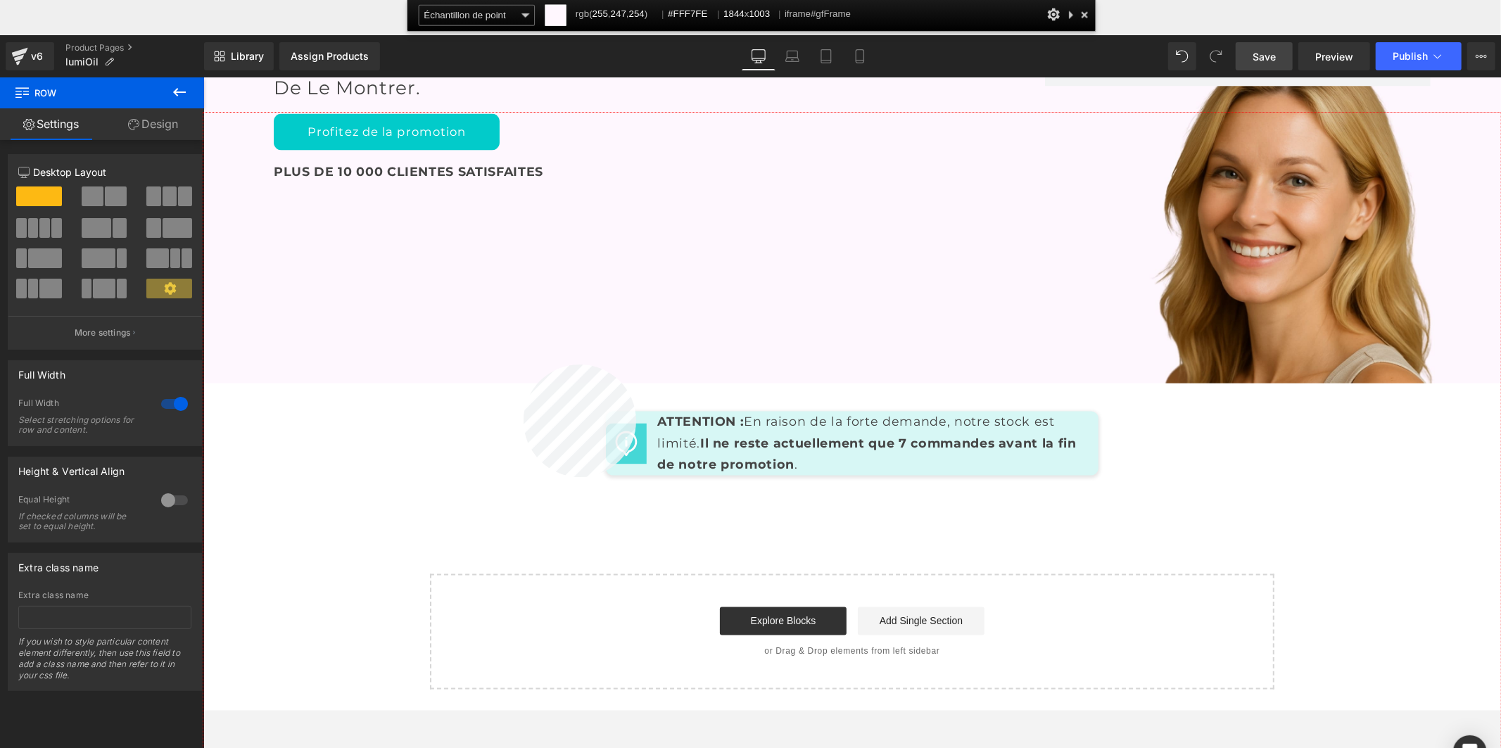
click at [511, 380] on div at bounding box center [851, 466] width 1297 height 706
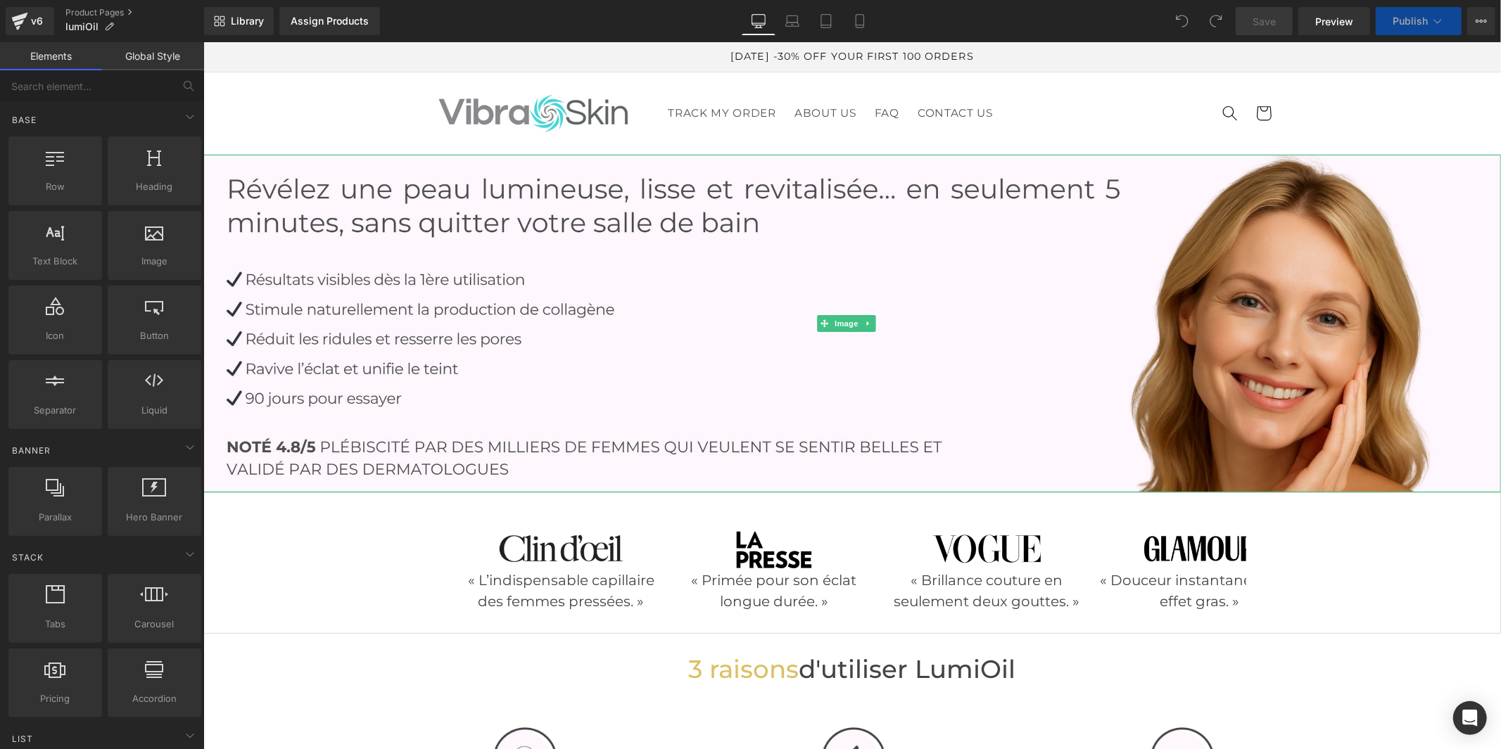
scroll to position [312, 0]
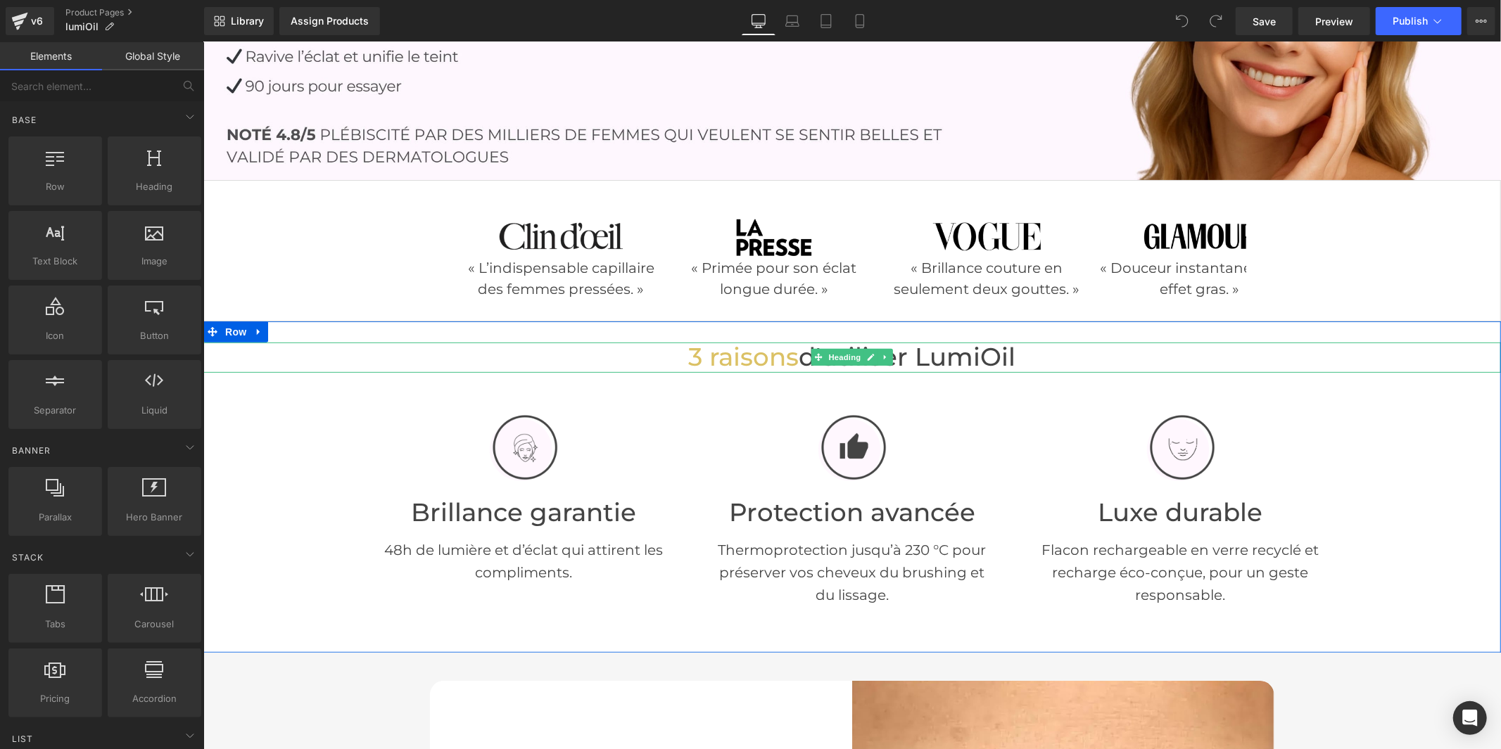
click at [799, 361] on font "d'utiliser LumiOil" at bounding box center [907, 356] width 217 height 30
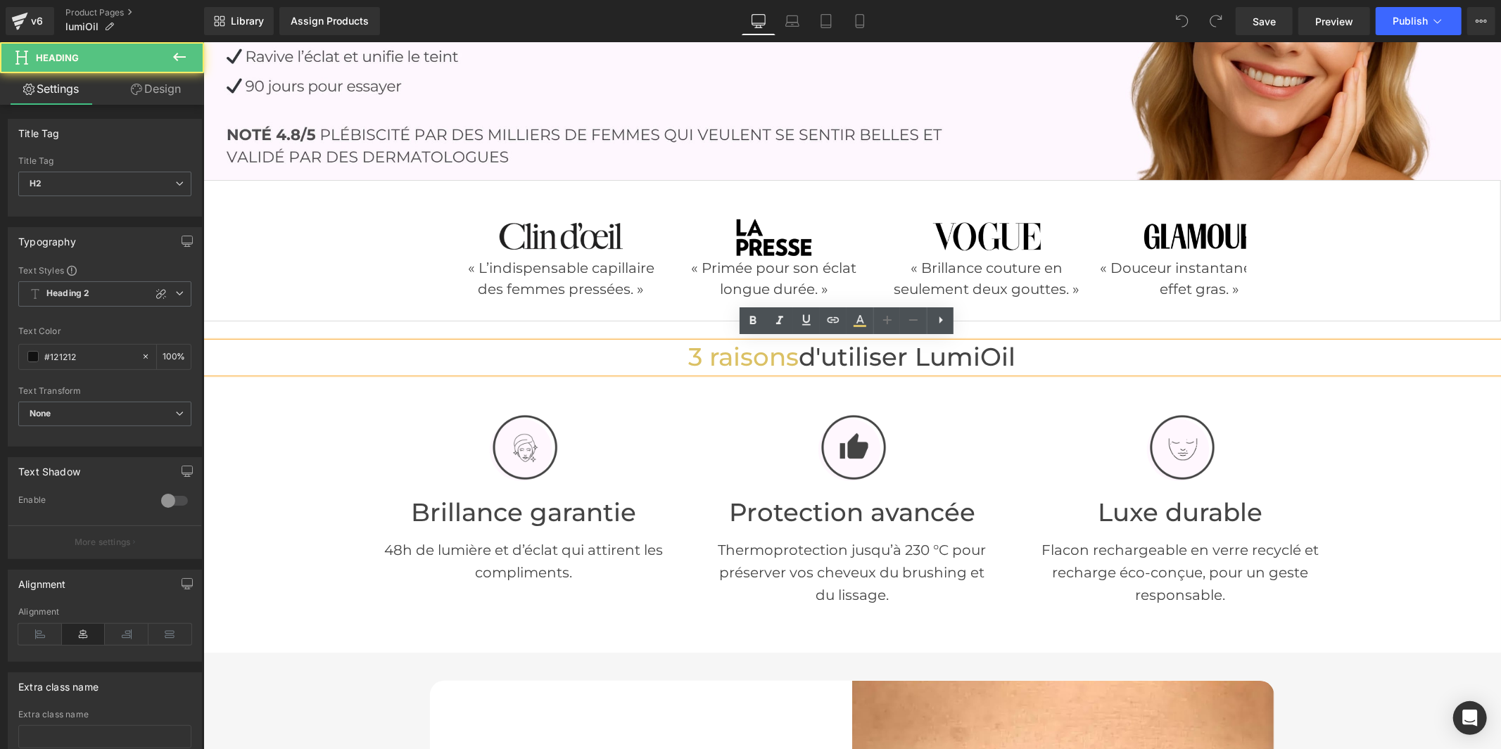
click at [799, 357] on font "d'utiliser LumiOil" at bounding box center [907, 356] width 217 height 30
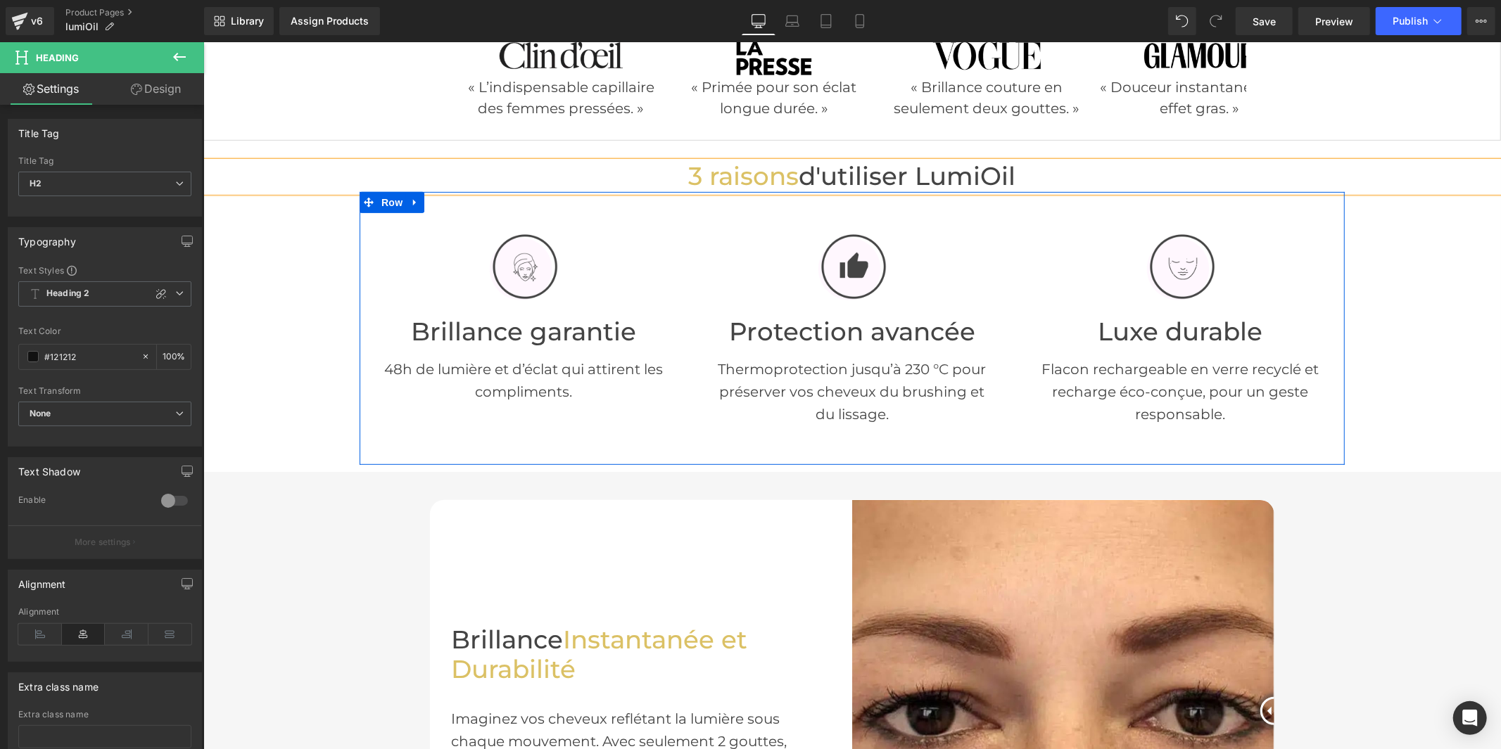
scroll to position [782, 0]
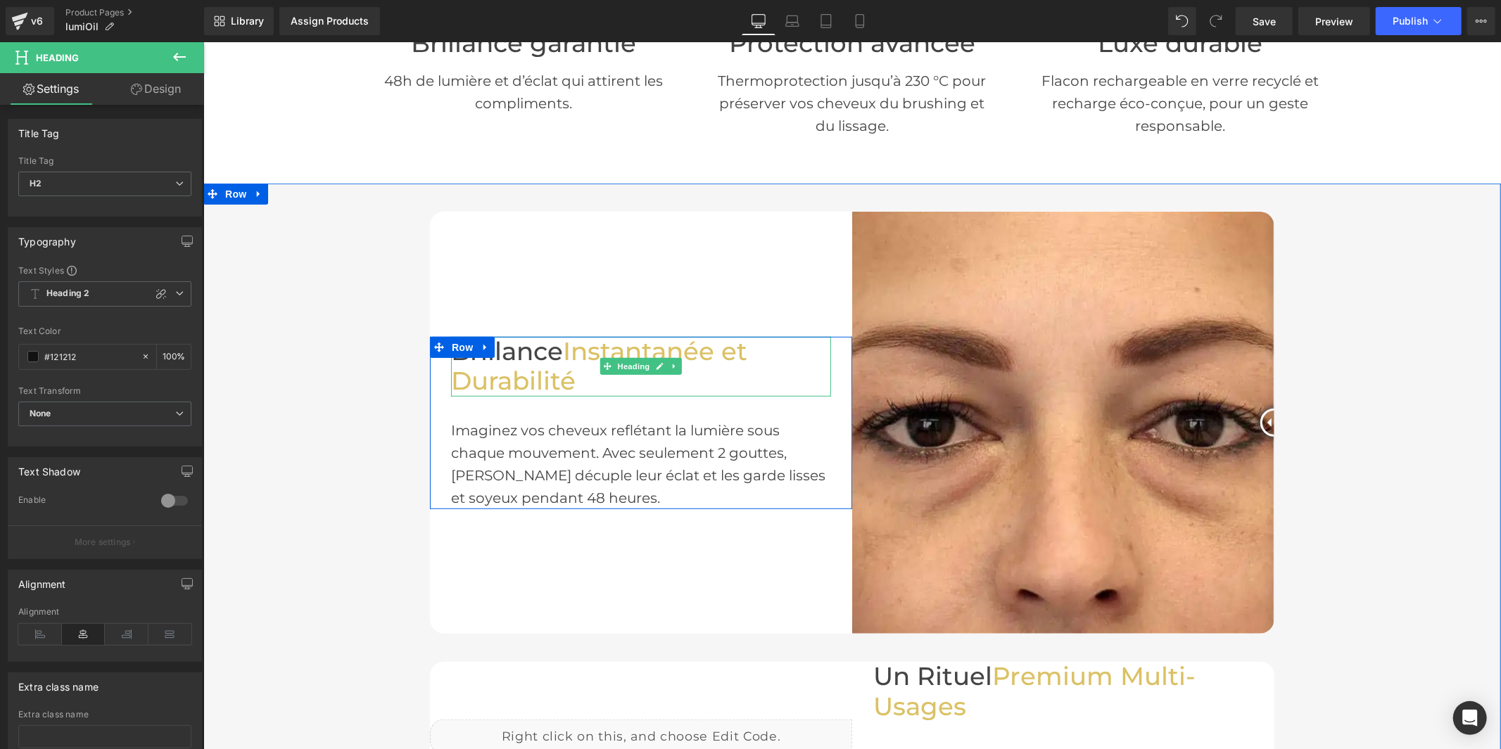
click at [552, 347] on span "Brillance" at bounding box center [506, 351] width 112 height 30
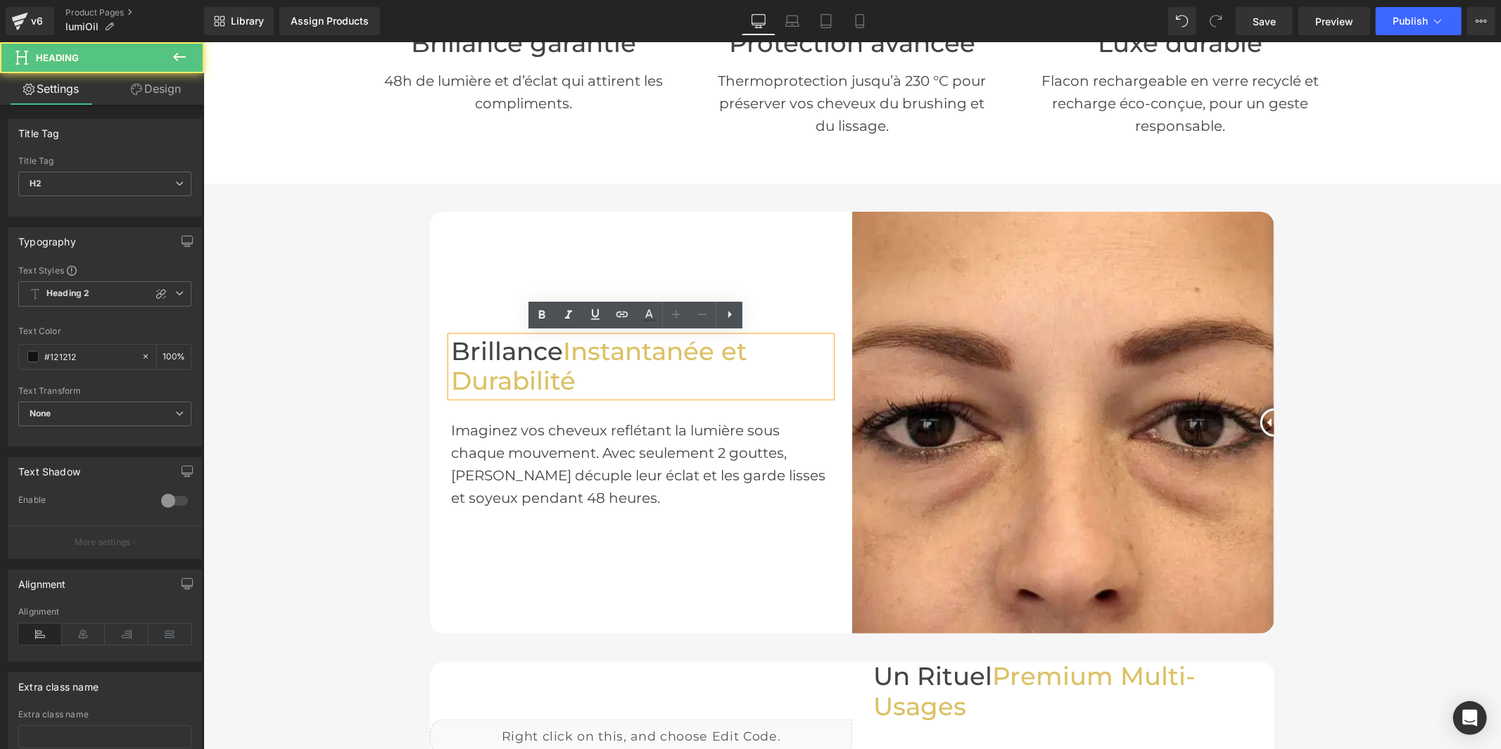
click at [557, 348] on span "Instantanée et Durabilité" at bounding box center [598, 366] width 296 height 61
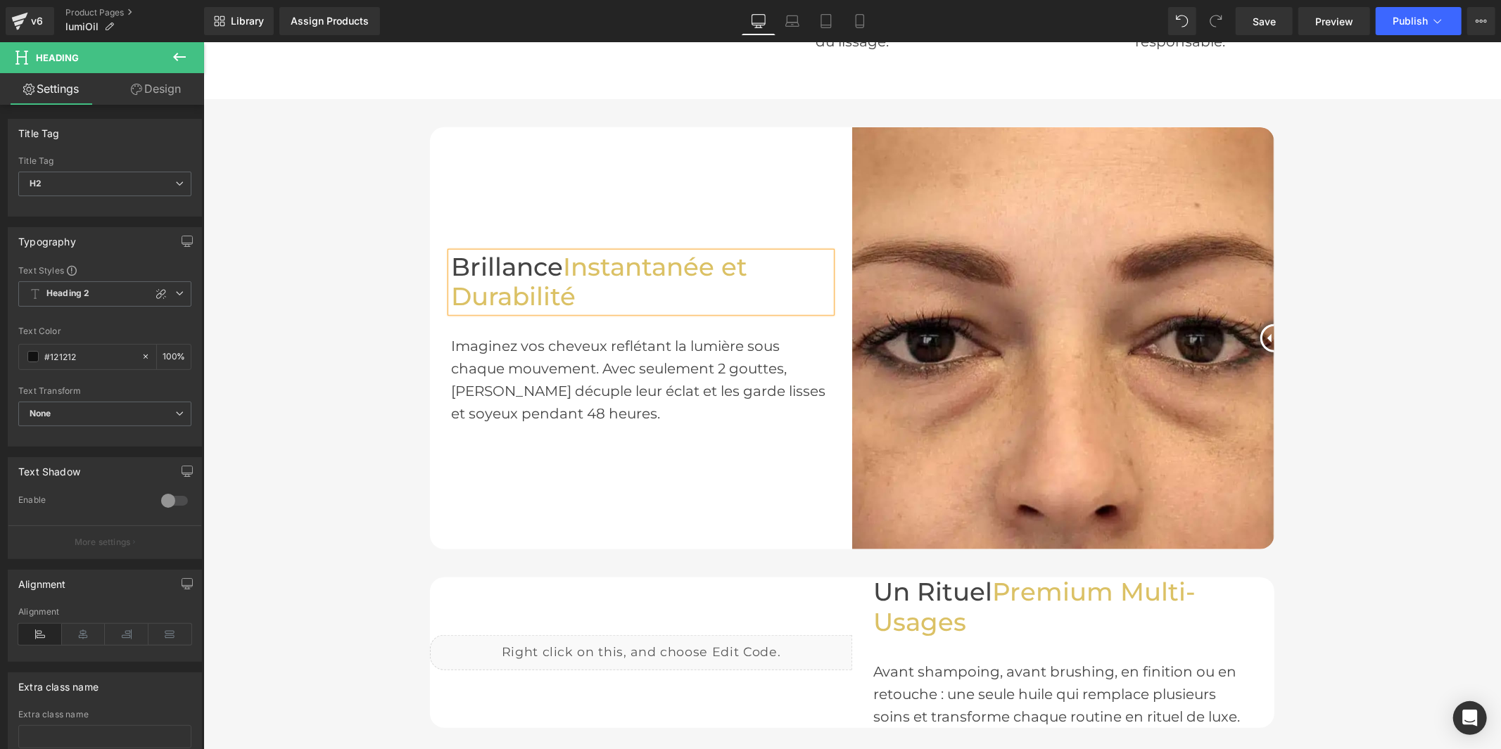
scroll to position [1250, 0]
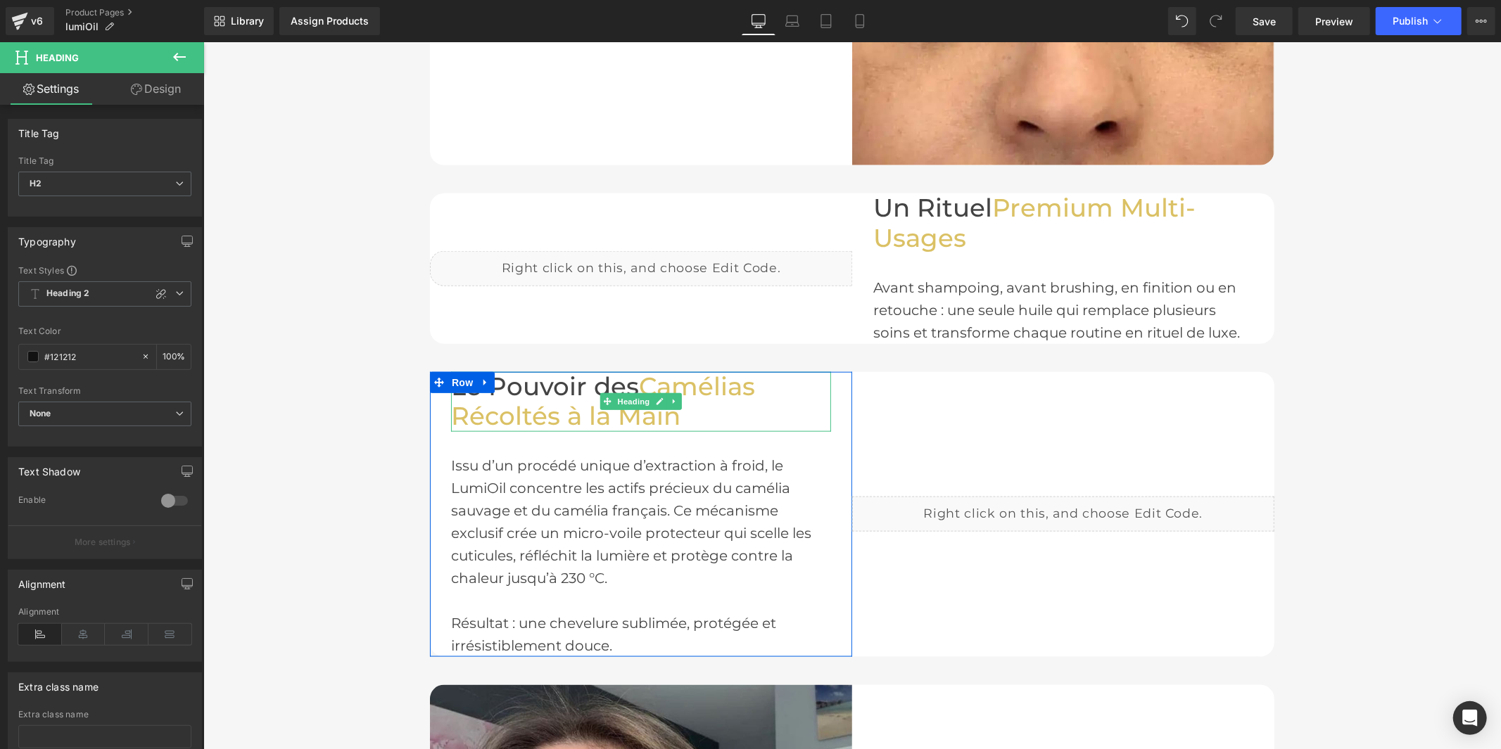
click at [632, 384] on span "Camélias Récoltés à la Main" at bounding box center [602, 401] width 304 height 61
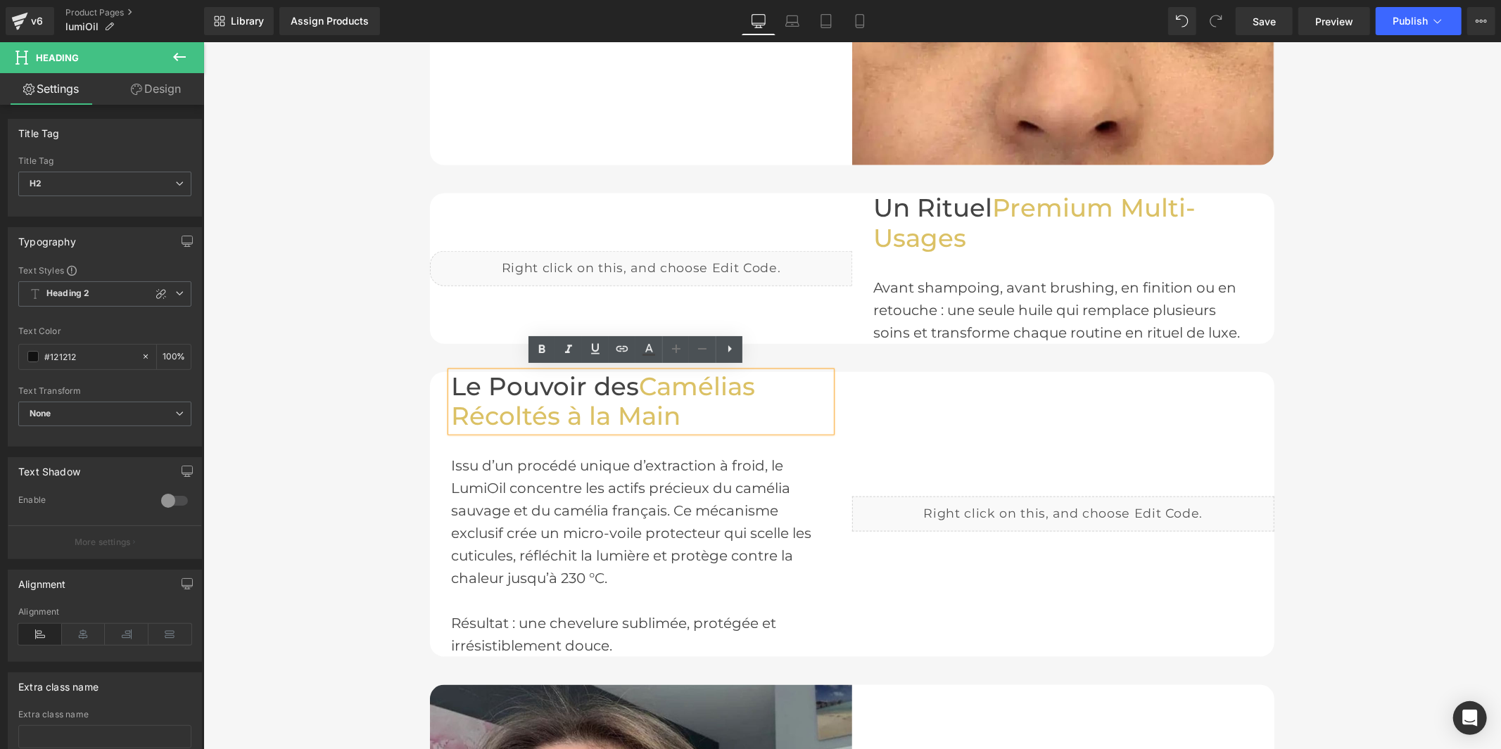
click at [632, 384] on span "Camélias Récoltés à la Main" at bounding box center [602, 401] width 304 height 61
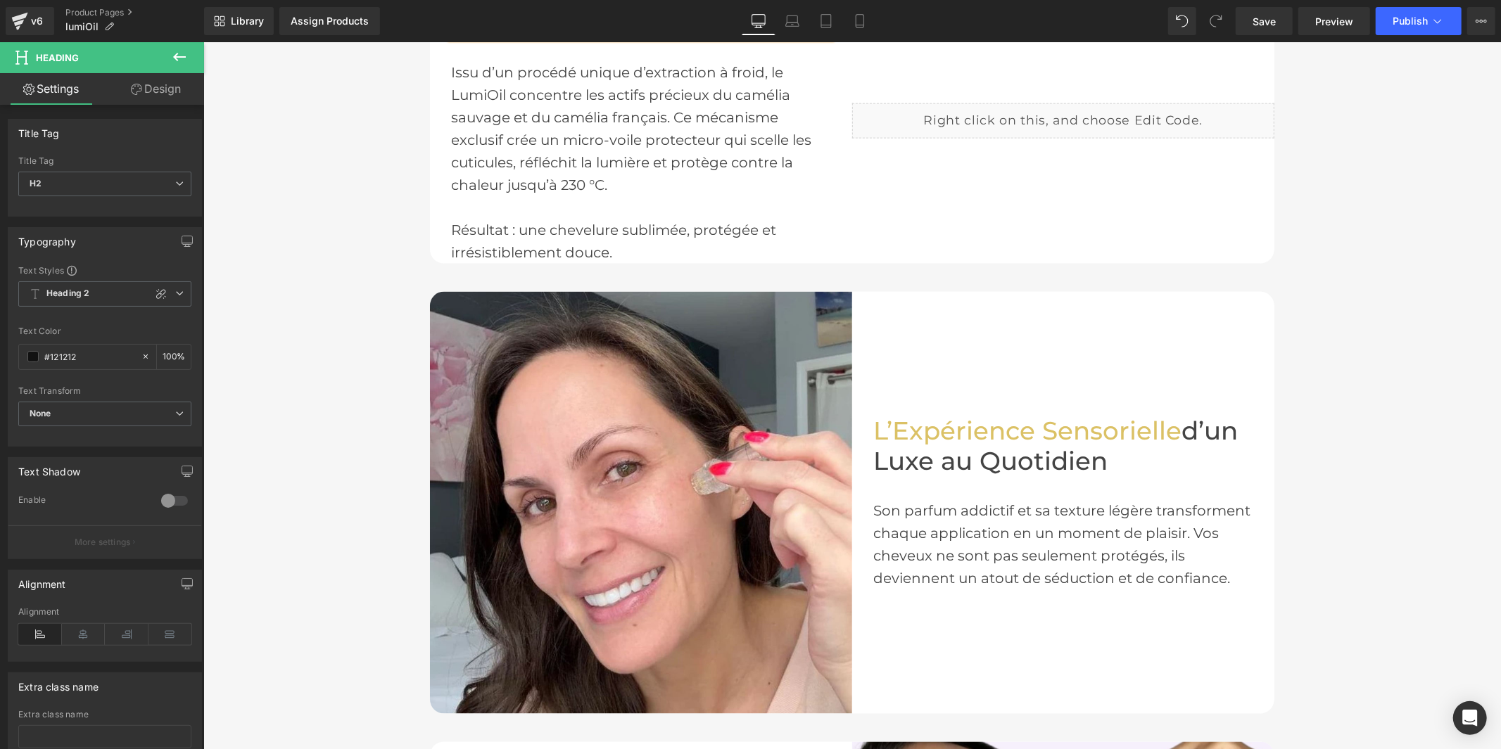
scroll to position [1720, 0]
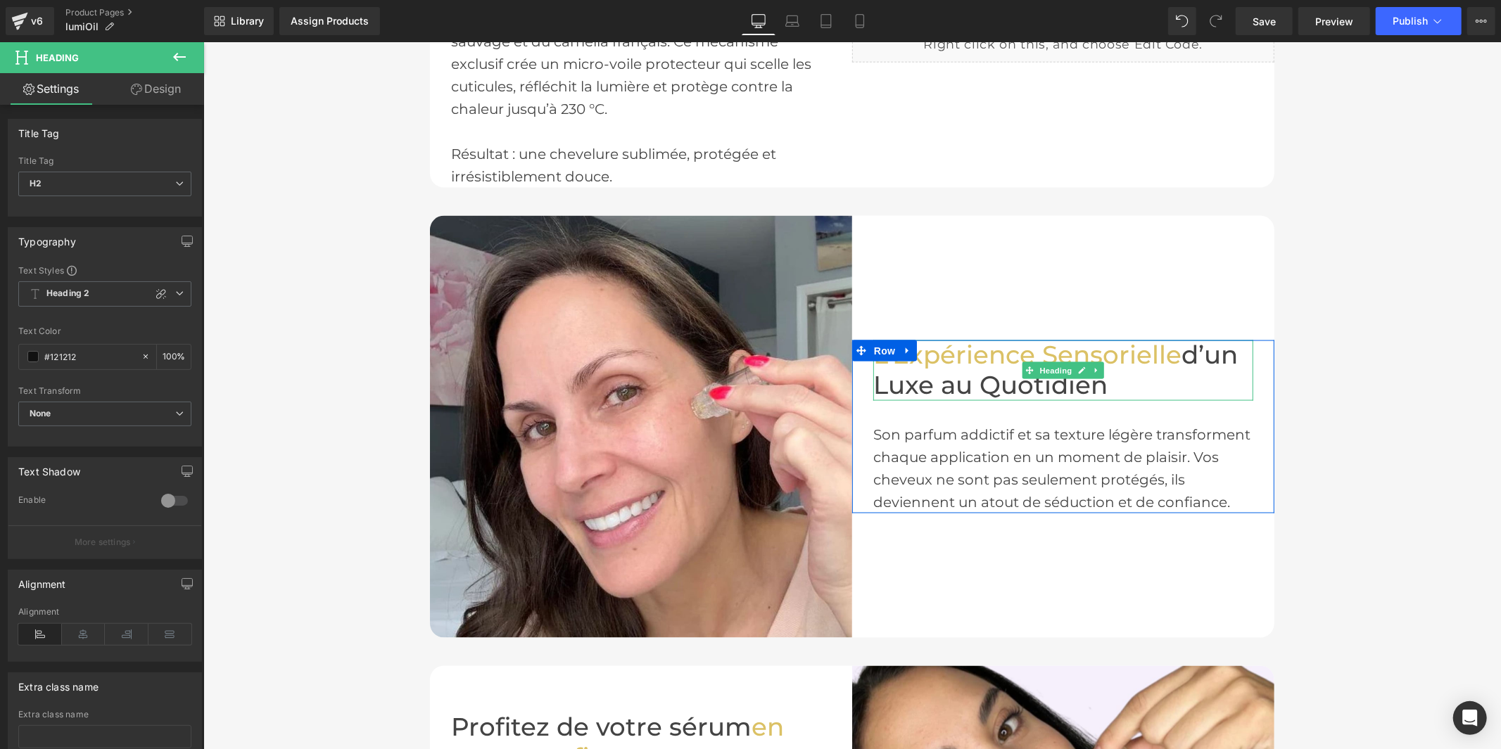
click at [1176, 353] on span "d’un Luxe au Quotidien" at bounding box center [1054, 369] width 364 height 61
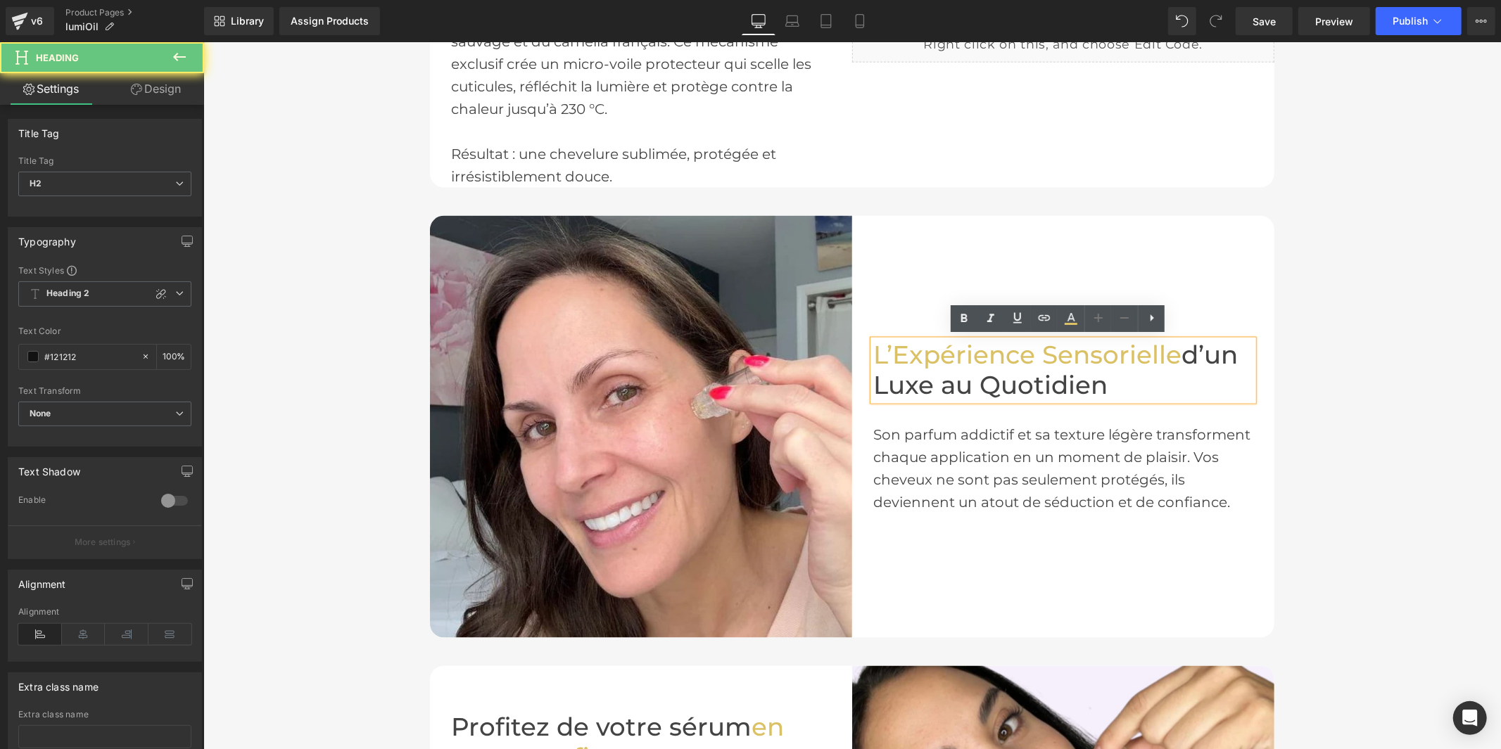
click at [1175, 354] on span "d’un Luxe au Quotidien" at bounding box center [1054, 369] width 364 height 61
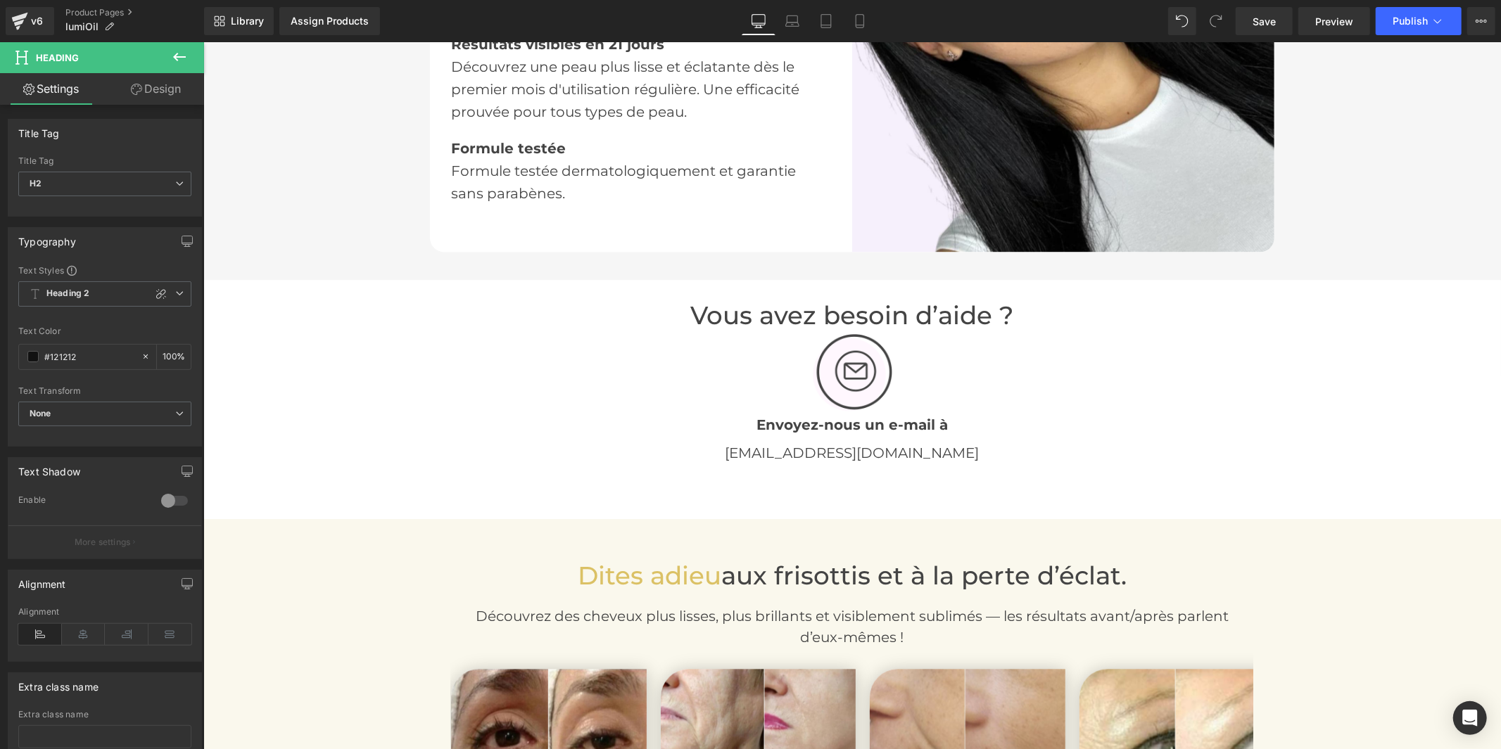
scroll to position [2579, 0]
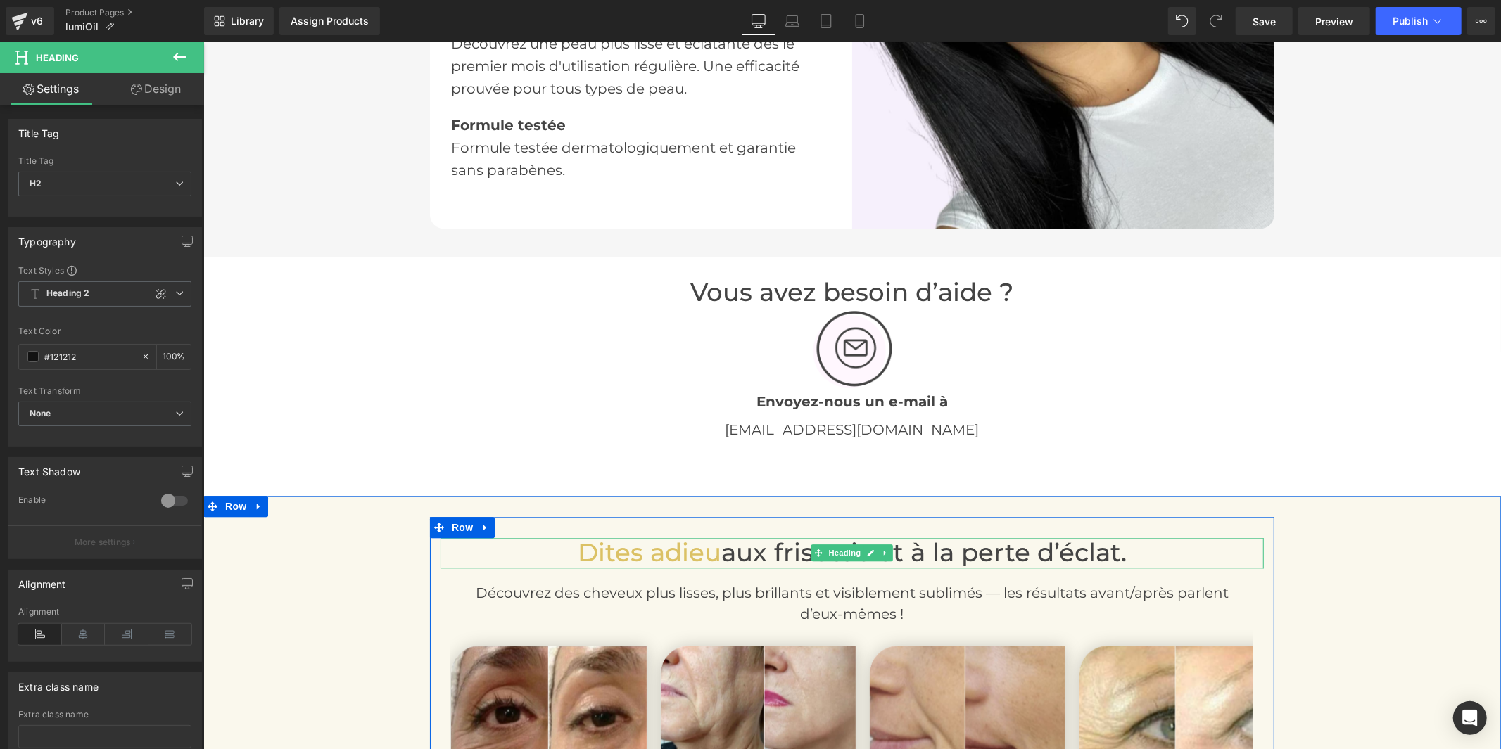
click at [720, 551] on span "aux frisottis et à la perte d’éclat." at bounding box center [922, 552] width 405 height 30
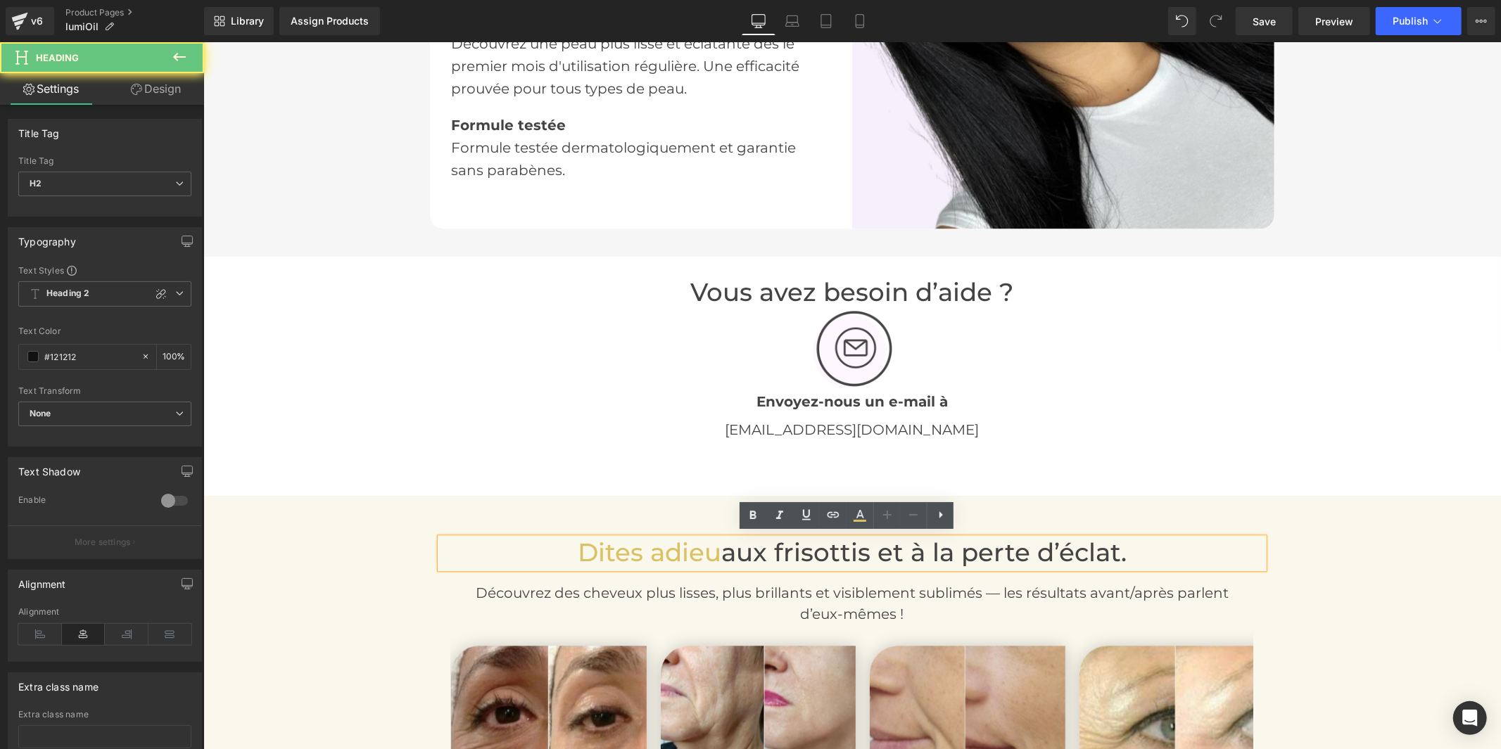
click at [713, 554] on span "Dites adieu" at bounding box center [649, 552] width 144 height 30
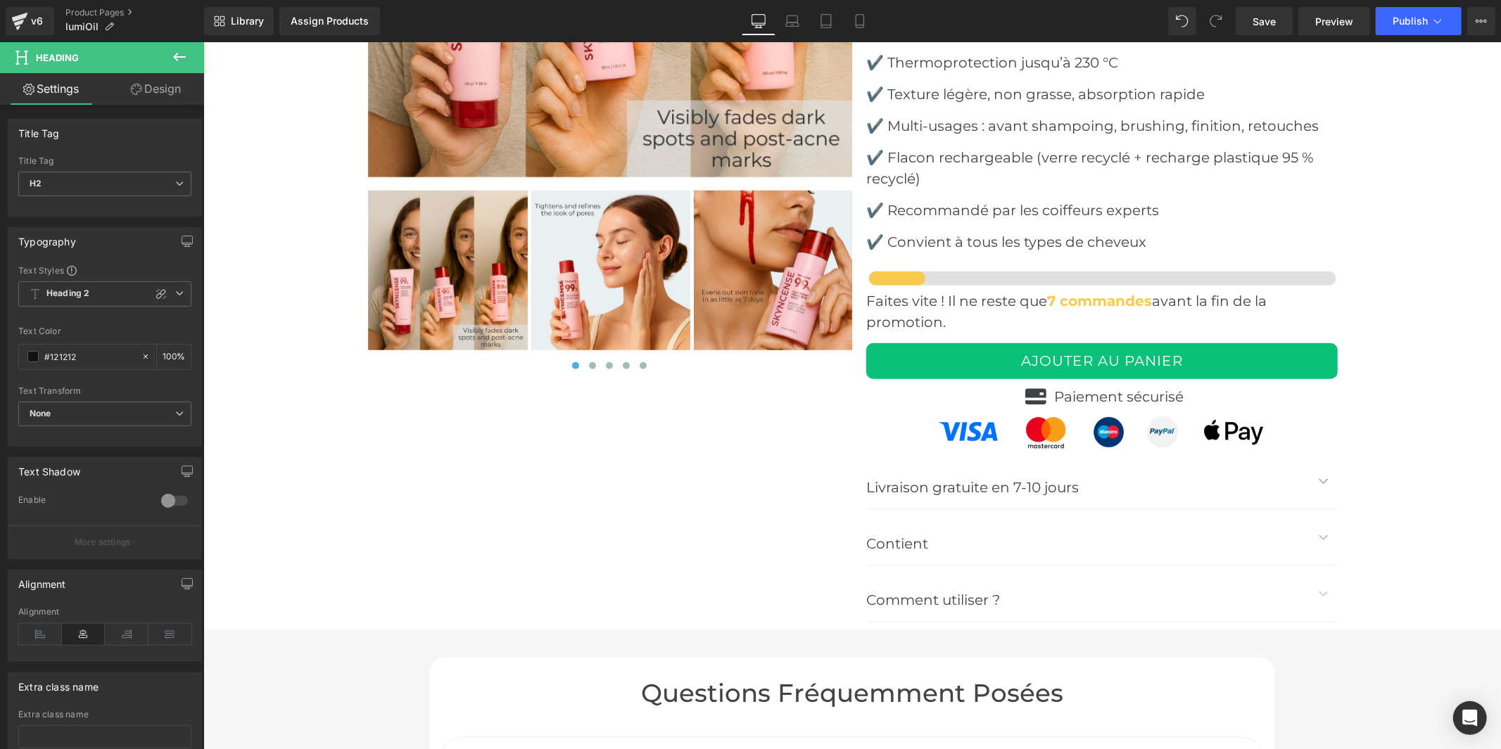
scroll to position [6097, 0]
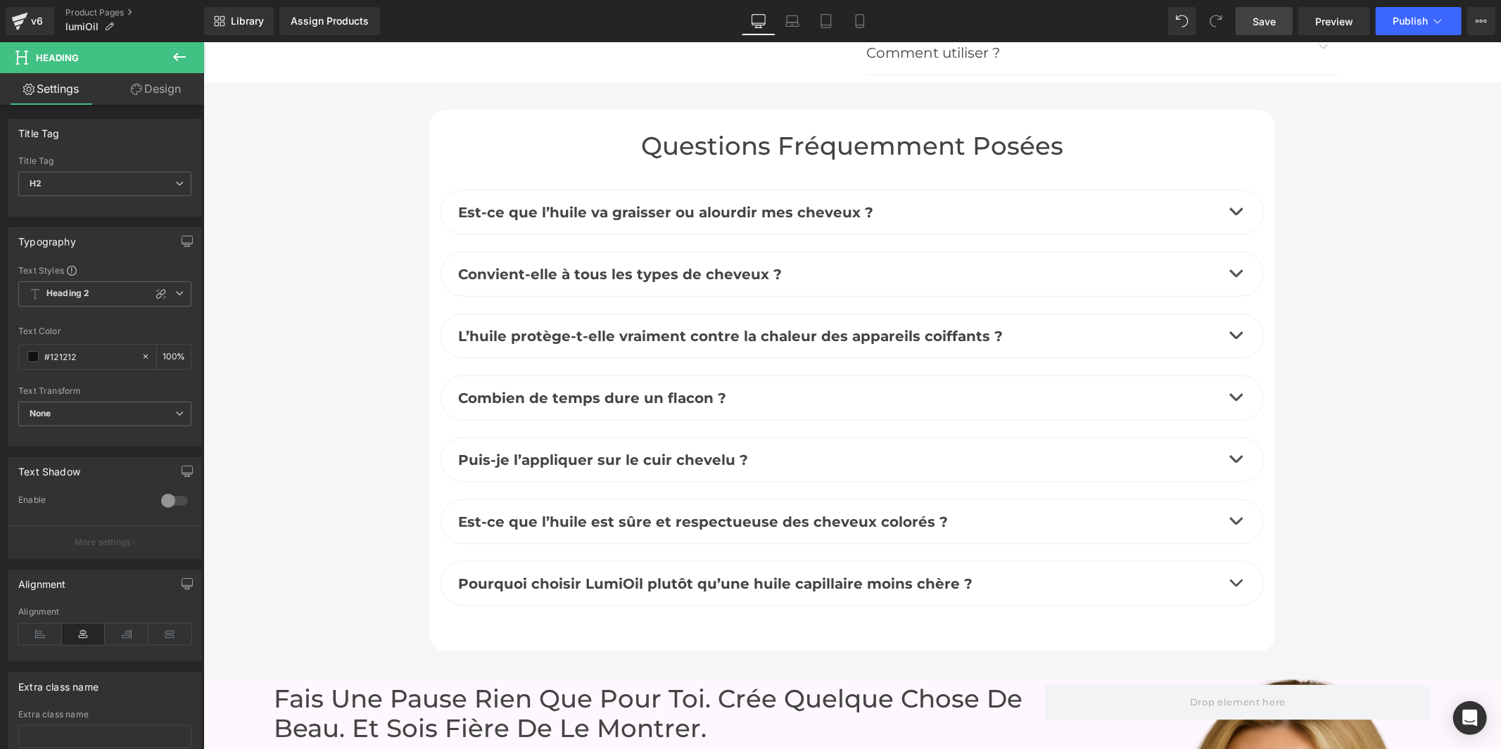
click at [1264, 26] on span "Save" at bounding box center [1263, 21] width 23 height 15
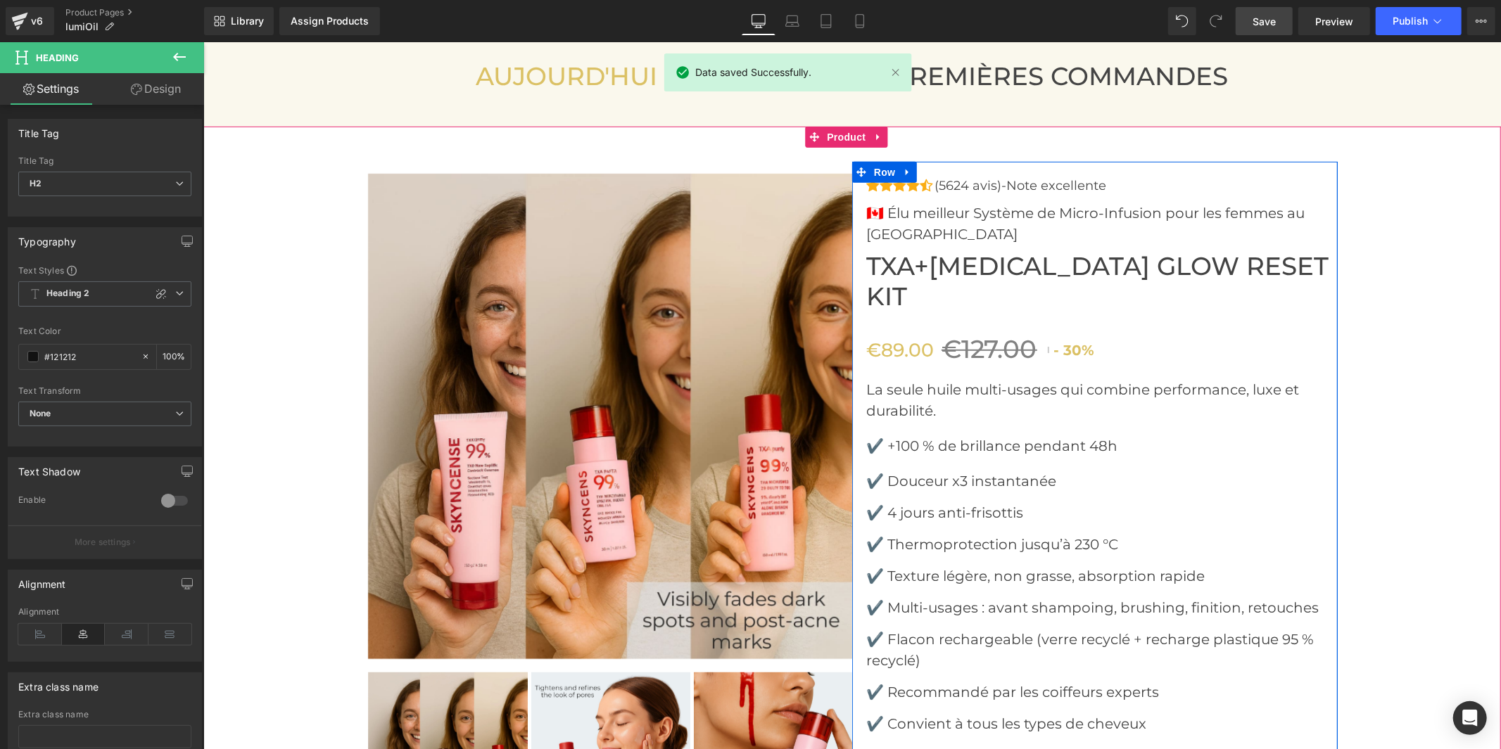
scroll to position [4768, 0]
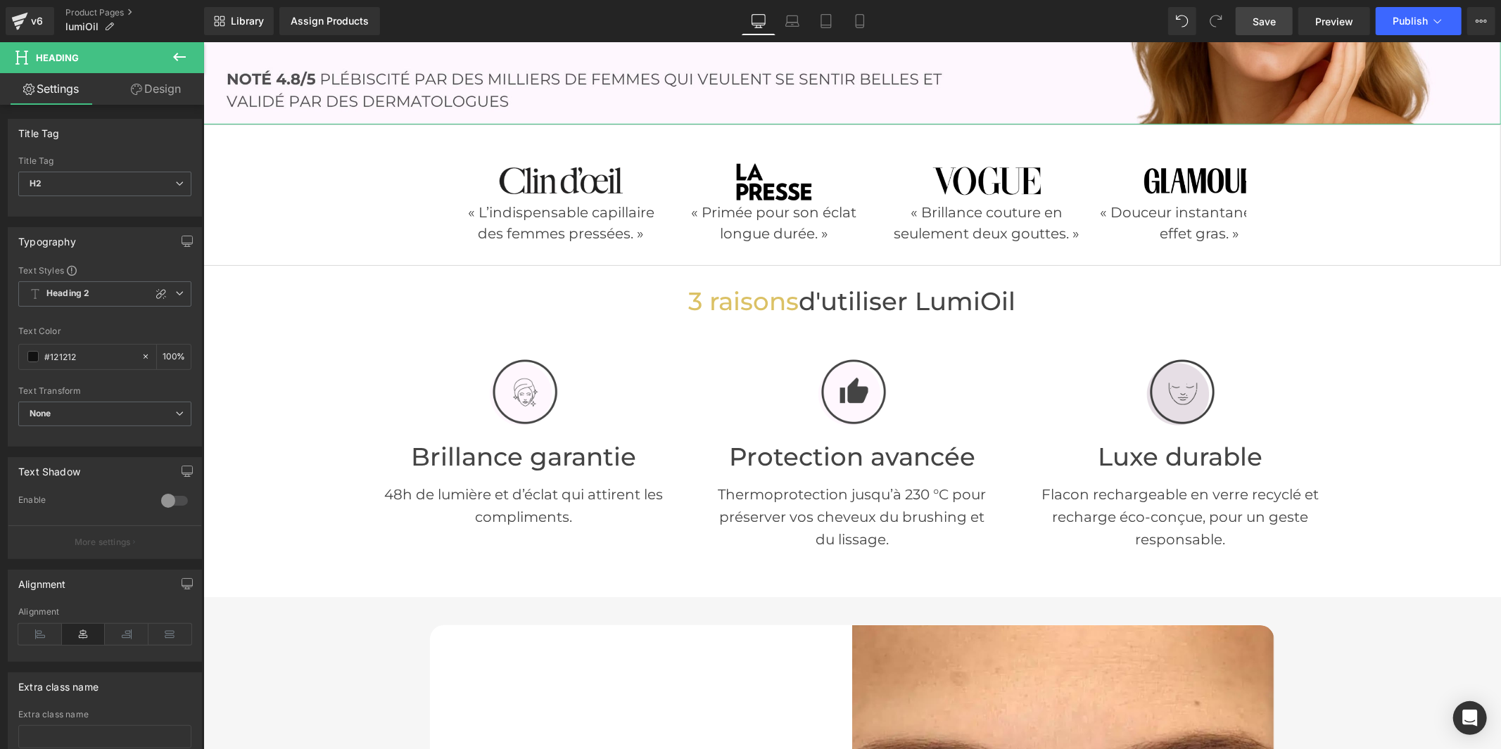
scroll to position [390, 0]
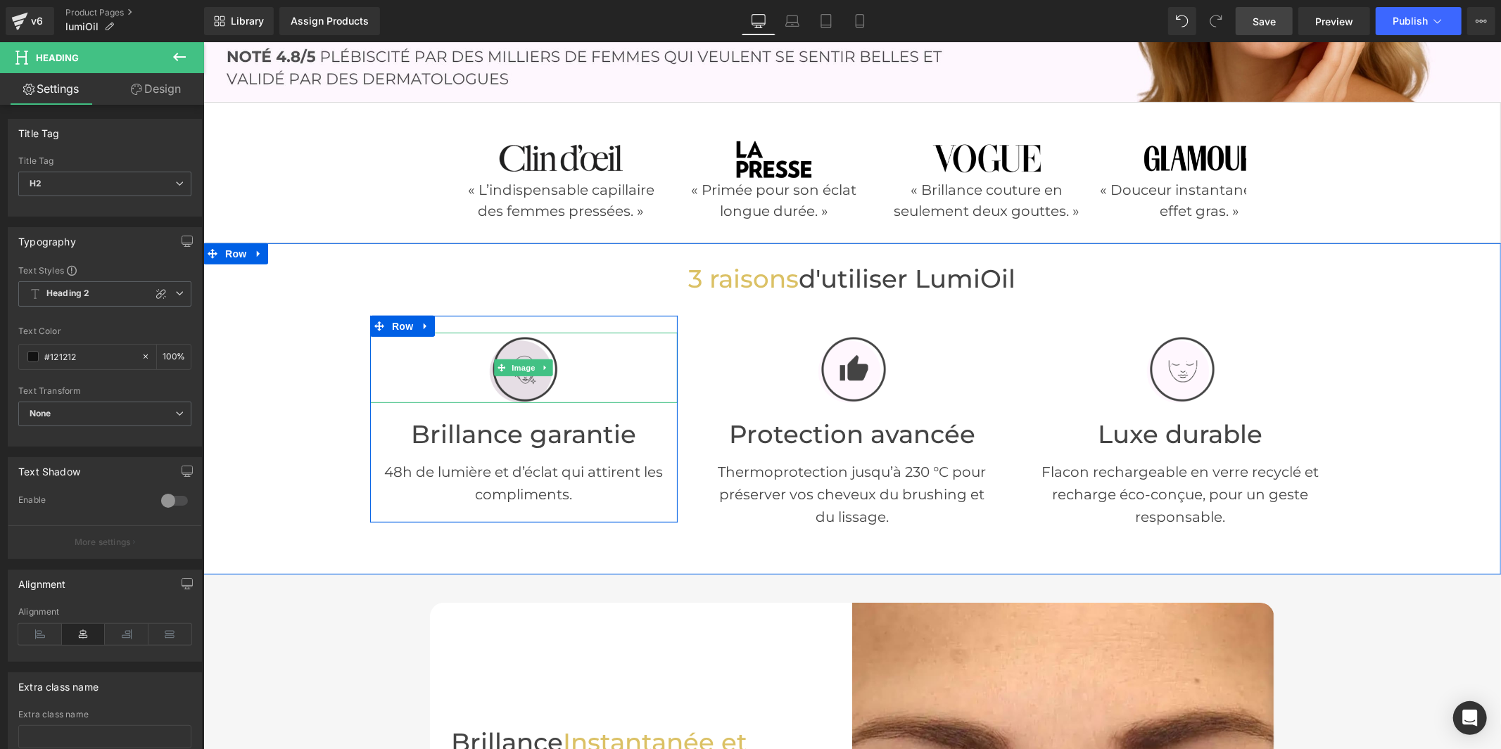
click at [497, 381] on img at bounding box center [523, 367] width 70 height 70
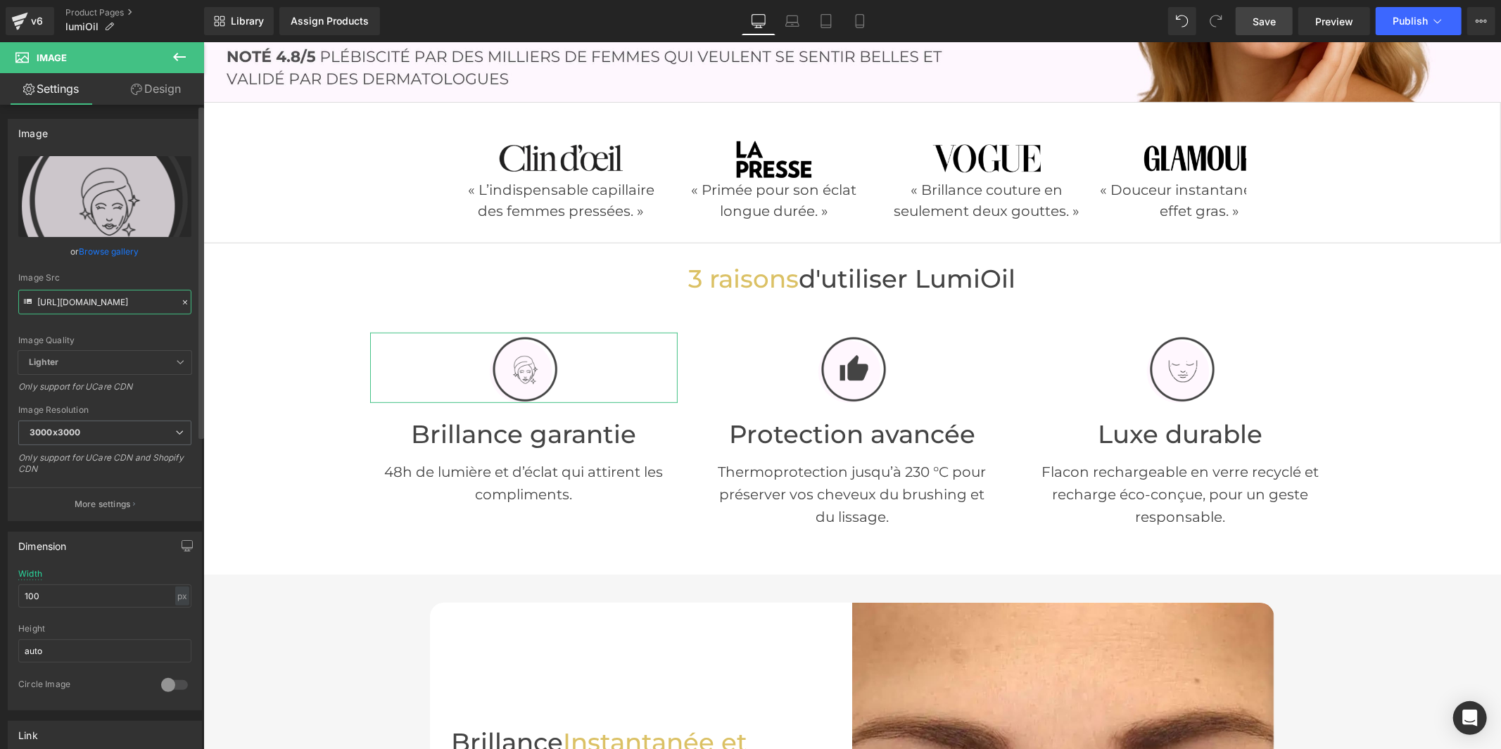
click at [99, 299] on input "https://cdn.shopify.com/s/files/1/0914/4336/4213/files/Mail_2_3000x3000.png?v=1…" at bounding box center [104, 302] width 173 height 25
paste input "30/1957/0560/files/Mail_2_4638e626-305d-466c-87ff-4021ab023dae.png?v=17561444"
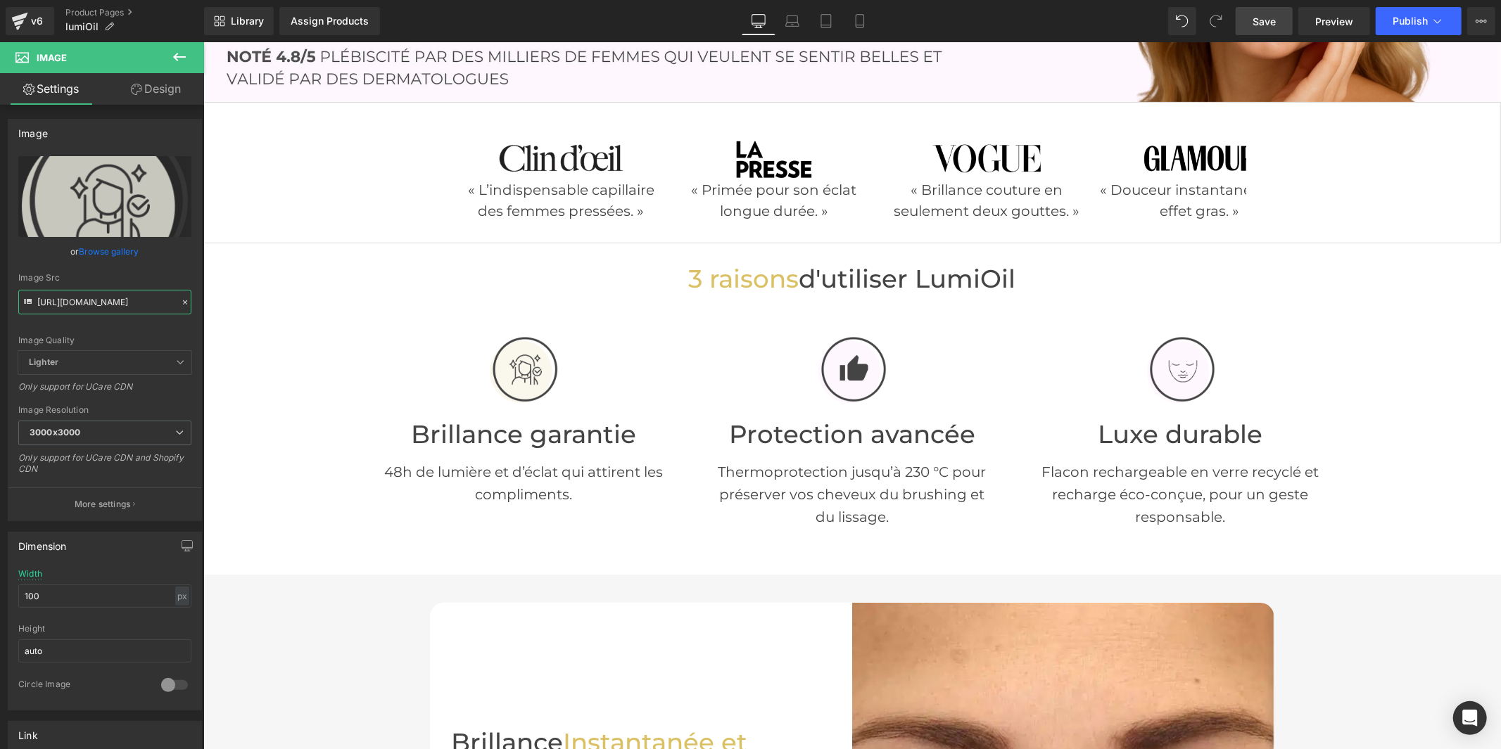
type input "https://cdn.shopify.com/s/files/1/0930/1957/0560/files/Mail_2_4638e626-305d-466…"
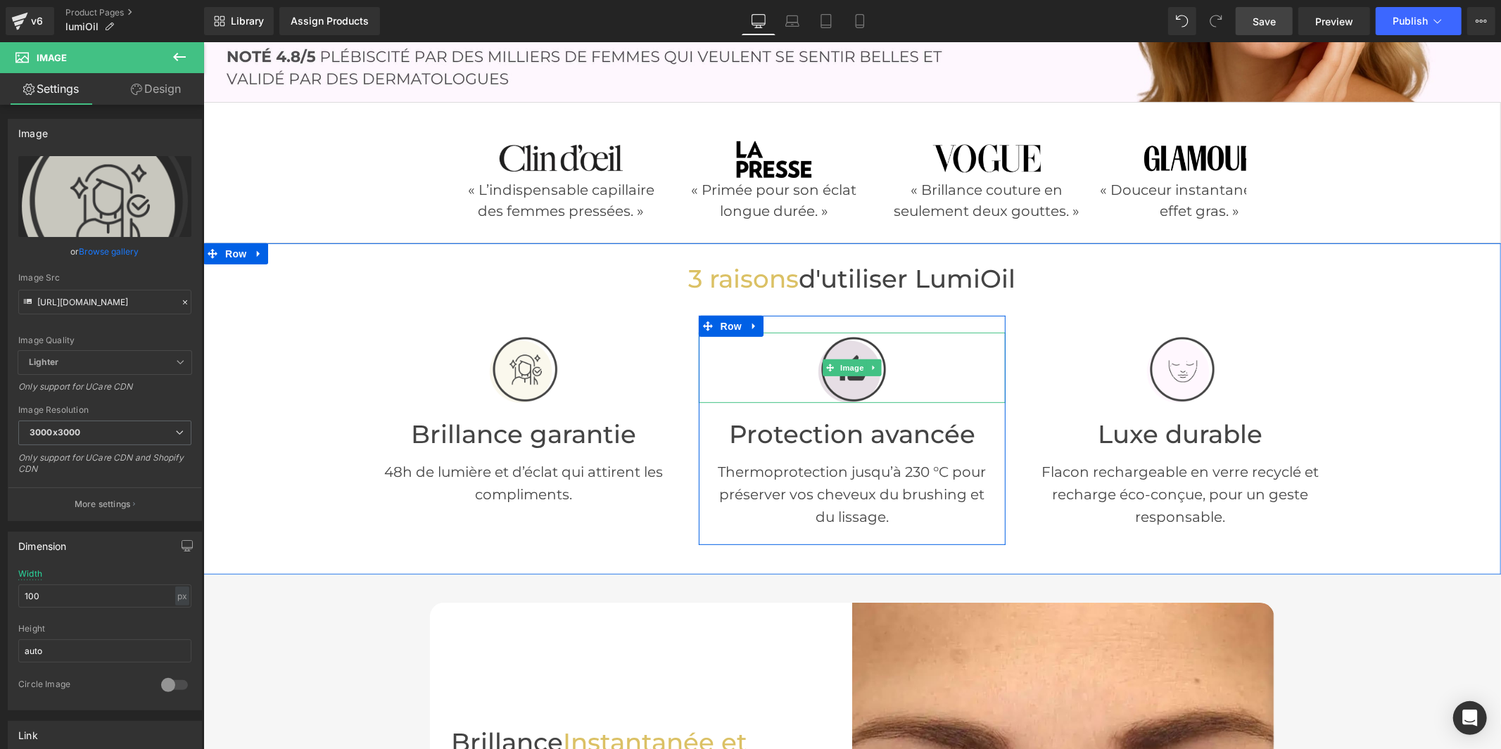
click at [853, 380] on img at bounding box center [851, 367] width 70 height 70
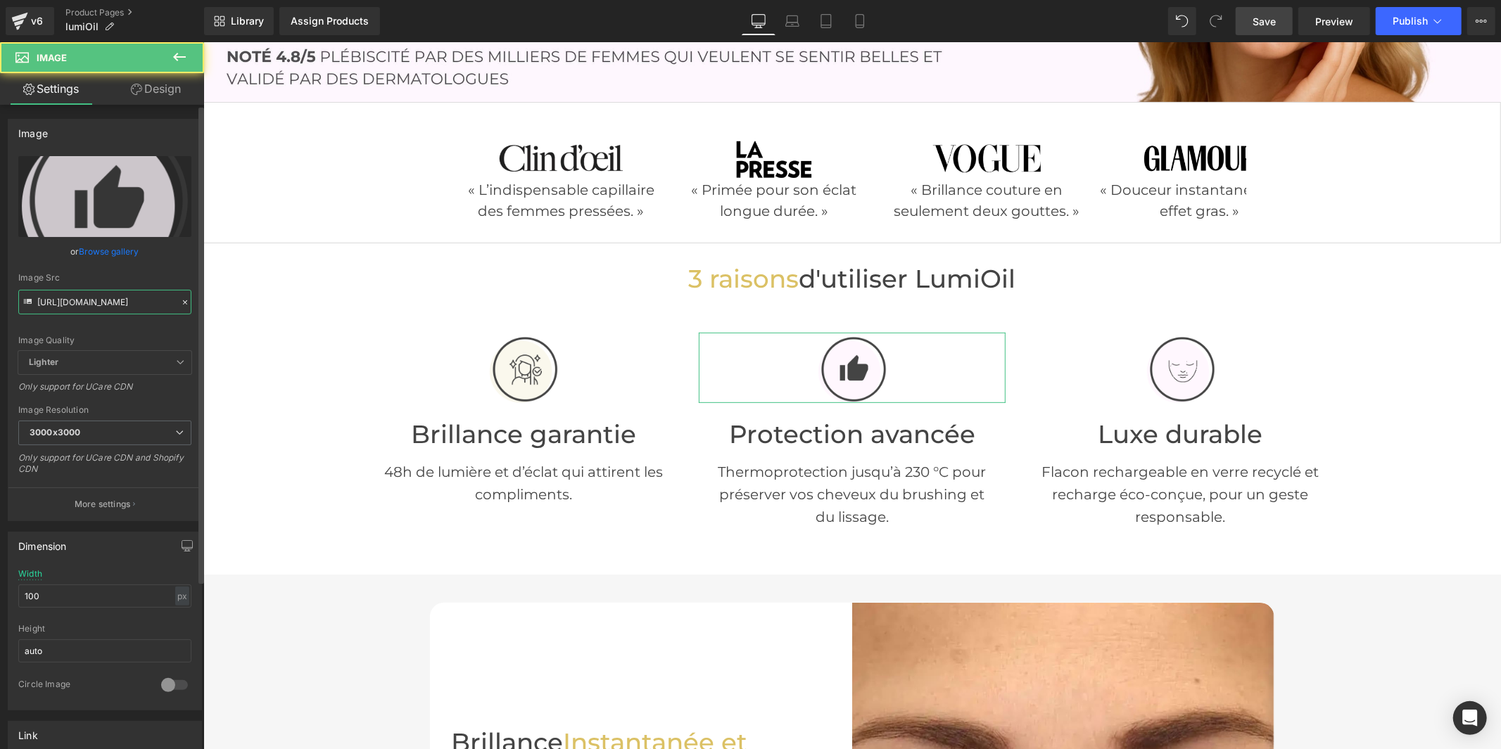
click at [115, 305] on input "https://cdn.shopify.com/s/files/1/0914/4336/4213/files/Mail_3_3000x3000.png?v=1…" at bounding box center [104, 302] width 173 height 25
type input "https://cdn.shopify.com/s/files/1/0930/1957/0560/files/Mail_3_753dd005-a714-40a…"
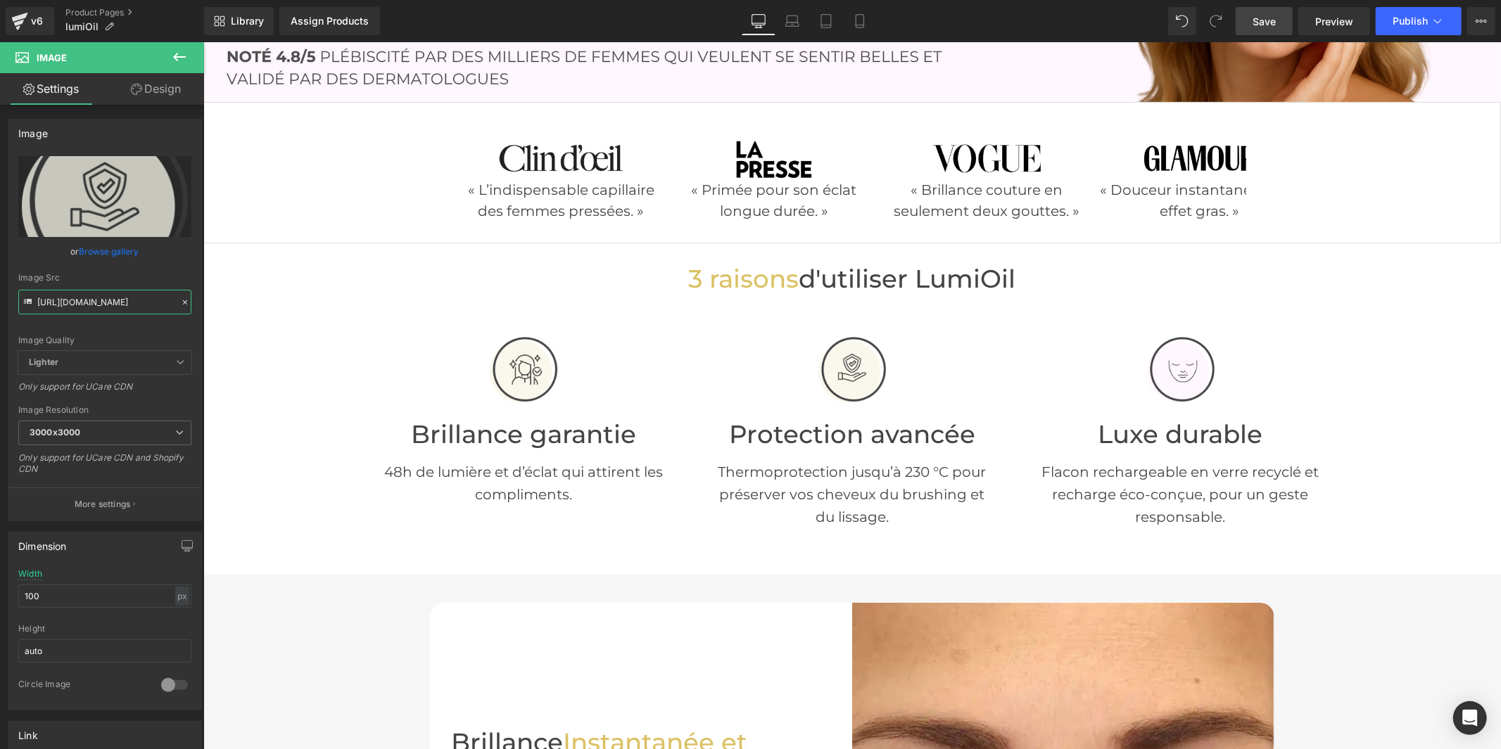
scroll to position [0, 0]
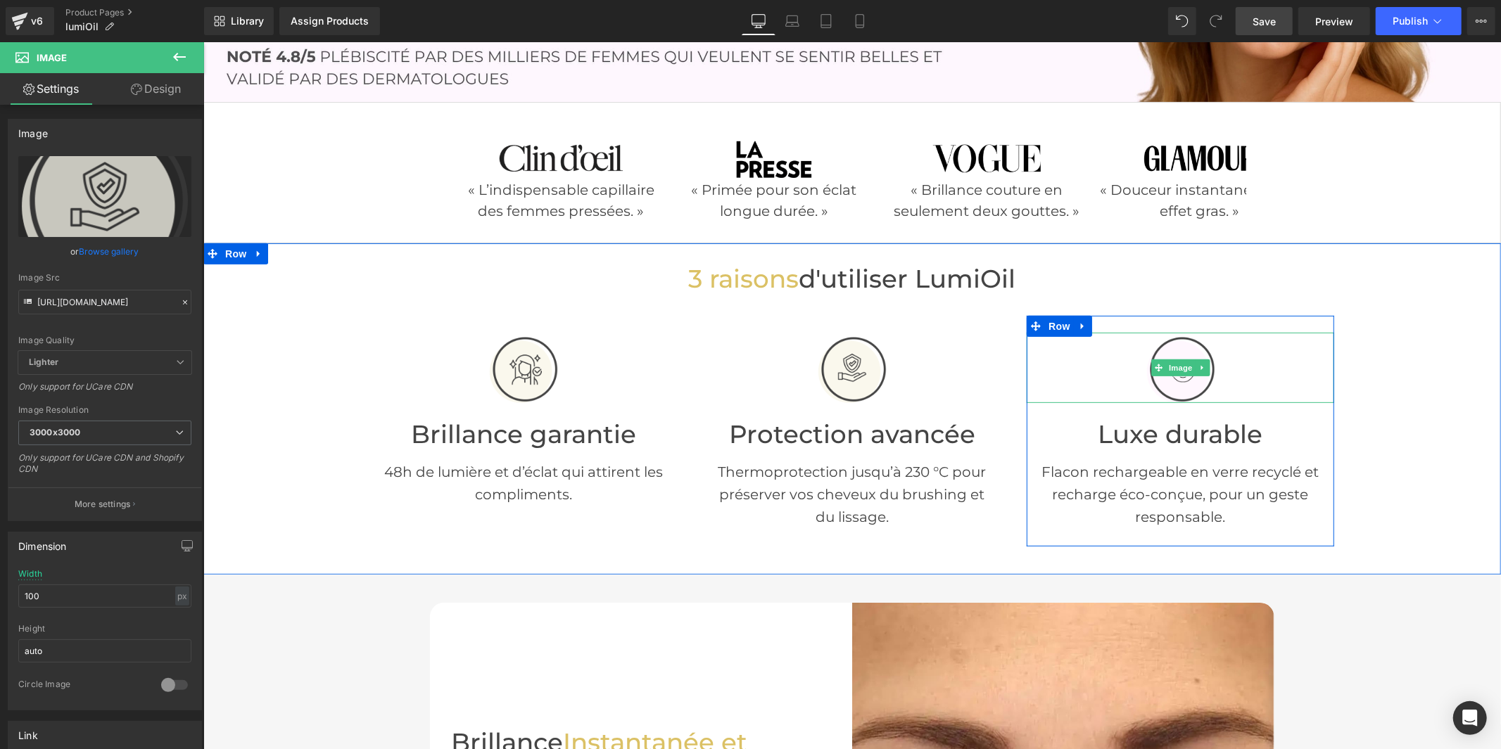
click at [1161, 385] on img at bounding box center [1180, 367] width 70 height 70
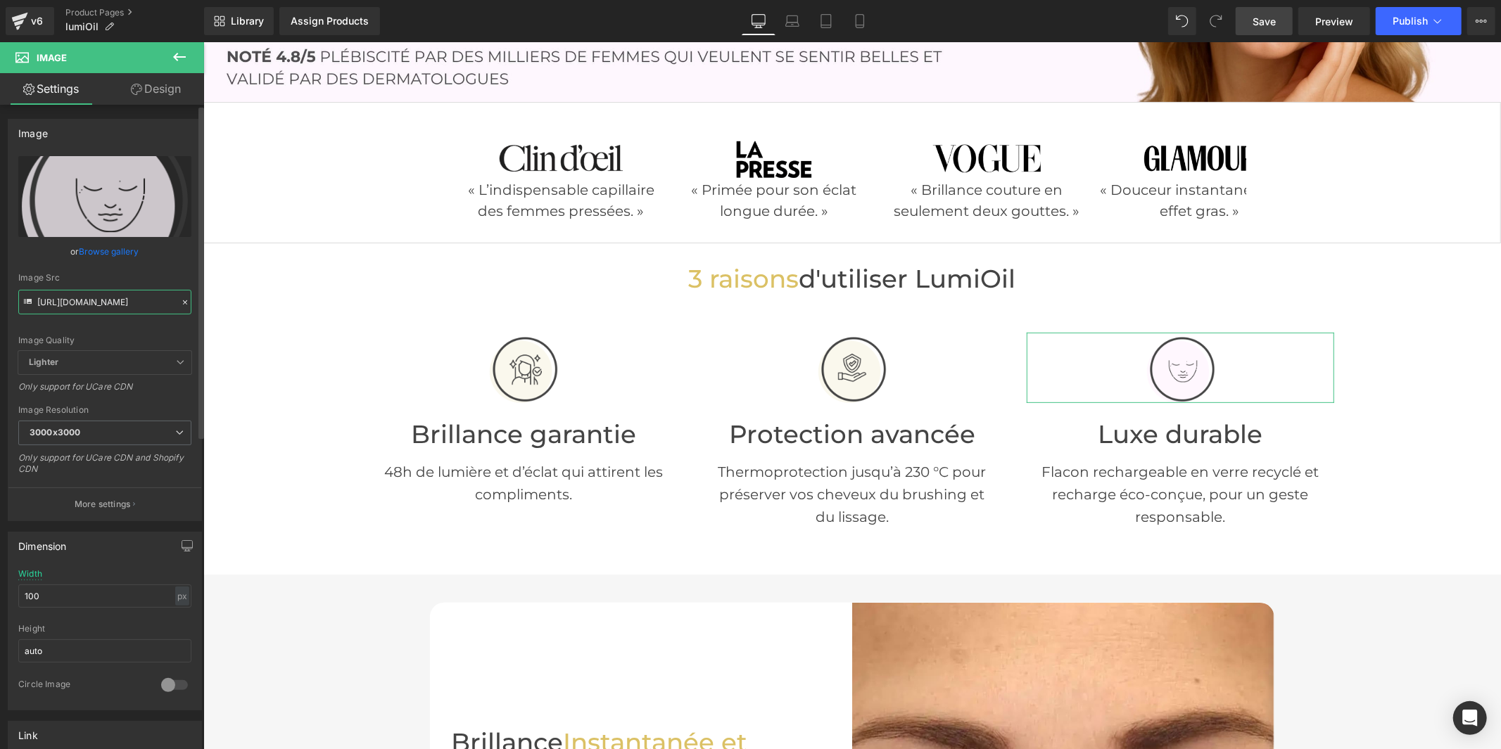
click at [130, 307] on input "https://cdn.shopify.com/s/files/1/0914/4336/4213/files/Mail_4_3000x3000.png?v=1…" at bounding box center [104, 302] width 173 height 25
paste input "30/1957/0560/files/Mail_4_5b21bb0c-e94f-4951-a502-78b49f699add.png?v=1756144487"
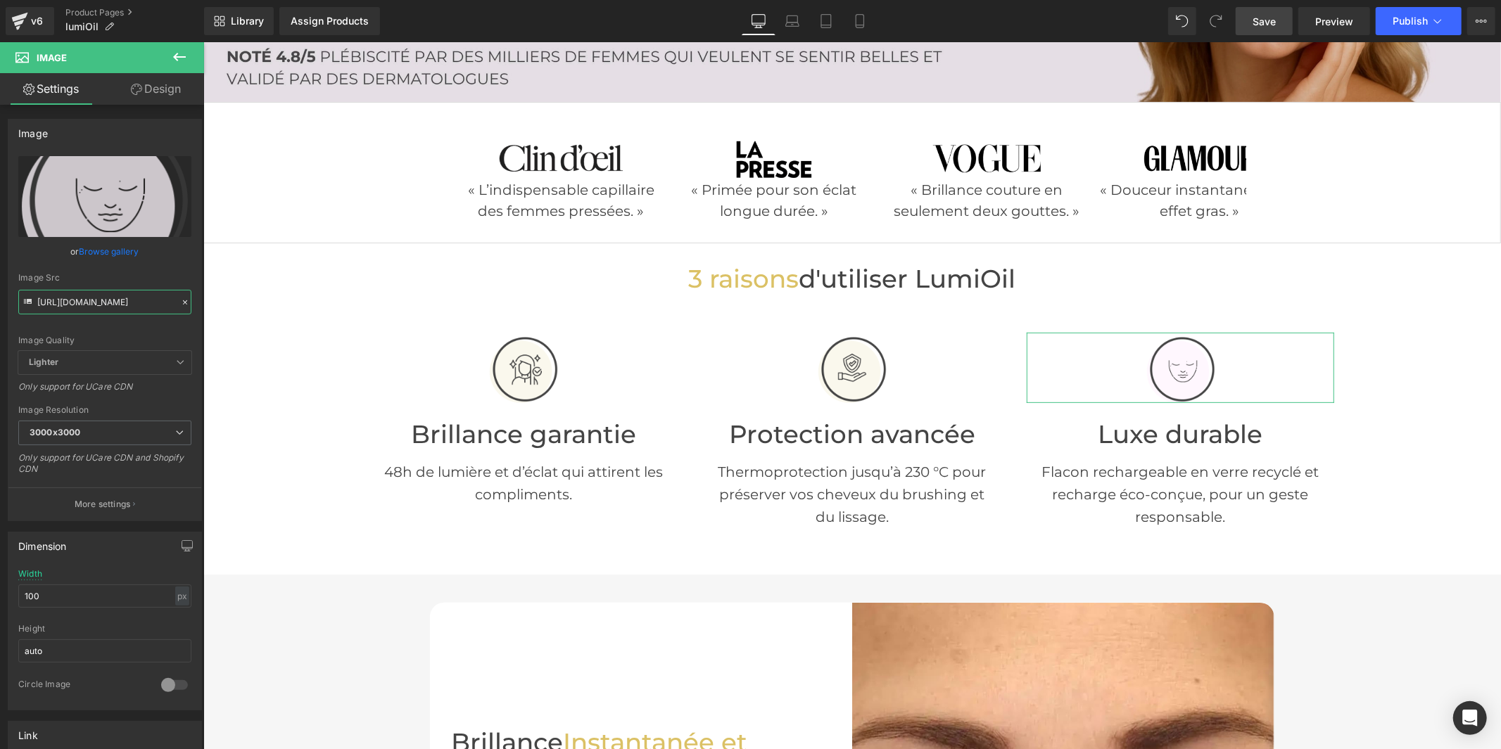
scroll to position [0, 374]
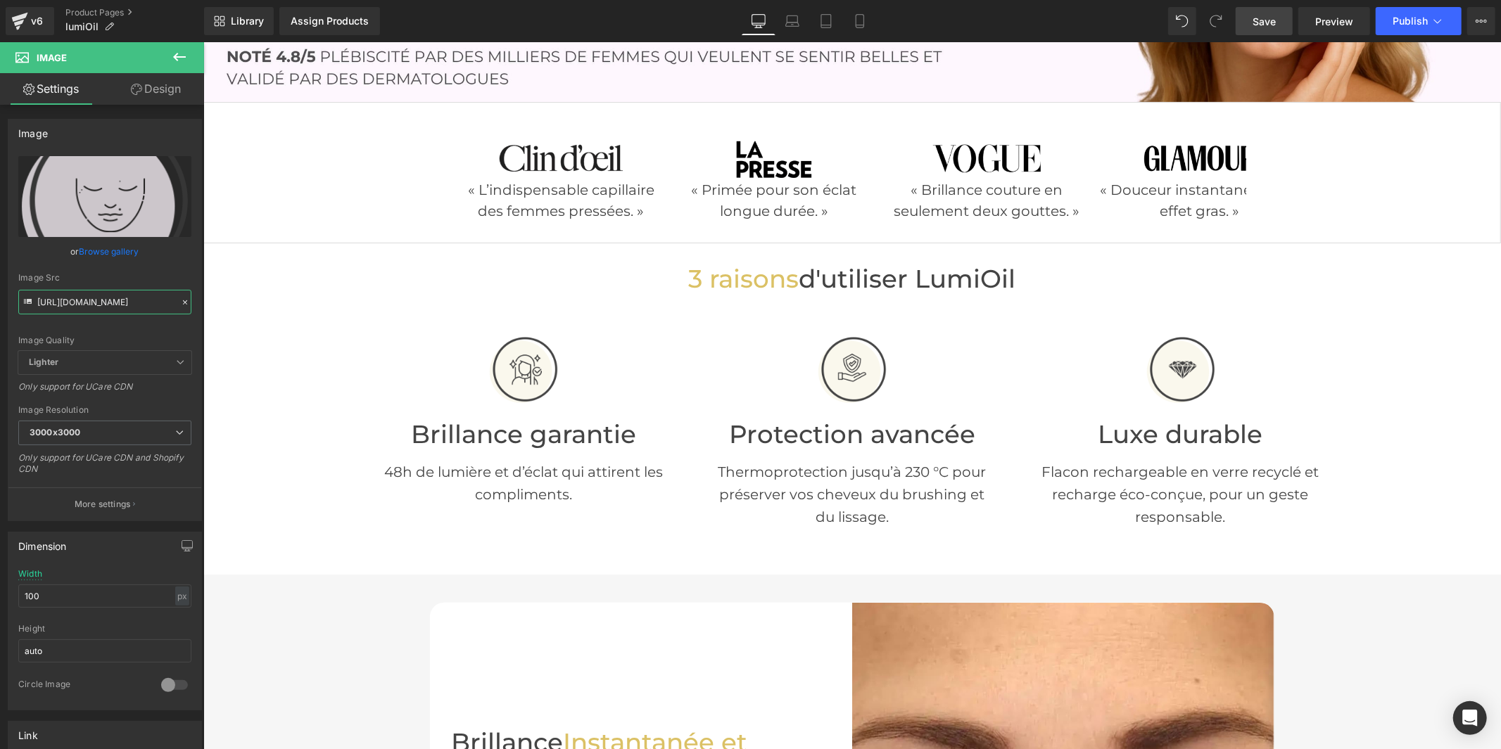
type input "https://cdn.shopify.com/s/files/1/0930/1957/0560/files/Mail_4_5b21bb0c-e94f-495…"
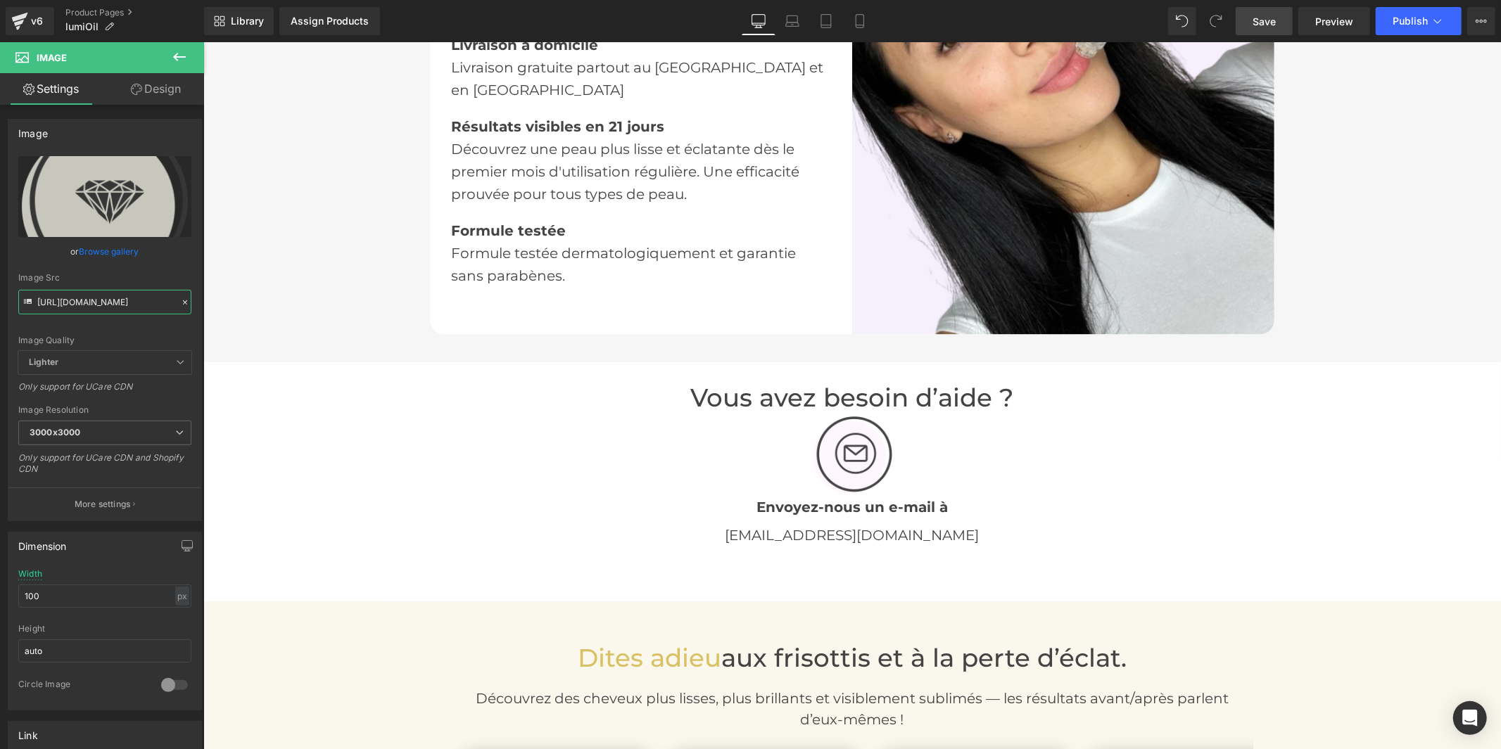
scroll to position [2501, 0]
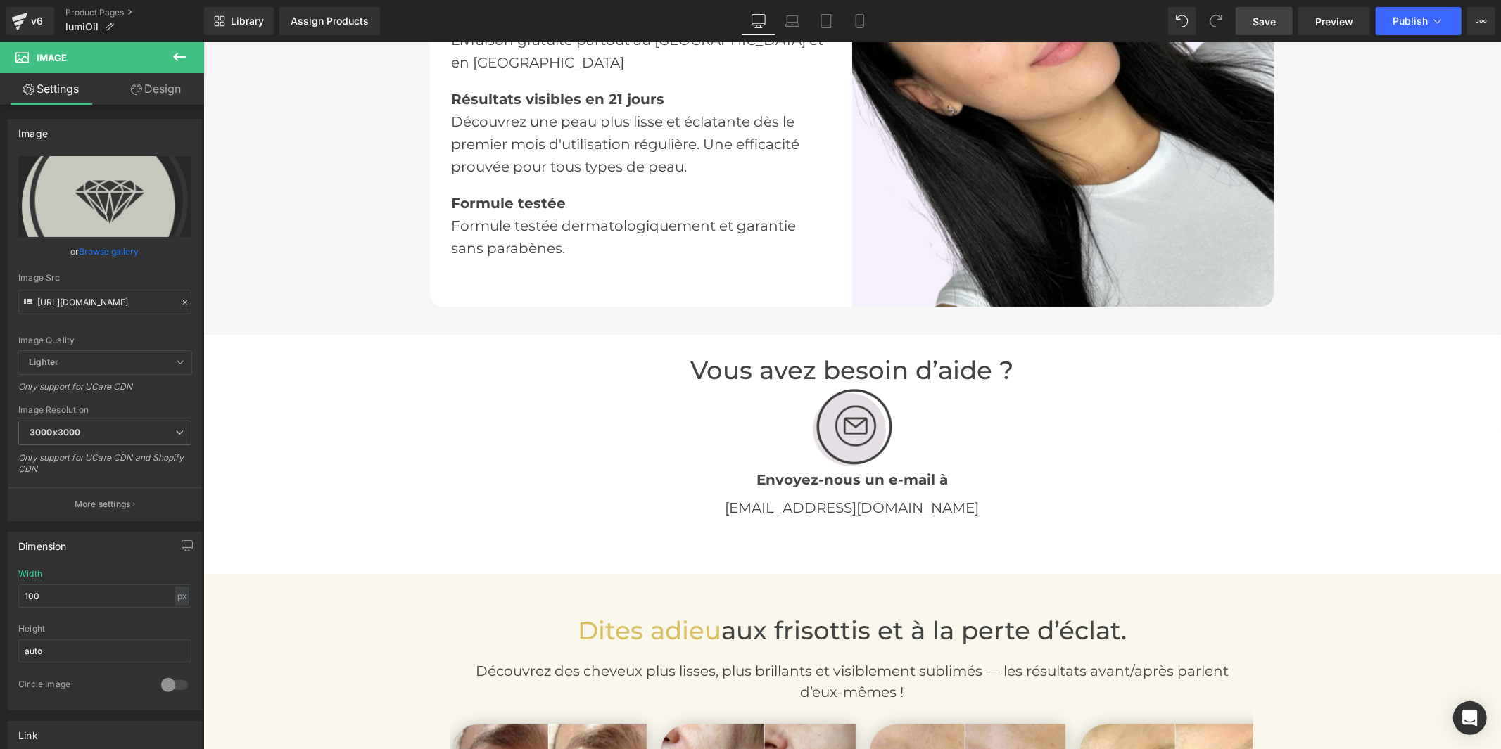
click at [841, 450] on img at bounding box center [852, 427] width 82 height 82
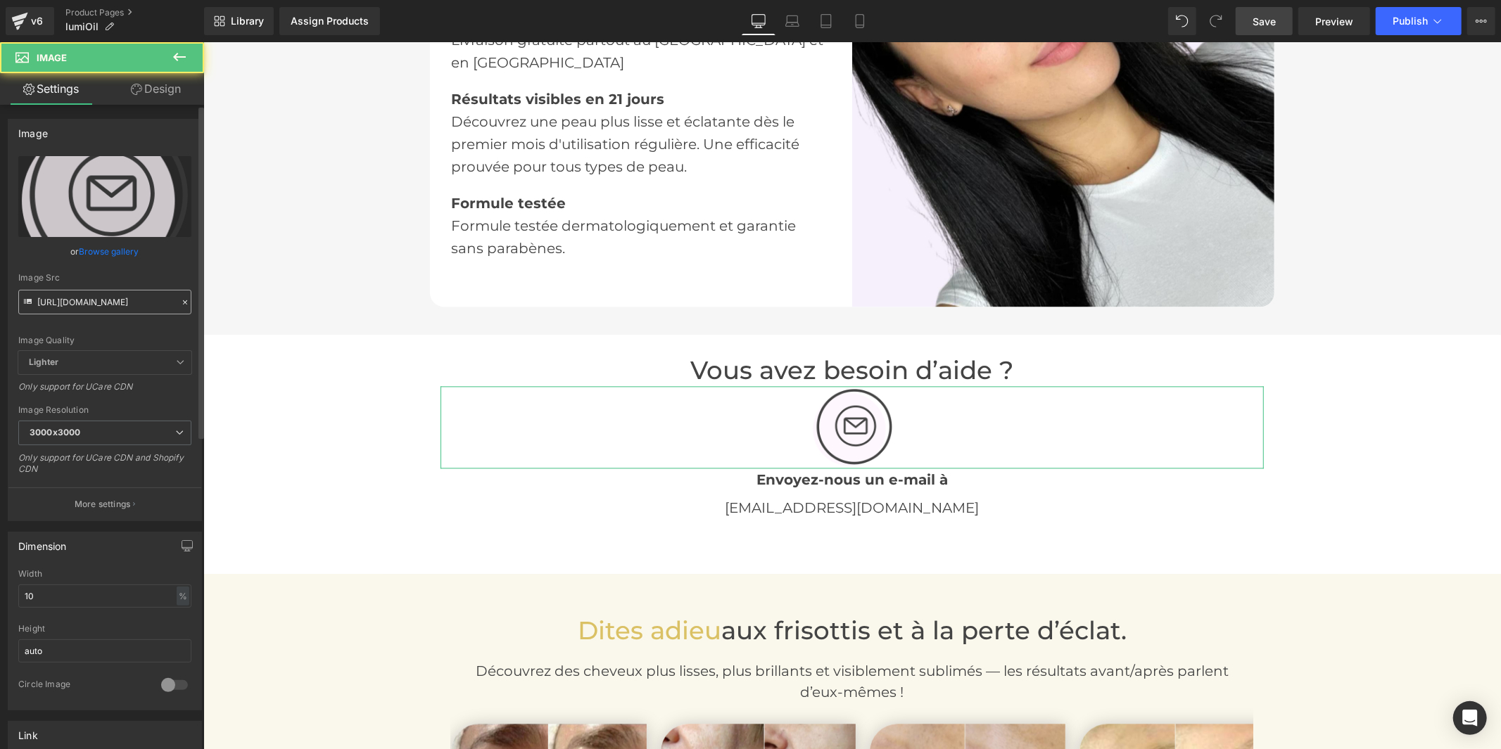
click at [118, 312] on input "https://cdn.shopify.com/s/files/1/0914/4336/4213/files/Mail_3000x3000.png?v=175…" at bounding box center [104, 302] width 173 height 25
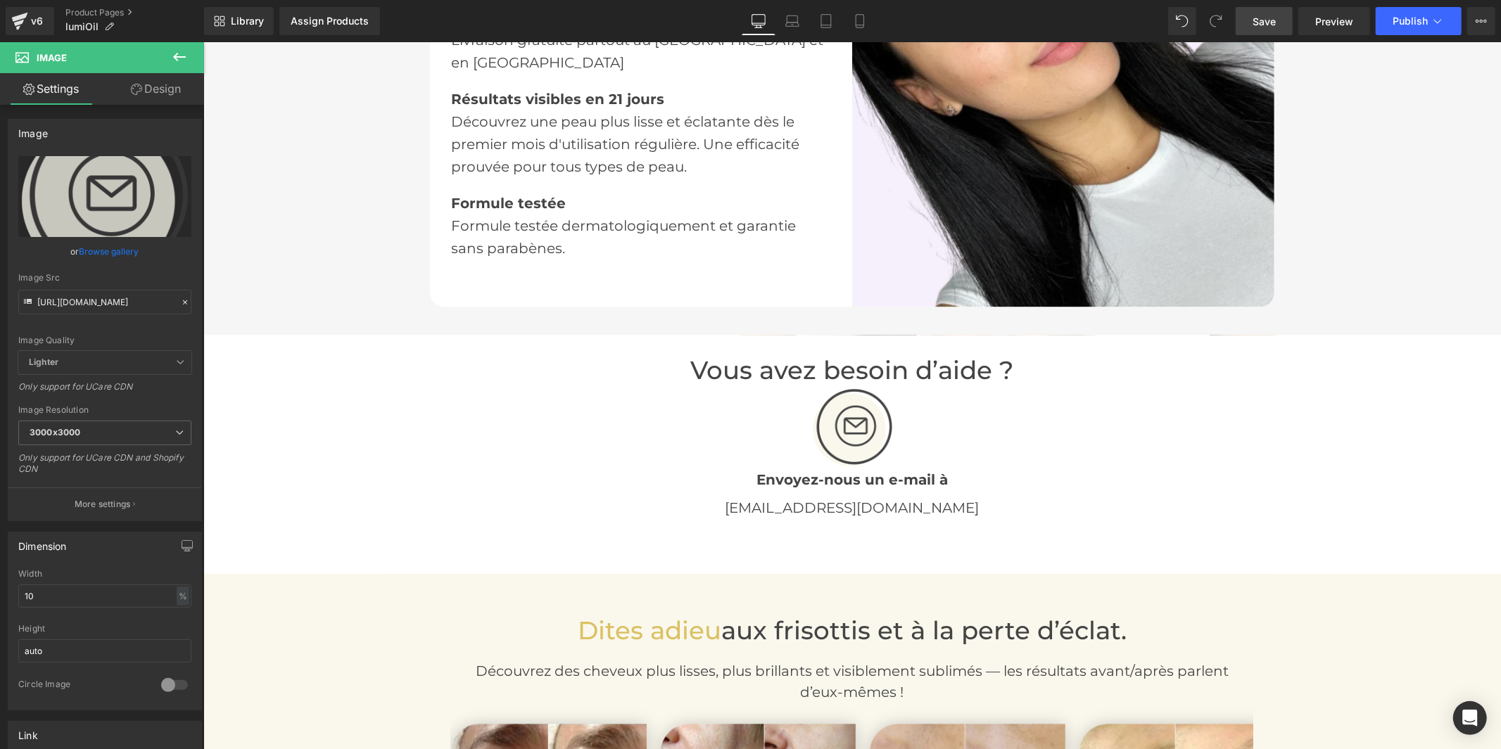
type input "https://cdn.shopify.com/s/files/1/0930/1957/0560/files/Mail_ad784c5a-a1b4-4ab0-…"
click at [1258, 21] on span "Save" at bounding box center [1263, 21] width 23 height 15
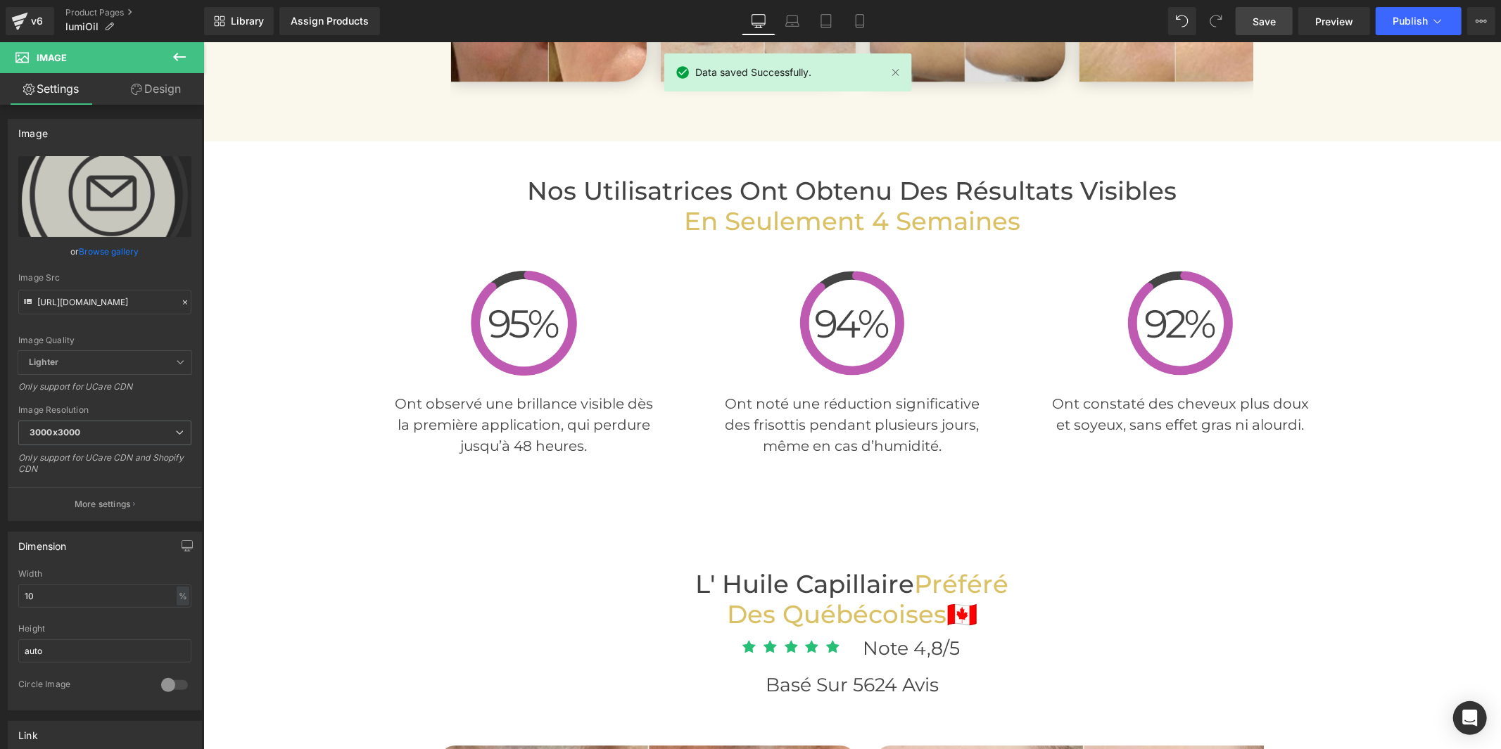
scroll to position [3518, 0]
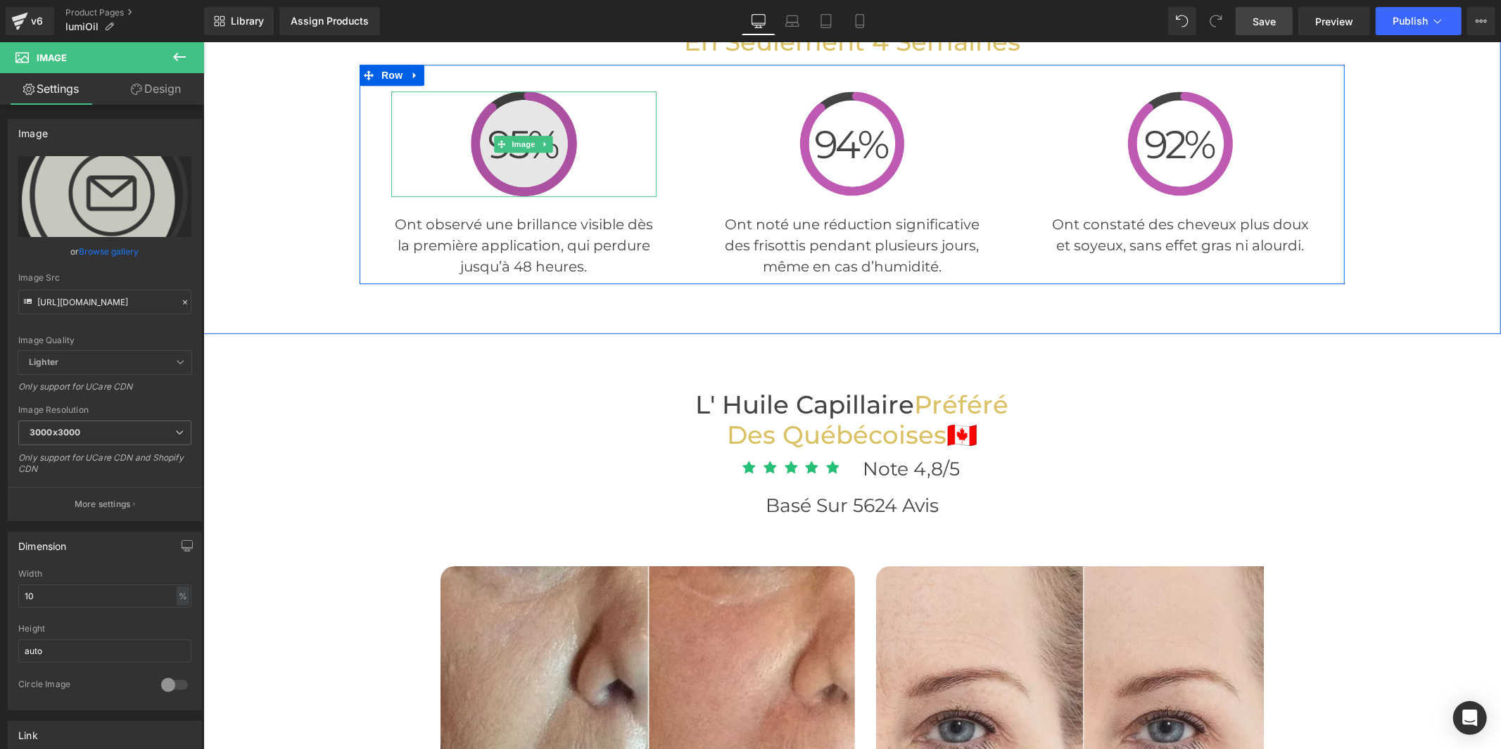
click at [488, 170] on img at bounding box center [523, 144] width 106 height 106
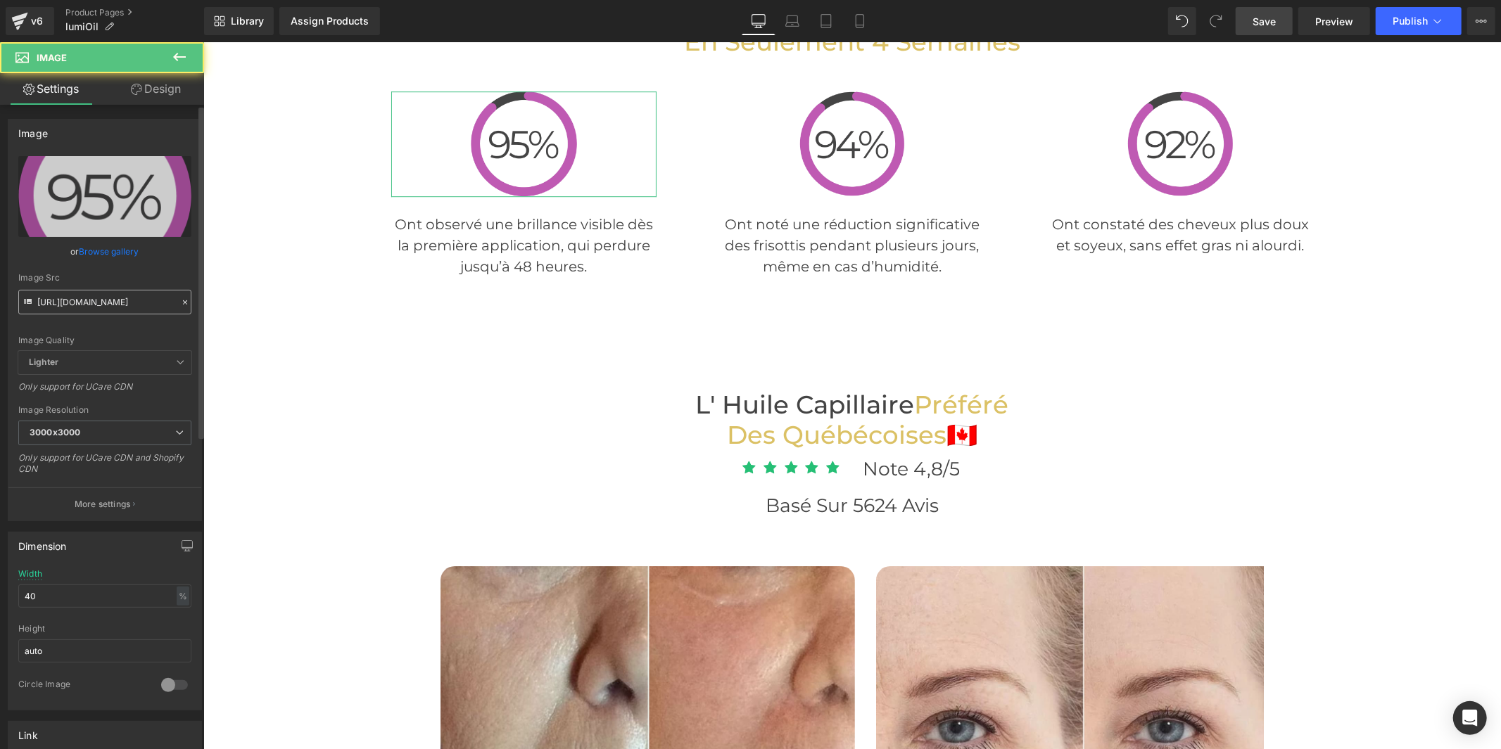
click at [123, 303] on input "https://cdn.shopify.com/s/files/1/0914/4336/4213/files/95_3000x3000.png?v=17518…" at bounding box center [104, 302] width 173 height 25
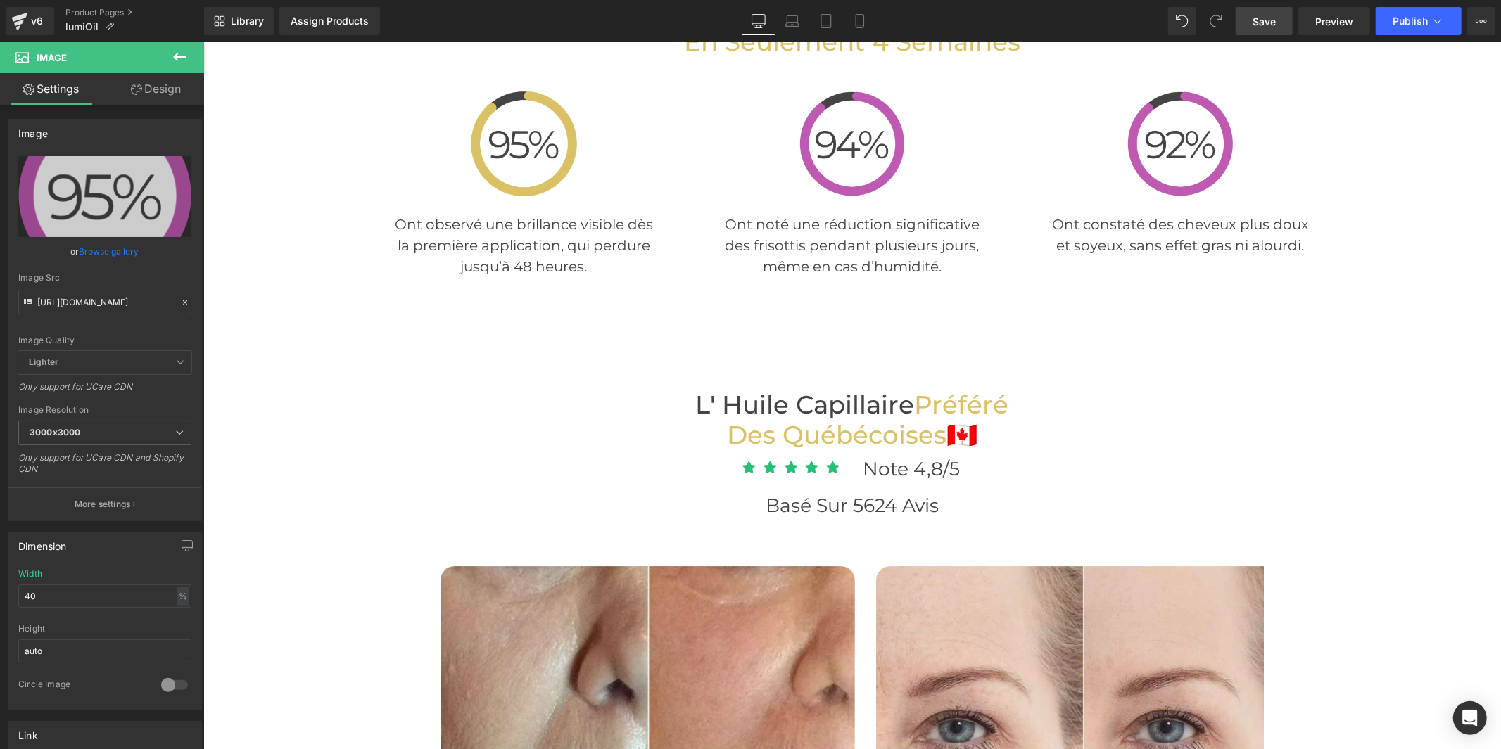
type input "https://cdn.shopify.com/s/files/1/0930/1957/0560/files/95_41dd2587-59b7-47ce-88…"
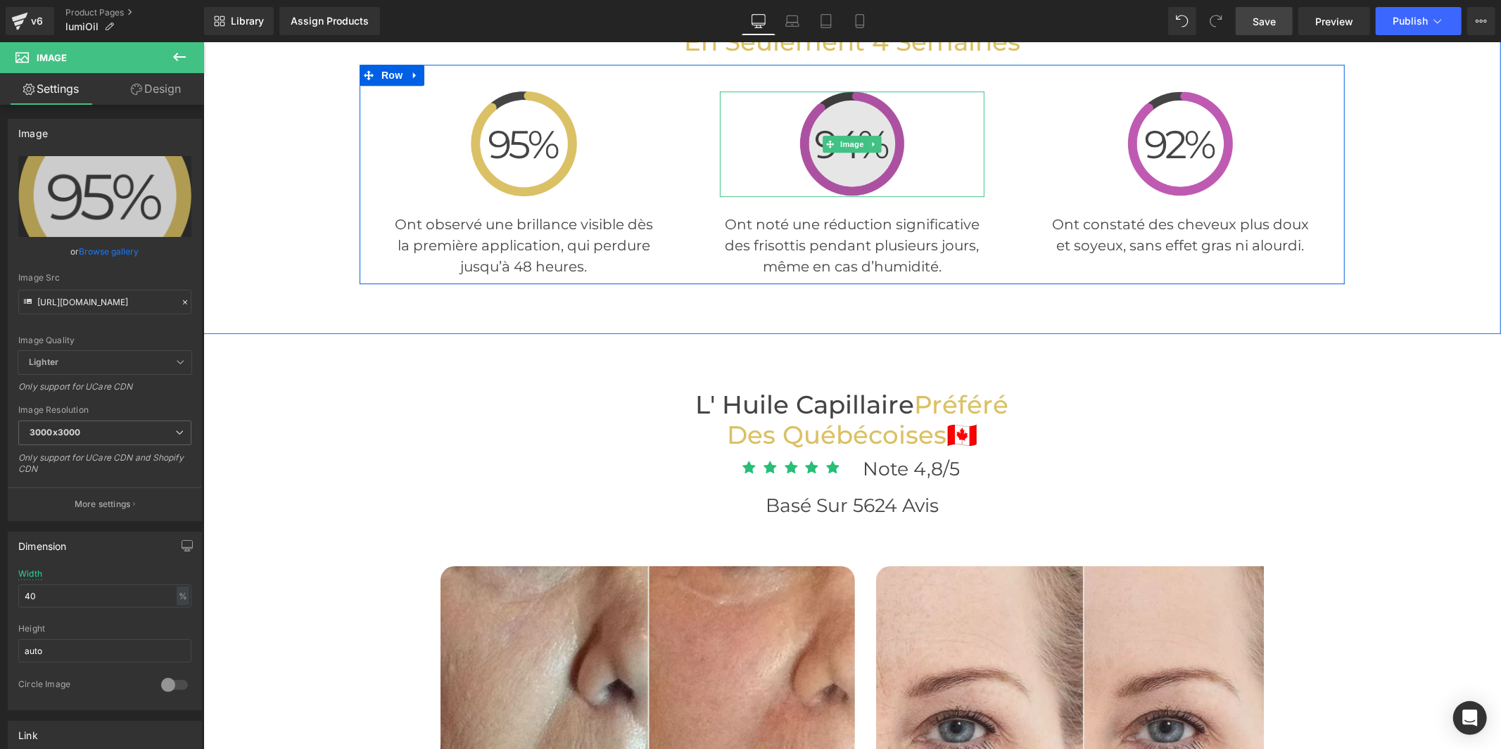
click at [857, 168] on img at bounding box center [852, 144] width 106 height 106
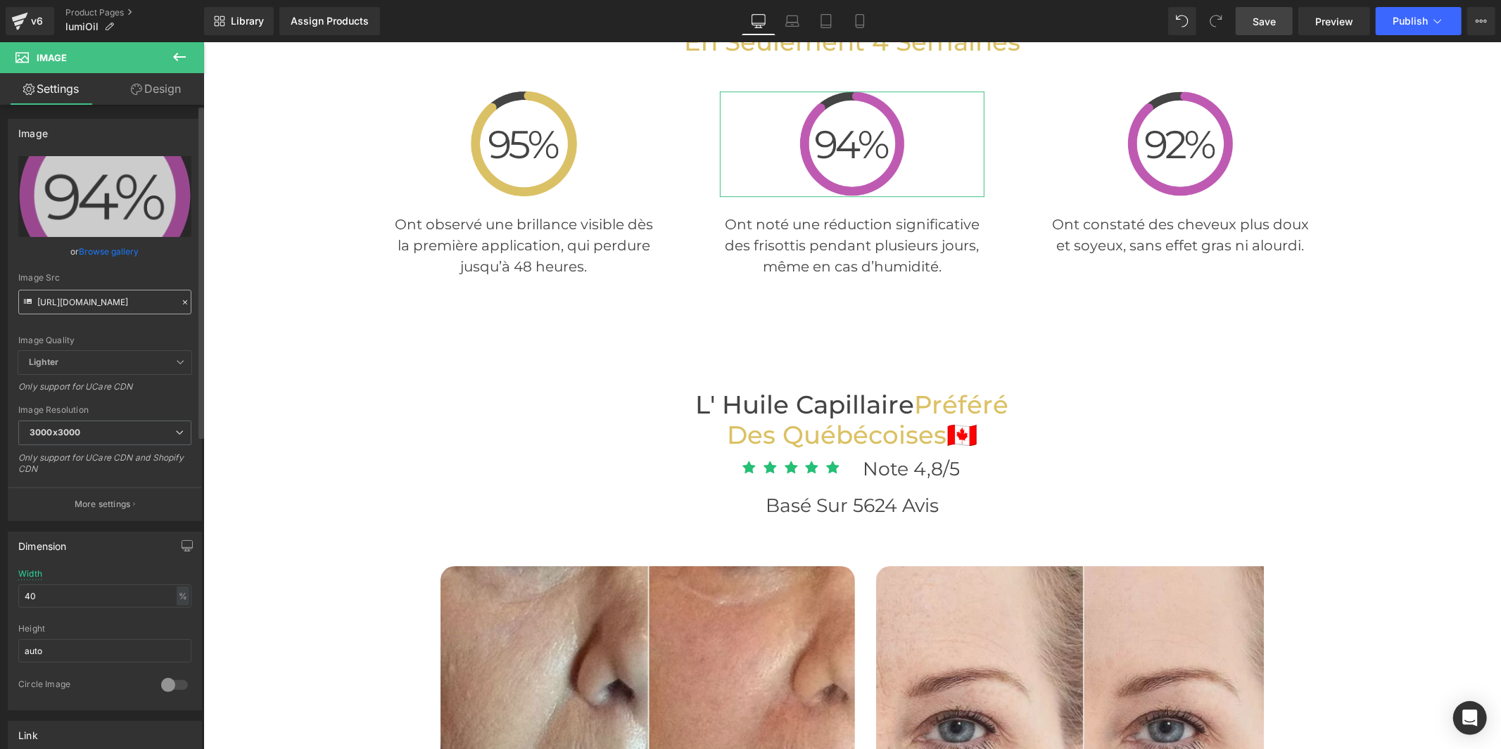
click at [108, 310] on input "https://cdn.shopify.com/s/files/1/0914/4336/4213/files/94_3000x3000.png?v=17518…" at bounding box center [104, 302] width 173 height 25
type input "https://cdn.shopify.com/s/files/1/0930/1957/0560/files/94_5d3da16e-a49b-4f17-91…"
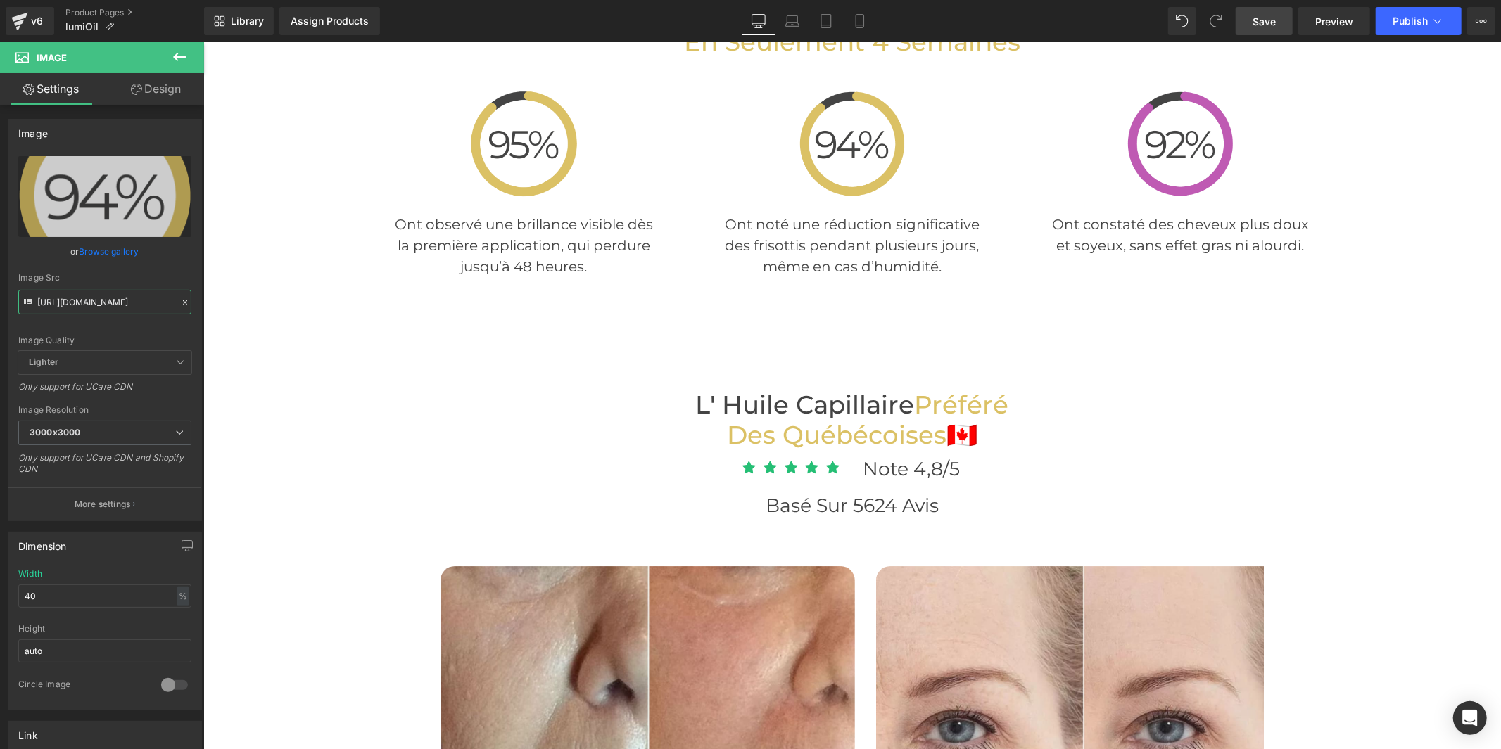
scroll to position [0, 0]
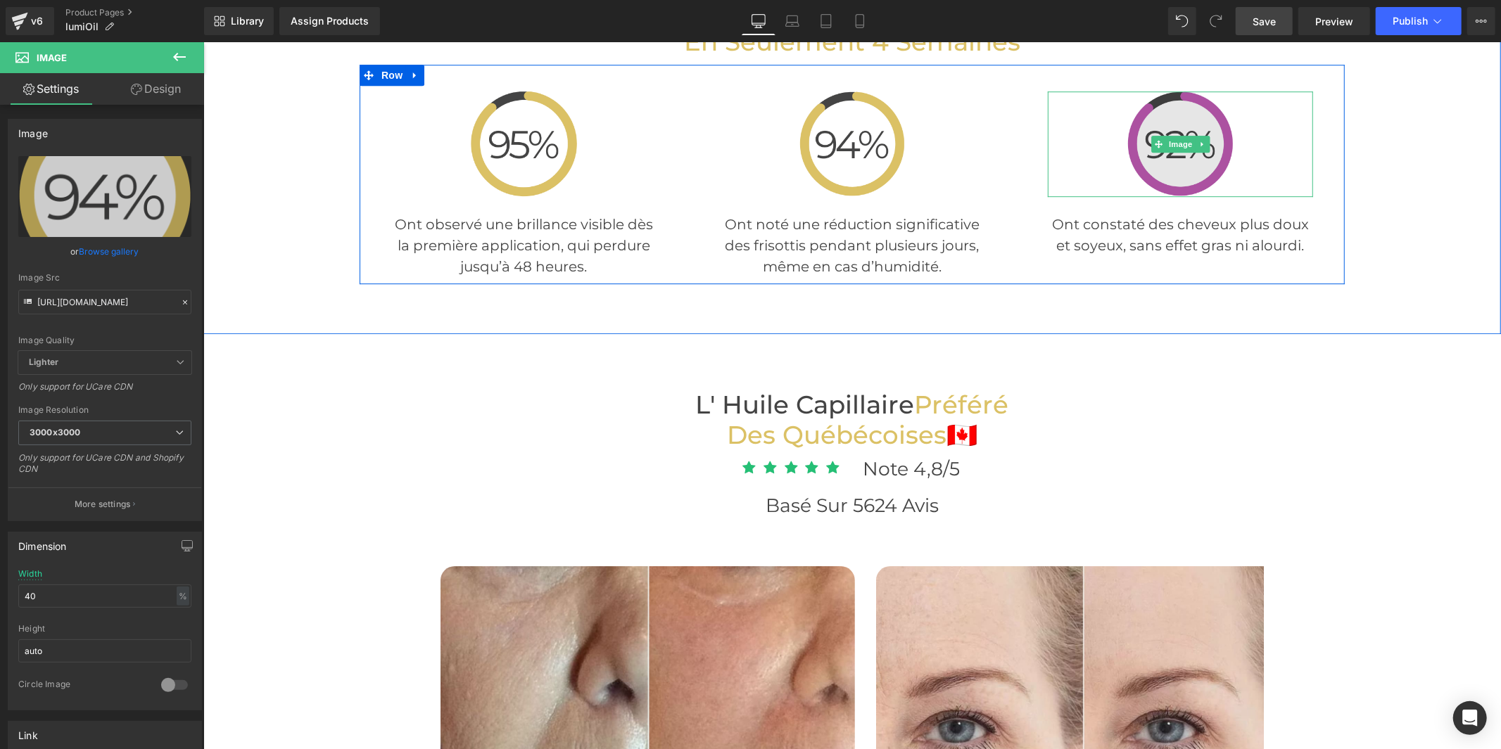
click at [1186, 171] on img at bounding box center [1179, 144] width 106 height 106
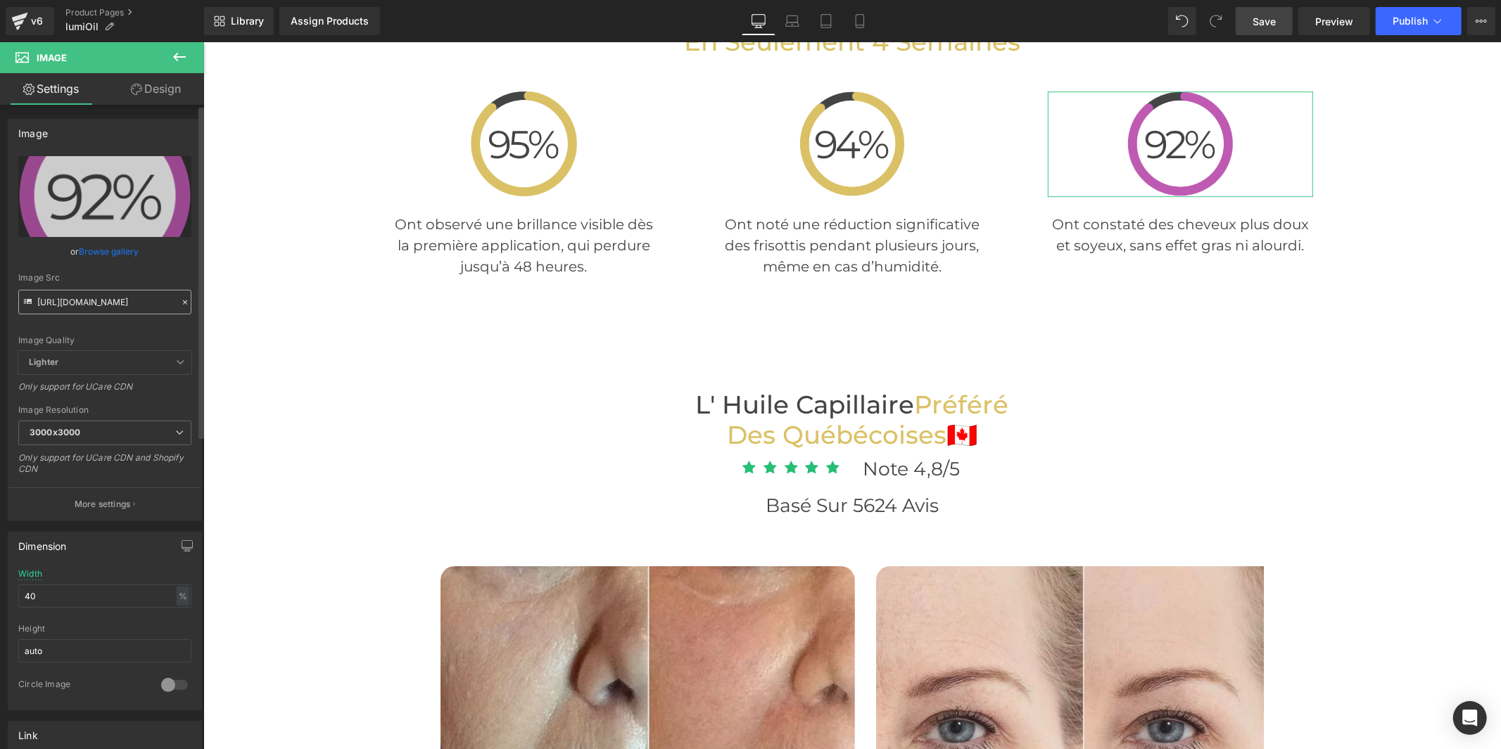
click at [62, 304] on input "https://cdn.shopify.com/s/files/1/0914/4336/4213/files/92_3000x3000.png?v=17518…" at bounding box center [104, 302] width 173 height 25
type input "https://cdn.shopify.com/s/files/1/0930/1957/0560/files/92_4d59e906-54cc-4476-8e…"
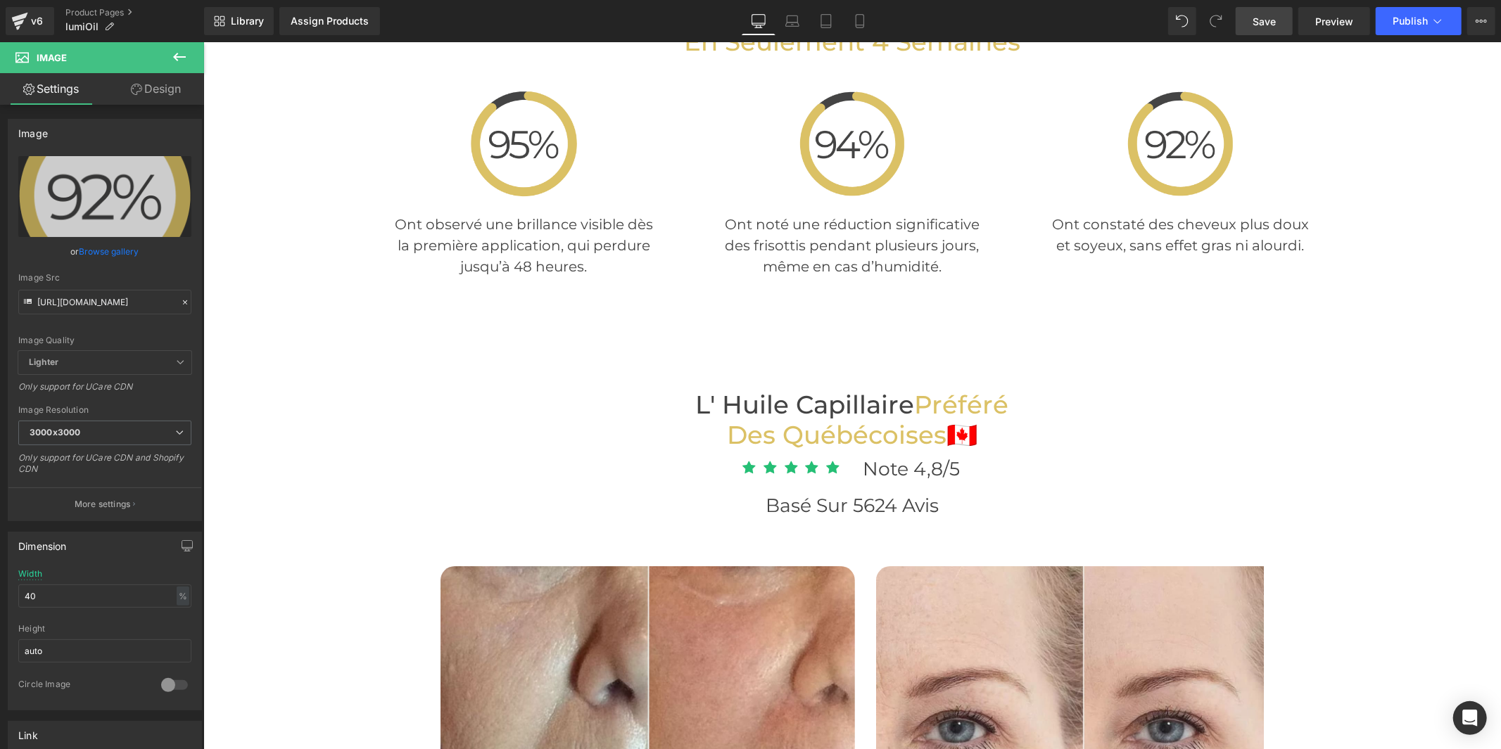
click at [1265, 18] on span "Save" at bounding box center [1263, 21] width 23 height 15
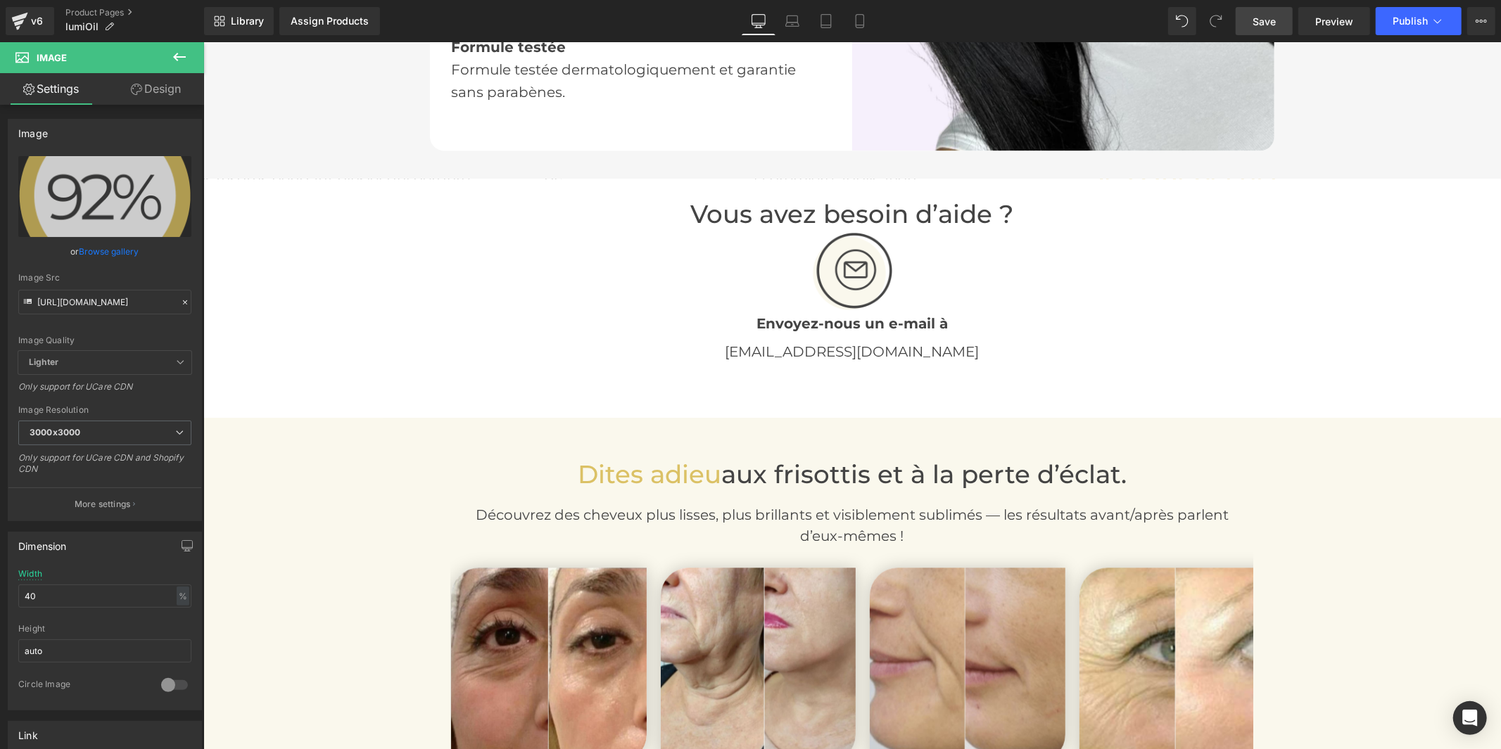
scroll to position [3127, 0]
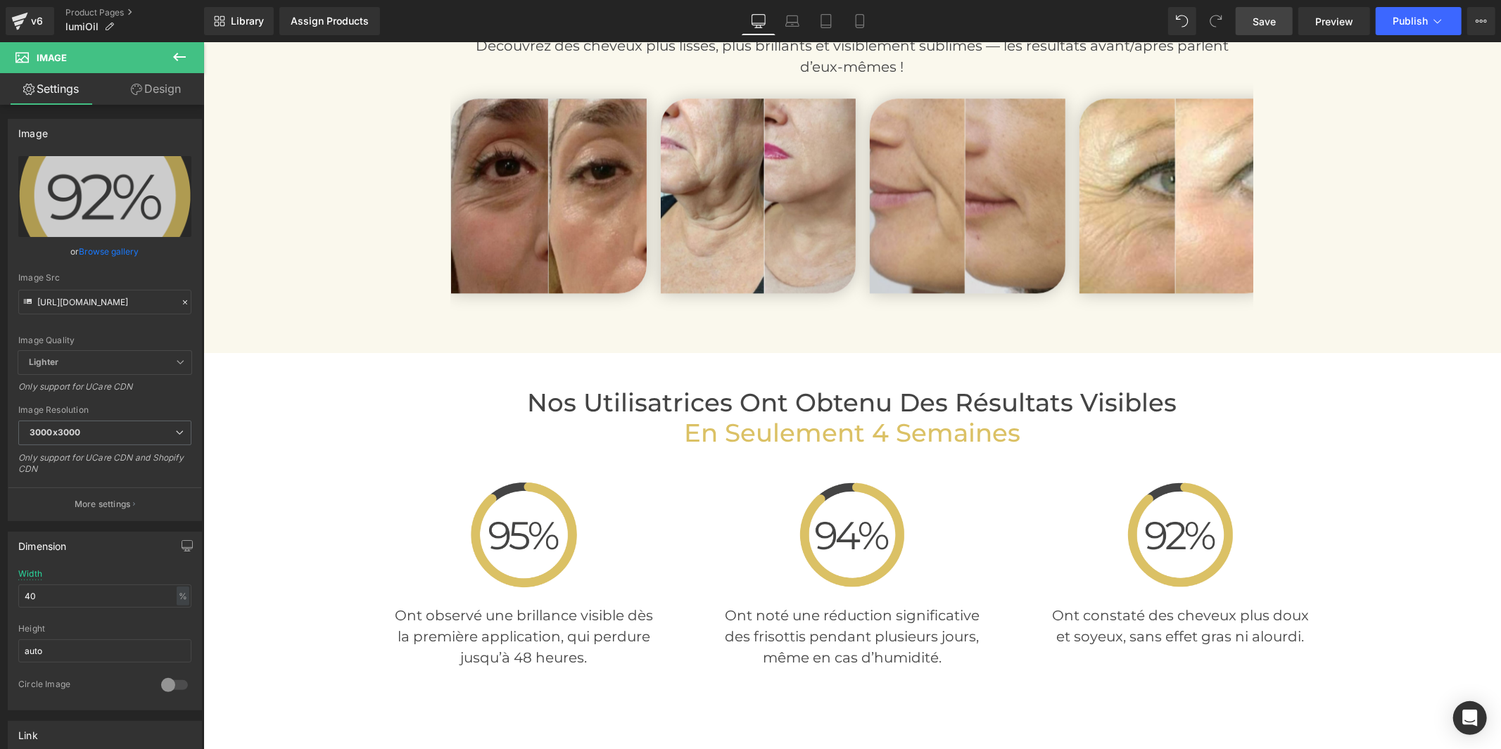
click at [539, 224] on img at bounding box center [548, 196] width 196 height 196
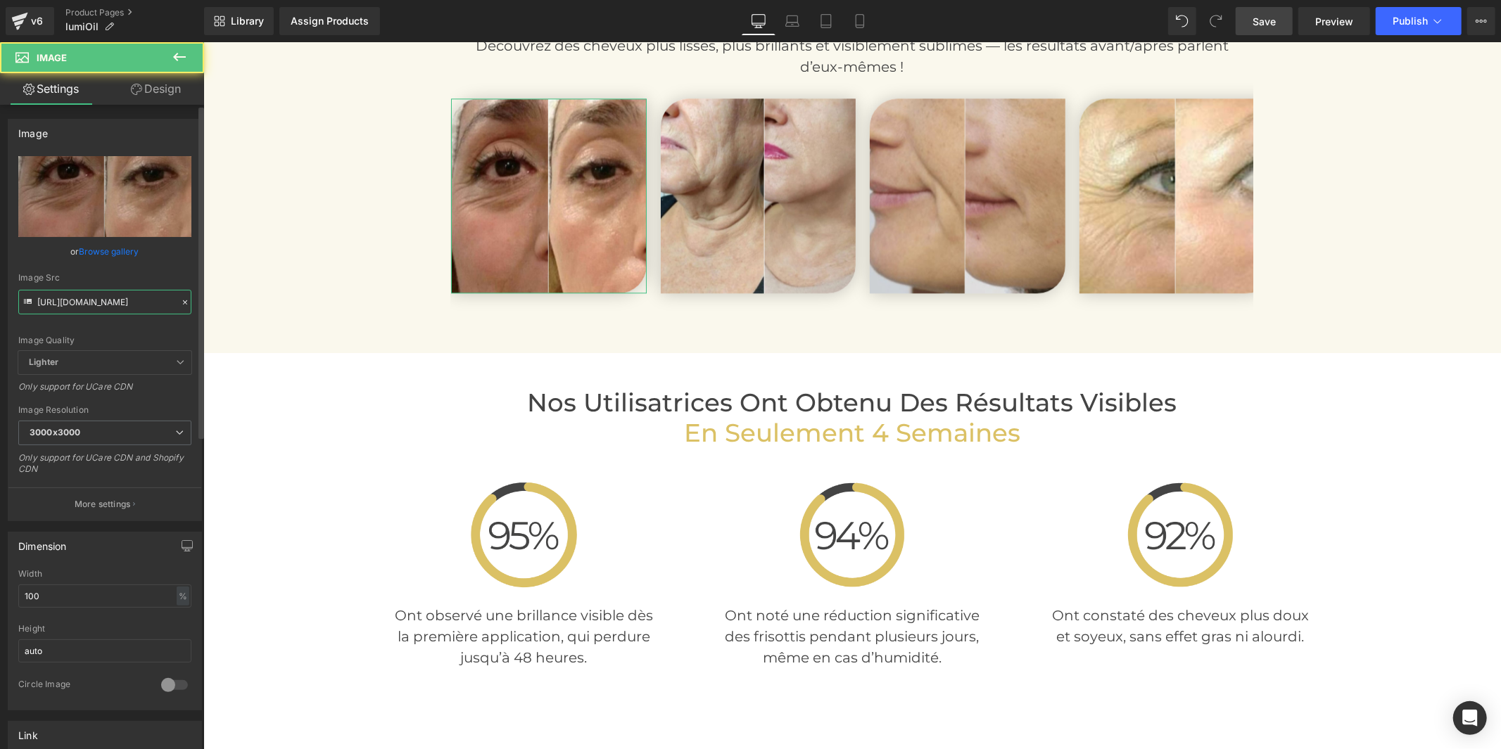
click at [123, 303] on input "https://cdn.shopify.com/s/files/1/0914/4336/4213/files/18_3000x3000.jpg?v=17518…" at bounding box center [104, 302] width 173 height 25
paste input "30/1957/0560/files/9_e876e18a-4759-4130-a611-6f7f3d9e41e2.jpg?v=1756145616"
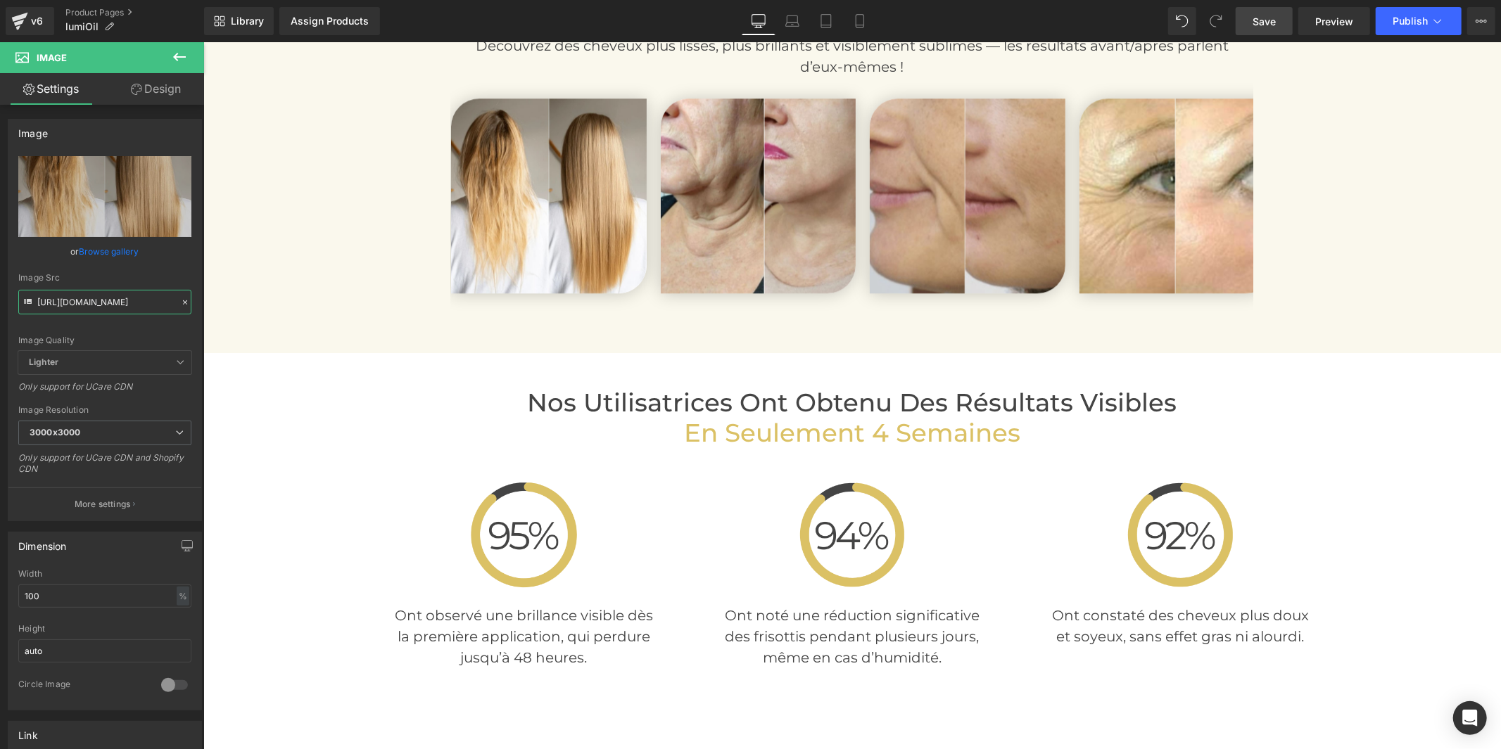
type input "https://cdn.shopify.com/s/files/1/0930/1957/0560/files/9_e876e18a-4759-4130-a61…"
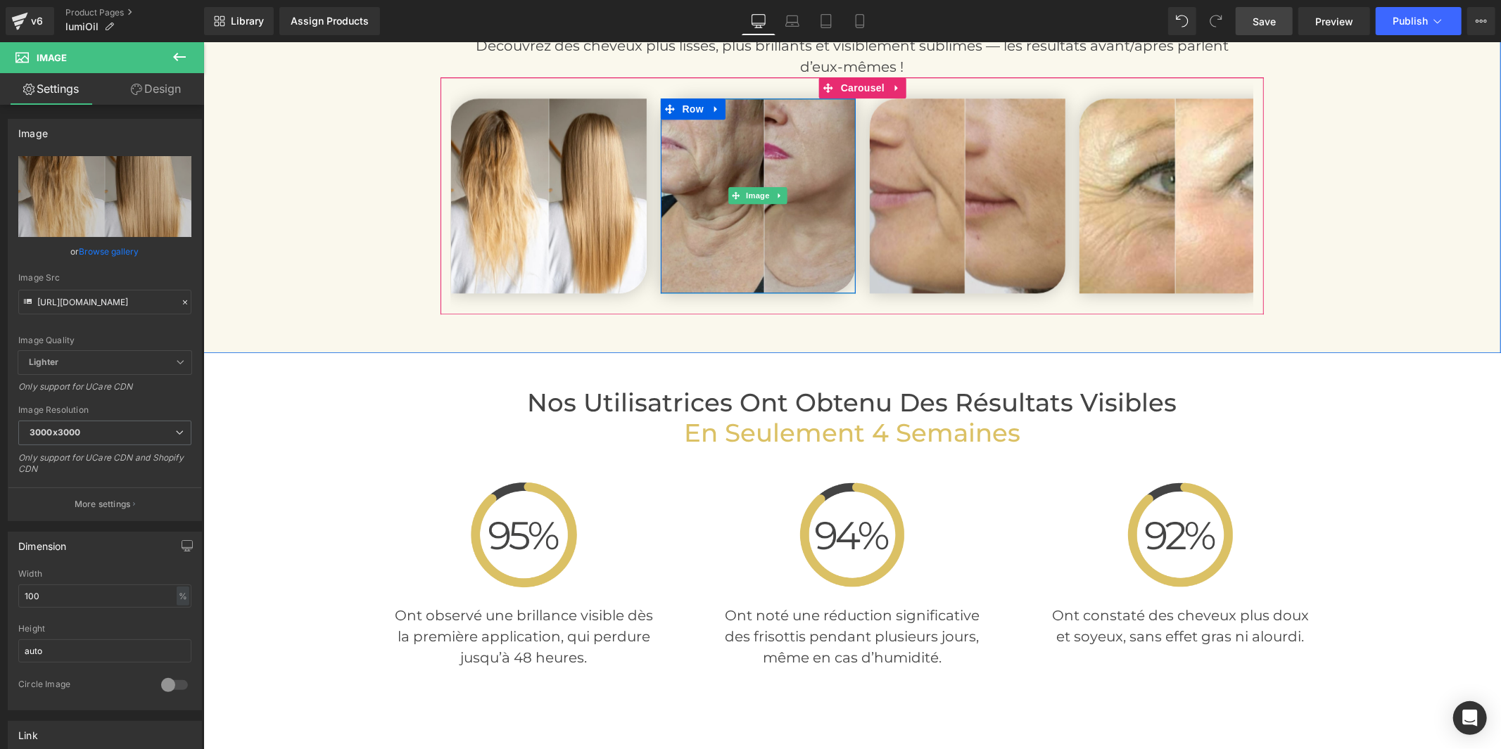
click at [772, 234] on img at bounding box center [758, 196] width 196 height 196
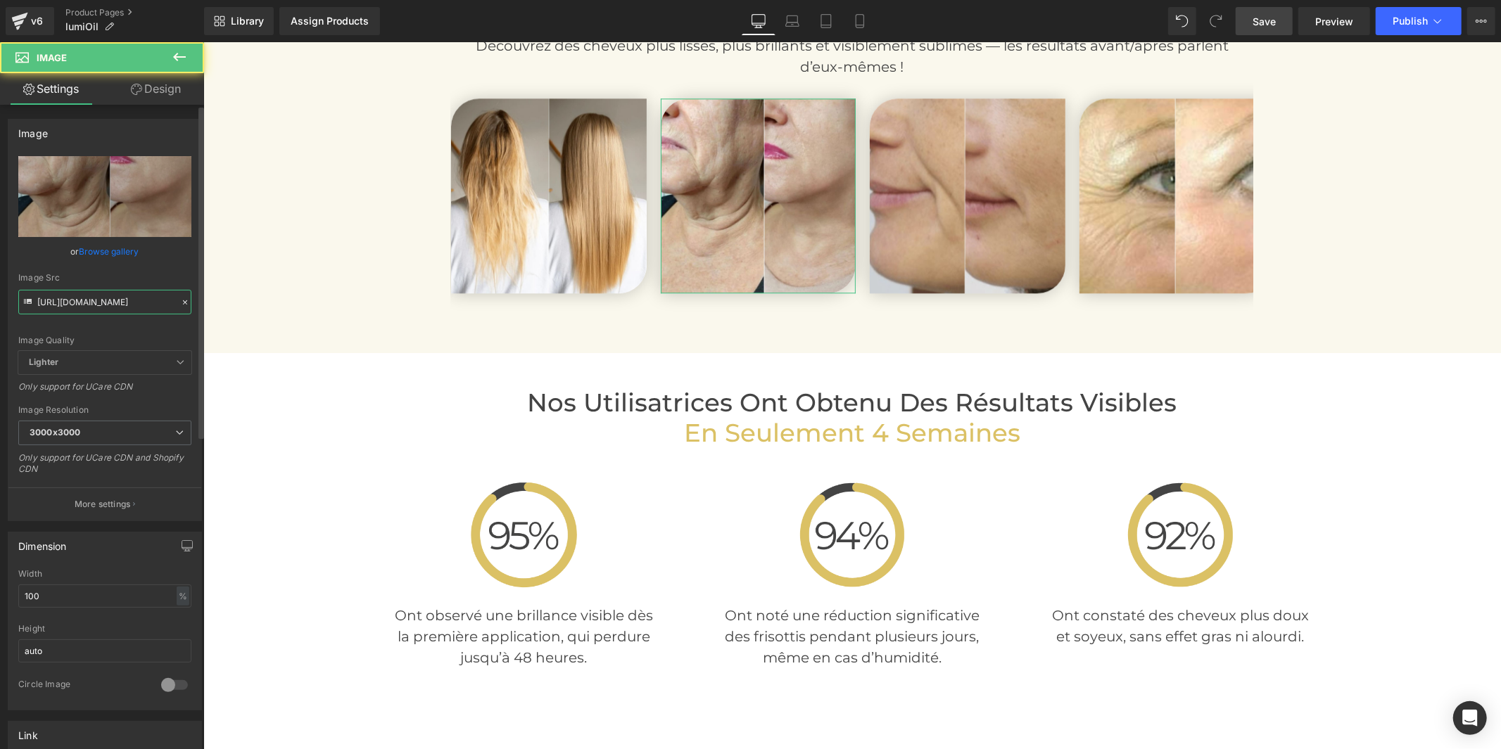
click at [103, 300] on input "https://cdn.shopify.com/s/files/1/0914/4336/4213/files/19_3000x3000.jpg?v=17518…" at bounding box center [104, 302] width 173 height 25
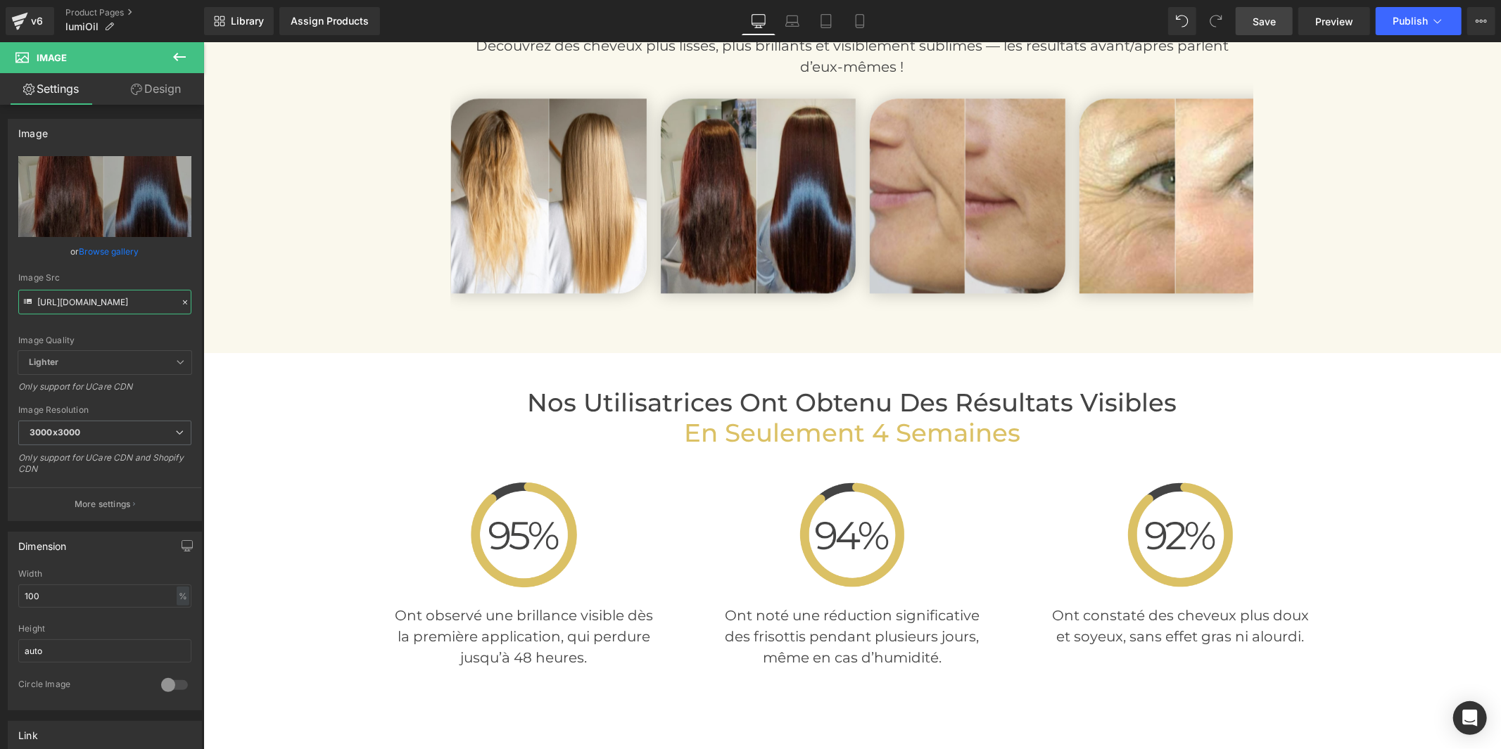
type input "https://cdn.shopify.com/s/files/1/0930/1957/0560/files/5_29803aad-efad-48da-ab7…"
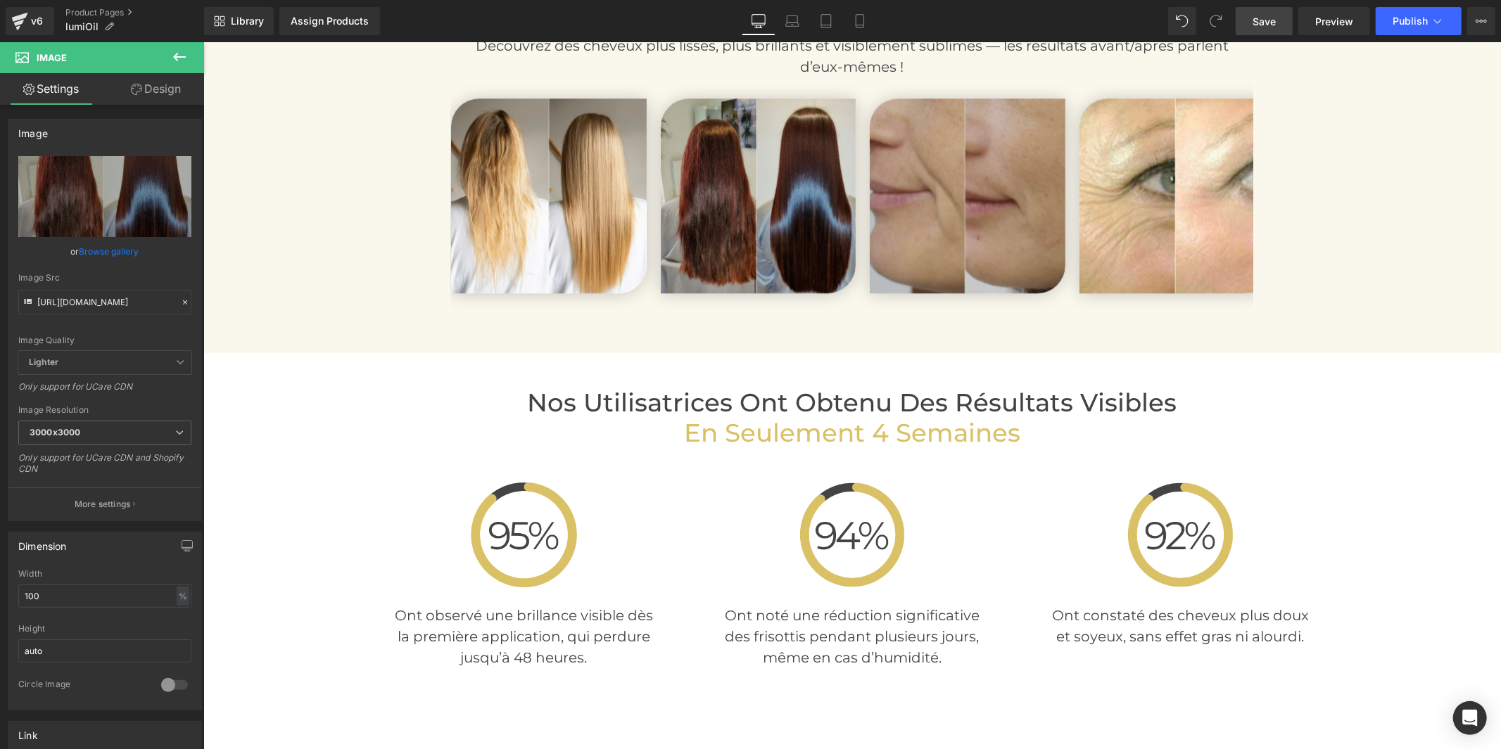
click at [982, 222] on img at bounding box center [967, 196] width 196 height 196
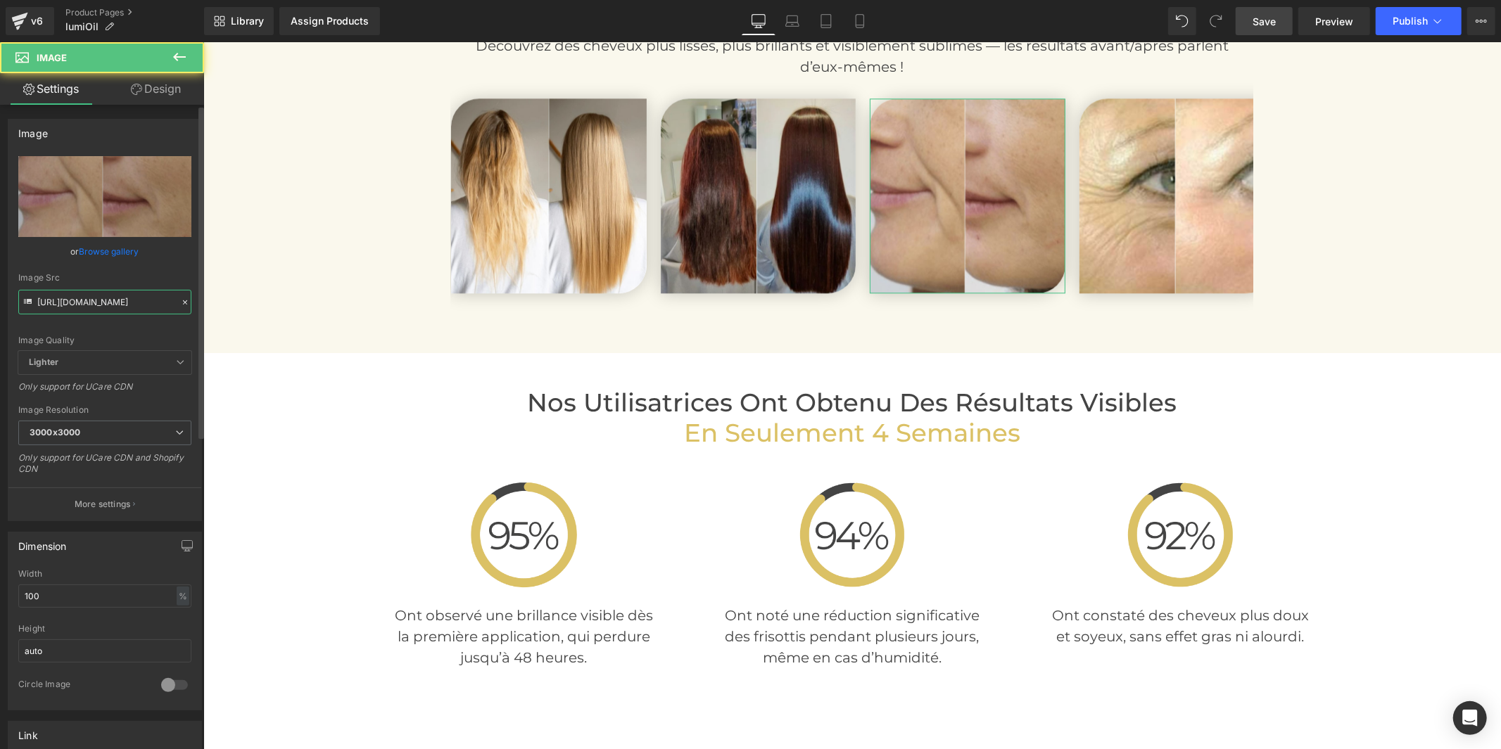
click at [113, 305] on input "https://cdn.shopify.com/s/files/1/0914/4336/4213/files/14_3000x3000.jpg?v=17518…" at bounding box center [104, 302] width 173 height 25
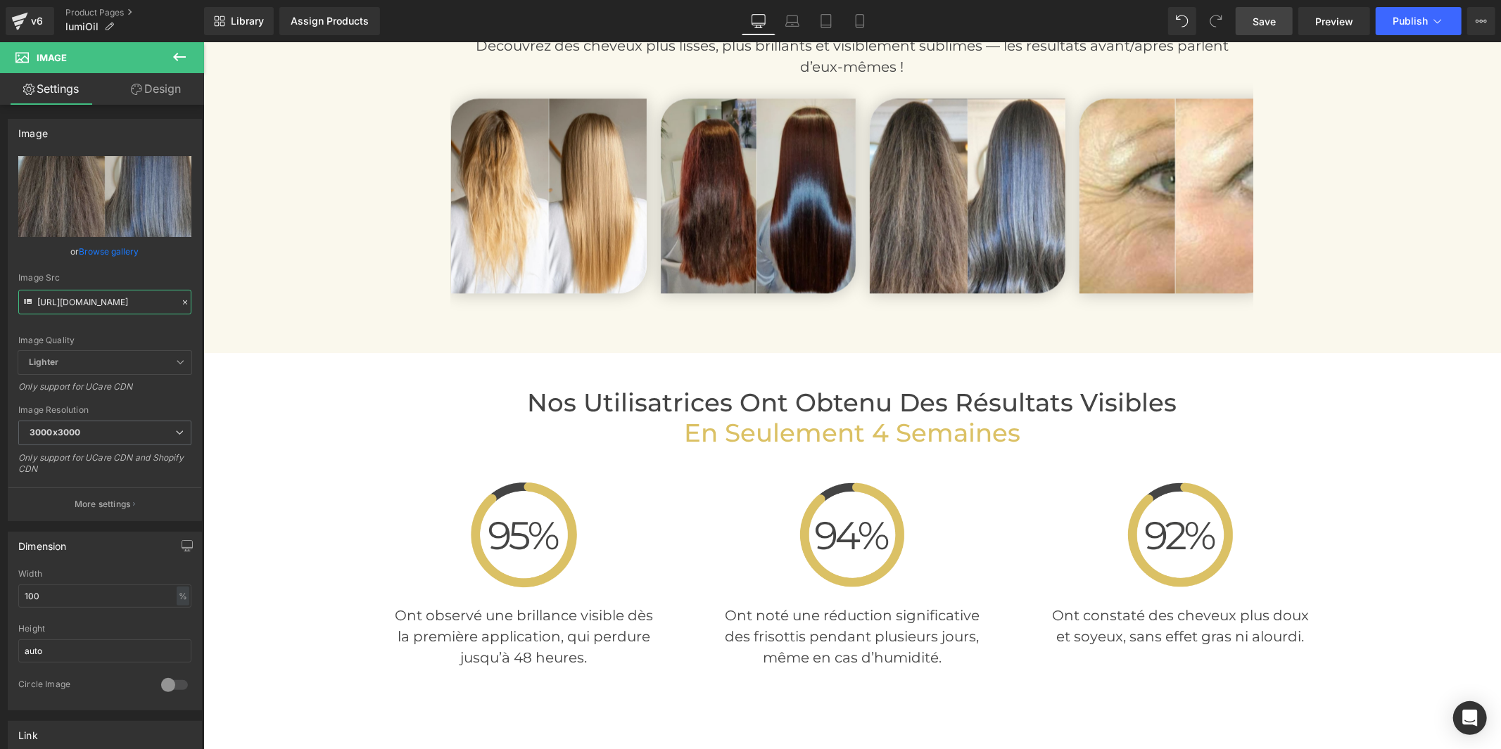
type input "https://cdn.shopify.com/s/files/1/0930/1957/0560/files/3_3c73fa42-568d-4576-ad2…"
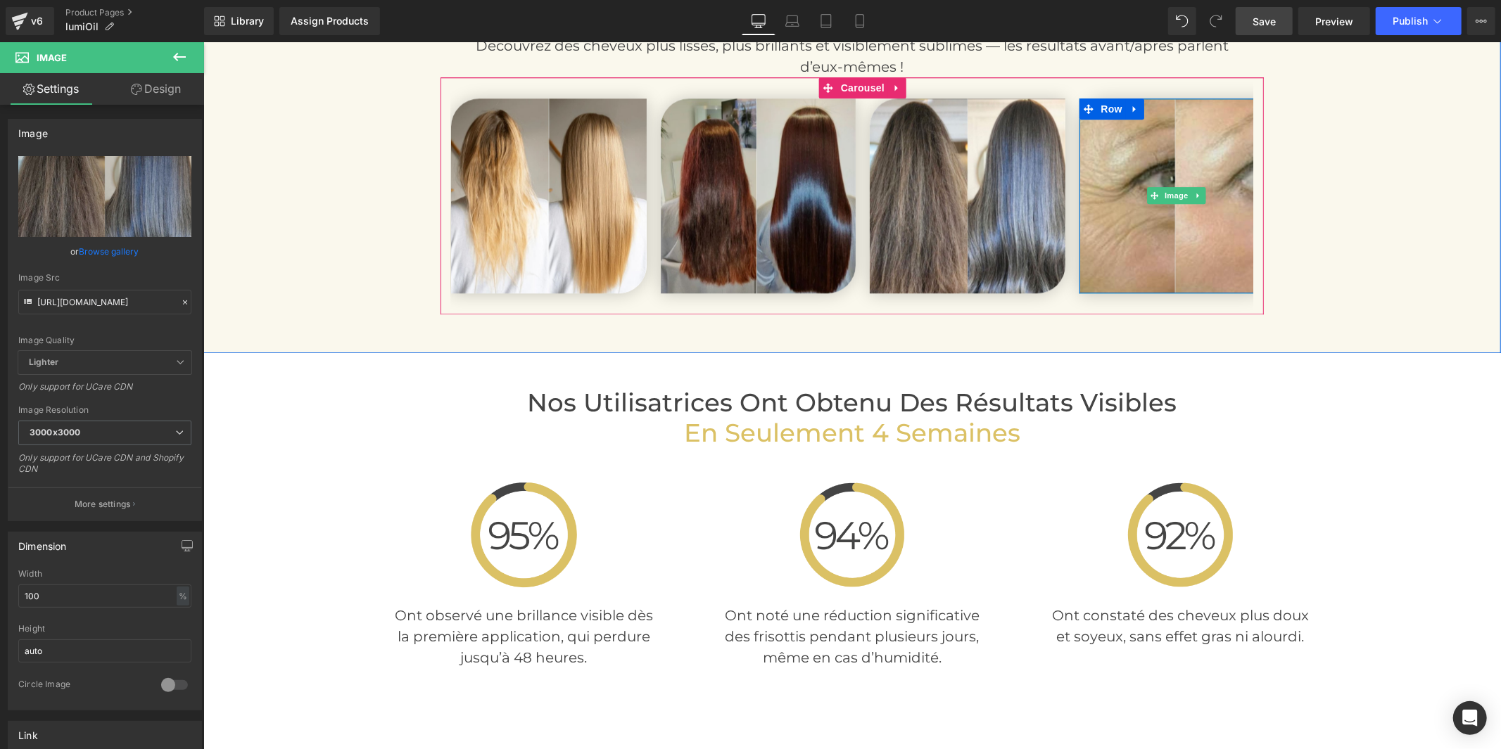
click at [1122, 242] on img at bounding box center [1177, 196] width 196 height 196
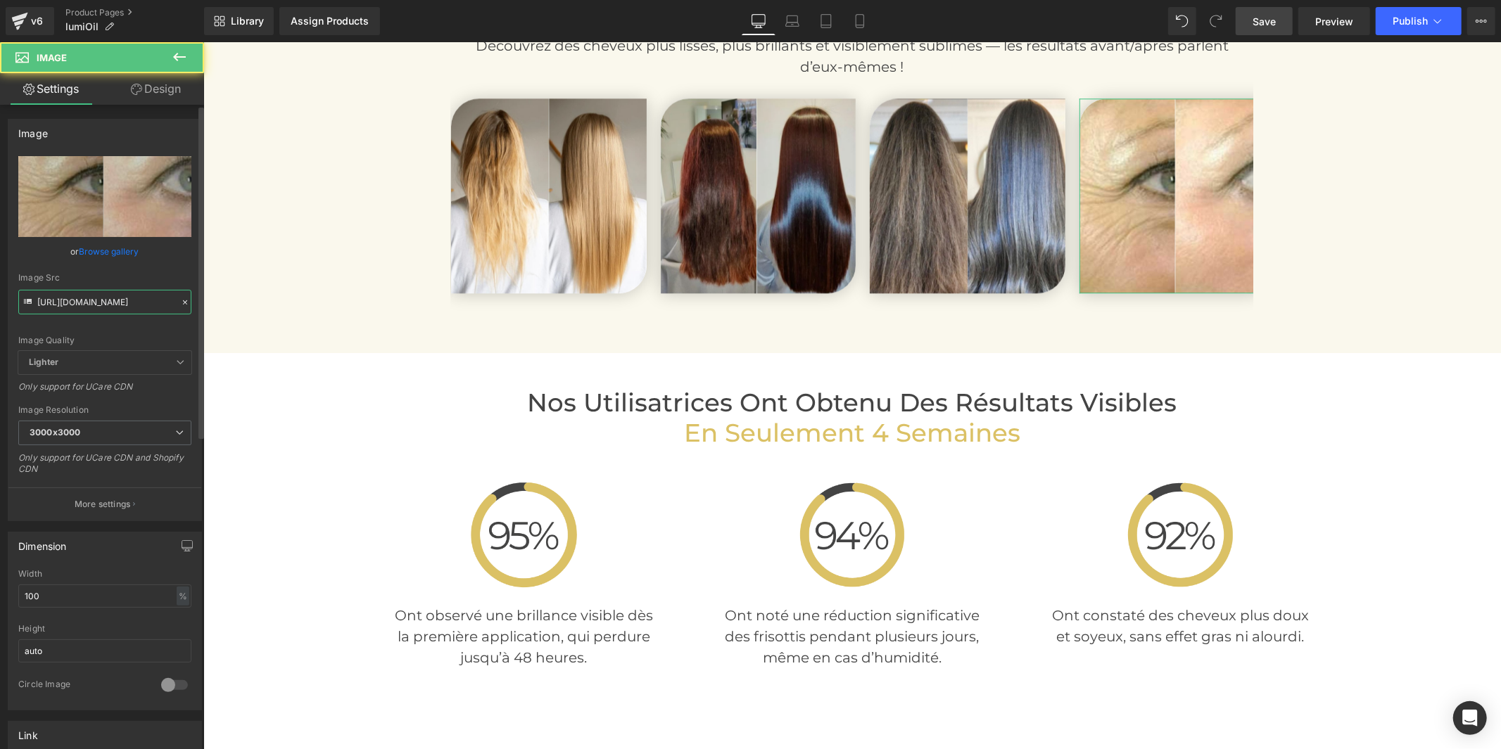
click at [146, 303] on input "https://cdn.shopify.com/s/files/1/0914/4336/4213/files/12_3000x3000.jpg?v=17518…" at bounding box center [104, 302] width 173 height 25
paste input "30/1957/0560/files/11_75716658-f60f-409b-a02a-611061c21233.jpg?v=1756145616"
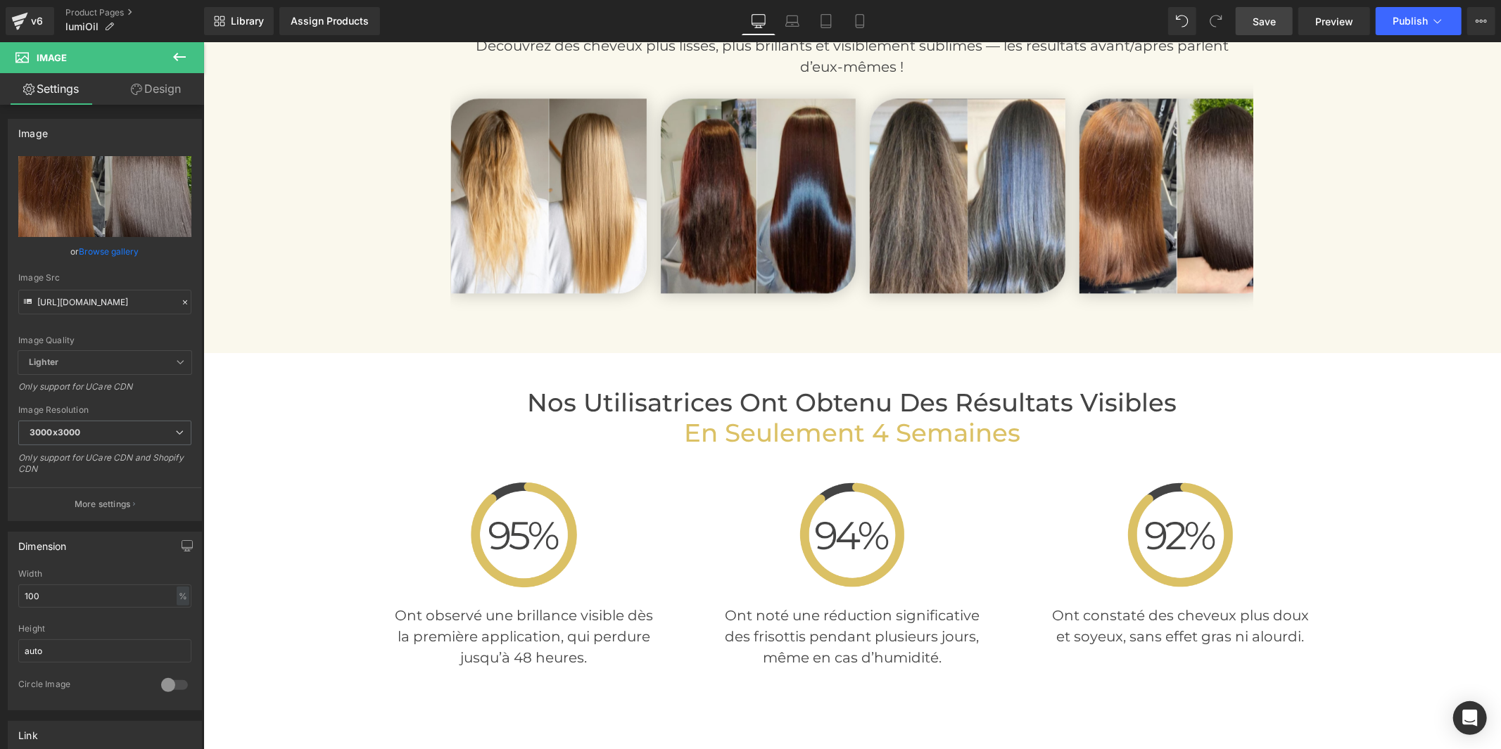
click at [1263, 17] on span "Save" at bounding box center [1263, 21] width 23 height 15
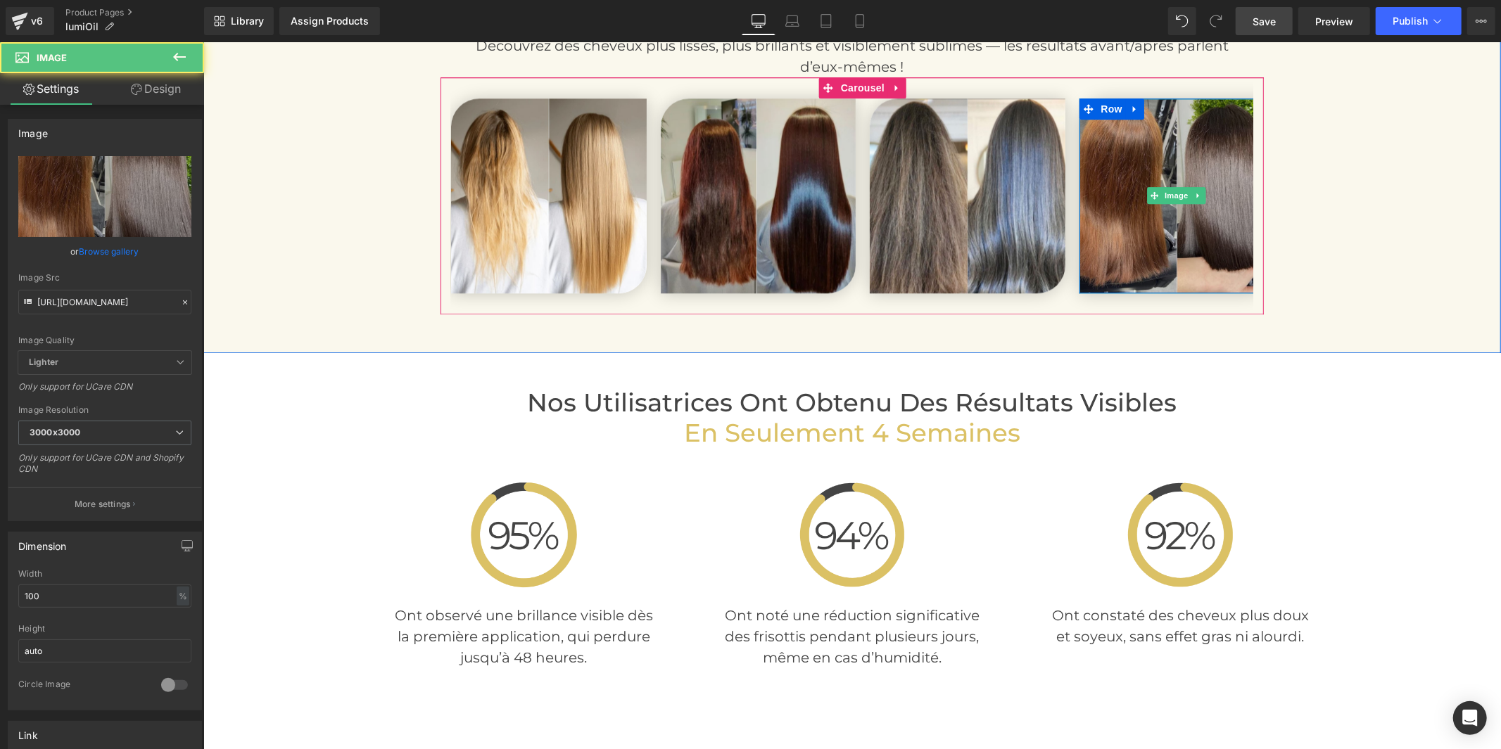
click at [1150, 243] on img at bounding box center [1177, 196] width 196 height 196
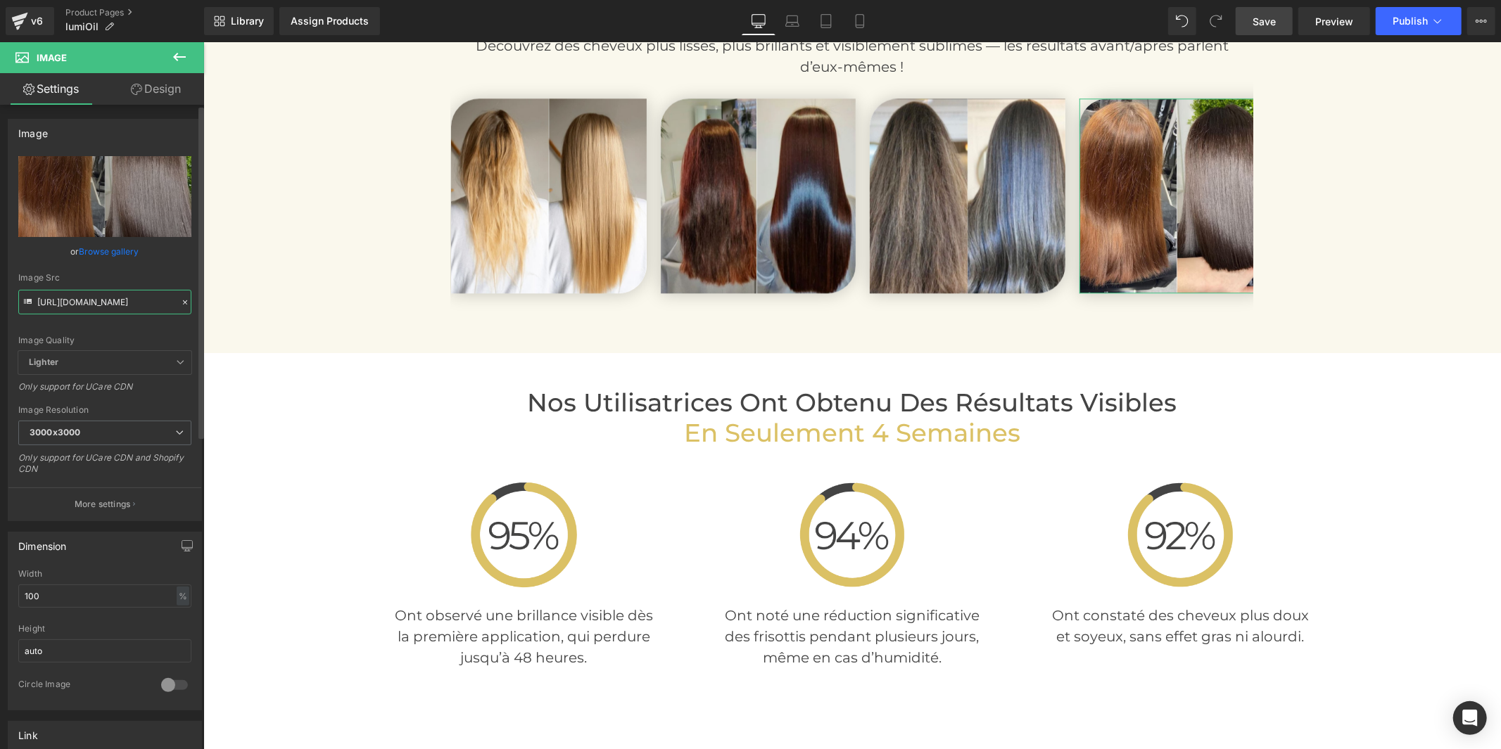
click at [109, 311] on input "https://cdn.shopify.com/s/files/1/0930/1957/0560/files/11_75716658-f60f-409b-a0…" at bounding box center [104, 302] width 173 height 25
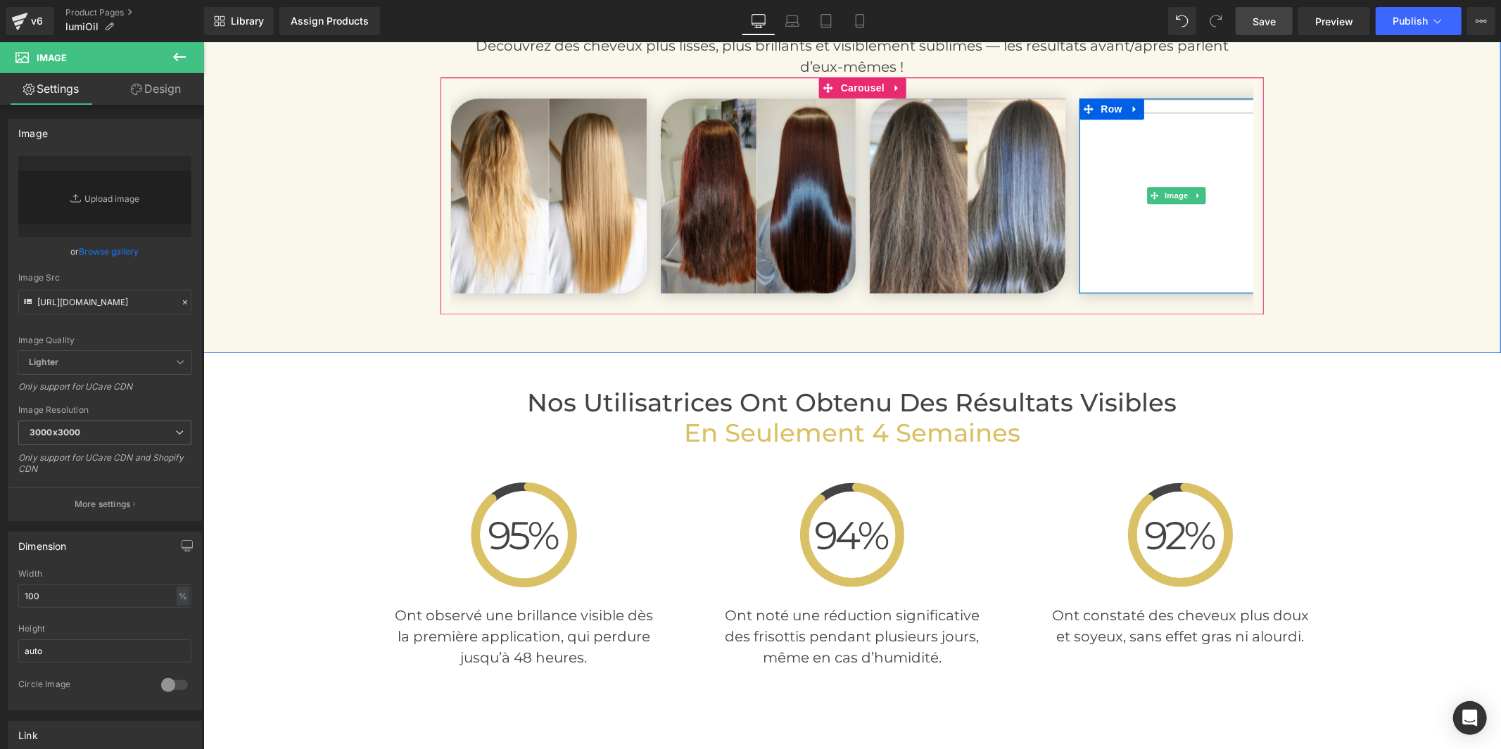
click at [1136, 262] on img at bounding box center [1177, 196] width 196 height 196
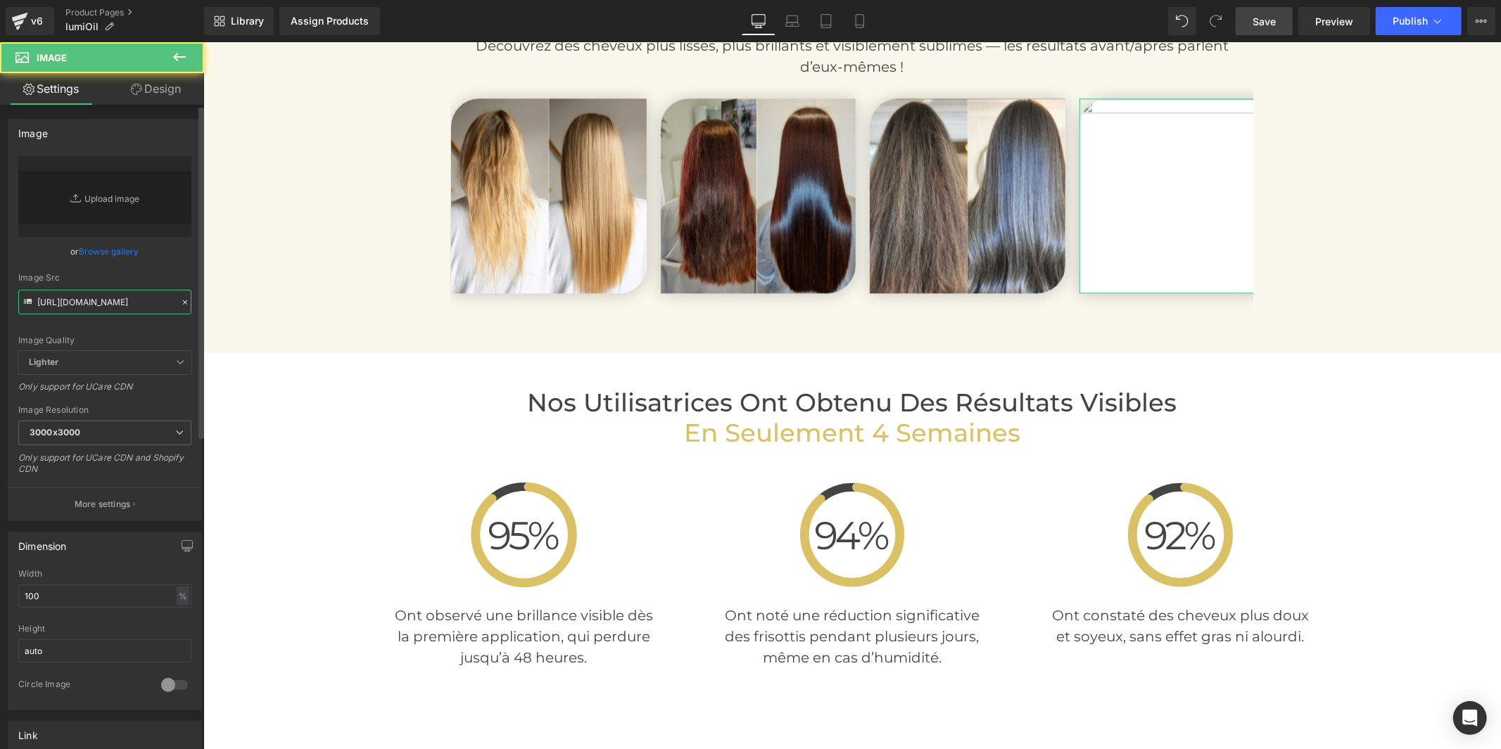
click at [130, 304] on input "https://cdn.shopify.com/s/files/1/0930/1957/0560/files/6_92ee7c31-bff7-454a-896…" at bounding box center [104, 302] width 173 height 25
paste input "10_6682fd12-8a32-4efe-9874-140822fefaeb"
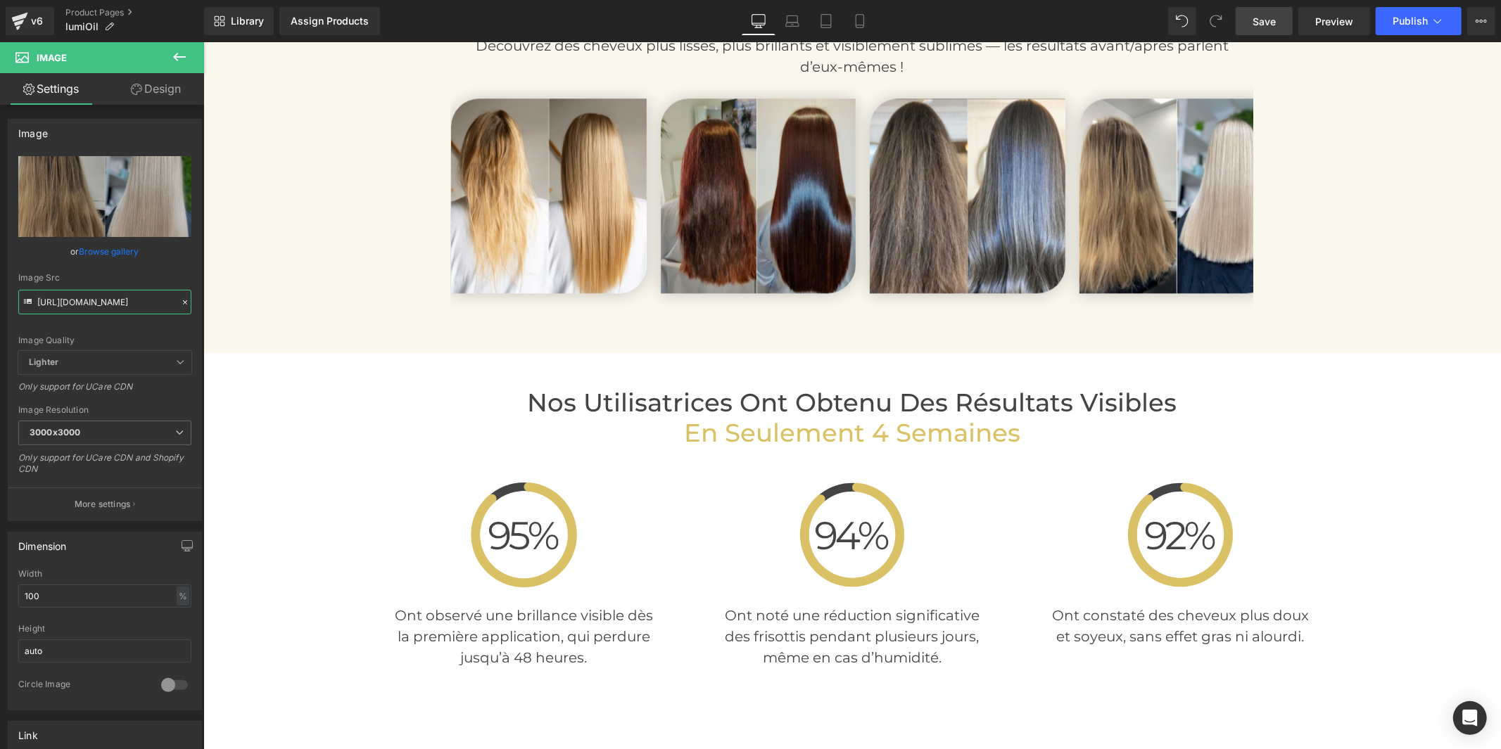
type input "https://cdn.shopify.com/s/files/1/0930/1957/0560/files/10_6682fd12-8a32-4efe-98…"
click at [1260, 18] on span "Save" at bounding box center [1263, 21] width 23 height 15
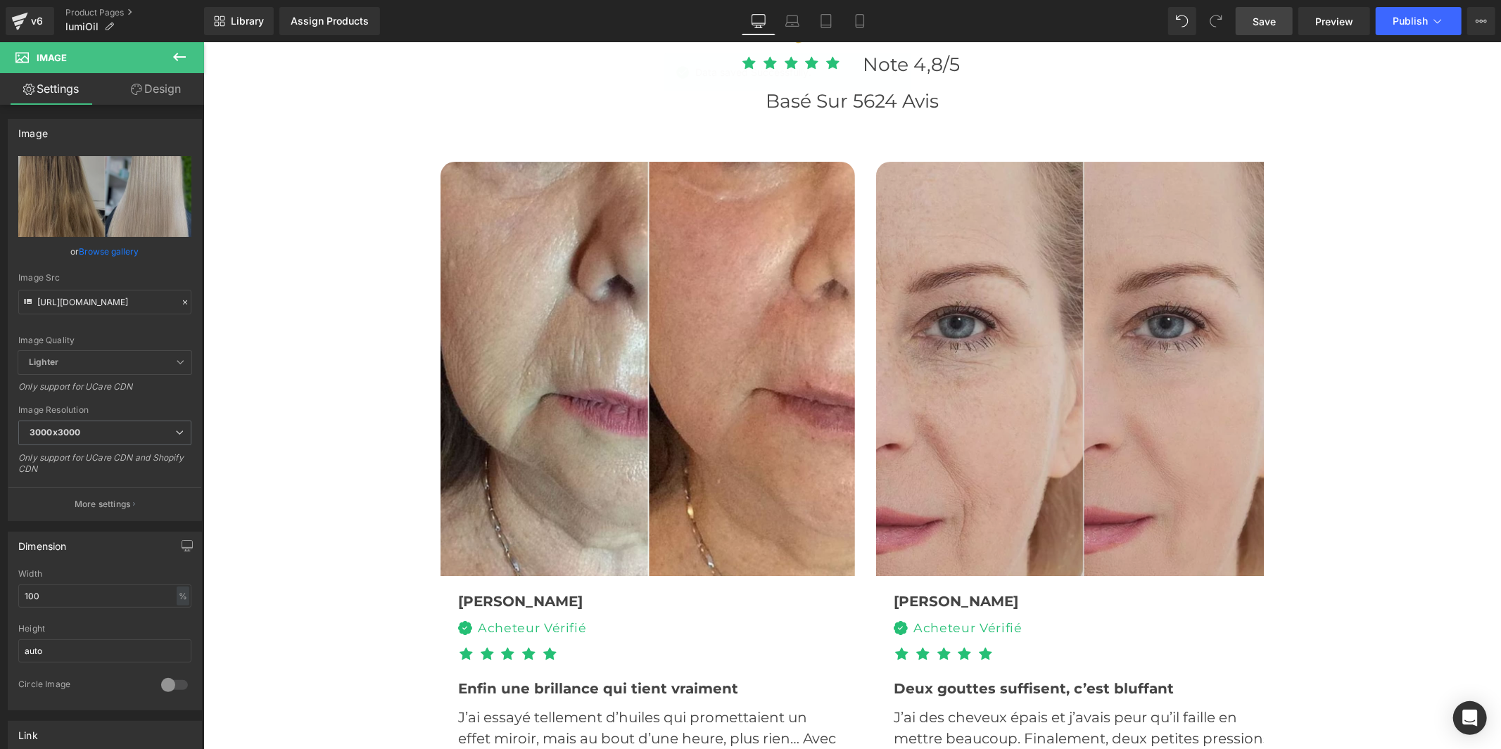
scroll to position [3787, 0]
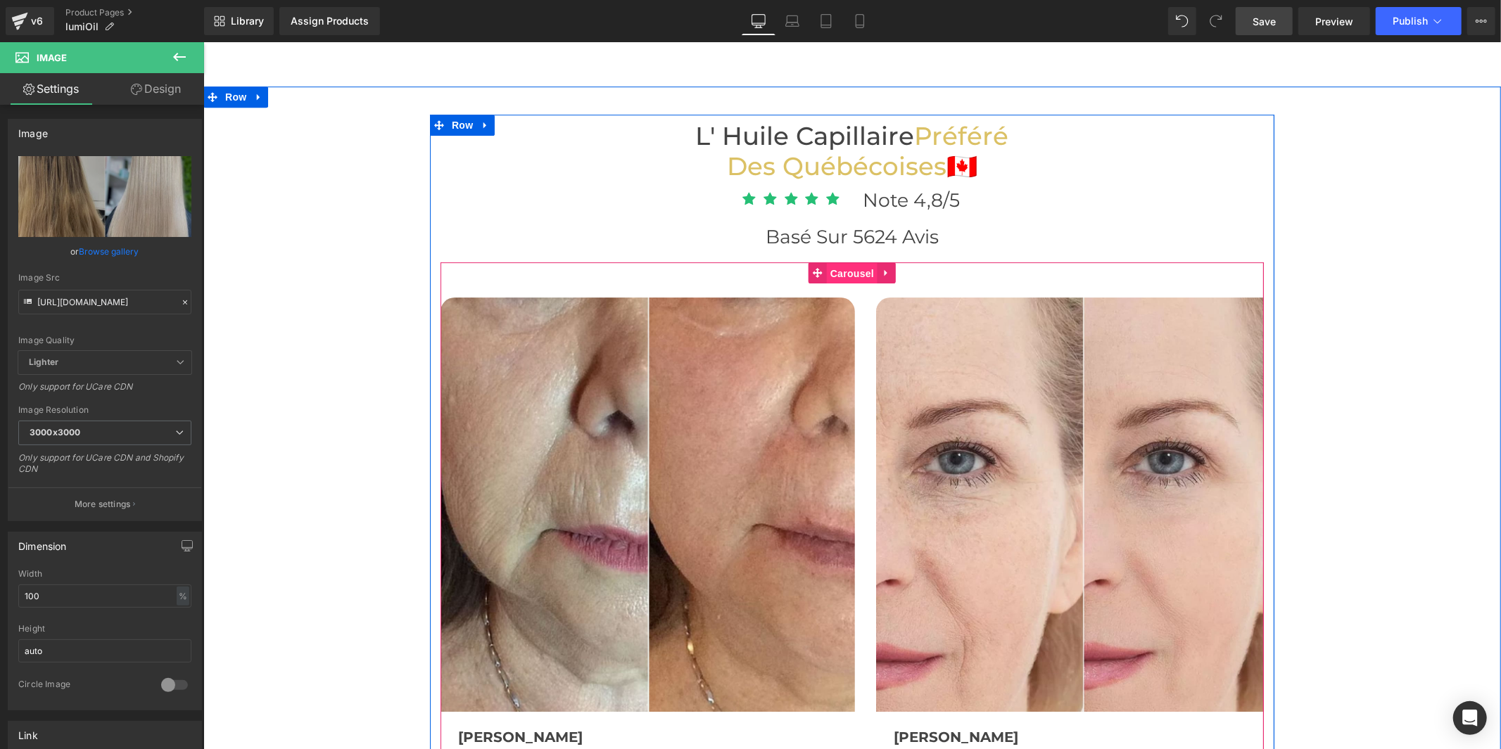
click at [853, 268] on span "Carousel" at bounding box center [851, 272] width 51 height 21
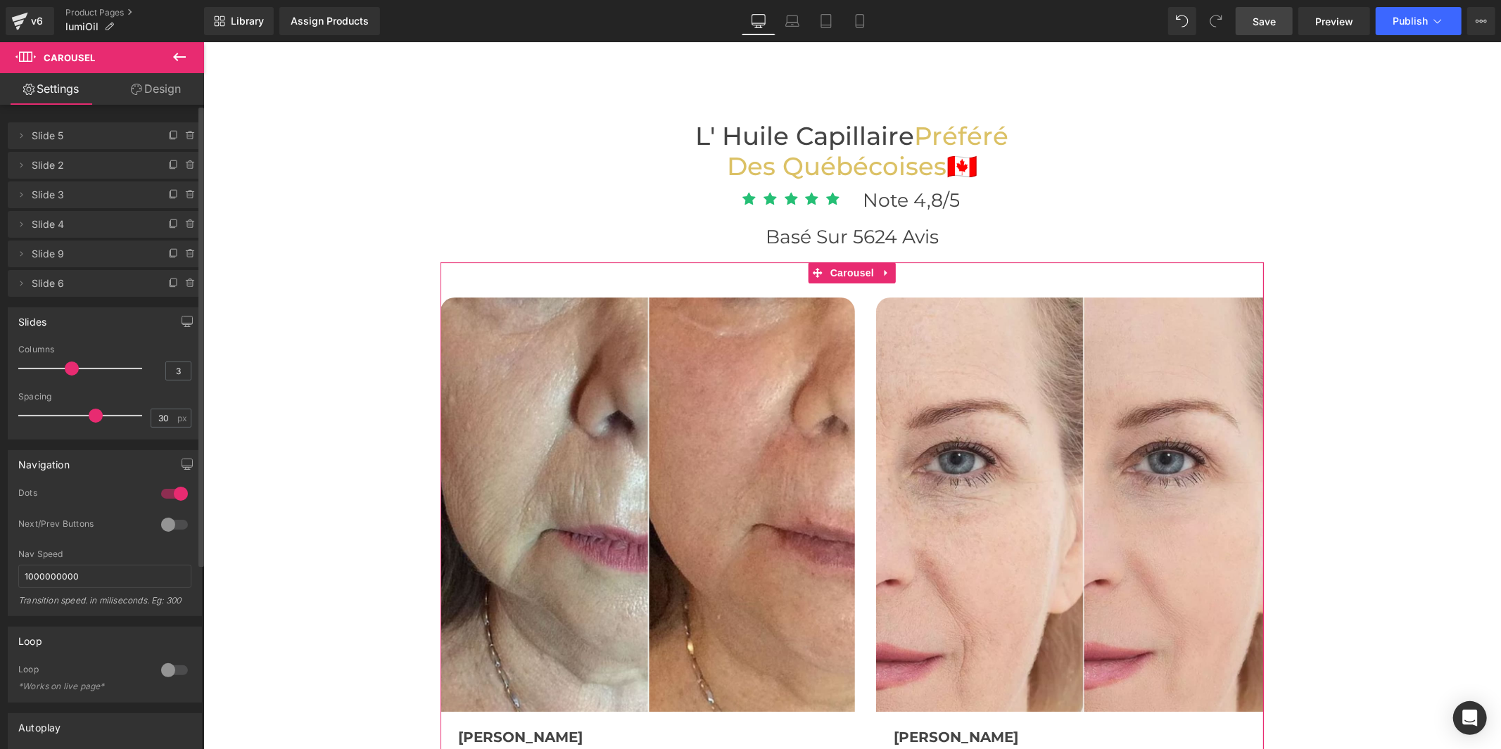
drag, startPoint x: 72, startPoint y: 368, endPoint x: 141, endPoint y: 371, distance: 68.3
click at [79, 371] on span at bounding box center [72, 369] width 14 height 14
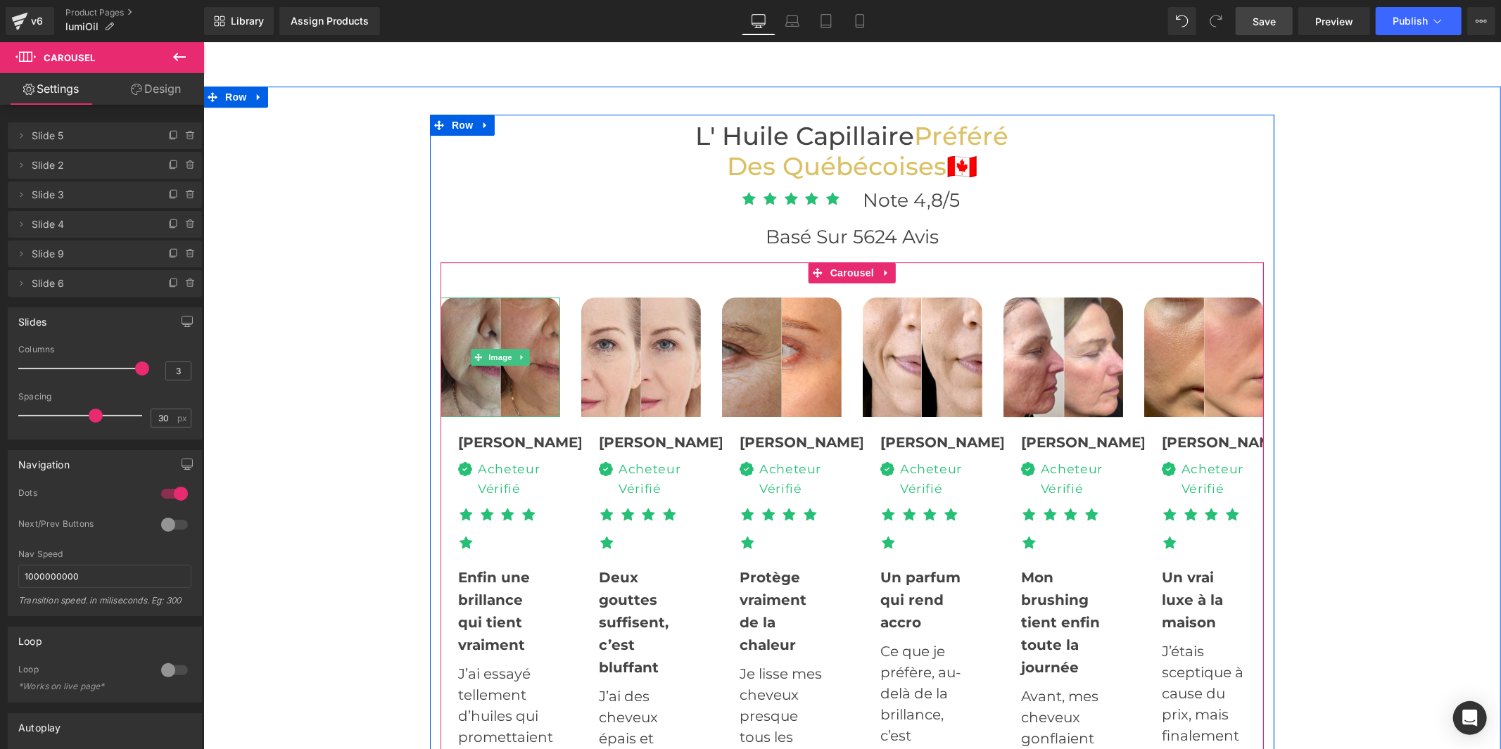
click at [492, 369] on img at bounding box center [500, 357] width 120 height 120
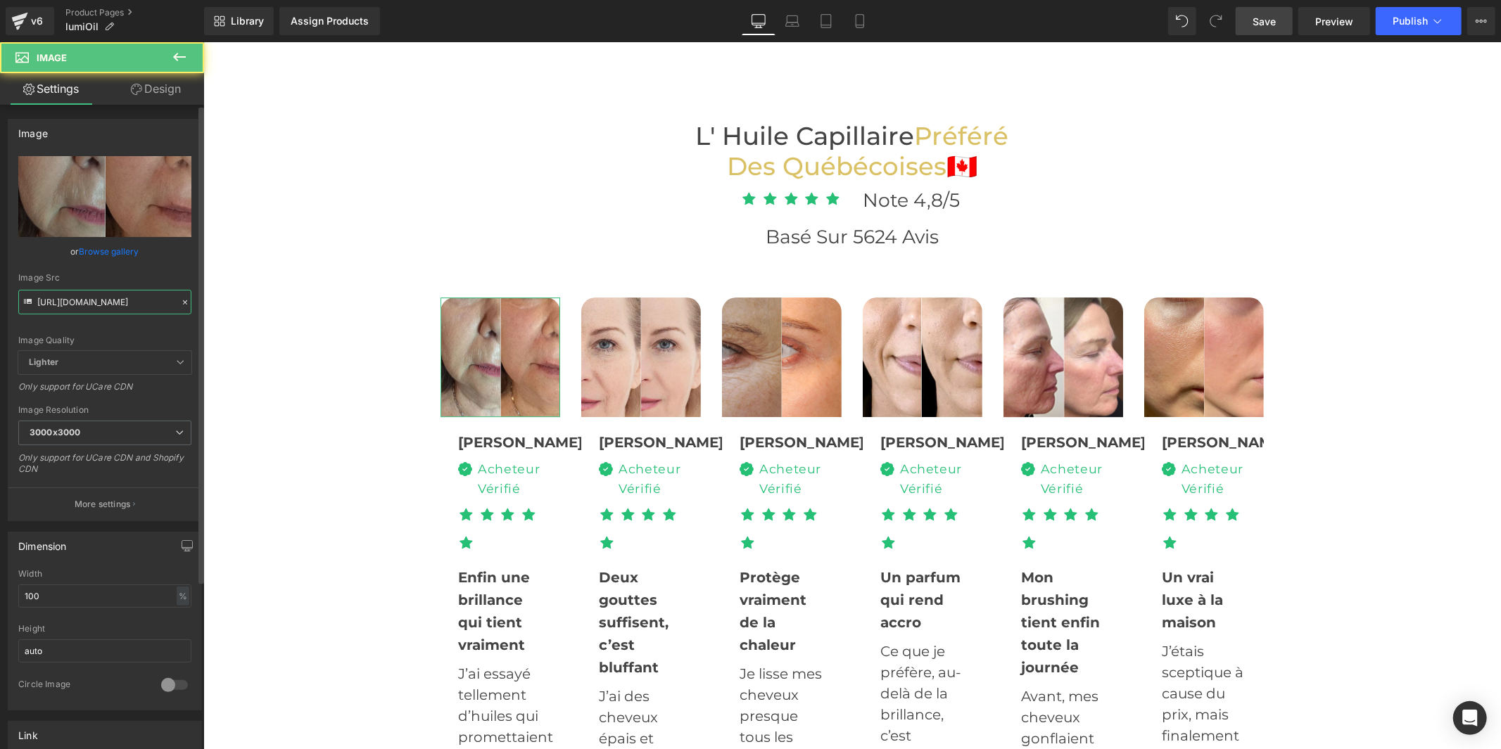
click at [96, 307] on input "https://cdn.shopify.com/s/files/1/0914/4336/4213/files/10_3000x3000.jpg?v=17518…" at bounding box center [104, 302] width 173 height 25
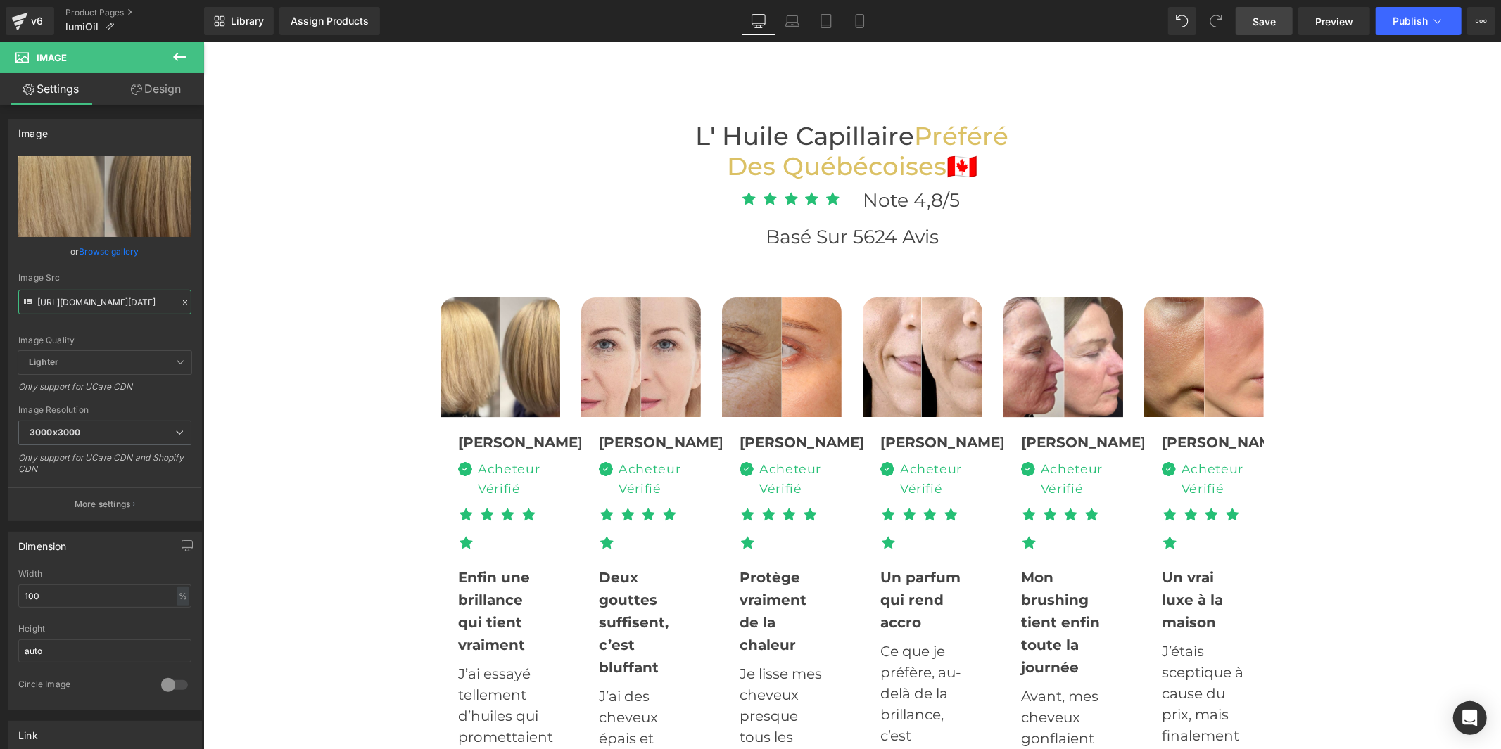
type input "https://cdn.shopify.com/s/files/1/0930/1957/0560/files/7_1d5e94d4-c0dc-4e76-ad2…"
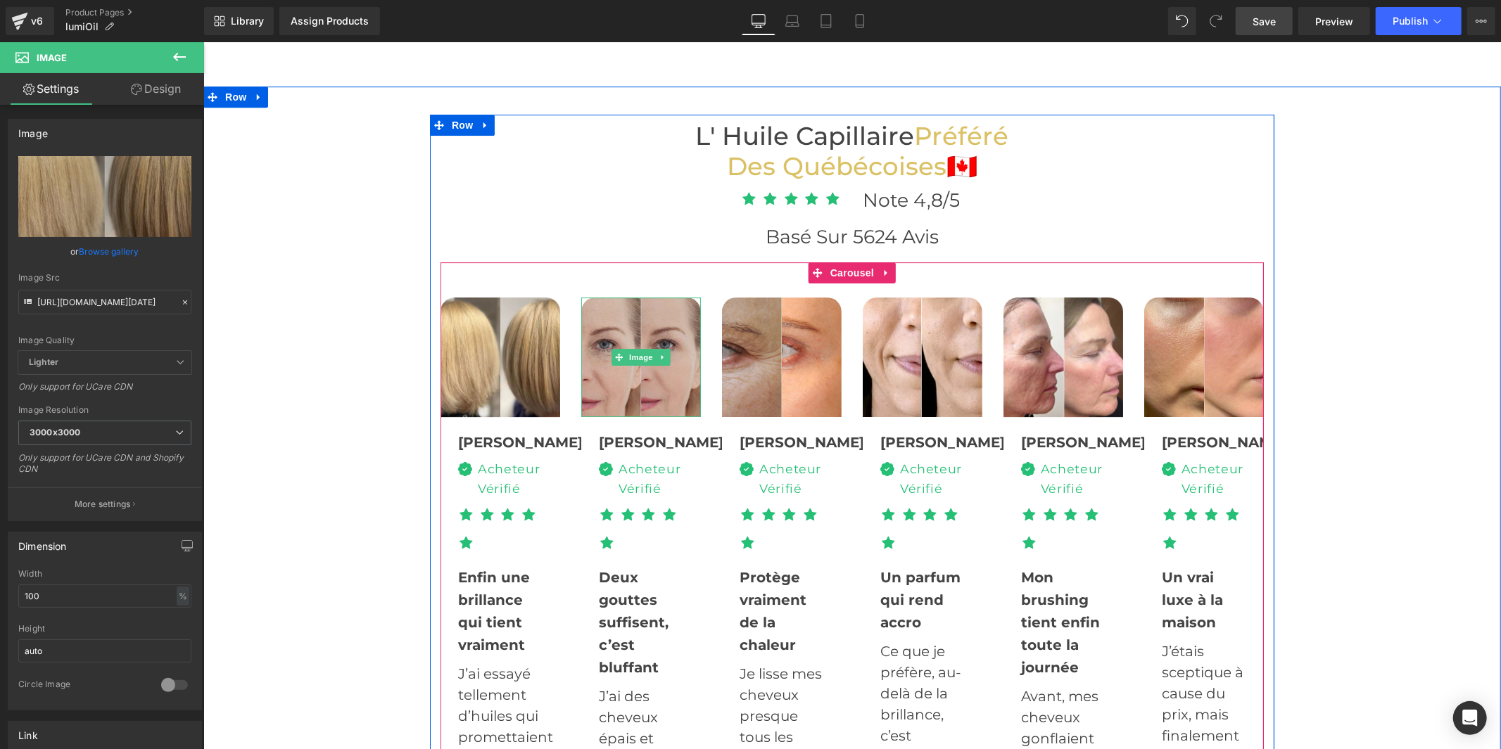
click at [644, 391] on img at bounding box center [640, 357] width 120 height 120
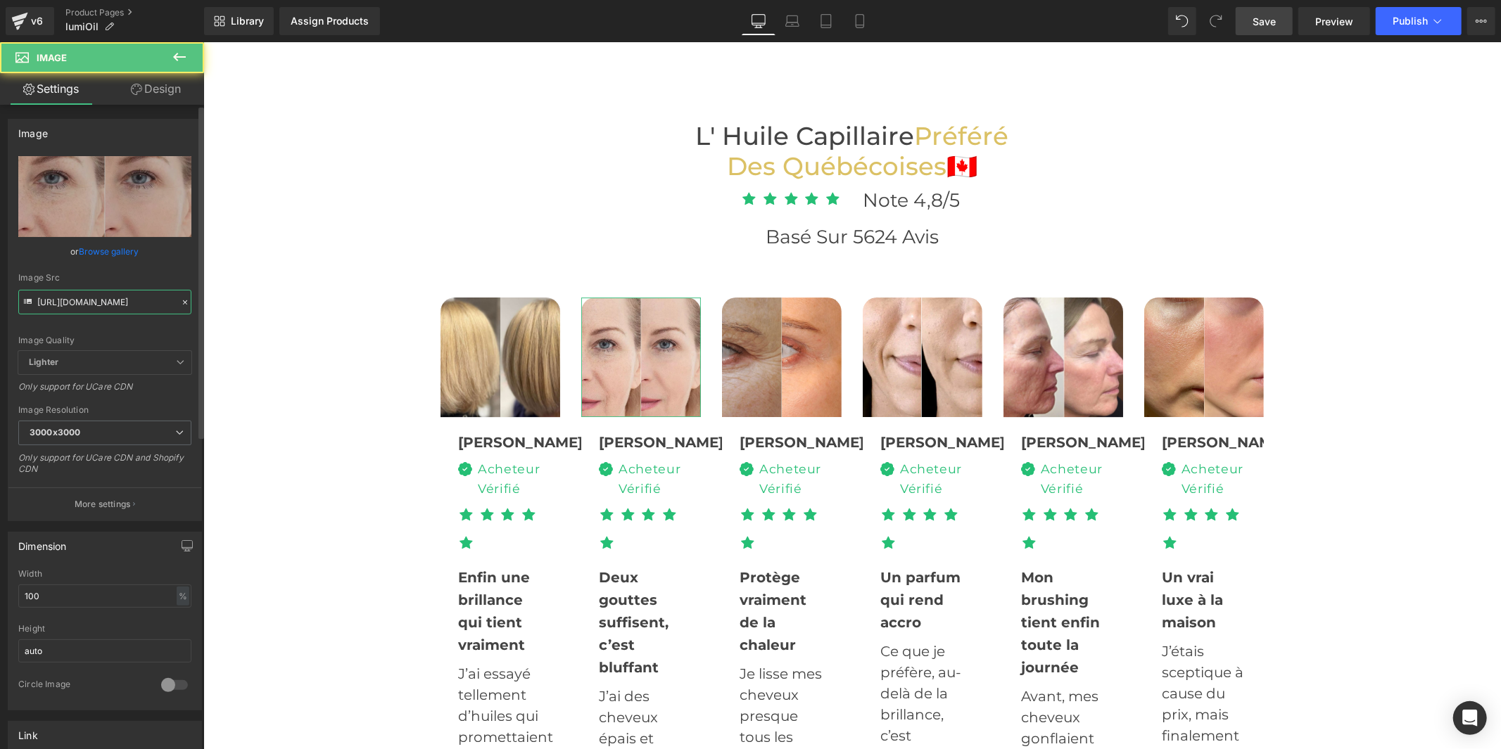
click at [87, 305] on input "https://cdn.shopify.com/s/files/1/0914/4336/4213/files/8_3000x3000.jpg?v=175187…" at bounding box center [104, 302] width 173 height 25
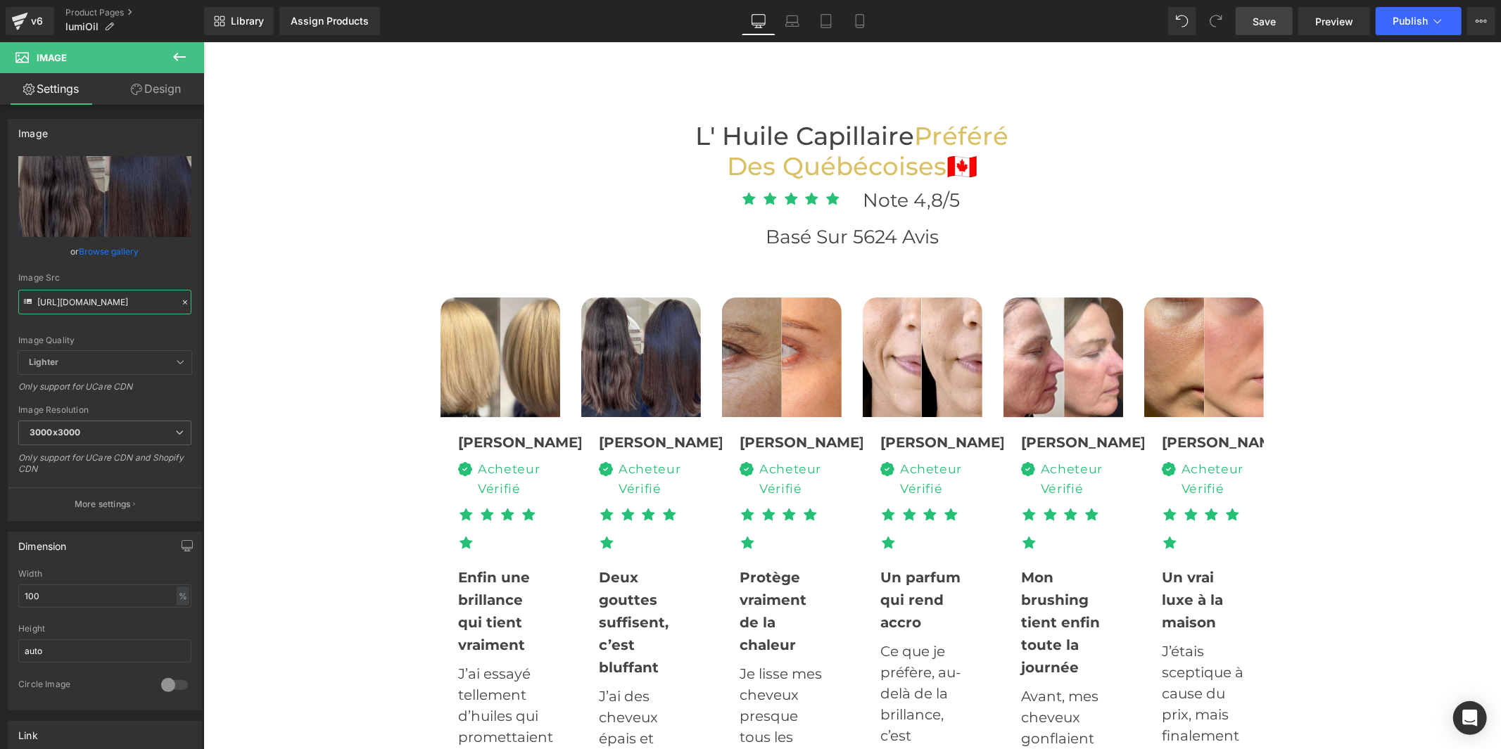
type input "https://cdn.shopify.com/s/files/1/0930/1957/0560/files/8_7a9d816d-f499-401e-8c8…"
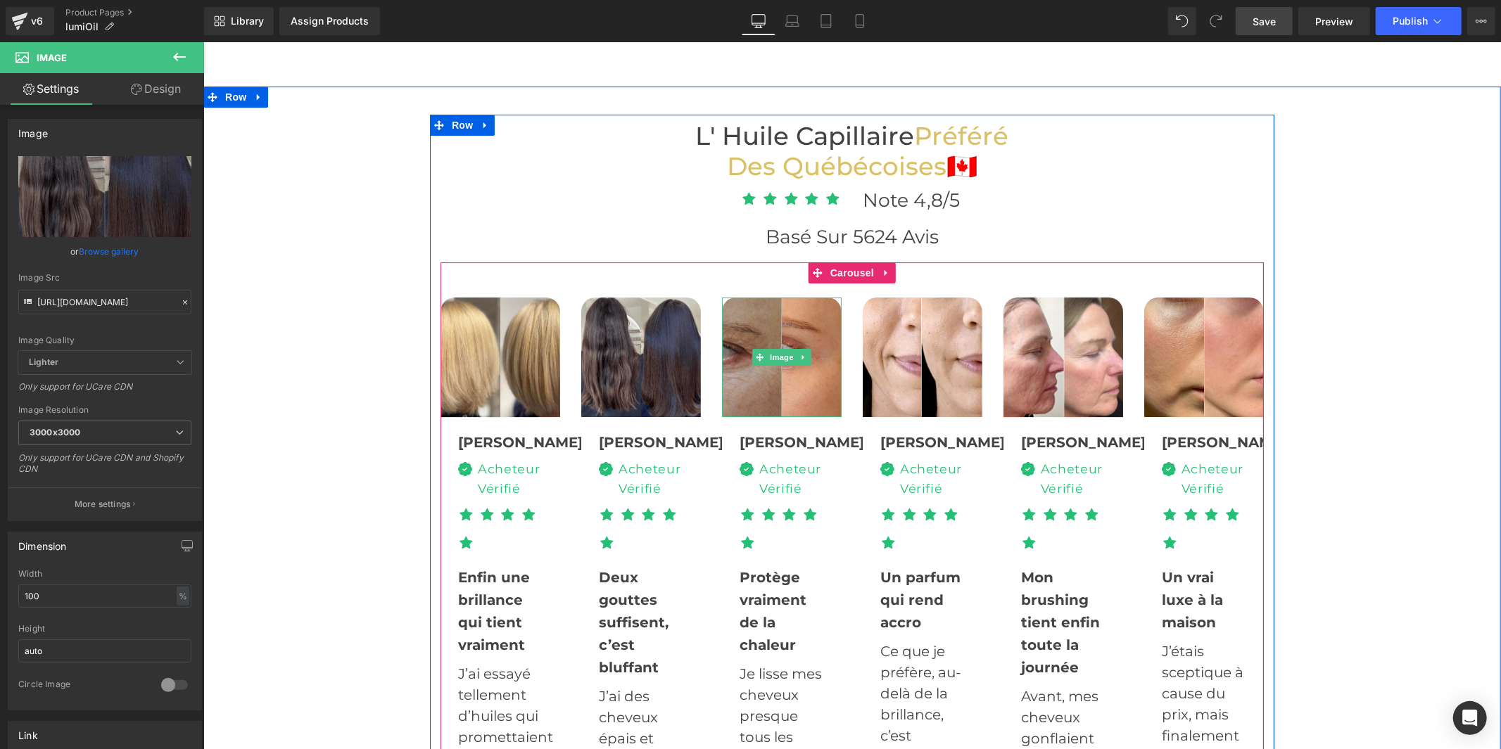
click at [789, 390] on img at bounding box center [781, 357] width 120 height 120
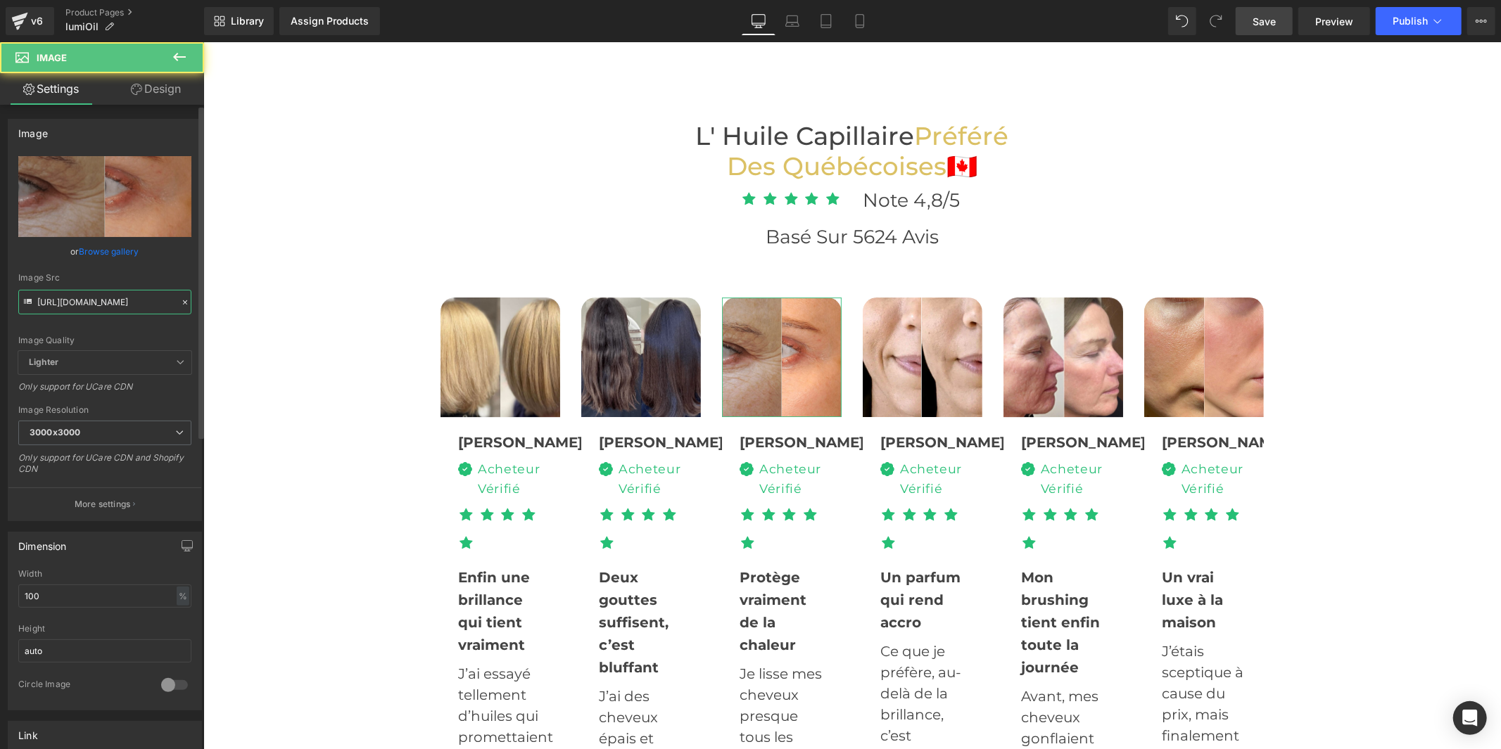
click at [70, 296] on input "https://cdn.shopify.com/s/files/1/0914/4336/4213/files/11_3000x3000.jpg?v=17518…" at bounding box center [104, 302] width 173 height 25
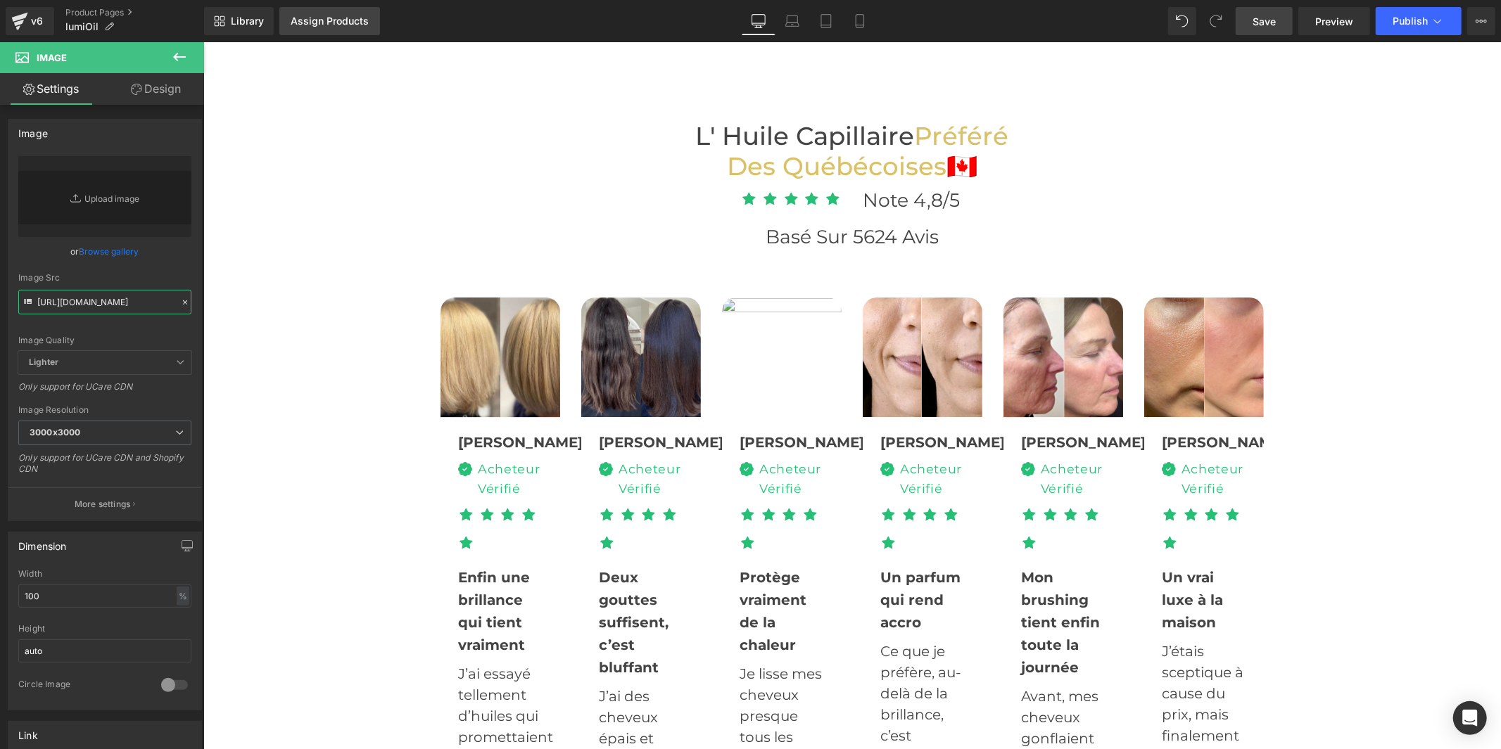
type input "https://cdn.shopify.com/s/files/1/0930/1957/0560/files/6_92ee7c31-bff7-454a-896…"
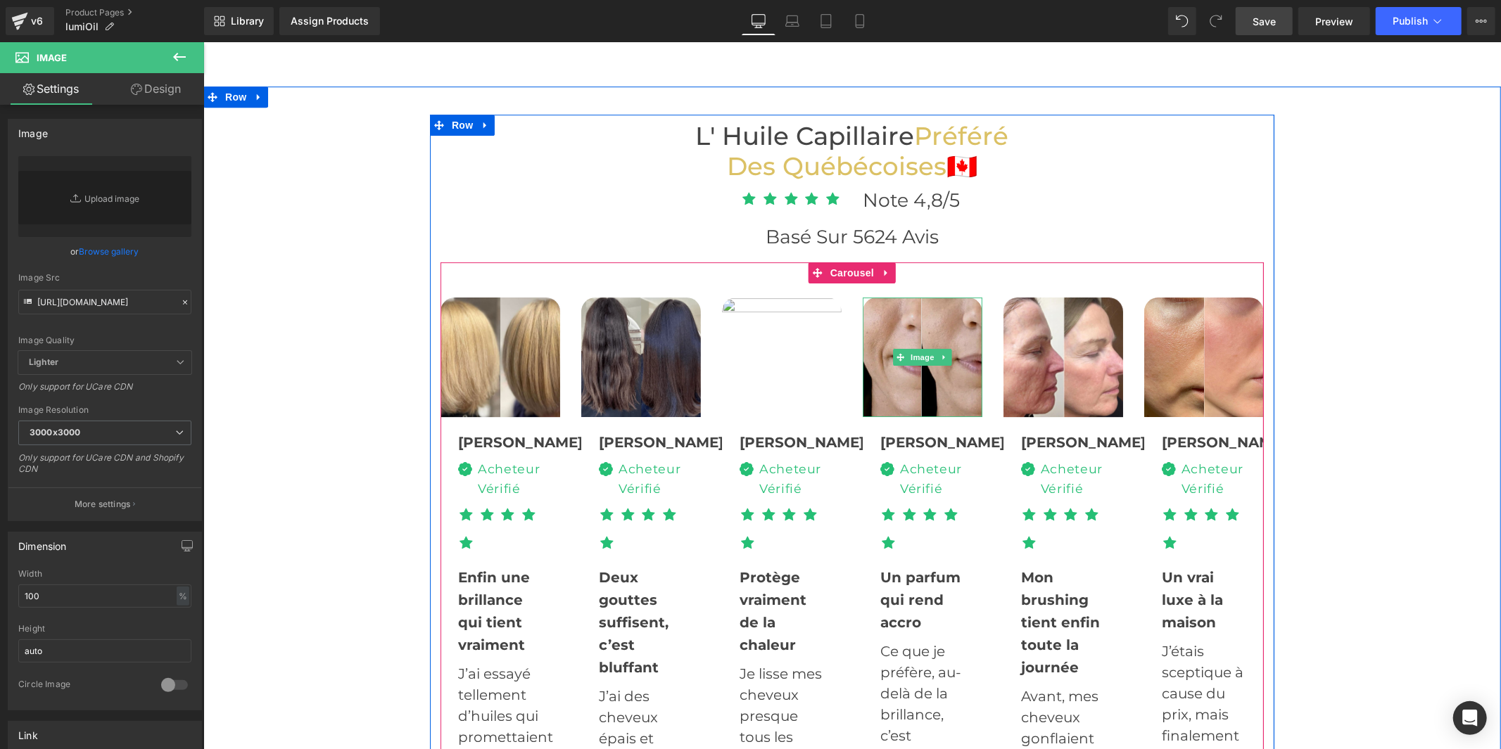
click at [955, 390] on img at bounding box center [922, 357] width 120 height 120
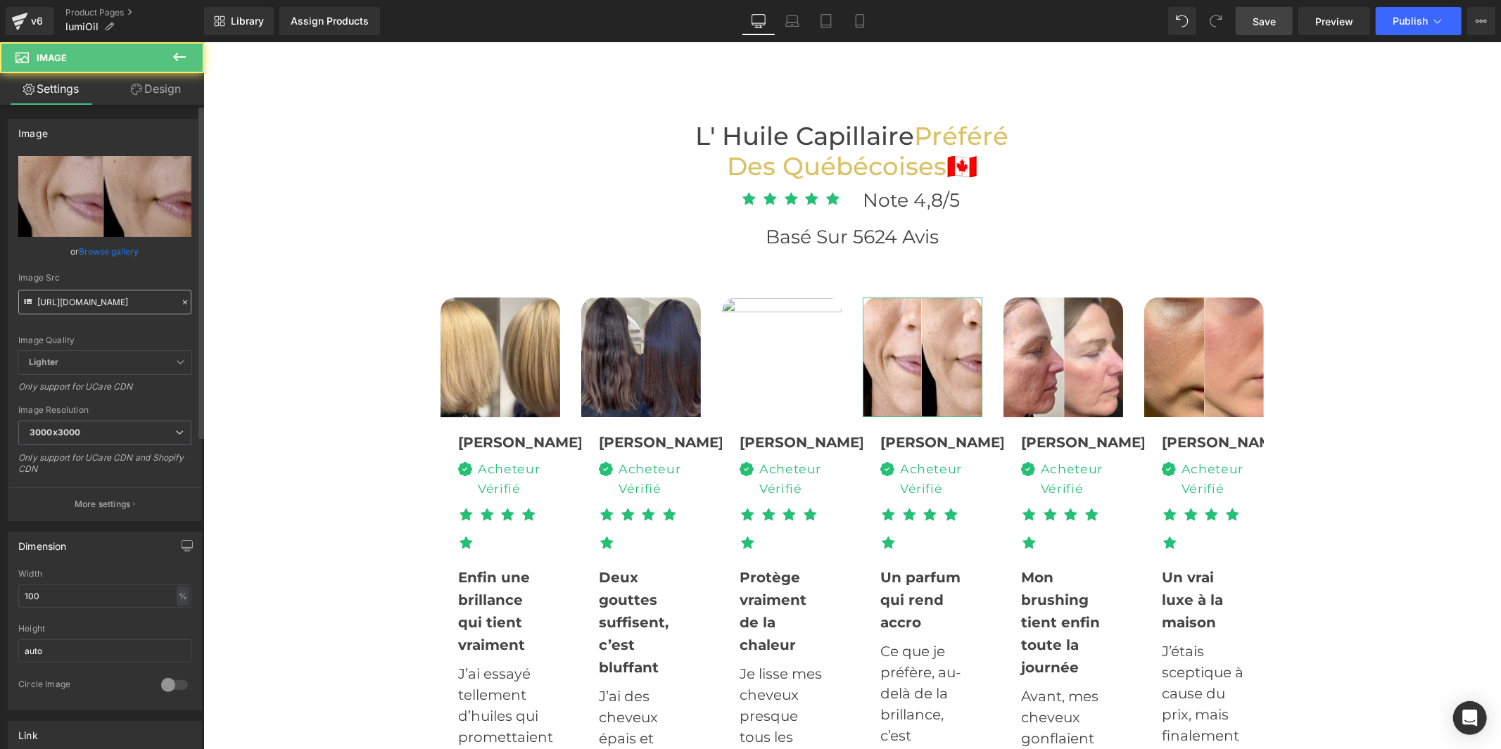
click at [113, 301] on input "https://cdn.shopify.com/s/files/1/0914/4336/4213/files/9_3000x3000.jpg?v=175187…" at bounding box center [104, 302] width 173 height 25
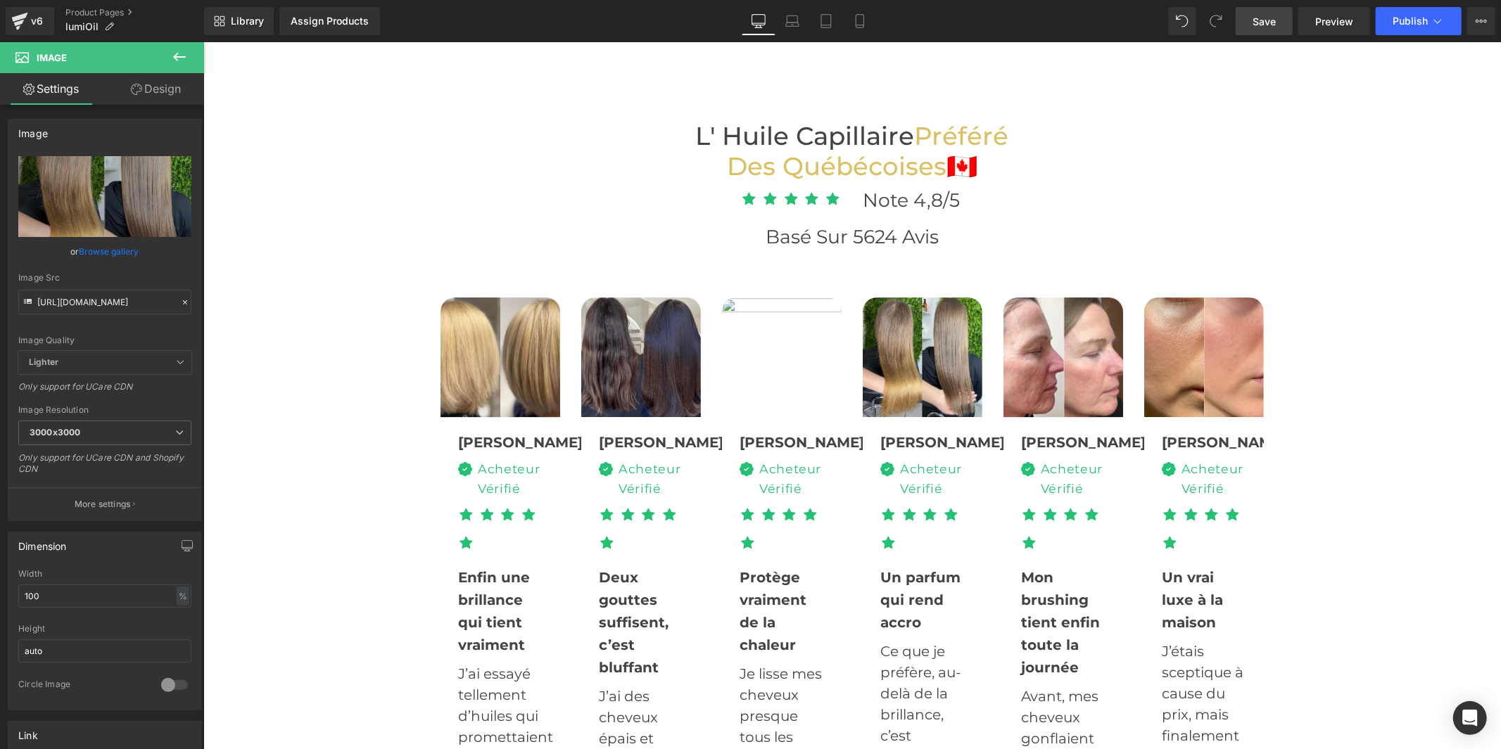
type input "https://cdn.shopify.com/s/files/1/0930/1957/0560/files/12_7c97d35a-ba73-436a-b4…"
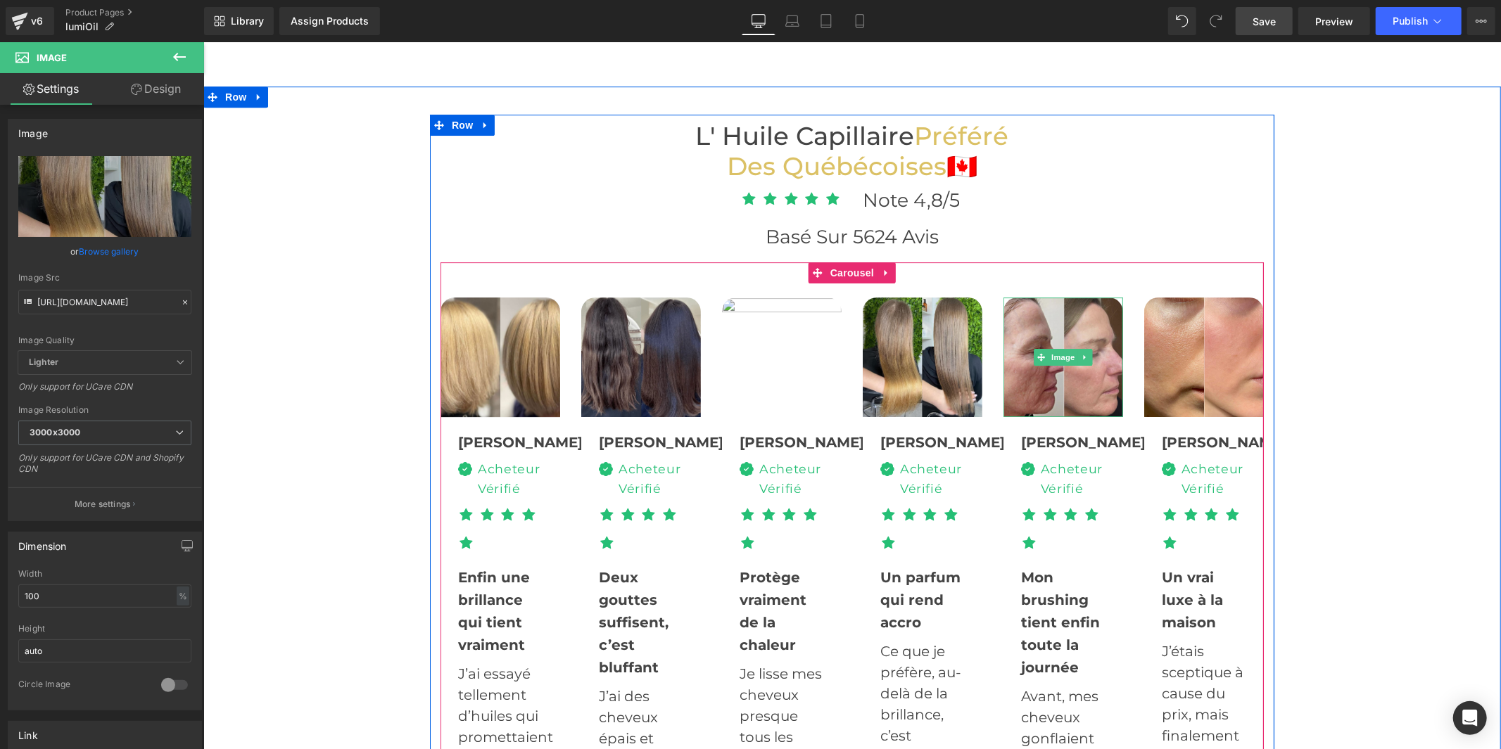
click at [1054, 390] on img at bounding box center [1063, 357] width 120 height 120
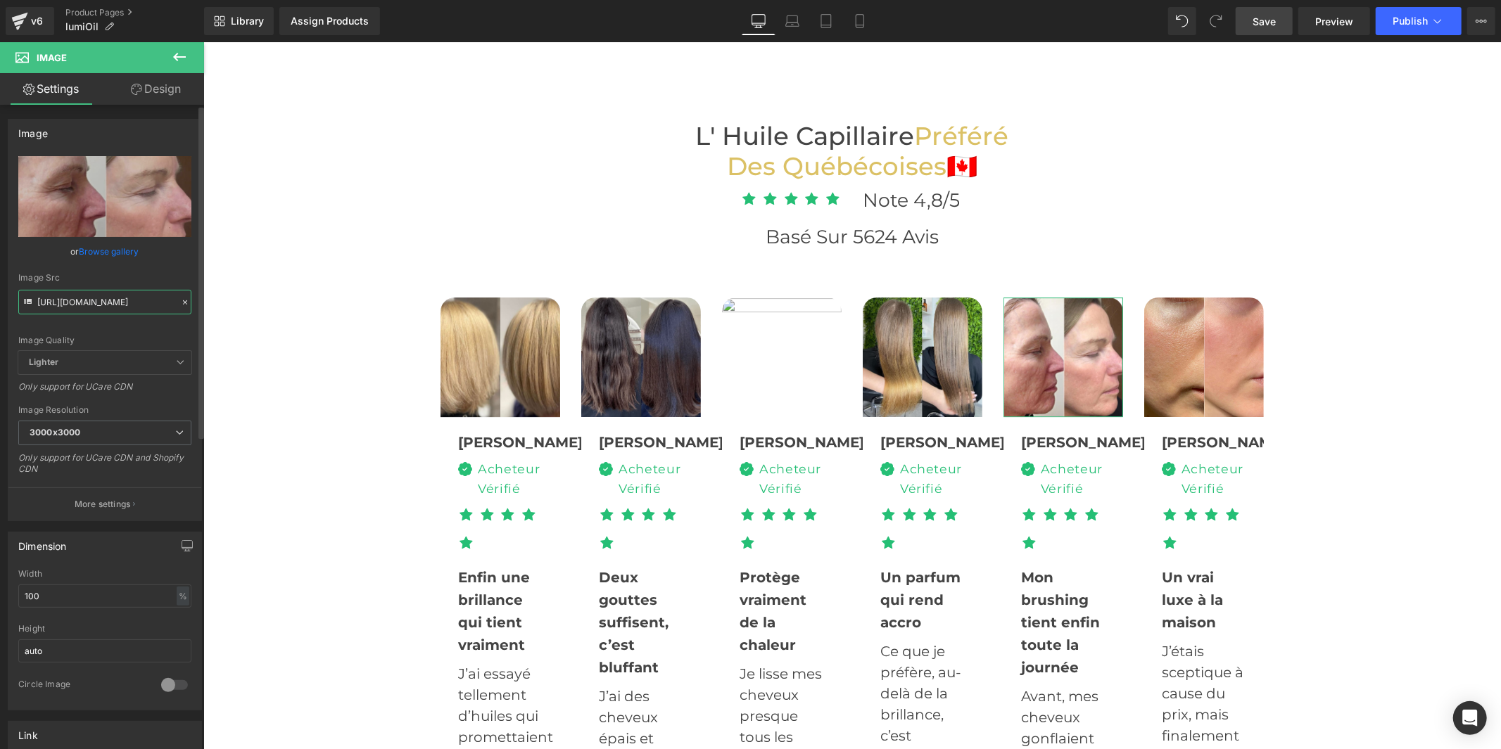
click at [151, 300] on input "https://cdn.shopify.com/s/files/1/0914/4336/4213/files/19_289963dc-652c-4548-b5…" at bounding box center [104, 302] width 173 height 25
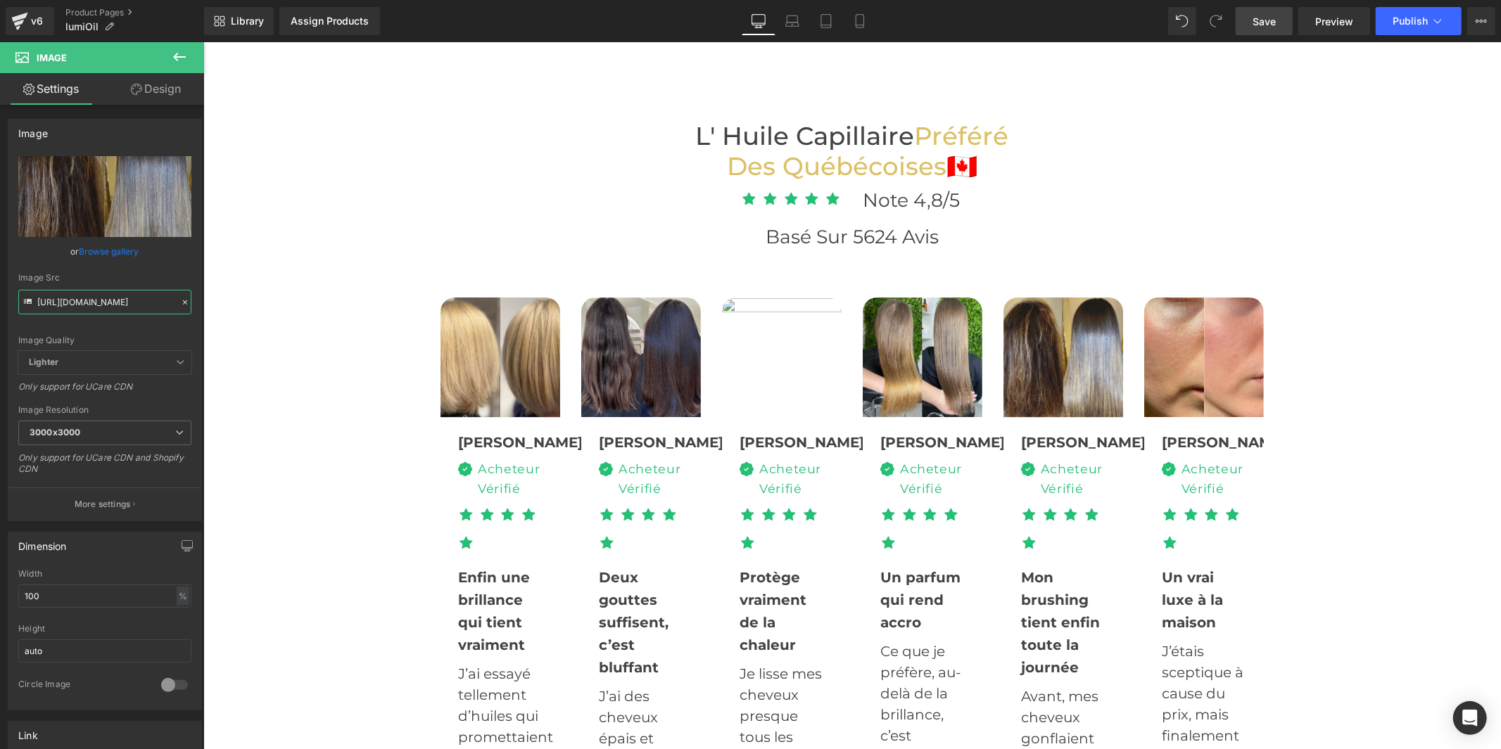
type input "https://cdn.shopify.com/s/files/1/0930/1957/0560/files/4_d23748c4-cec3-4a66-8c4…"
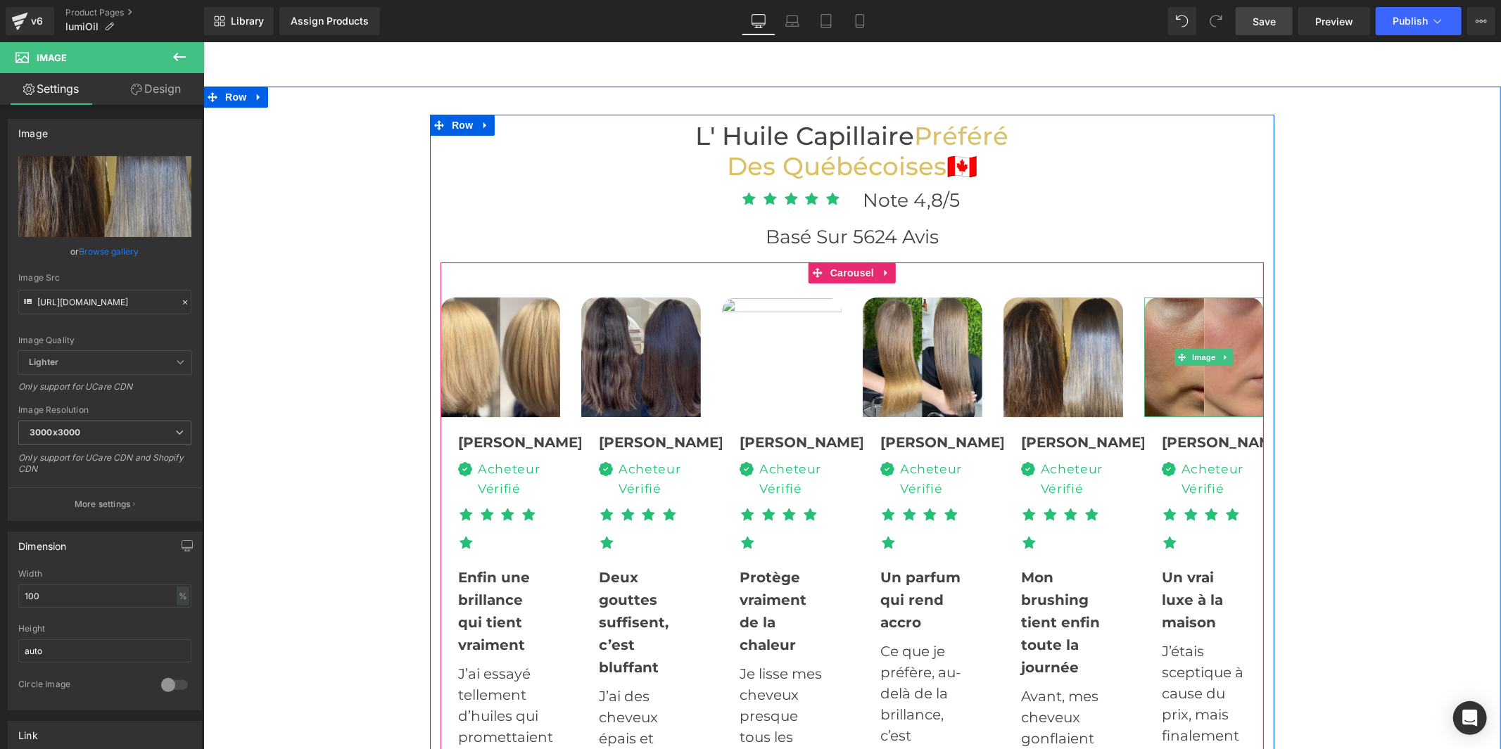
click at [1212, 390] on img at bounding box center [1203, 357] width 120 height 120
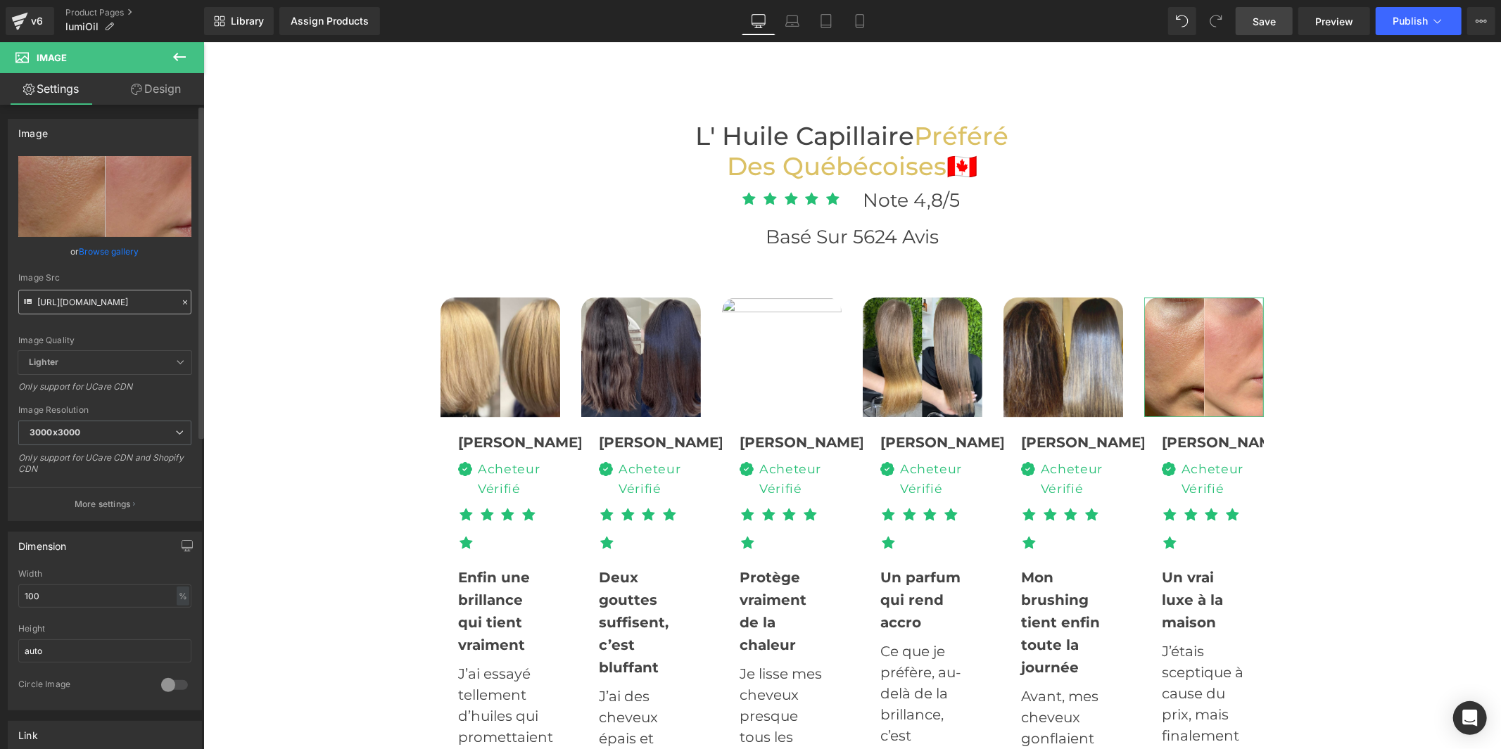
click at [123, 303] on input "https://cdn.shopify.com/s/files/1/0914/4336/4213/files/13_82129264-7c9c-4ca7-a2…" at bounding box center [104, 302] width 173 height 25
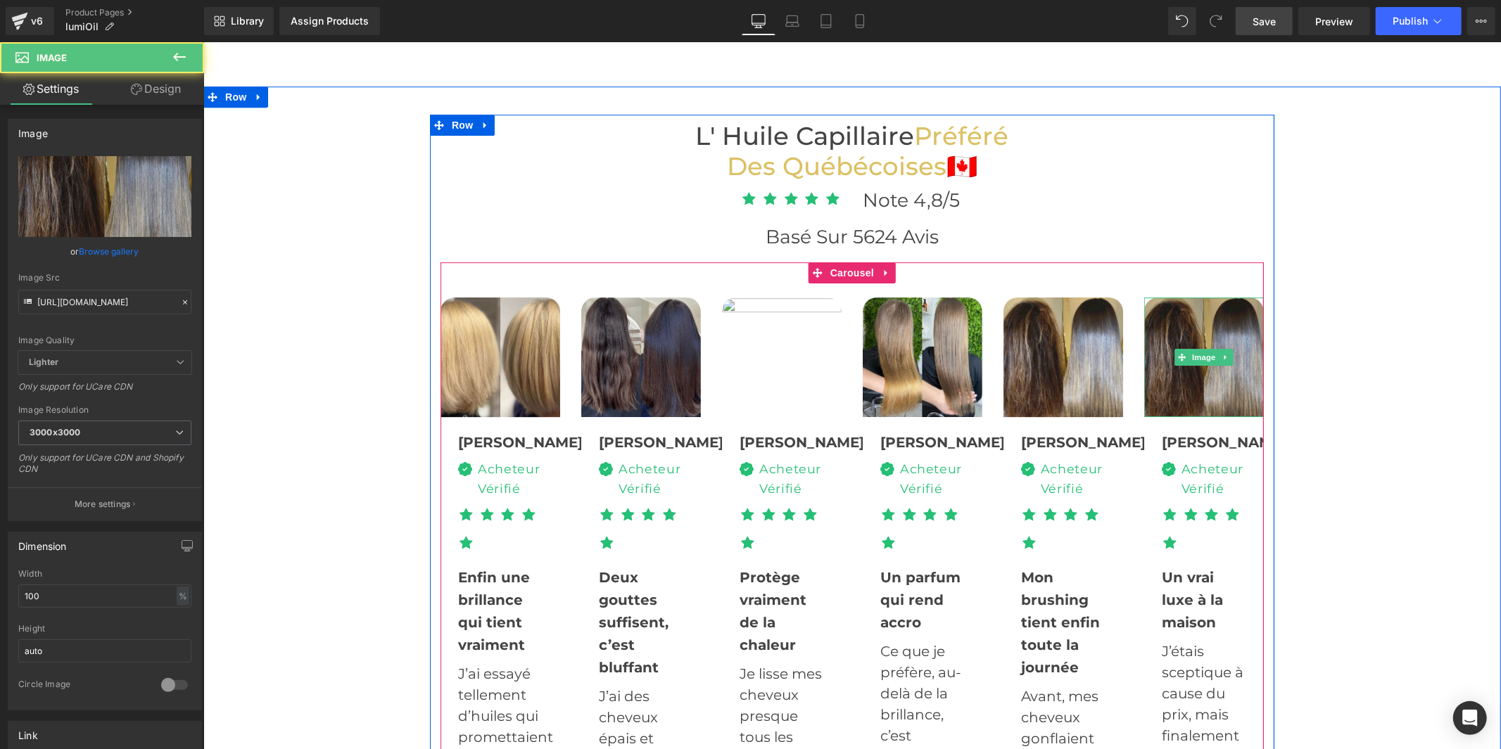
click at [1207, 376] on img at bounding box center [1203, 357] width 120 height 120
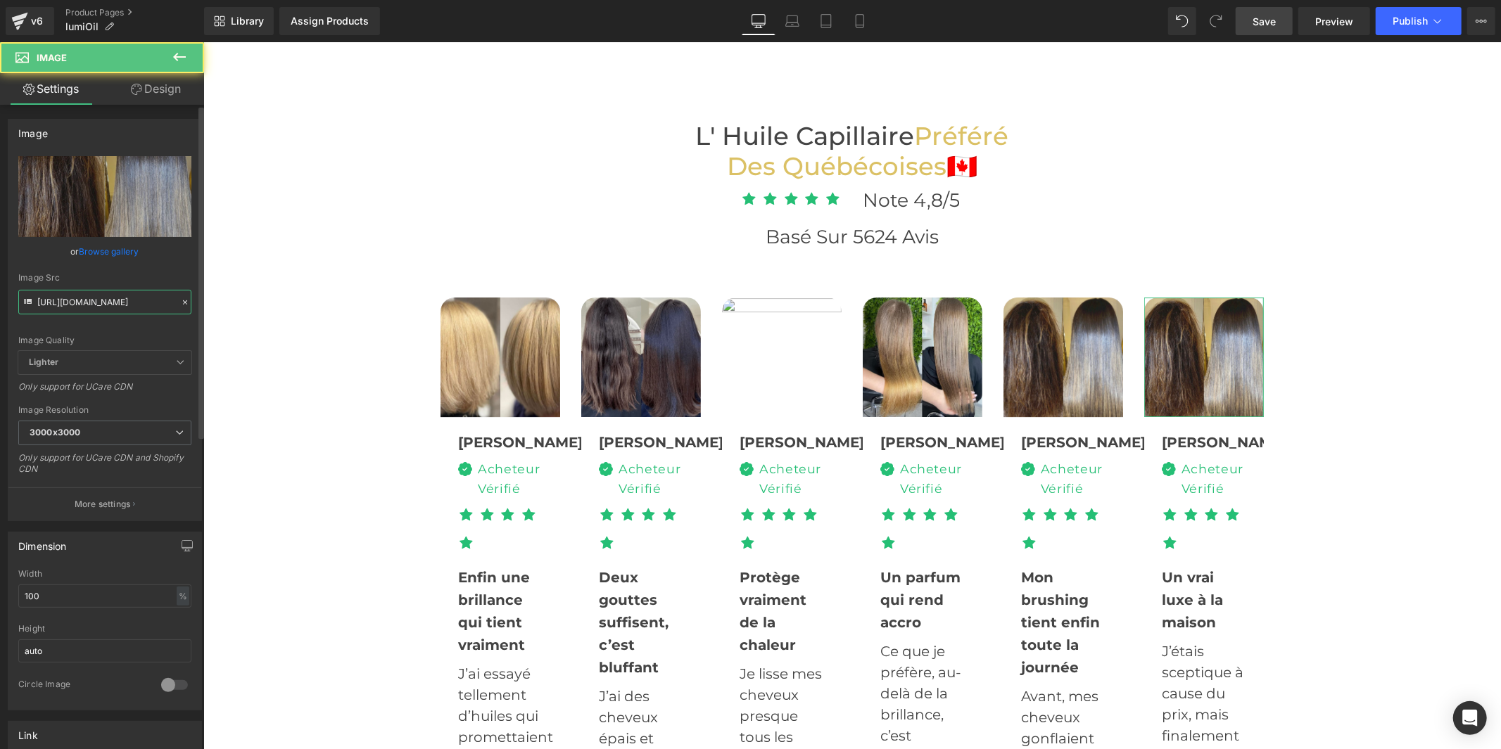
click at [125, 296] on input "https://cdn.shopify.com/s/files/1/0930/1957/0560/files/4_d23748c4-cec3-4a66-8c4…" at bounding box center [104, 302] width 173 height 25
type input "https://cdn.shopify.com/s/files/1/0930/1957/0560/files/11_75716658-f60f-409b-a0…"
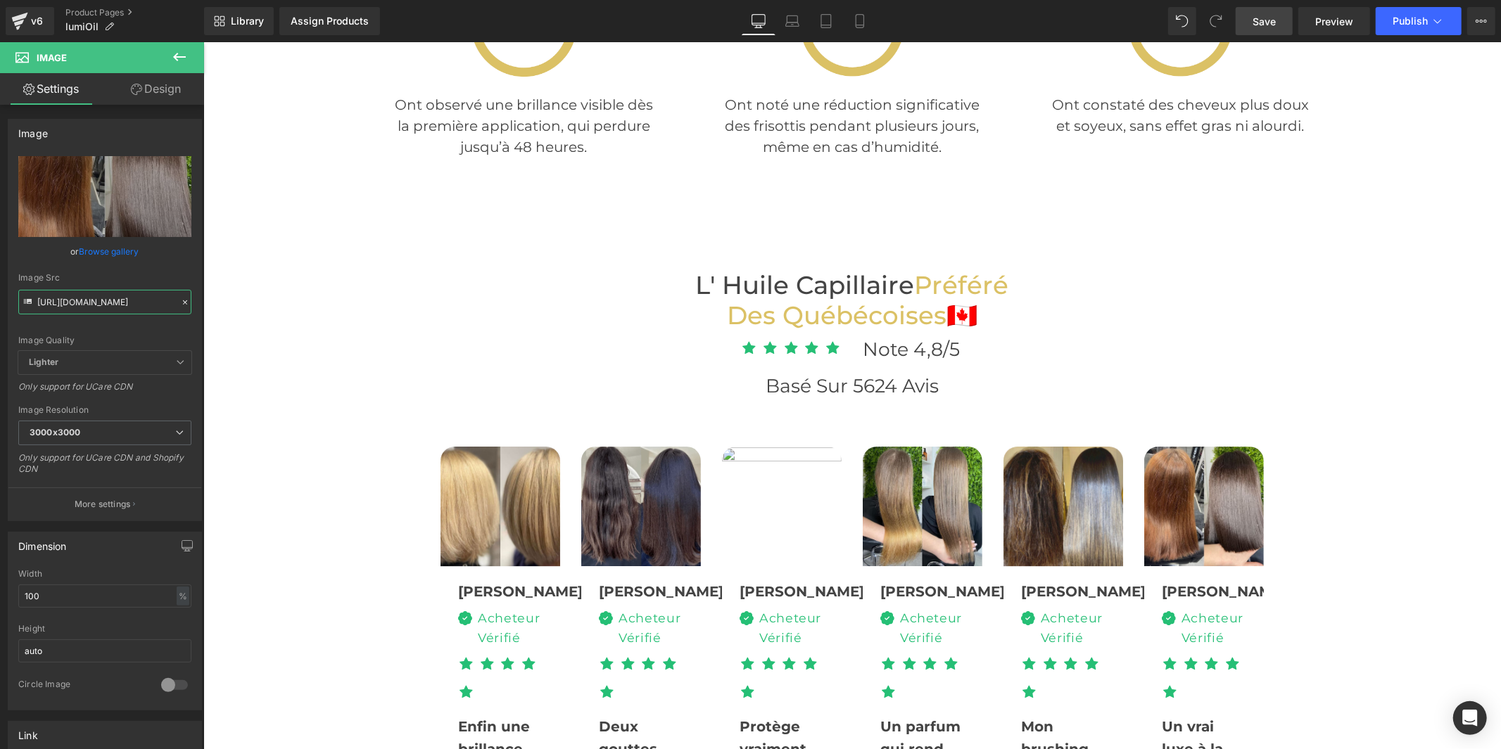
scroll to position [3865, 0]
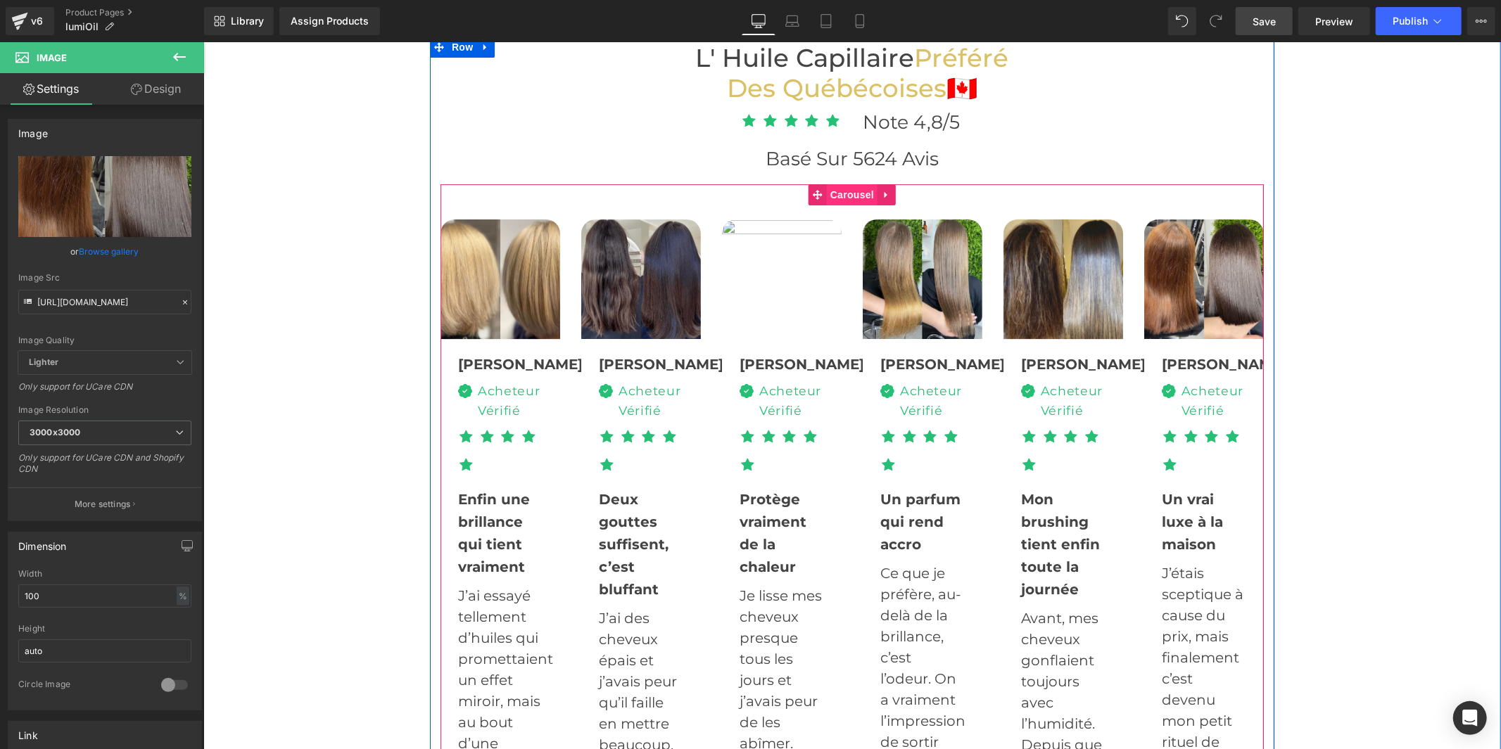
click at [838, 186] on span "Carousel" at bounding box center [851, 194] width 51 height 21
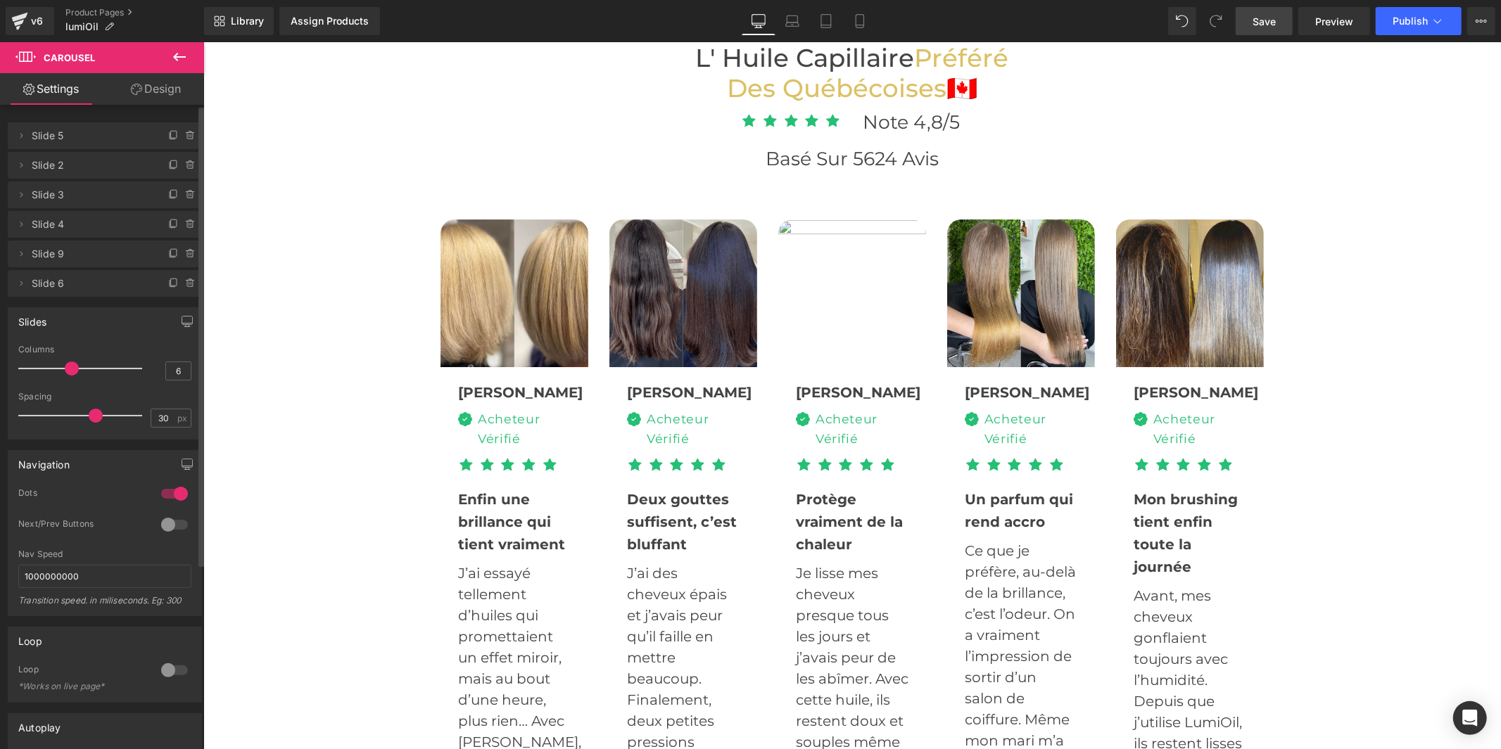
drag, startPoint x: 135, startPoint y: 369, endPoint x: 993, endPoint y: 14, distance: 929.0
click at [70, 361] on div at bounding box center [83, 369] width 117 height 28
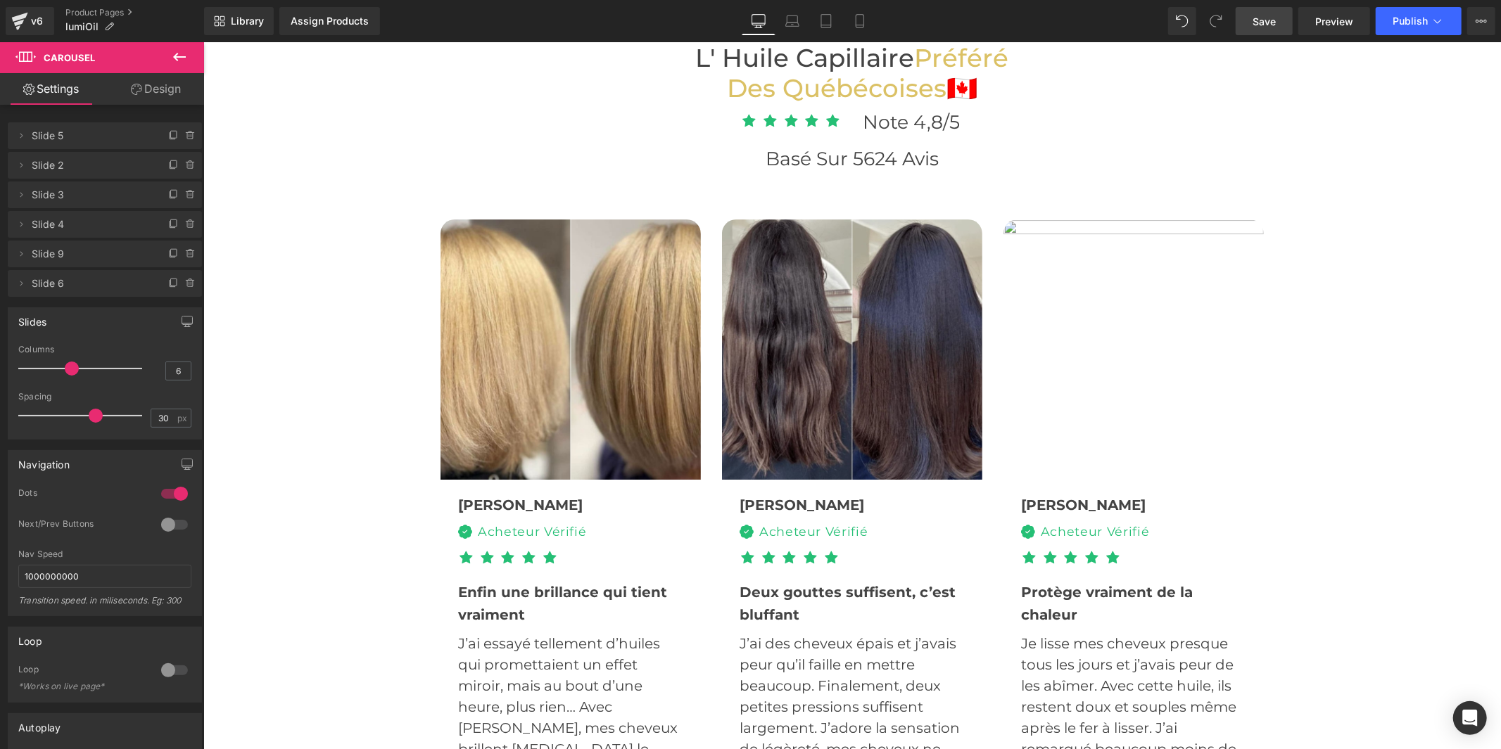
click at [1272, 16] on span "Save" at bounding box center [1263, 21] width 23 height 15
click at [1191, 424] on img at bounding box center [1133, 349] width 260 height 260
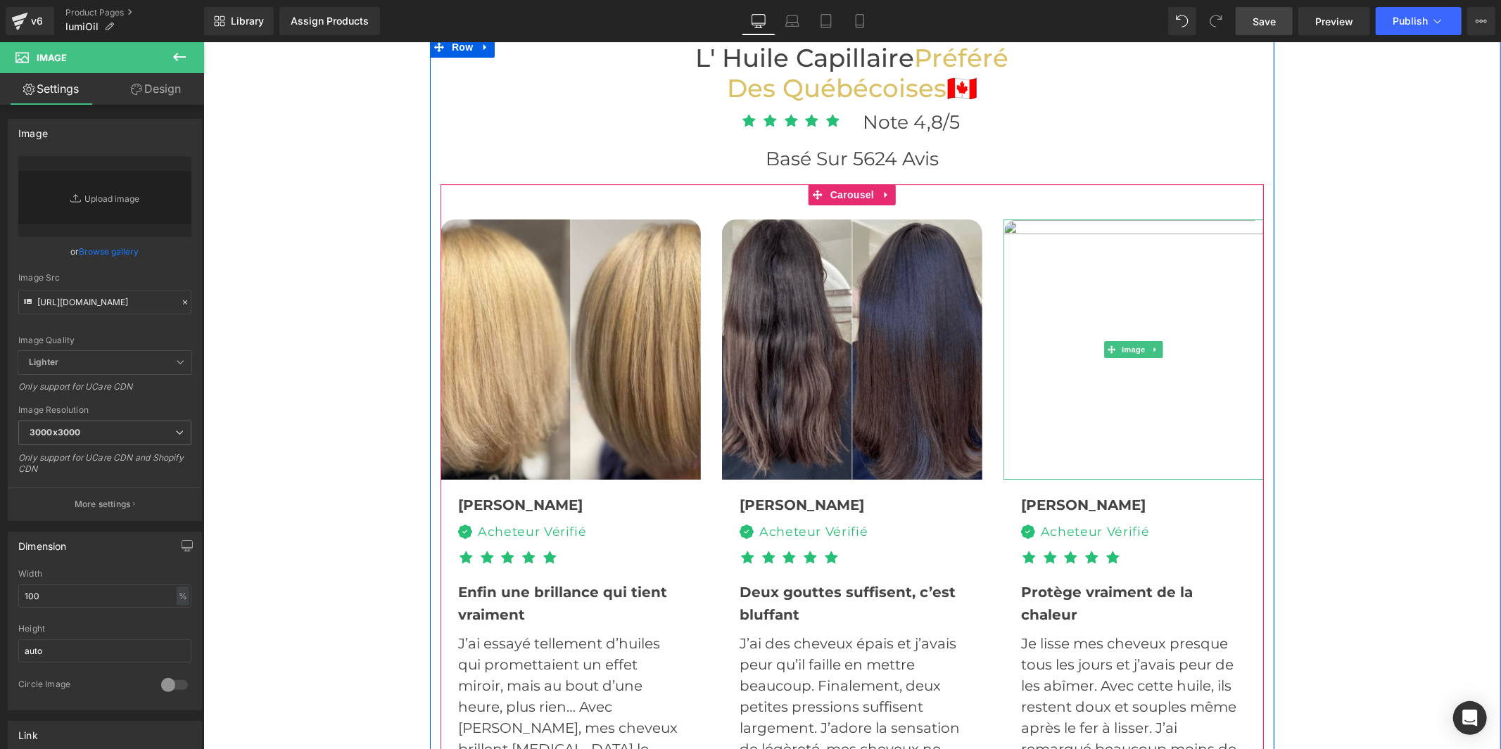
click at [1208, 391] on img at bounding box center [1133, 349] width 260 height 260
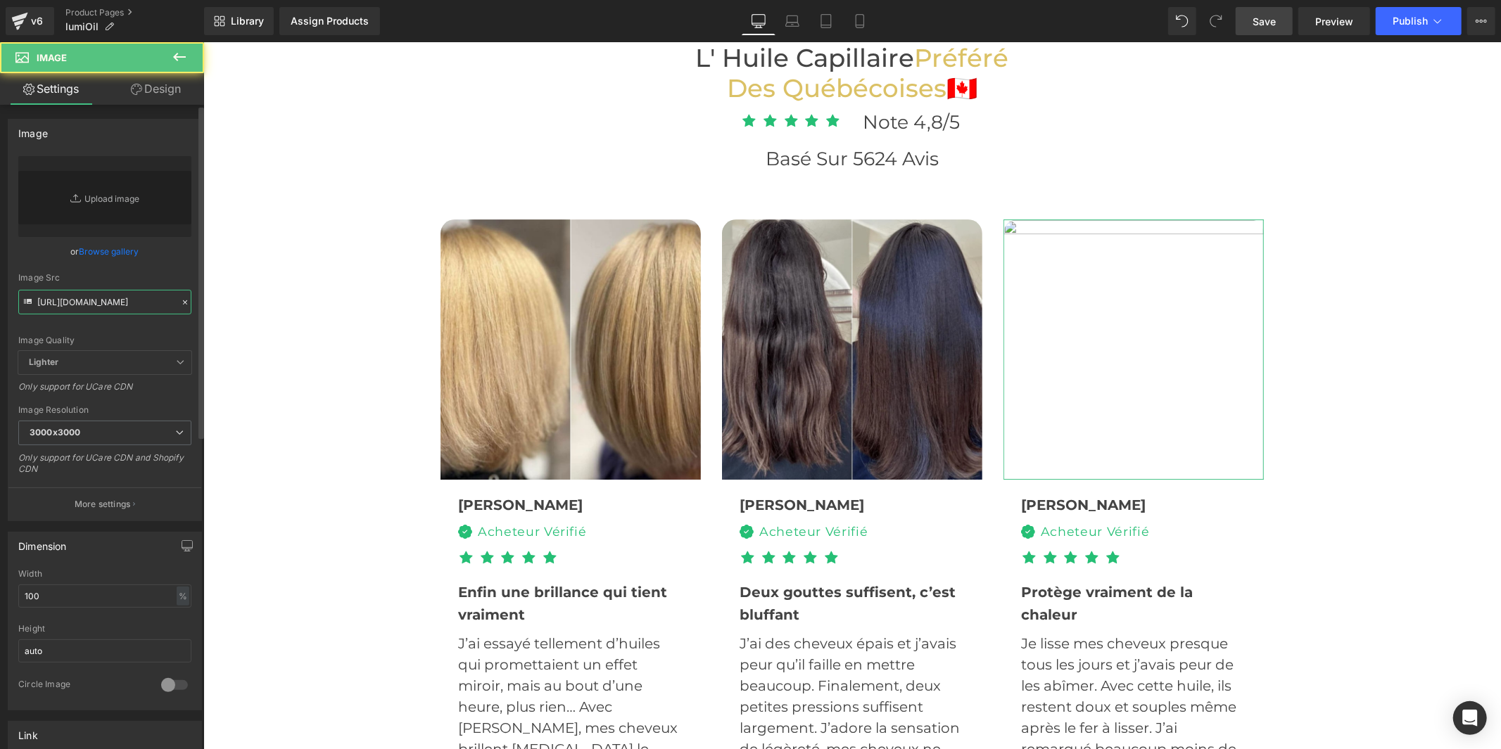
click at [139, 301] on input "https://cdn.shopify.com/s/files/1/0930/1957/0560/files/6_92ee7c31-bff7-454a-896…" at bounding box center [104, 302] width 173 height 25
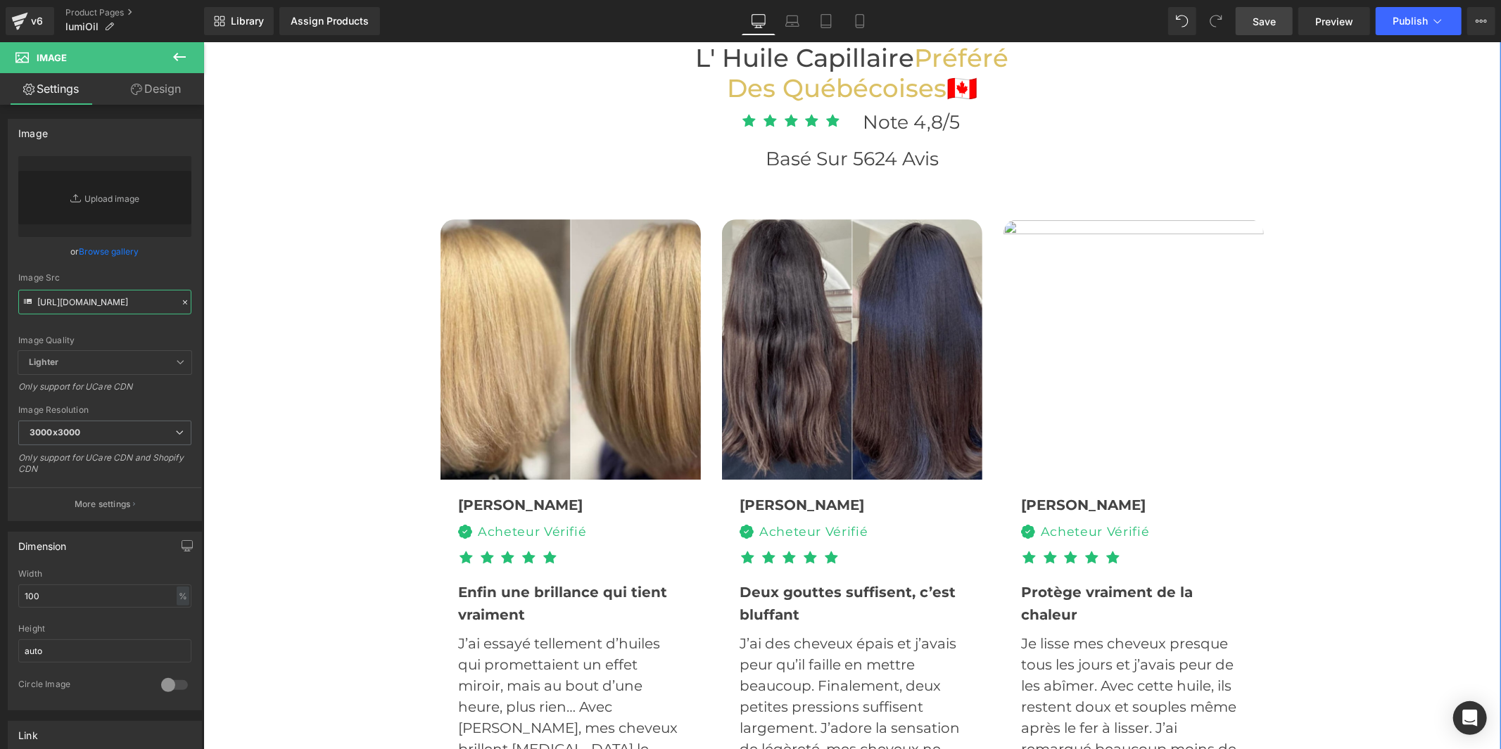
scroll to position [0, 205]
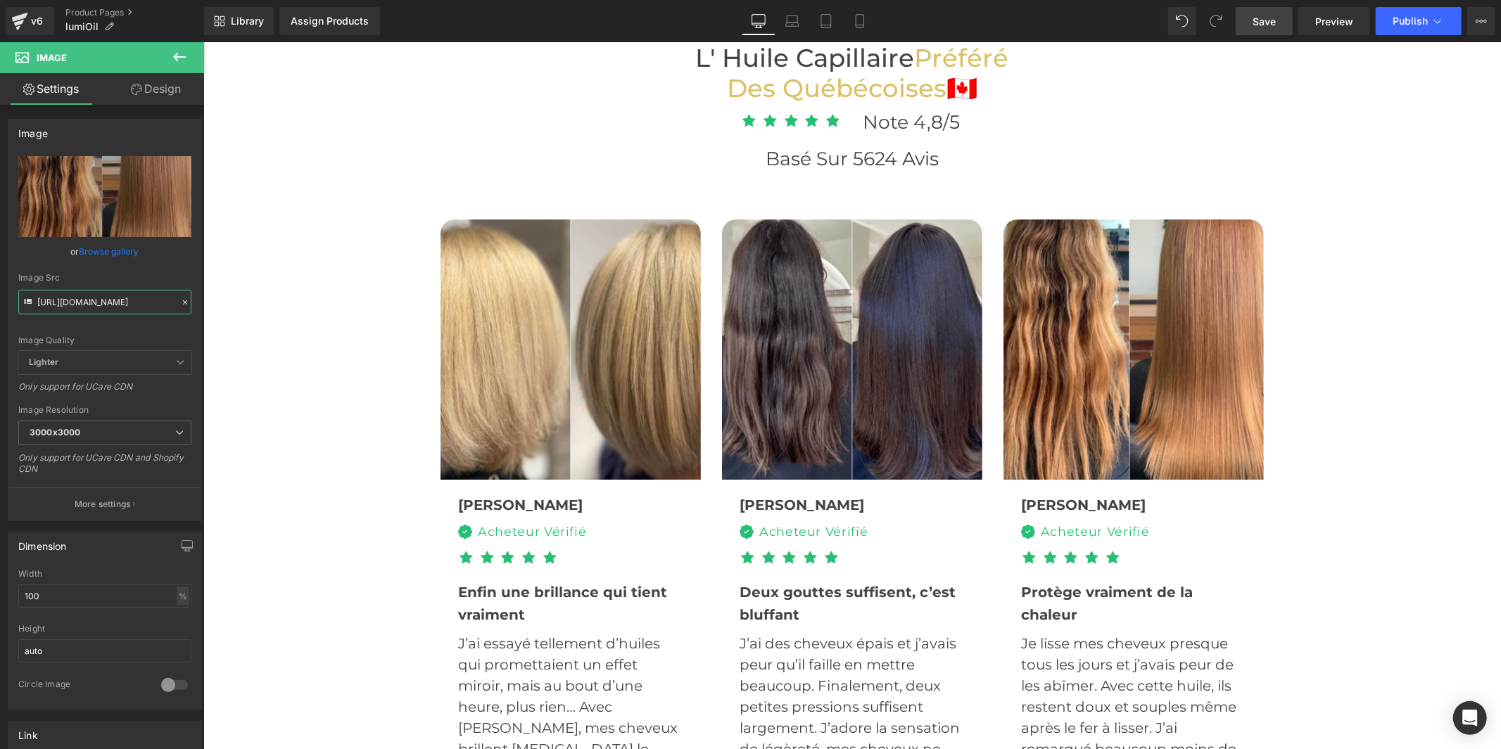
type input "https://cdn.shopify.com/s/files/1/0930/1957/0560/files/LumiOil_1_3000x3000.jpg?…"
drag, startPoint x: 1263, startPoint y: 24, endPoint x: 1053, endPoint y: 525, distance: 543.0
click at [1263, 24] on span "Save" at bounding box center [1263, 21] width 23 height 15
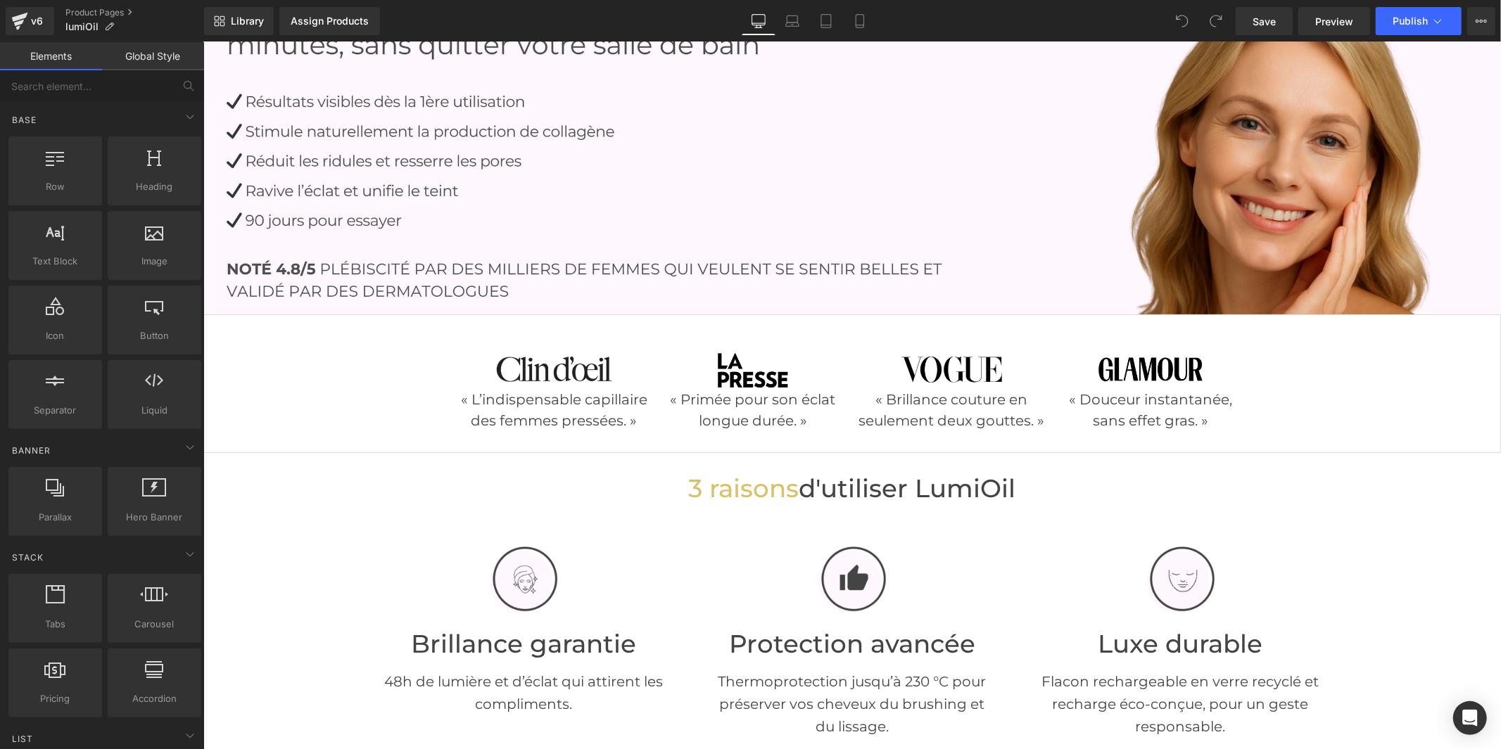
scroll to position [469, 0]
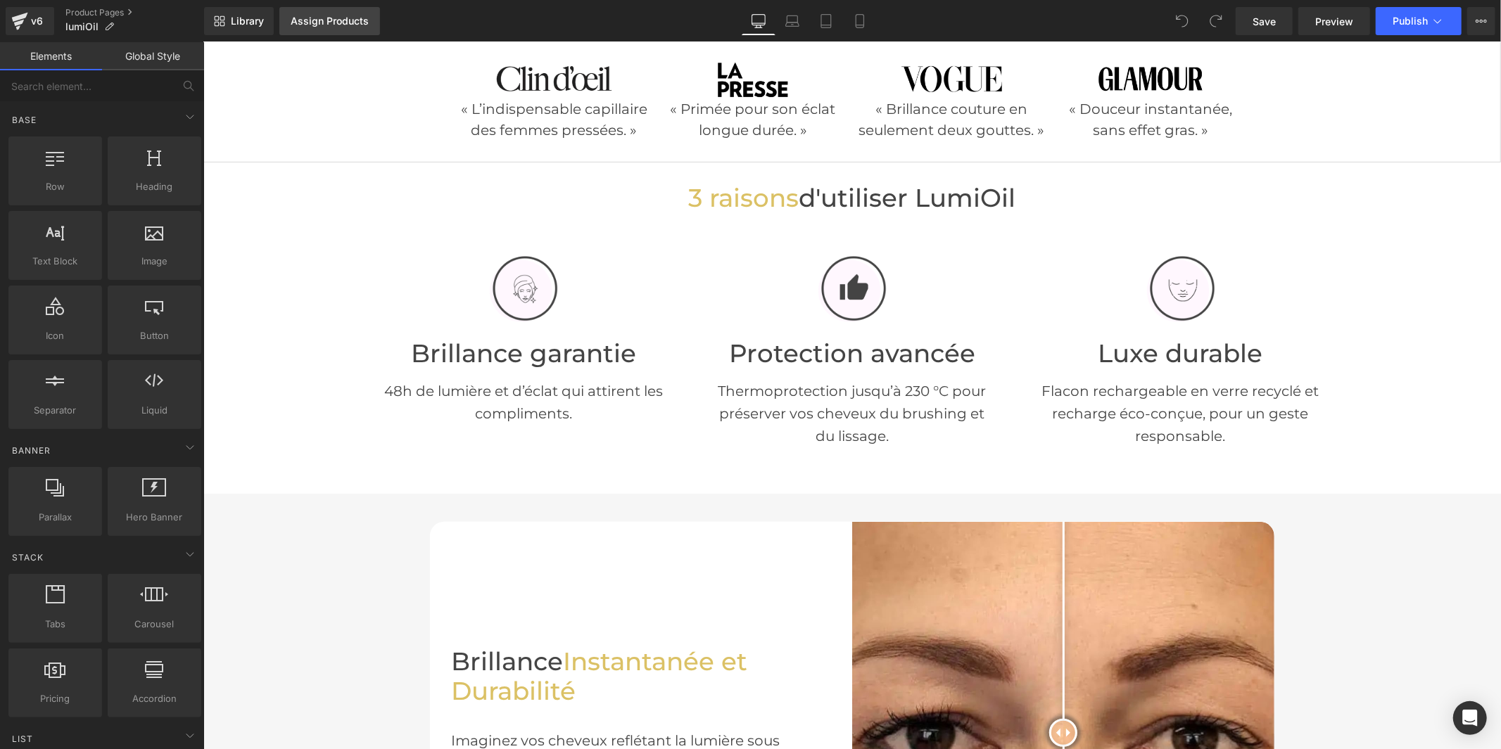
click at [292, 18] on div "Assign Products" at bounding box center [330, 20] width 78 height 11
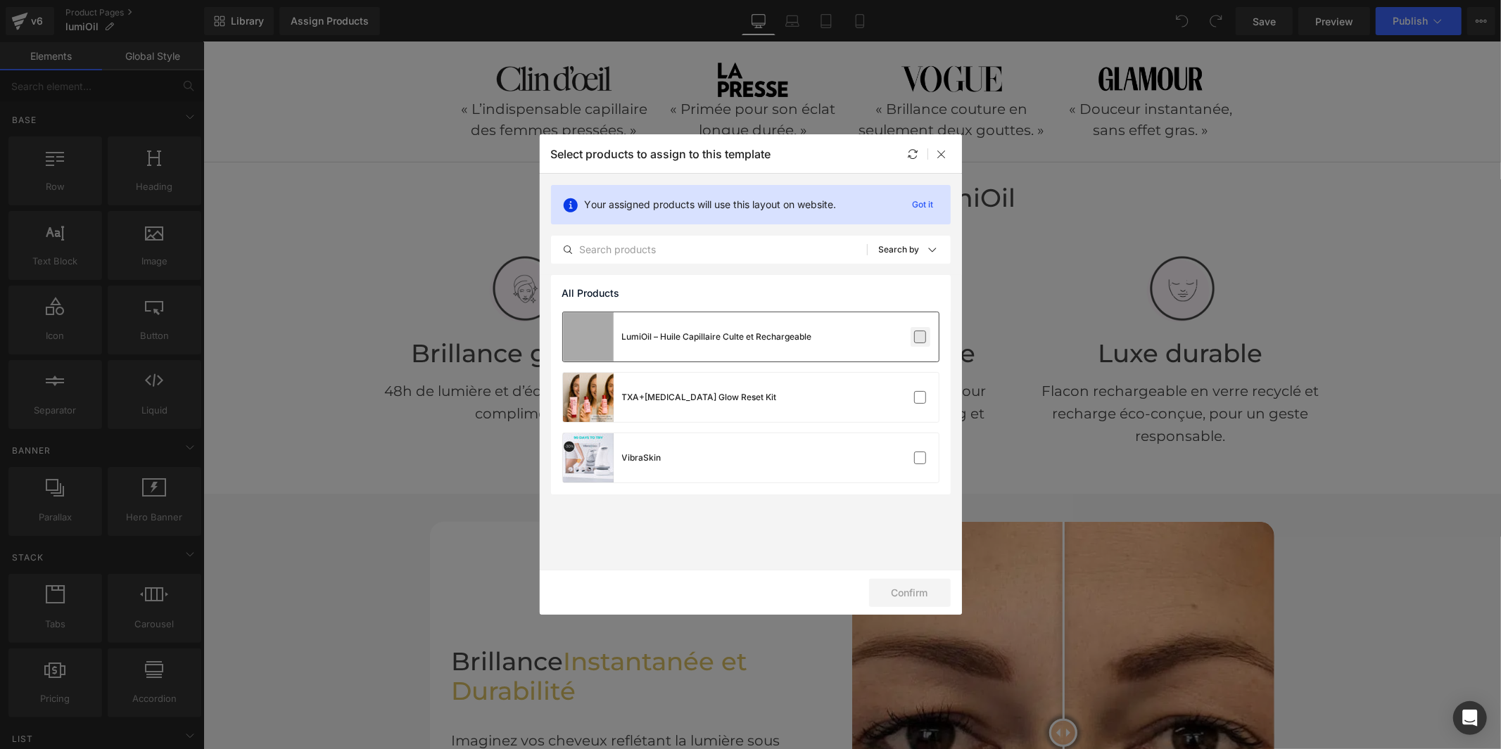
click at [0, 0] on label at bounding box center [0, 0] width 0 height 0
click at [0, 0] on input "checkbox" at bounding box center [0, 0] width 0 height 0
click at [920, 593] on button "Confirm" at bounding box center [910, 593] width 82 height 28
click at [539, 195] on icon at bounding box center [520, 203] width 37 height 17
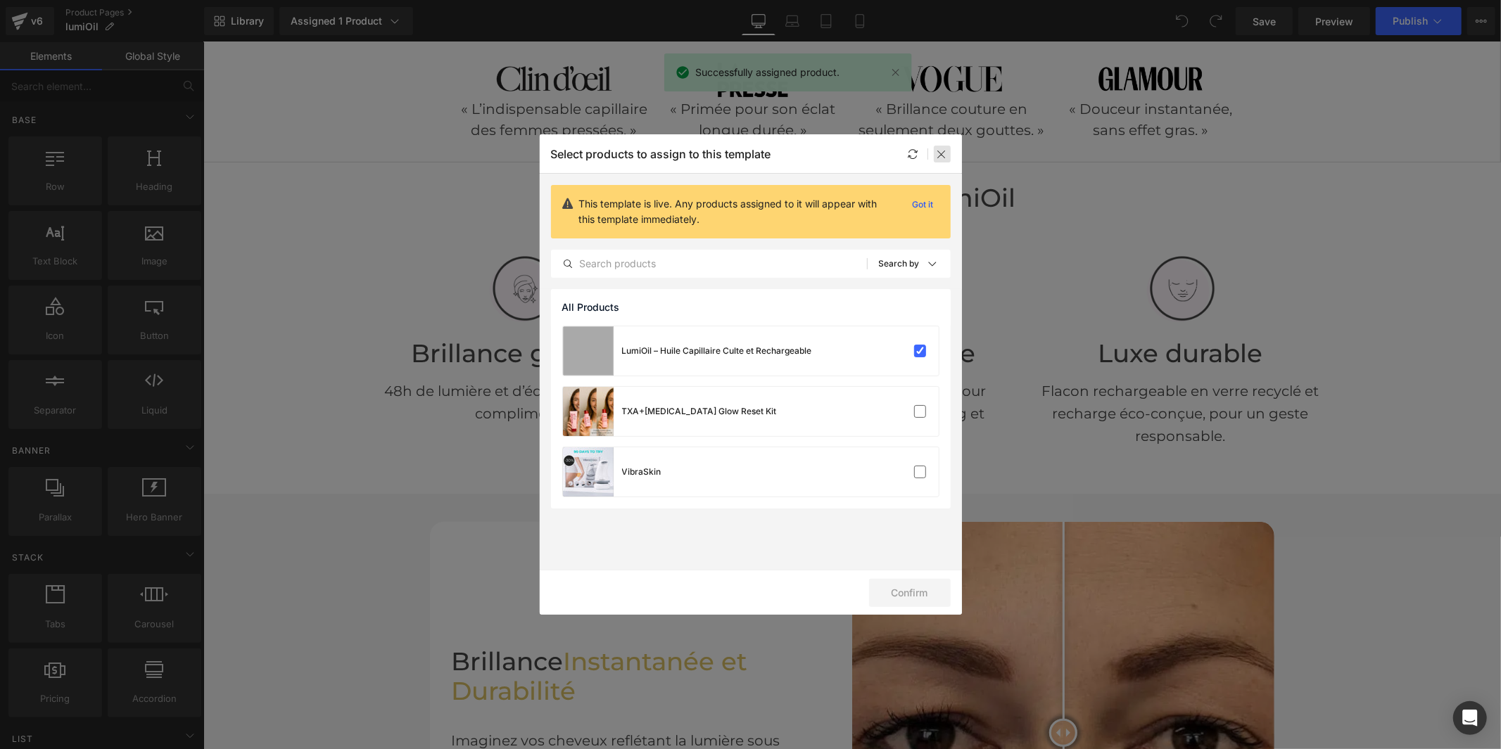
click at [0, 0] on icon at bounding box center [0, 0] width 0 height 0
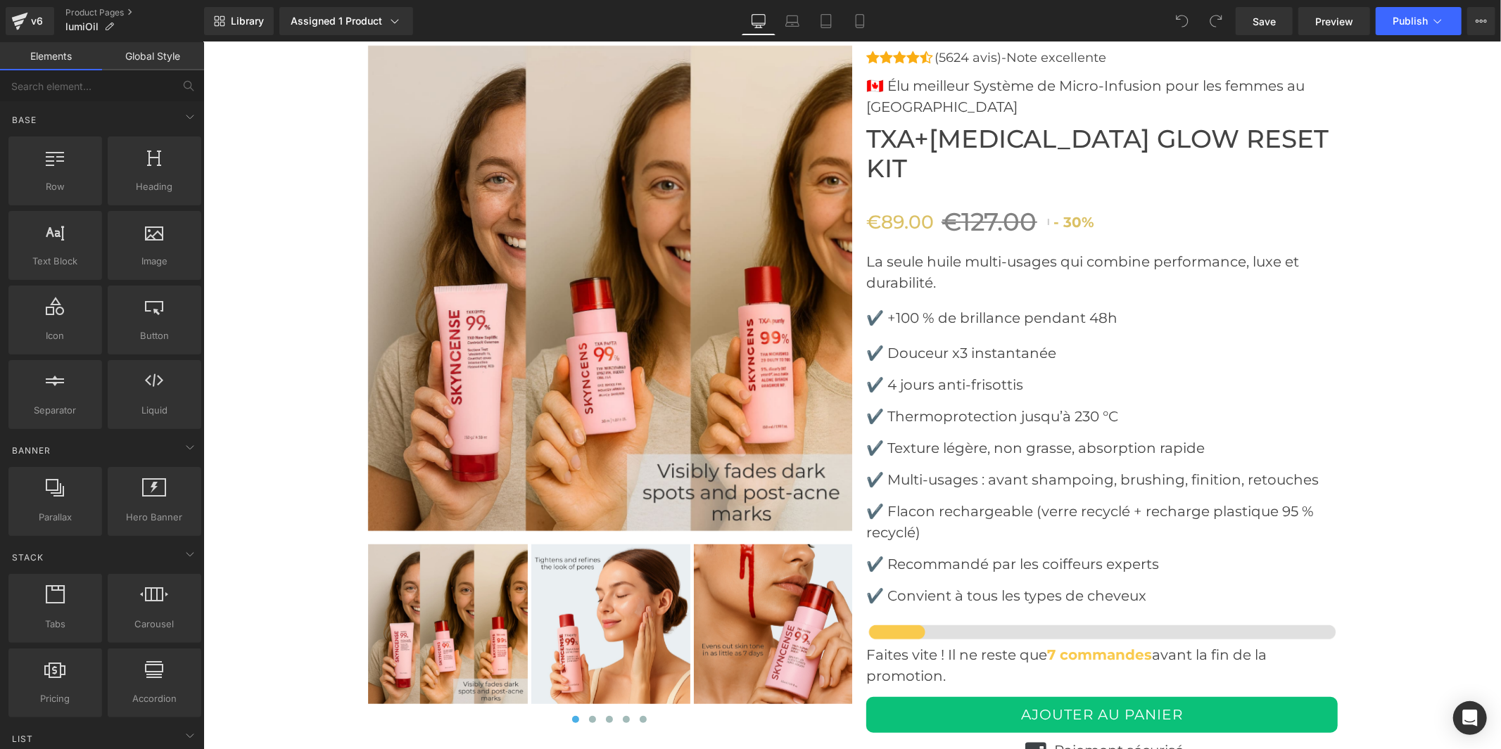
scroll to position [5088, 0]
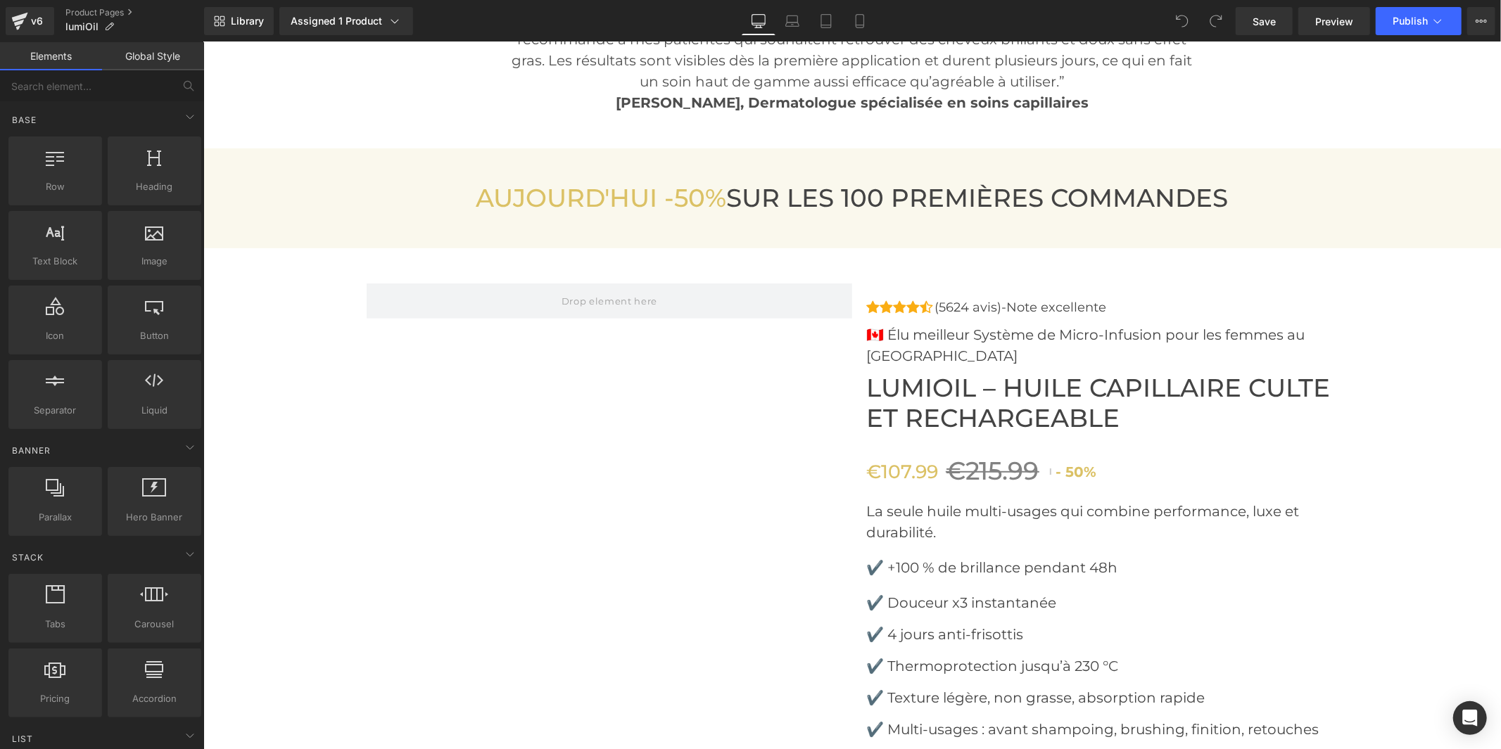
scroll to position [4950, 0]
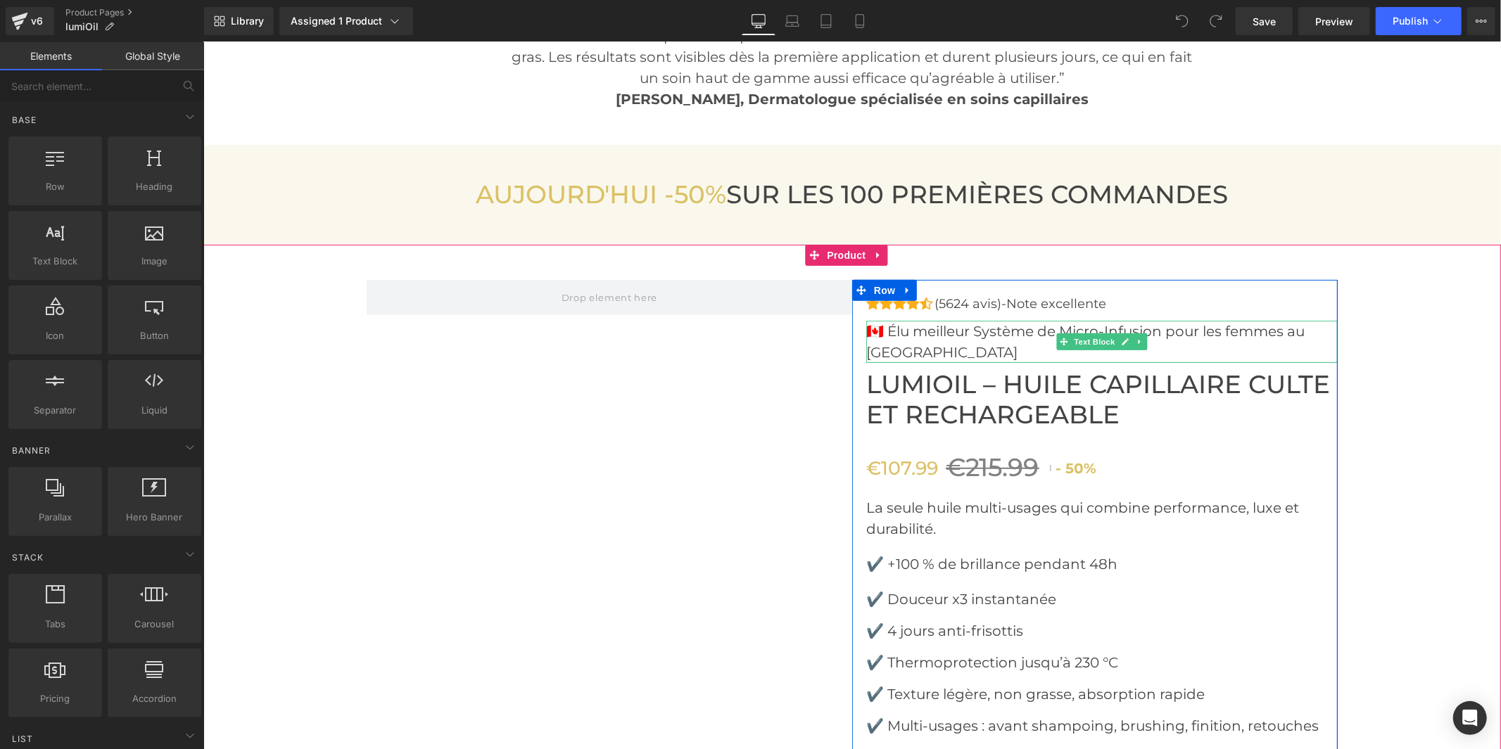
click at [962, 334] on font "🇨🇦 Élu meilleur Système de Micro-Infusion pour les femmes au [GEOGRAPHIC_DATA]" at bounding box center [1084, 341] width 438 height 38
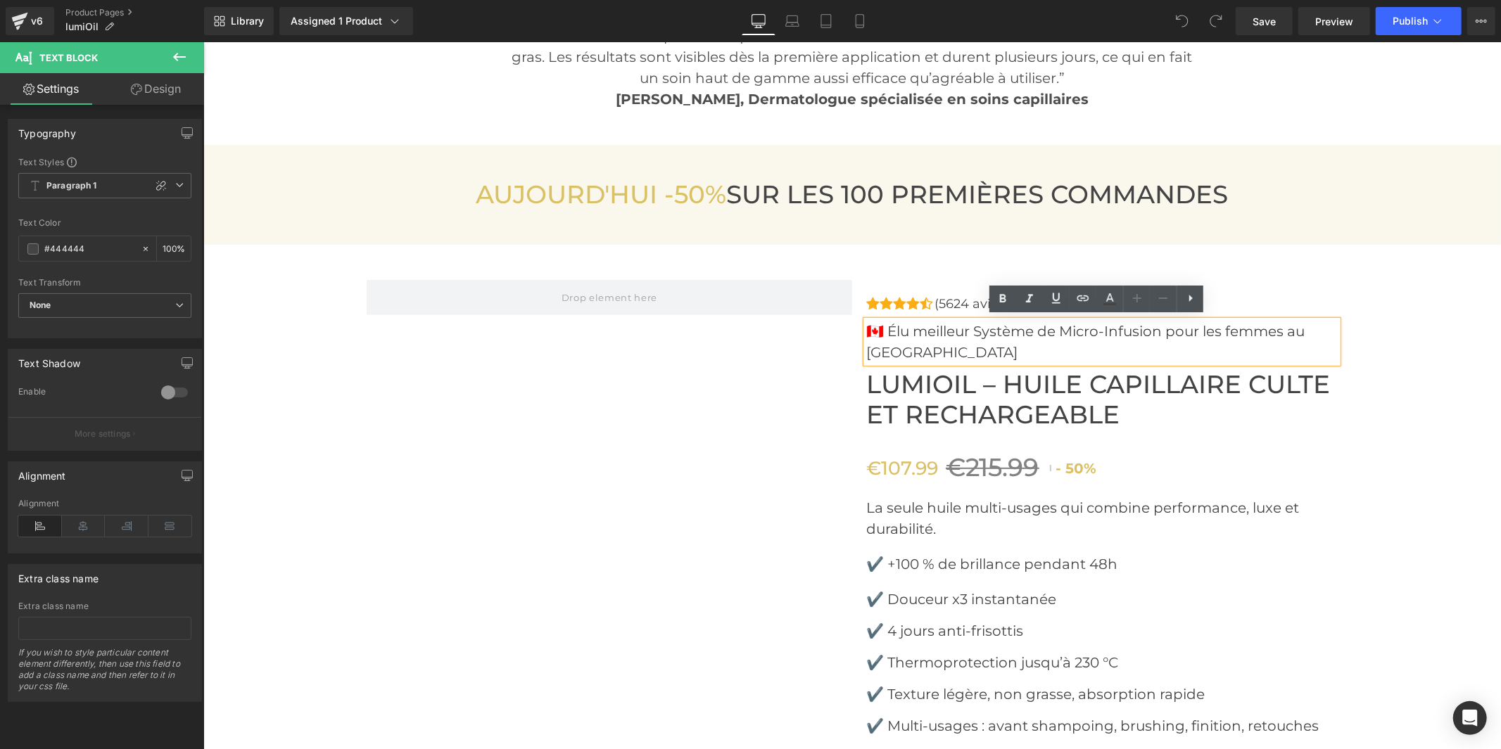
click at [1010, 324] on font "🇨🇦 Élu meilleur Système de Micro-Infusion pour les femmes au [GEOGRAPHIC_DATA]" at bounding box center [1084, 341] width 438 height 38
drag, startPoint x: 1151, startPoint y: 325, endPoint x: 965, endPoint y: 328, distance: 186.5
click at [965, 328] on font "🇨🇦 Élu meilleur Système de Micro-Infusion pour les femmes au [GEOGRAPHIC_DATA]" at bounding box center [1084, 341] width 438 height 38
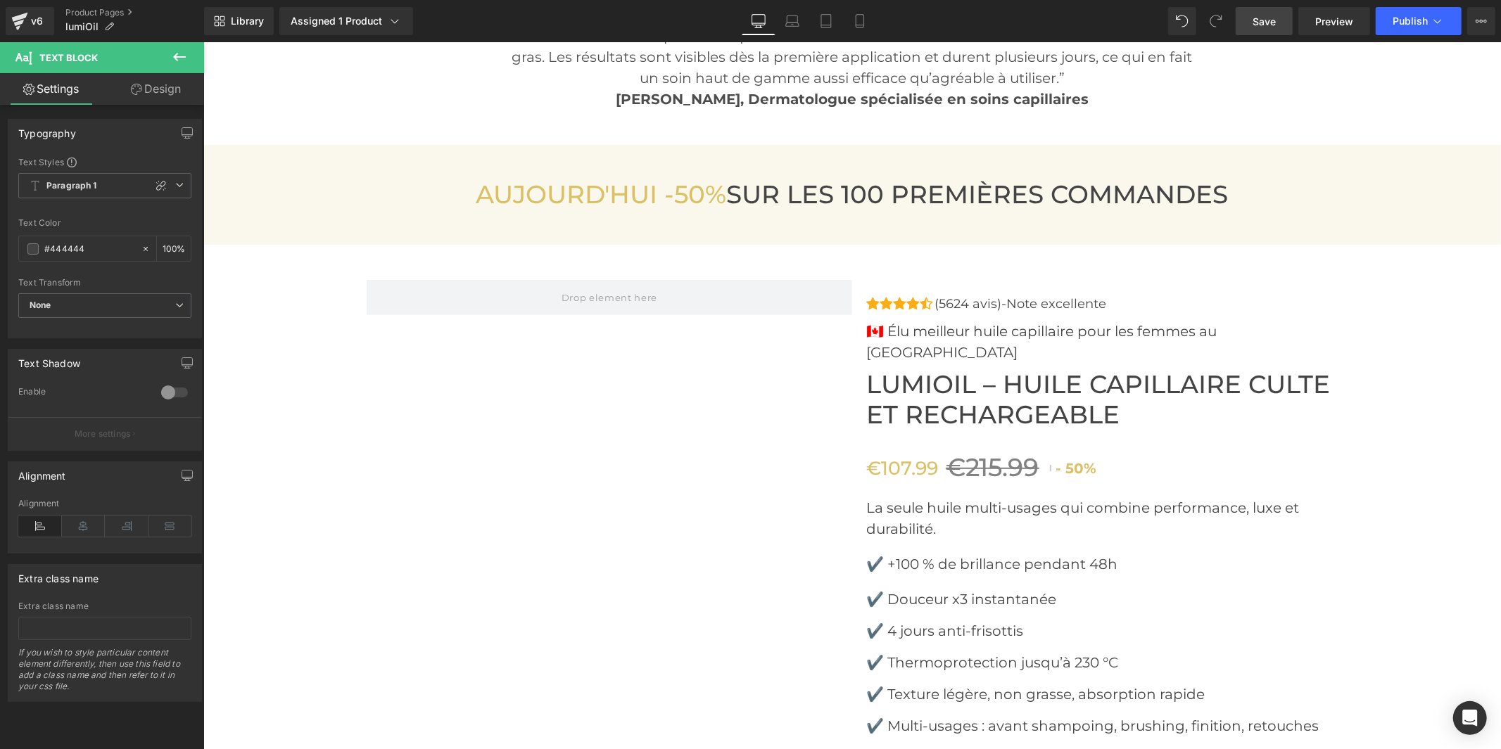
click at [1273, 15] on span "Save" at bounding box center [1263, 21] width 23 height 15
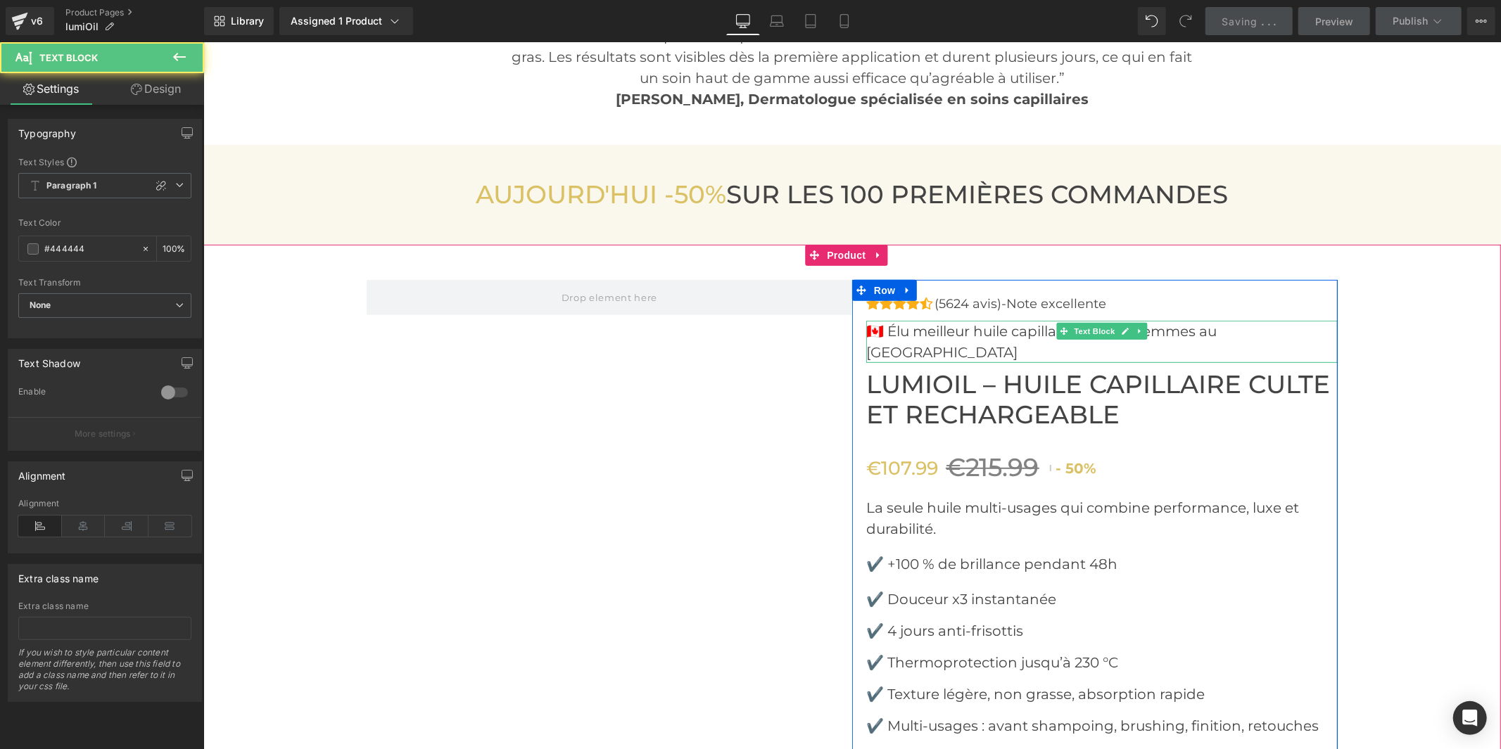
click at [961, 331] on font "🇨🇦 Élu meilleur huile capillaire pour les femmes au [GEOGRAPHIC_DATA]" at bounding box center [1040, 341] width 350 height 38
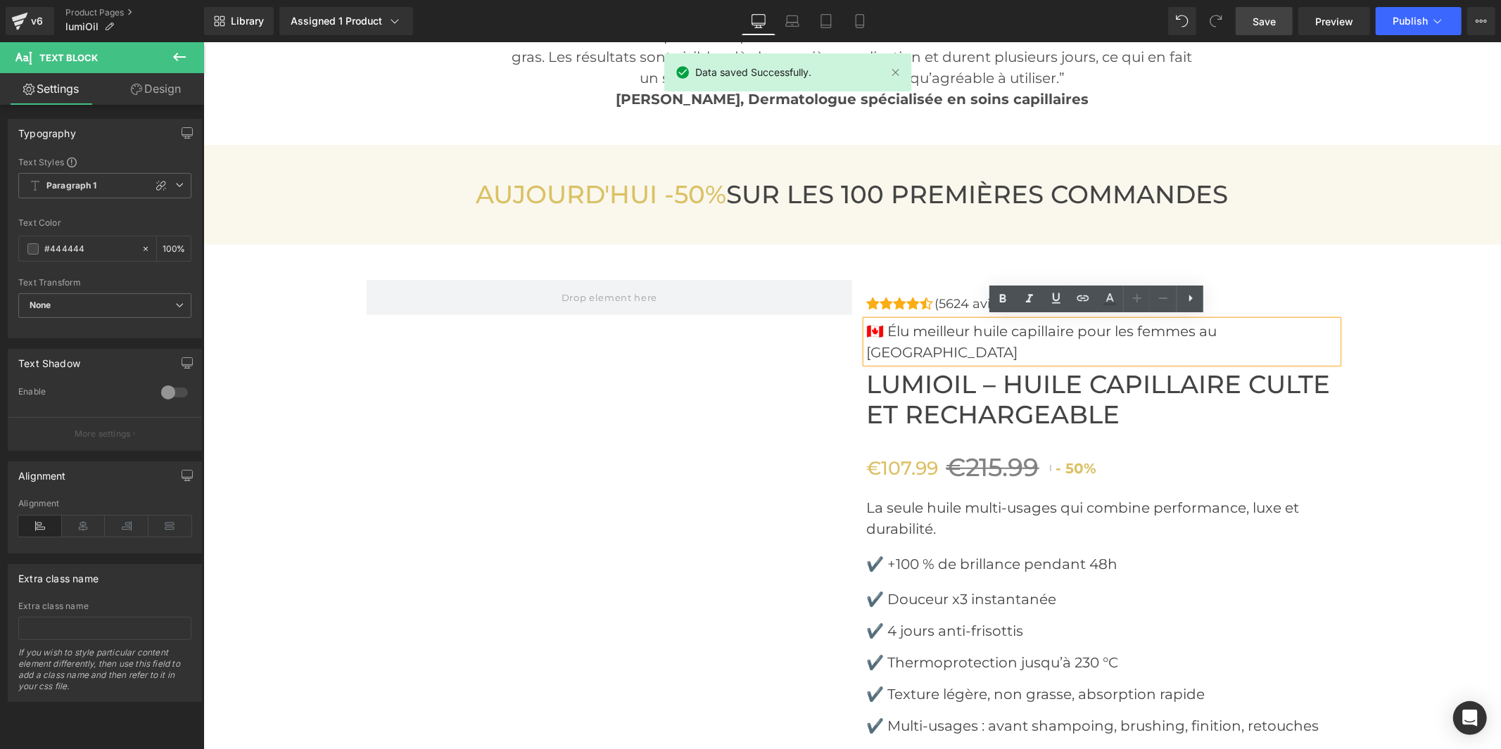
click at [203, 42] on lt-strong "e" at bounding box center [203, 42] width 0 height 0
click at [1260, 19] on span "Save" at bounding box center [1263, 21] width 23 height 15
